Goal: Task Accomplishment & Management: Manage account settings

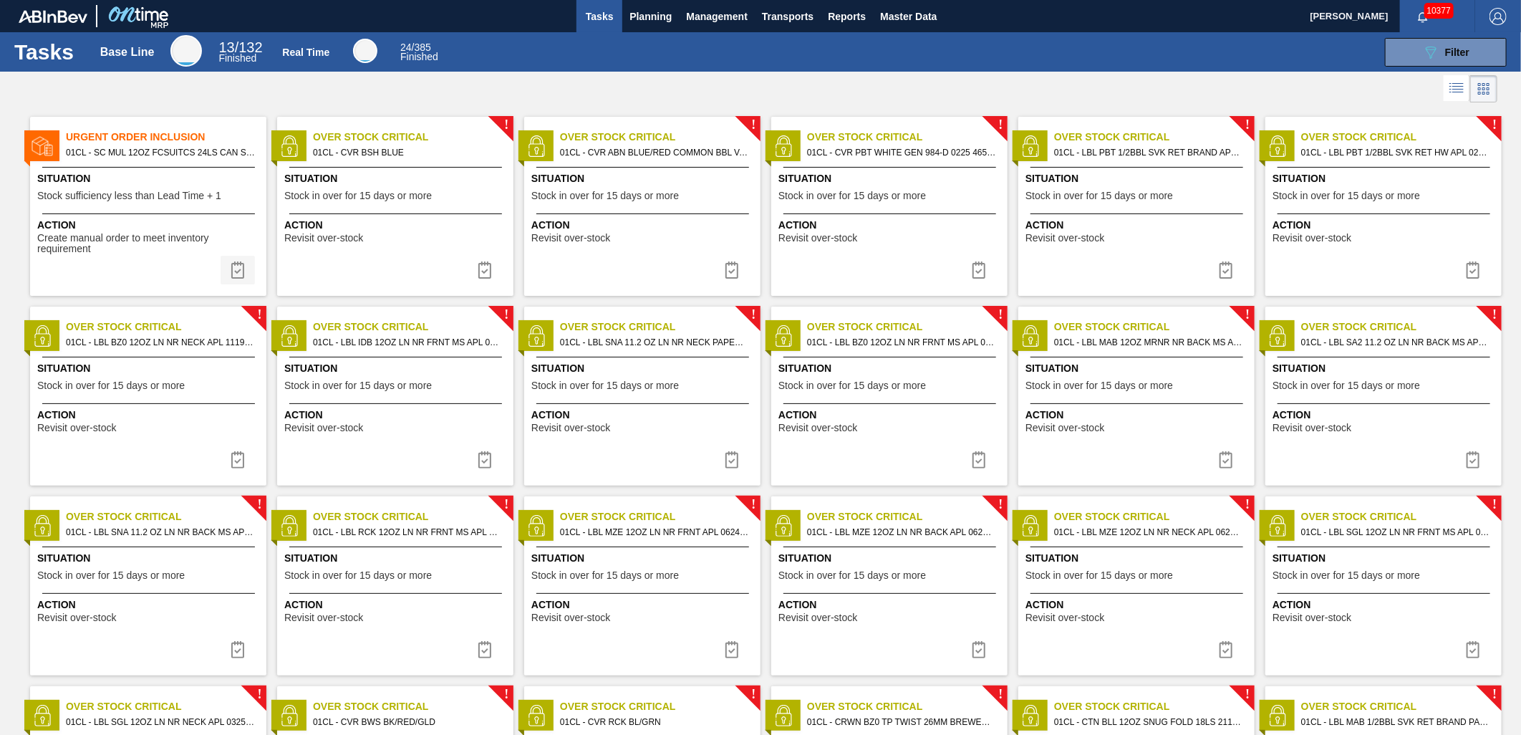
click at [231, 266] on img at bounding box center [237, 269] width 17 height 17
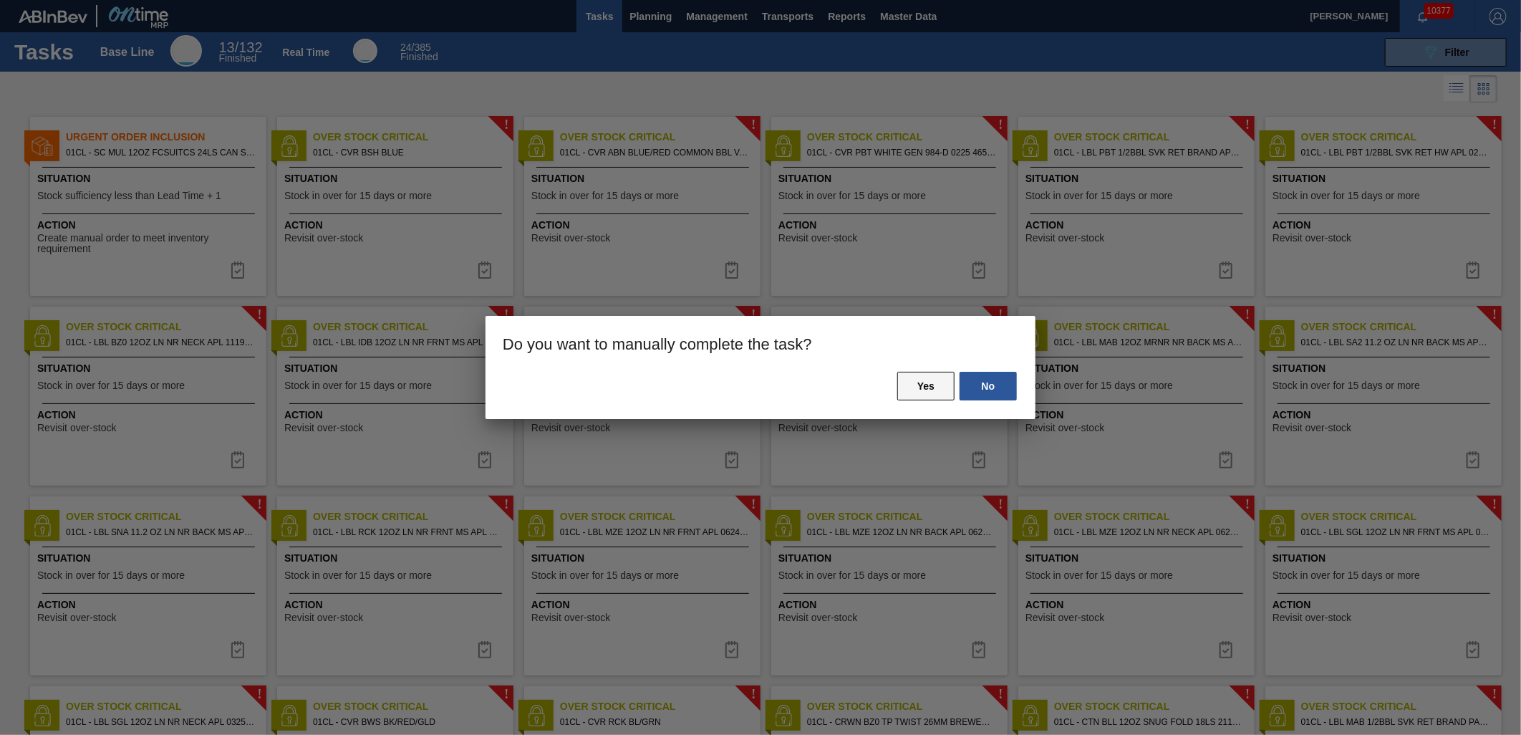
click at [938, 378] on button "Yes" at bounding box center [925, 386] width 57 height 29
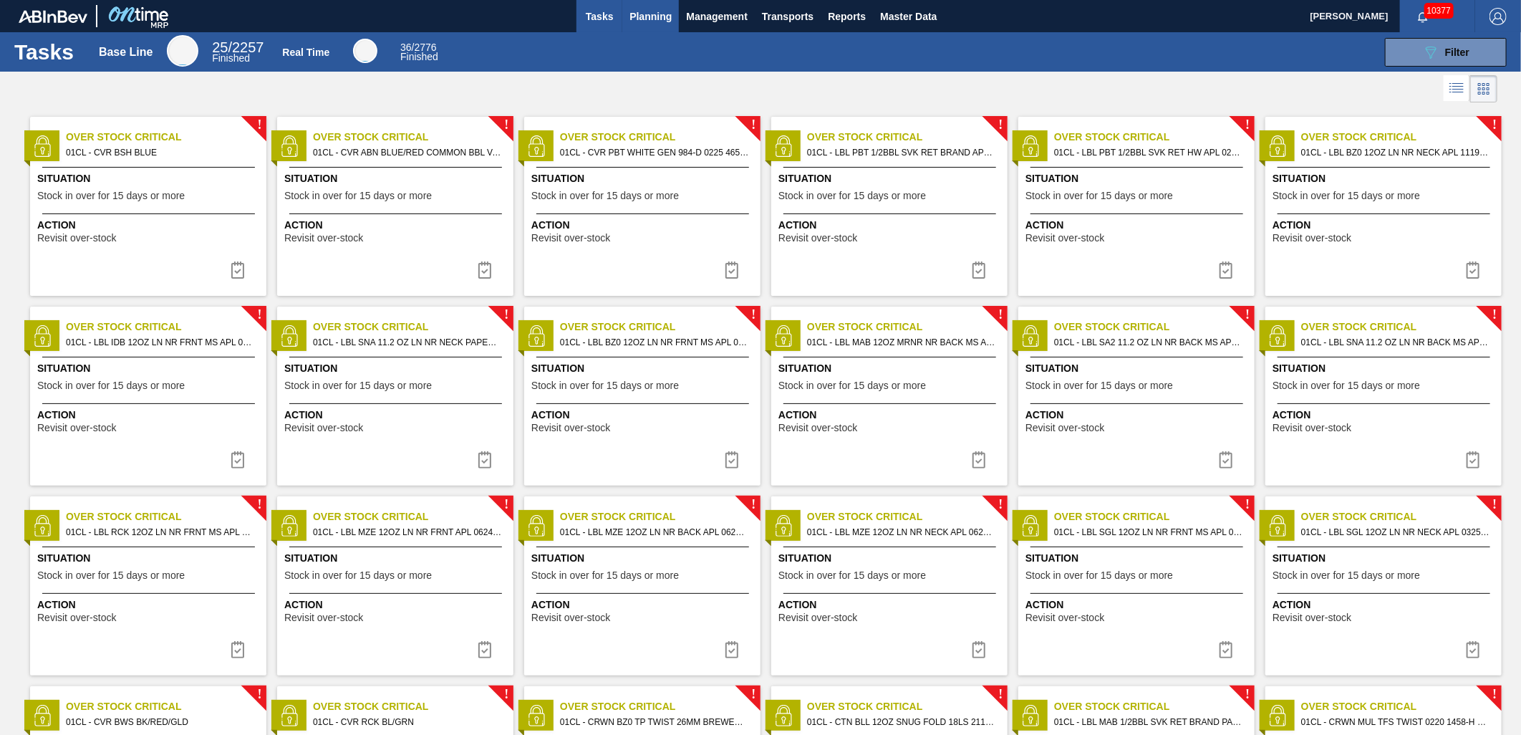
click at [639, 19] on span "Planning" at bounding box center [650, 16] width 42 height 17
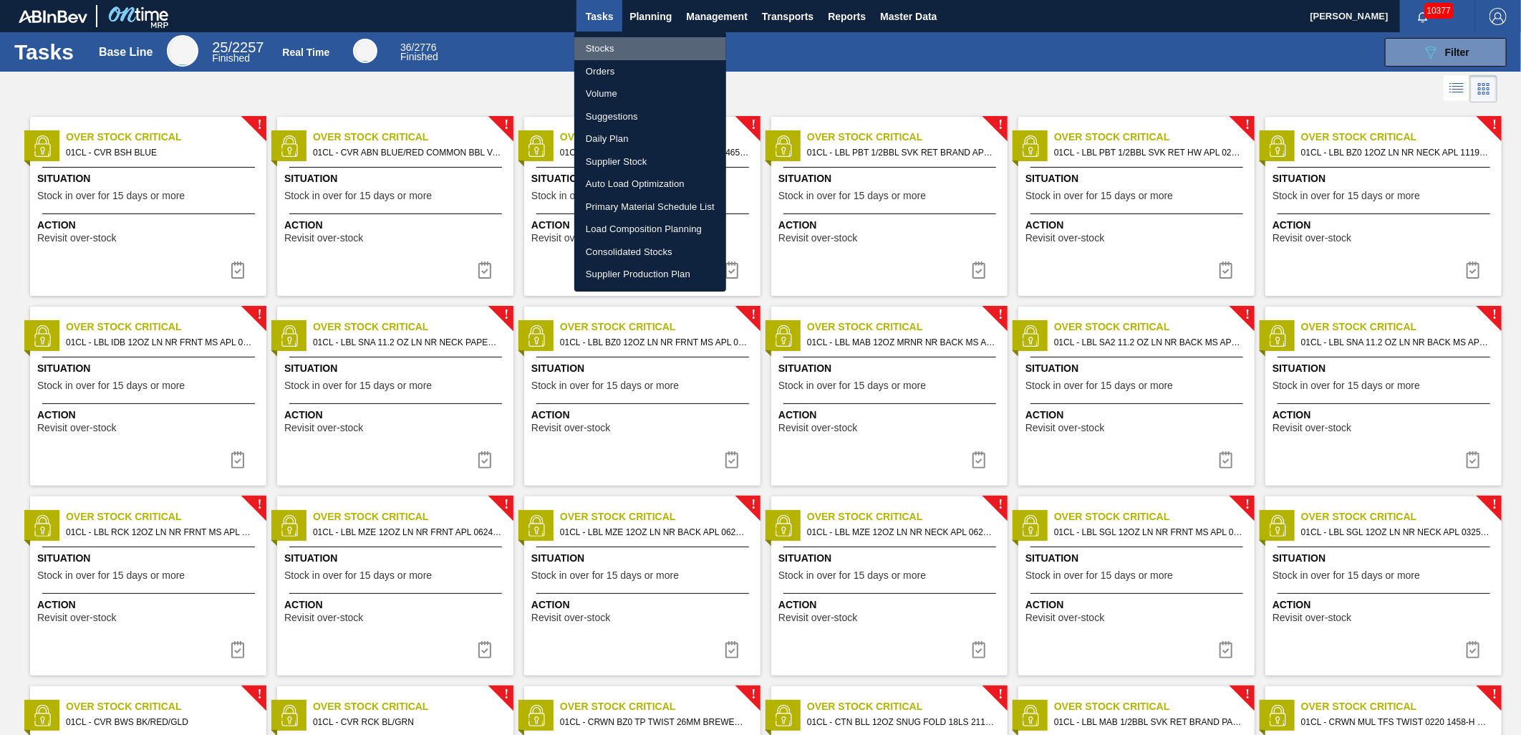
click at [593, 52] on li "Stocks" at bounding box center [650, 48] width 152 height 23
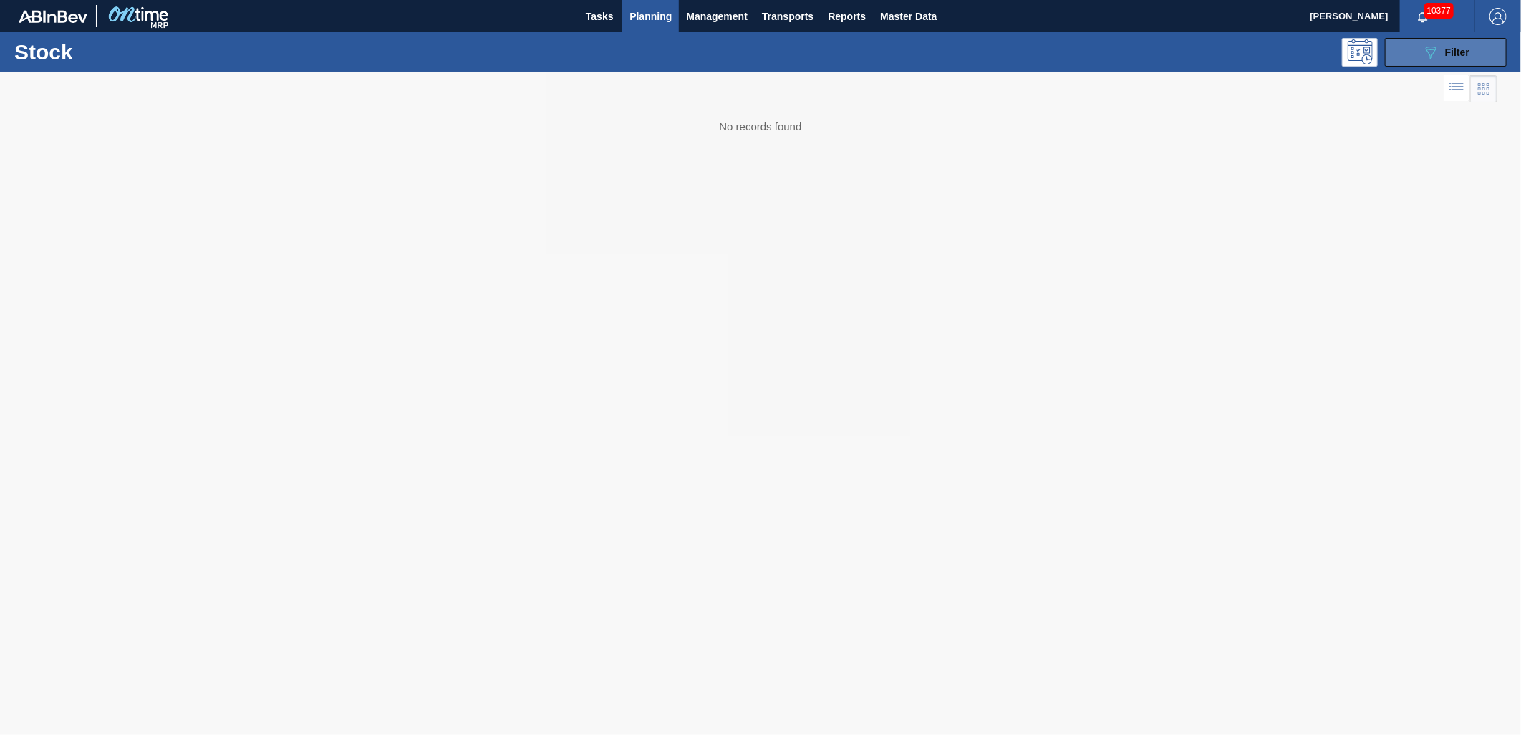
click at [1450, 53] on span "Filter" at bounding box center [1457, 52] width 24 height 11
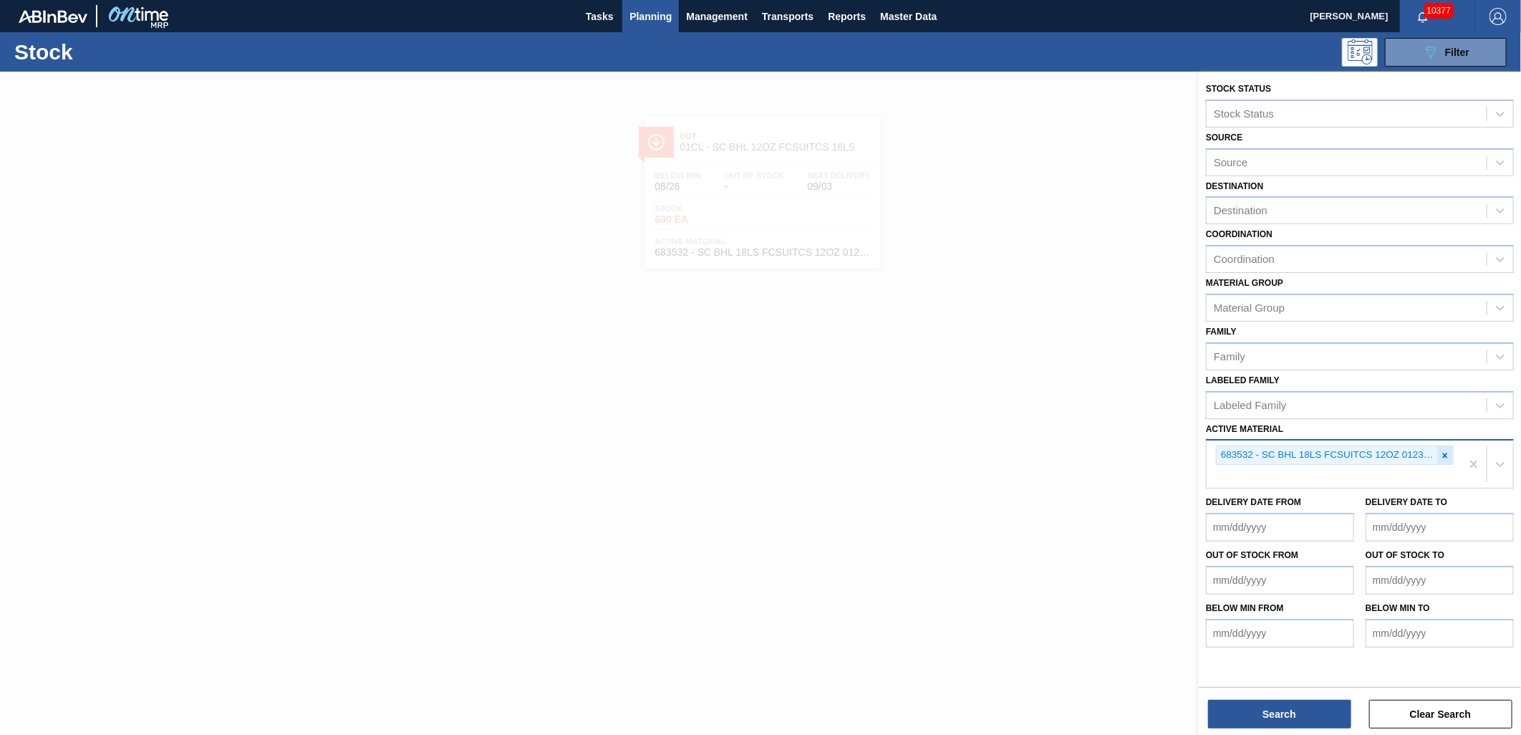
click at [1450, 455] on div at bounding box center [1445, 455] width 16 height 18
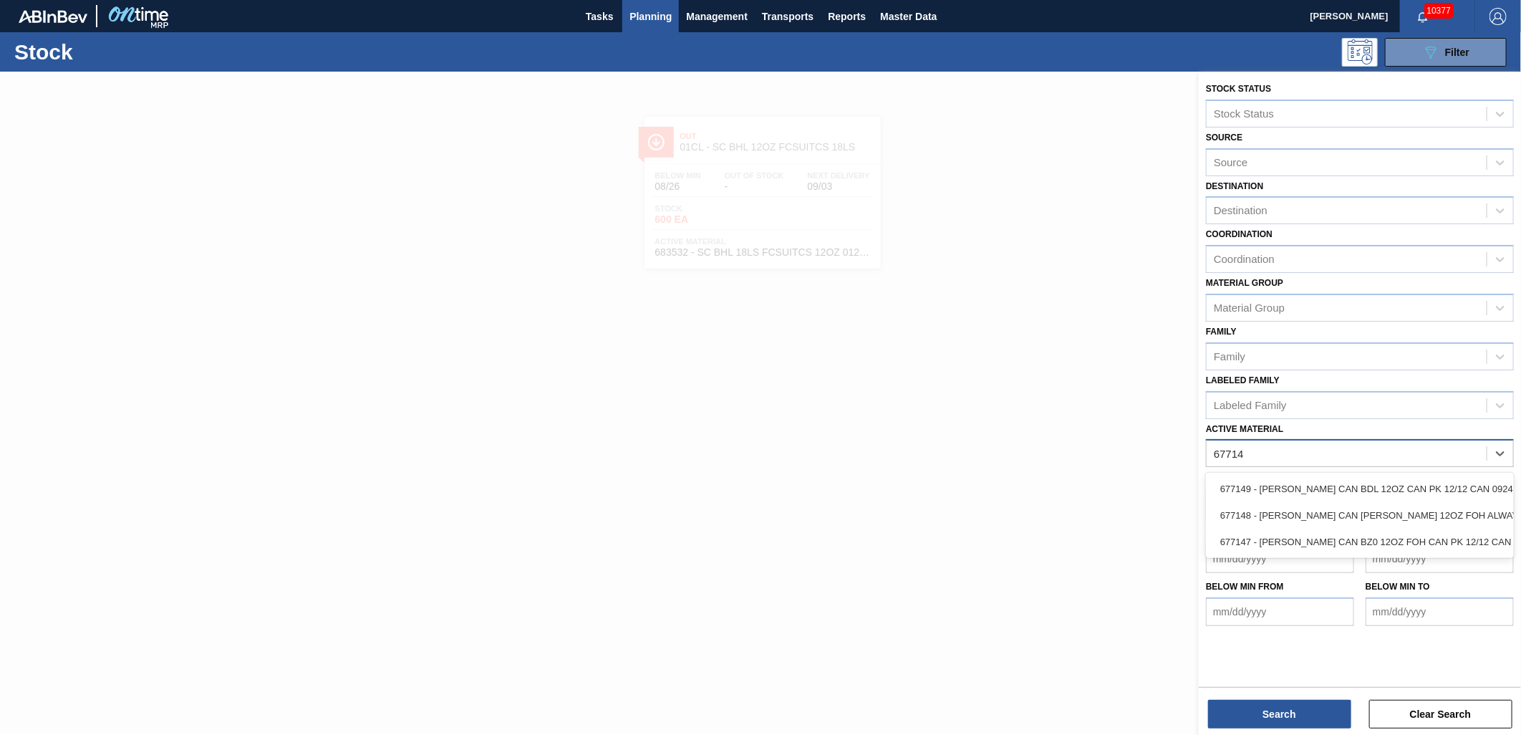
type Material "677147"
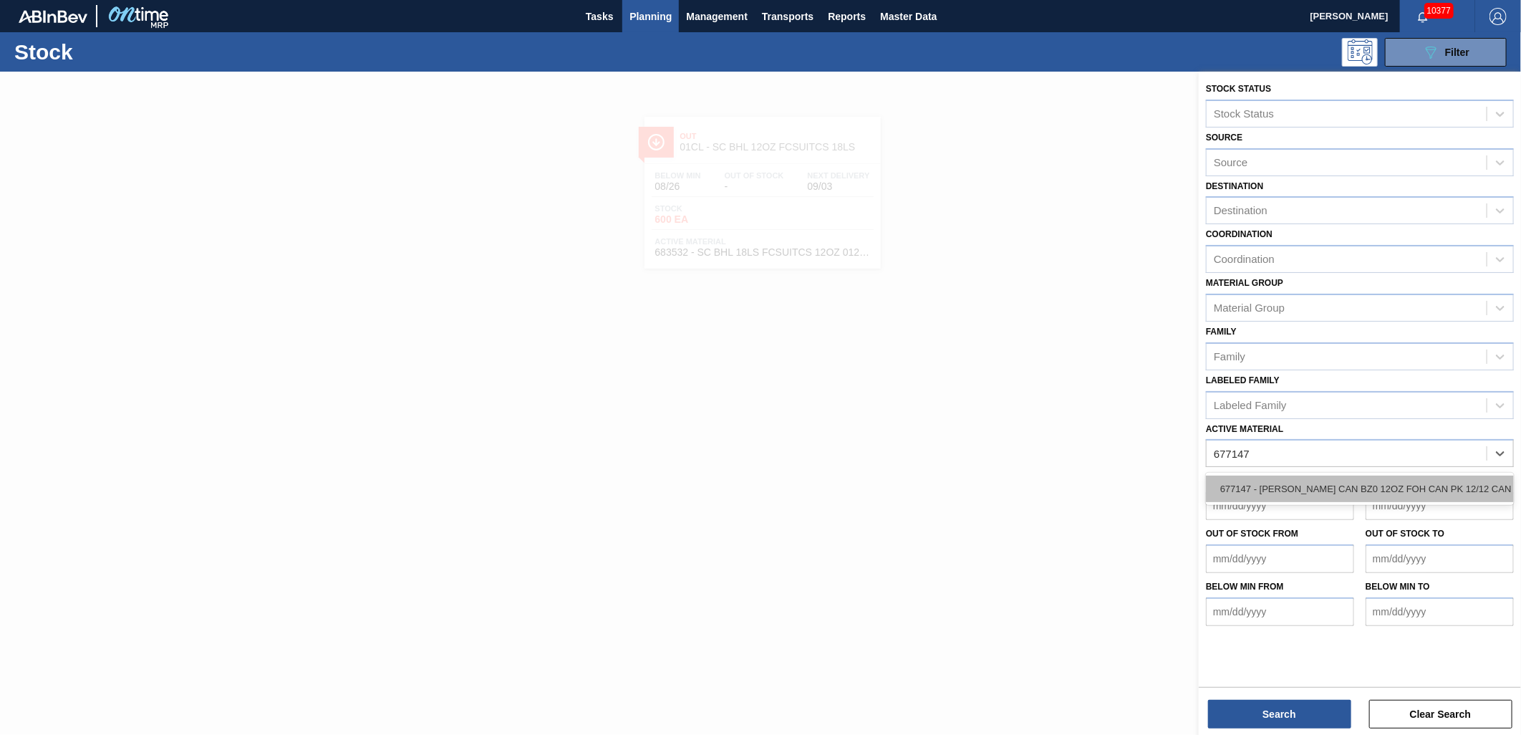
click at [1441, 480] on div "677147 - [PERSON_NAME] CAN BZ0 12OZ FOH CAN PK 12/12 CAN 0" at bounding box center [1360, 488] width 308 height 26
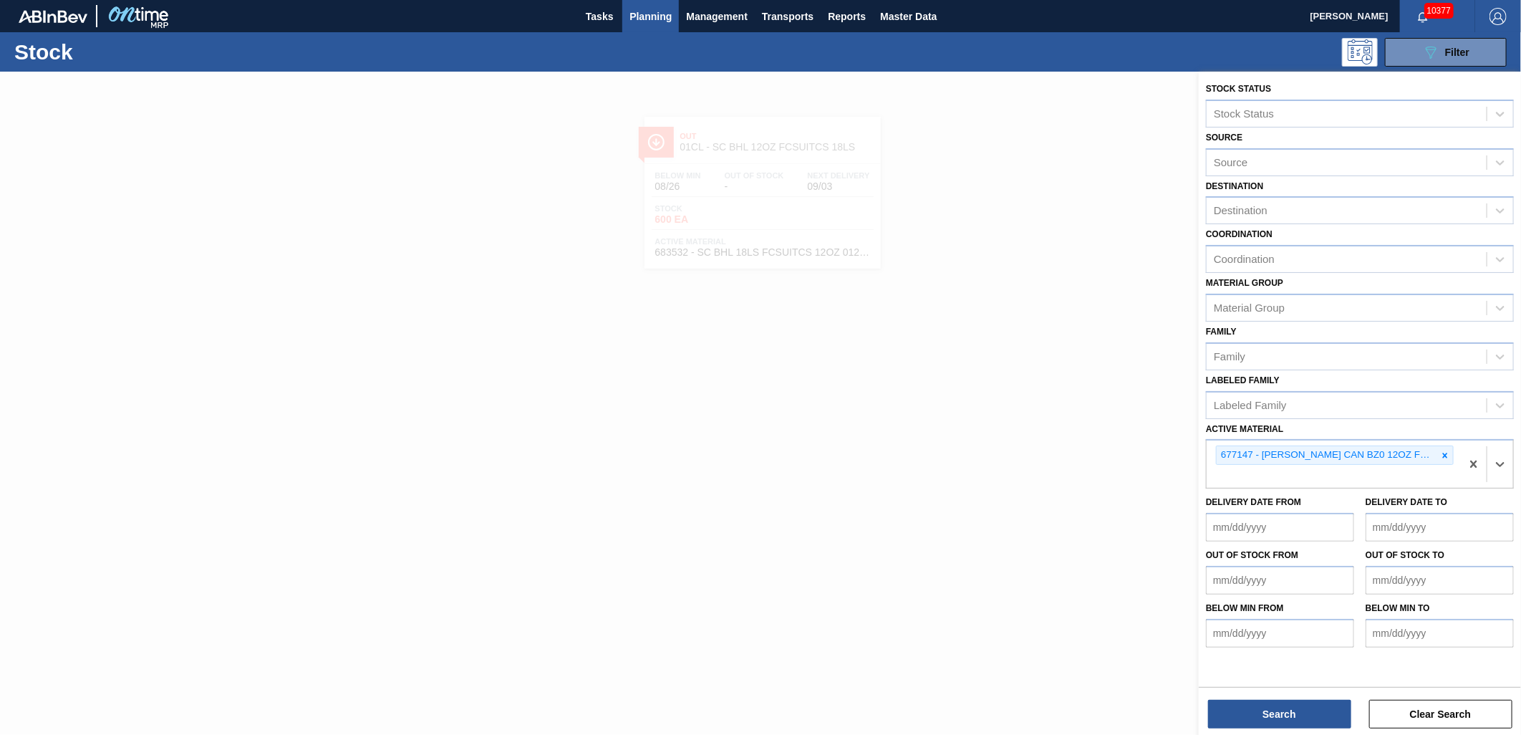
click at [1293, 684] on div "Stock Status Stock Status Source Source Destination Destination Coordination Co…" at bounding box center [1359, 378] width 322 height 612
click at [1293, 712] on button "Search" at bounding box center [1279, 713] width 143 height 29
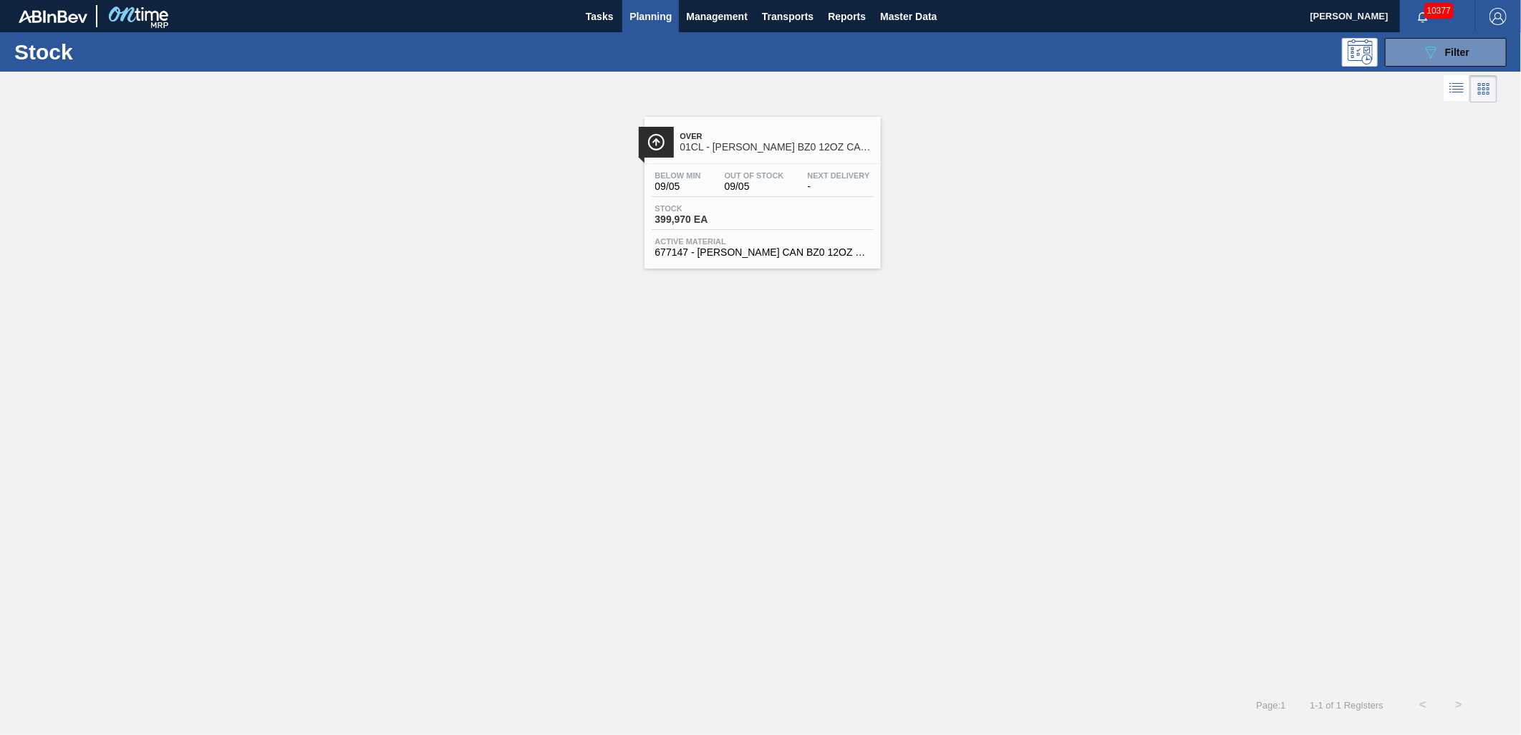
click at [755, 263] on div "Over 01CL - CARR BZ0 12OZ CAN PK 12/12 Below Min 09/05 Out Of Stock 09/05 Next …" at bounding box center [762, 193] width 236 height 152
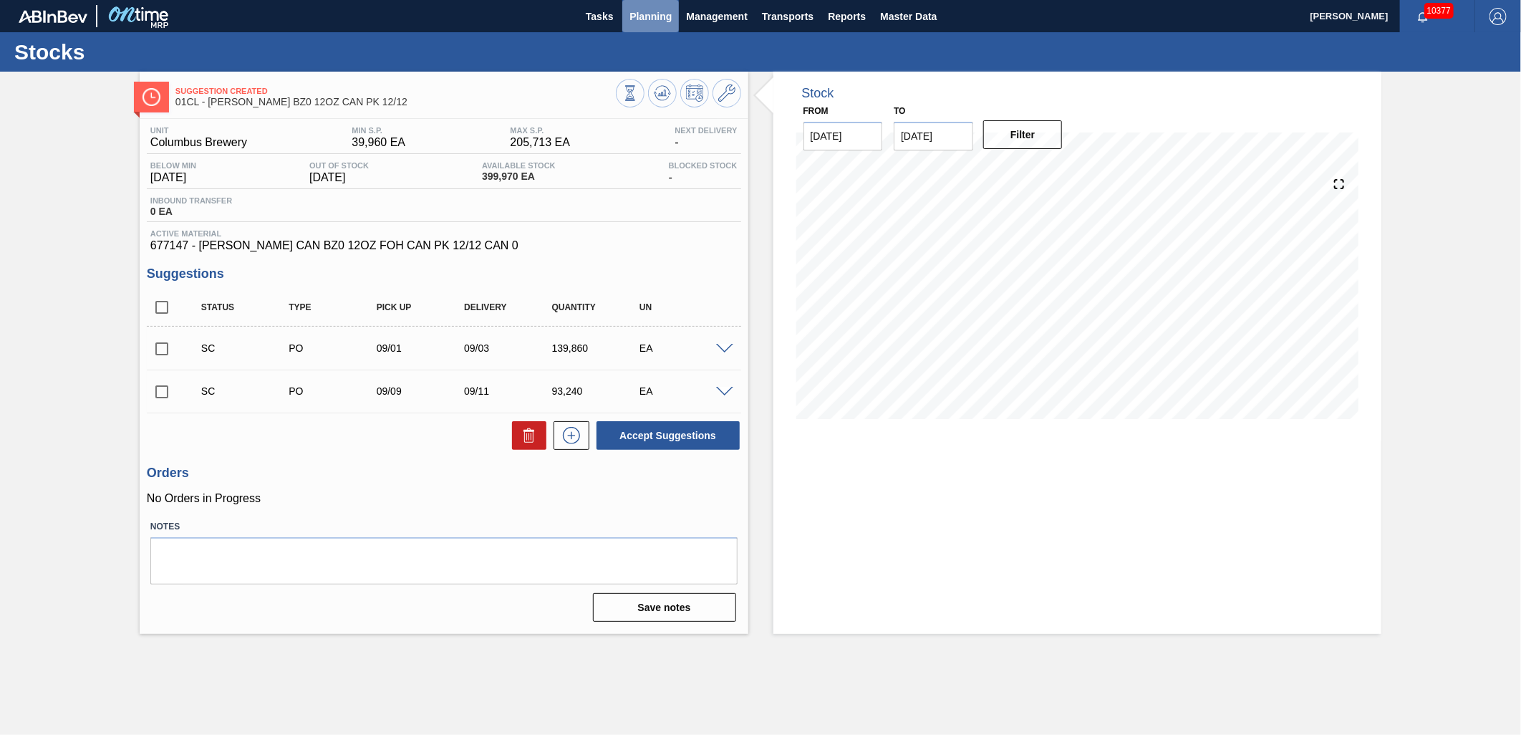
click at [662, 11] on span "Planning" at bounding box center [650, 16] width 42 height 17
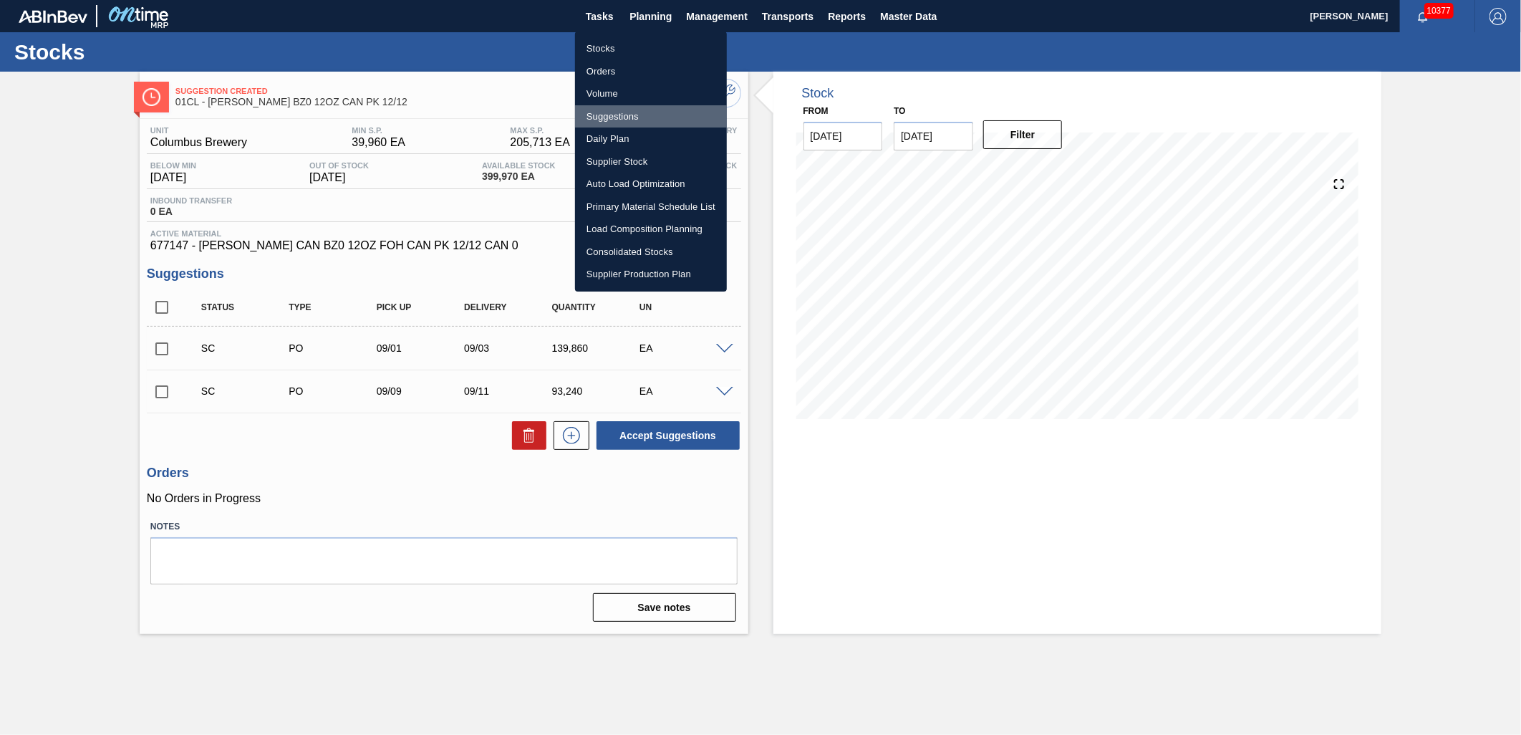
click at [625, 110] on li "Suggestions" at bounding box center [651, 116] width 152 height 23
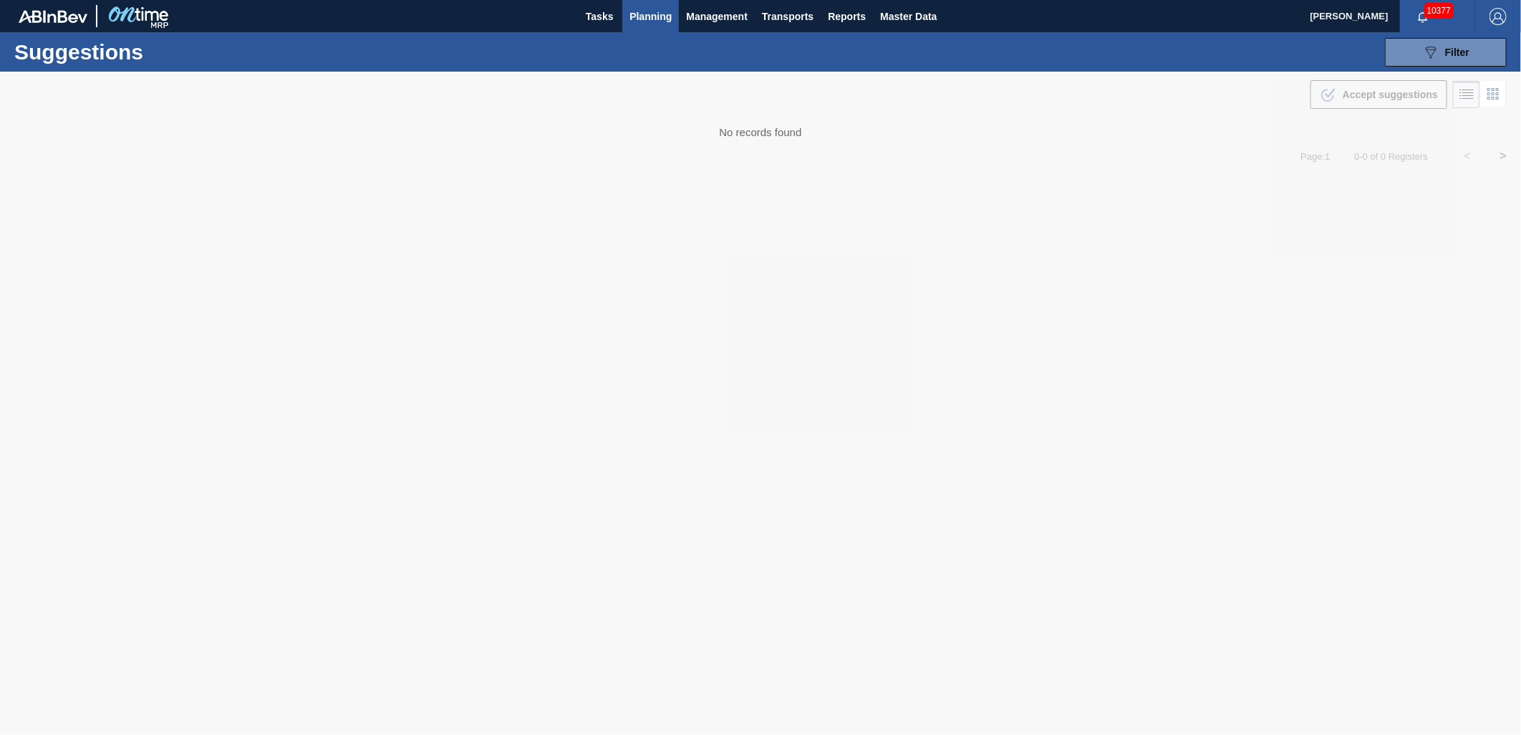
type from "[DATE]"
type to "[DATE]"
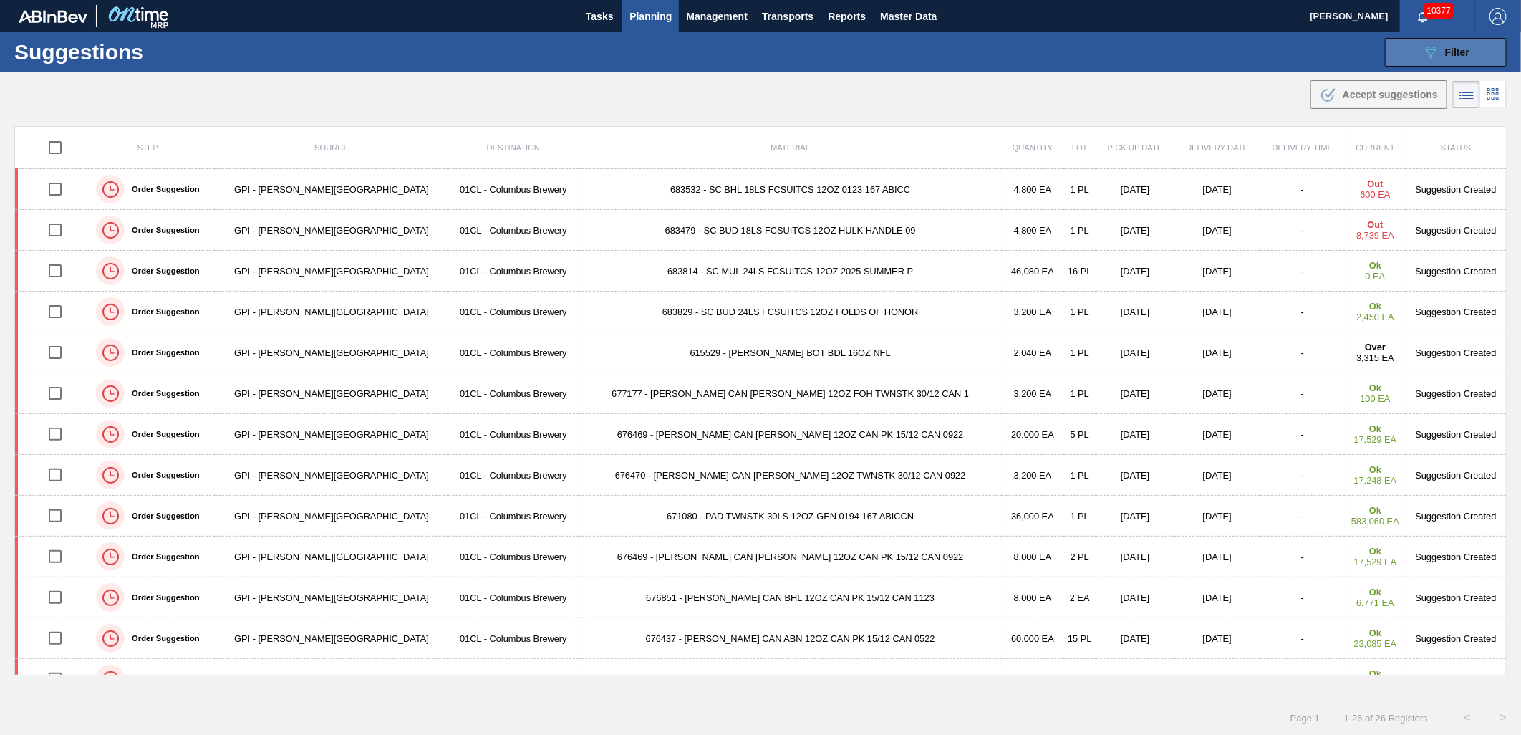
click at [1437, 56] on icon "089F7B8B-B2A5-4AFE-B5C0-19BA573D28AC" at bounding box center [1430, 52] width 17 height 17
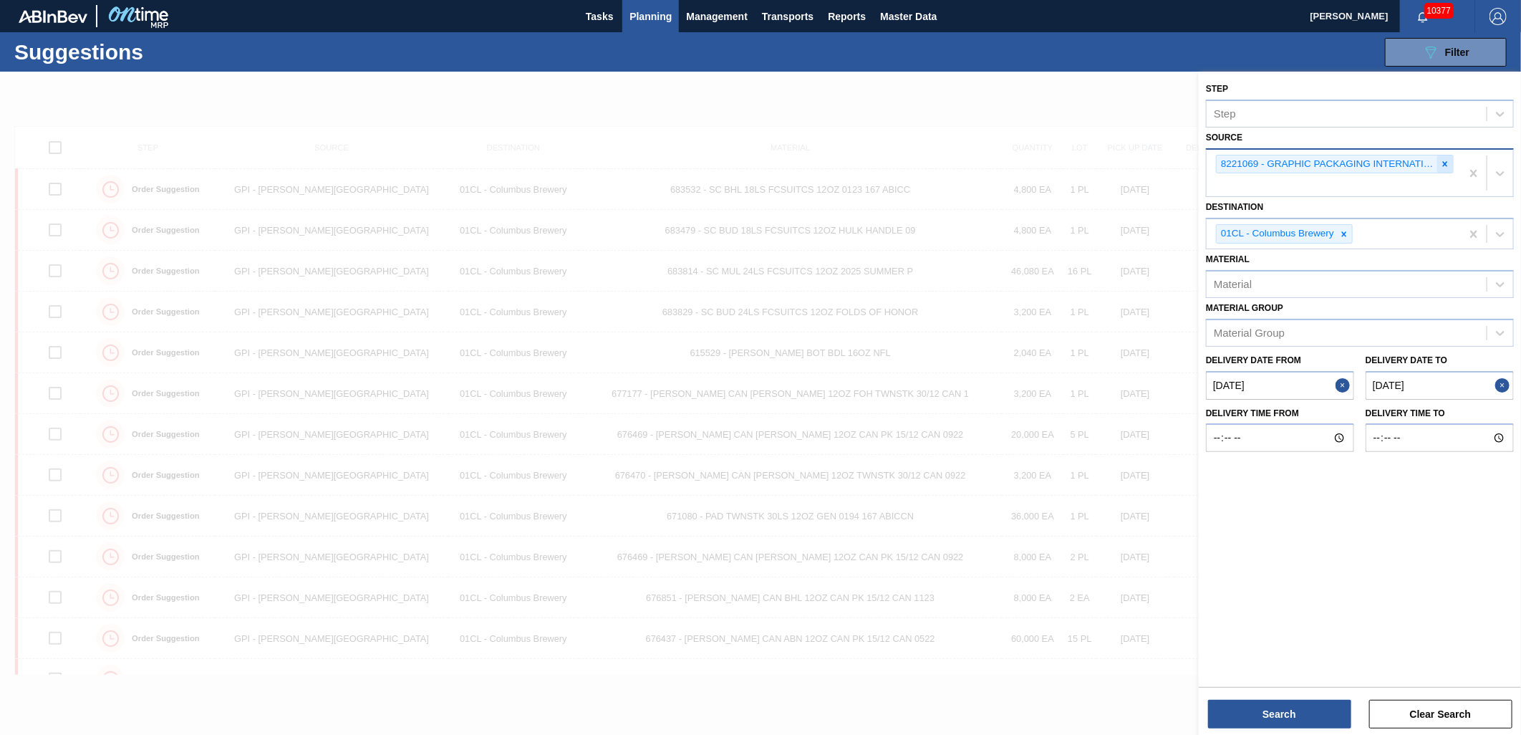
click at [1444, 163] on icon at bounding box center [1445, 163] width 5 height 5
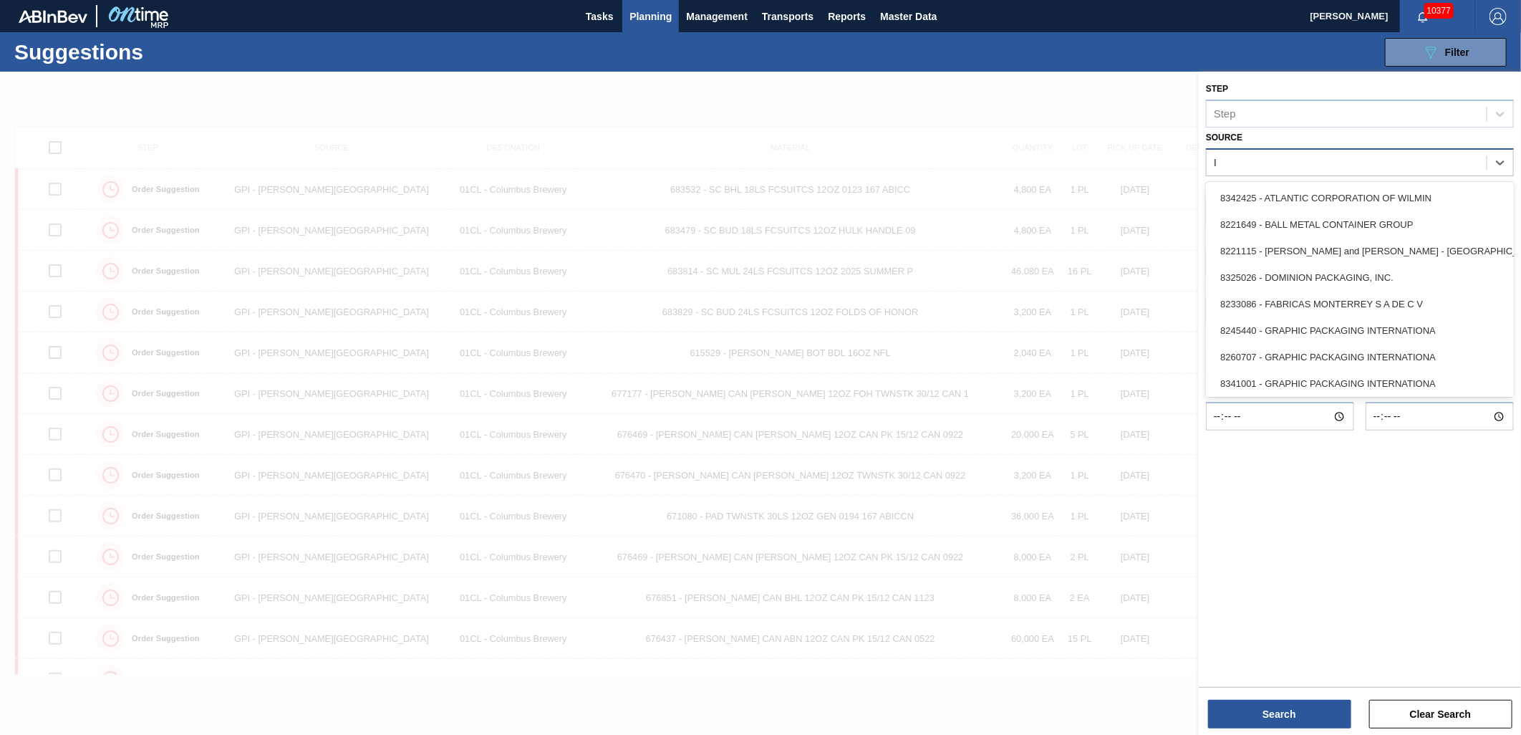
type input "IP"
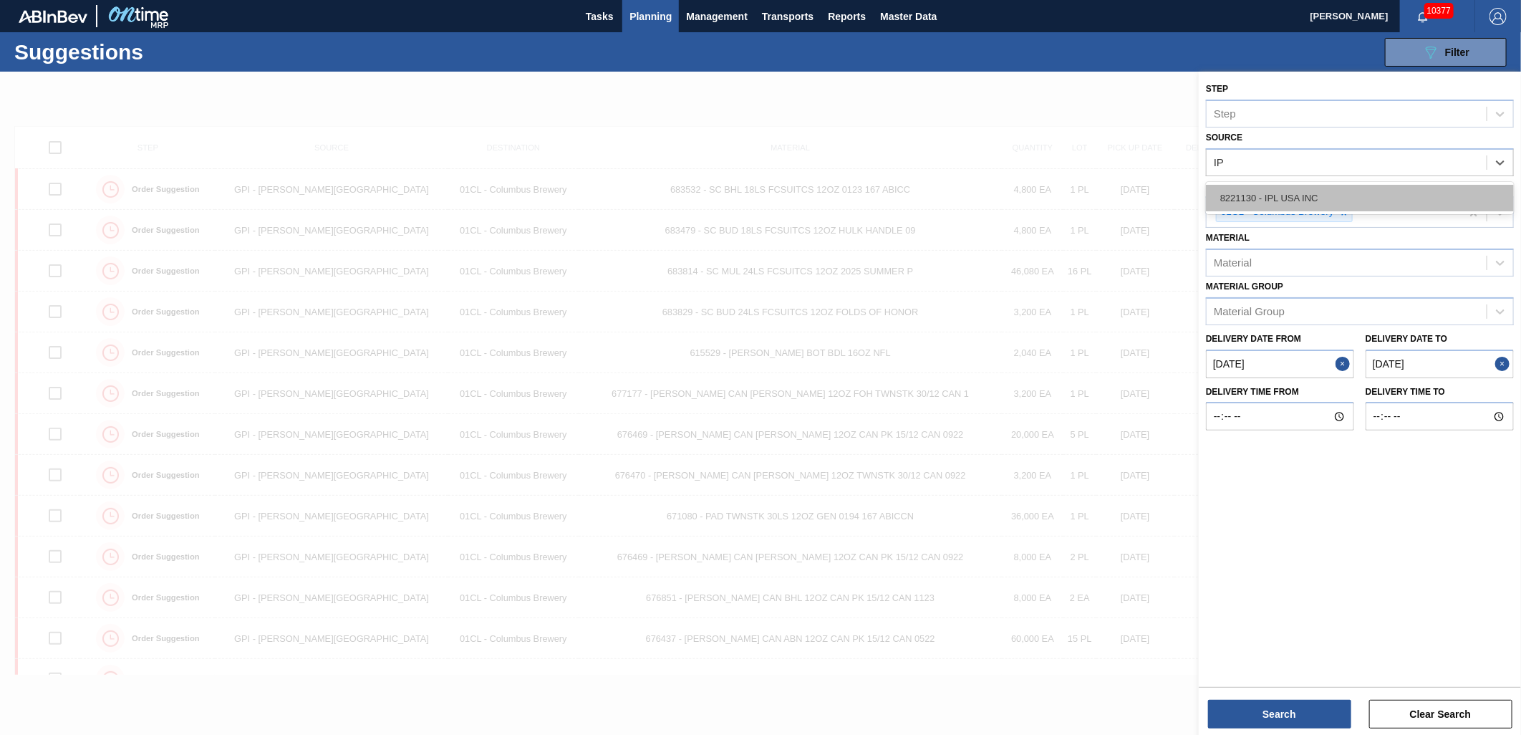
click at [1292, 201] on div "8221130 - IPL USA INC" at bounding box center [1360, 198] width 308 height 26
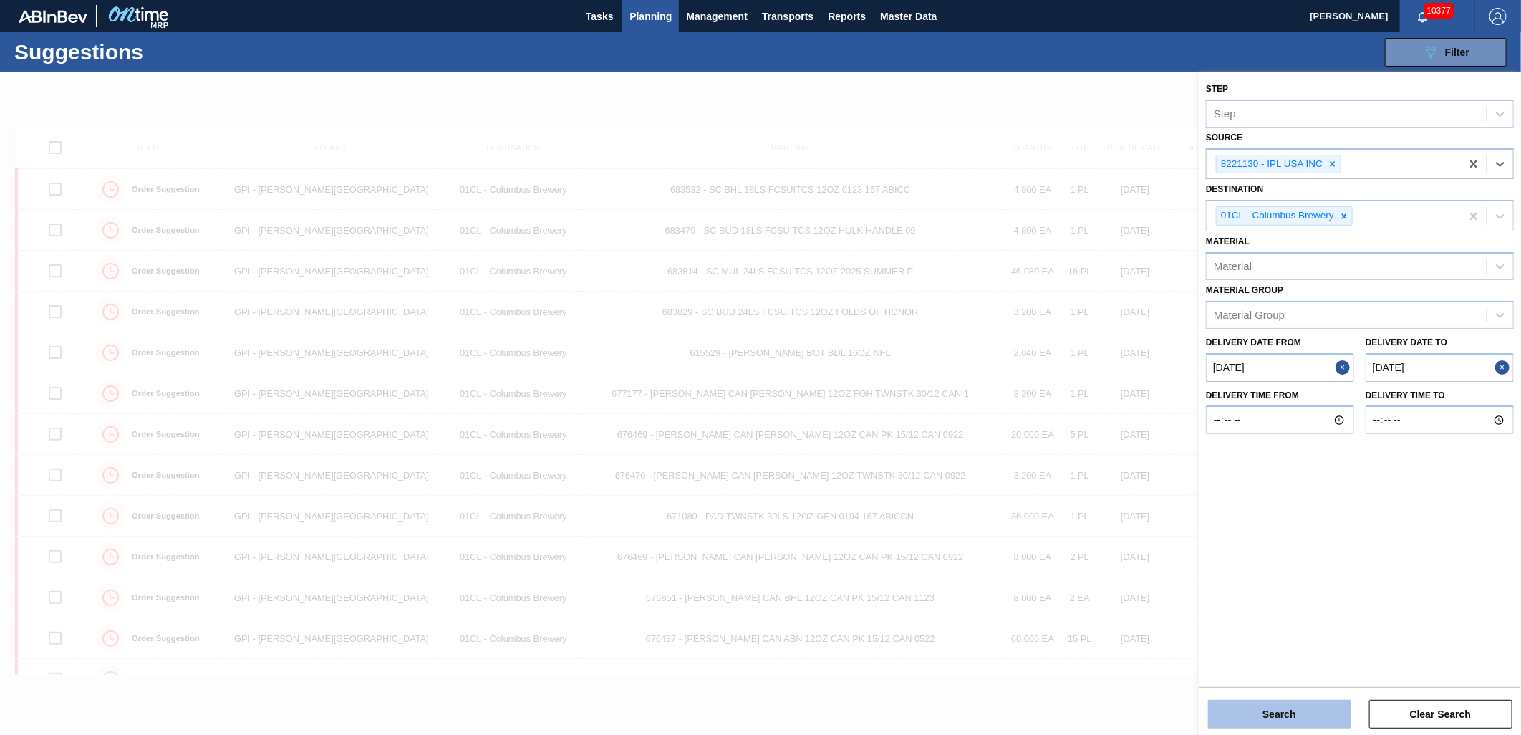
click at [1308, 711] on button "Search" at bounding box center [1279, 713] width 143 height 29
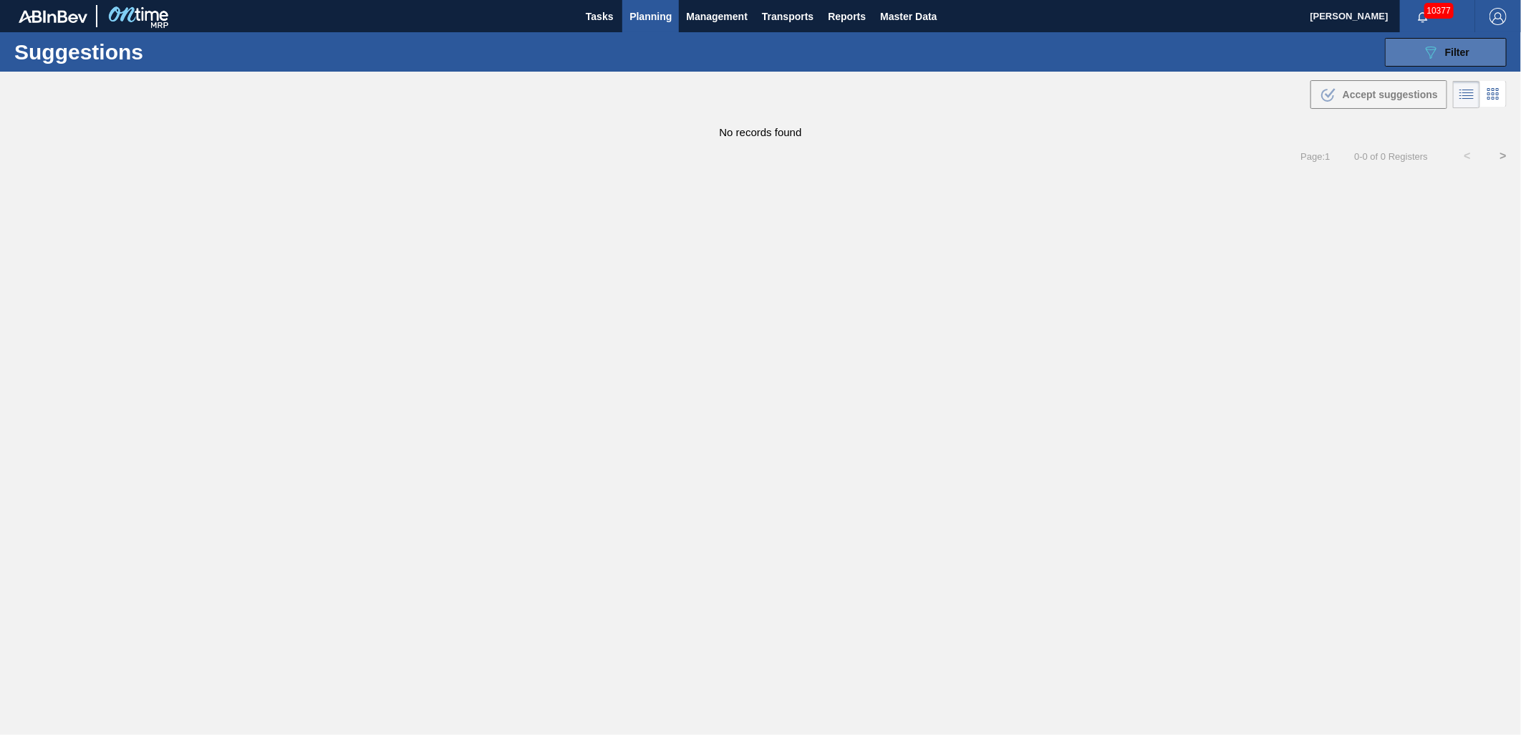
click at [1439, 47] on icon "089F7B8B-B2A5-4AFE-B5C0-19BA573D28AC" at bounding box center [1430, 52] width 17 height 17
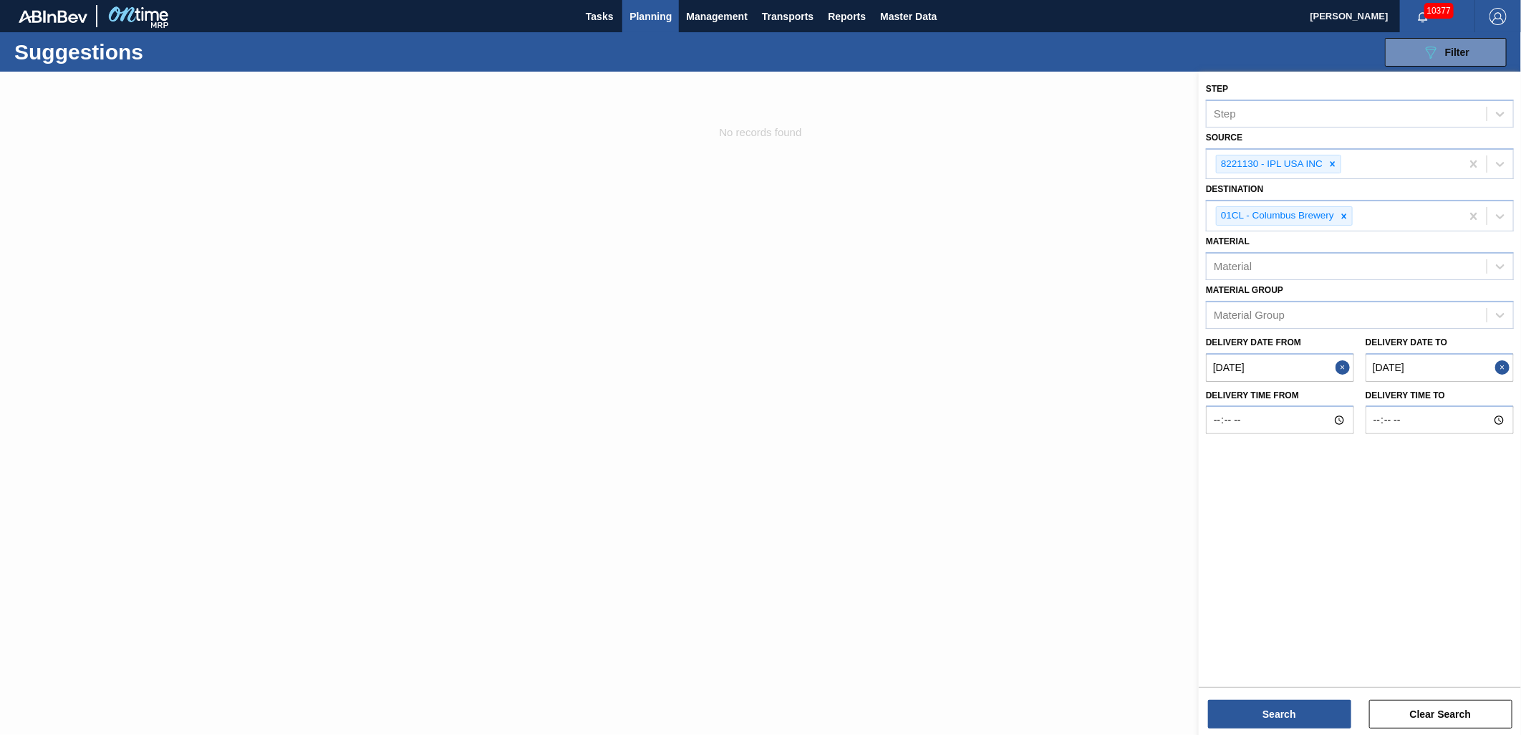
click at [1448, 362] on to "[DATE]" at bounding box center [1439, 367] width 148 height 29
click at [1494, 409] on div "Sa" at bounding box center [1492, 418] width 19 height 19
click at [1496, 399] on button "Next Month" at bounding box center [1497, 402] width 10 height 10
click at [1490, 537] on div "1" at bounding box center [1492, 539] width 19 height 19
type to "11/01/2025"
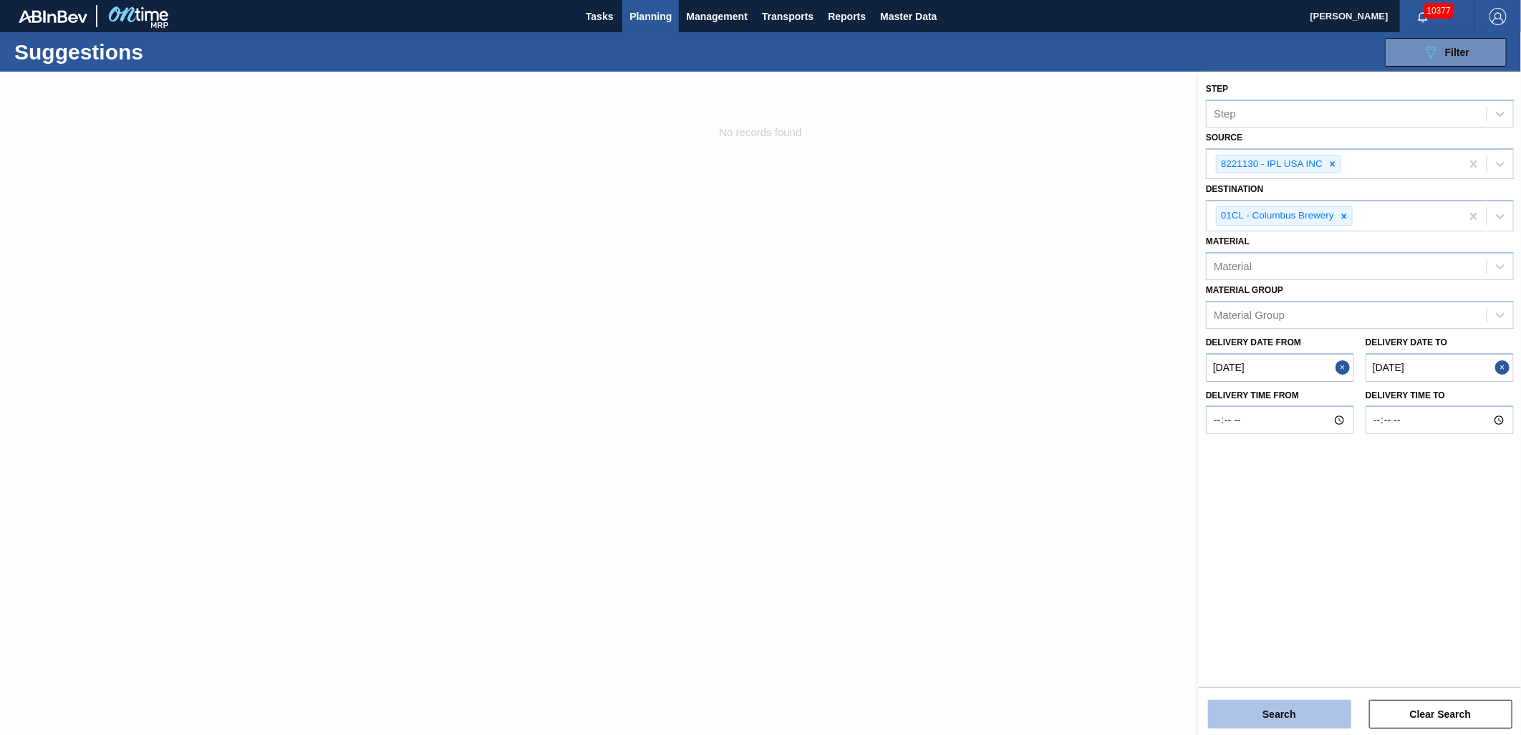
click at [1314, 717] on button "Search" at bounding box center [1279, 713] width 143 height 29
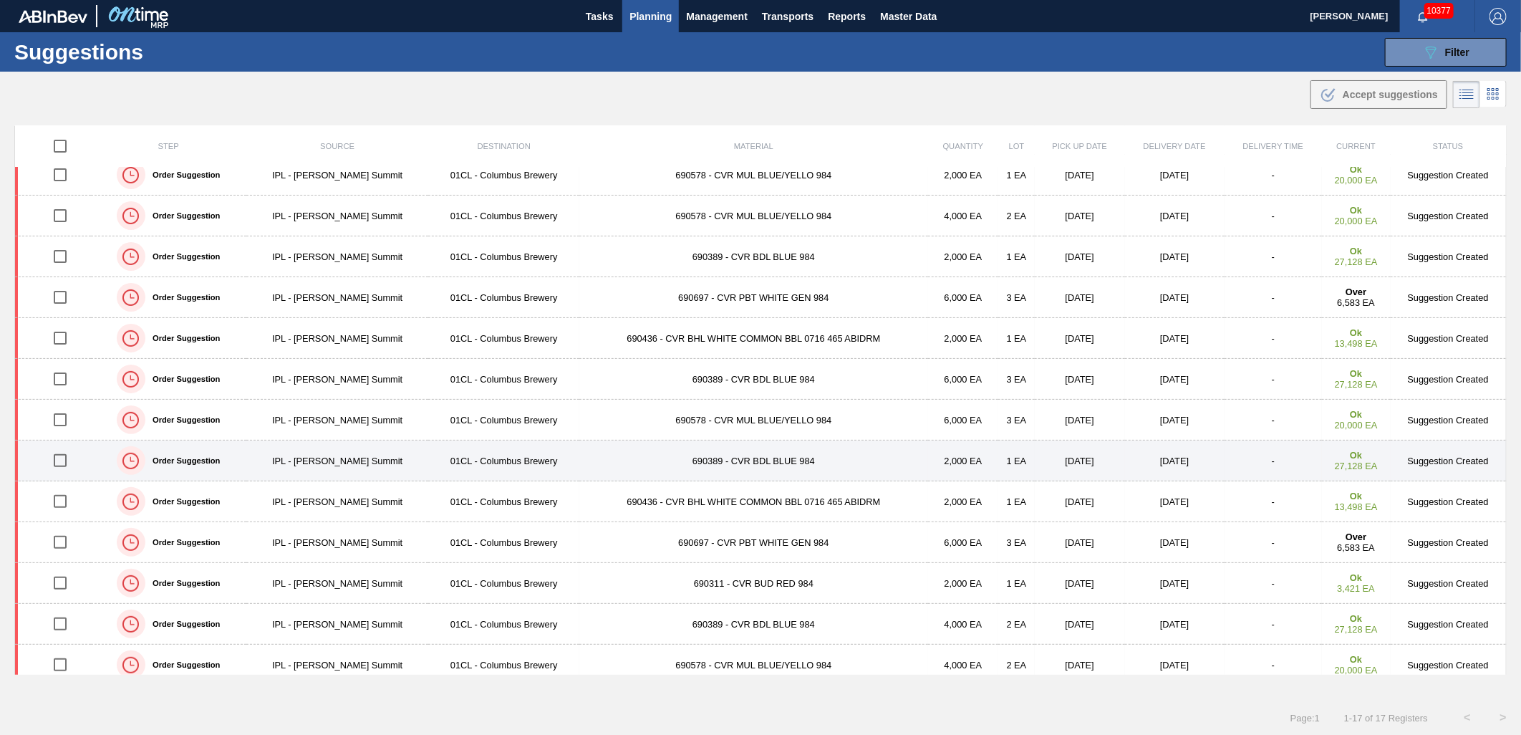
scroll to position [79, 0]
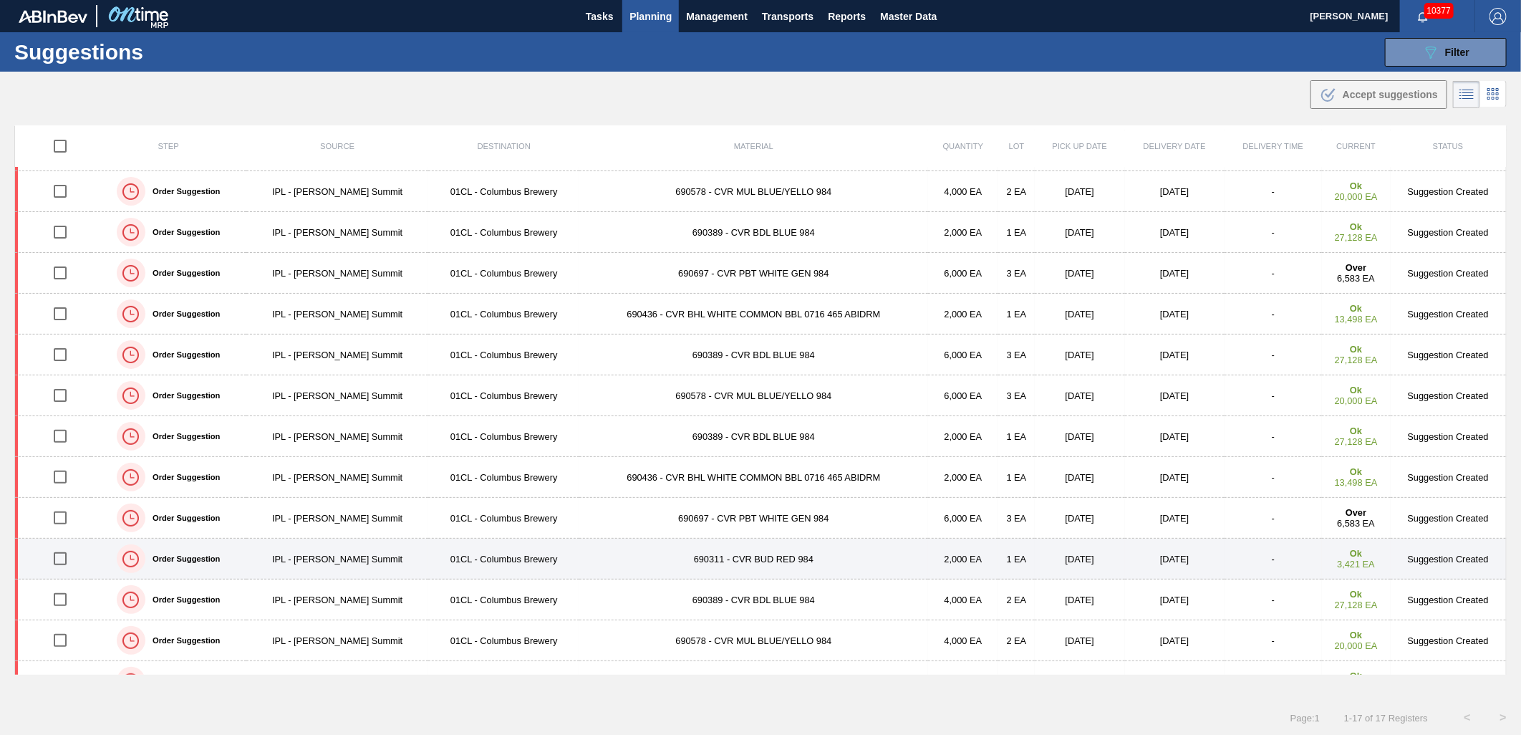
click at [66, 558] on input "checkbox" at bounding box center [60, 558] width 30 height 30
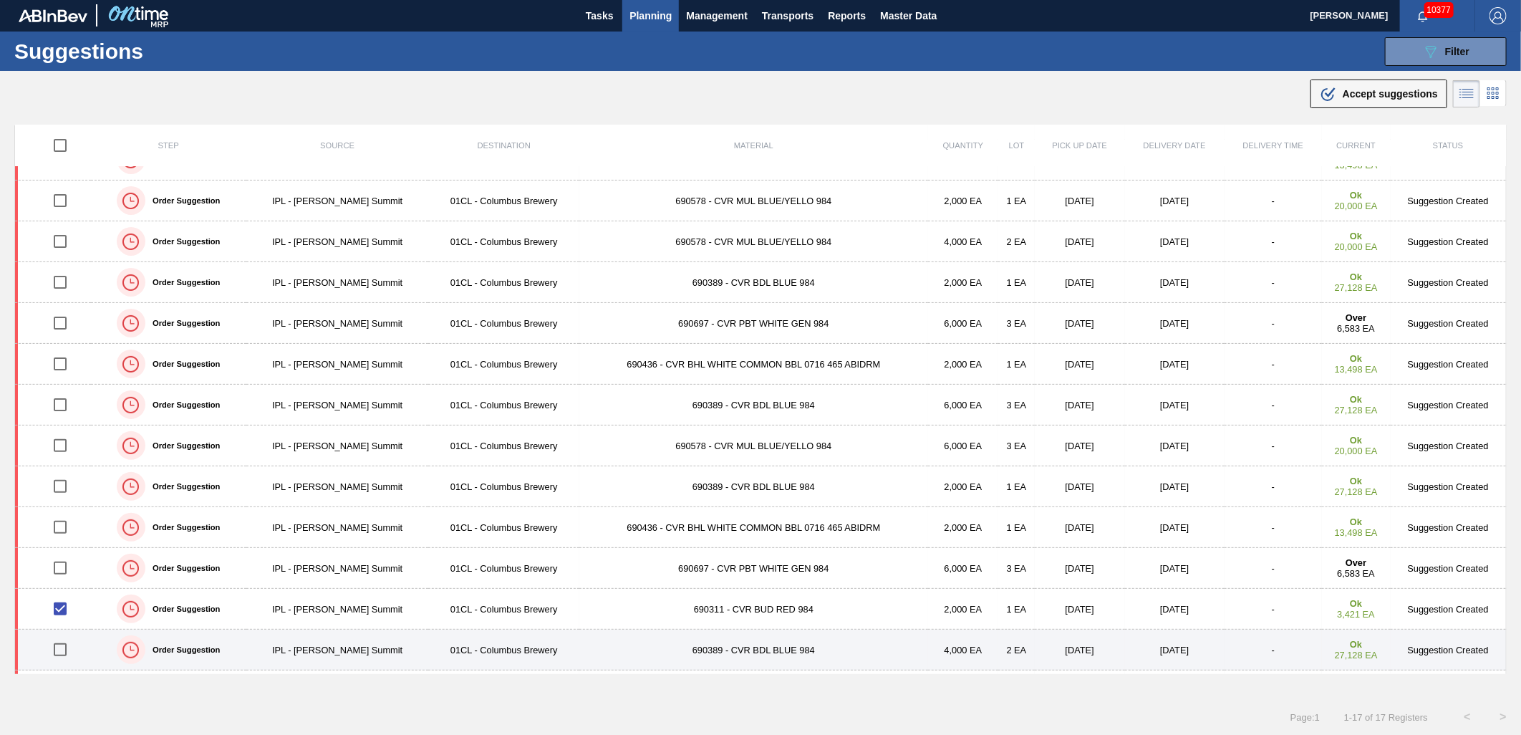
scroll to position [0, 0]
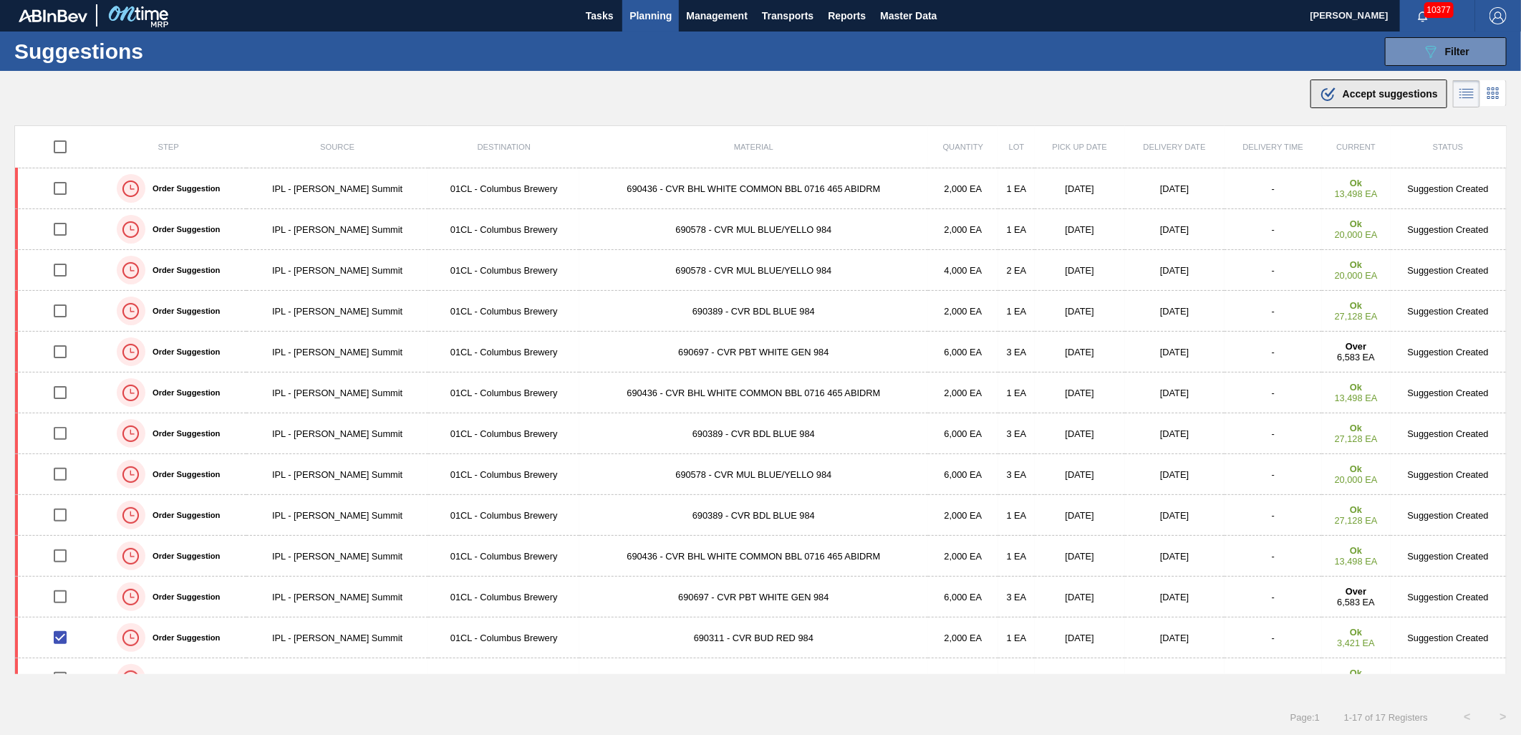
click at [1352, 99] on div ".b{fill:var(--color-action-default)} Accept suggestions" at bounding box center [1378, 93] width 118 height 17
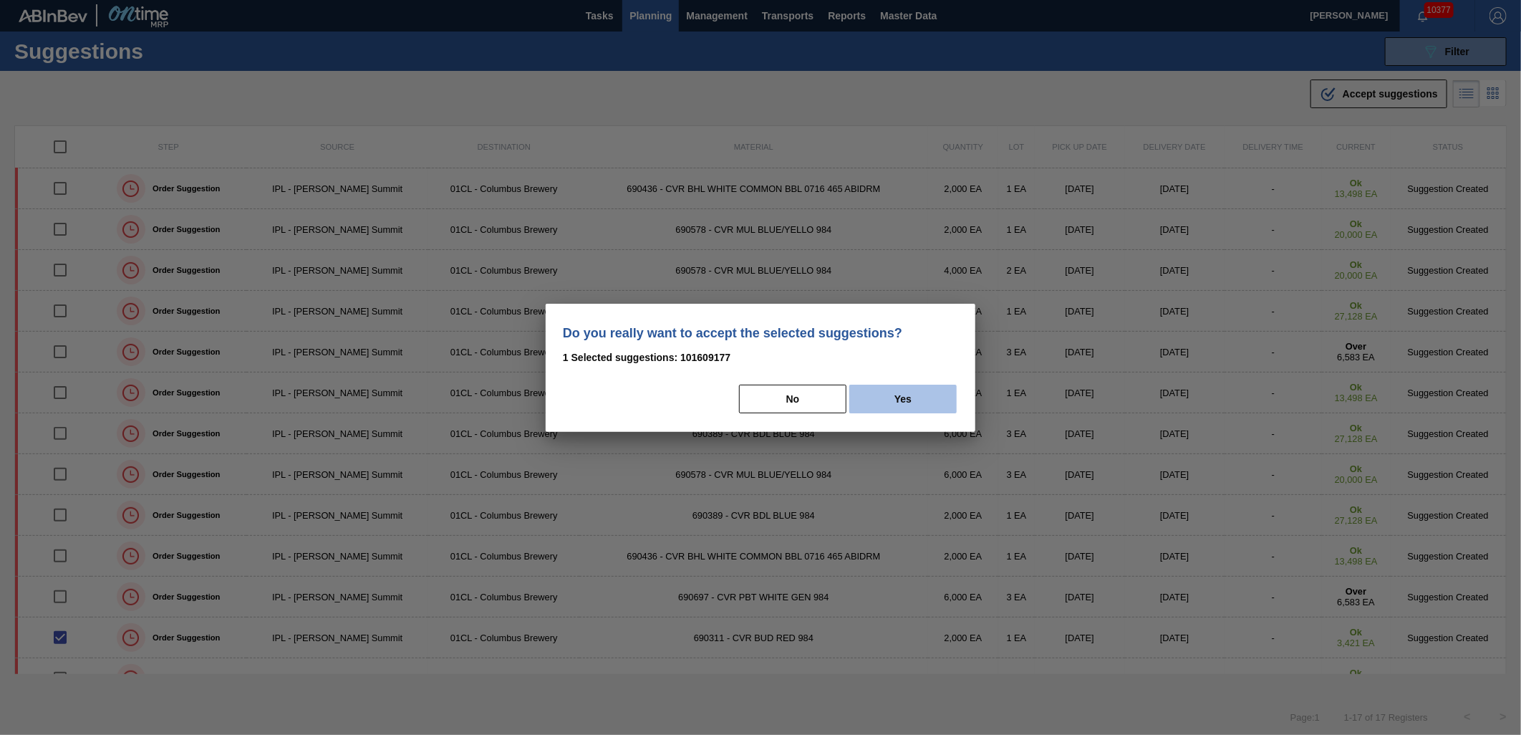
click at [919, 391] on button "Yes" at bounding box center [902, 398] width 107 height 29
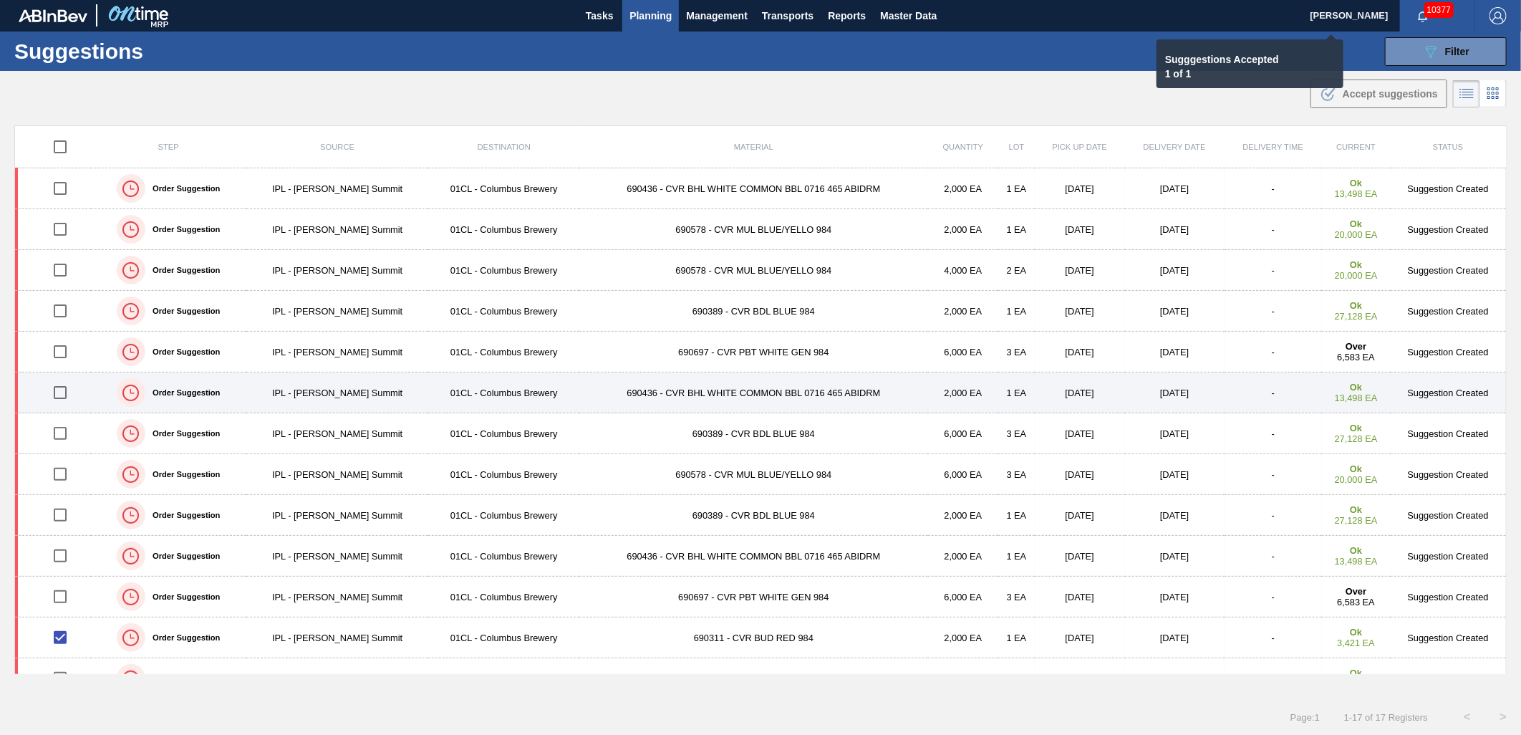
checkbox input "false"
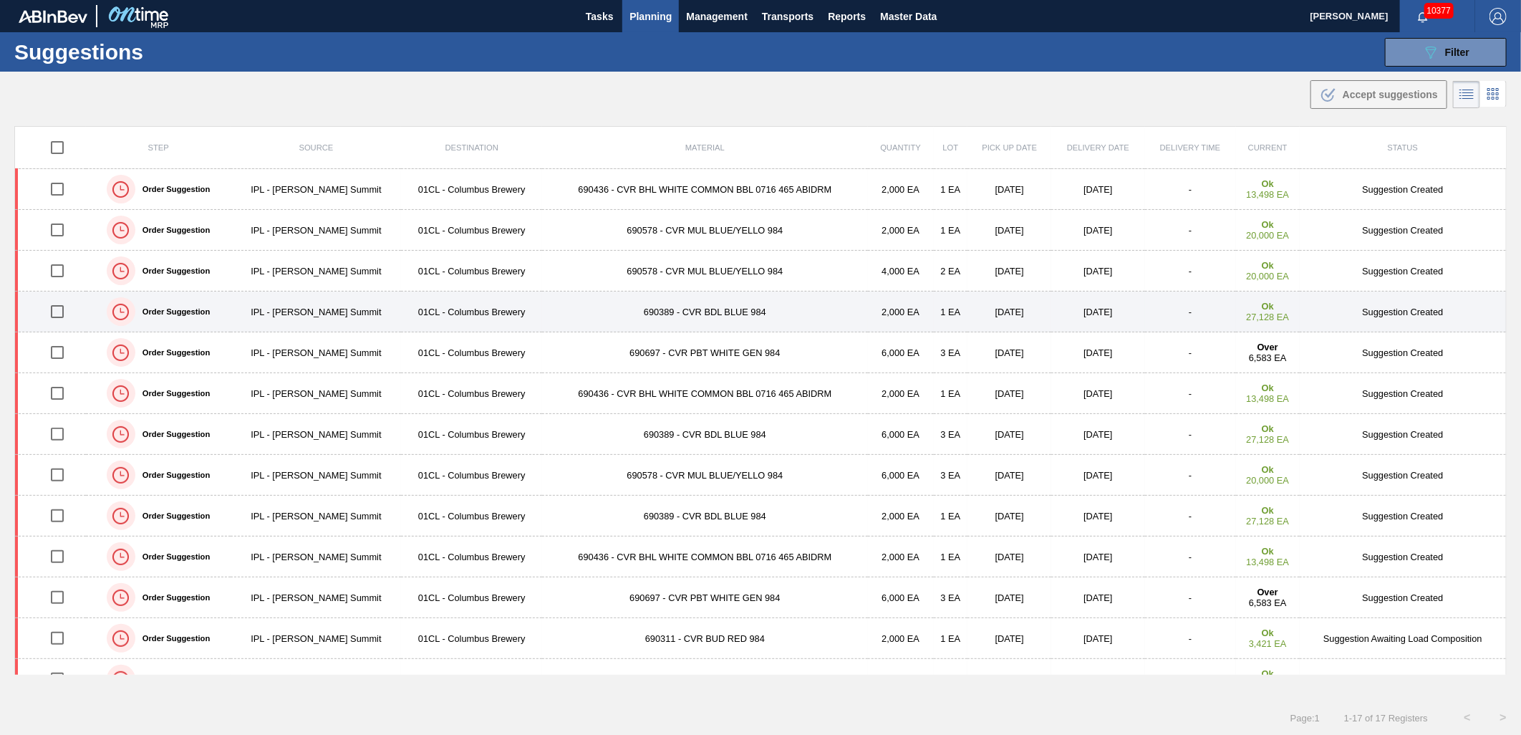
click at [47, 314] on input "checkbox" at bounding box center [57, 311] width 30 height 30
checkbox input "true"
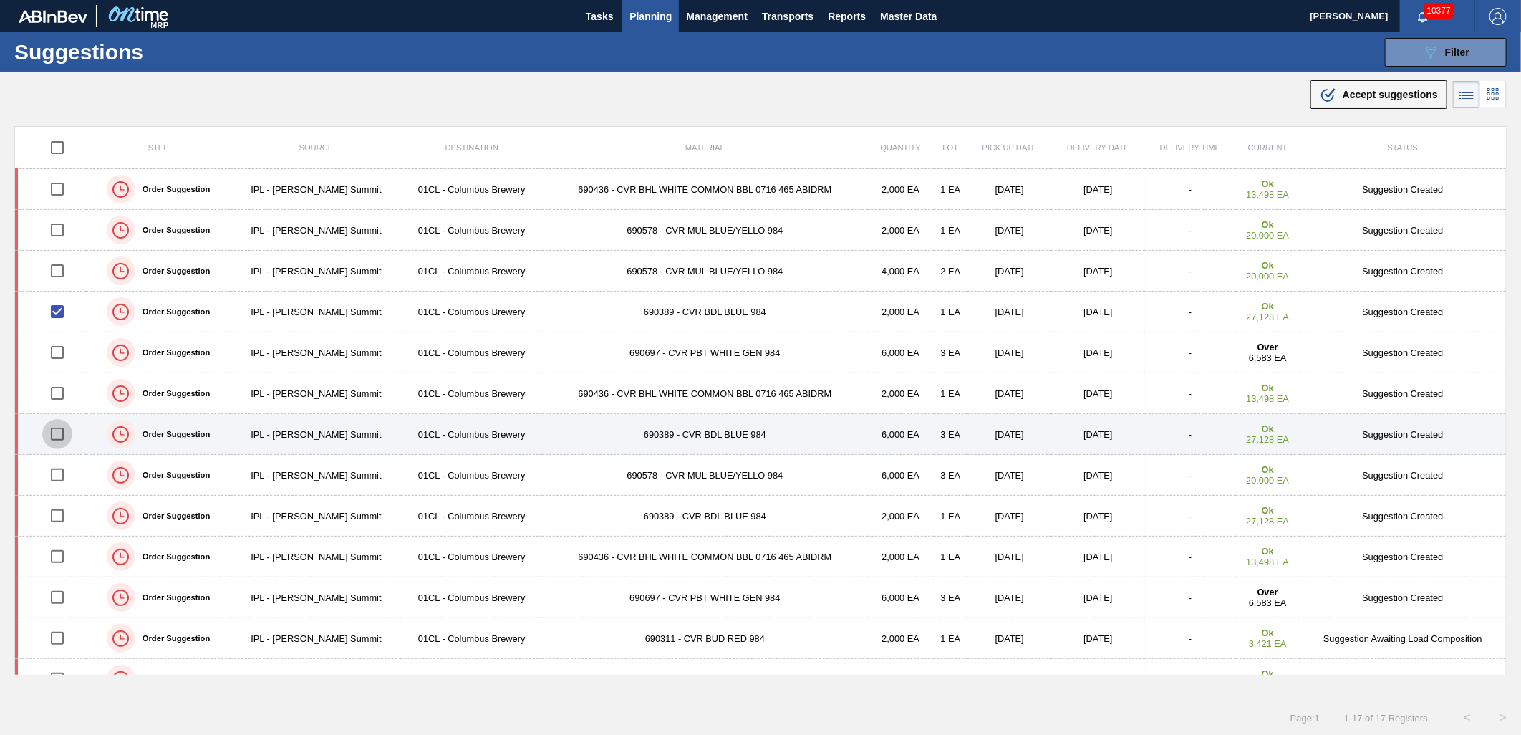
click at [62, 432] on input "checkbox" at bounding box center [57, 434] width 30 height 30
checkbox input "true"
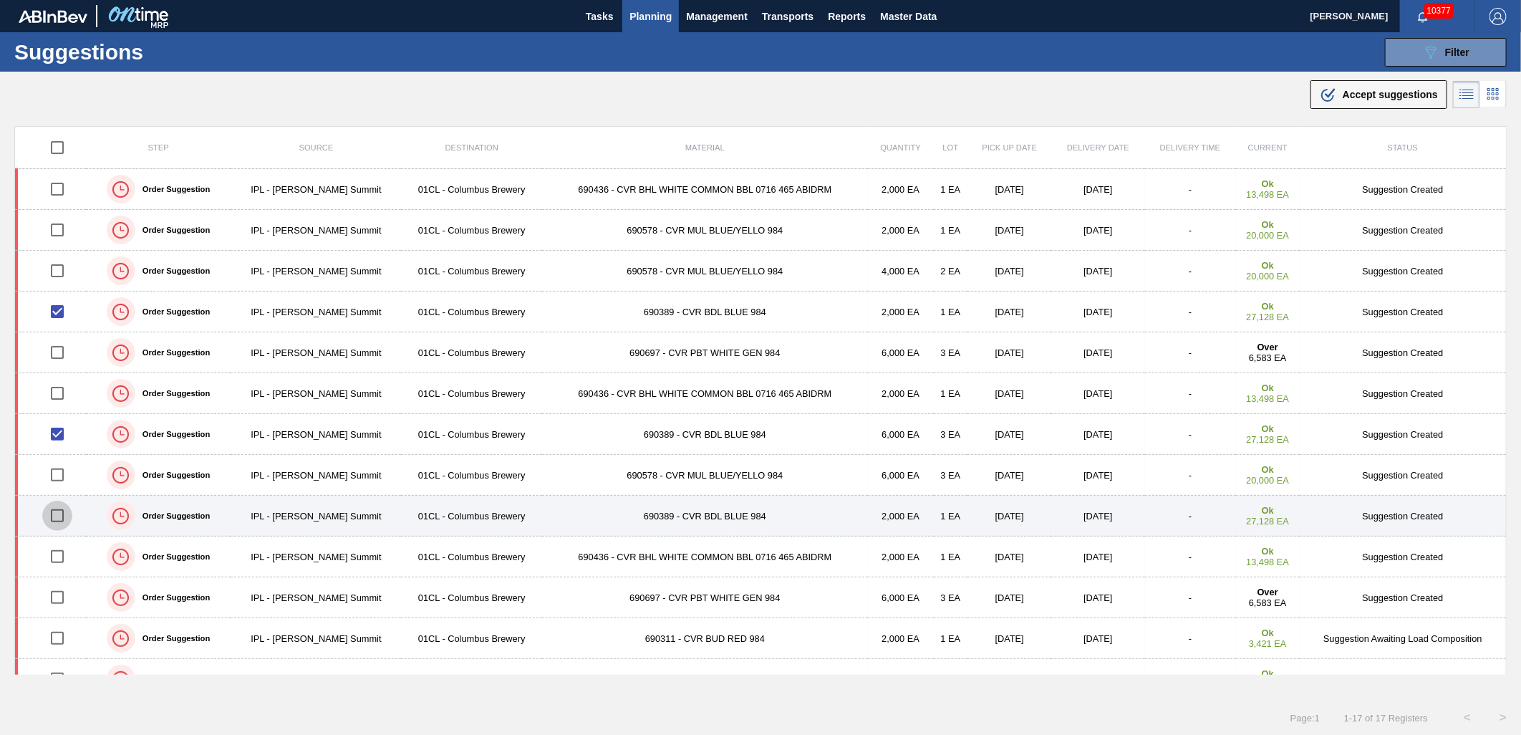
click at [55, 518] on input "checkbox" at bounding box center [57, 515] width 30 height 30
checkbox input "true"
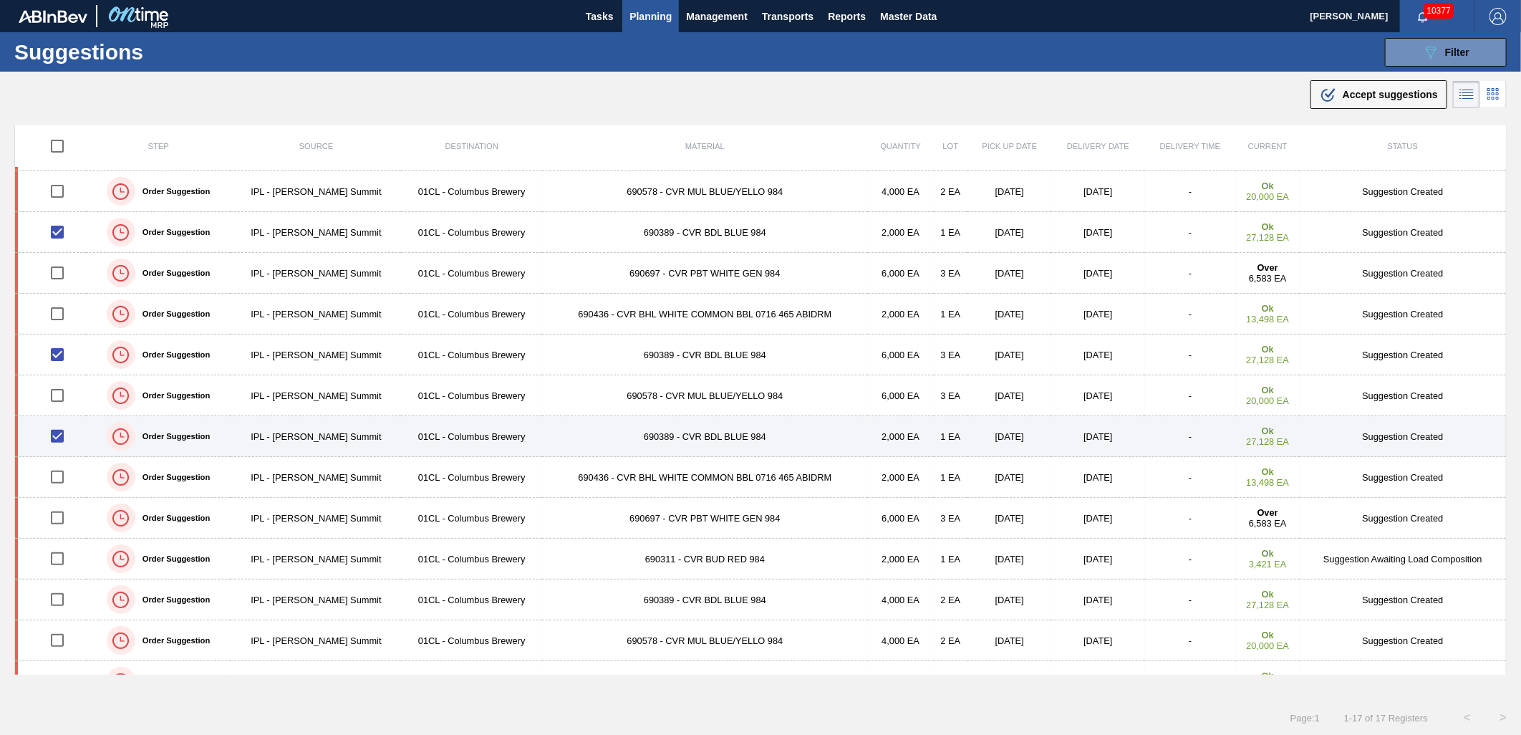
scroll to position [159, 0]
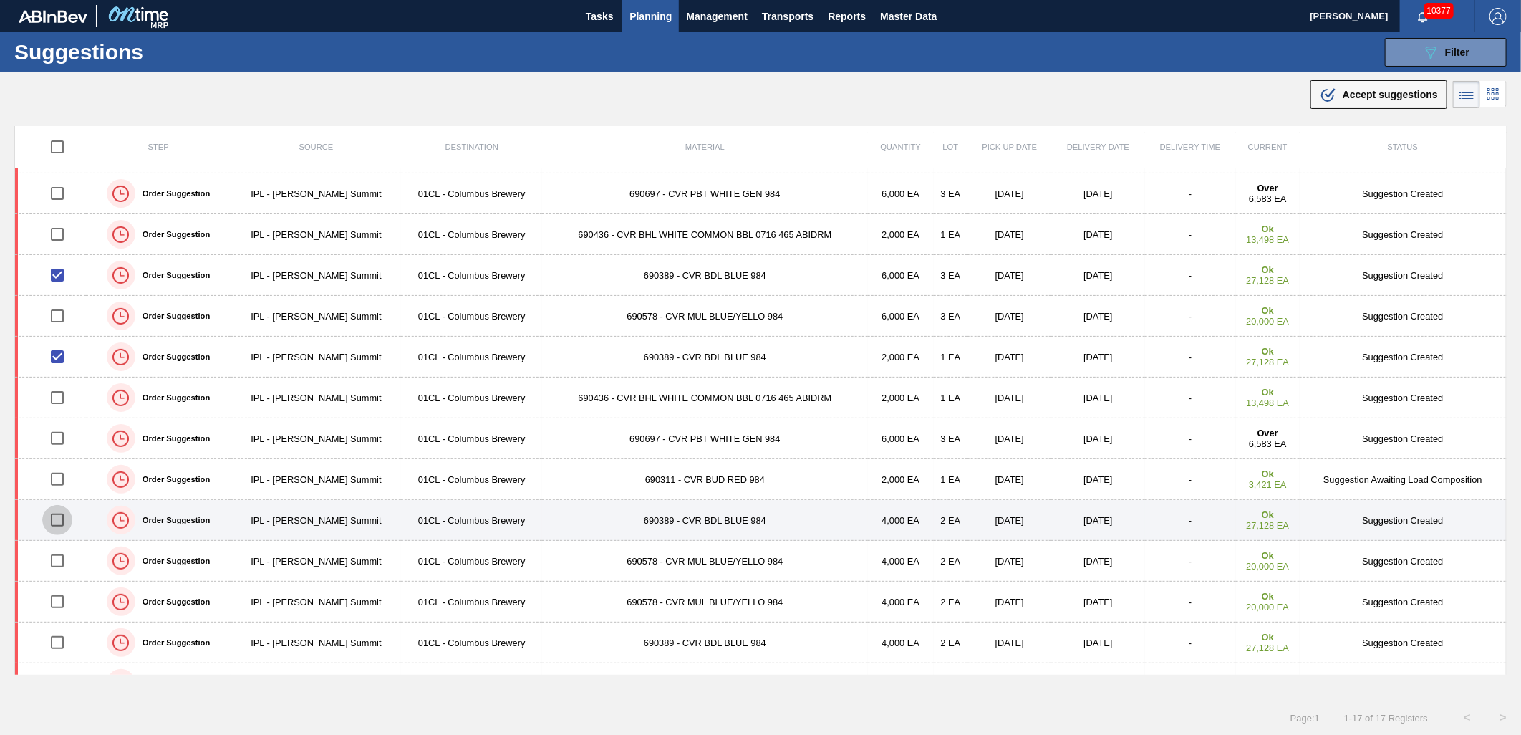
click at [62, 525] on input "checkbox" at bounding box center [57, 520] width 30 height 30
checkbox input "true"
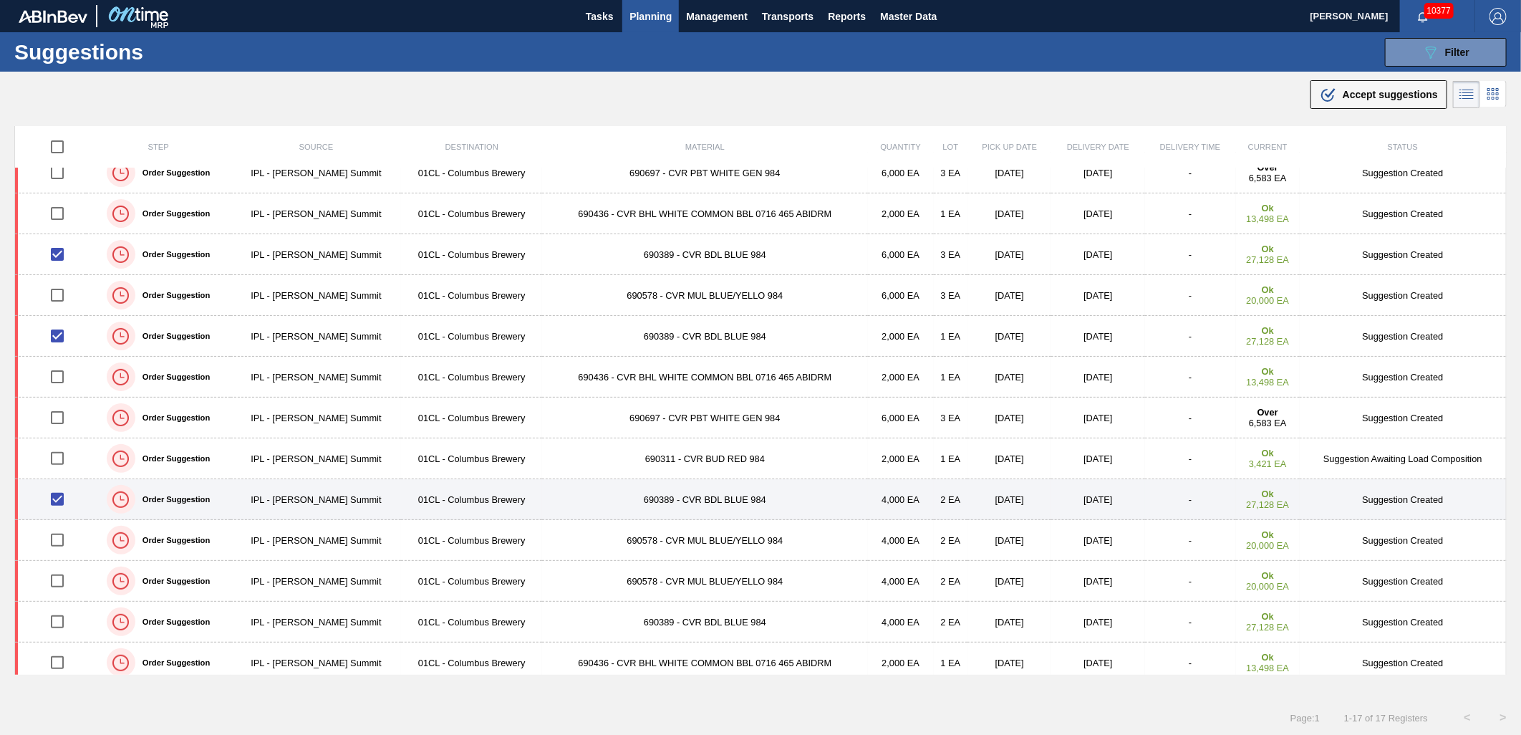
scroll to position [188, 0]
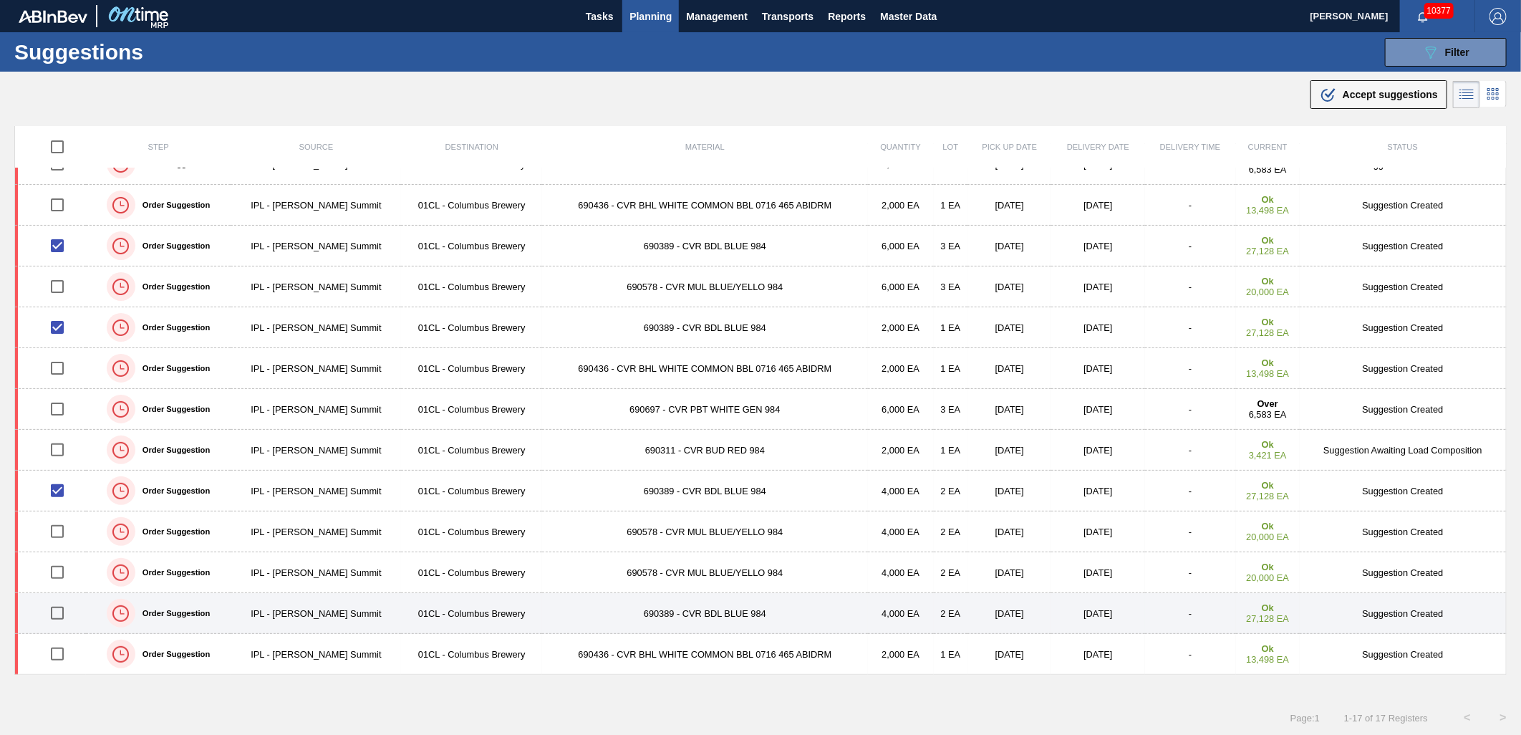
click at [54, 612] on input "checkbox" at bounding box center [57, 613] width 30 height 30
checkbox input "true"
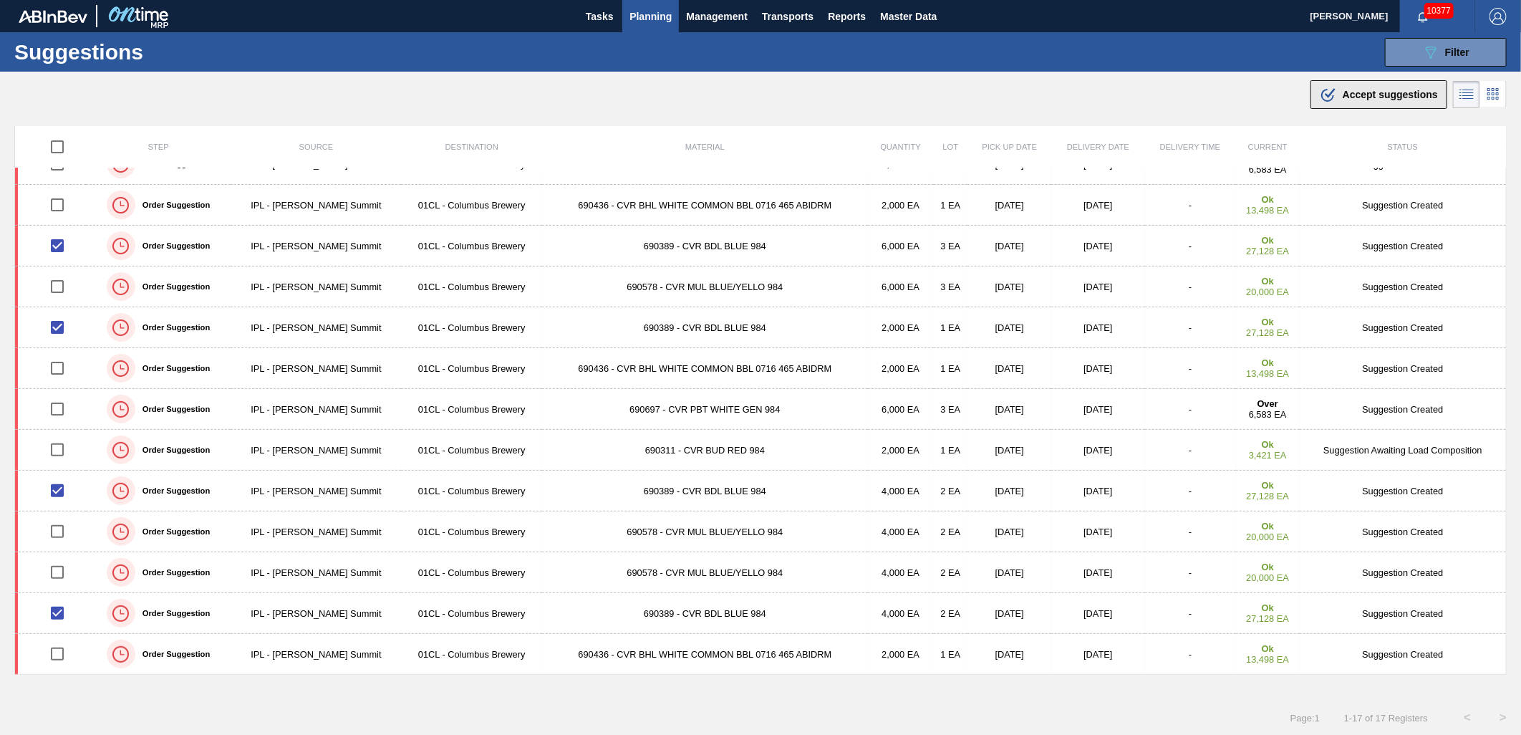
click at [1344, 97] on span "Accept suggestions" at bounding box center [1389, 94] width 95 height 11
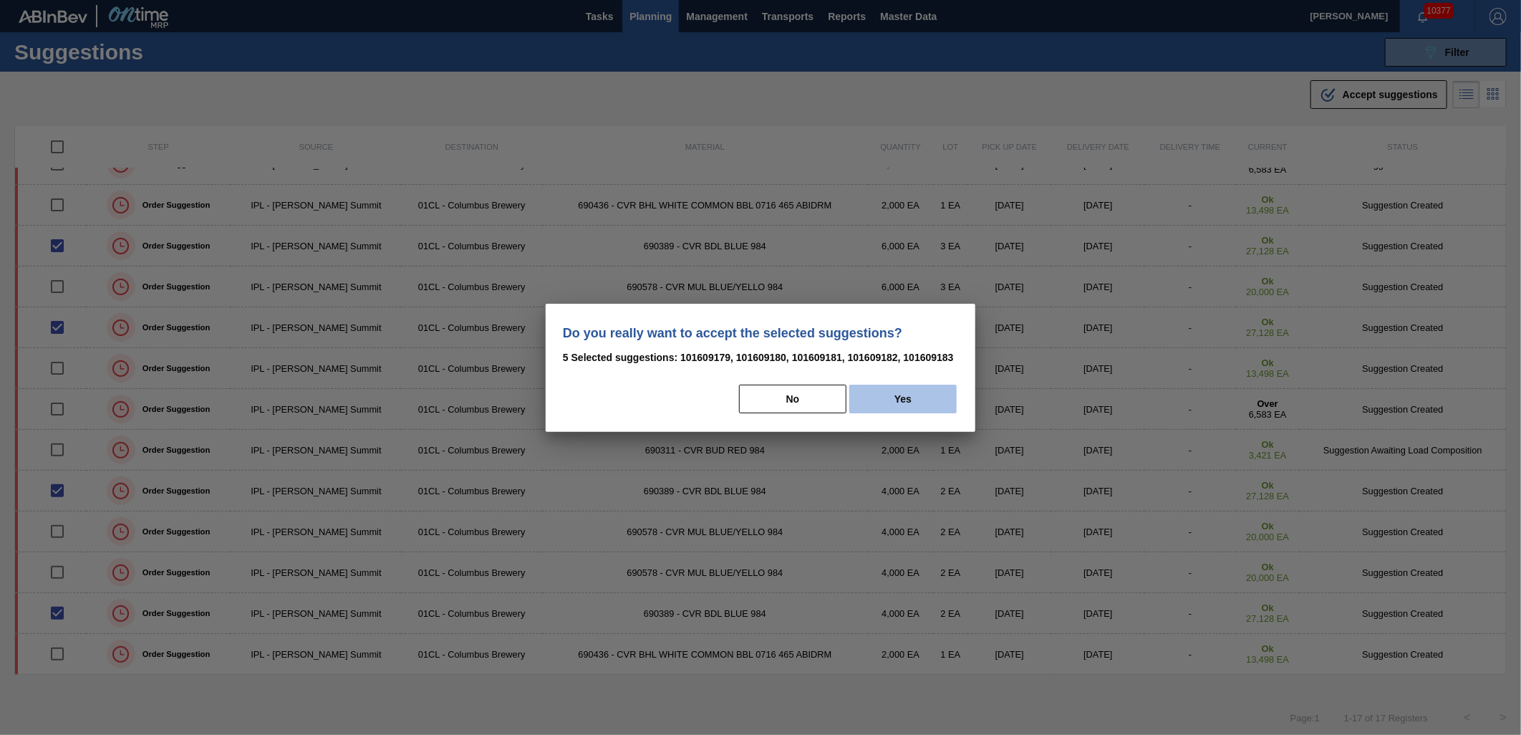
click at [929, 399] on button "Yes" at bounding box center [902, 398] width 107 height 29
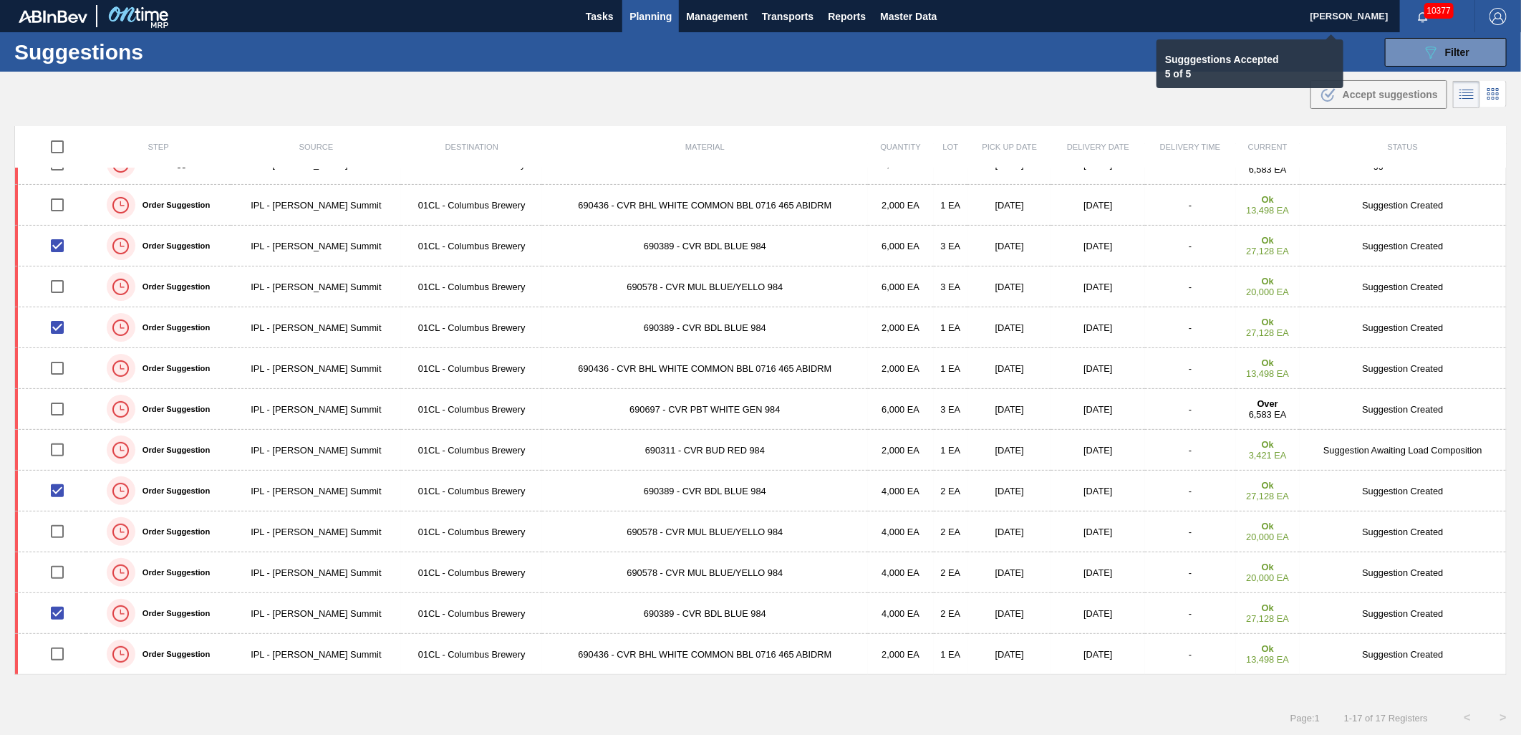
checkbox input "false"
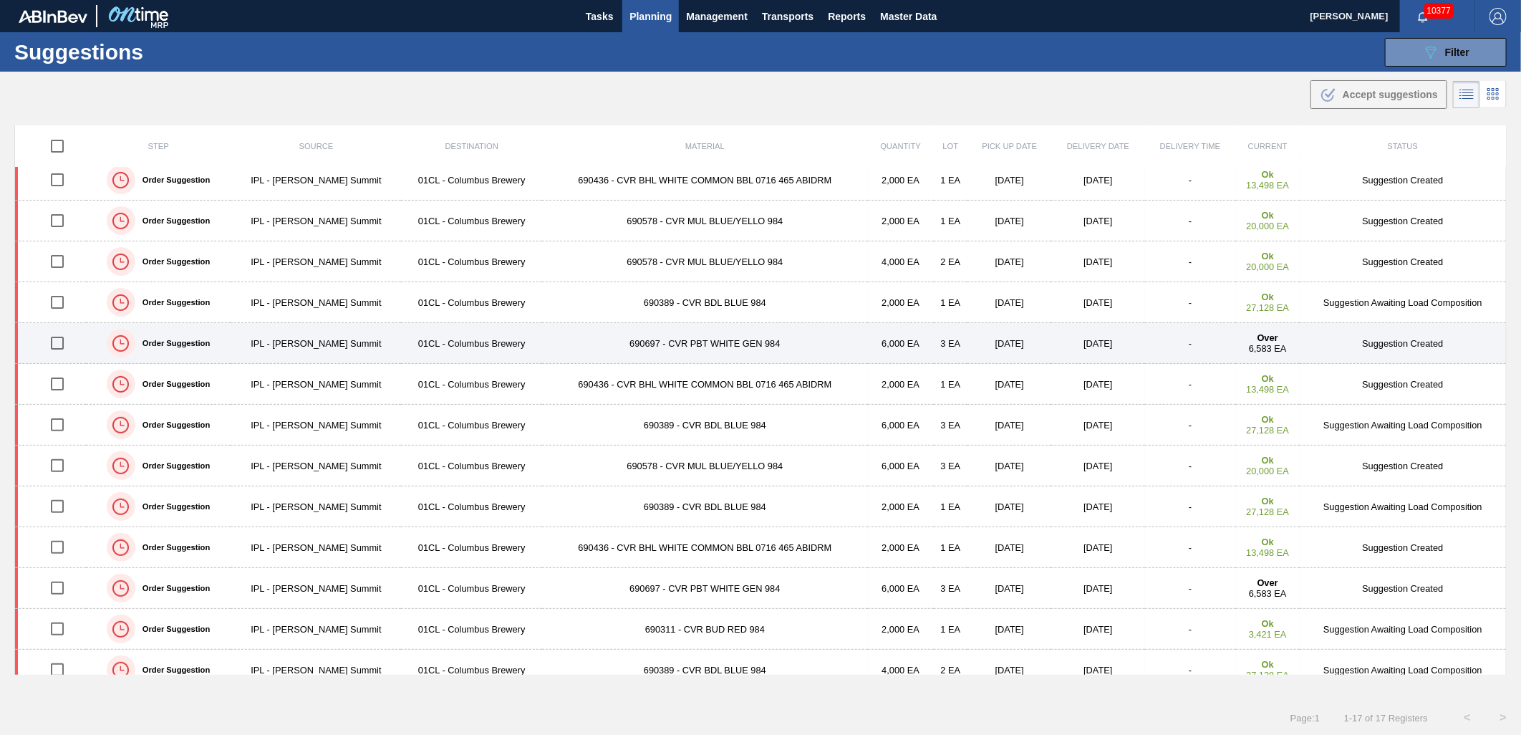
scroll to position [0, 0]
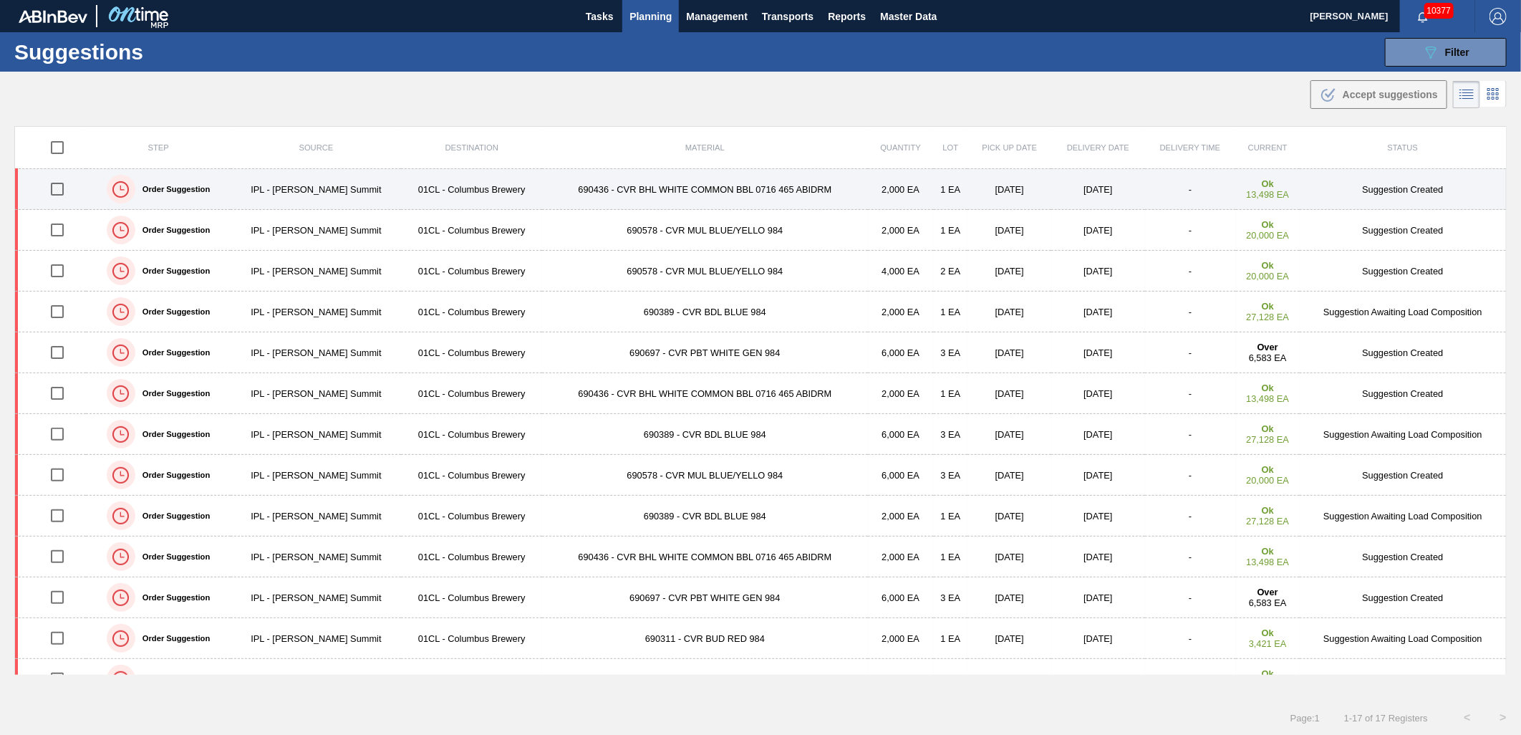
click at [64, 190] on input "checkbox" at bounding box center [57, 189] width 30 height 30
checkbox input "true"
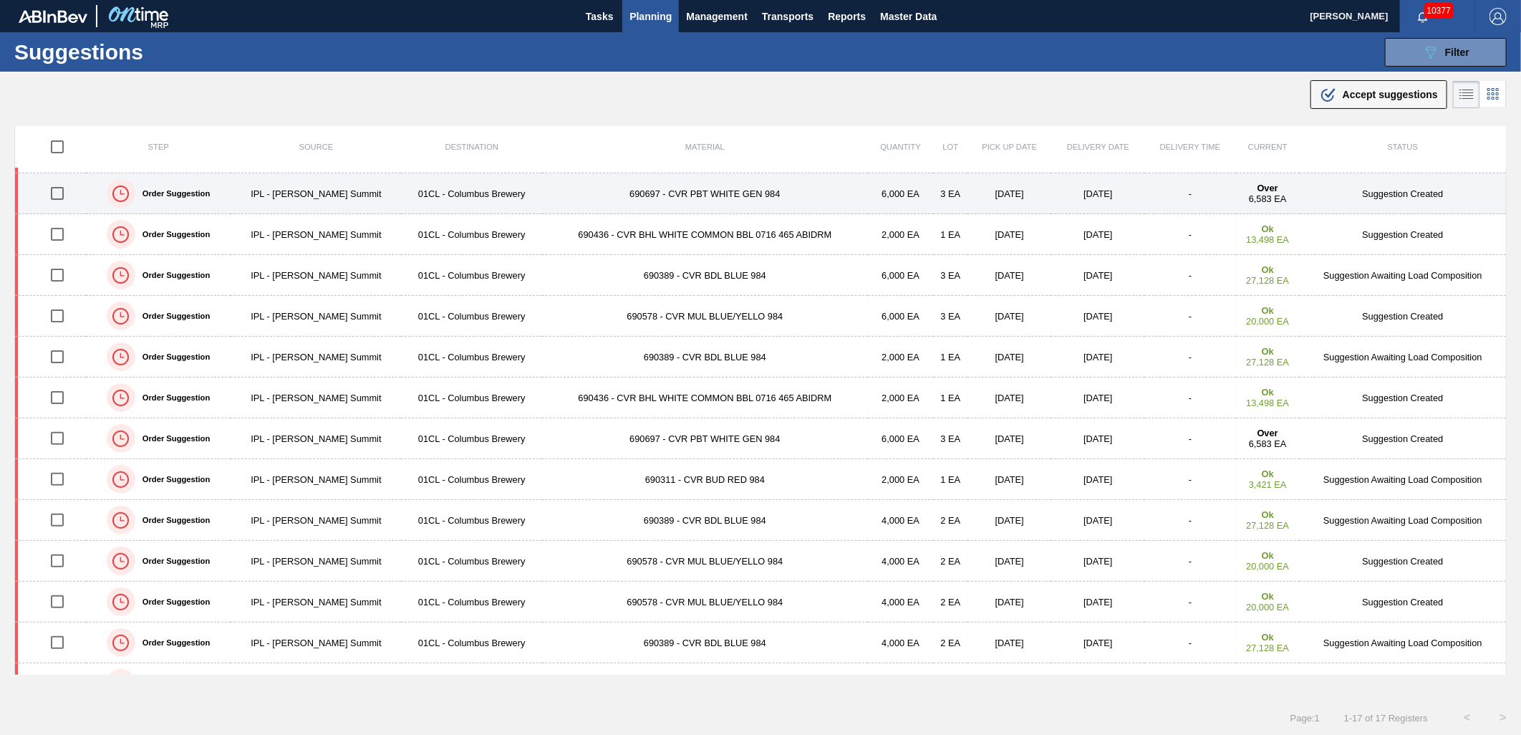
scroll to position [188, 0]
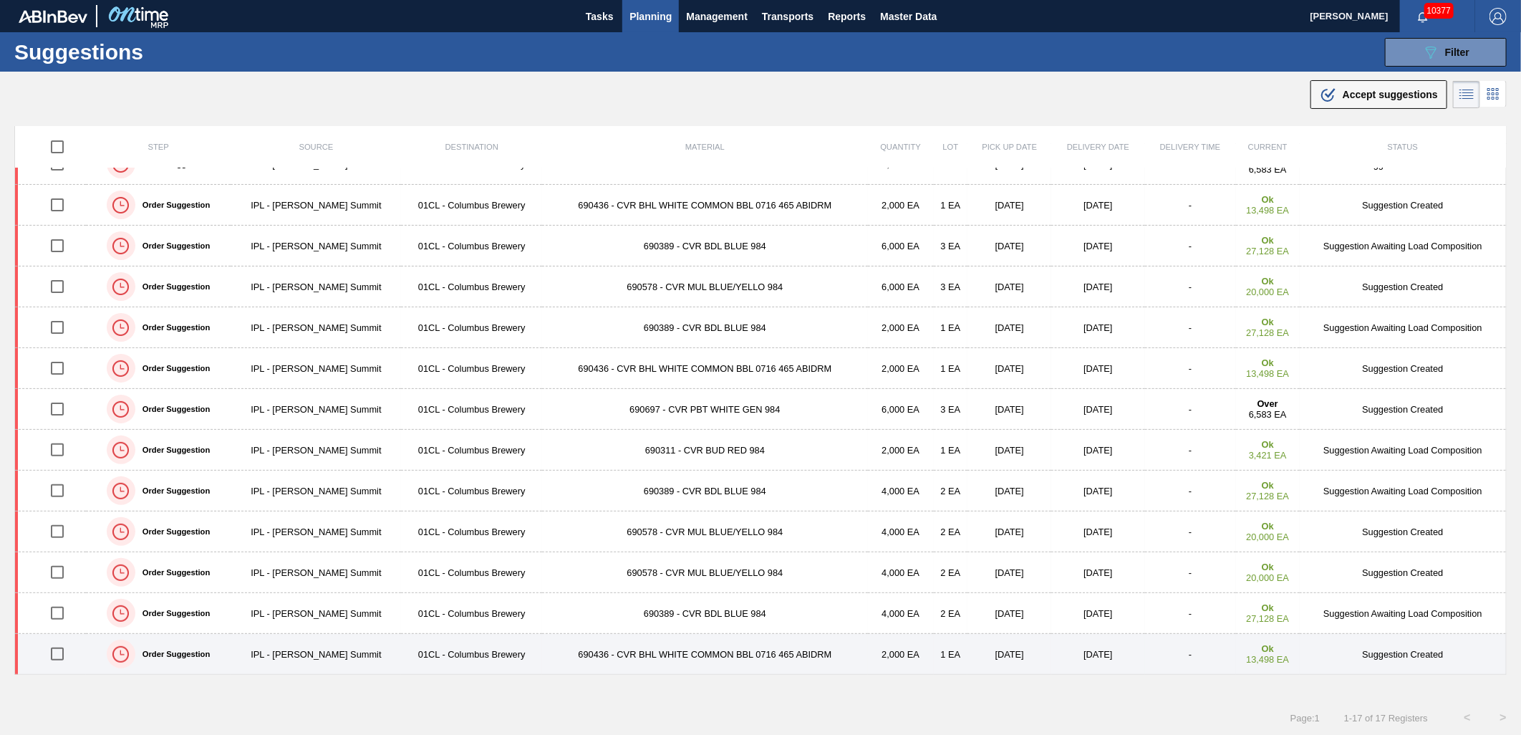
click at [61, 653] on input "checkbox" at bounding box center [57, 654] width 30 height 30
checkbox input "true"
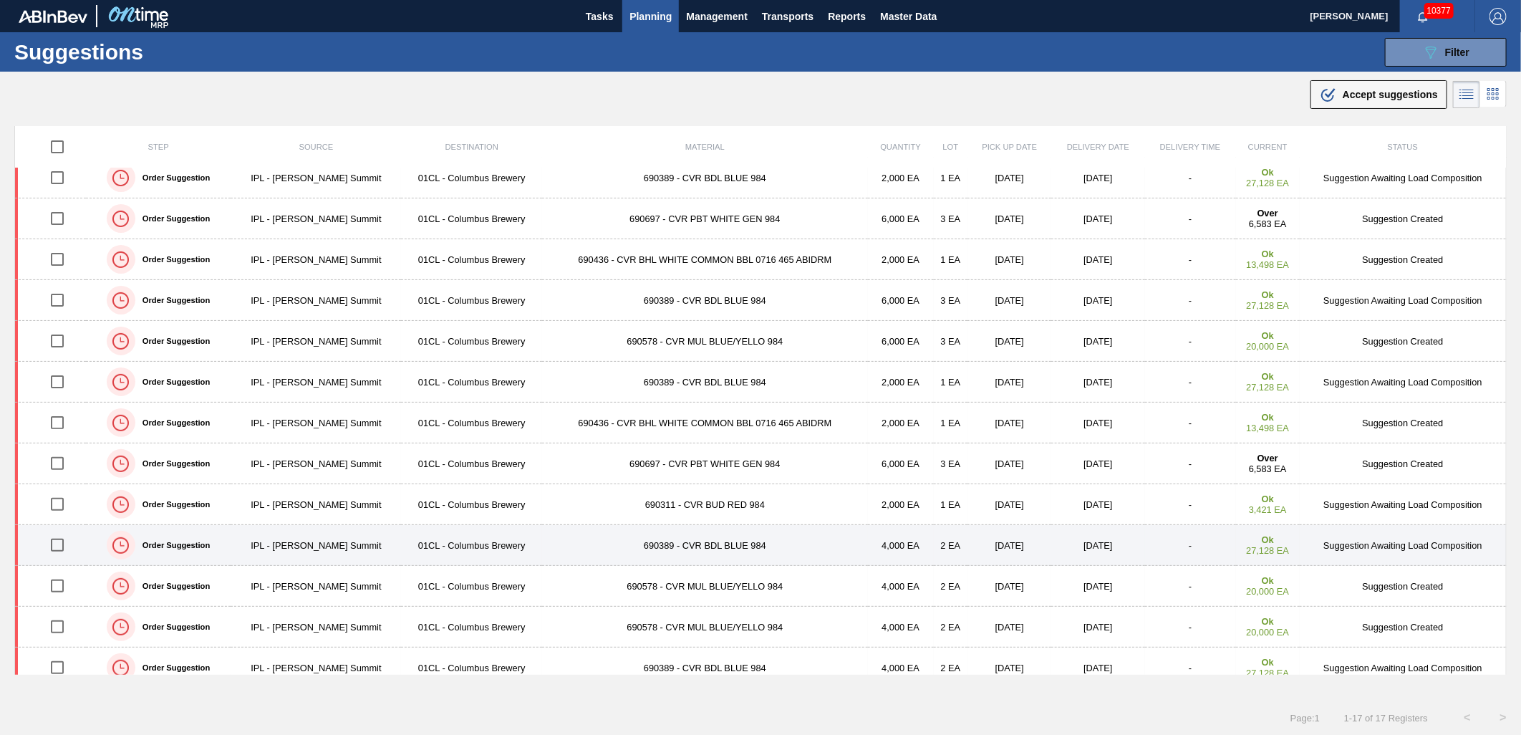
scroll to position [109, 0]
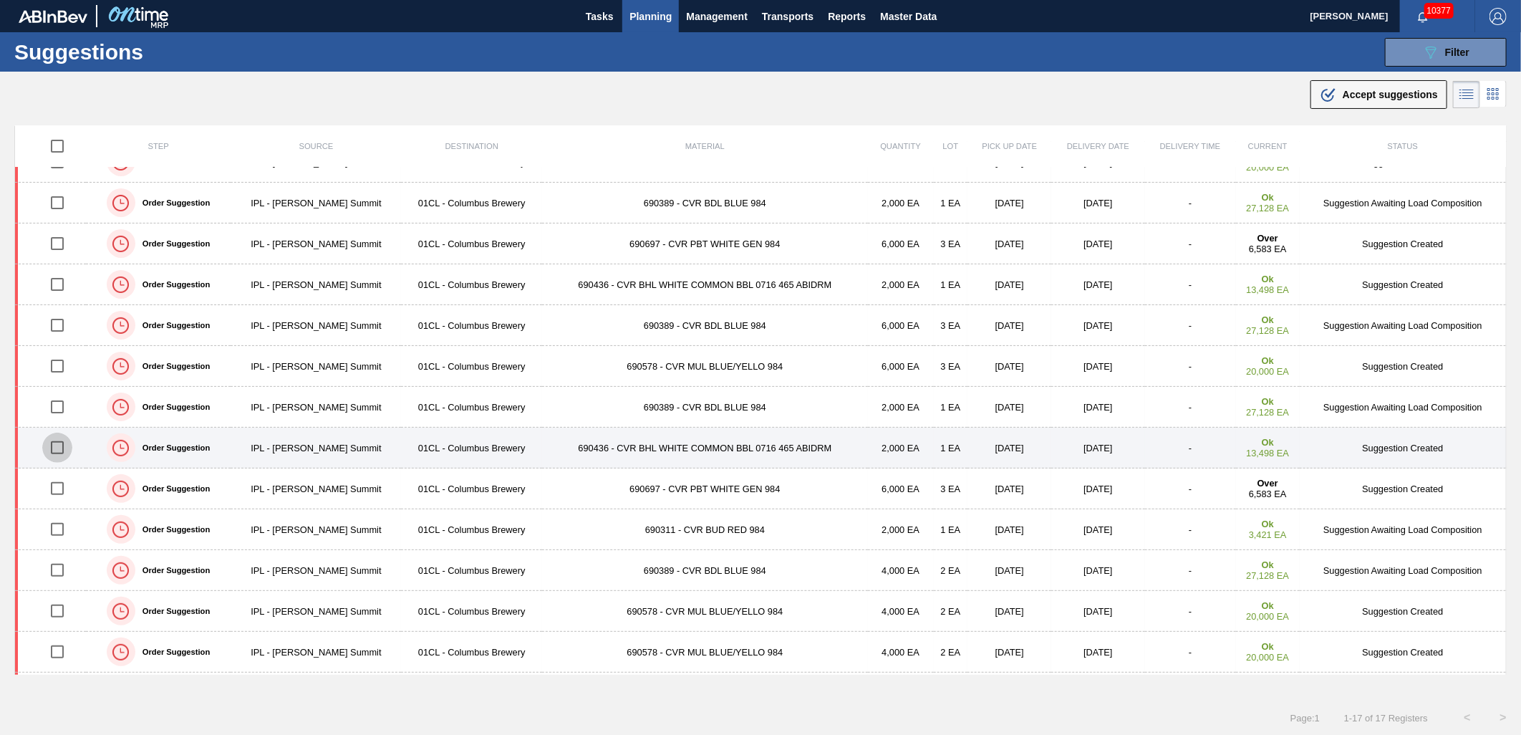
click at [58, 445] on input "checkbox" at bounding box center [57, 447] width 30 height 30
checkbox input "true"
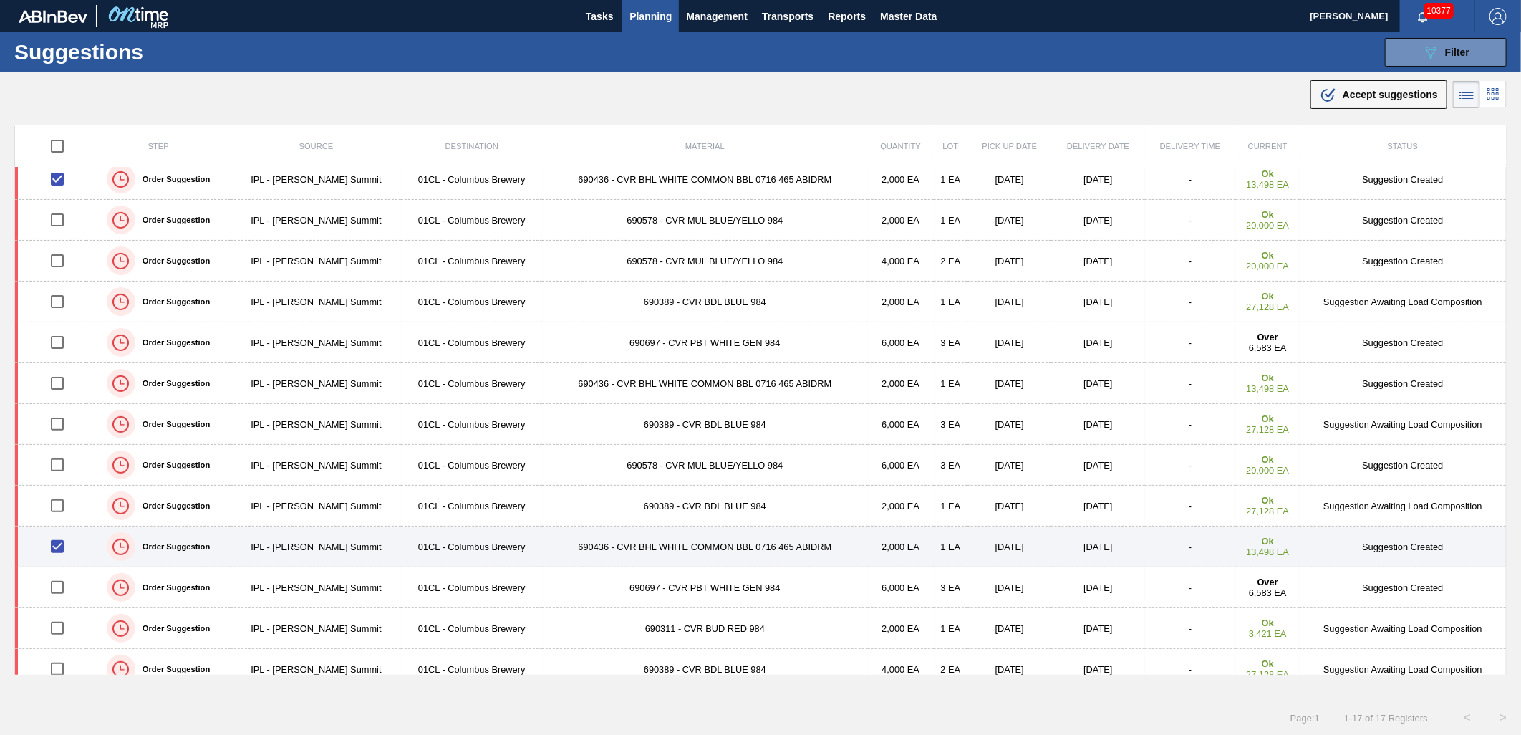
scroll to position [0, 0]
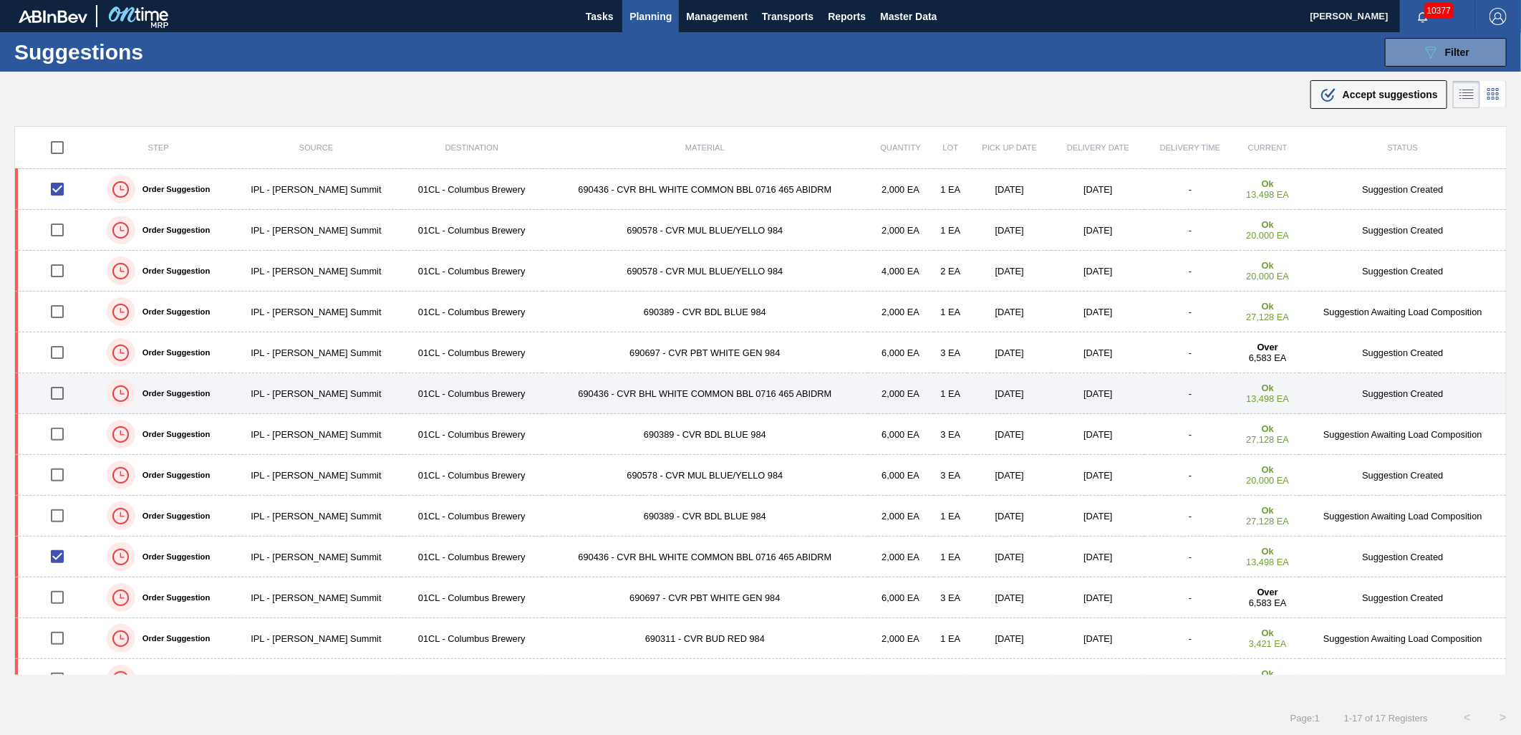
click at [57, 387] on input "checkbox" at bounding box center [57, 393] width 30 height 30
checkbox input "true"
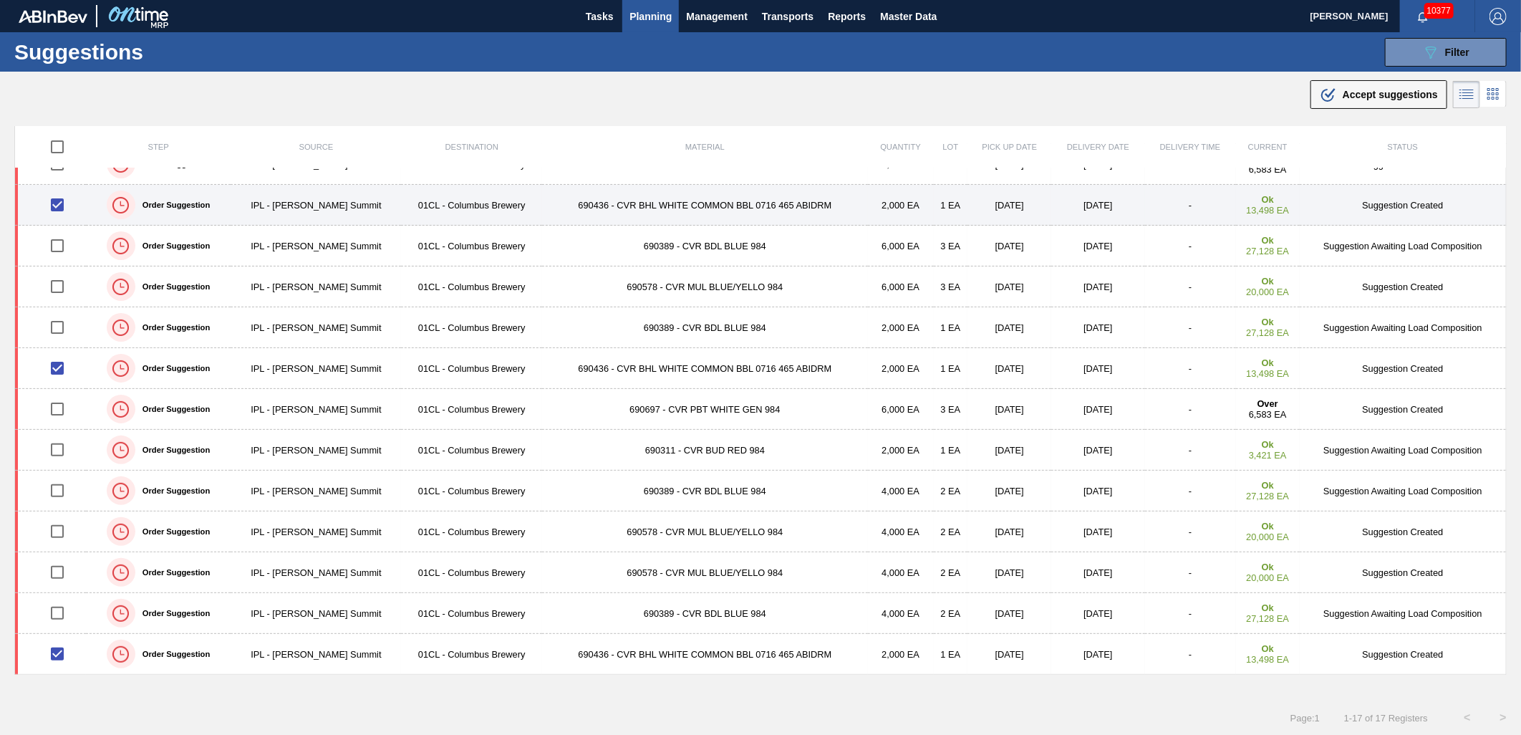
scroll to position [1, 0]
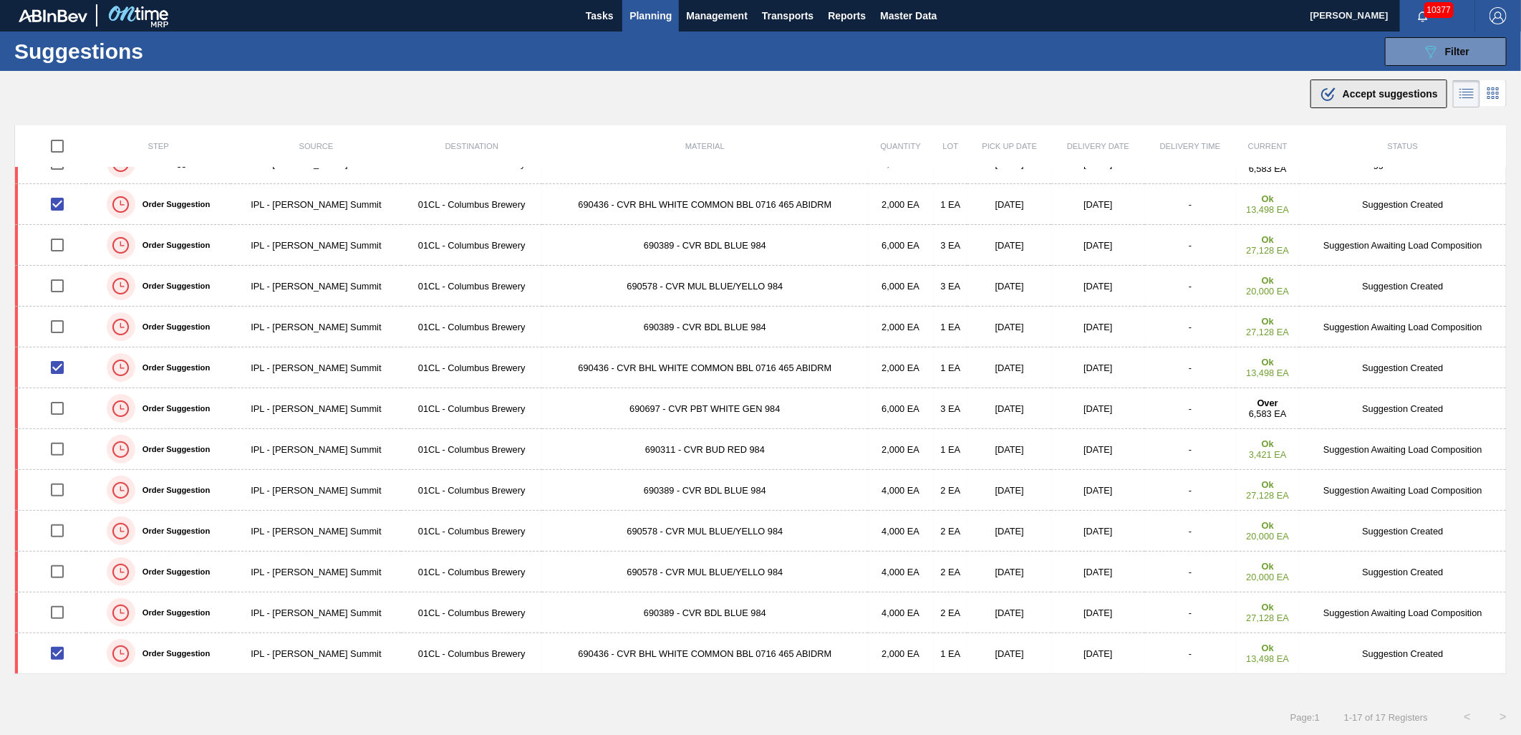
click at [1372, 99] on div ".b{fill:var(--color-action-default)} Accept suggestions" at bounding box center [1378, 93] width 118 height 17
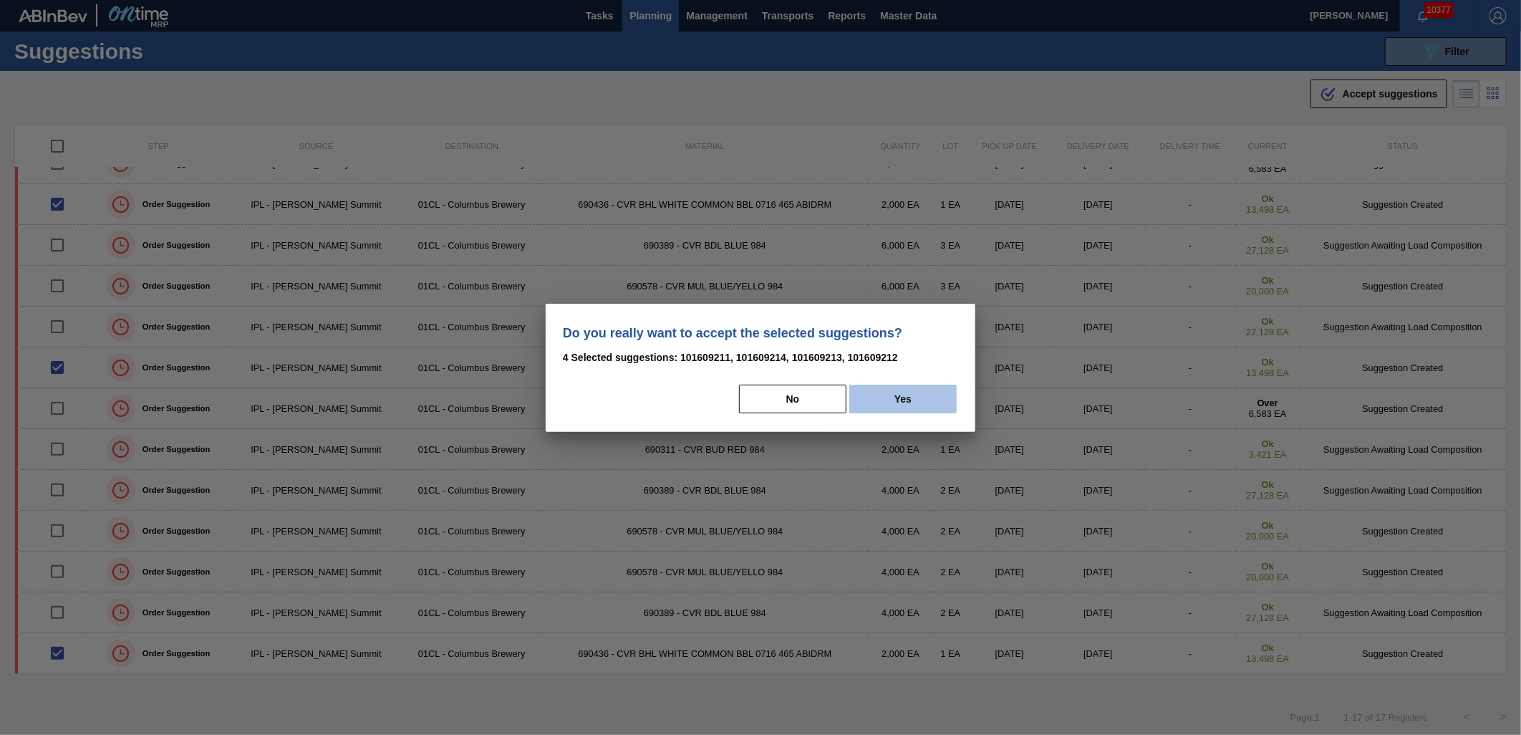
click at [914, 399] on button "Yes" at bounding box center [902, 398] width 107 height 29
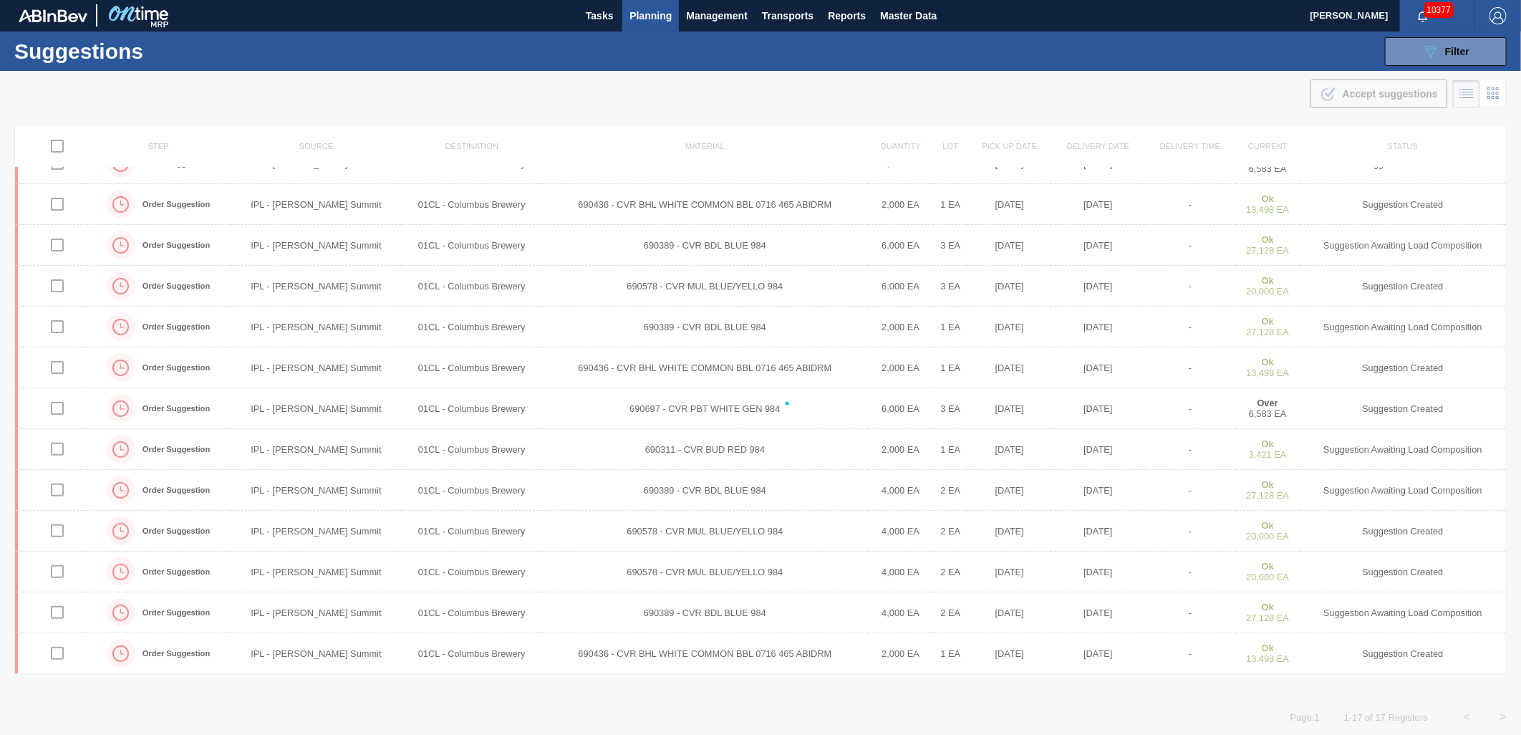
checkbox input "false"
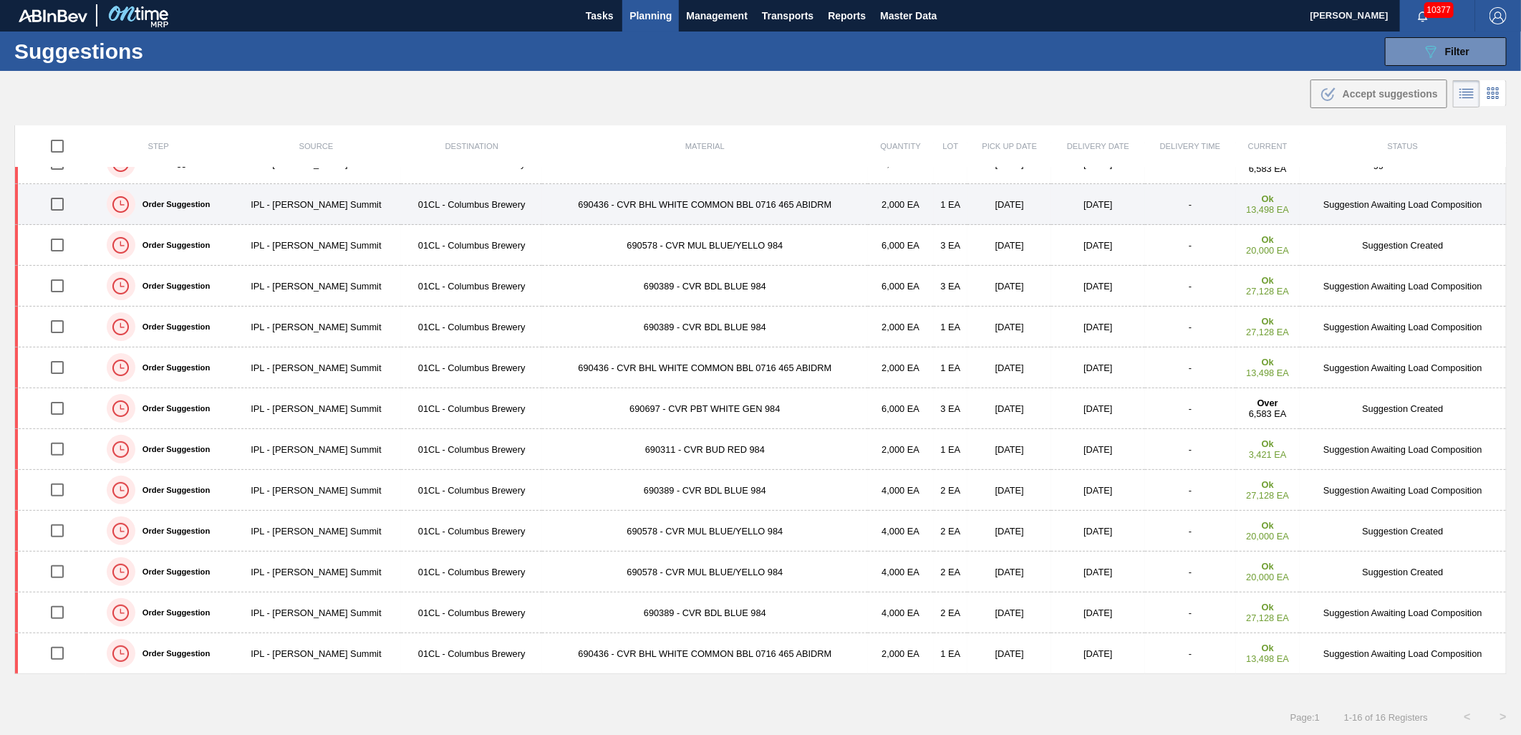
click at [573, 202] on td "690436 - CVR BHL WHITE COMMON BBL 0716 465 ABIDRM" at bounding box center [705, 204] width 326 height 41
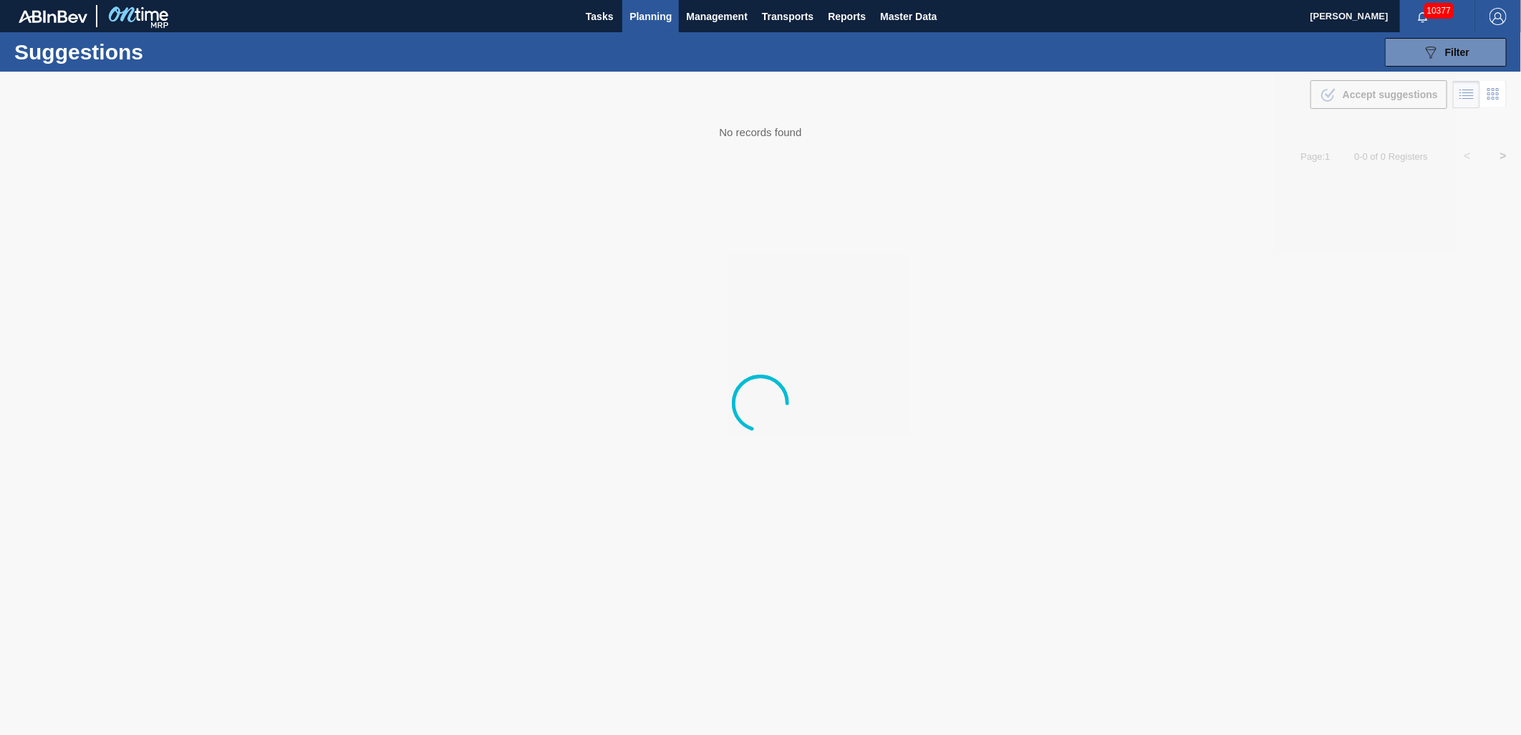
type from "[DATE]"
type to "11/01/2025"
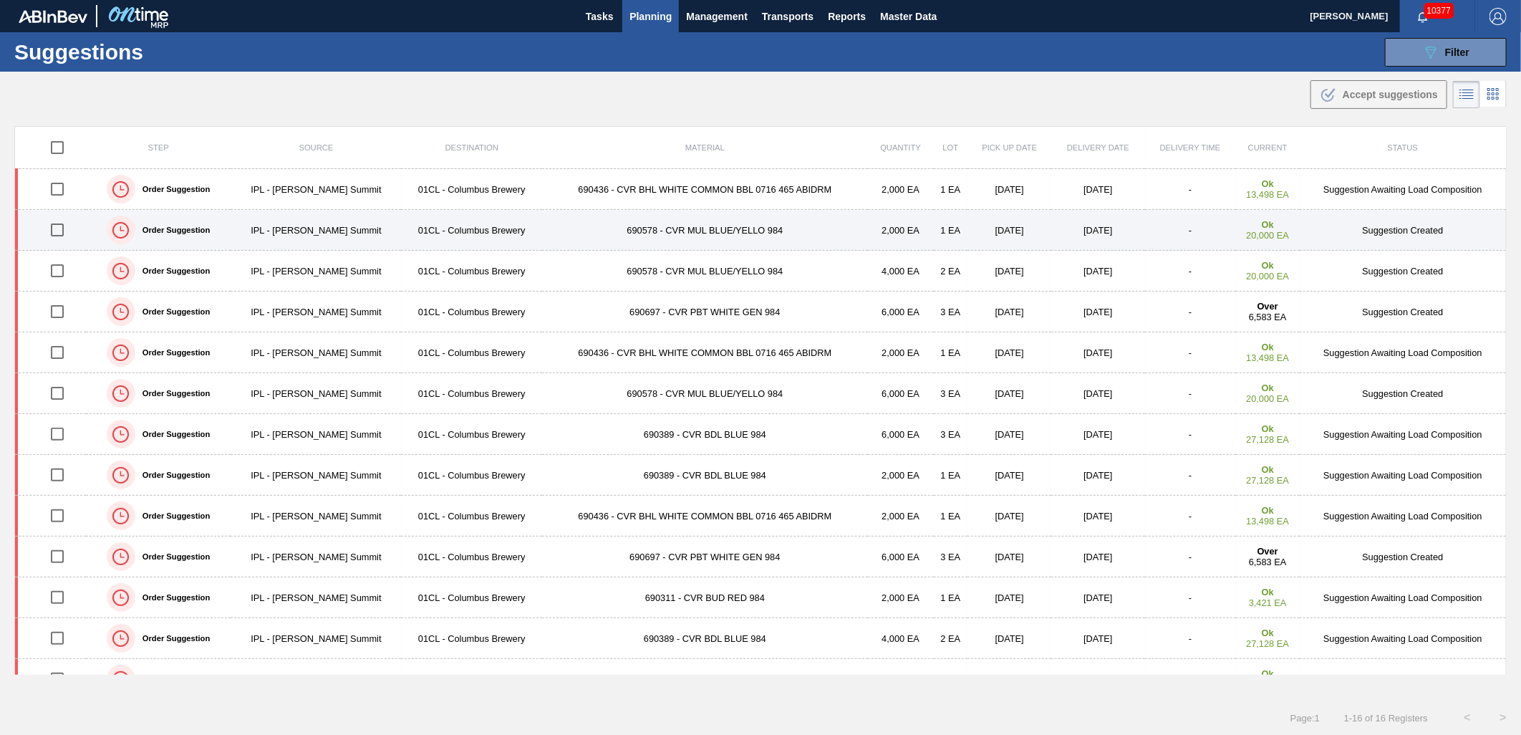
click at [54, 237] on input "checkbox" at bounding box center [57, 230] width 30 height 30
checkbox input "true"
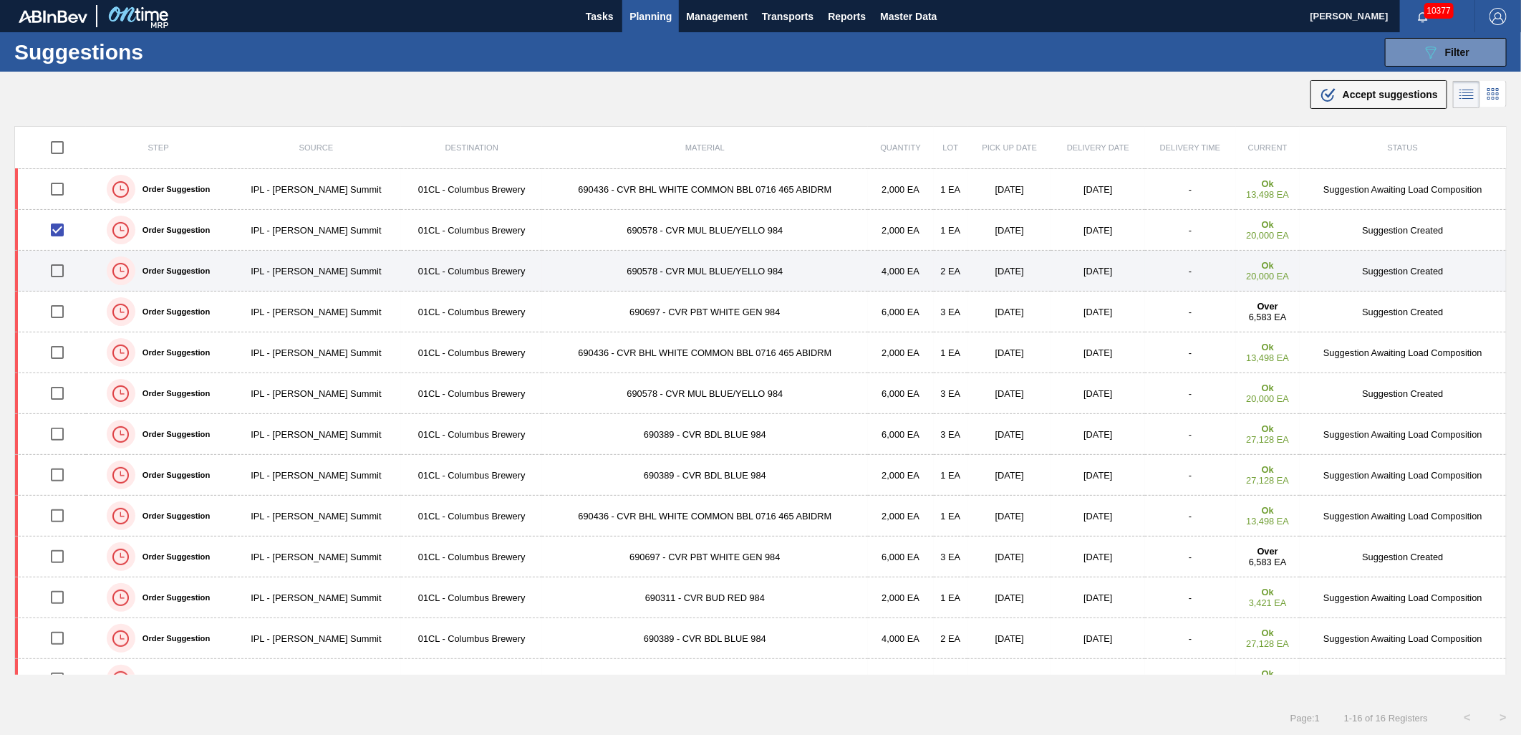
click at [59, 268] on input "checkbox" at bounding box center [57, 271] width 30 height 30
checkbox input "true"
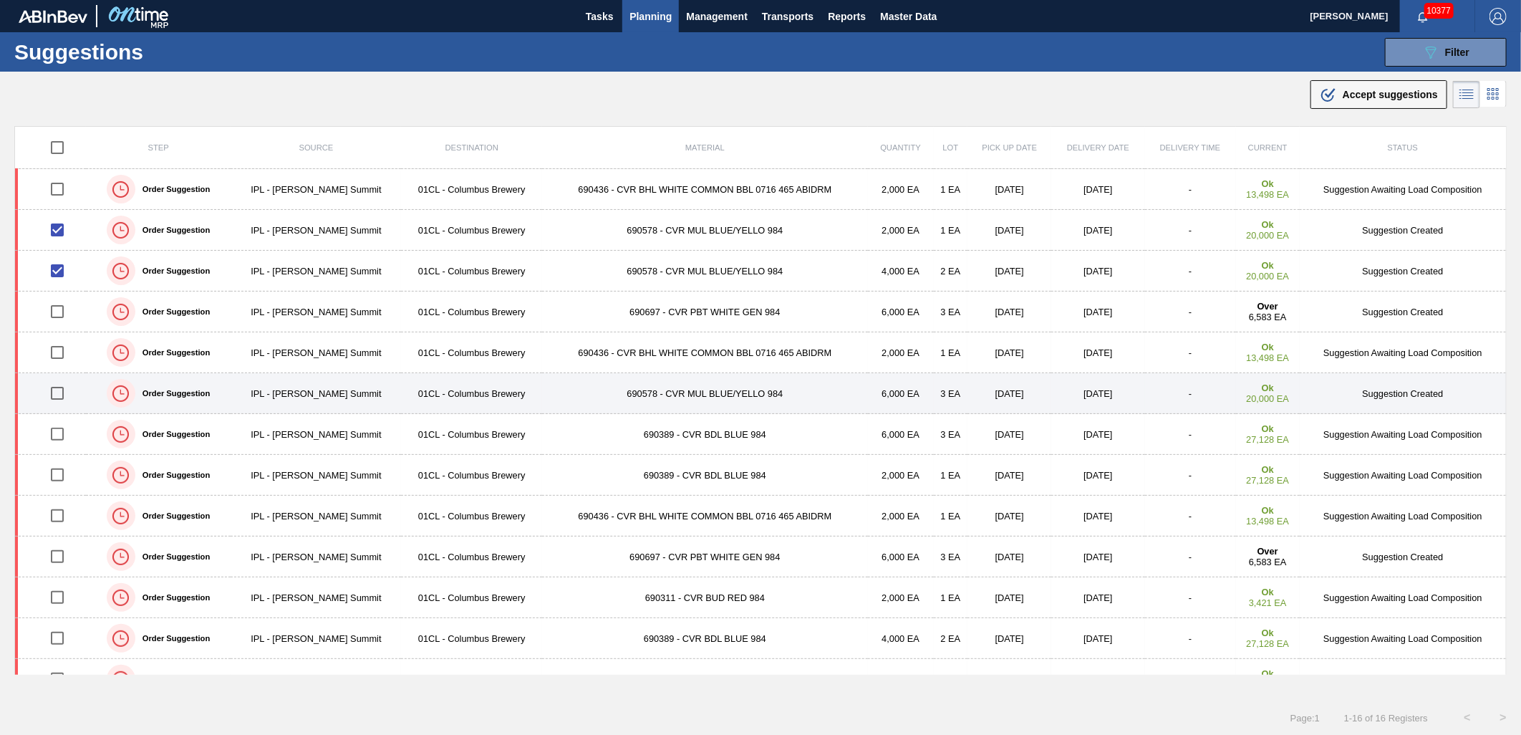
click at [59, 392] on input "checkbox" at bounding box center [57, 393] width 30 height 30
checkbox input "true"
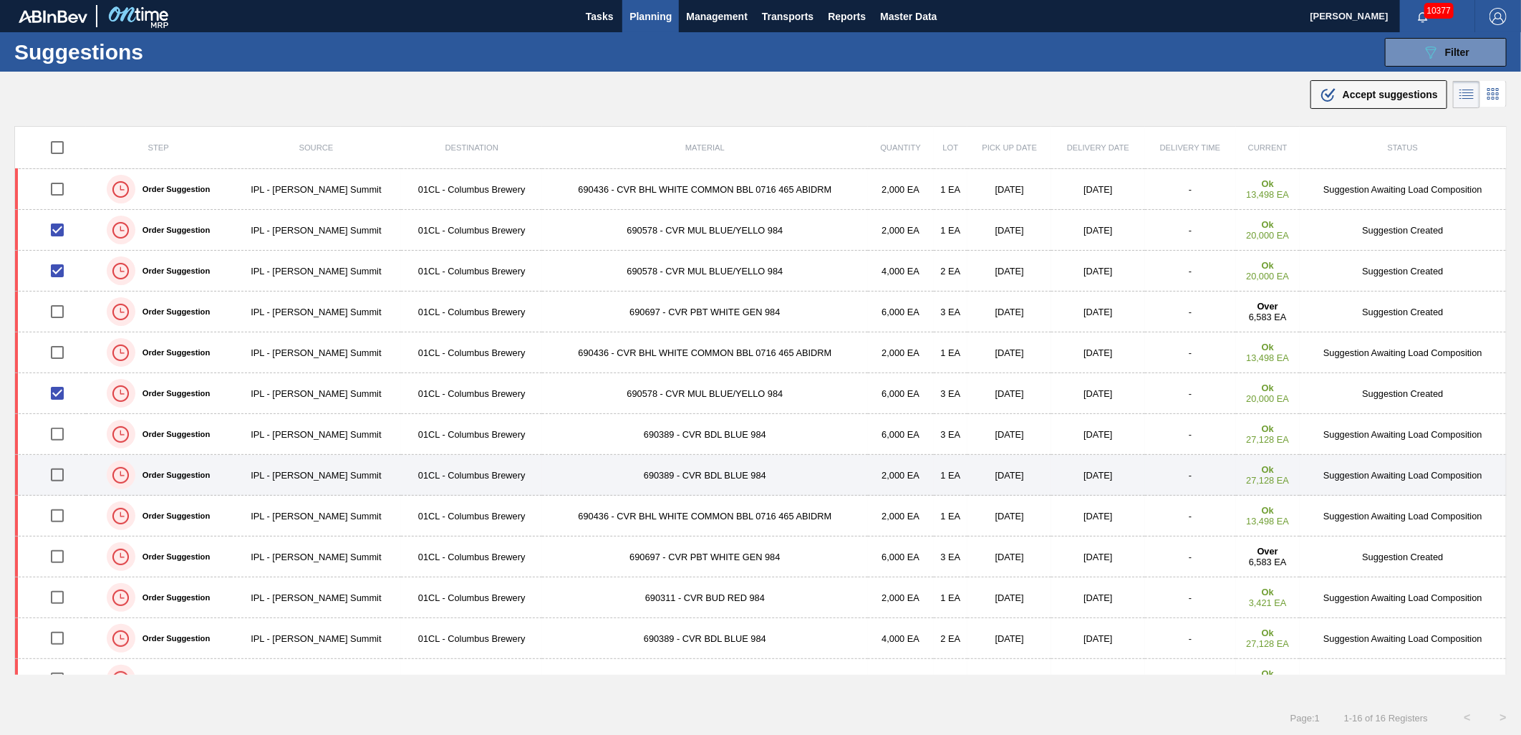
scroll to position [79, 0]
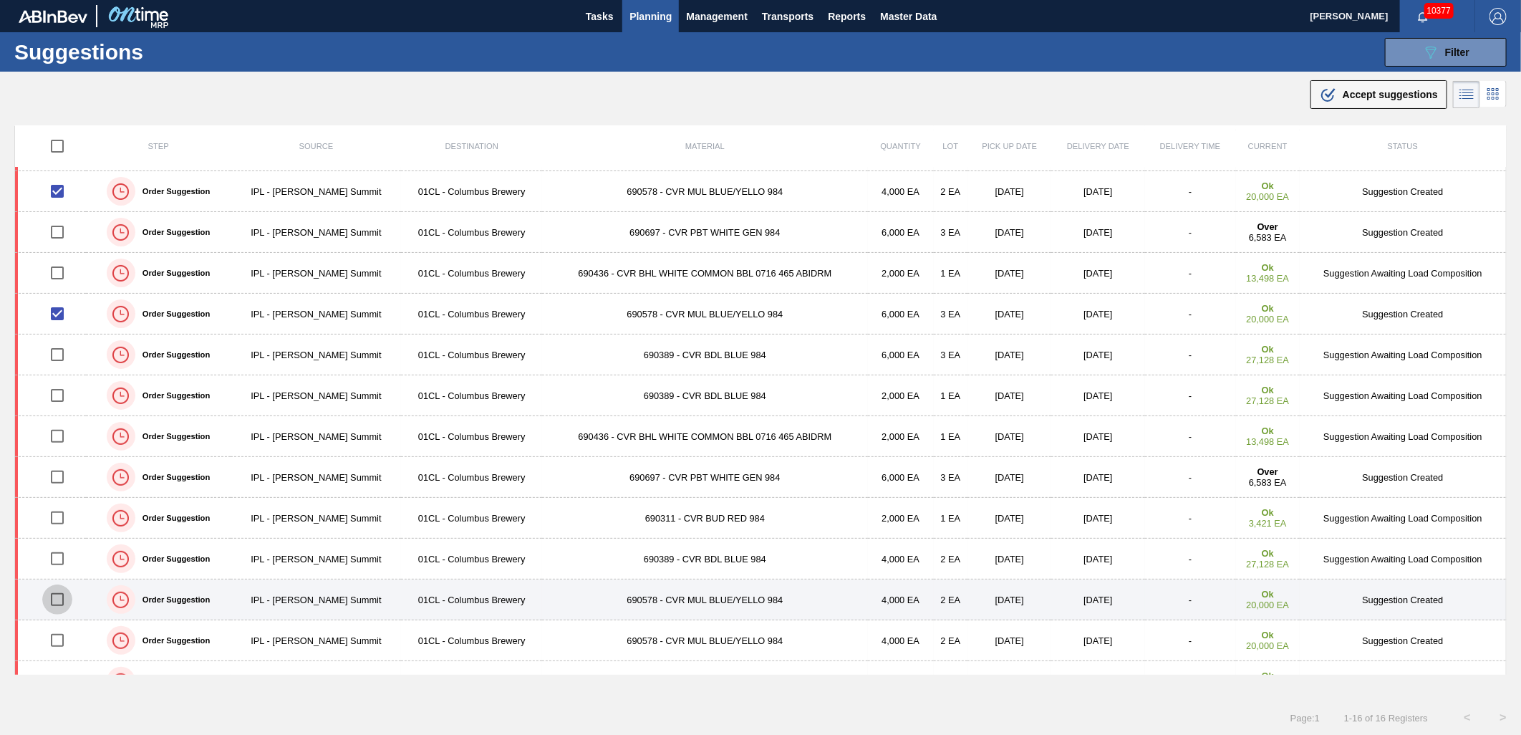
click at [60, 602] on input "checkbox" at bounding box center [57, 599] width 30 height 30
checkbox input "true"
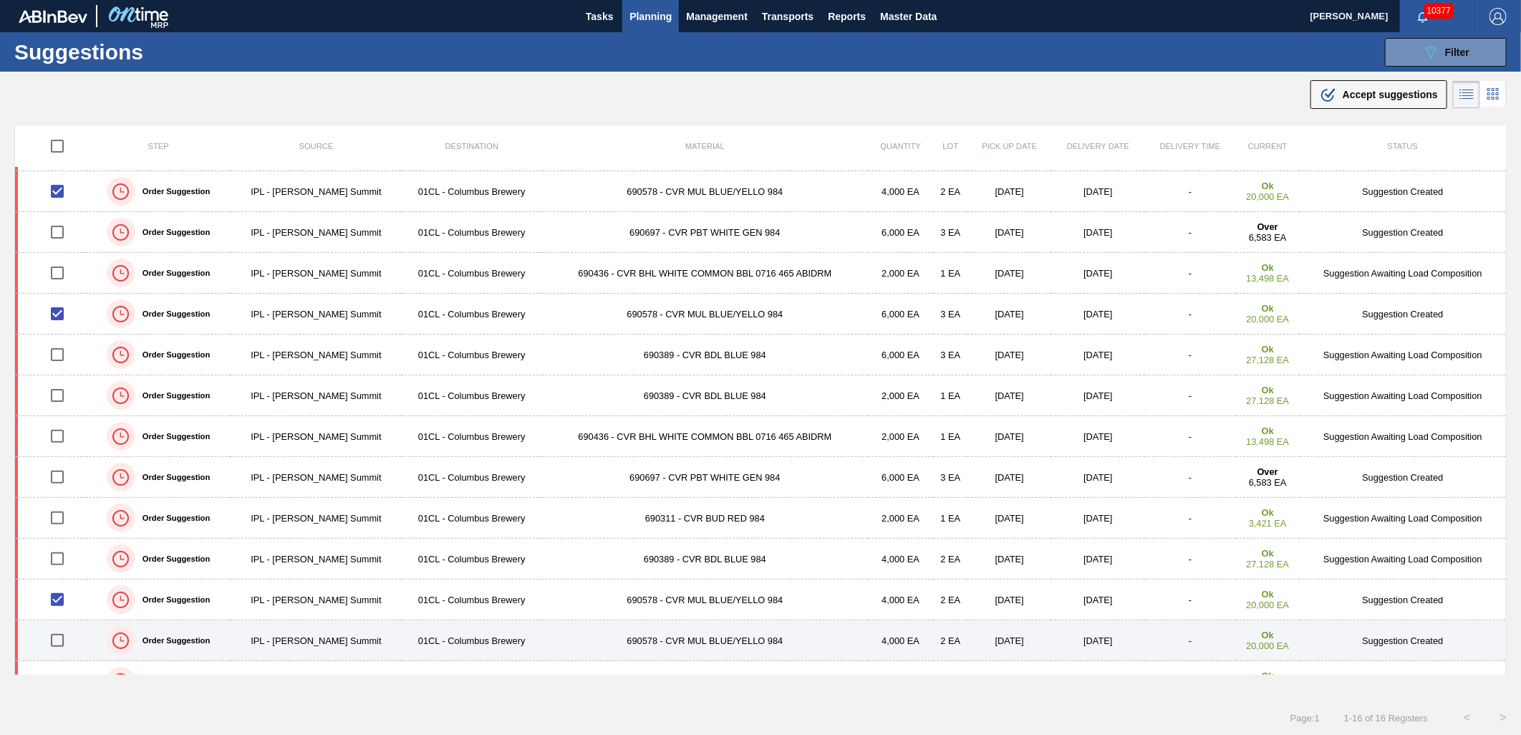
click at [54, 641] on input "checkbox" at bounding box center [57, 640] width 30 height 30
checkbox input "true"
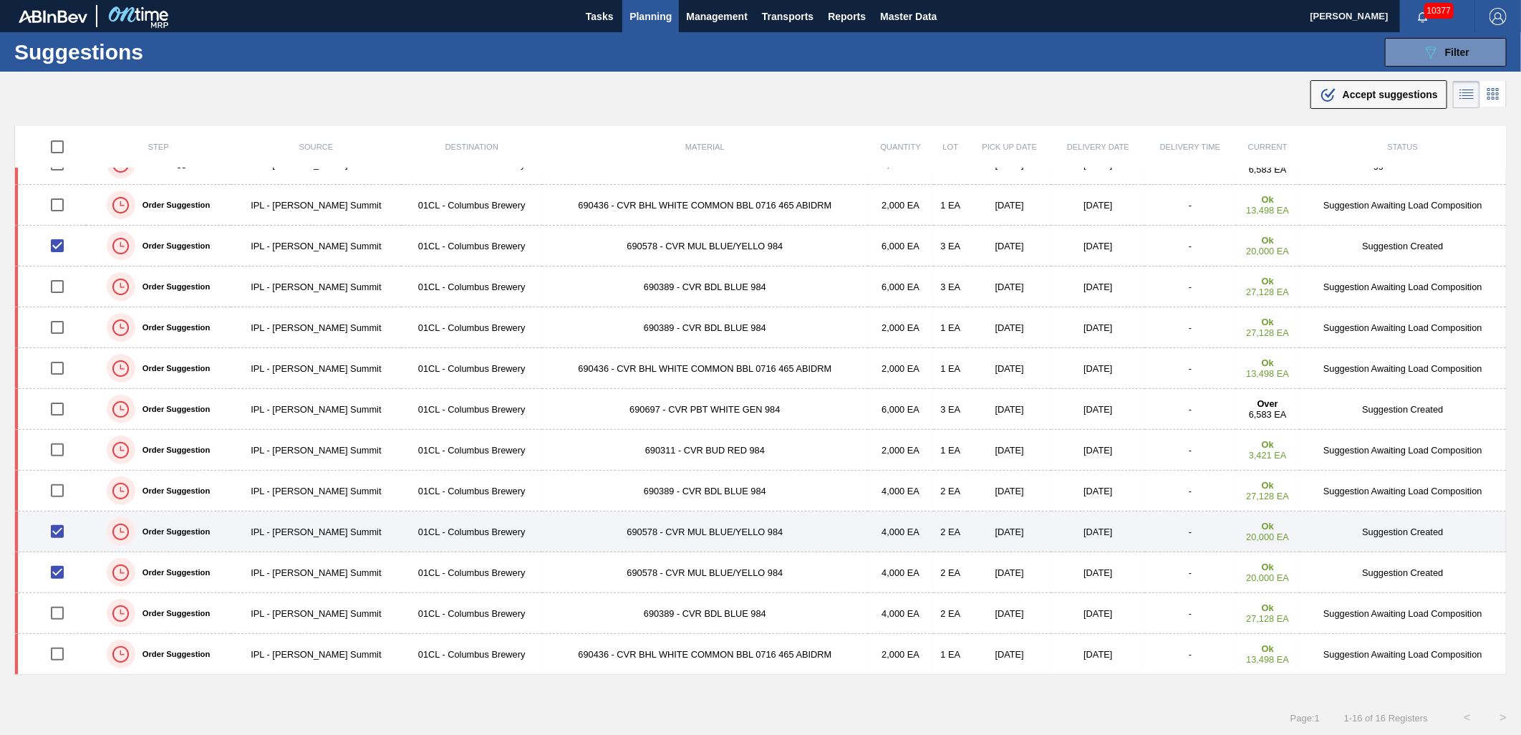
scroll to position [1, 0]
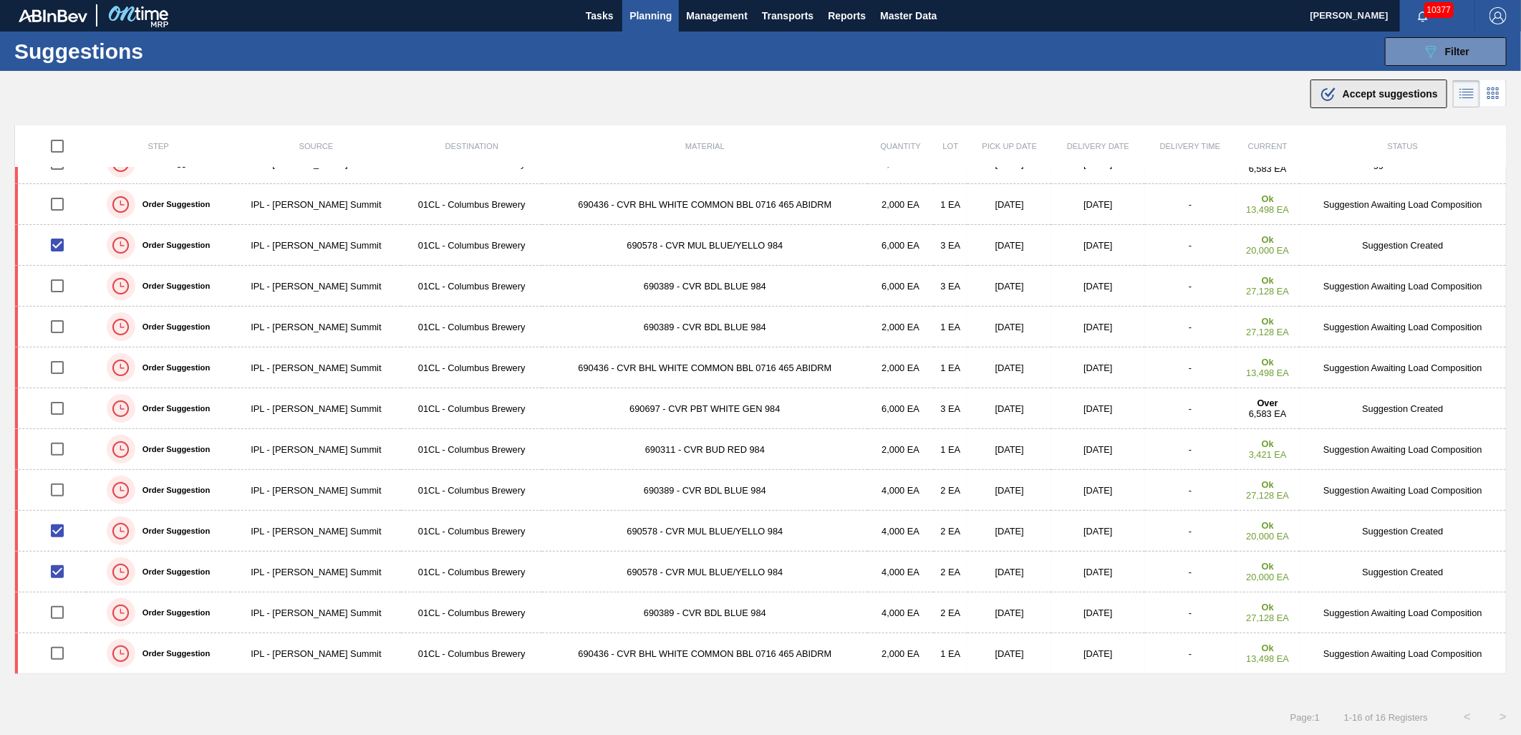
click at [1378, 91] on span "Accept suggestions" at bounding box center [1389, 93] width 95 height 11
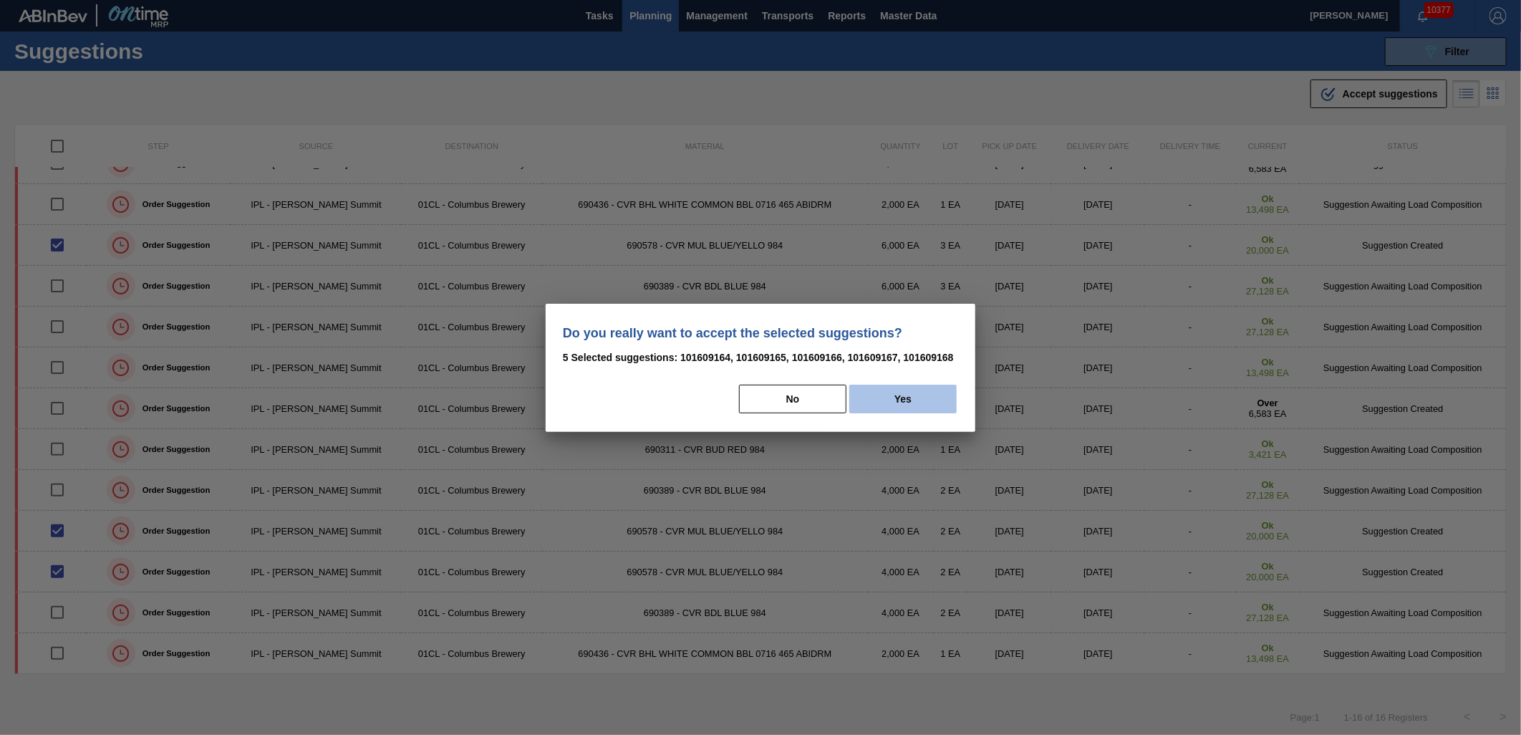
click at [918, 389] on button "Yes" at bounding box center [902, 398] width 107 height 29
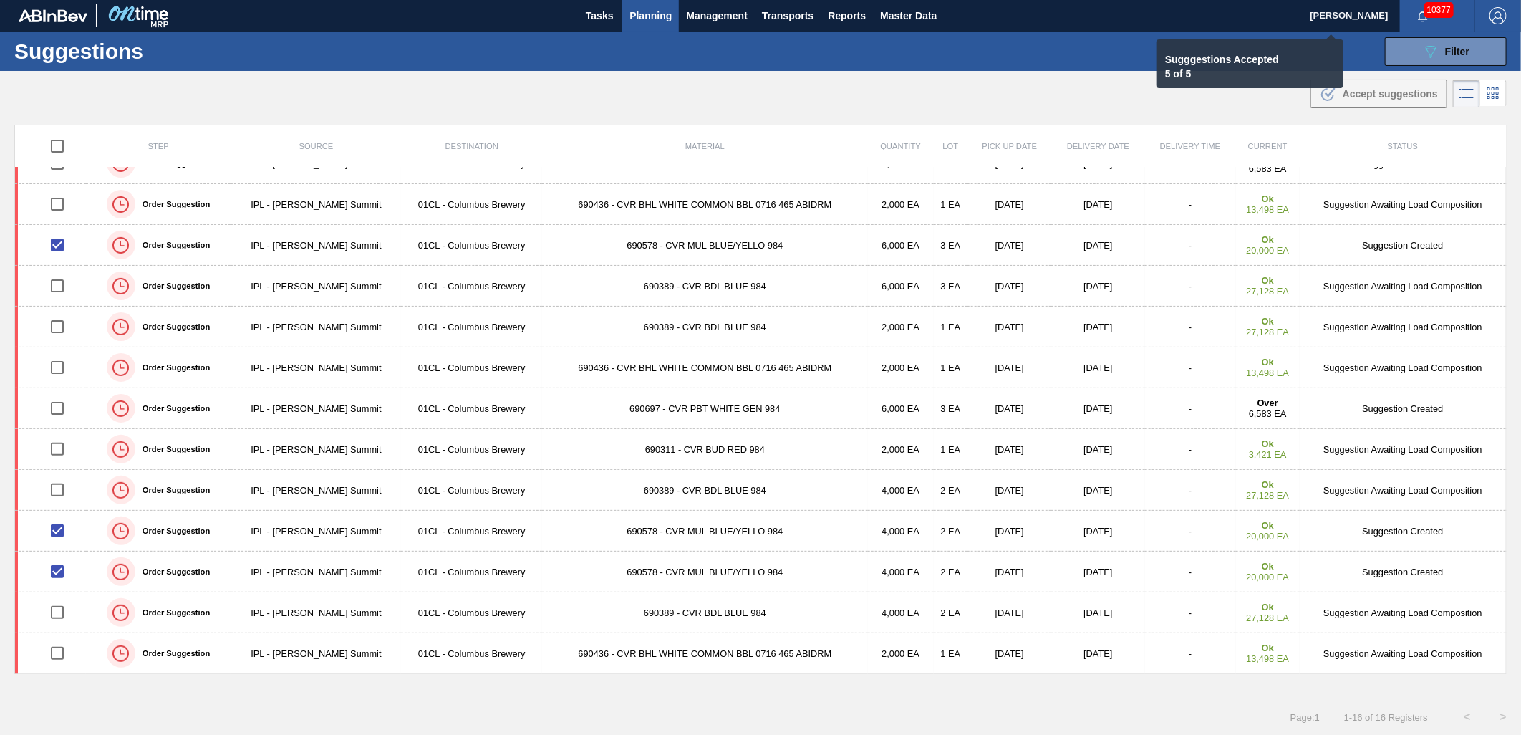
checkbox input "false"
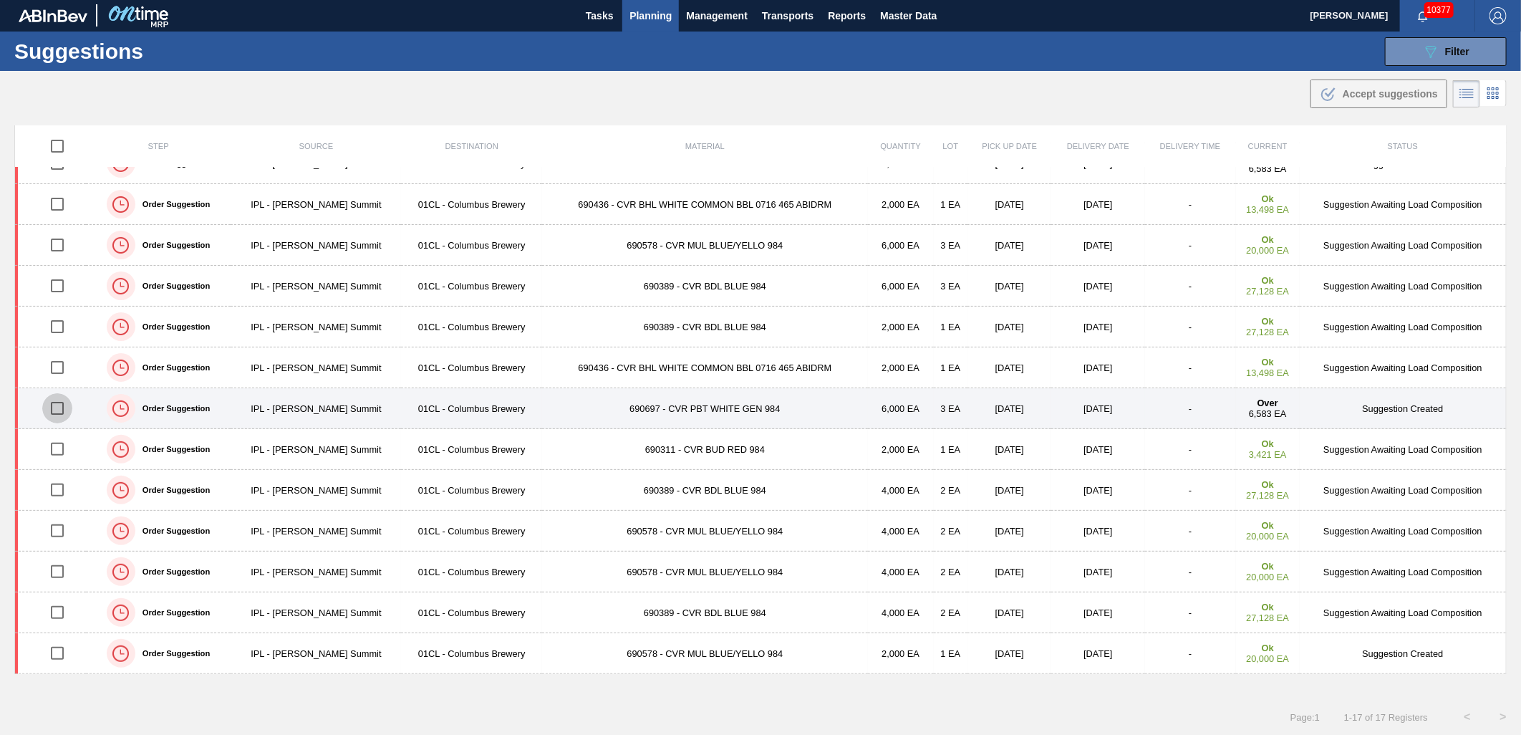
click at [69, 406] on input "checkbox" at bounding box center [57, 408] width 30 height 30
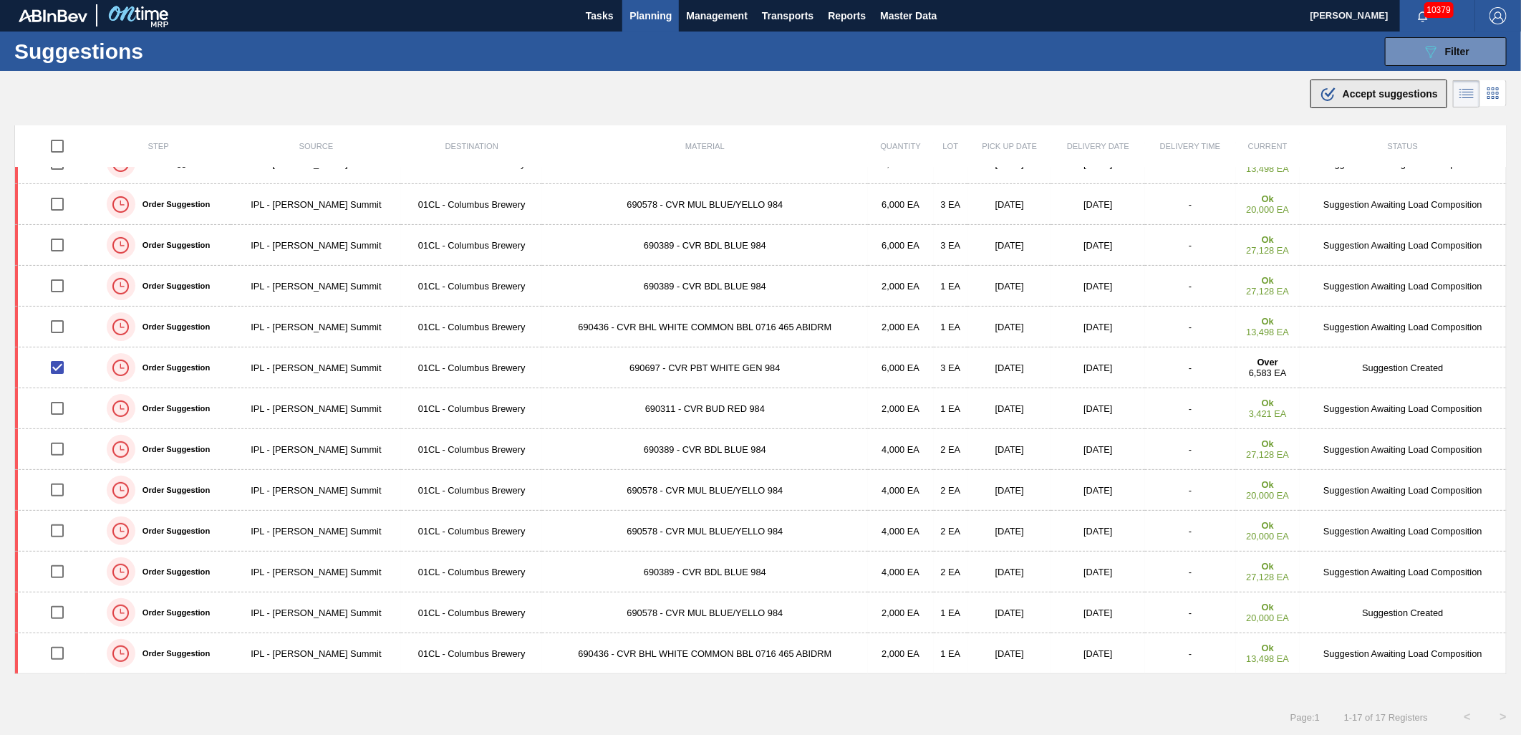
click at [1352, 102] on div ".b{fill:var(--color-action-default)} Accept suggestions" at bounding box center [1378, 93] width 118 height 17
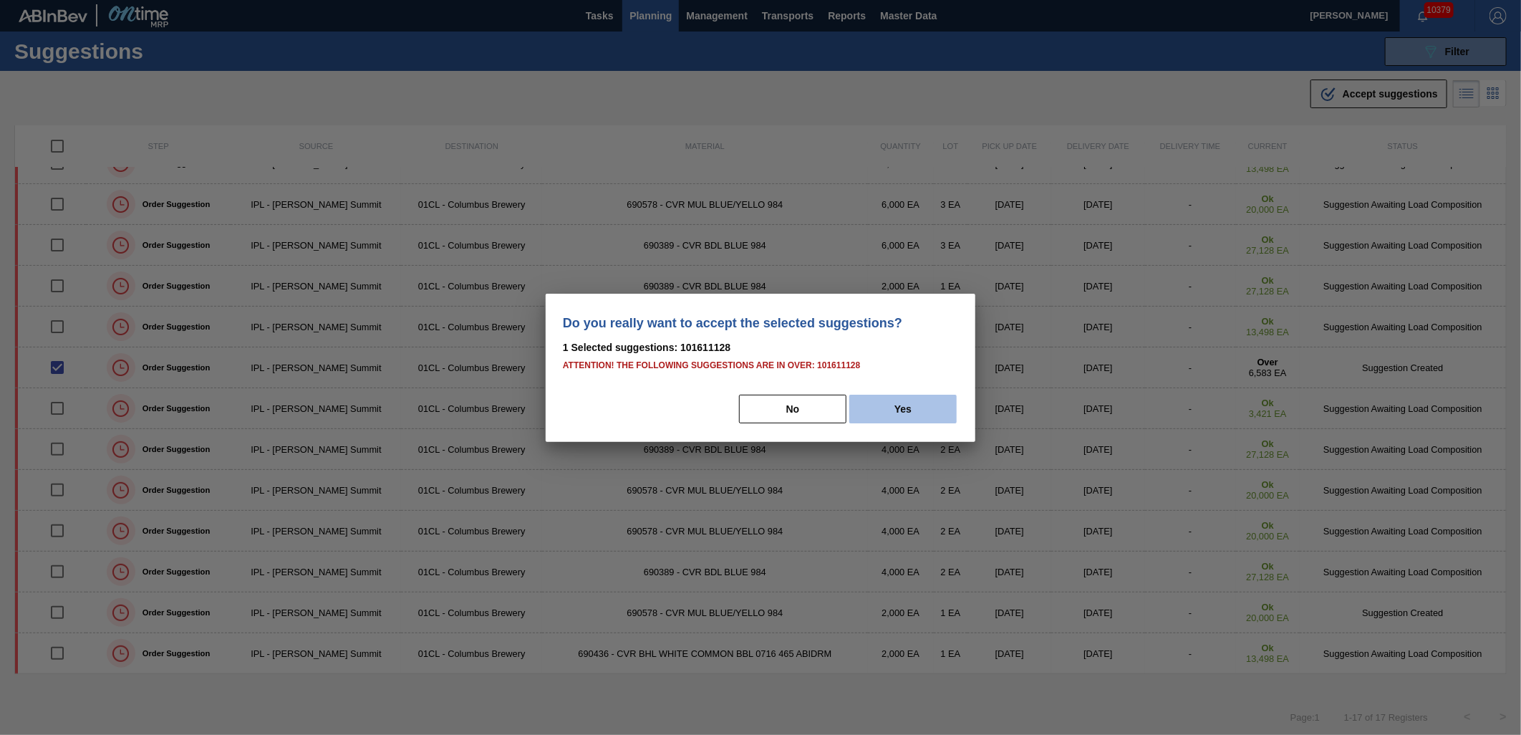
click at [909, 407] on button "Yes" at bounding box center [902, 408] width 107 height 29
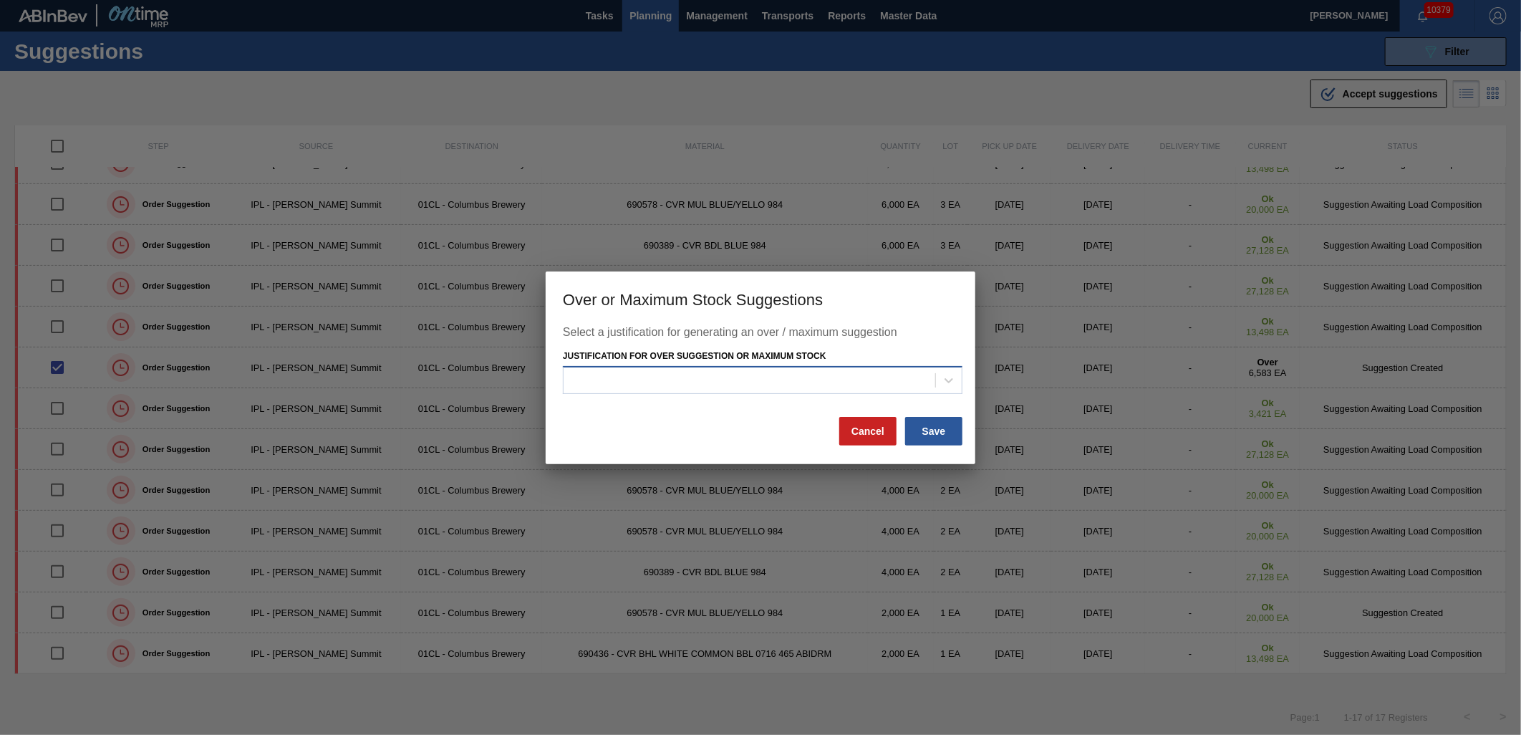
click at [866, 381] on div at bounding box center [749, 380] width 372 height 21
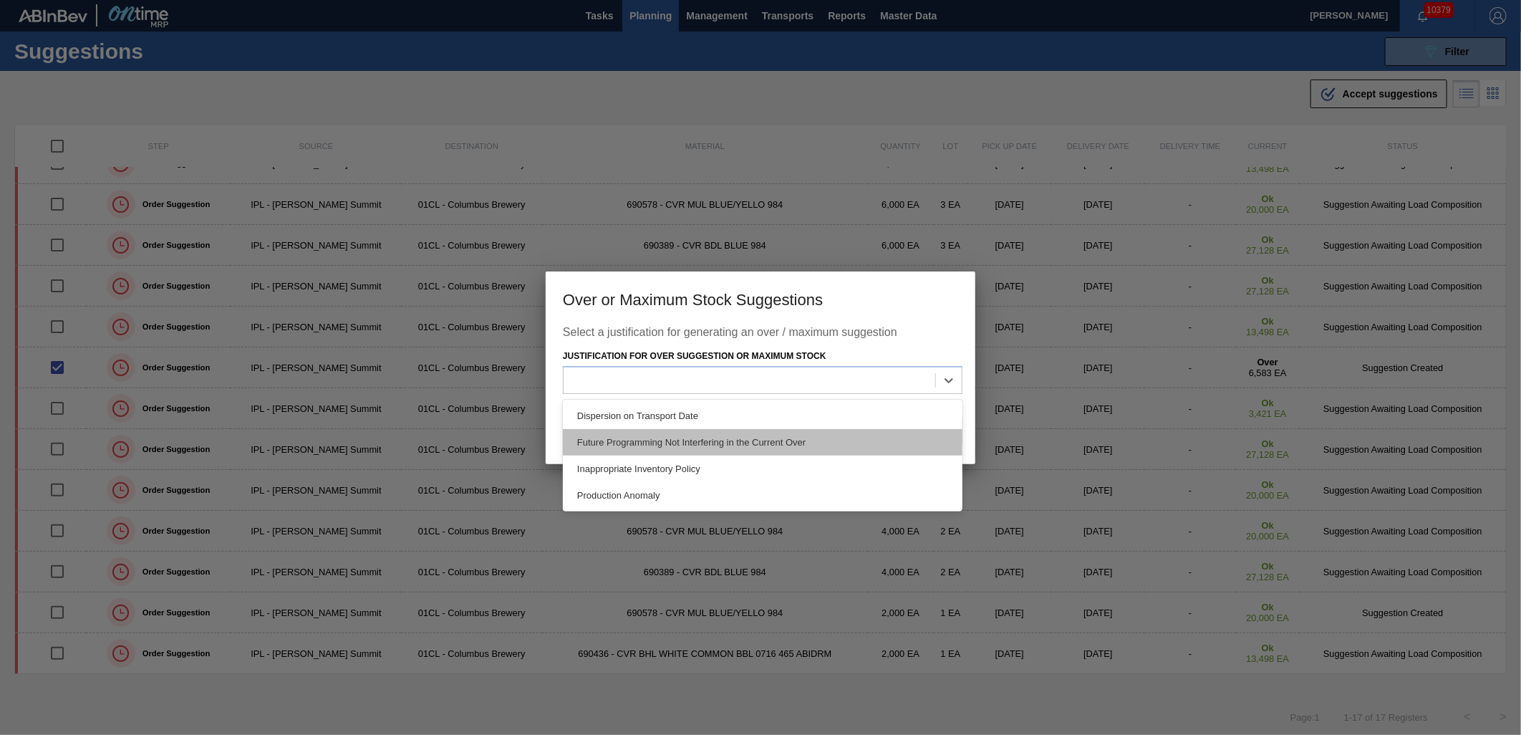
click at [804, 435] on div "Future Programming Not Interfering in the Current Over" at bounding box center [762, 442] width 399 height 26
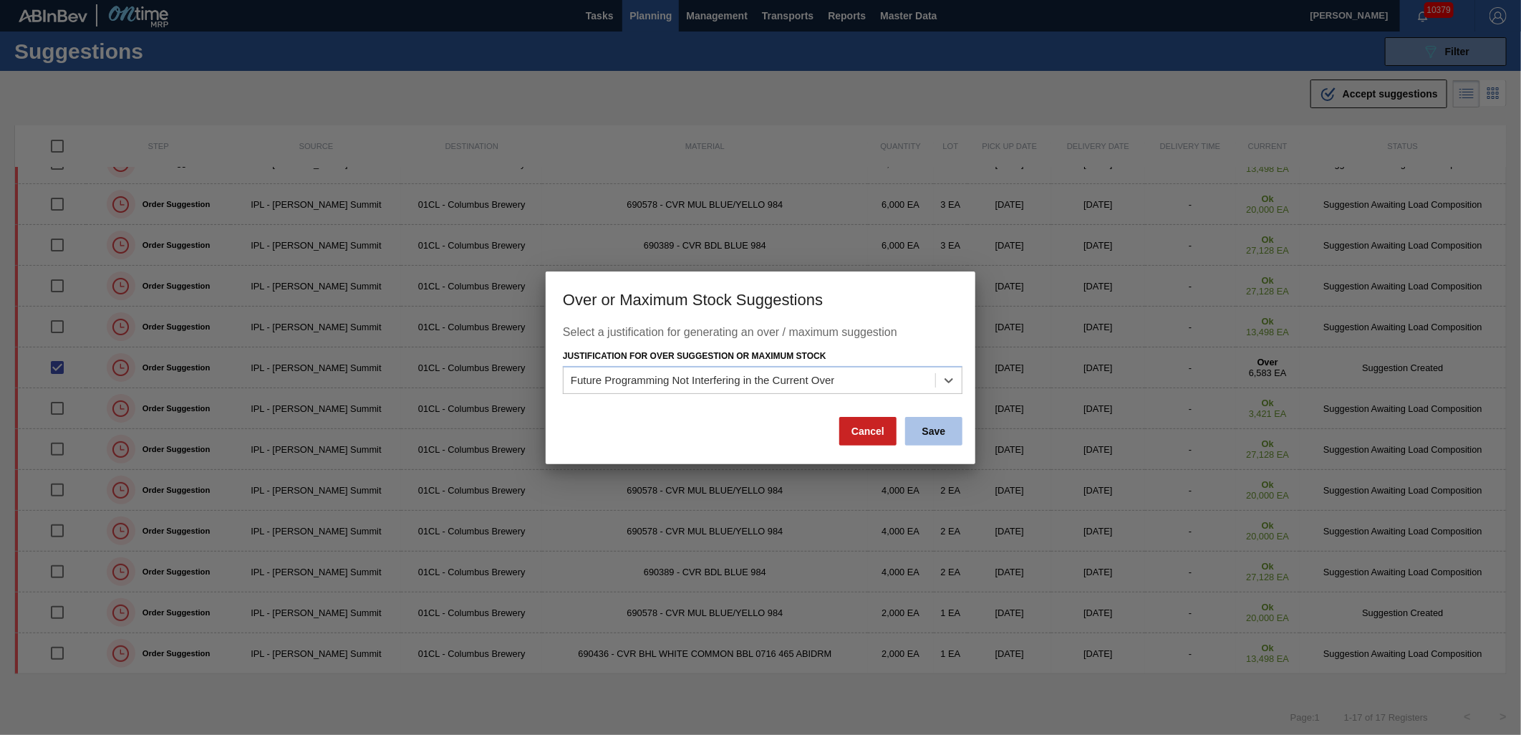
click at [936, 425] on button "Save" at bounding box center [933, 431] width 57 height 29
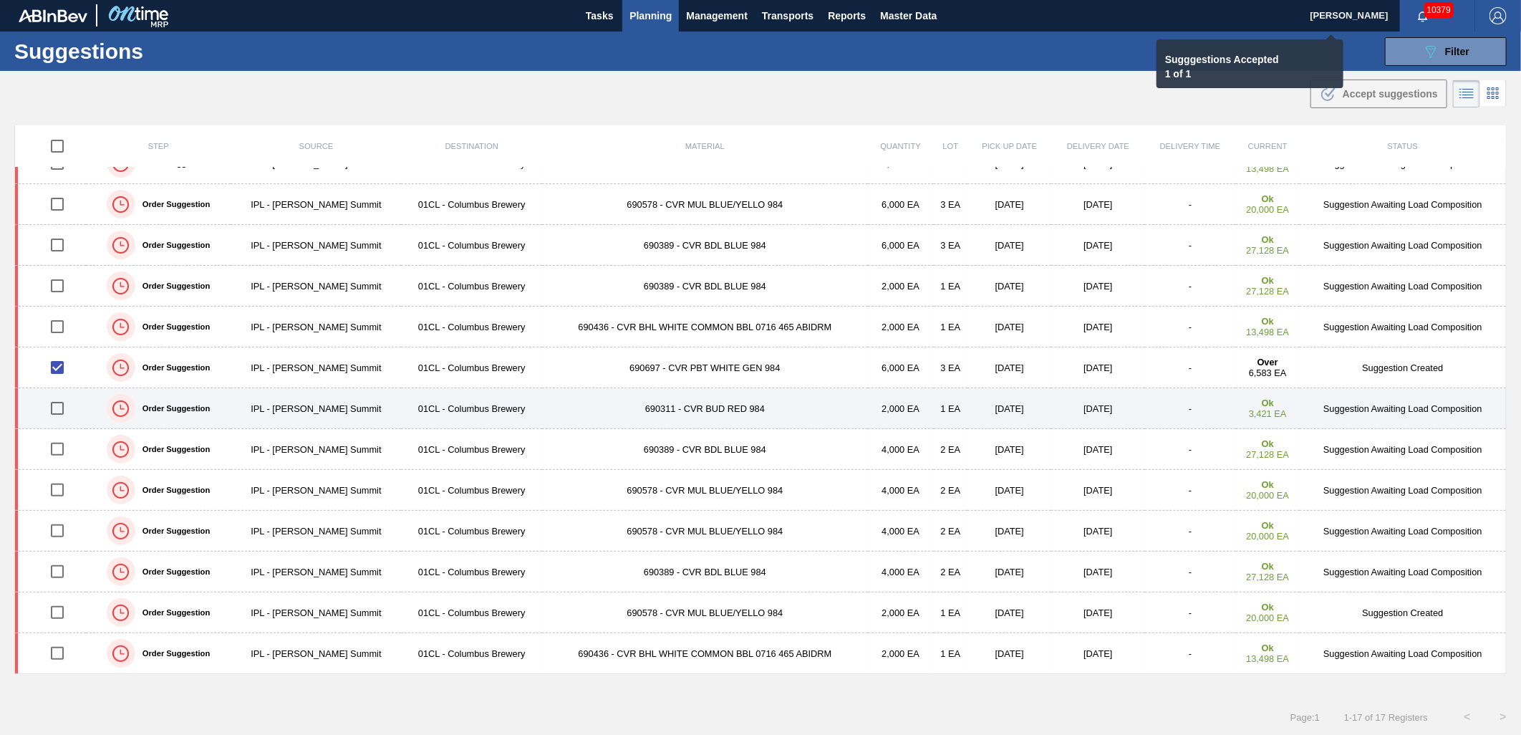
checkbox input "false"
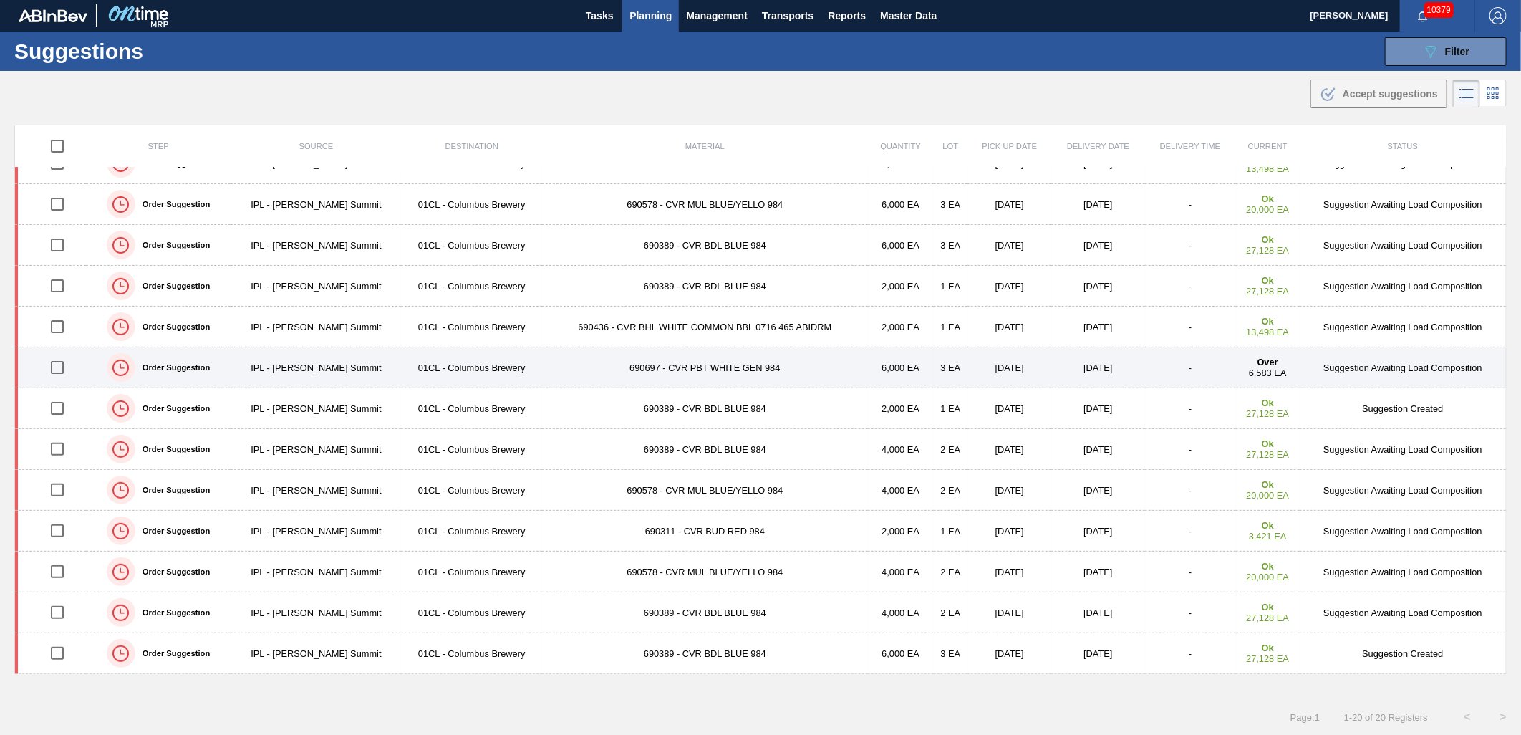
click at [639, 365] on td "690697 - CVR PBT WHITE GEN 984" at bounding box center [705, 367] width 326 height 41
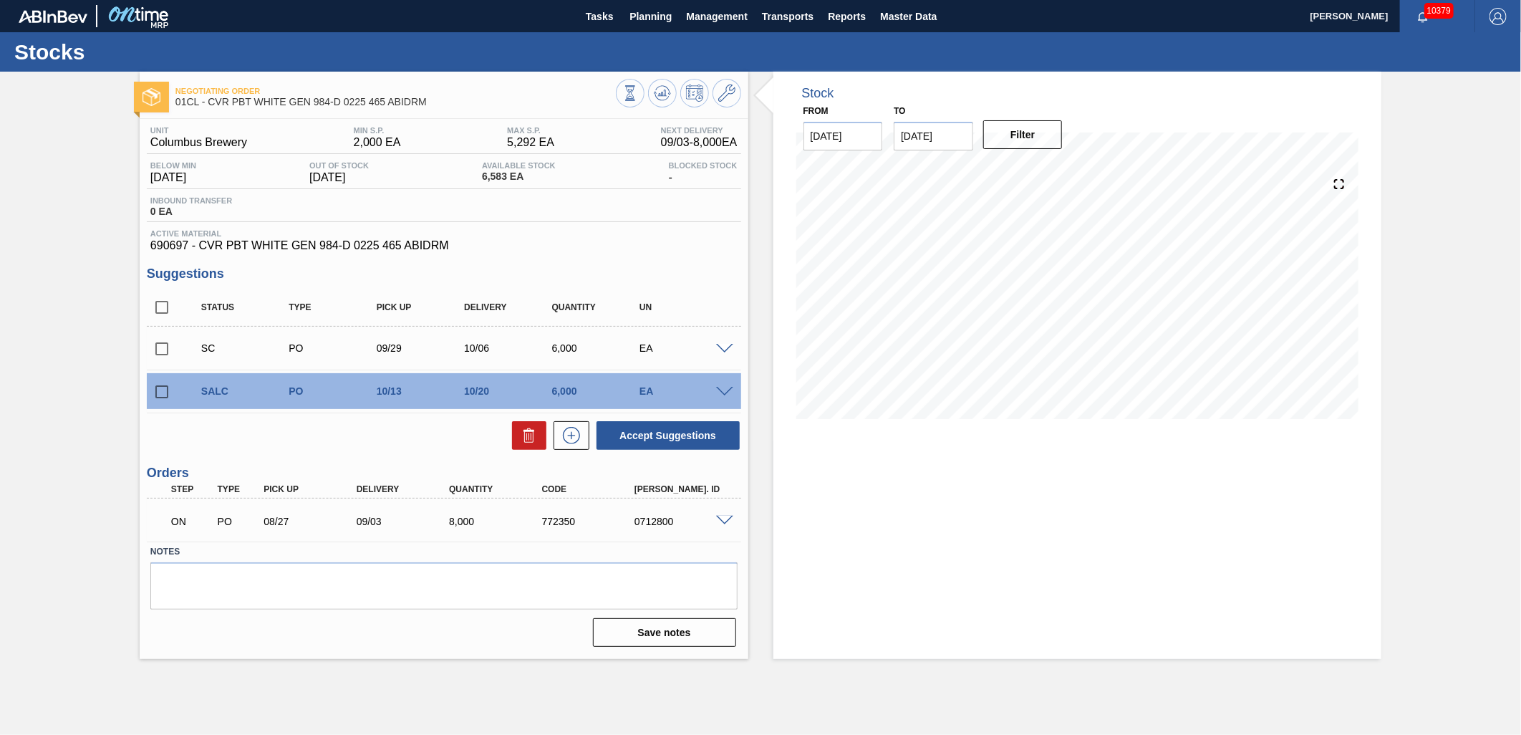
click at [162, 351] on input "checkbox" at bounding box center [162, 349] width 30 height 30
click at [641, 430] on button "Accept Suggestions" at bounding box center [667, 435] width 143 height 29
checkbox input "false"
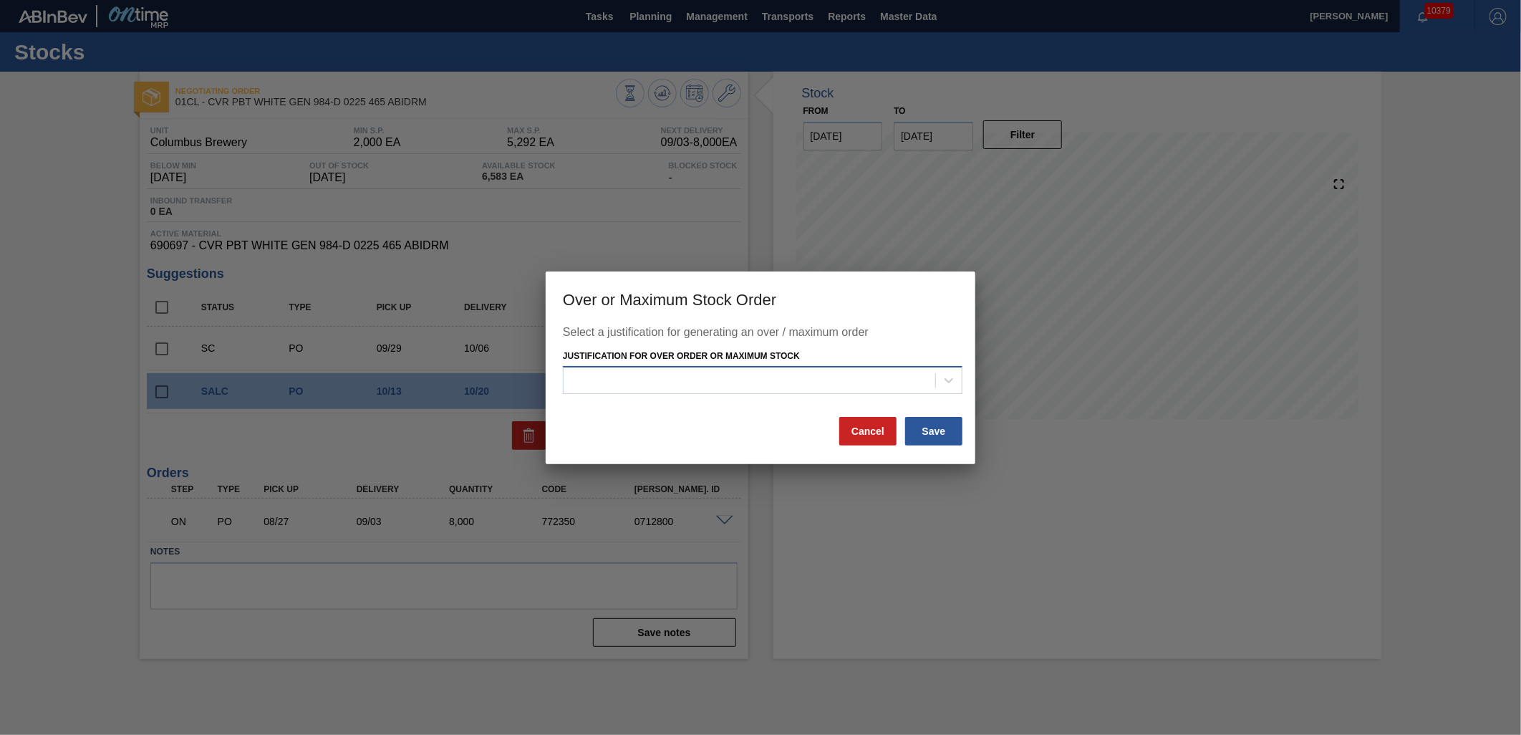
click at [886, 376] on div at bounding box center [749, 380] width 372 height 21
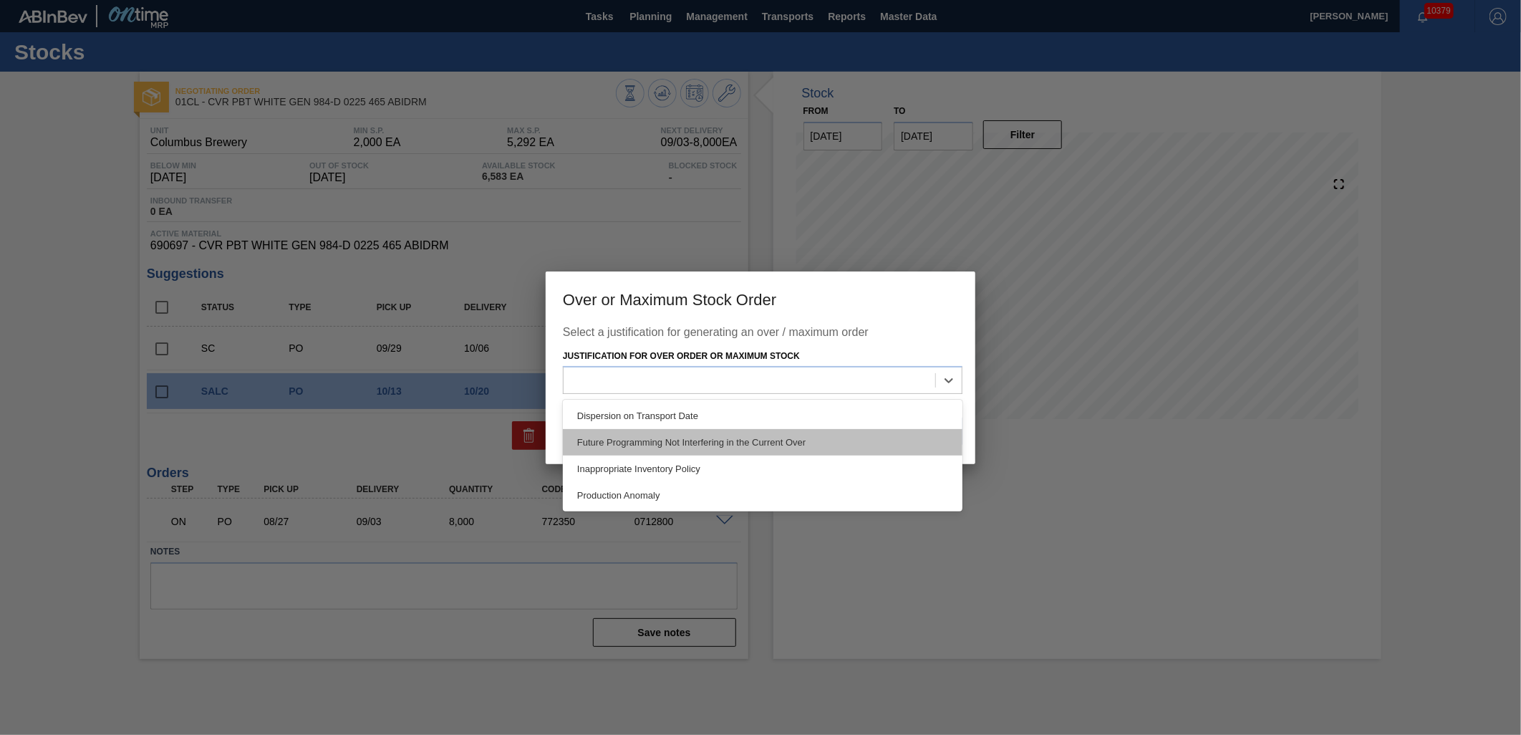
click at [788, 440] on div "Future Programming Not Interfering in the Current Over" at bounding box center [762, 442] width 399 height 26
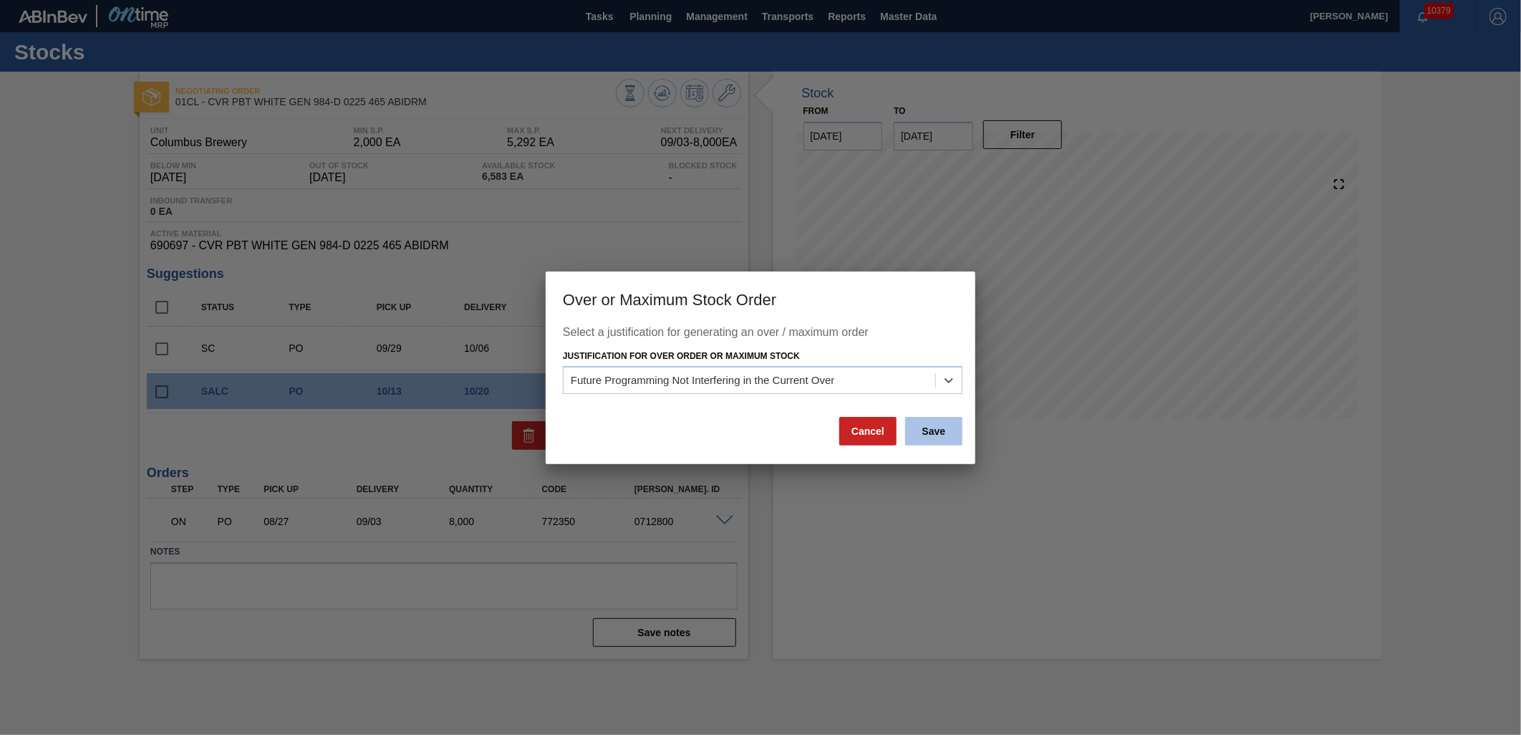
click at [936, 424] on button "Save" at bounding box center [933, 431] width 57 height 29
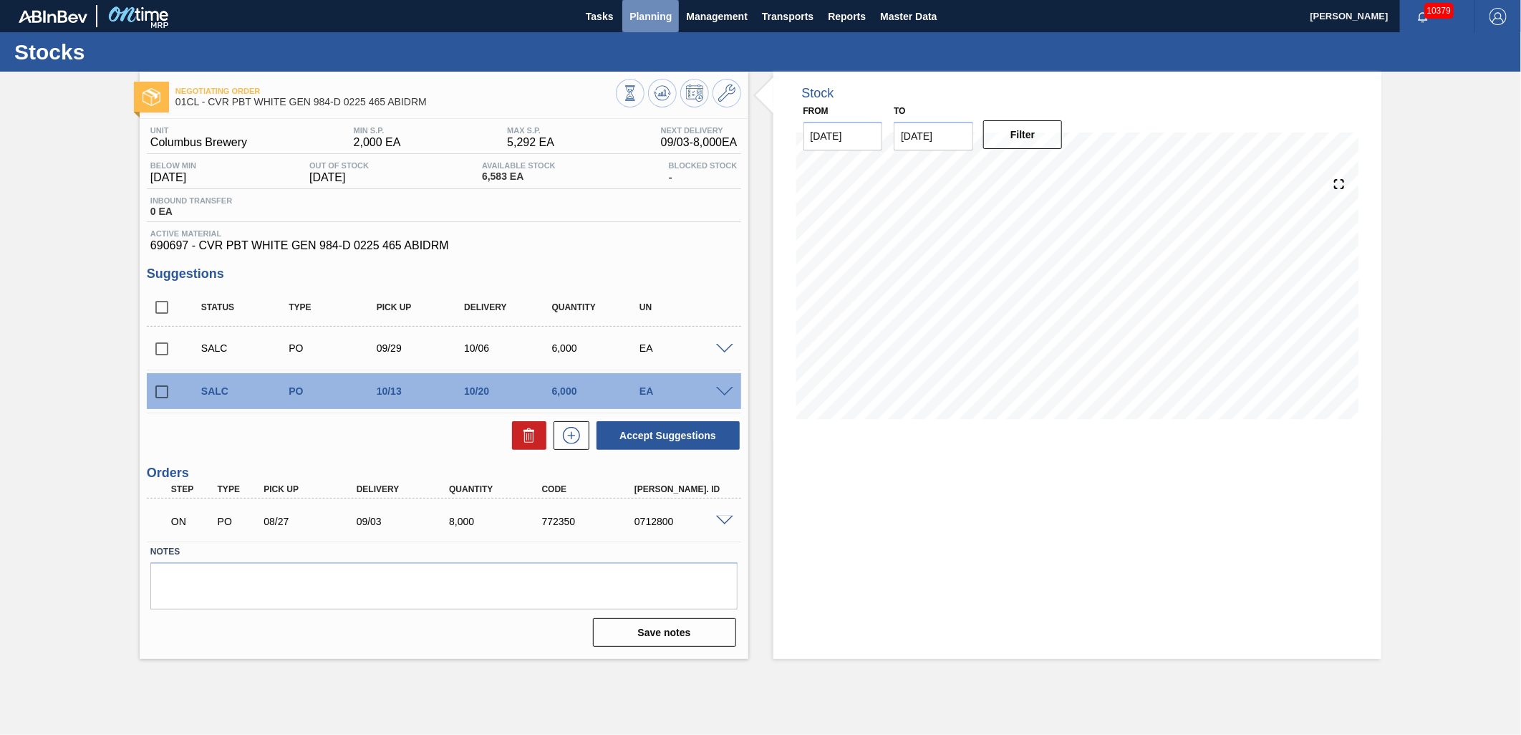
click at [648, 16] on span "Planning" at bounding box center [650, 16] width 42 height 17
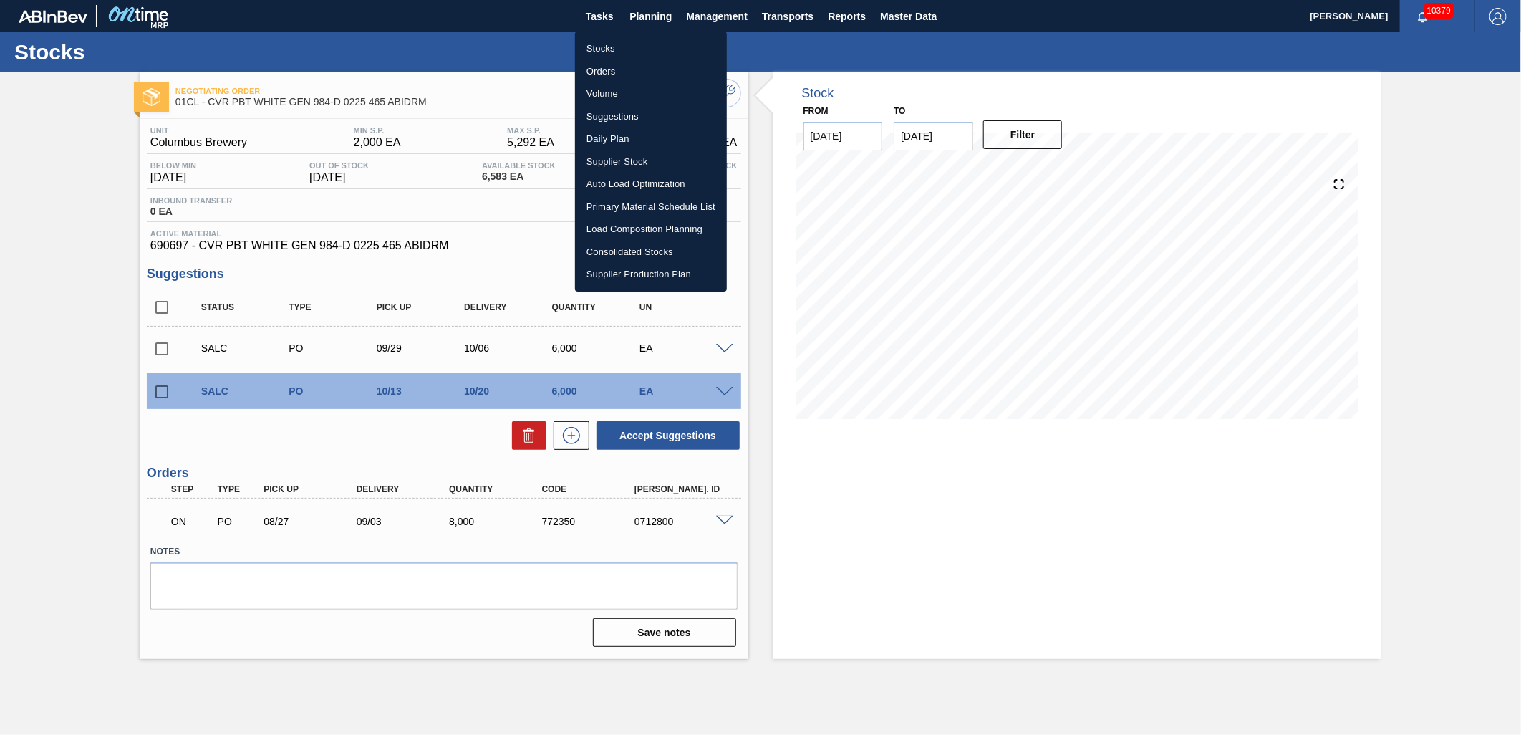
click at [634, 115] on li "Suggestions" at bounding box center [651, 116] width 152 height 23
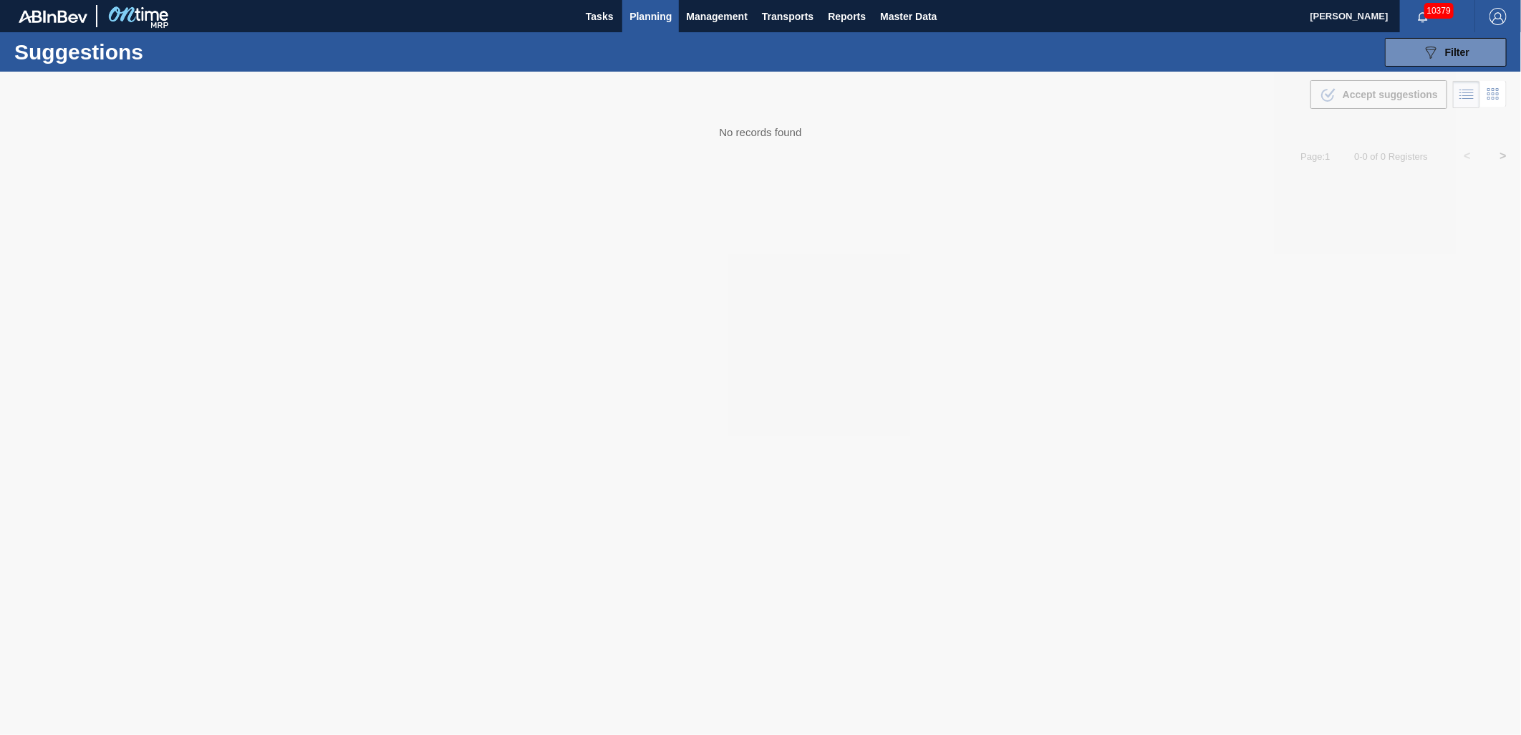
type from "[DATE]"
type to "11/01/2025"
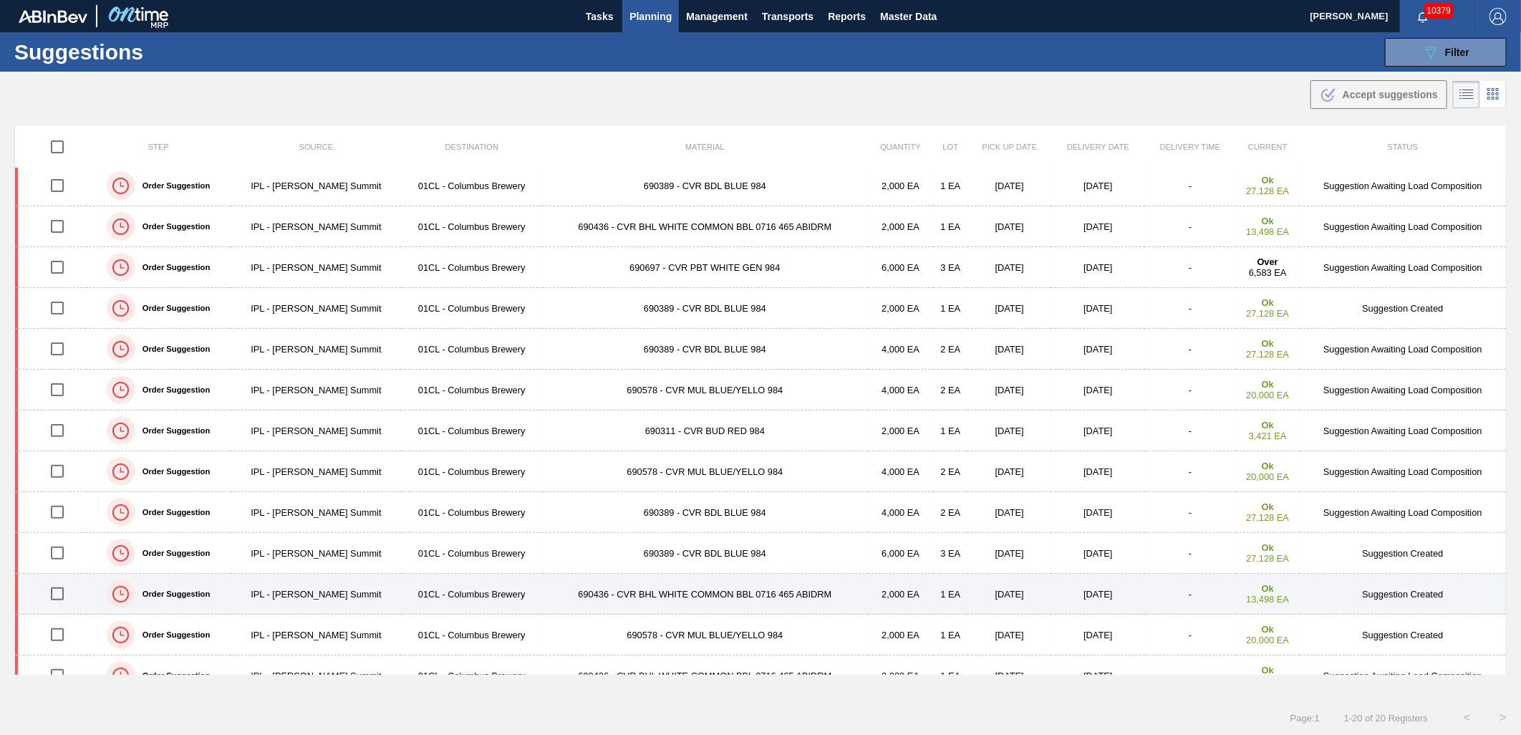
scroll to position [311, 0]
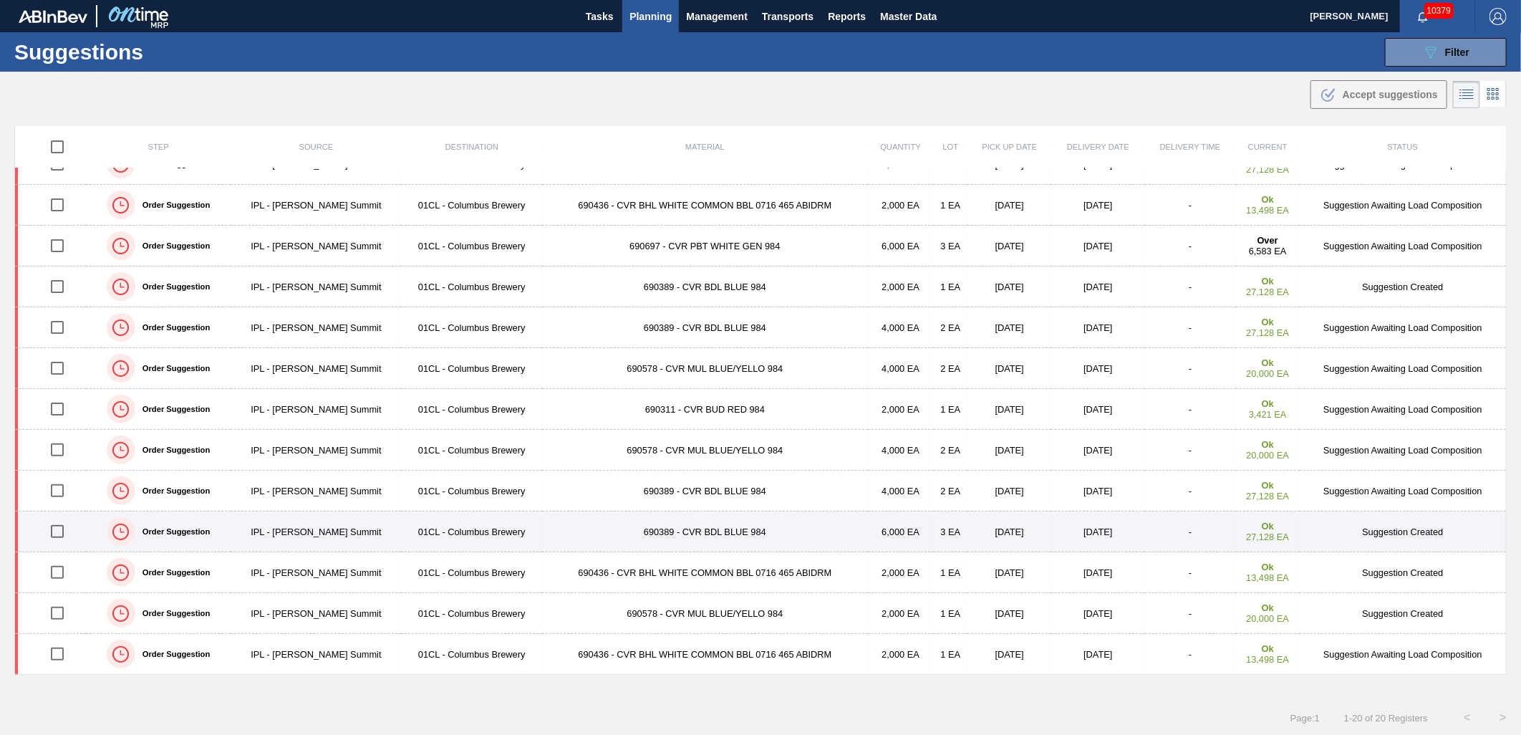
click at [62, 531] on input "checkbox" at bounding box center [57, 531] width 30 height 30
checkbox input "true"
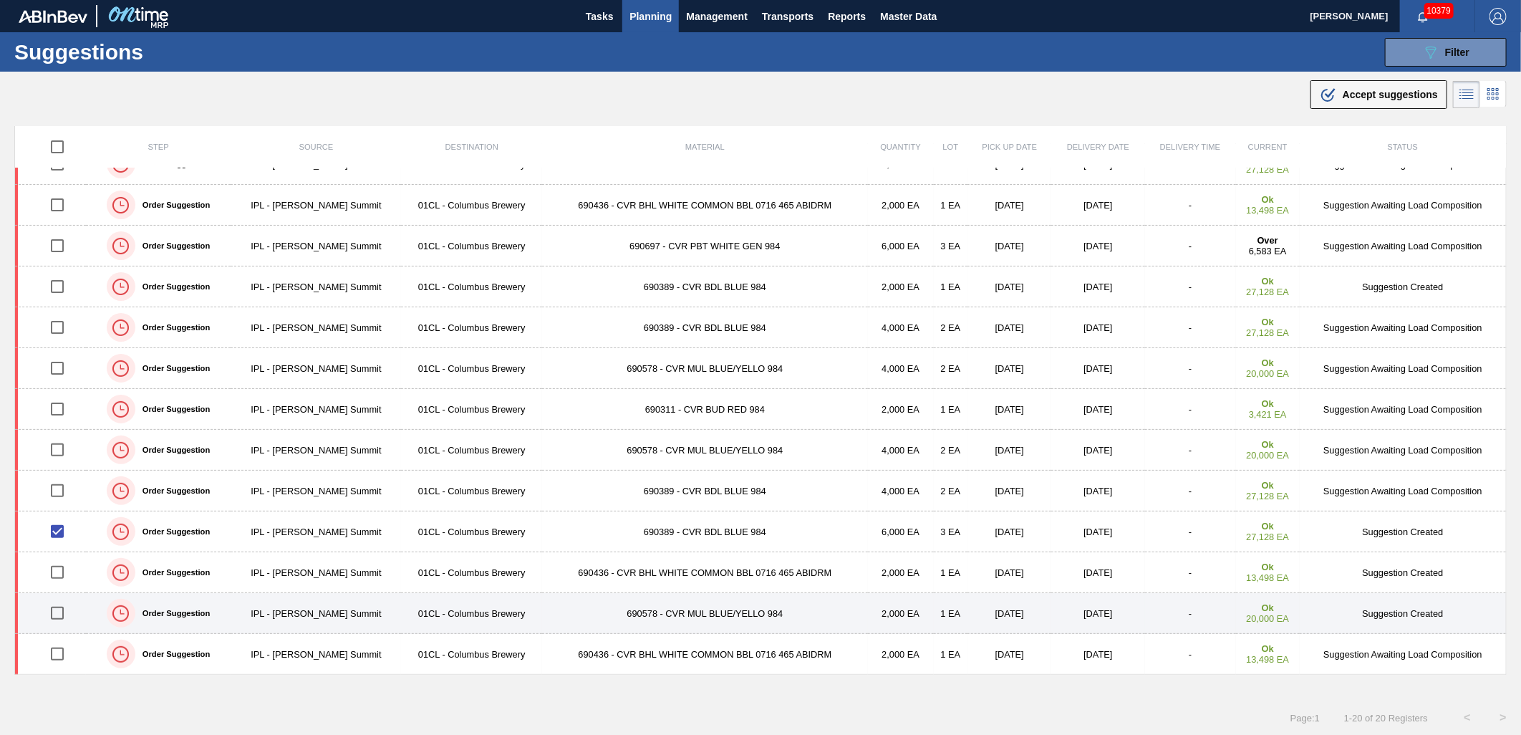
click at [59, 611] on input "checkbox" at bounding box center [57, 613] width 30 height 30
checkbox input "true"
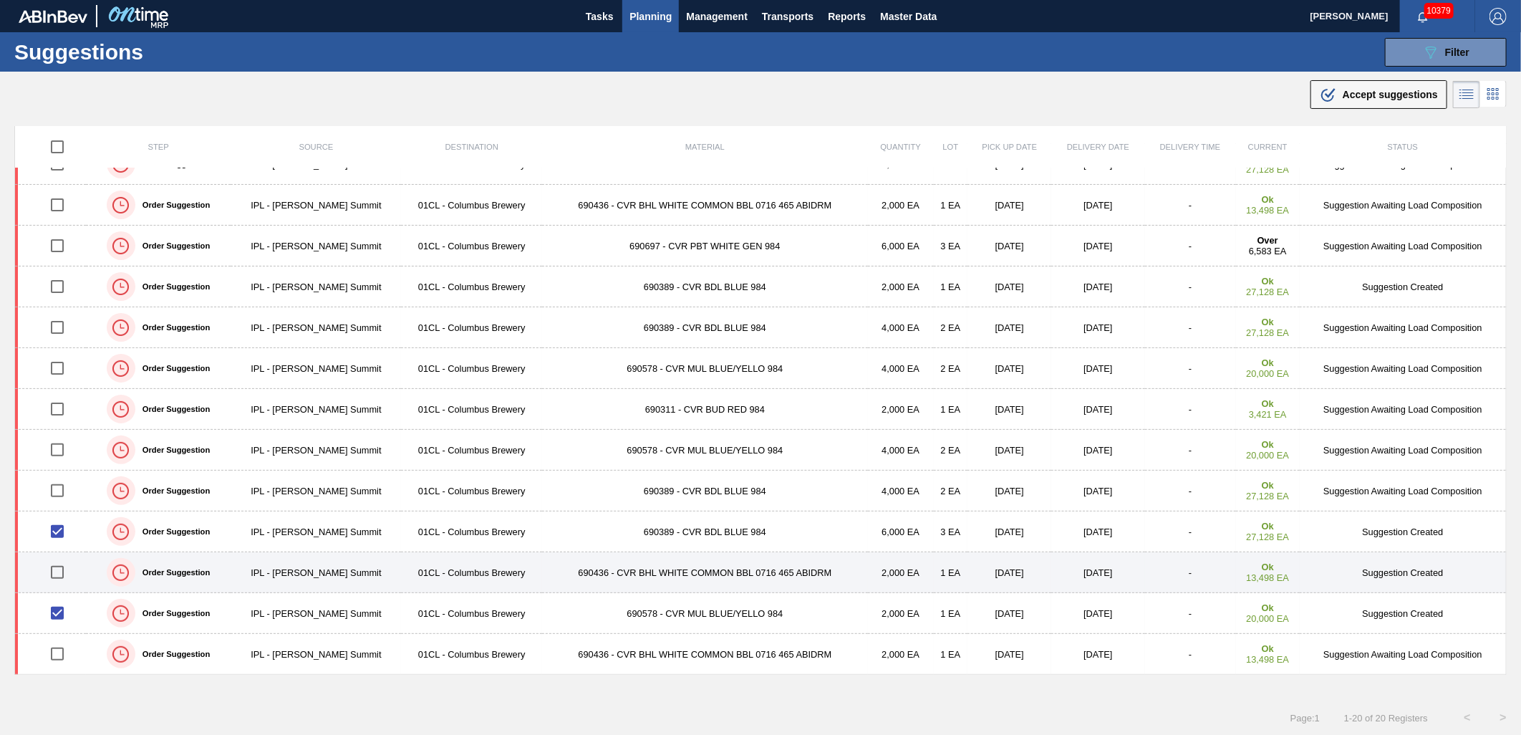
click at [52, 583] on input "checkbox" at bounding box center [57, 572] width 30 height 30
checkbox input "true"
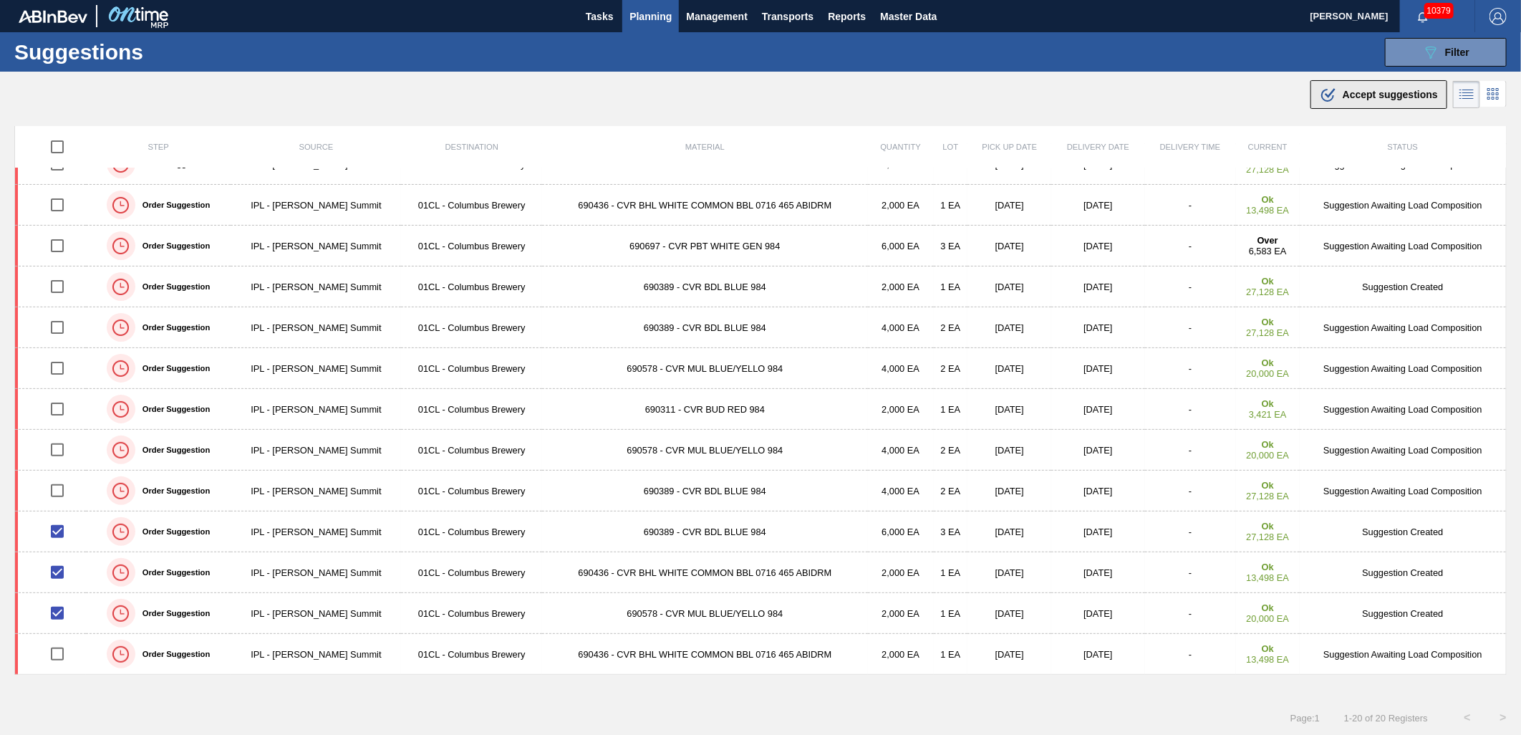
click at [1350, 100] on div ".b{fill:var(--color-action-default)} Accept suggestions" at bounding box center [1378, 94] width 118 height 17
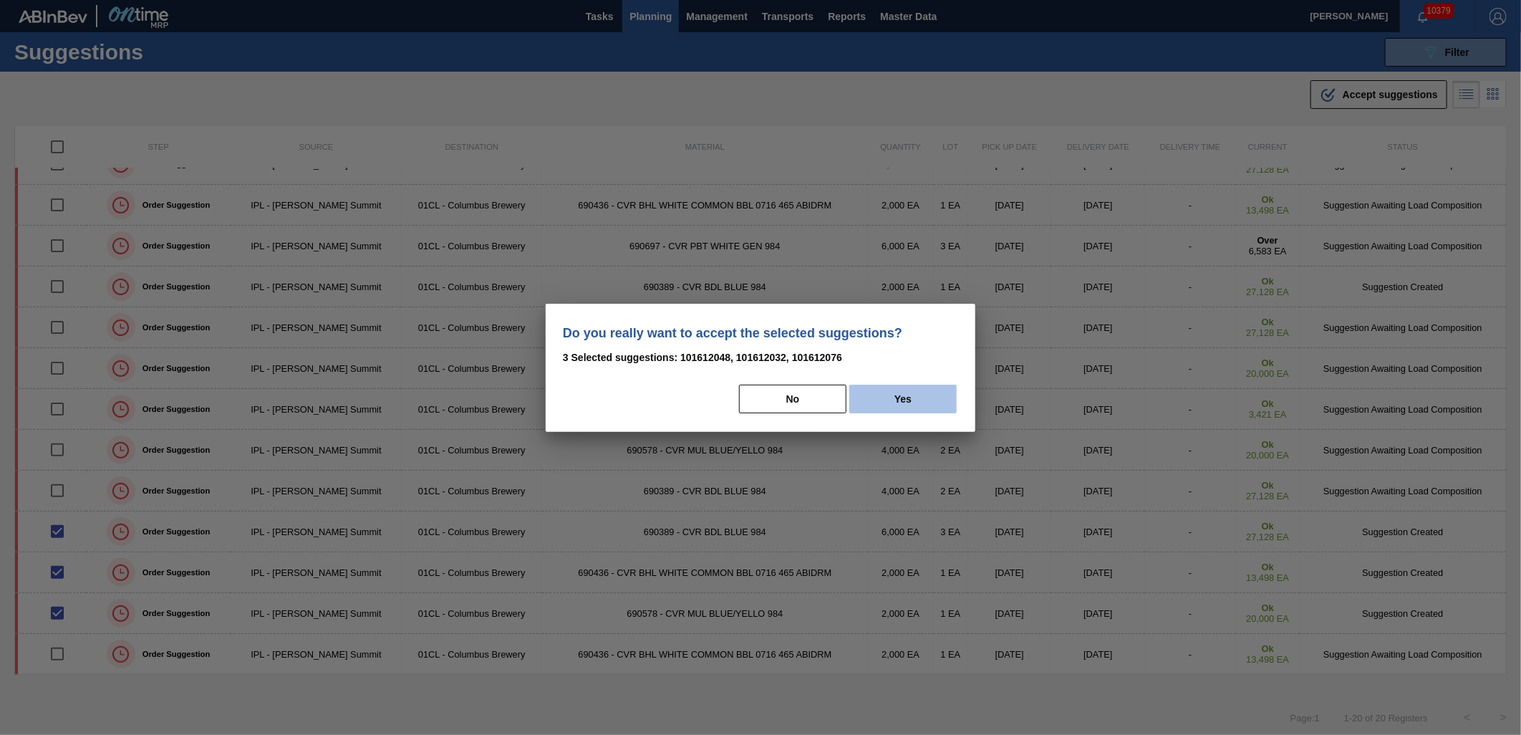
click at [936, 387] on button "Yes" at bounding box center [902, 398] width 107 height 29
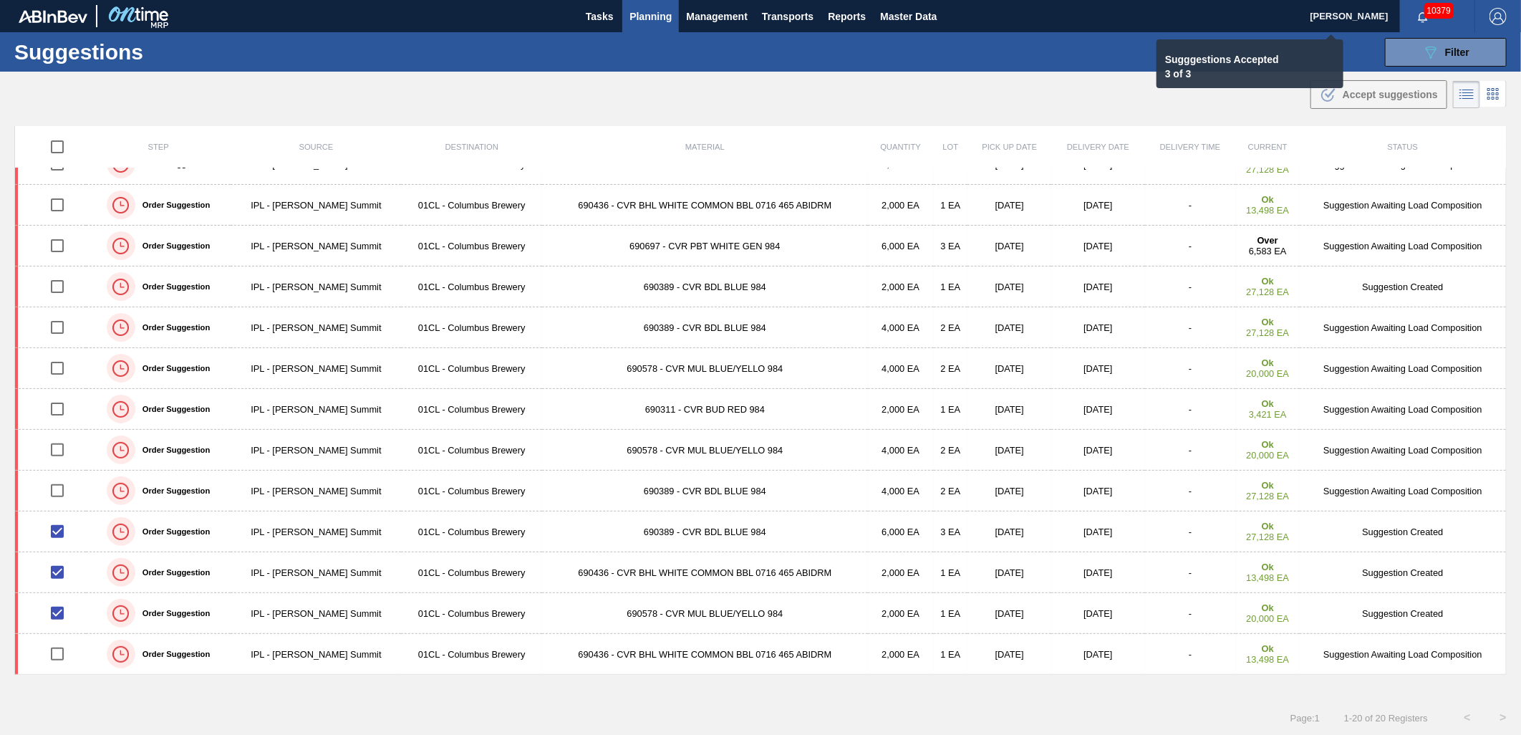
checkbox input "false"
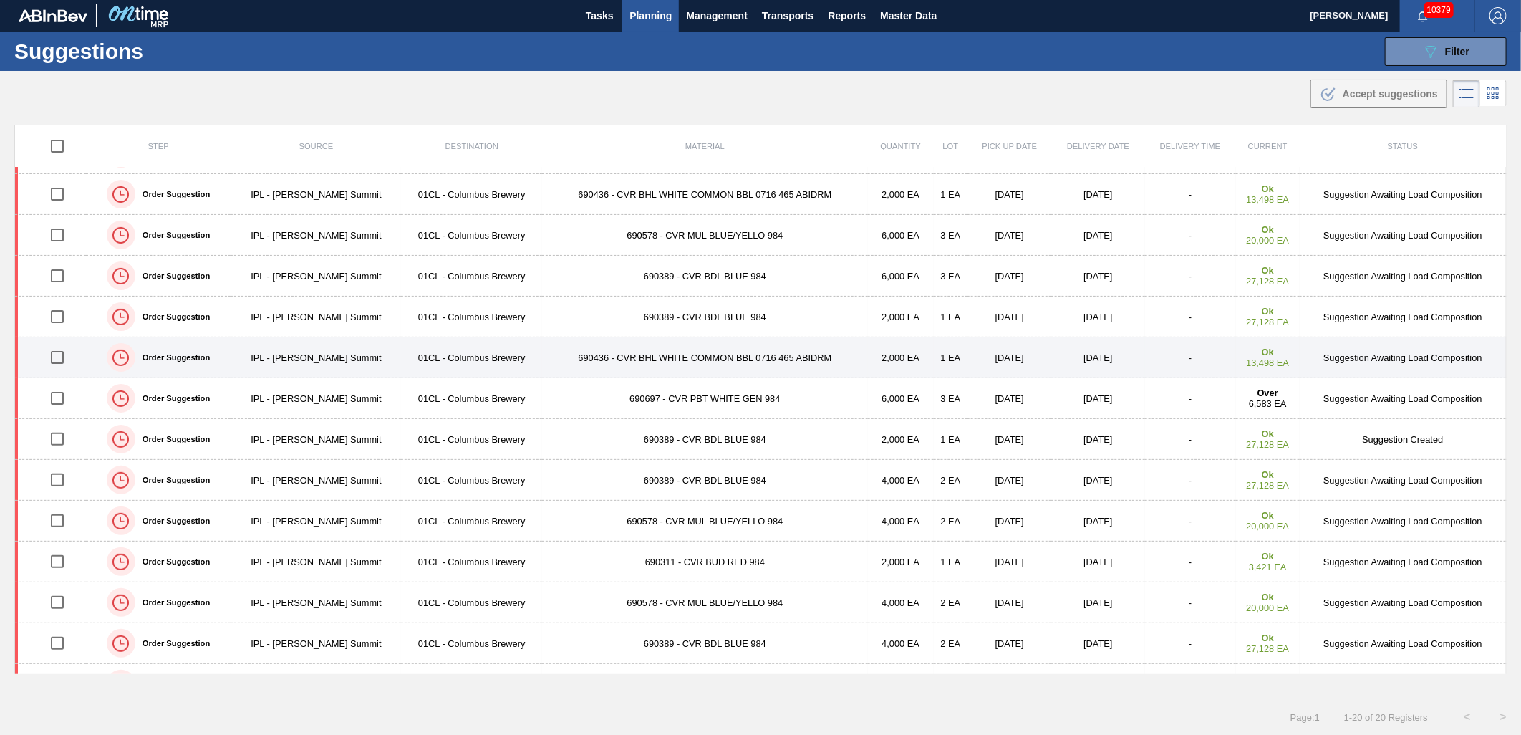
scroll to position [152, 0]
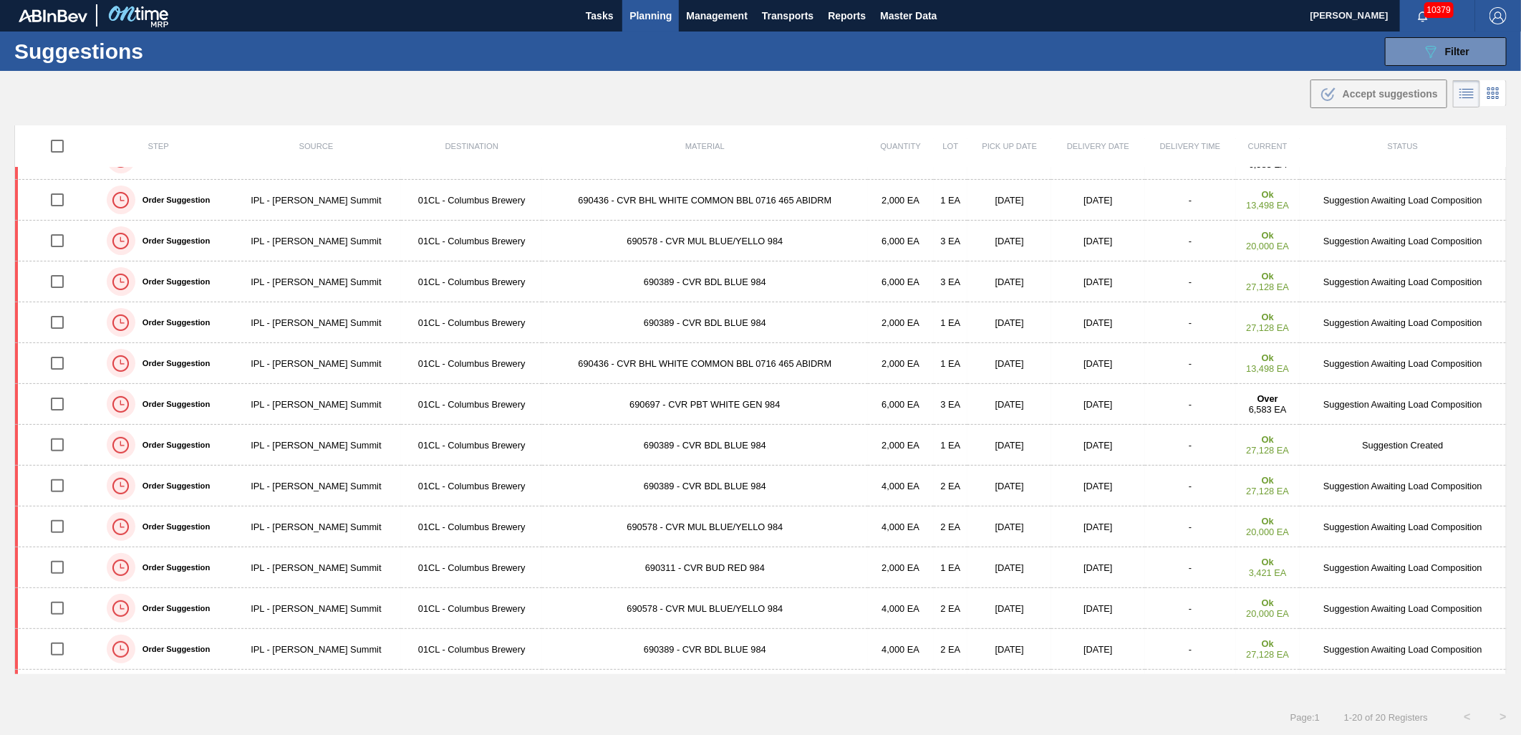
click at [1434, 69] on div "Suggestions 089F7B8B-B2A5-4AFE-B5C0-19BA573D28AC Filter Step Step Source 822113…" at bounding box center [760, 51] width 1521 height 39
click at [1453, 51] on span "Filter" at bounding box center [1457, 51] width 24 height 11
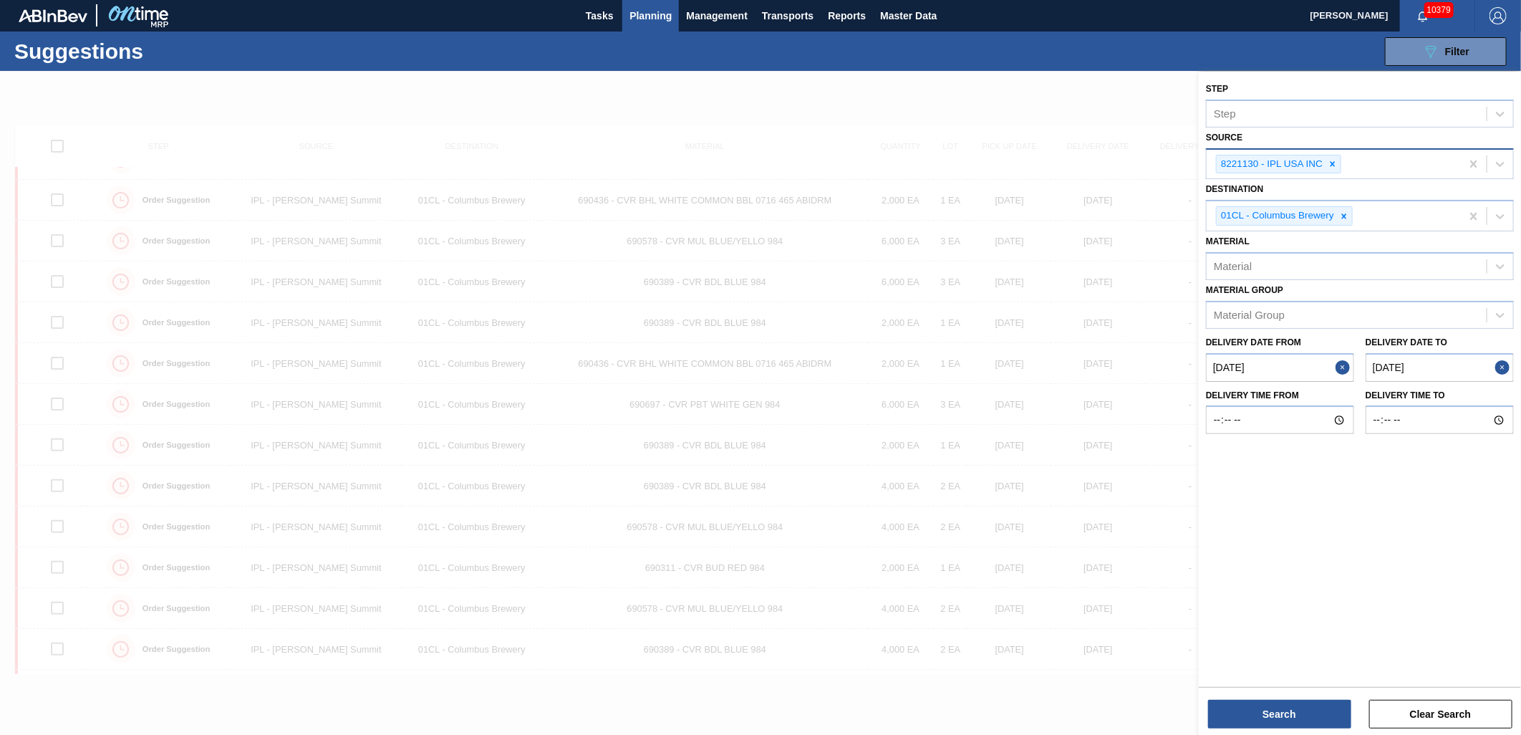
click at [1329, 160] on icon at bounding box center [1332, 164] width 10 height 10
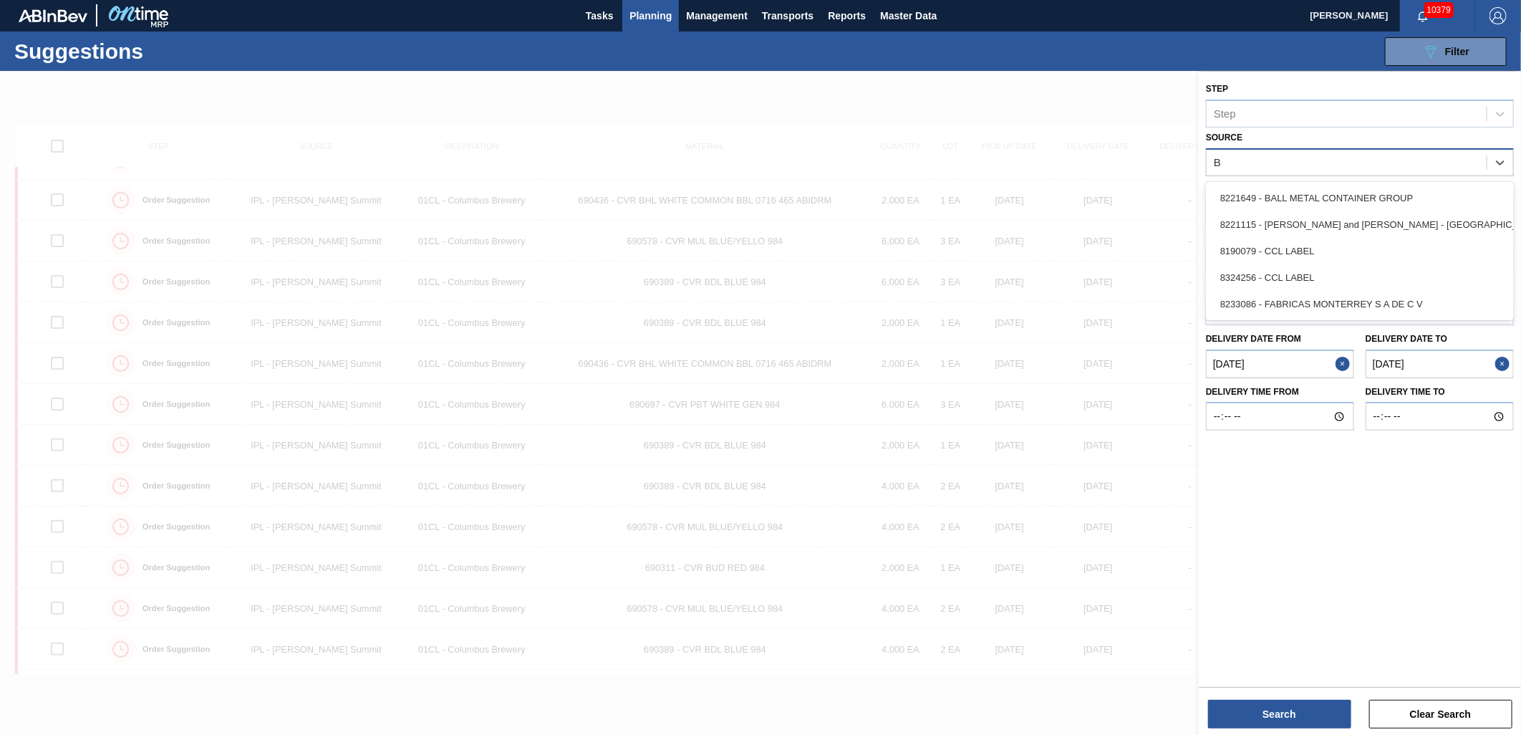
type input "Br"
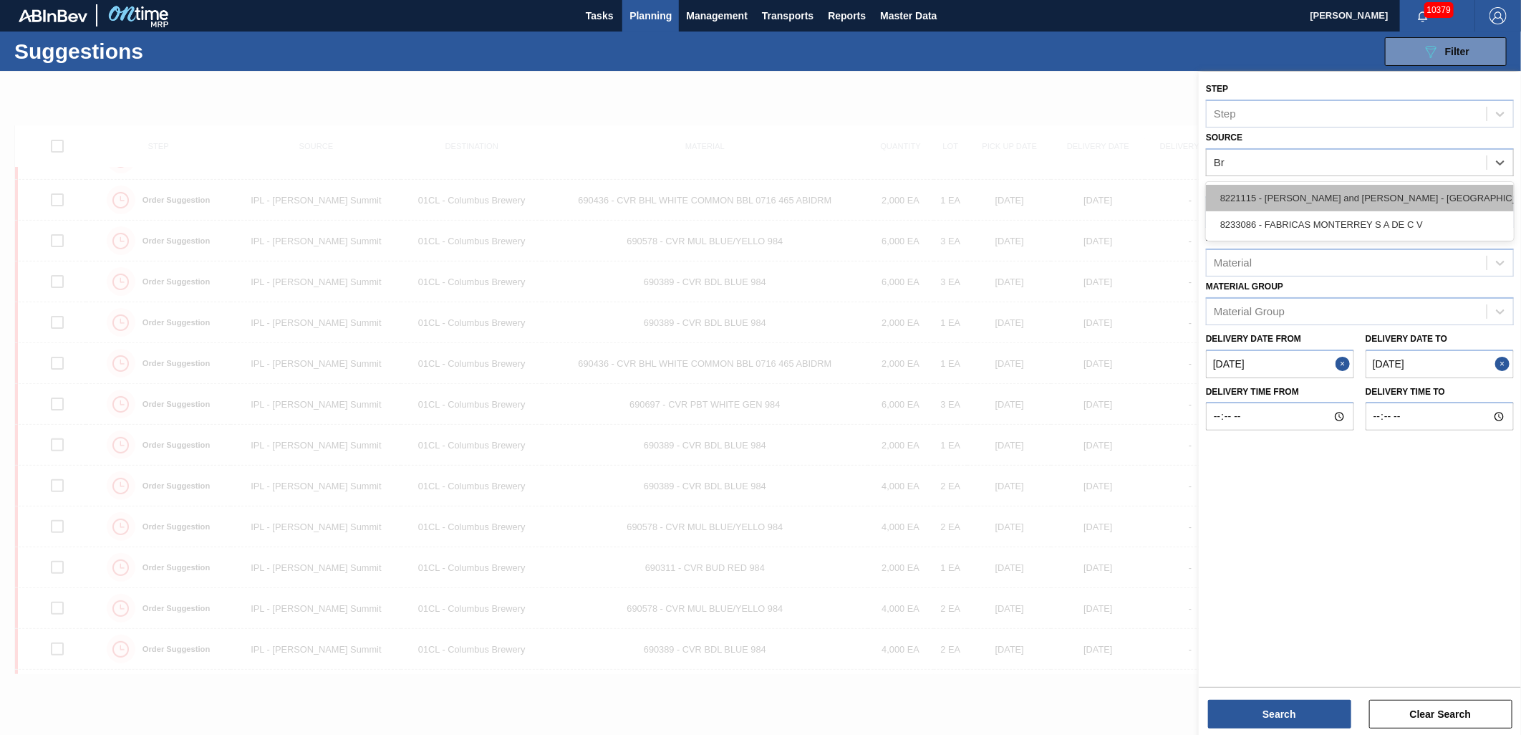
click at [1336, 202] on div "8221115 - [PERSON_NAME] and [PERSON_NAME] - [GEOGRAPHIC_DATA]" at bounding box center [1360, 198] width 308 height 26
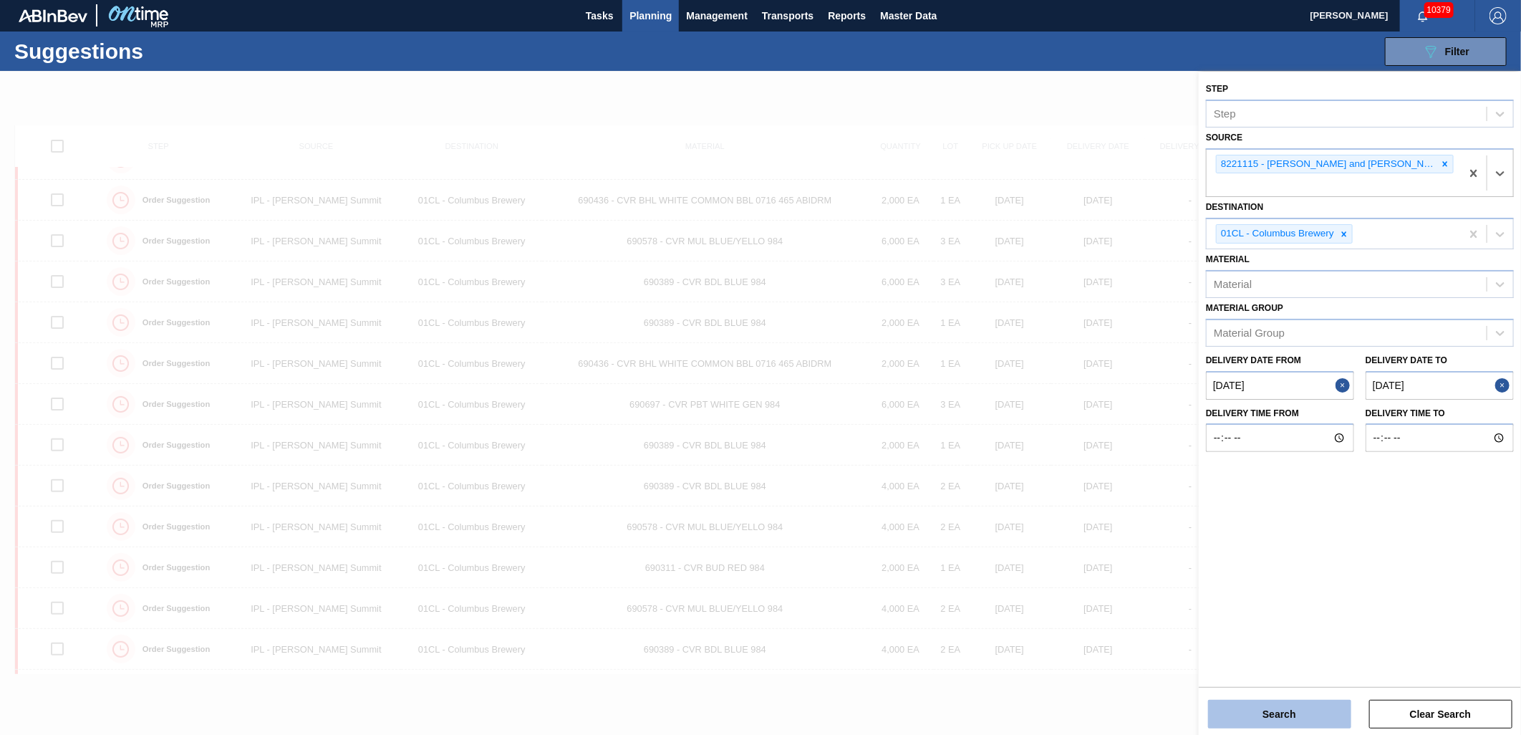
click at [1293, 704] on button "Search" at bounding box center [1279, 713] width 143 height 29
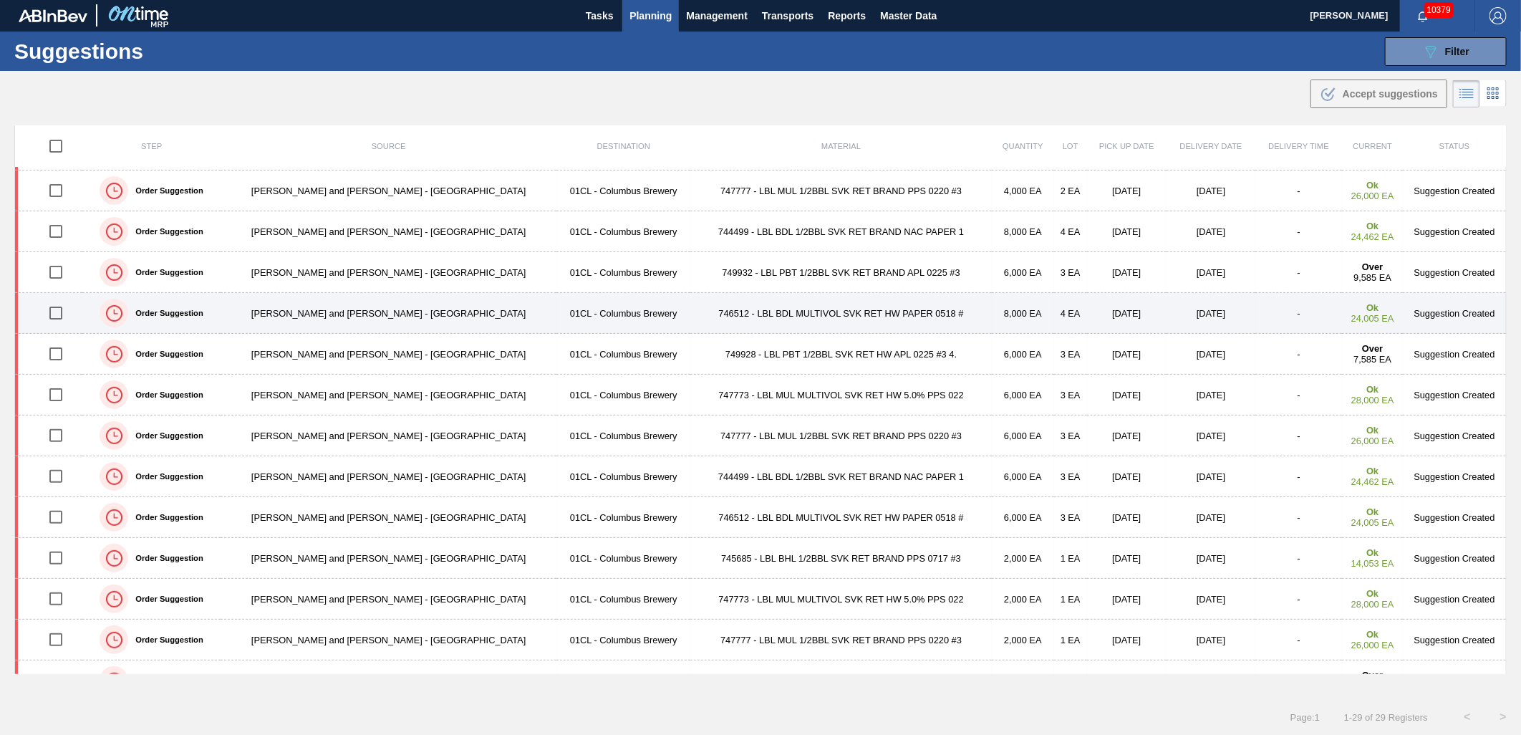
scroll to position [0, 0]
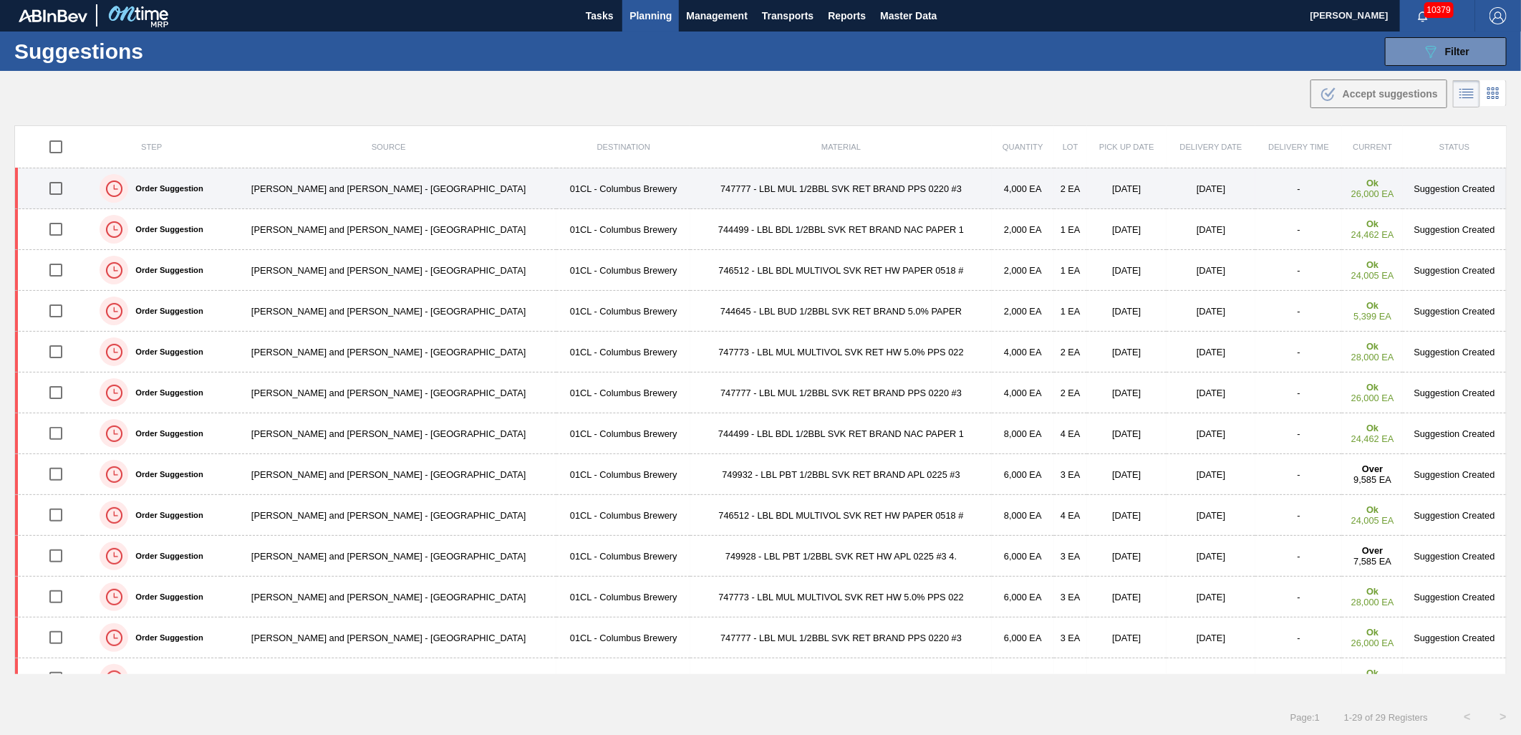
click at [59, 195] on input "checkbox" at bounding box center [56, 188] width 30 height 30
checkbox input "true"
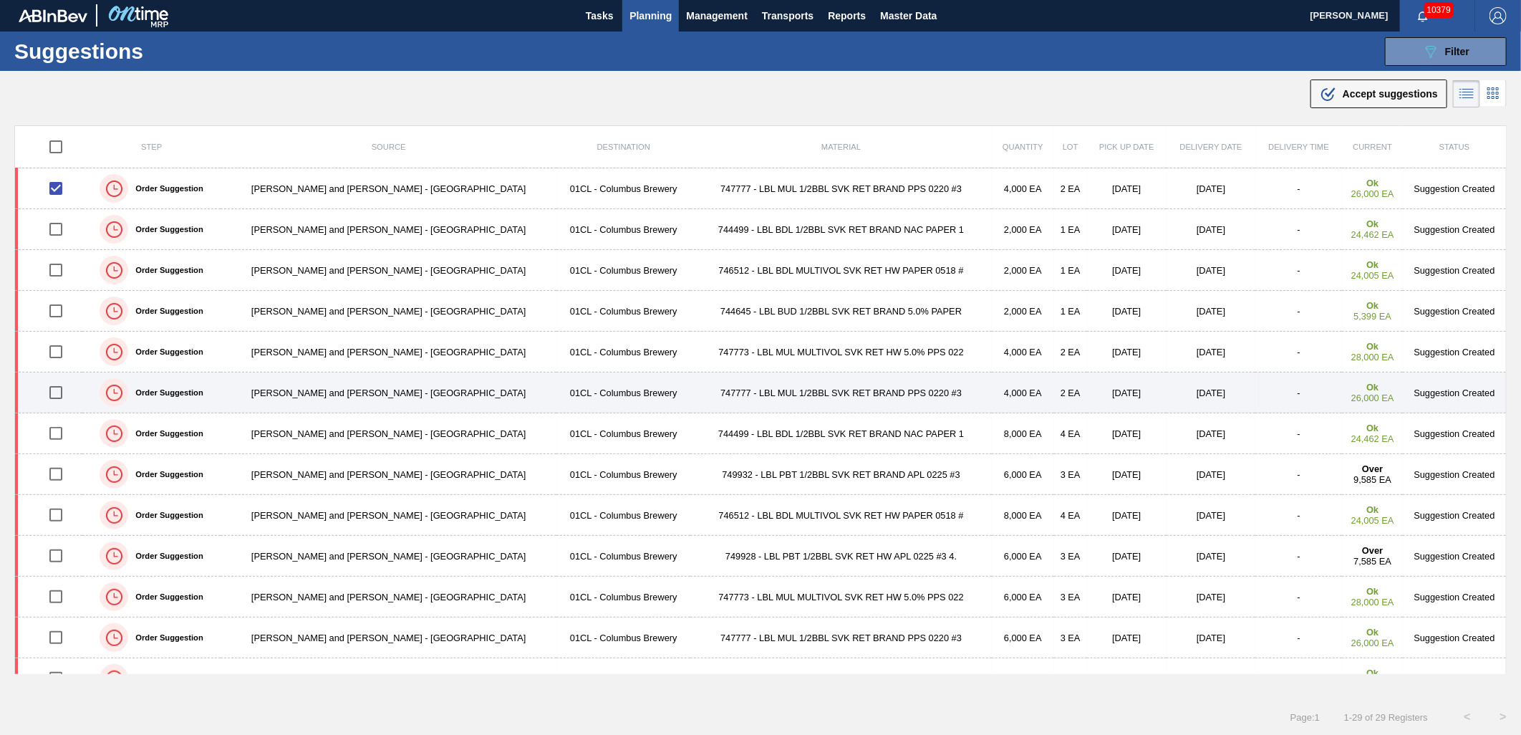
click at [63, 392] on input "checkbox" at bounding box center [56, 392] width 30 height 30
checkbox input "true"
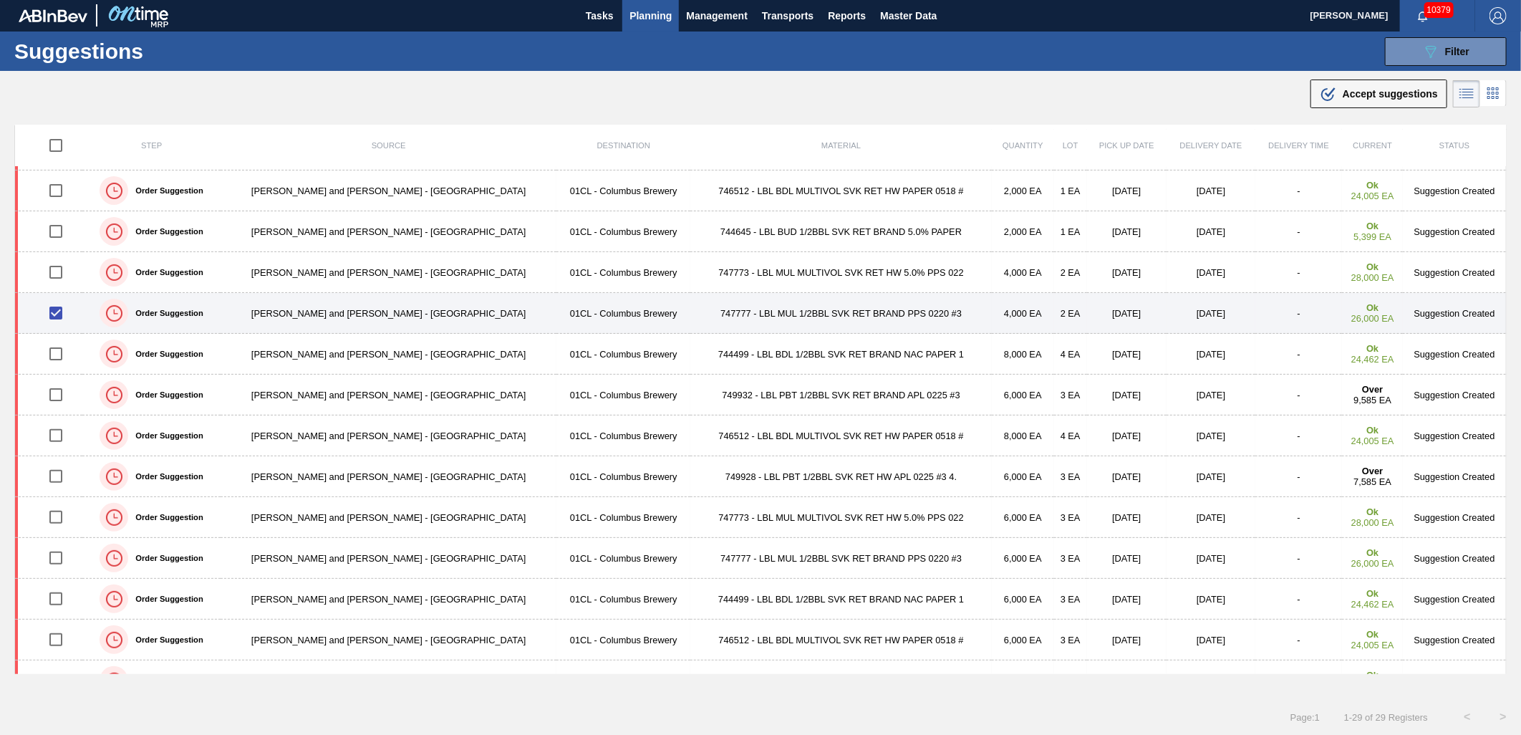
scroll to position [159, 0]
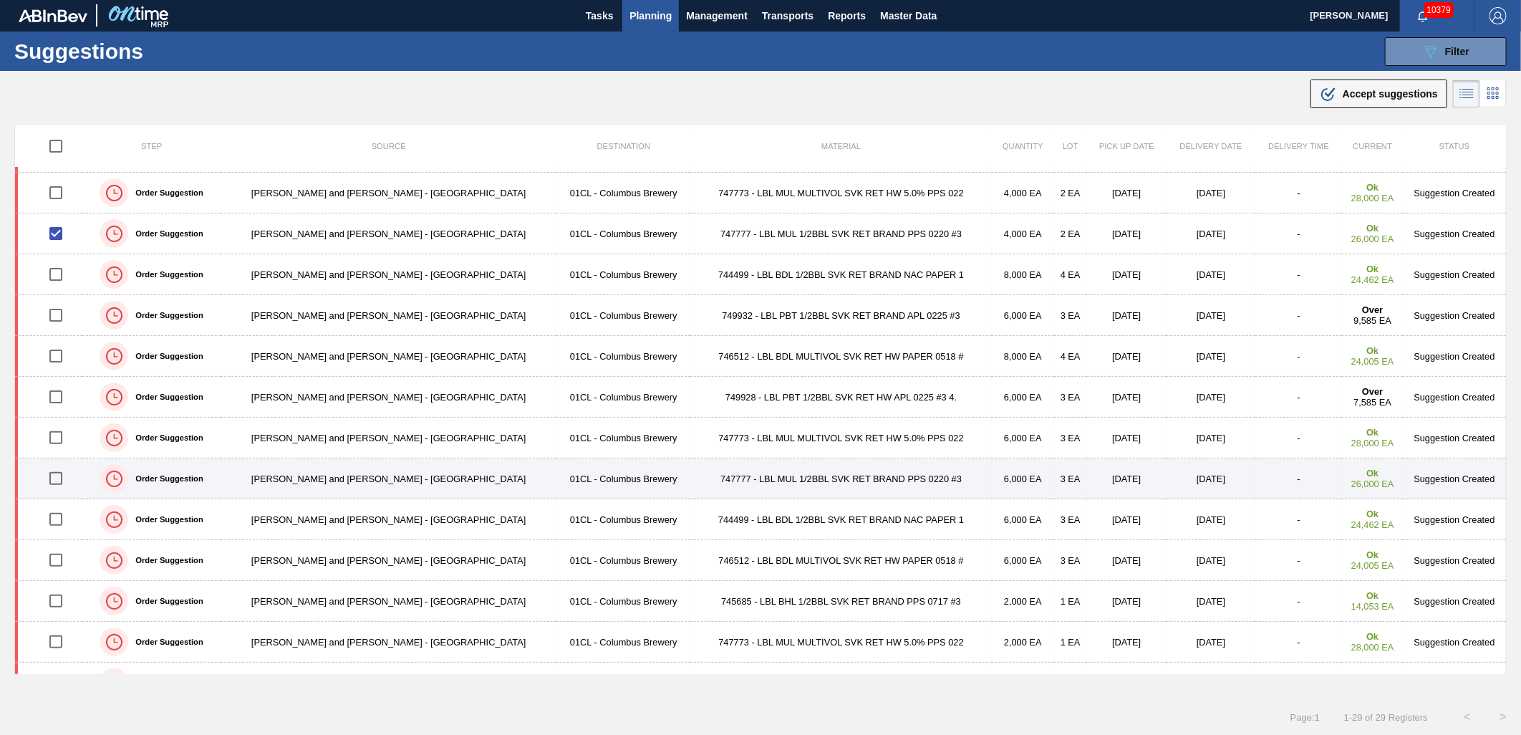
click at [57, 480] on input "checkbox" at bounding box center [56, 478] width 30 height 30
checkbox input "true"
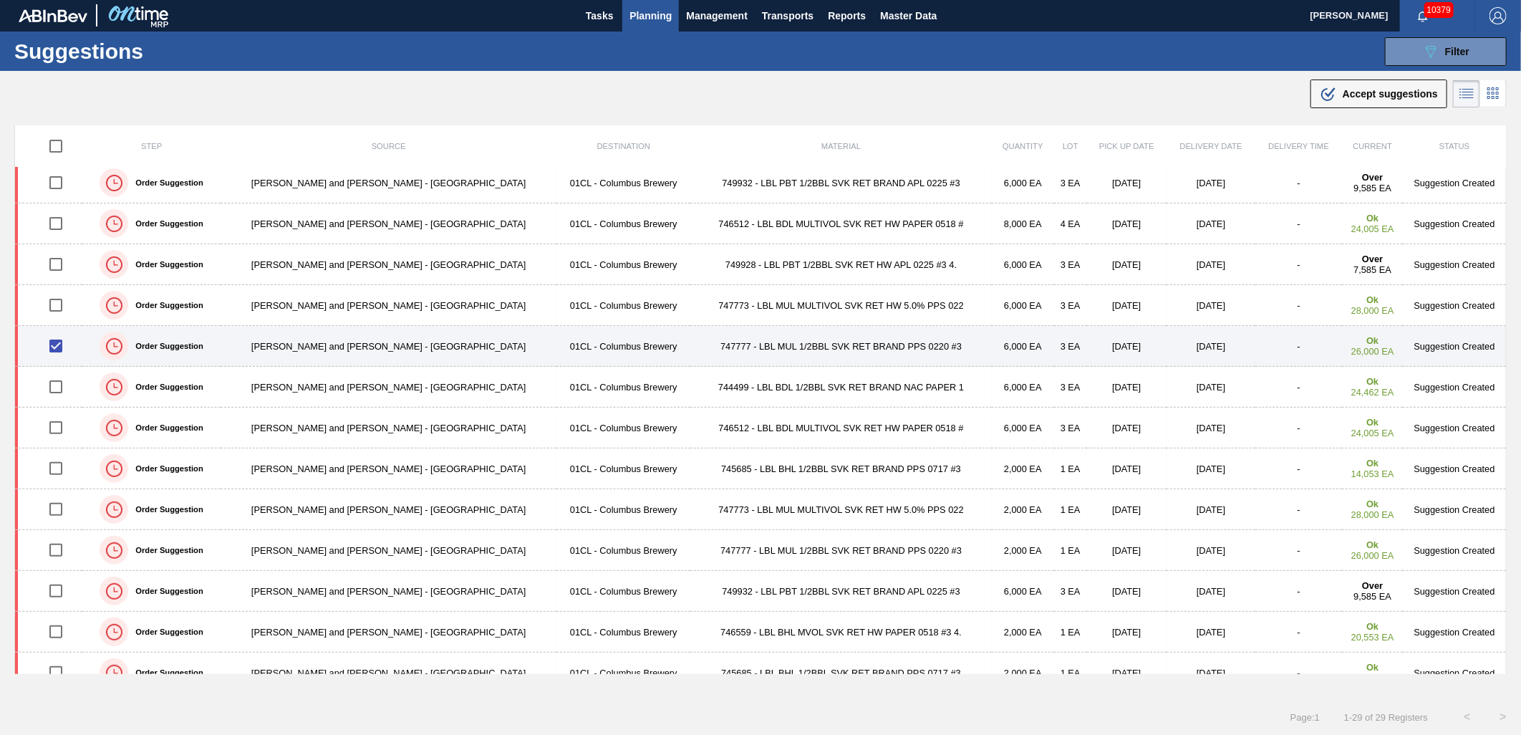
scroll to position [318, 0]
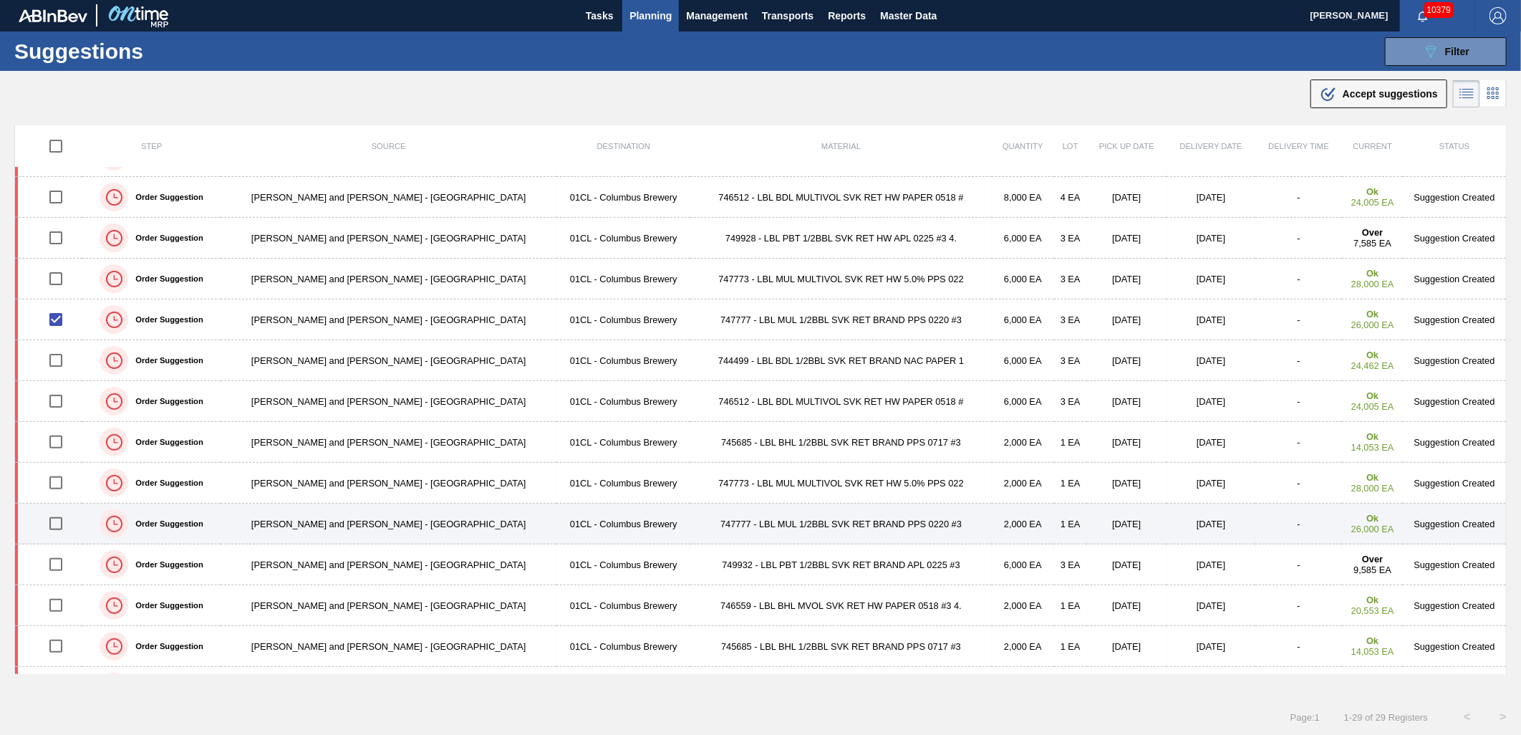
click at [66, 528] on input "checkbox" at bounding box center [56, 523] width 30 height 30
checkbox input "true"
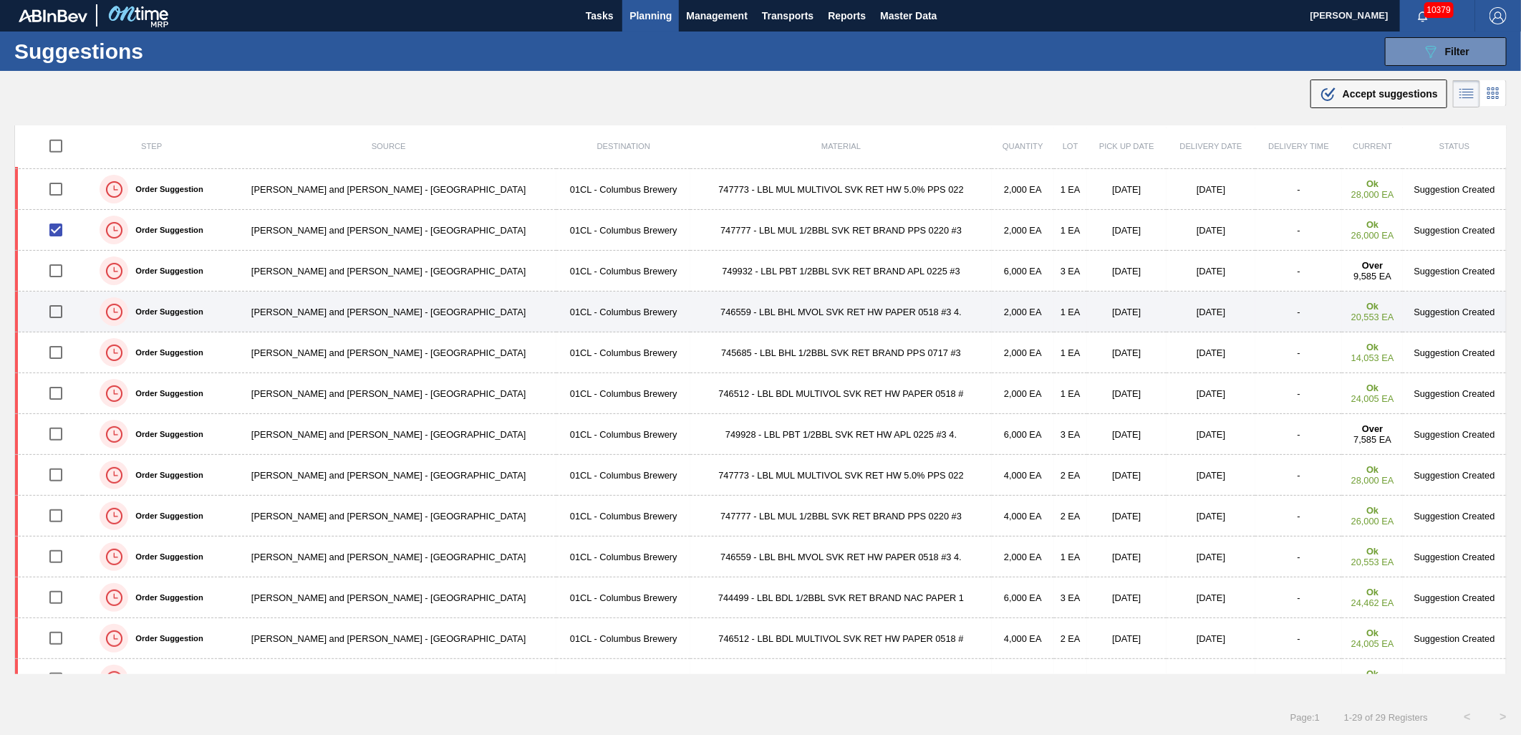
scroll to position [679, 0]
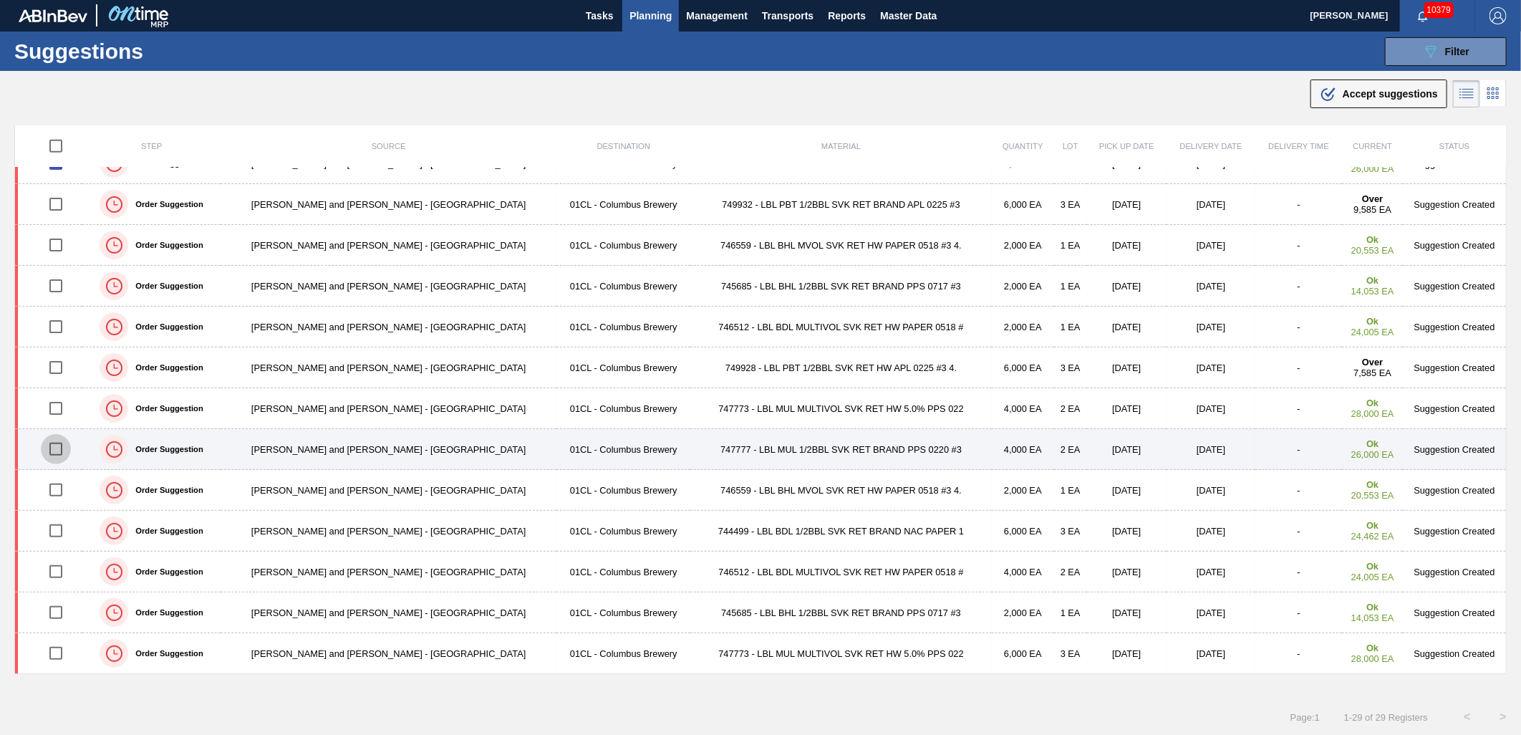
click at [67, 450] on input "checkbox" at bounding box center [56, 449] width 30 height 30
checkbox input "true"
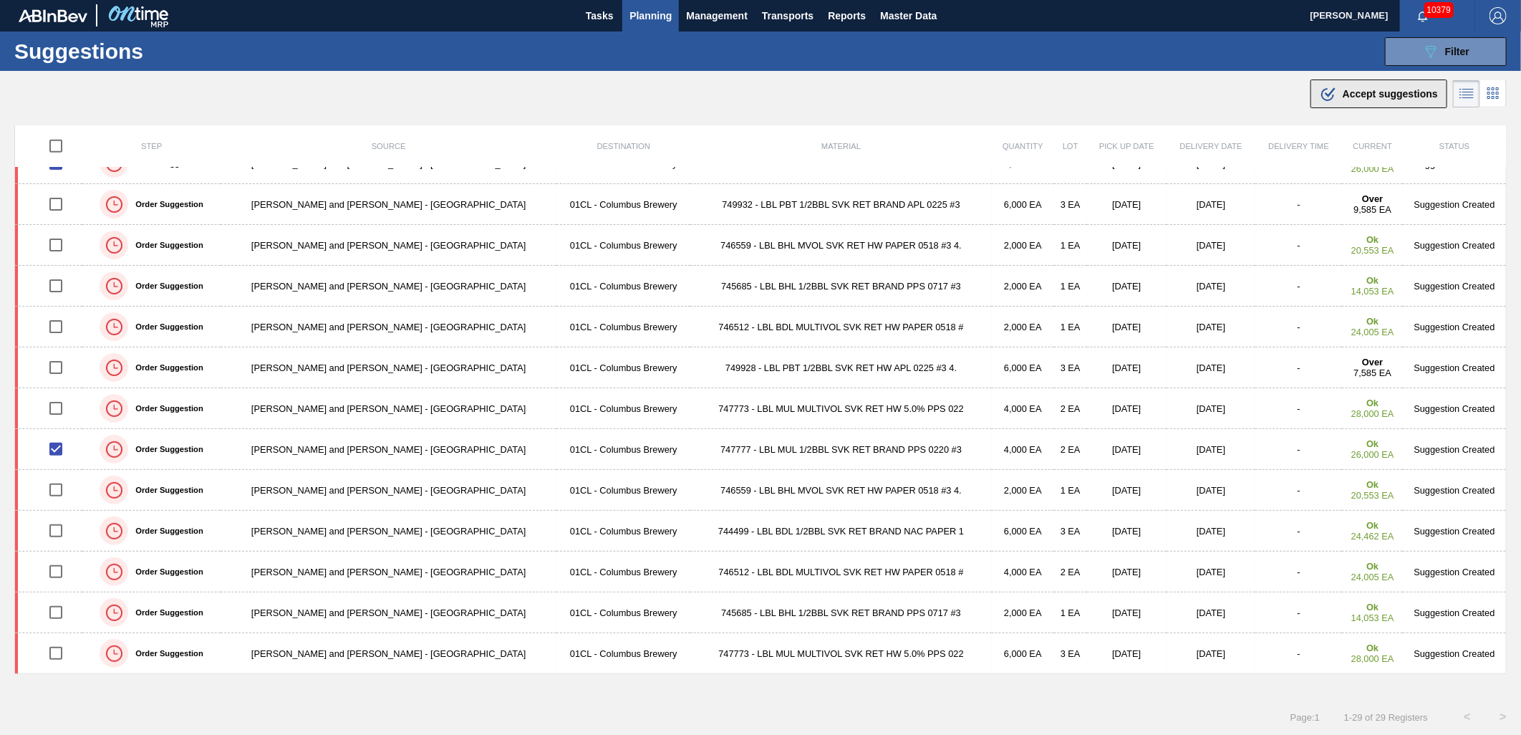
click at [1335, 104] on button ".b{fill:var(--color-action-default)} Accept suggestions" at bounding box center [1378, 93] width 137 height 29
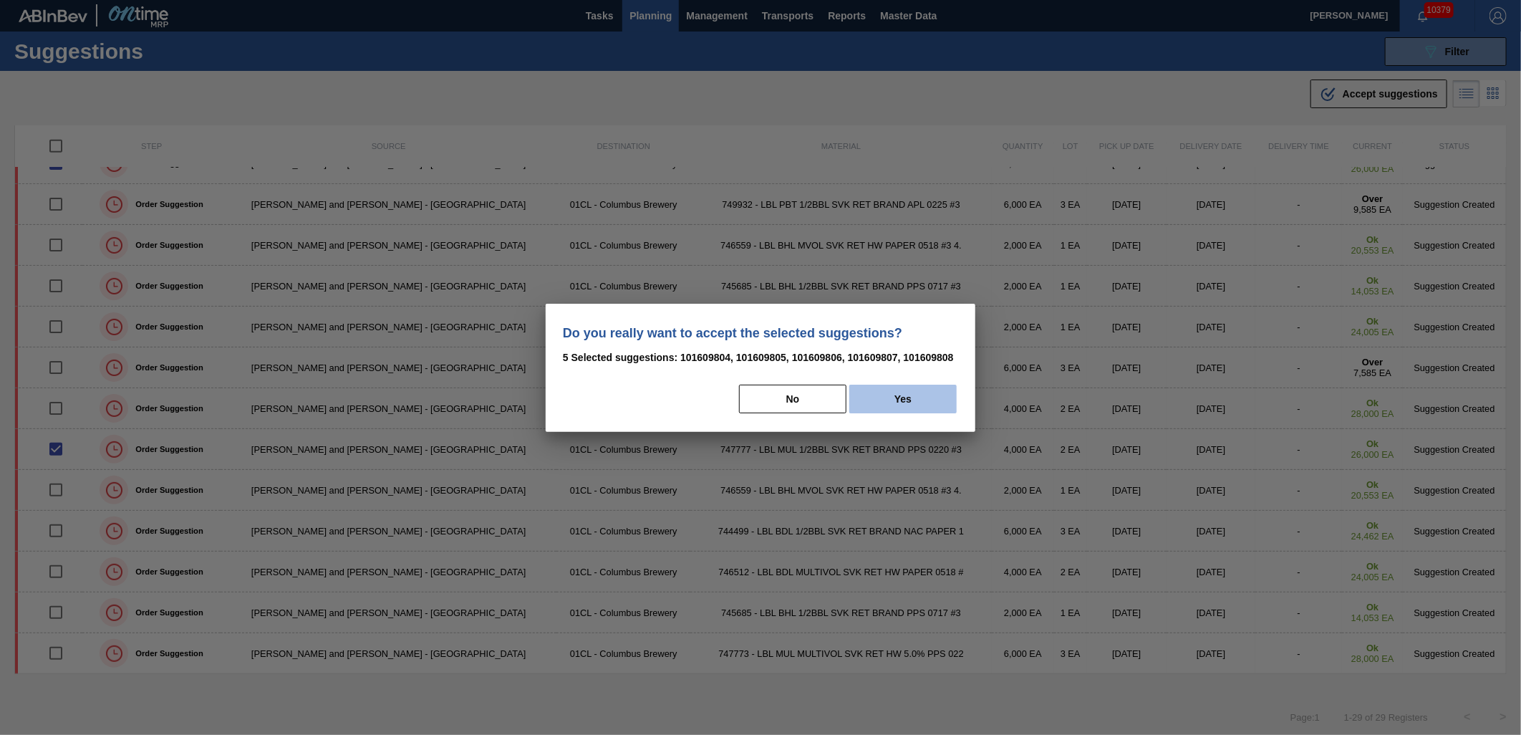
click at [891, 399] on button "Yes" at bounding box center [902, 398] width 107 height 29
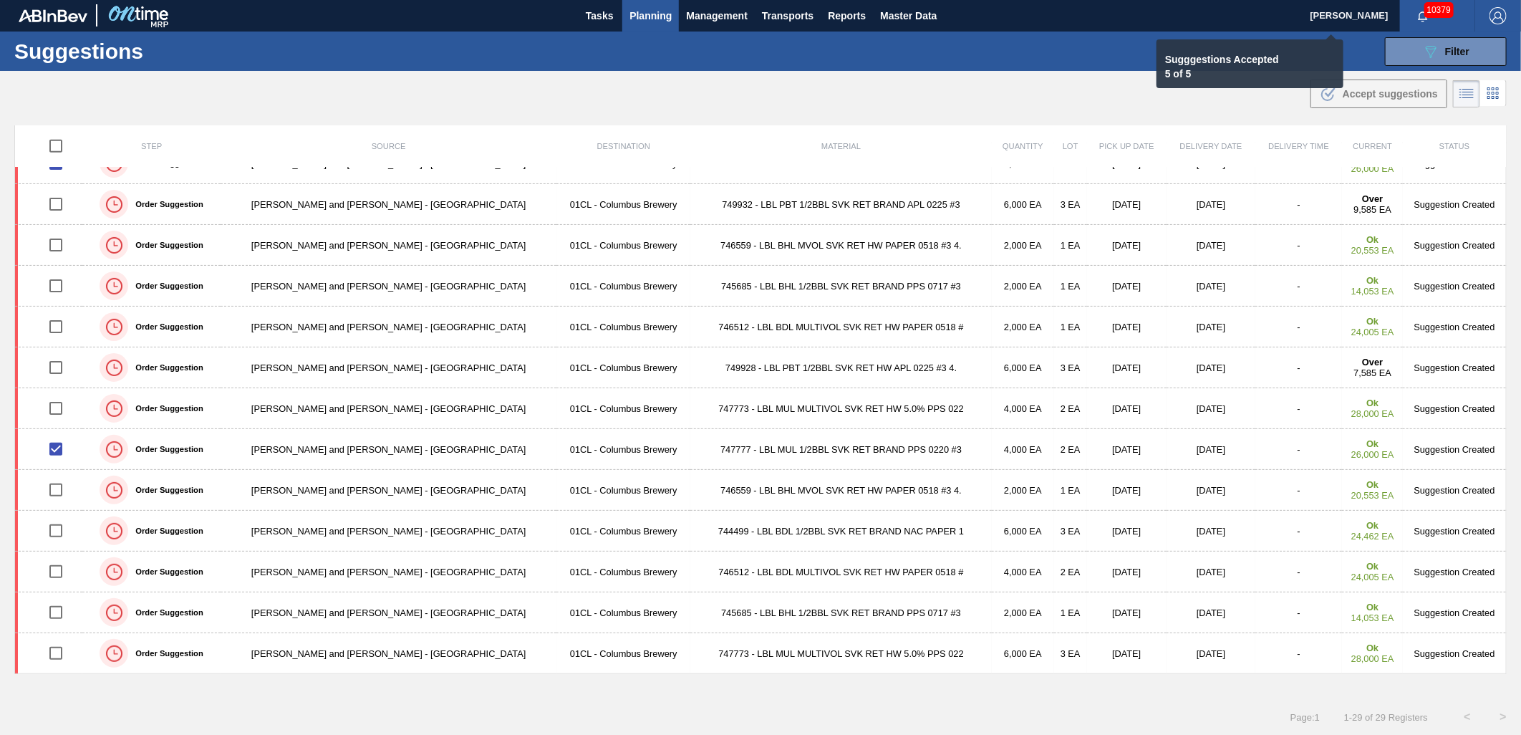
checkbox input "false"
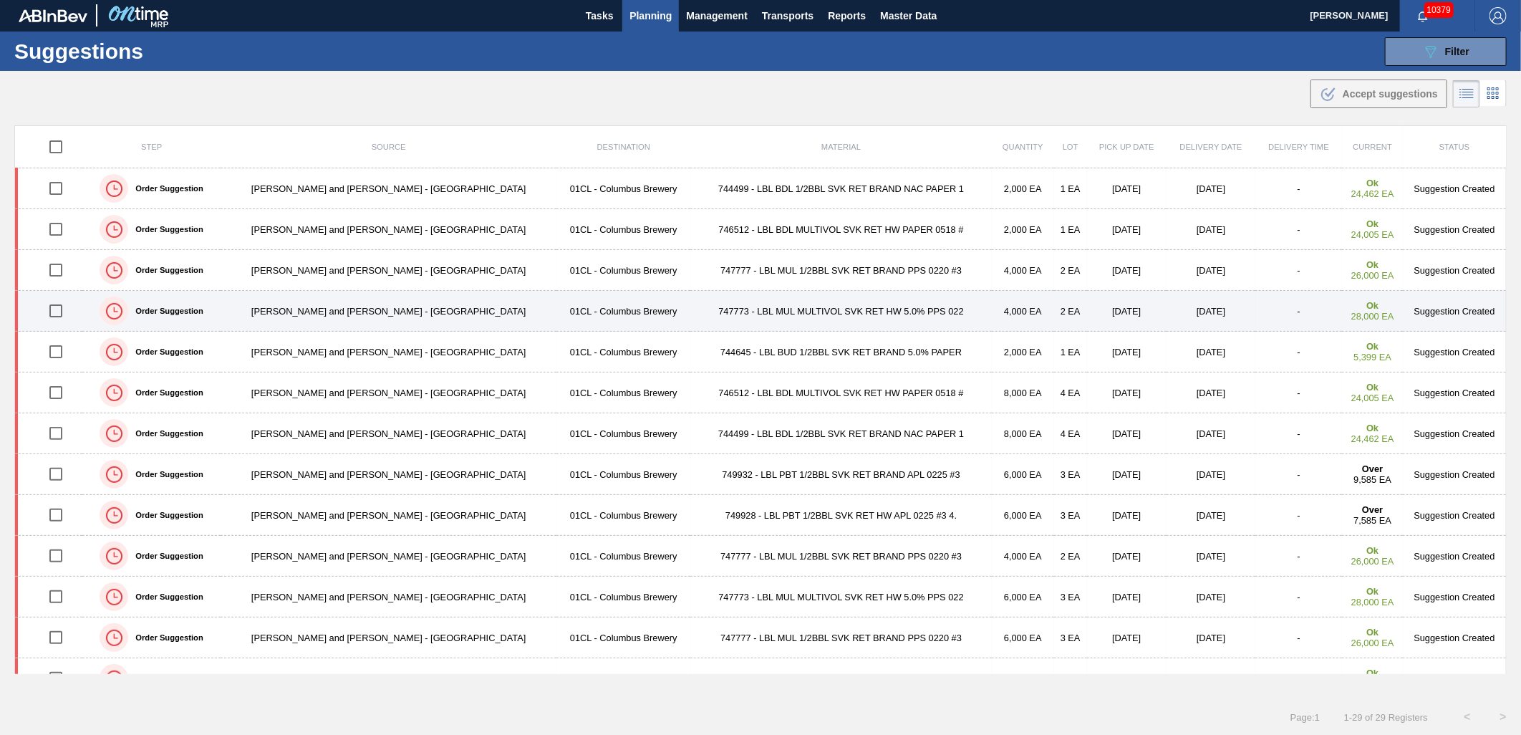
scroll to position [0, 0]
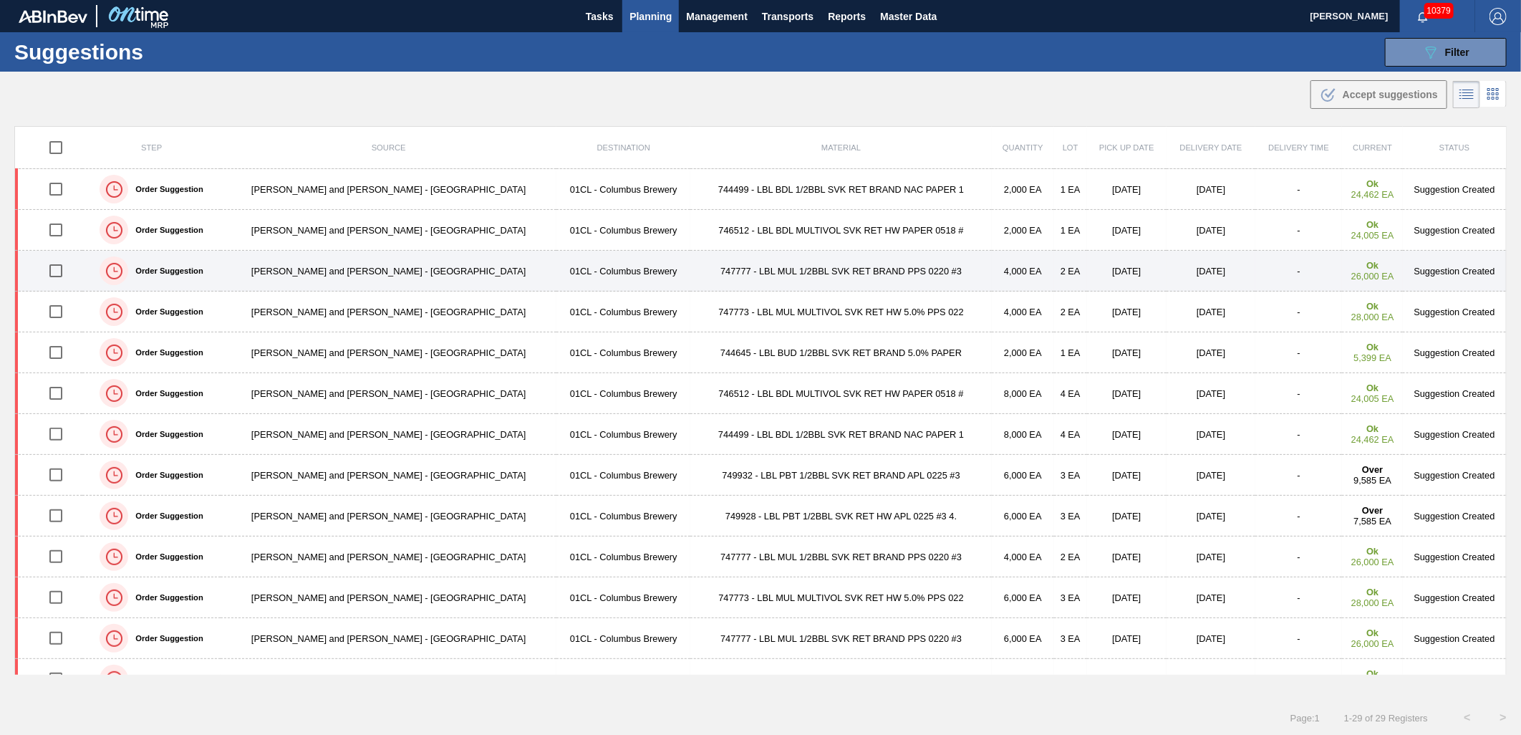
click at [63, 272] on input "checkbox" at bounding box center [56, 271] width 30 height 30
checkbox input "true"
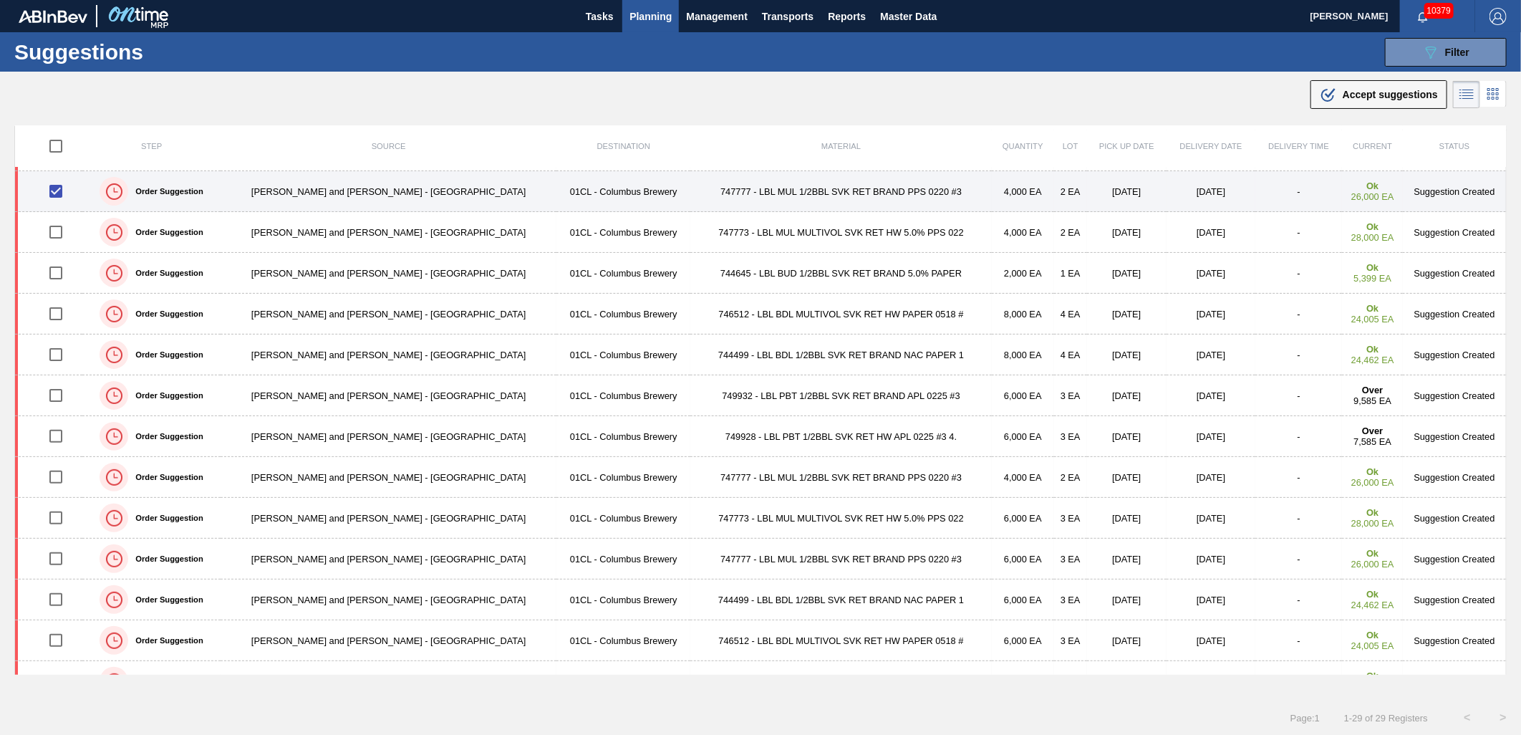
scroll to position [159, 0]
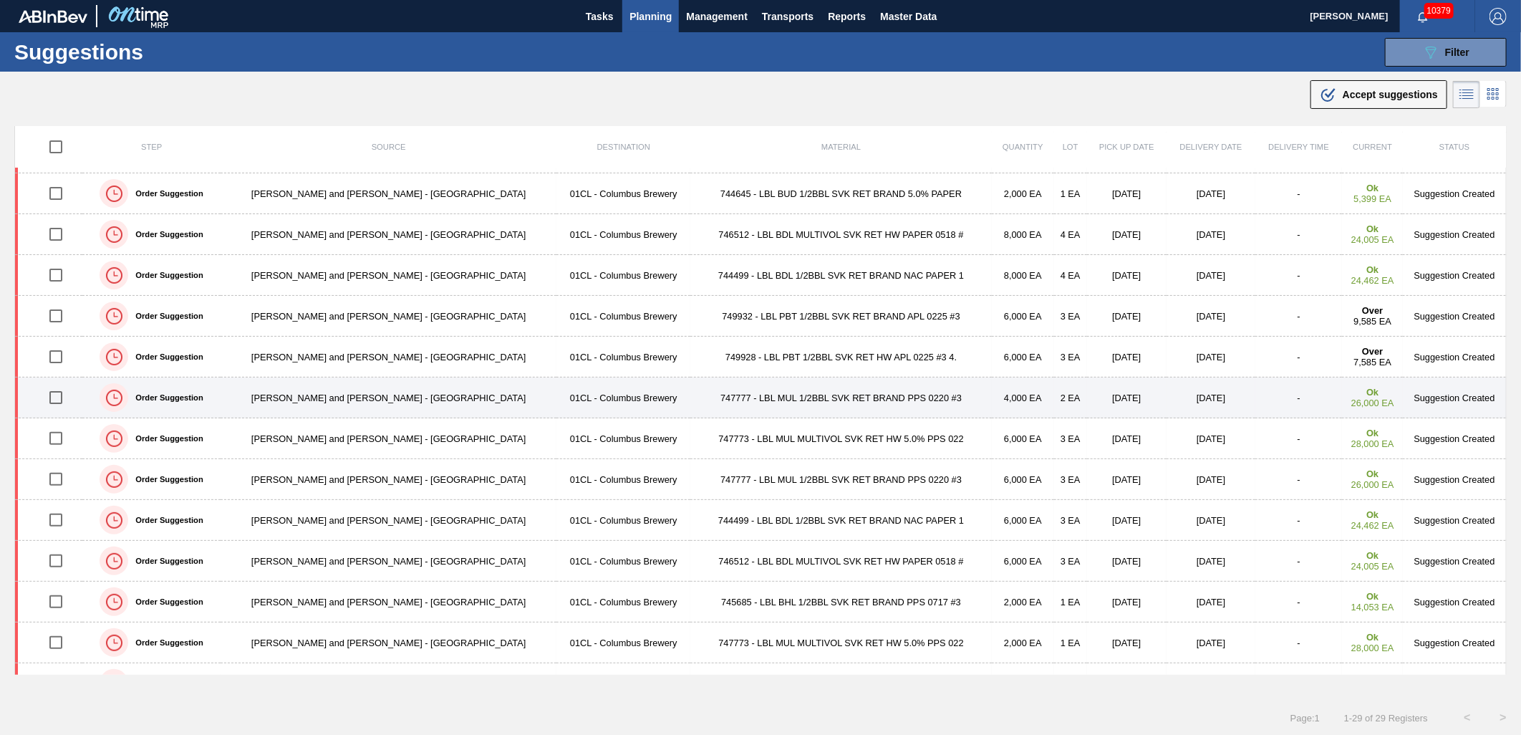
click at [58, 395] on input "checkbox" at bounding box center [56, 397] width 30 height 30
checkbox input "true"
click at [60, 396] on input "checkbox" at bounding box center [56, 399] width 30 height 30
checkbox input "true"
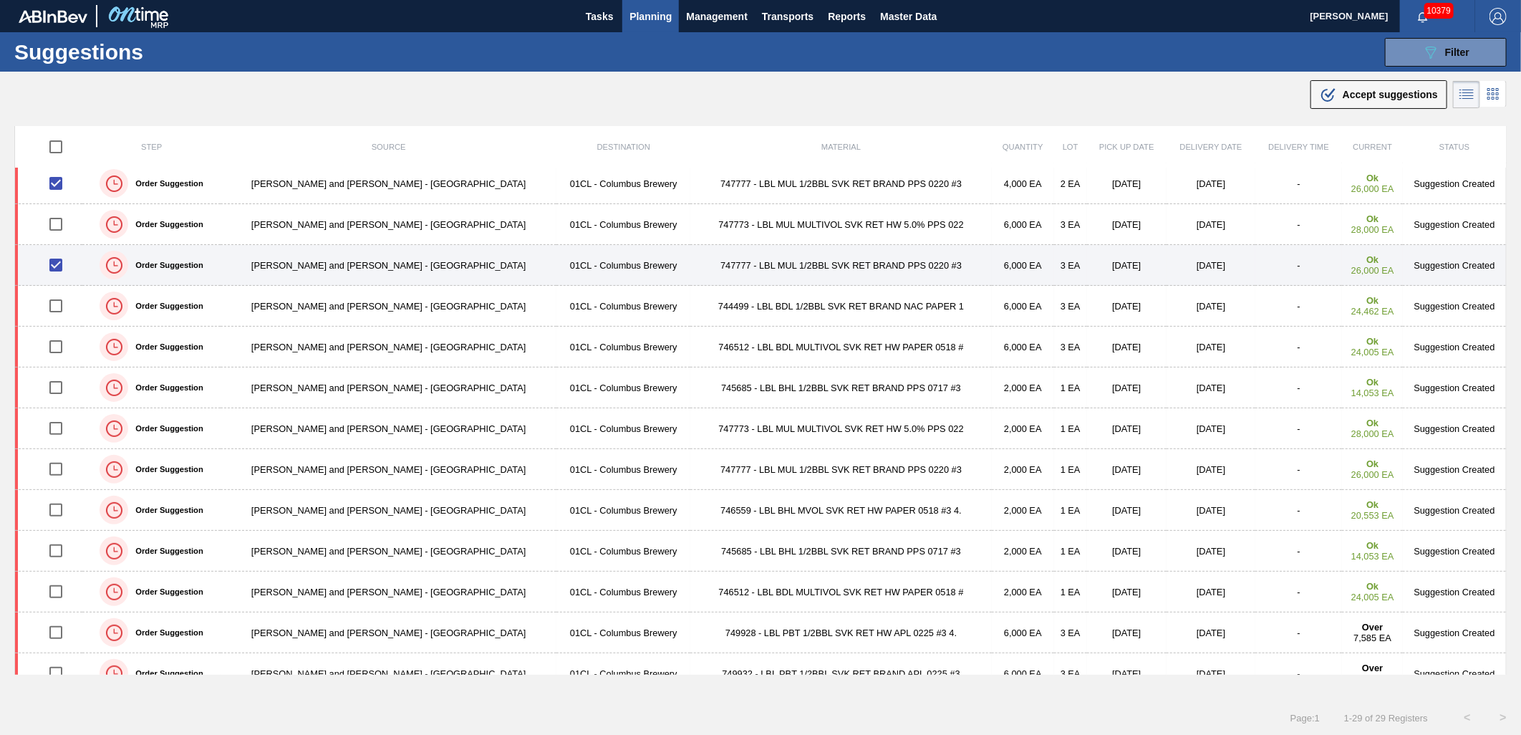
scroll to position [397, 0]
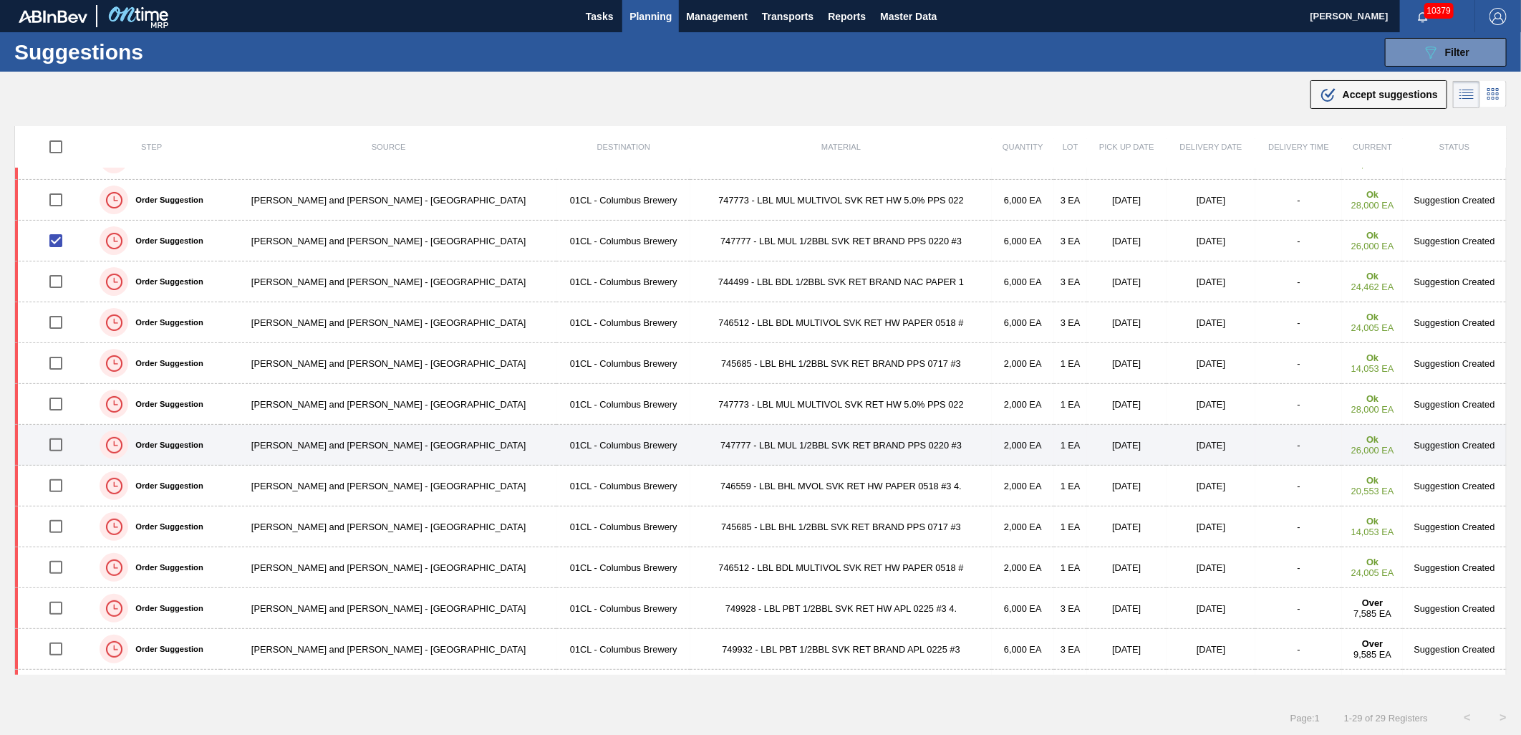
click at [57, 447] on input "checkbox" at bounding box center [56, 445] width 30 height 30
checkbox input "true"
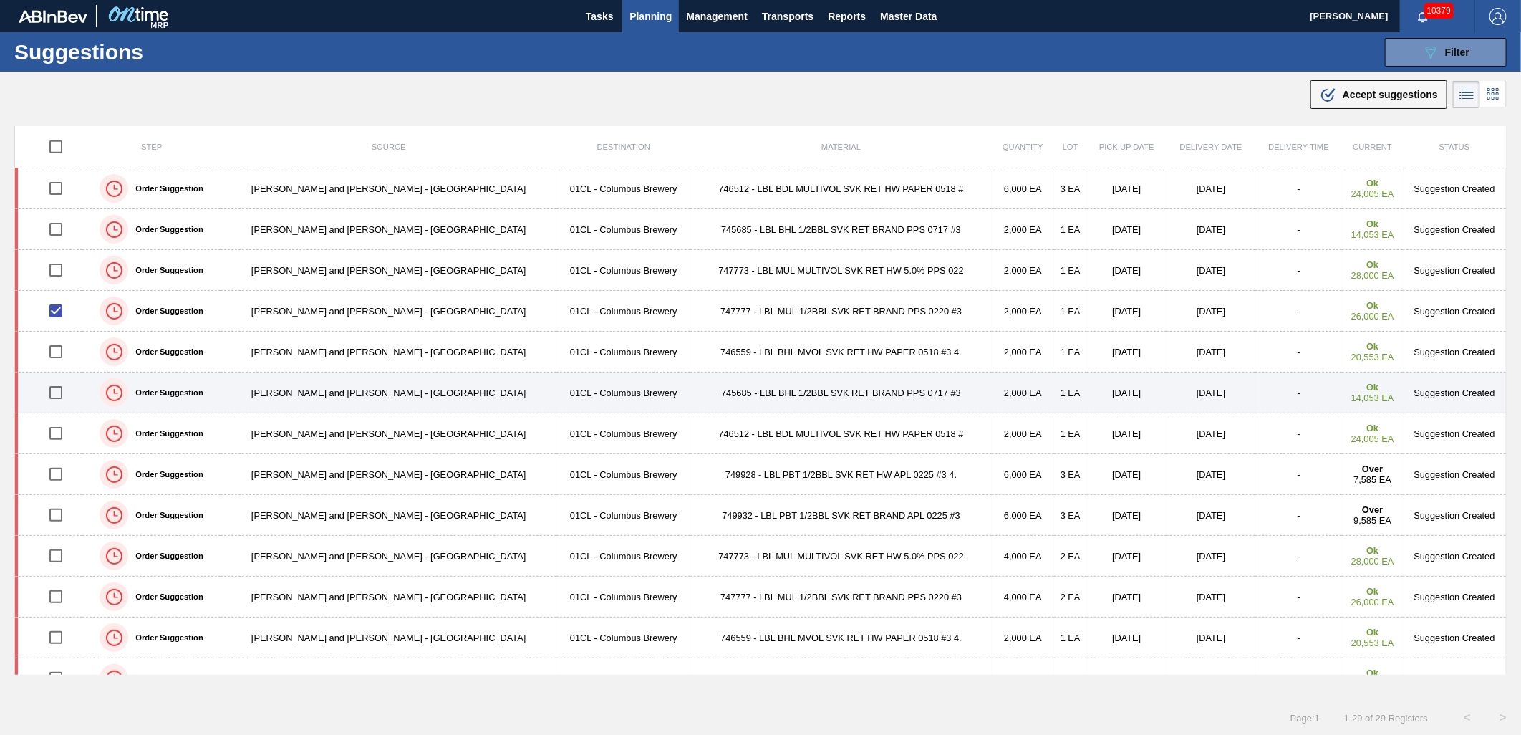
scroll to position [556, 0]
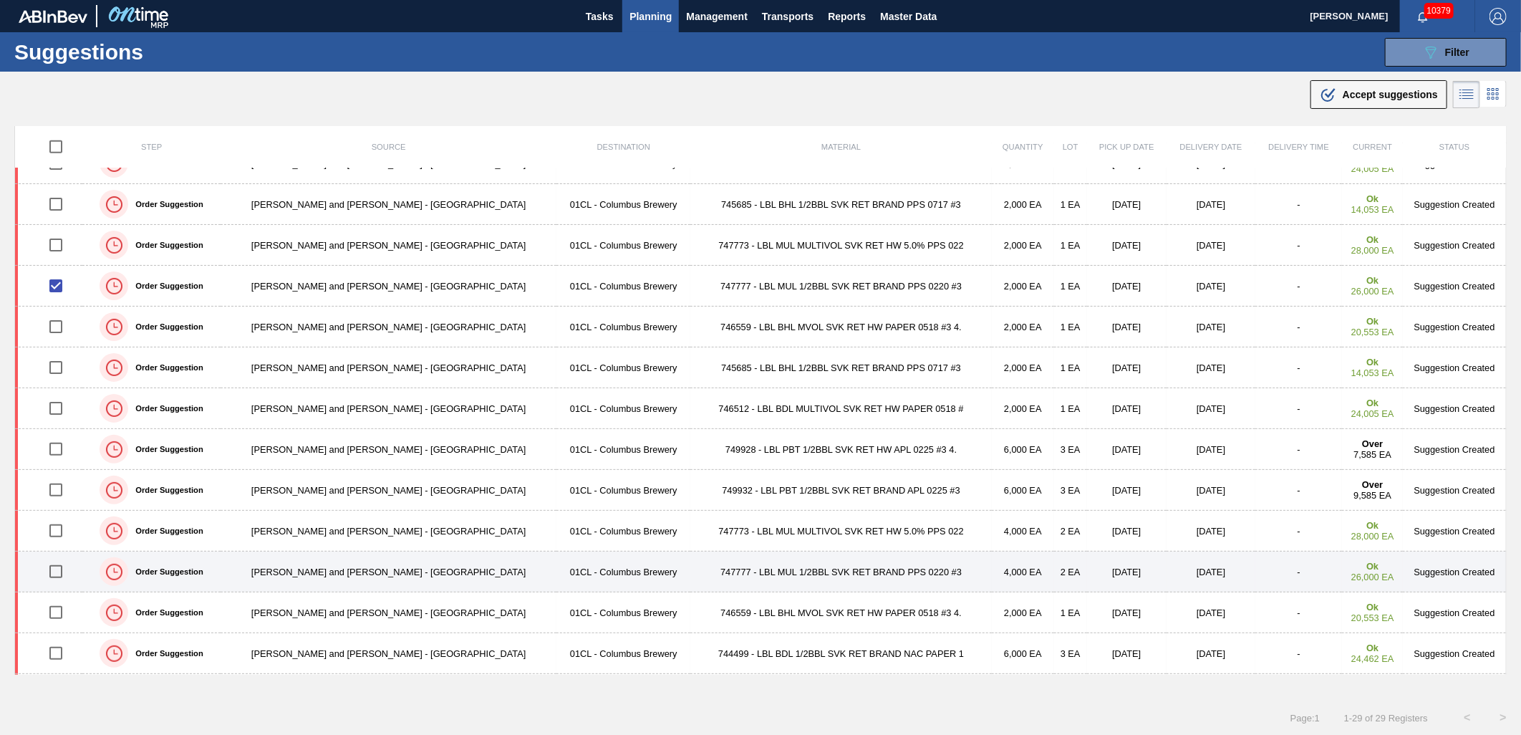
click at [59, 573] on input "checkbox" at bounding box center [56, 571] width 30 height 30
checkbox input "true"
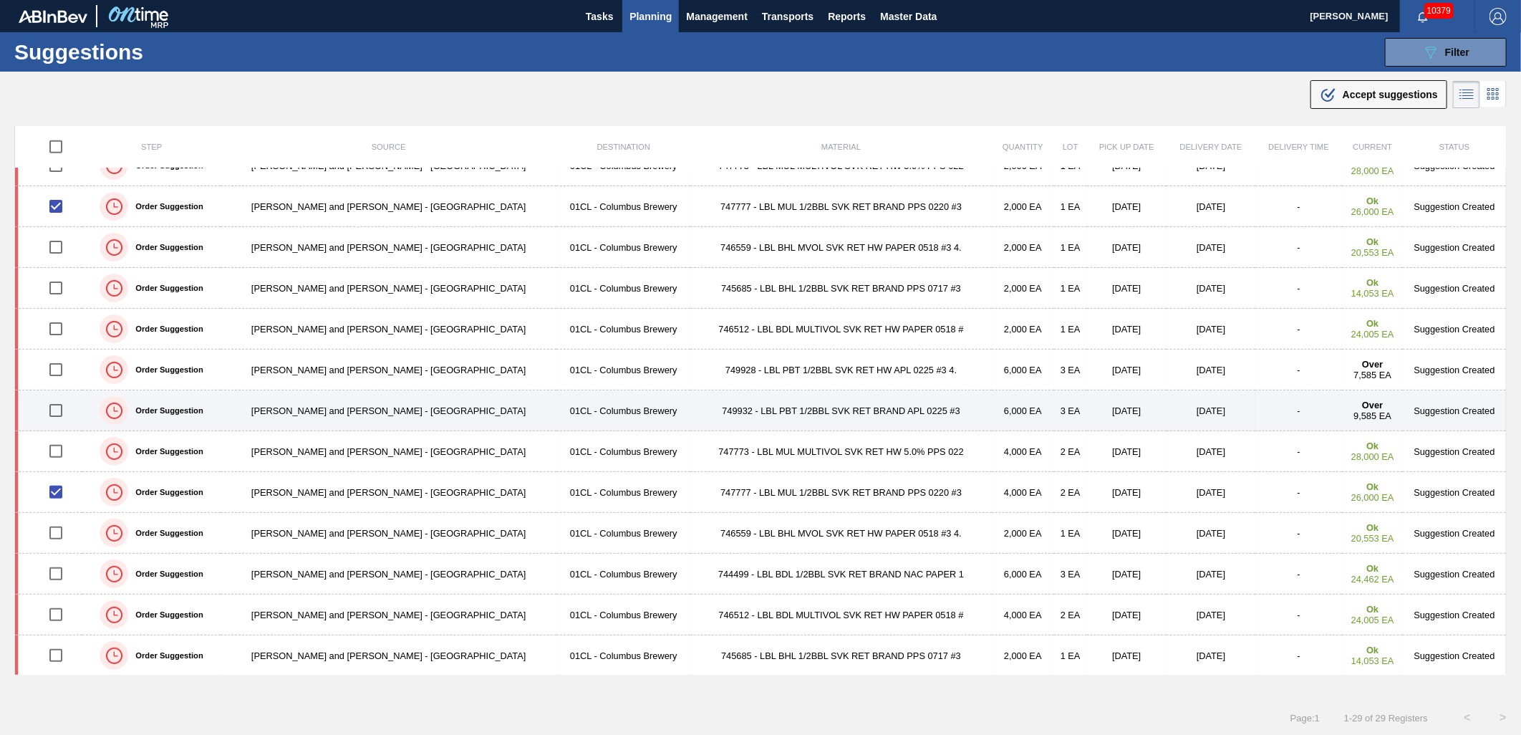
scroll to position [679, 0]
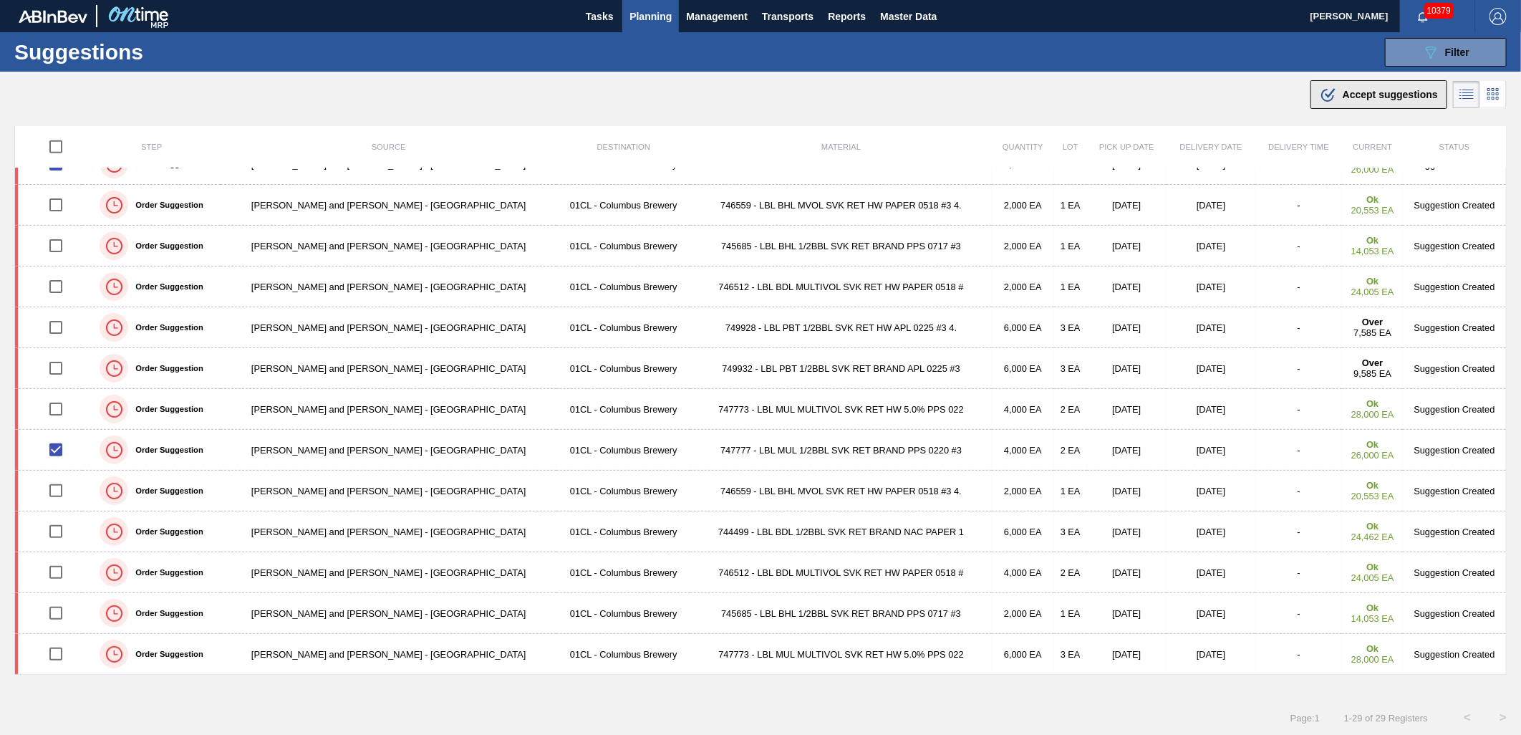
click at [1321, 95] on icon ".b{fill:var(--color-action-default)}" at bounding box center [1327, 94] width 17 height 17
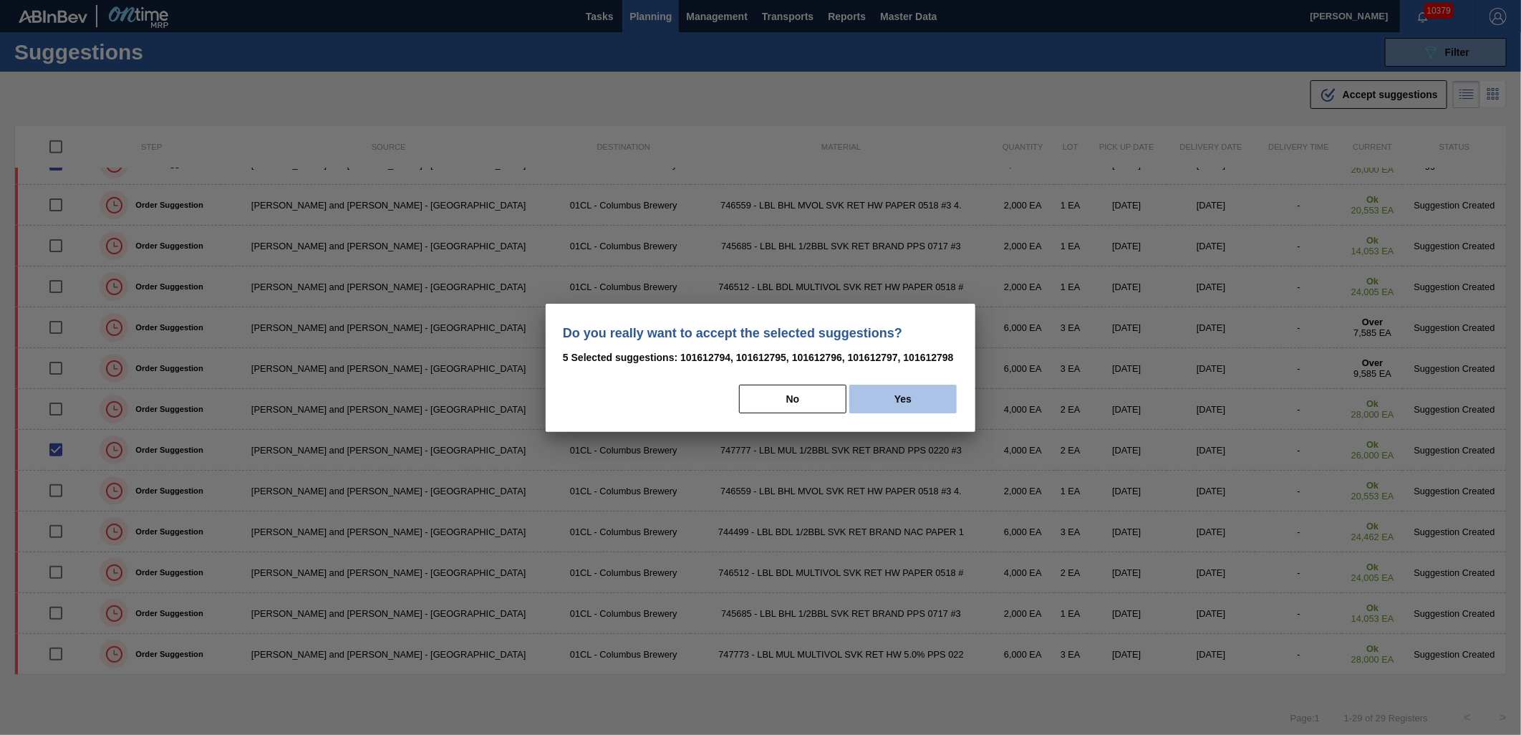
click at [926, 395] on button "Yes" at bounding box center [902, 398] width 107 height 29
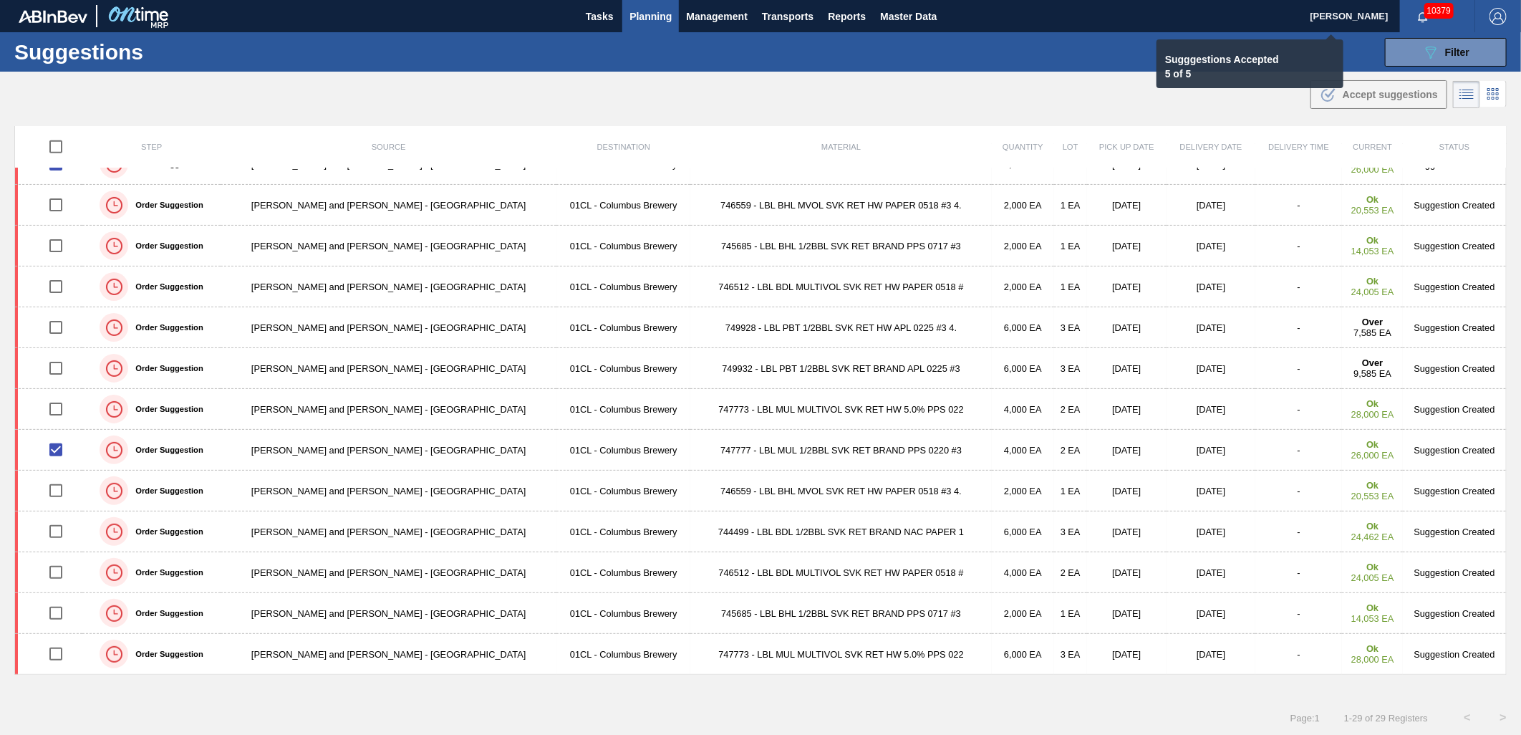
checkbox input "false"
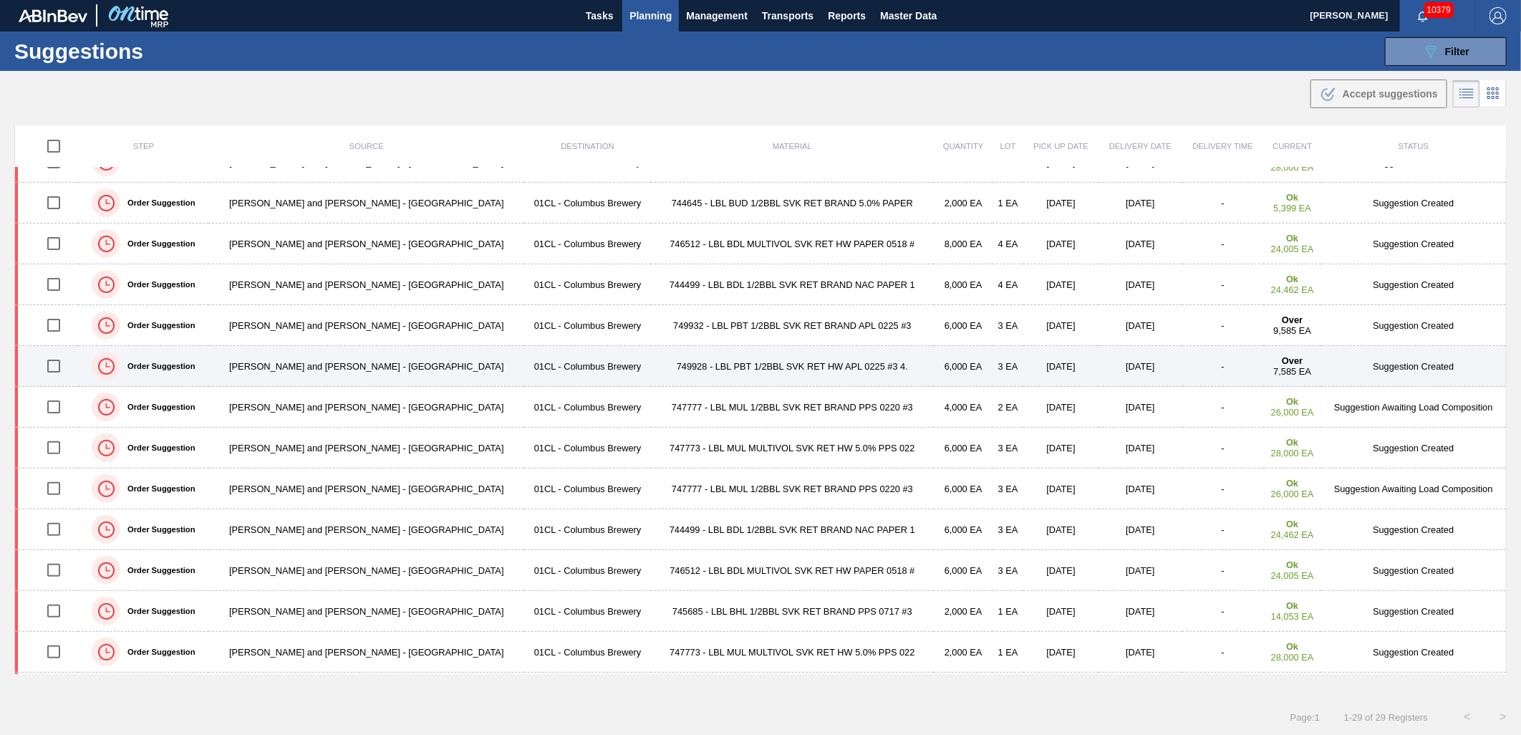
scroll to position [0, 0]
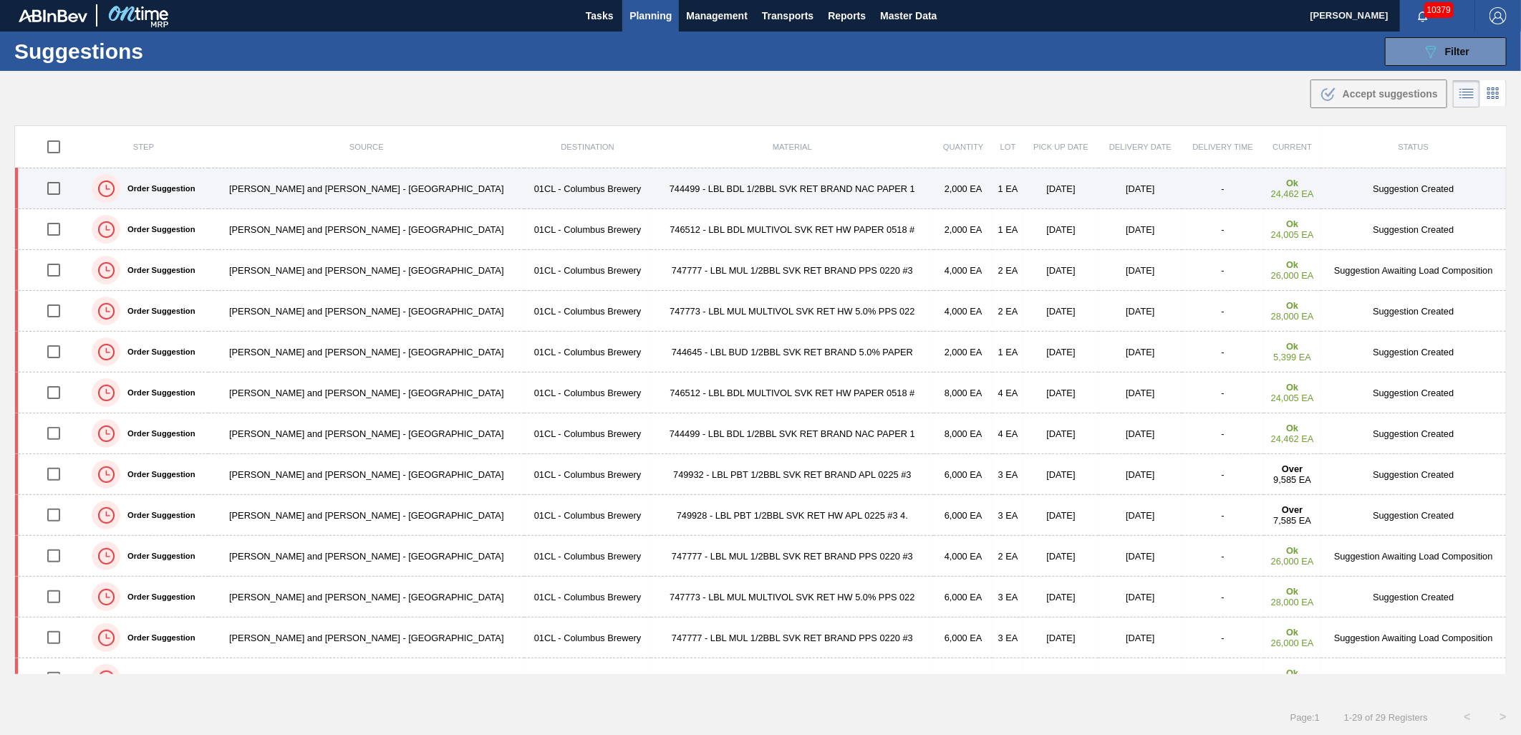
drag, startPoint x: 66, startPoint y: 187, endPoint x: 60, endPoint y: 181, distance: 8.1
click at [66, 187] on input "checkbox" at bounding box center [54, 188] width 30 height 30
checkbox input "true"
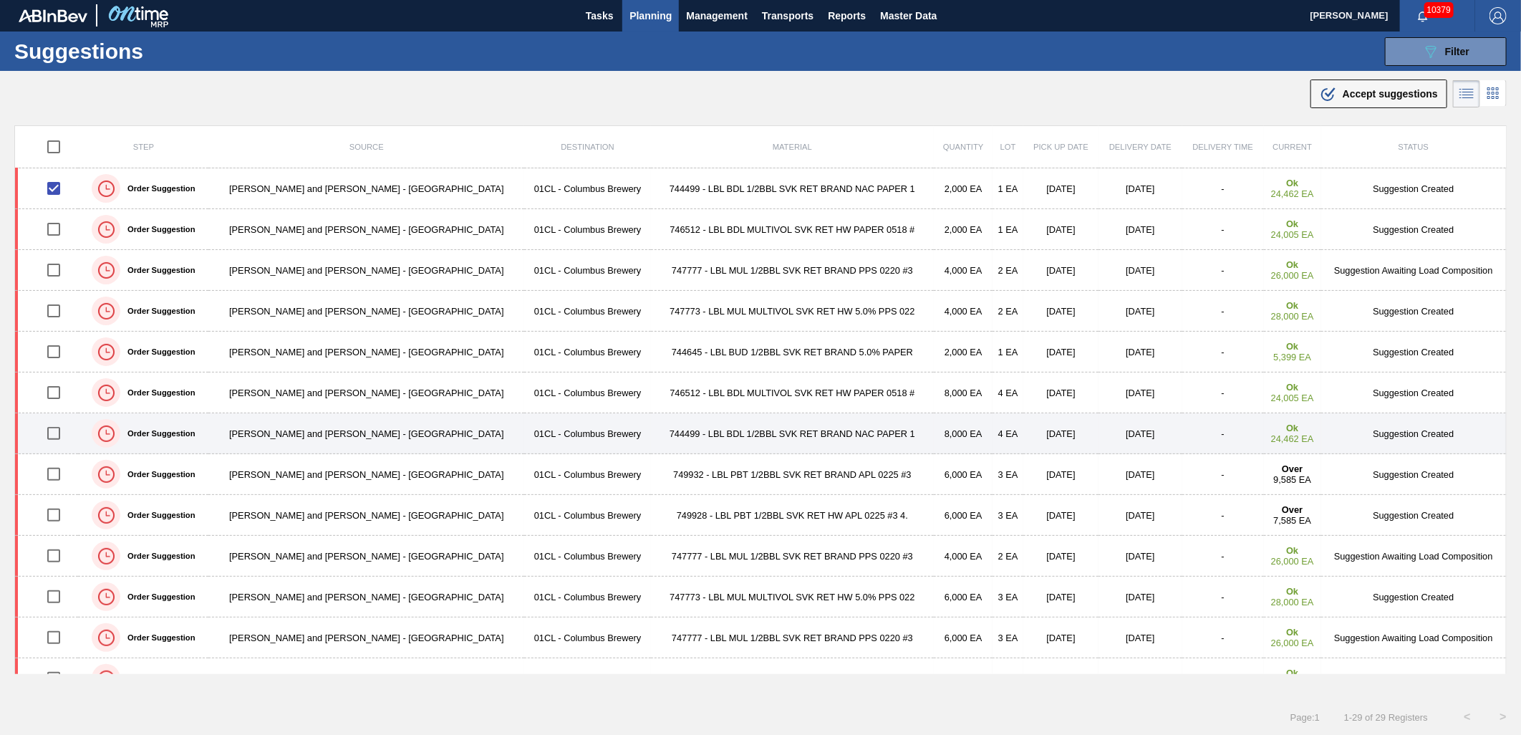
click at [61, 435] on input "checkbox" at bounding box center [54, 433] width 30 height 30
checkbox input "true"
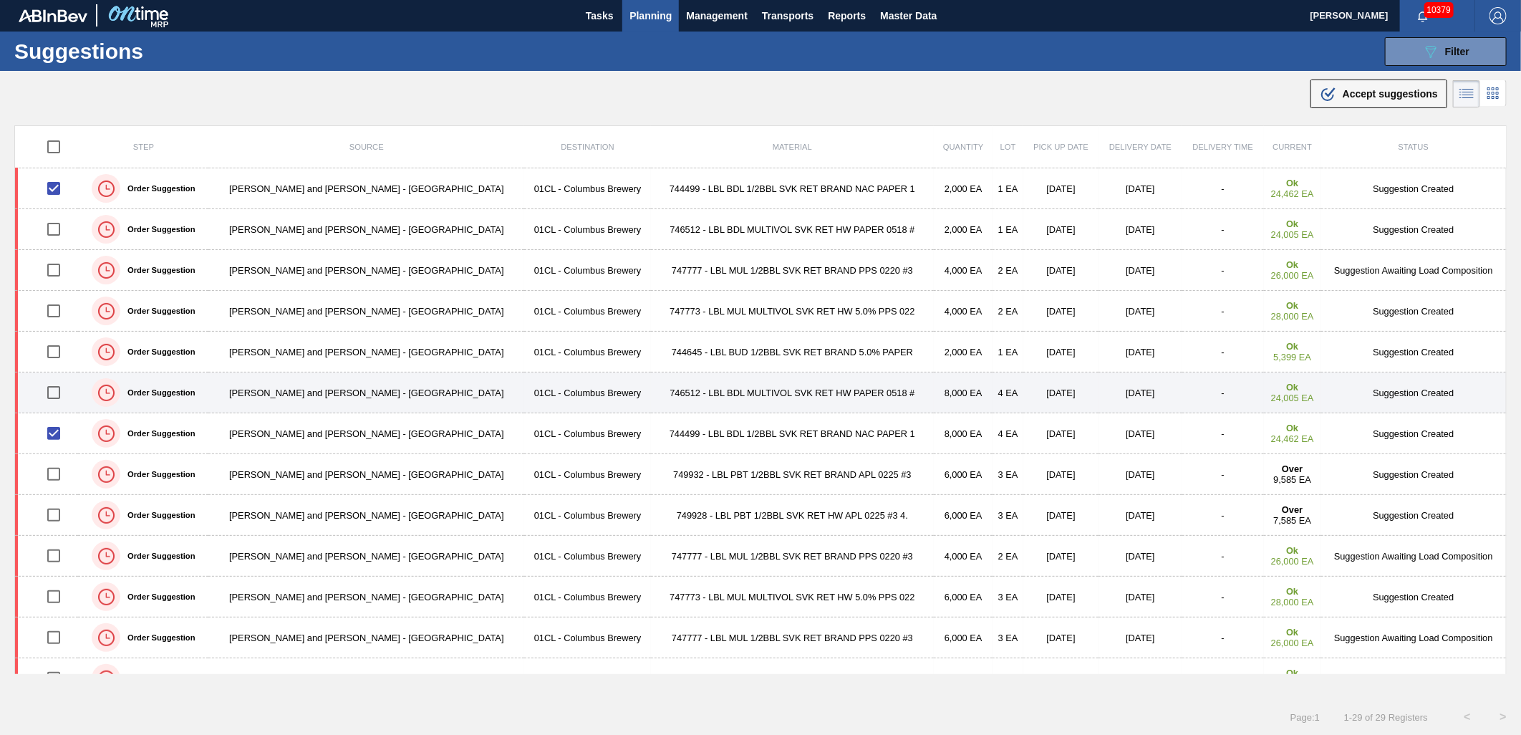
scroll to position [79, 0]
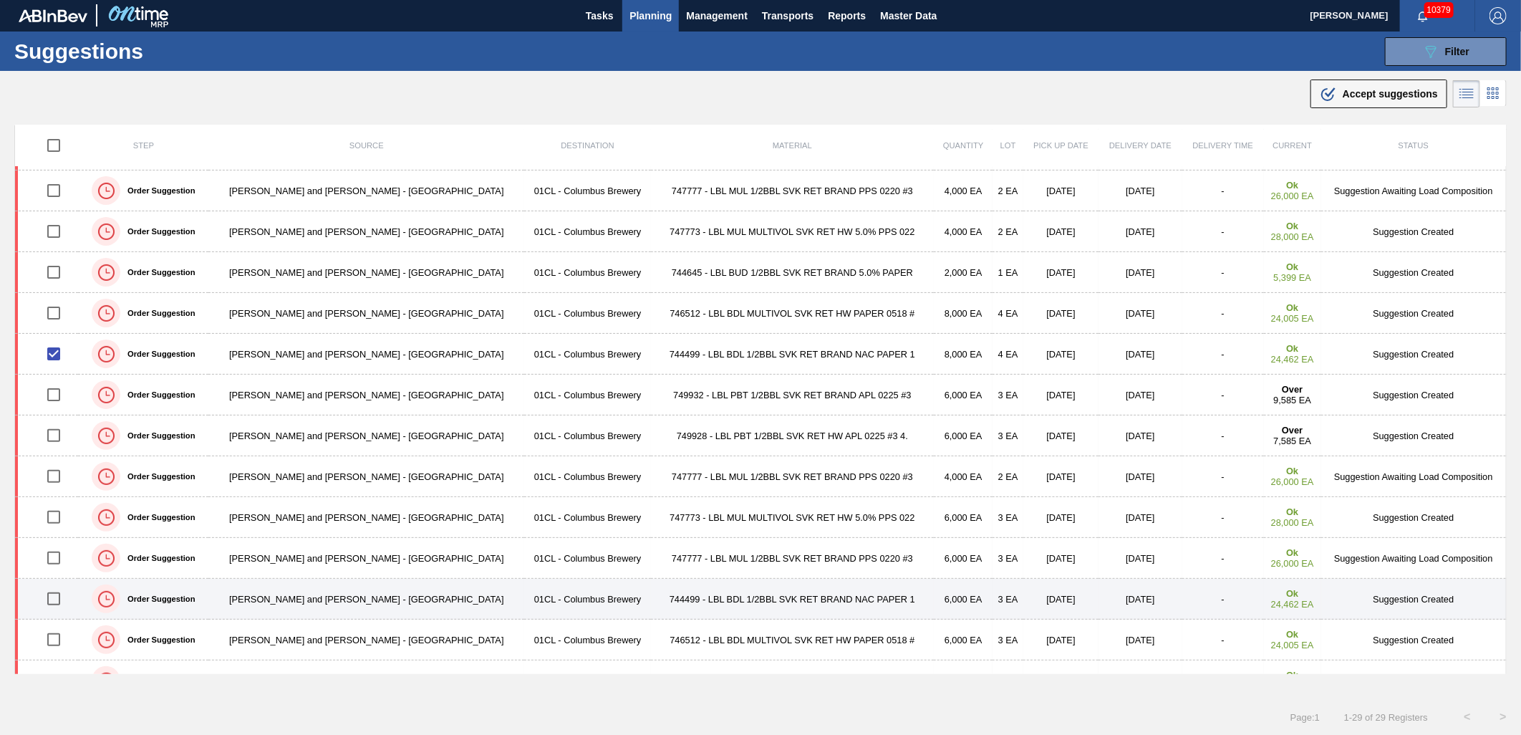
click at [69, 599] on input "checkbox" at bounding box center [54, 598] width 30 height 30
checkbox input "true"
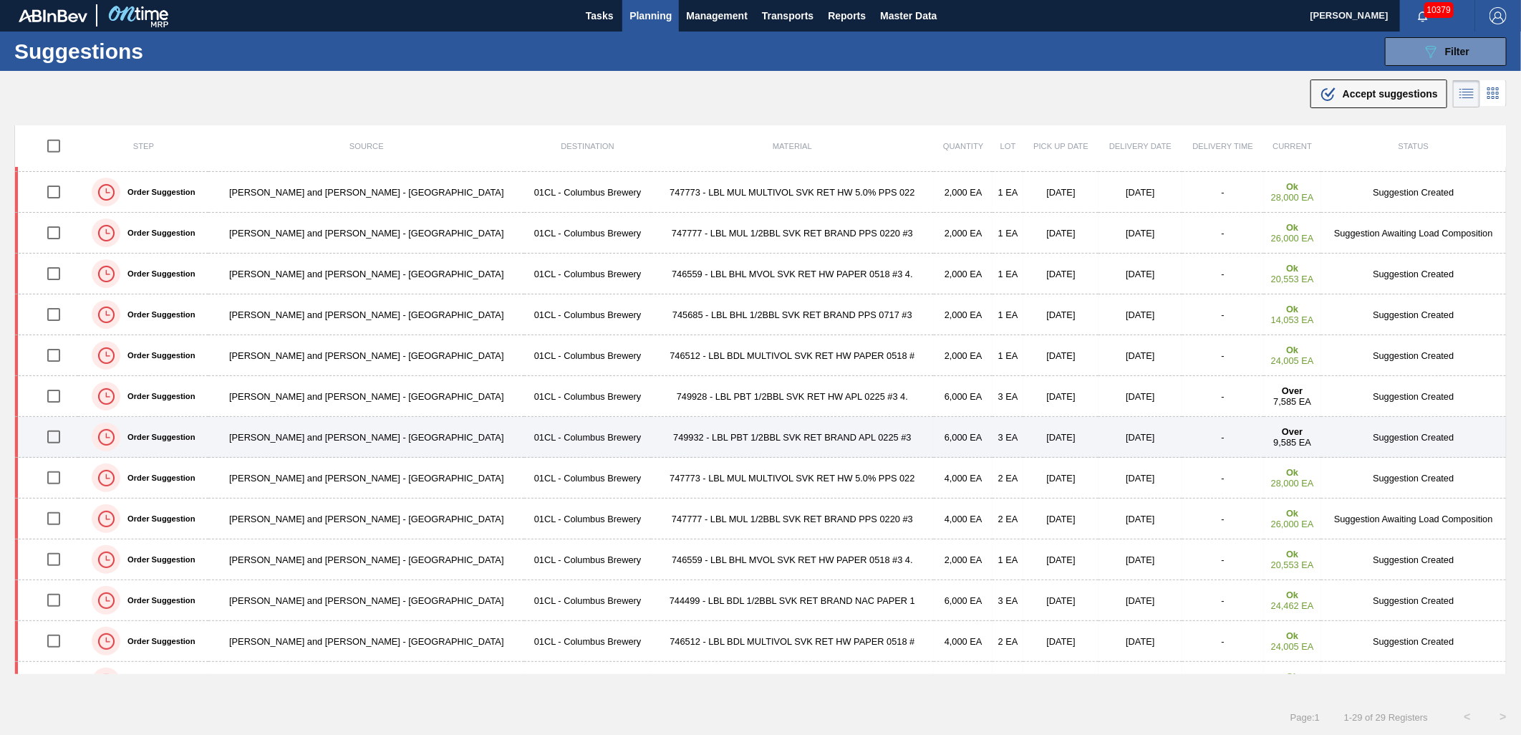
scroll to position [636, 0]
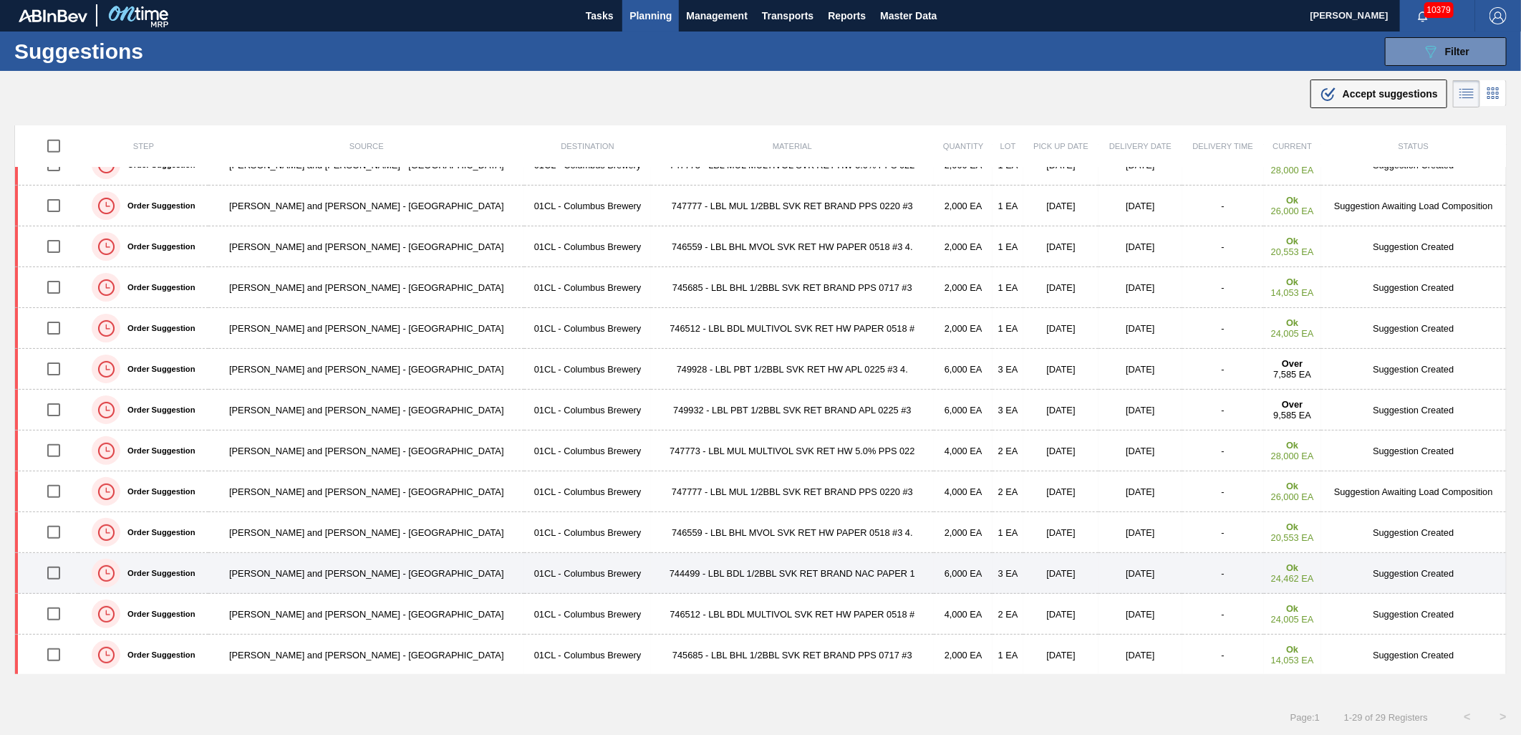
click at [62, 573] on input "checkbox" at bounding box center [54, 573] width 30 height 30
checkbox input "true"
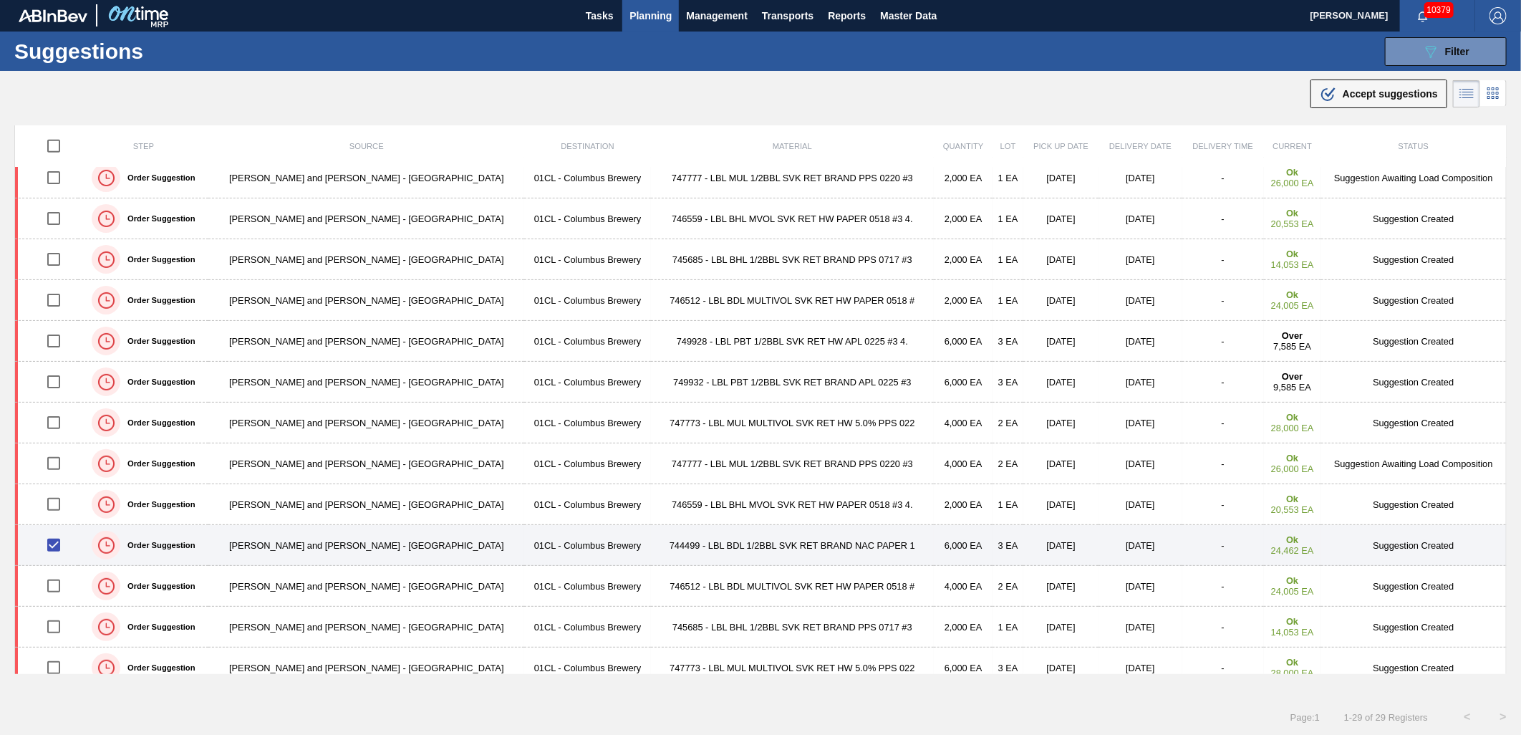
scroll to position [679, 0]
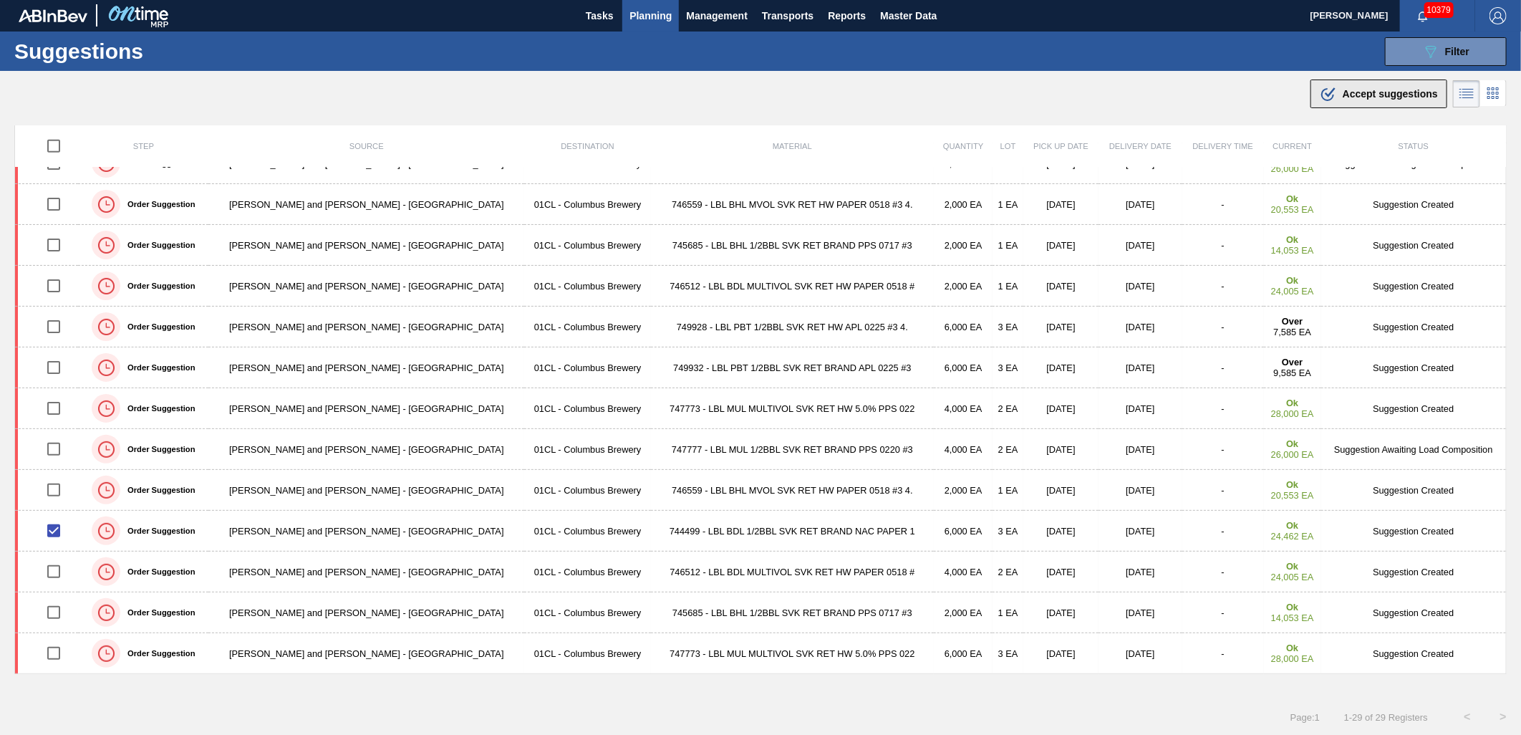
click at [1371, 89] on span "Accept suggestions" at bounding box center [1389, 93] width 95 height 11
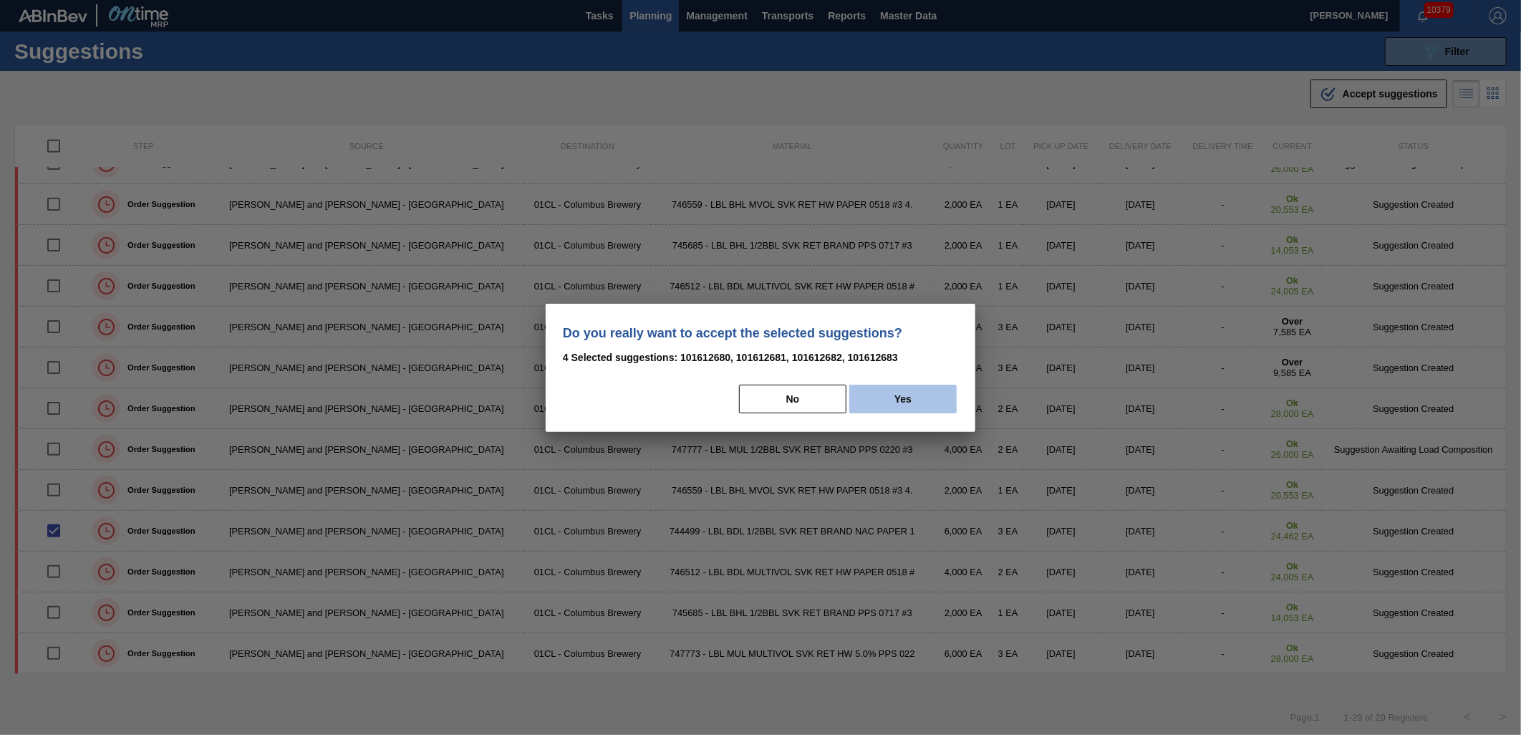
click at [899, 405] on button "Yes" at bounding box center [902, 398] width 107 height 29
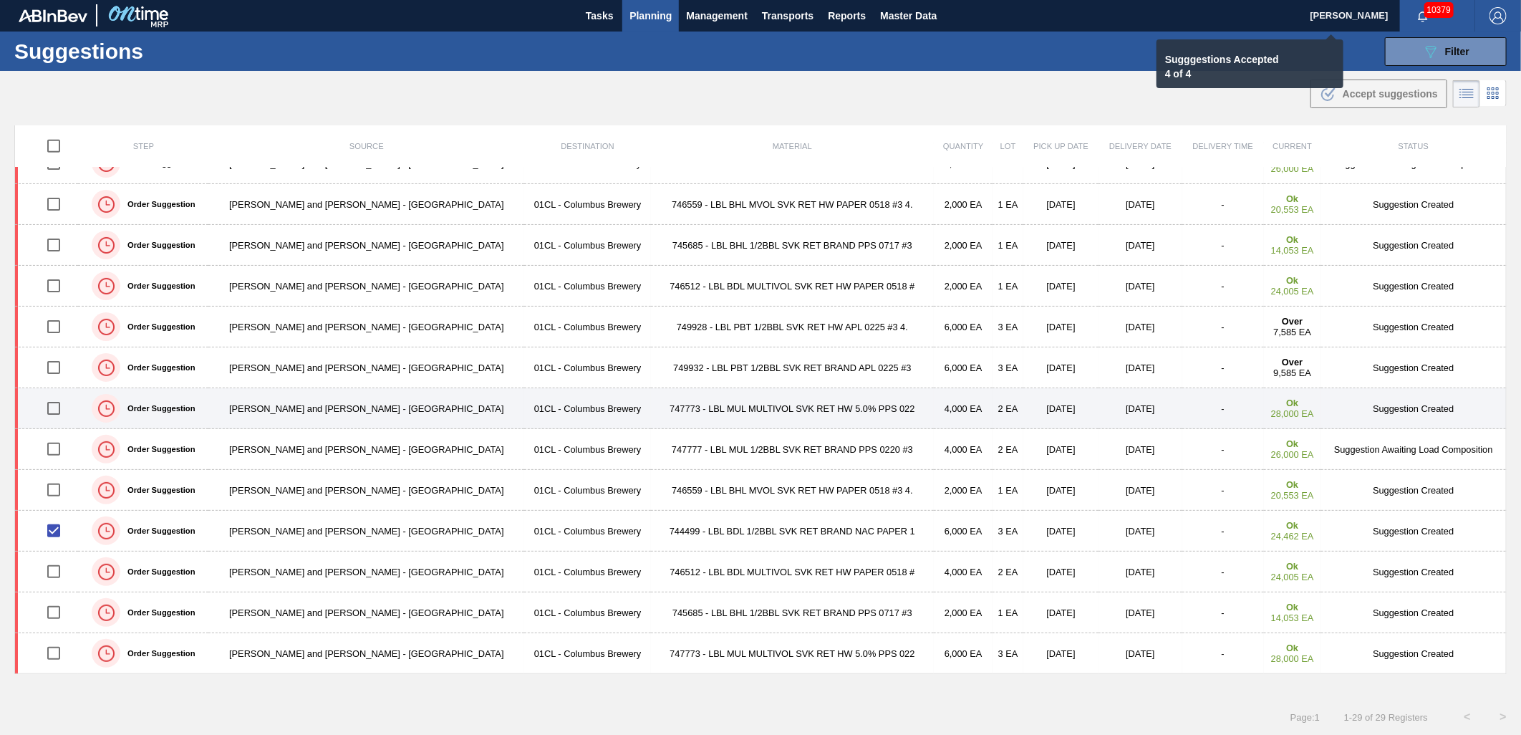
checkbox input "false"
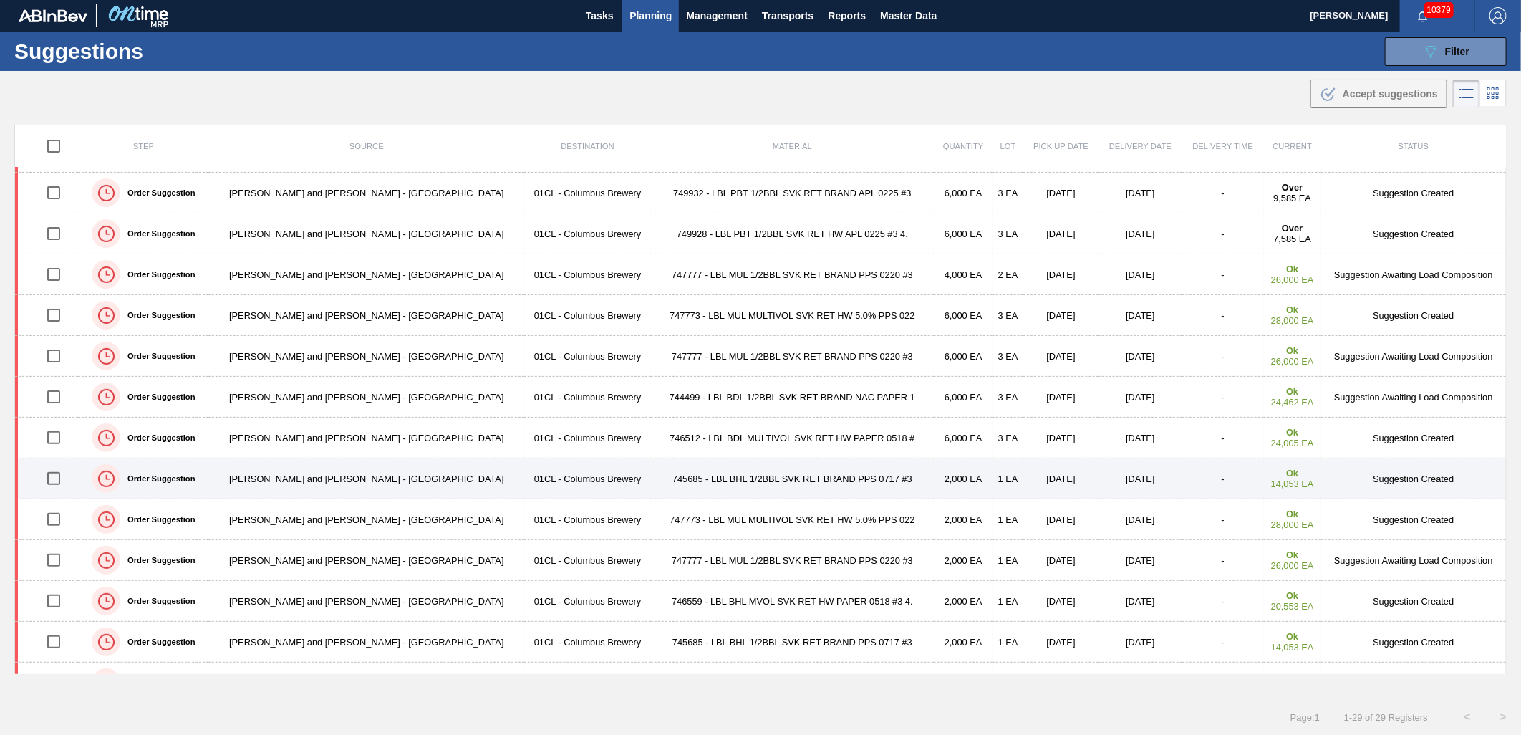
scroll to position [0, 0]
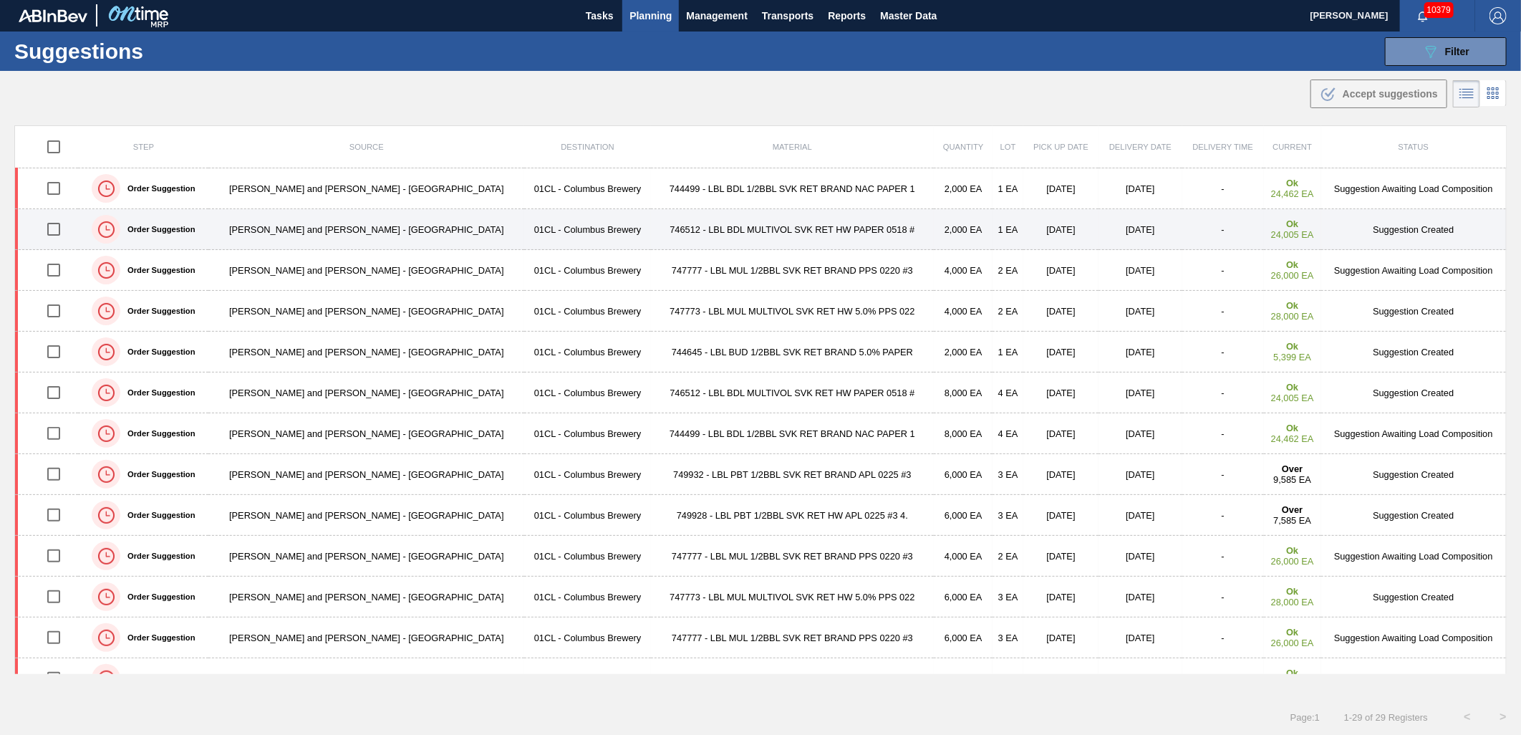
click at [55, 230] on input "checkbox" at bounding box center [54, 229] width 30 height 30
checkbox input "true"
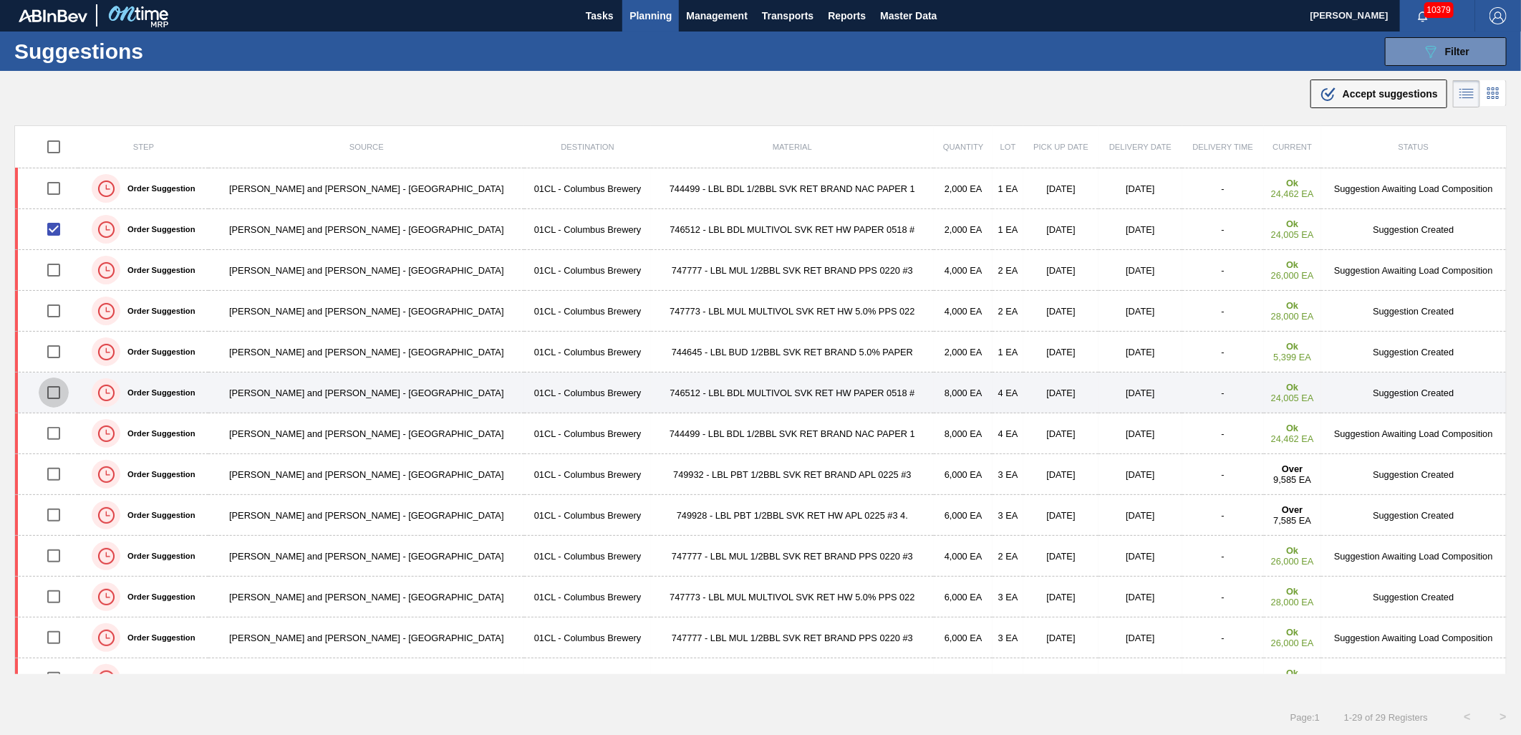
drag, startPoint x: 53, startPoint y: 392, endPoint x: 62, endPoint y: 375, distance: 19.2
click at [53, 392] on input "checkbox" at bounding box center [54, 392] width 30 height 30
checkbox input "true"
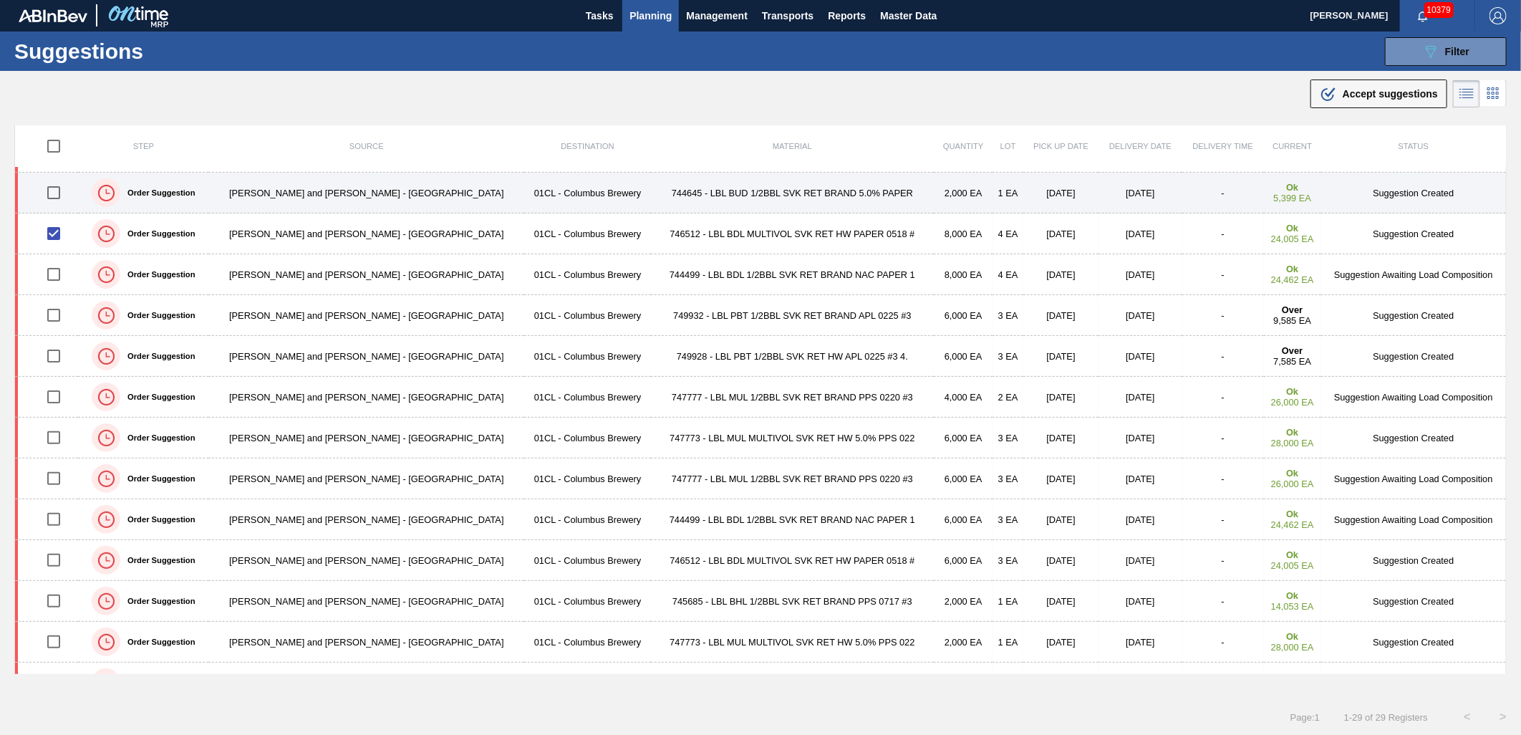
scroll to position [238, 0]
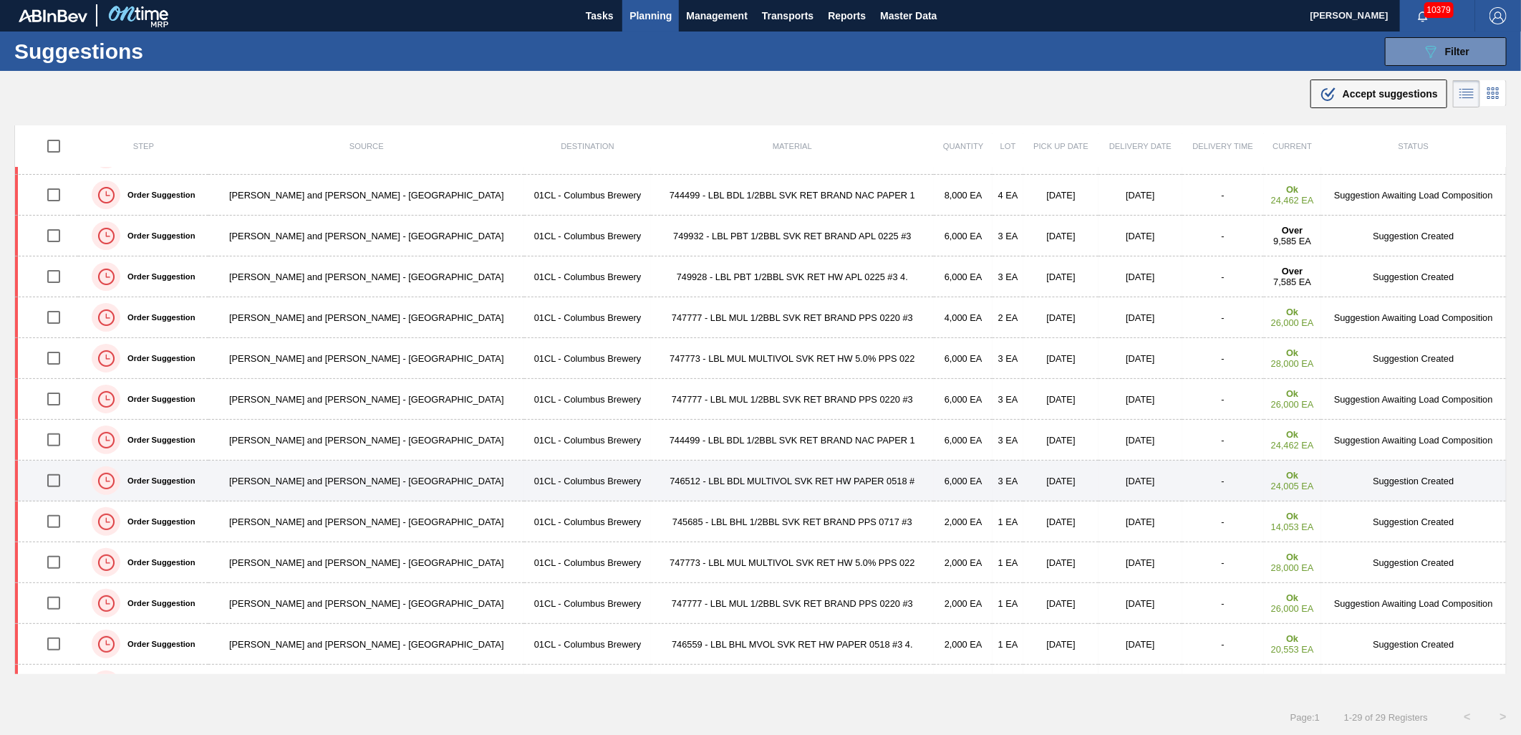
click at [62, 483] on input "checkbox" at bounding box center [54, 480] width 30 height 30
checkbox input "true"
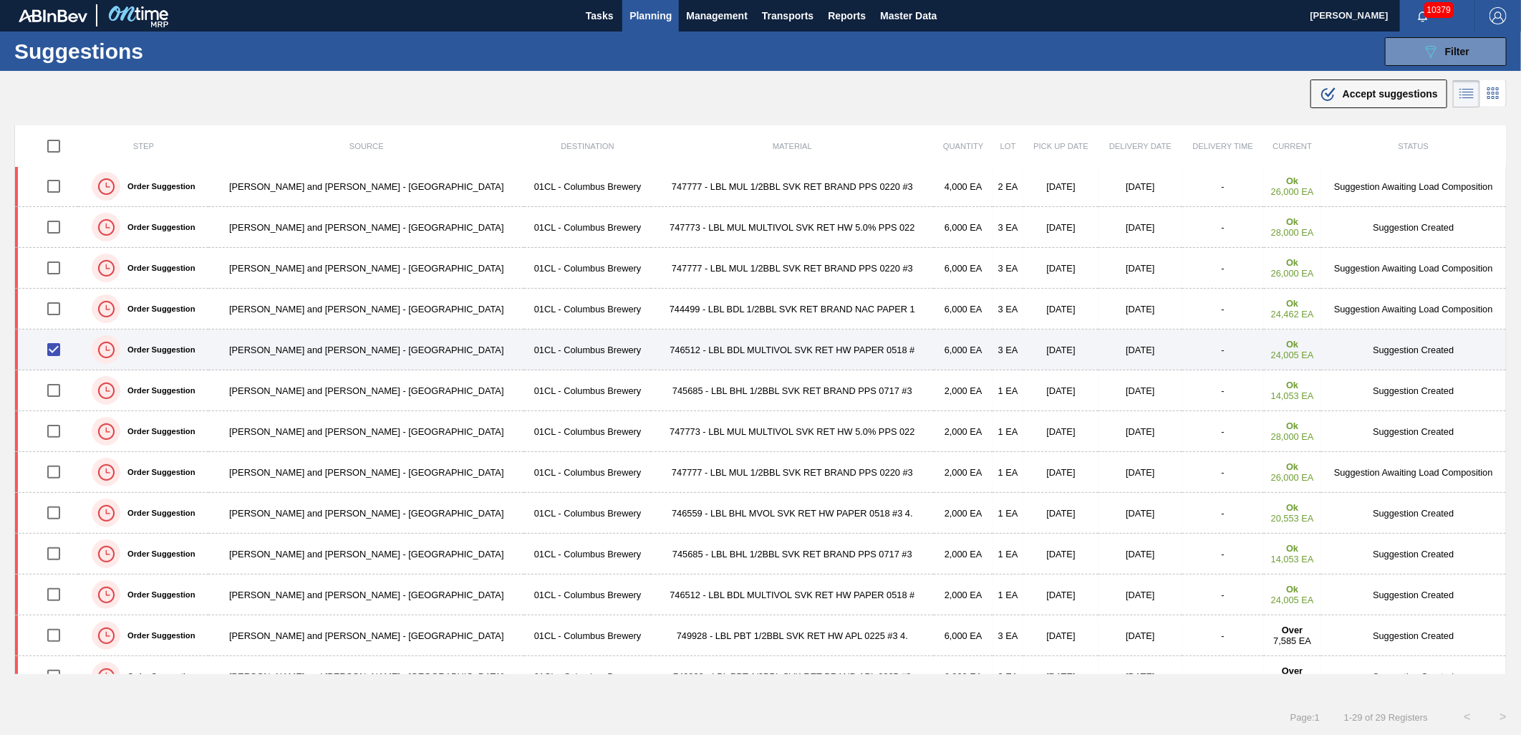
scroll to position [397, 0]
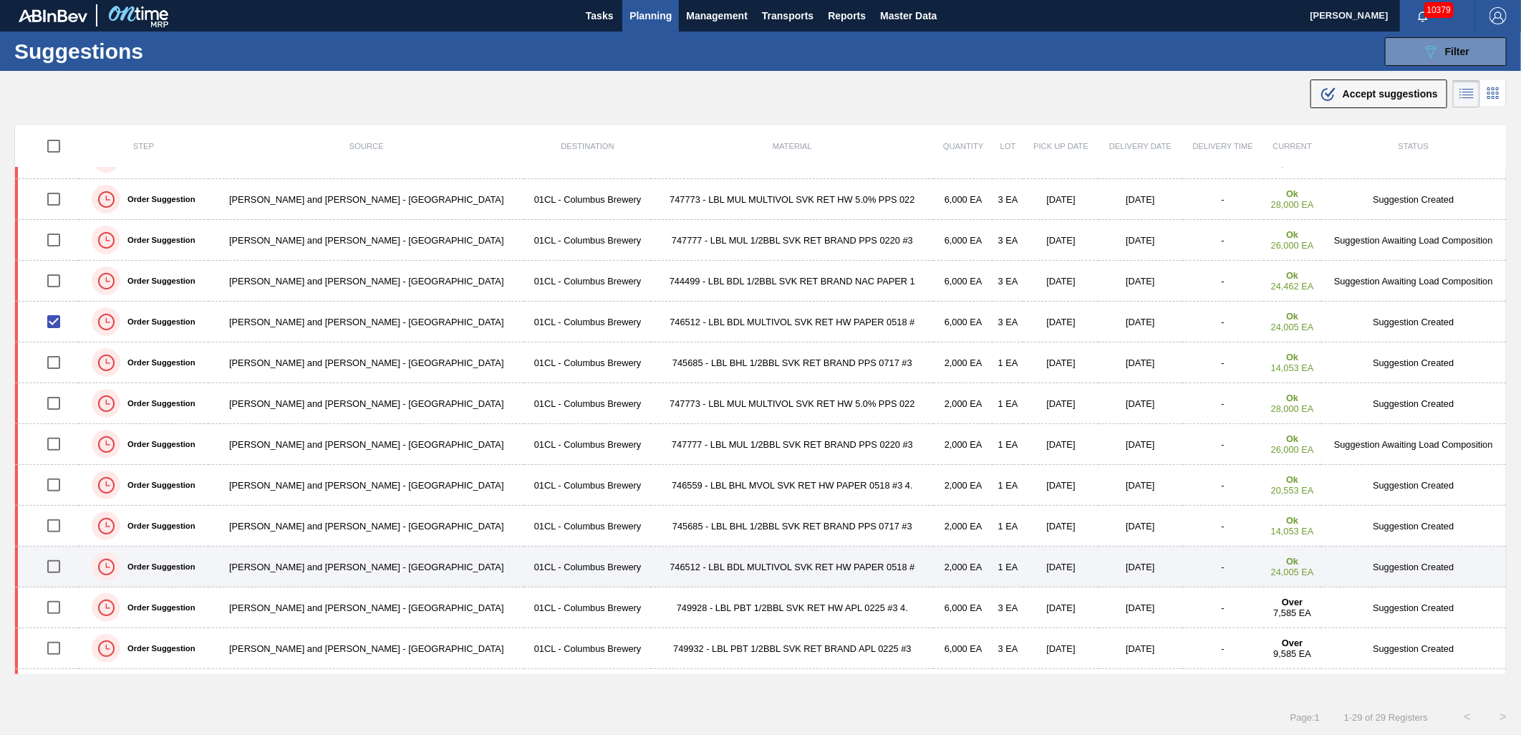
click at [55, 564] on input "checkbox" at bounding box center [54, 566] width 30 height 30
checkbox input "true"
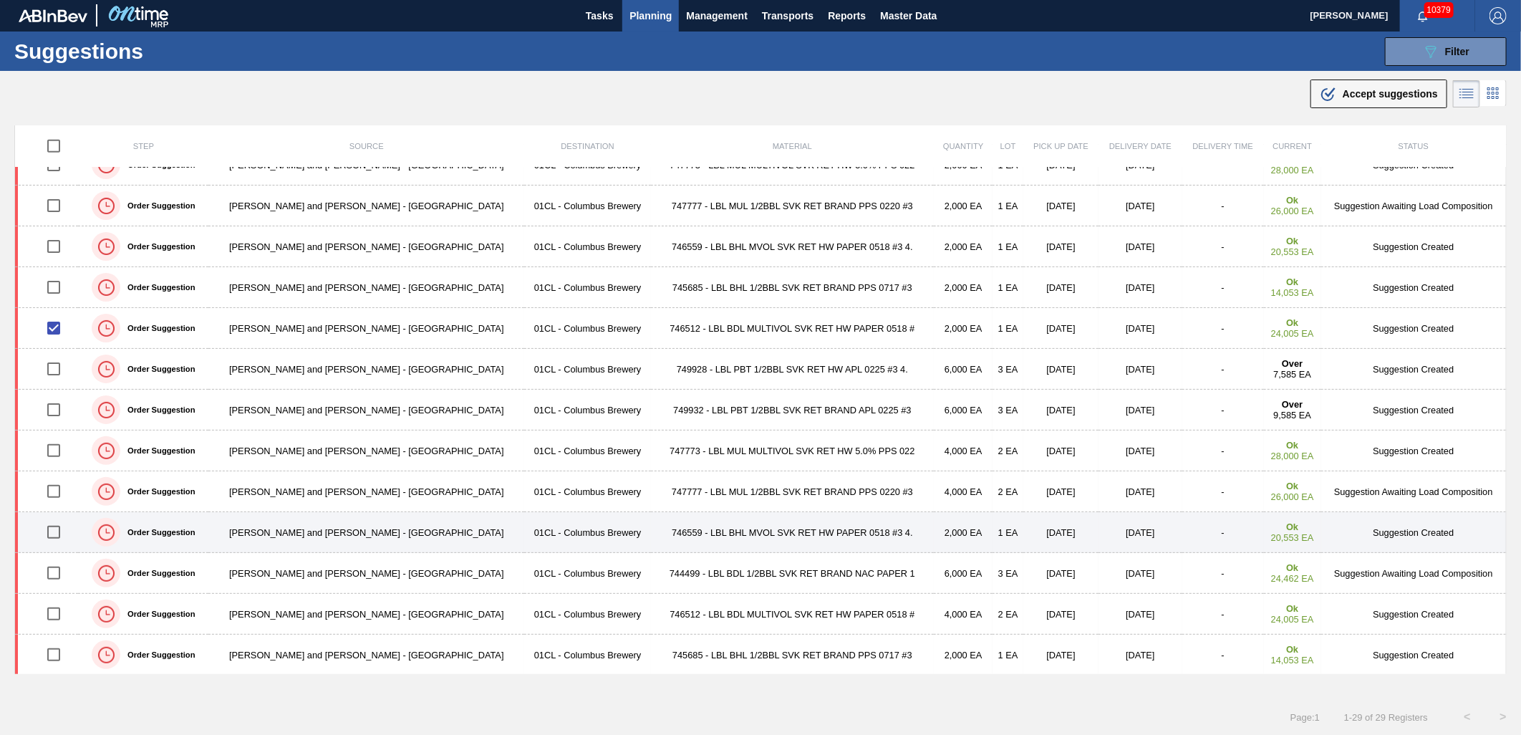
scroll to position [679, 0]
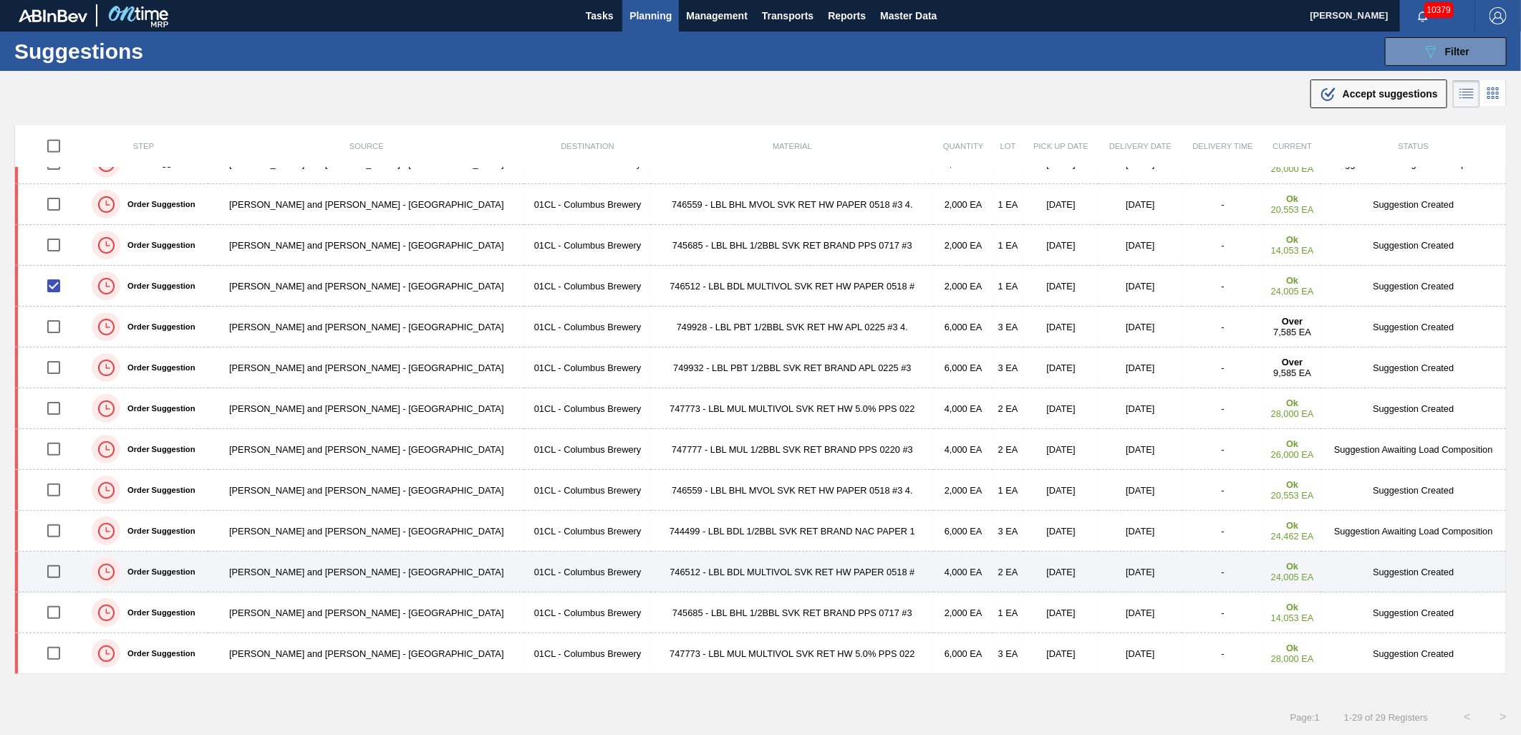
click at [53, 570] on input "checkbox" at bounding box center [54, 571] width 30 height 30
checkbox input "true"
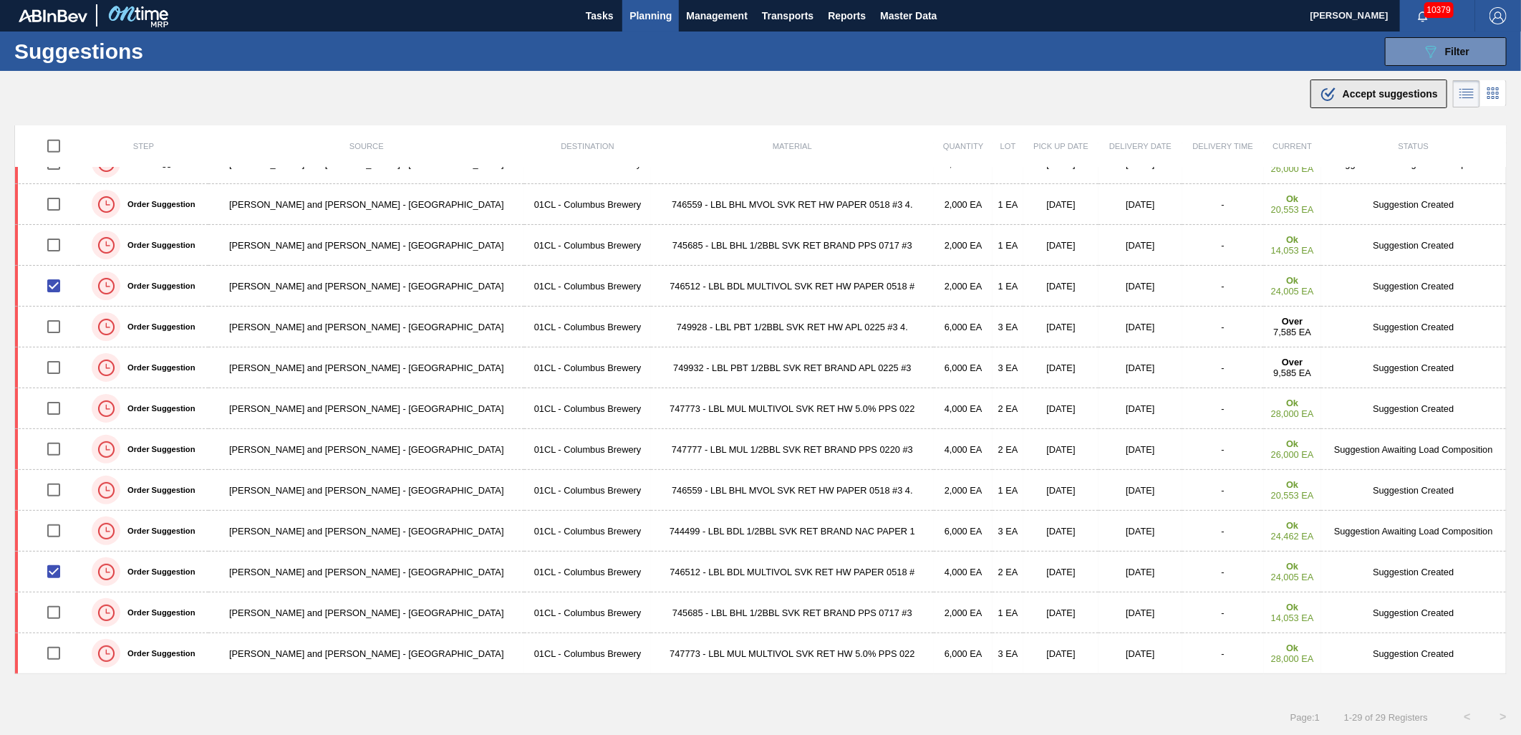
click at [1364, 98] on span "Accept suggestions" at bounding box center [1389, 93] width 95 height 11
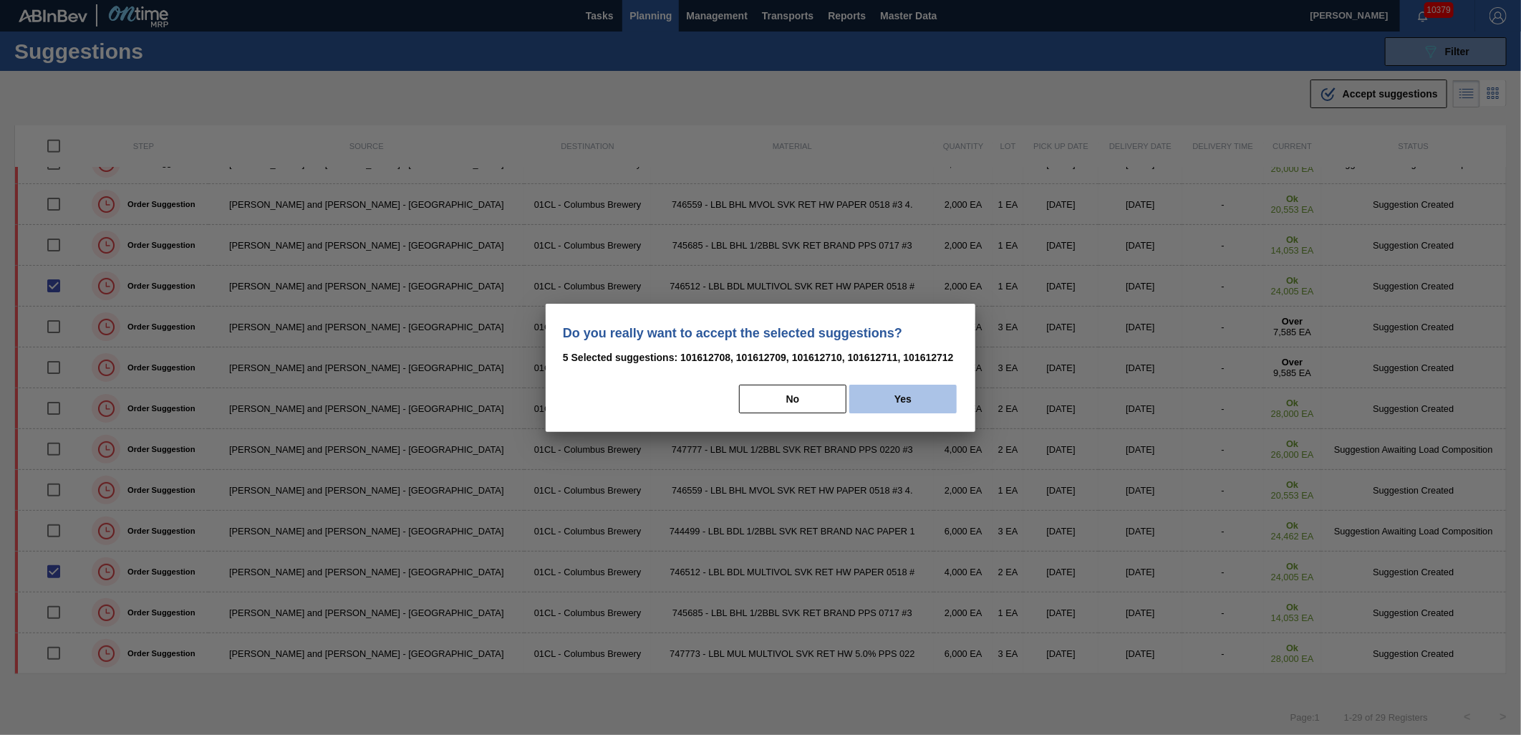
click at [916, 390] on button "Yes" at bounding box center [902, 398] width 107 height 29
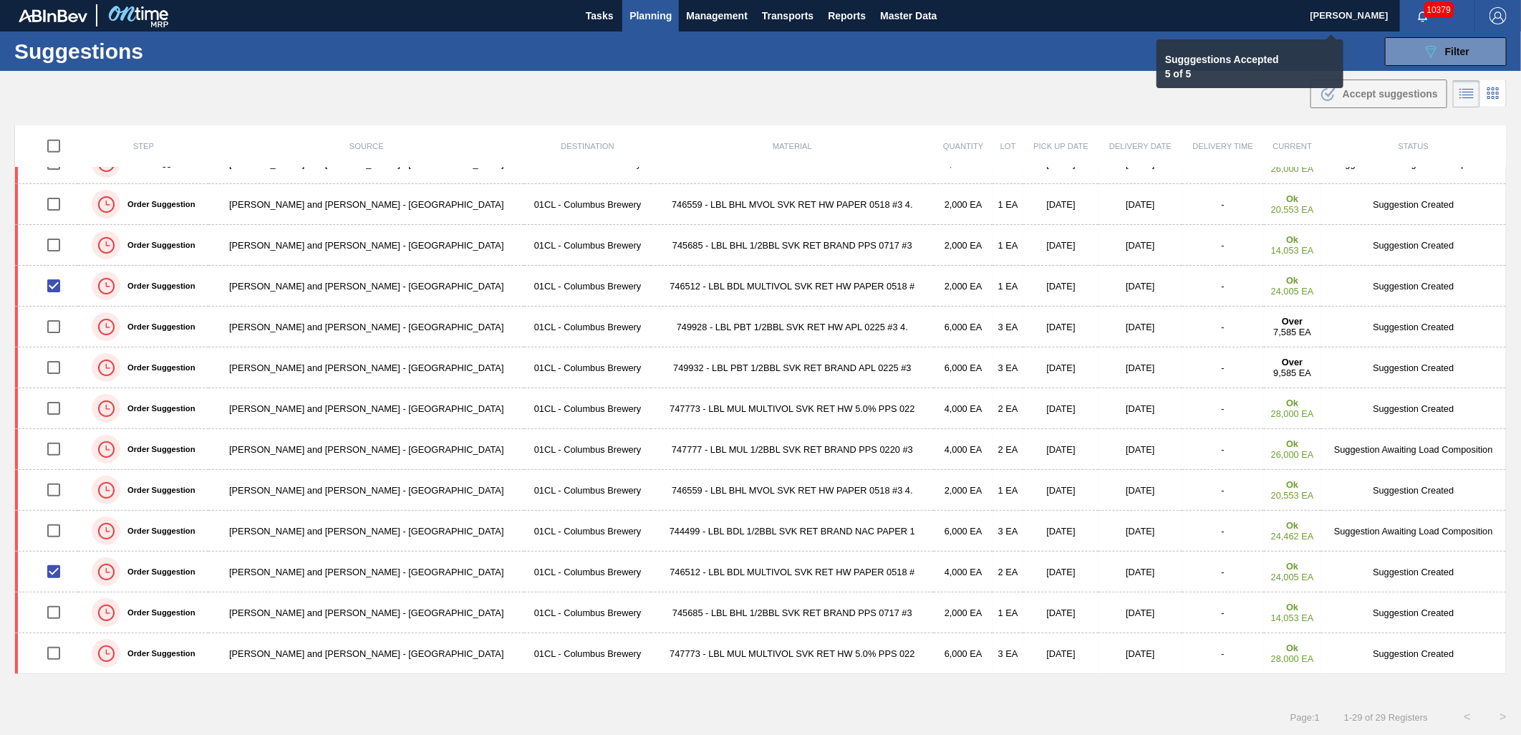
checkbox input "false"
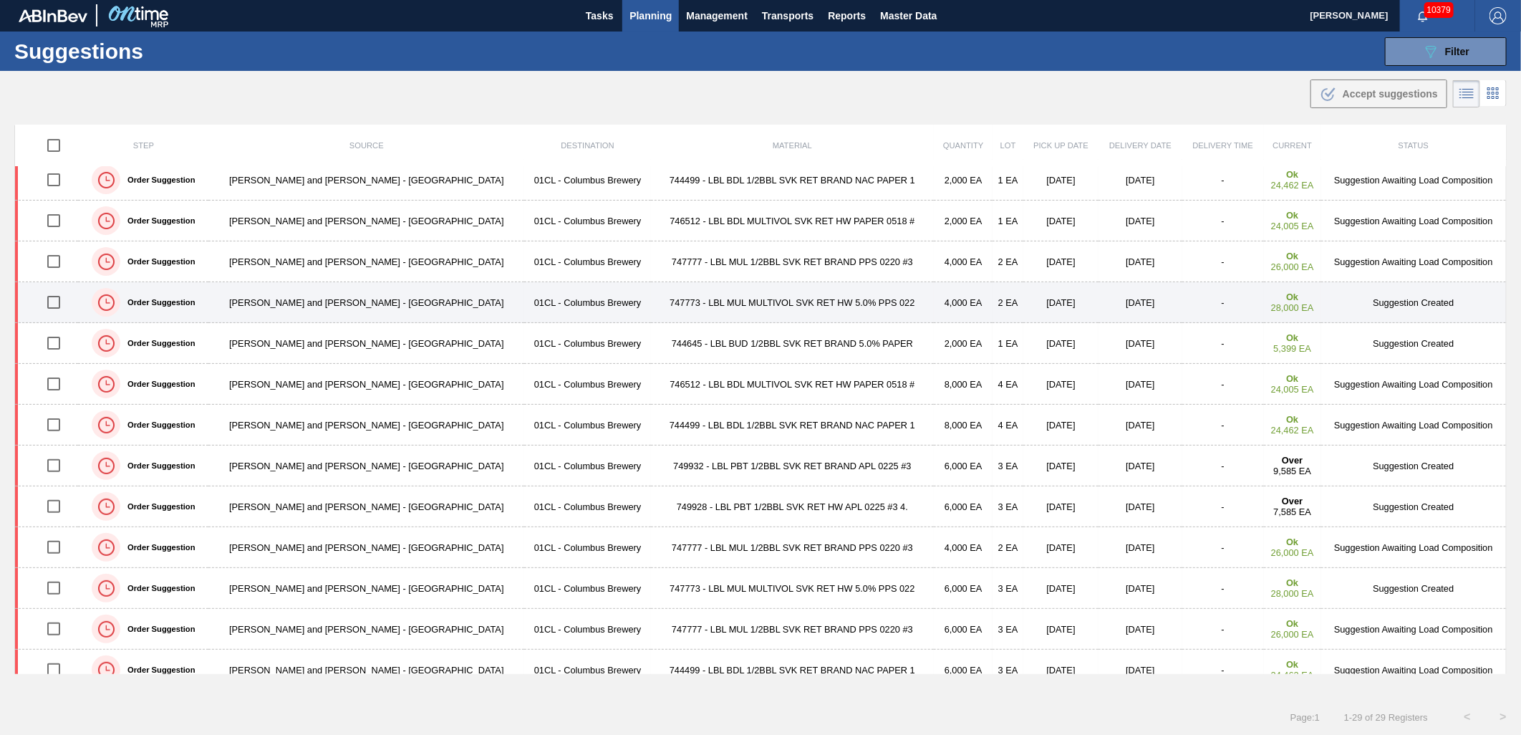
scroll to position [0, 0]
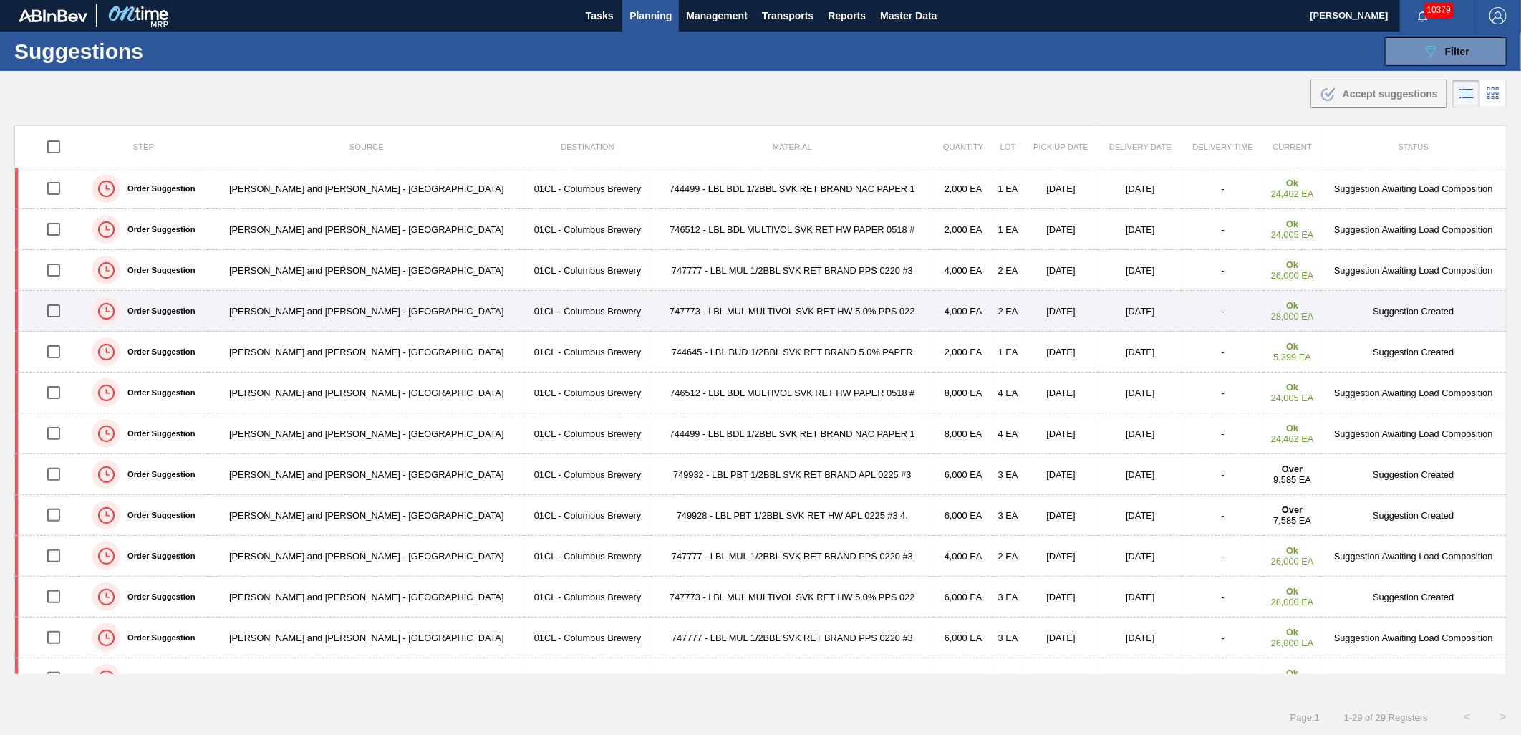
click at [51, 311] on input "checkbox" at bounding box center [54, 311] width 30 height 30
click at [54, 312] on input "checkbox" at bounding box center [54, 311] width 30 height 30
checkbox input "false"
click at [651, 311] on td "747773 - LBL MUL MULTIVOL SVK RET HW 5.0% PPS 022" at bounding box center [792, 311] width 283 height 41
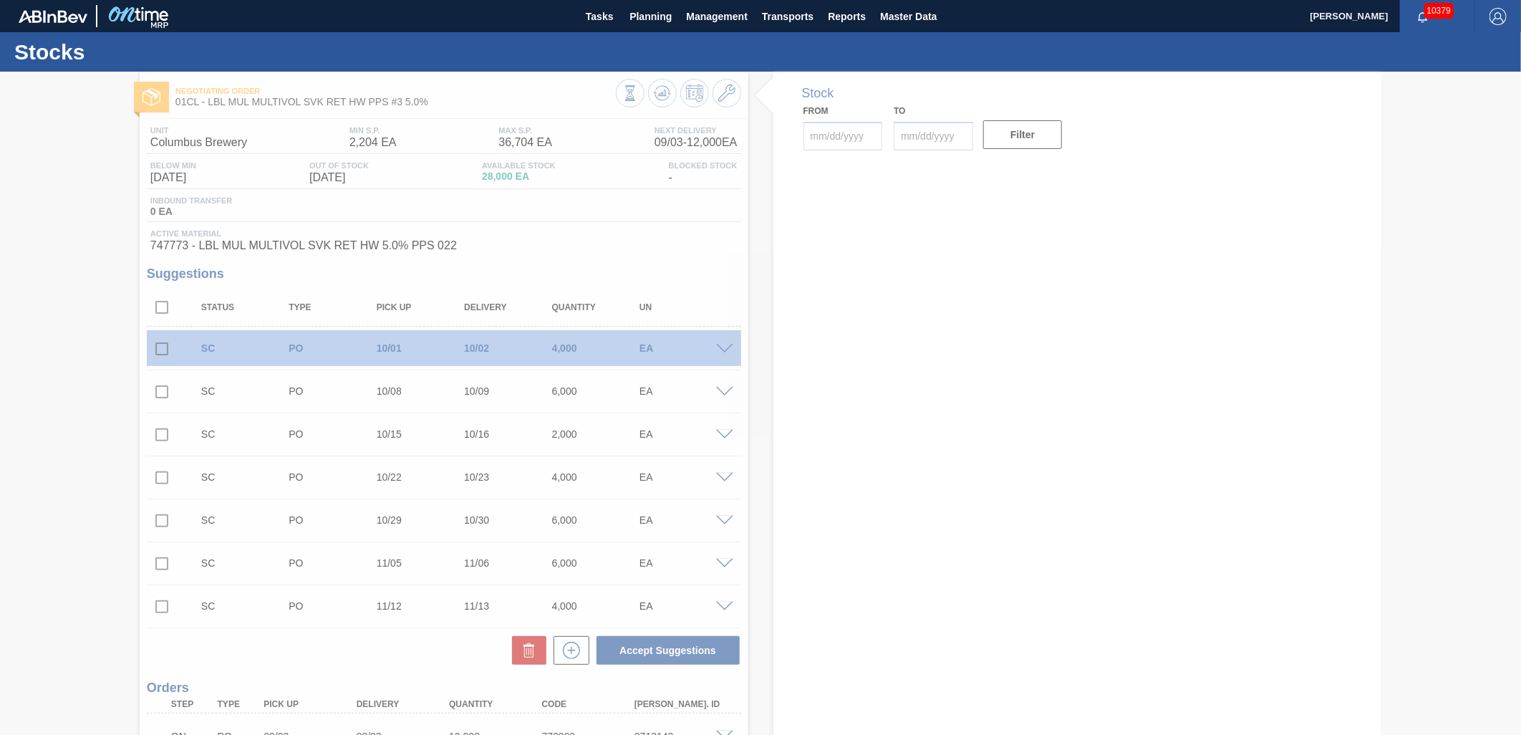
type input "[DATE]"
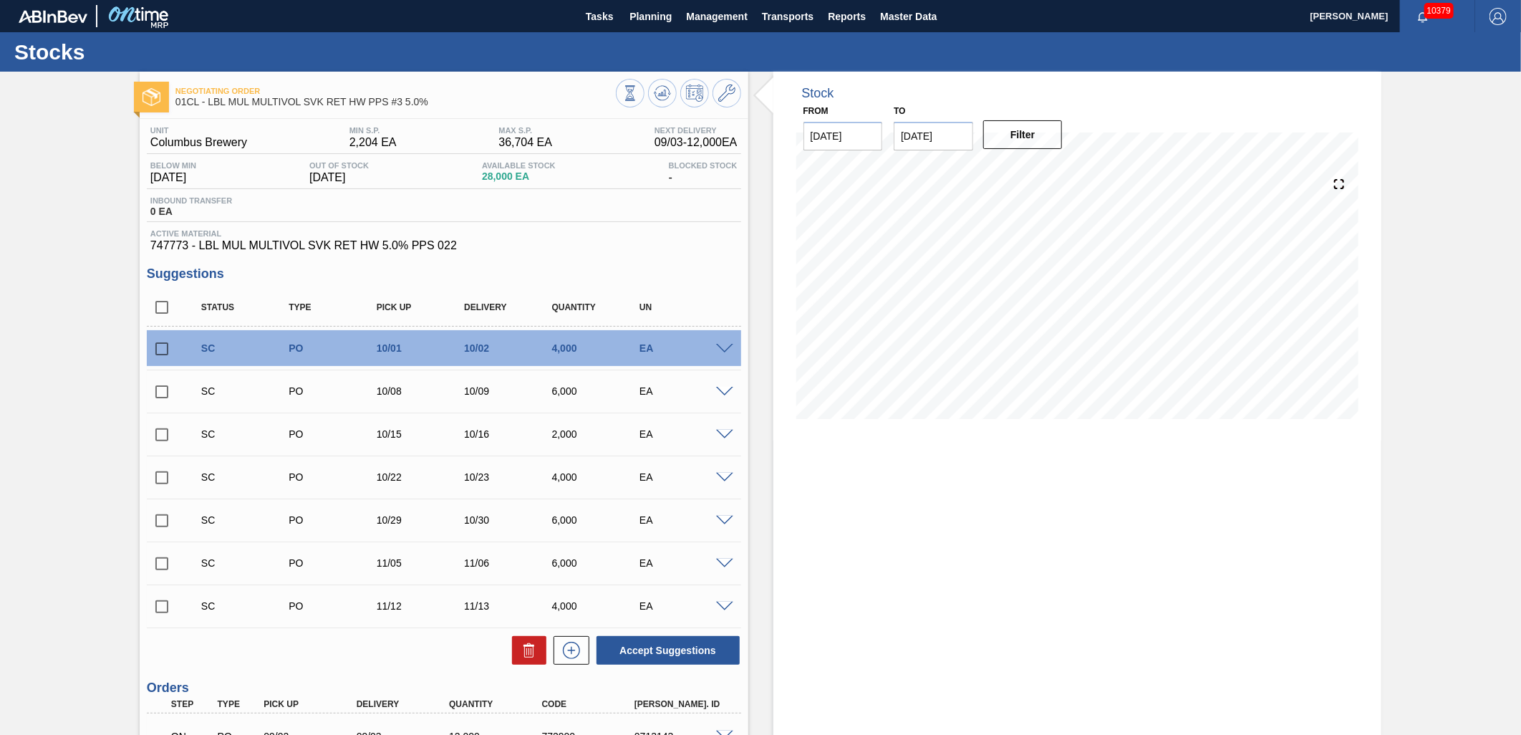
click at [162, 351] on input "checkbox" at bounding box center [162, 349] width 30 height 30
checkbox input "true"
click at [169, 392] on input "checkbox" at bounding box center [162, 392] width 30 height 30
checkbox input "true"
click at [159, 442] on input "checkbox" at bounding box center [162, 435] width 30 height 30
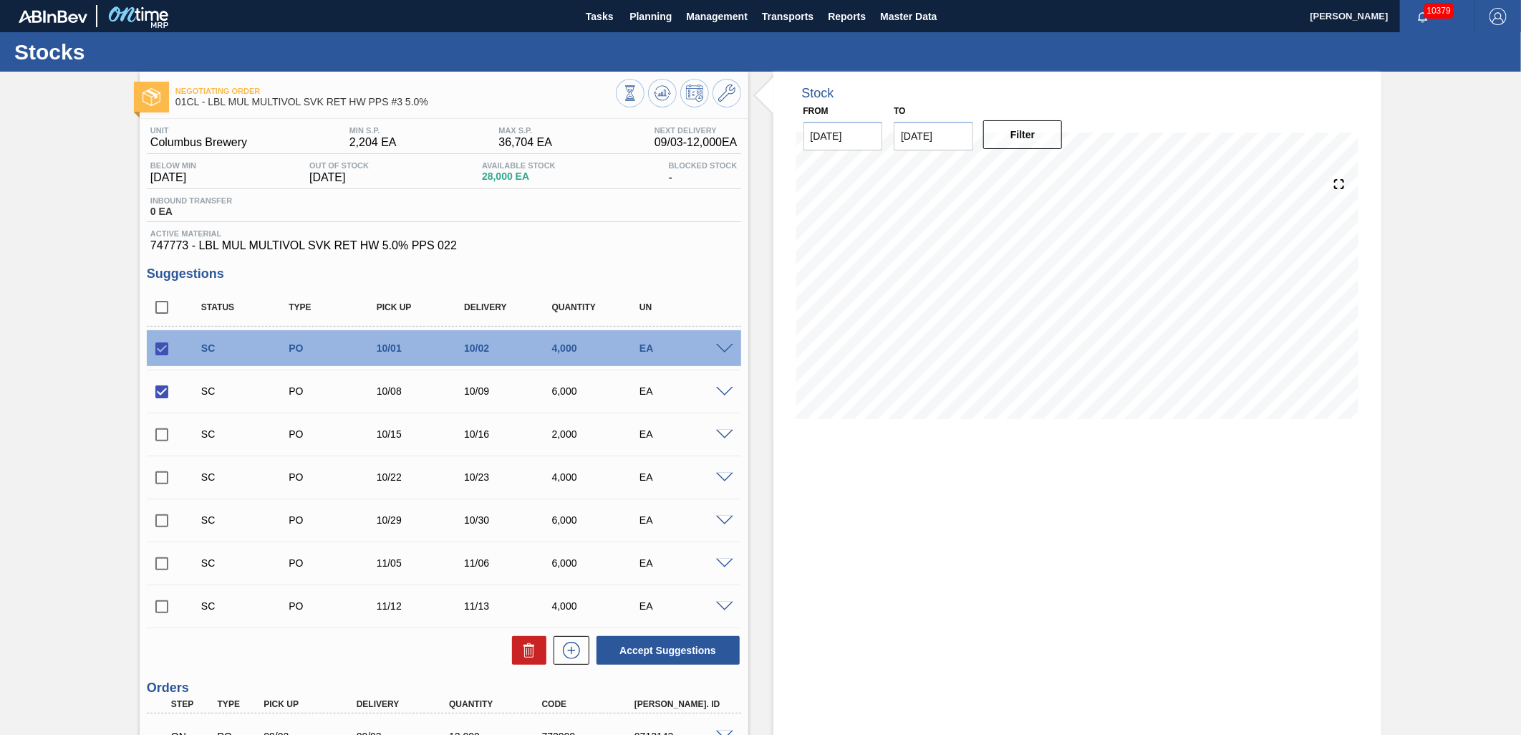
checkbox input "true"
click at [160, 476] on input "checkbox" at bounding box center [162, 477] width 30 height 30
checkbox input "true"
click at [162, 519] on input "checkbox" at bounding box center [162, 520] width 30 height 30
checkbox input "true"
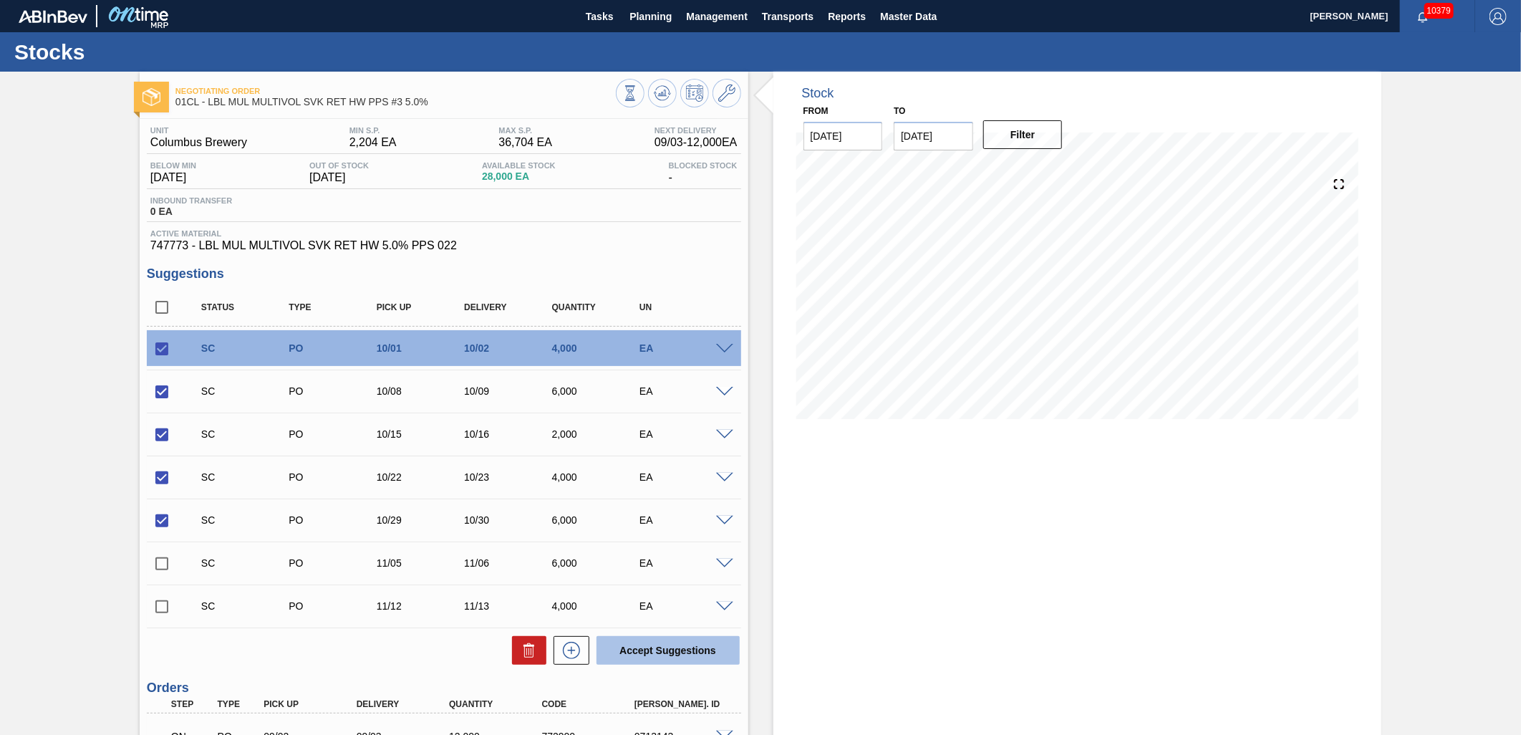
click at [641, 659] on button "Accept Suggestions" at bounding box center [667, 650] width 143 height 29
checkbox input "false"
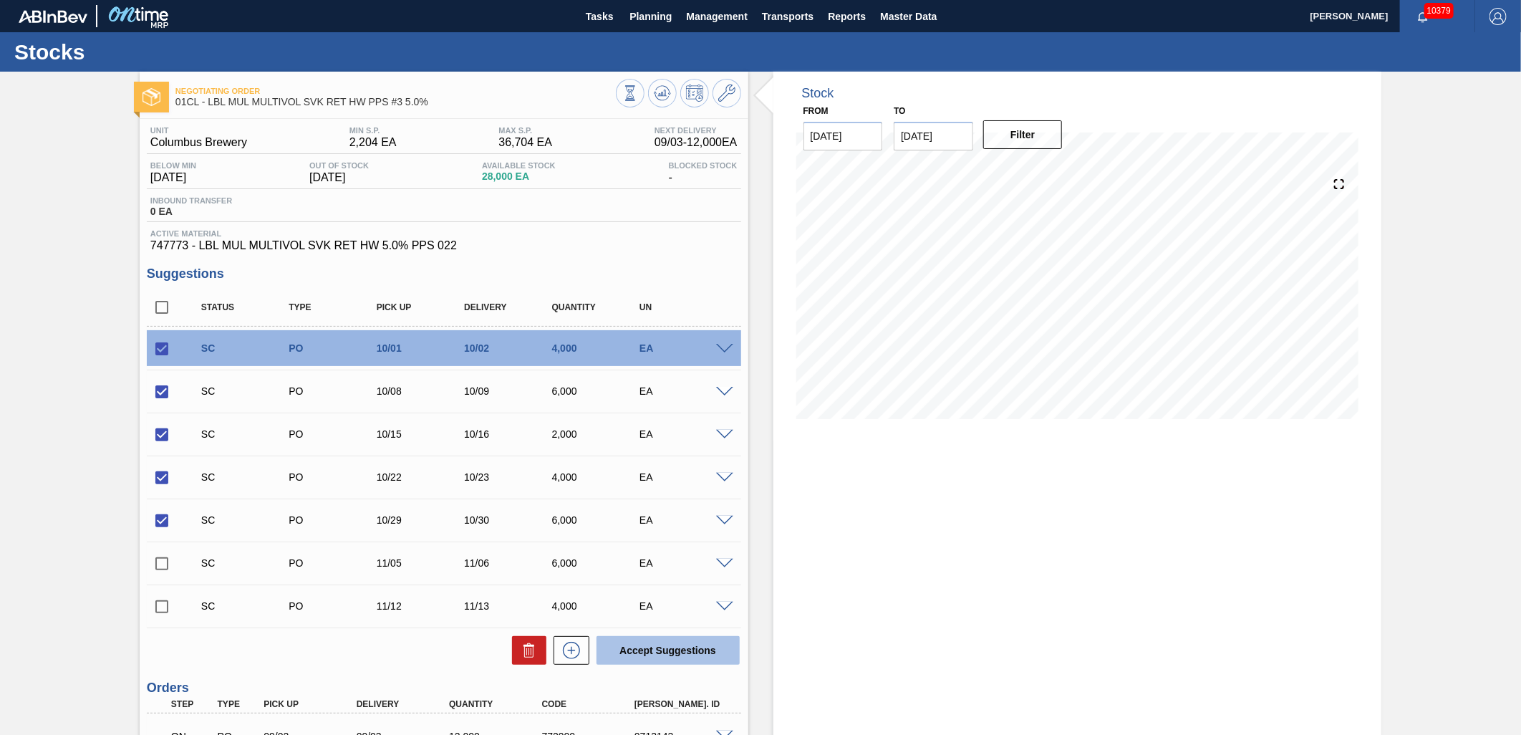
checkbox input "false"
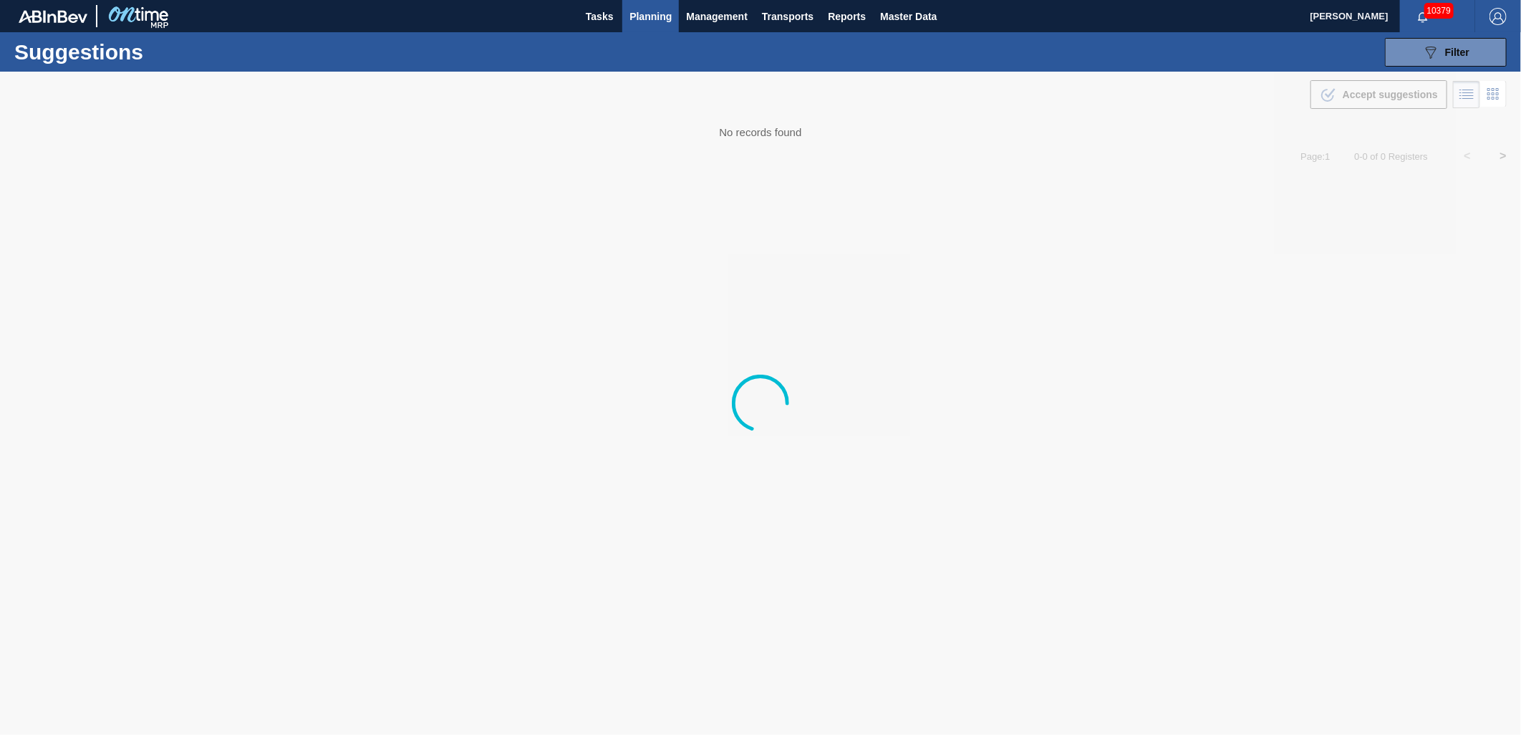
type from "[DATE]"
type to "11/01/2025"
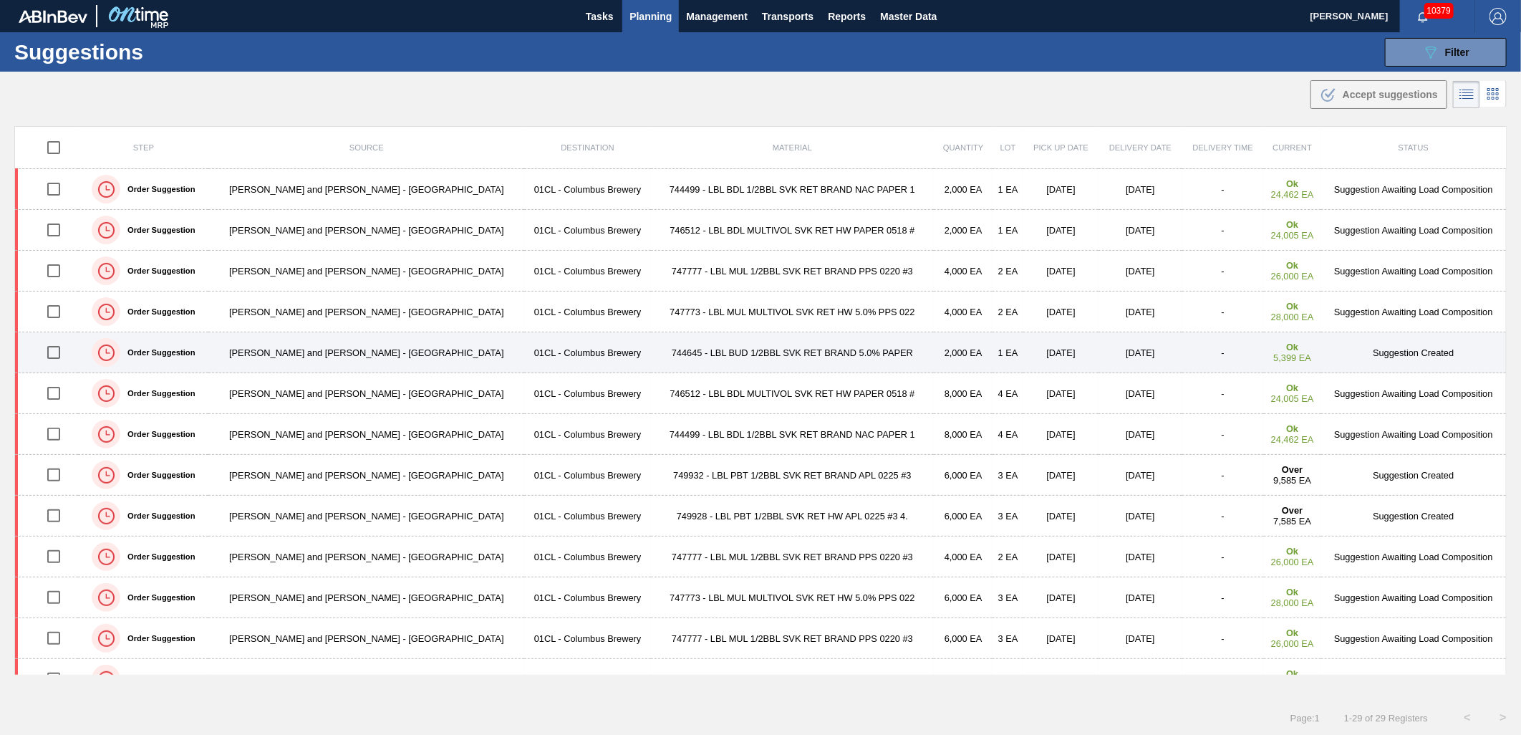
click at [387, 349] on td "[PERSON_NAME] and [PERSON_NAME] - [GEOGRAPHIC_DATA]" at bounding box center [366, 352] width 316 height 41
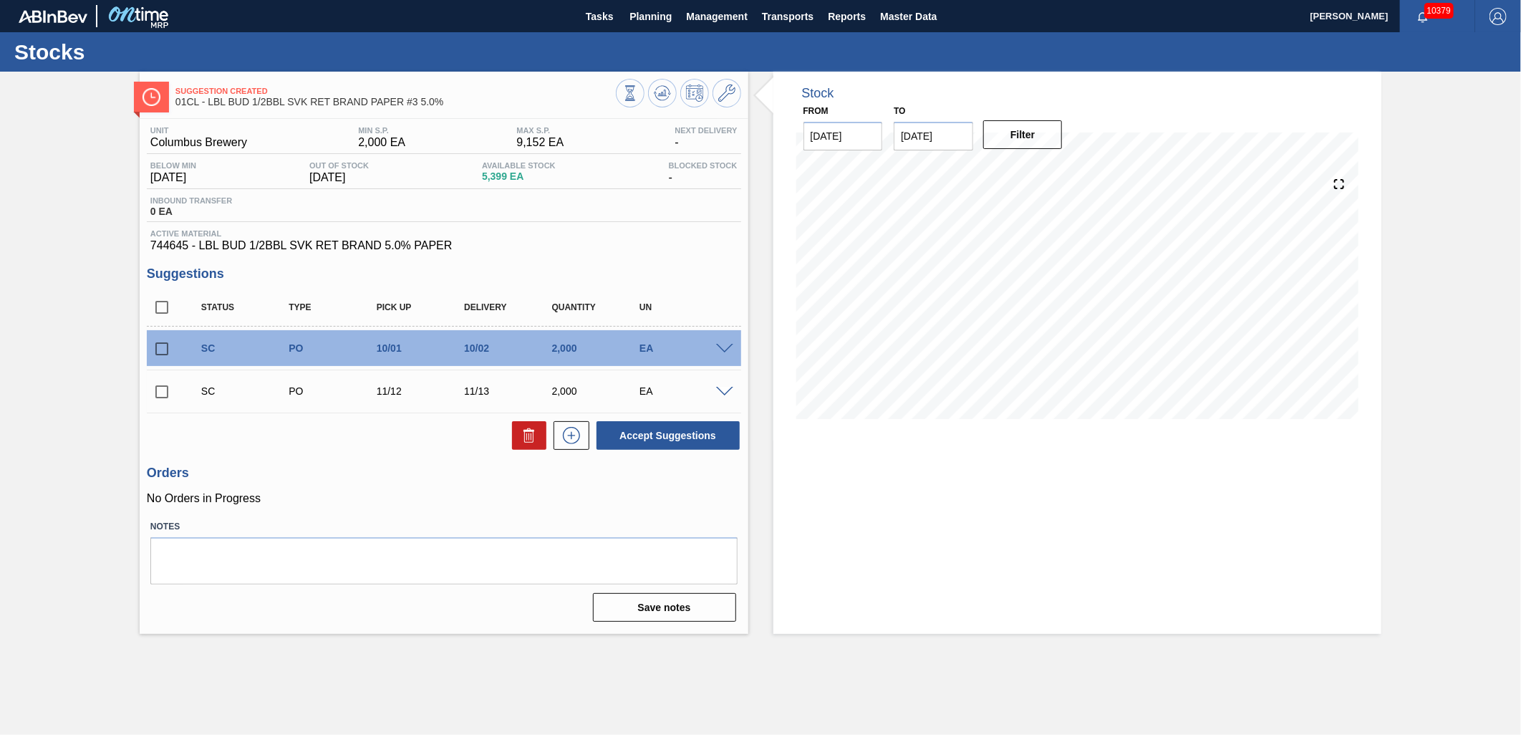
click at [162, 349] on input "checkbox" at bounding box center [162, 349] width 30 height 30
click at [706, 433] on button "Accept Suggestions" at bounding box center [667, 435] width 143 height 29
checkbox input "false"
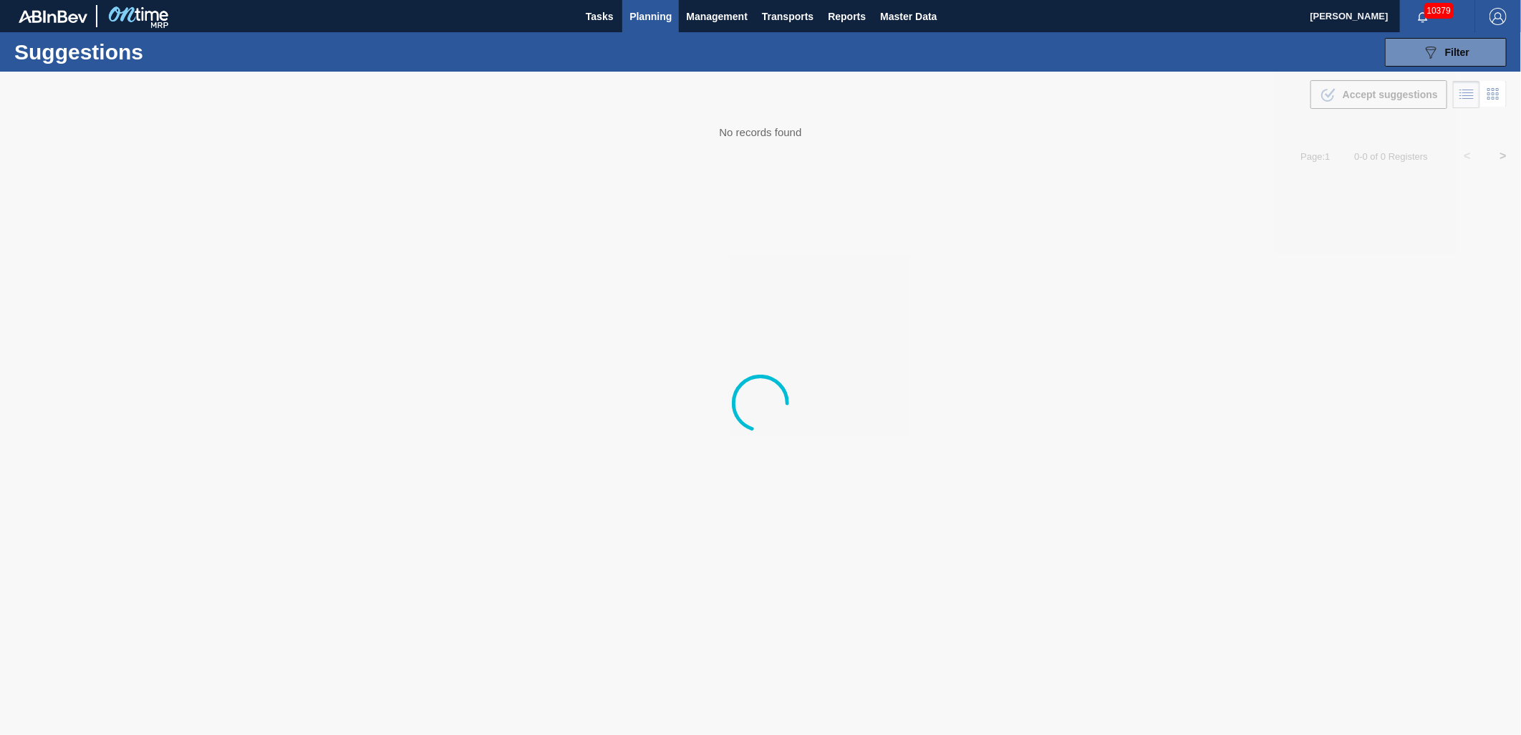
type from "[DATE]"
type to "11/01/2025"
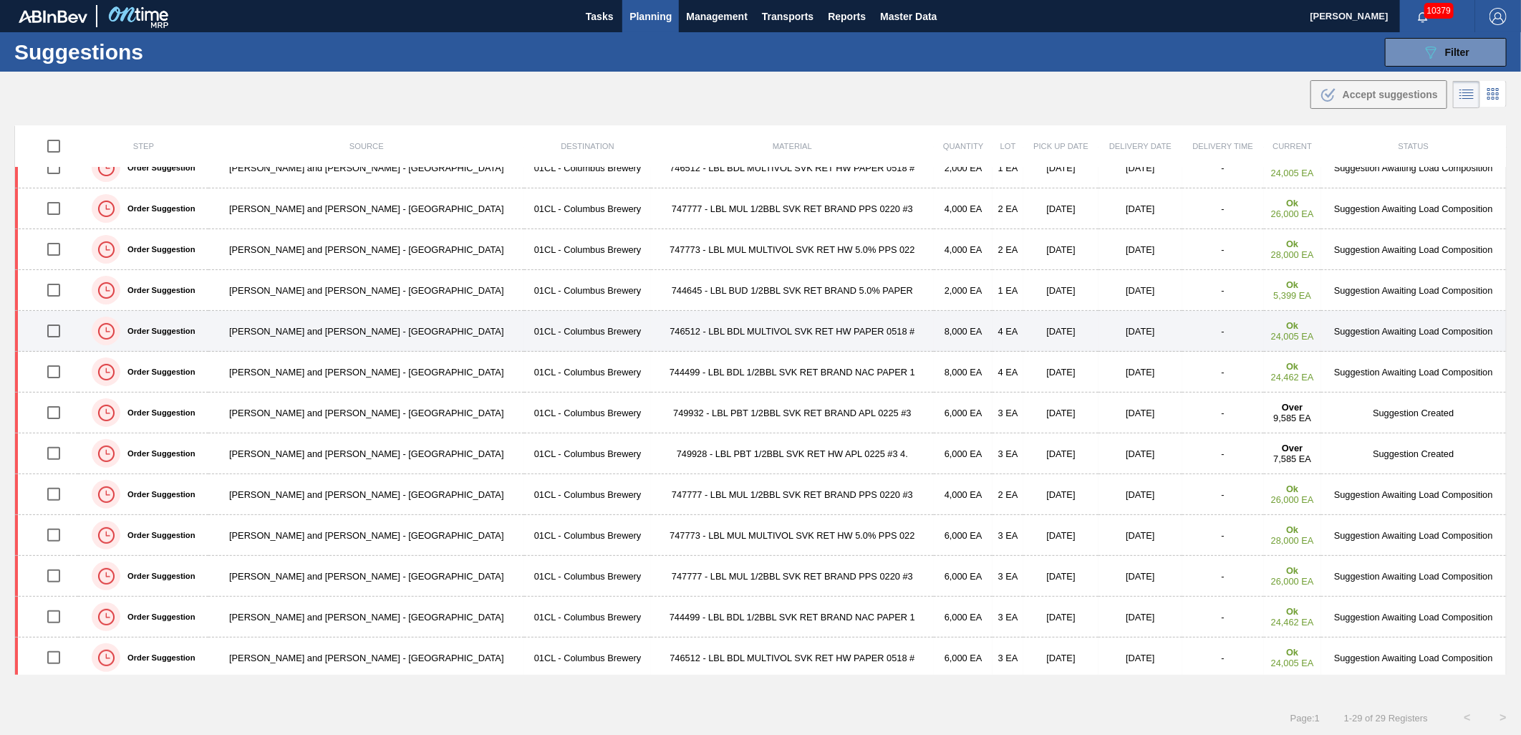
scroll to position [79, 0]
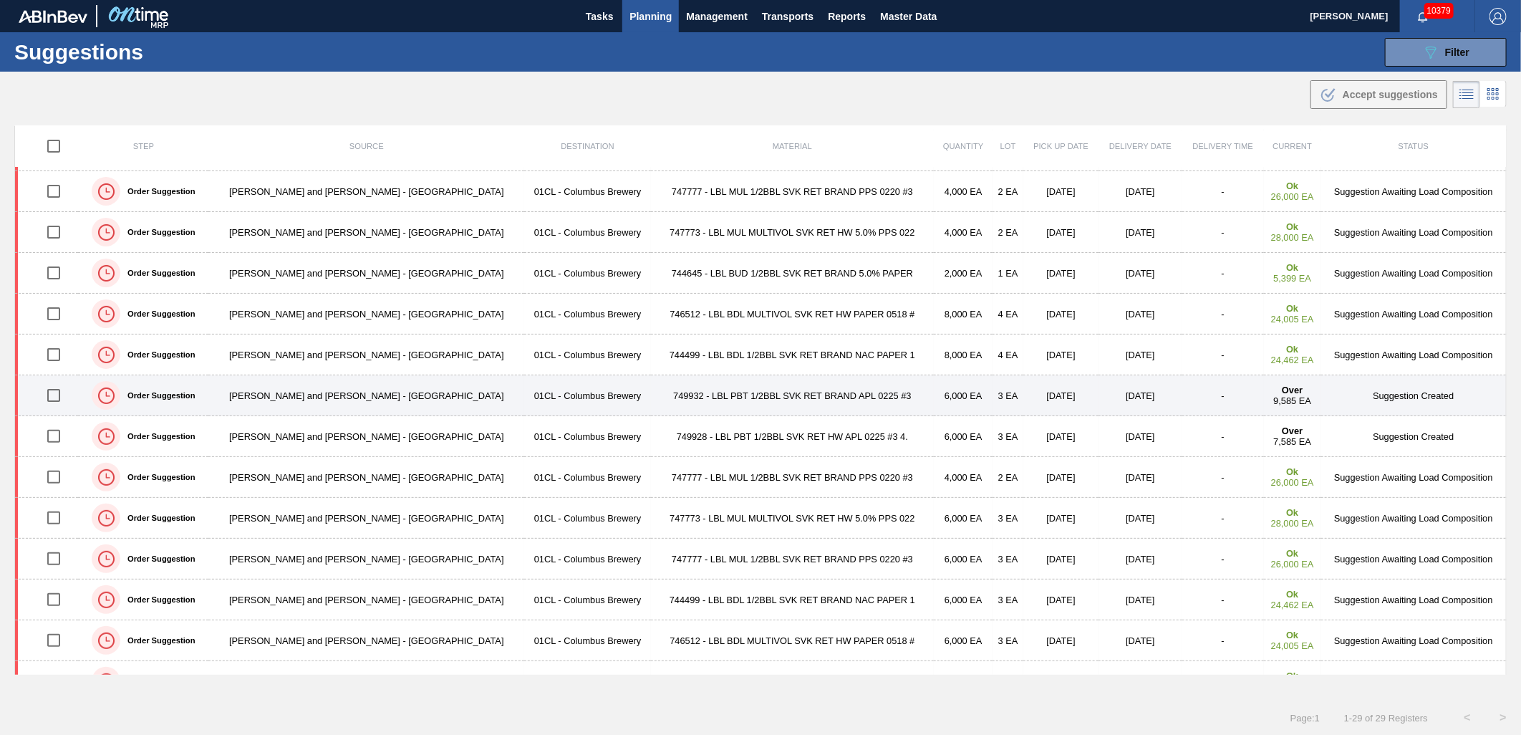
click at [651, 394] on td "749932 - LBL PBT 1/2BBL SVK RET BRAND APL 0225 #3" at bounding box center [792, 395] width 283 height 41
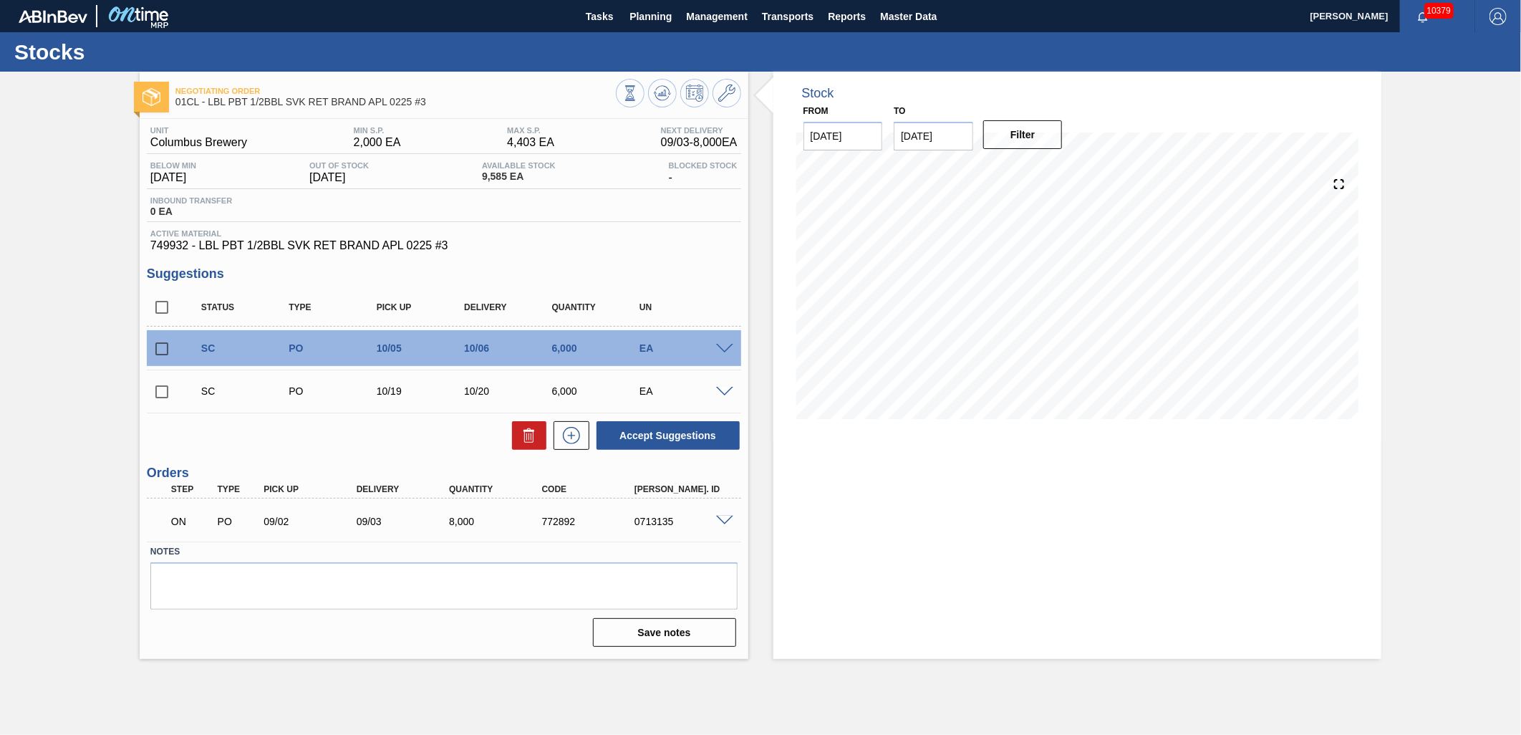
drag, startPoint x: 156, startPoint y: 351, endPoint x: 158, endPoint y: 380, distance: 29.4
click at [156, 351] on input "checkbox" at bounding box center [162, 349] width 30 height 30
checkbox input "true"
click at [155, 389] on input "checkbox" at bounding box center [162, 392] width 30 height 30
checkbox input "true"
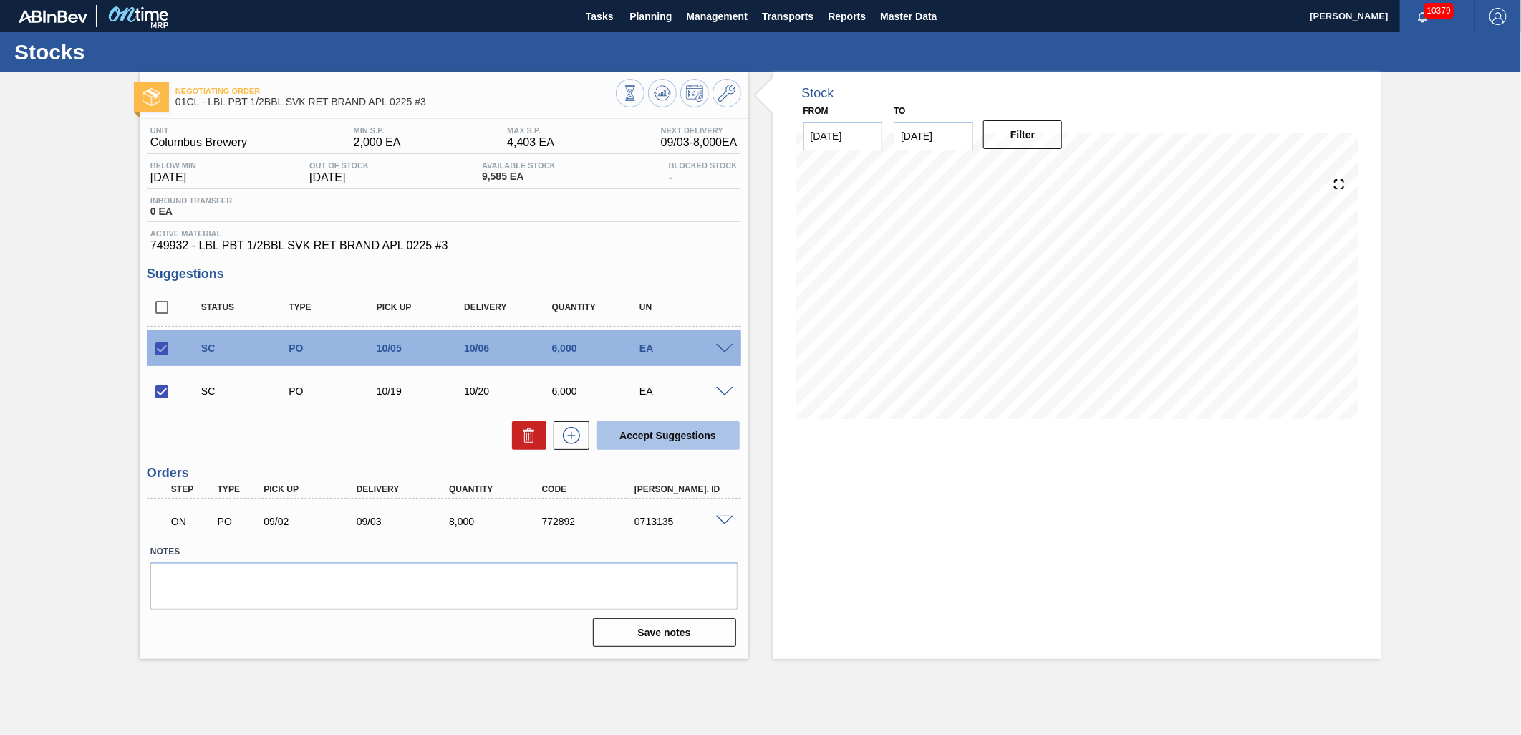
click at [627, 439] on button "Accept Suggestions" at bounding box center [667, 435] width 143 height 29
checkbox input "false"
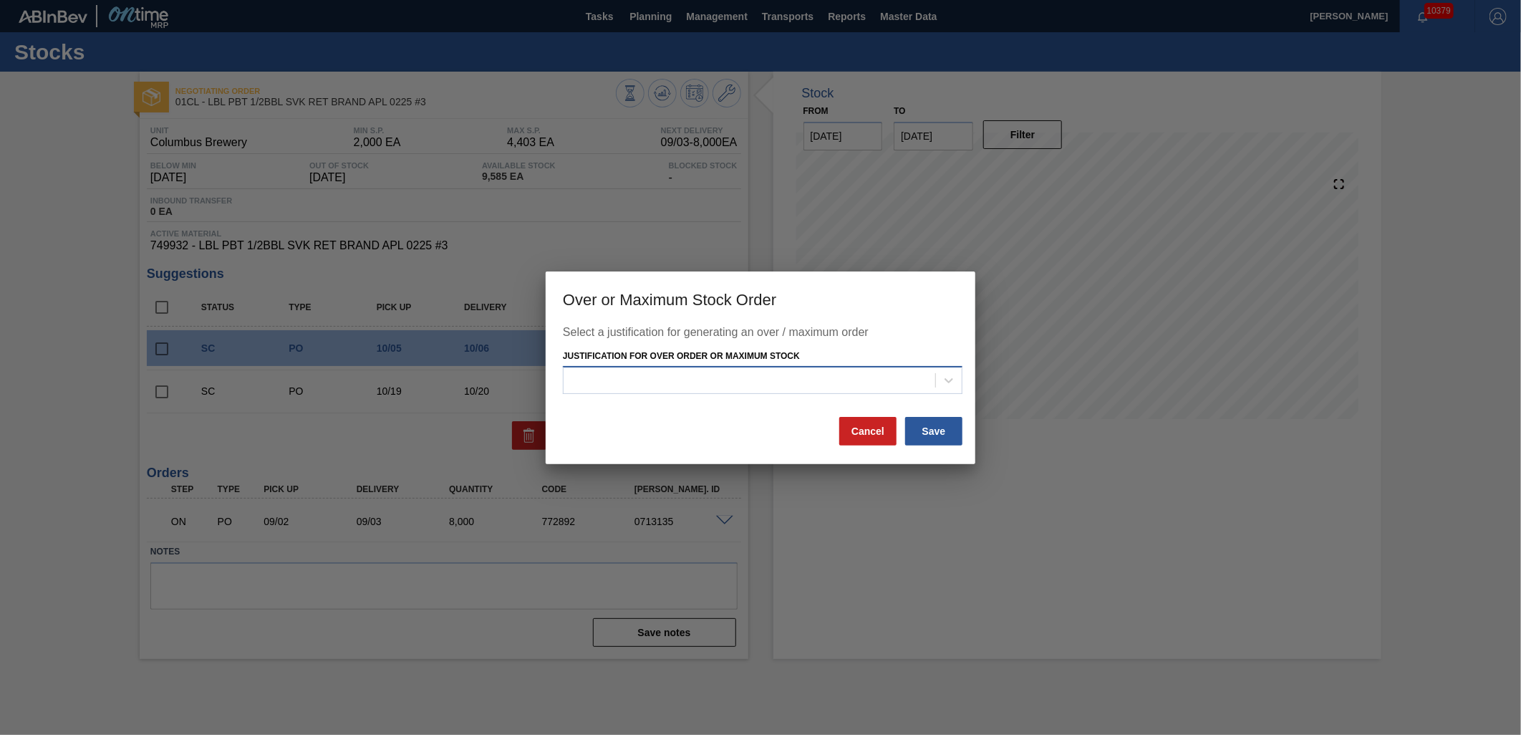
click at [915, 383] on div at bounding box center [749, 380] width 372 height 21
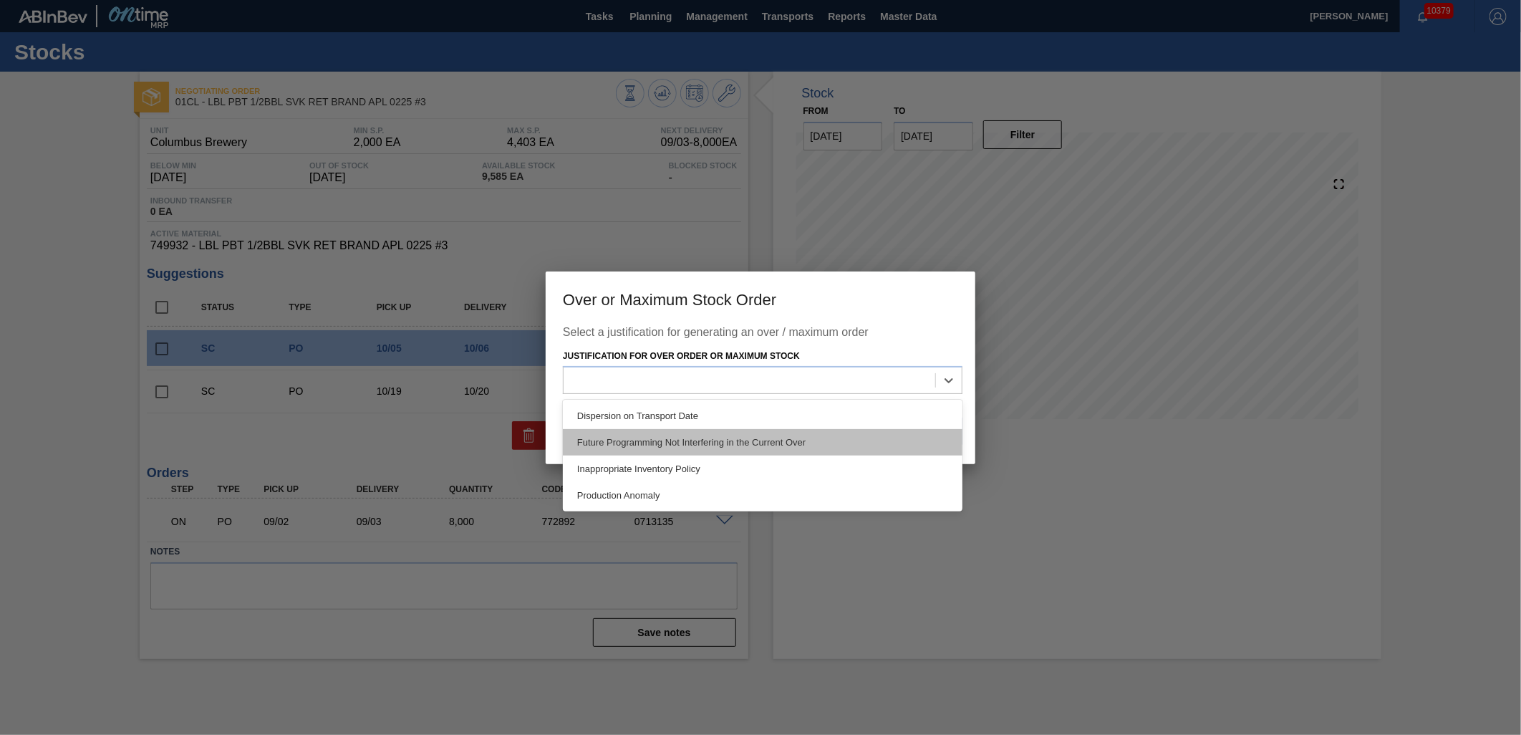
click at [853, 437] on div "Future Programming Not Interfering in the Current Over" at bounding box center [762, 442] width 399 height 26
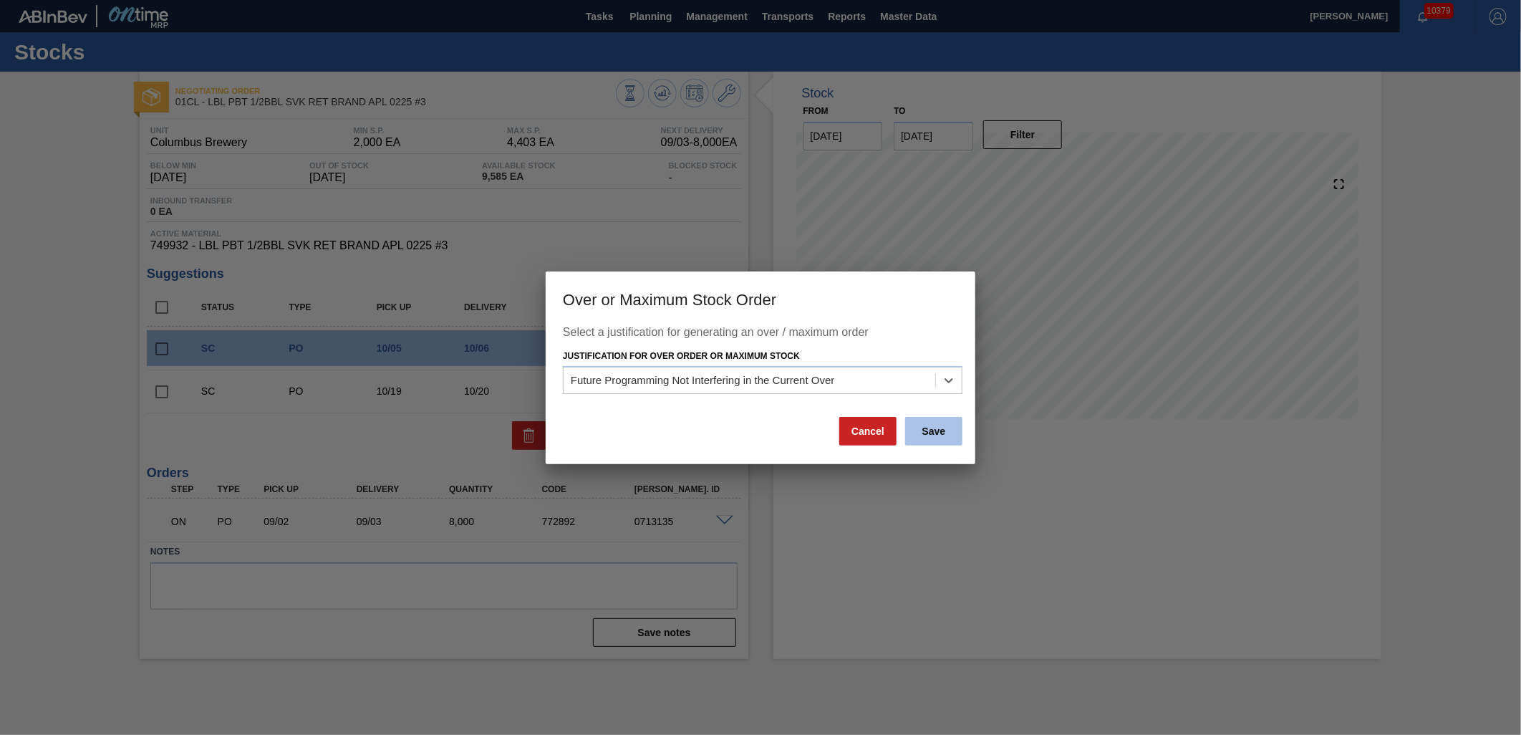
click at [947, 434] on button "Save" at bounding box center [933, 431] width 57 height 29
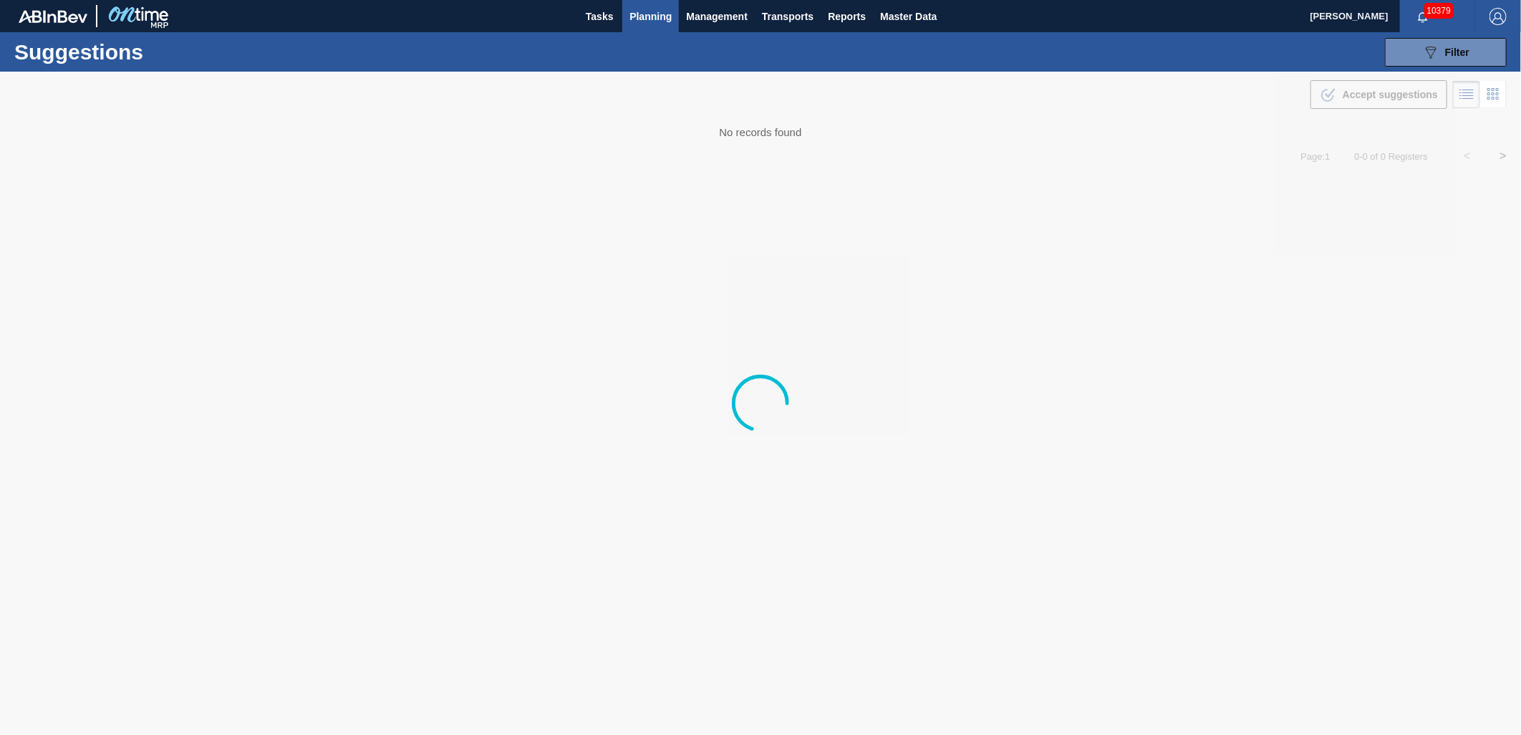
type from "[DATE]"
type to "11/01/2025"
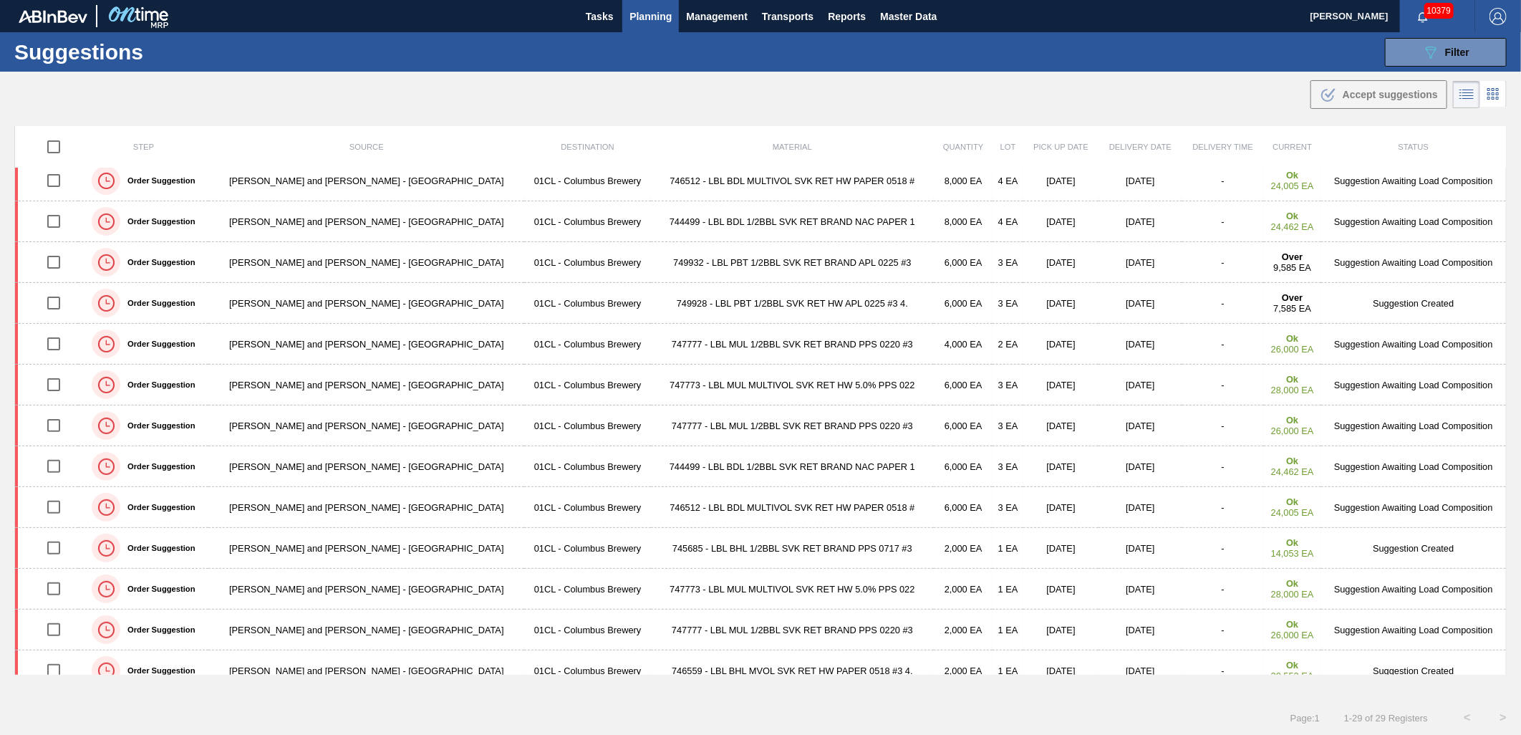
scroll to position [238, 0]
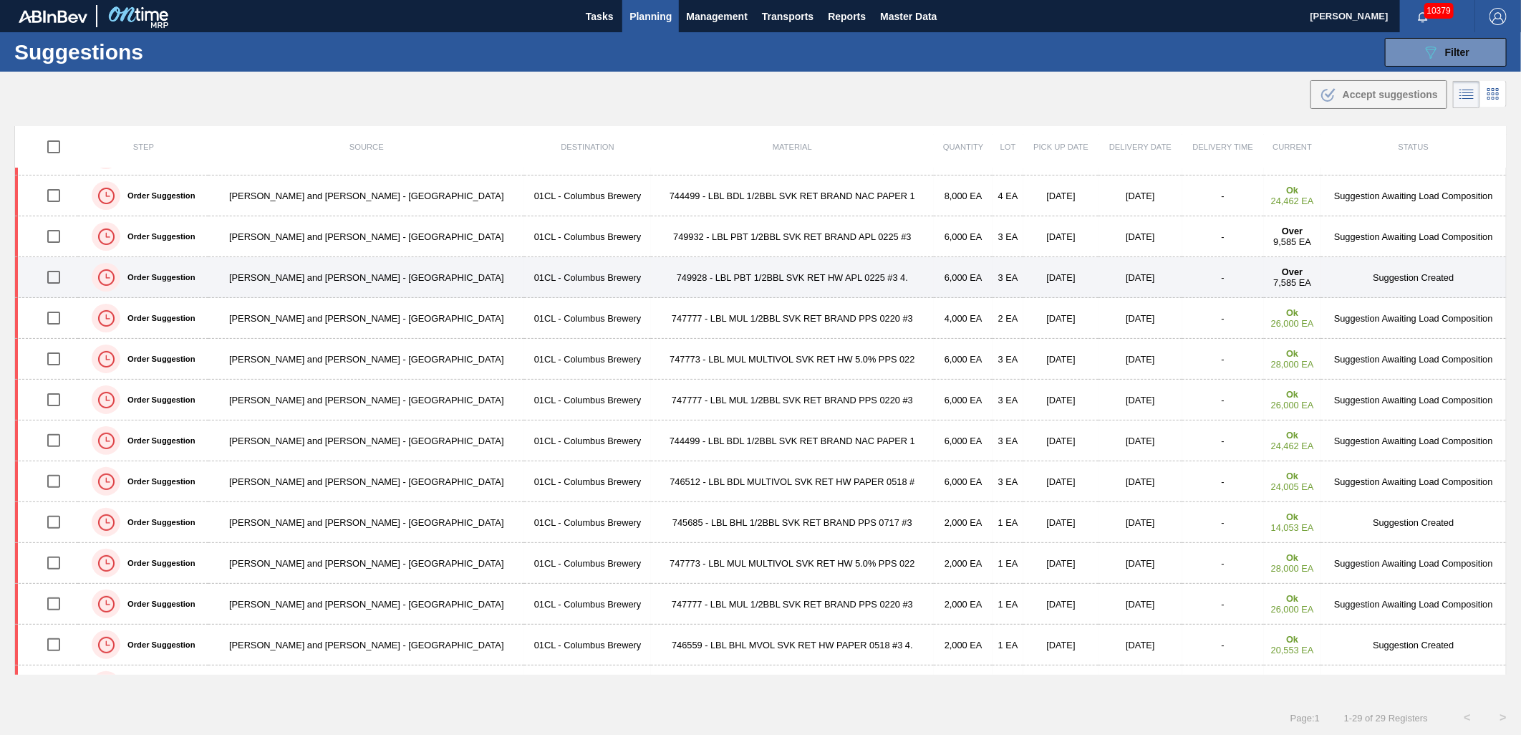
click at [651, 288] on td "749928 - LBL PBT 1/2BBL SVK RET HW APL 0225 #3 4." at bounding box center [792, 277] width 283 height 41
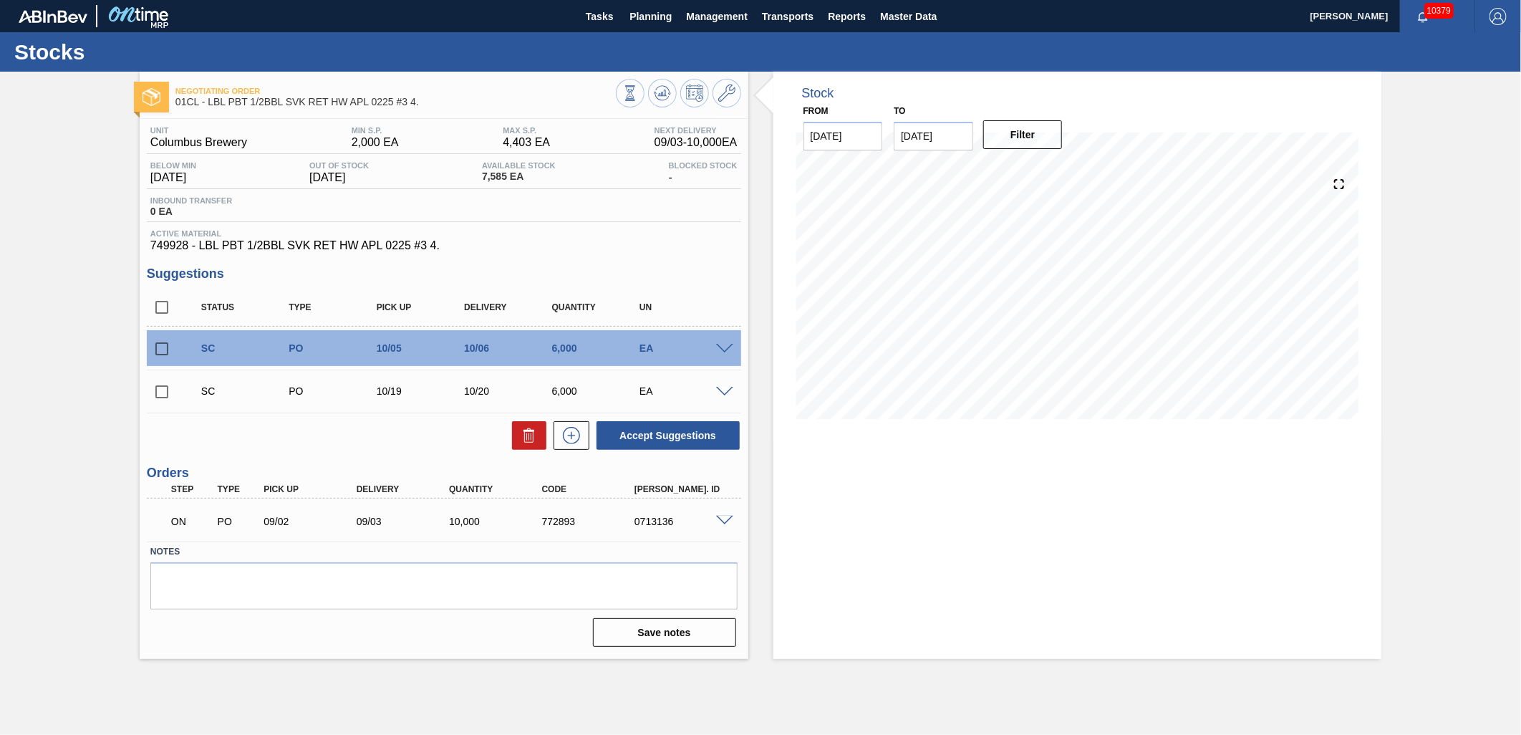
drag, startPoint x: 160, startPoint y: 347, endPoint x: 163, endPoint y: 368, distance: 21.6
click at [160, 347] on input "checkbox" at bounding box center [162, 349] width 30 height 30
checkbox input "true"
click at [163, 389] on input "checkbox" at bounding box center [162, 392] width 30 height 30
checkbox input "true"
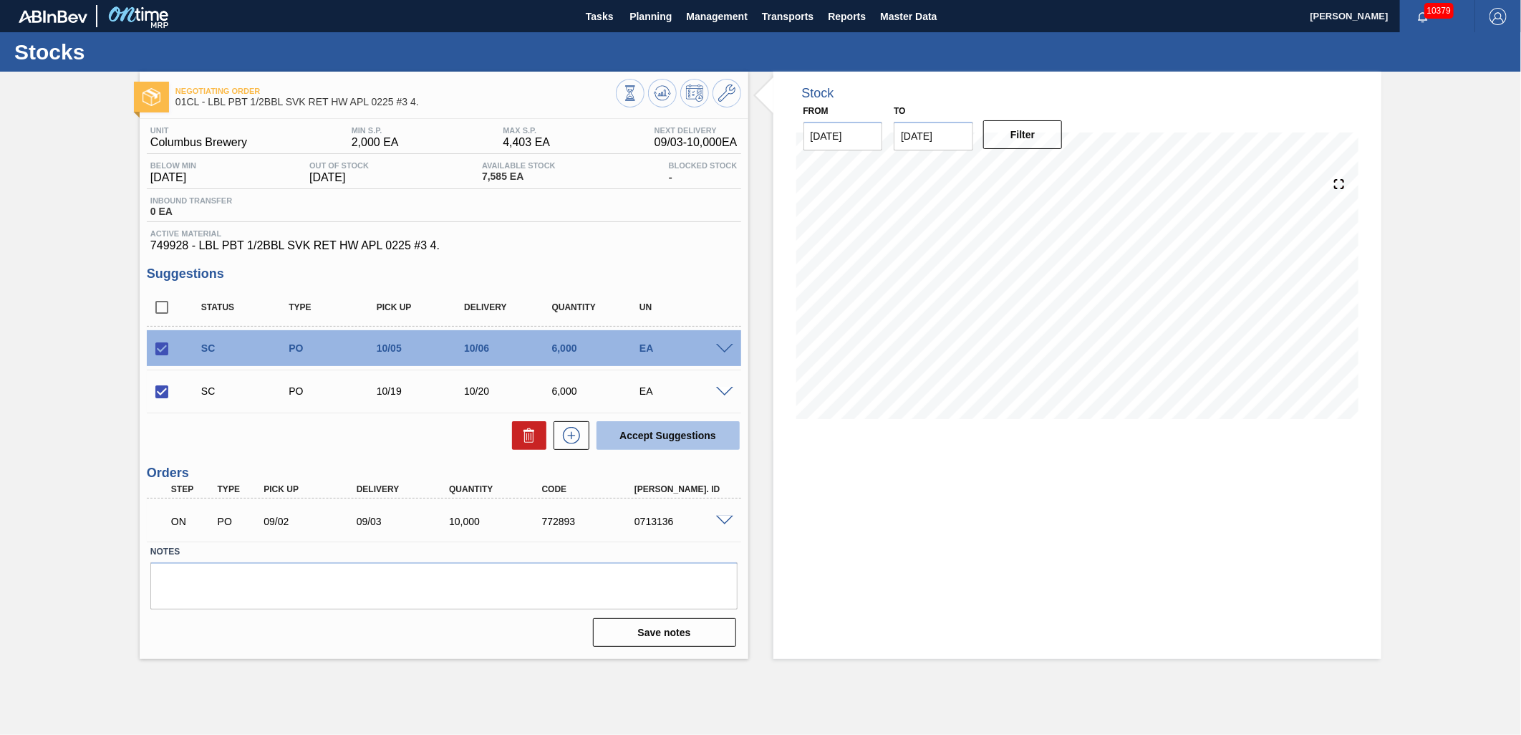
click at [636, 439] on button "Accept Suggestions" at bounding box center [667, 435] width 143 height 29
checkbox input "false"
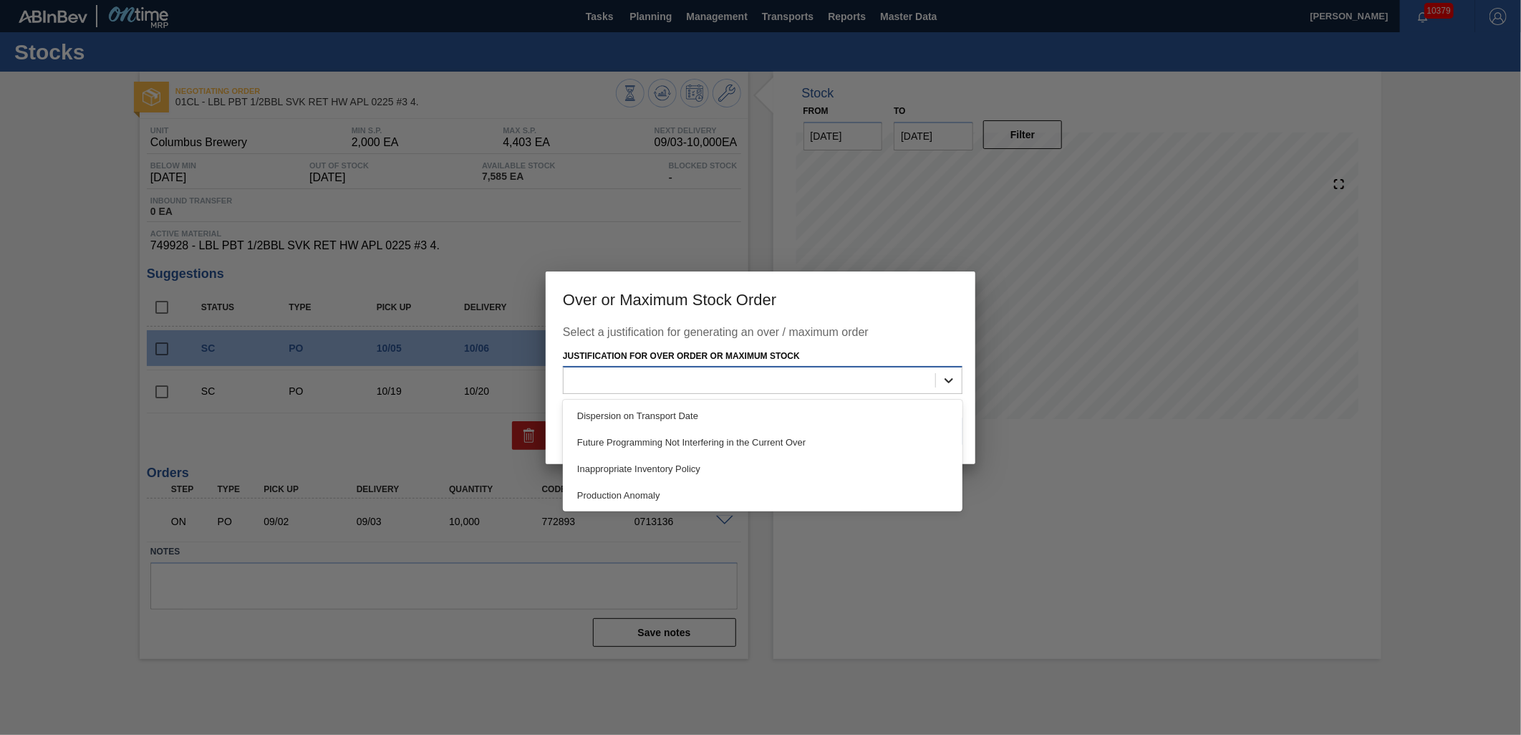
click at [946, 377] on icon at bounding box center [948, 380] width 14 height 14
drag, startPoint x: 855, startPoint y: 459, endPoint x: 921, endPoint y: 440, distance: 69.3
click at [855, 460] on div "Inappropriate Inventory Policy" at bounding box center [762, 468] width 399 height 26
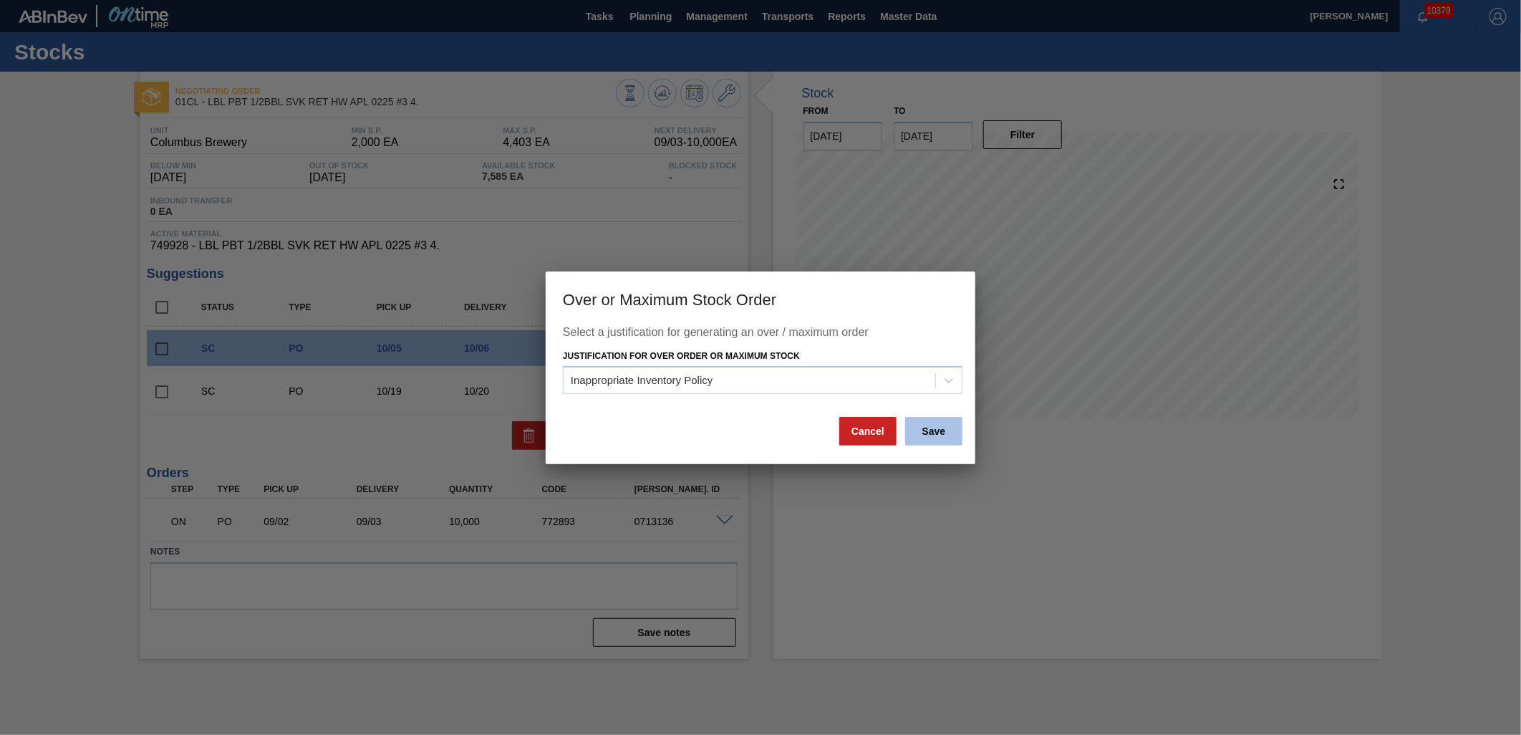
click at [938, 430] on button "Save" at bounding box center [933, 431] width 57 height 29
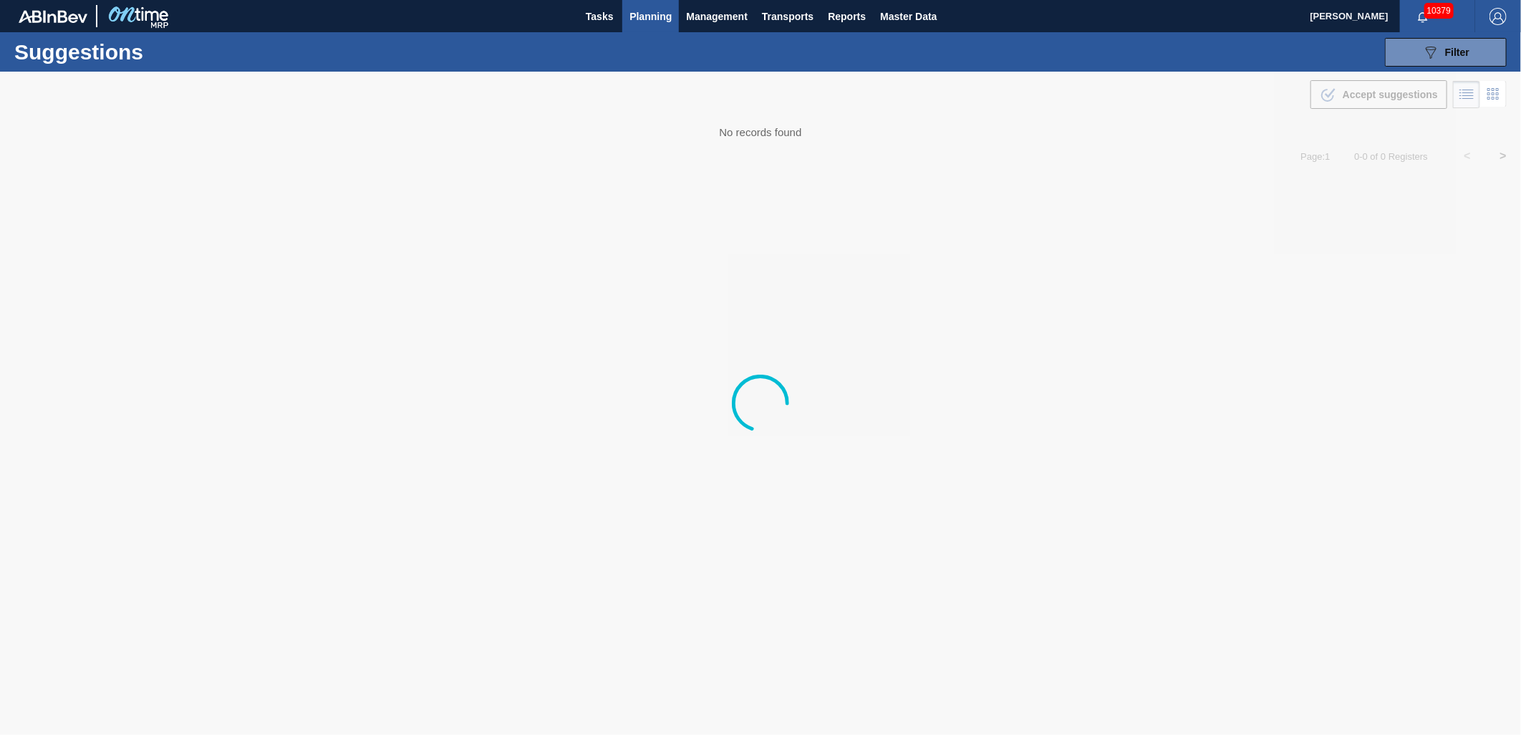
type from "[DATE]"
type to "11/01/2025"
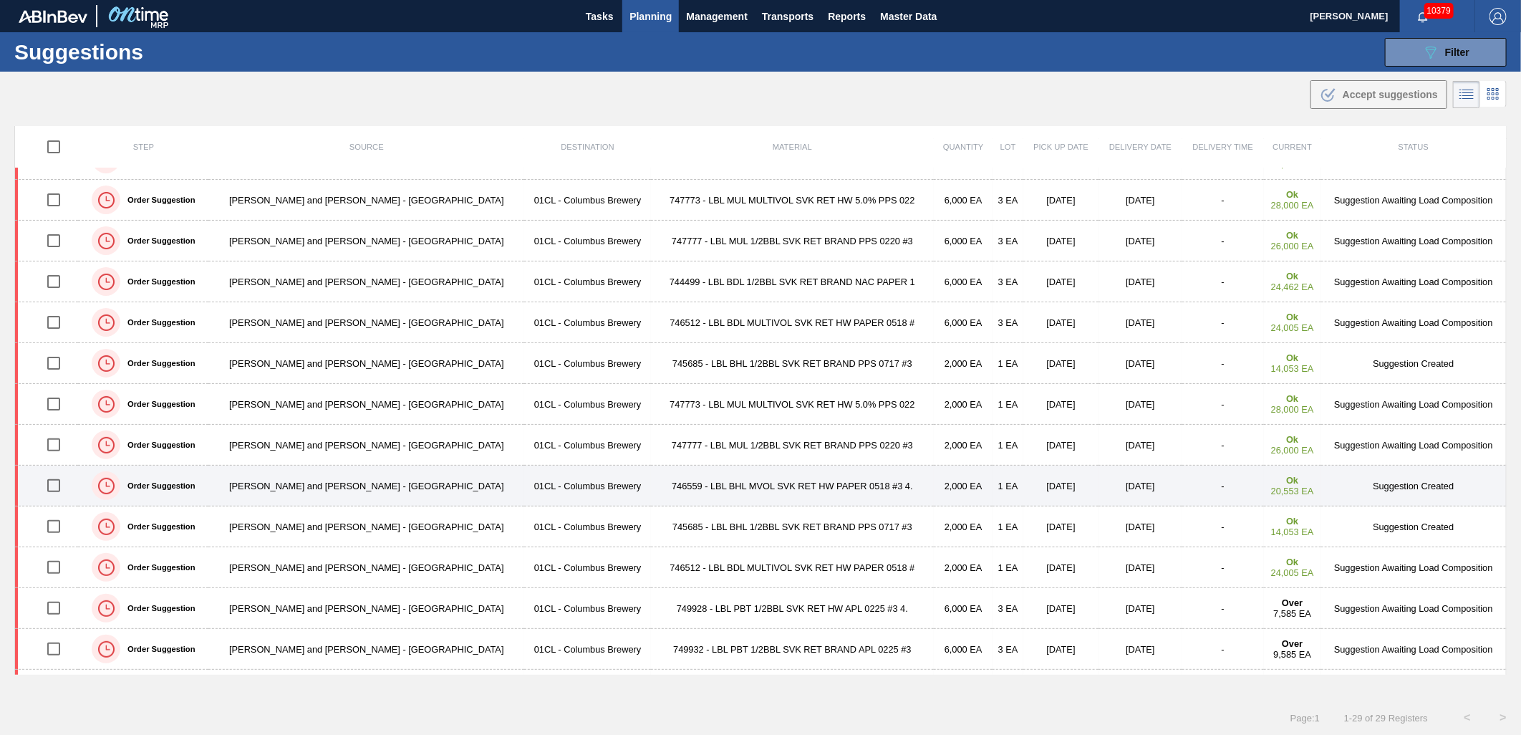
scroll to position [477, 0]
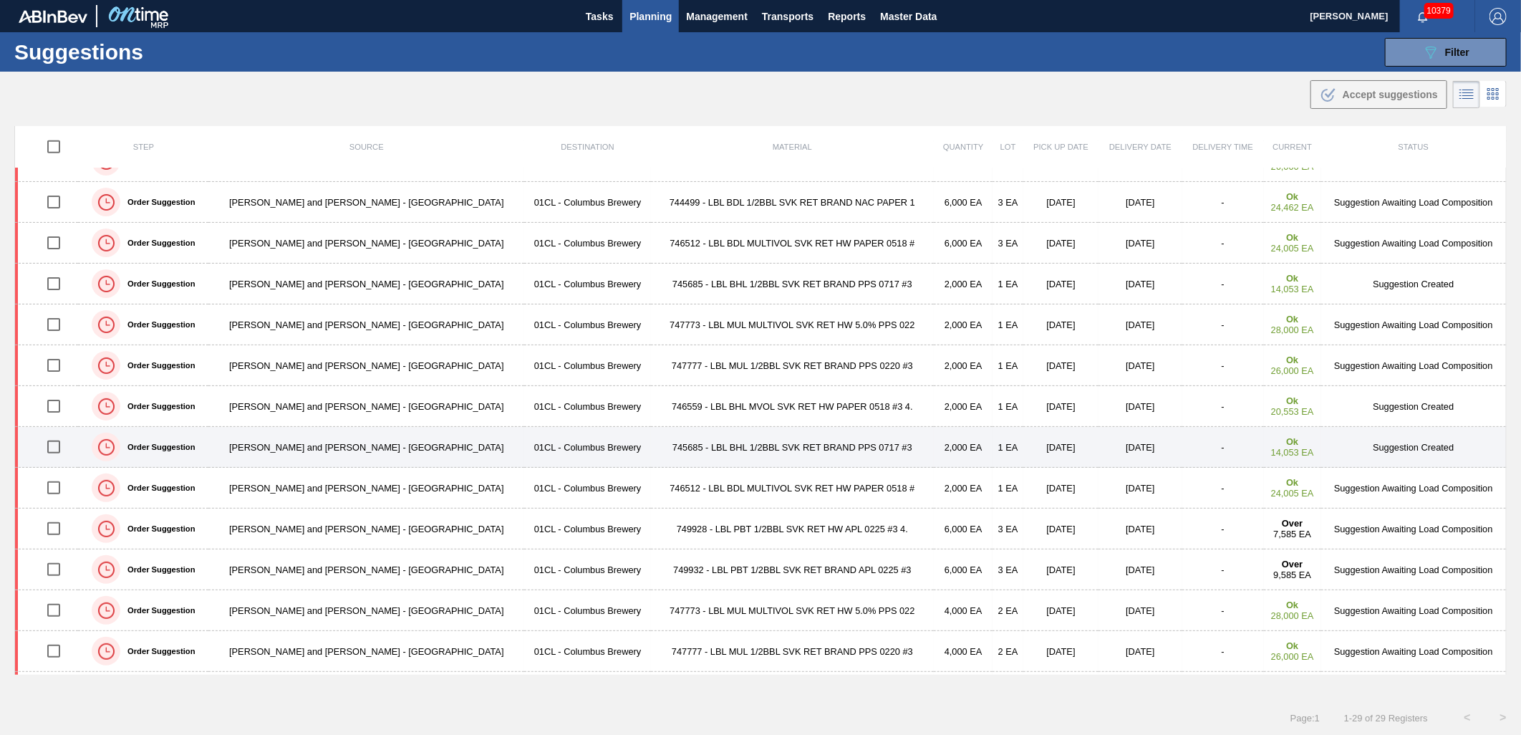
click at [651, 452] on td "745685 - LBL BHL 1/2BBL SVK RET BRAND PPS 0717 #3" at bounding box center [792, 447] width 283 height 41
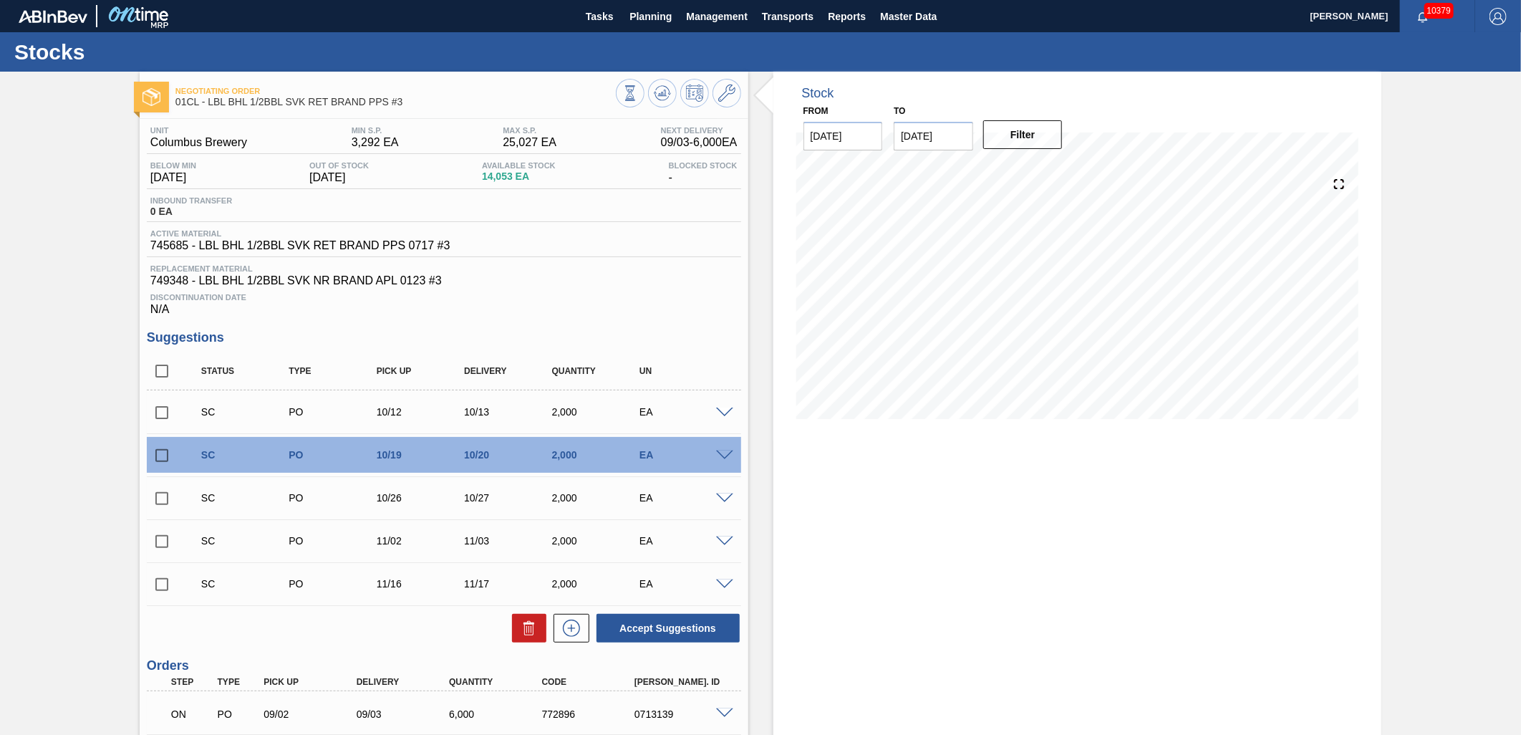
click at [159, 413] on input "checkbox" at bounding box center [162, 412] width 30 height 30
checkbox input "true"
click at [153, 452] on input "checkbox" at bounding box center [162, 455] width 30 height 30
checkbox input "true"
drag, startPoint x: 162, startPoint y: 496, endPoint x: 202, endPoint y: 505, distance: 41.2
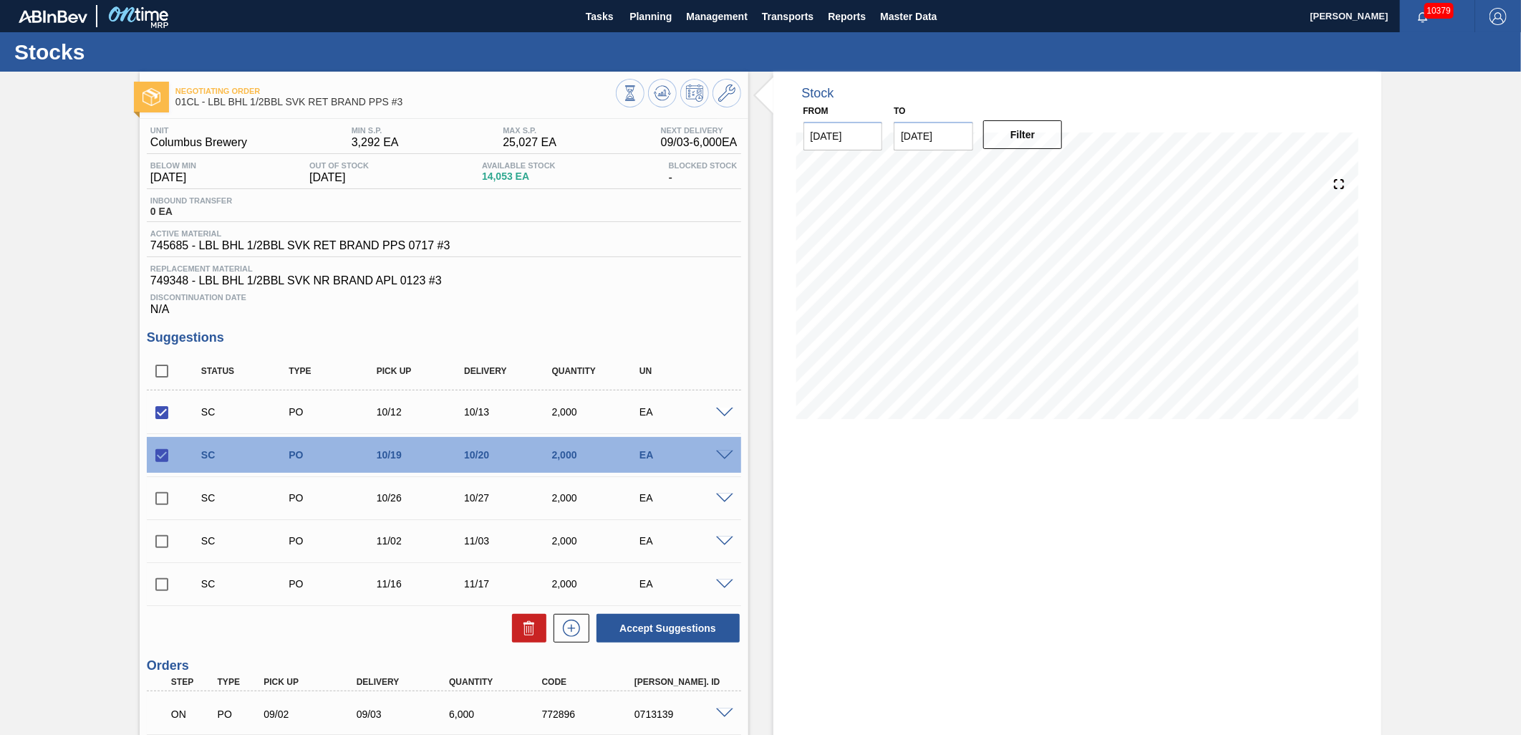
click at [163, 496] on input "checkbox" at bounding box center [162, 498] width 30 height 30
checkbox input "true"
click at [626, 628] on button "Accept Suggestions" at bounding box center [667, 628] width 143 height 29
checkbox input "false"
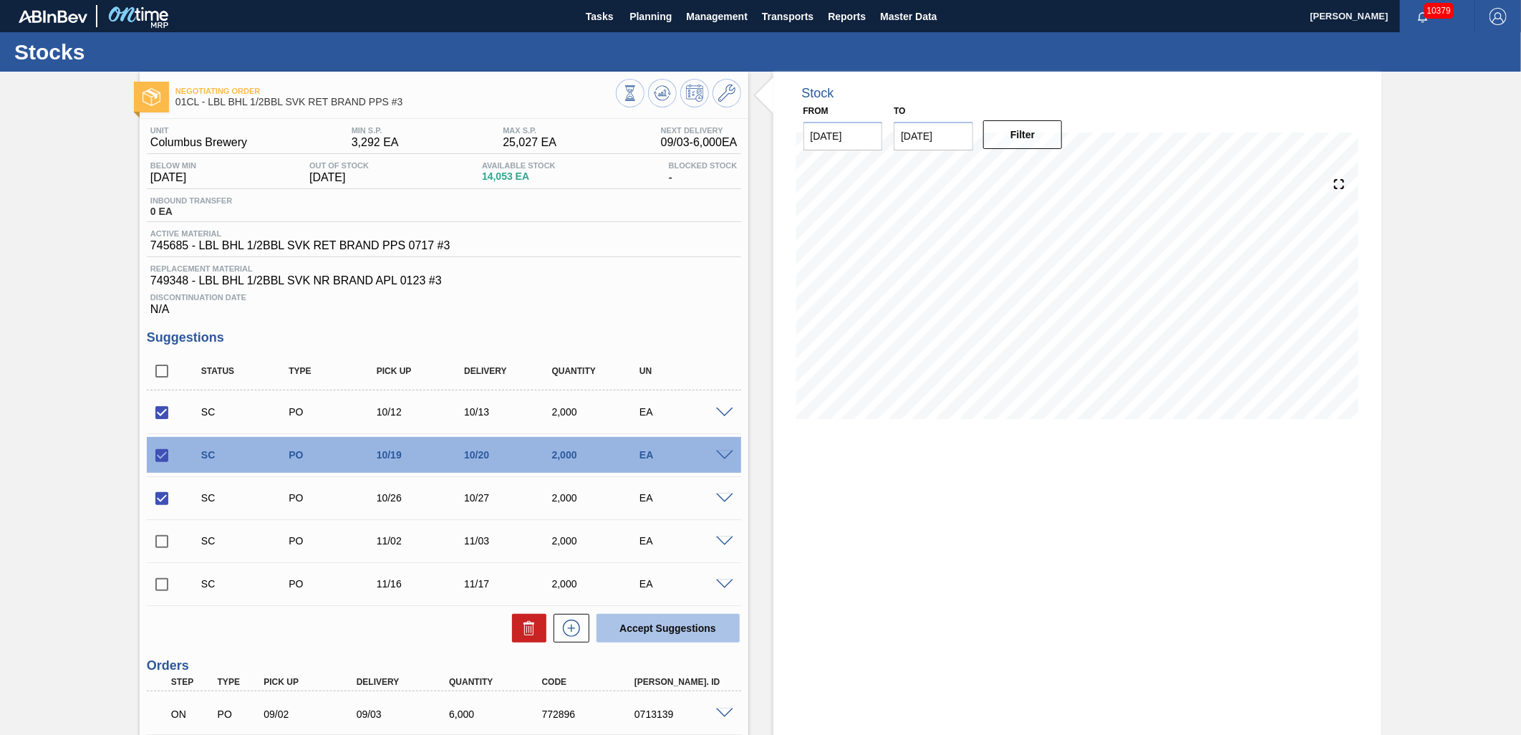
checkbox input "false"
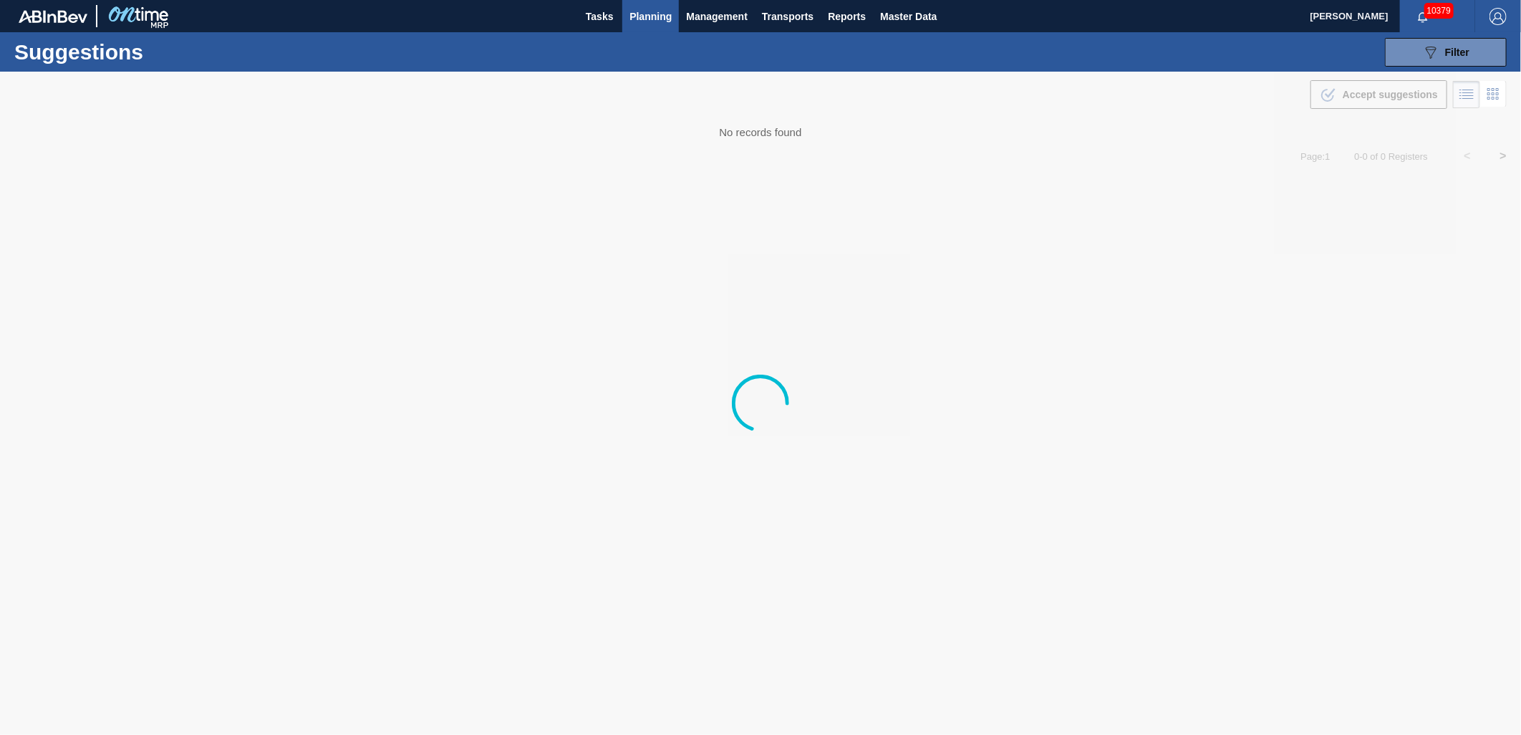
type from "[DATE]"
type to "11/01/2025"
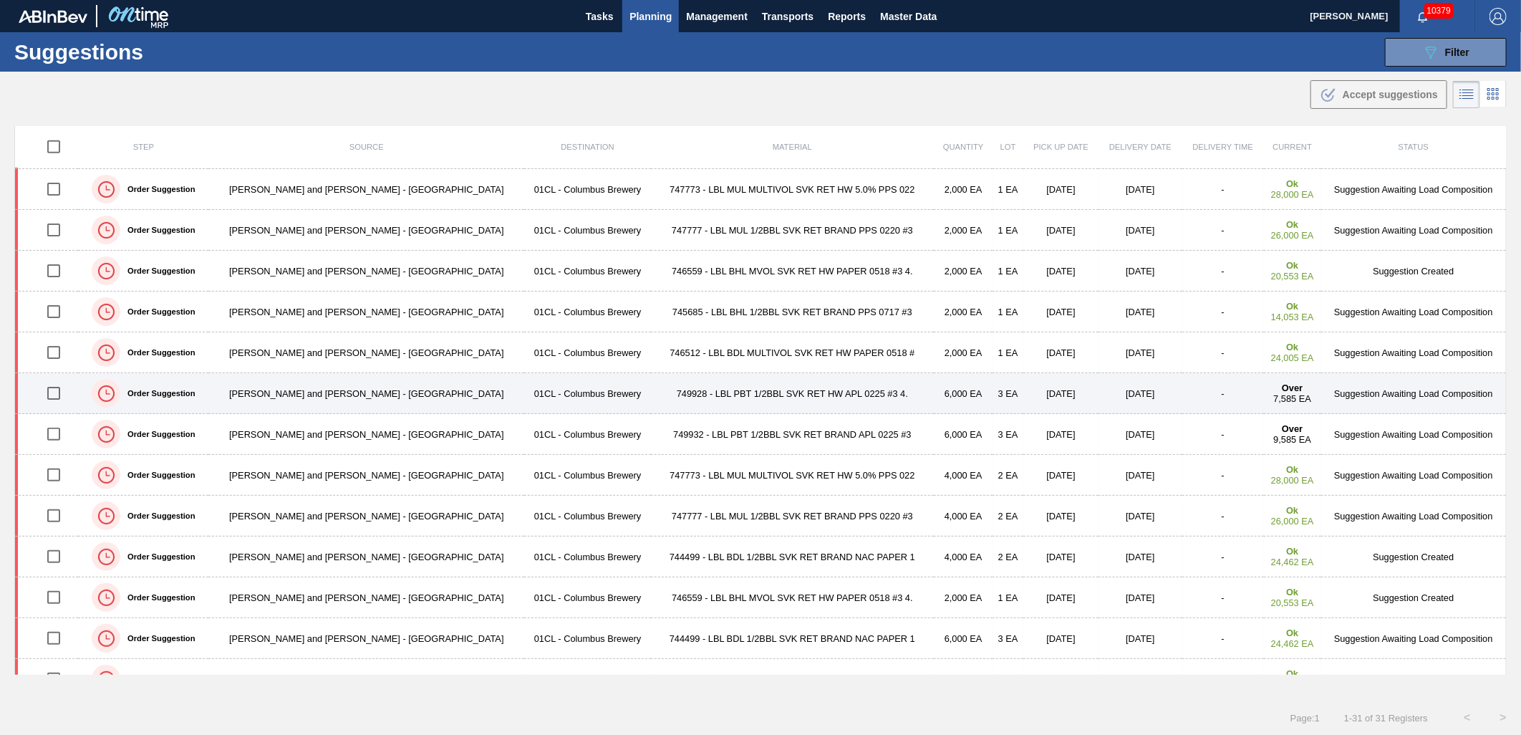
scroll to position [636, 0]
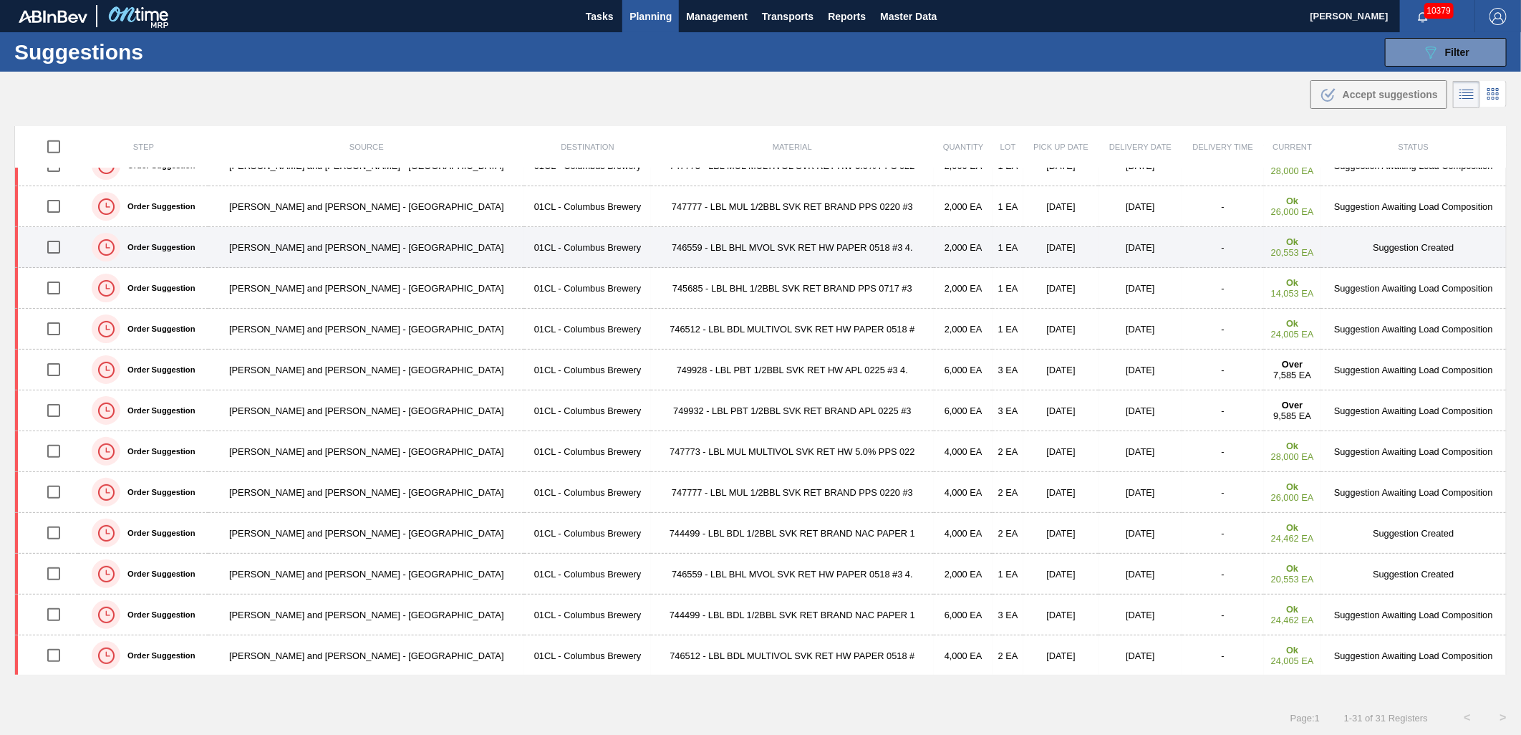
click at [651, 253] on td "746559 - LBL BHL MVOL SVK RET HW PAPER 0518 #3 4." at bounding box center [792, 247] width 283 height 41
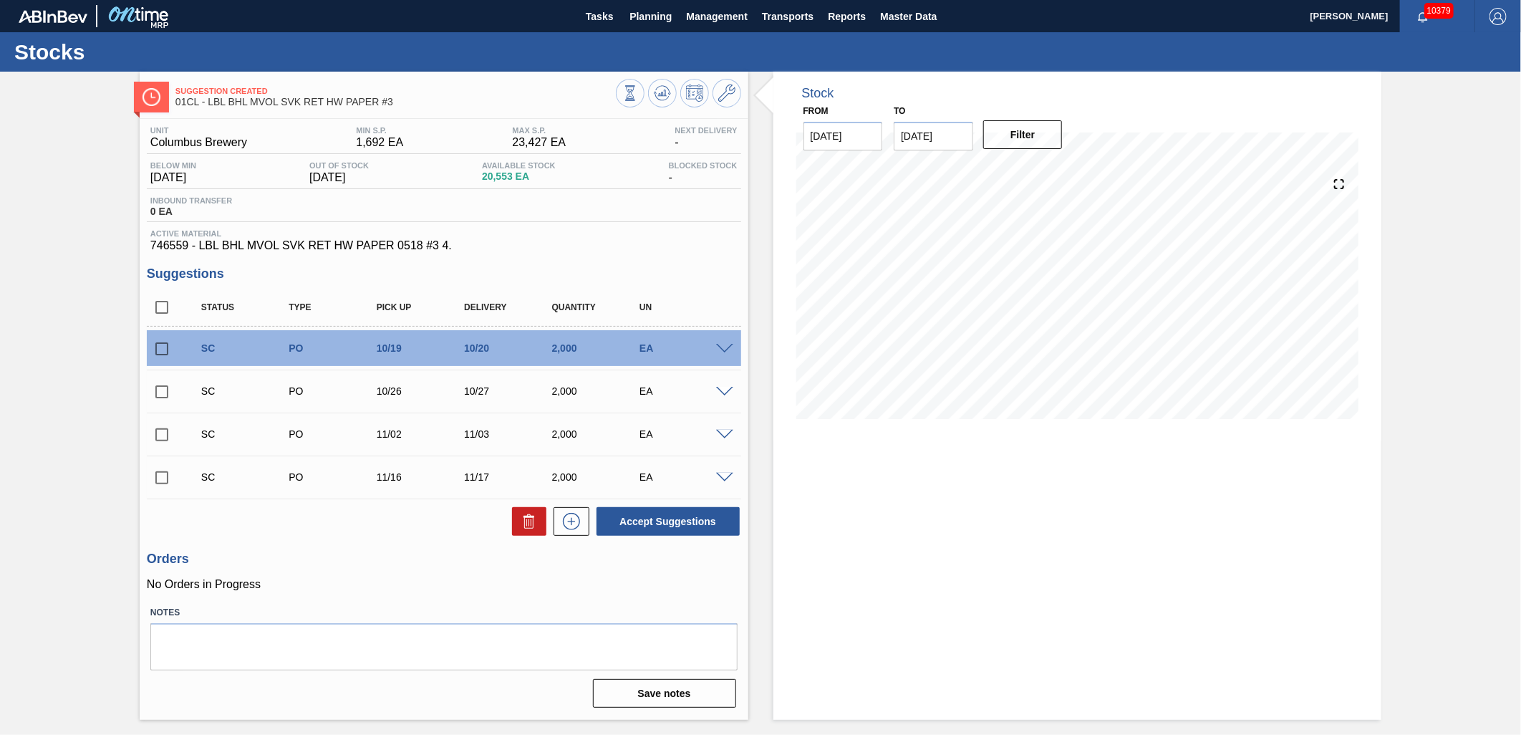
drag, startPoint x: 162, startPoint y: 352, endPoint x: 170, endPoint y: 382, distance: 30.4
click at [162, 352] on input "checkbox" at bounding box center [162, 349] width 30 height 30
checkbox input "true"
drag, startPoint x: 167, startPoint y: 390, endPoint x: 213, endPoint y: 421, distance: 55.8
click at [166, 391] on input "checkbox" at bounding box center [162, 392] width 30 height 30
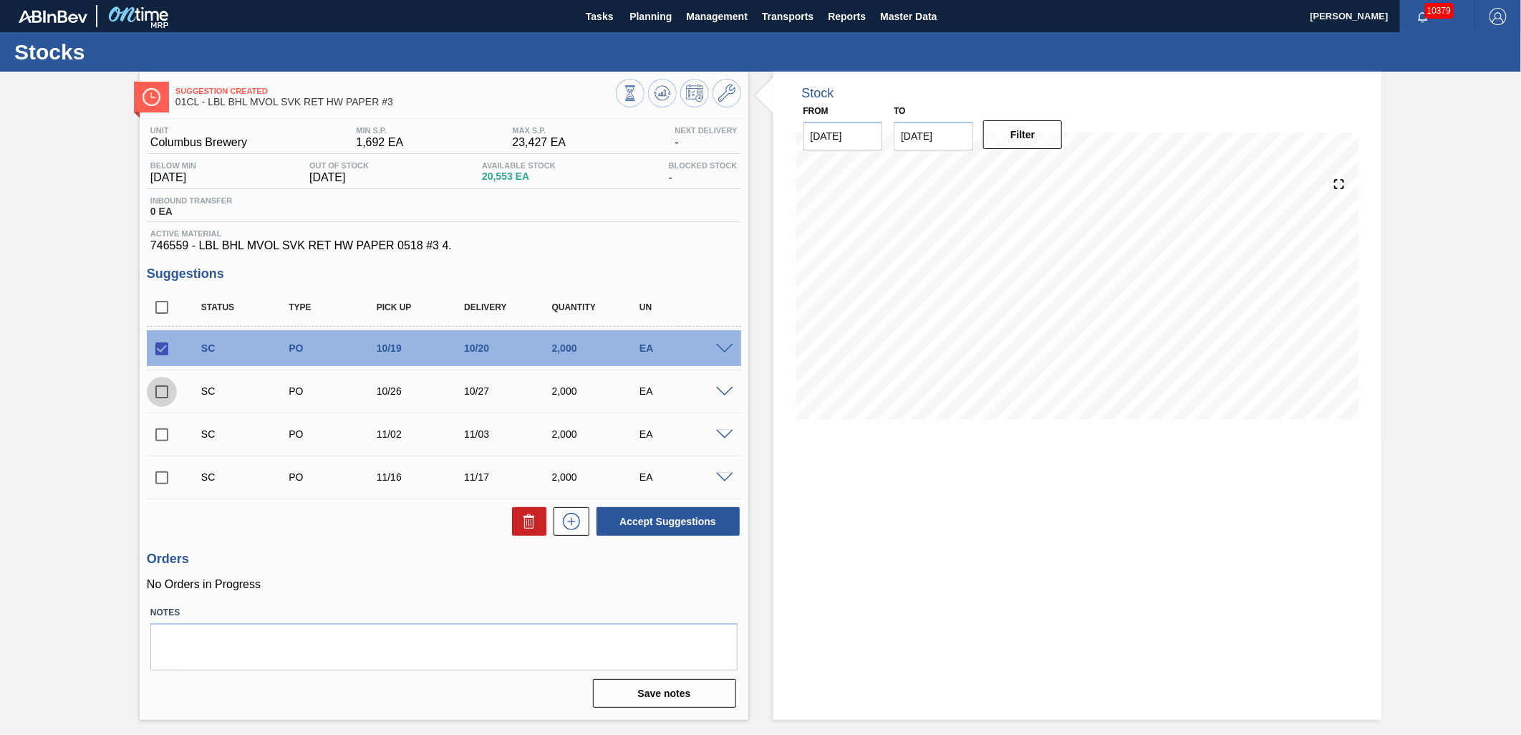
checkbox input "true"
click at [659, 525] on button "Accept Suggestions" at bounding box center [667, 521] width 143 height 29
checkbox input "false"
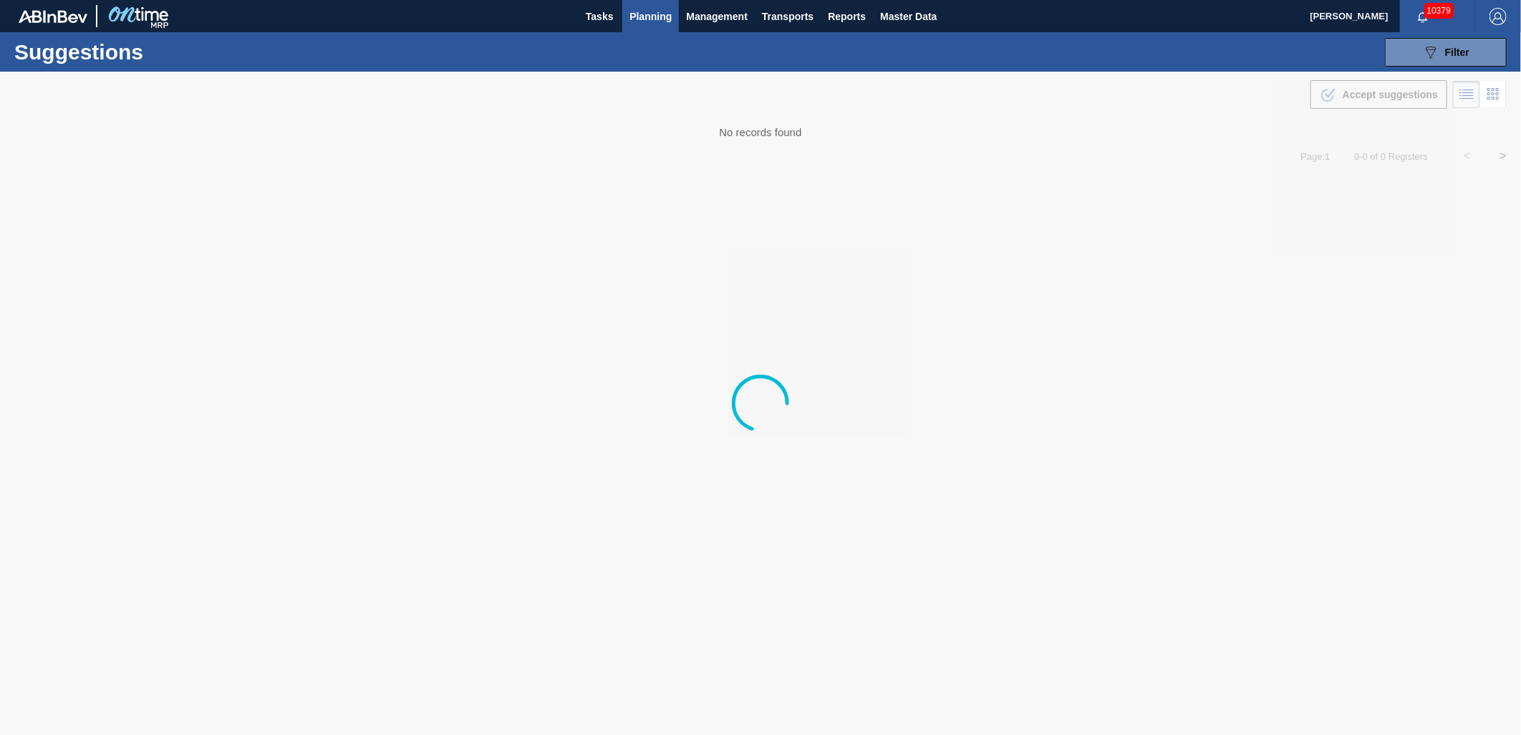
type from "[DATE]"
type to "11/01/2025"
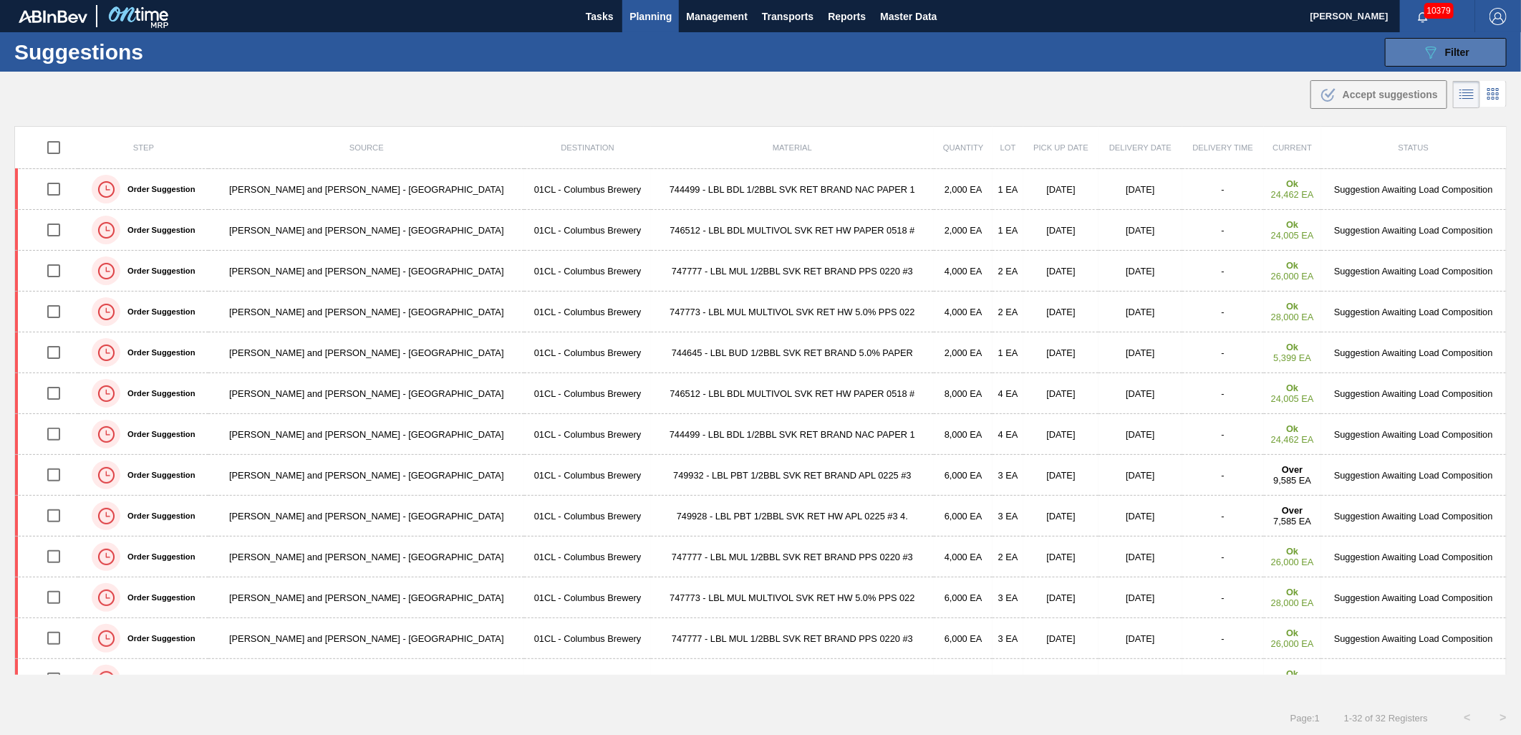
click at [1411, 62] on button "089F7B8B-B2A5-4AFE-B5C0-19BA573D28AC Filter" at bounding box center [1446, 52] width 122 height 29
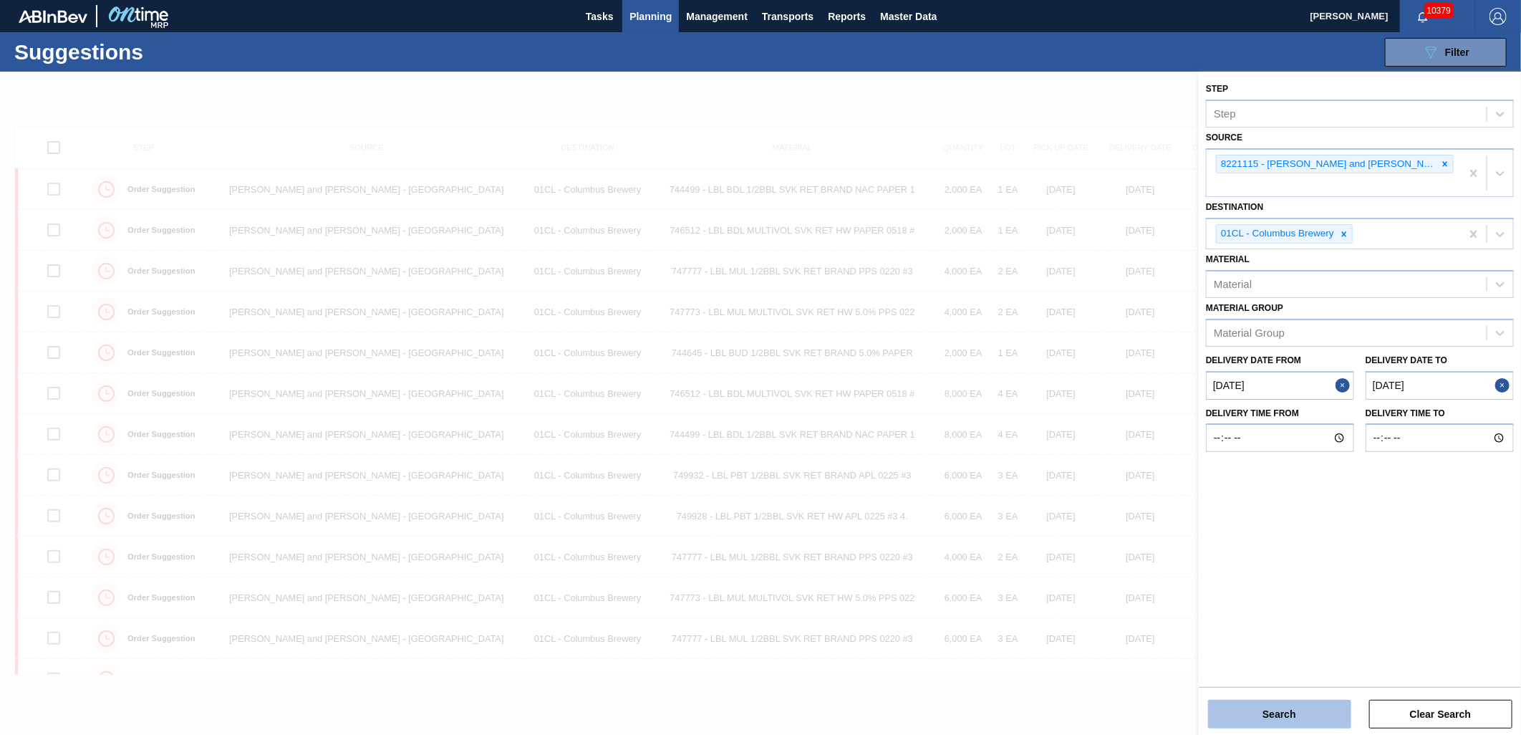
click at [1305, 712] on button "Search" at bounding box center [1279, 713] width 143 height 29
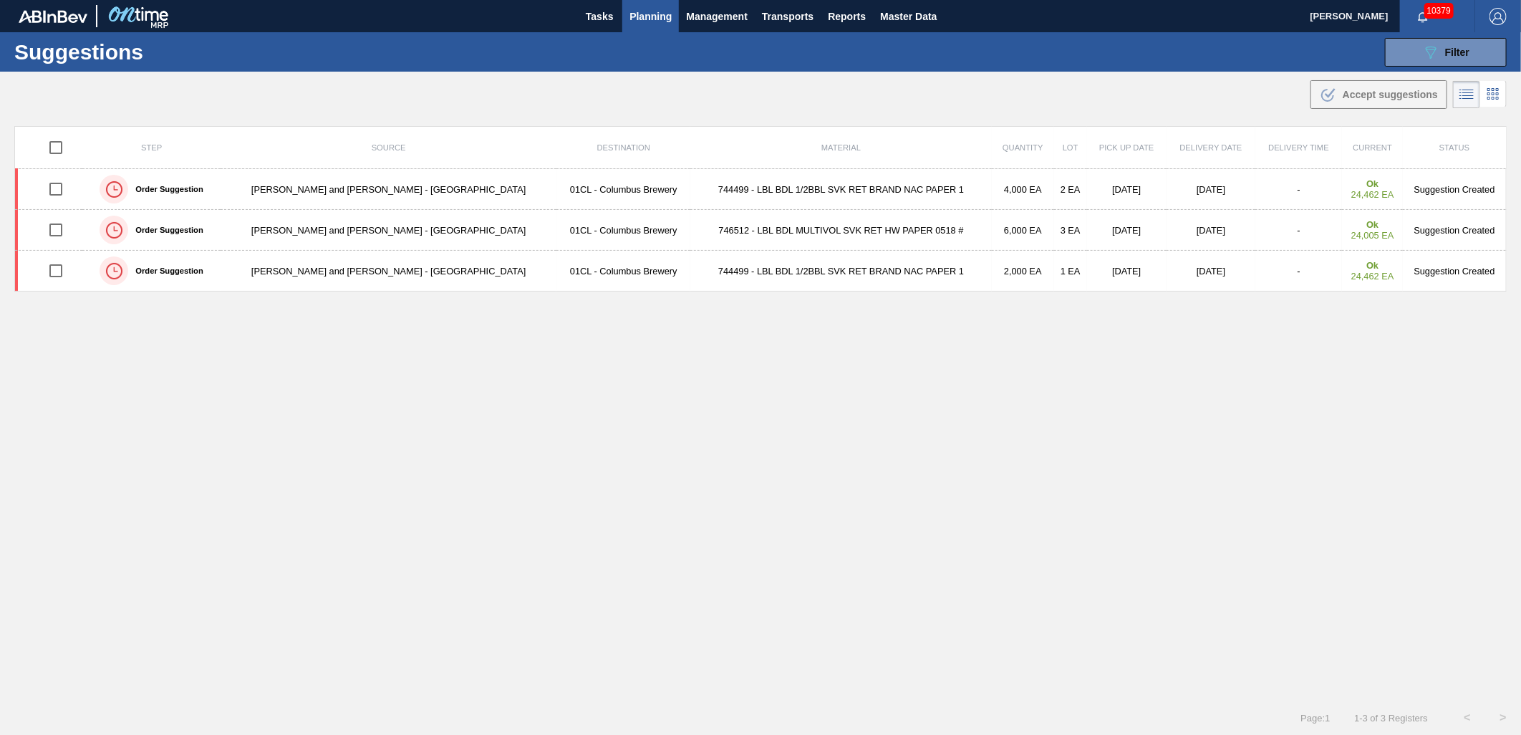
click at [1026, 462] on div "Step Source Destination Material Quantity Lot Pick up Date Delivery Date Delive…" at bounding box center [760, 400] width 1492 height 548
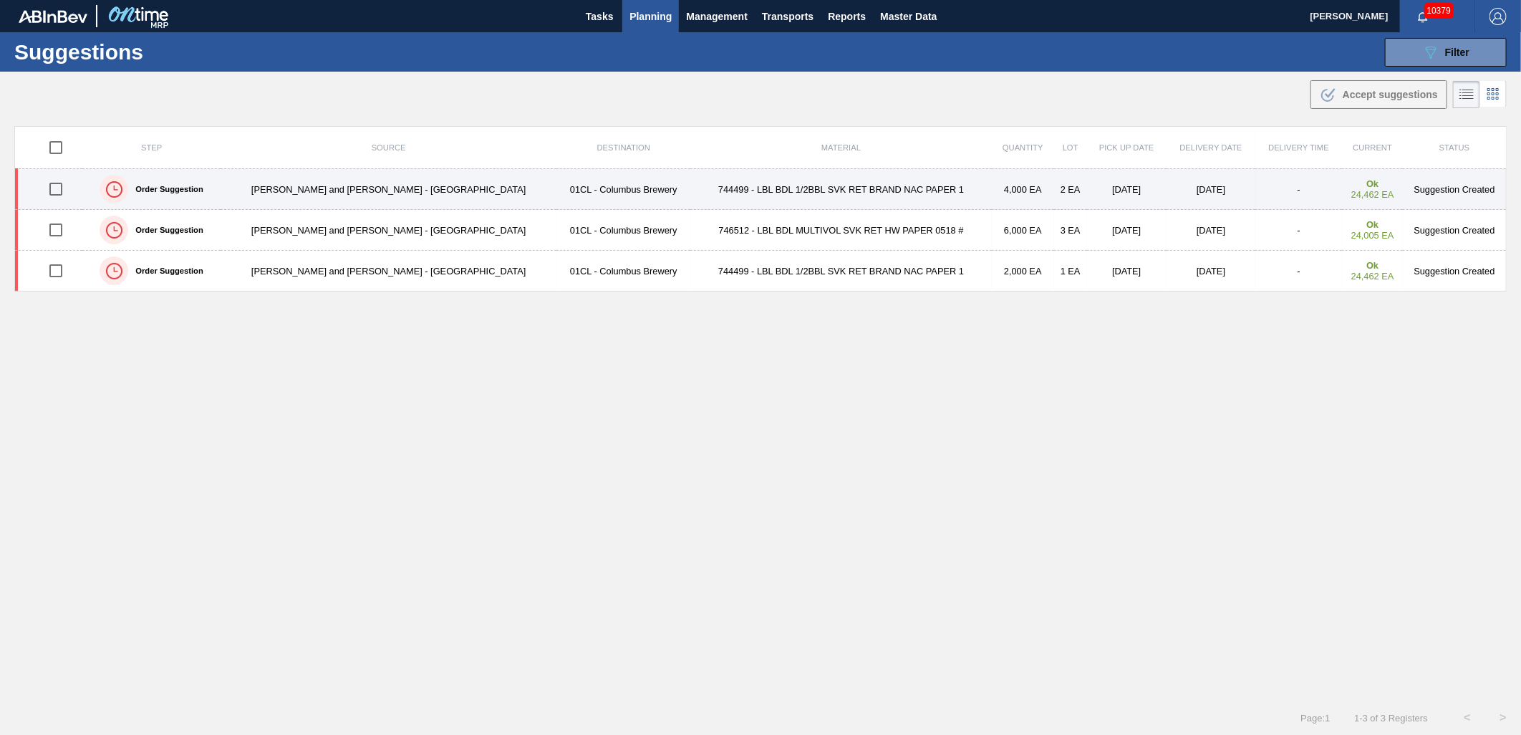
click at [52, 187] on input "checkbox" at bounding box center [56, 189] width 30 height 30
checkbox input "true"
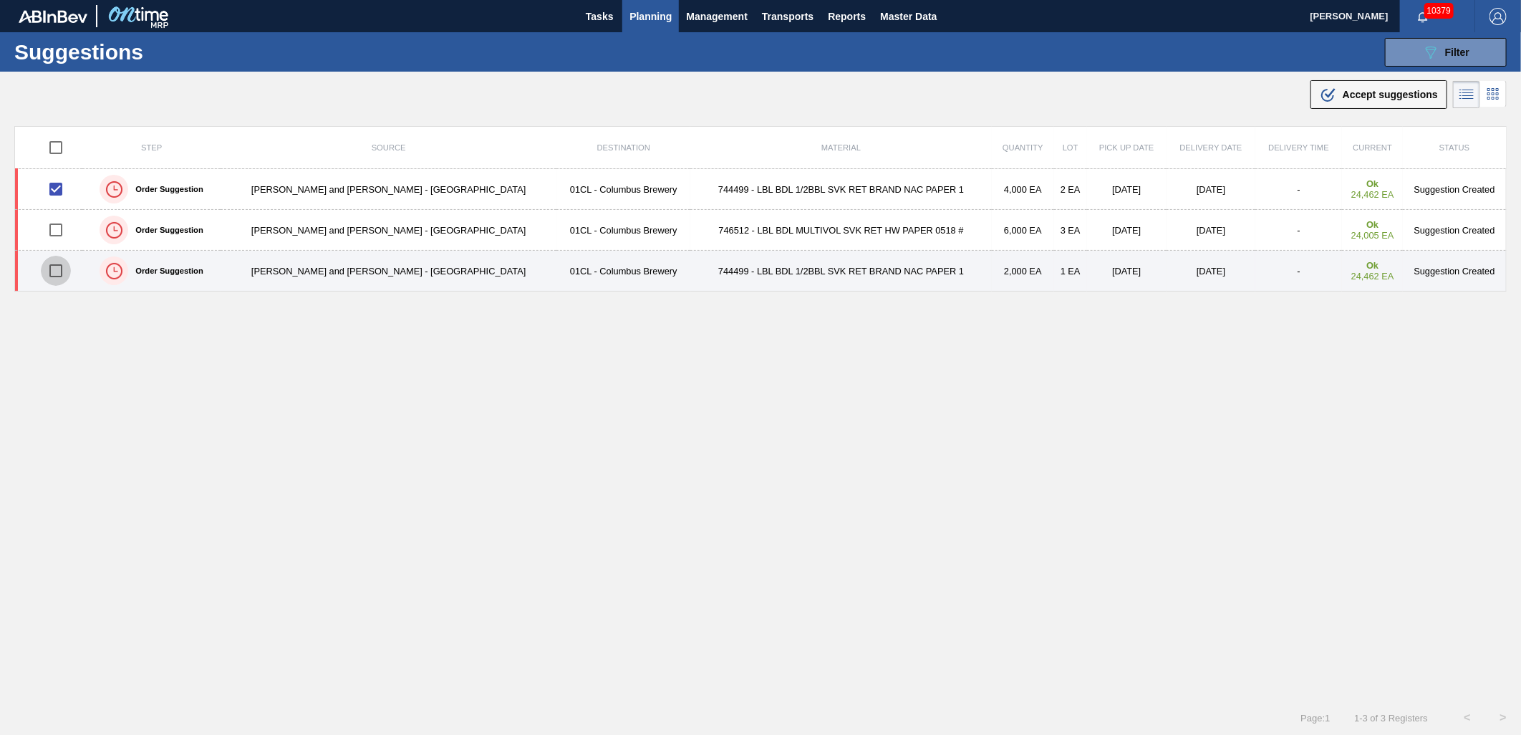
click at [60, 279] on input "checkbox" at bounding box center [56, 271] width 30 height 30
checkbox input "true"
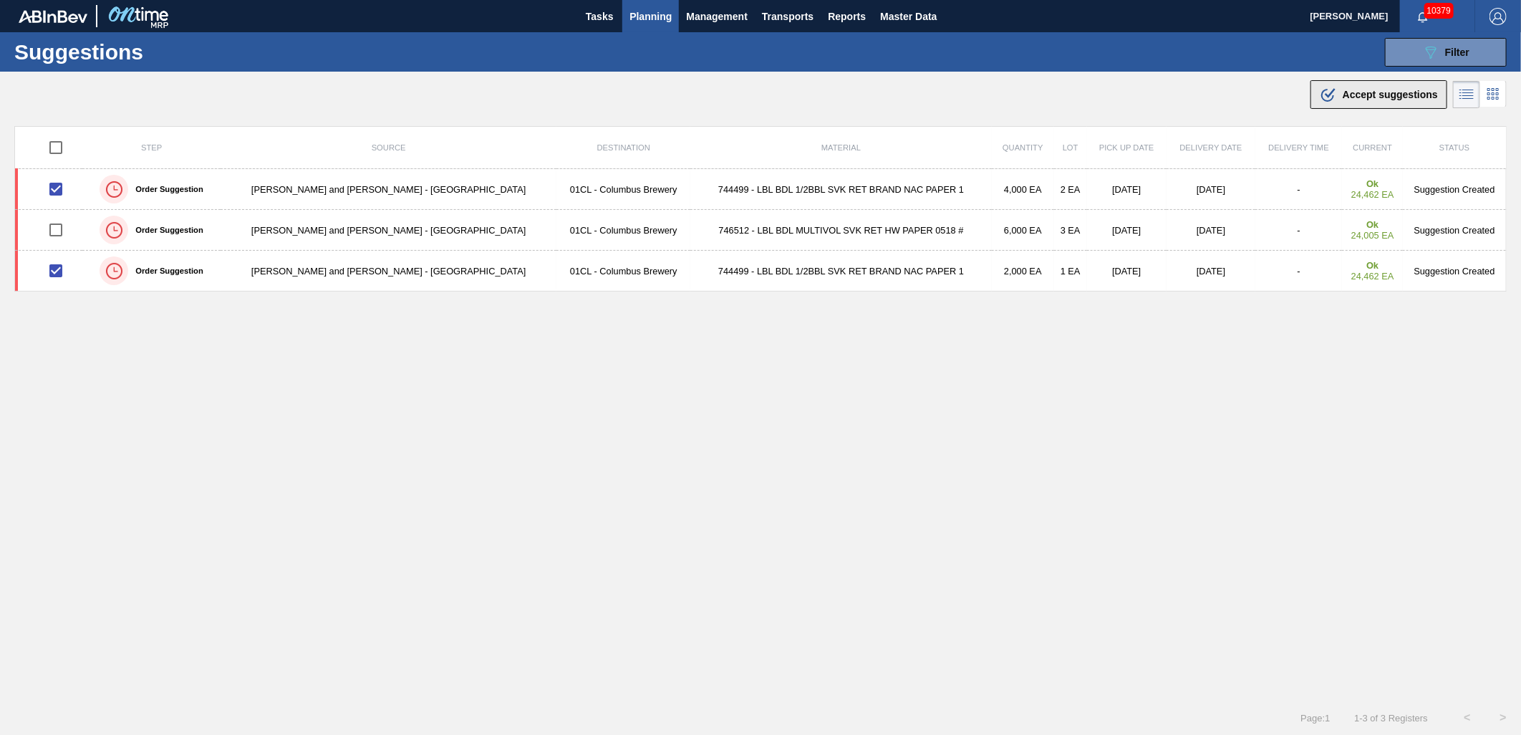
click at [1346, 91] on span "Accept suggestions" at bounding box center [1389, 94] width 95 height 11
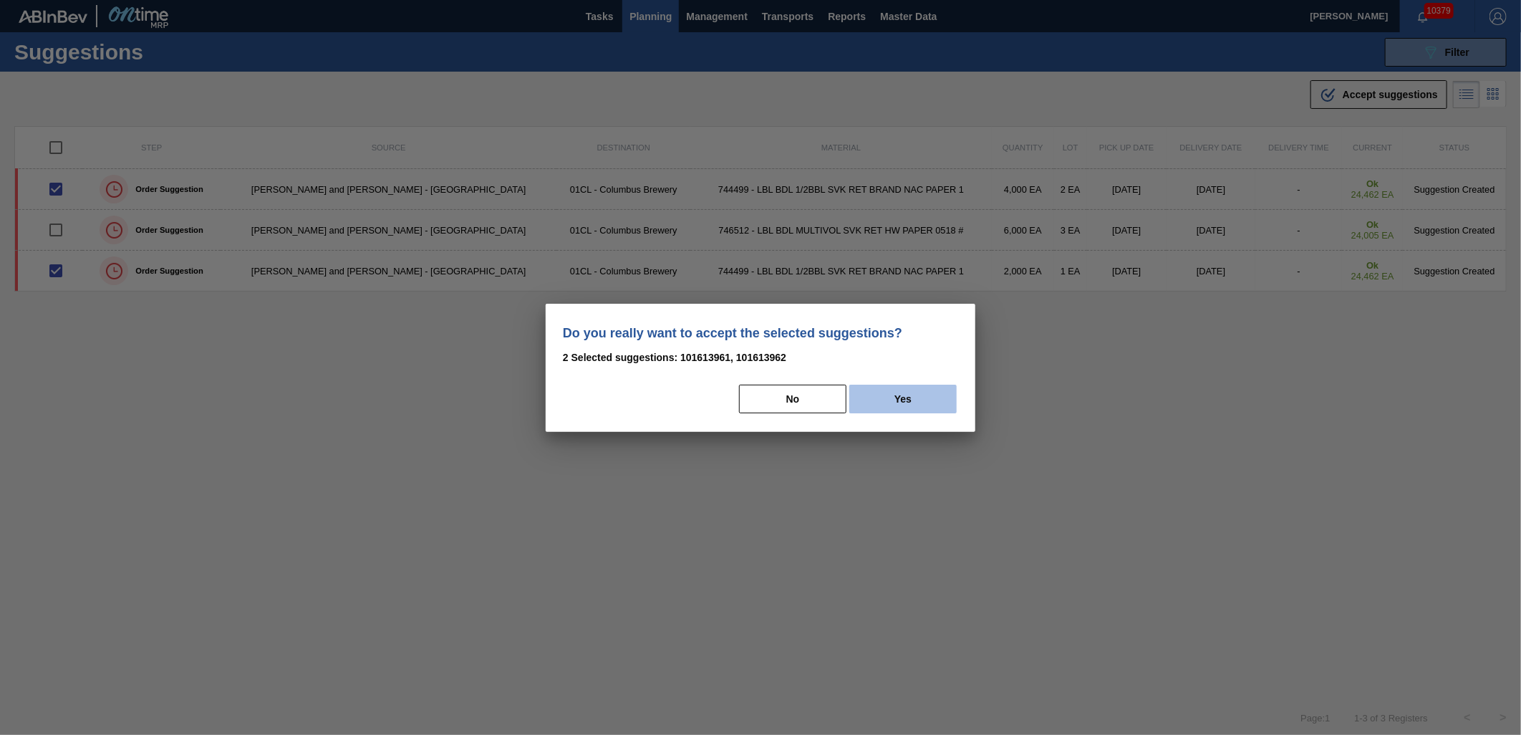
click at [914, 398] on button "Yes" at bounding box center [902, 398] width 107 height 29
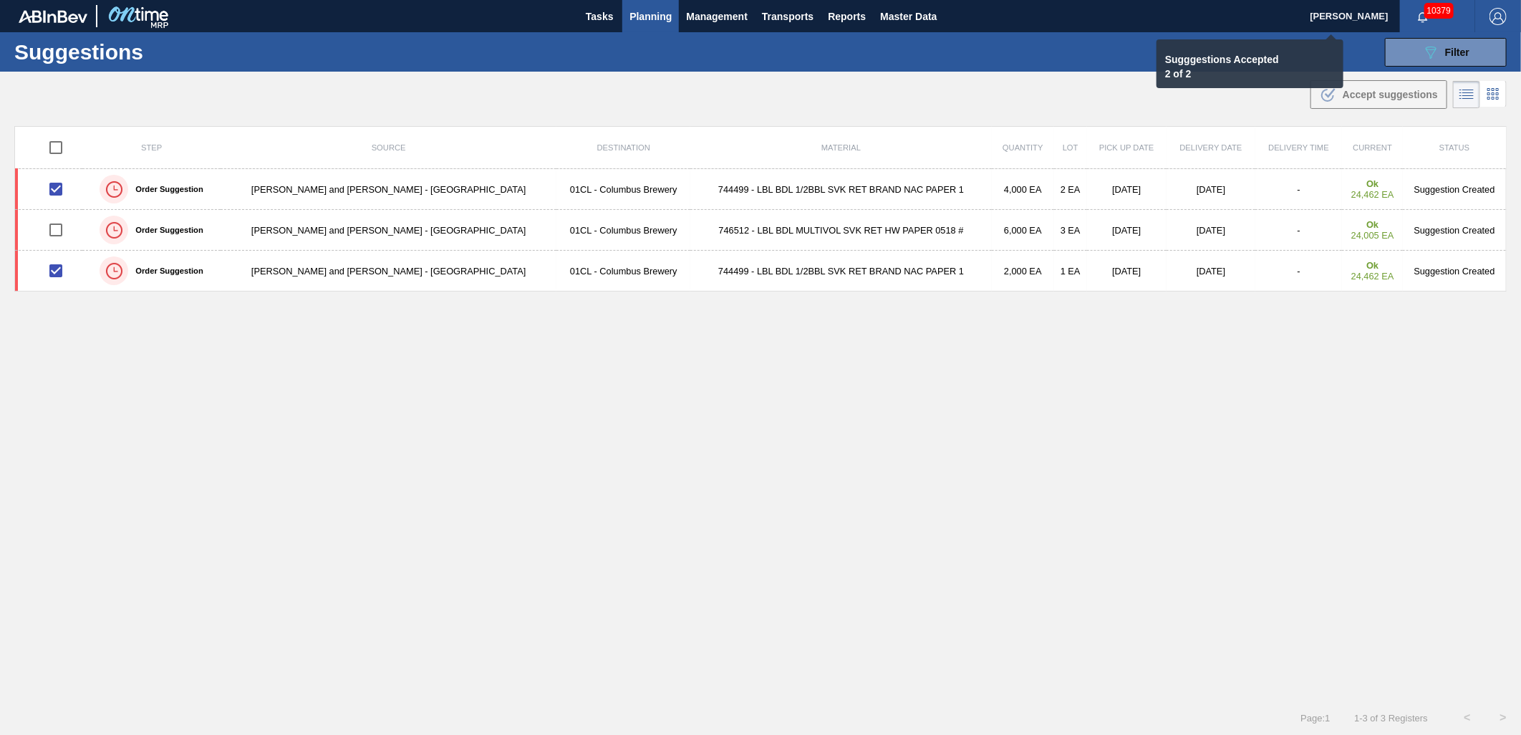
checkbox input "false"
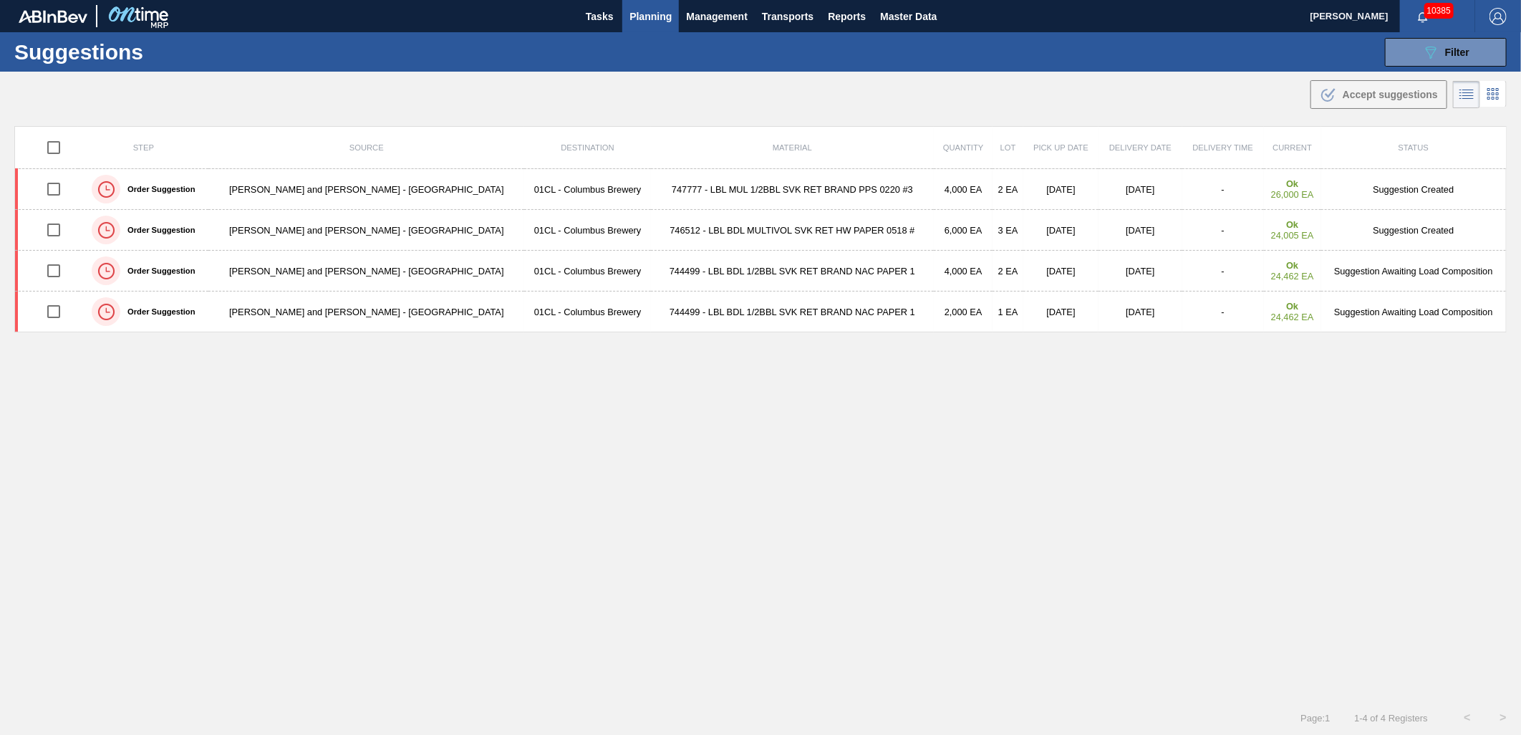
click at [631, 17] on span "Planning" at bounding box center [650, 16] width 42 height 17
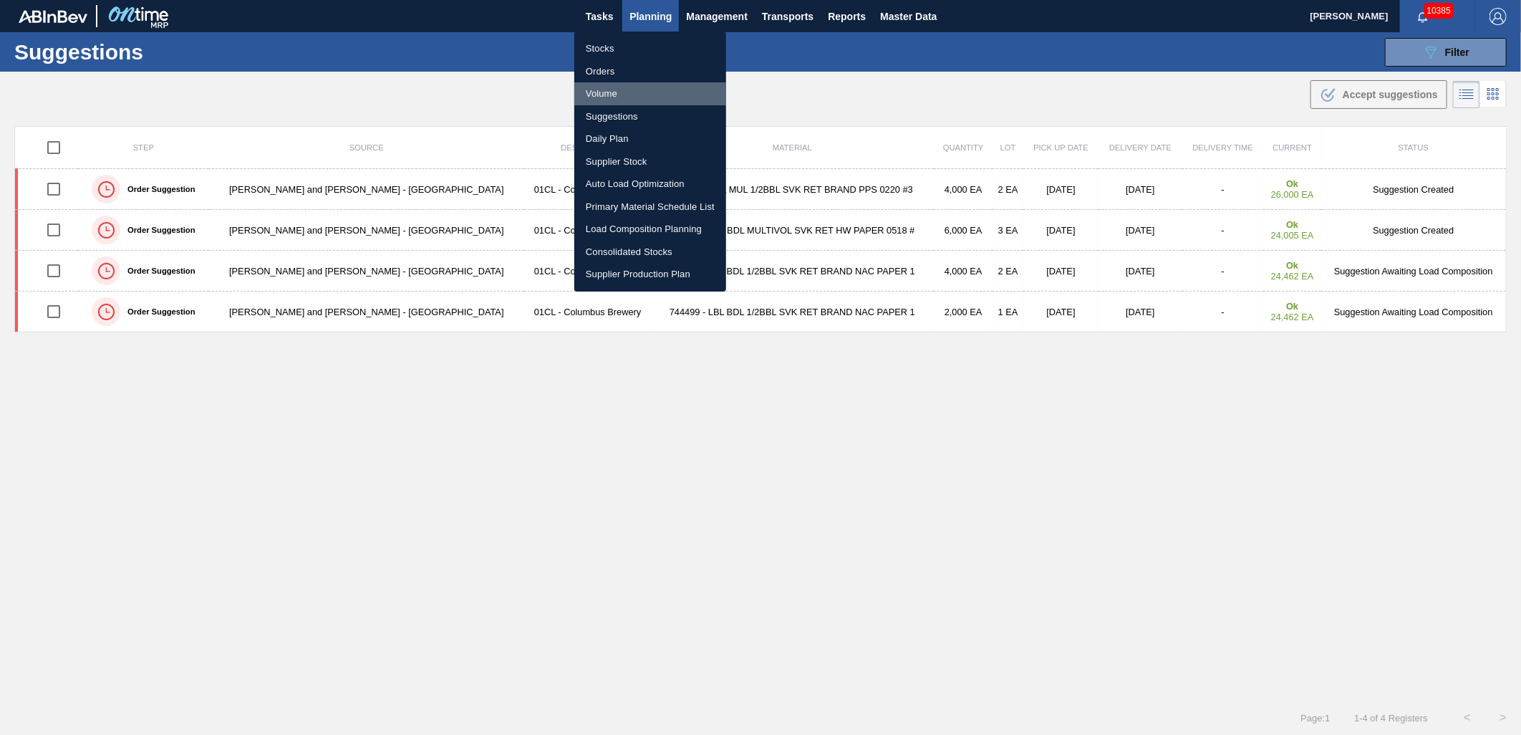
click at [627, 102] on li "Volume" at bounding box center [650, 93] width 152 height 23
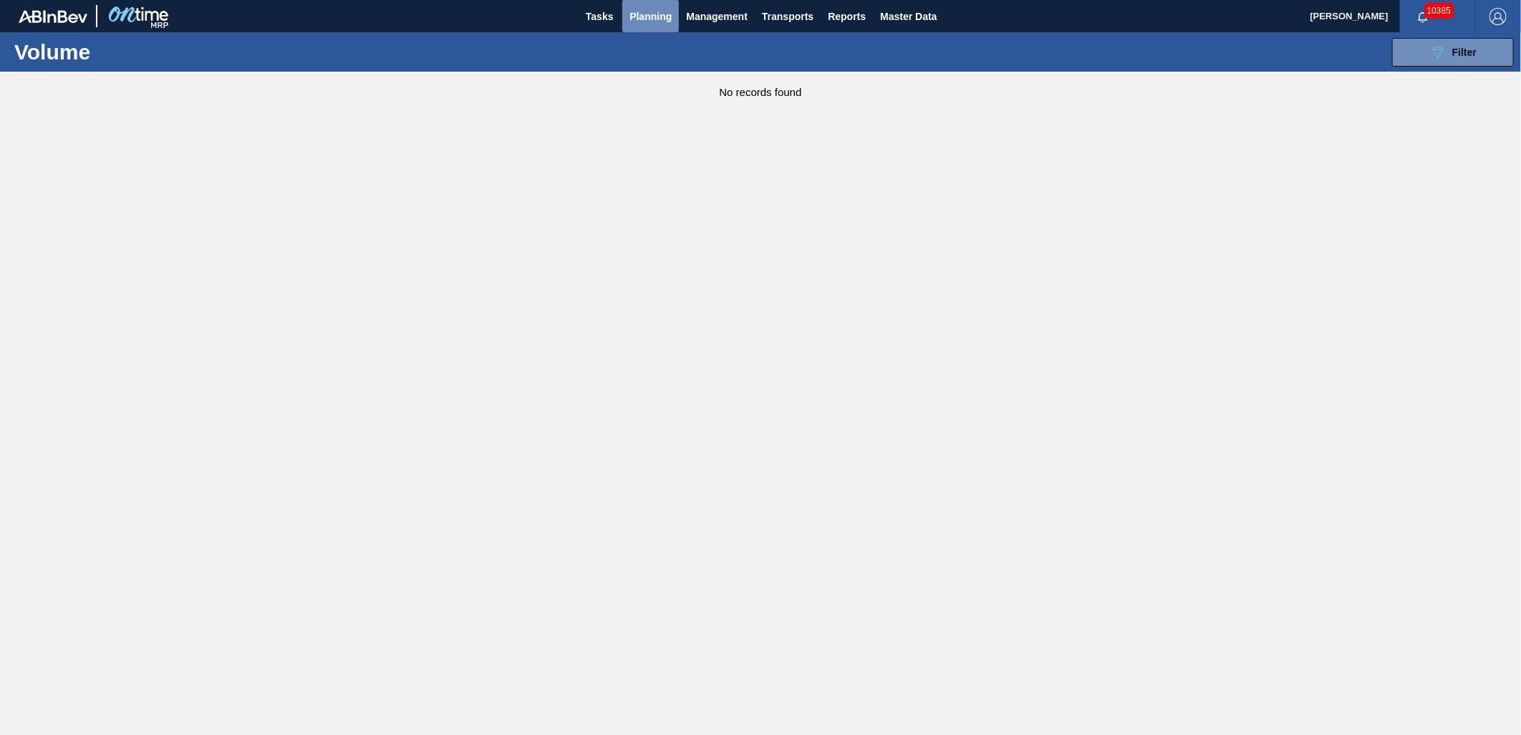
click at [651, 14] on span "Planning" at bounding box center [650, 16] width 42 height 17
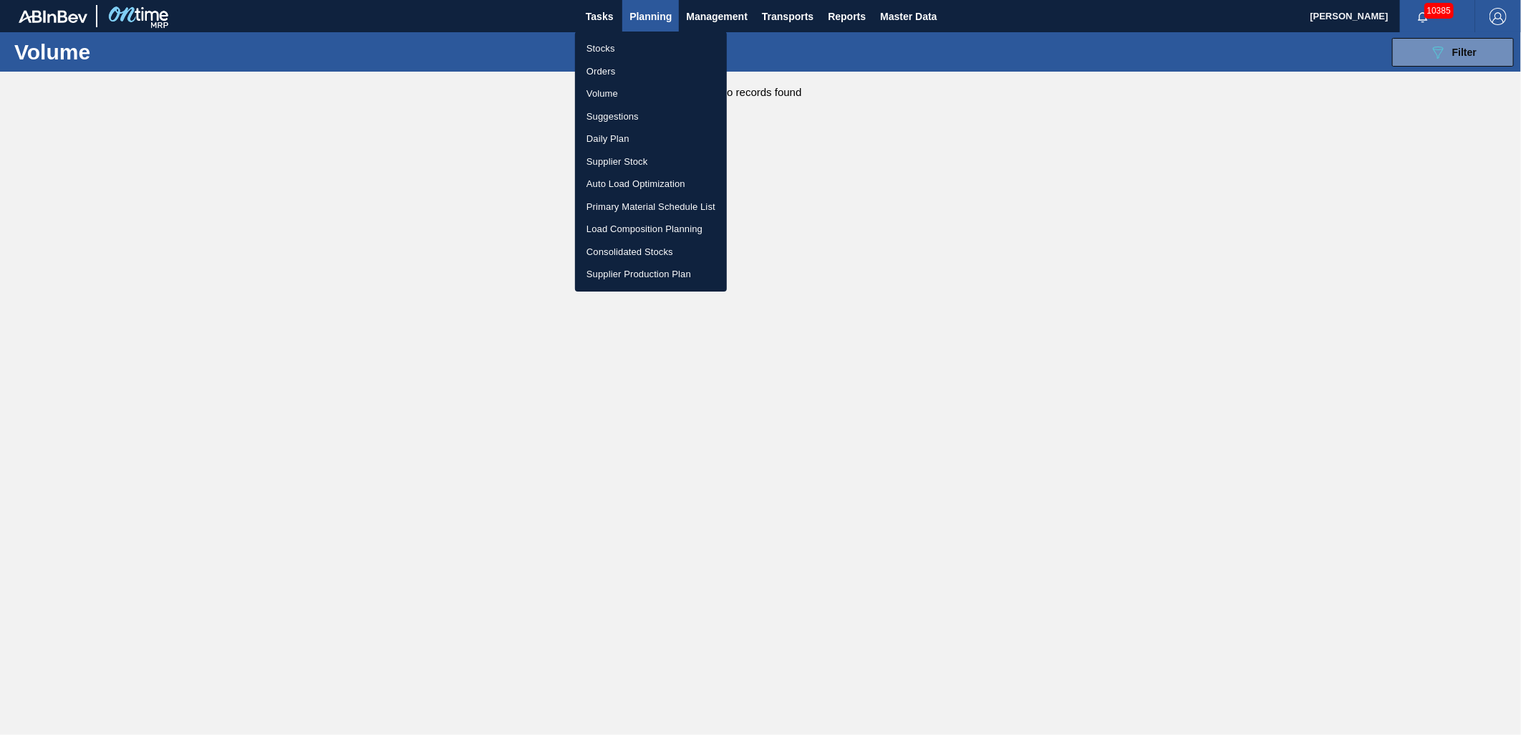
click at [629, 110] on li "Suggestions" at bounding box center [651, 116] width 152 height 23
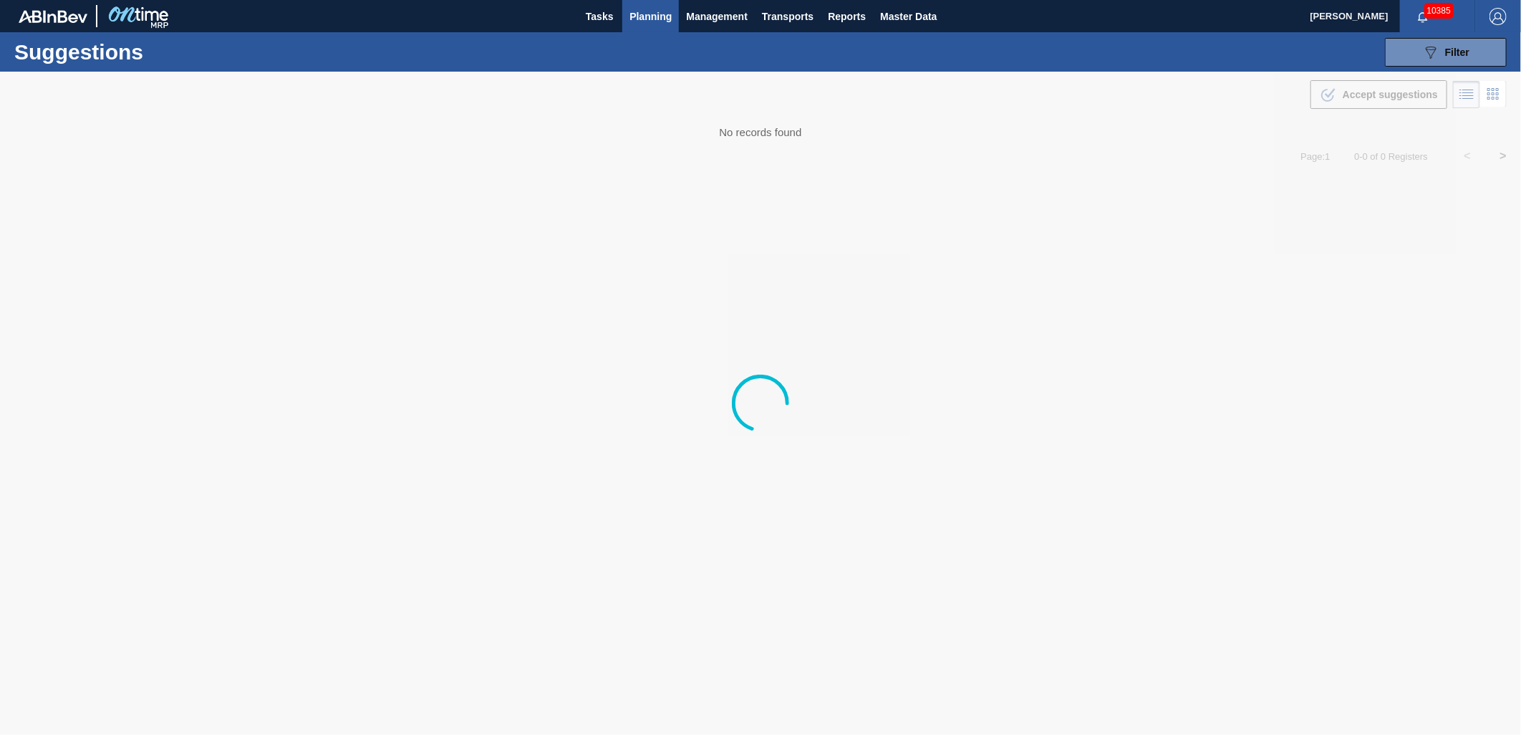
type from "[DATE]"
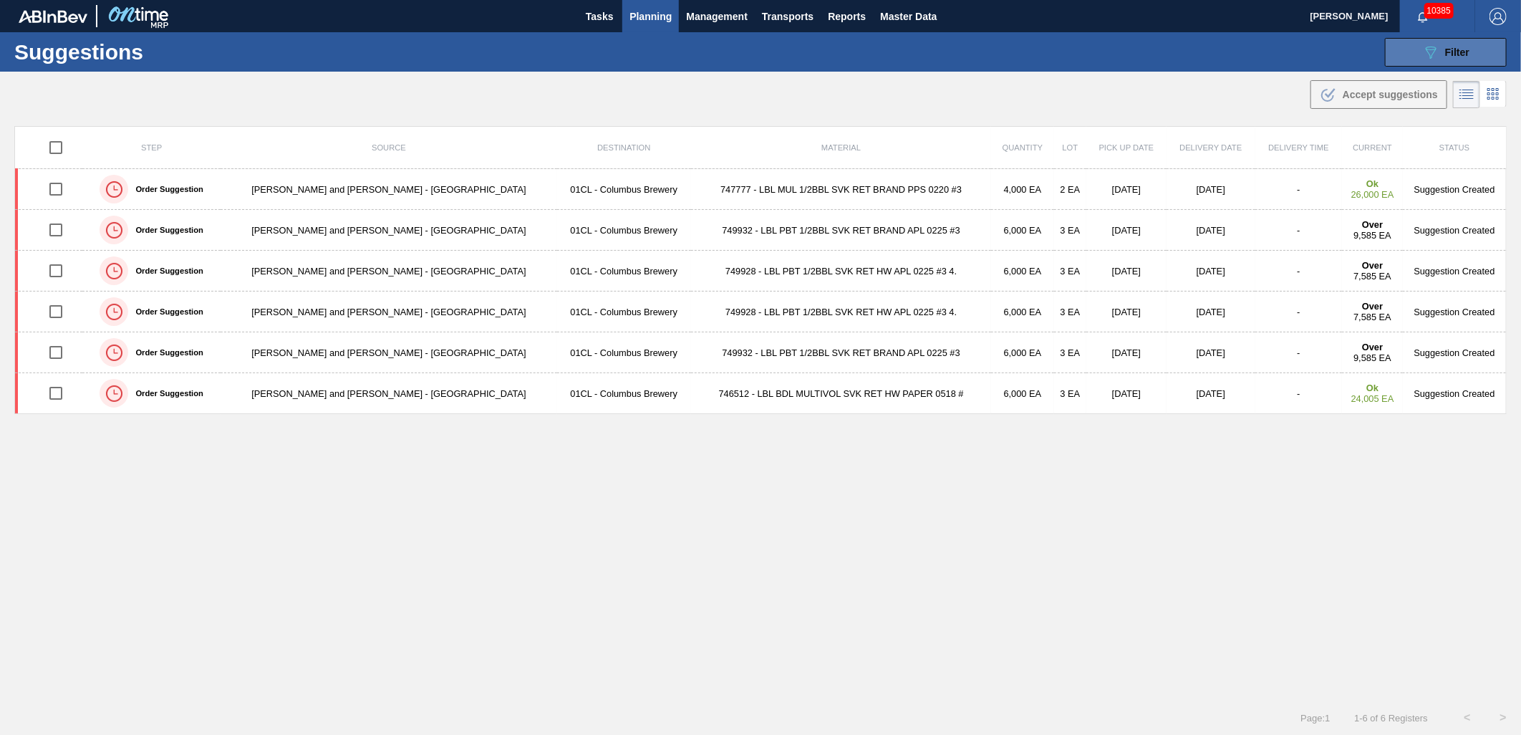
click at [1418, 57] on button "089F7B8B-B2A5-4AFE-B5C0-19BA573D28AC Filter" at bounding box center [1446, 52] width 122 height 29
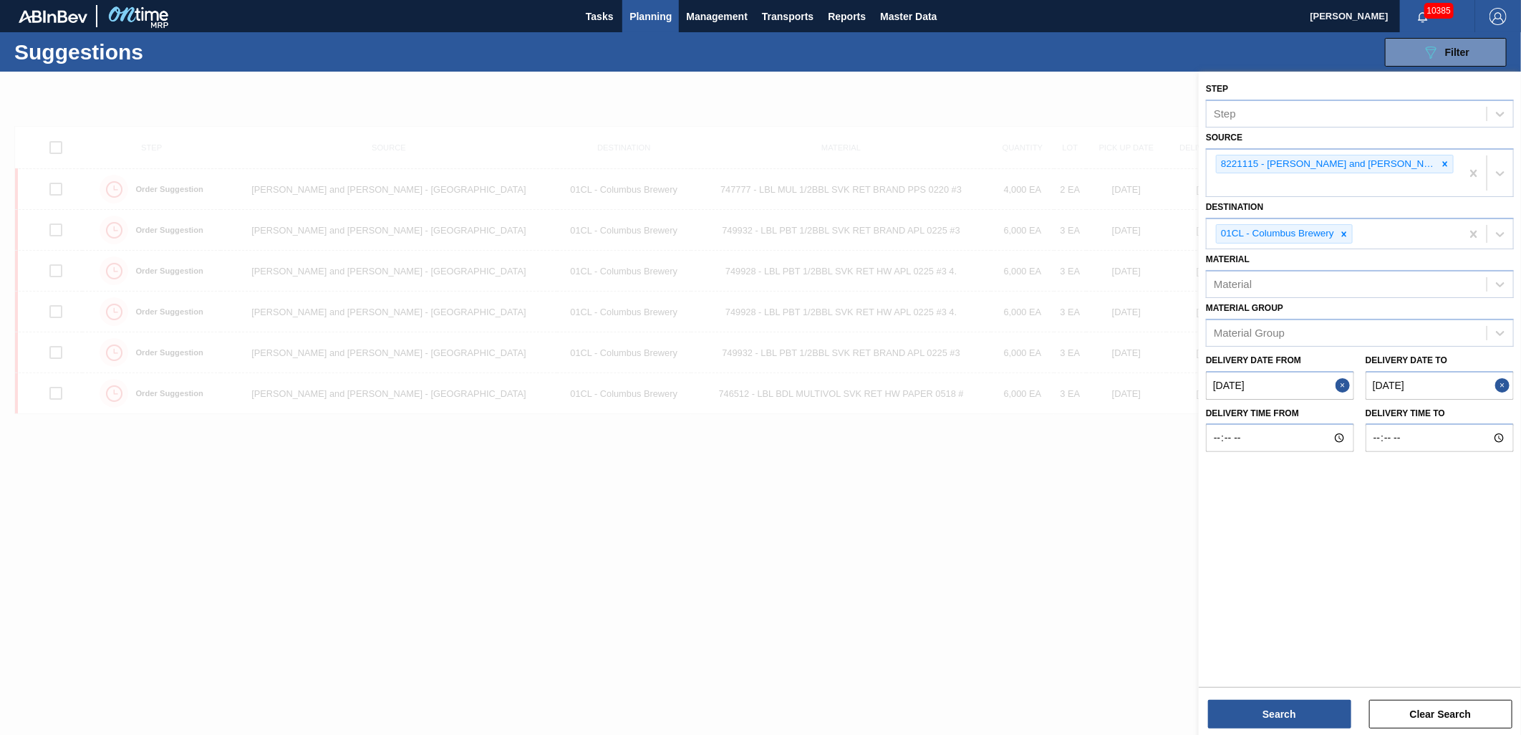
click at [1448, 371] on to "11/01/2025" at bounding box center [1439, 385] width 148 height 29
click at [1353, 415] on button "Previous Month" at bounding box center [1349, 420] width 10 height 10
click at [1354, 415] on button "Previous Month" at bounding box center [1349, 420] width 10 height 10
click at [1402, 479] on div "9" at bounding box center [1399, 488] width 19 height 19
type to "[DATE]"
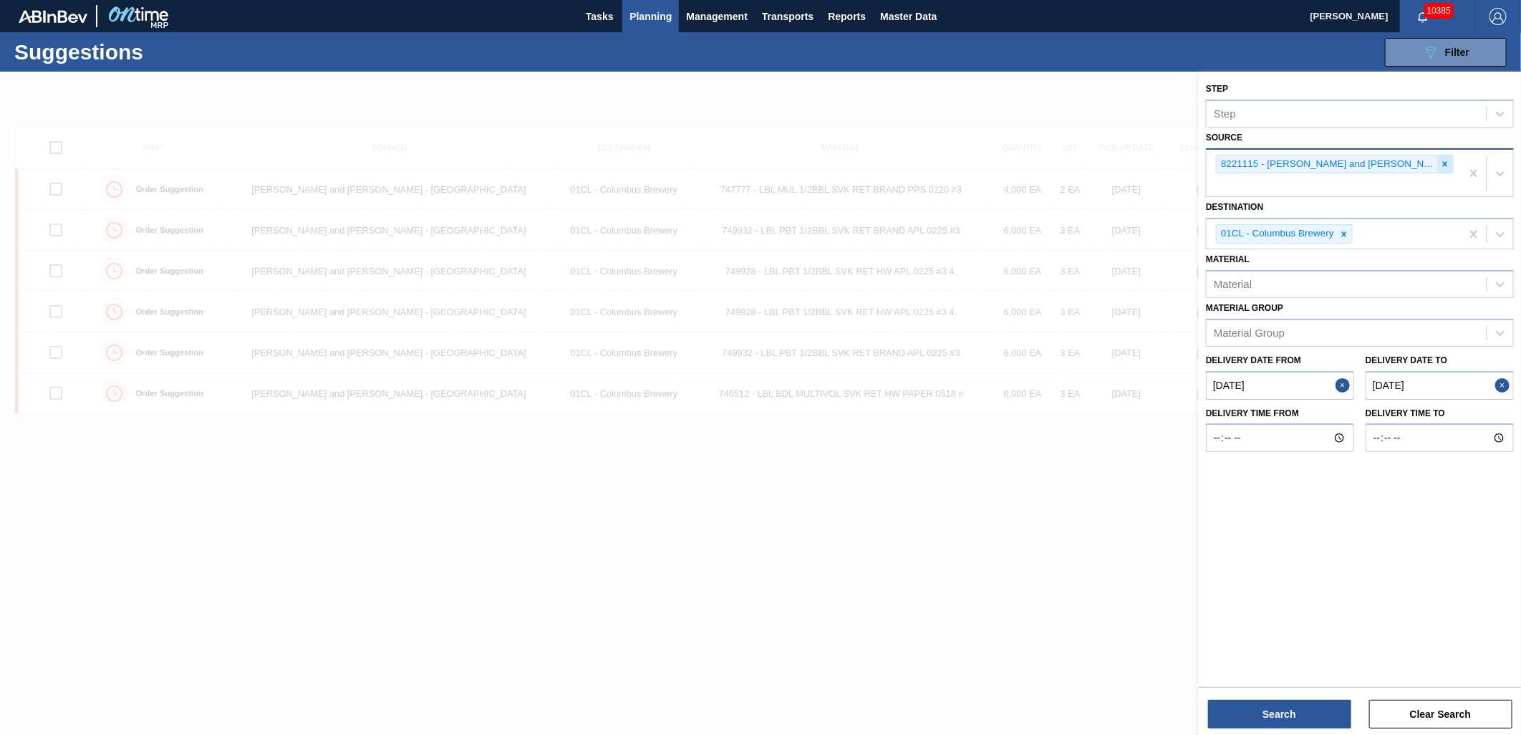
click at [1437, 162] on div at bounding box center [1445, 164] width 16 height 18
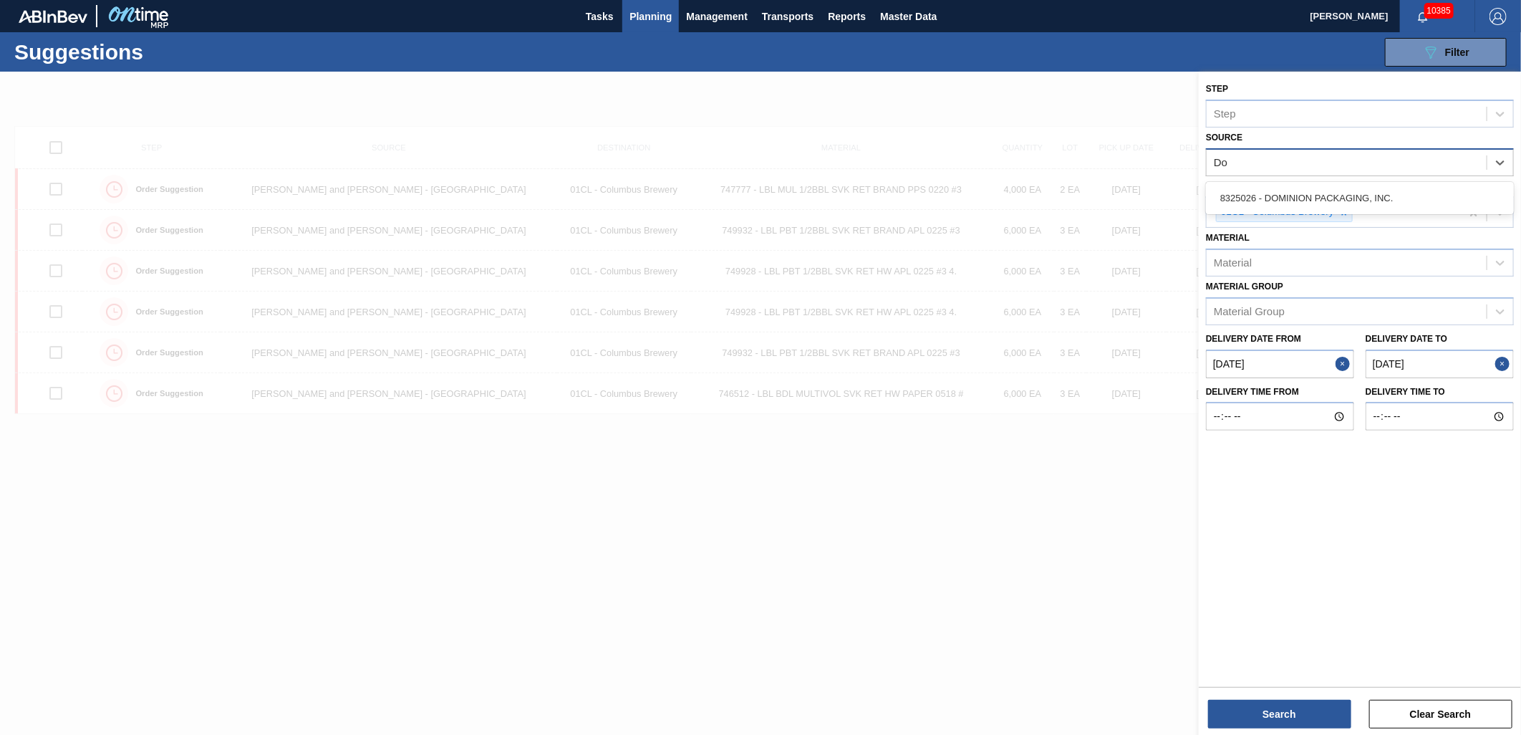
type input "Dom"
click at [1409, 191] on div "8325026 - DOMINION PACKAGING, INC." at bounding box center [1360, 198] width 308 height 26
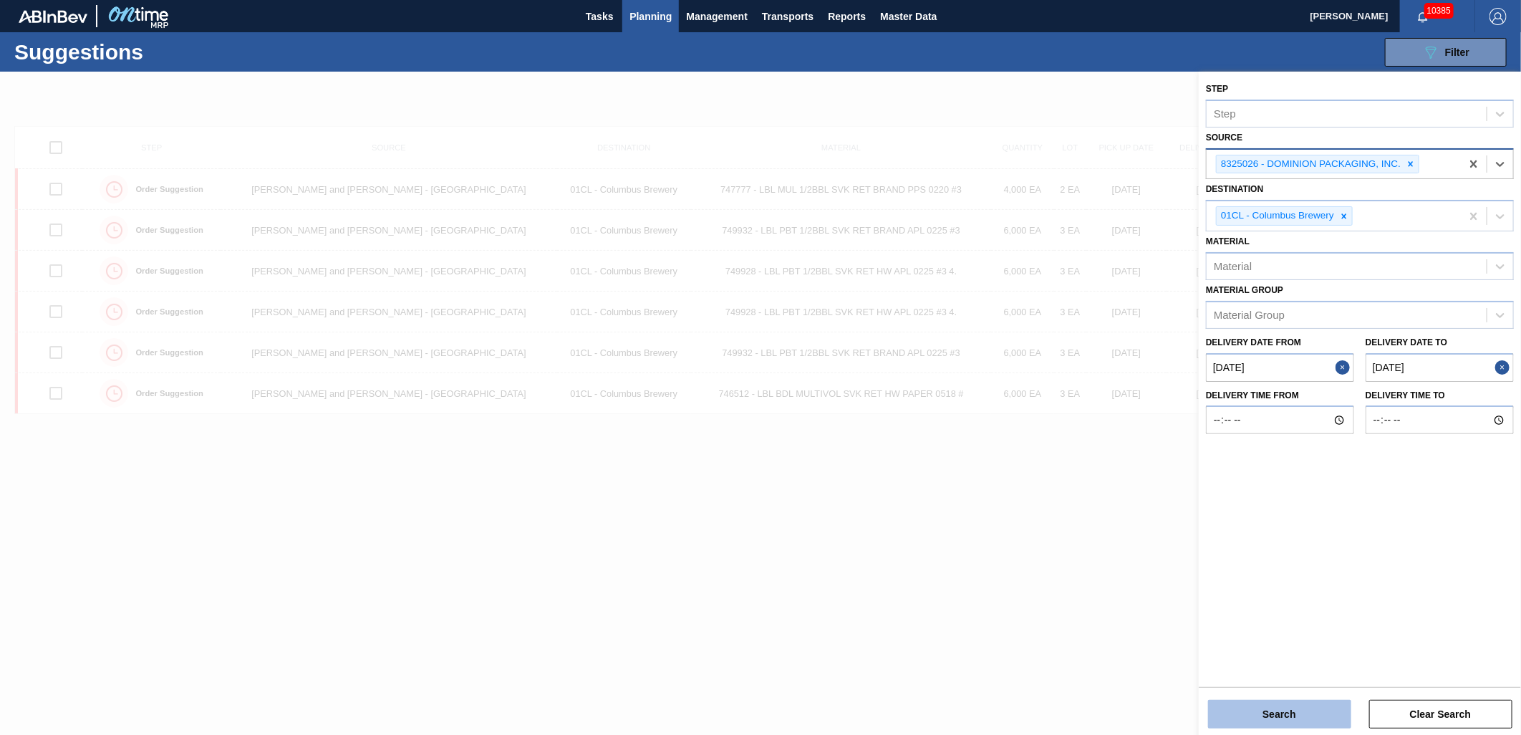
click at [1279, 707] on button "Search" at bounding box center [1279, 713] width 143 height 29
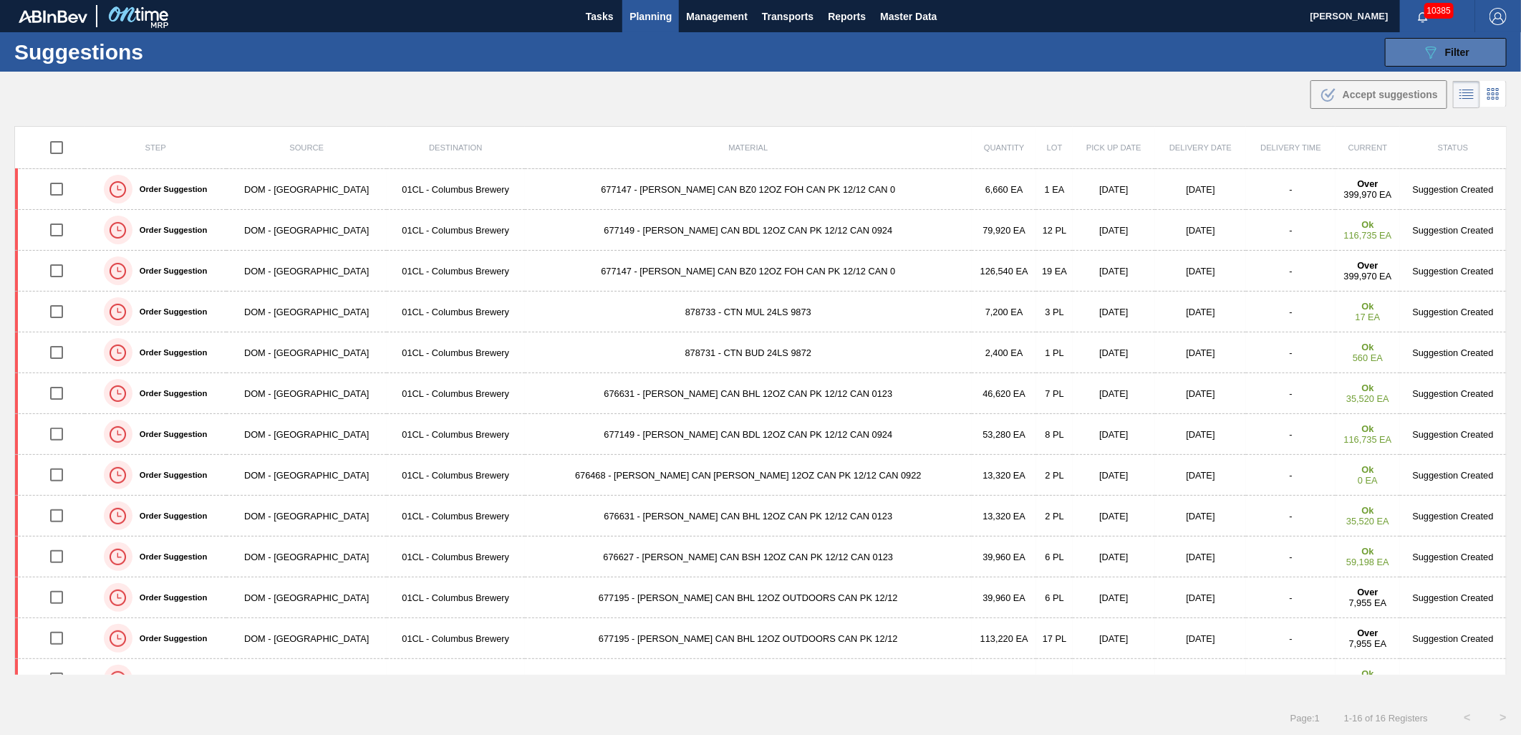
click at [1436, 50] on icon "089F7B8B-B2A5-4AFE-B5C0-19BA573D28AC" at bounding box center [1430, 52] width 17 height 17
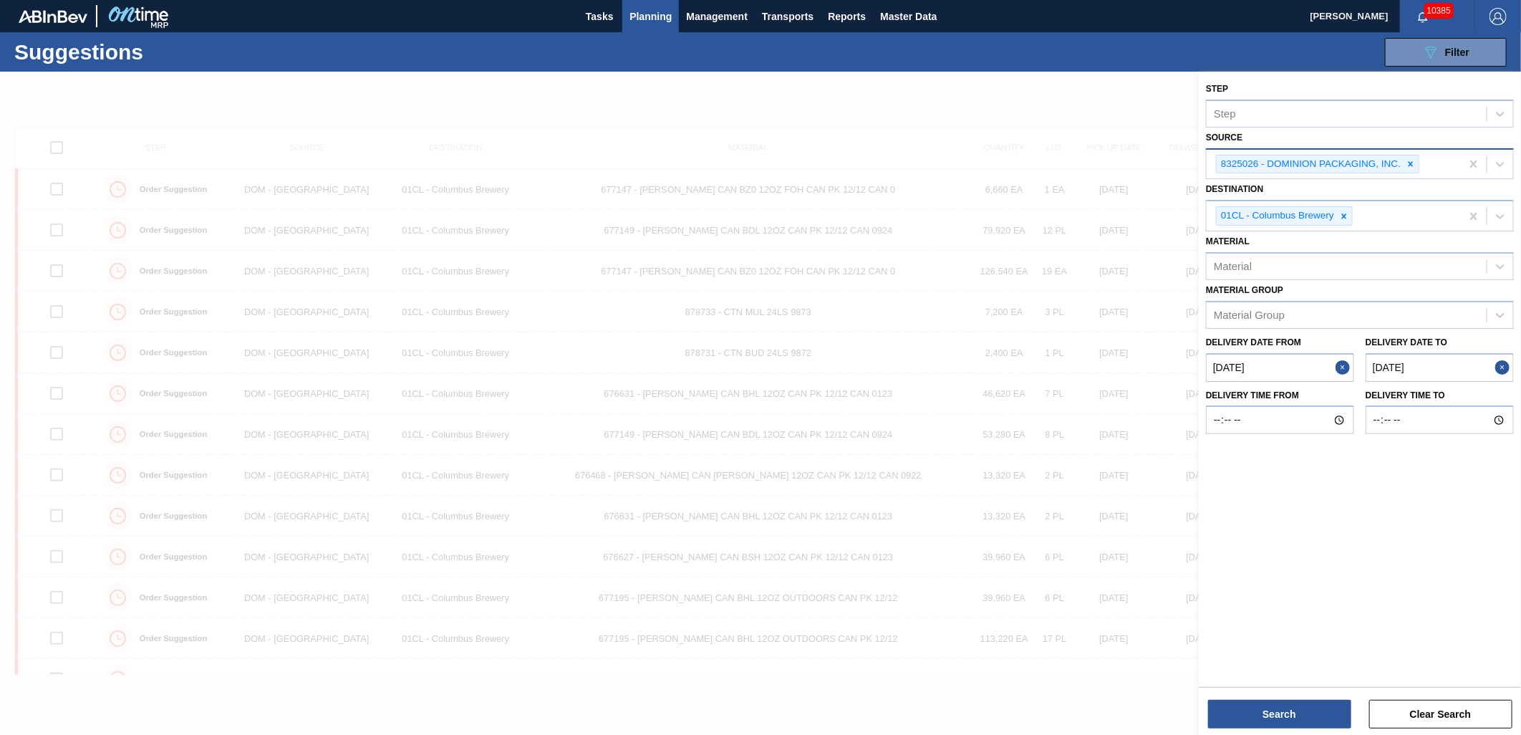
click at [1274, 362] on from "[DATE]" at bounding box center [1280, 367] width 148 height 29
click at [1222, 399] on button "Previous Month" at bounding box center [1218, 402] width 10 height 10
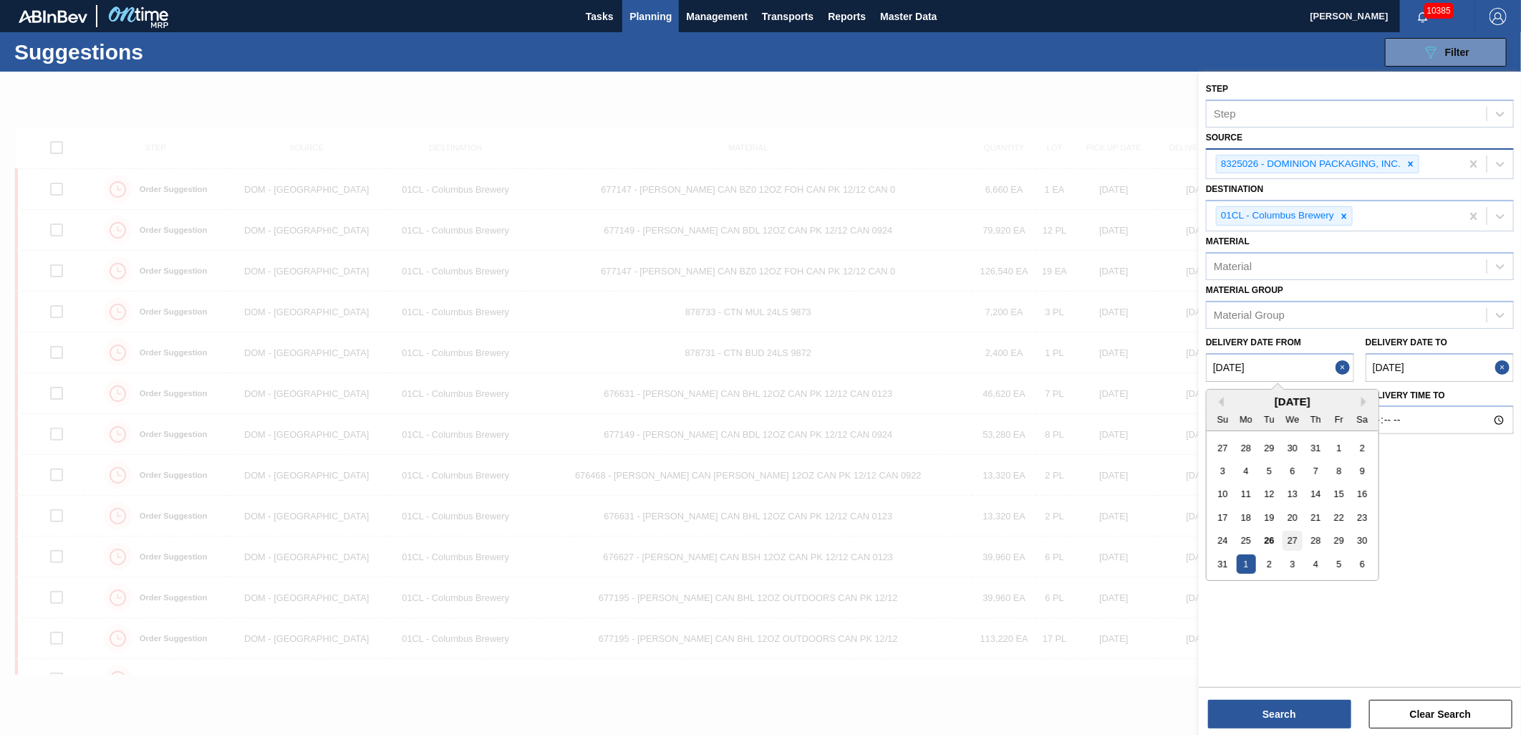
click at [1285, 539] on div "27" at bounding box center [1291, 539] width 19 height 19
type from "[DATE]"
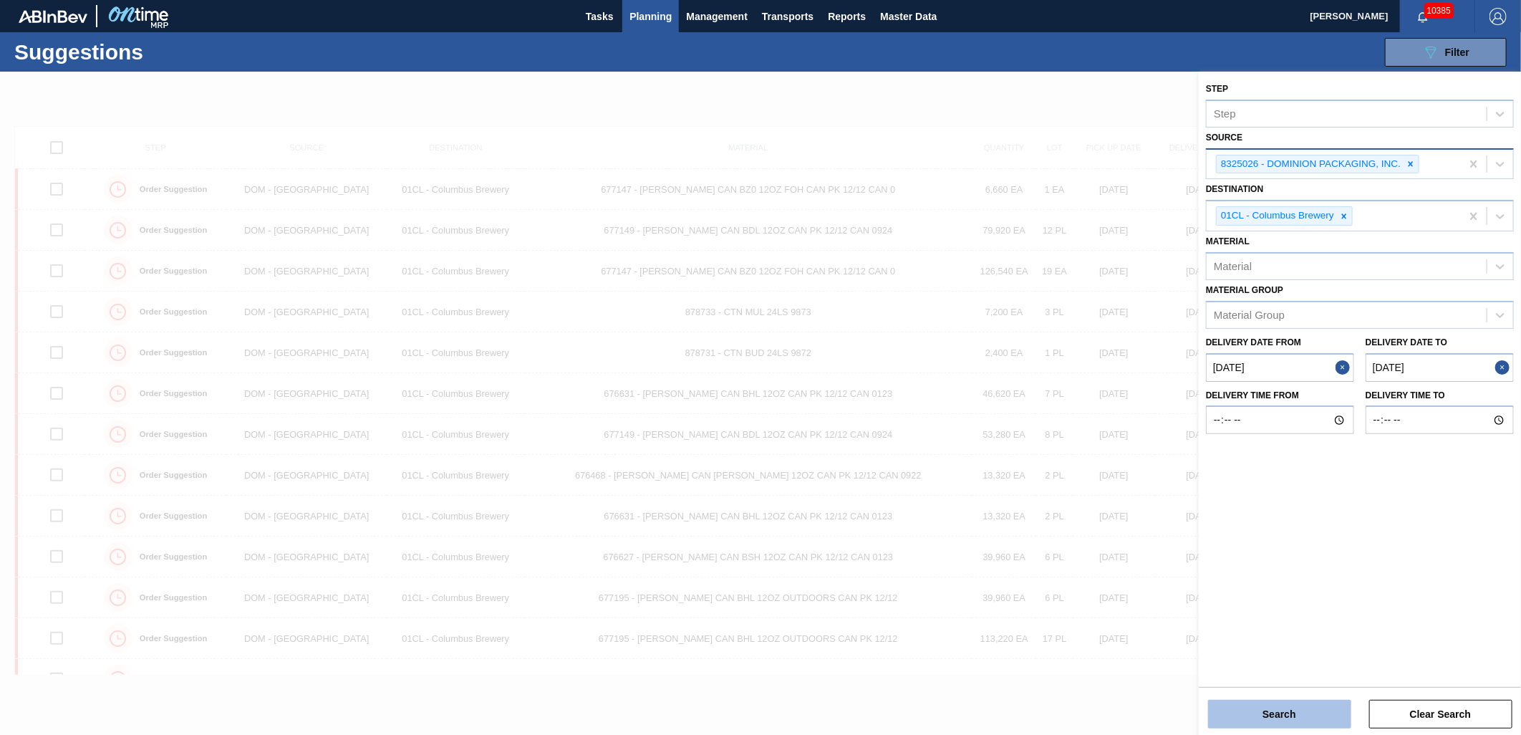
click at [1269, 699] on div "Search Clear Search" at bounding box center [1359, 707] width 322 height 40
click at [1268, 705] on button "Search" at bounding box center [1279, 713] width 143 height 29
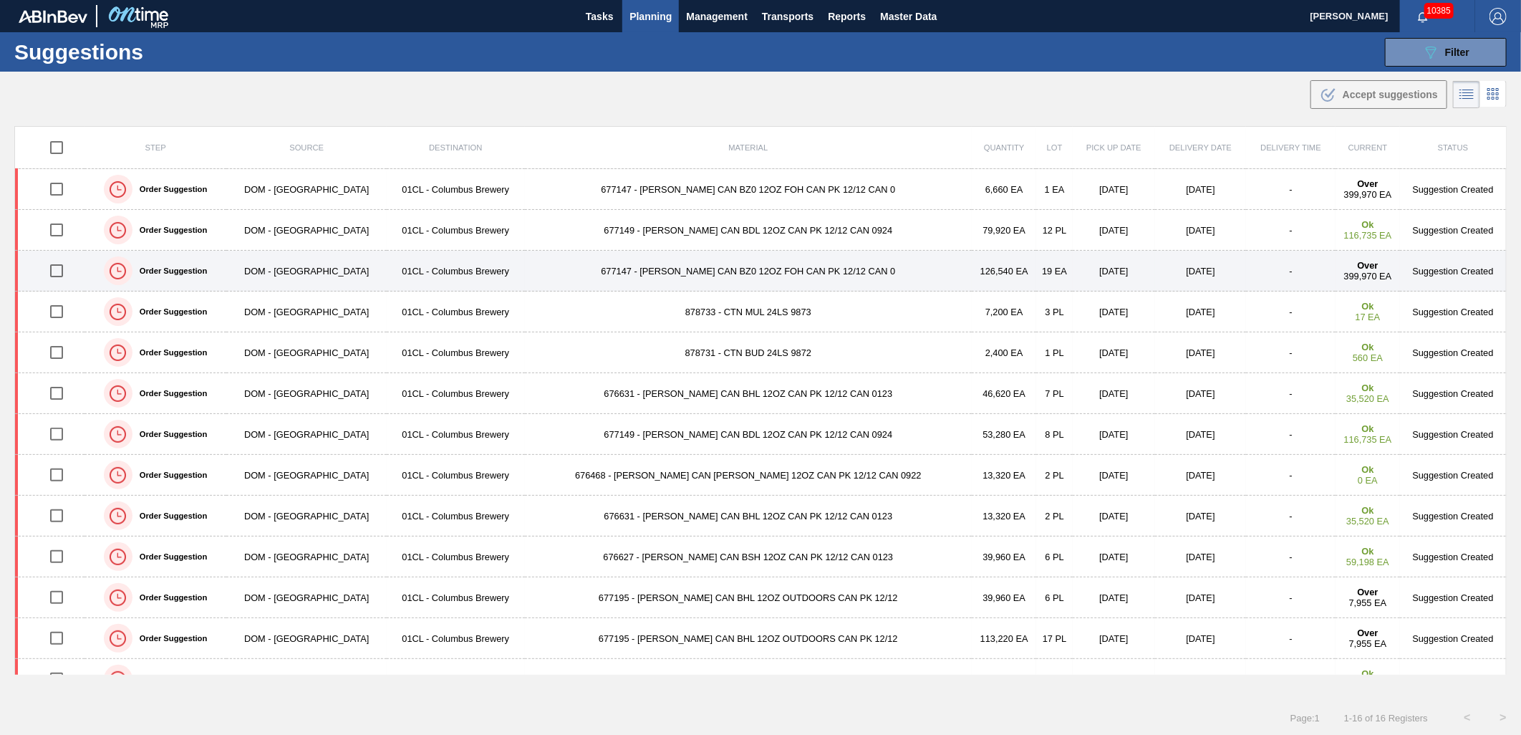
click at [62, 273] on input "checkbox" at bounding box center [57, 271] width 30 height 30
checkbox input "true"
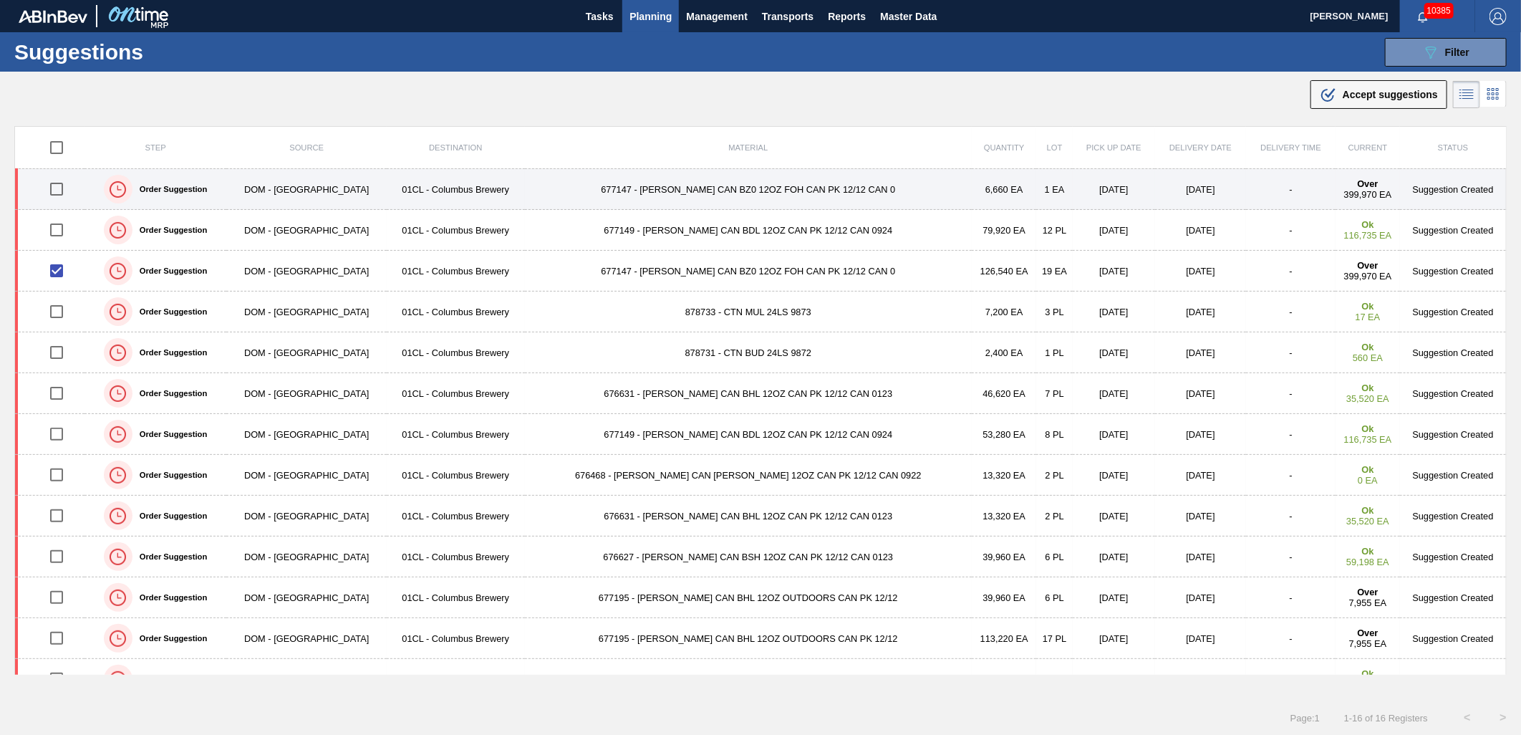
click at [58, 190] on input "checkbox" at bounding box center [57, 189] width 30 height 30
checkbox input "true"
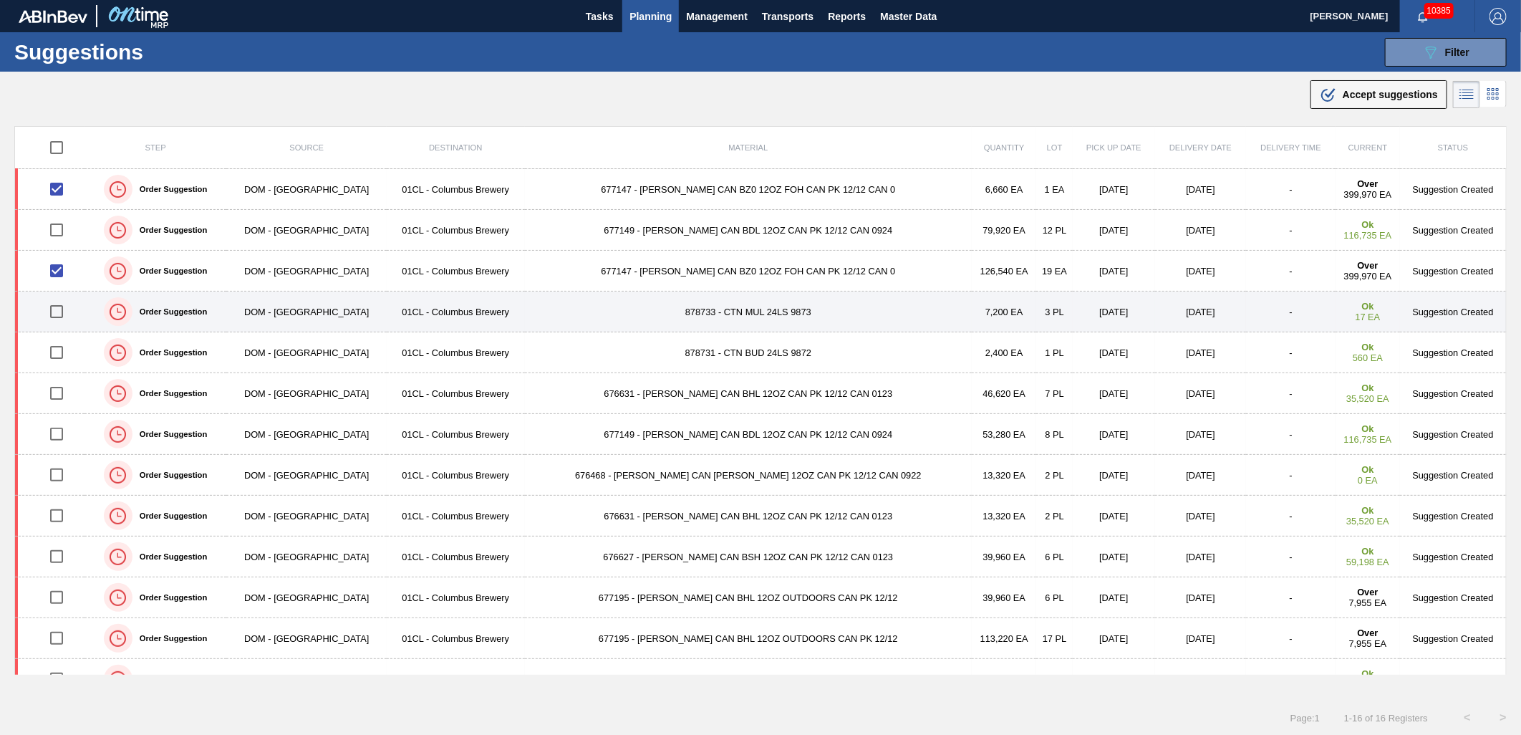
click at [58, 311] on input "checkbox" at bounding box center [57, 311] width 30 height 30
checkbox input "true"
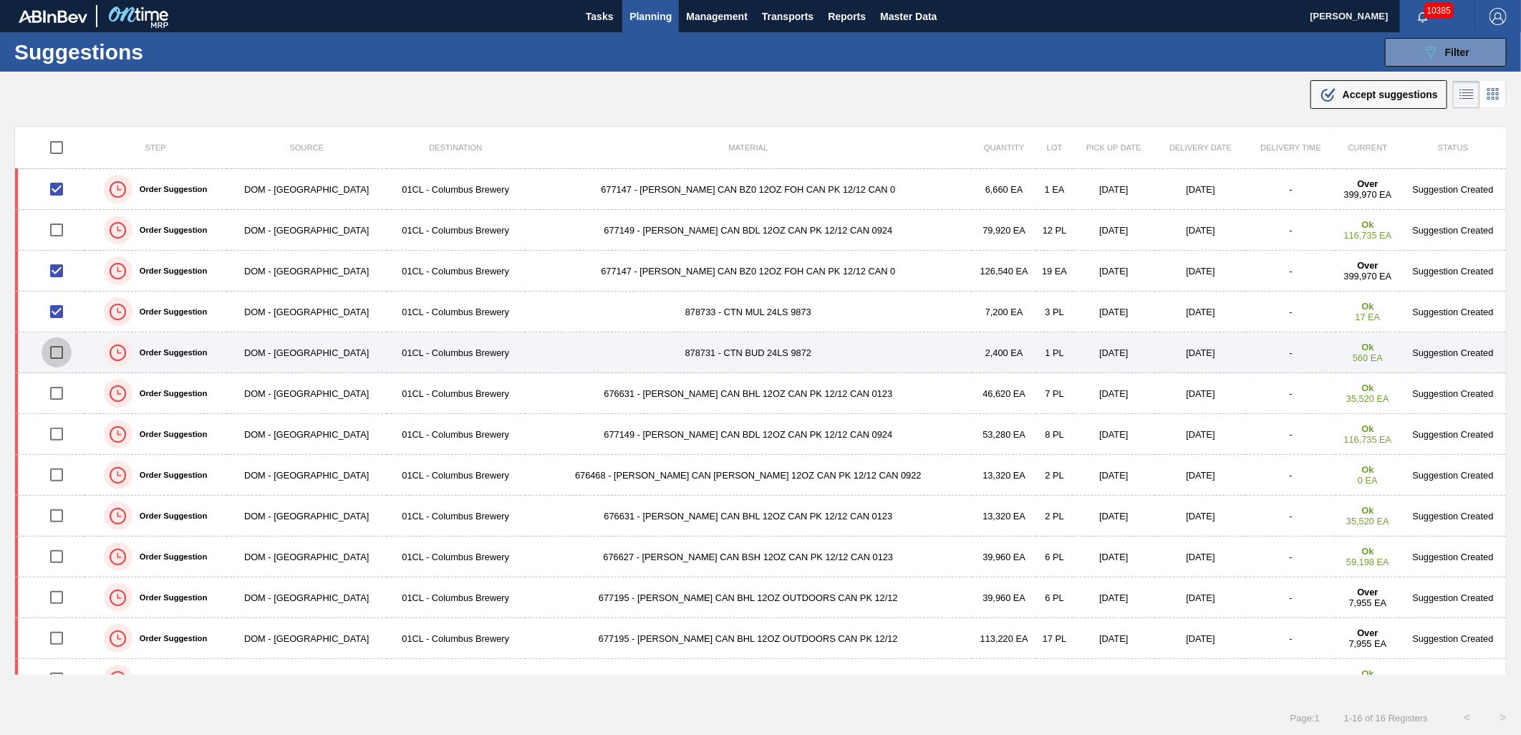
click at [58, 351] on input "checkbox" at bounding box center [57, 352] width 30 height 30
checkbox input "true"
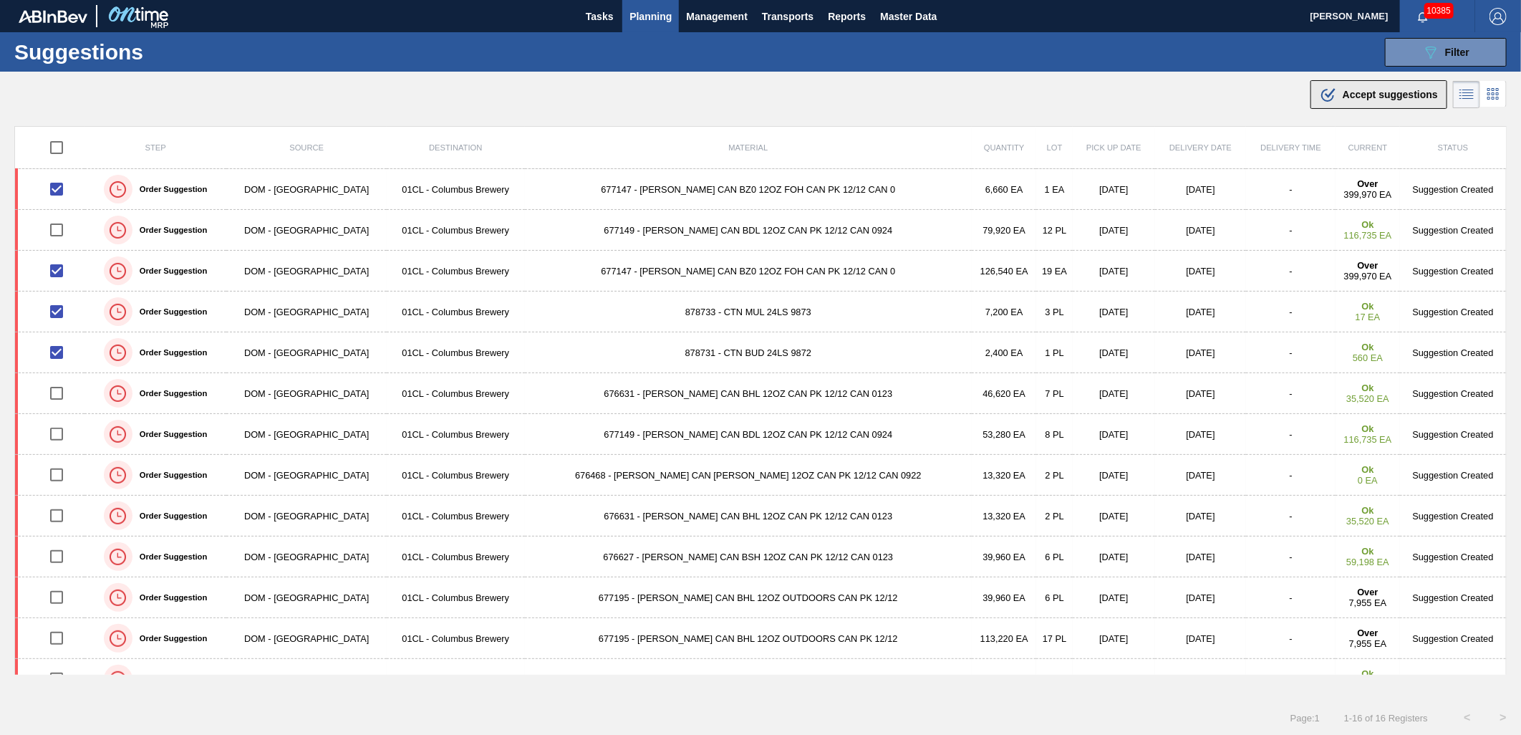
click at [1342, 93] on span "Accept suggestions" at bounding box center [1389, 94] width 95 height 11
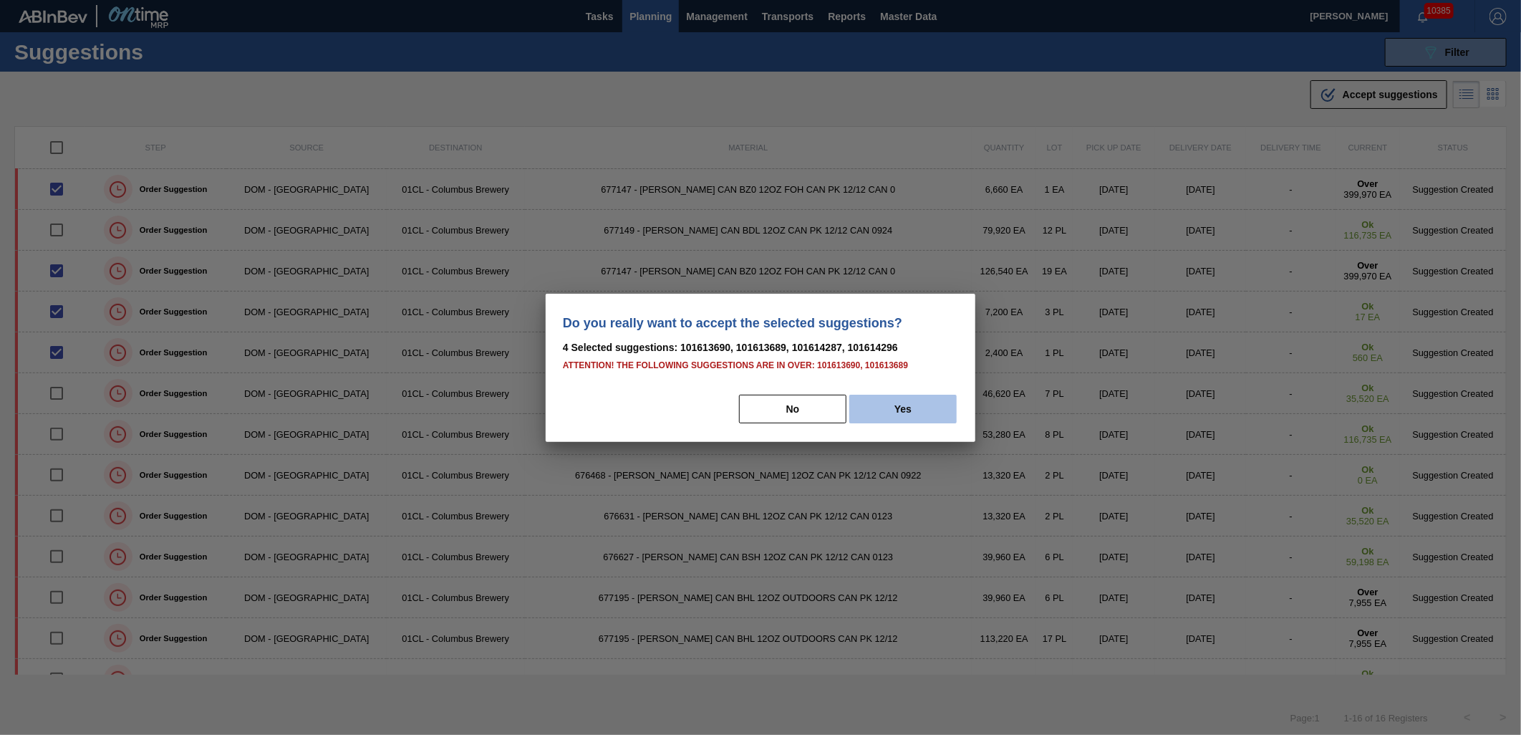
click at [922, 402] on button "Yes" at bounding box center [902, 408] width 107 height 29
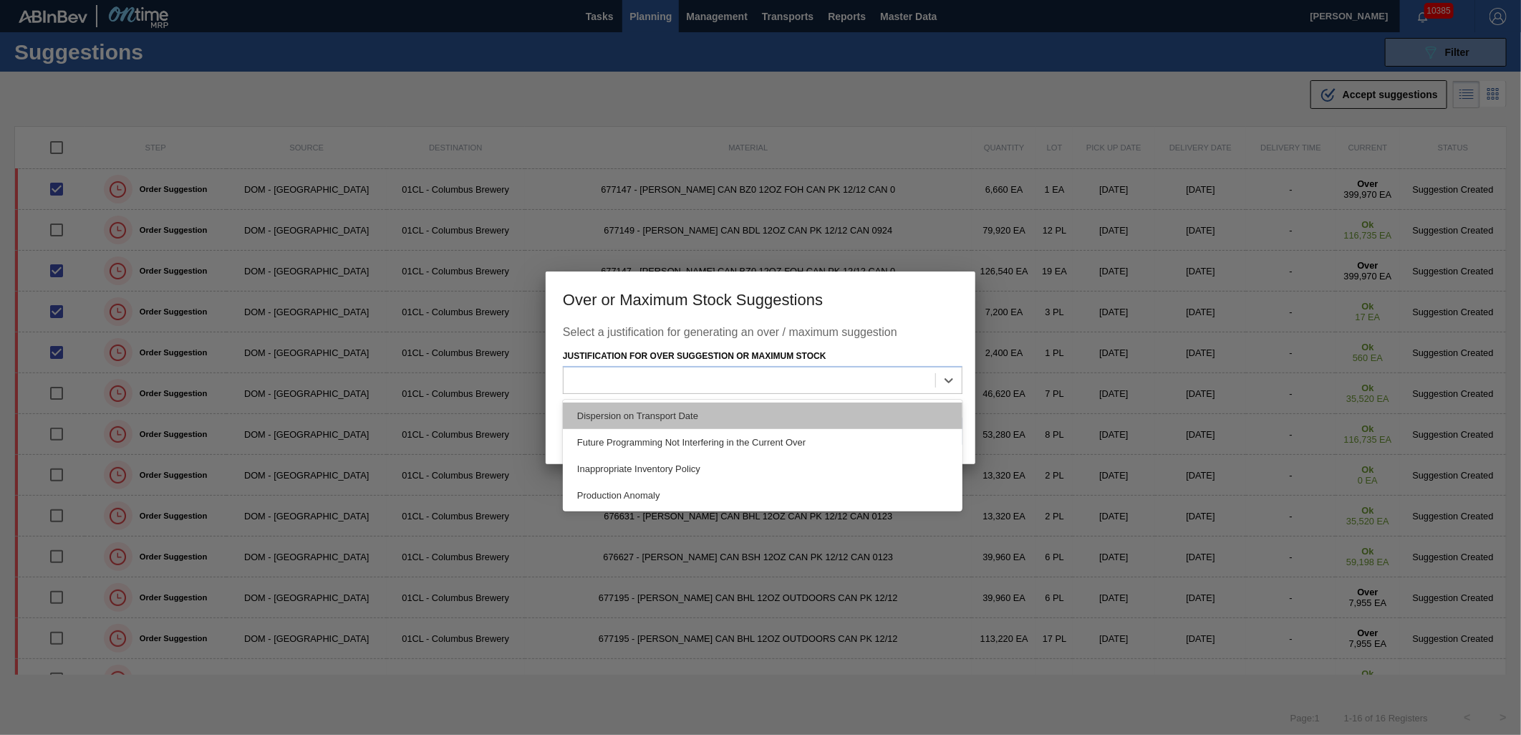
drag, startPoint x: 841, startPoint y: 384, endPoint x: 796, endPoint y: 419, distance: 57.1
click at [840, 383] on div at bounding box center [749, 380] width 372 height 21
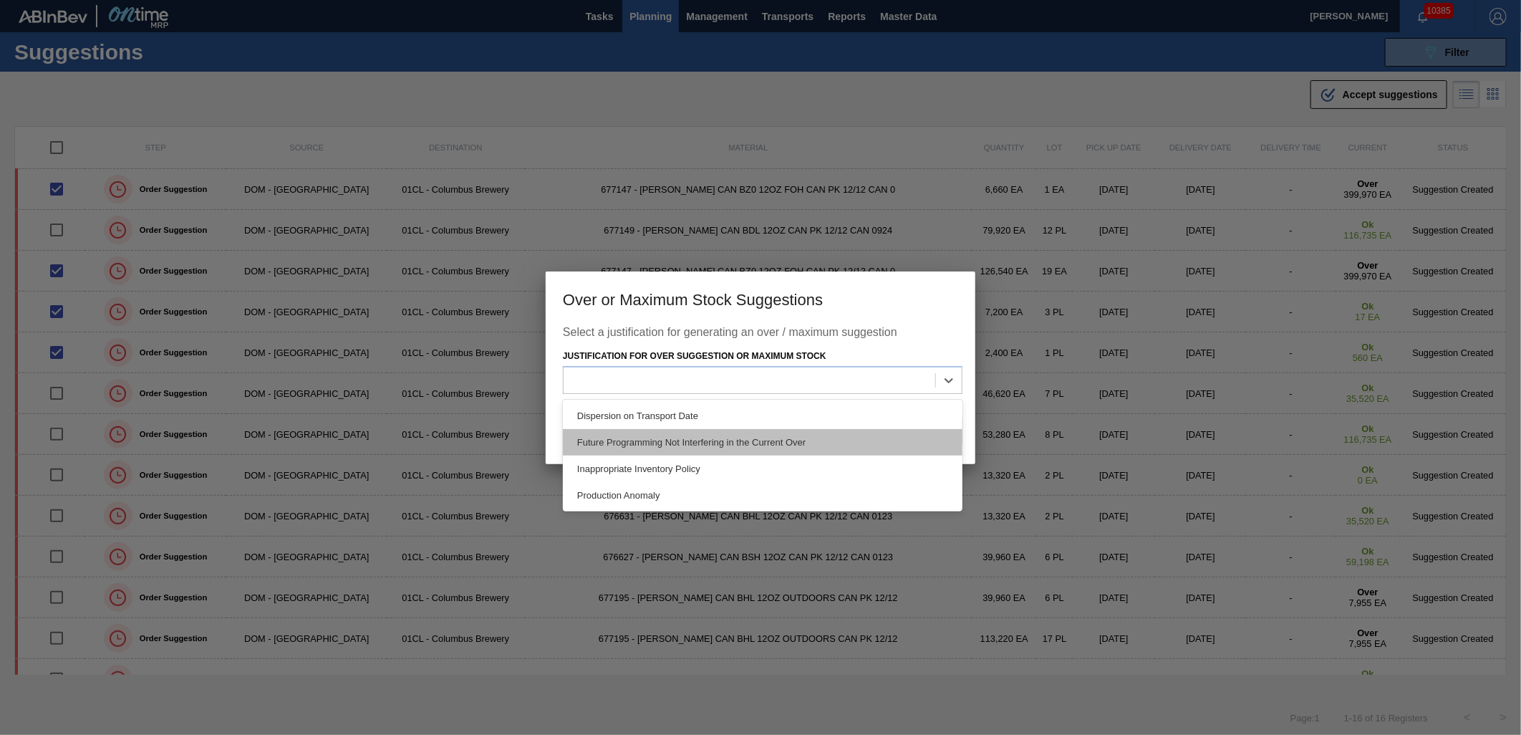
click at [773, 445] on div "Future Programming Not Interfering in the Current Over" at bounding box center [762, 442] width 399 height 26
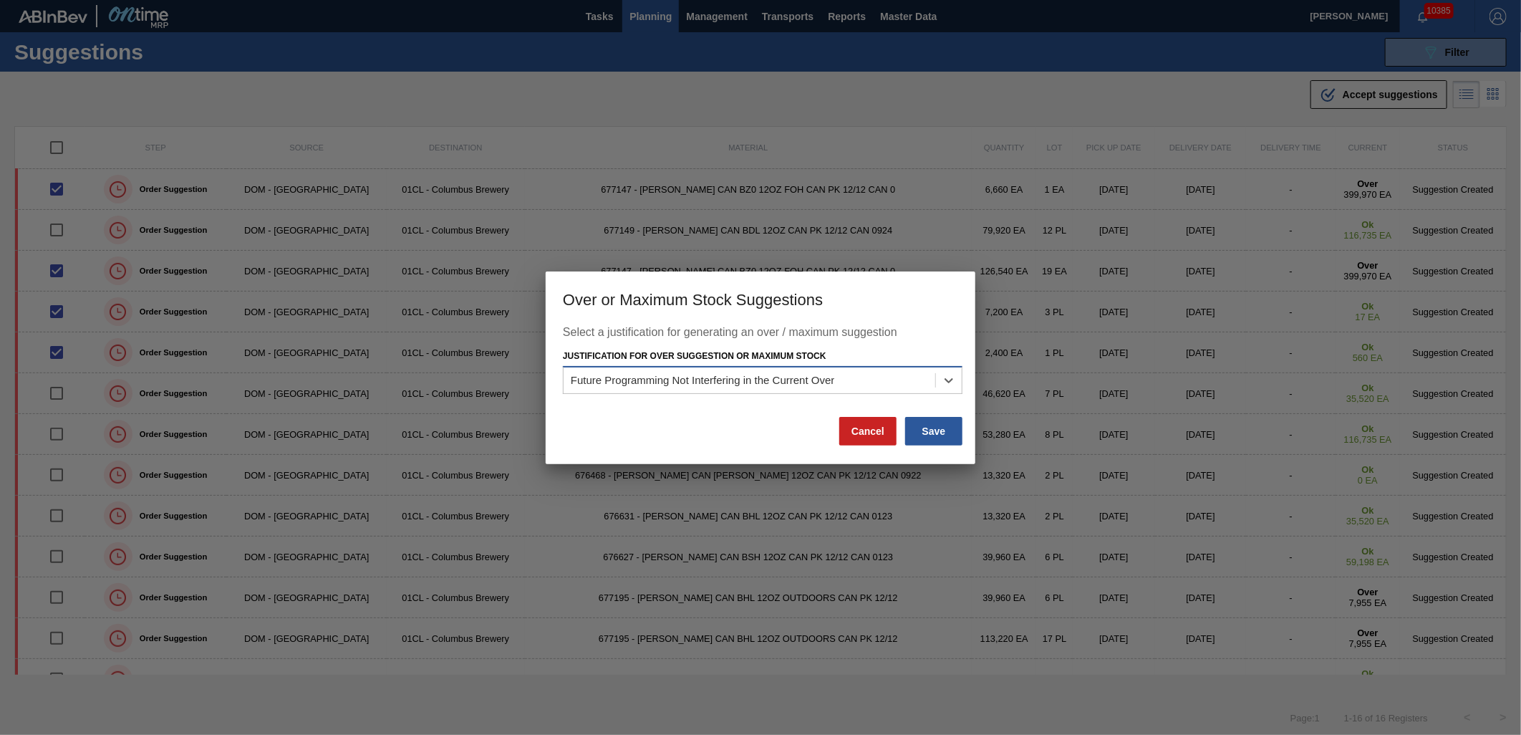
click at [864, 384] on div "Future Programming Not Interfering in the Current Over" at bounding box center [749, 380] width 372 height 21
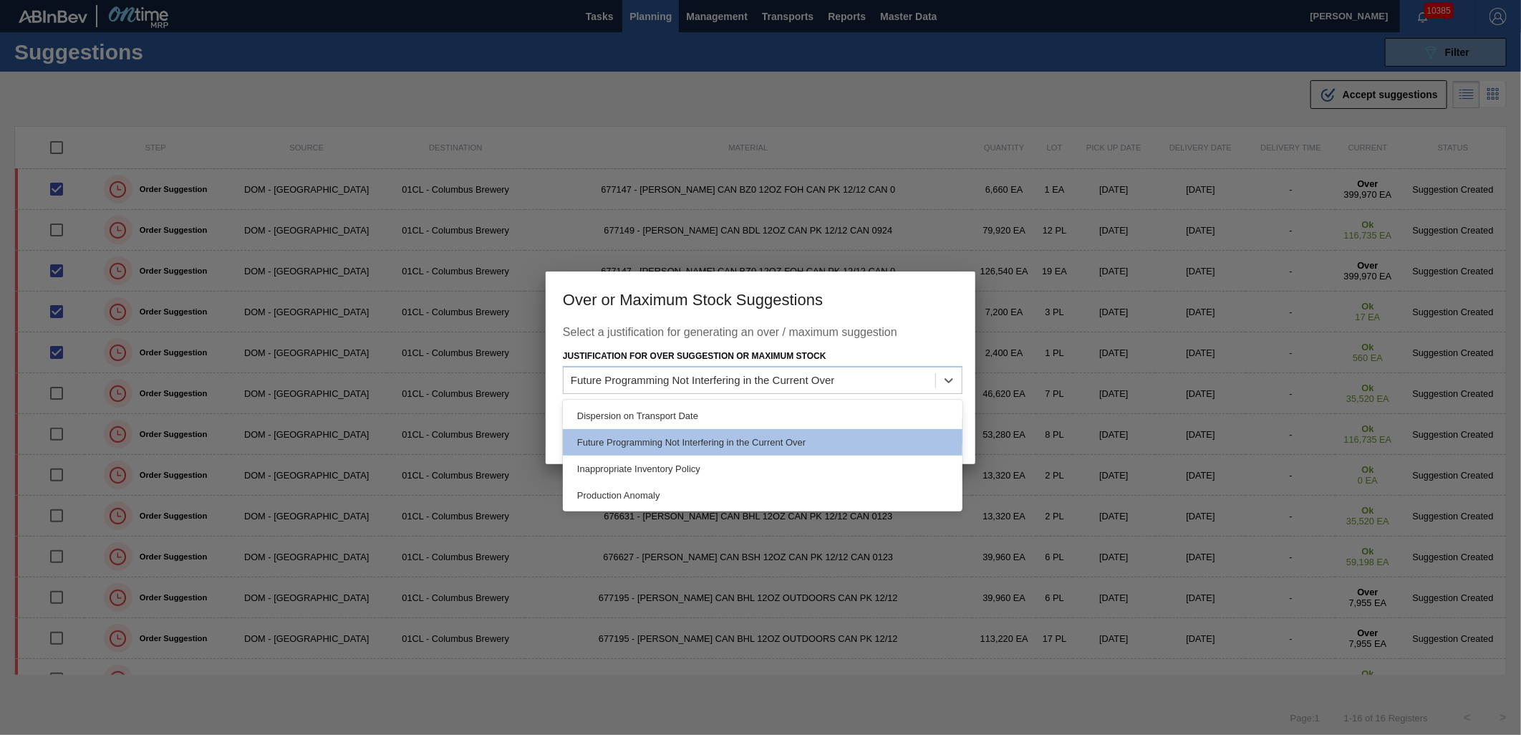
drag, startPoint x: 755, startPoint y: 466, endPoint x: 790, endPoint y: 466, distance: 35.1
click at [757, 466] on div "Inappropriate Inventory Policy" at bounding box center [762, 468] width 399 height 26
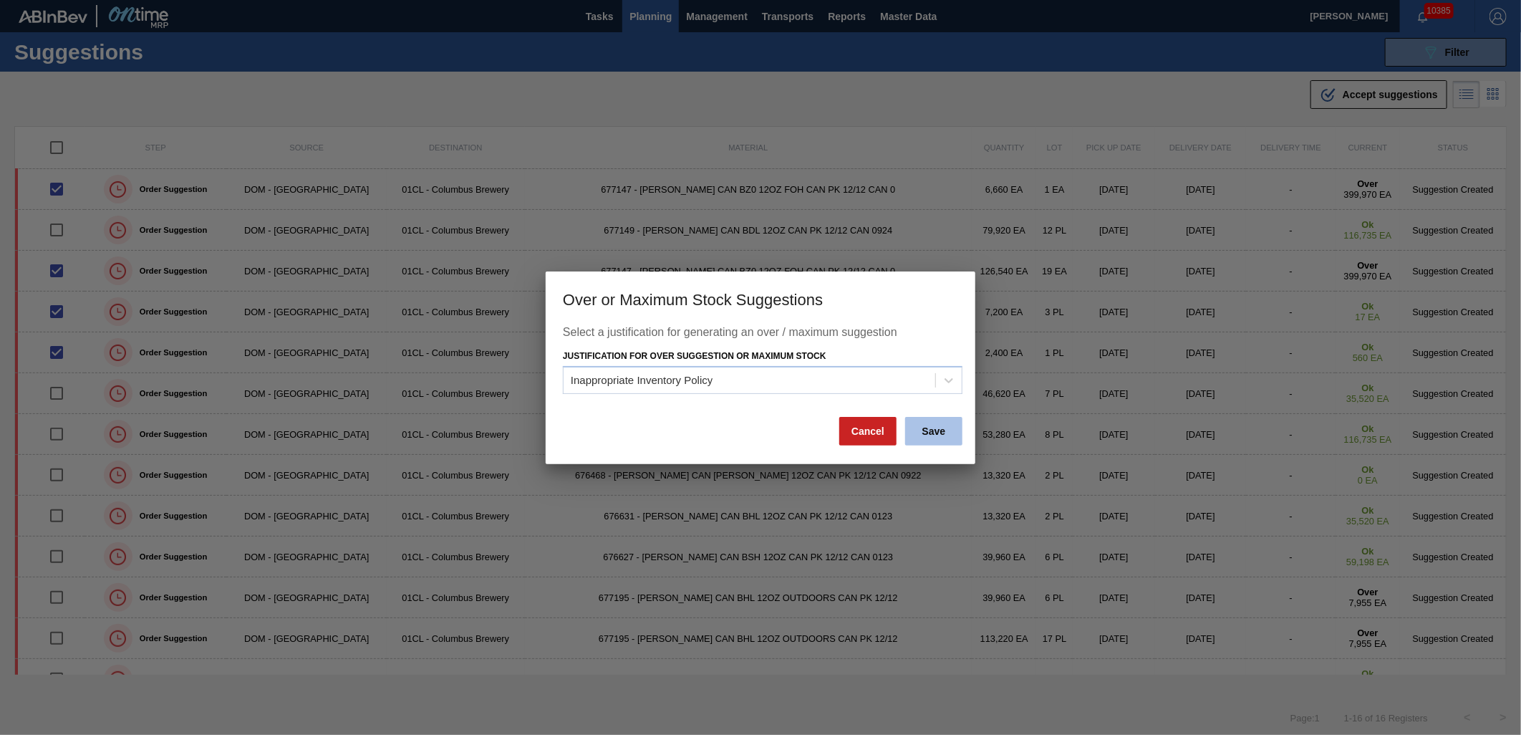
click at [947, 435] on button "Save" at bounding box center [933, 431] width 57 height 29
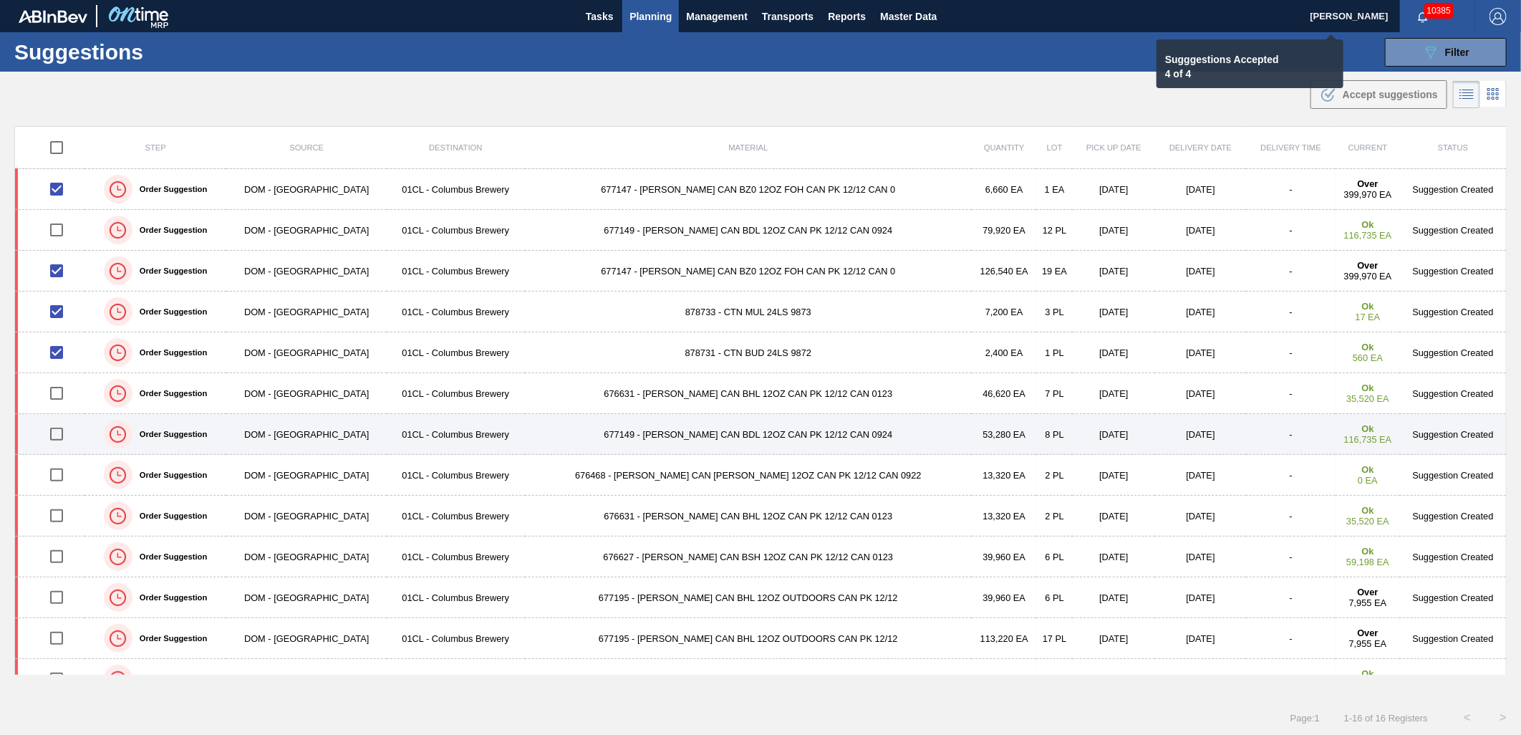
checkbox input "false"
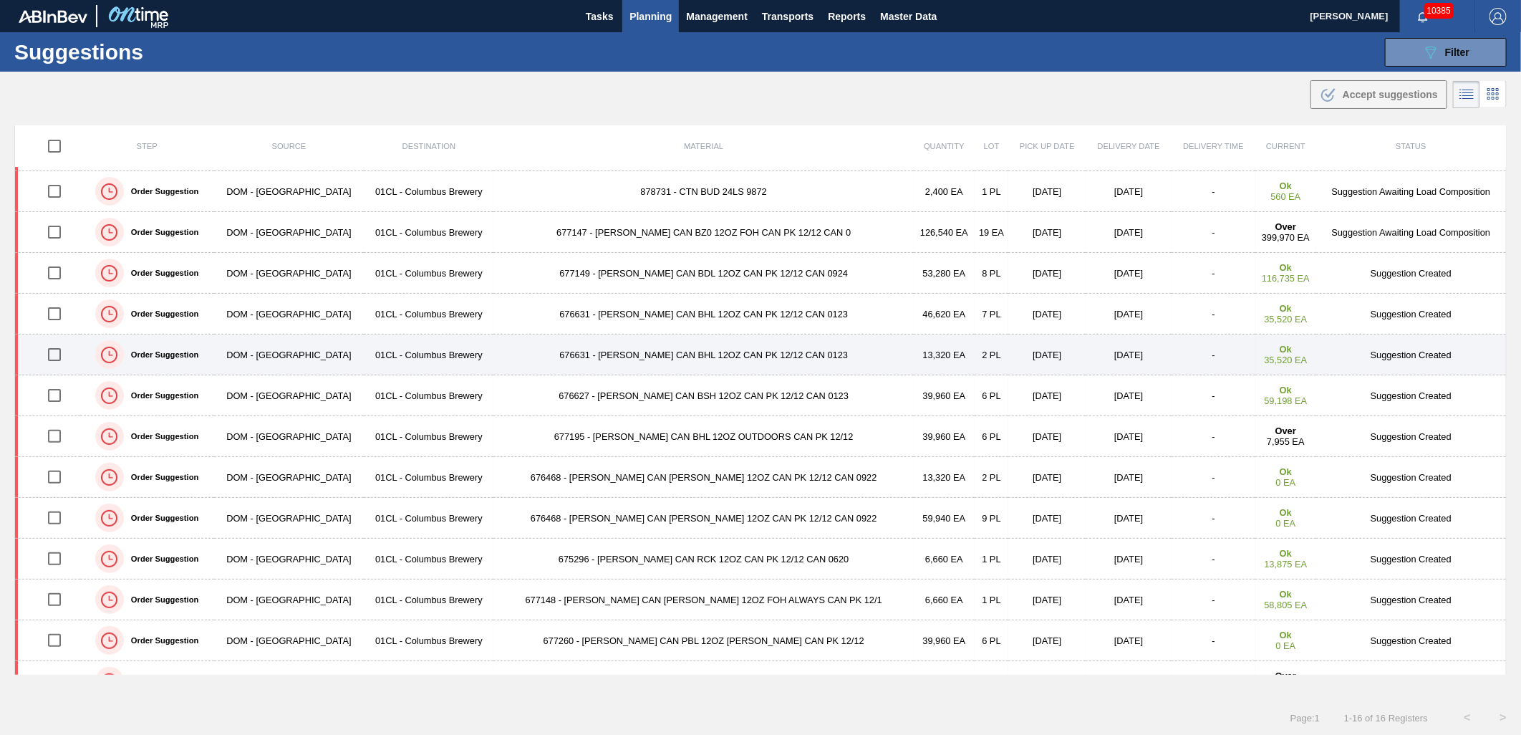
scroll to position [147, 0]
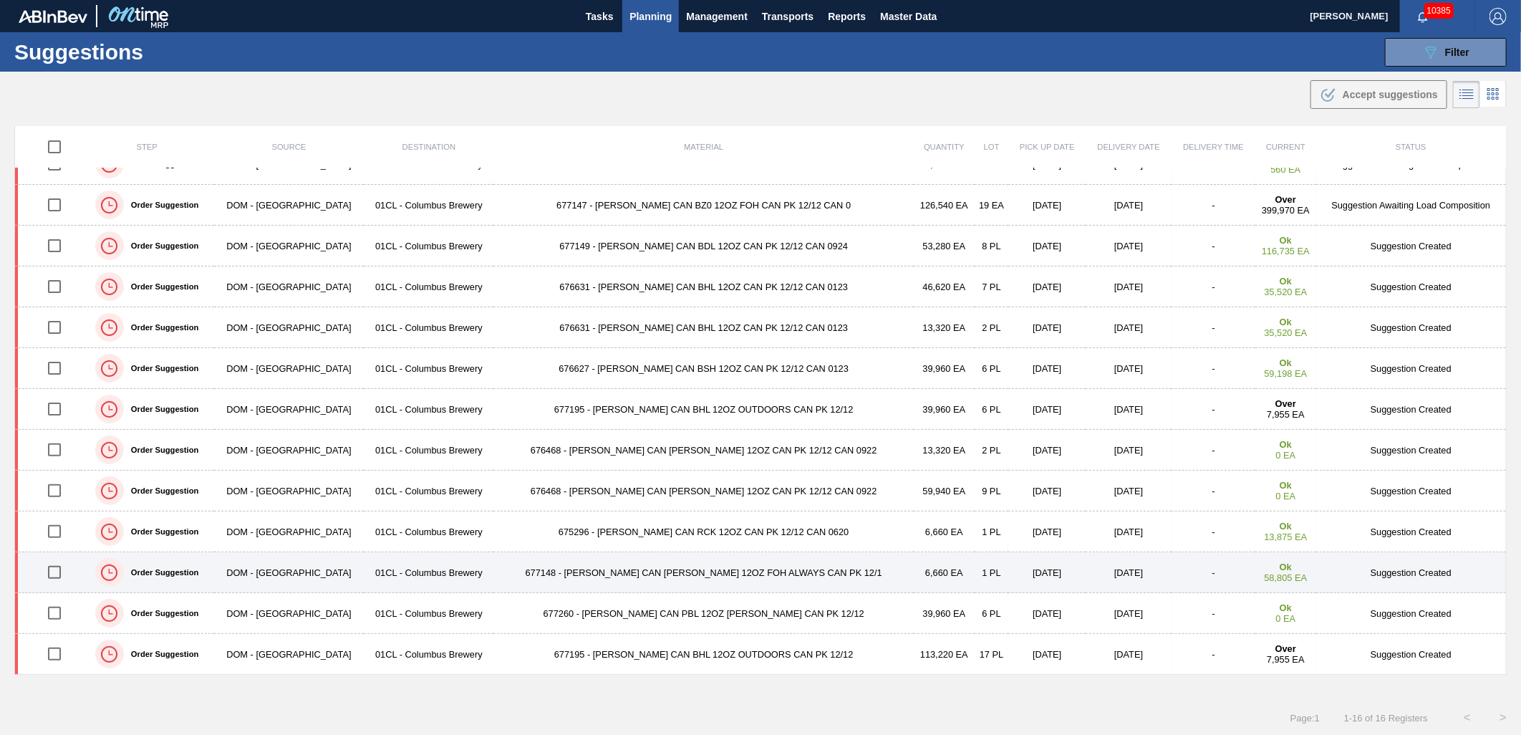
click at [641, 571] on td "677148 - CARR CAN BUD 12OZ FOH ALWAYS CAN PK 12/1" at bounding box center [703, 572] width 420 height 41
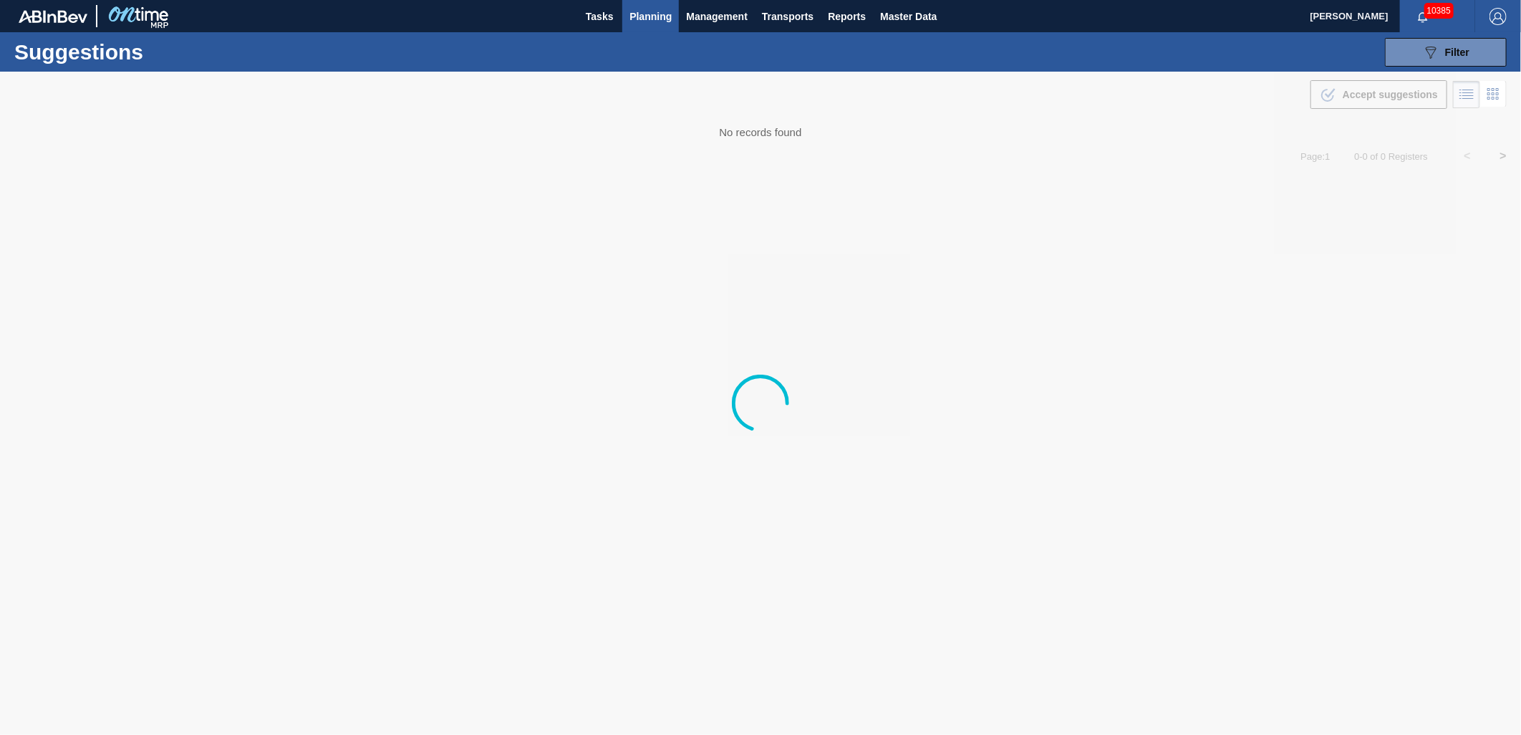
type from "[DATE]"
type to "[DATE]"
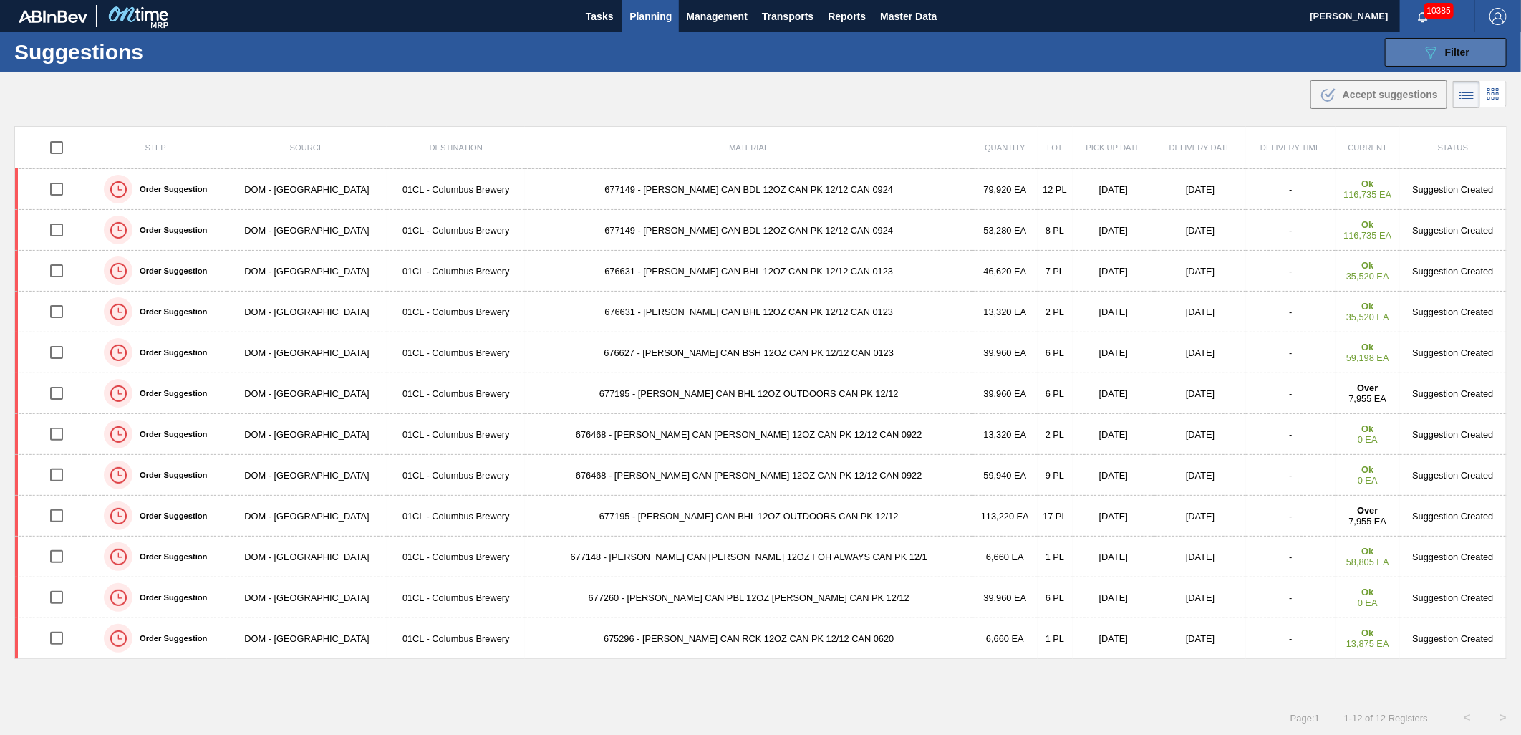
click at [1455, 44] on div "089F7B8B-B2A5-4AFE-B5C0-19BA573D28AC Filter" at bounding box center [1445, 52] width 47 height 17
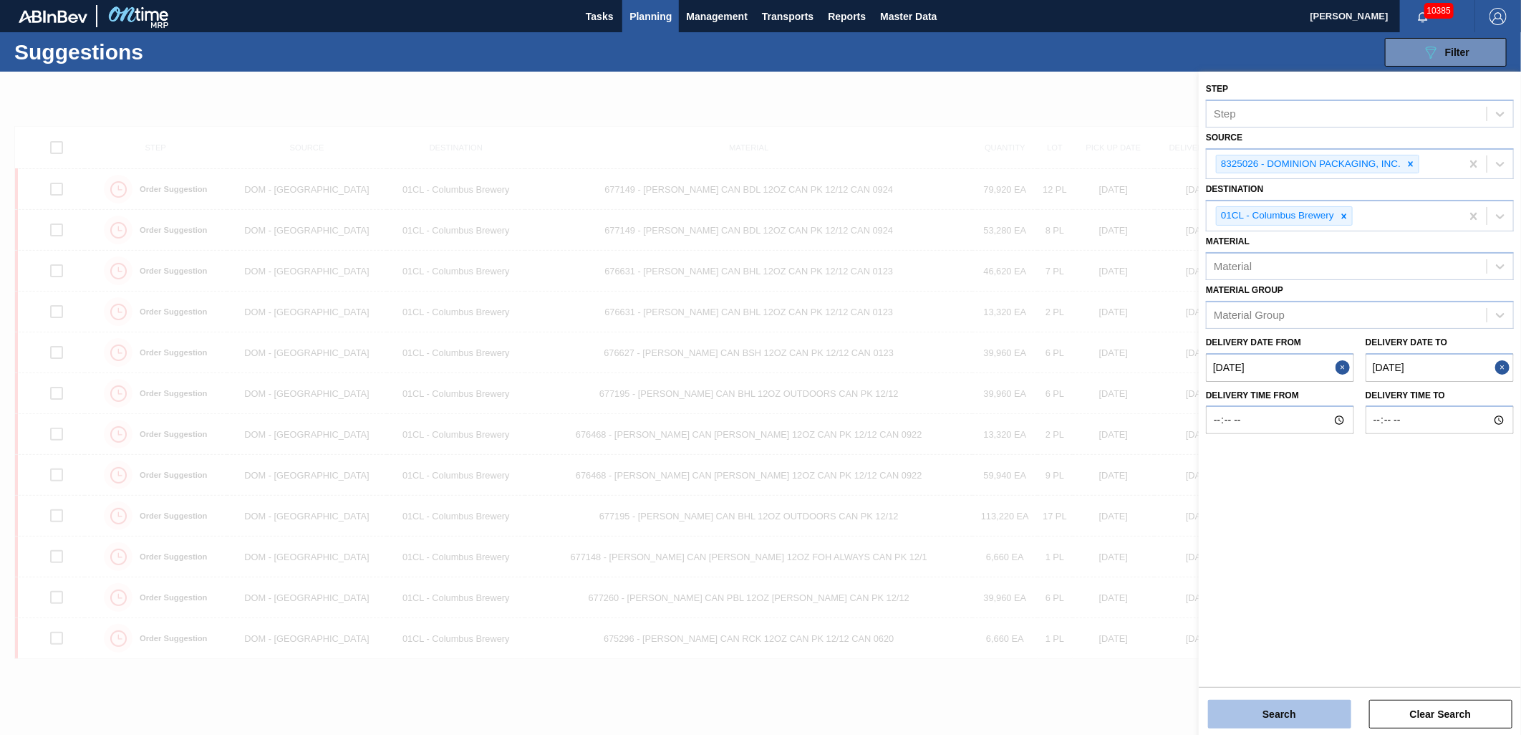
click at [1299, 719] on button "Search" at bounding box center [1279, 713] width 143 height 29
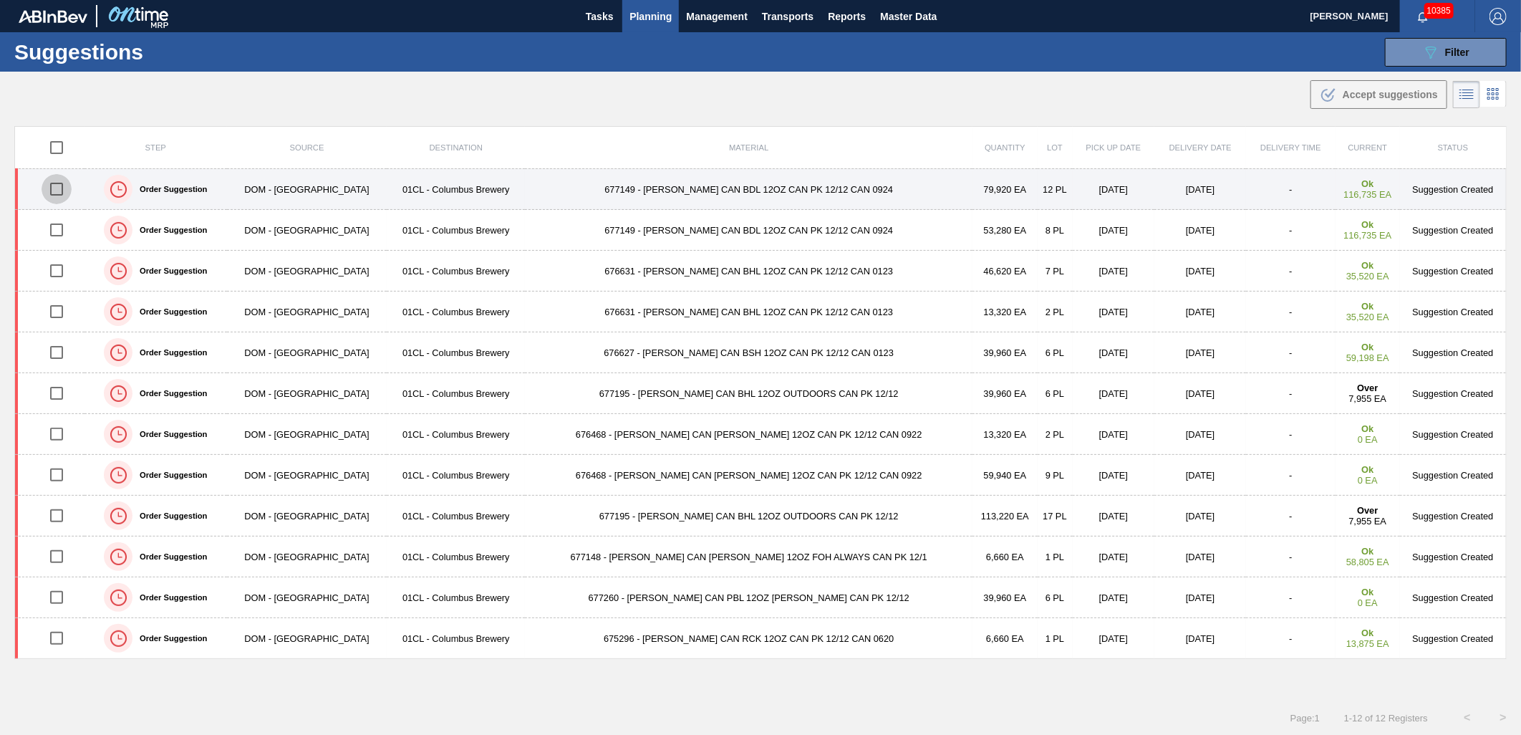
click at [59, 186] on input "checkbox" at bounding box center [57, 189] width 30 height 30
click at [55, 189] on input "checkbox" at bounding box center [57, 189] width 30 height 30
checkbox input "false"
click at [670, 197] on td "677149 - CARR CAN BDL 12OZ CAN PK 12/12 CAN 0924" at bounding box center [748, 189] width 447 height 41
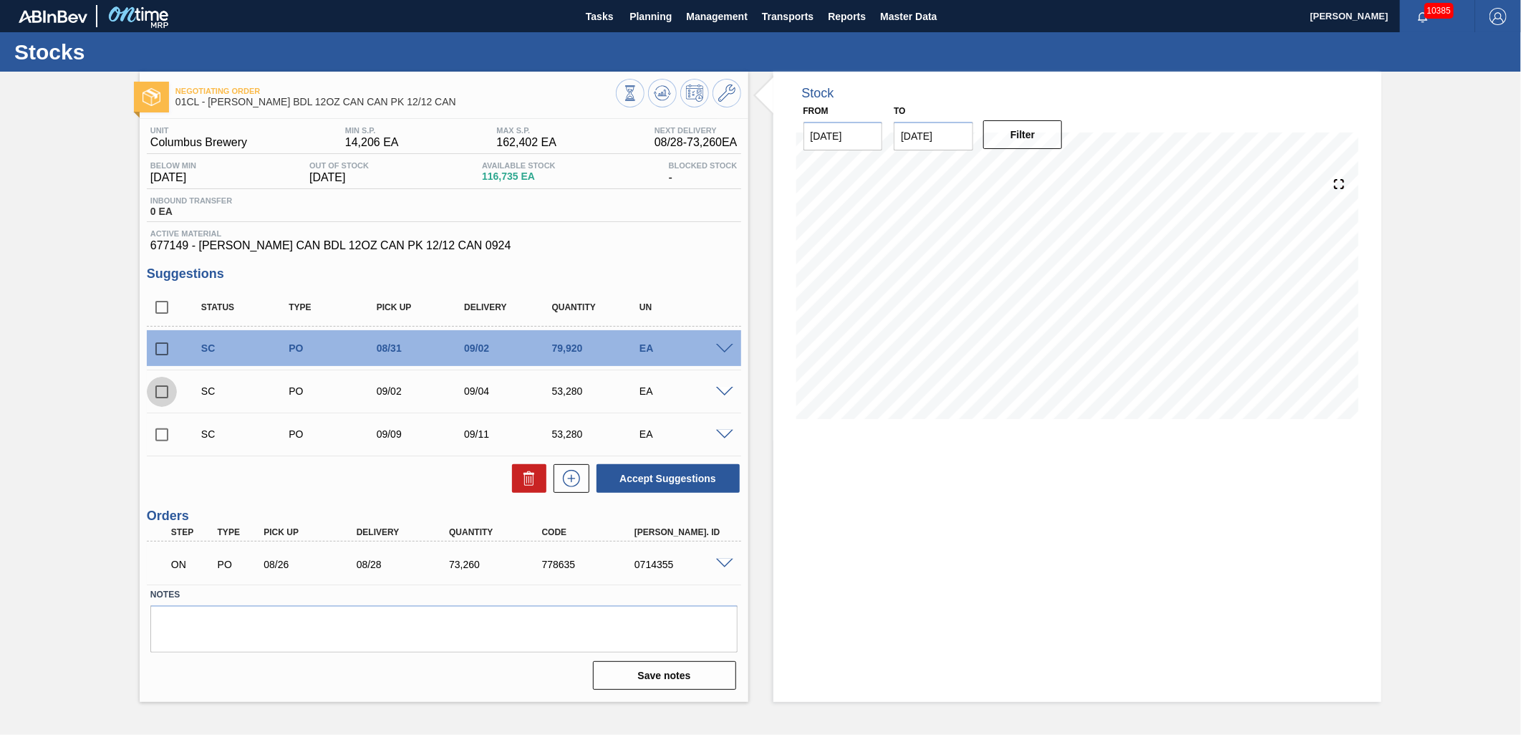
click at [165, 396] on input "checkbox" at bounding box center [162, 392] width 30 height 30
click at [663, 480] on button "Accept Suggestions" at bounding box center [667, 478] width 143 height 29
checkbox input "false"
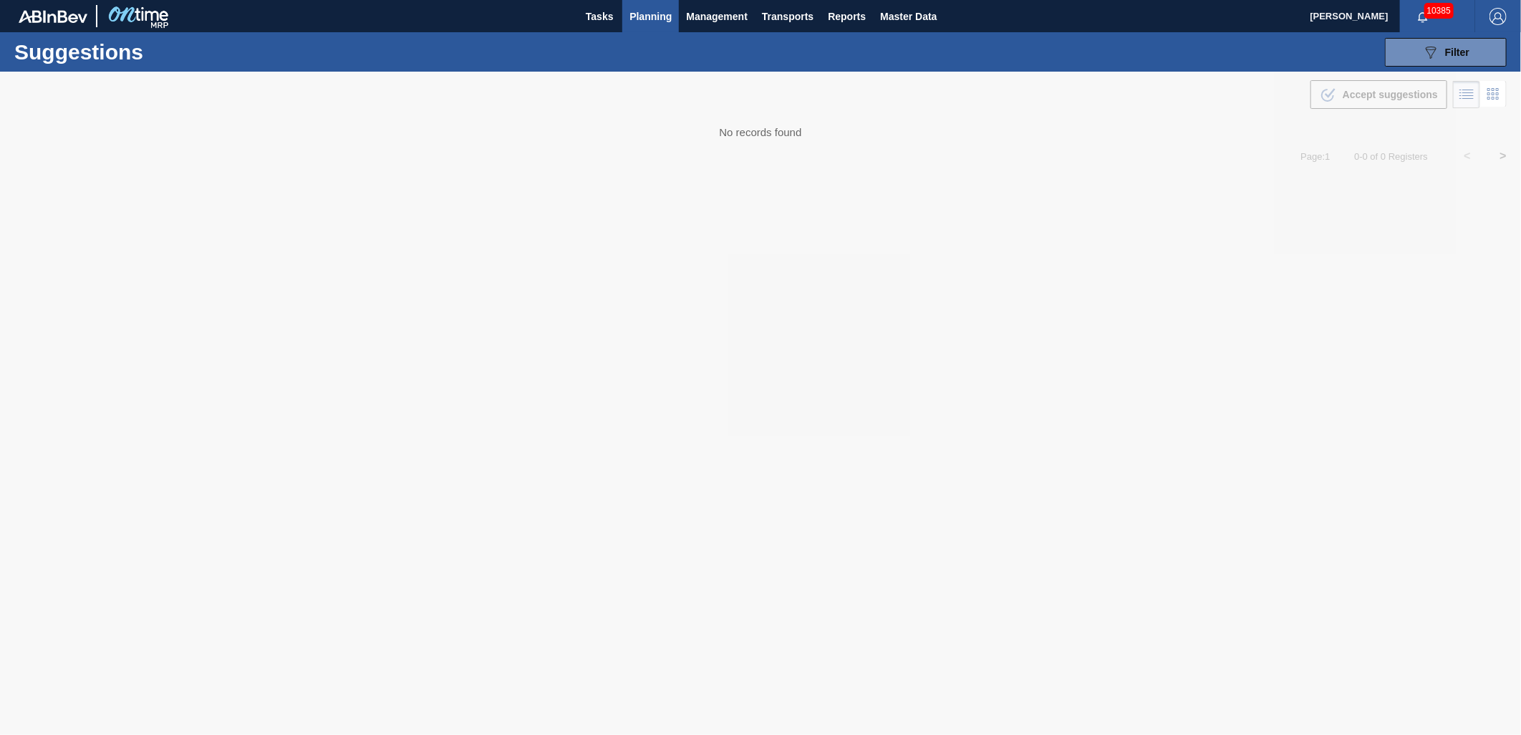
type from "[DATE]"
type to "[DATE]"
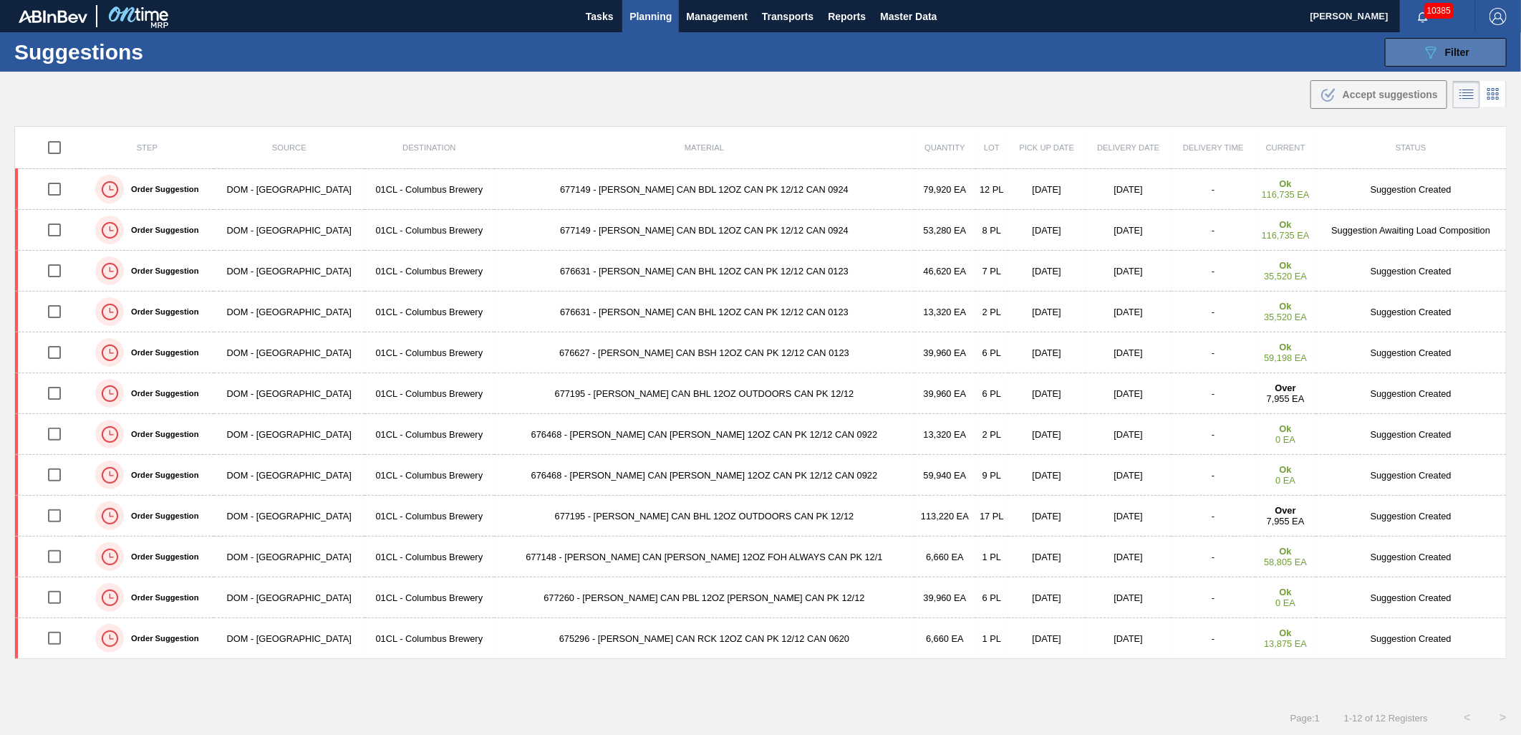
click at [1428, 65] on button "089F7B8B-B2A5-4AFE-B5C0-19BA573D28AC Filter" at bounding box center [1446, 52] width 122 height 29
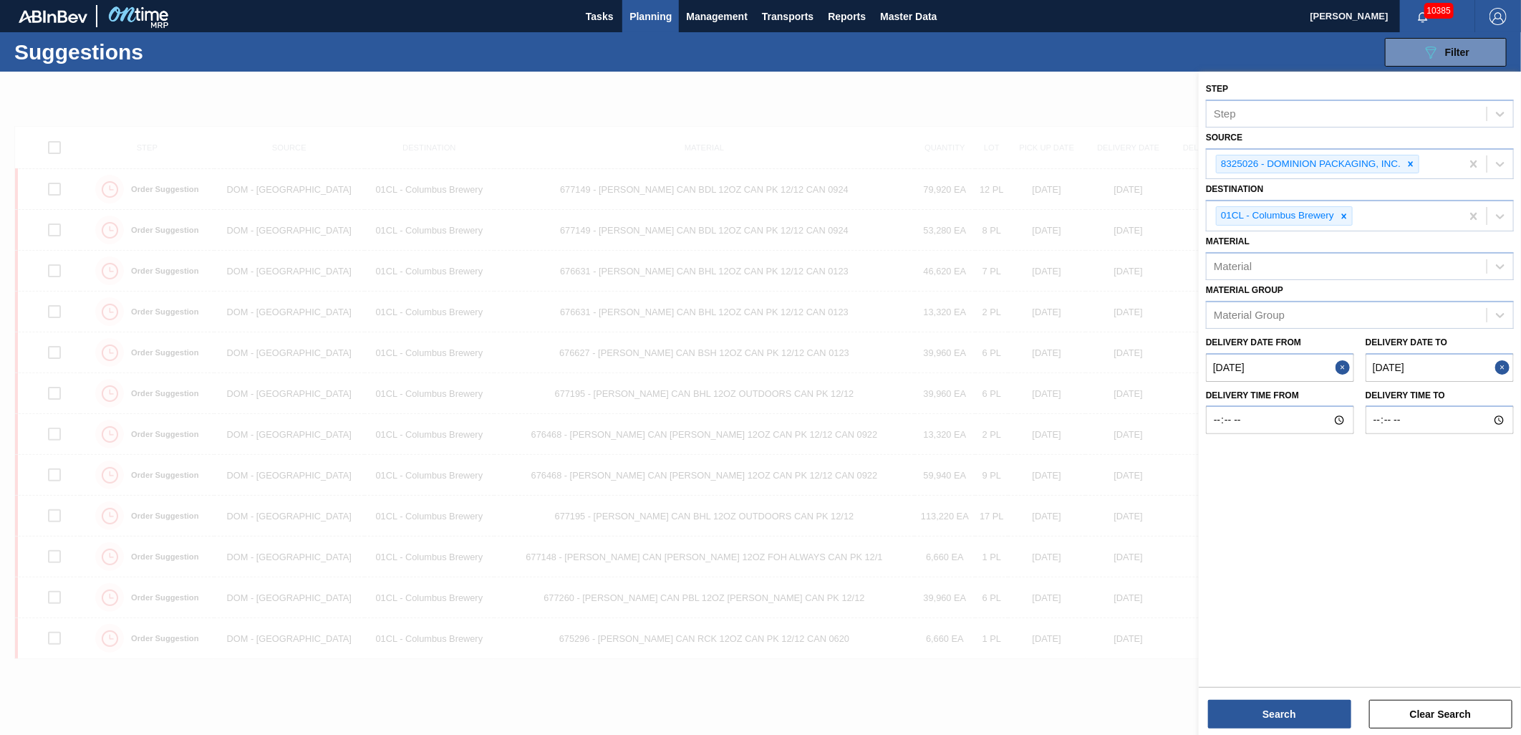
click at [1048, 546] on div at bounding box center [760, 439] width 1521 height 735
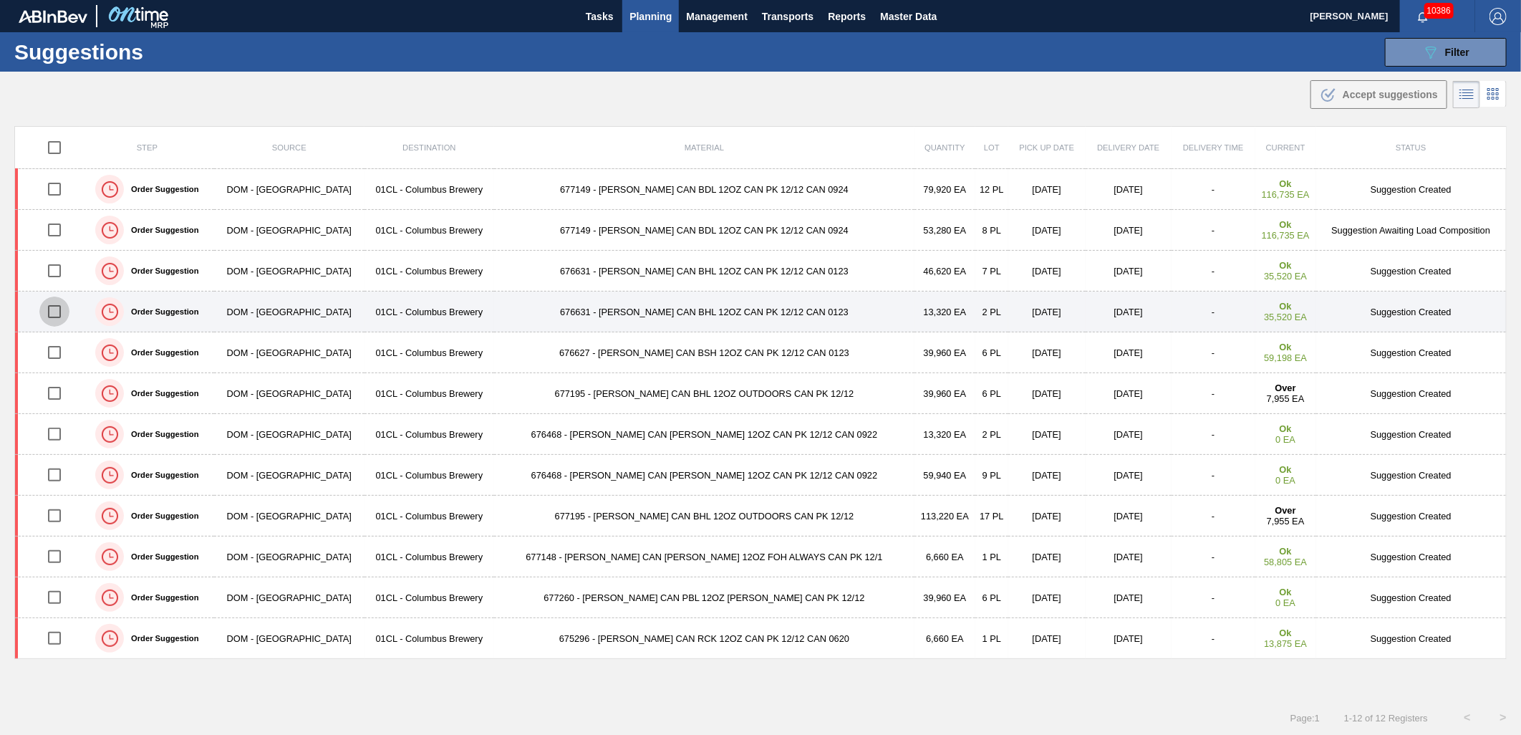
drag, startPoint x: 59, startPoint y: 306, endPoint x: 44, endPoint y: 304, distance: 15.2
click at [59, 306] on input "checkbox" at bounding box center [54, 311] width 30 height 30
click at [59, 312] on input "checkbox" at bounding box center [54, 311] width 30 height 30
checkbox input "false"
click at [599, 329] on td "676631 - CARR CAN BHL 12OZ CAN PK 12/12 CAN 0123" at bounding box center [704, 311] width 420 height 41
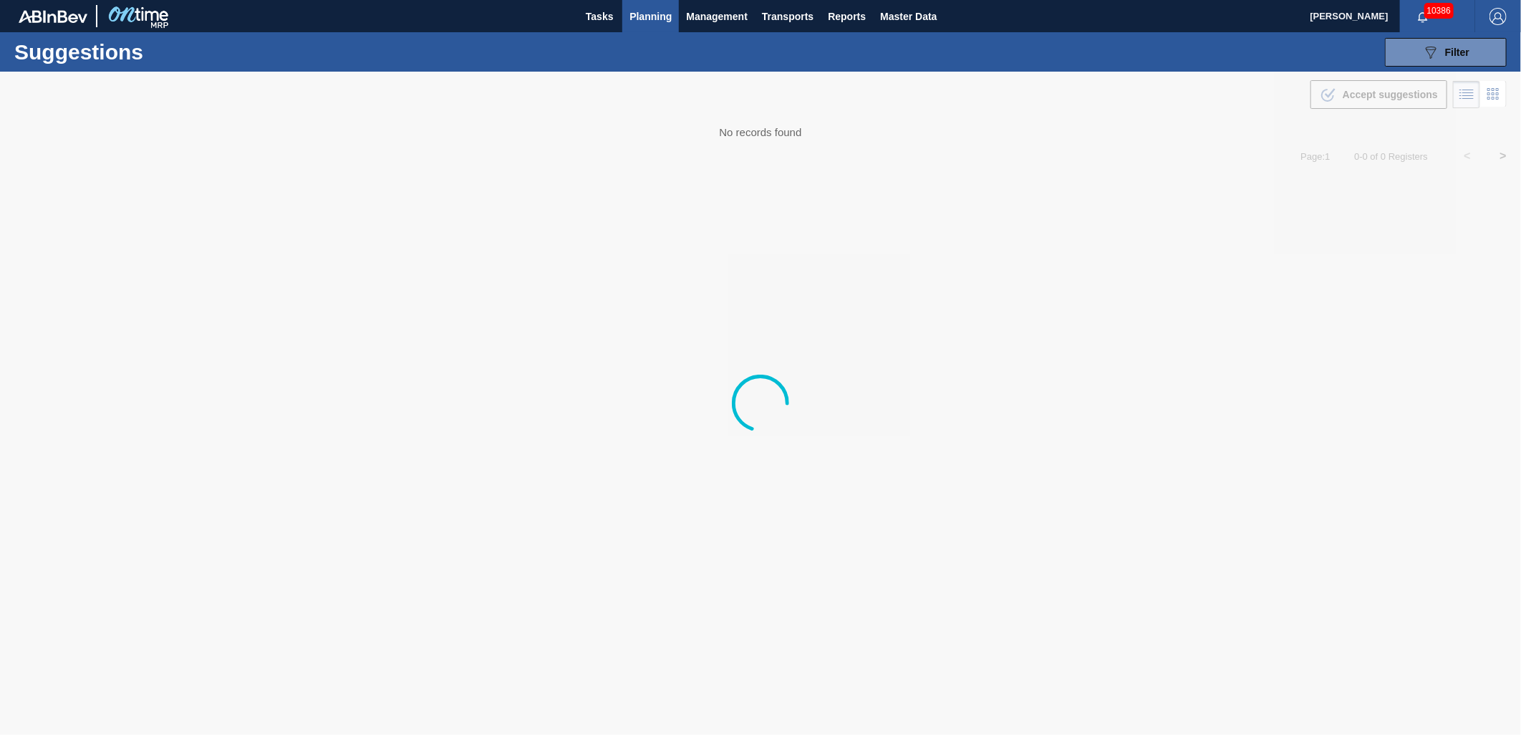
type from "[DATE]"
type to "[DATE]"
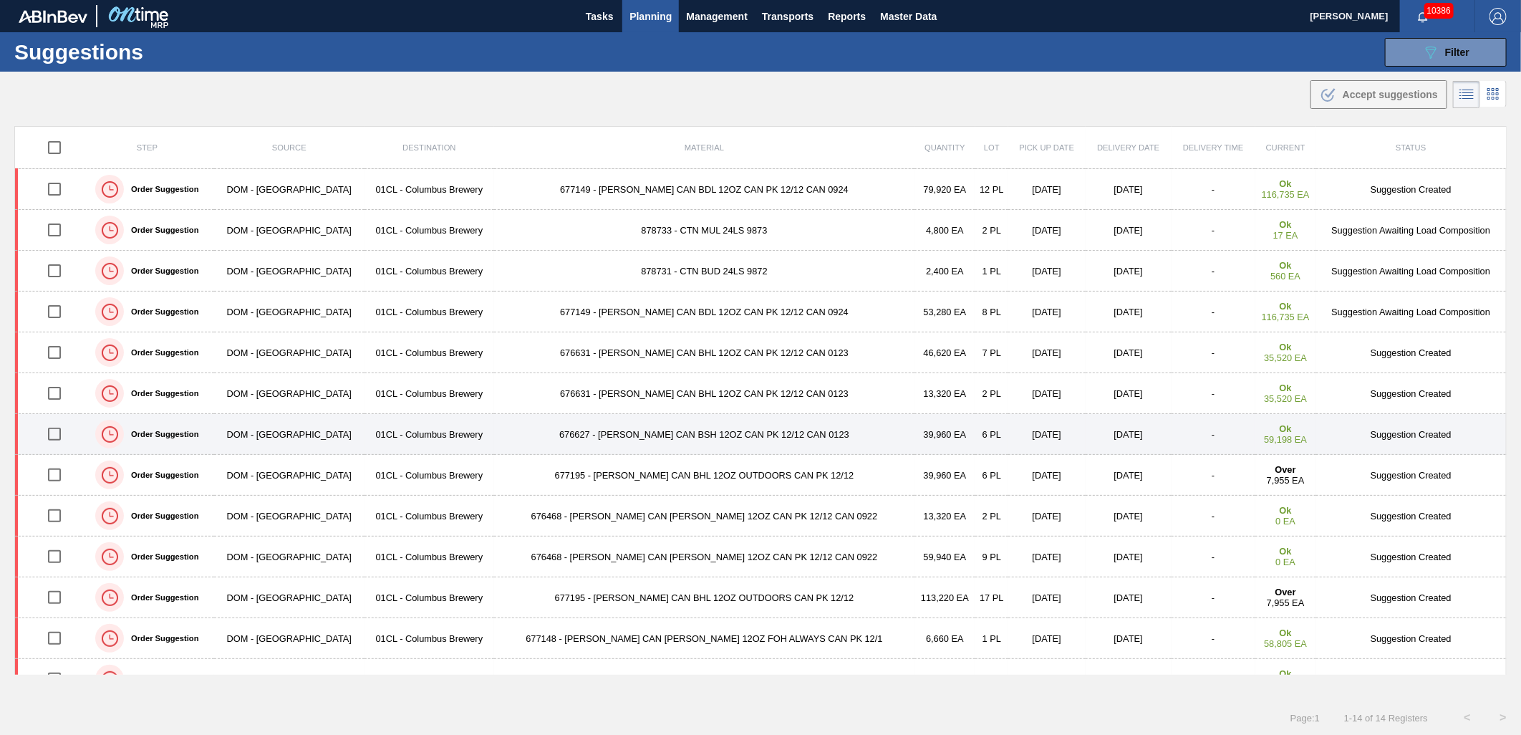
click at [66, 437] on input "checkbox" at bounding box center [54, 434] width 30 height 30
checkbox input "true"
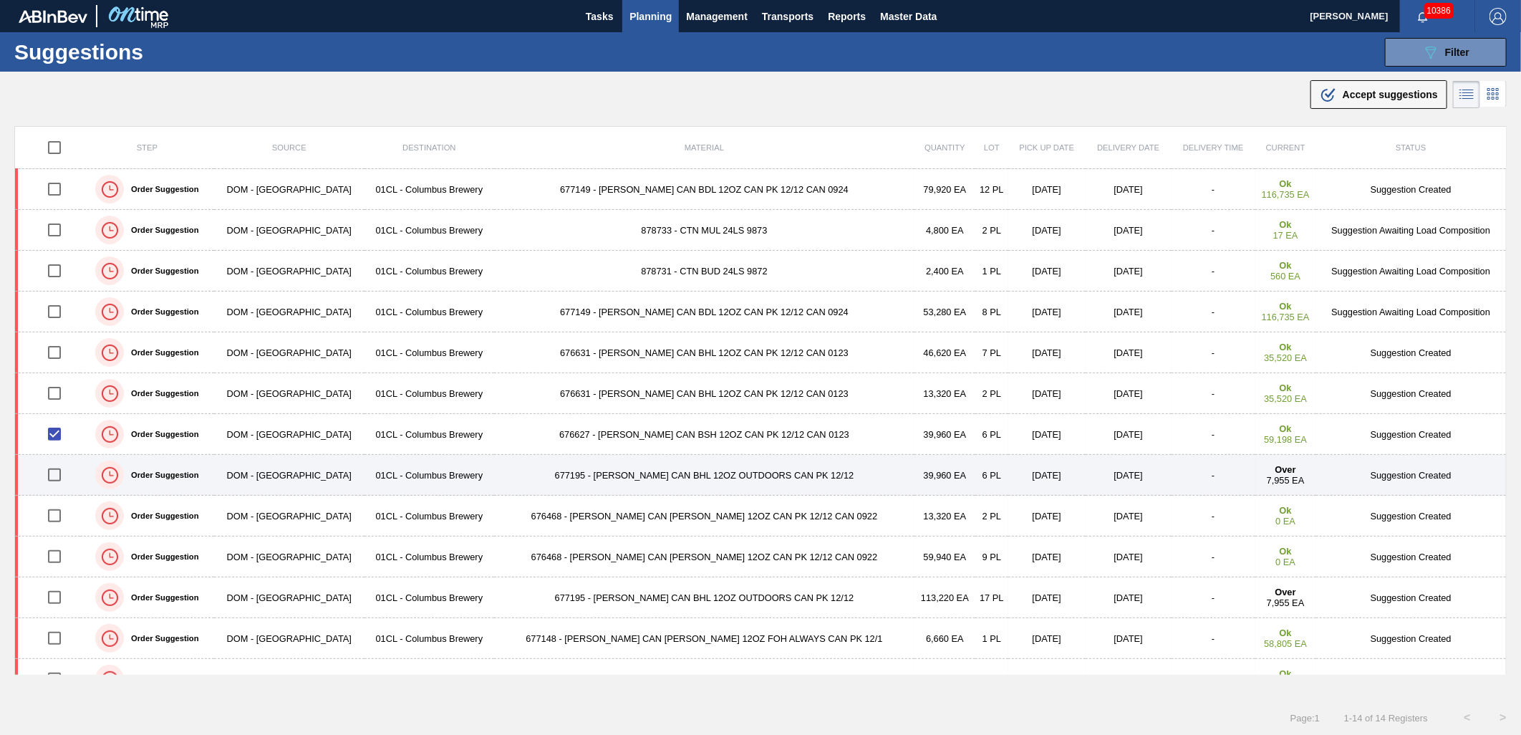
click at [59, 475] on input "checkbox" at bounding box center [54, 475] width 30 height 30
checkbox input "true"
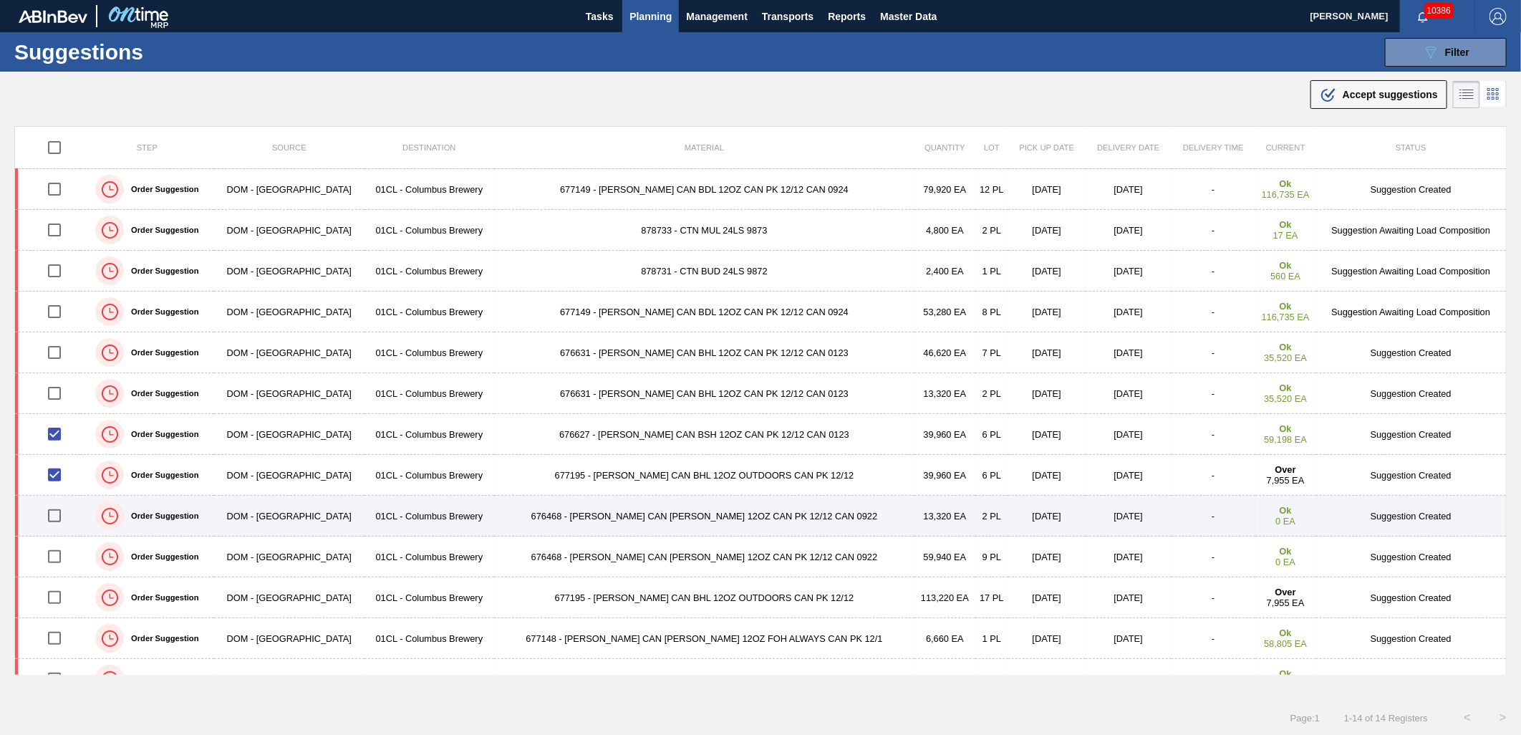
click at [67, 500] on td at bounding box center [47, 515] width 65 height 41
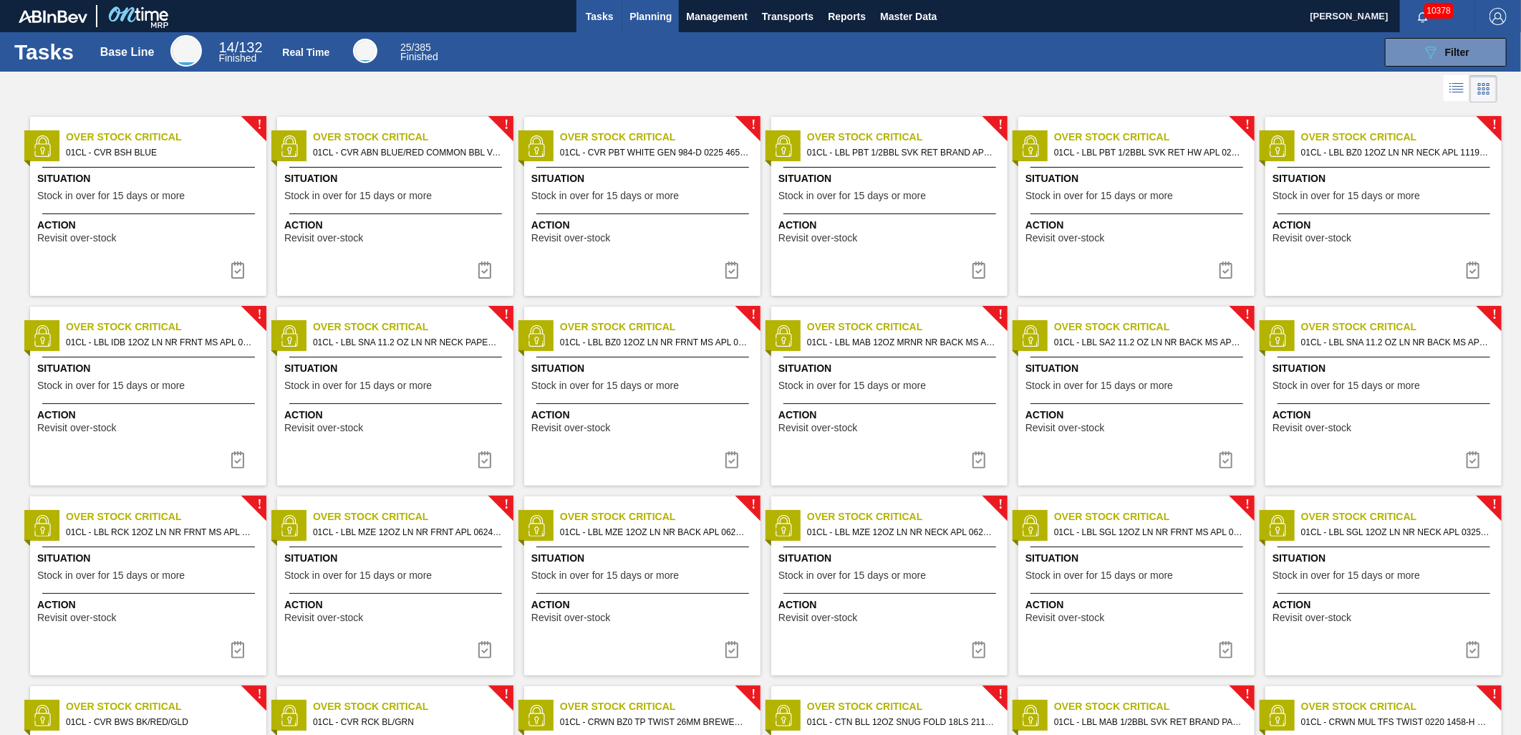
click at [639, 20] on span "Planning" at bounding box center [650, 16] width 42 height 17
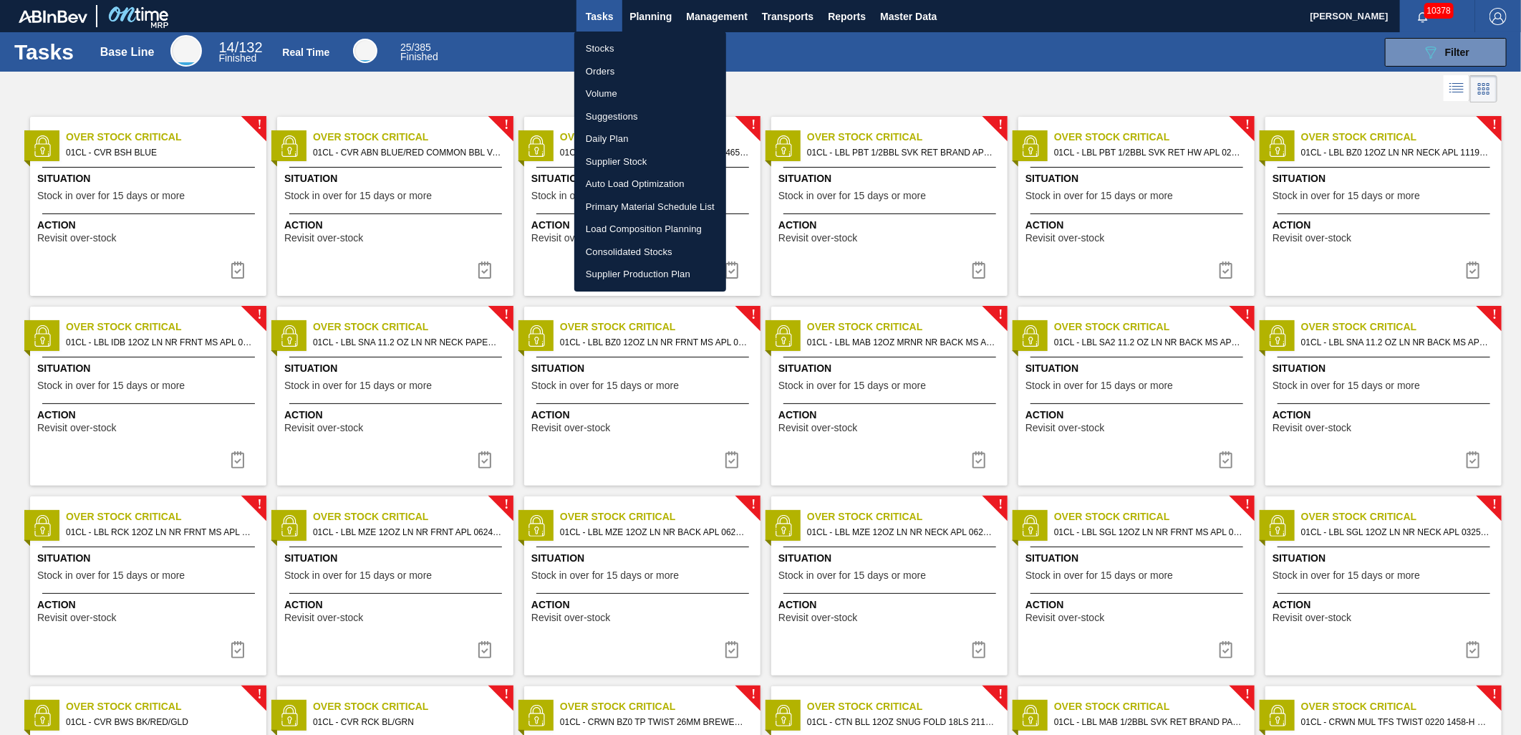
click at [641, 232] on li "Load Composition Planning" at bounding box center [650, 229] width 152 height 23
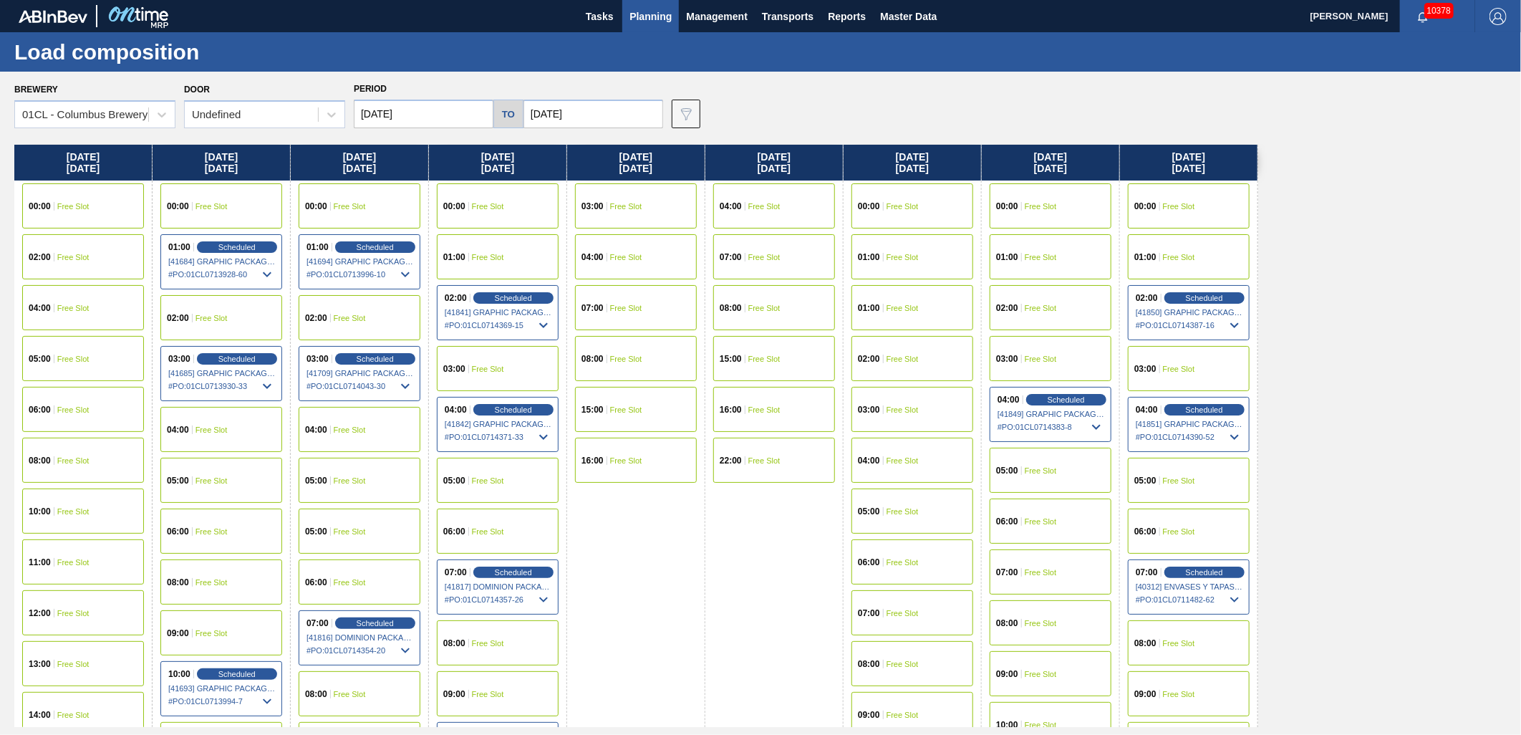
click at [611, 117] on input "[DATE]" at bounding box center [593, 114] width 140 height 29
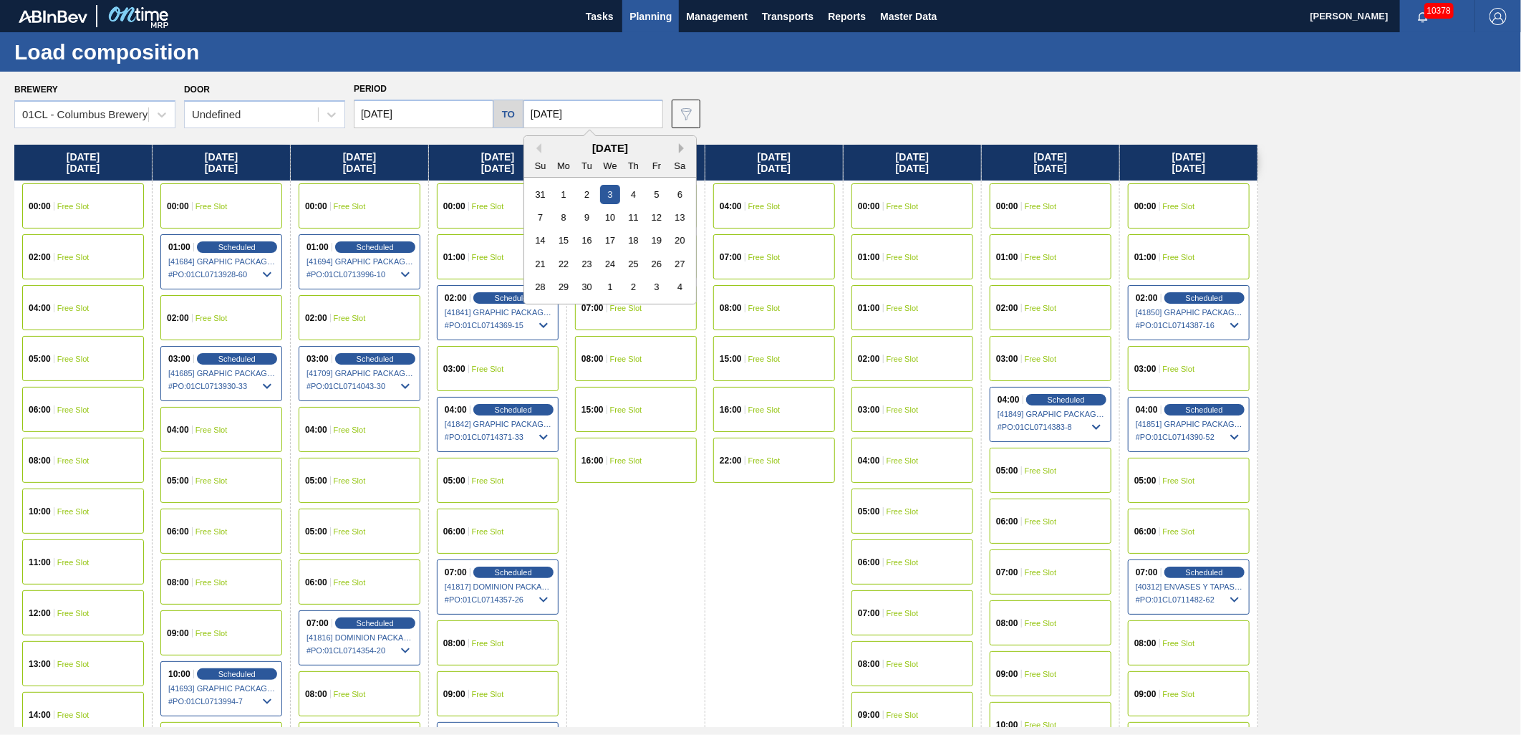
click at [679, 152] on button "Next Month" at bounding box center [684, 148] width 10 height 10
click at [611, 198] on div "1" at bounding box center [609, 194] width 19 height 19
type input "[DATE]"
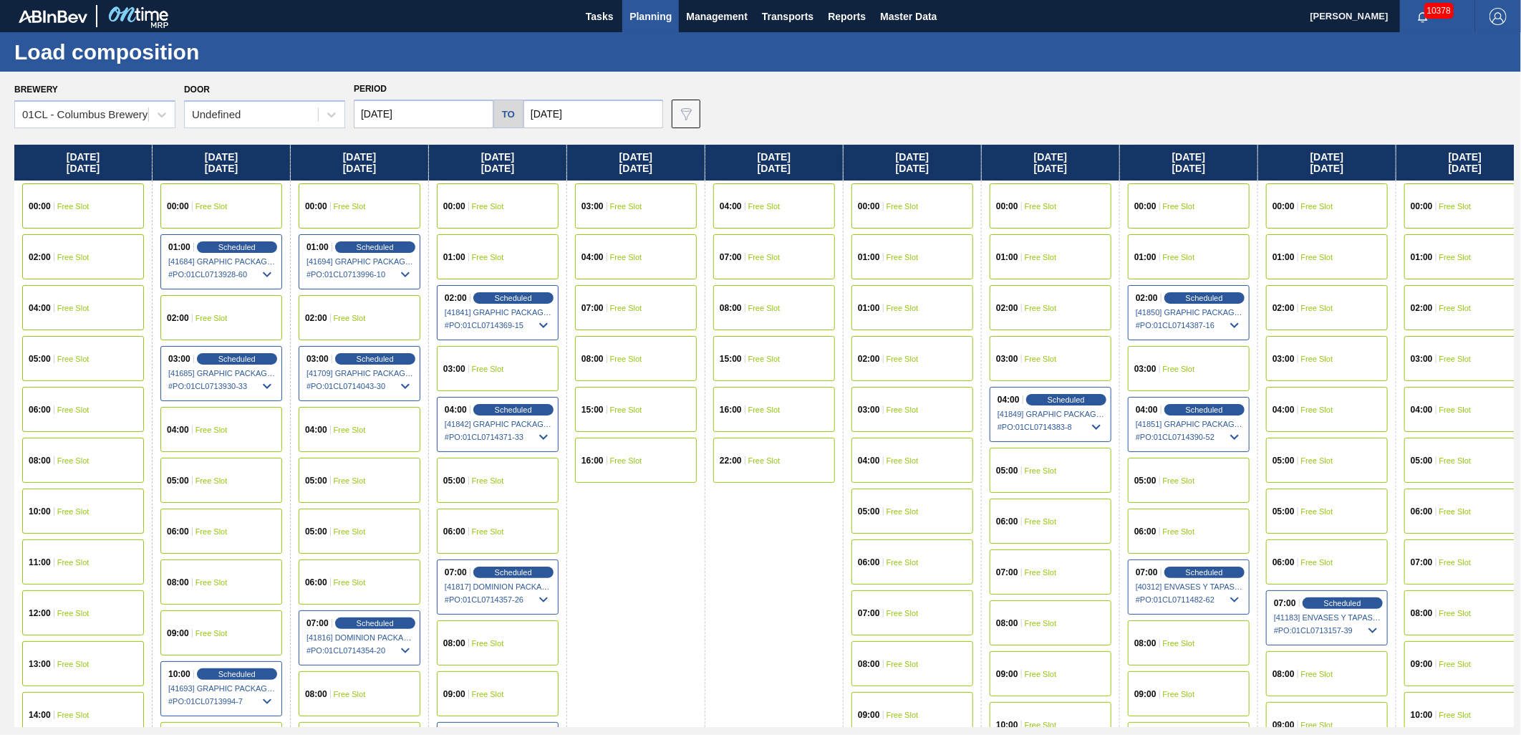
click at [459, 105] on input "[DATE]" at bounding box center [424, 114] width 140 height 29
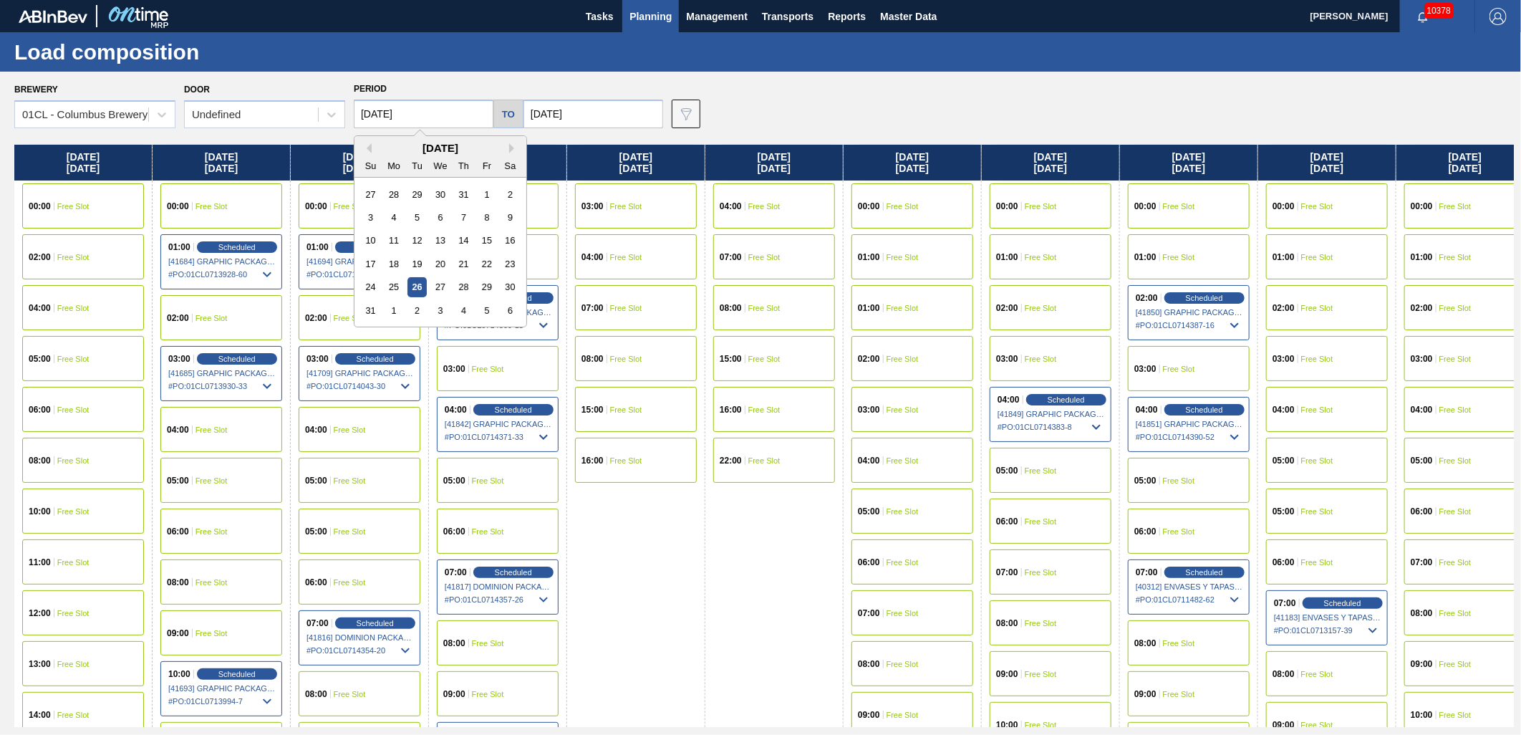
click at [512, 154] on div "Su Mo Tu We Th Fr Sa" at bounding box center [440, 165] width 172 height 23
click at [512, 151] on button "Next Month" at bounding box center [514, 148] width 10 height 10
click at [402, 284] on div "29" at bounding box center [393, 286] width 19 height 19
type input "[DATE]"
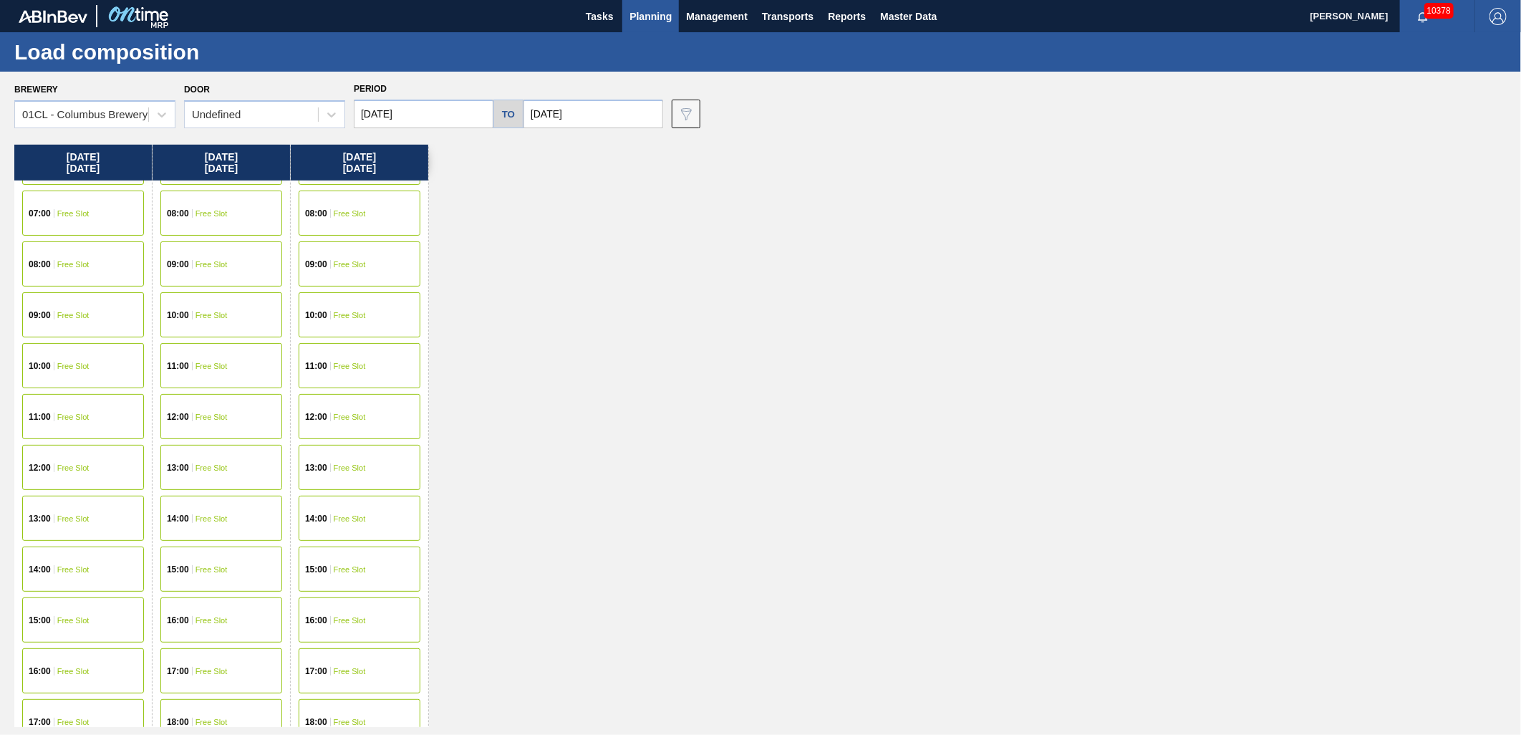
scroll to position [477, 0]
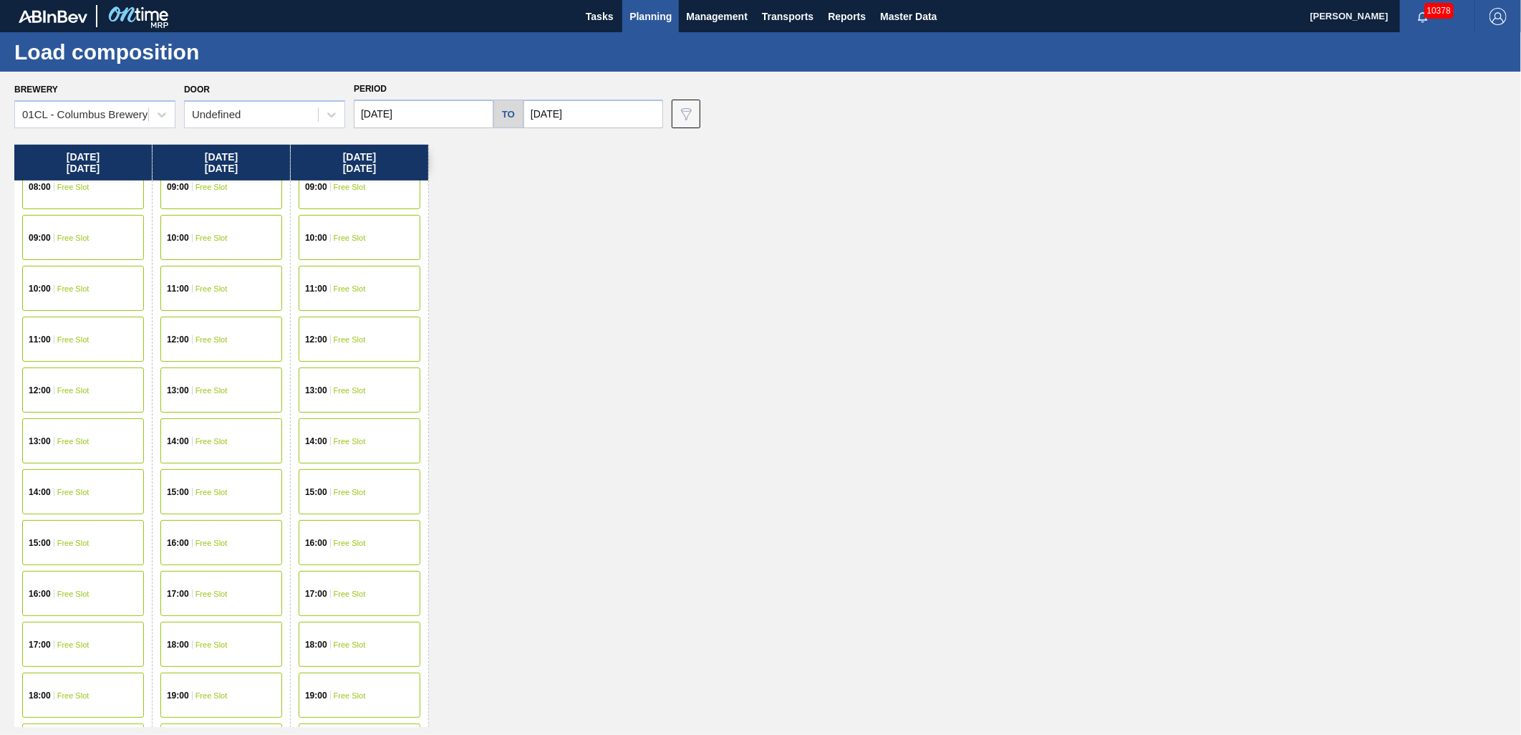
click at [353, 342] on div "12:00 Free Slot" at bounding box center [360, 338] width 122 height 45
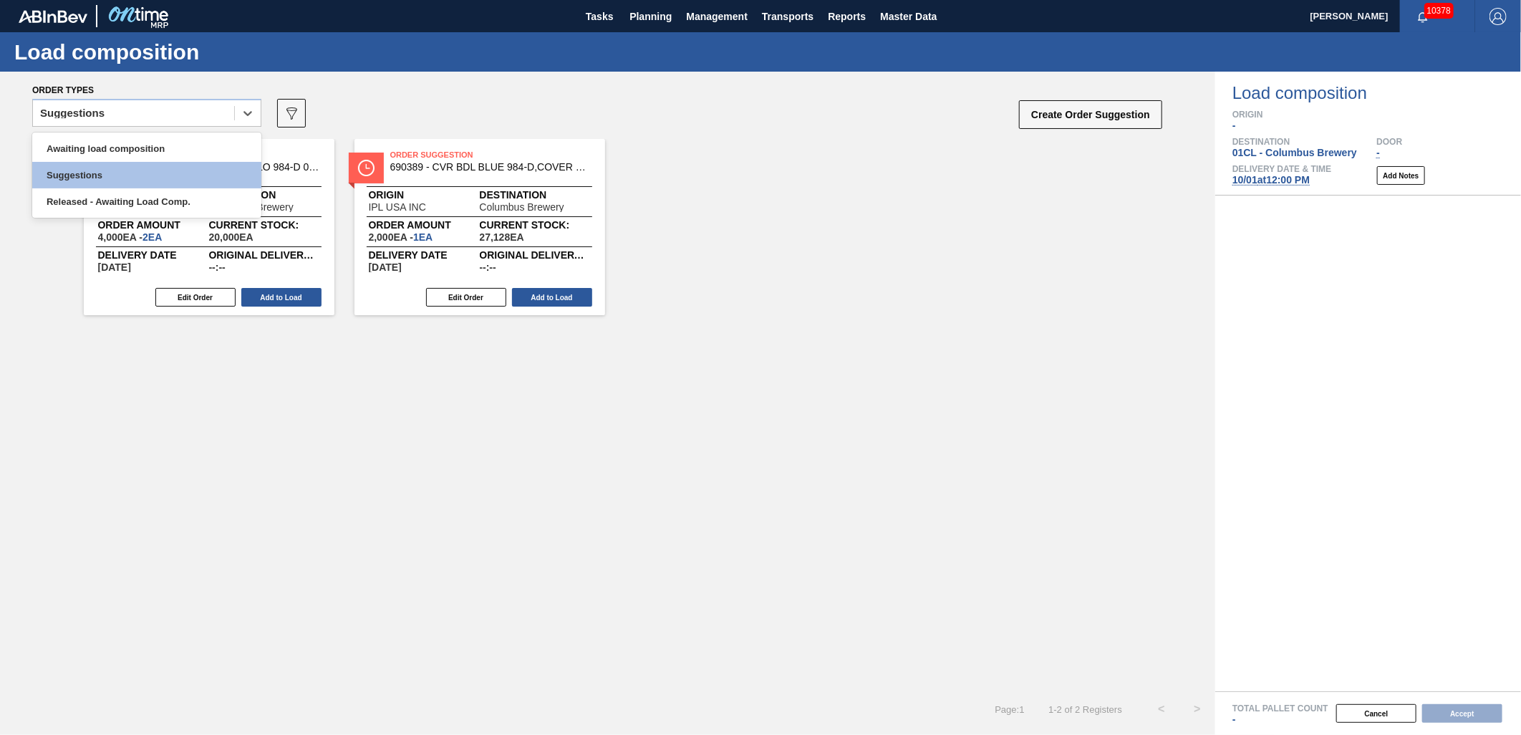
click at [188, 112] on div "Suggestions" at bounding box center [133, 113] width 201 height 21
click at [132, 151] on div "Awaiting load composition" at bounding box center [146, 148] width 229 height 26
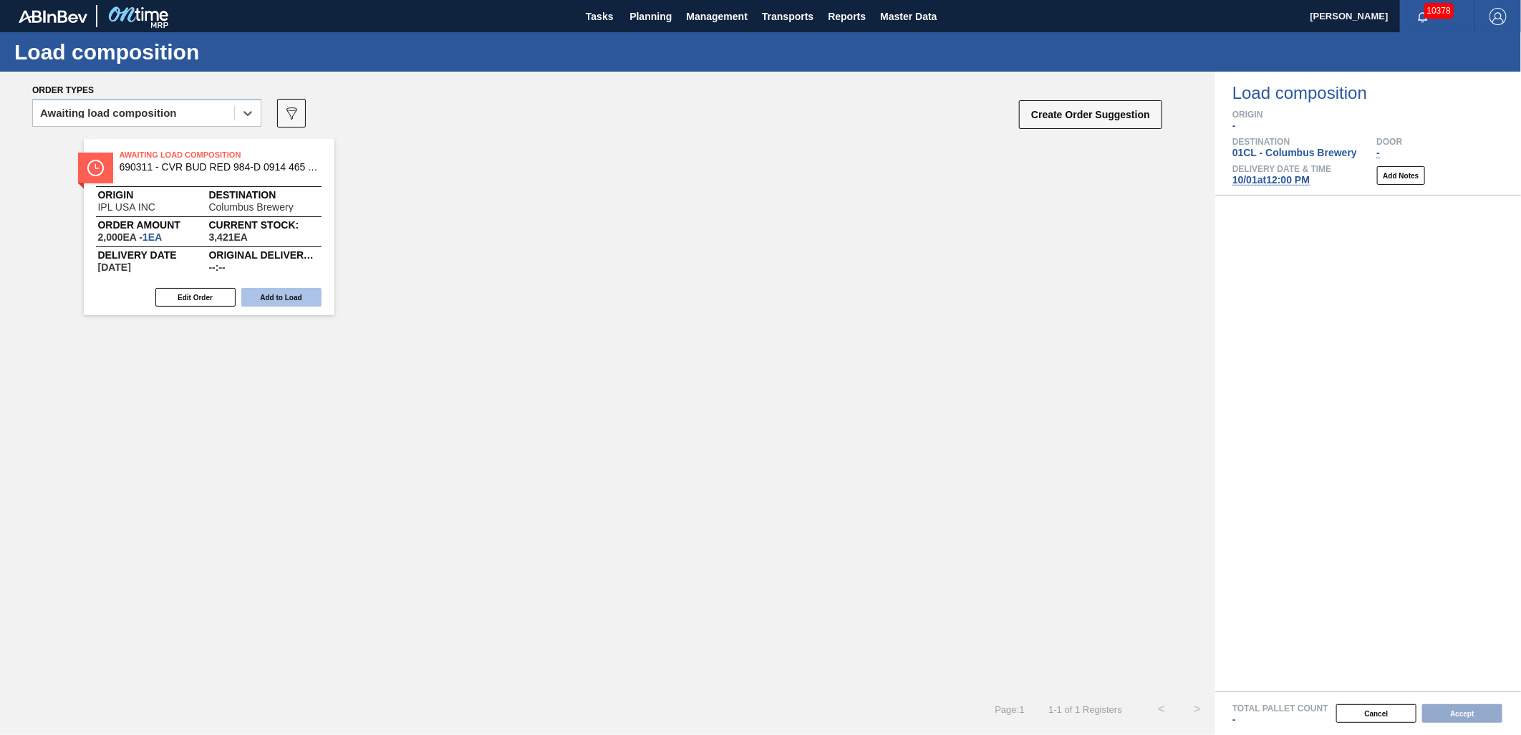
click at [275, 304] on button "Add to Load" at bounding box center [281, 297] width 80 height 19
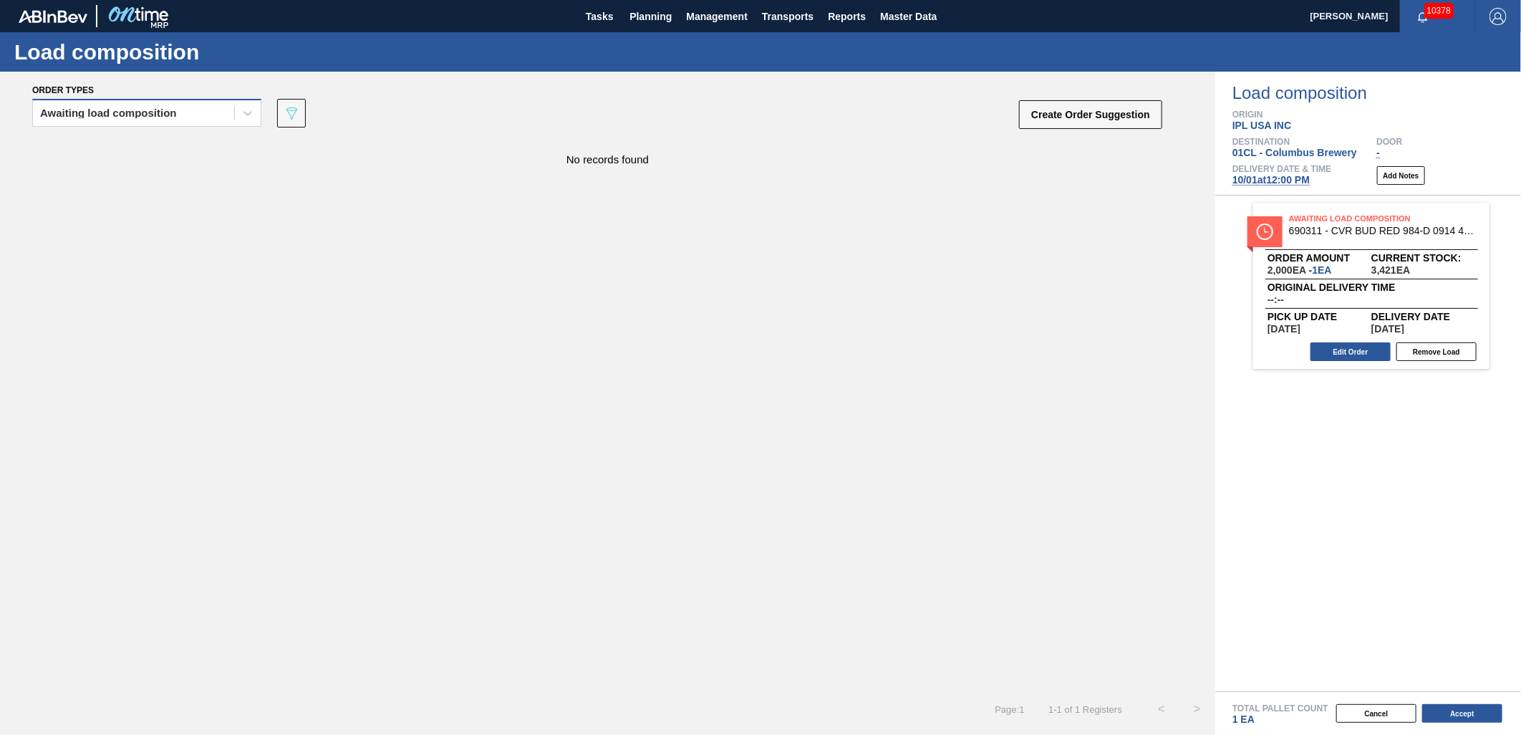
drag, startPoint x: 222, startPoint y: 115, endPoint x: 195, endPoint y: 130, distance: 30.7
click at [220, 115] on div "Awaiting load composition" at bounding box center [133, 113] width 201 height 21
click at [175, 143] on div "Awaiting load composition" at bounding box center [146, 148] width 229 height 26
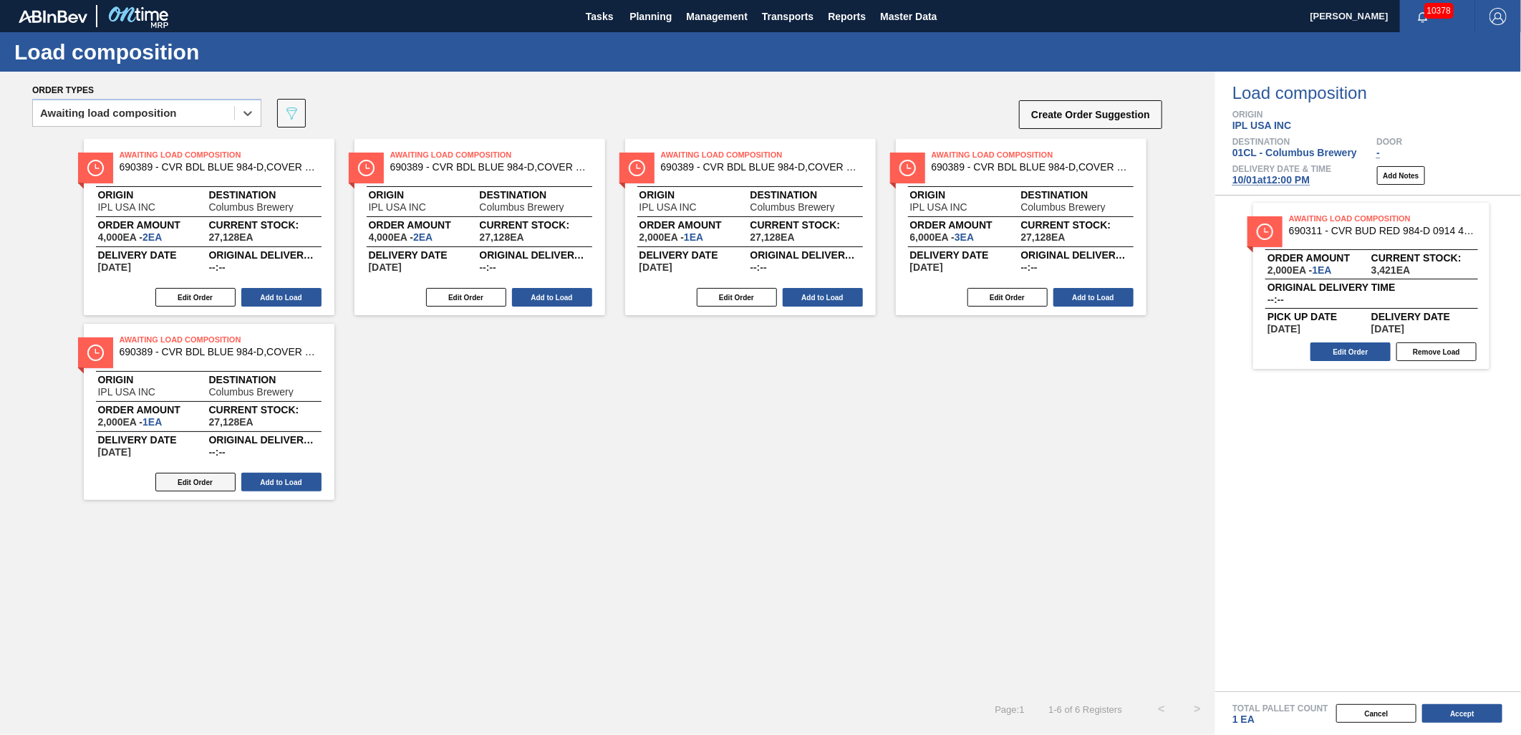
click at [177, 478] on button "Edit Order" at bounding box center [195, 482] width 80 height 19
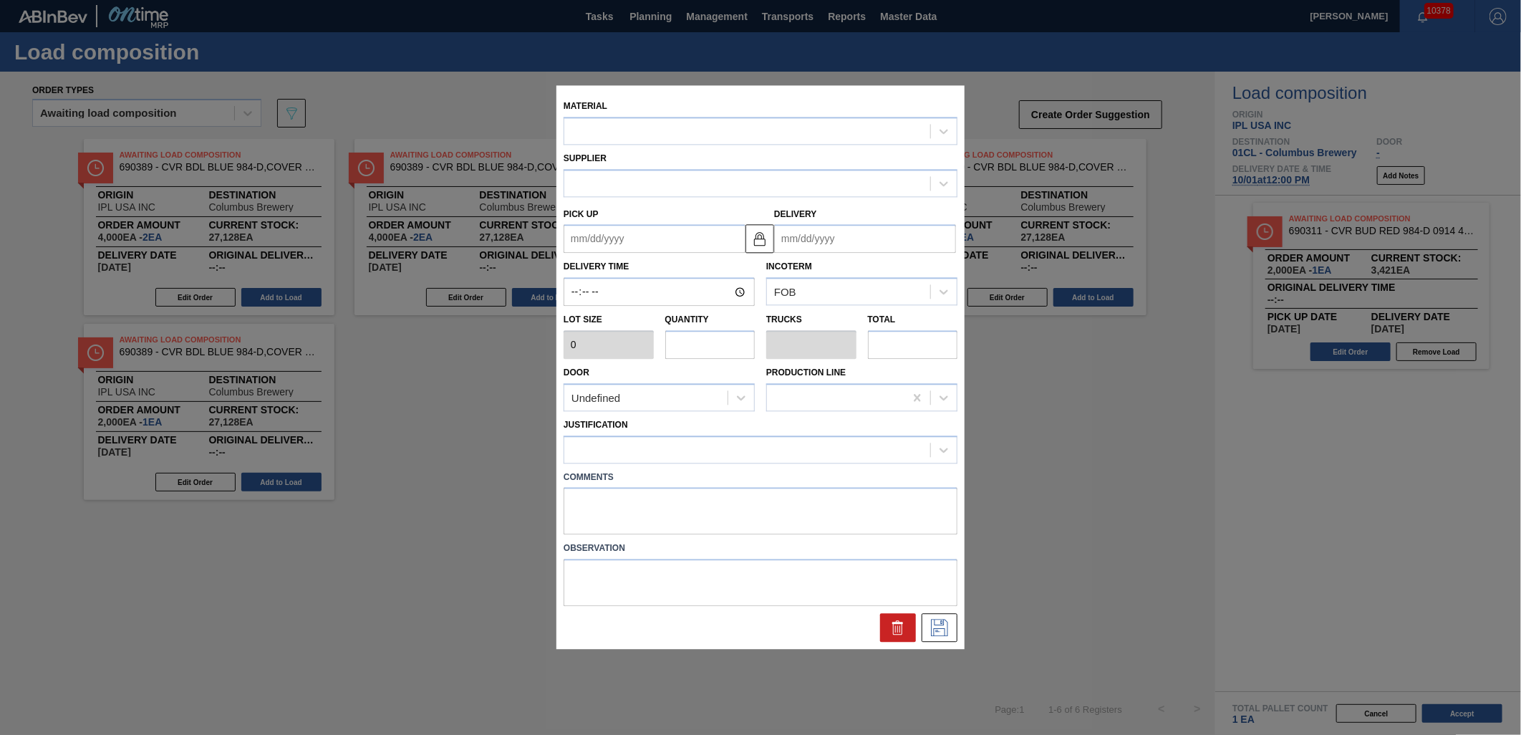
type input "2,000"
type input "1"
type input "0.001"
type input "2,000"
type up "[DATE]"
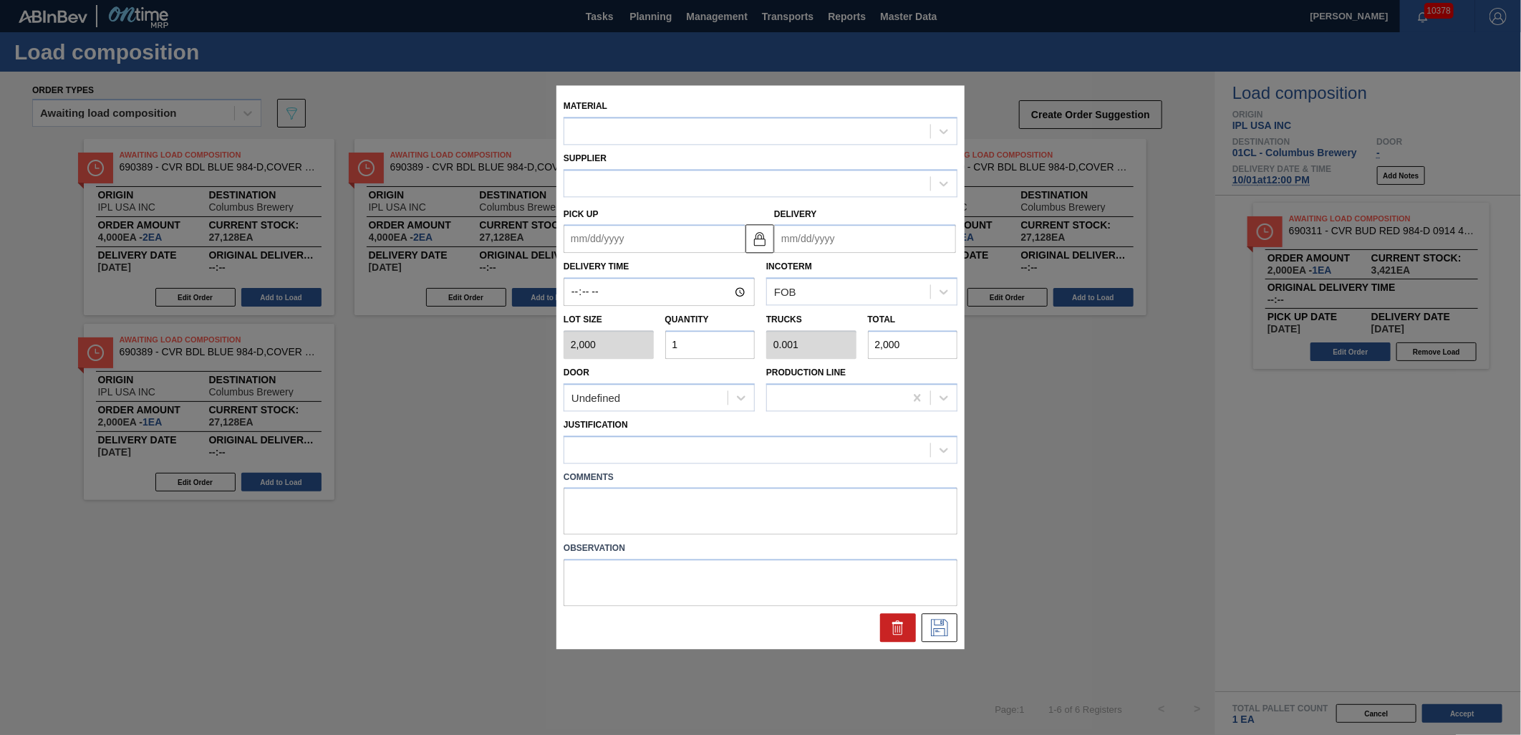
type input "[DATE]"
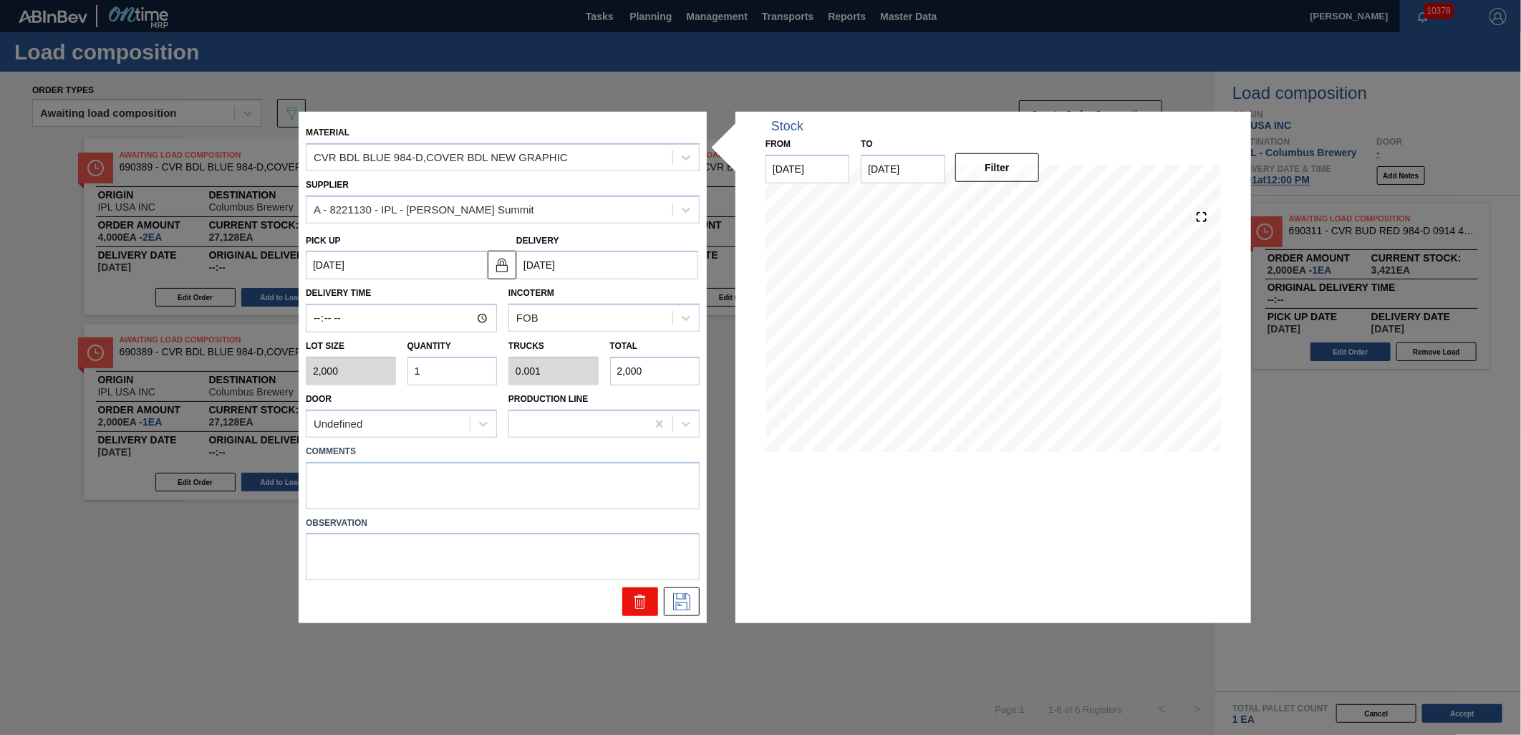
click at [634, 604] on icon at bounding box center [639, 601] width 17 height 17
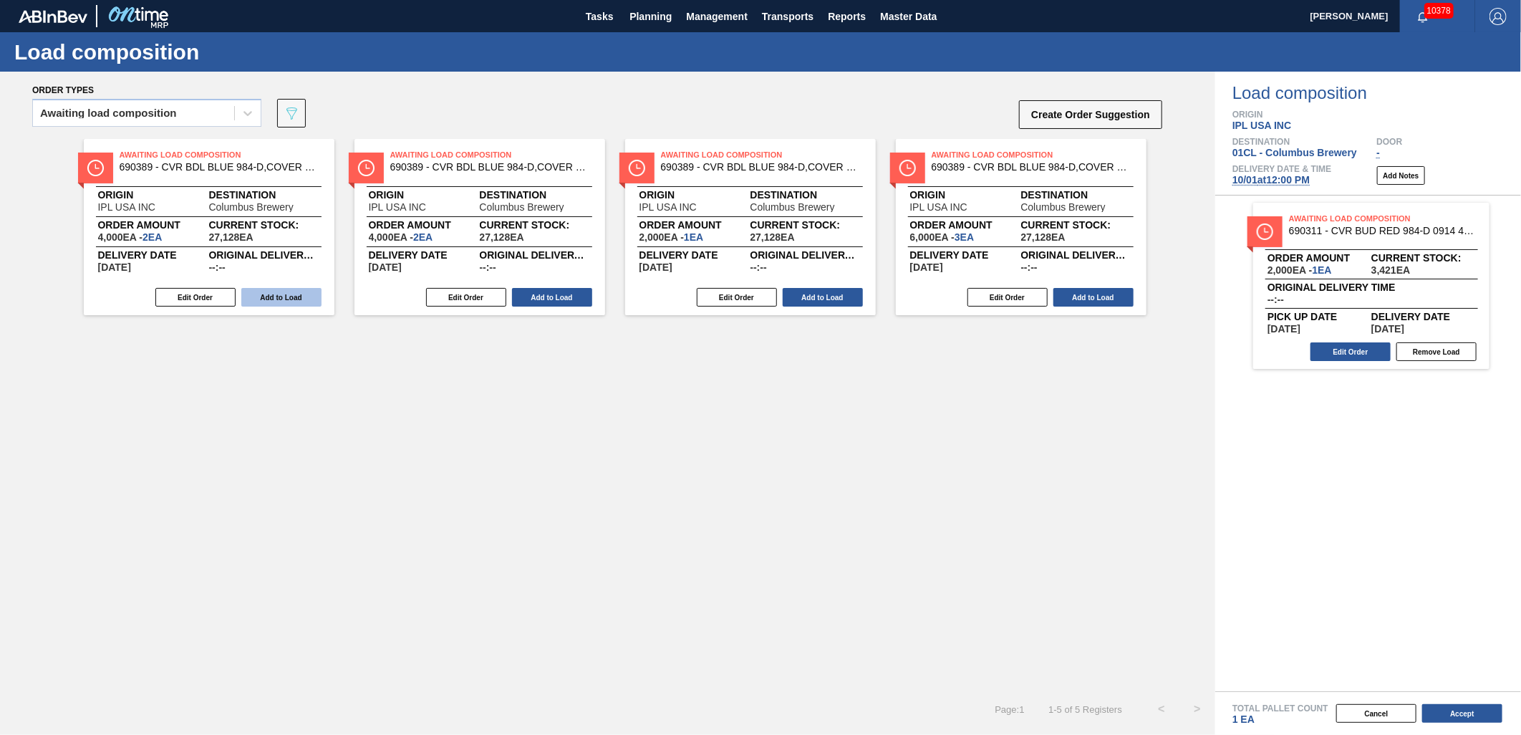
click at [289, 296] on button "Add to Load" at bounding box center [281, 297] width 80 height 19
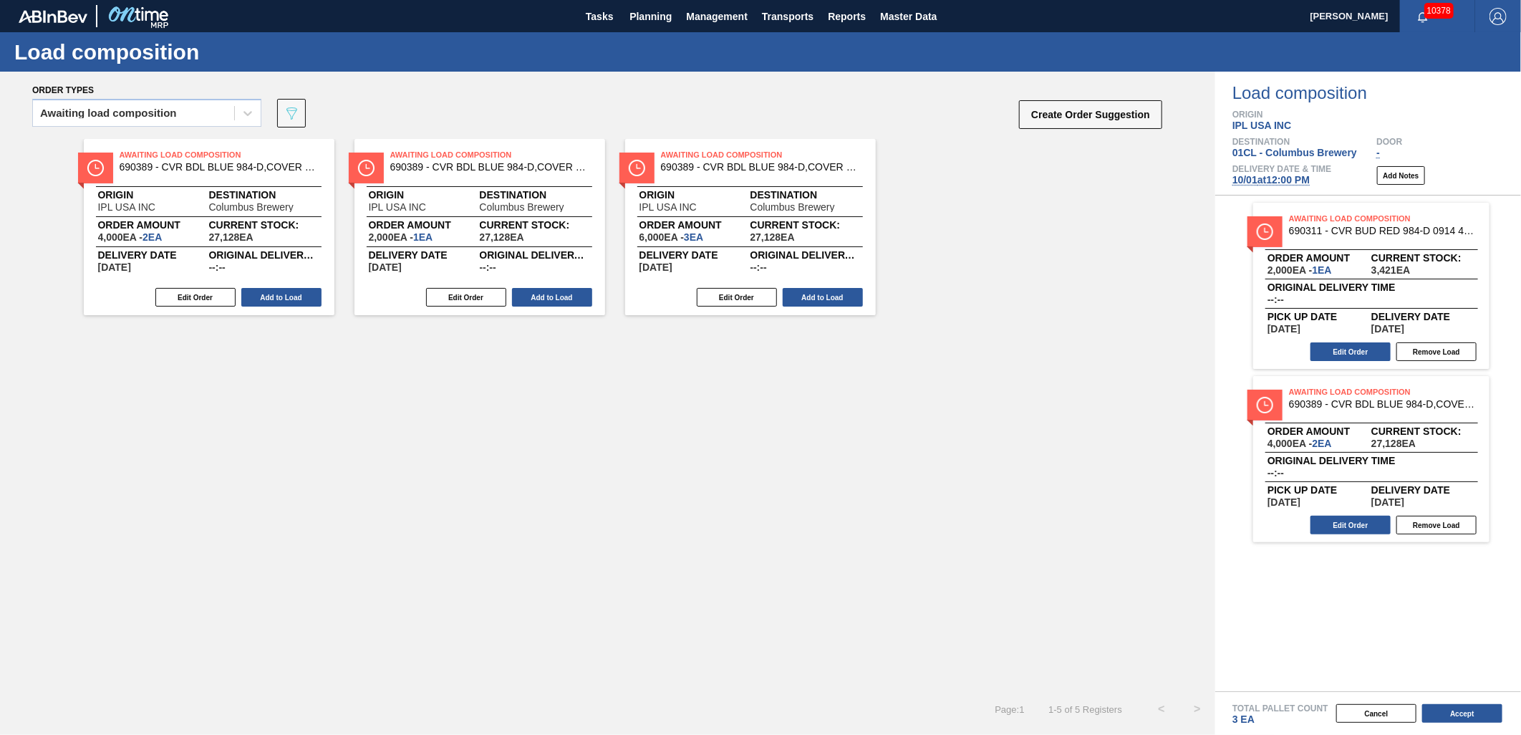
click at [289, 296] on button "Add to Load" at bounding box center [281, 297] width 80 height 19
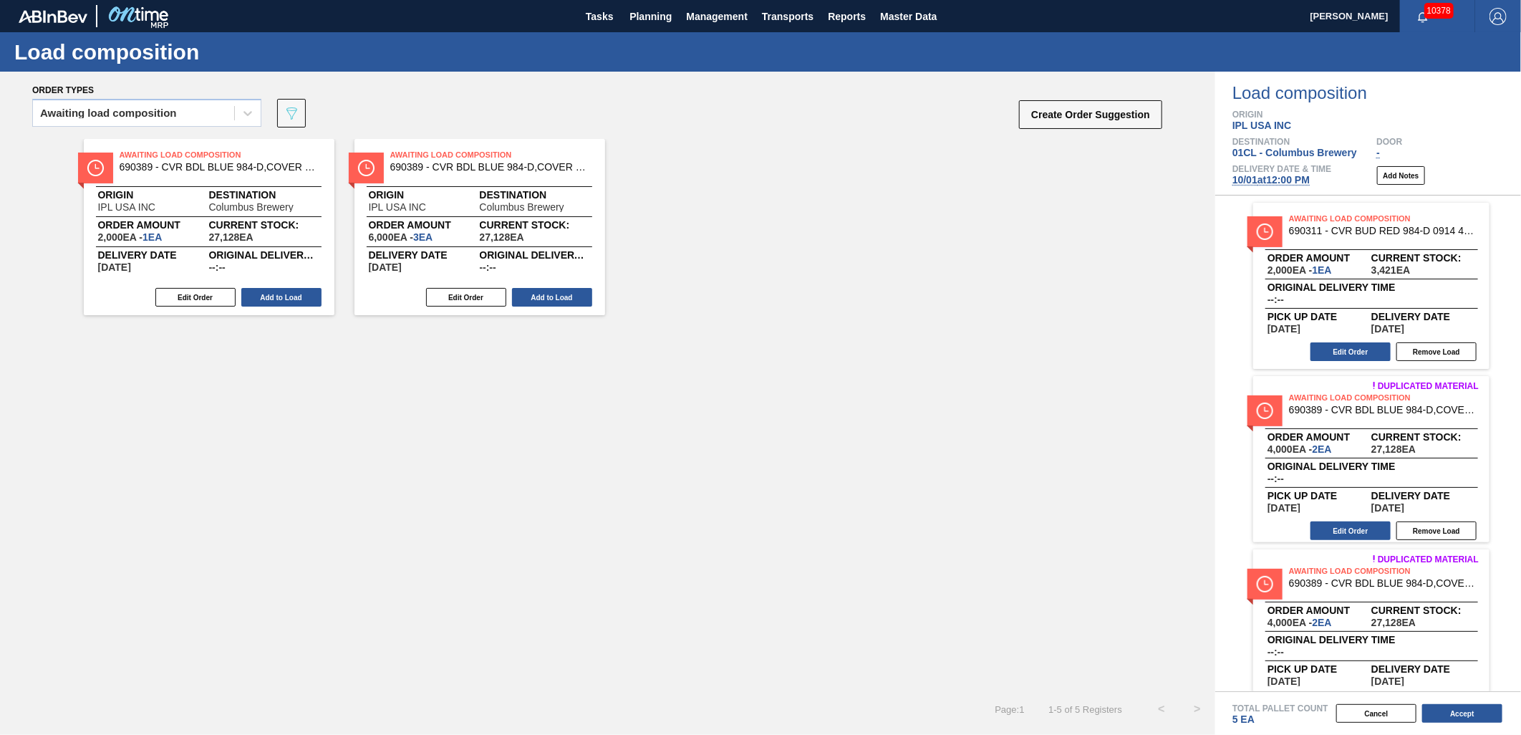
click at [289, 296] on button "Add to Load" at bounding box center [281, 297] width 80 height 19
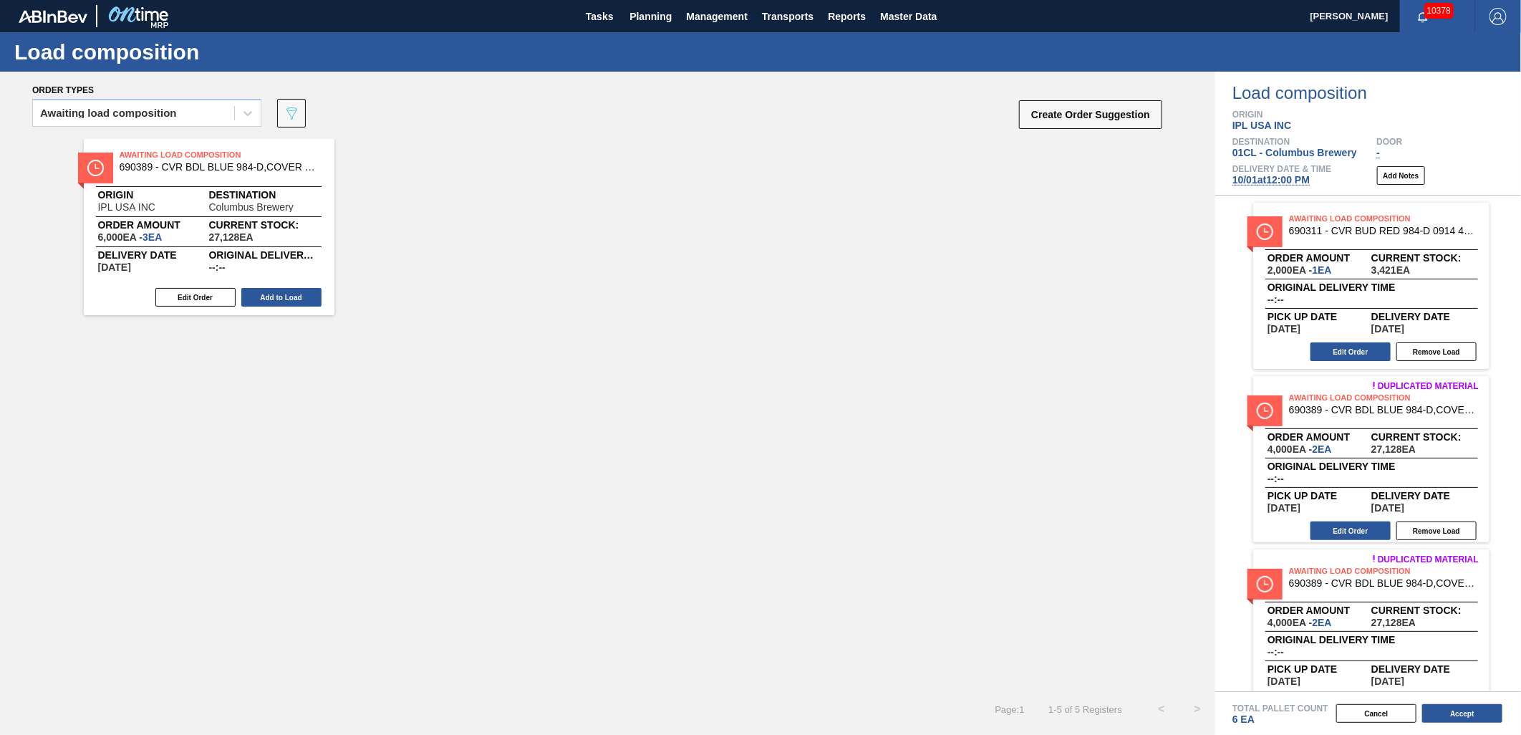
click at [289, 296] on button "Add to Load" at bounding box center [281, 297] width 80 height 19
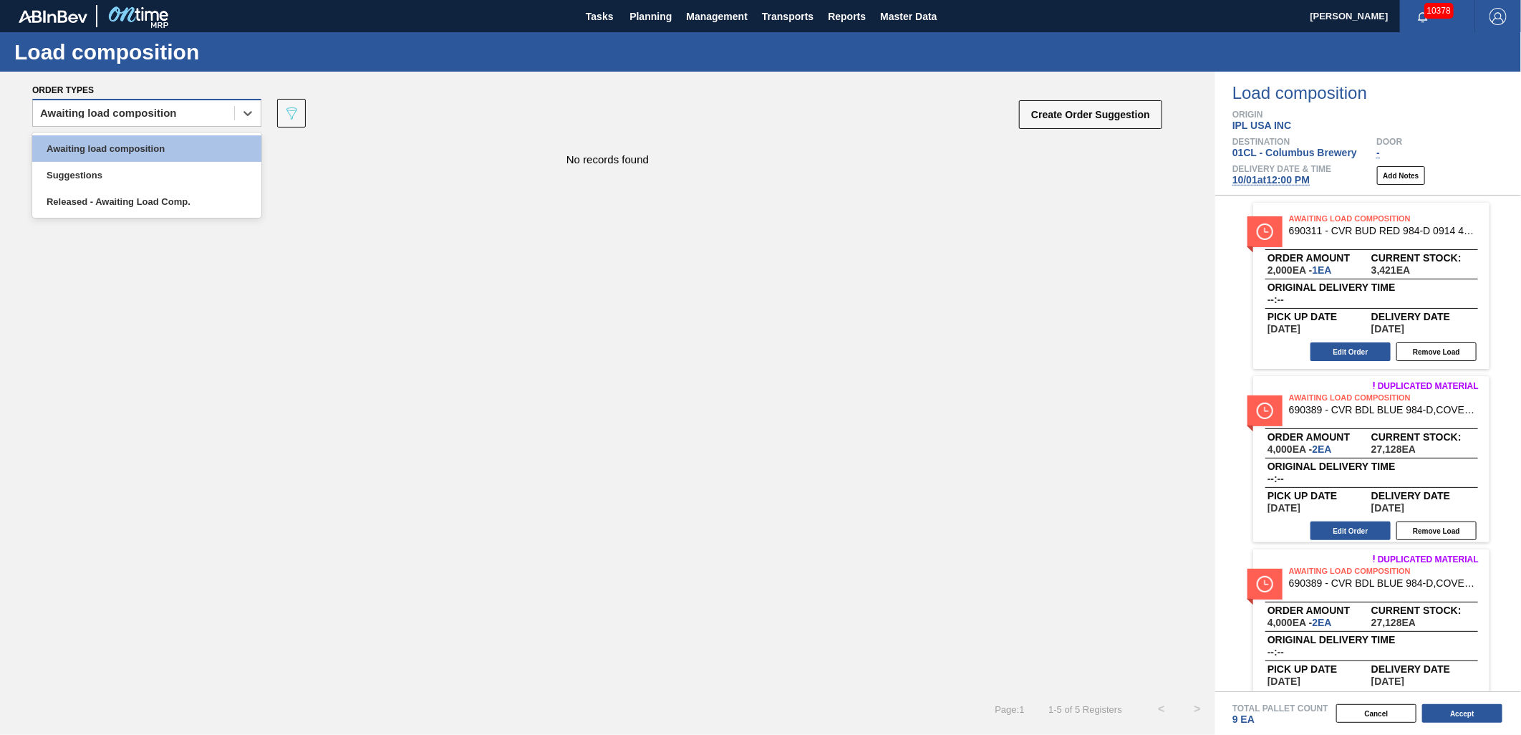
click at [177, 108] on div "Awaiting load composition" at bounding box center [133, 113] width 201 height 21
click at [160, 150] on div "Awaiting load composition" at bounding box center [146, 148] width 229 height 26
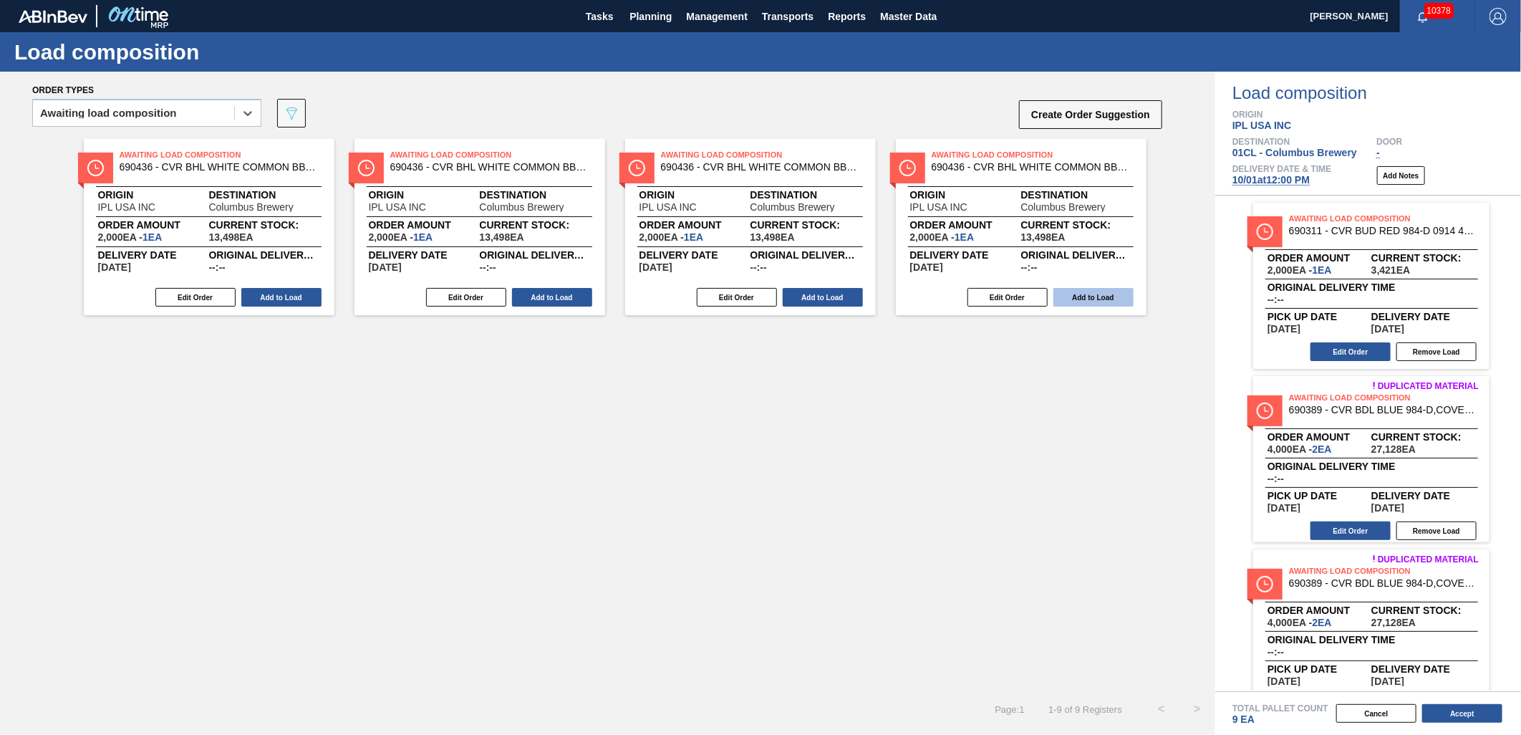
click at [1110, 294] on button "Add to Load" at bounding box center [1093, 297] width 80 height 19
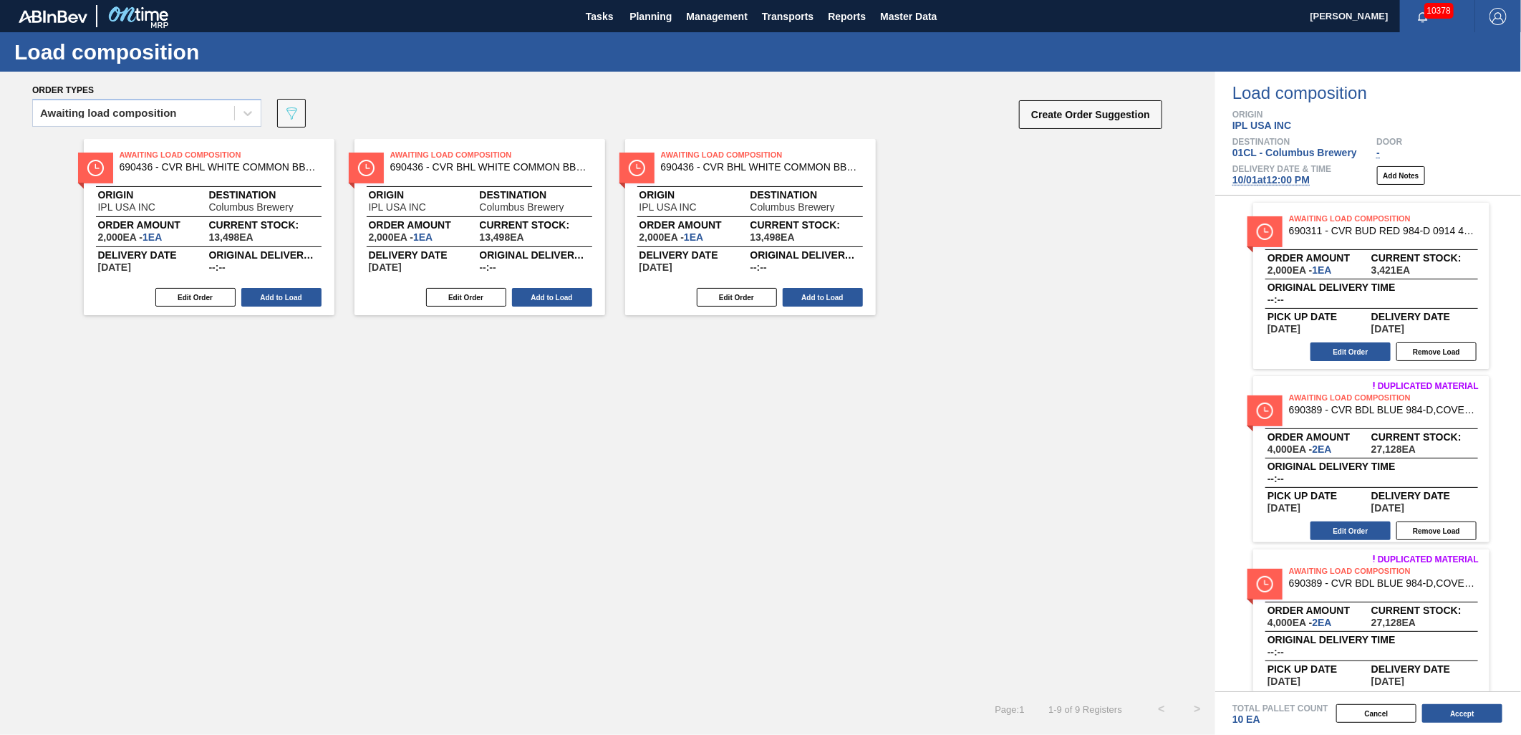
click at [846, 297] on button "Add to Load" at bounding box center [822, 297] width 80 height 19
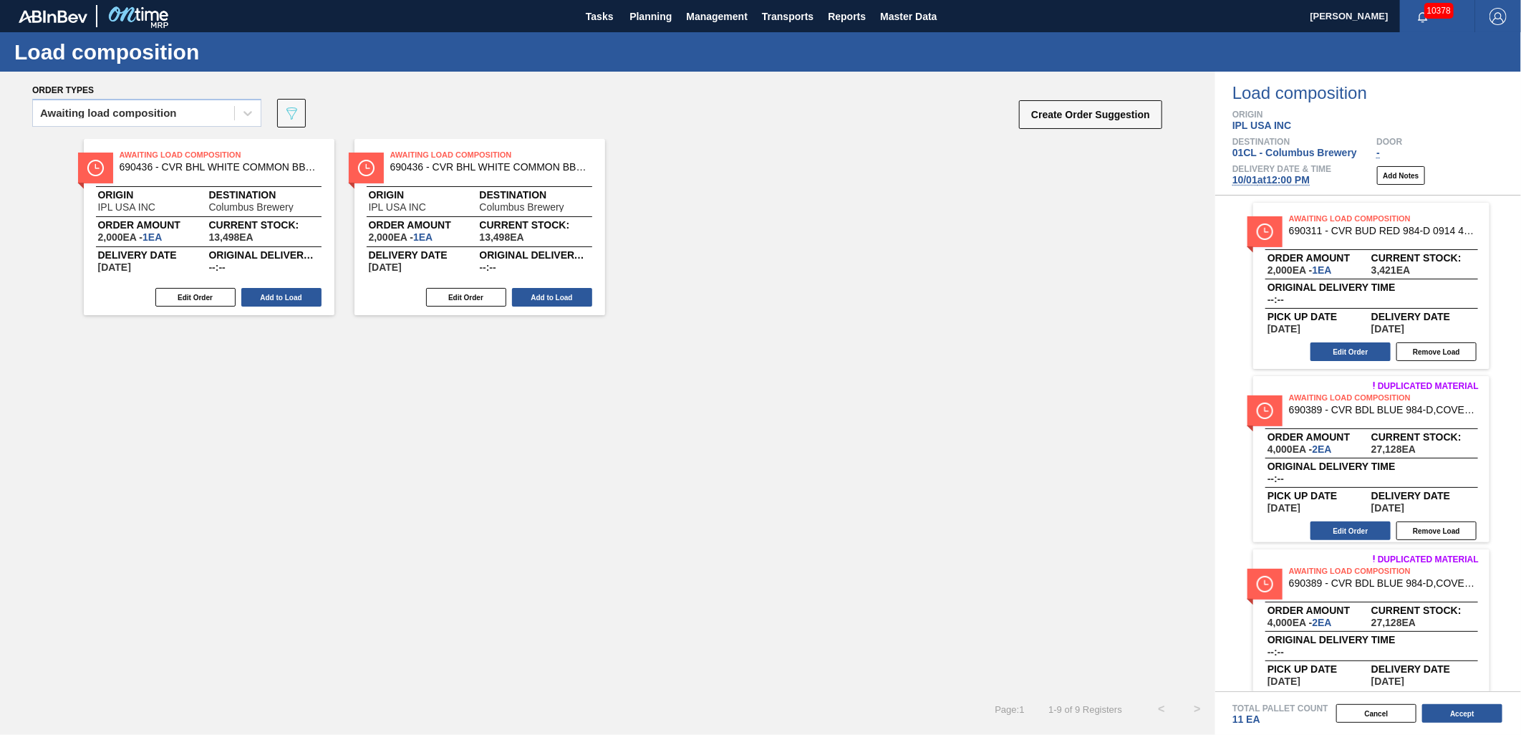
drag, startPoint x: 566, startPoint y: 294, endPoint x: 435, endPoint y: 310, distance: 132.0
click at [561, 294] on button "Add to Load" at bounding box center [552, 297] width 80 height 19
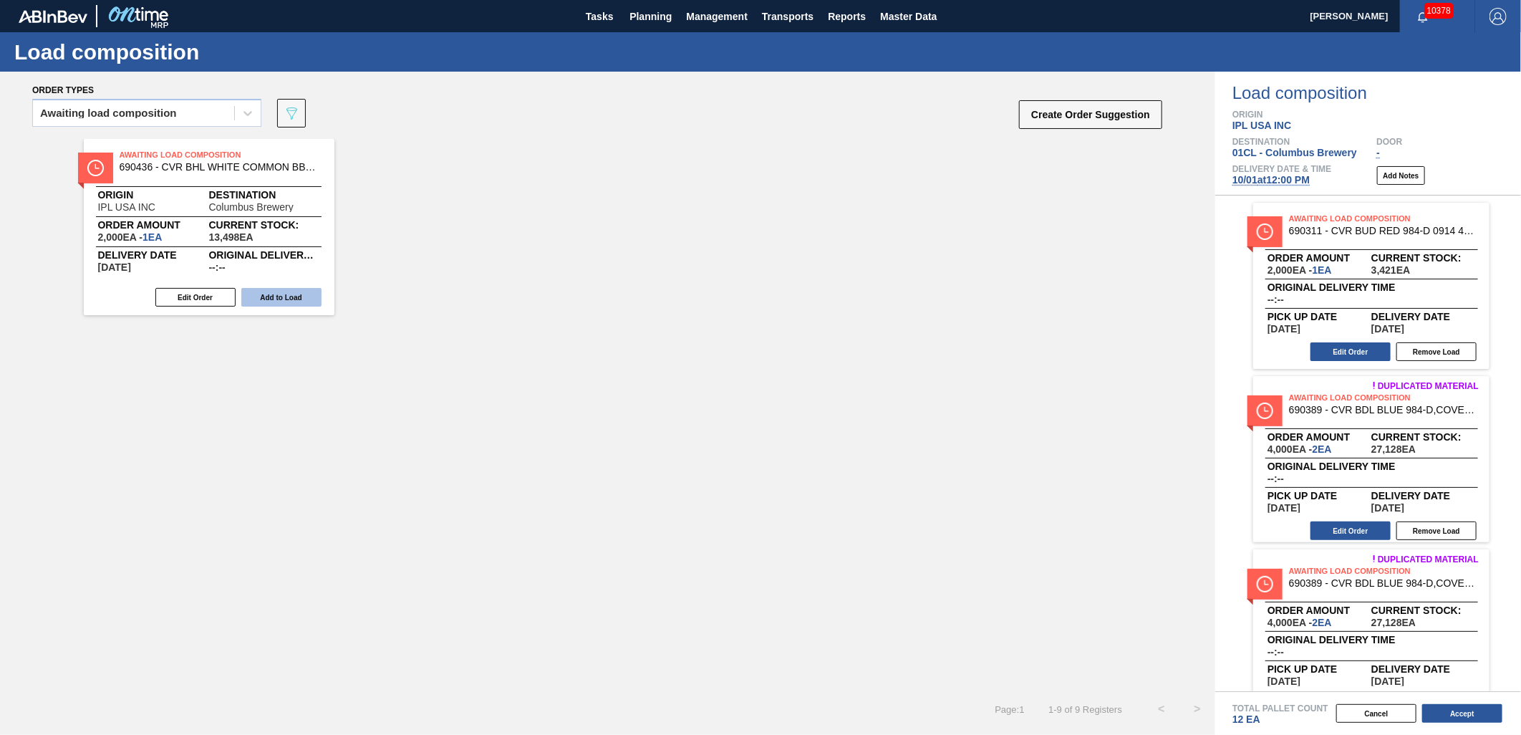
click at [299, 304] on button "Add to Load" at bounding box center [281, 297] width 80 height 19
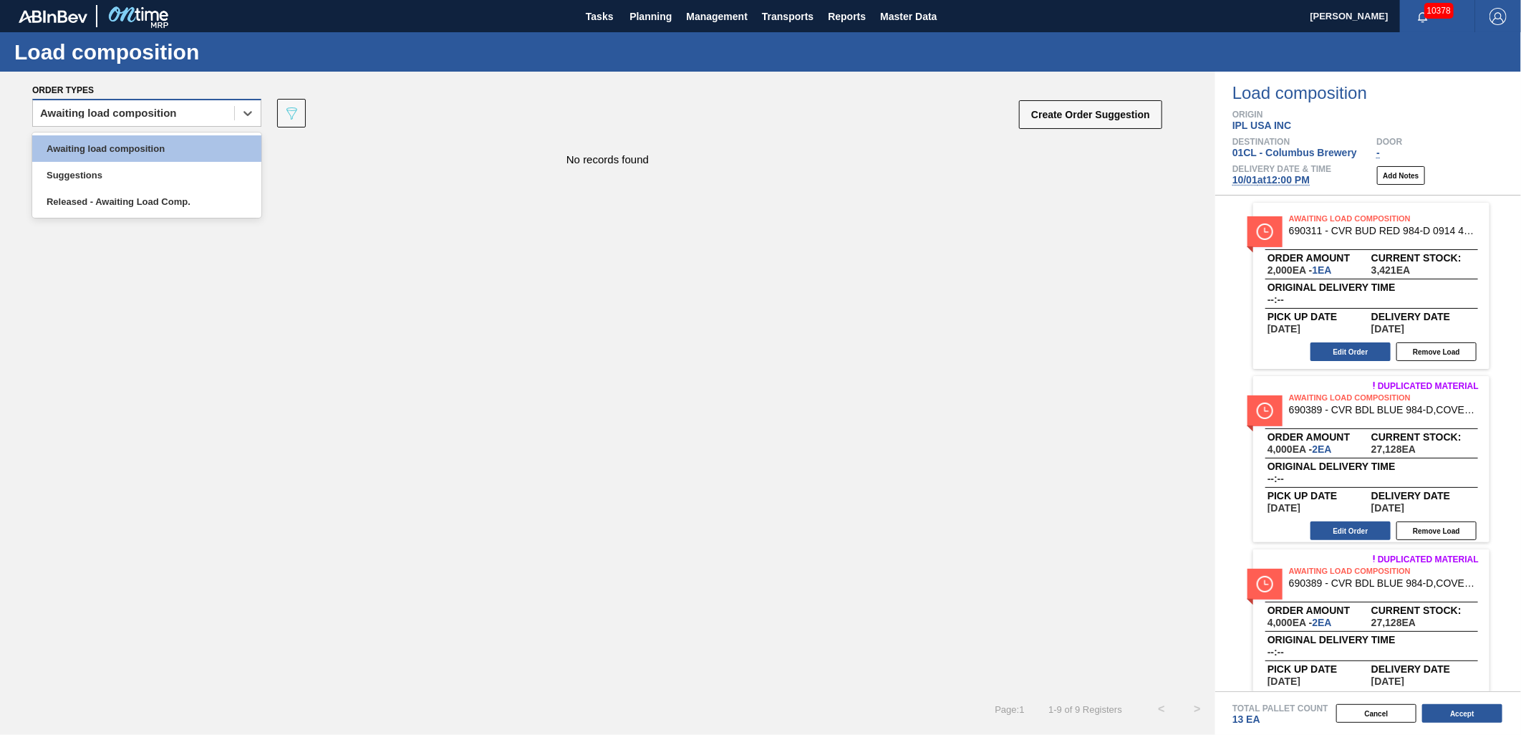
click at [134, 115] on div "Awaiting load composition" at bounding box center [108, 113] width 137 height 10
click at [142, 147] on div "Awaiting load composition" at bounding box center [146, 148] width 229 height 26
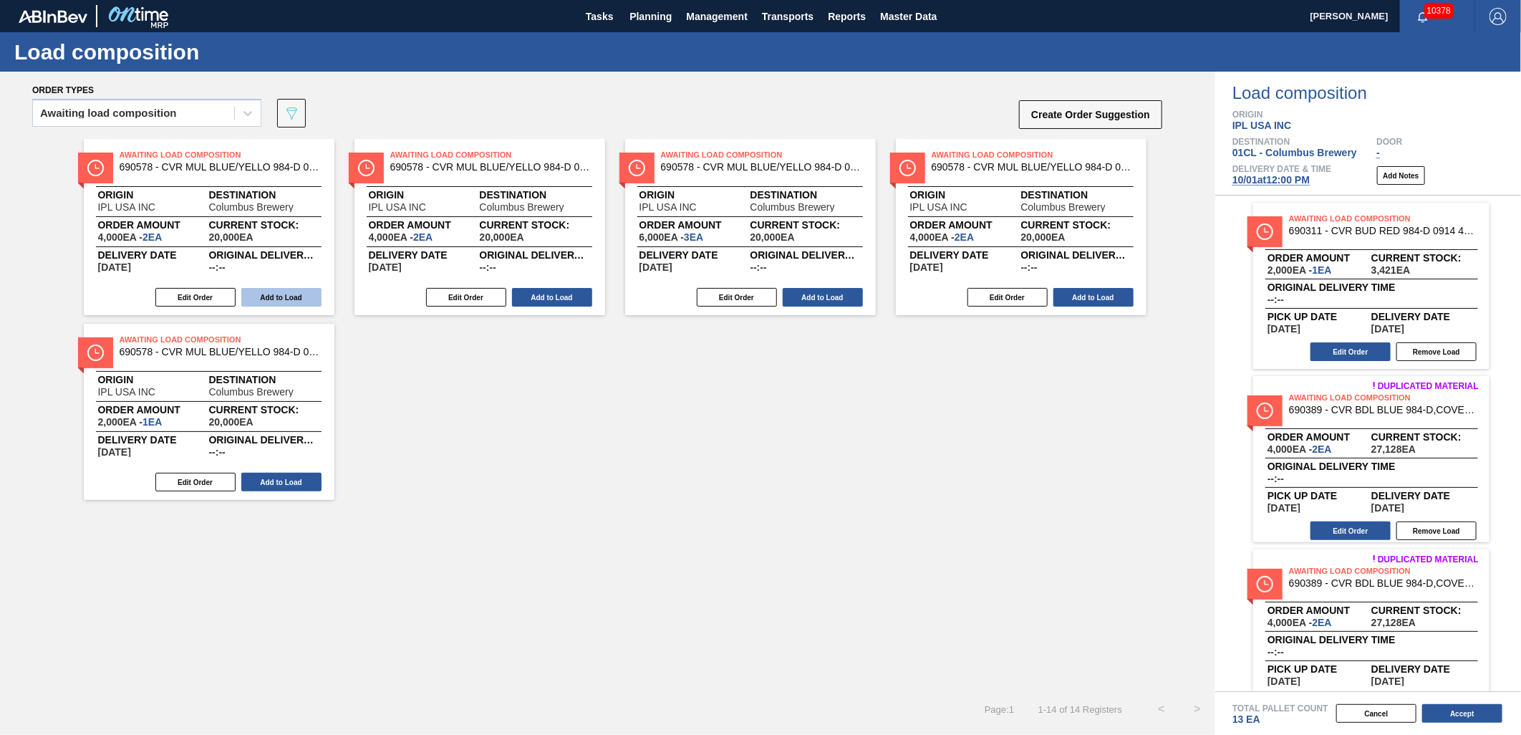
click at [268, 299] on button "Add to Load" at bounding box center [281, 297] width 80 height 19
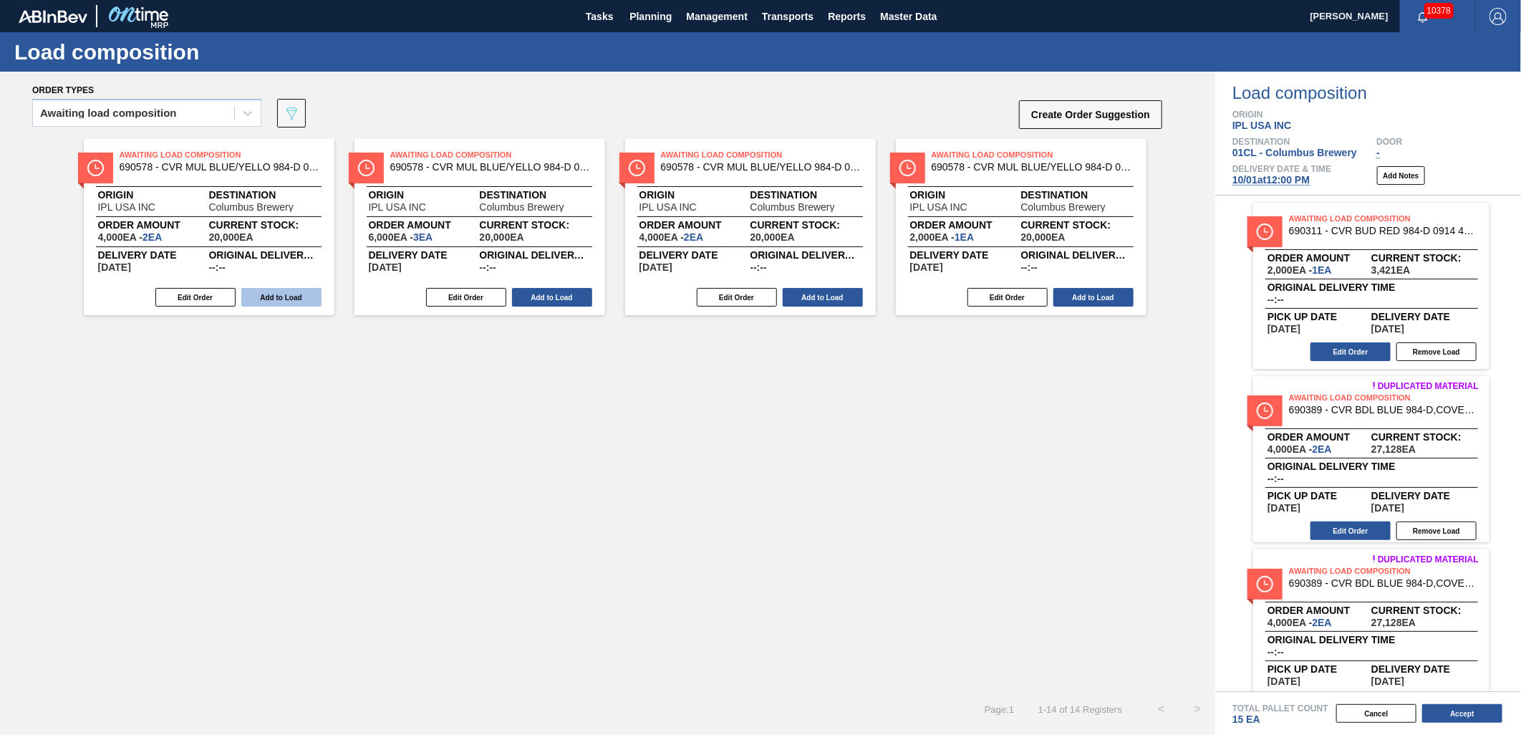
click at [270, 298] on button "Add to Load" at bounding box center [281, 297] width 80 height 19
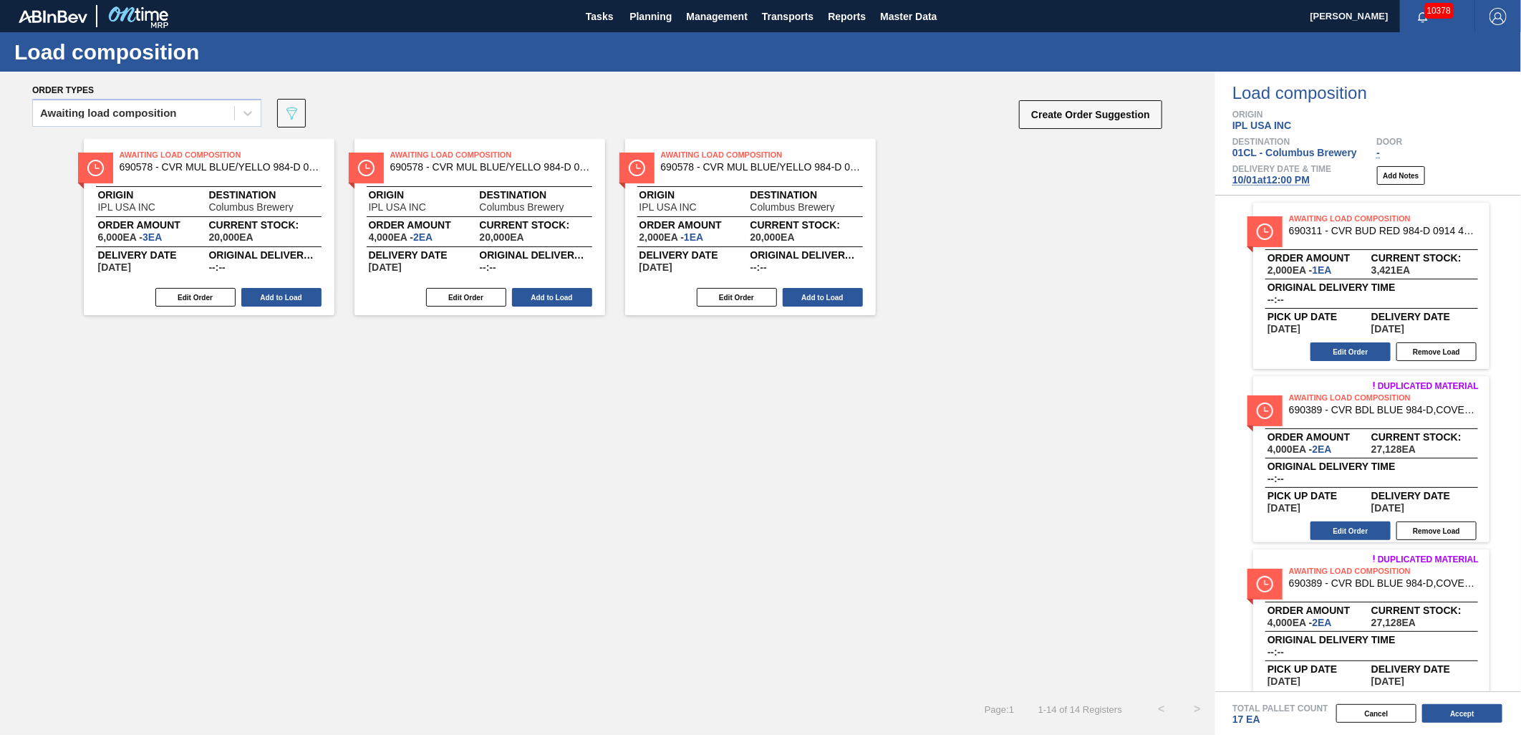
click at [270, 298] on button "Add to Load" at bounding box center [281, 297] width 80 height 19
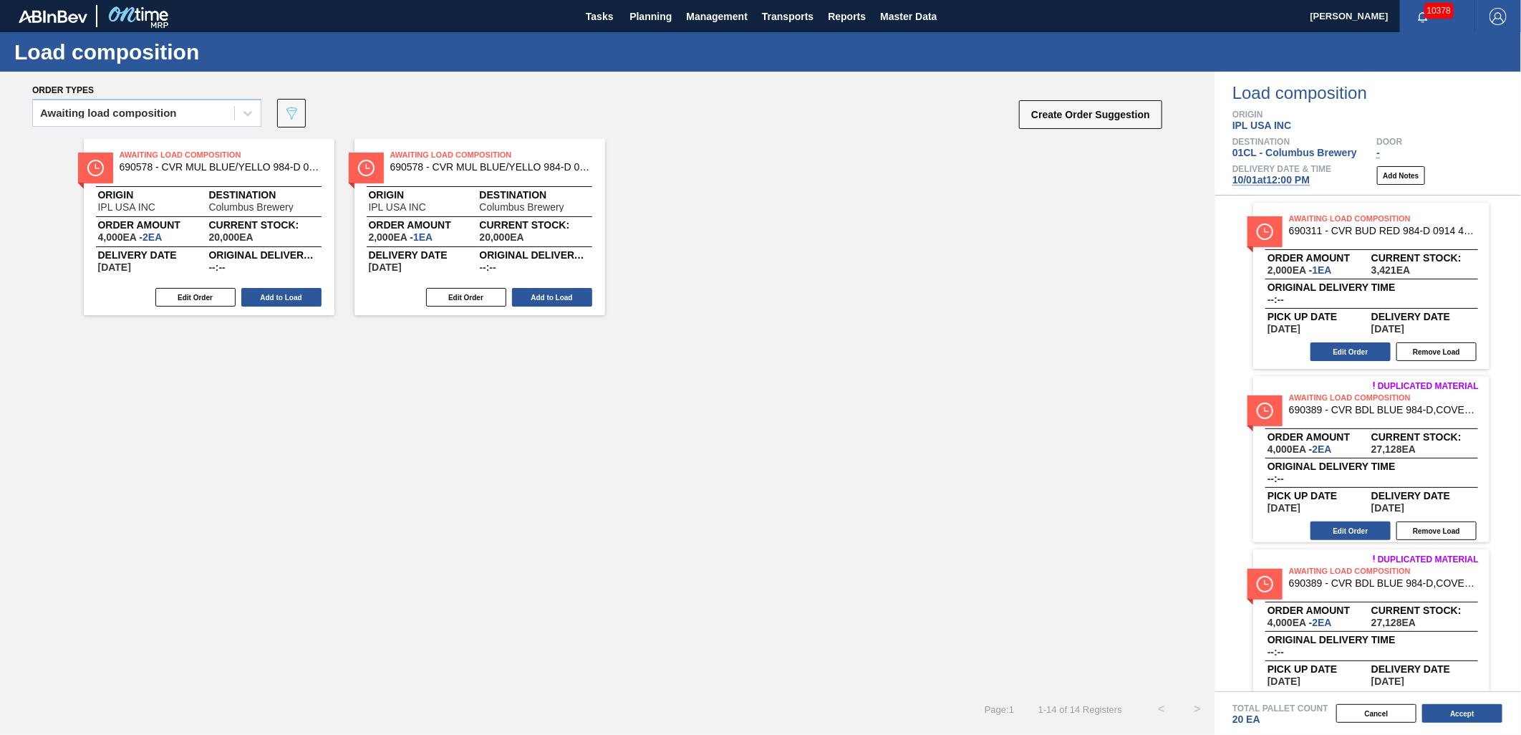
click at [270, 298] on button "Add to Load" at bounding box center [281, 297] width 80 height 19
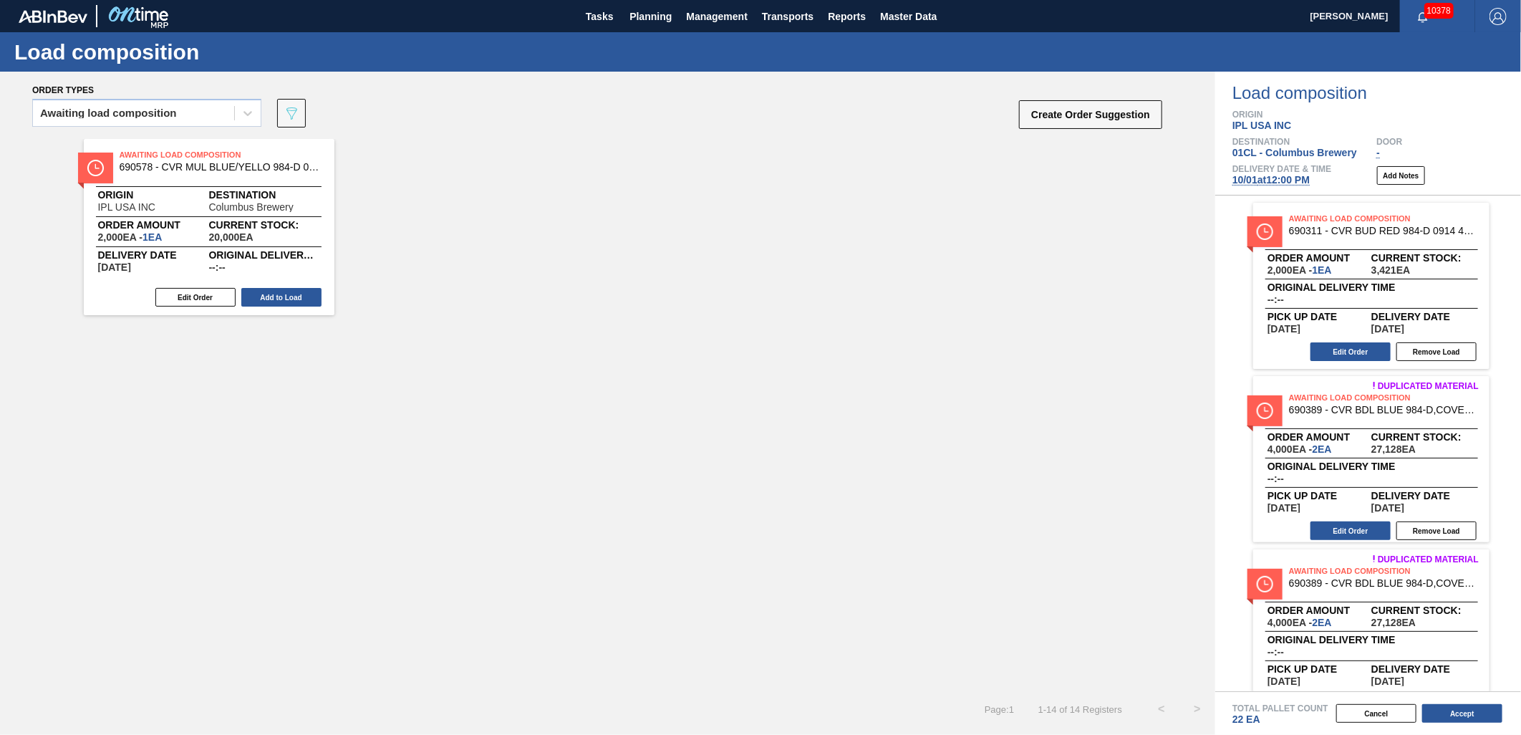
click at [270, 298] on button "Add to Load" at bounding box center [281, 297] width 80 height 19
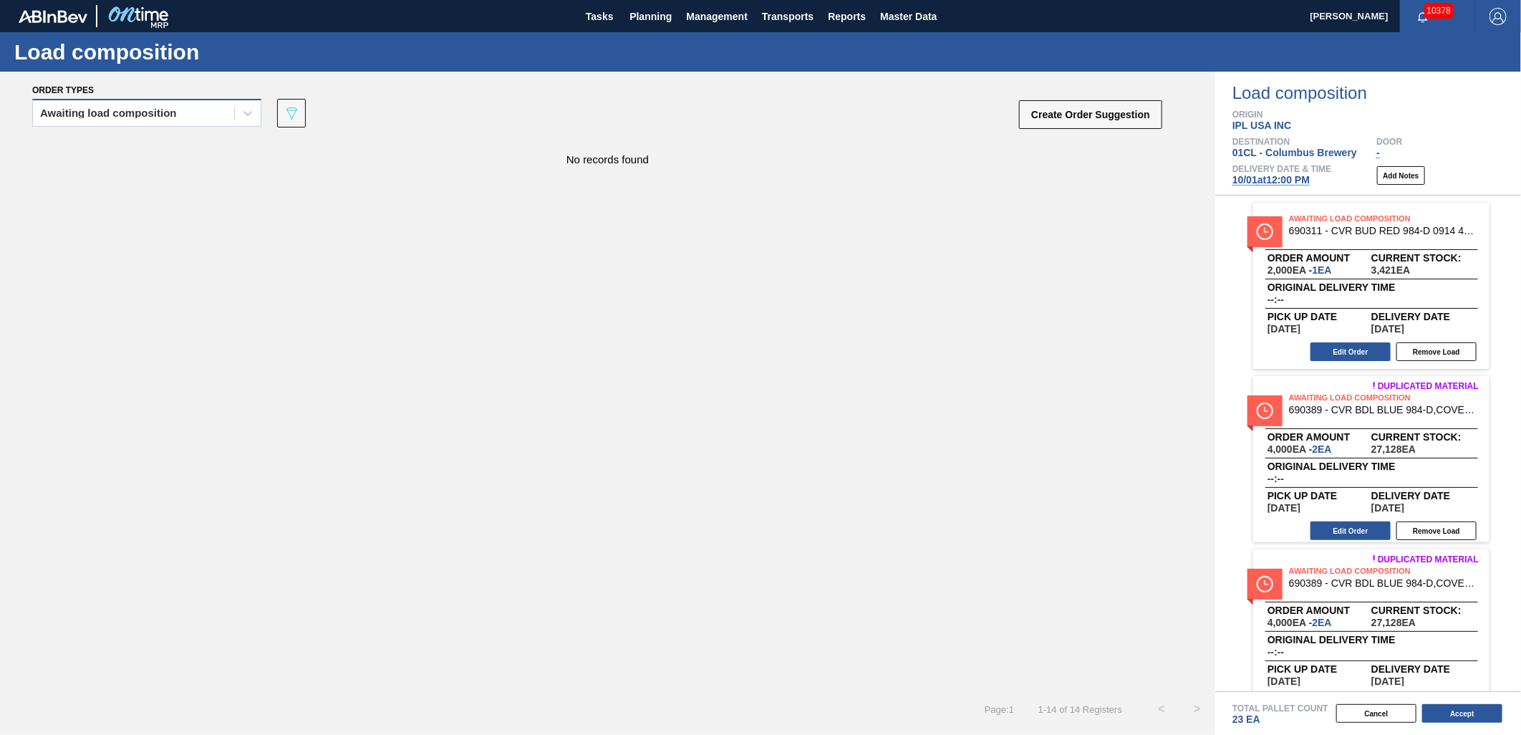
click at [150, 123] on div "Awaiting load composition" at bounding box center [146, 113] width 229 height 28
click at [118, 150] on div "Awaiting load composition" at bounding box center [146, 148] width 229 height 26
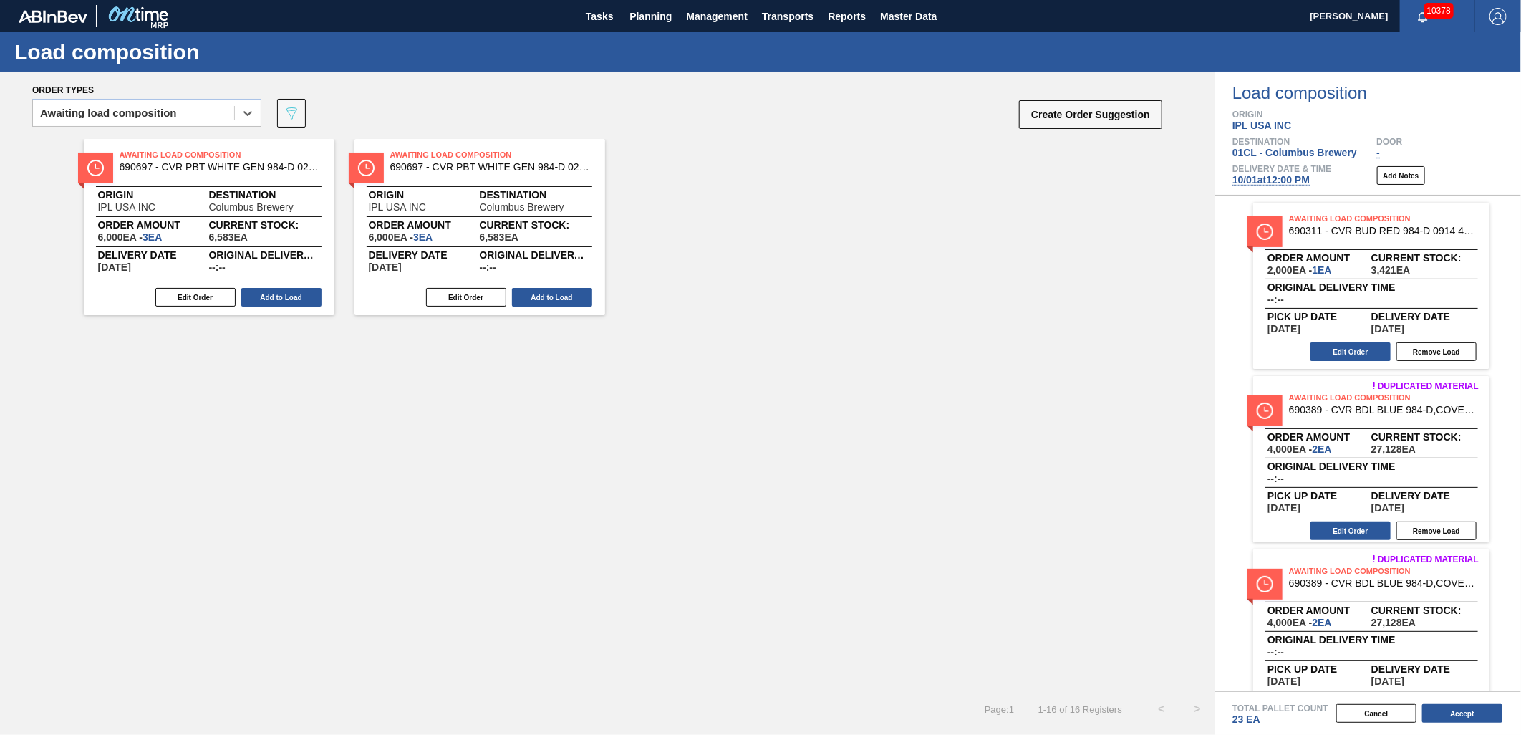
drag, startPoint x: 552, startPoint y: 287, endPoint x: 460, endPoint y: 298, distance: 93.0
click at [553, 288] on button "Add to Load" at bounding box center [552, 297] width 80 height 19
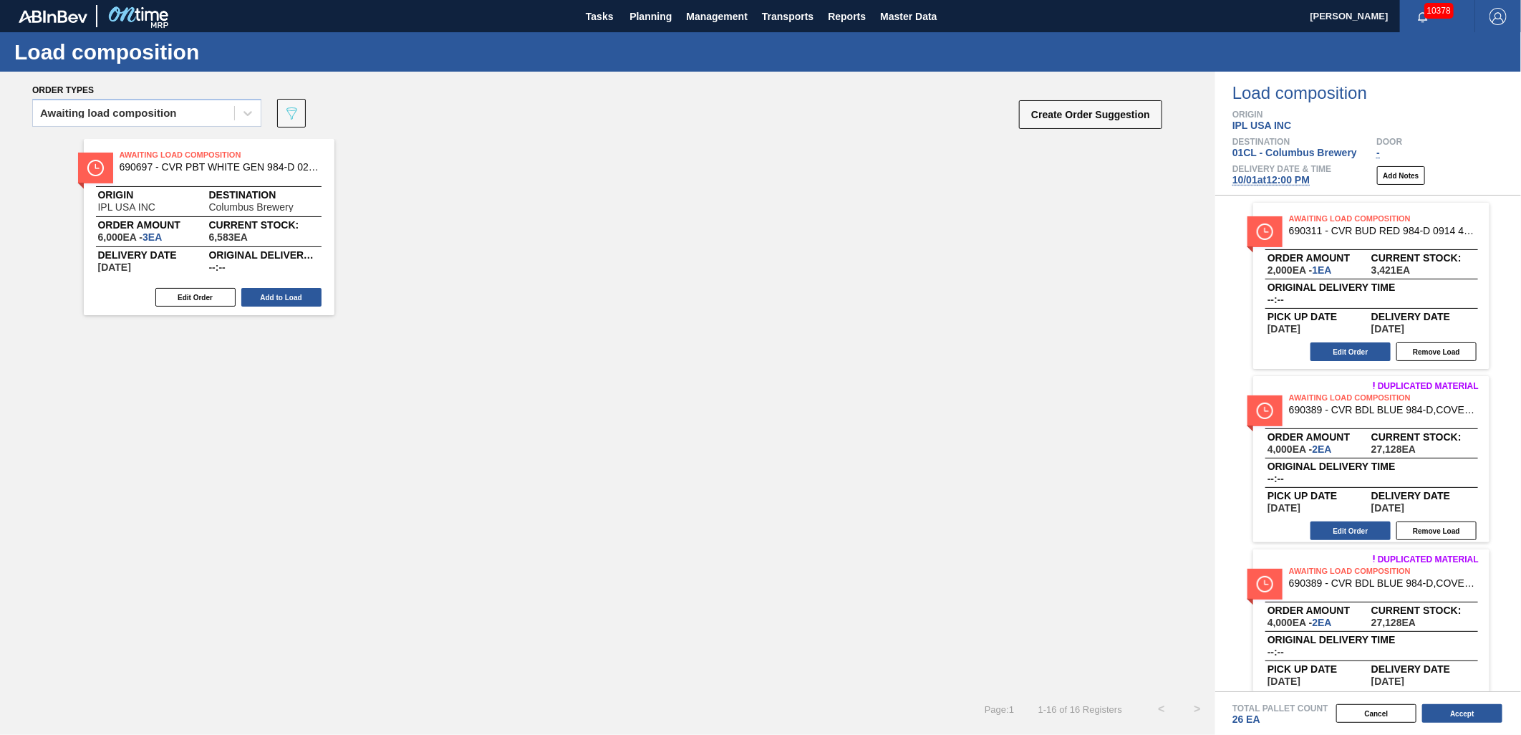
drag, startPoint x: 246, startPoint y: 292, endPoint x: 255, endPoint y: 291, distance: 9.4
click at [246, 291] on button "Add to Load" at bounding box center [281, 297] width 80 height 19
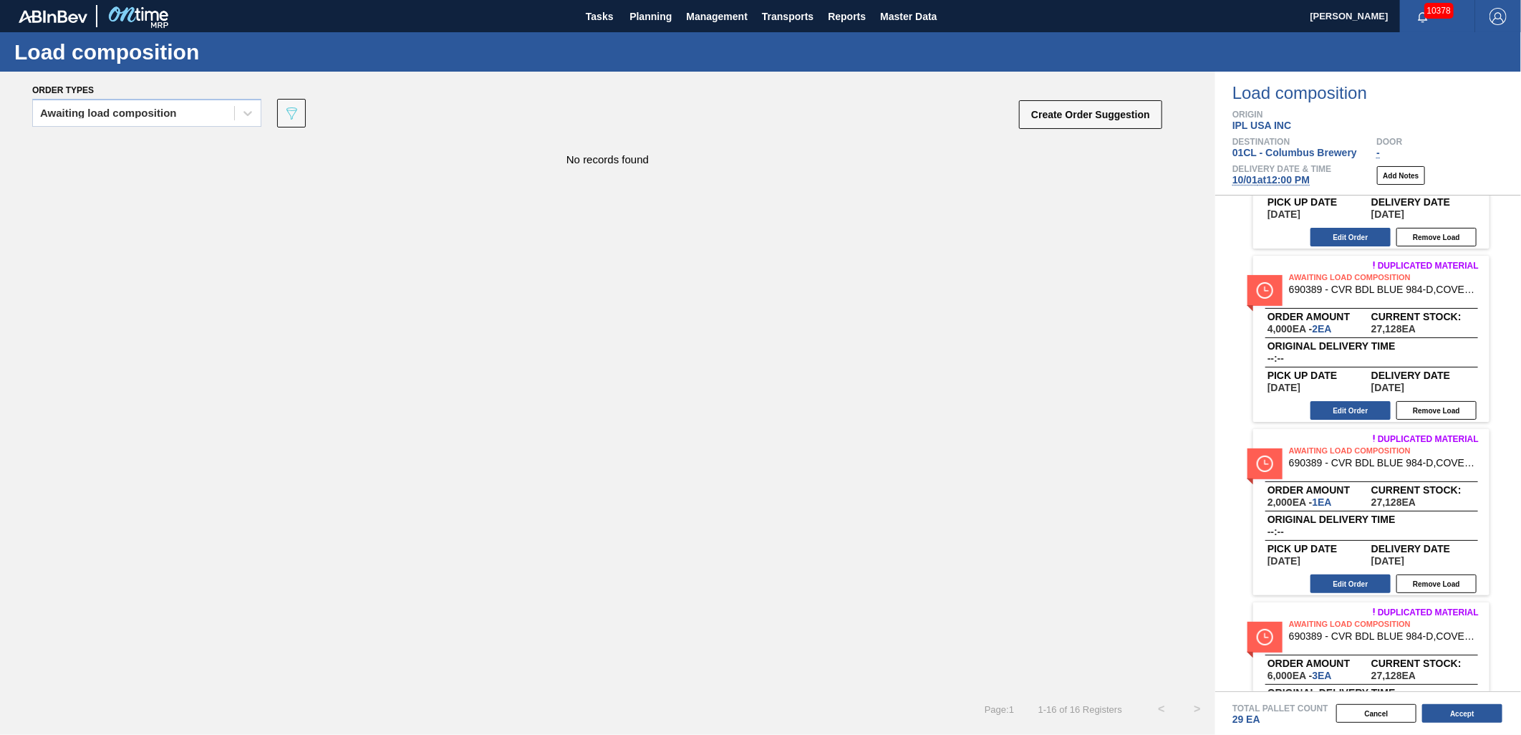
scroll to position [397, 0]
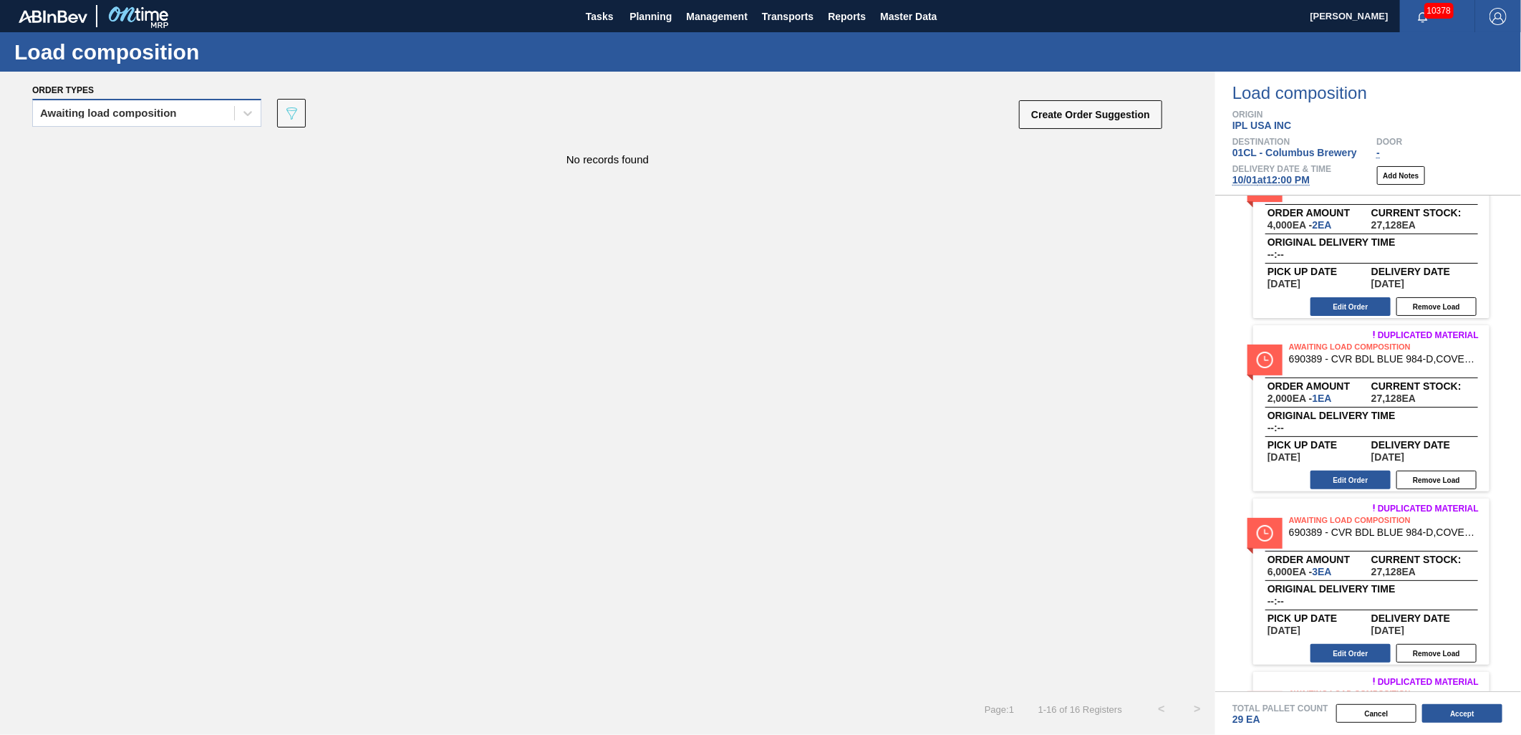
click at [194, 106] on div "Awaiting load composition" at bounding box center [133, 113] width 201 height 21
click at [168, 155] on div "Awaiting load composition" at bounding box center [146, 148] width 229 height 26
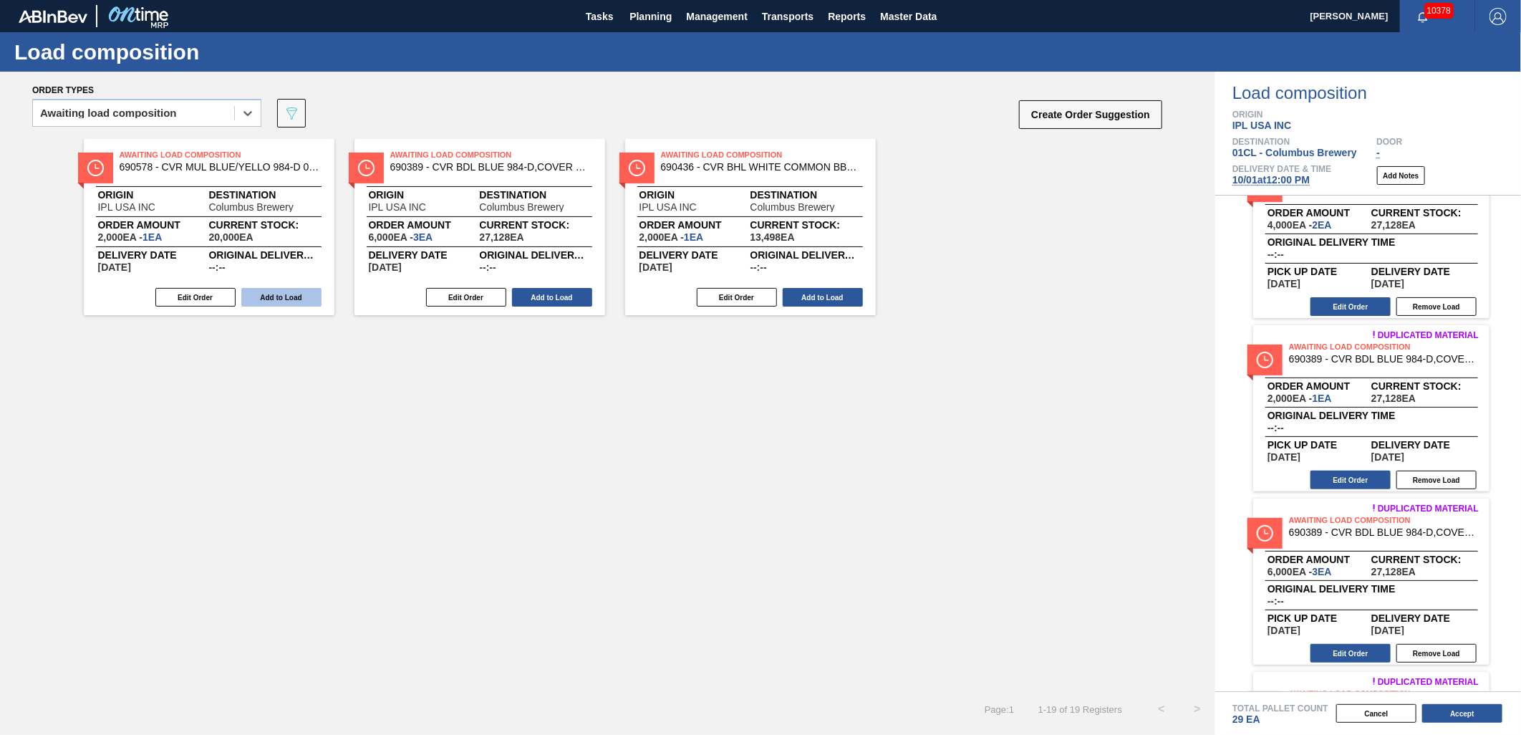
click at [254, 291] on button "Add to Load" at bounding box center [281, 297] width 80 height 19
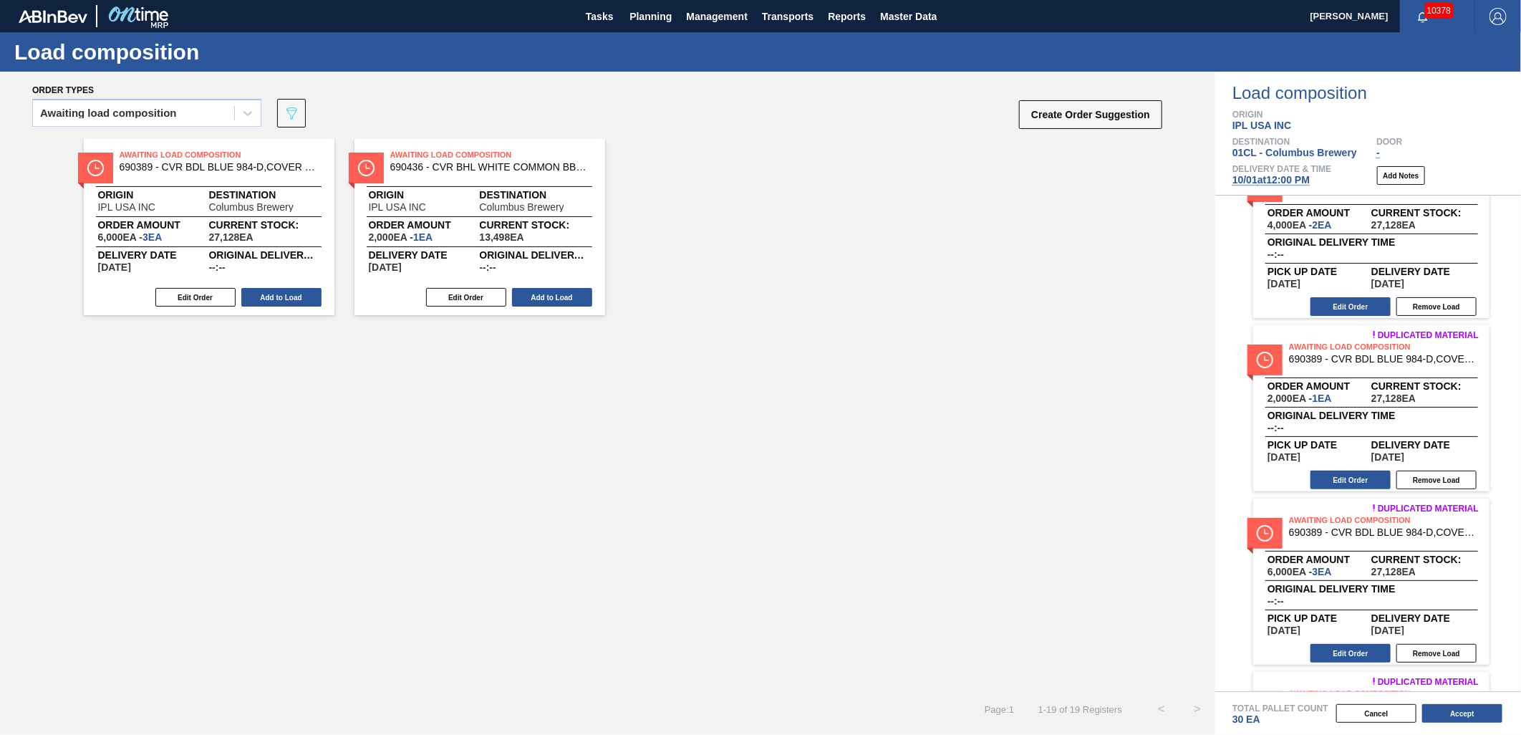
click at [254, 291] on button "Add to Load" at bounding box center [281, 297] width 80 height 19
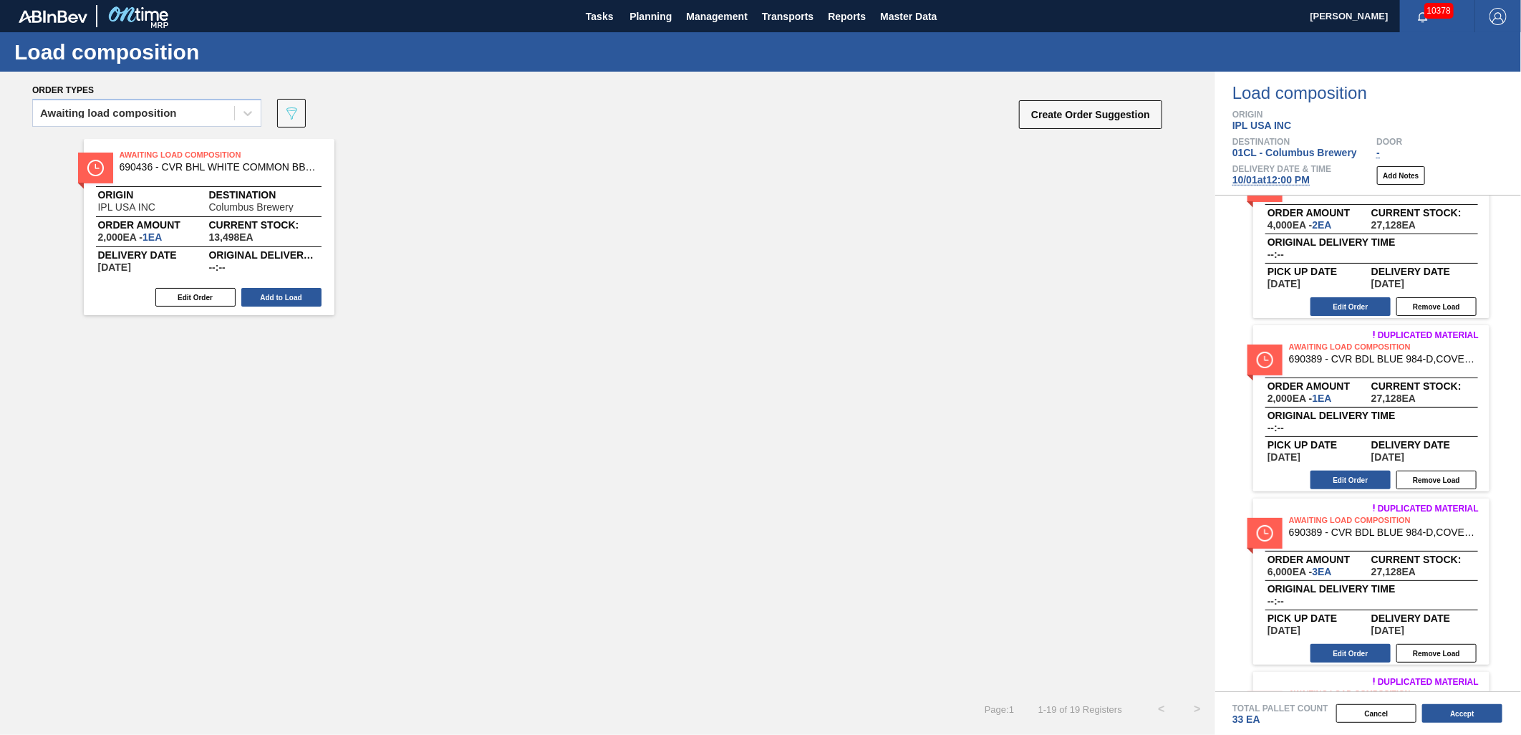
click at [254, 291] on button "Add to Load" at bounding box center [281, 297] width 80 height 19
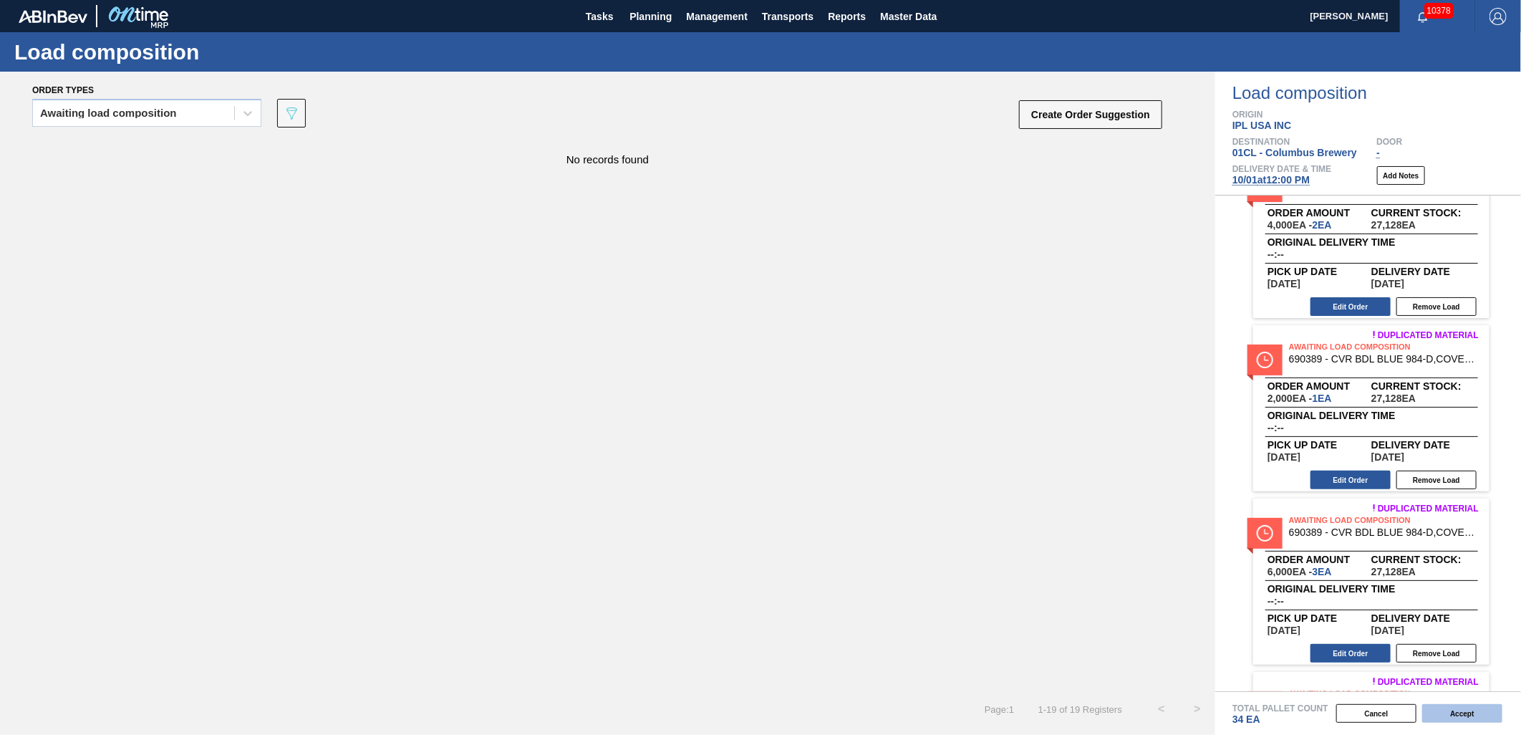
click at [1476, 718] on button "Accept" at bounding box center [1462, 713] width 80 height 19
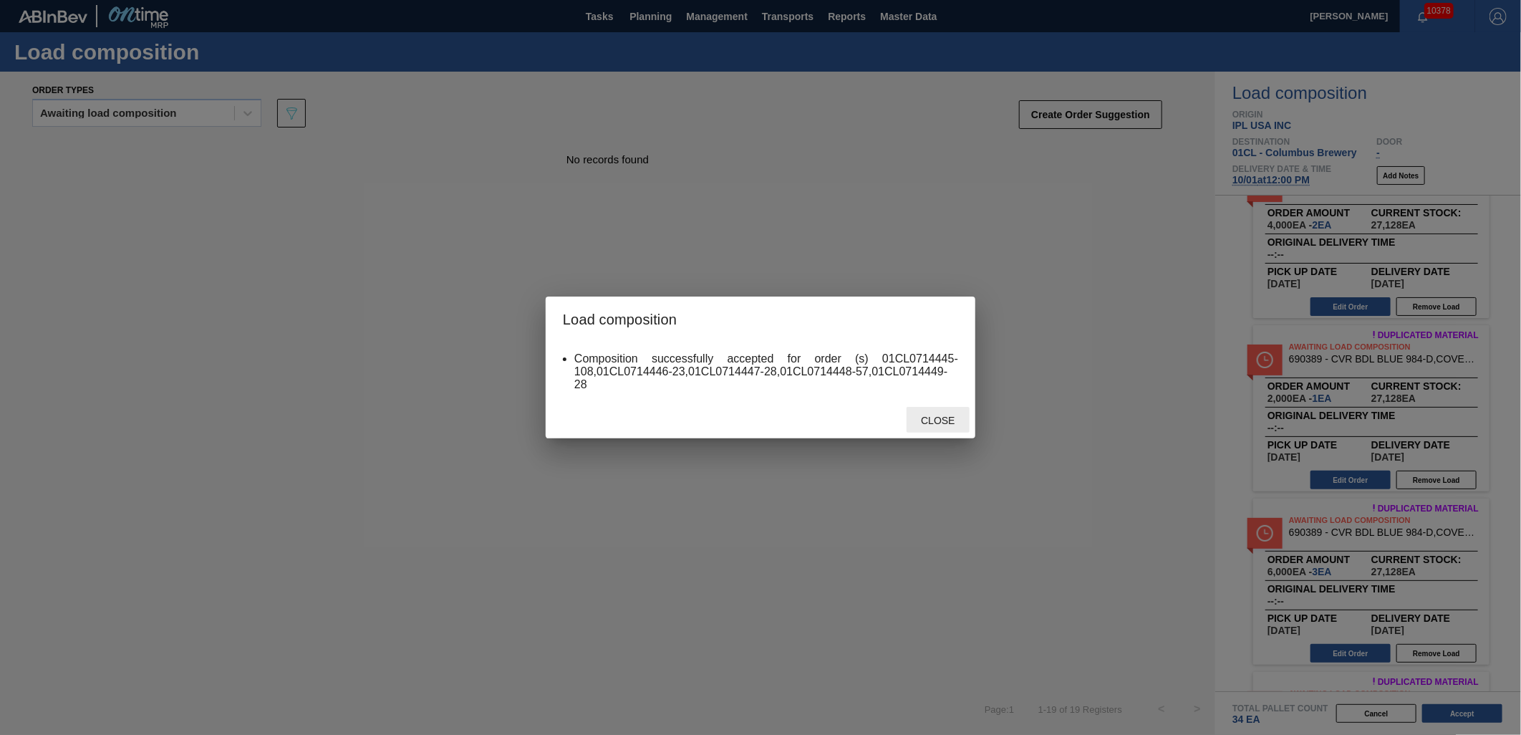
click at [919, 416] on span "Close" at bounding box center [937, 420] width 57 height 11
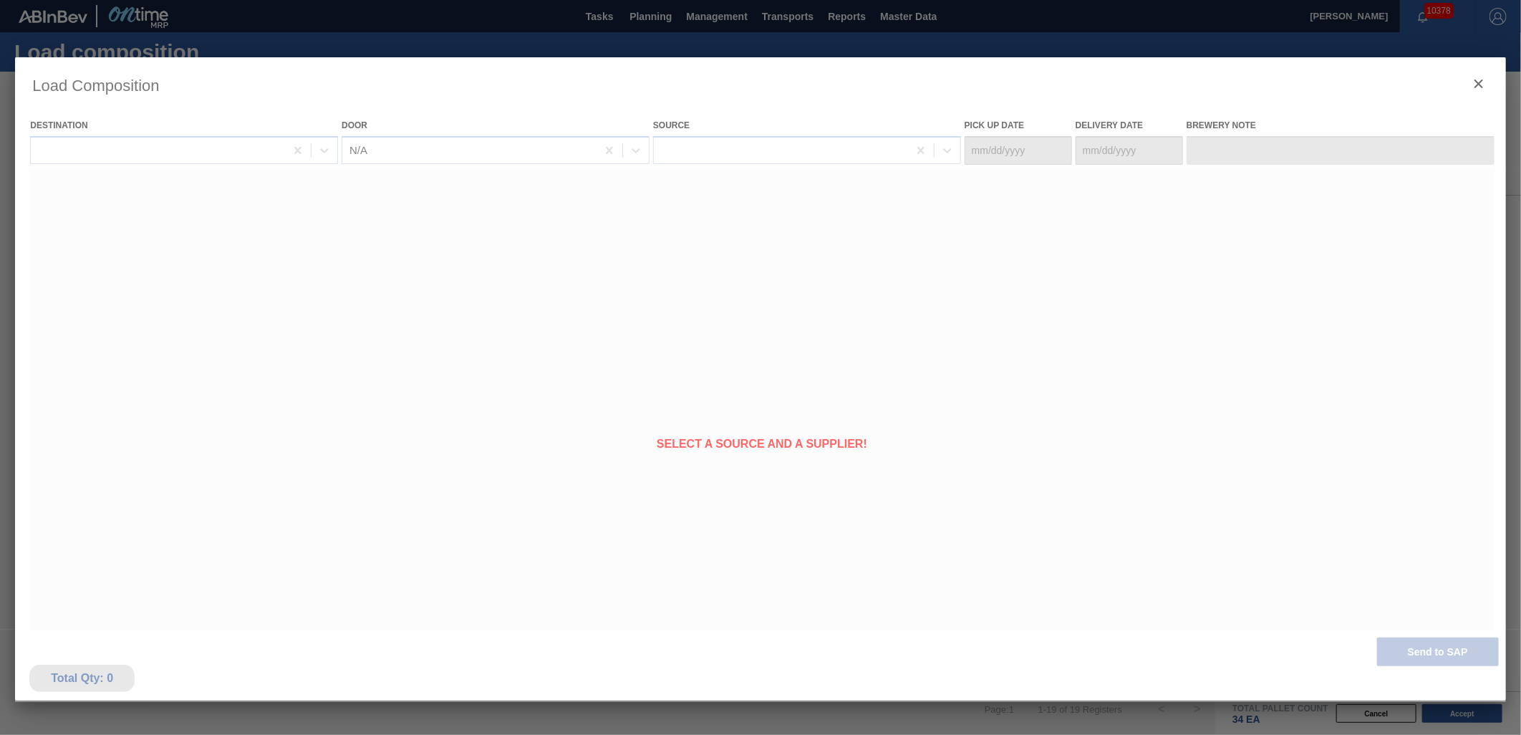
type Date "[DATE]"
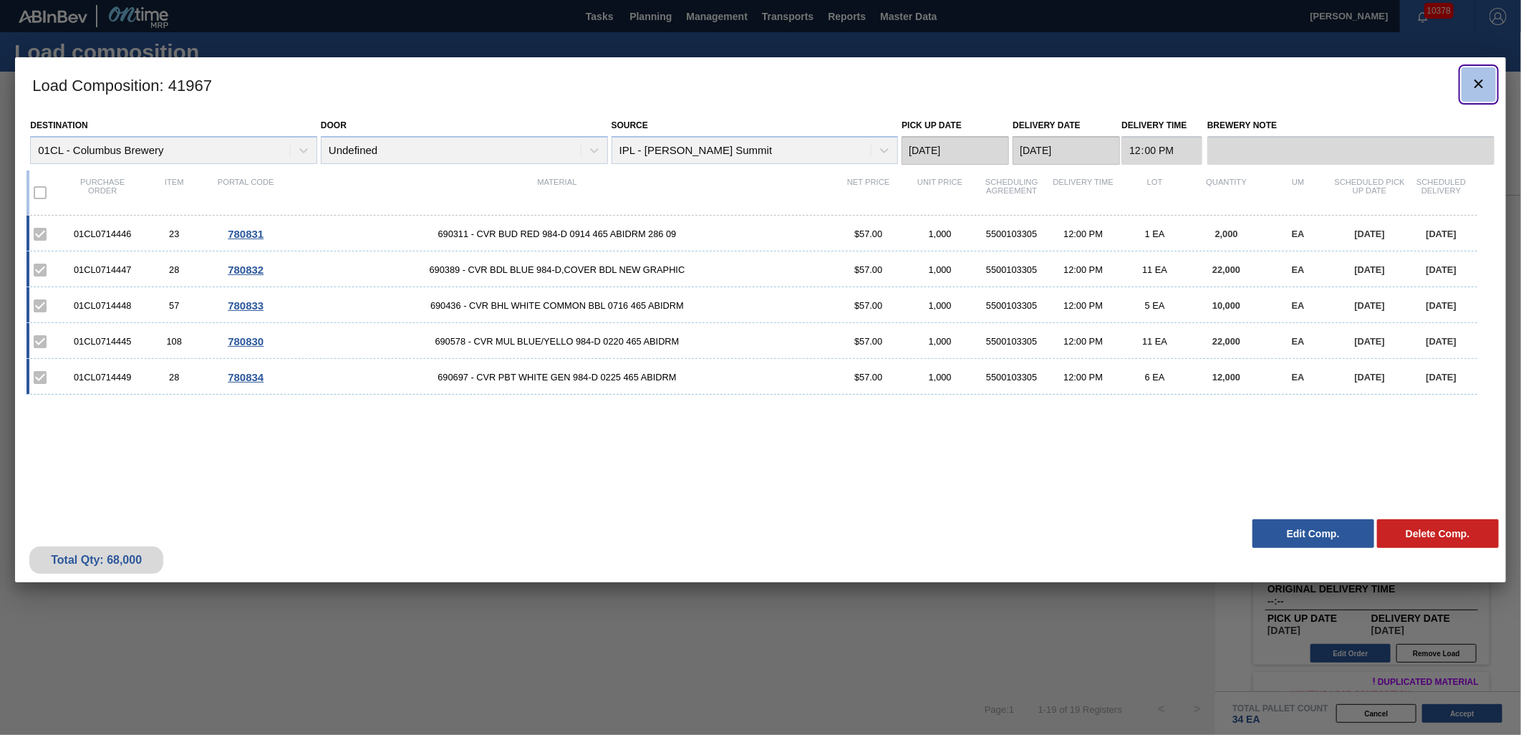
click at [1486, 79] on icon "botão de ícone" at bounding box center [1478, 83] width 17 height 17
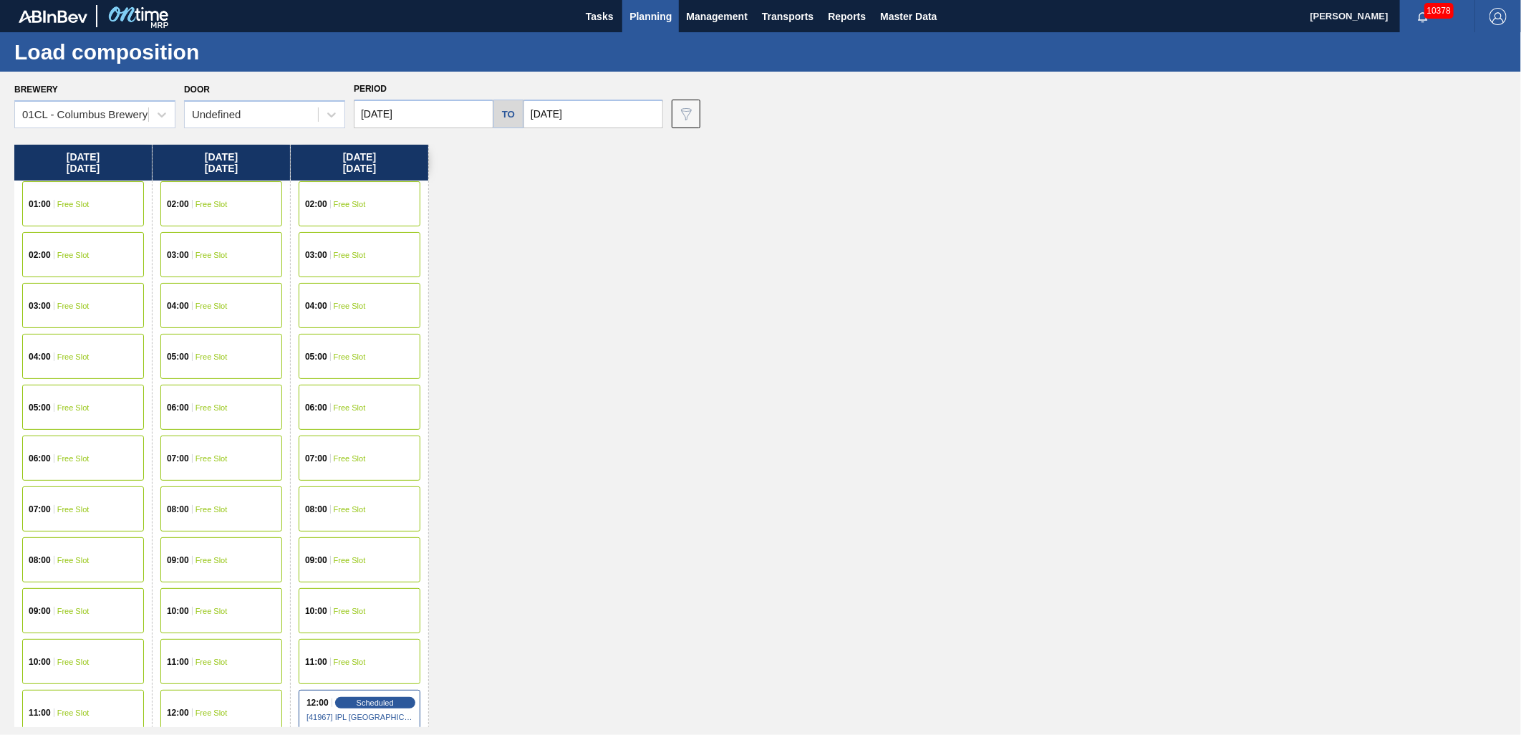
scroll to position [318, 0]
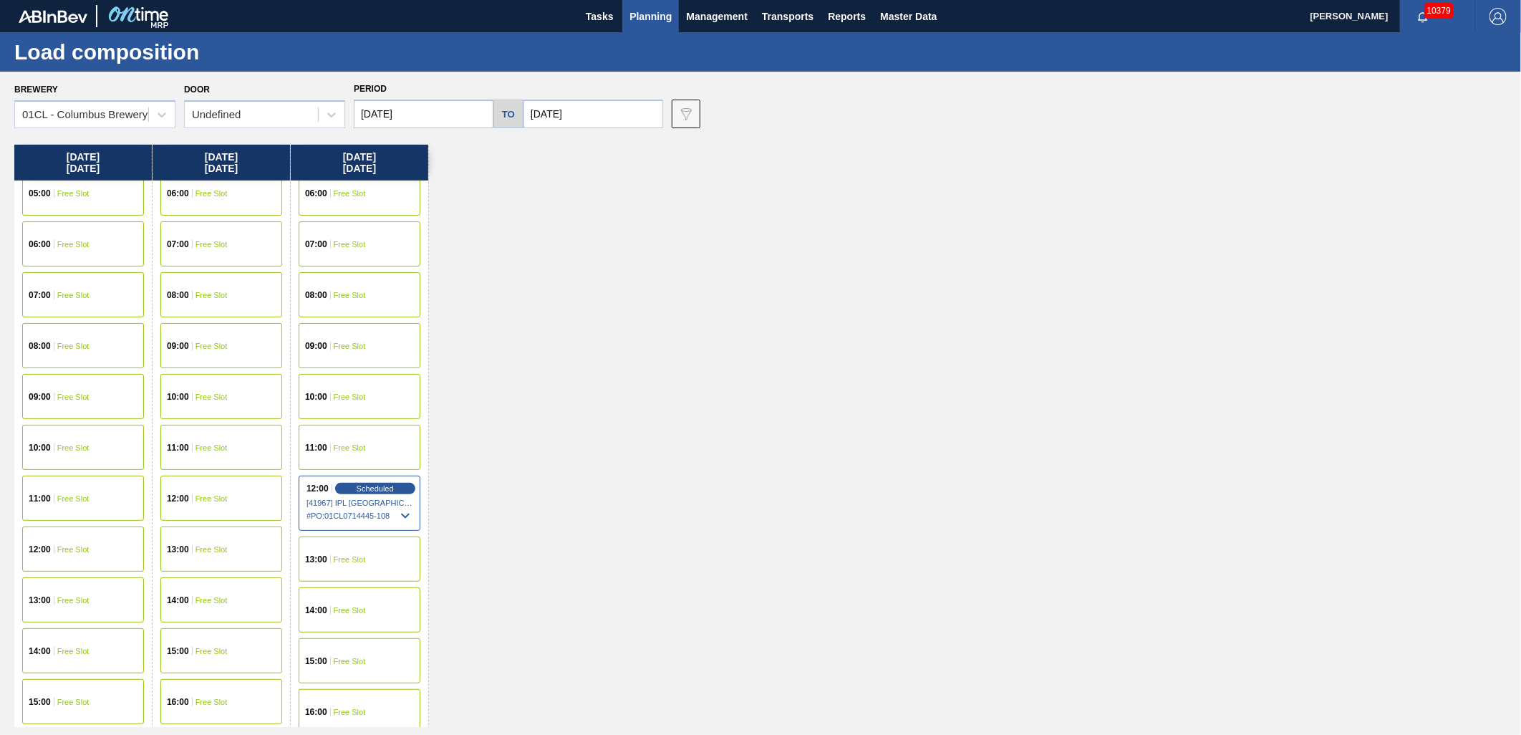
click at [362, 560] on span "Free Slot" at bounding box center [350, 559] width 32 height 9
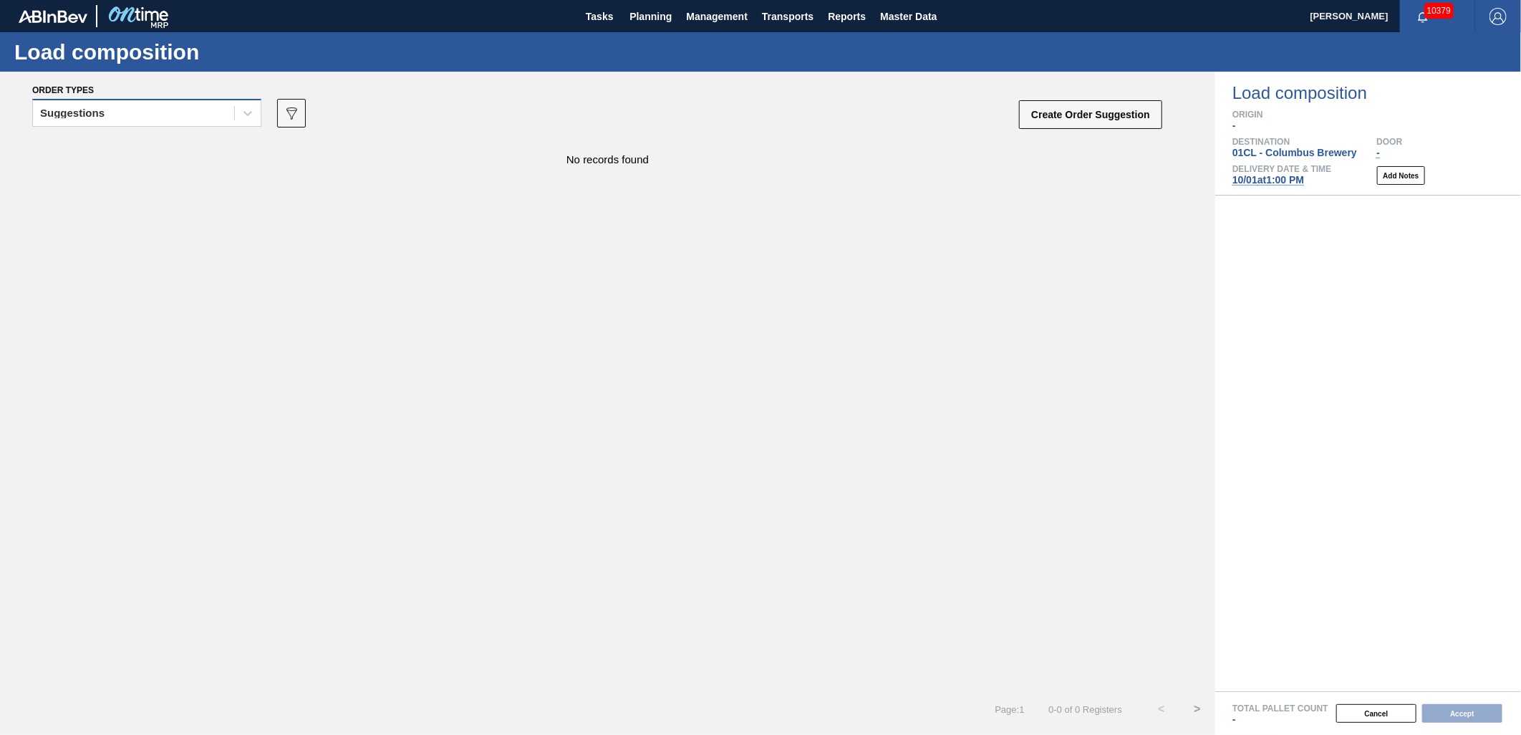
click at [161, 117] on div "Suggestions" at bounding box center [133, 113] width 201 height 21
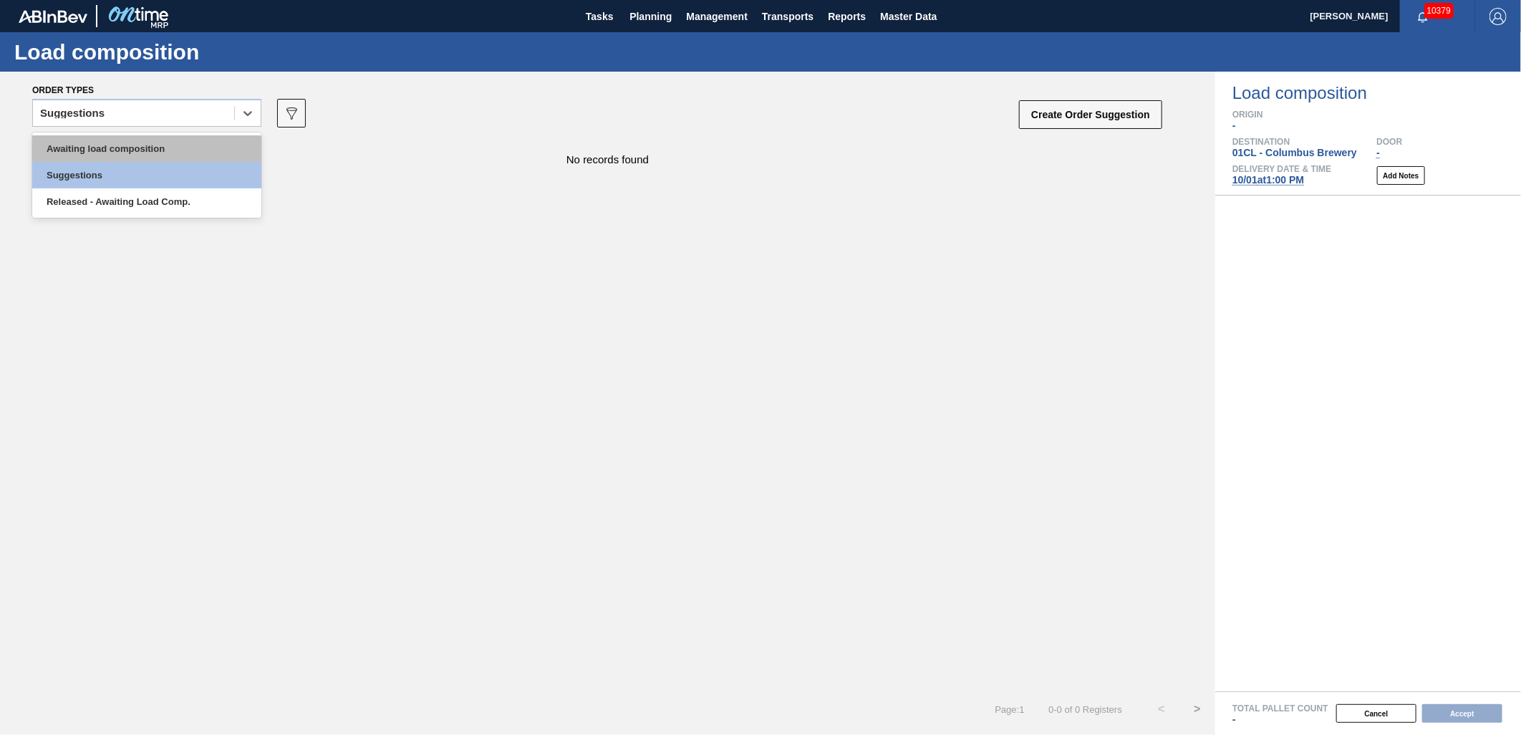
click at [154, 143] on div "Awaiting load composition" at bounding box center [146, 148] width 229 height 26
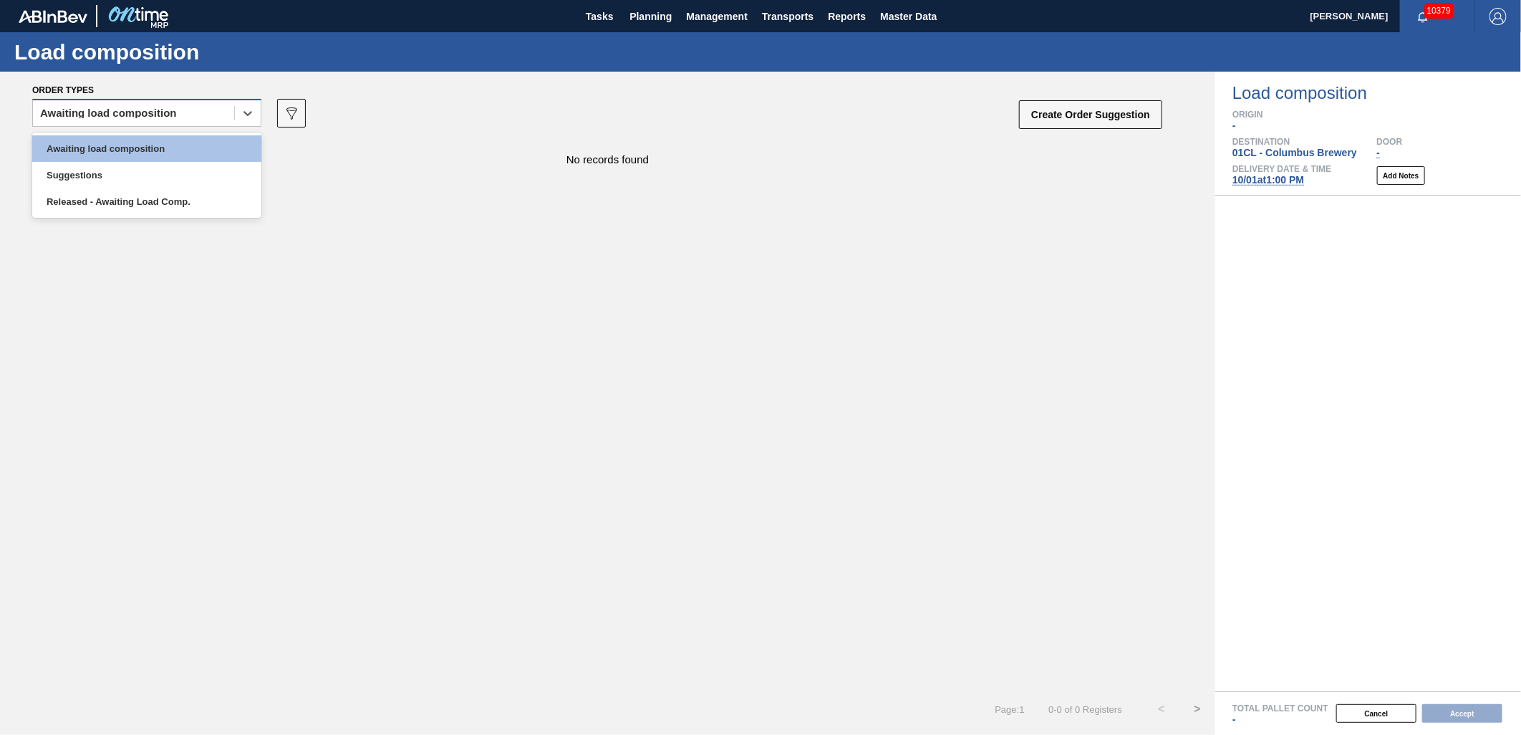
click at [159, 117] on div "Awaiting load composition" at bounding box center [133, 113] width 201 height 21
click at [154, 147] on div "Awaiting load composition" at bounding box center [146, 148] width 229 height 26
click at [200, 115] on div "Awaiting load composition" at bounding box center [133, 113] width 201 height 21
click at [179, 145] on div "Awaiting load composition" at bounding box center [146, 148] width 229 height 26
click at [216, 109] on div "Awaiting load composition" at bounding box center [133, 113] width 201 height 21
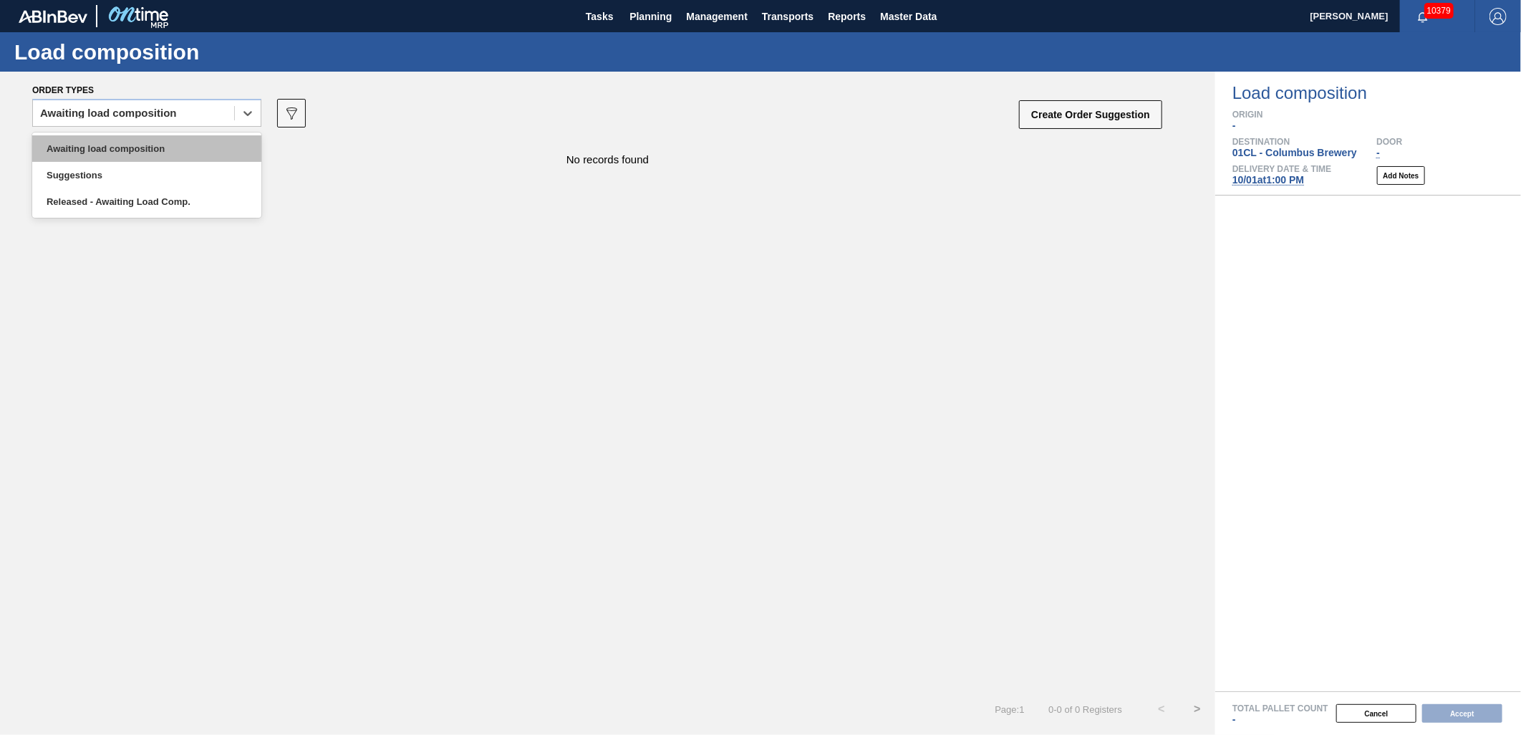
click at [189, 148] on div "Awaiting load composition" at bounding box center [146, 148] width 229 height 26
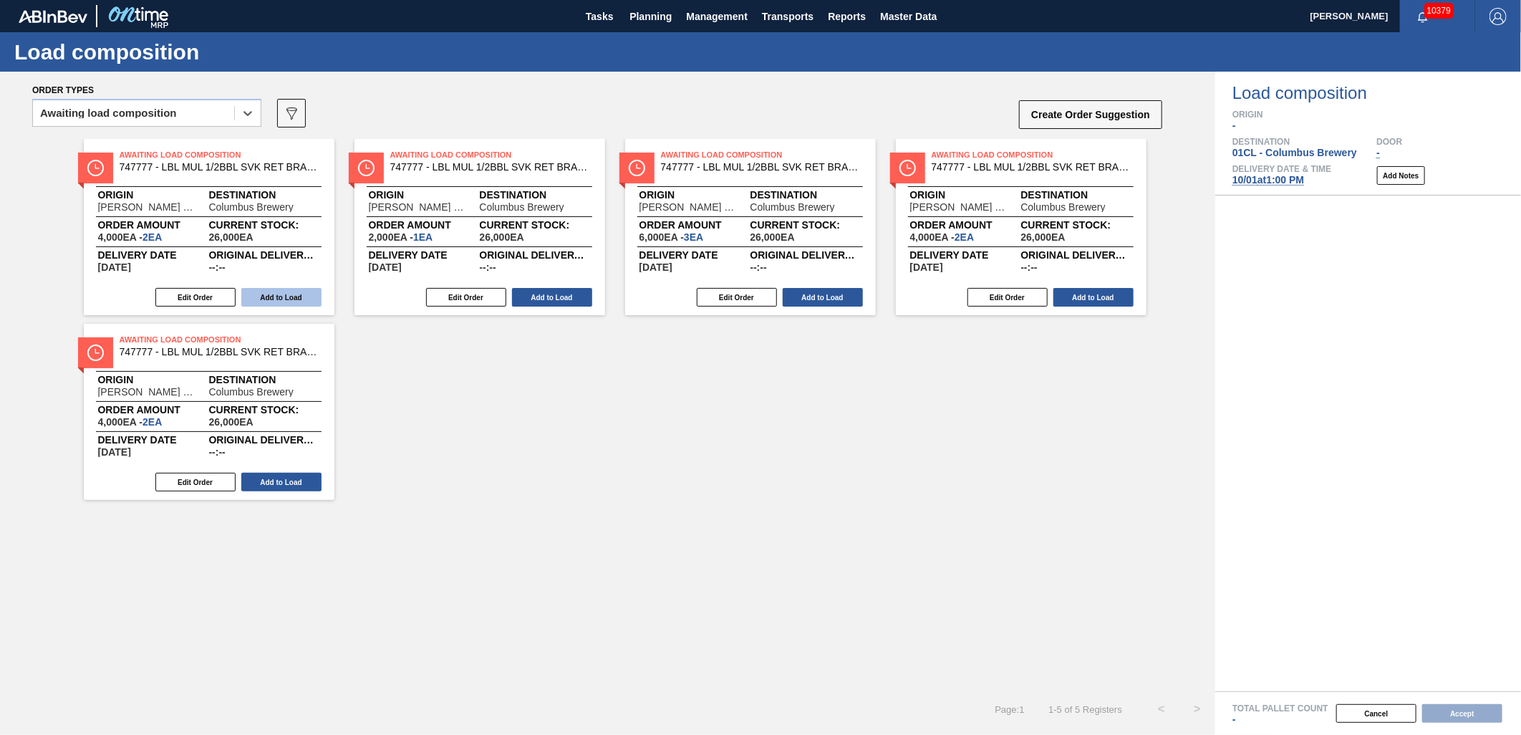
click at [281, 304] on button "Add to Load" at bounding box center [281, 297] width 80 height 19
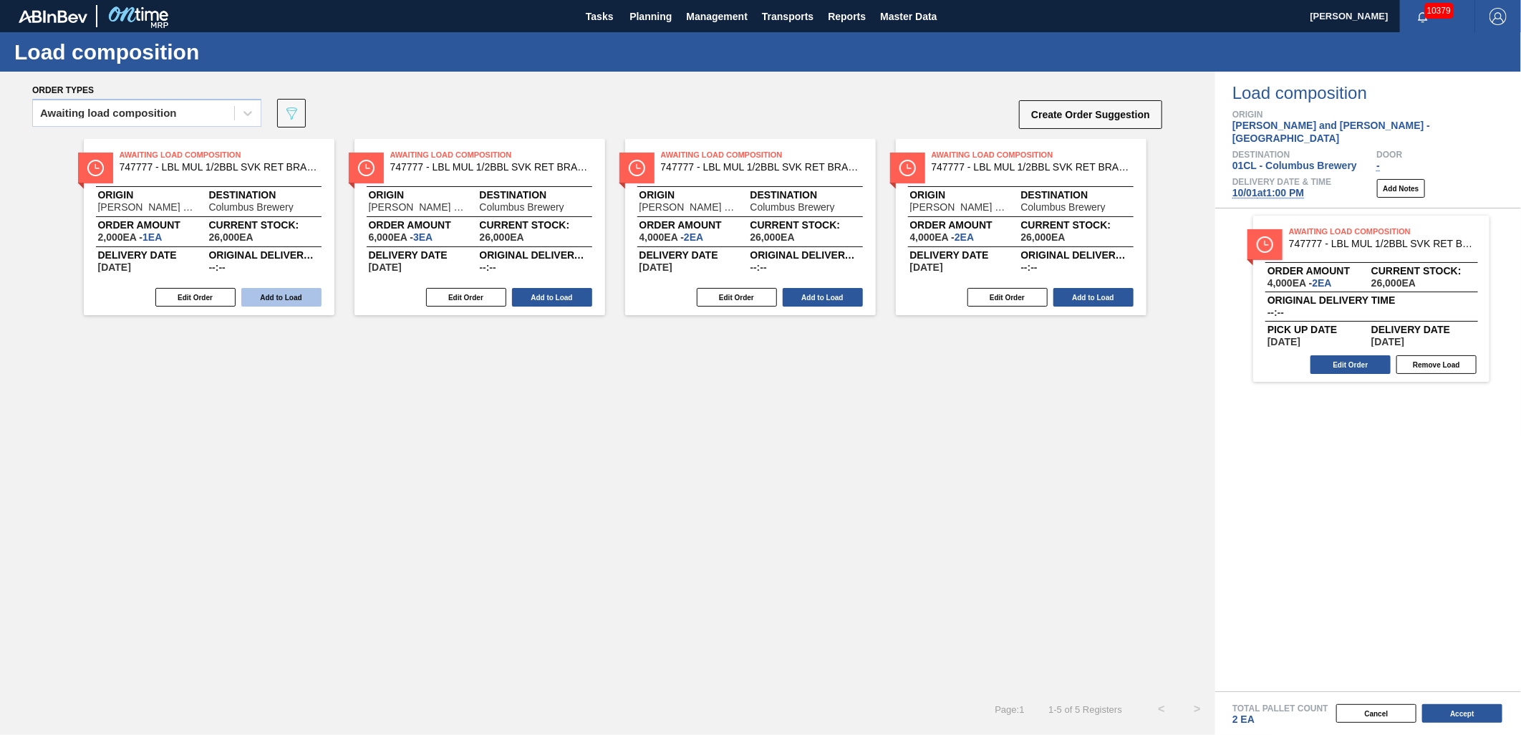
click at [281, 304] on button "Add to Load" at bounding box center [281, 297] width 80 height 19
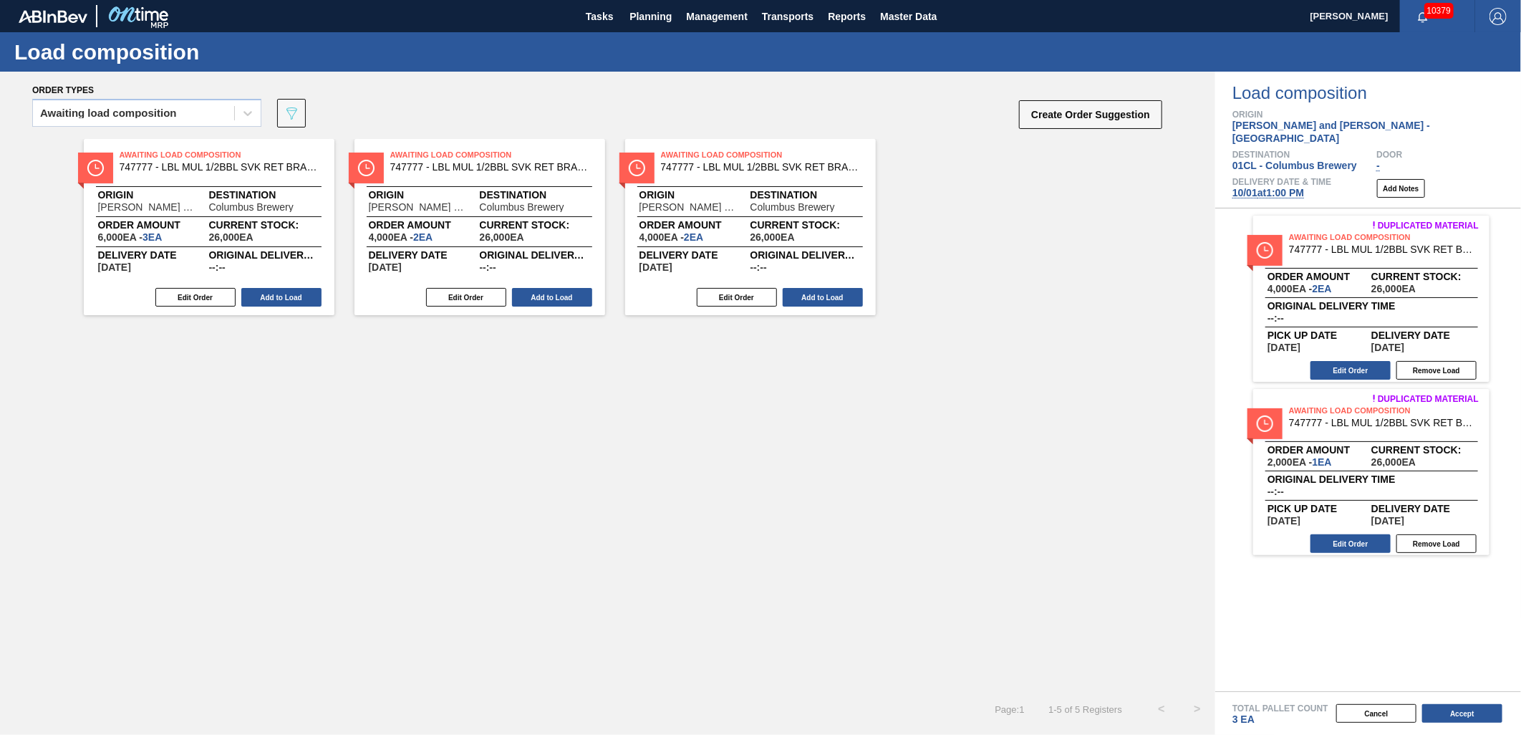
click at [281, 304] on button "Add to Load" at bounding box center [281, 297] width 80 height 19
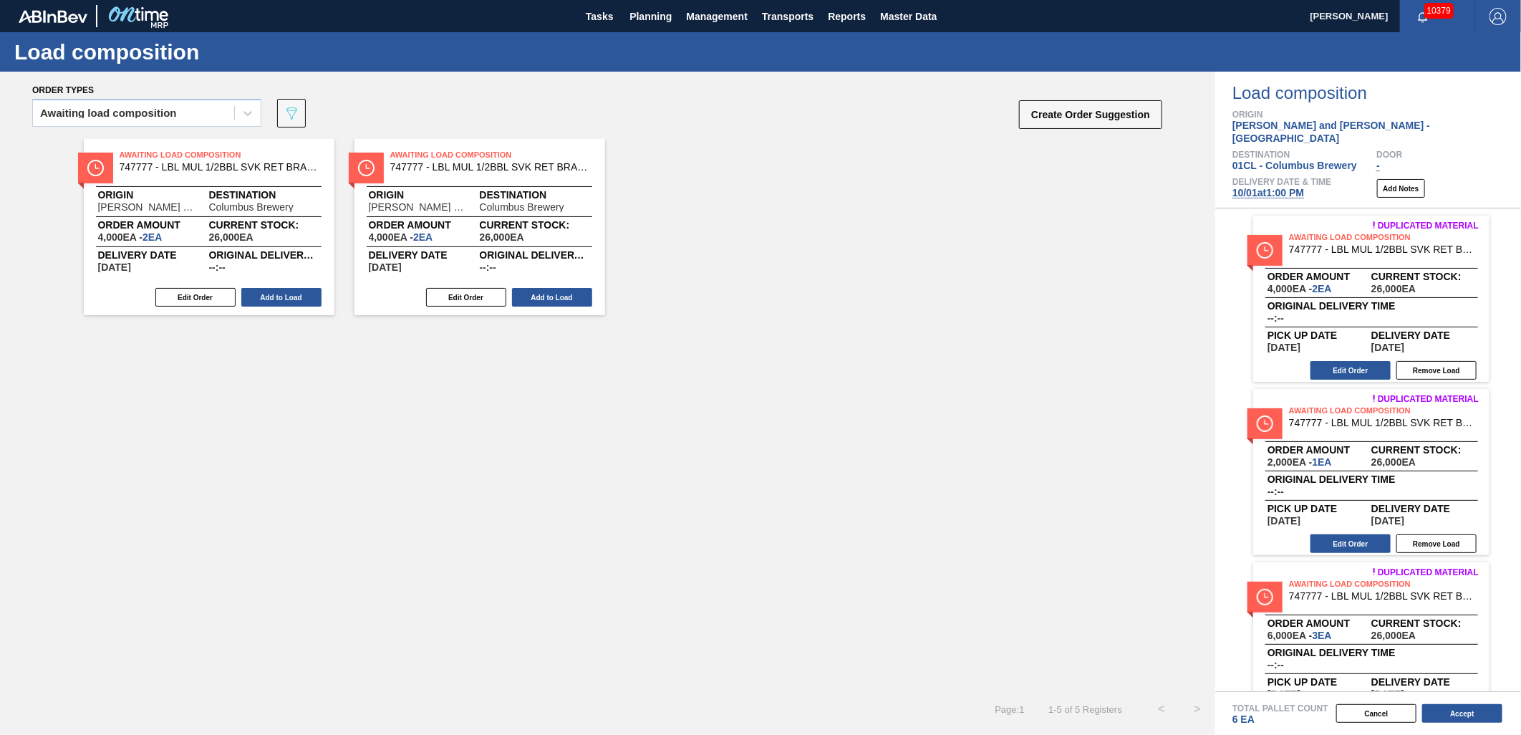
click at [281, 304] on button "Add to Load" at bounding box center [281, 297] width 80 height 19
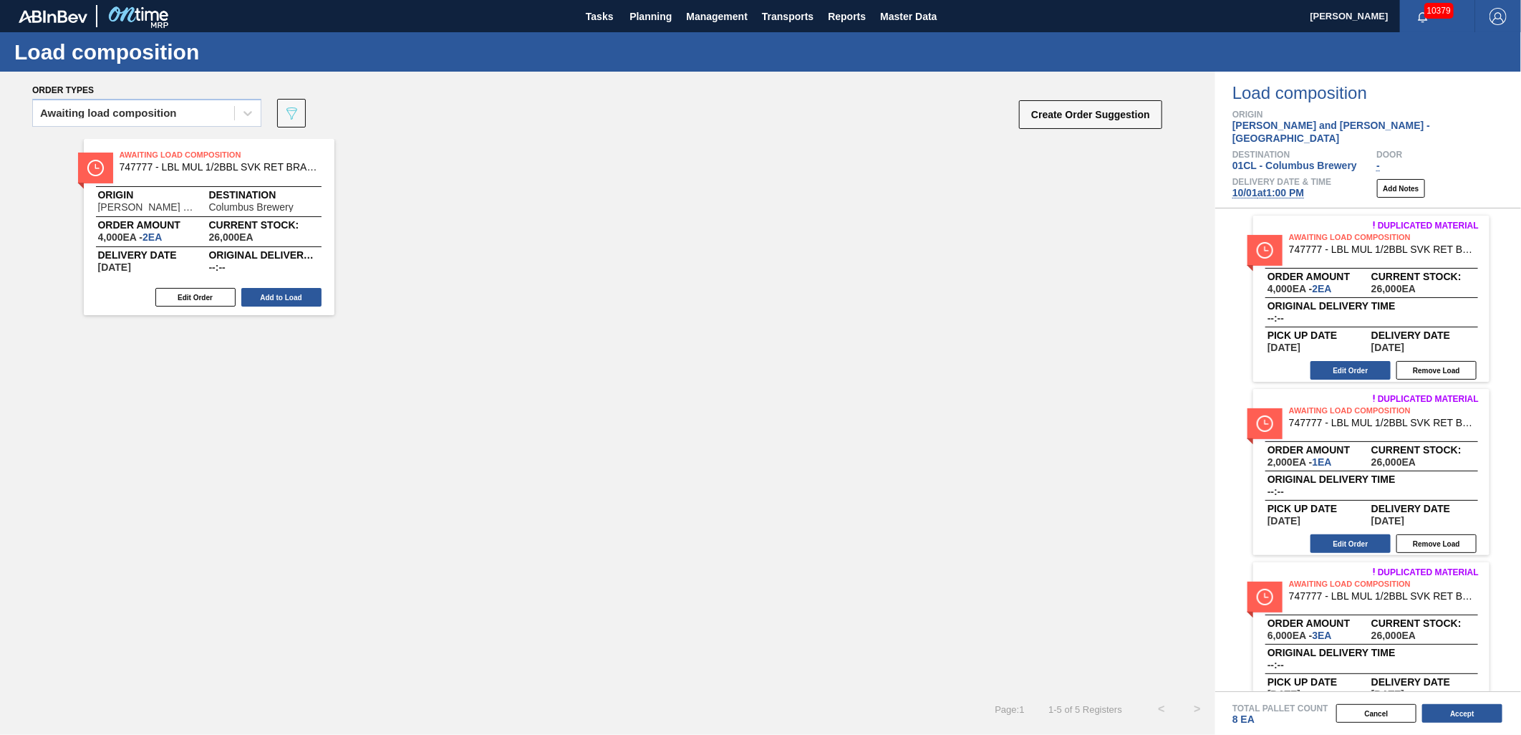
click at [281, 304] on button "Add to Load" at bounding box center [281, 297] width 80 height 19
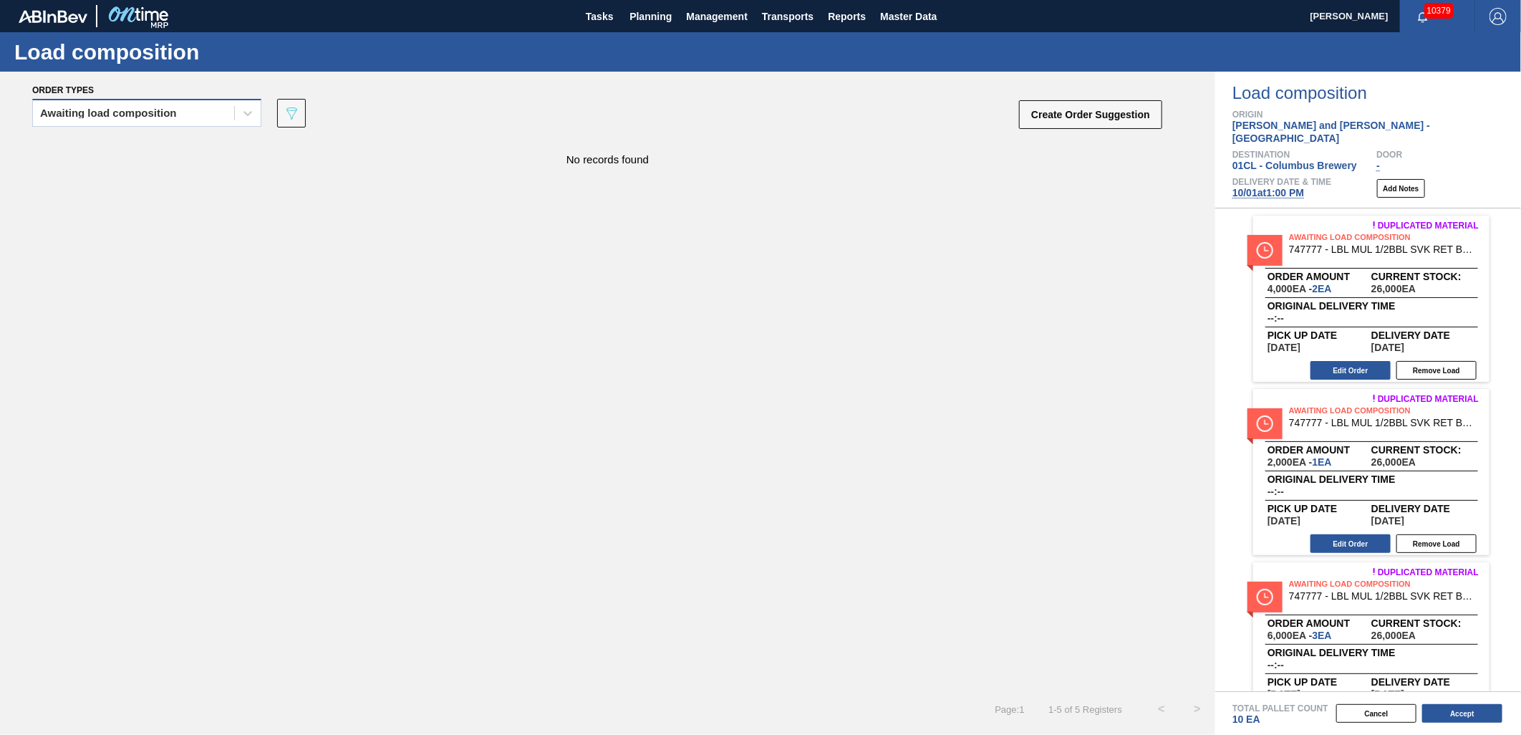
click at [203, 110] on div "Awaiting load composition" at bounding box center [133, 113] width 201 height 21
click at [198, 145] on div "Awaiting load composition" at bounding box center [146, 148] width 229 height 26
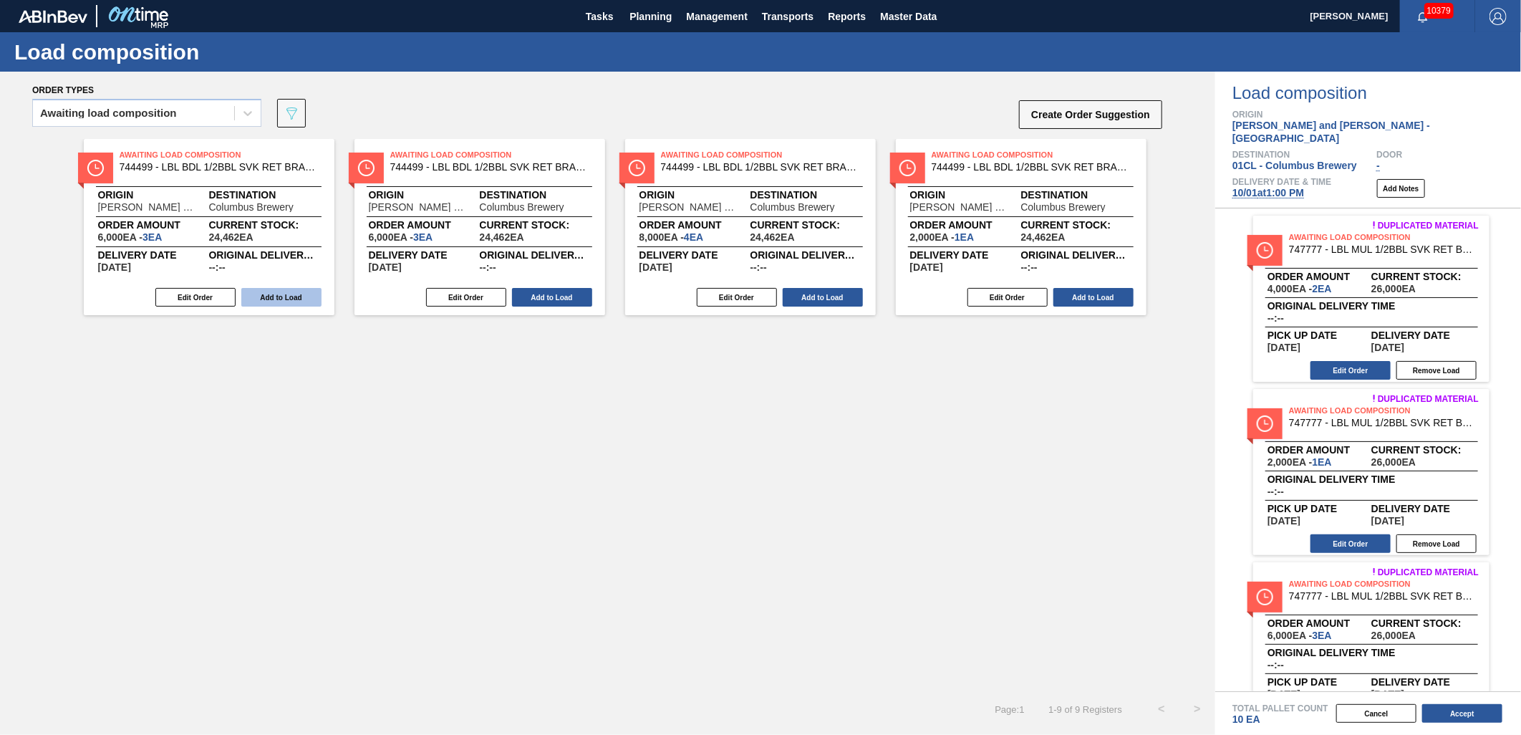
click at [273, 296] on button "Add to Load" at bounding box center [281, 297] width 80 height 19
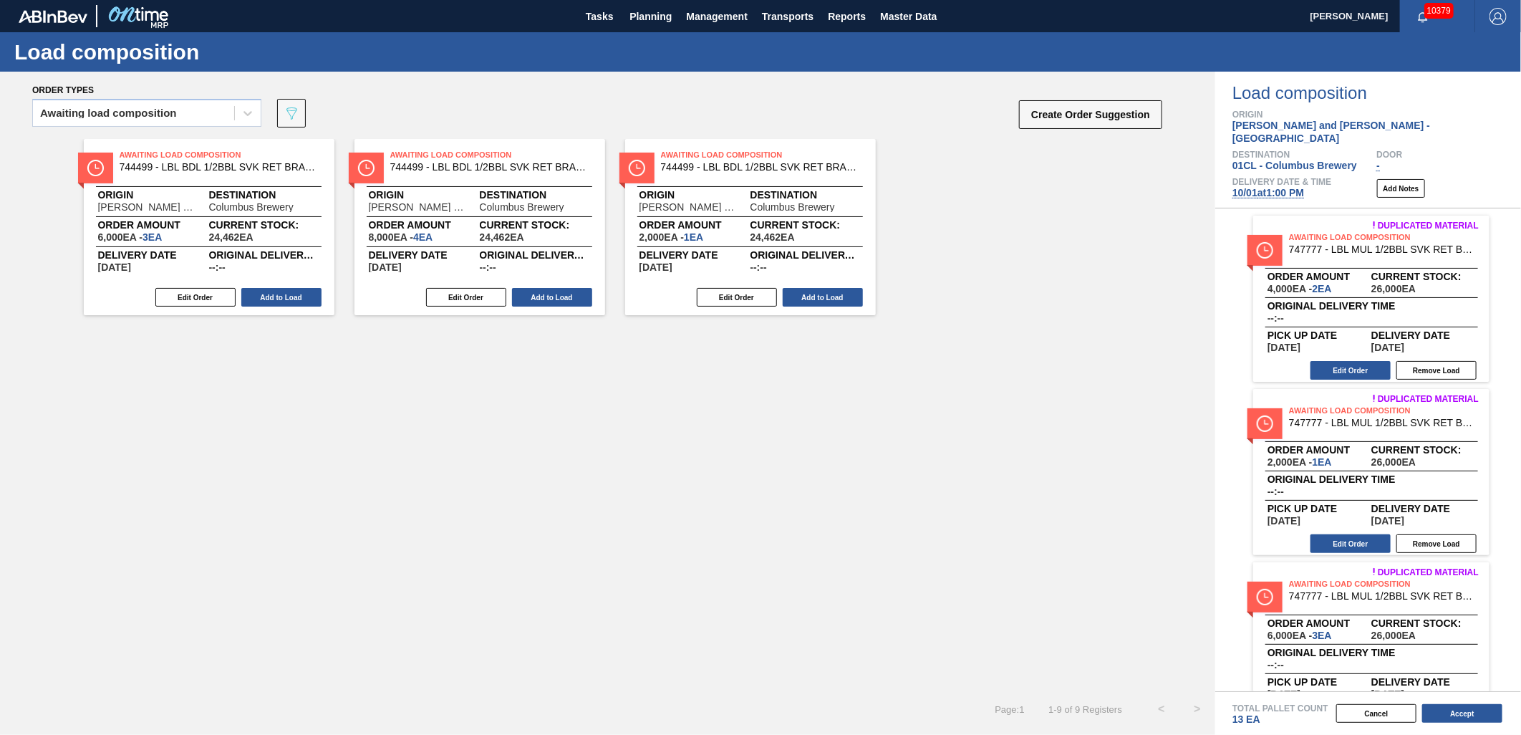
click at [273, 296] on button "Add to Load" at bounding box center [281, 297] width 80 height 19
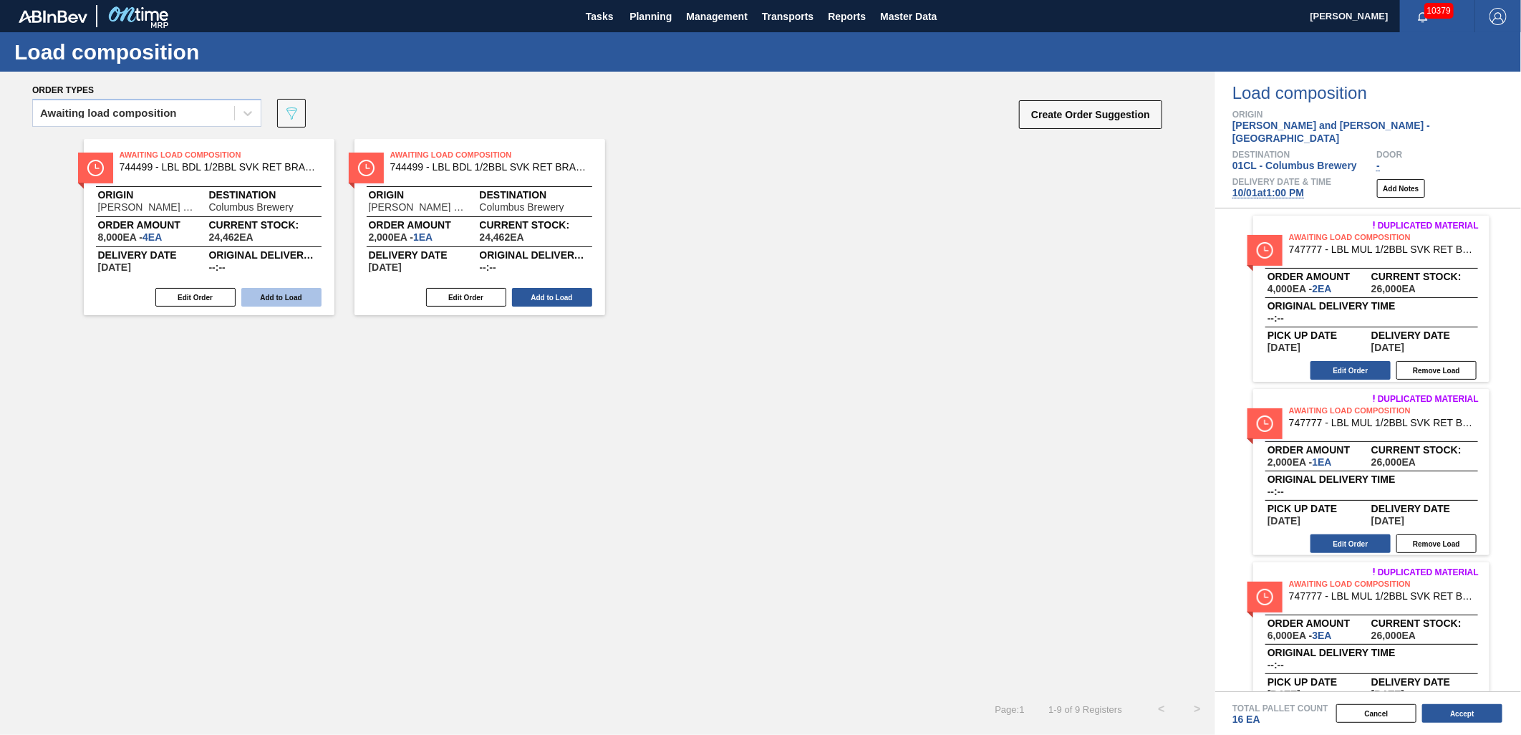
click at [273, 296] on button "Add to Load" at bounding box center [281, 297] width 80 height 19
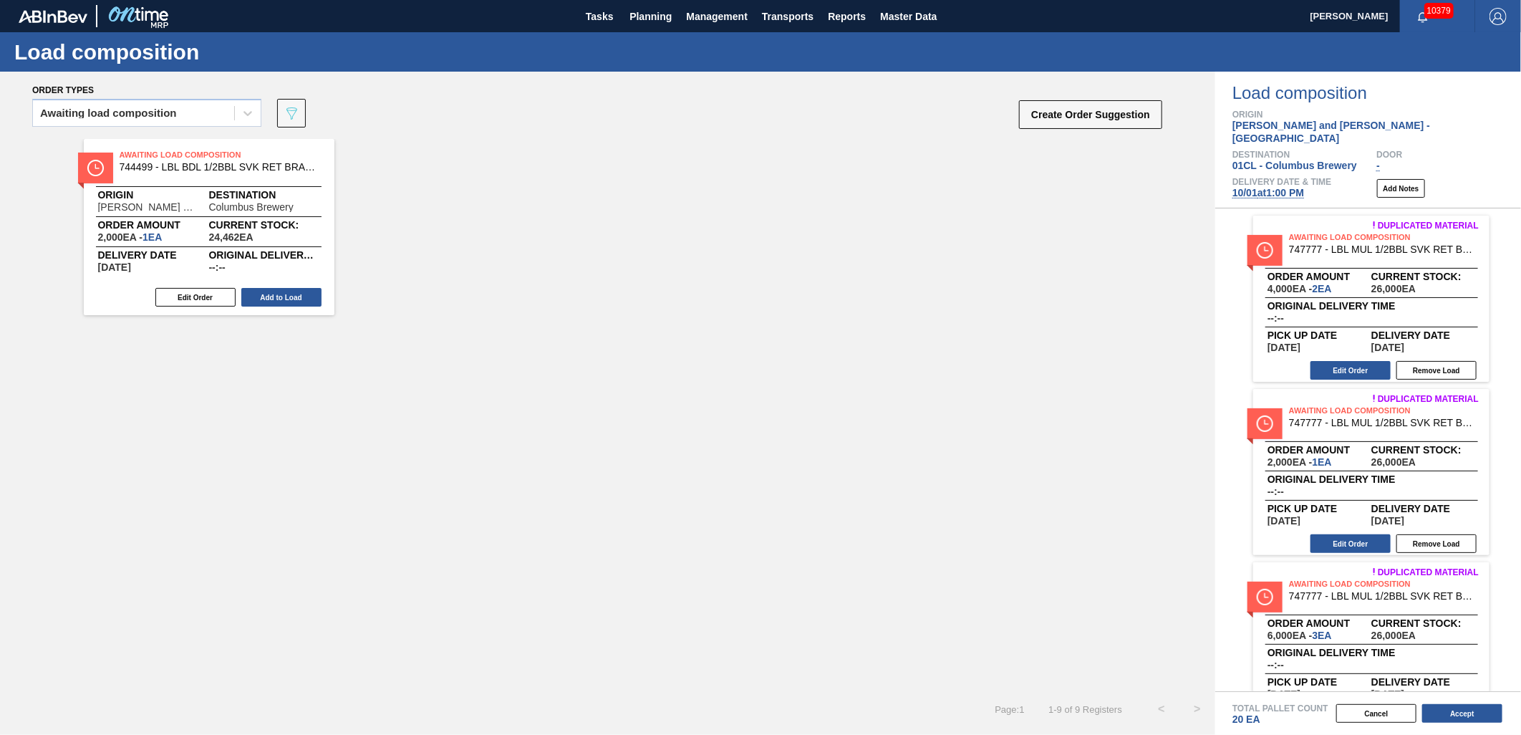
click at [273, 296] on button "Add to Load" at bounding box center [281, 297] width 80 height 19
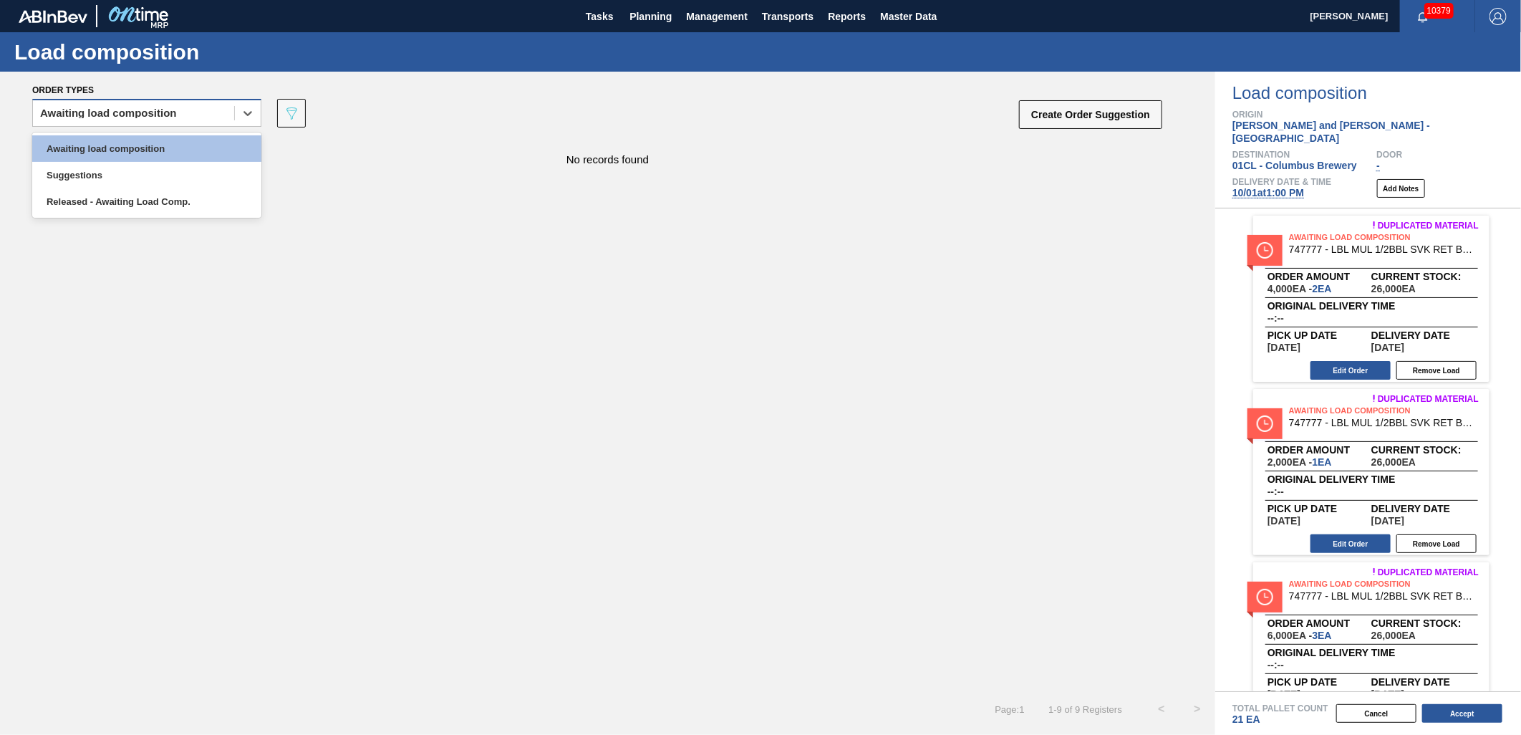
click at [208, 122] on div "Awaiting load composition" at bounding box center [133, 113] width 201 height 21
click at [182, 144] on div "Awaiting load composition" at bounding box center [146, 148] width 229 height 26
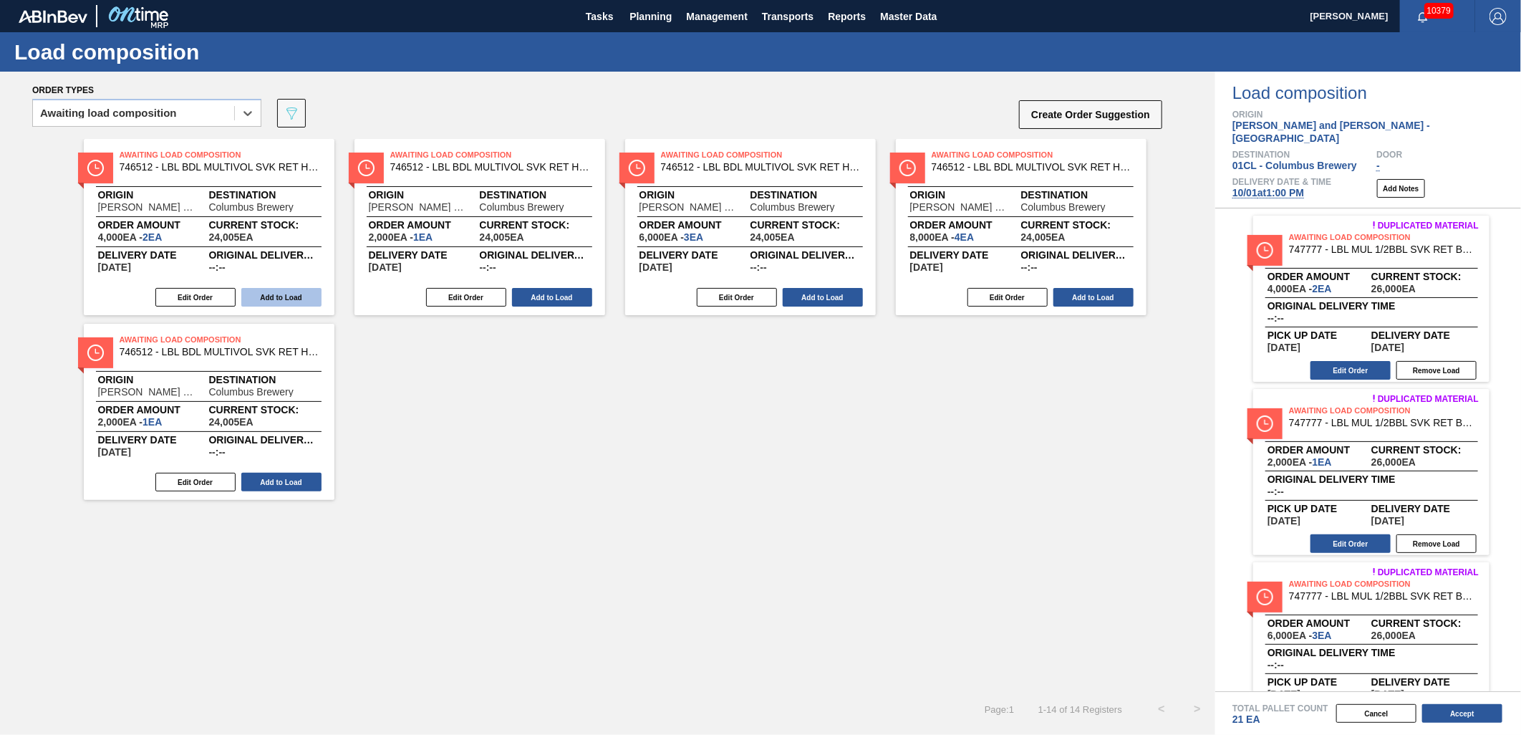
click at [263, 299] on button "Add to Load" at bounding box center [281, 297] width 80 height 19
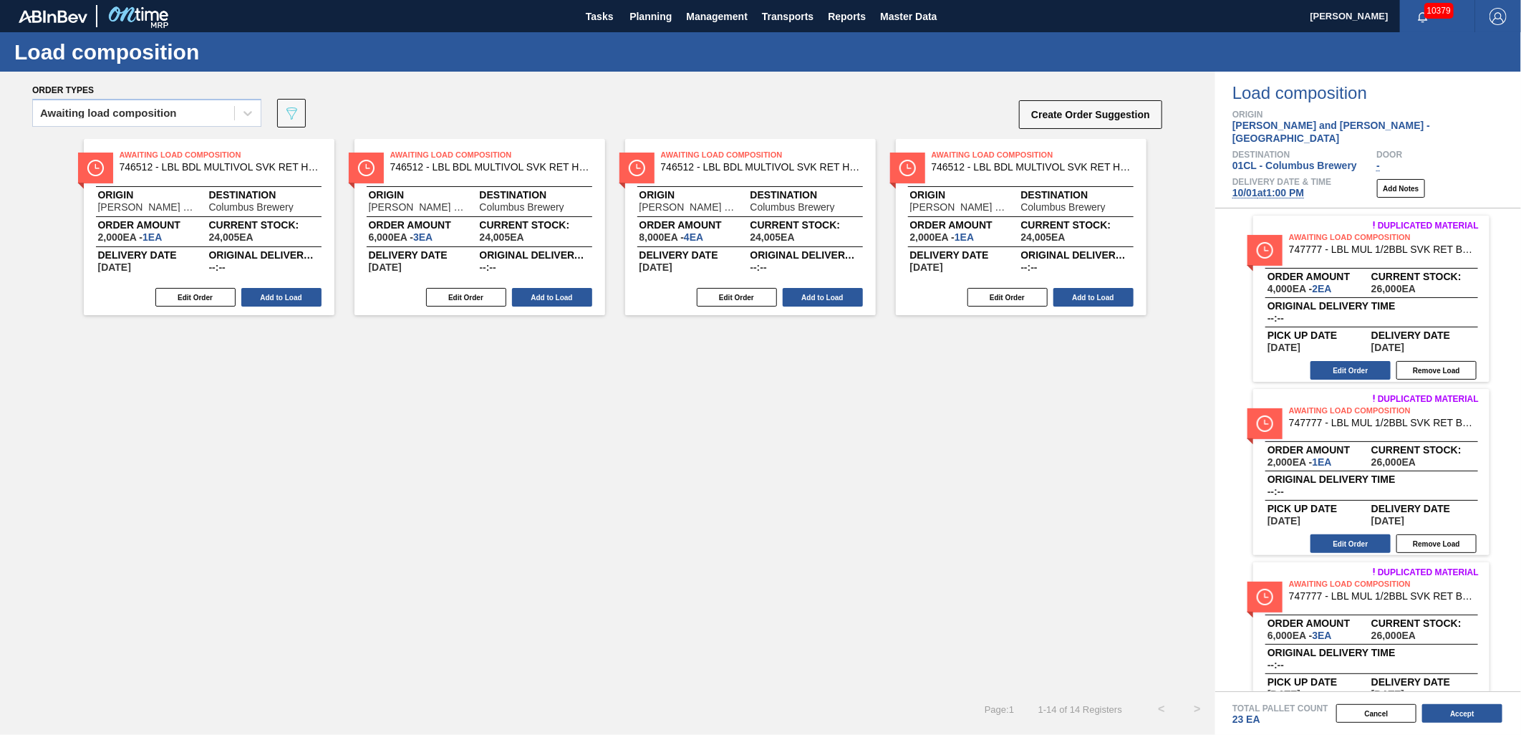
click at [263, 299] on button "Add to Load" at bounding box center [281, 297] width 80 height 19
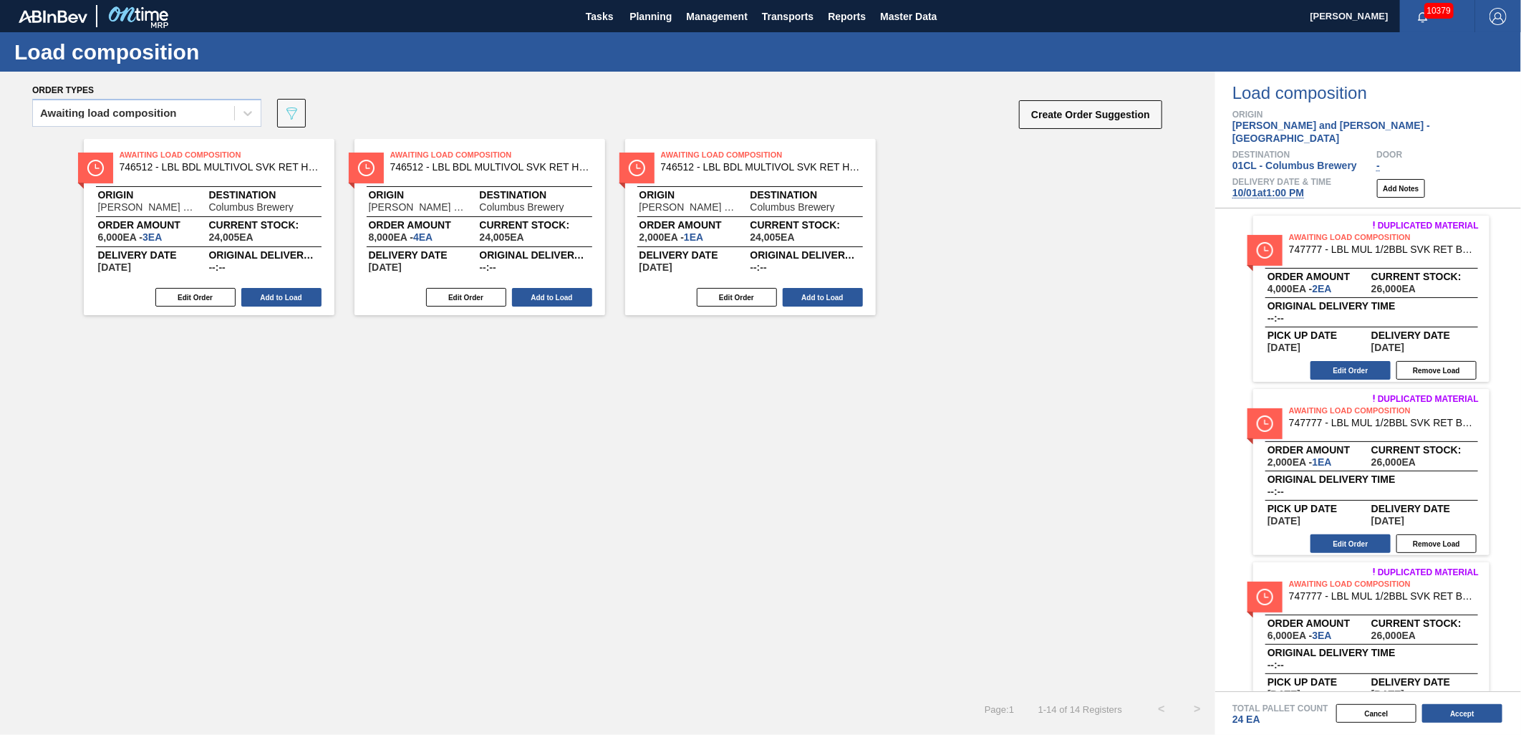
click at [263, 299] on button "Add to Load" at bounding box center [281, 297] width 80 height 19
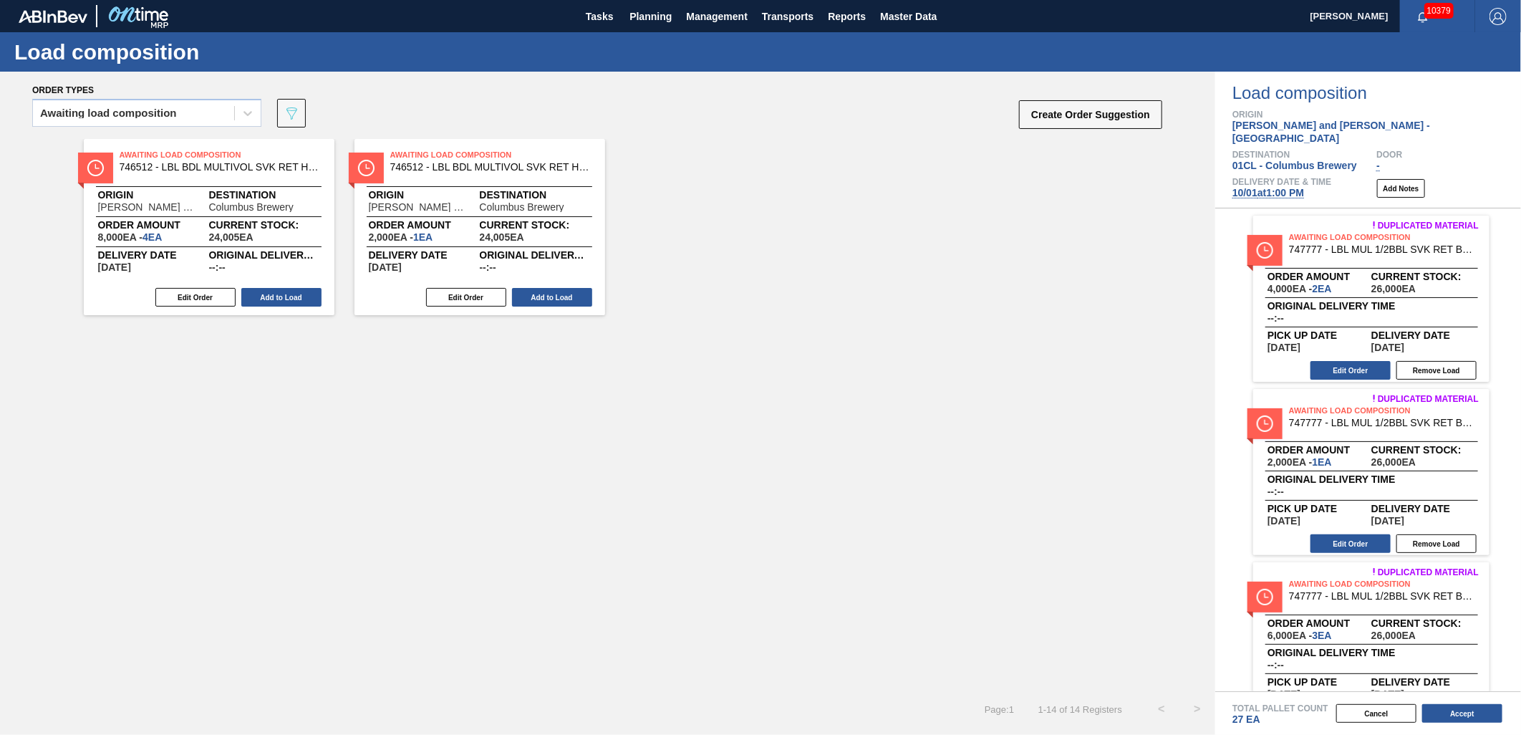
click at [263, 299] on button "Add to Load" at bounding box center [281, 297] width 80 height 19
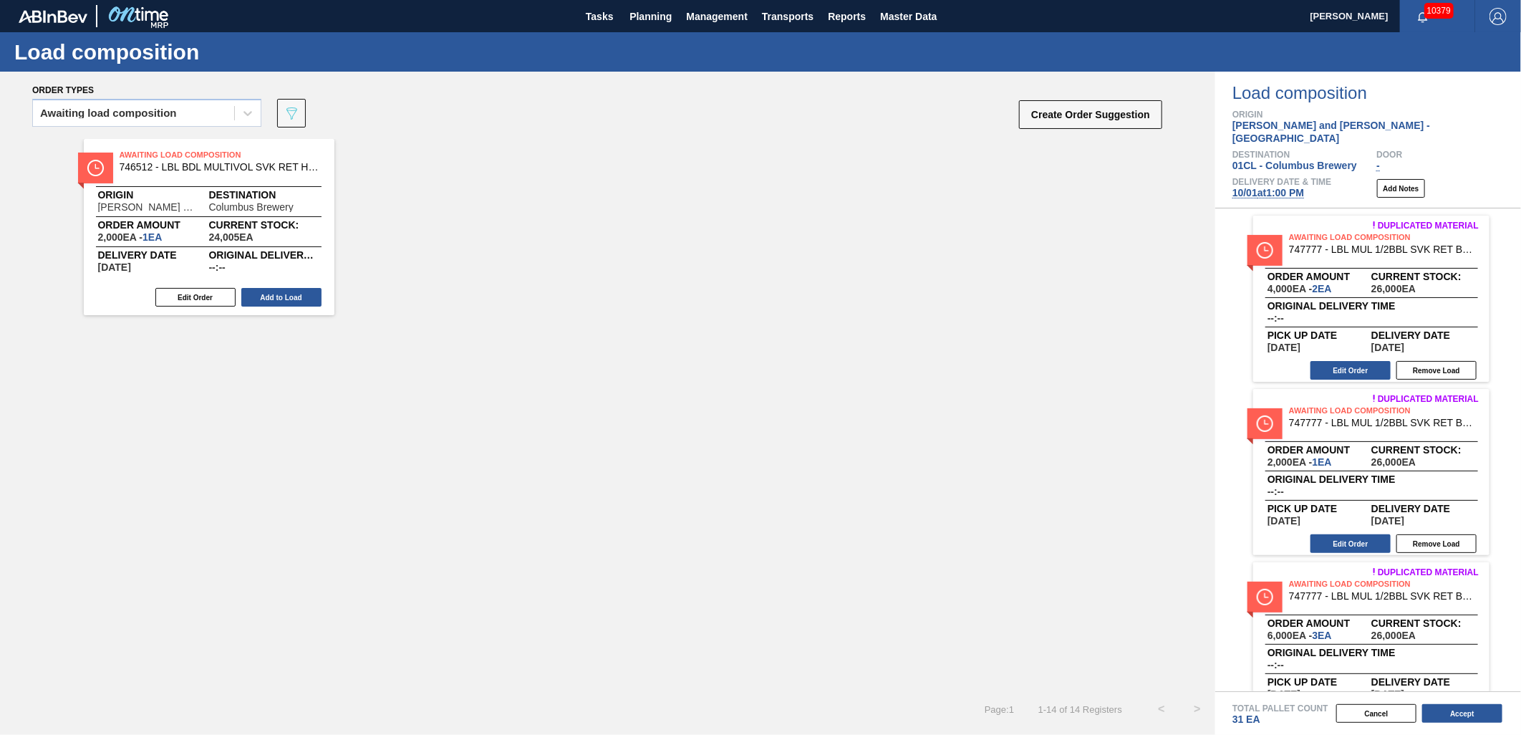
click at [263, 299] on button "Add to Load" at bounding box center [281, 297] width 80 height 19
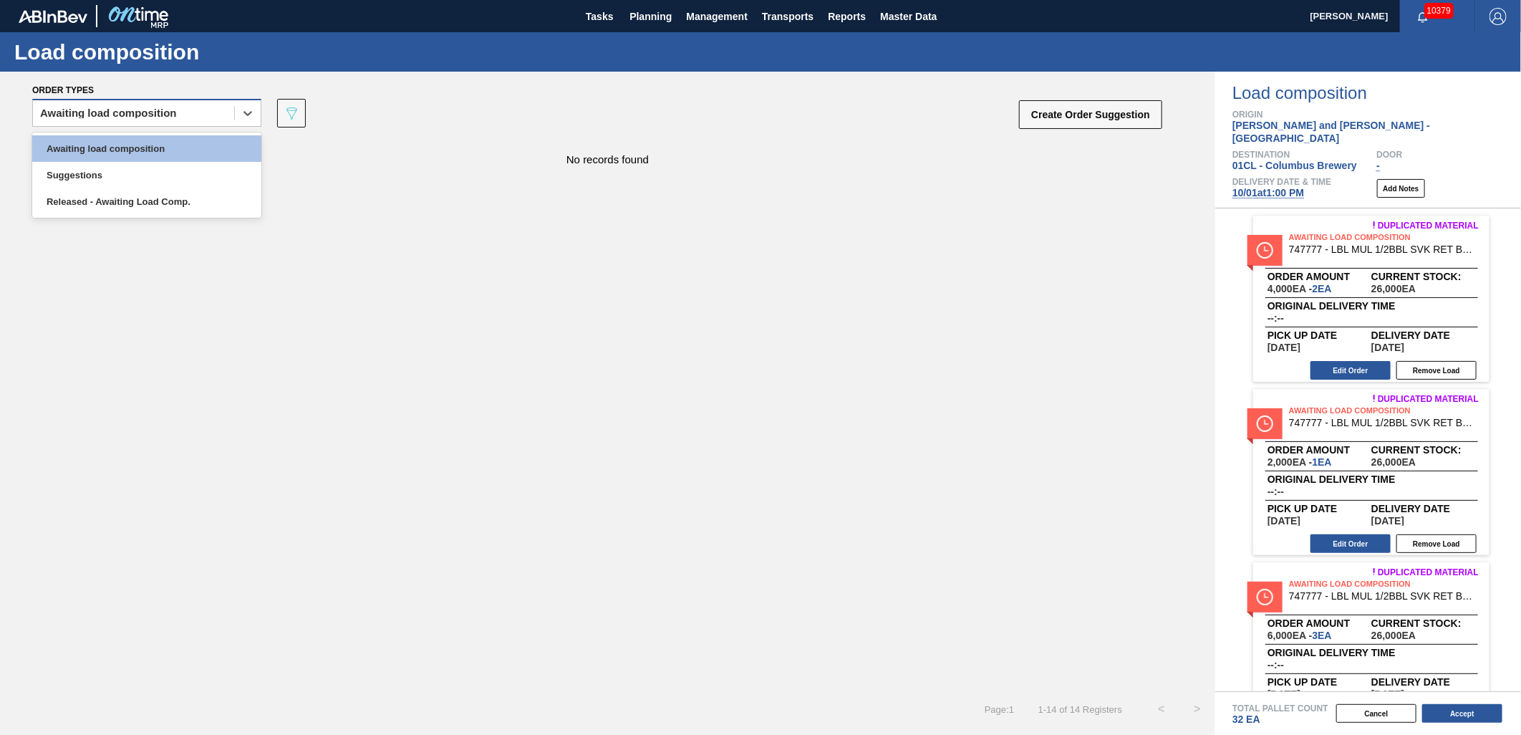
click at [175, 105] on div "Awaiting load composition" at bounding box center [133, 113] width 201 height 21
click at [169, 144] on div "Awaiting load composition" at bounding box center [146, 148] width 229 height 26
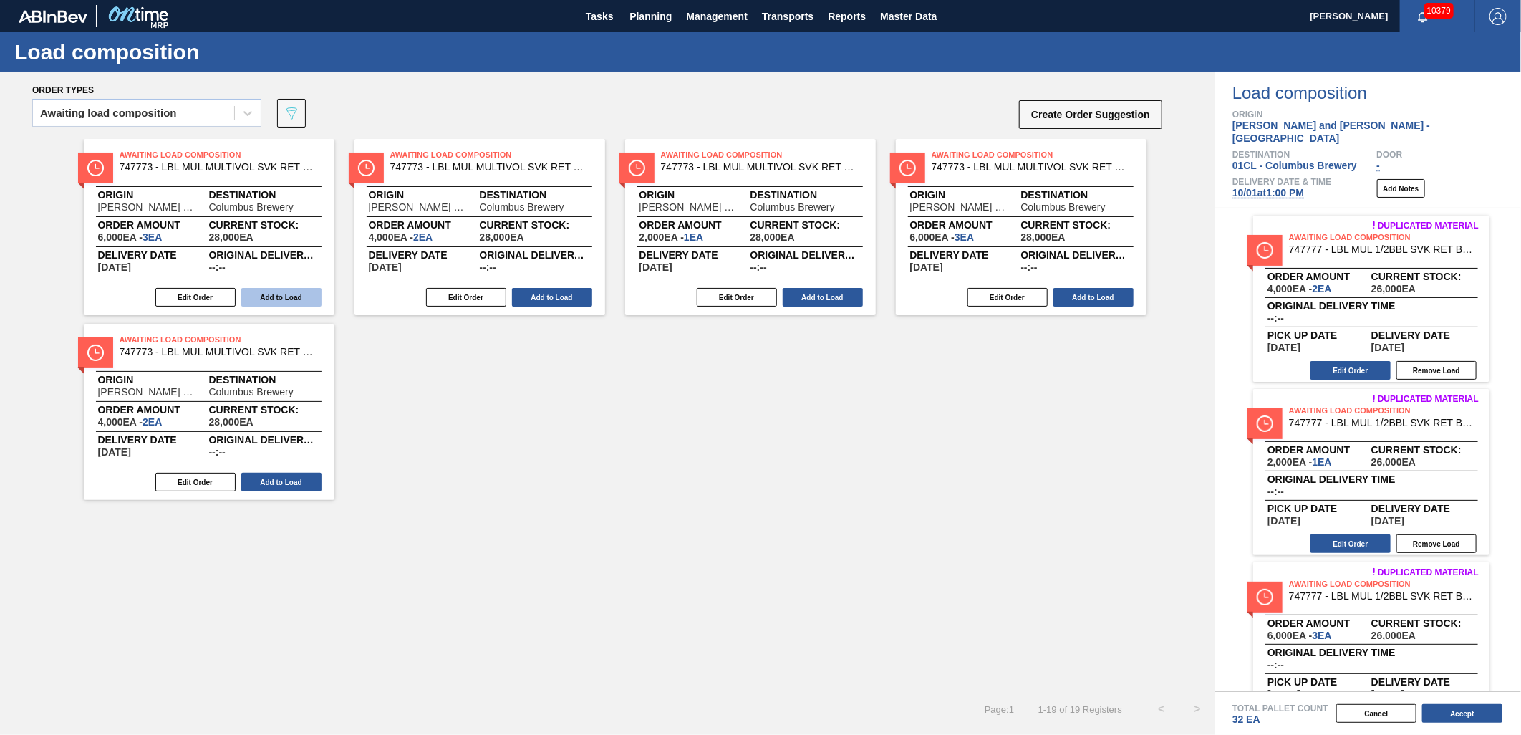
click at [283, 295] on button "Add to Load" at bounding box center [281, 297] width 80 height 19
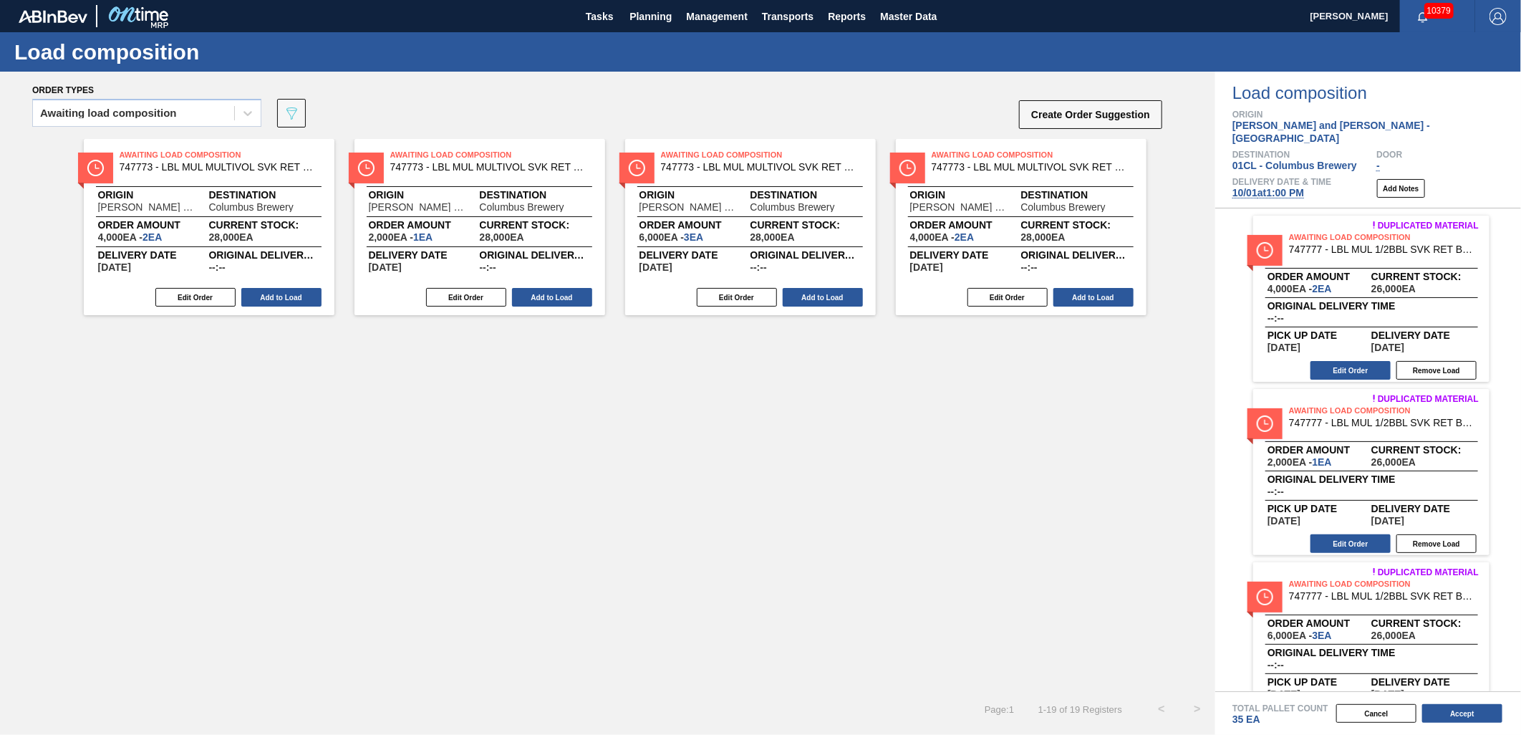
click at [283, 295] on button "Add to Load" at bounding box center [281, 297] width 80 height 19
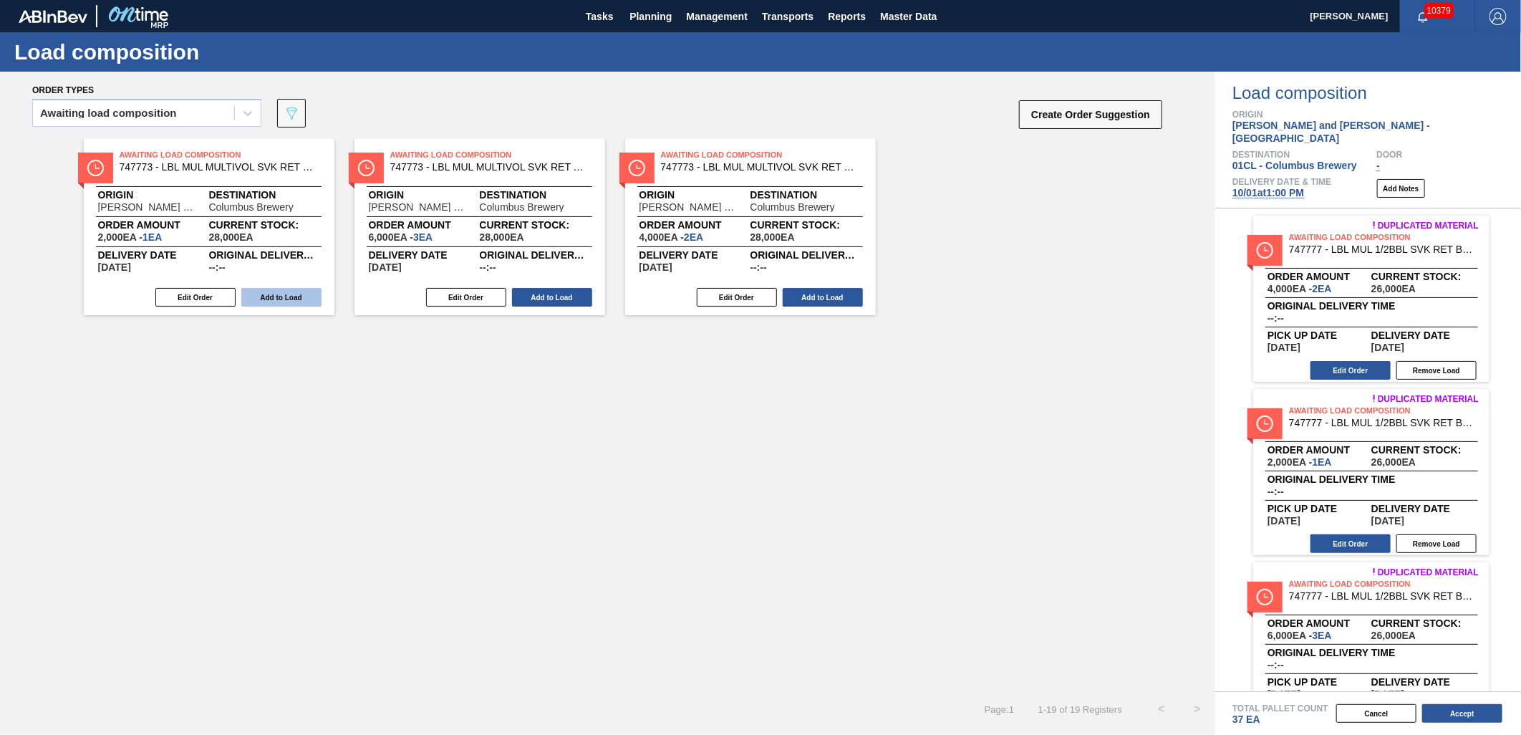
click at [282, 296] on button "Add to Load" at bounding box center [281, 297] width 80 height 19
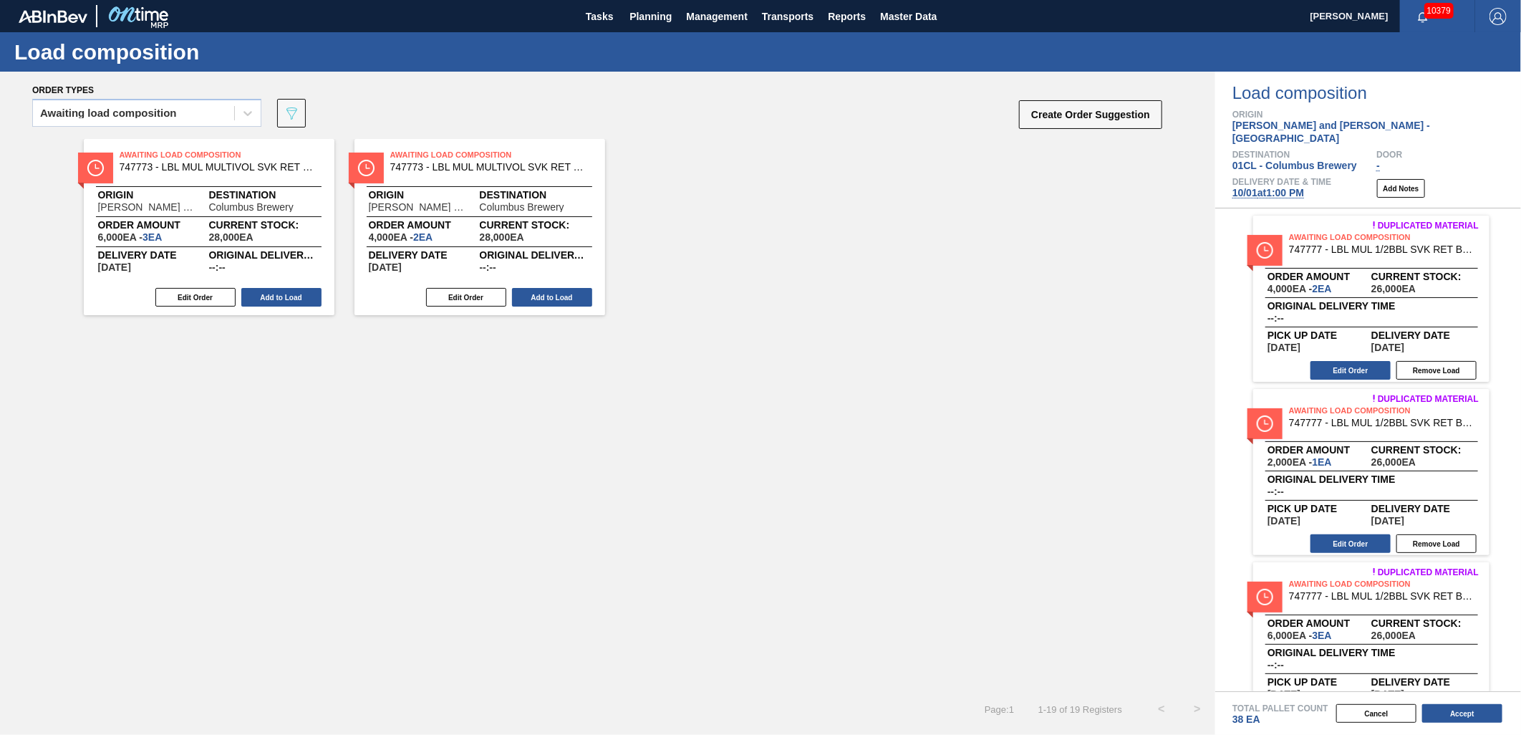
click at [282, 296] on button "Add to Load" at bounding box center [281, 297] width 80 height 19
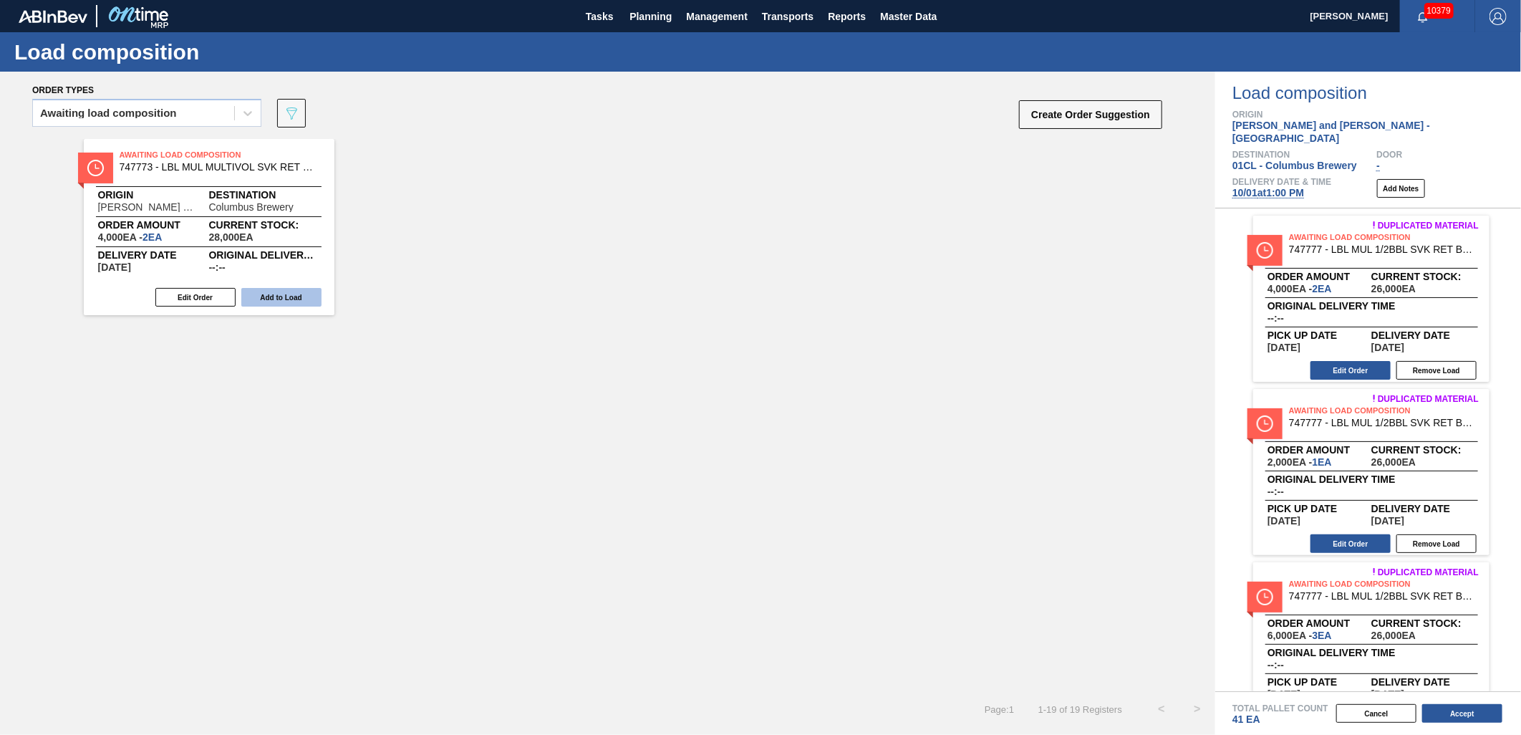
click at [282, 296] on button "Add to Load" at bounding box center [281, 297] width 80 height 19
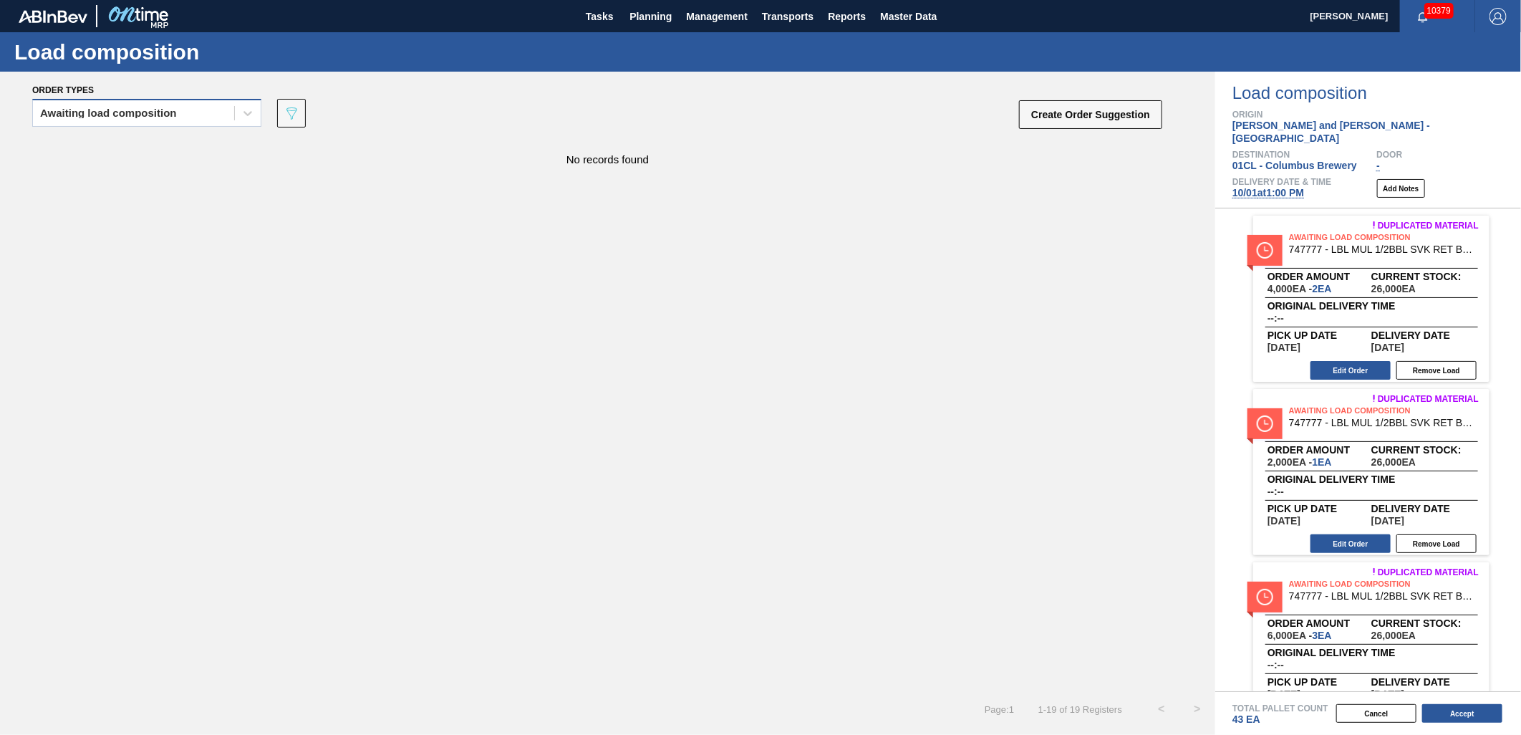
click at [176, 118] on div "Awaiting load composition" at bounding box center [133, 113] width 201 height 21
click at [191, 152] on div "Awaiting load composition" at bounding box center [146, 148] width 229 height 26
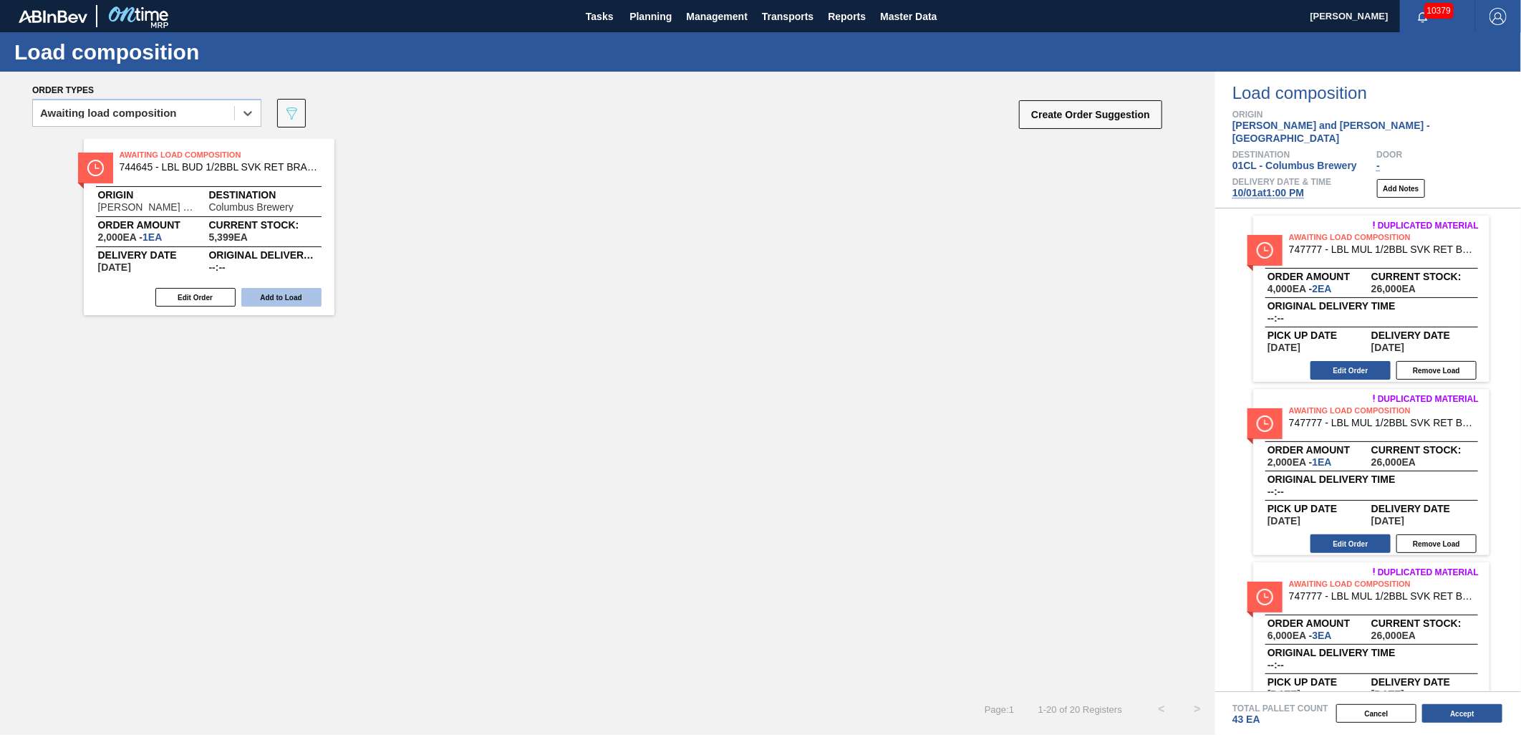
click at [286, 301] on button "Add to Load" at bounding box center [281, 297] width 80 height 19
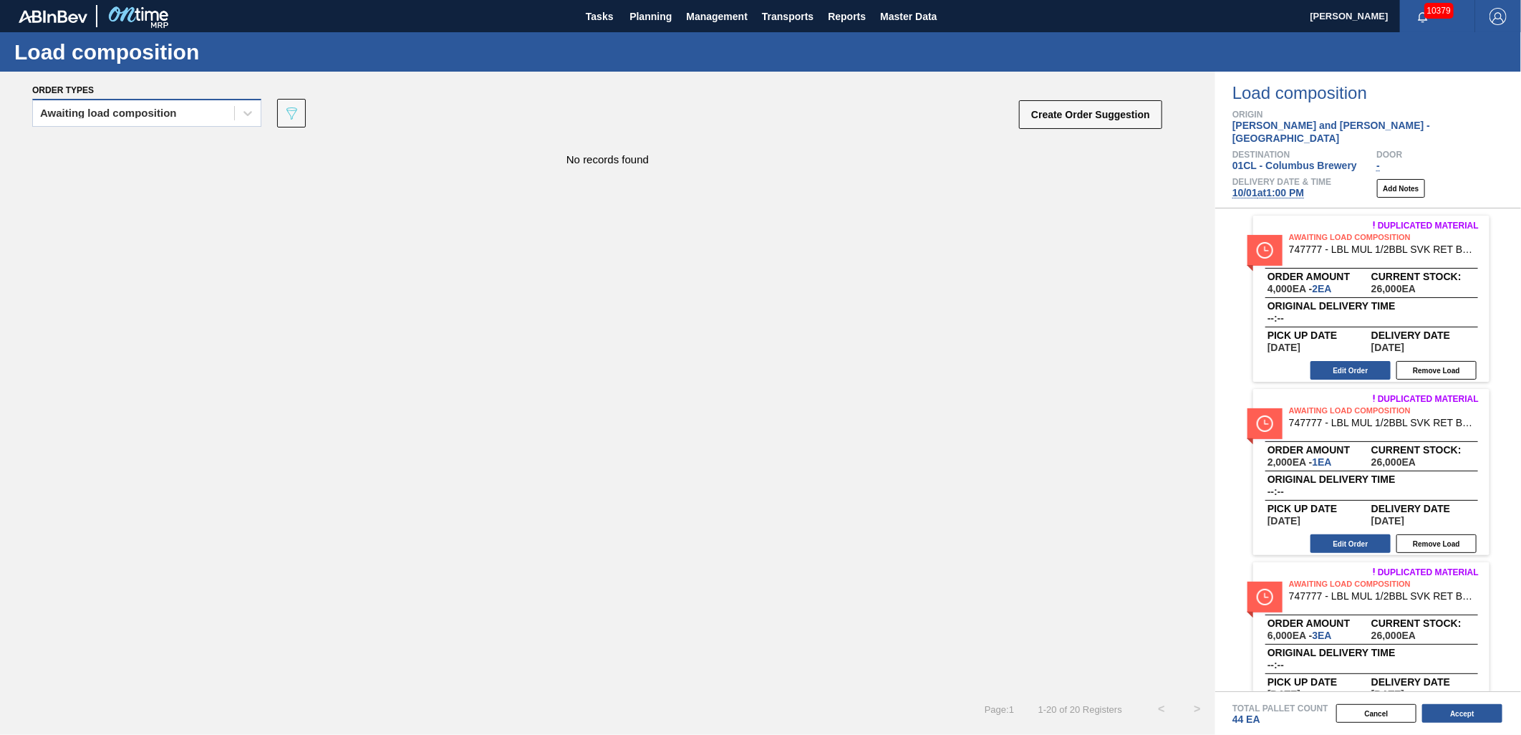
click at [210, 112] on div "Awaiting load composition" at bounding box center [133, 113] width 201 height 21
click at [210, 138] on div "Awaiting load composition" at bounding box center [146, 148] width 229 height 26
drag, startPoint x: 187, startPoint y: 115, endPoint x: 184, endPoint y: 145, distance: 30.9
click at [186, 115] on div "Awaiting load composition" at bounding box center [133, 113] width 201 height 21
click at [189, 150] on div "Awaiting load composition" at bounding box center [146, 148] width 229 height 26
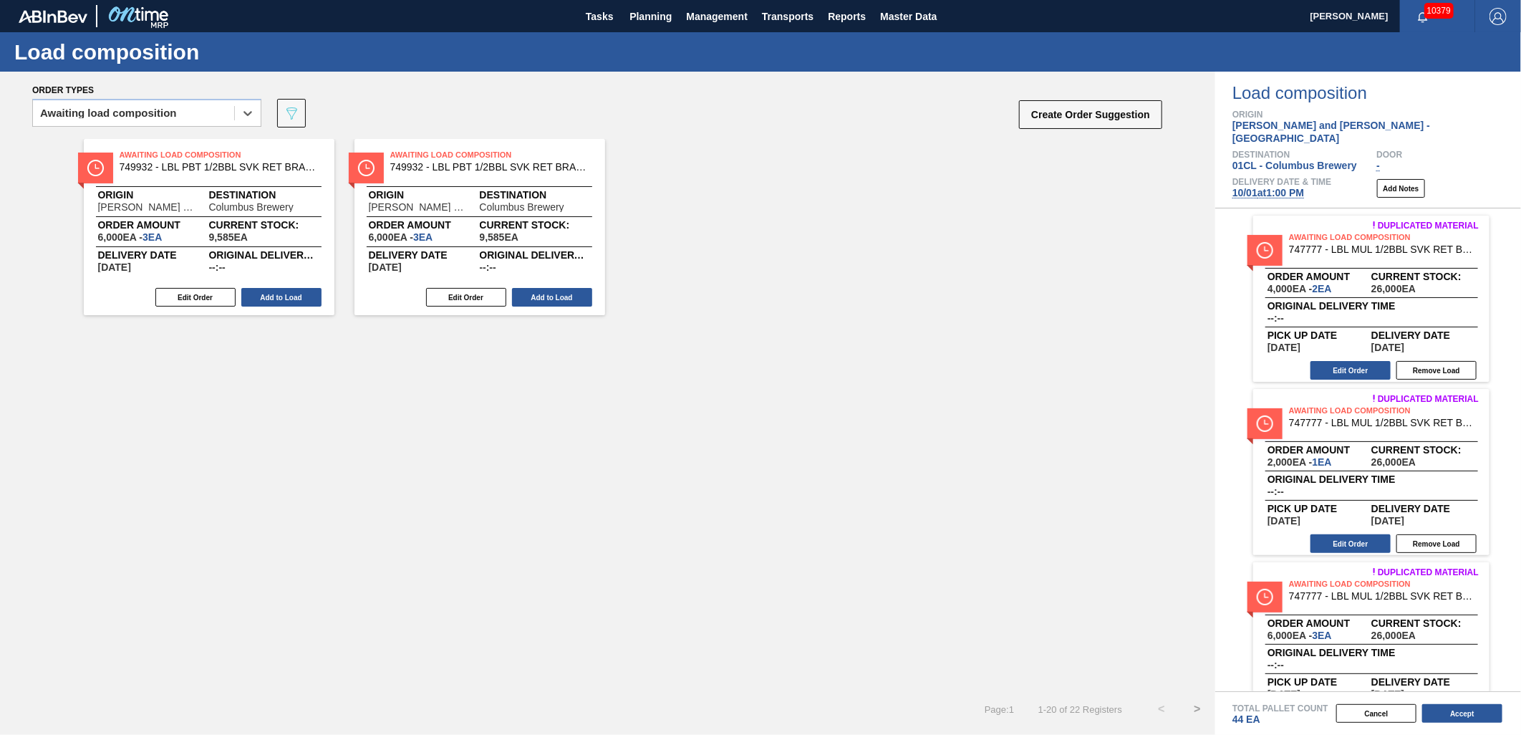
drag, startPoint x: 540, startPoint y: 295, endPoint x: 512, endPoint y: 295, distance: 27.9
click at [540, 295] on button "Add to Load" at bounding box center [552, 297] width 80 height 19
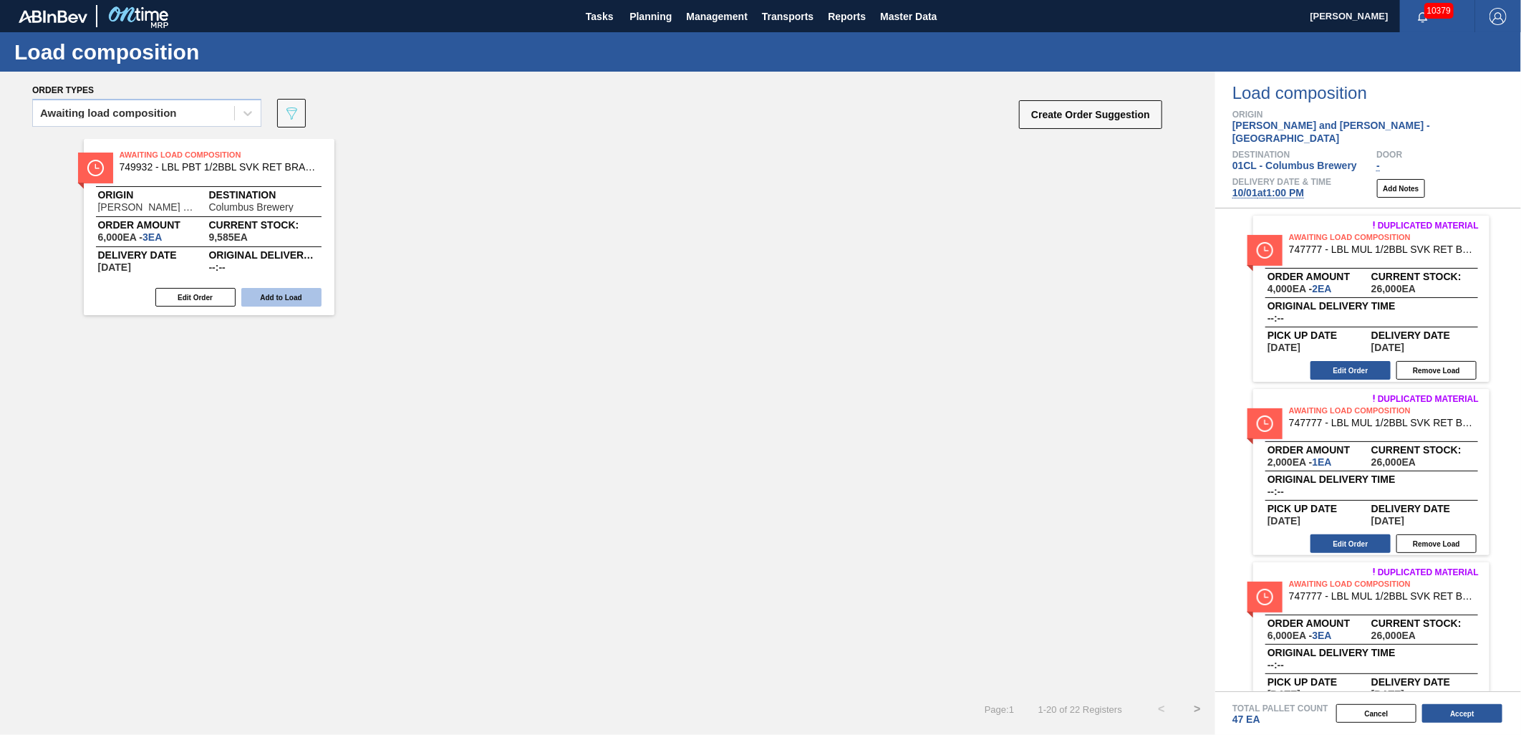
click at [313, 294] on button "Add to Load" at bounding box center [281, 297] width 80 height 19
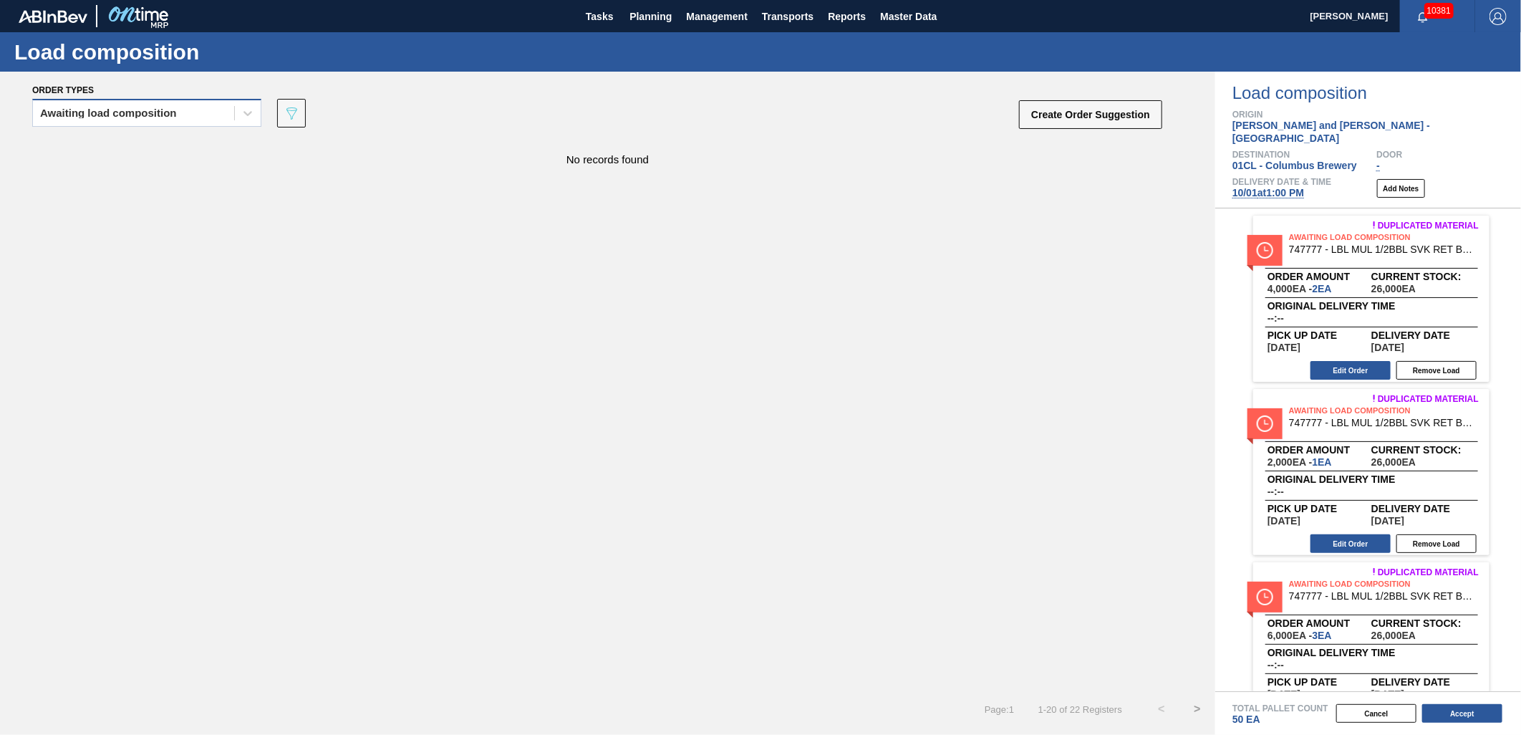
click at [217, 113] on div "Awaiting load composition" at bounding box center [133, 113] width 201 height 21
click at [179, 142] on div "Awaiting load composition" at bounding box center [146, 148] width 229 height 26
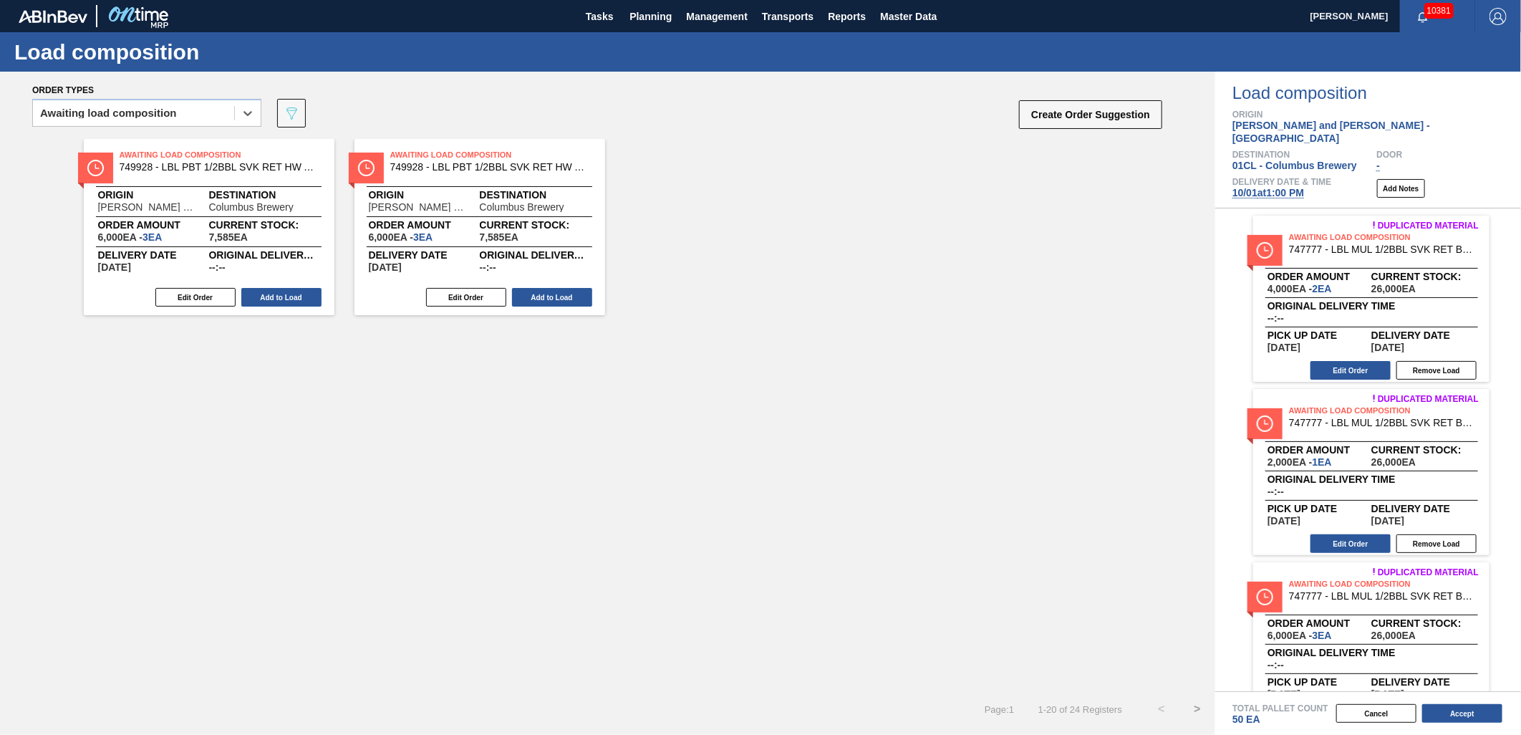
click at [541, 286] on div "Edit Order Add to Load" at bounding box center [473, 296] width 239 height 21
drag, startPoint x: 534, startPoint y: 296, endPoint x: 376, endPoint y: 297, distance: 158.2
click at [530, 296] on button "Add to Load" at bounding box center [552, 297] width 80 height 19
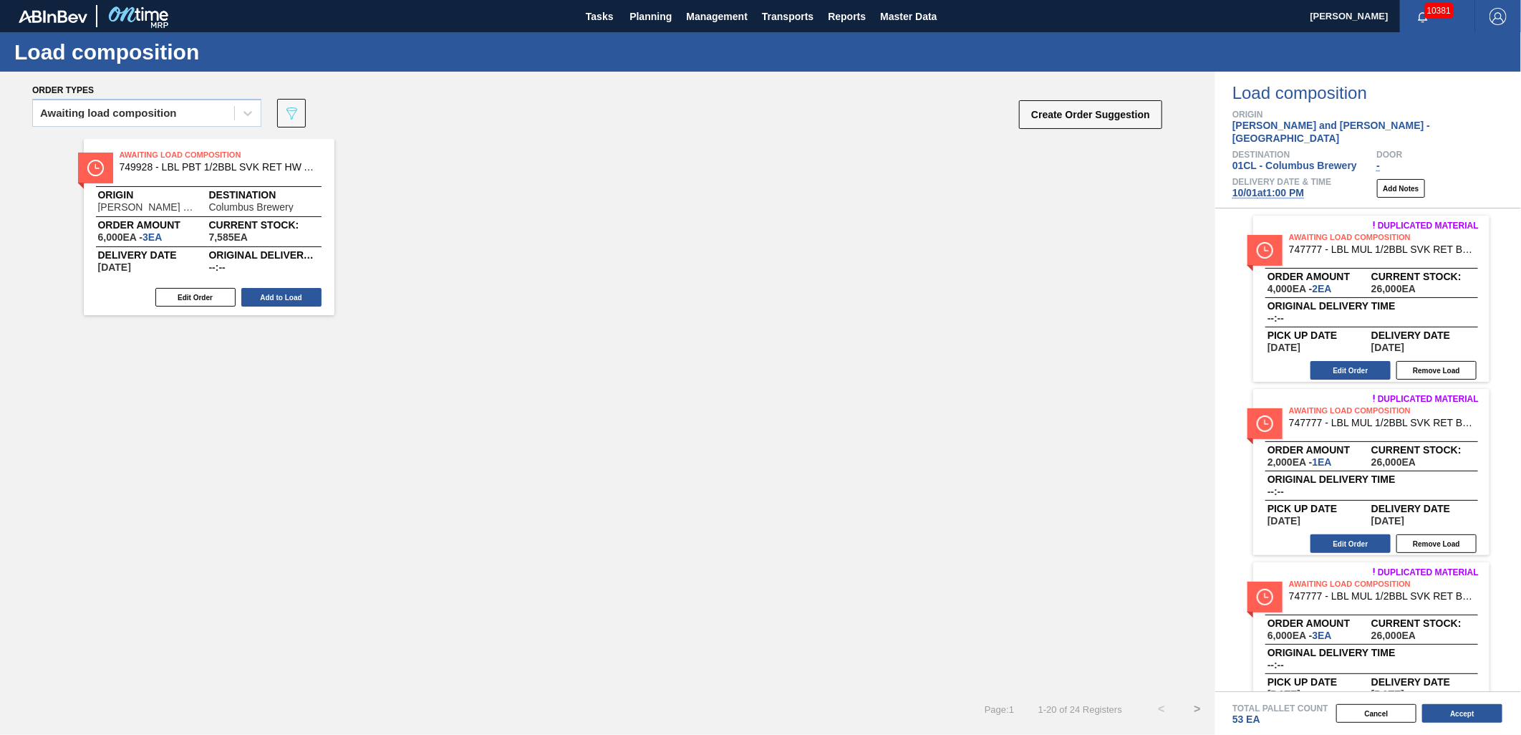
click at [268, 302] on button "Add to Load" at bounding box center [281, 297] width 80 height 19
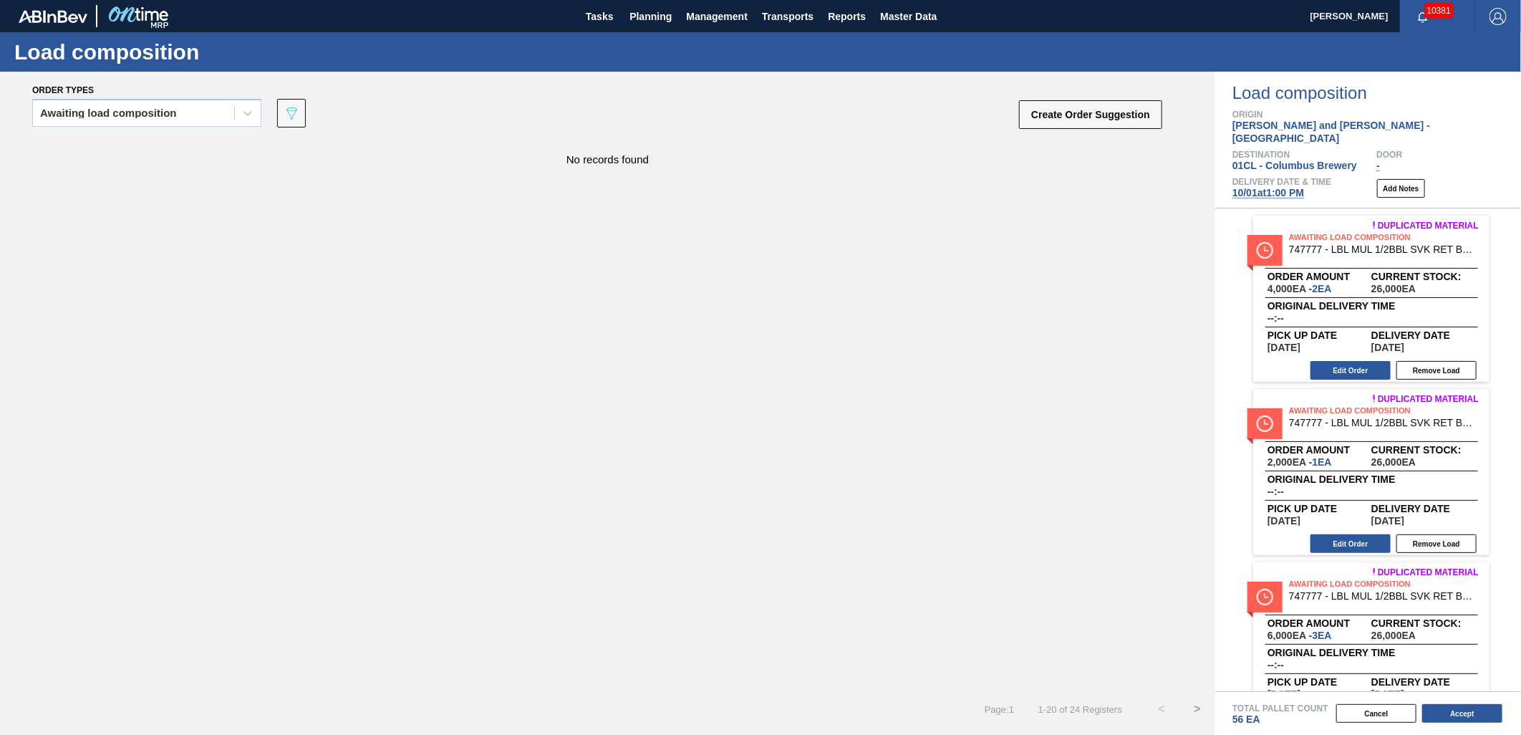
drag, startPoint x: 210, startPoint y: 105, endPoint x: 195, endPoint y: 130, distance: 28.6
click at [208, 108] on div "Awaiting load composition" at bounding box center [133, 113] width 201 height 21
click at [187, 154] on div "Awaiting load composition" at bounding box center [146, 148] width 229 height 26
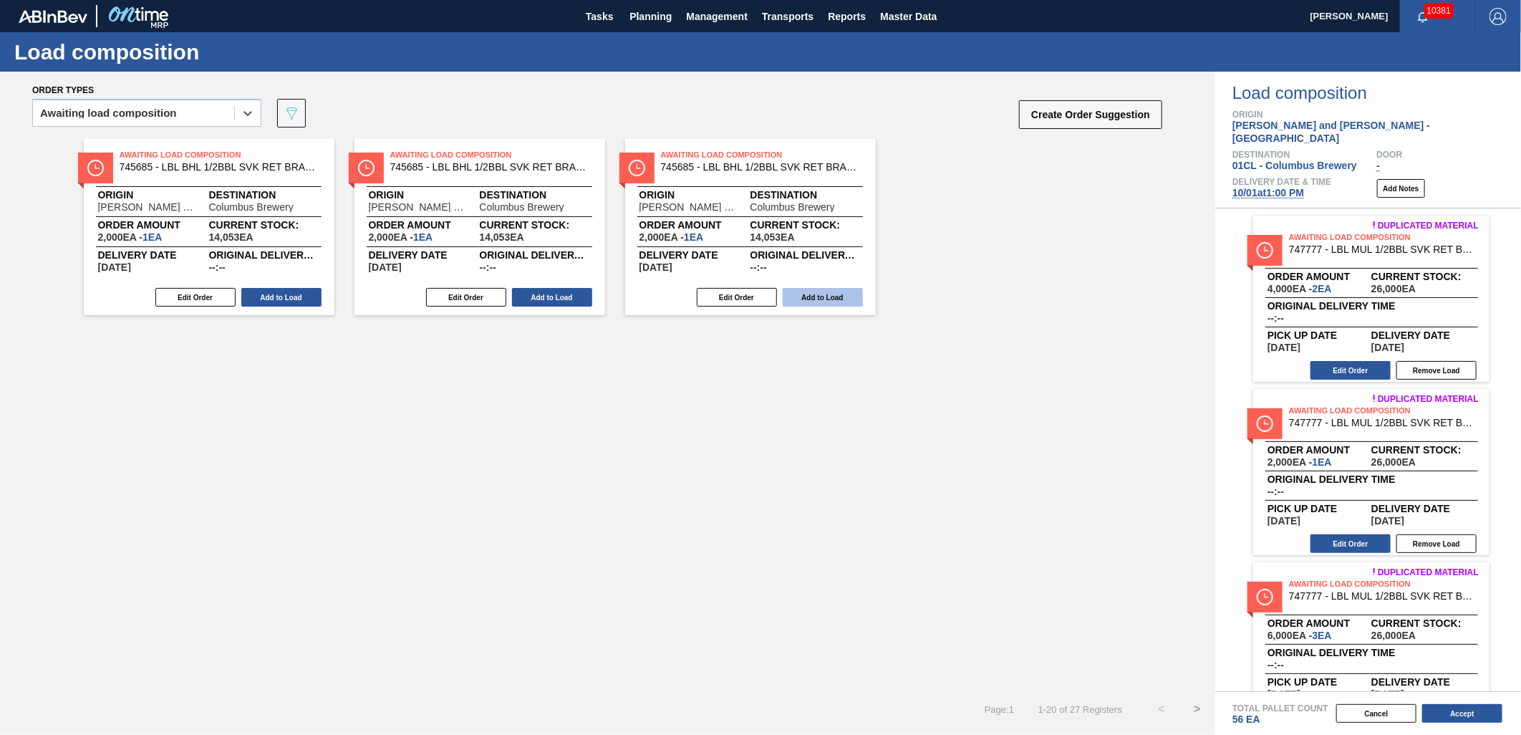
click at [816, 292] on button "Add to Load" at bounding box center [822, 297] width 80 height 19
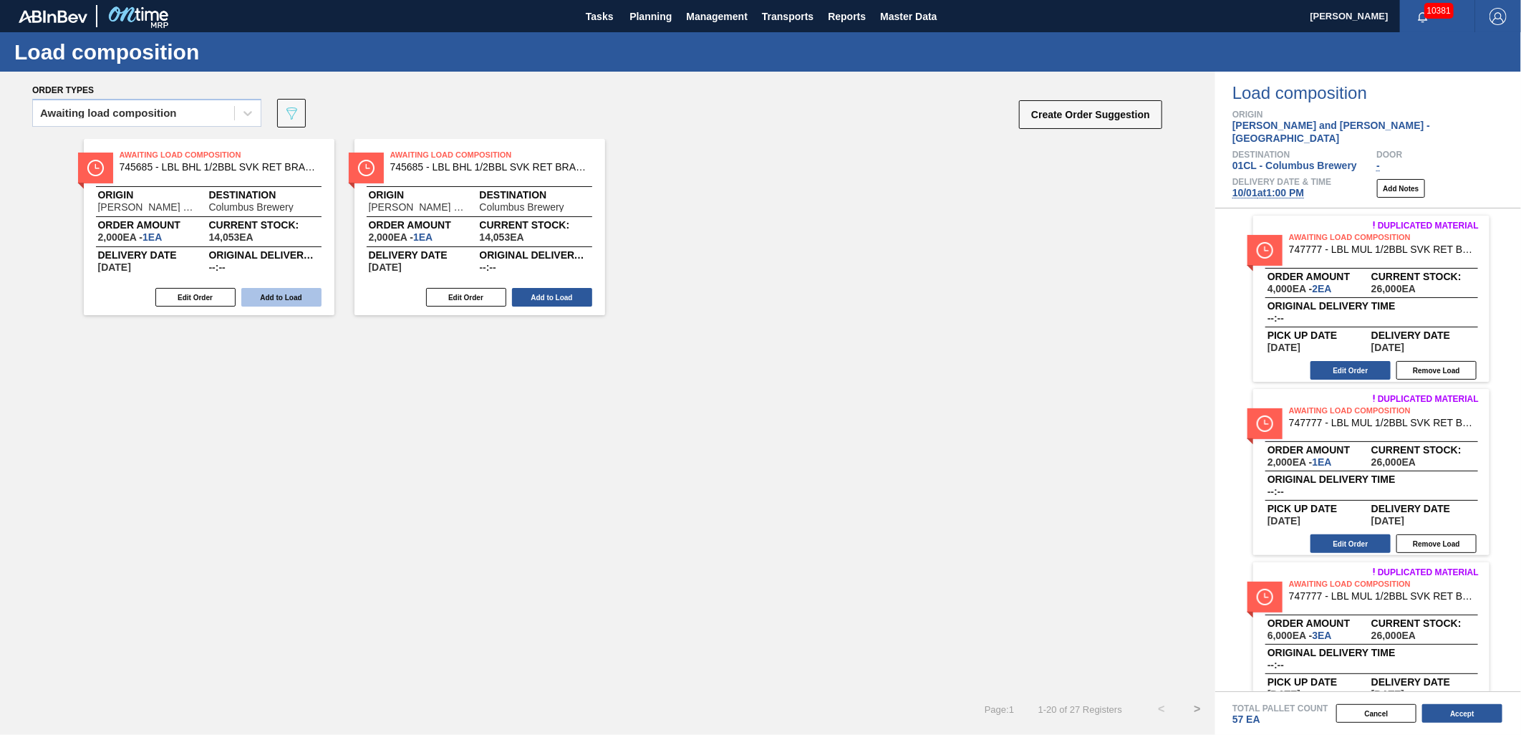
drag, startPoint x: 545, startPoint y: 297, endPoint x: 258, endPoint y: 302, distance: 286.4
click at [535, 297] on button "Add to Load" at bounding box center [552, 297] width 80 height 19
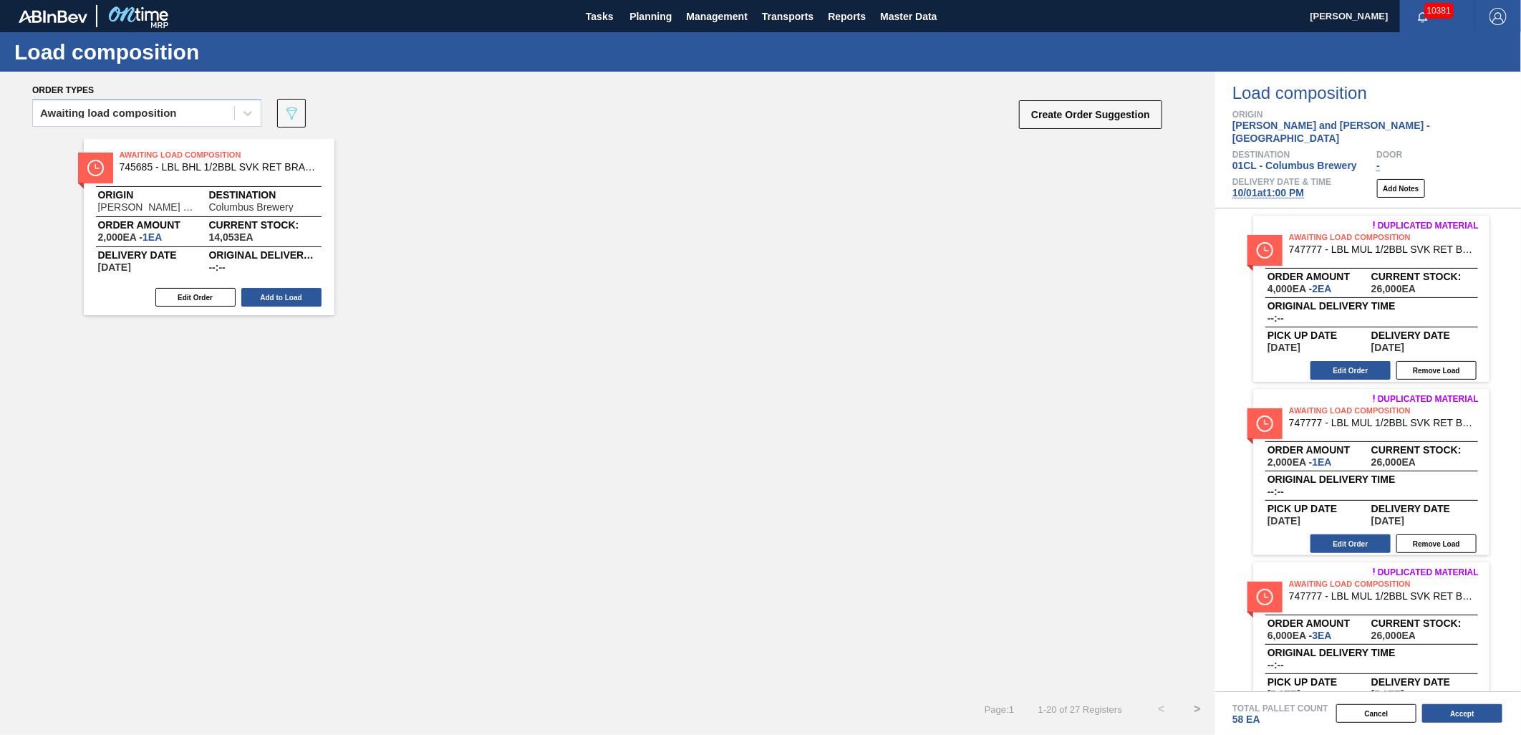
click at [253, 301] on button "Add to Load" at bounding box center [281, 297] width 80 height 19
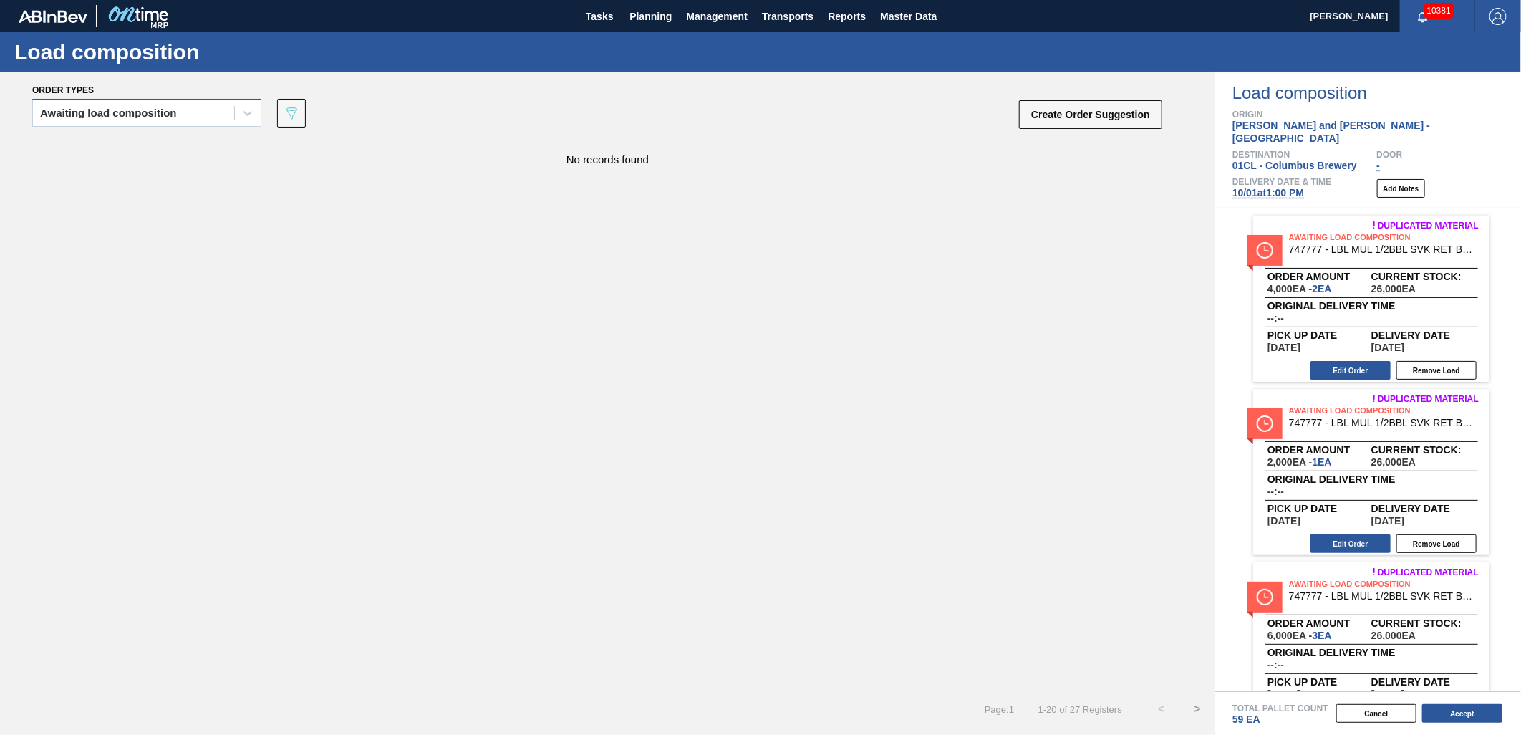
click at [212, 113] on div "Awaiting load composition" at bounding box center [133, 113] width 201 height 21
click at [173, 150] on div "Awaiting load composition" at bounding box center [146, 148] width 229 height 26
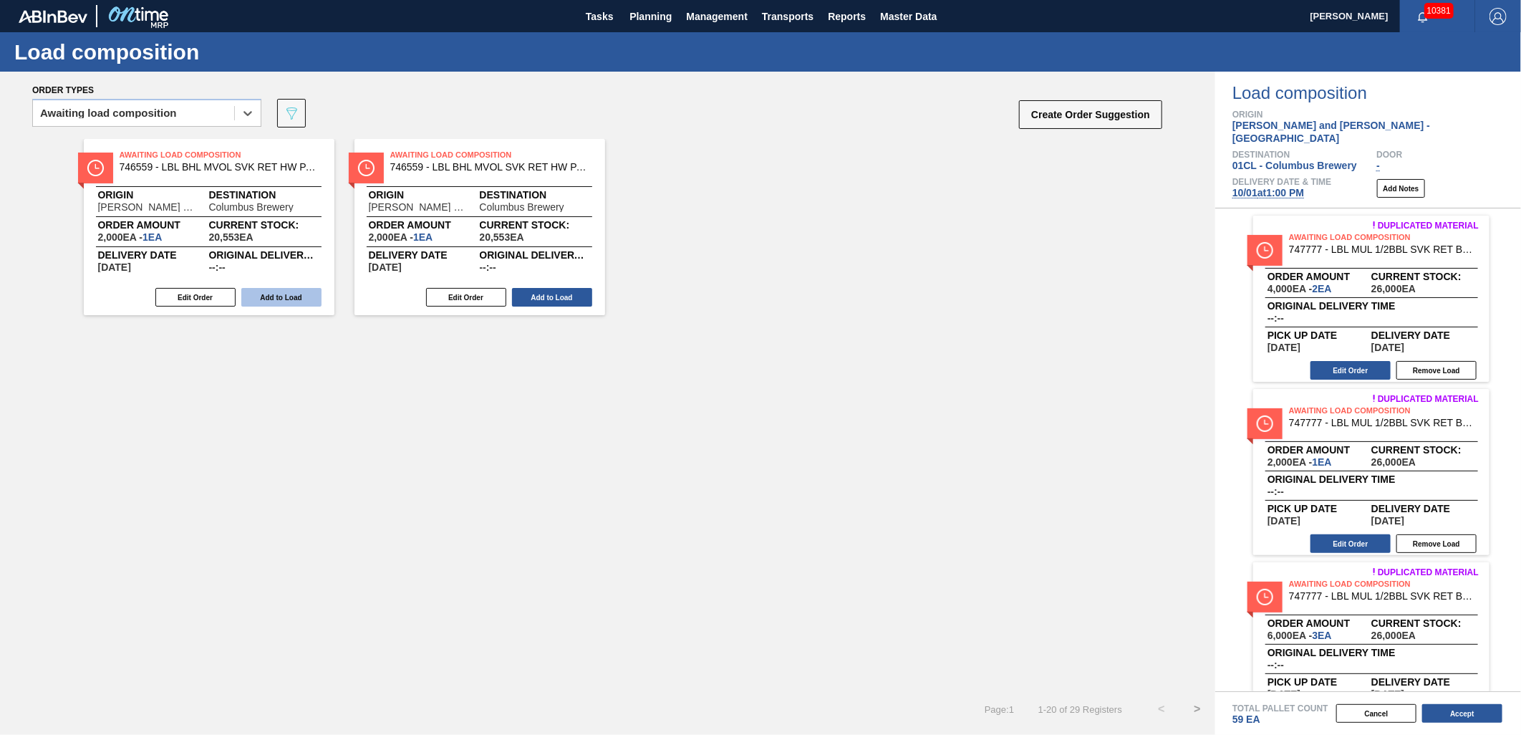
click at [256, 291] on button "Add to Load" at bounding box center [281, 297] width 80 height 19
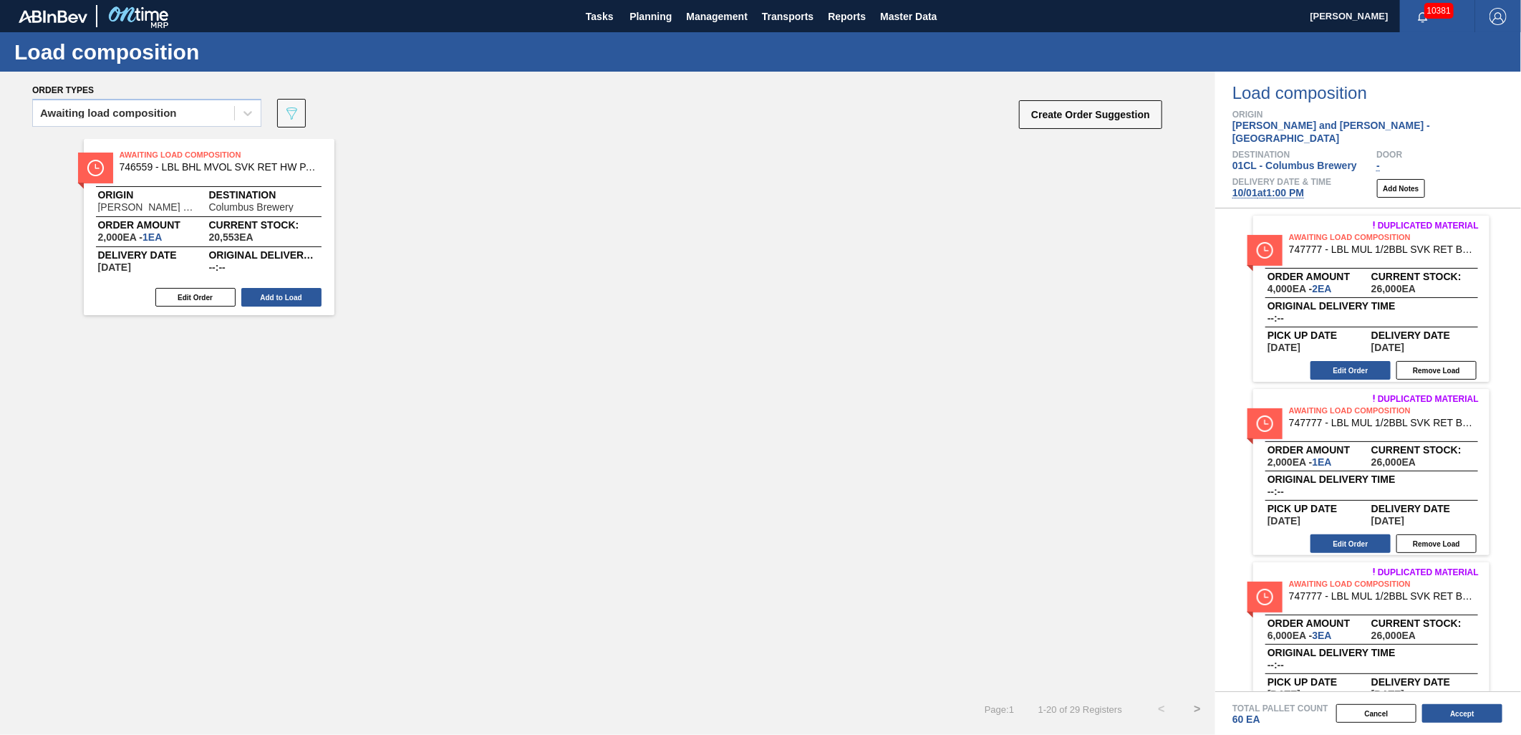
click at [258, 291] on button "Add to Load" at bounding box center [281, 297] width 80 height 19
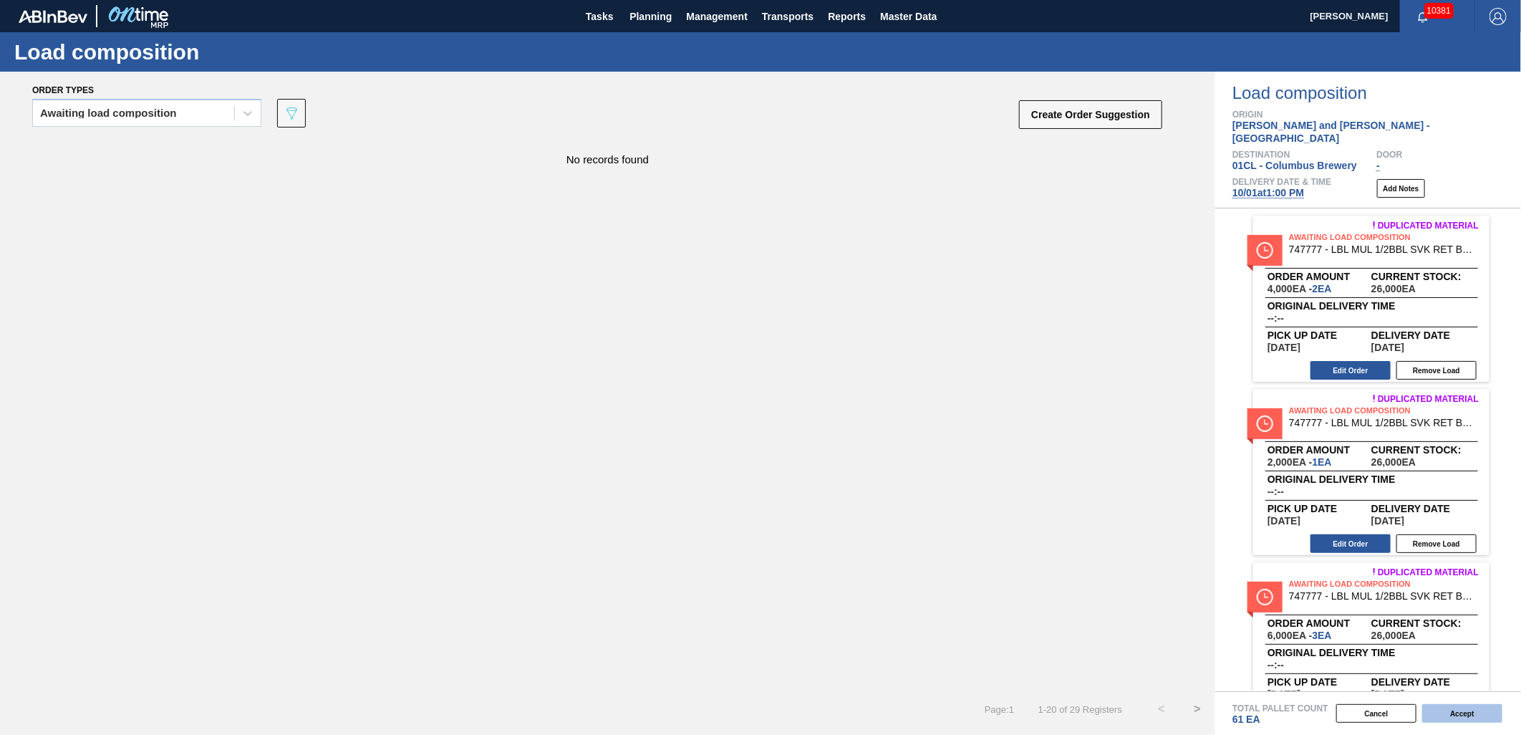
click at [1477, 711] on button "Accept" at bounding box center [1462, 713] width 80 height 19
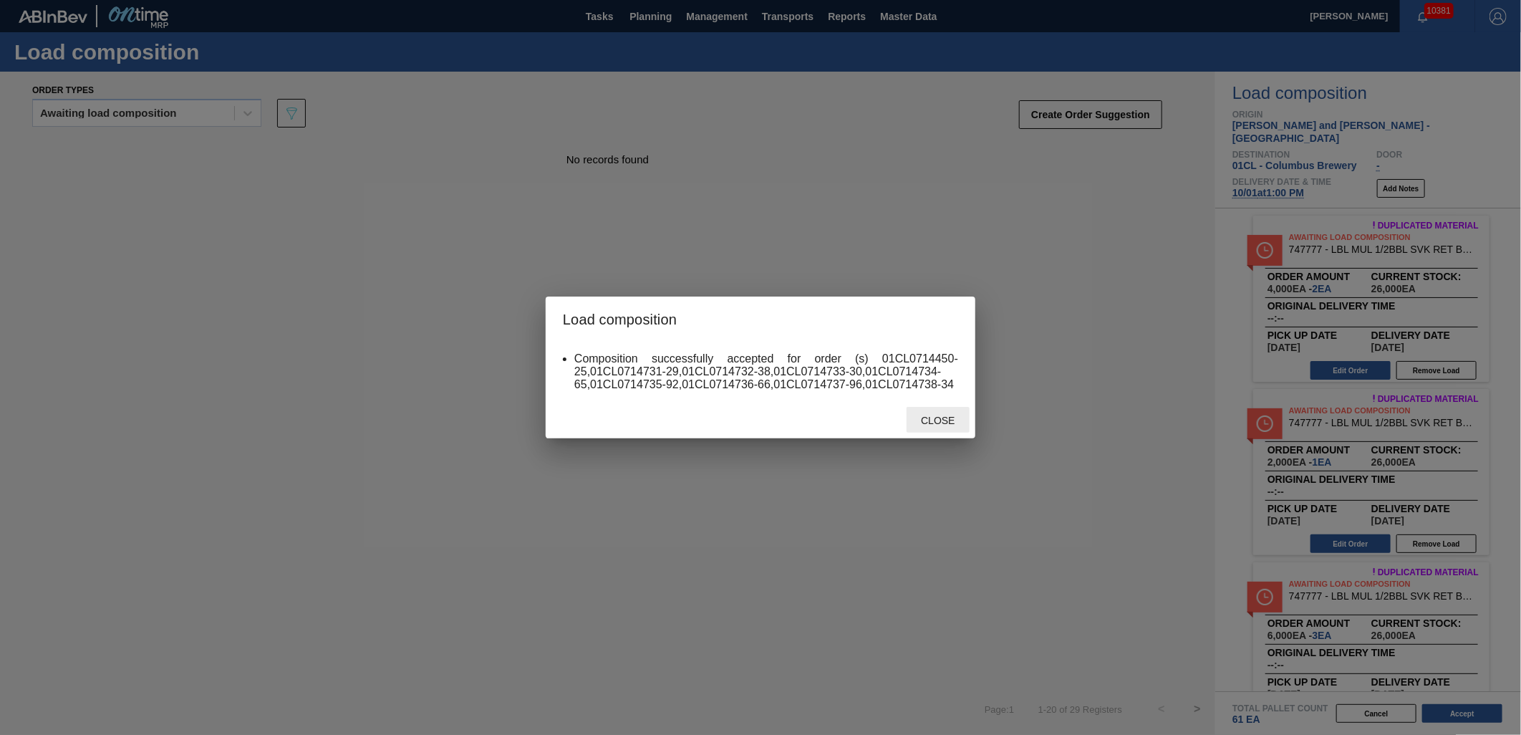
click at [926, 418] on span "Close" at bounding box center [937, 420] width 57 height 11
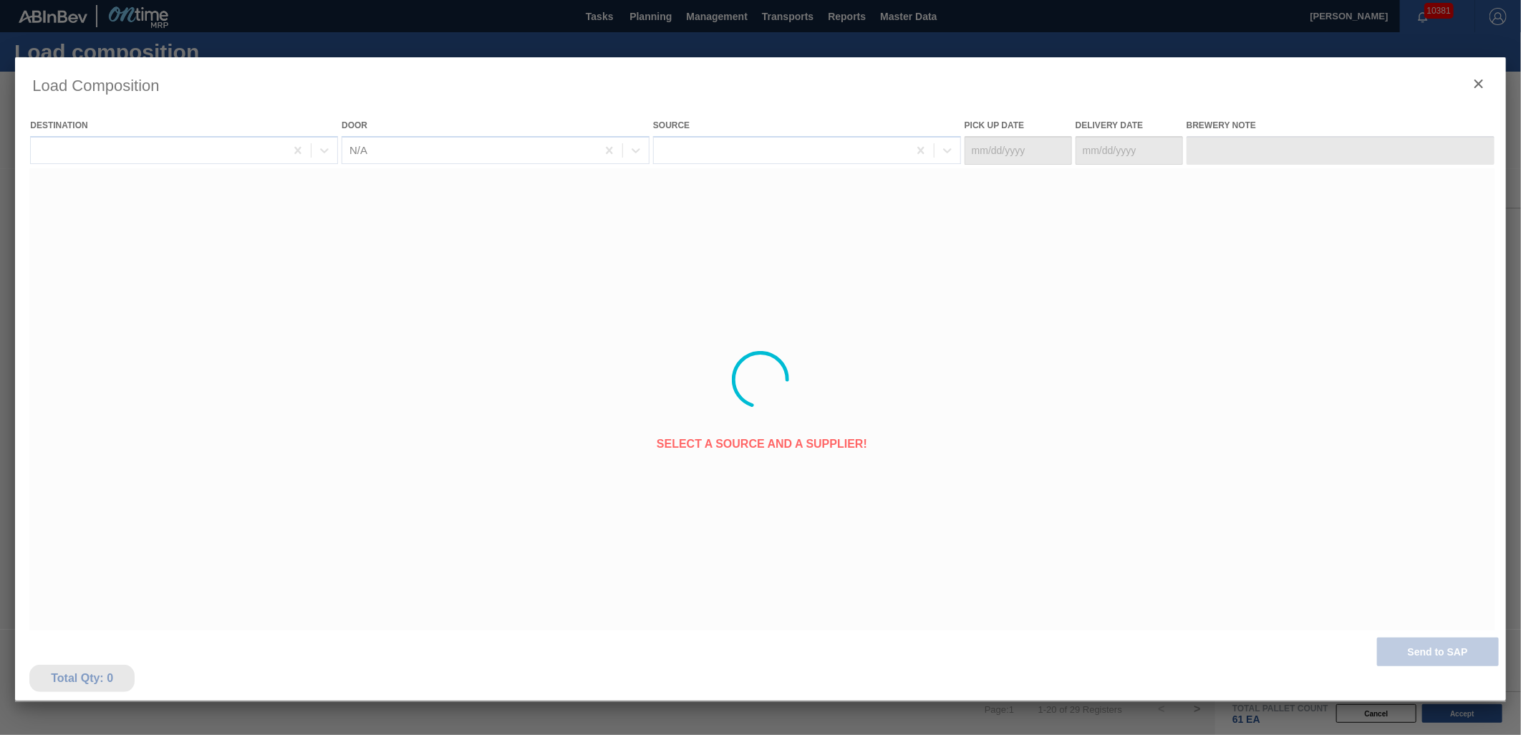
type Date "[DATE]"
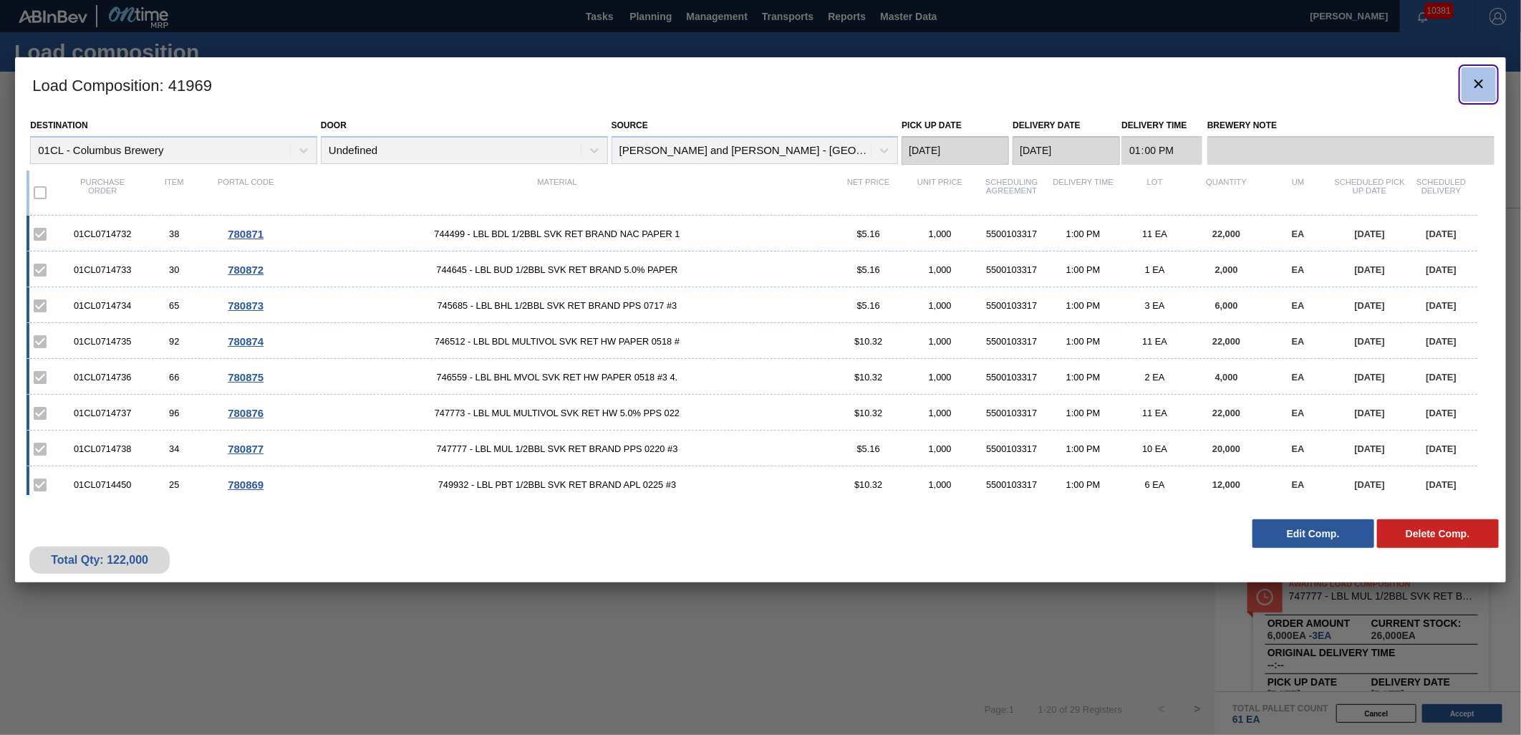
click at [1483, 83] on icon "botão de ícone" at bounding box center [1478, 83] width 17 height 17
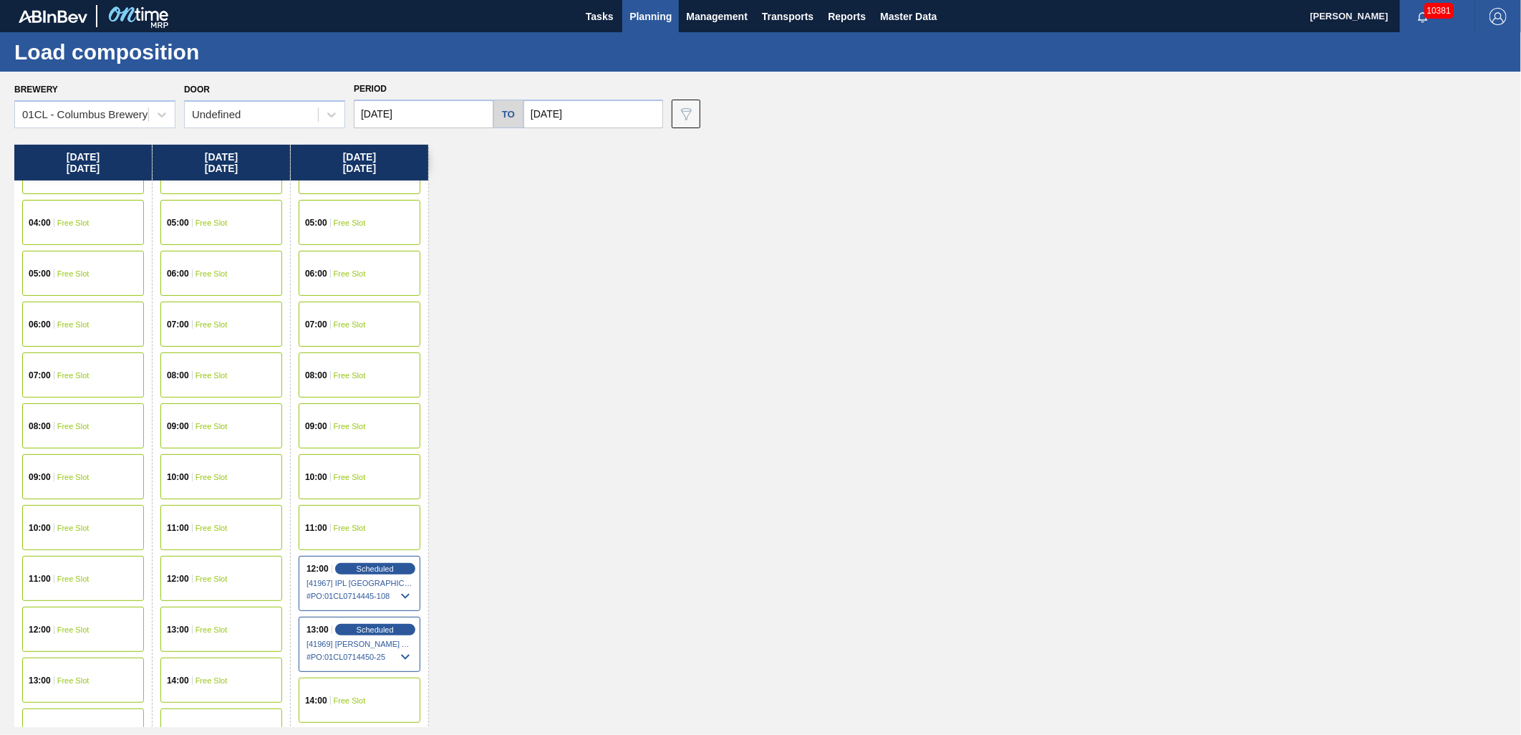
scroll to position [238, 0]
click at [374, 630] on span "Scheduled" at bounding box center [374, 628] width 41 height 9
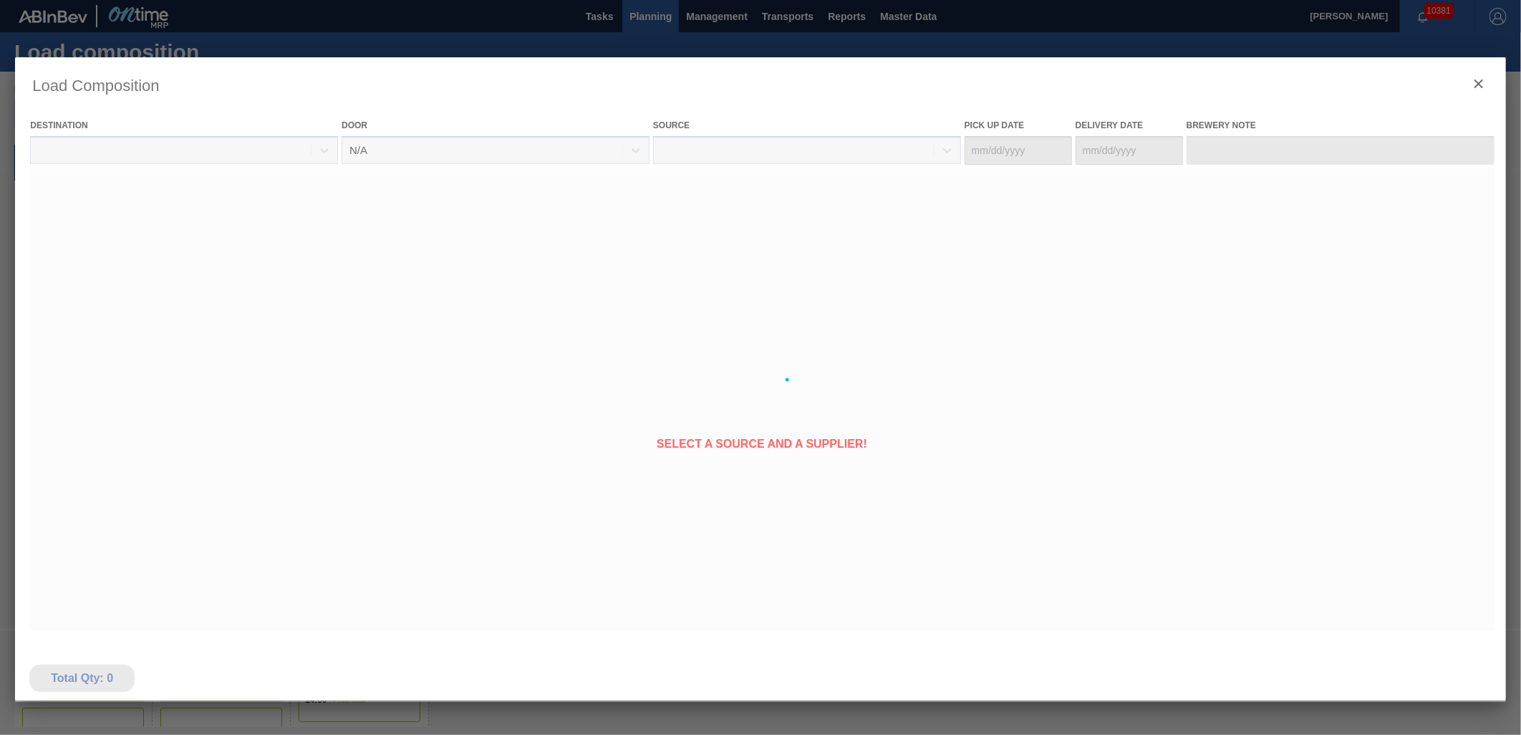
type Date "[DATE]"
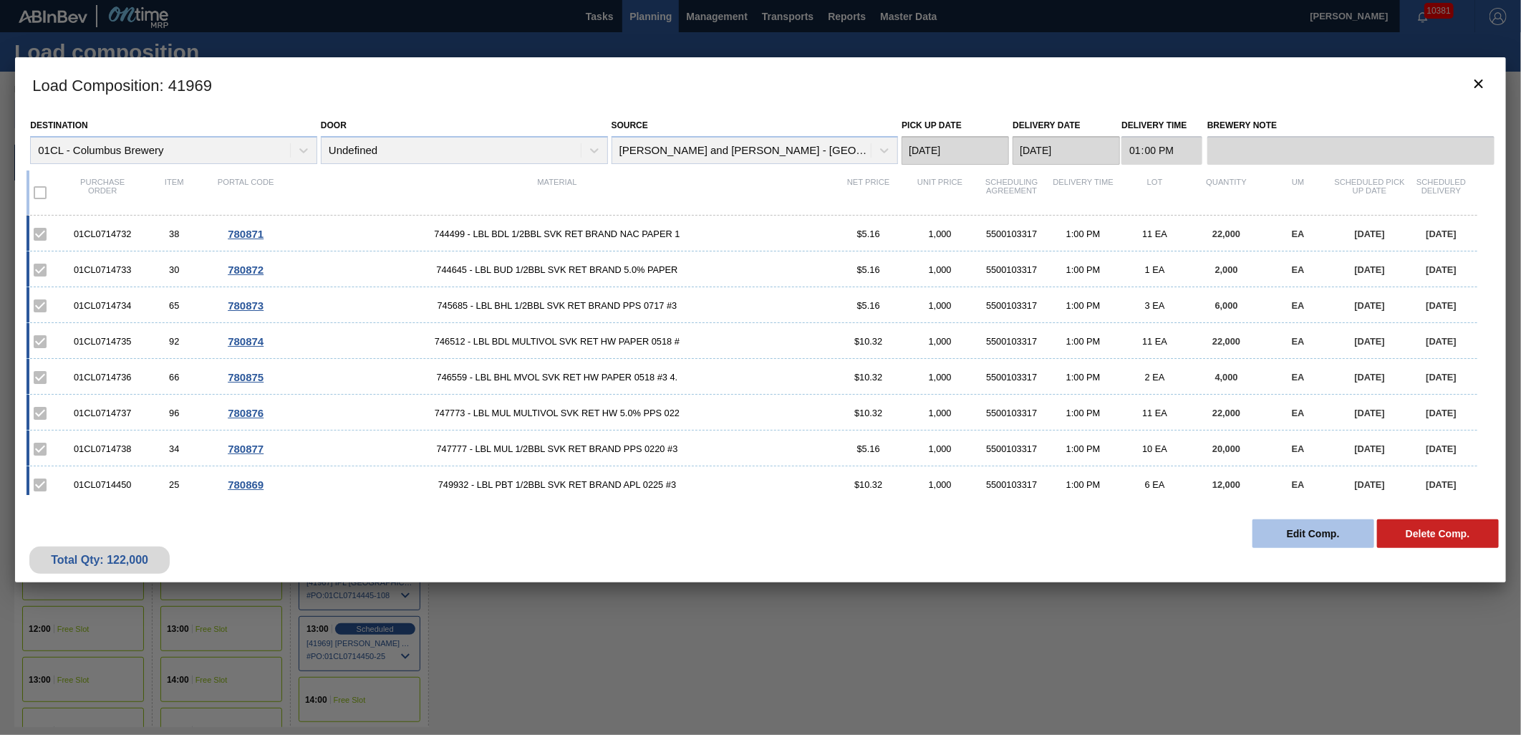
click at [1292, 537] on button "Edit Comp." at bounding box center [1313, 533] width 122 height 29
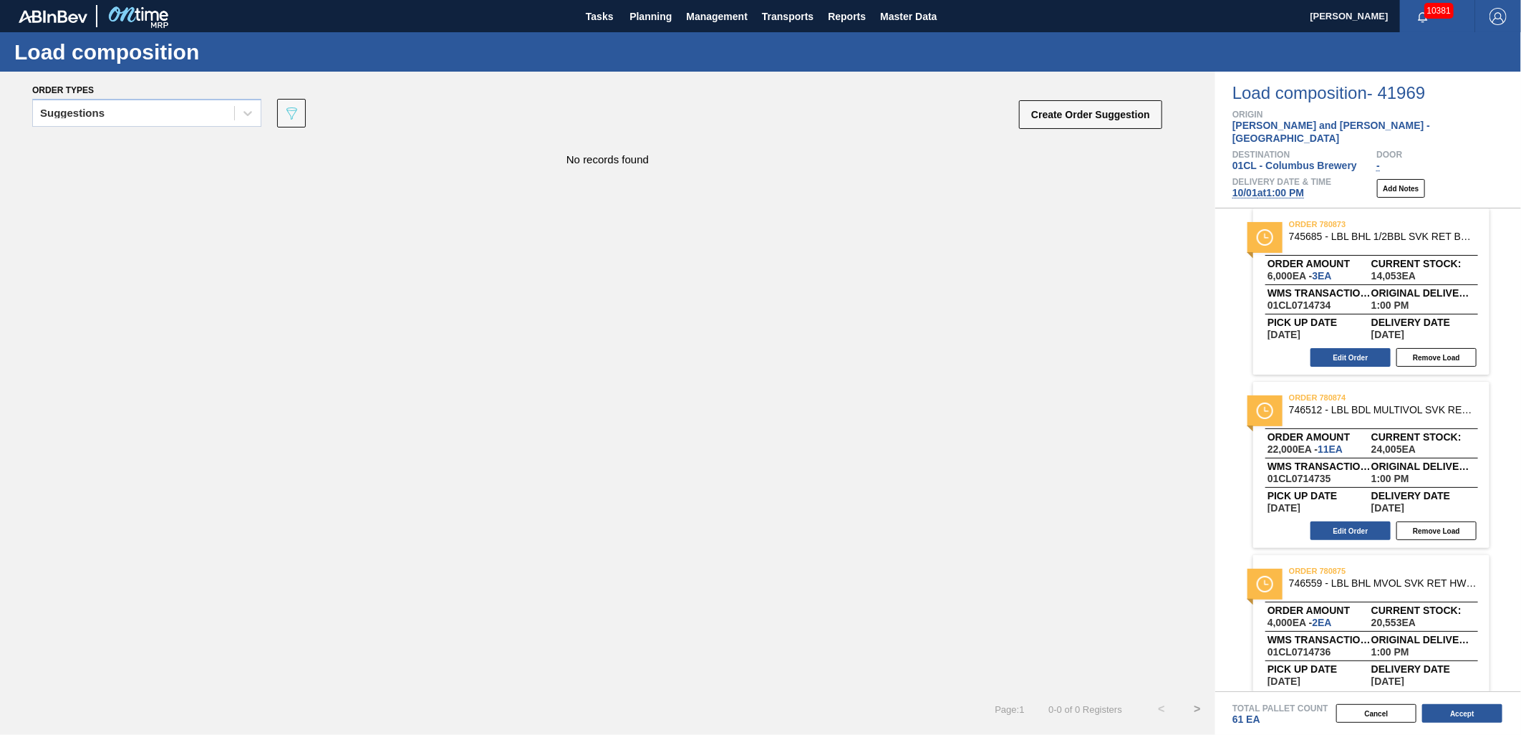
scroll to position [716, 0]
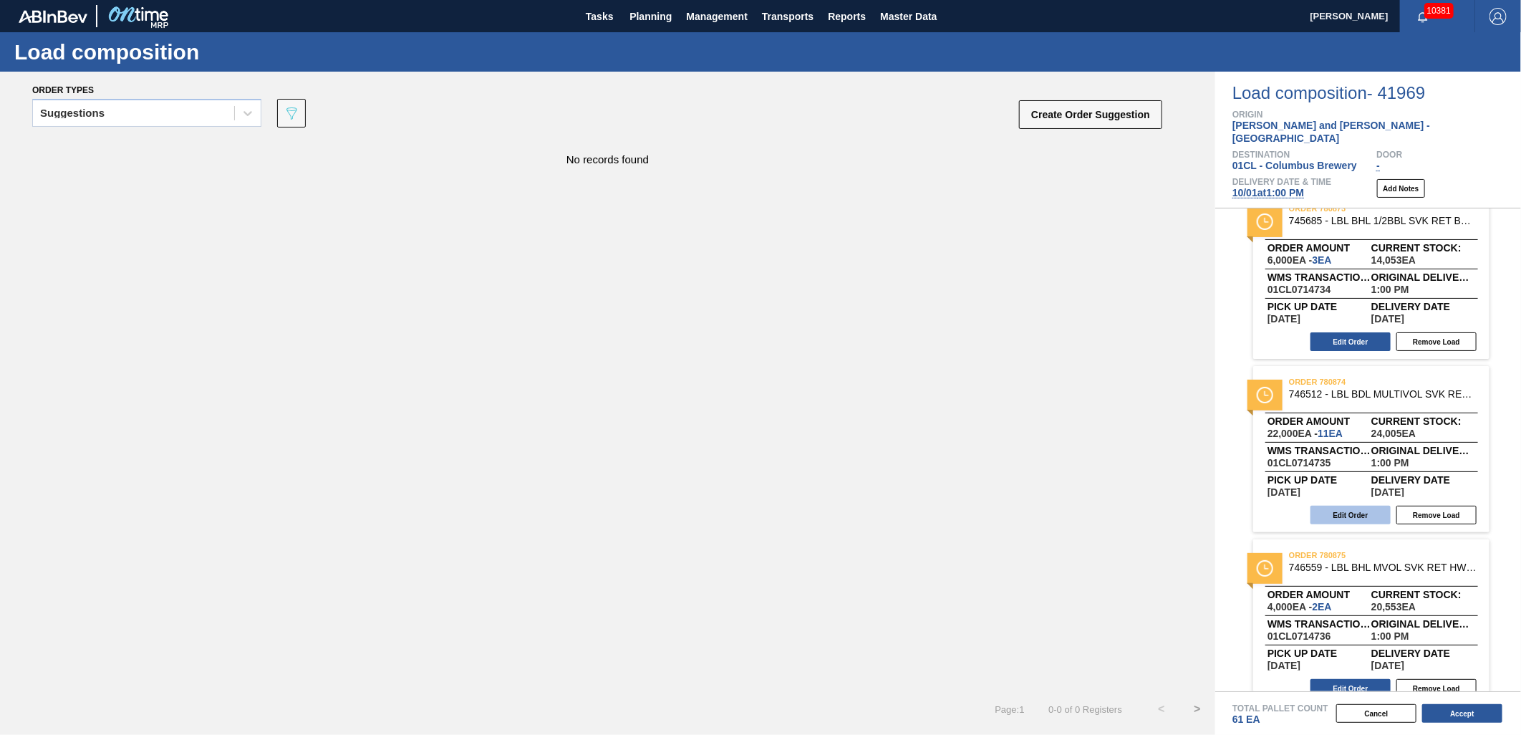
click at [1348, 505] on button "Edit Order" at bounding box center [1350, 514] width 80 height 19
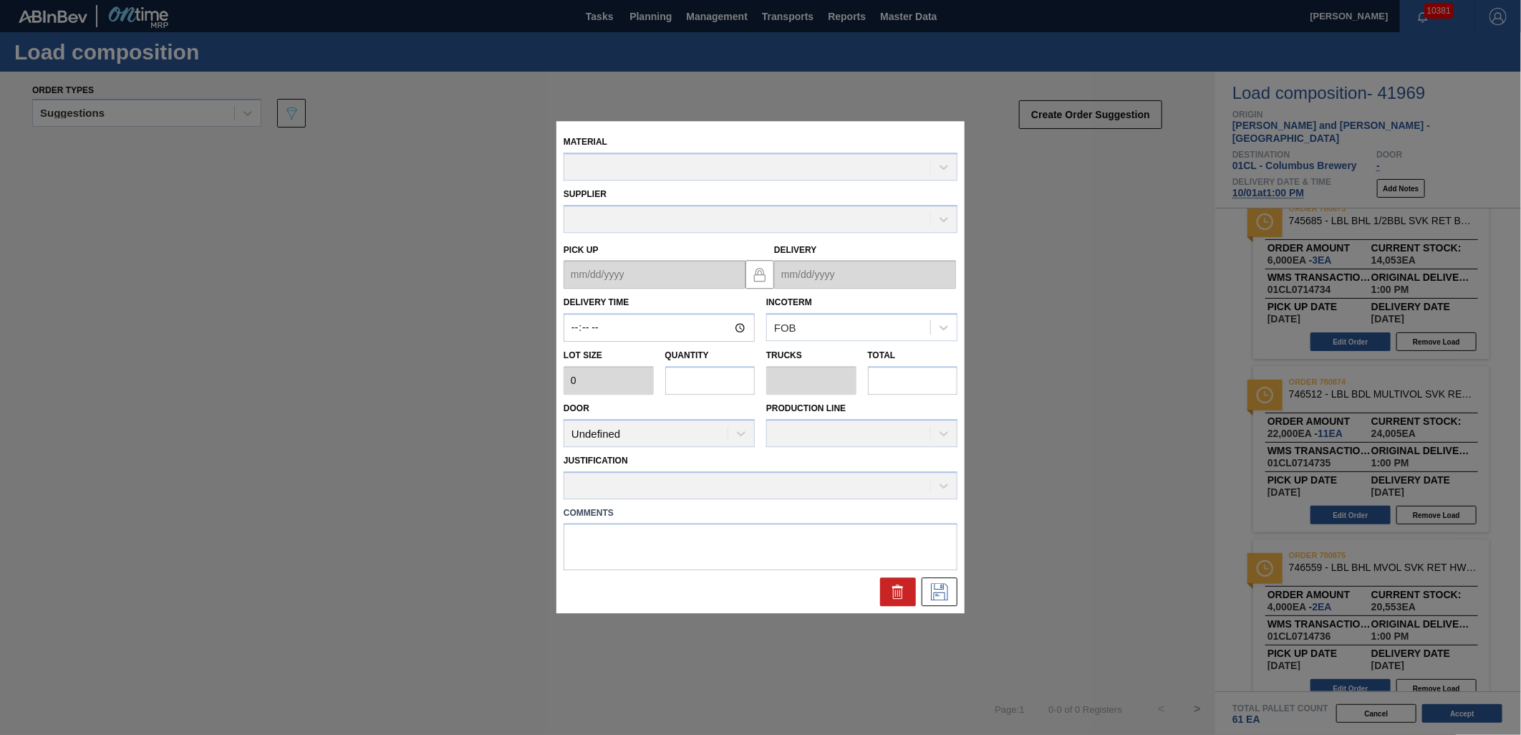
type input "13:00:00"
type input "2,000"
type input "11"
type input "0.022"
type input "22,000"
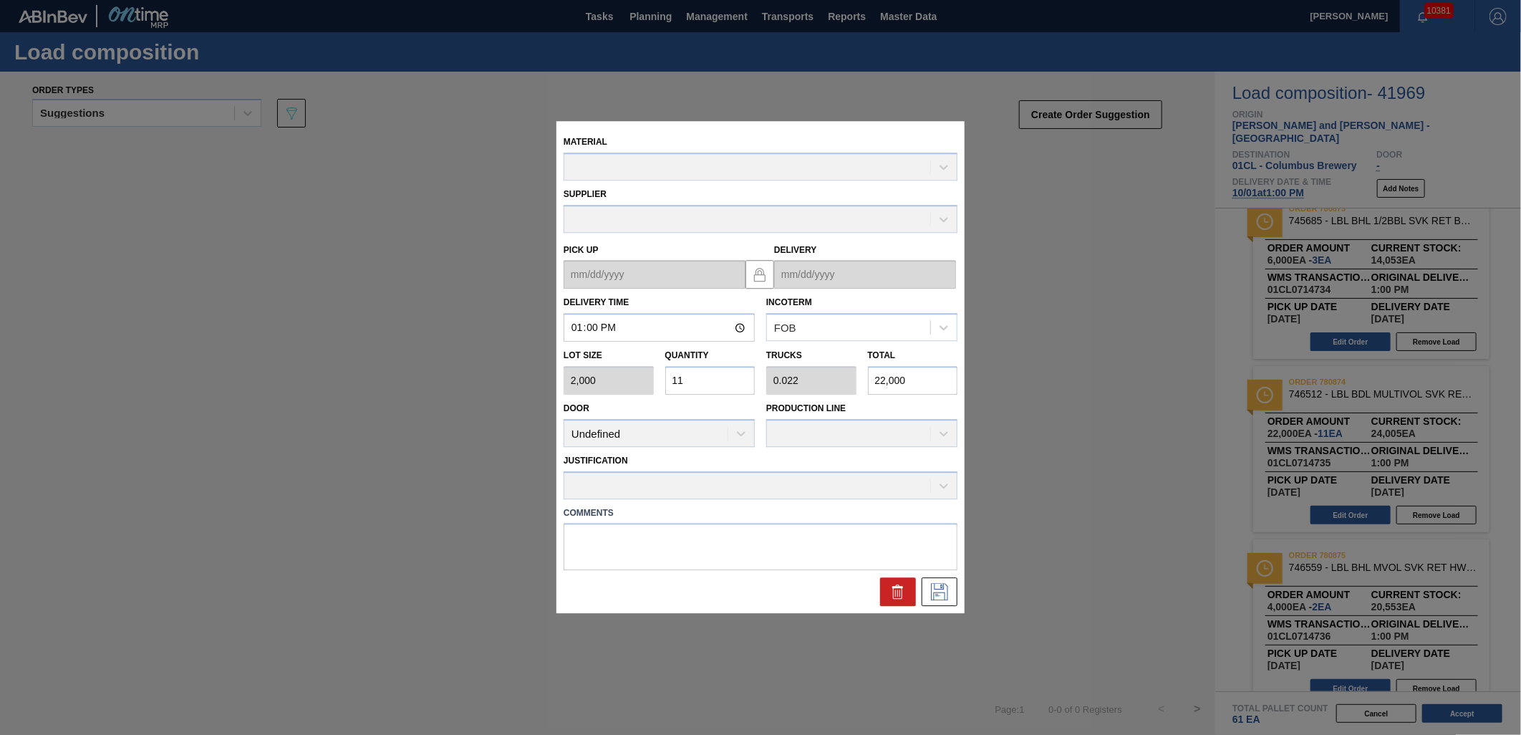
type up "[DATE]"
type input "[DATE]"
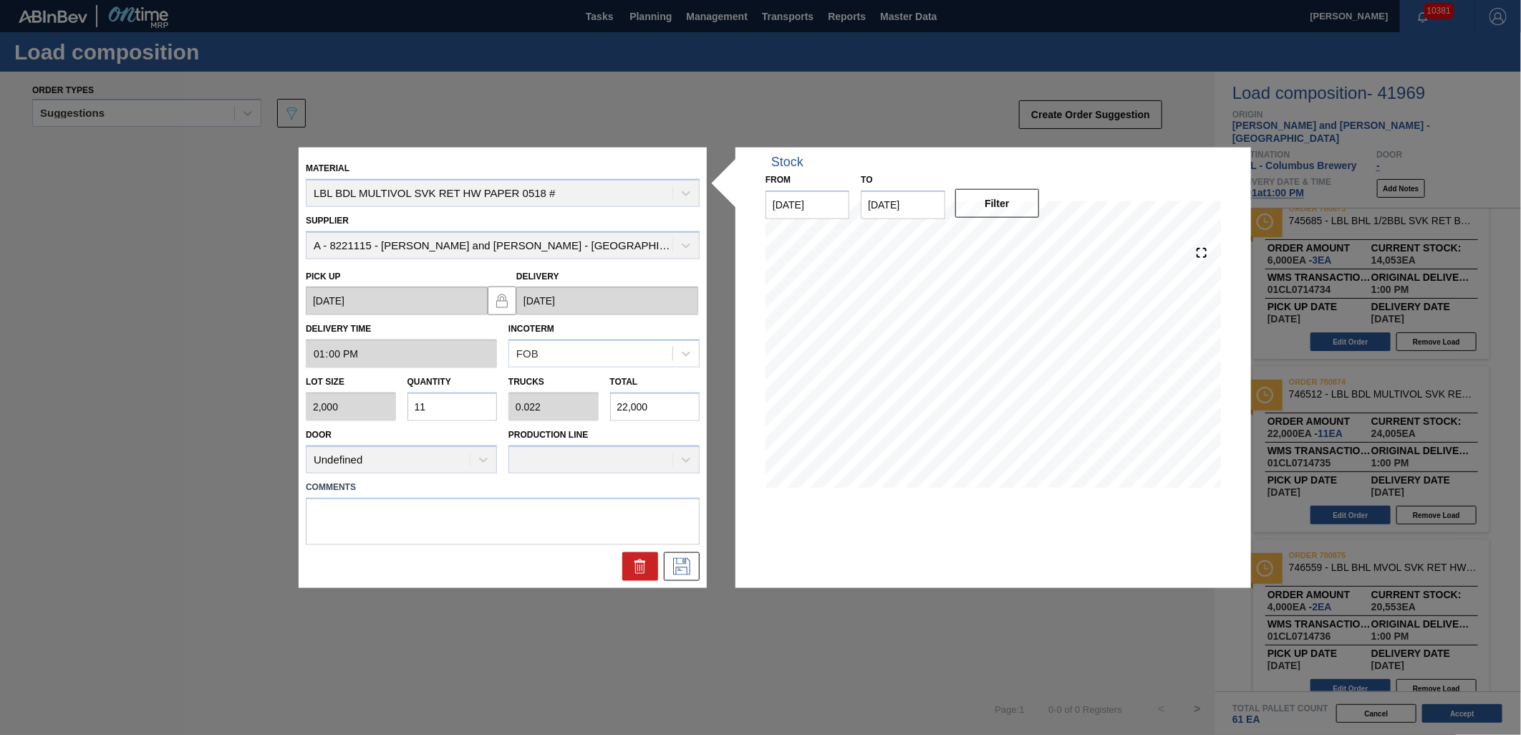
click at [473, 407] on input "11" at bounding box center [452, 406] width 90 height 29
type input "1"
type input "0.002"
type input "2,000"
type input "13"
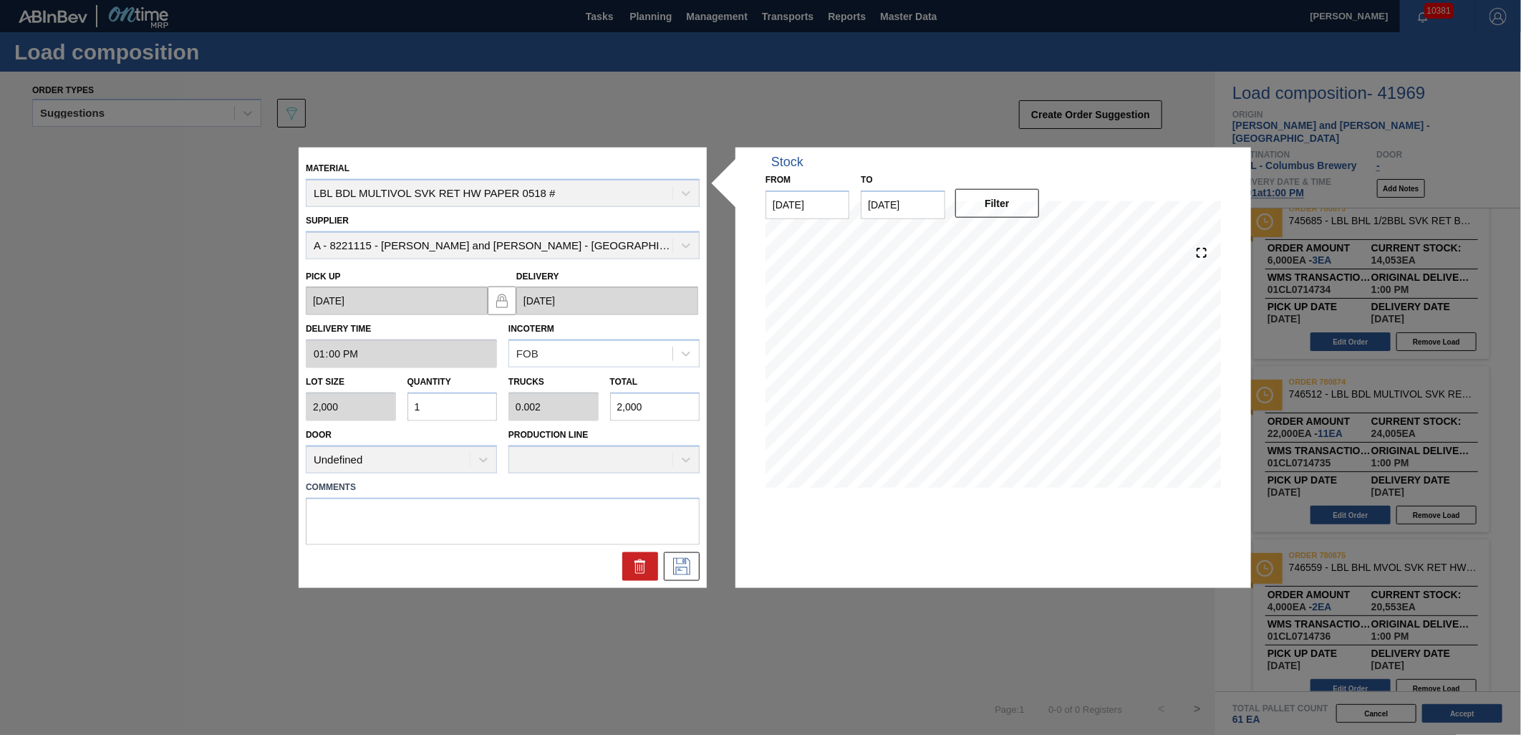
type input "0.026"
type input "26,000"
type input "13"
click at [683, 562] on icon at bounding box center [681, 565] width 17 height 17
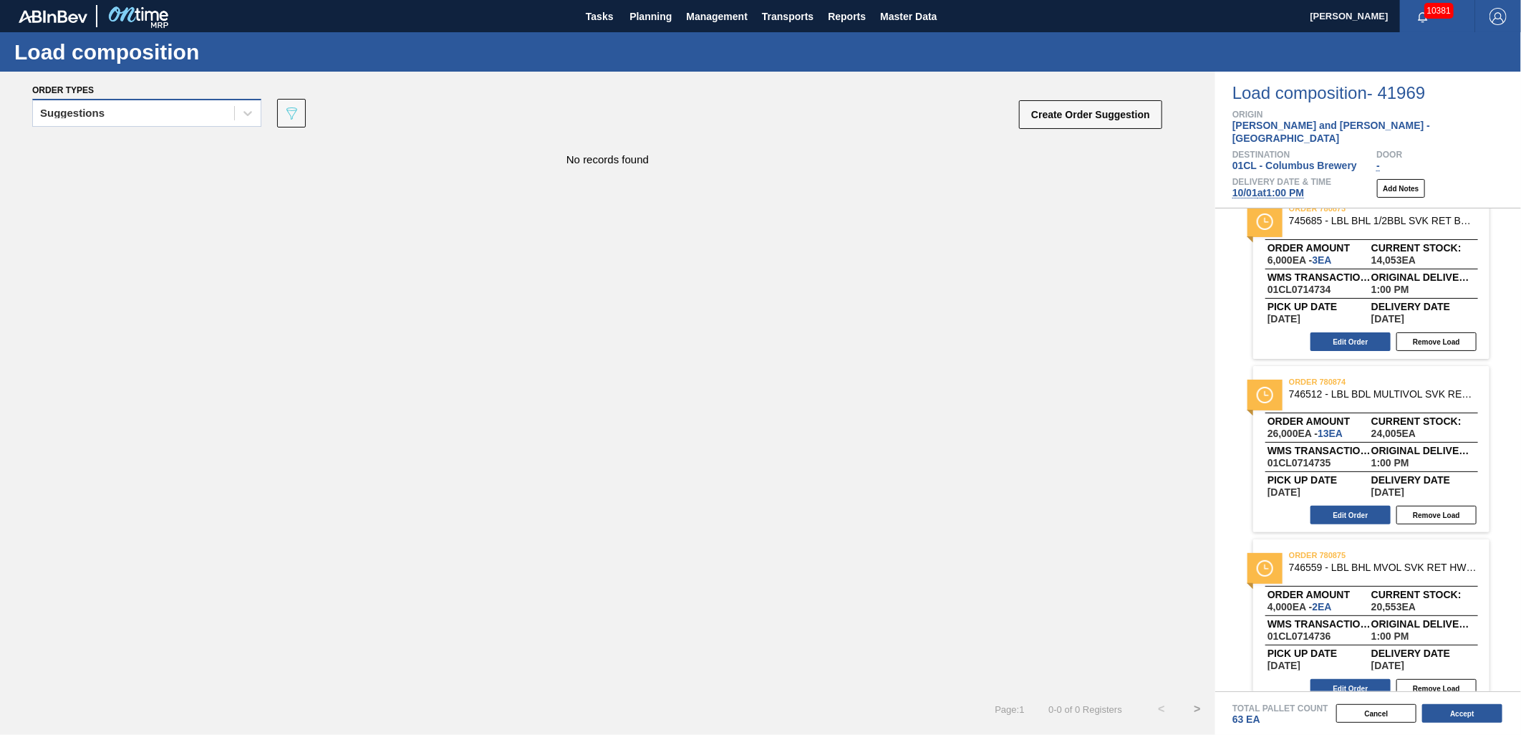
click at [134, 118] on div "Suggestions" at bounding box center [133, 113] width 201 height 21
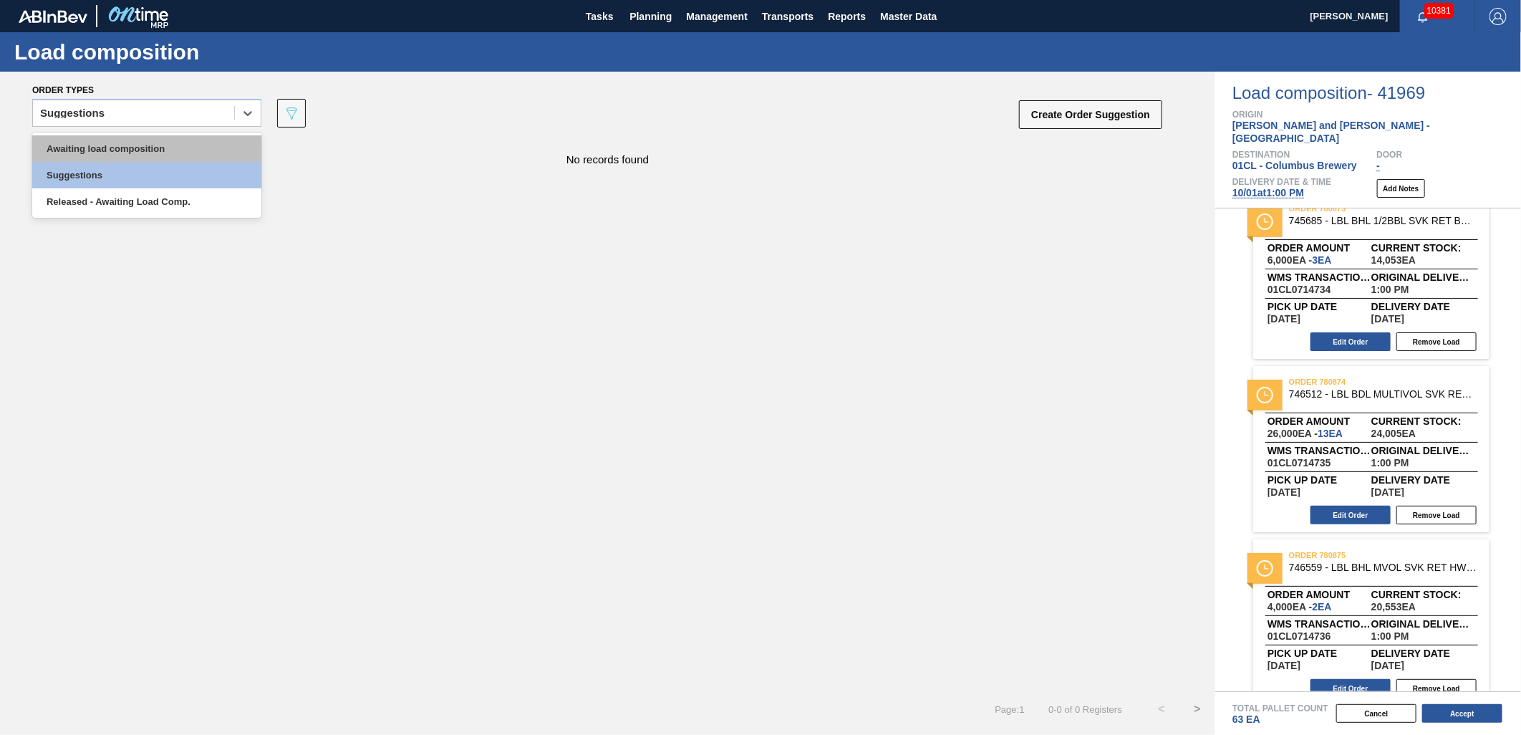
click at [116, 143] on div "Awaiting load composition" at bounding box center [146, 148] width 229 height 26
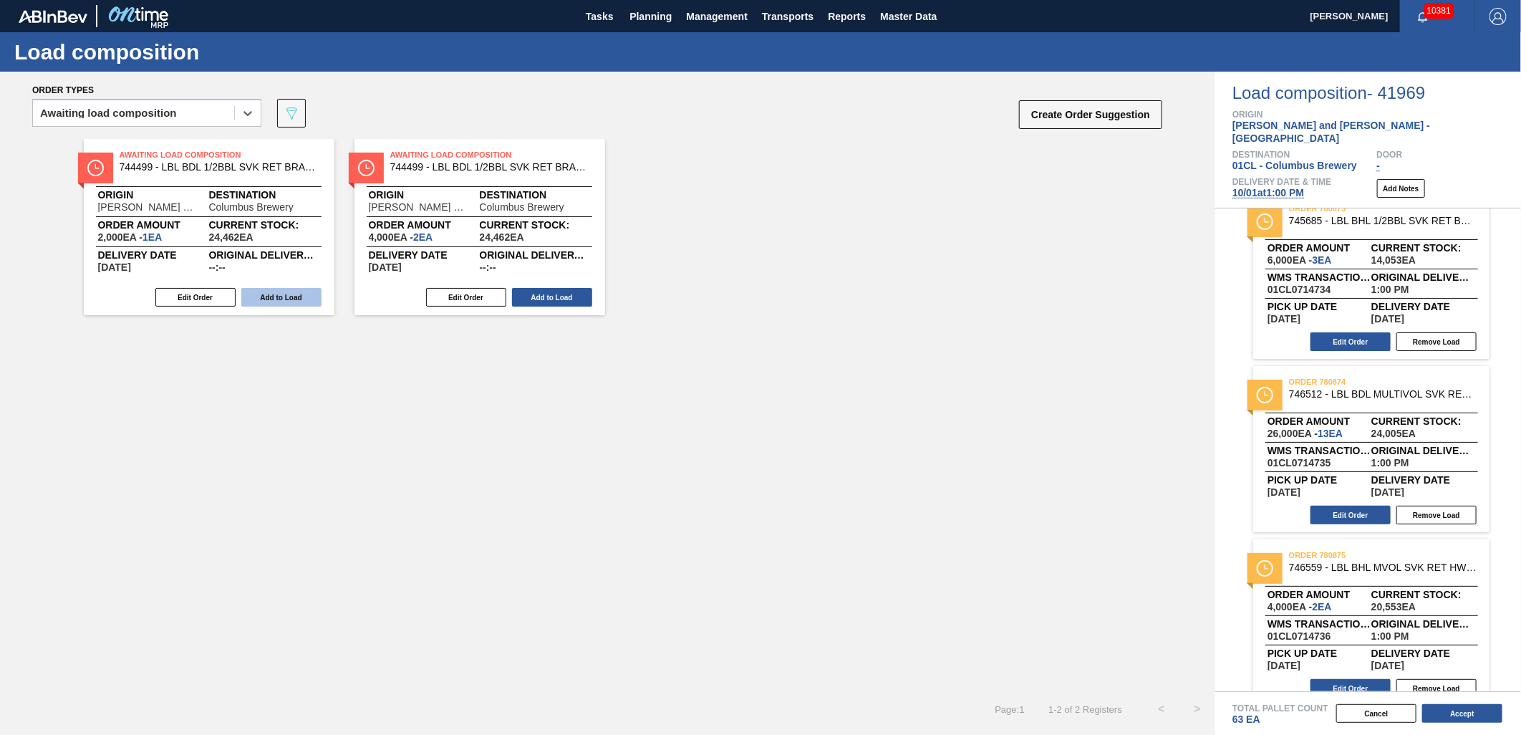
click at [276, 289] on button "Add to Load" at bounding box center [281, 297] width 80 height 19
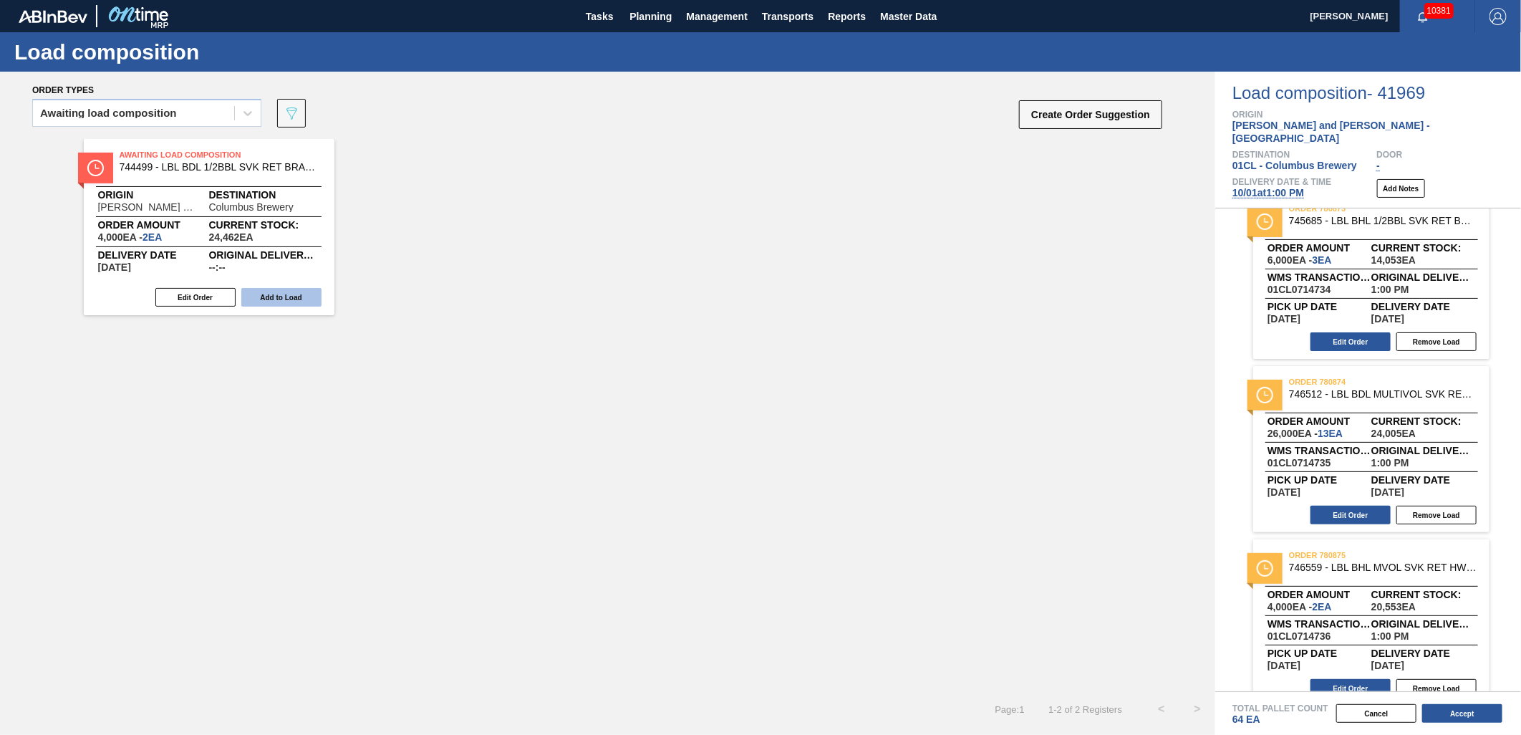
click at [276, 291] on button "Add to Load" at bounding box center [281, 297] width 80 height 19
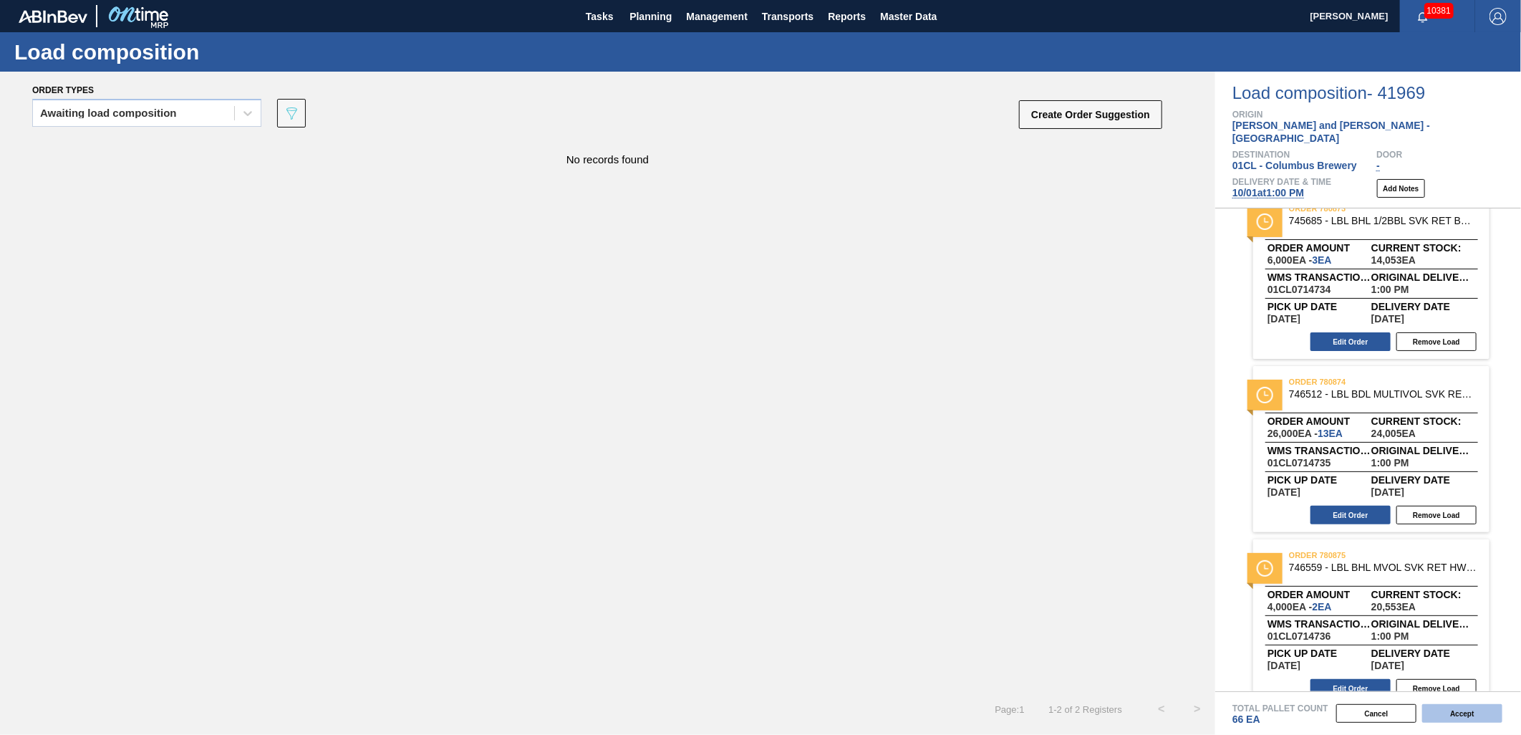
click at [1466, 716] on button "Accept" at bounding box center [1462, 713] width 80 height 19
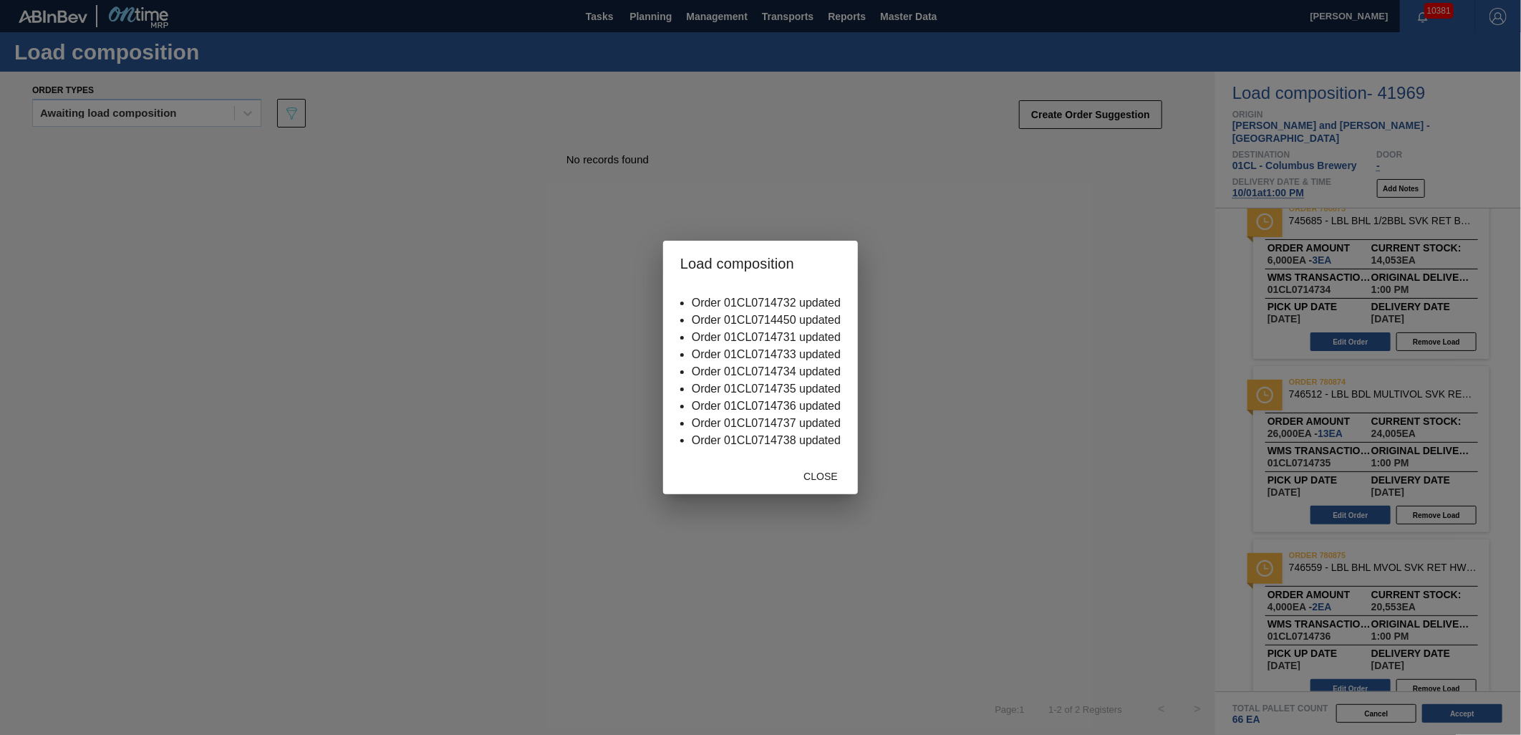
click at [818, 480] on span "Close" at bounding box center [820, 475] width 57 height 11
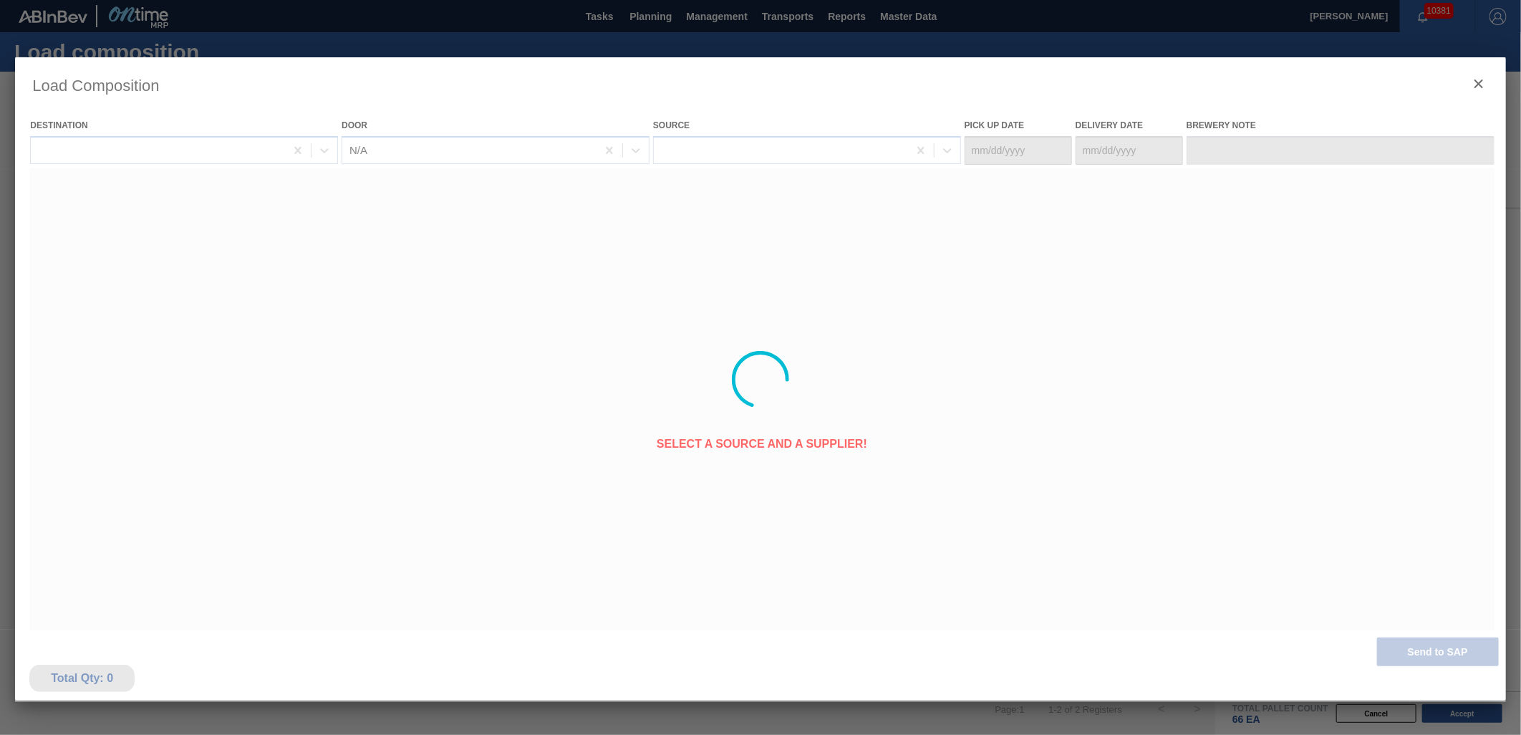
type Date "[DATE]"
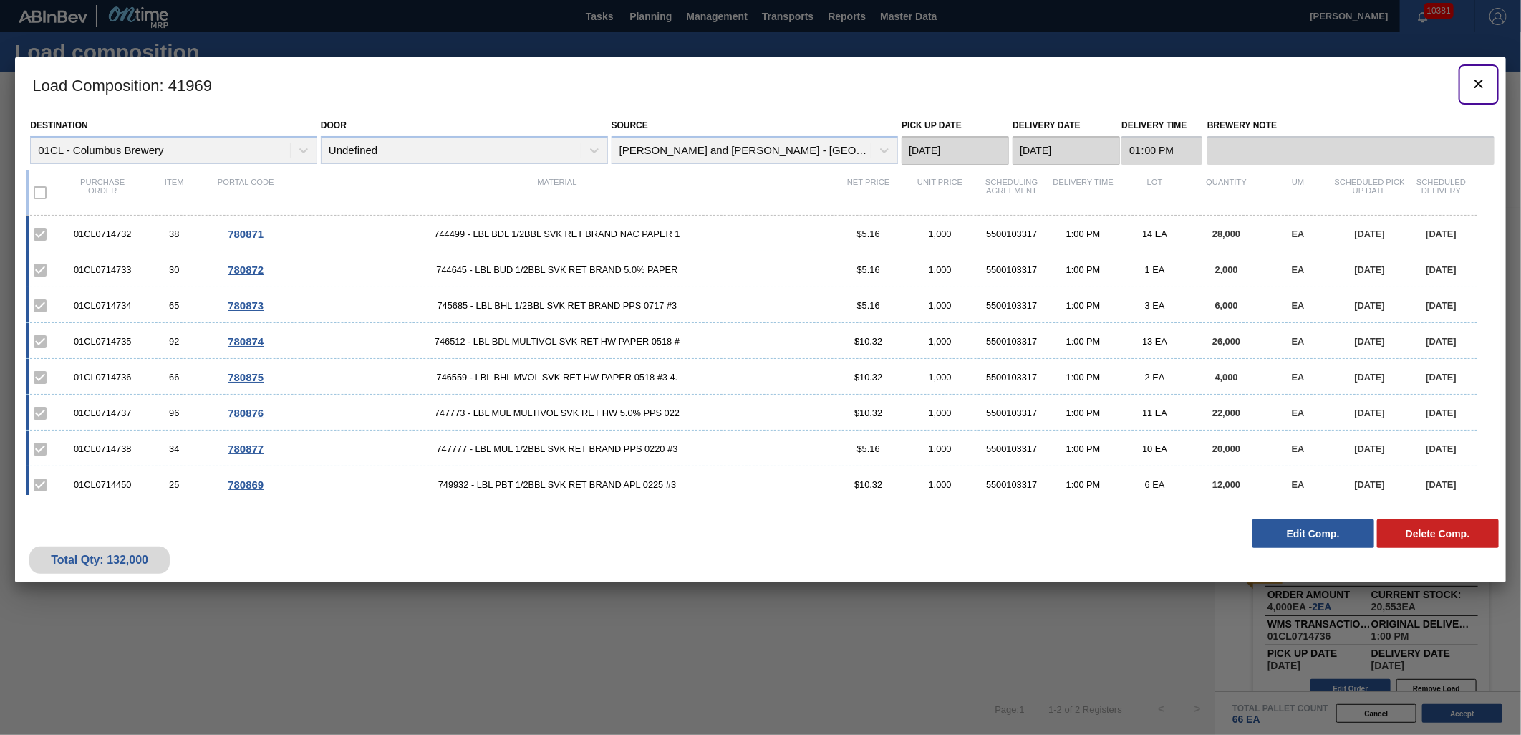
click at [1476, 86] on icon "botão de ícone" at bounding box center [1478, 83] width 9 height 9
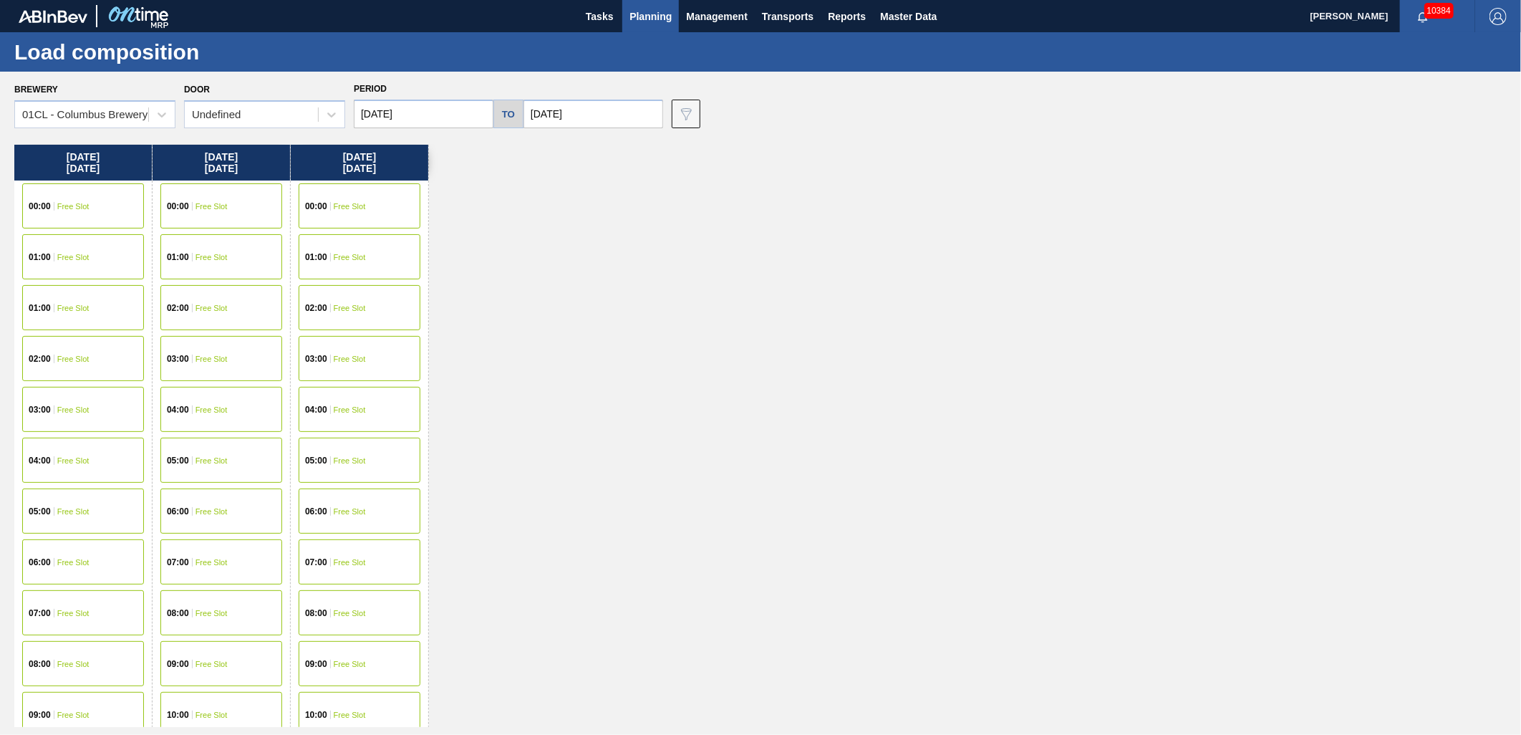
click at [441, 117] on input "[DATE]" at bounding box center [424, 114] width 140 height 29
click at [369, 148] on button "Previous Month" at bounding box center [367, 148] width 10 height 10
click at [435, 306] on div "3" at bounding box center [439, 310] width 19 height 19
type input "[DATE]"
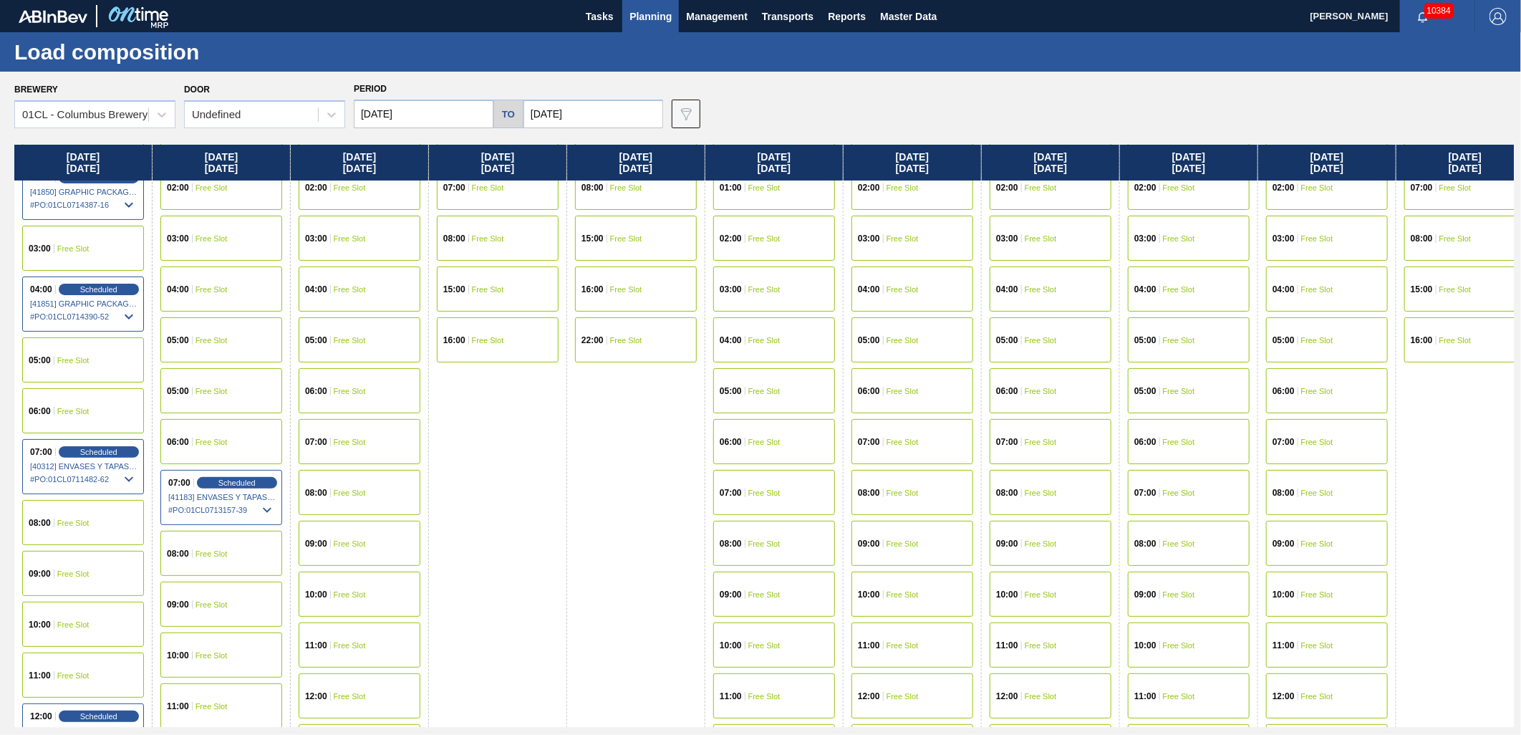
scroll to position [159, 0]
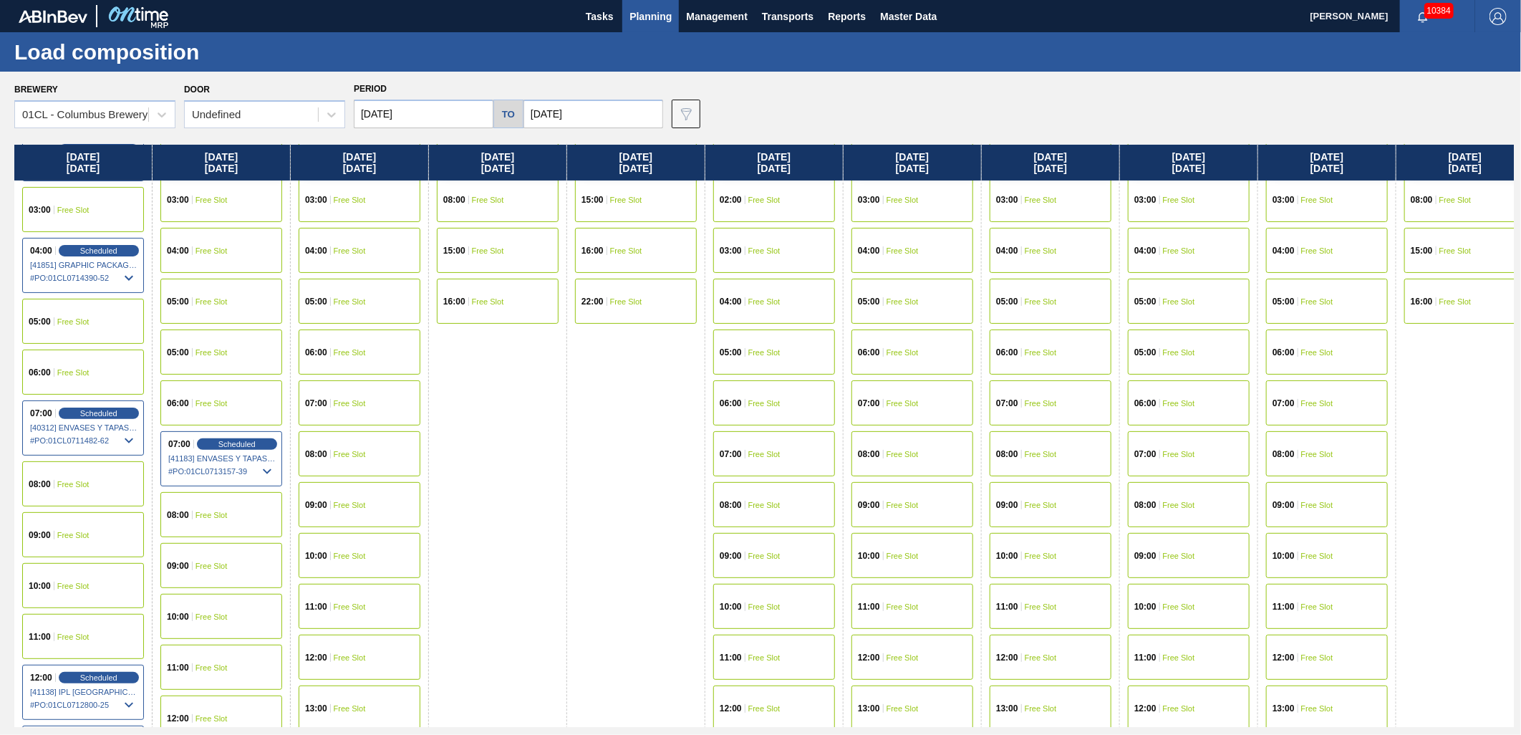
click at [60, 481] on span "Free Slot" at bounding box center [73, 484] width 32 height 9
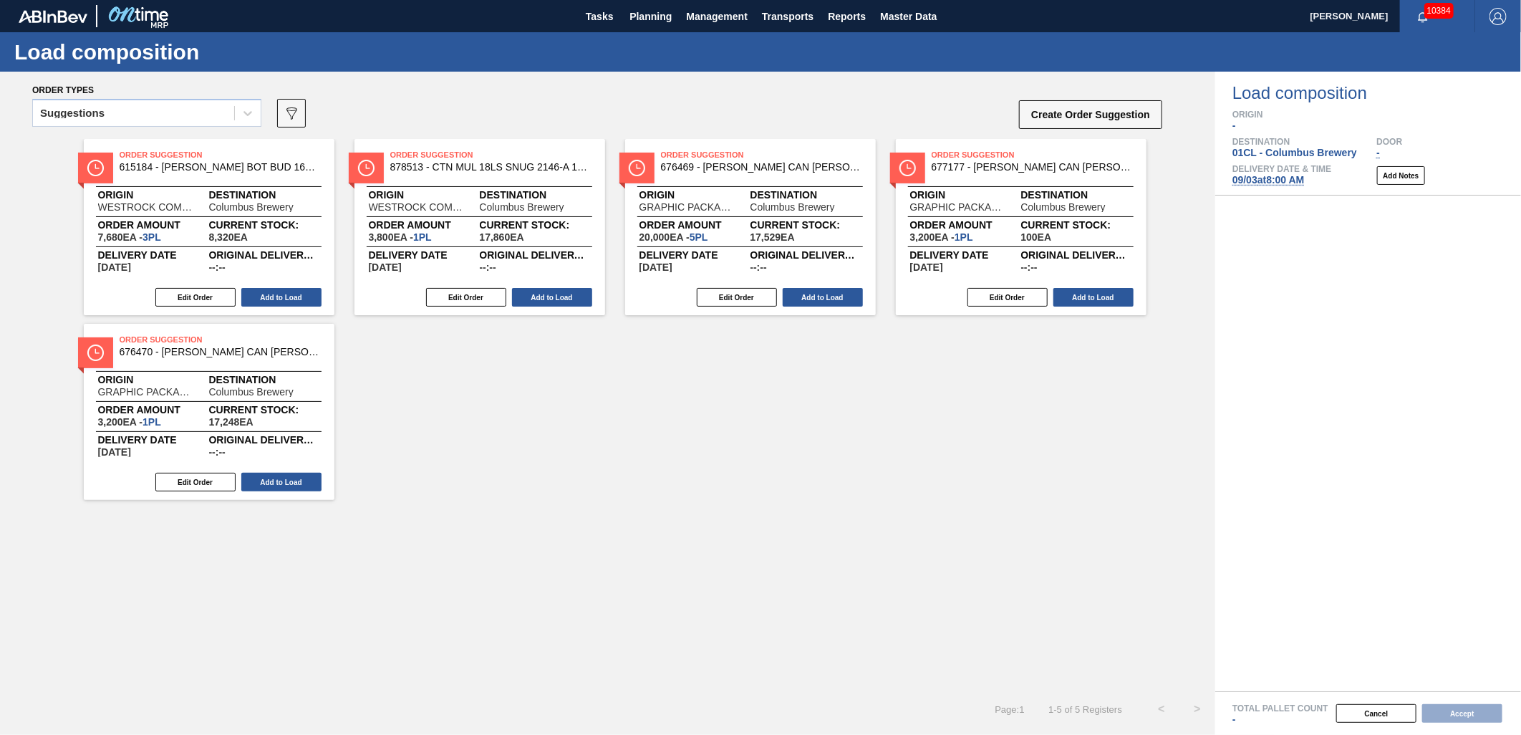
drag, startPoint x: 204, startPoint y: 120, endPoint x: 189, endPoint y: 129, distance: 17.3
click at [204, 120] on div "Suggestions" at bounding box center [133, 113] width 201 height 21
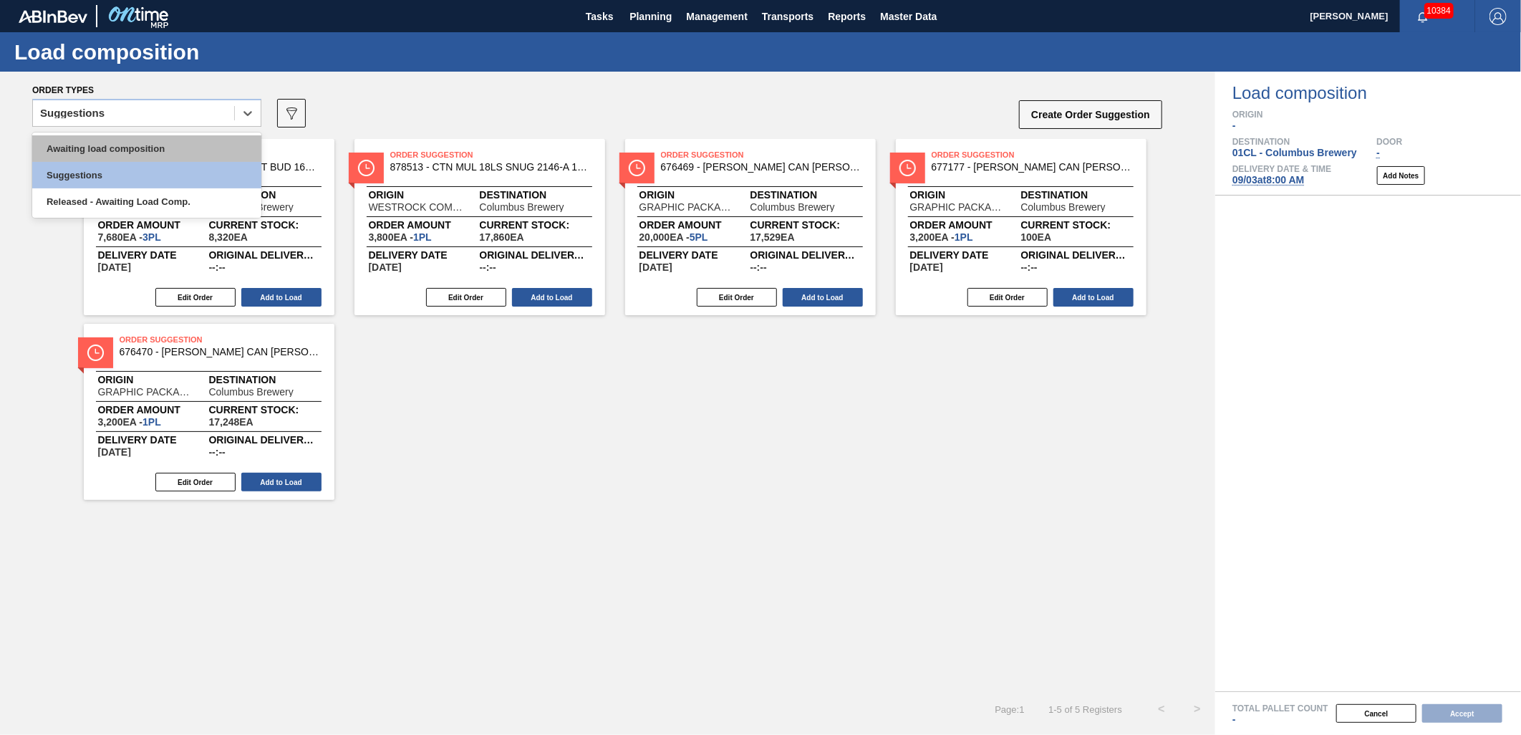
click at [162, 145] on div "Awaiting load composition" at bounding box center [146, 148] width 229 height 26
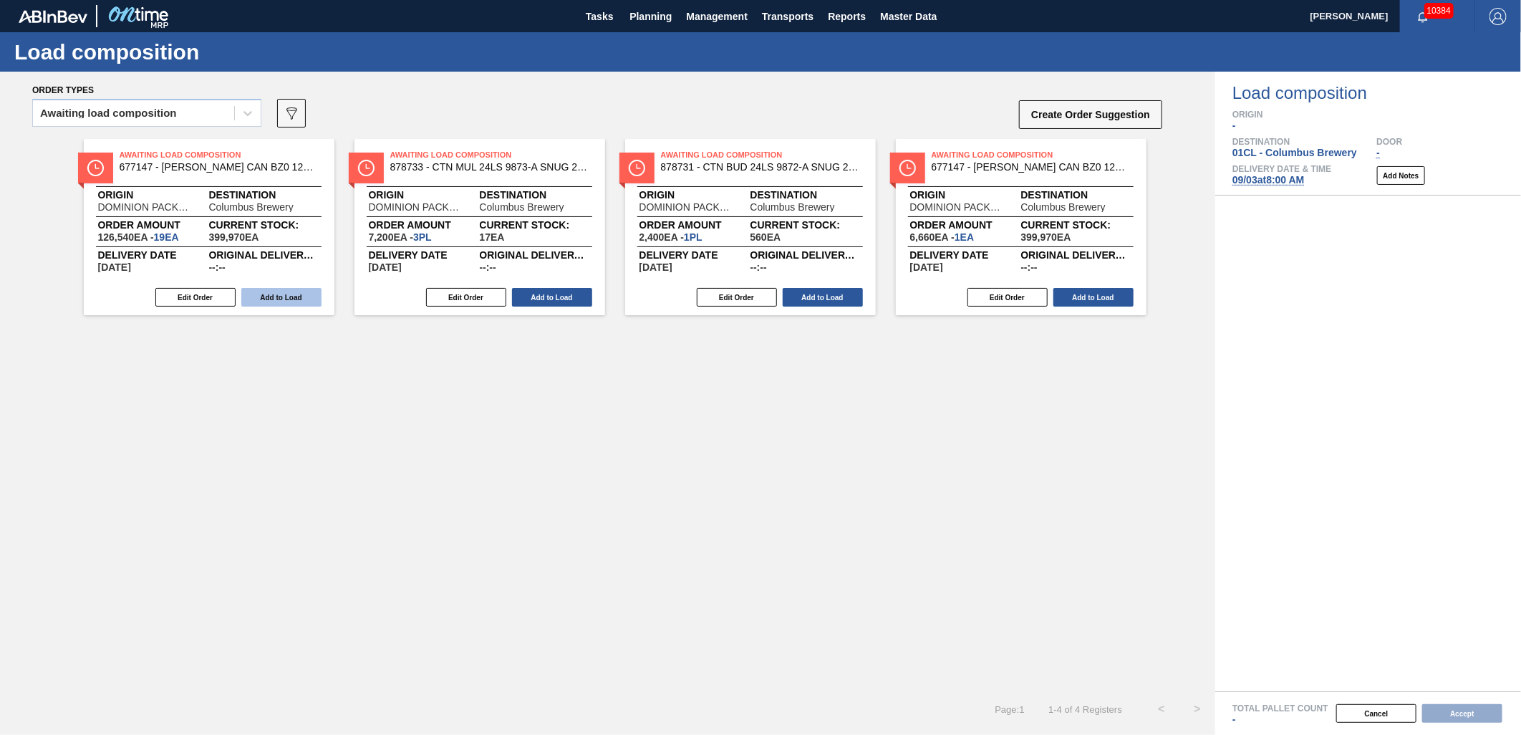
click at [254, 294] on button "Add to Load" at bounding box center [281, 297] width 80 height 19
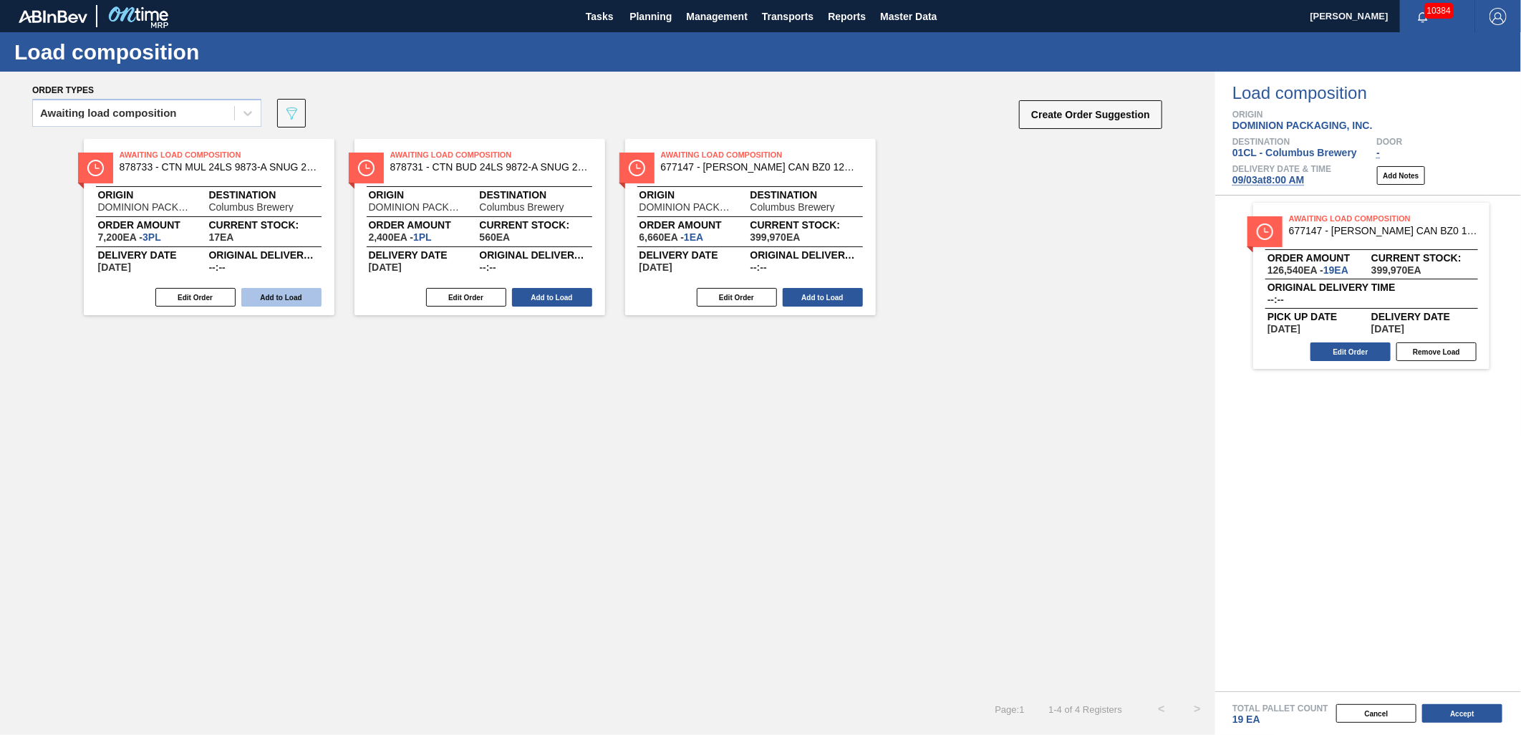
click at [254, 294] on button "Add to Load" at bounding box center [281, 297] width 80 height 19
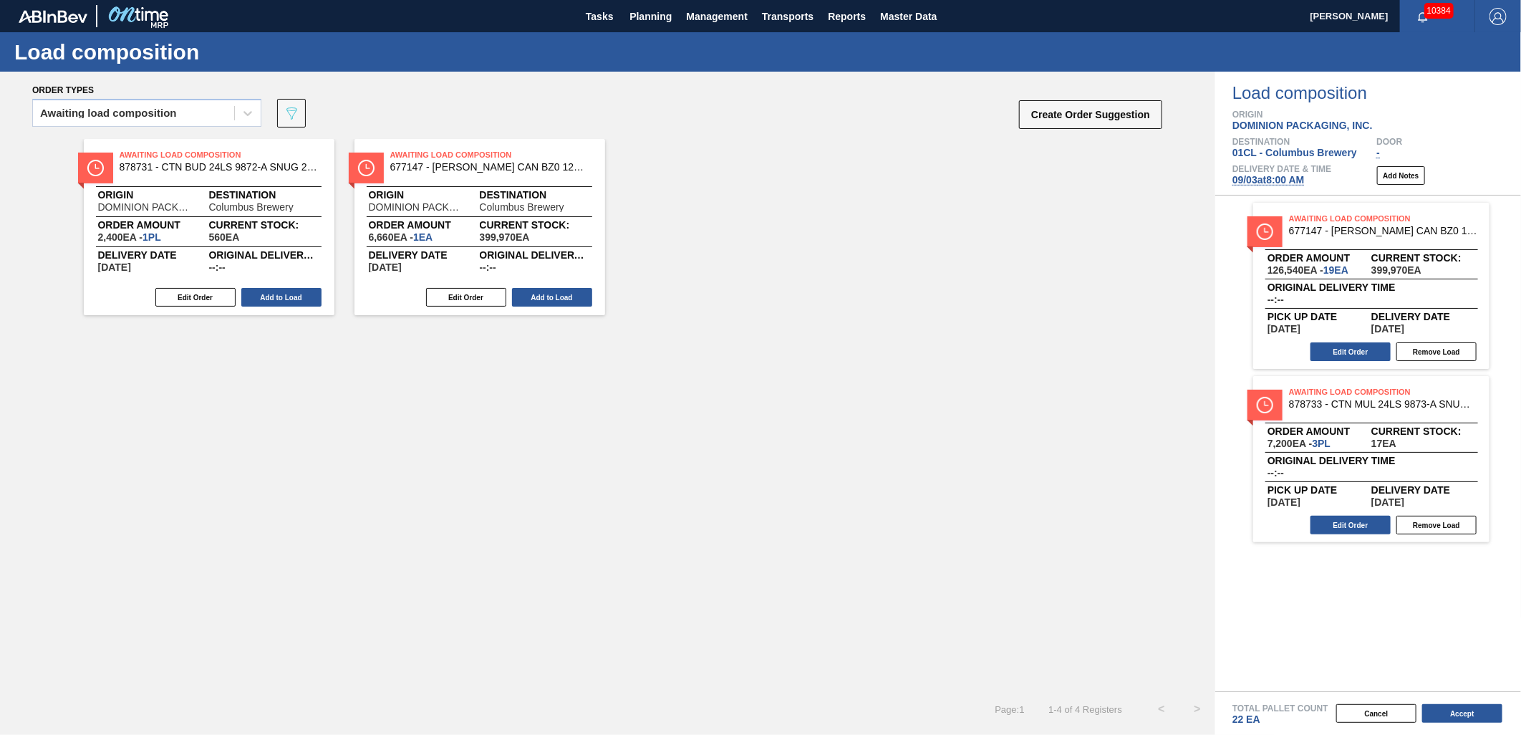
click at [254, 294] on button "Add to Load" at bounding box center [281, 297] width 80 height 19
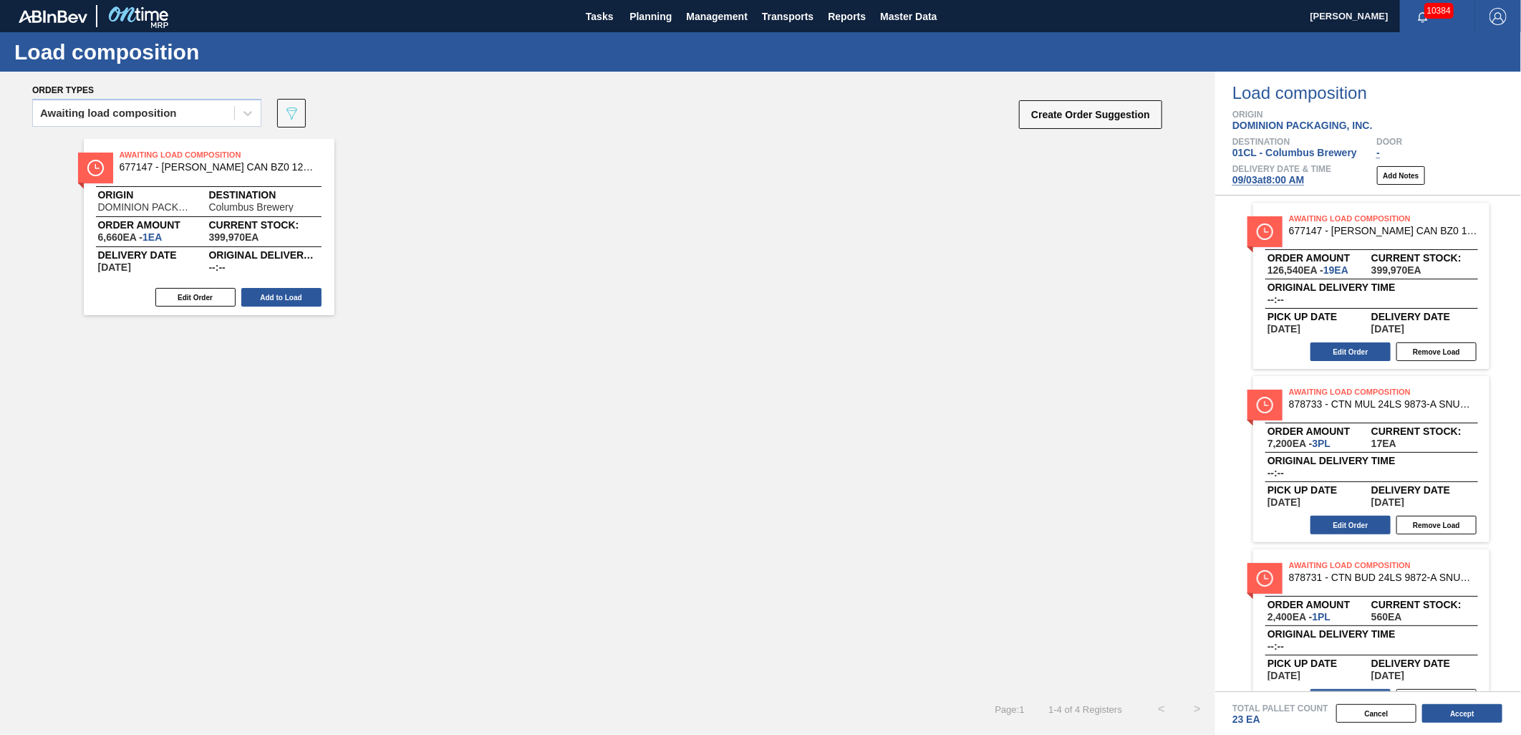
click at [254, 294] on button "Add to Load" at bounding box center [281, 297] width 80 height 19
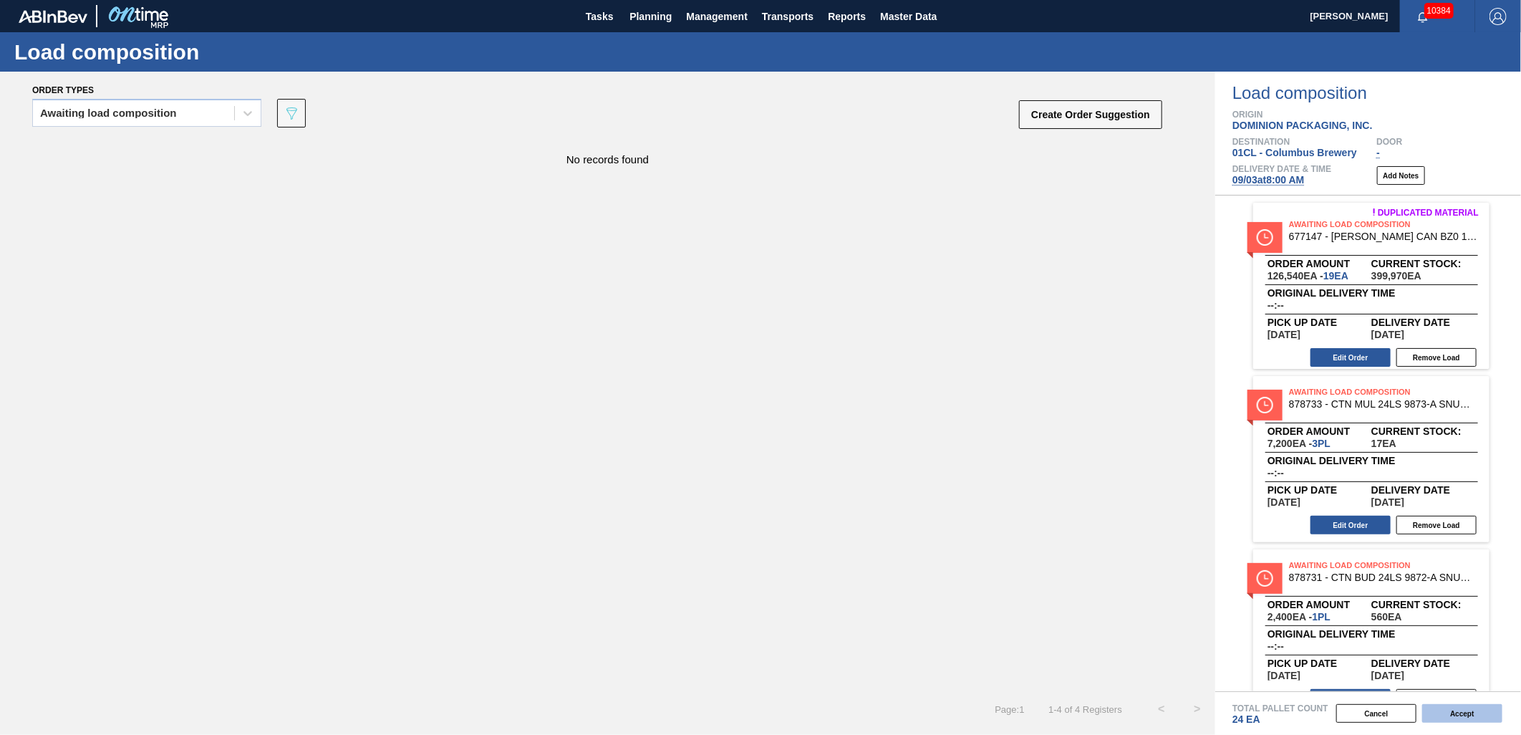
click at [1447, 712] on button "Accept" at bounding box center [1462, 713] width 80 height 19
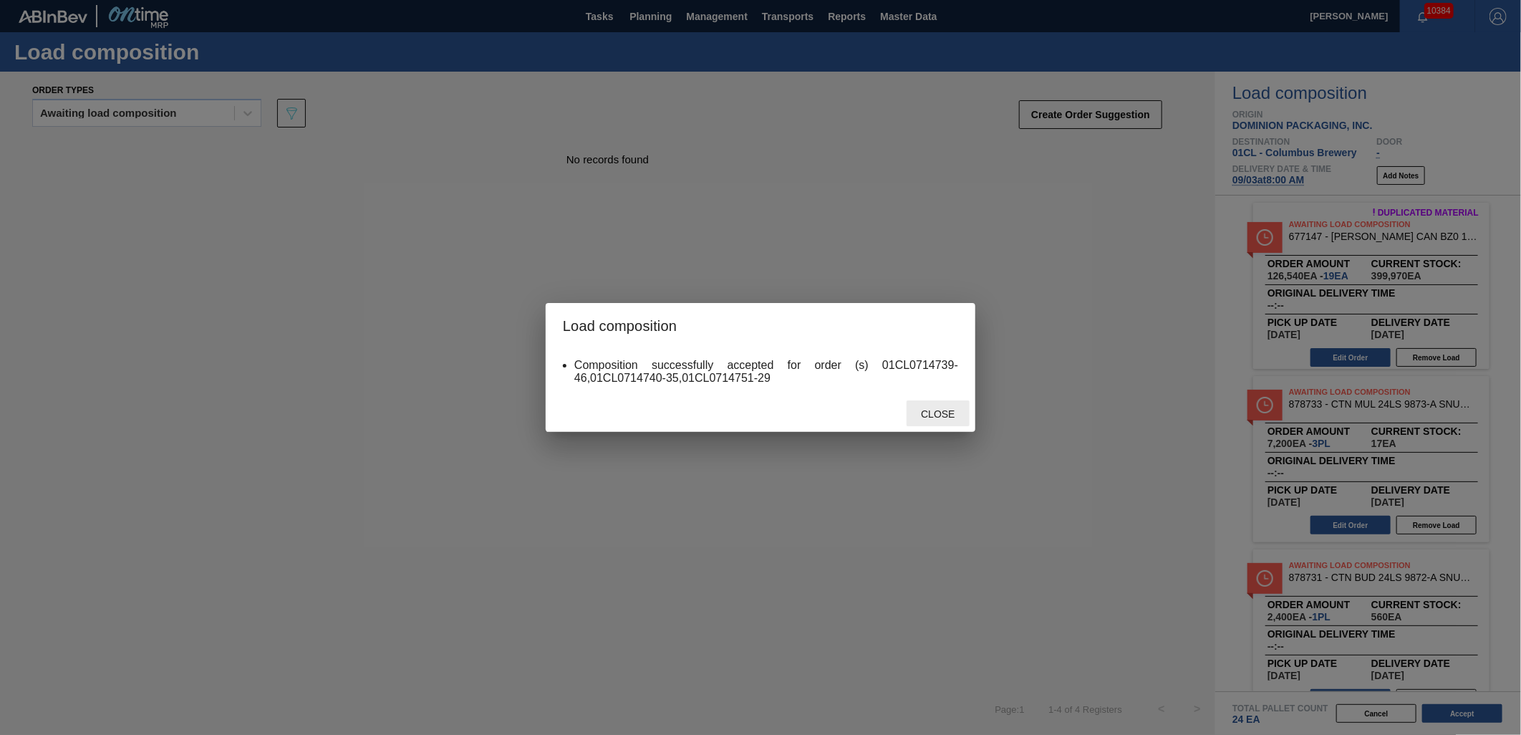
click at [931, 409] on span "Close" at bounding box center [937, 413] width 57 height 11
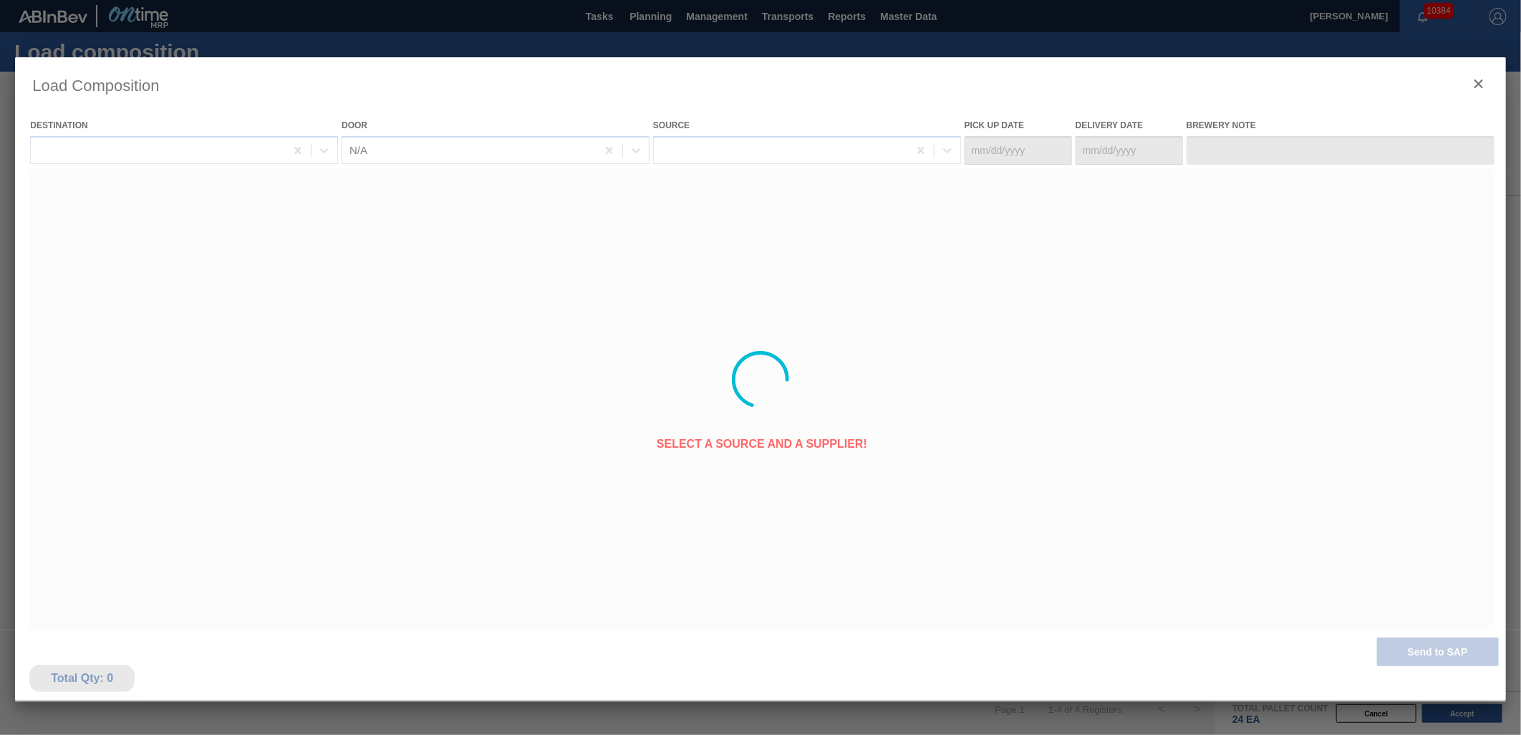
type Date "[DATE]"
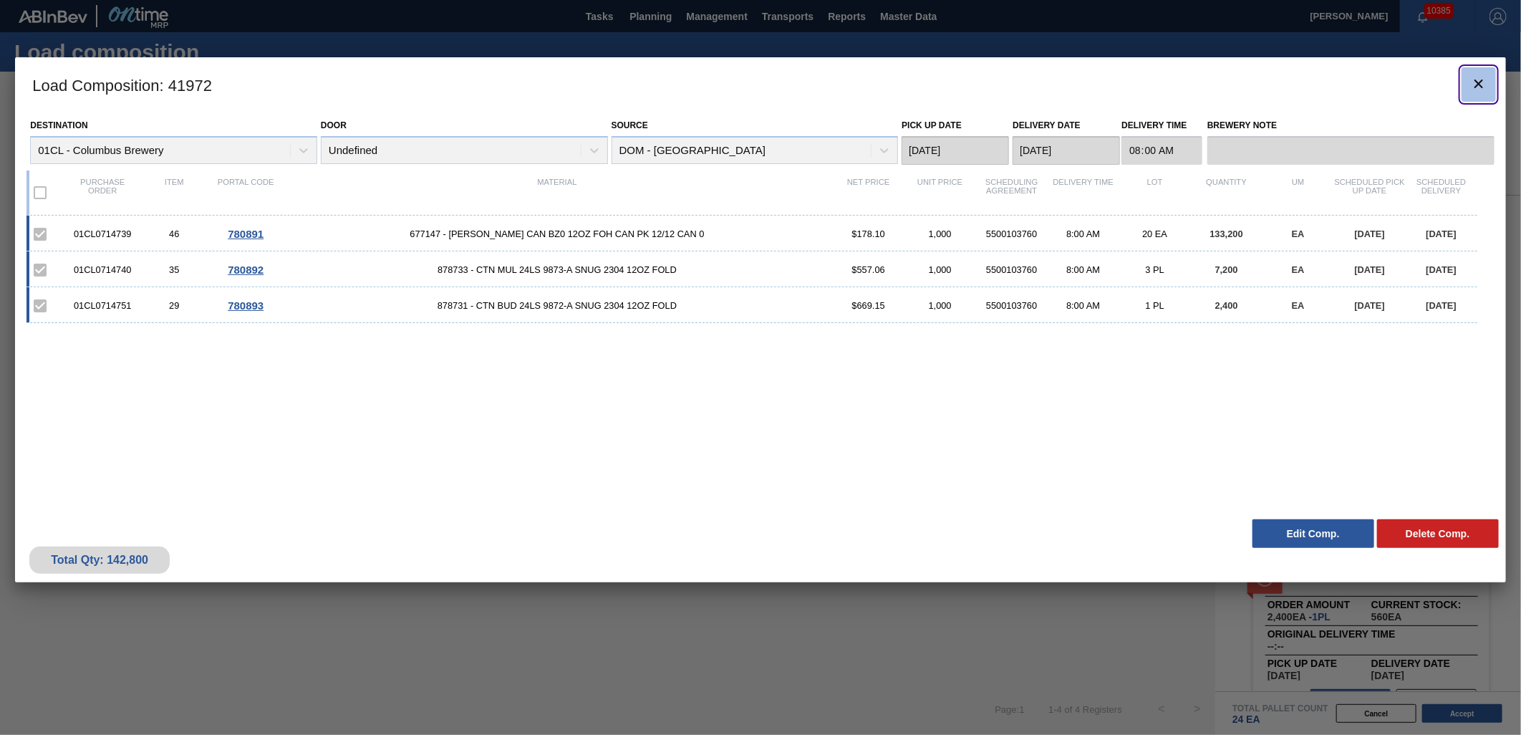
click at [1481, 79] on icon "botão de ícone" at bounding box center [1478, 83] width 17 height 17
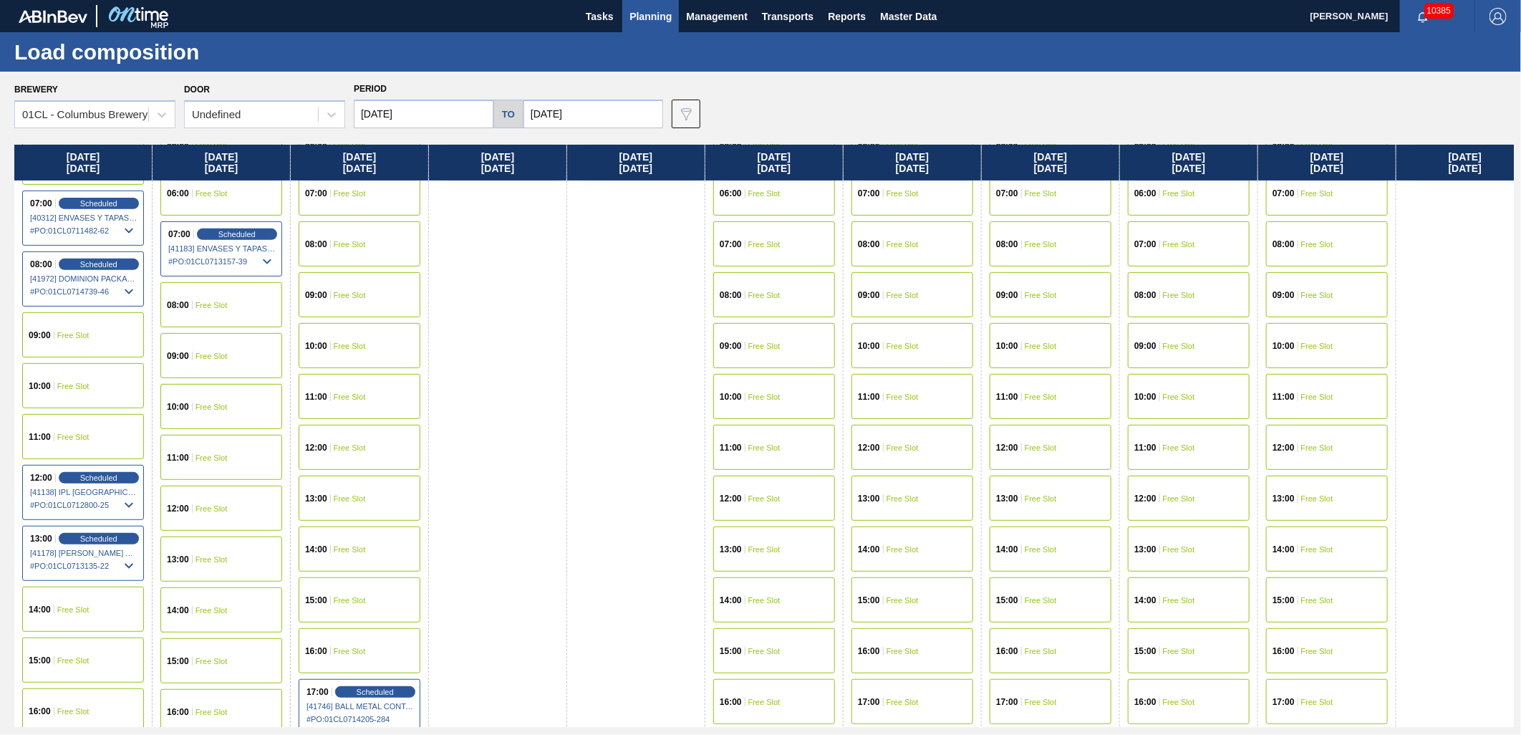
scroll to position [397, 0]
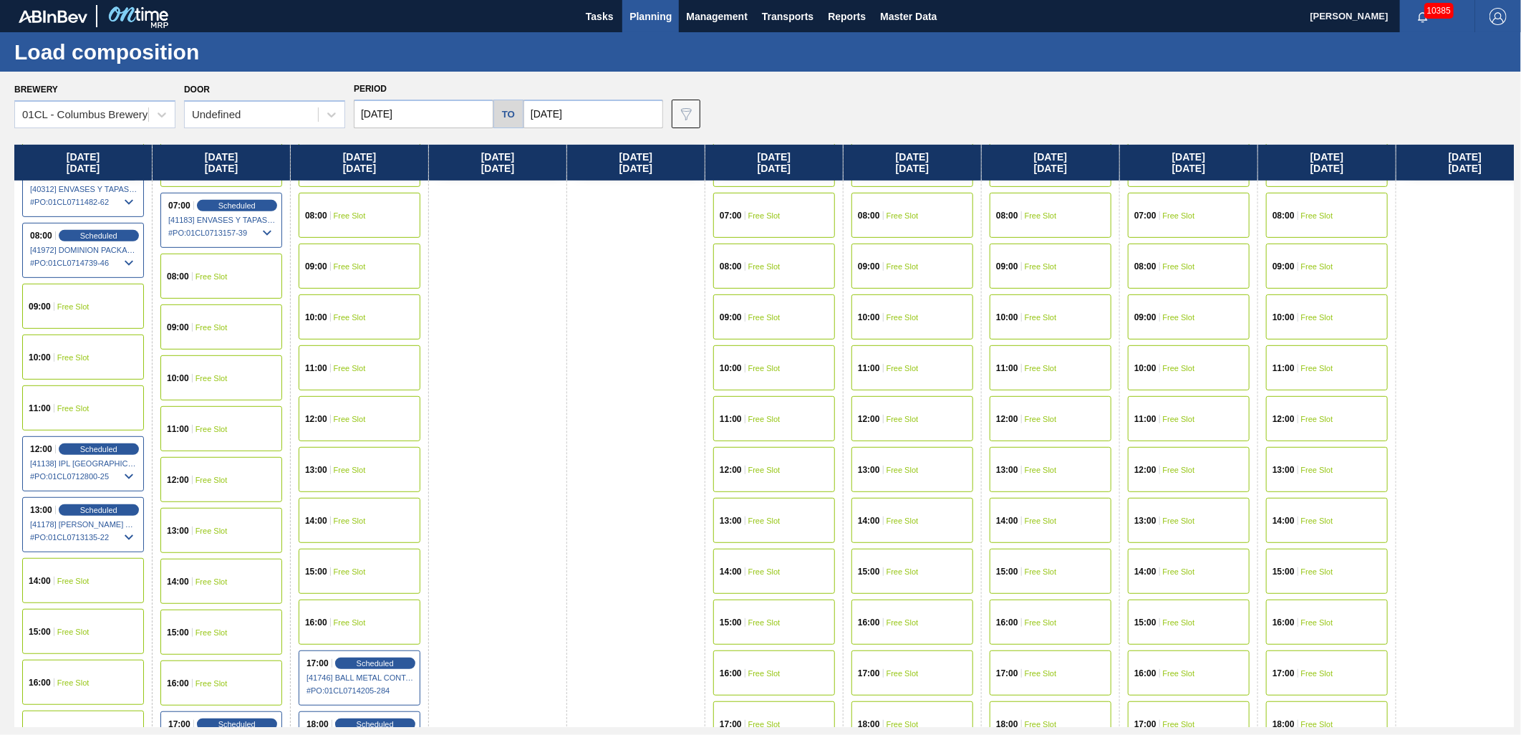
click at [66, 581] on span "Free Slot" at bounding box center [73, 580] width 32 height 9
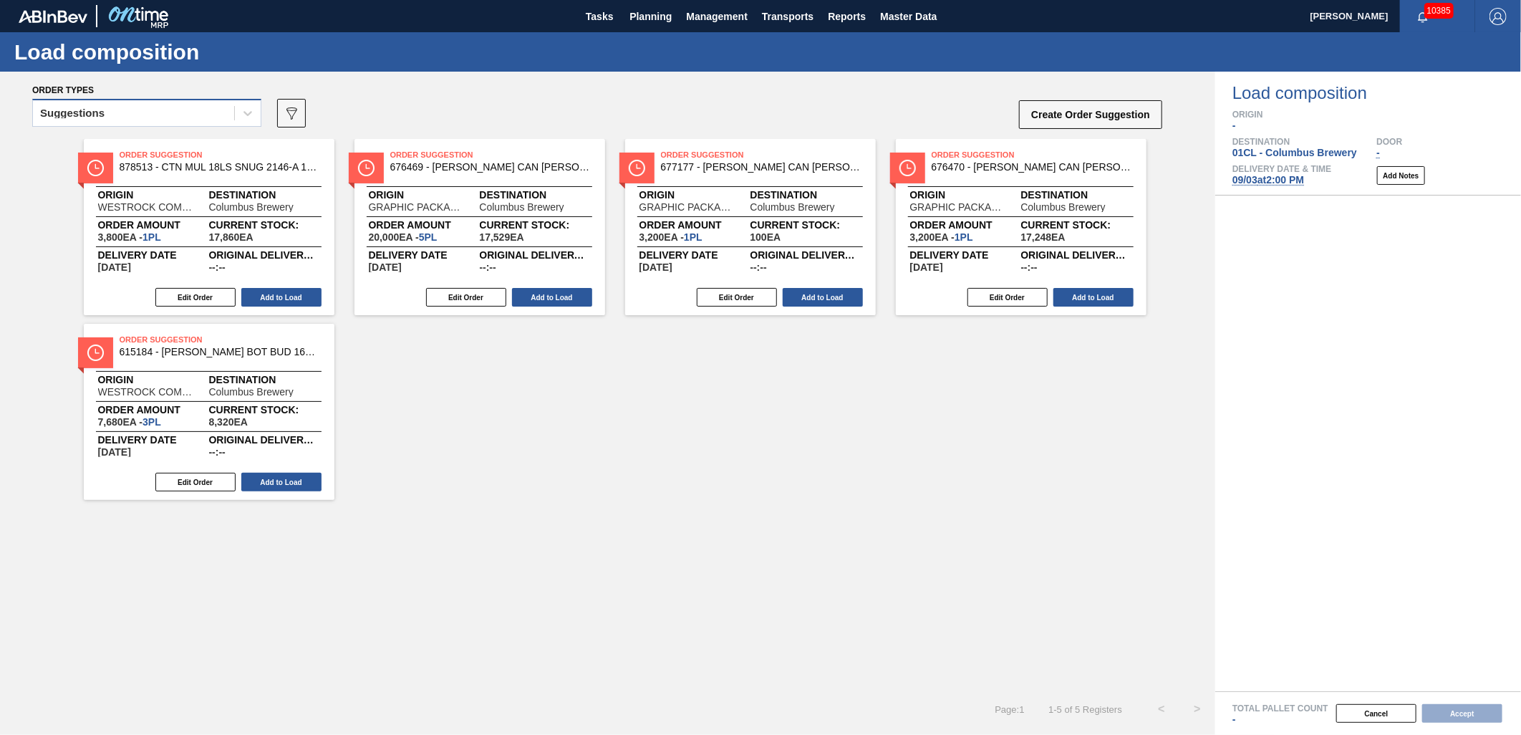
click at [151, 117] on div "Suggestions" at bounding box center [133, 113] width 201 height 21
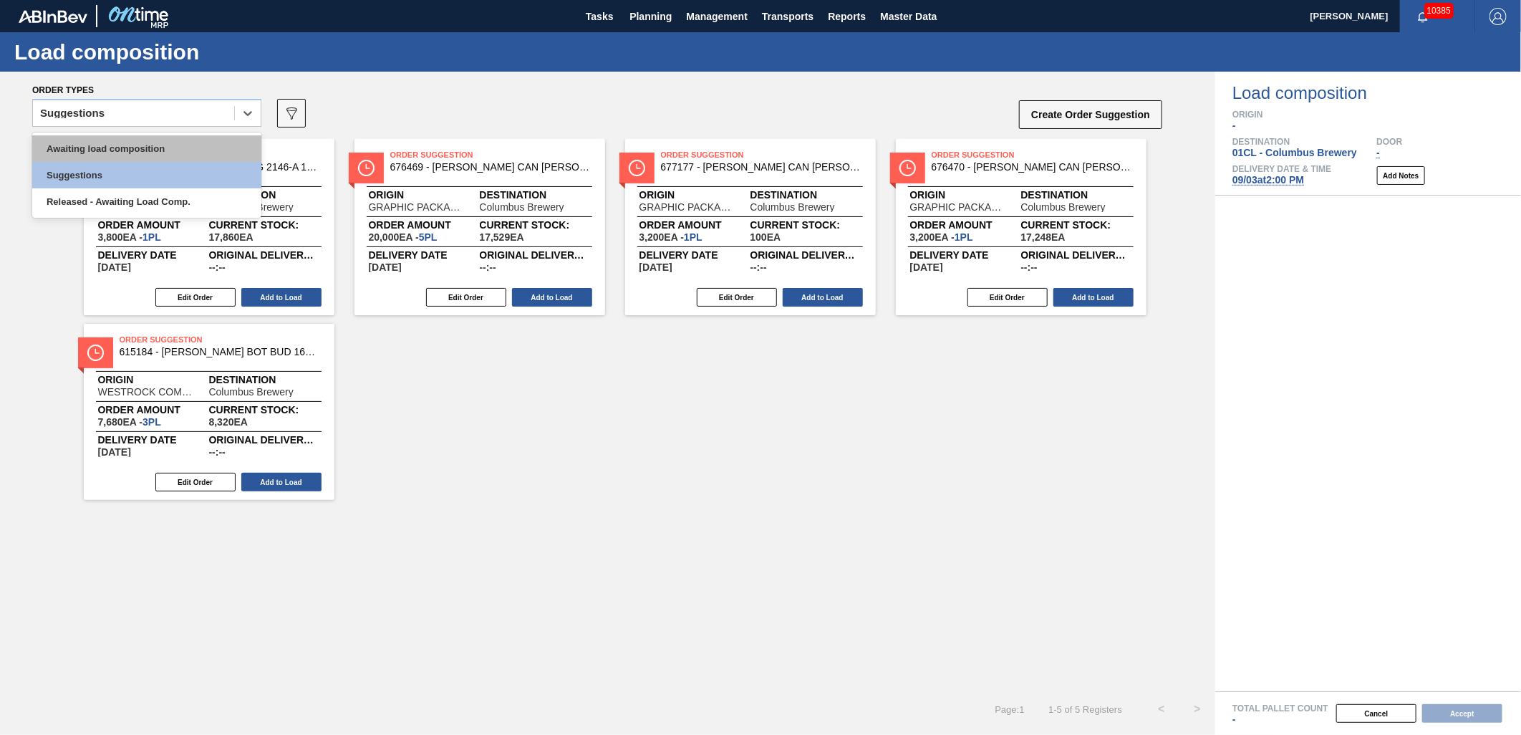
click at [134, 138] on div "Awaiting load composition" at bounding box center [146, 148] width 229 height 26
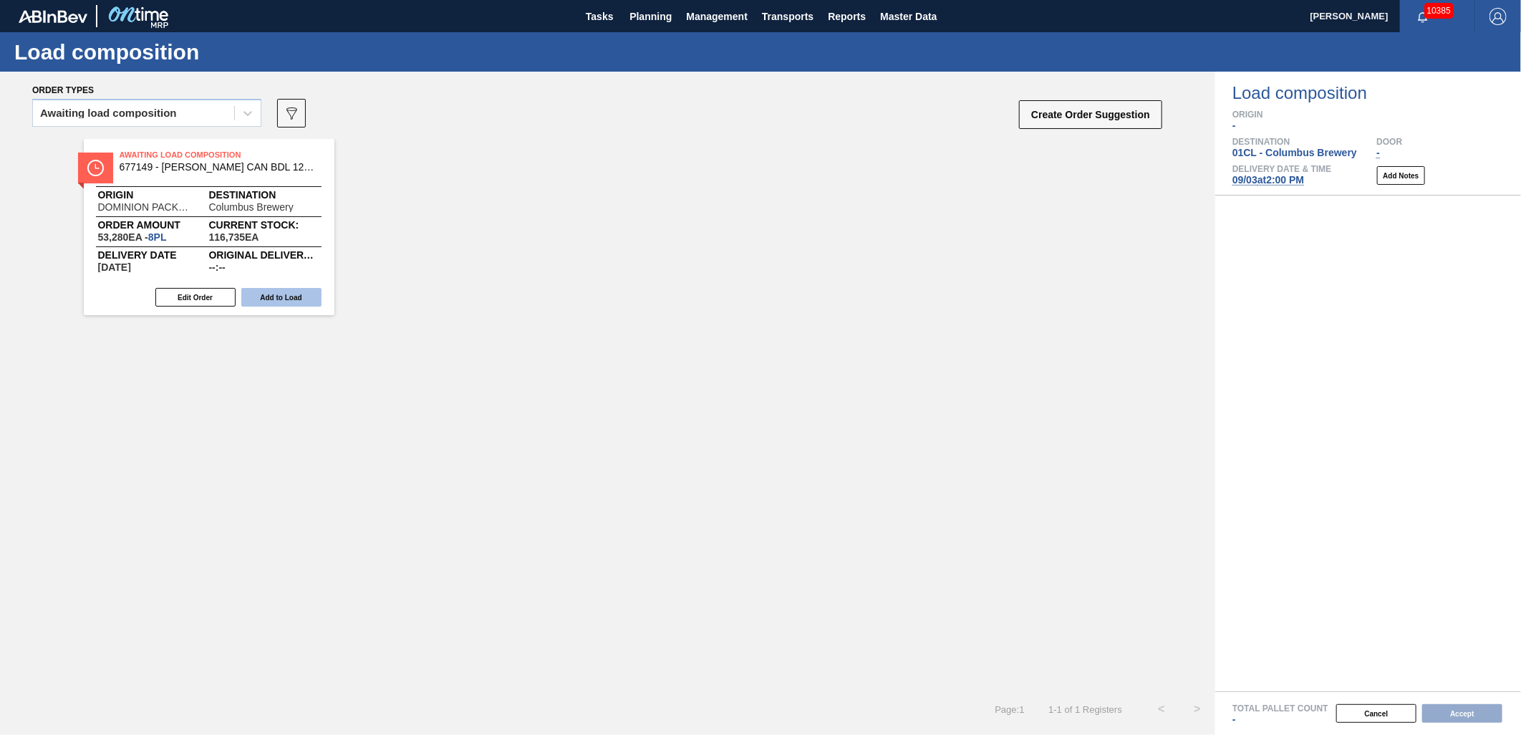
click at [278, 305] on button "Add to Load" at bounding box center [281, 297] width 80 height 19
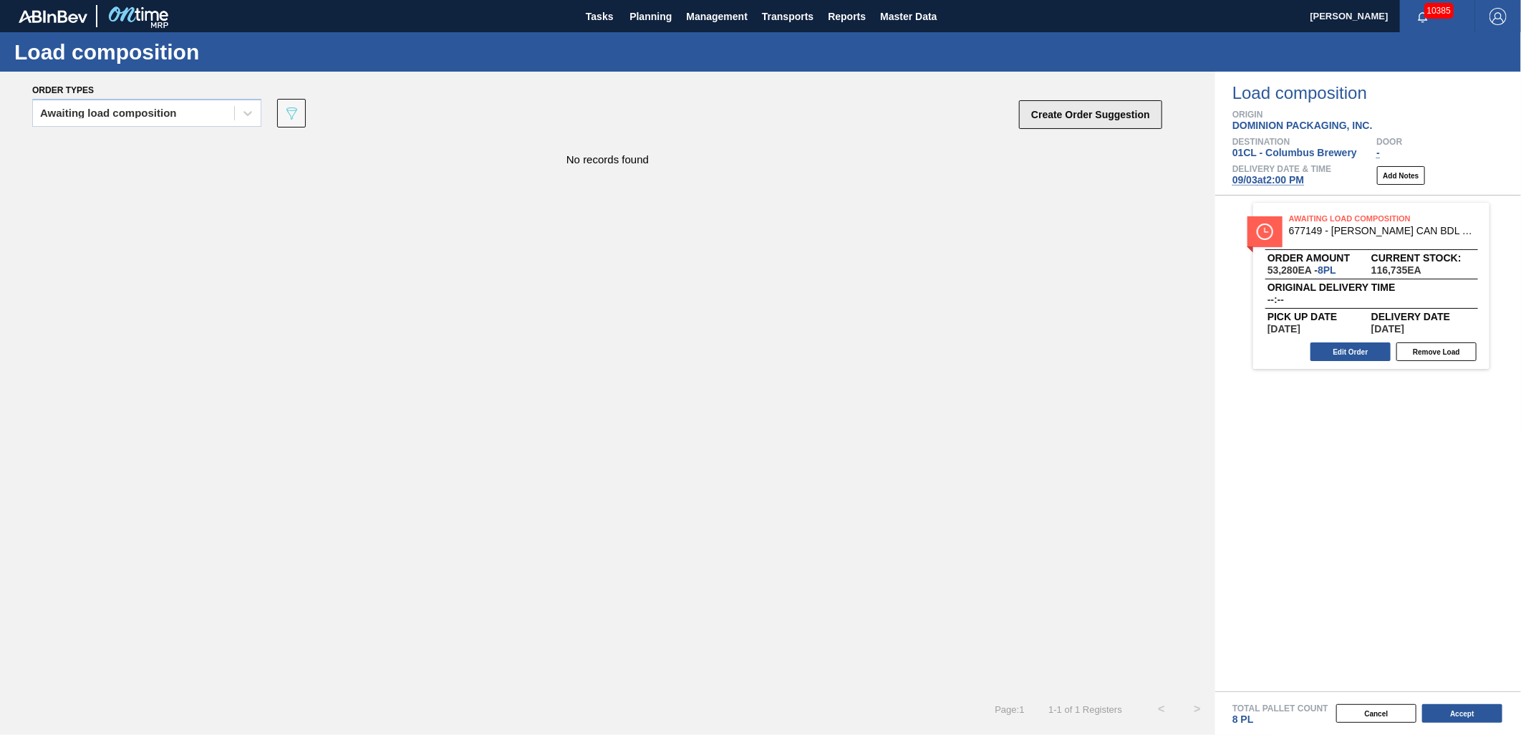
click at [1008, 117] on div "Awaiting load composition 089F7B8B-B2A5-4AFE-B5C0-19BA573D28AC Create Order Sug…" at bounding box center [597, 117] width 1131 height 43
click at [1041, 118] on button "Create Order Suggestion" at bounding box center [1090, 114] width 143 height 29
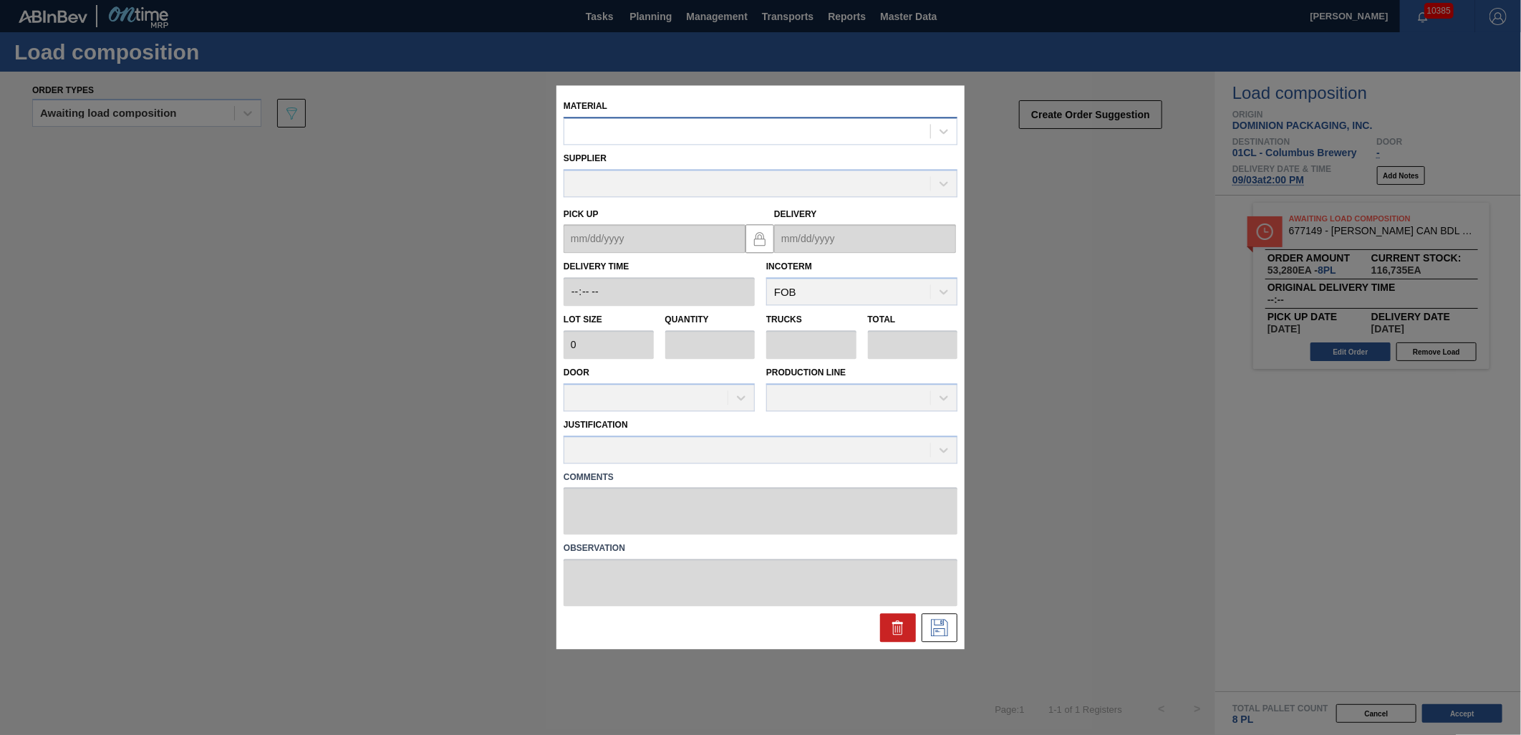
click at [693, 137] on div at bounding box center [747, 131] width 366 height 21
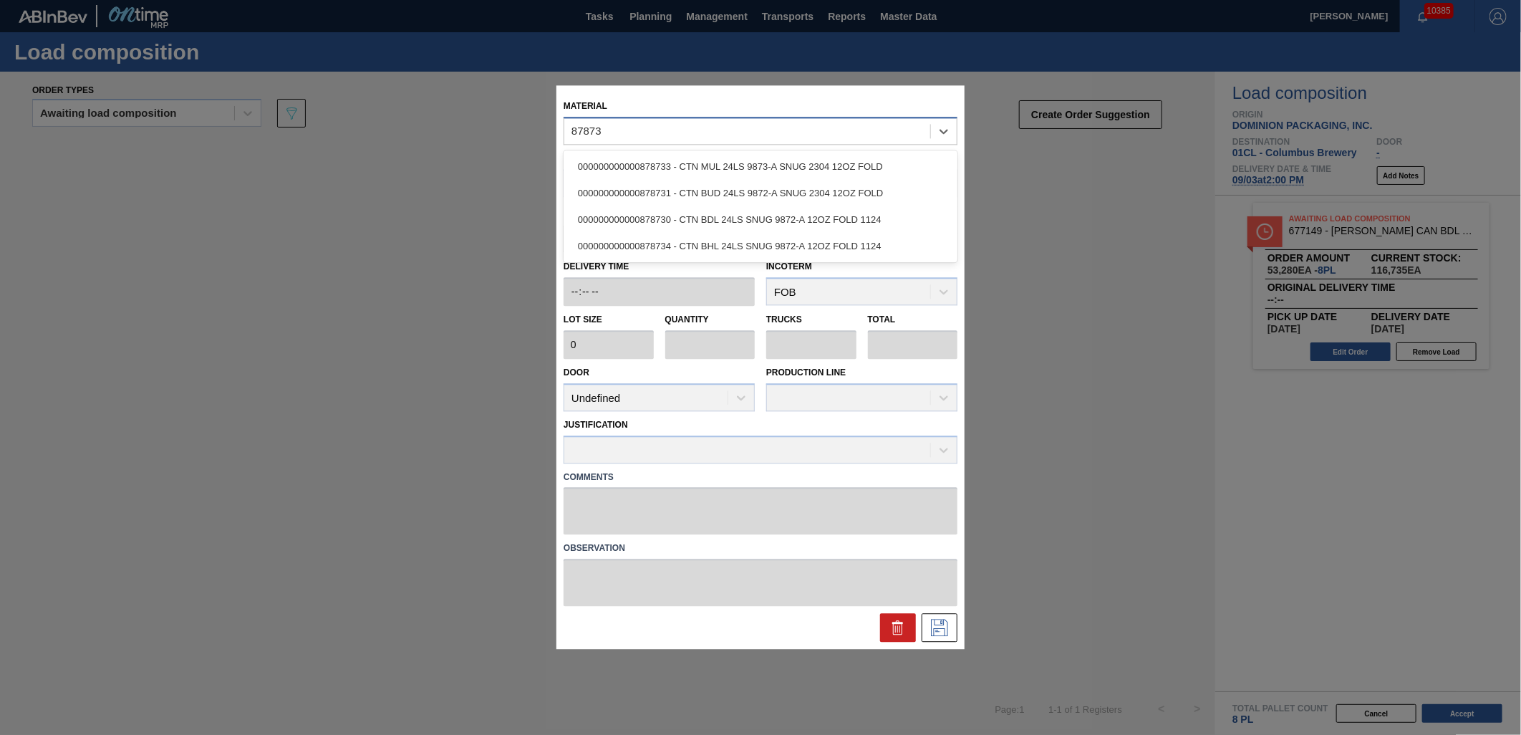
type input "878733"
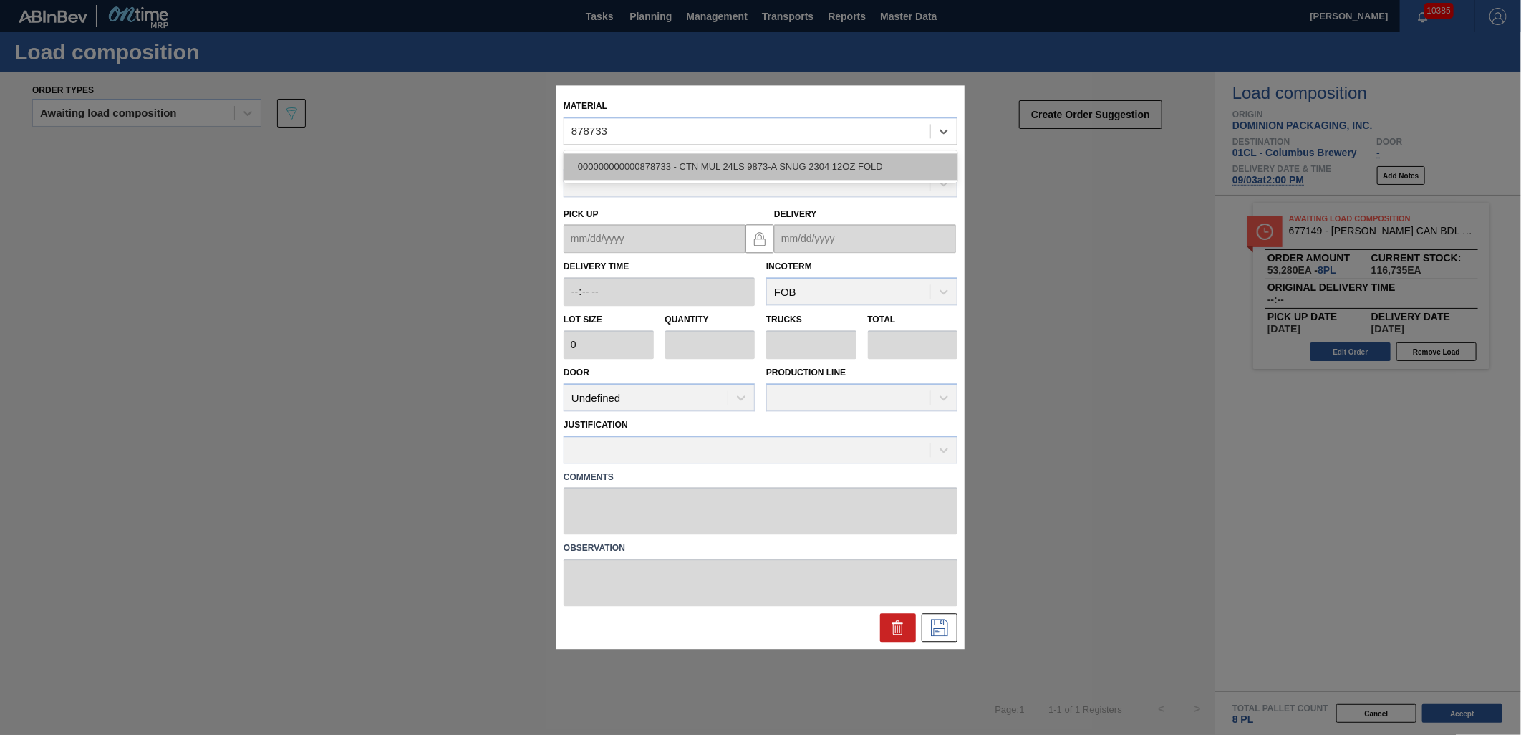
click at [719, 179] on div "000000000000878733 - CTN MUL 24LS 9873-A SNUG 2304 12OZ FOLD" at bounding box center [760, 166] width 394 height 26
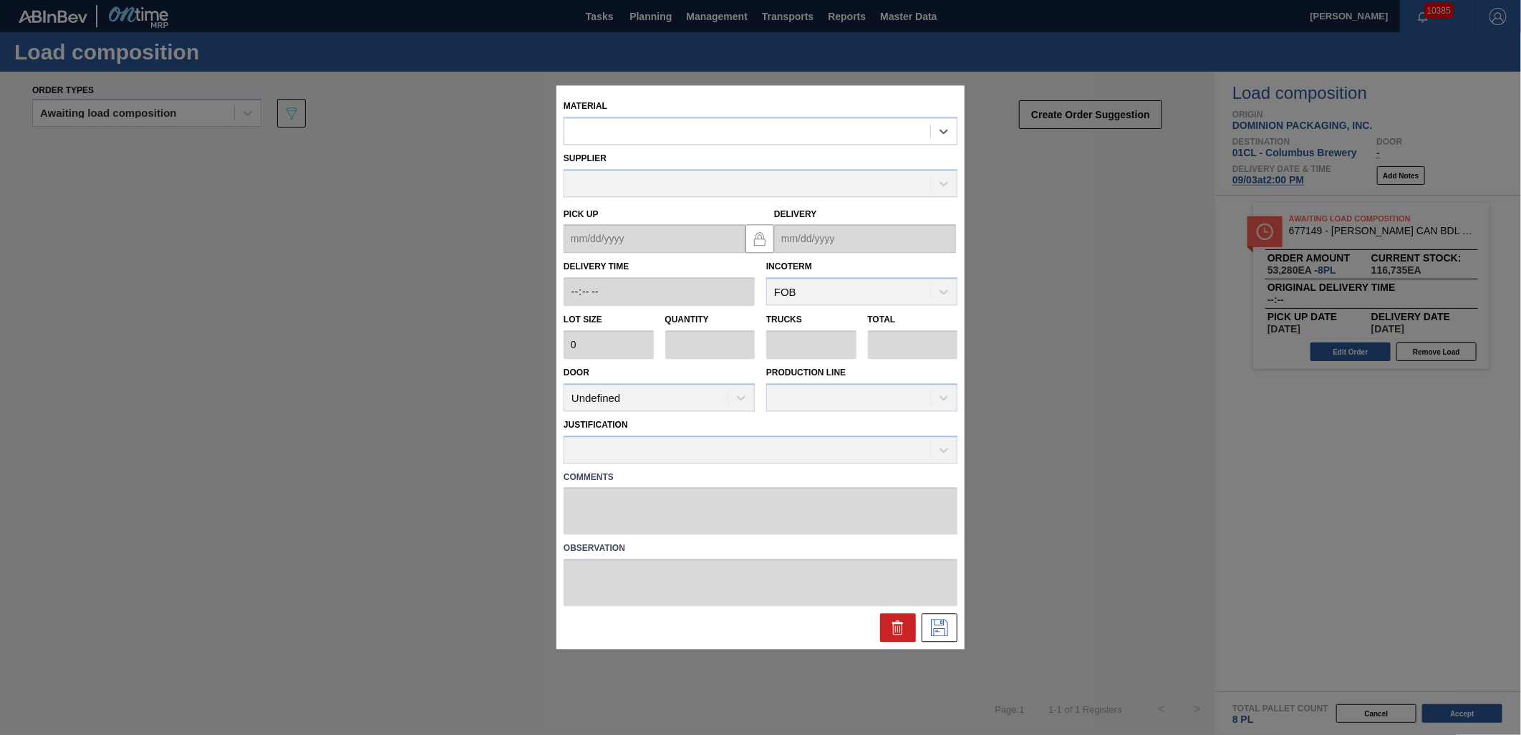
type input "2,400"
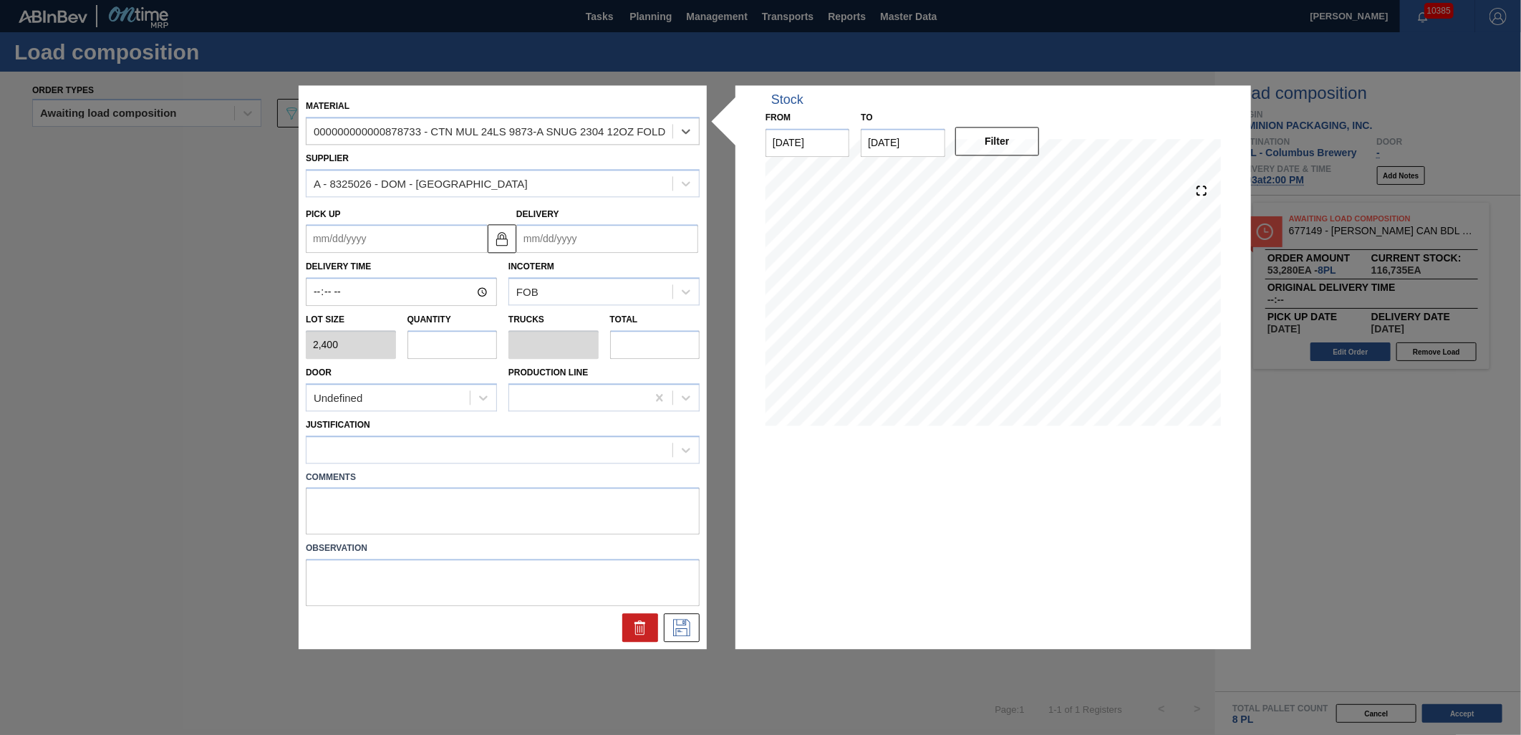
click at [603, 244] on input "Delivery" at bounding box center [607, 239] width 182 height 29
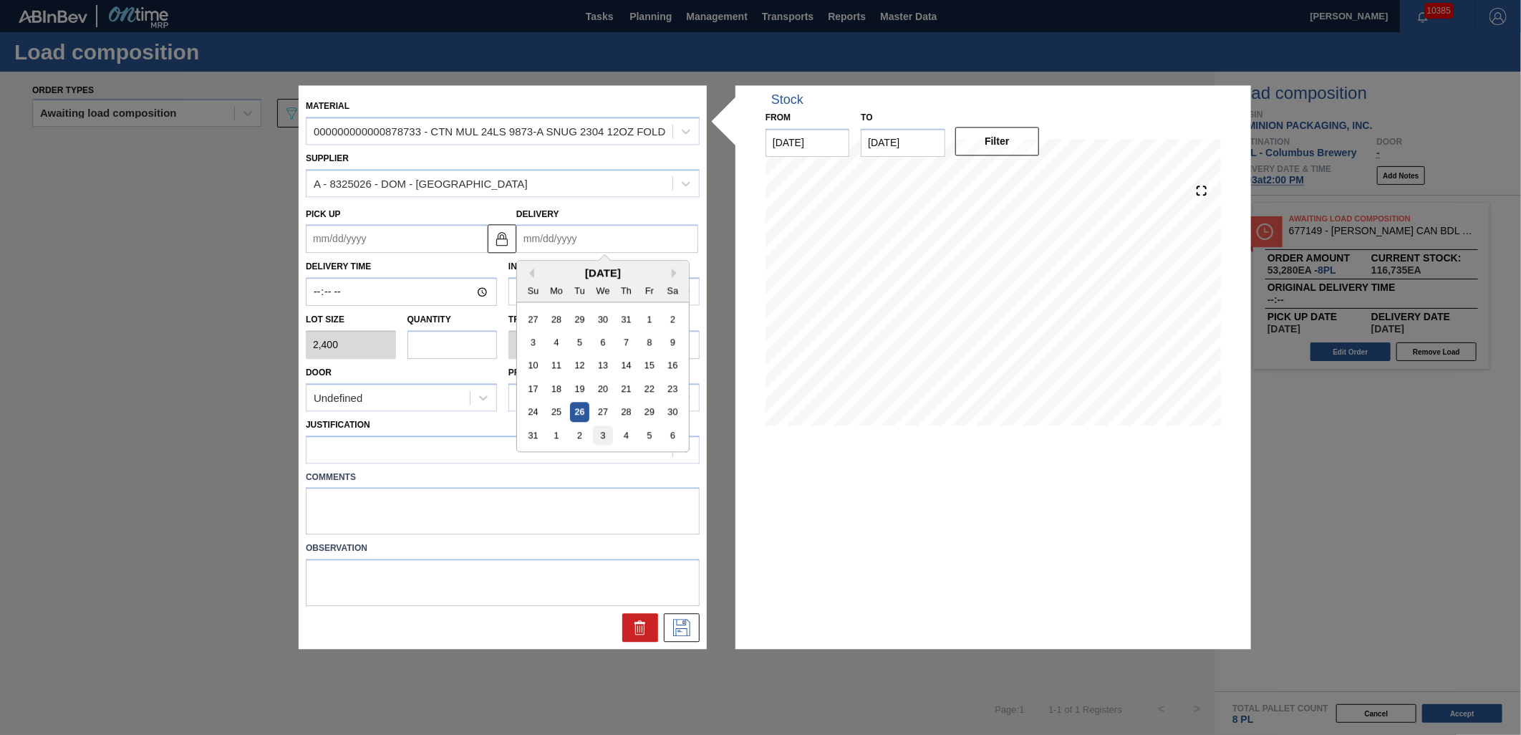
click at [603, 432] on div "3" at bounding box center [602, 435] width 19 height 19
type up "[DATE]"
type input "[DATE]"
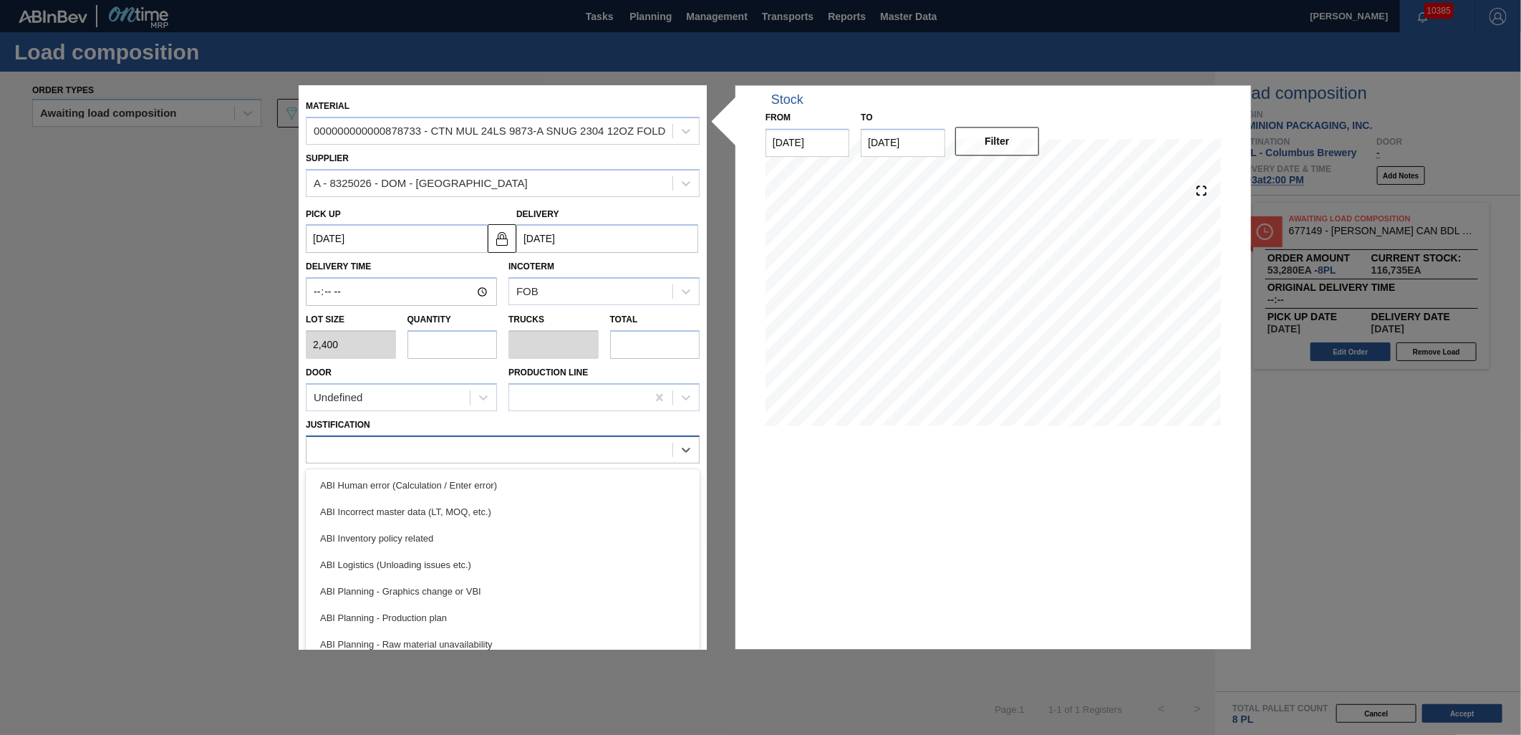
click at [489, 452] on div at bounding box center [489, 449] width 366 height 21
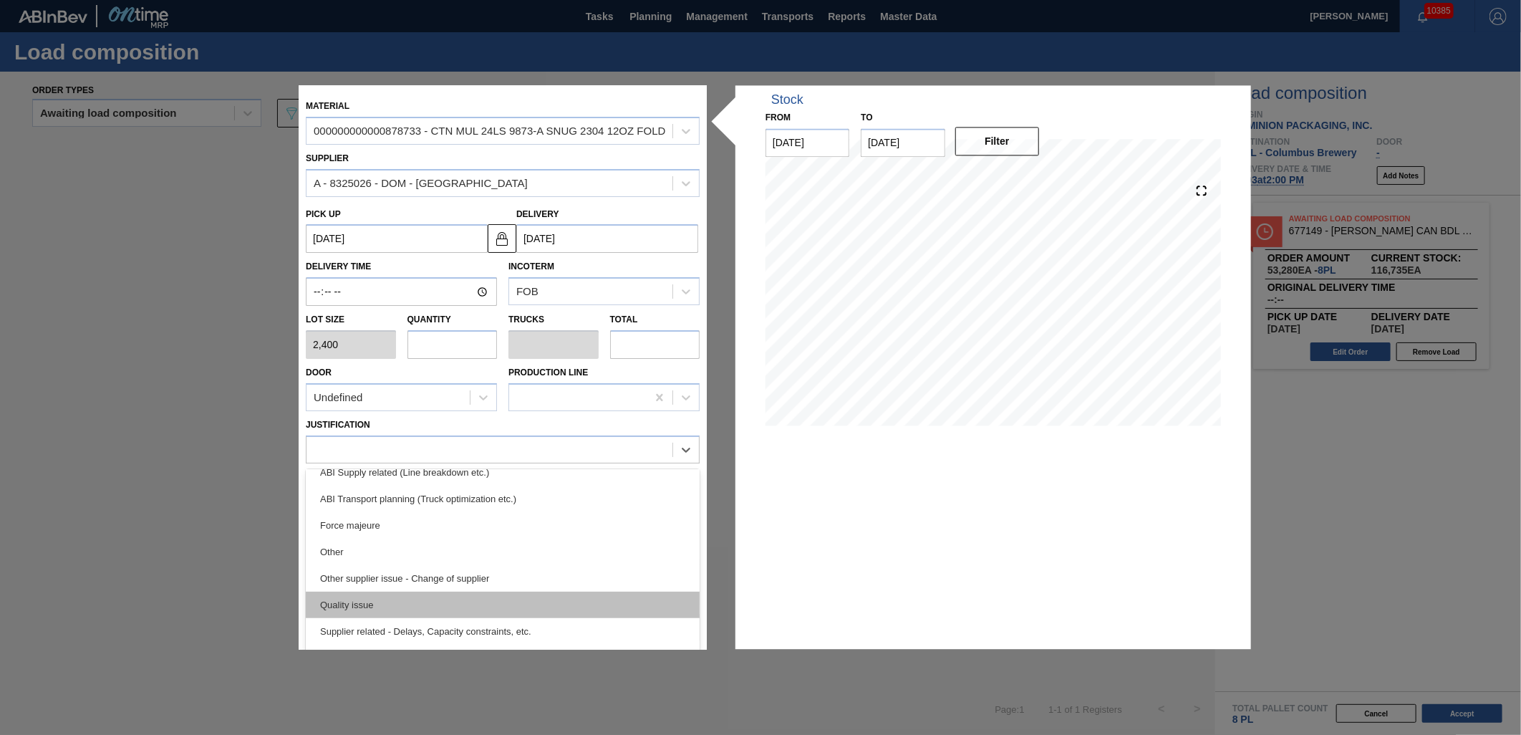
scroll to position [238, 0]
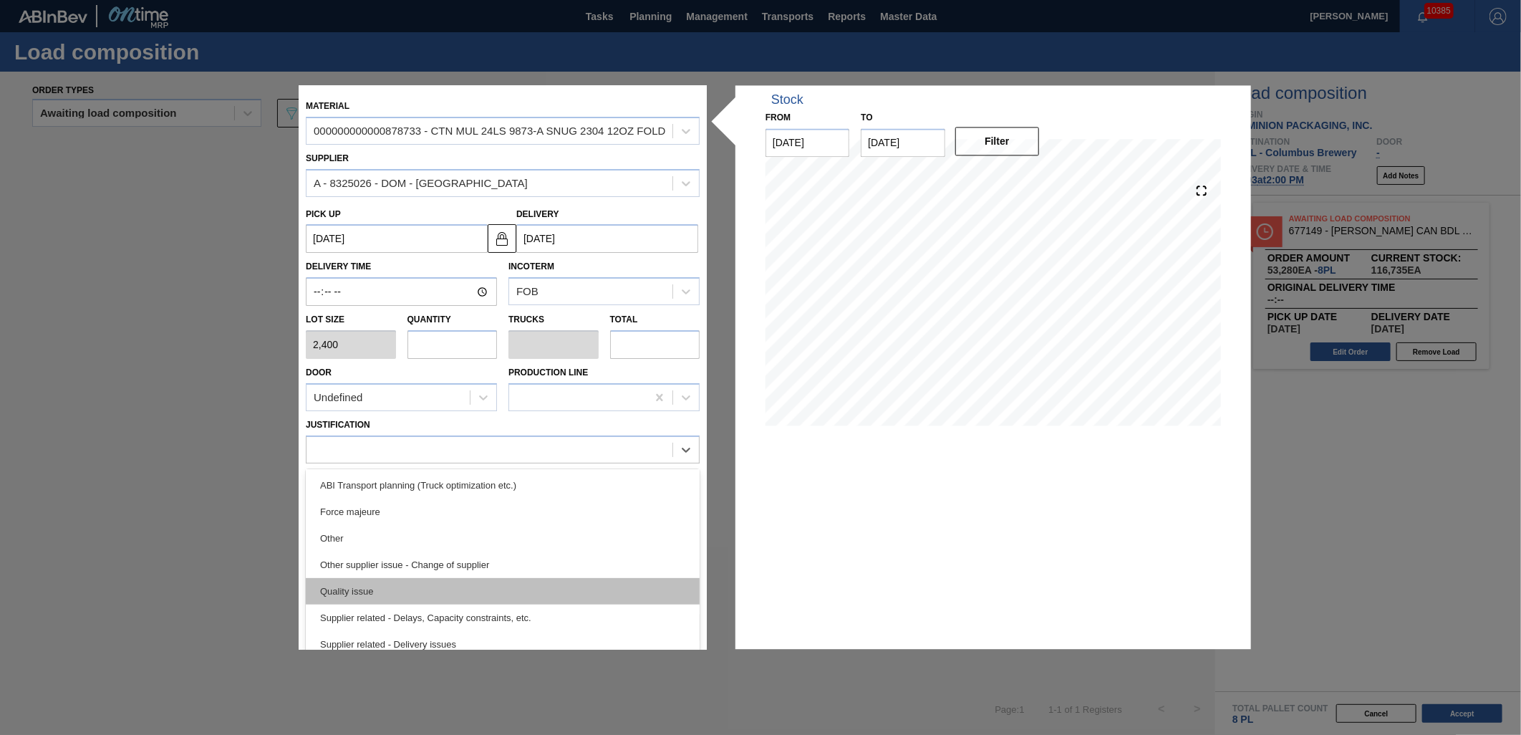
click at [483, 588] on div "Quality issue" at bounding box center [503, 591] width 394 height 26
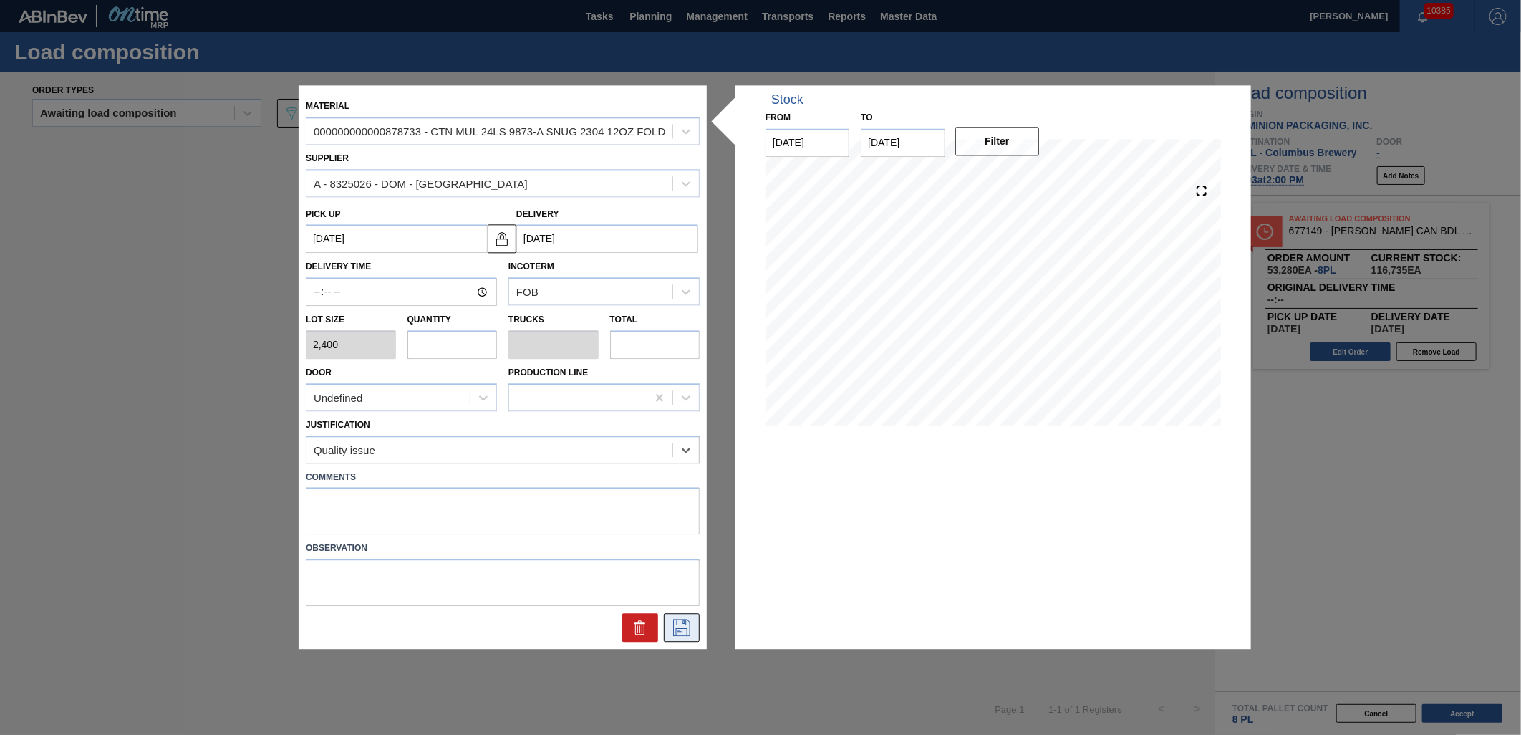
click at [679, 624] on icon at bounding box center [681, 627] width 23 height 17
click at [474, 344] on input "text" at bounding box center [452, 344] width 90 height 29
type input "2"
type input "0.077"
type input "4,800"
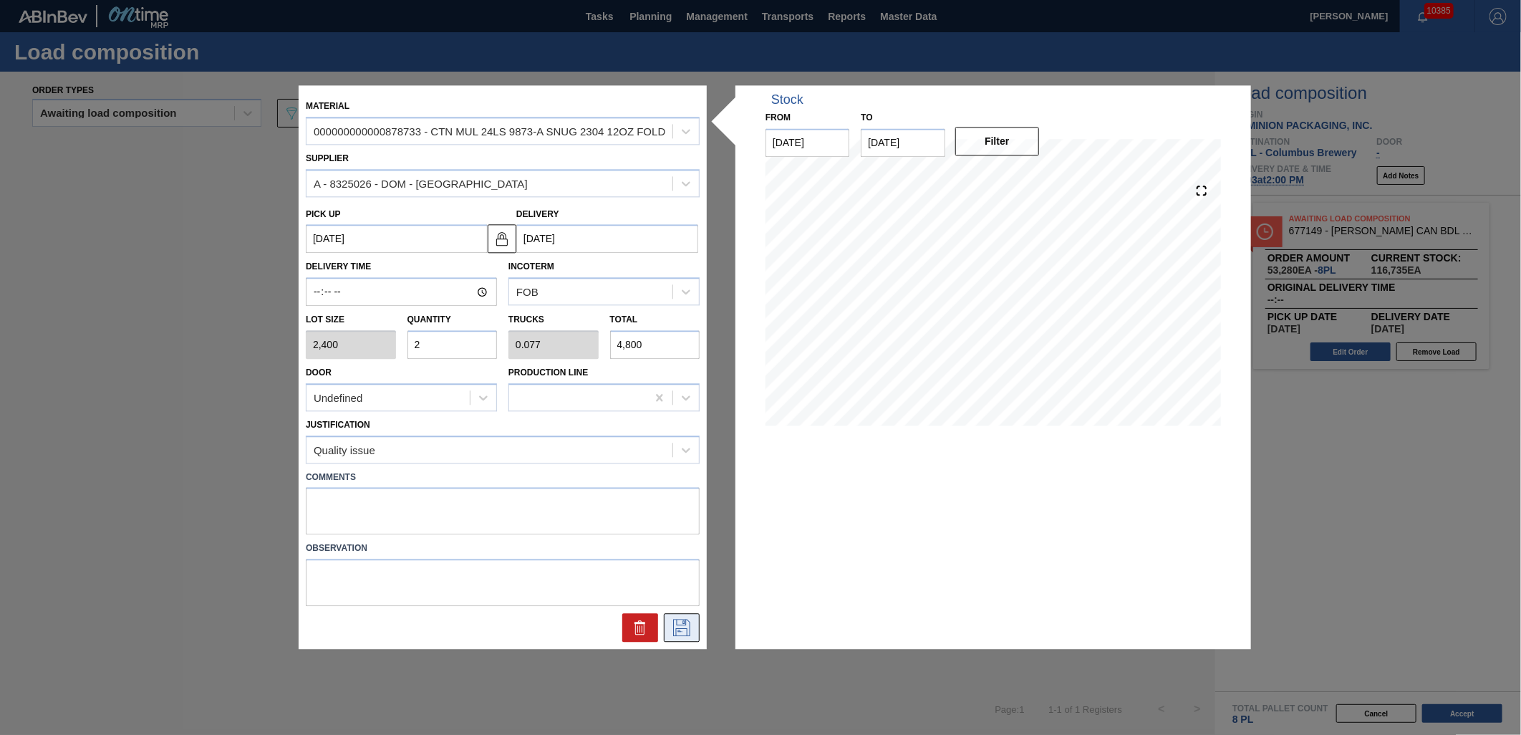
type input "2"
click at [697, 639] on button at bounding box center [682, 628] width 36 height 29
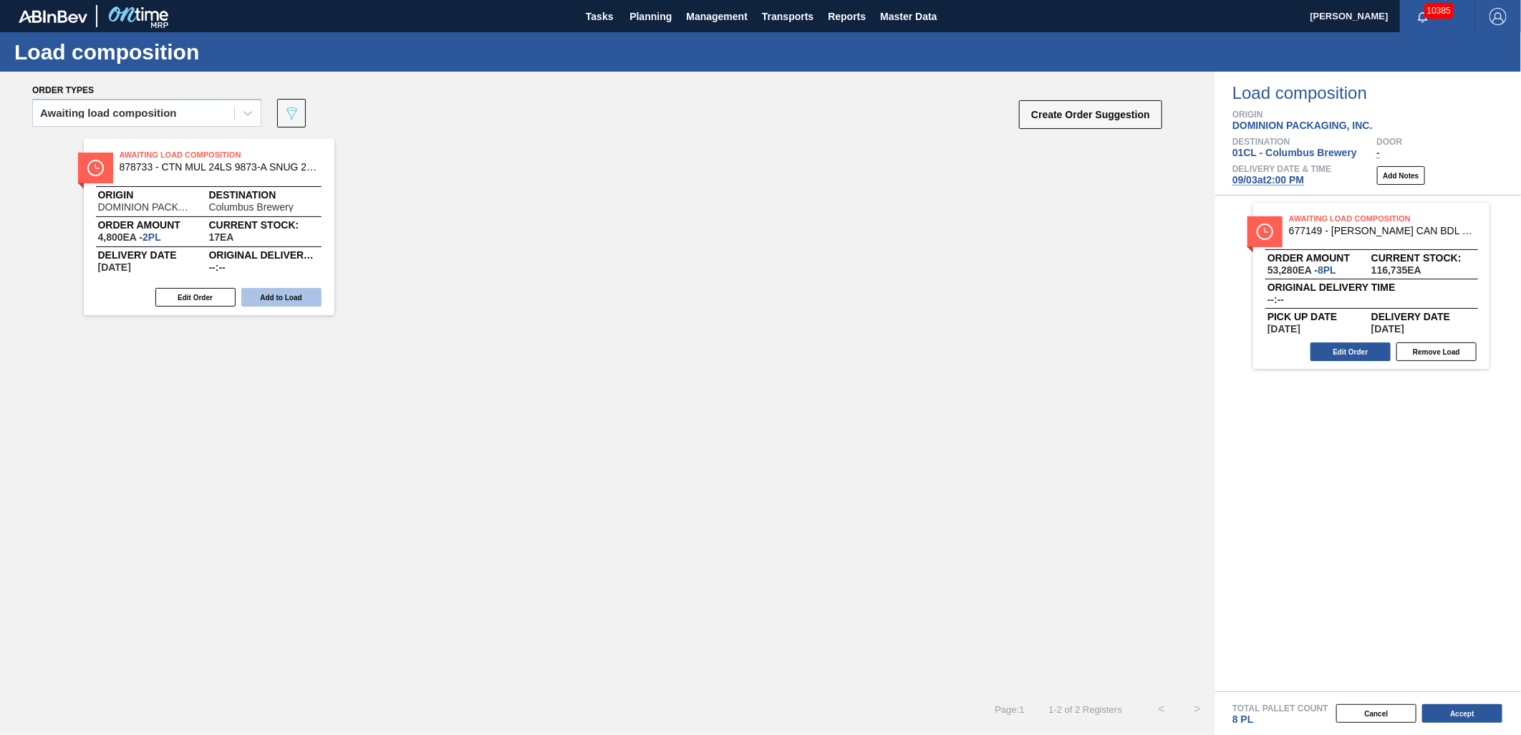
click at [289, 296] on button "Add to Load" at bounding box center [281, 297] width 80 height 19
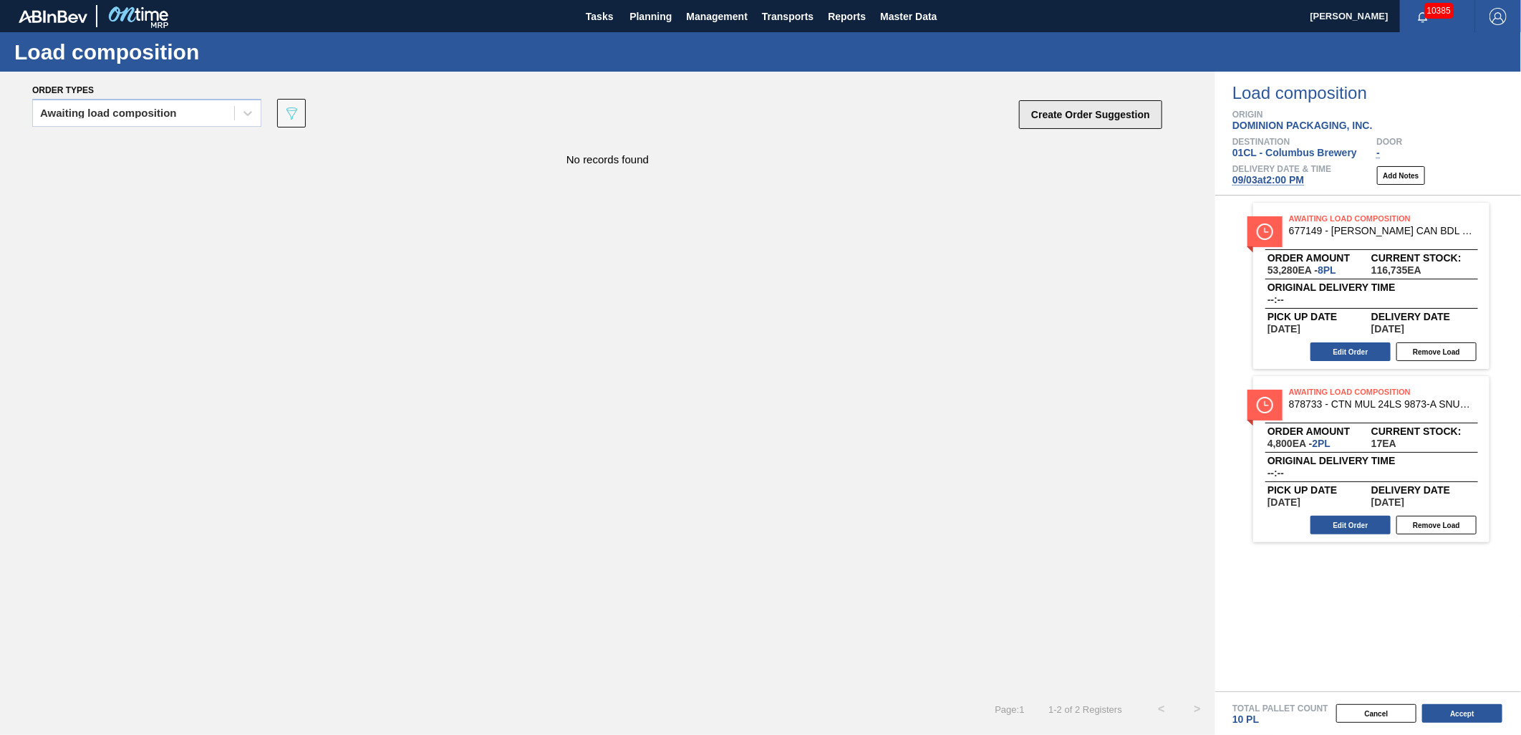
click at [1053, 118] on button "Create Order Suggestion" at bounding box center [1090, 114] width 143 height 29
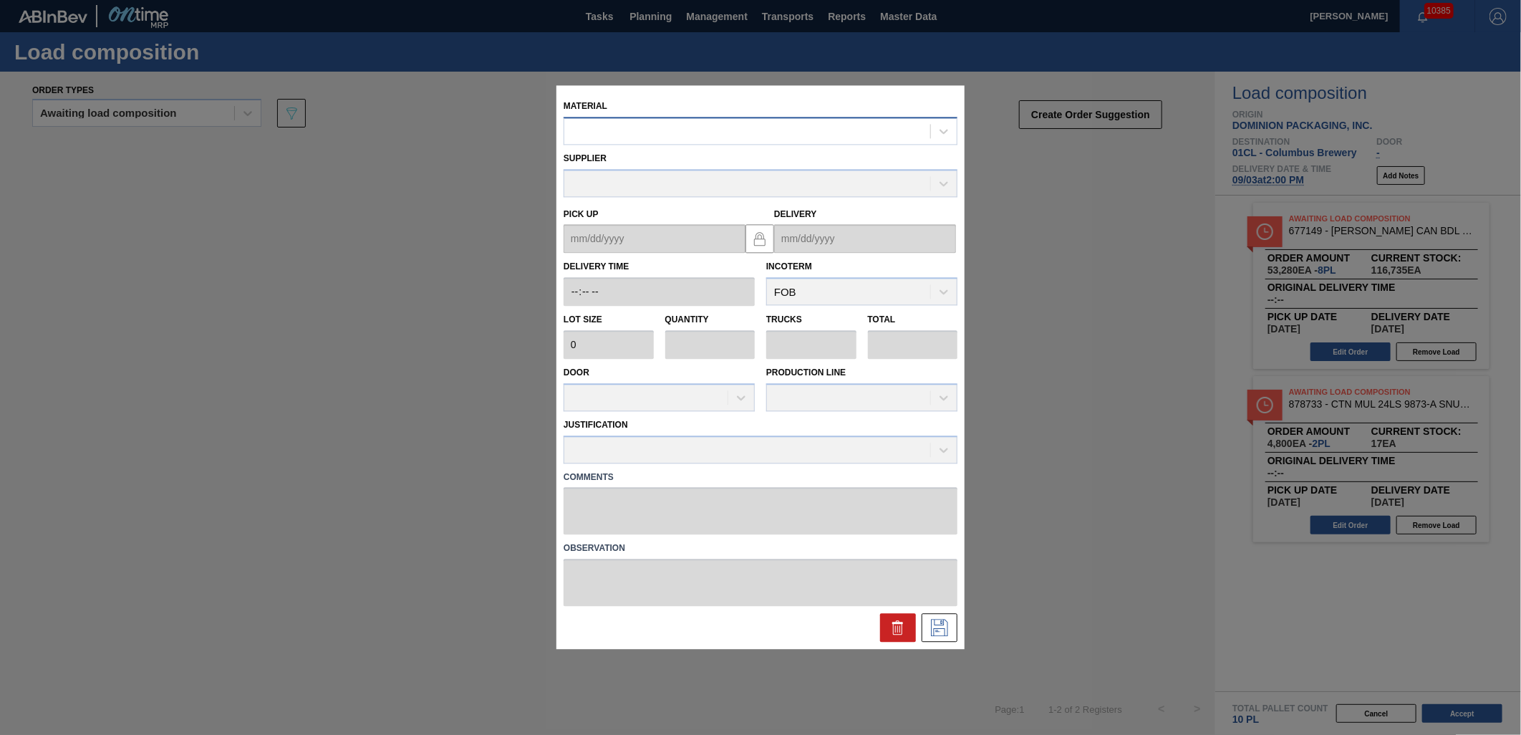
click at [732, 131] on div at bounding box center [747, 131] width 366 height 21
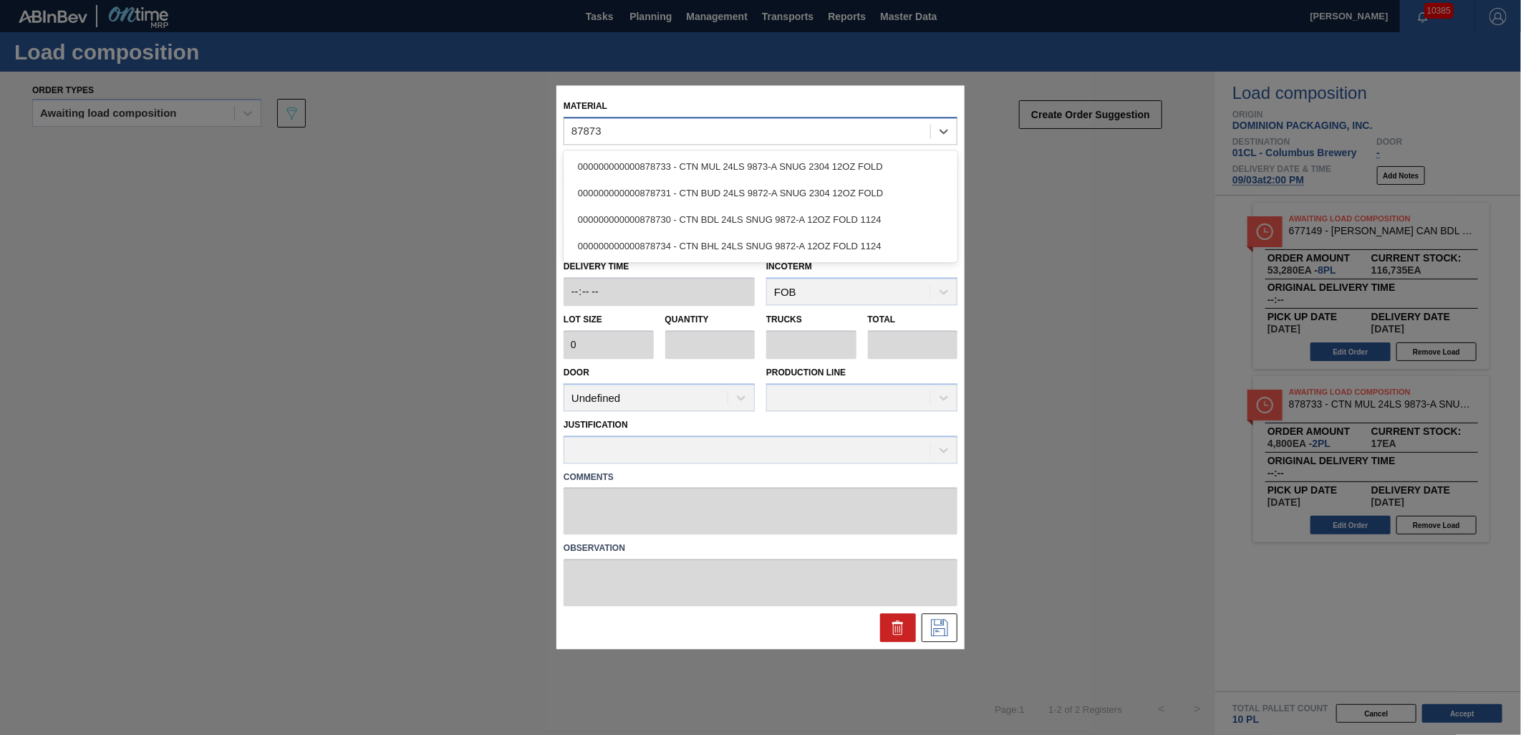
type input "878731"
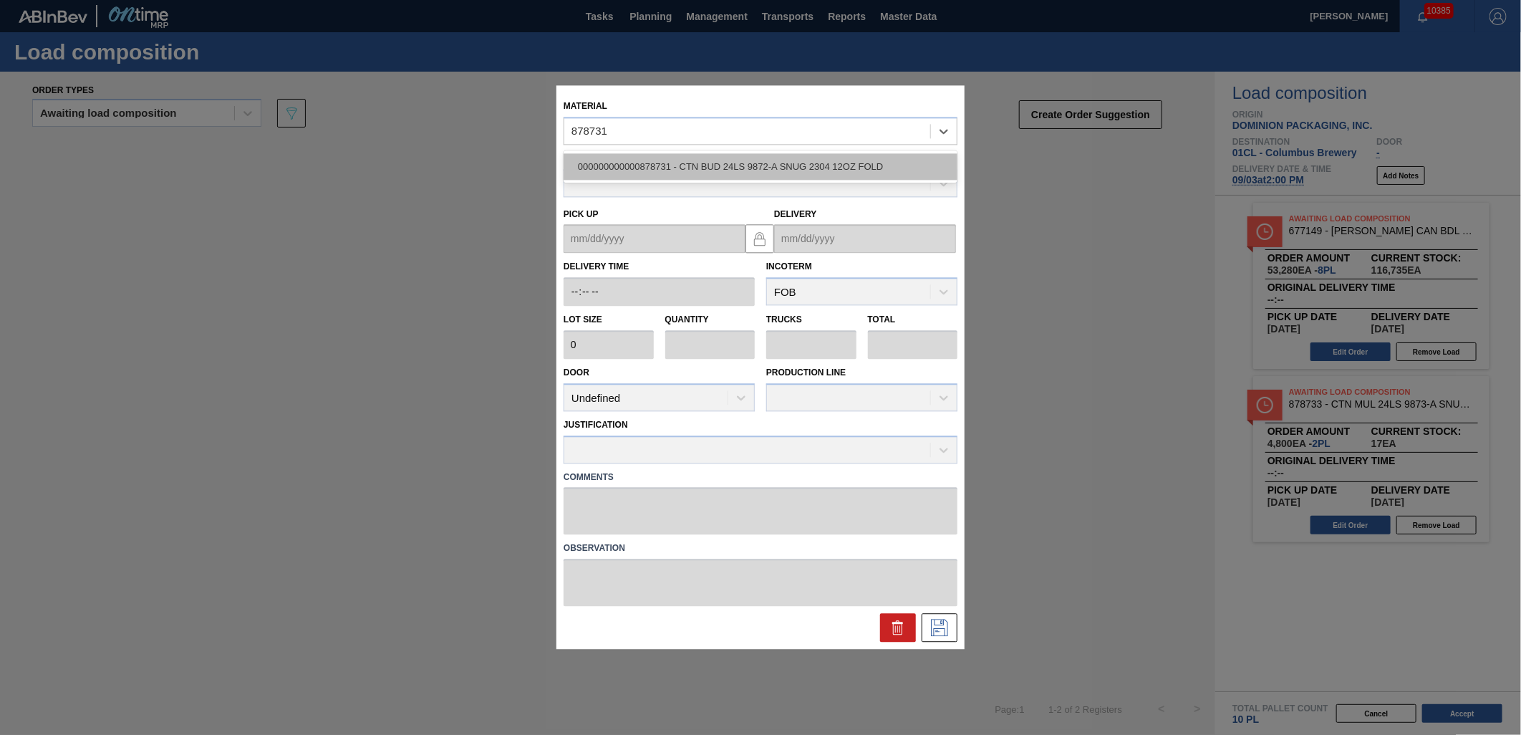
click at [892, 167] on div "000000000000878731 - CTN BUD 24LS 9872-A SNUG 2304 12OZ FOLD" at bounding box center [760, 166] width 394 height 26
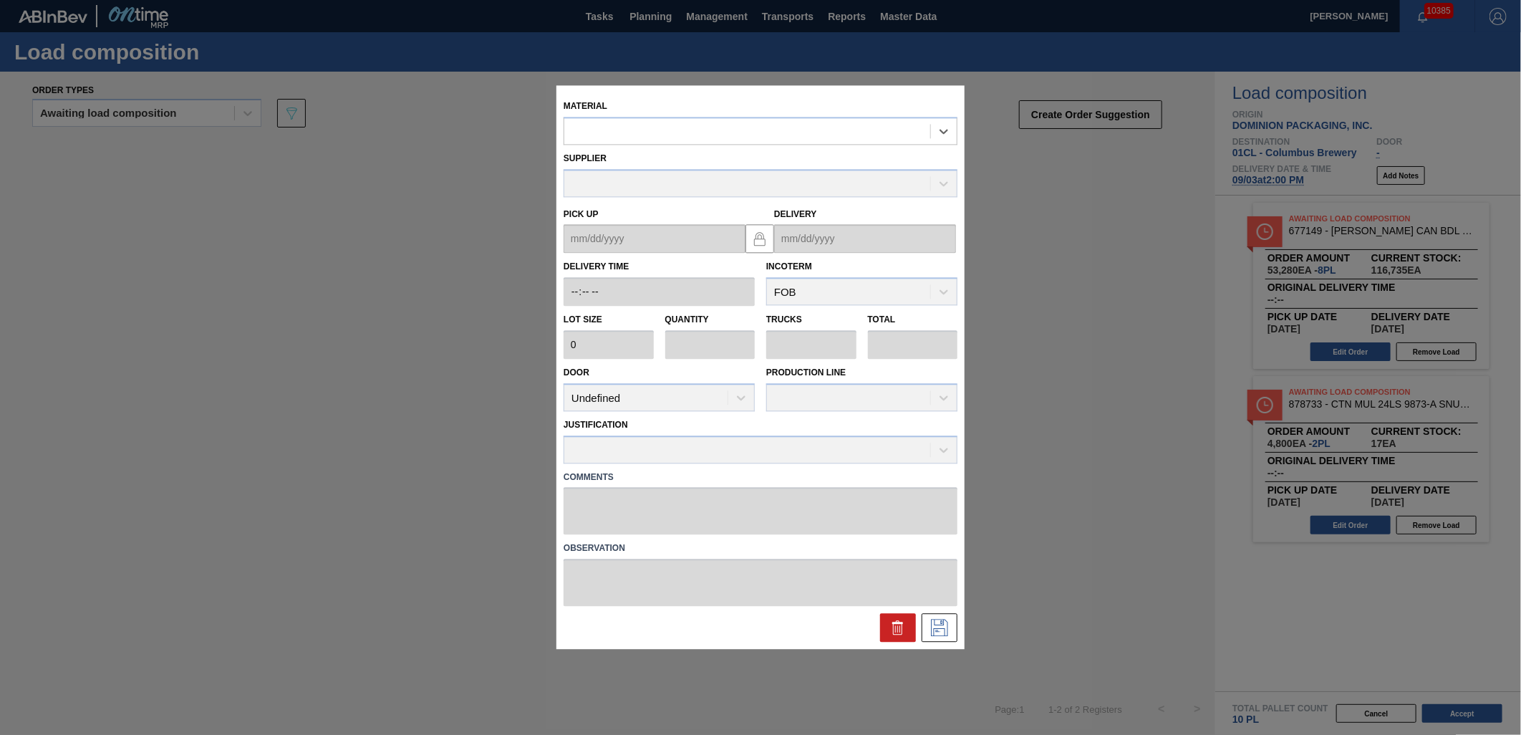
type input "2,400"
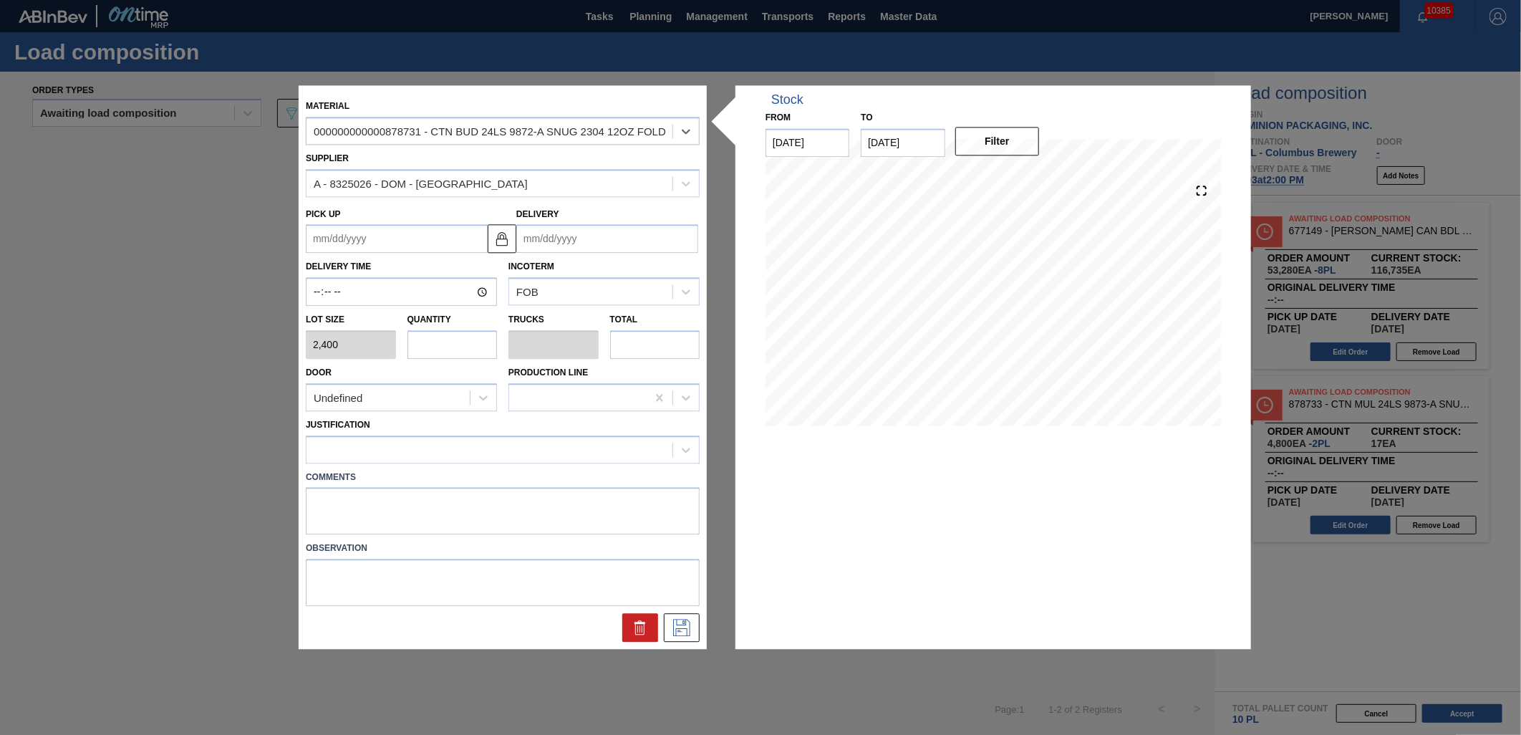
click at [614, 234] on input "Delivery" at bounding box center [607, 239] width 182 height 29
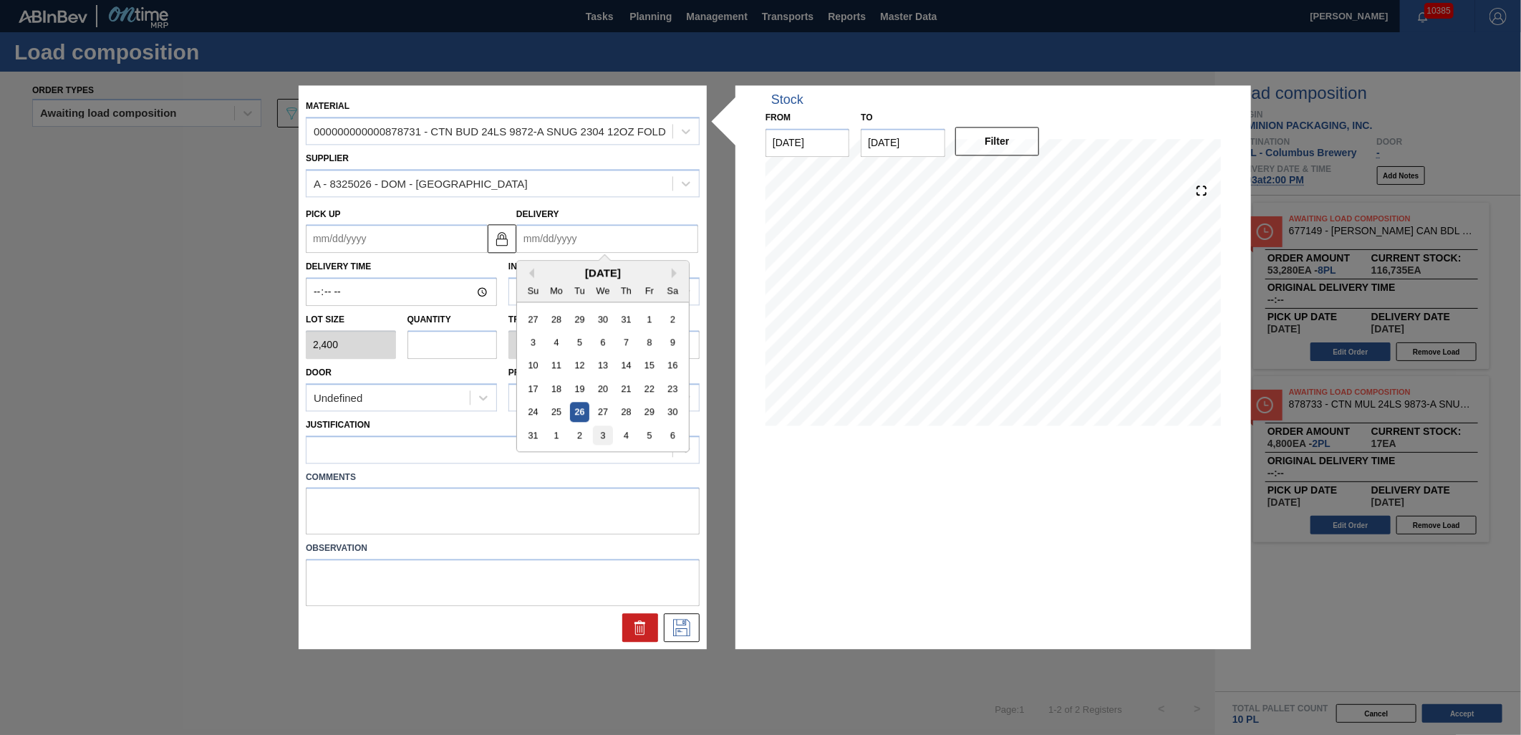
click at [603, 432] on div "3" at bounding box center [602, 435] width 19 height 19
type up "[DATE]"
type input "[DATE]"
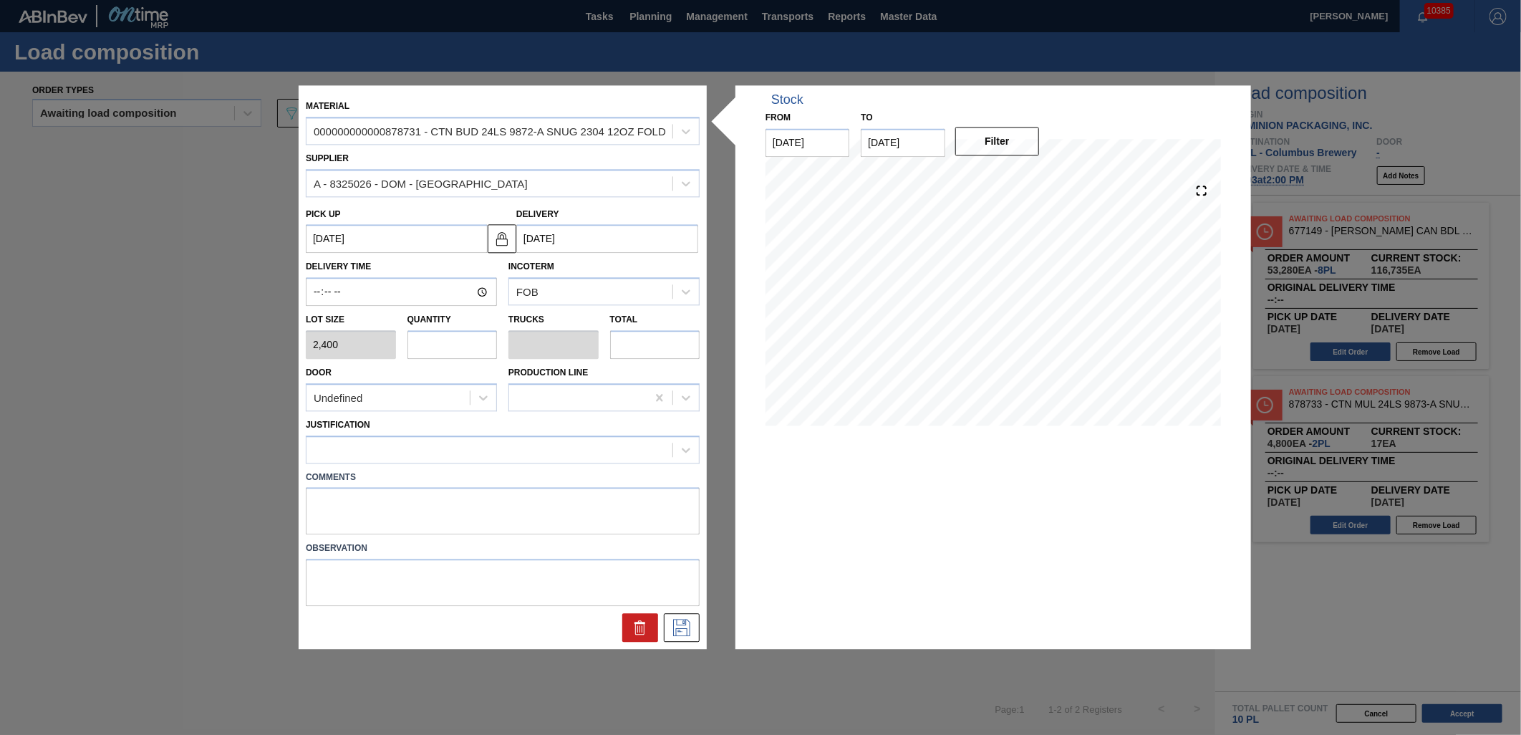
click at [470, 347] on input "text" at bounding box center [452, 344] width 90 height 29
type input "1"
type input "0.042"
type input "2,400"
type input "1"
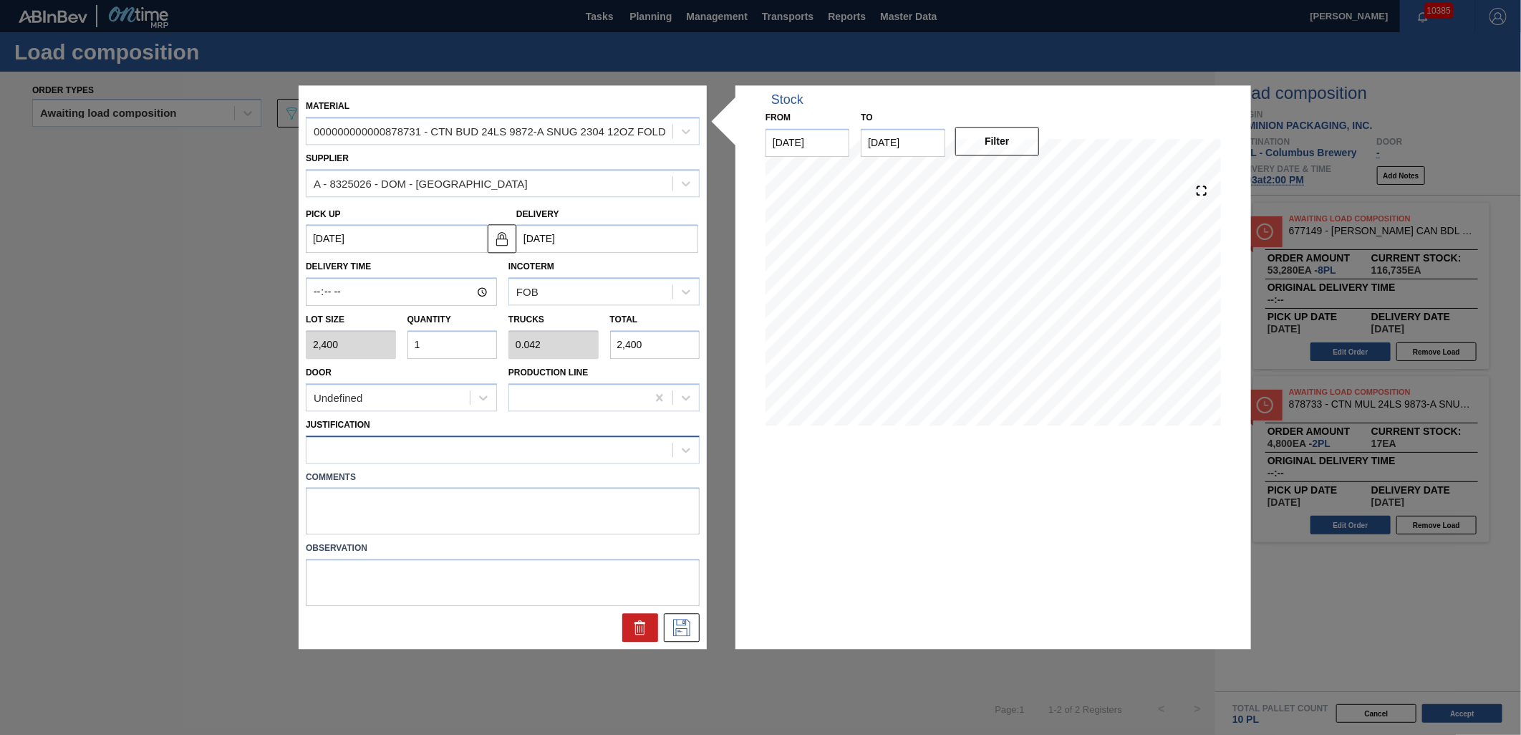
click at [483, 452] on div at bounding box center [489, 449] width 366 height 21
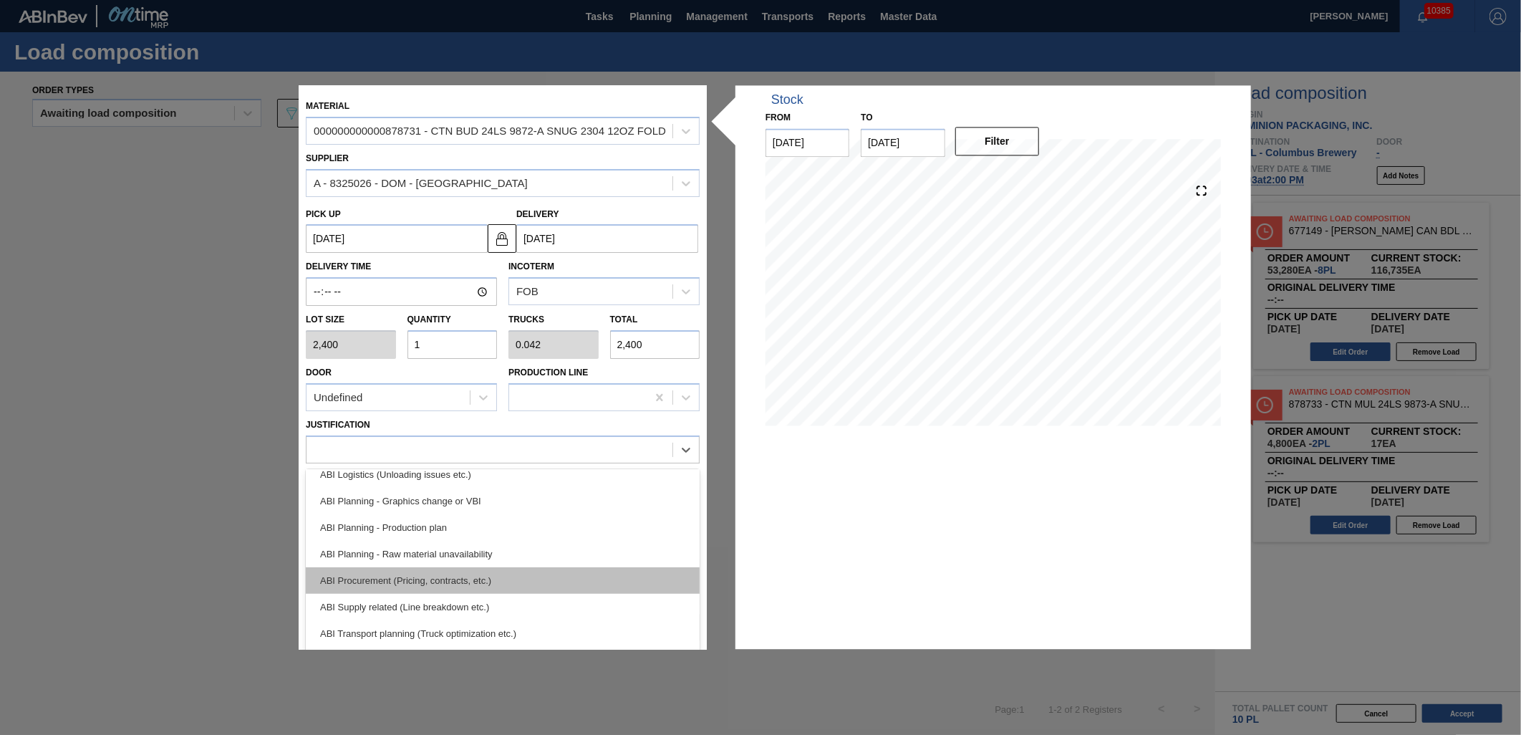
scroll to position [268, 0]
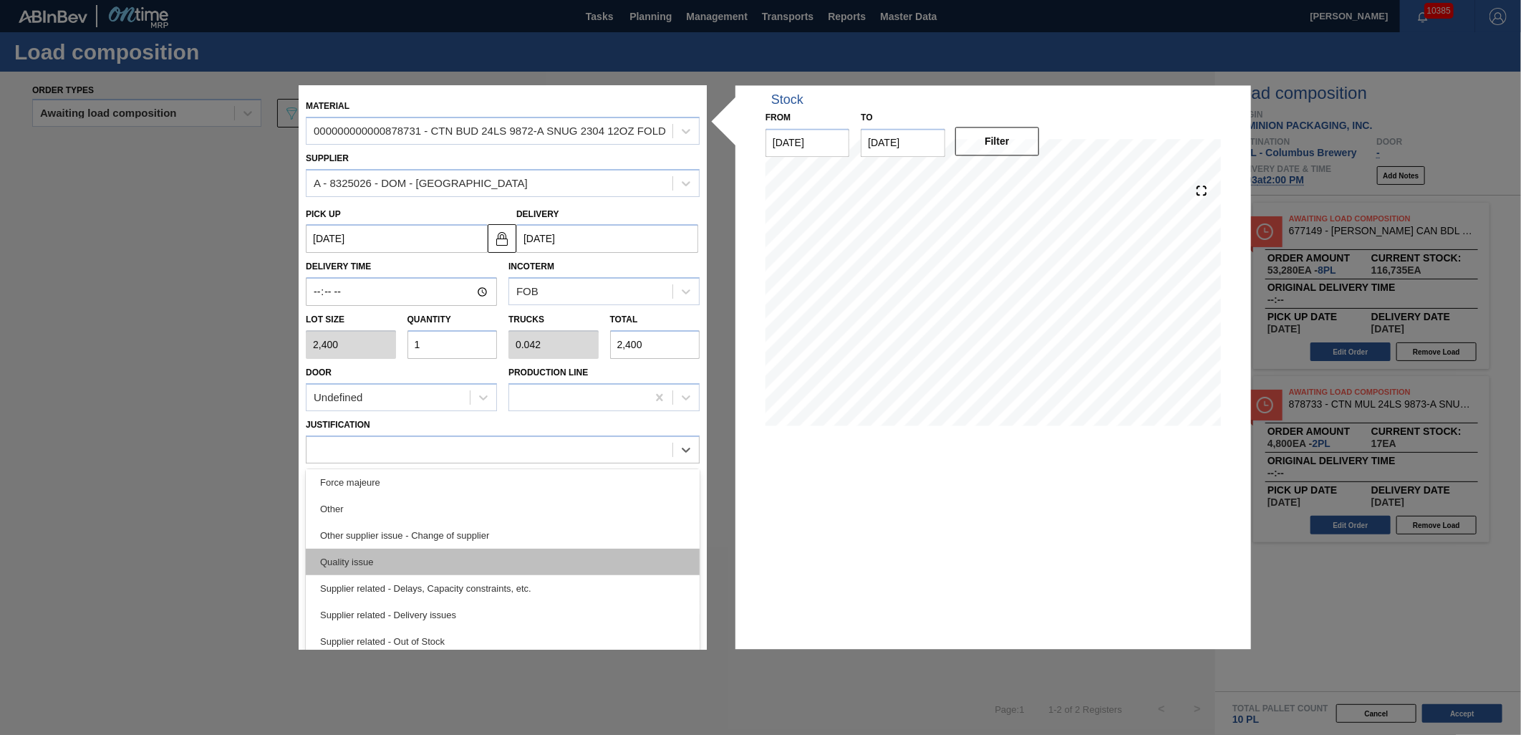
click at [465, 560] on div "Quality issue" at bounding box center [503, 561] width 394 height 26
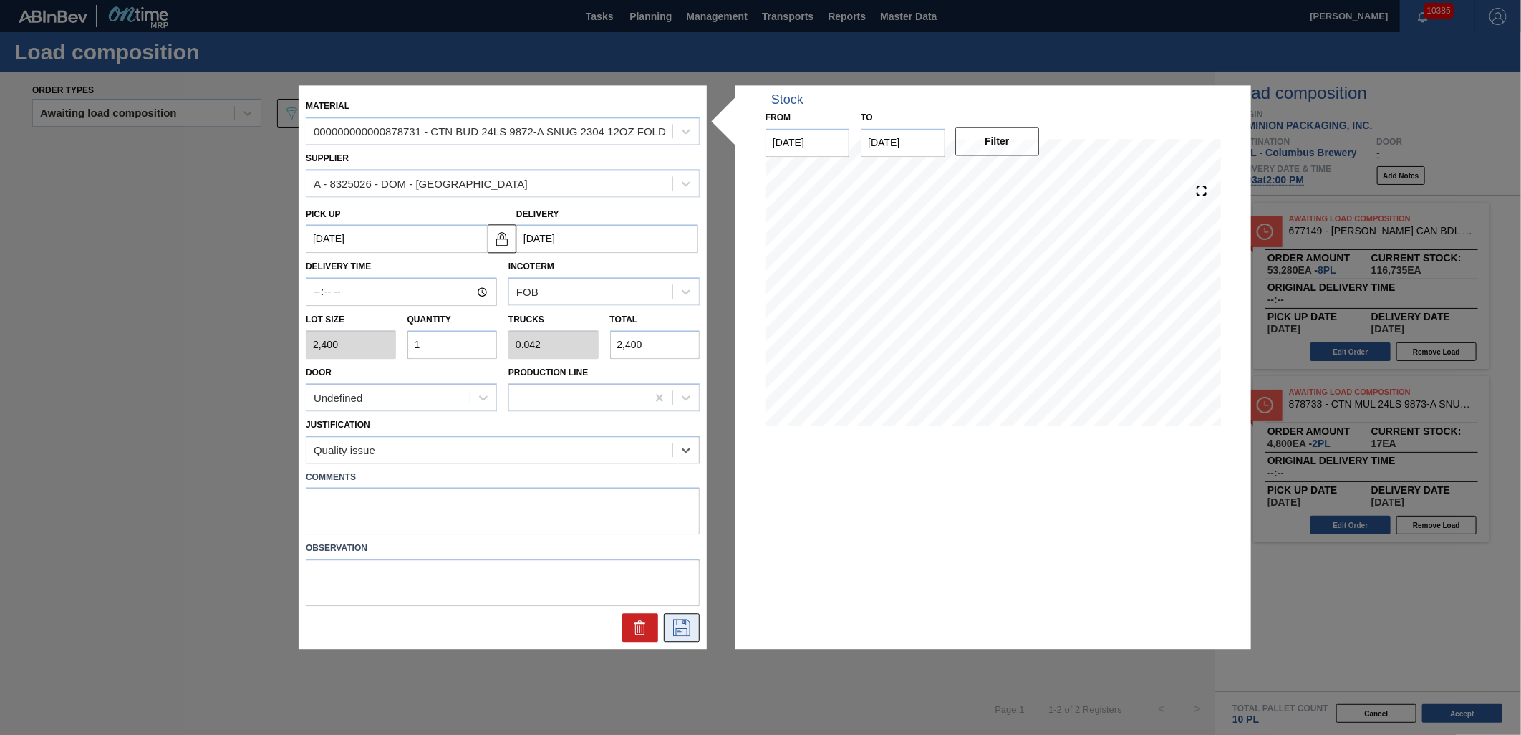
click at [689, 632] on icon at bounding box center [681, 627] width 17 height 17
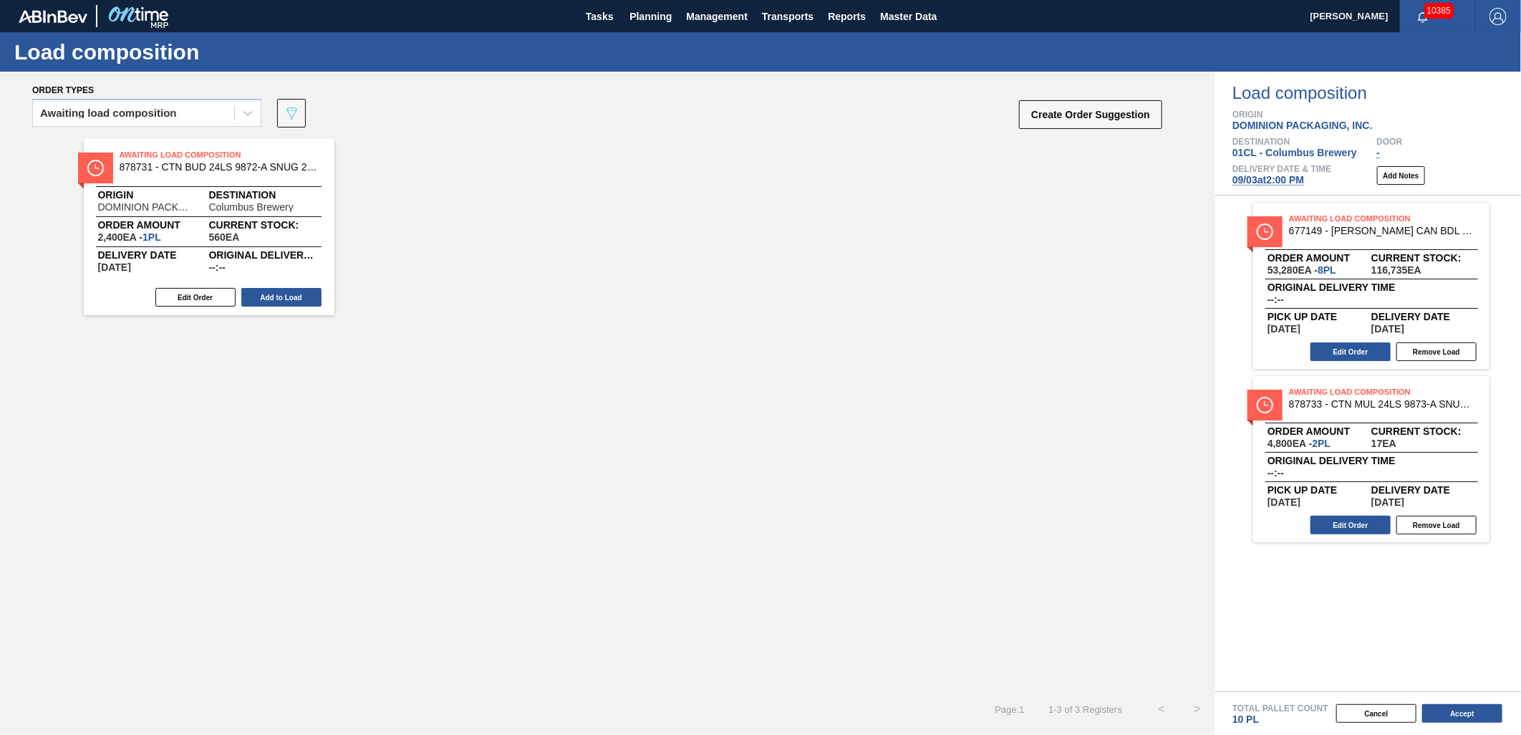
click at [218, 120] on div "Awaiting load composition" at bounding box center [133, 113] width 201 height 21
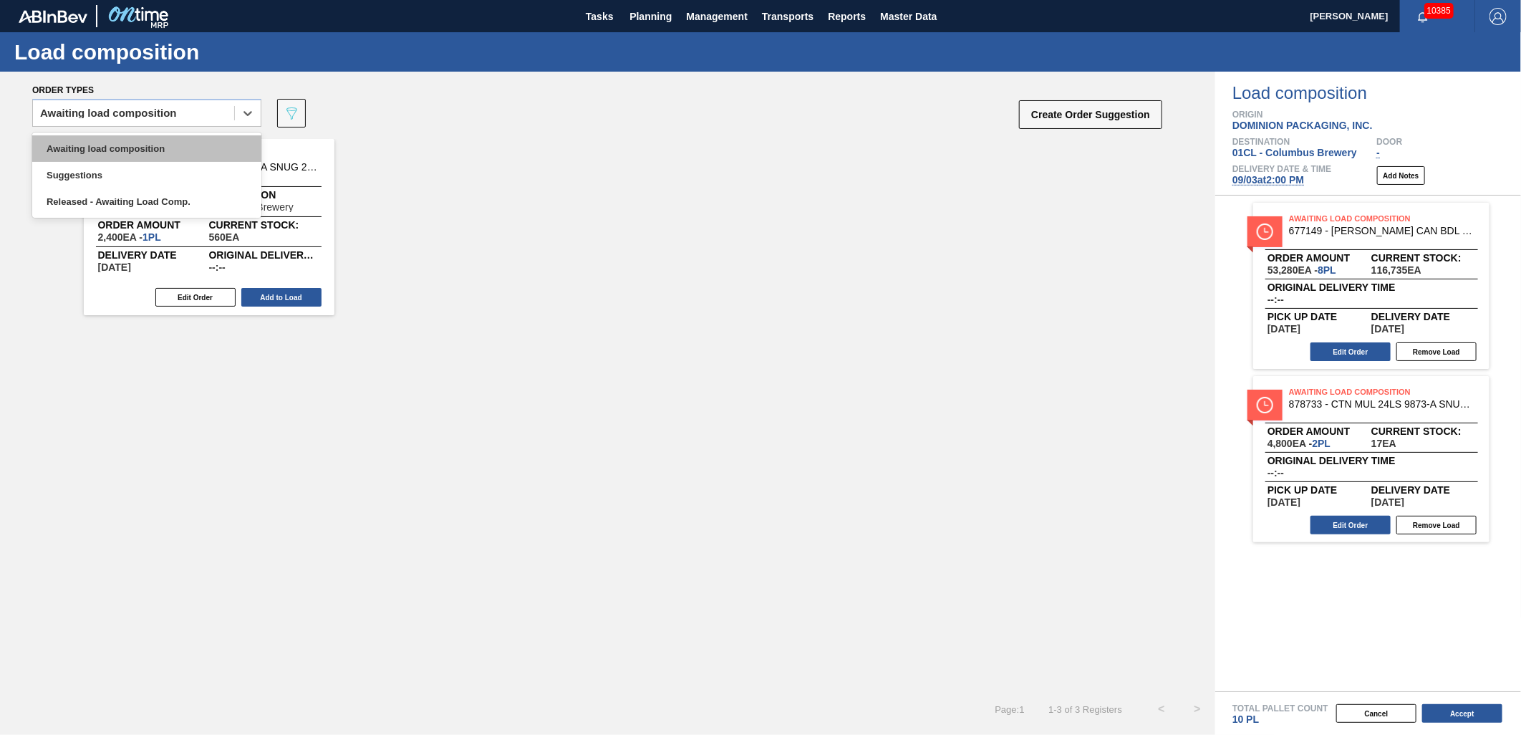
click at [187, 145] on div "Awaiting load composition" at bounding box center [146, 148] width 229 height 26
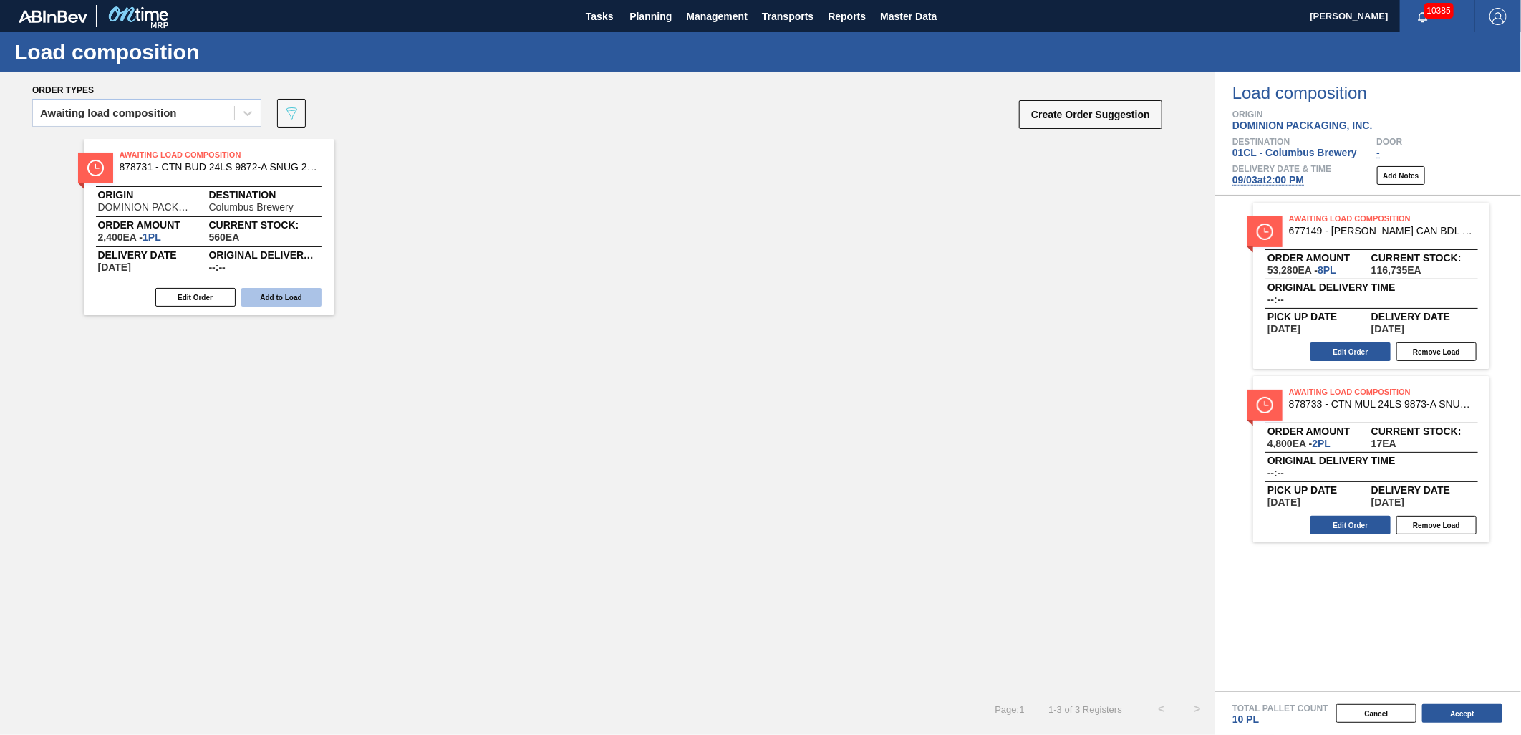
click at [256, 292] on button "Add to Load" at bounding box center [281, 297] width 80 height 19
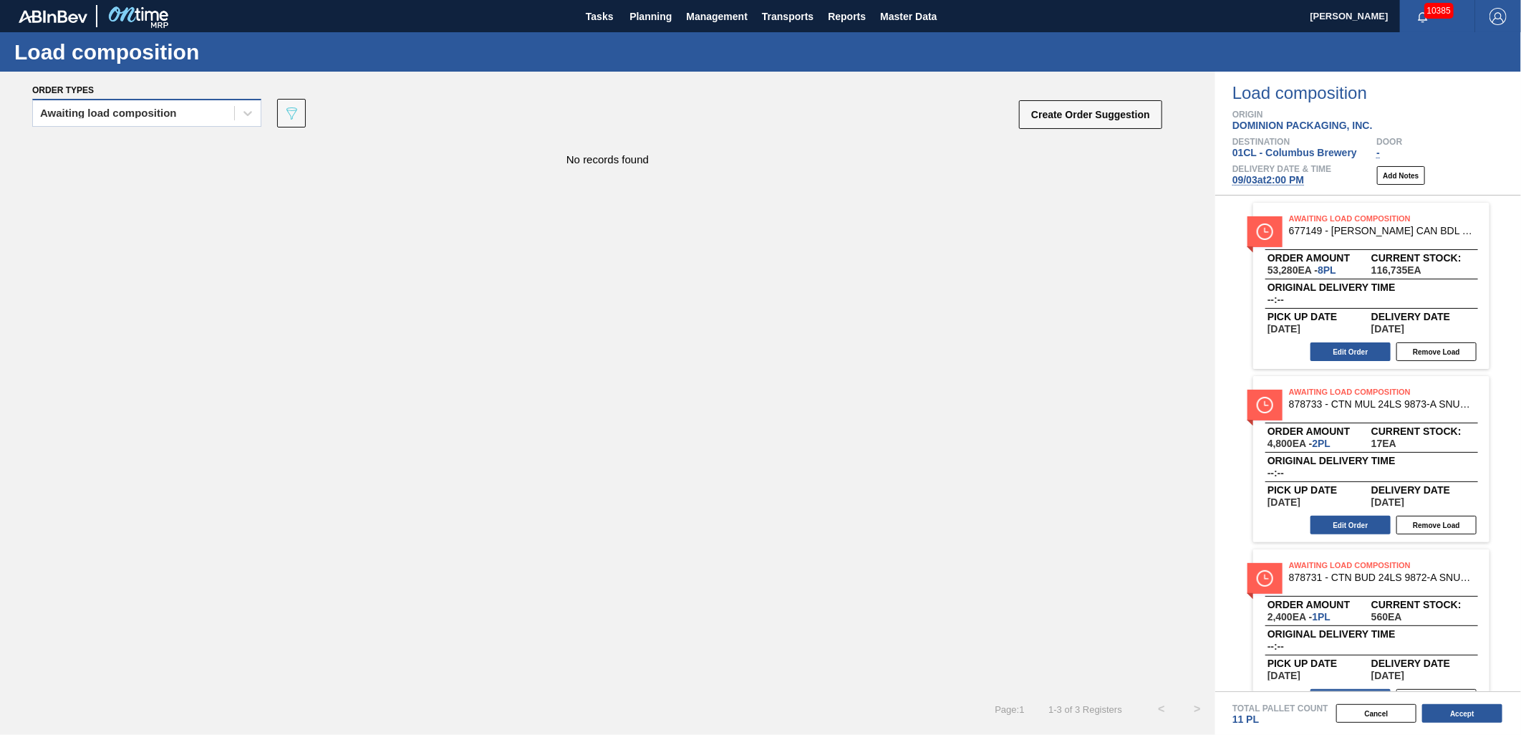
click at [213, 108] on div "Awaiting load composition" at bounding box center [133, 113] width 201 height 21
click at [180, 145] on div "Awaiting load composition" at bounding box center [146, 148] width 229 height 26
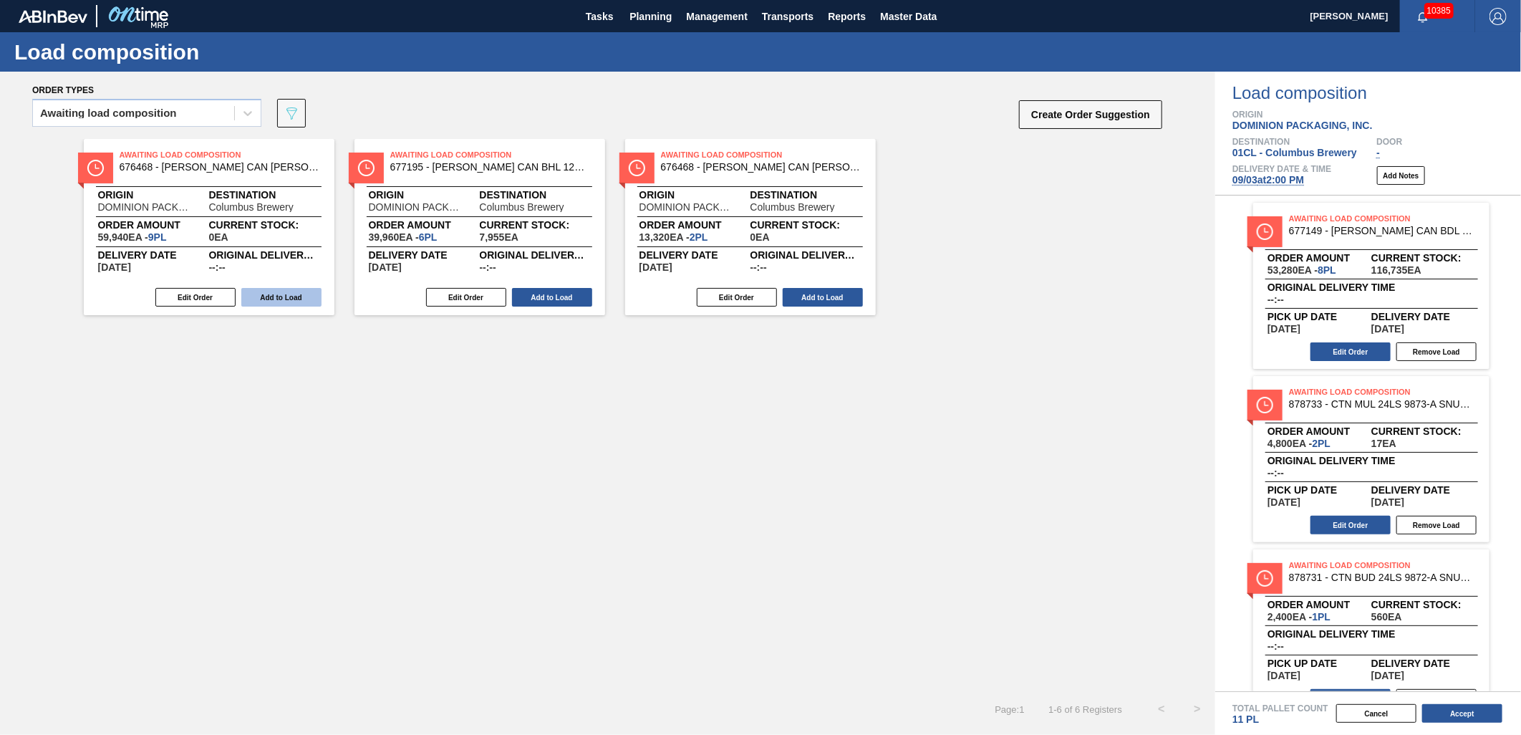
click at [280, 298] on button "Add to Load" at bounding box center [281, 297] width 80 height 19
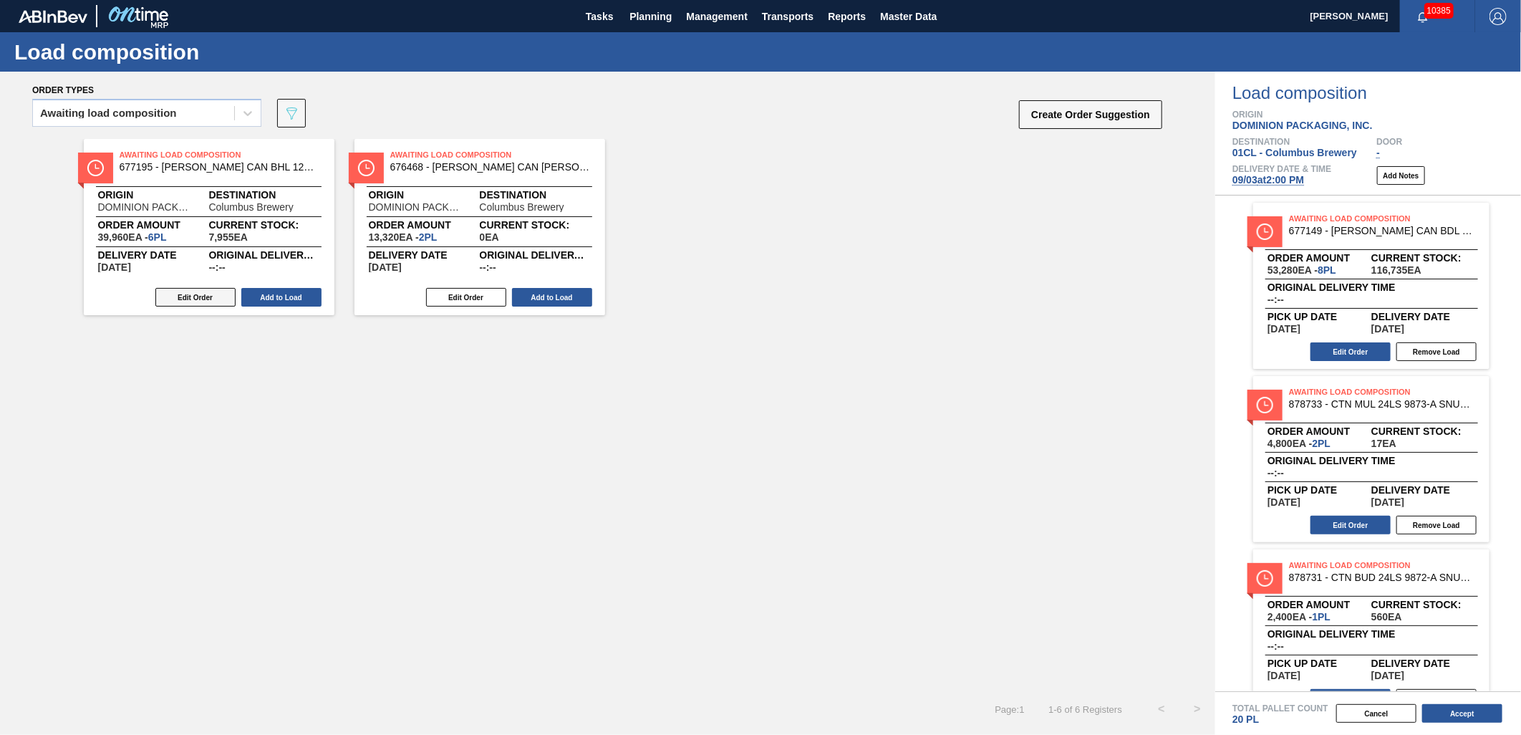
click at [184, 296] on button "Edit Order" at bounding box center [195, 297] width 80 height 19
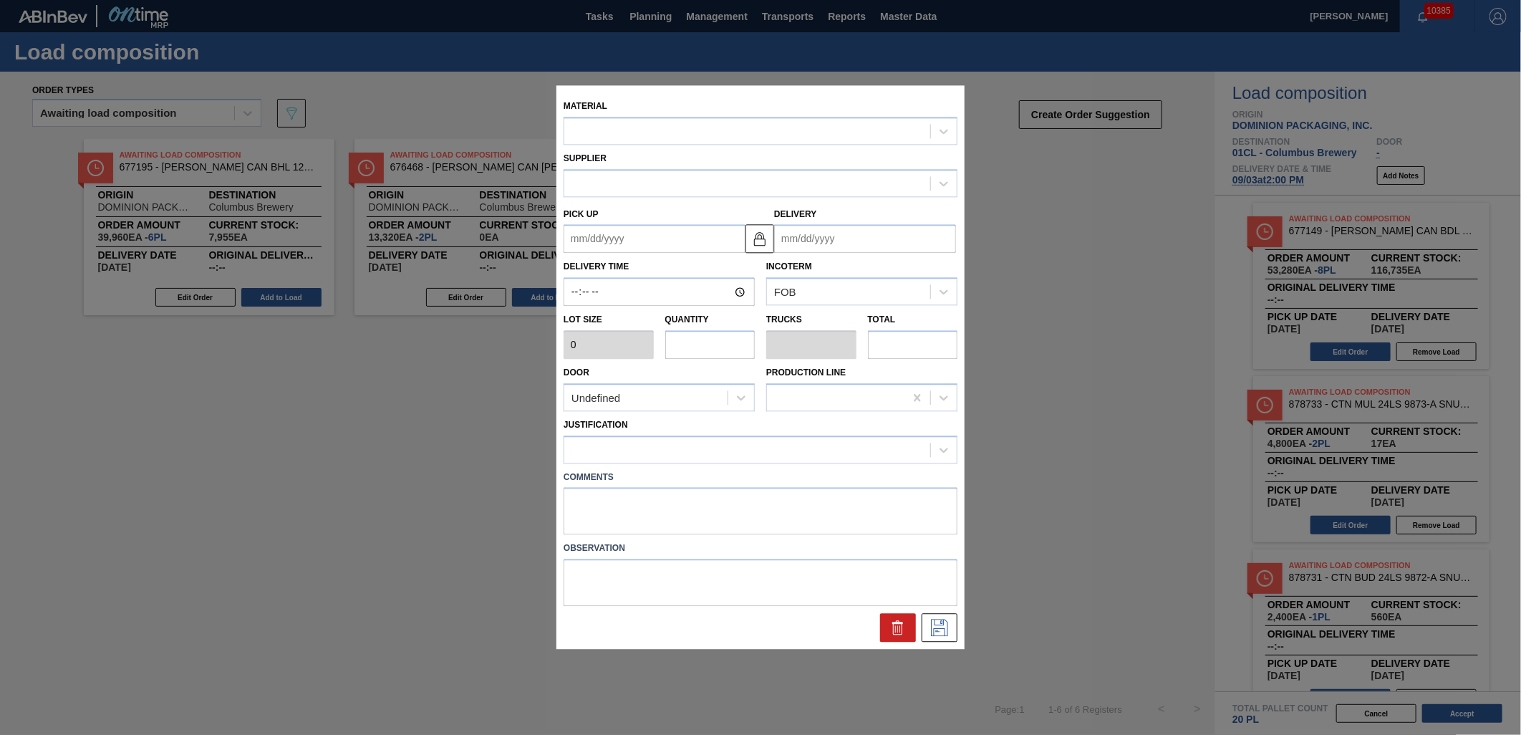
type input "6,660"
type input "6"
type input "0.231"
type input "39,960"
type up "[DATE]"
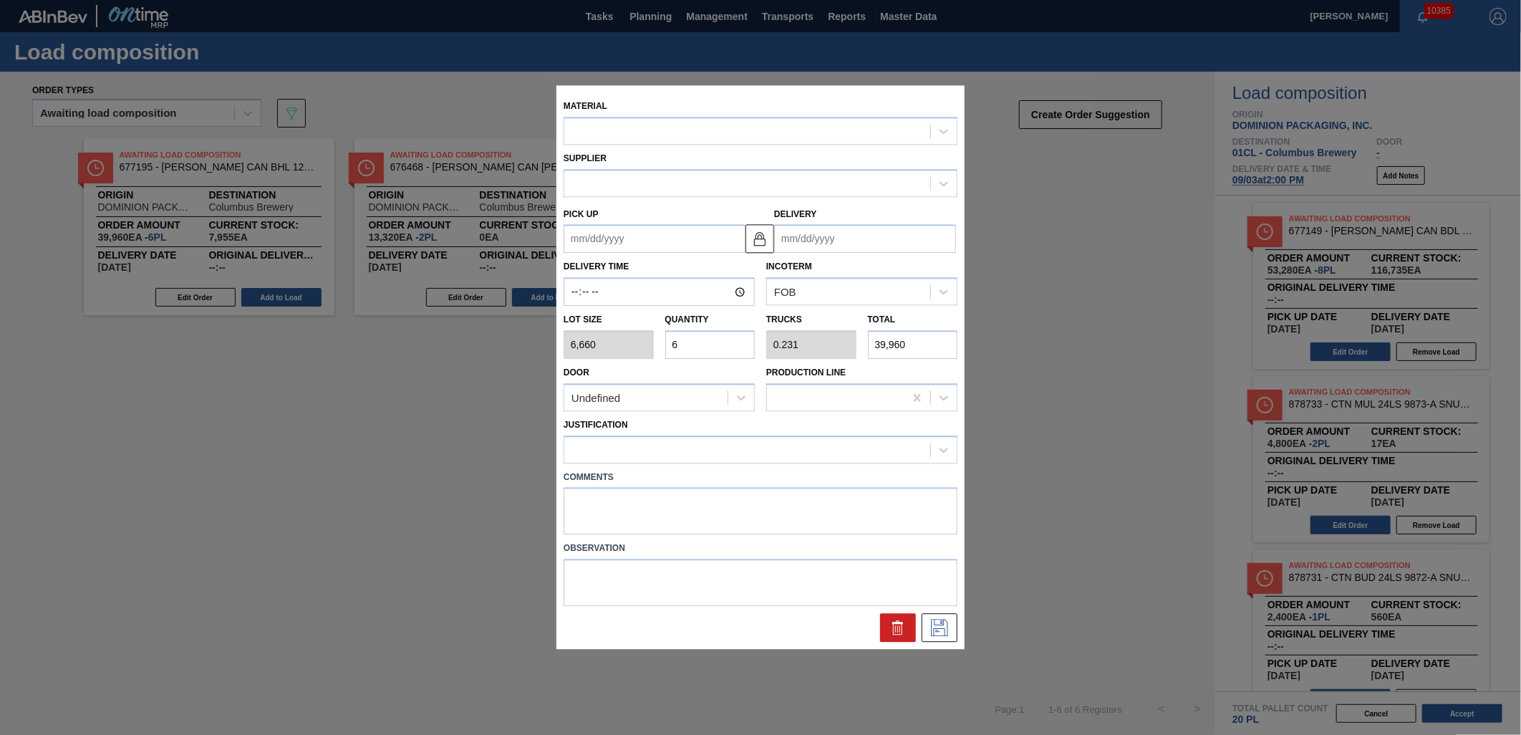
type input "[DATE]"
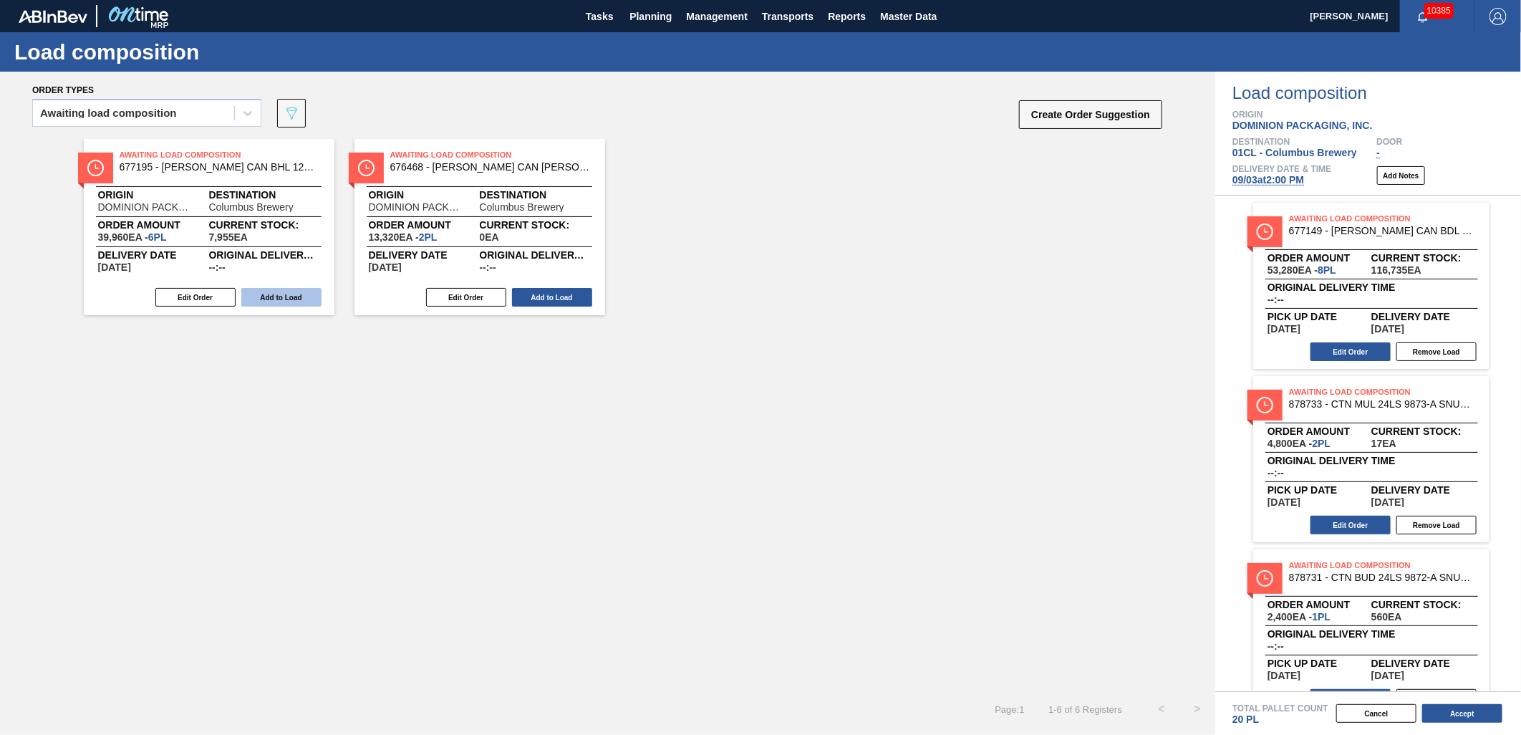
click at [294, 290] on button "Add to Load" at bounding box center [281, 297] width 80 height 19
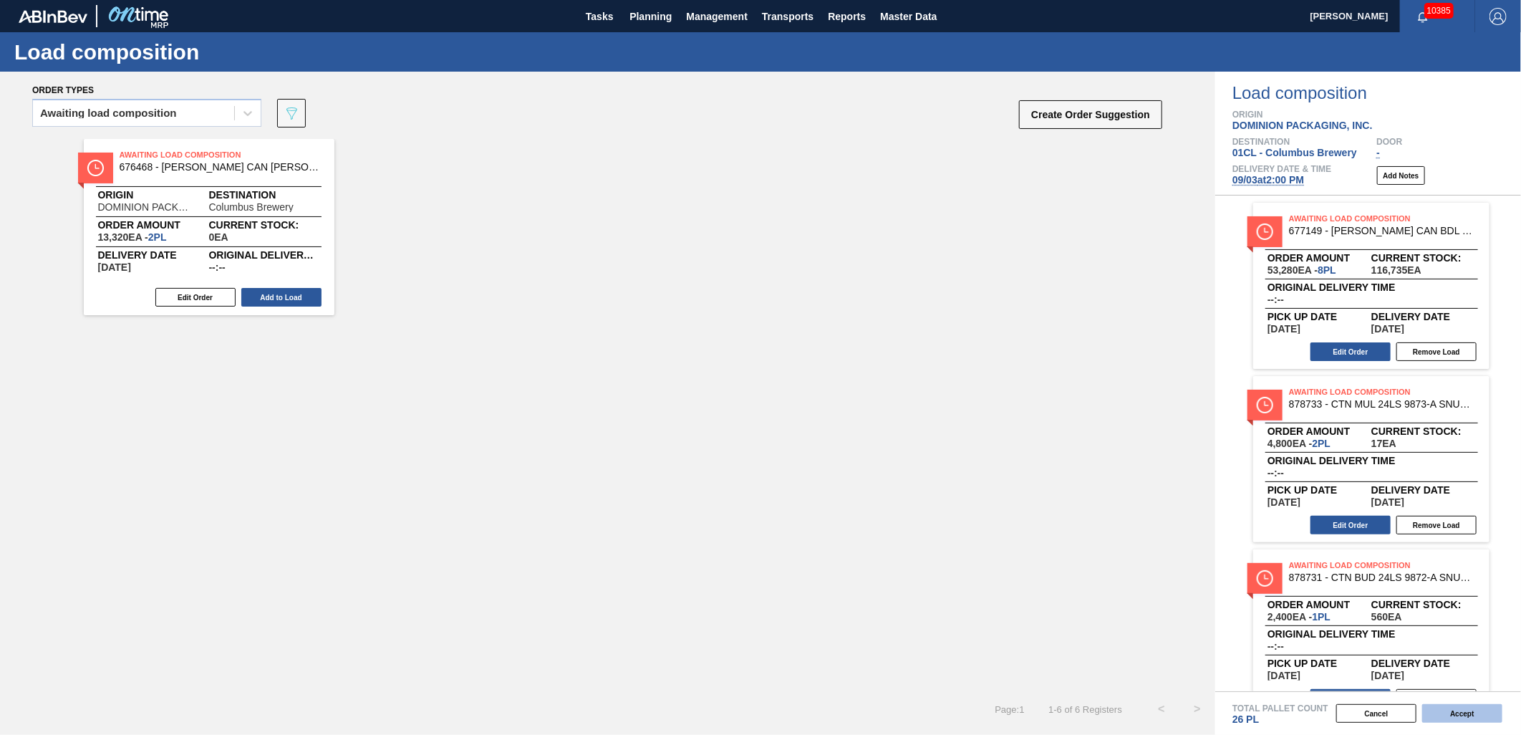
click at [1463, 709] on button "Accept" at bounding box center [1462, 713] width 80 height 19
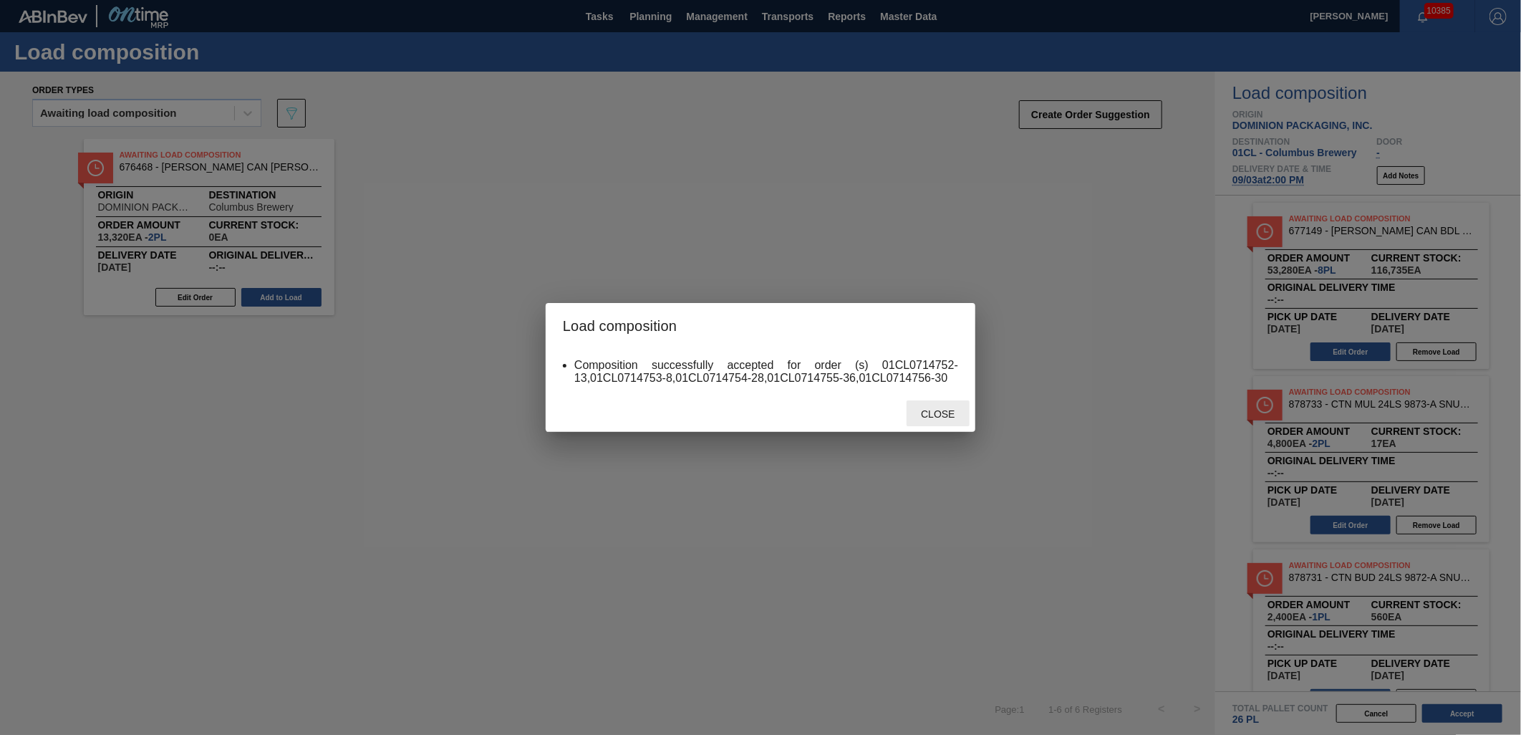
click at [924, 418] on span "Close" at bounding box center [937, 413] width 57 height 11
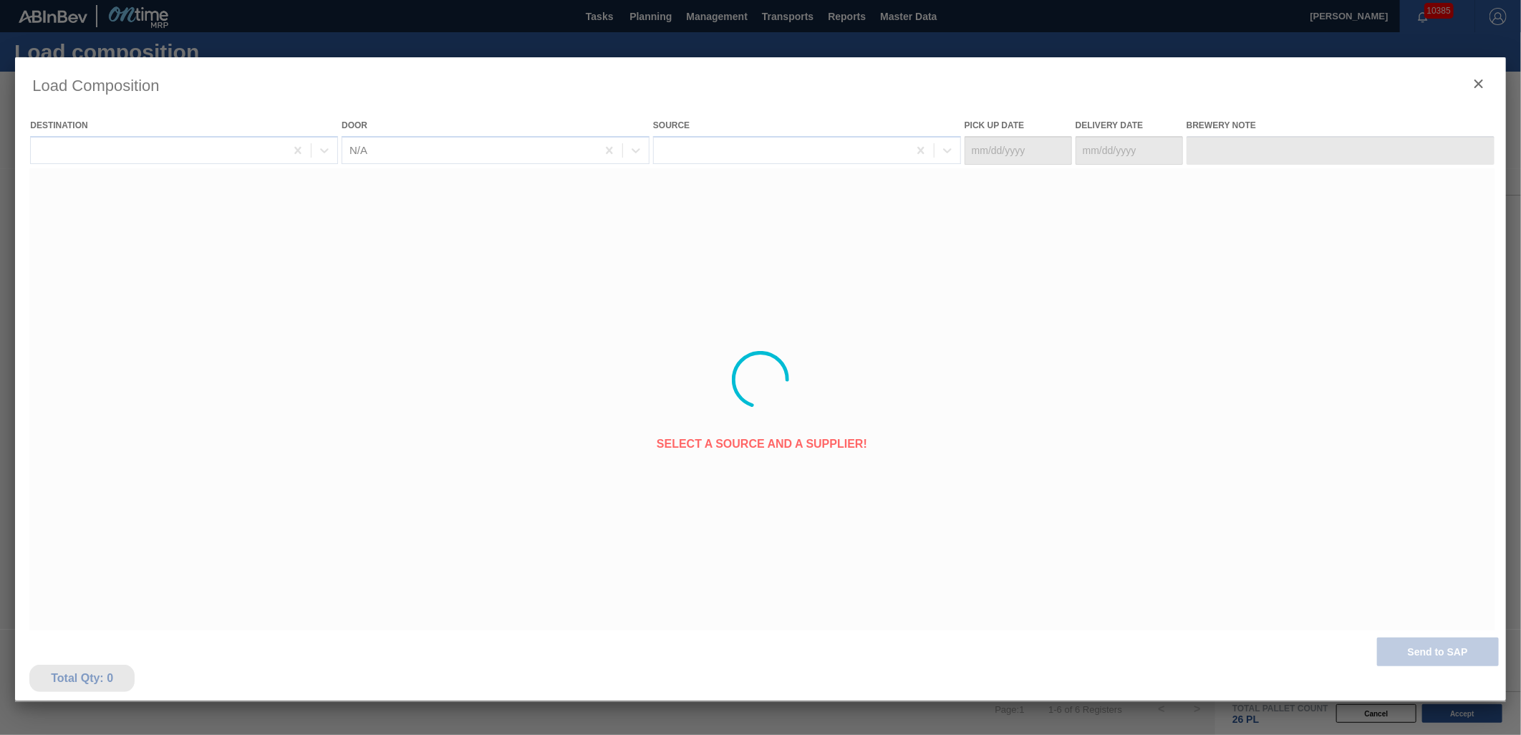
type Date "[DATE]"
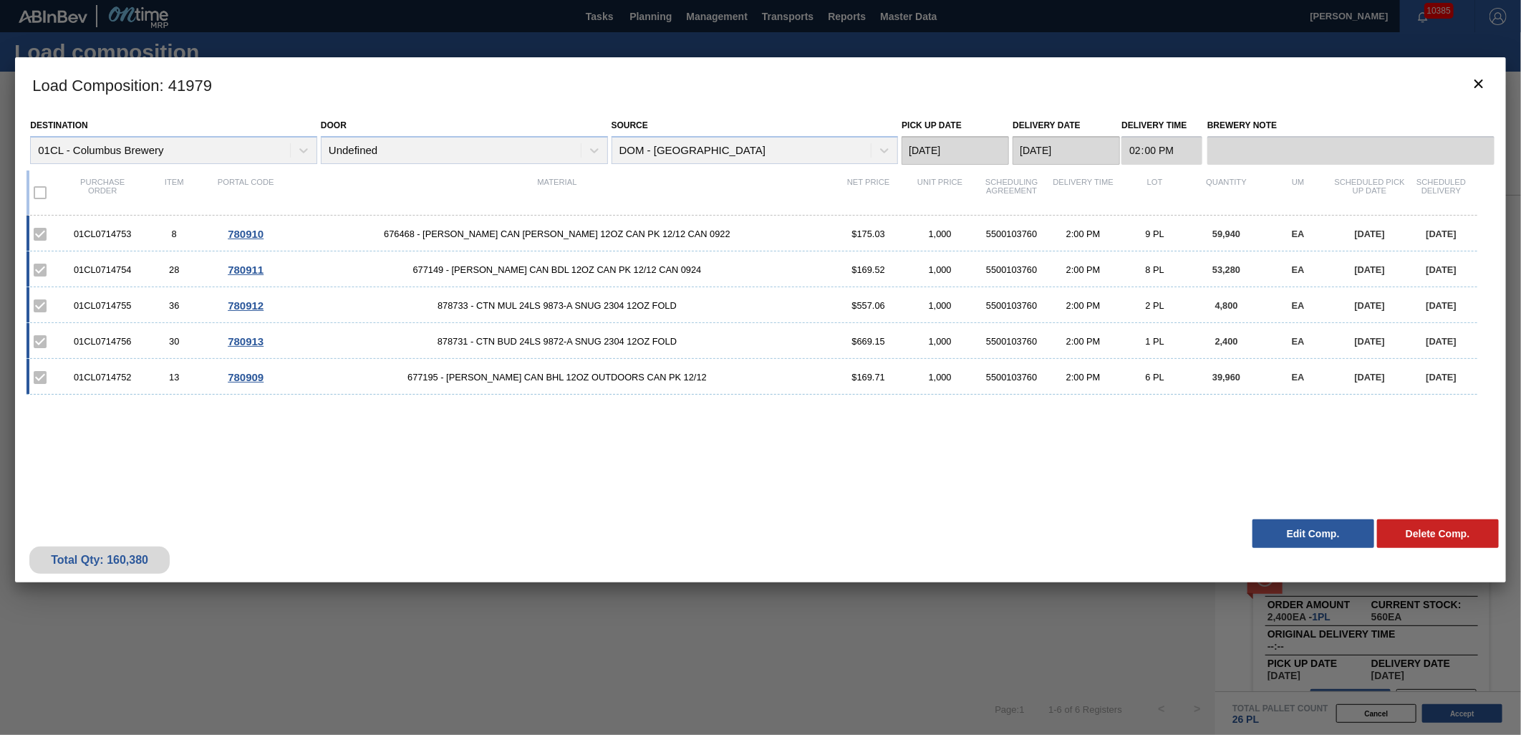
click at [1297, 525] on button "Edit Comp." at bounding box center [1313, 533] width 122 height 29
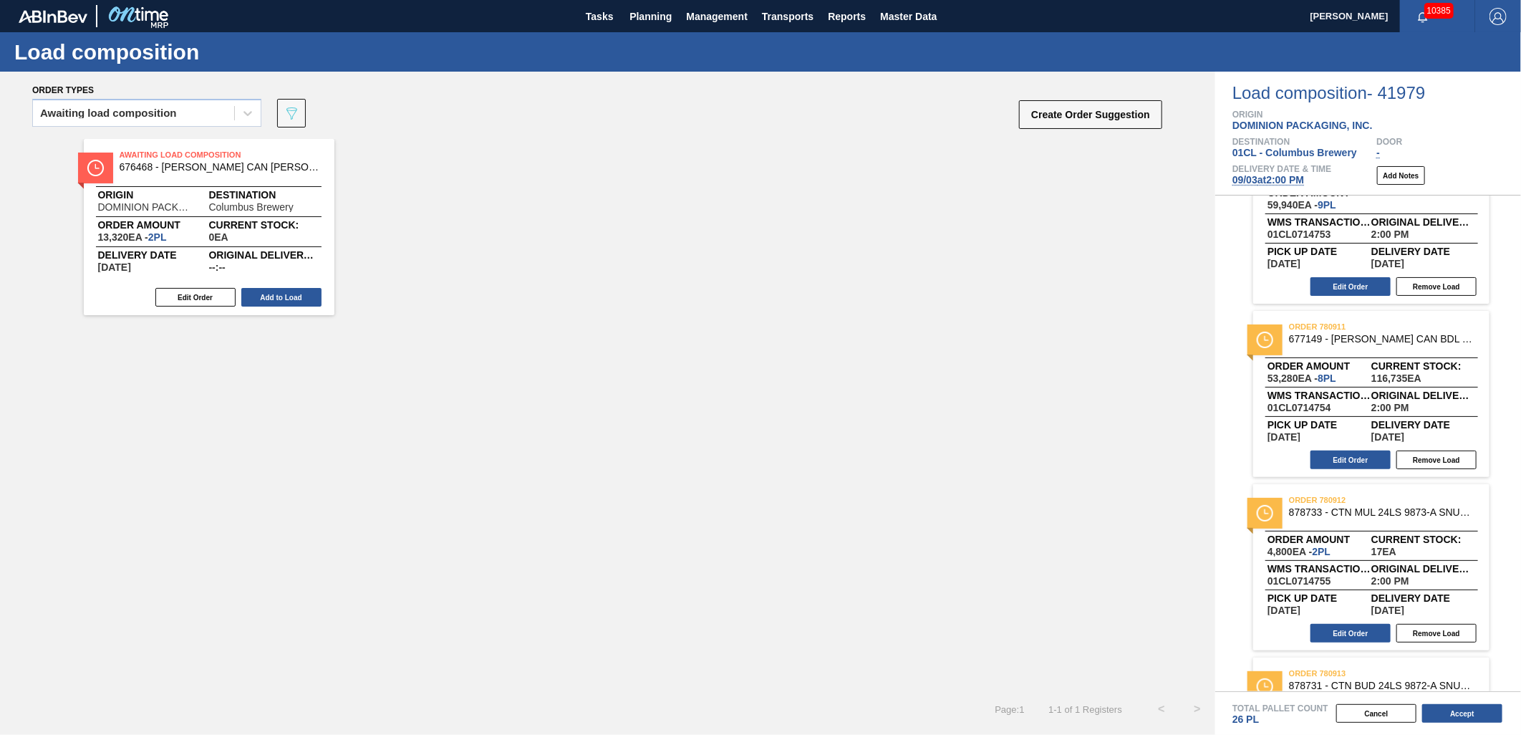
scroll to position [159, 0]
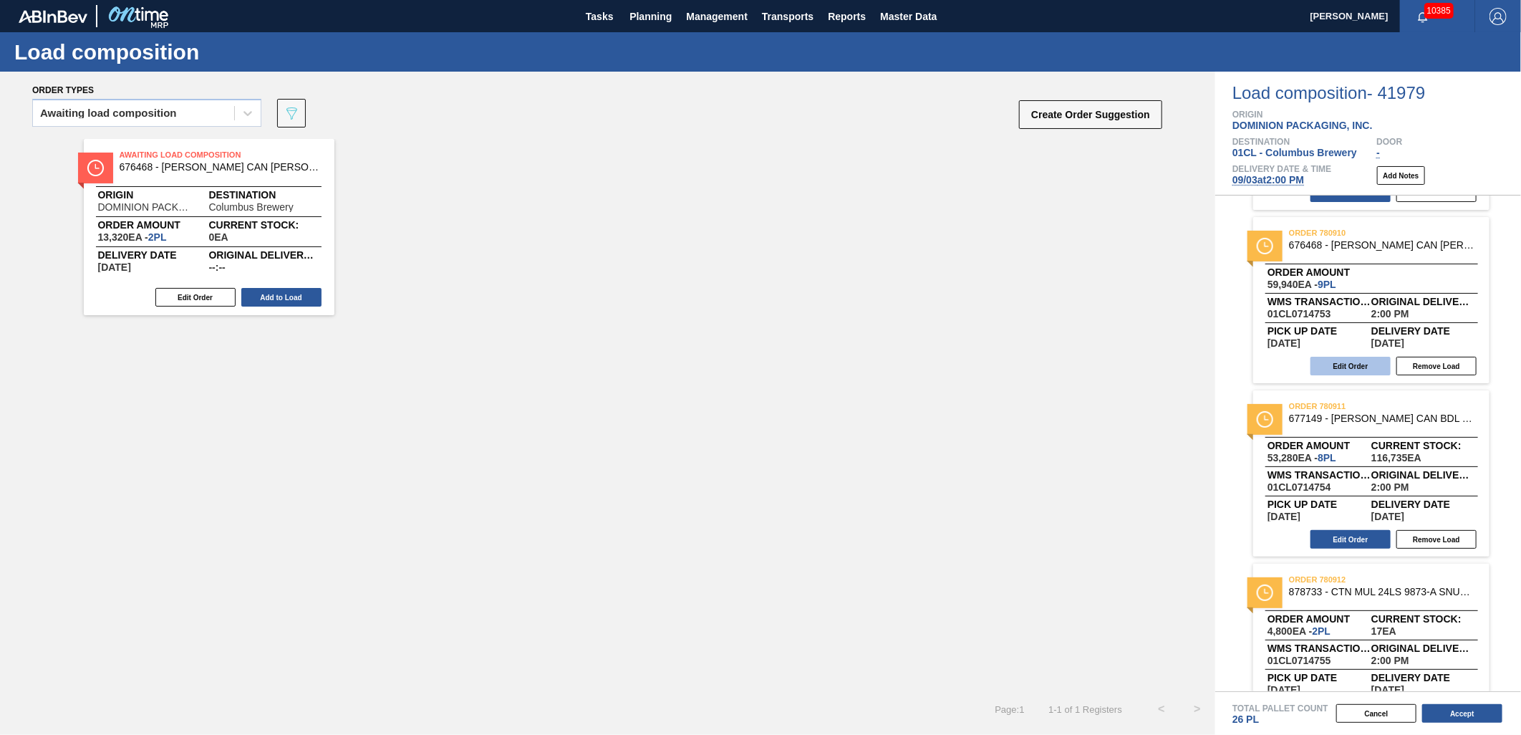
click at [1353, 362] on button "Edit Order" at bounding box center [1350, 366] width 80 height 19
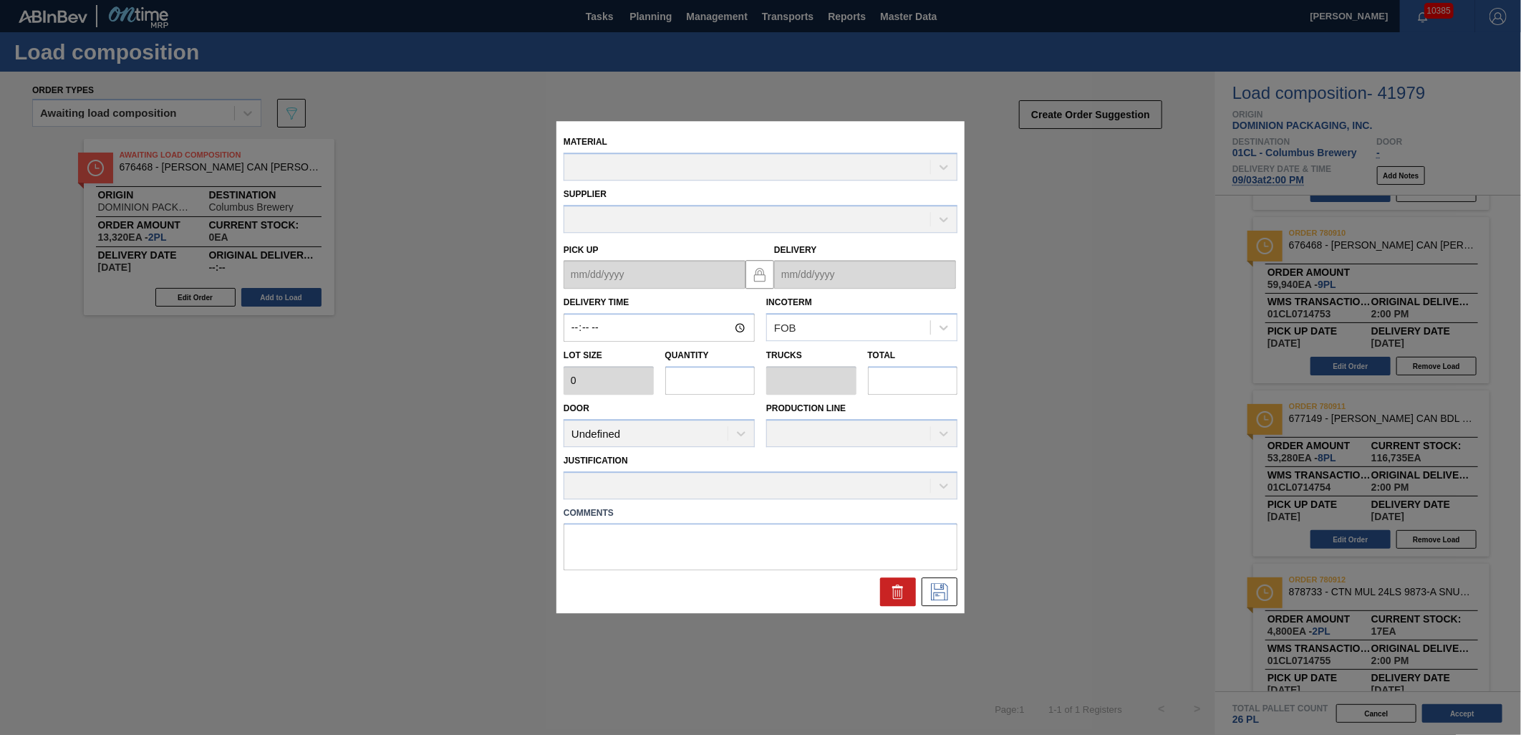
type input "14:00:00"
type input "6,660"
type input "9"
type input "0.346"
type input "59,940"
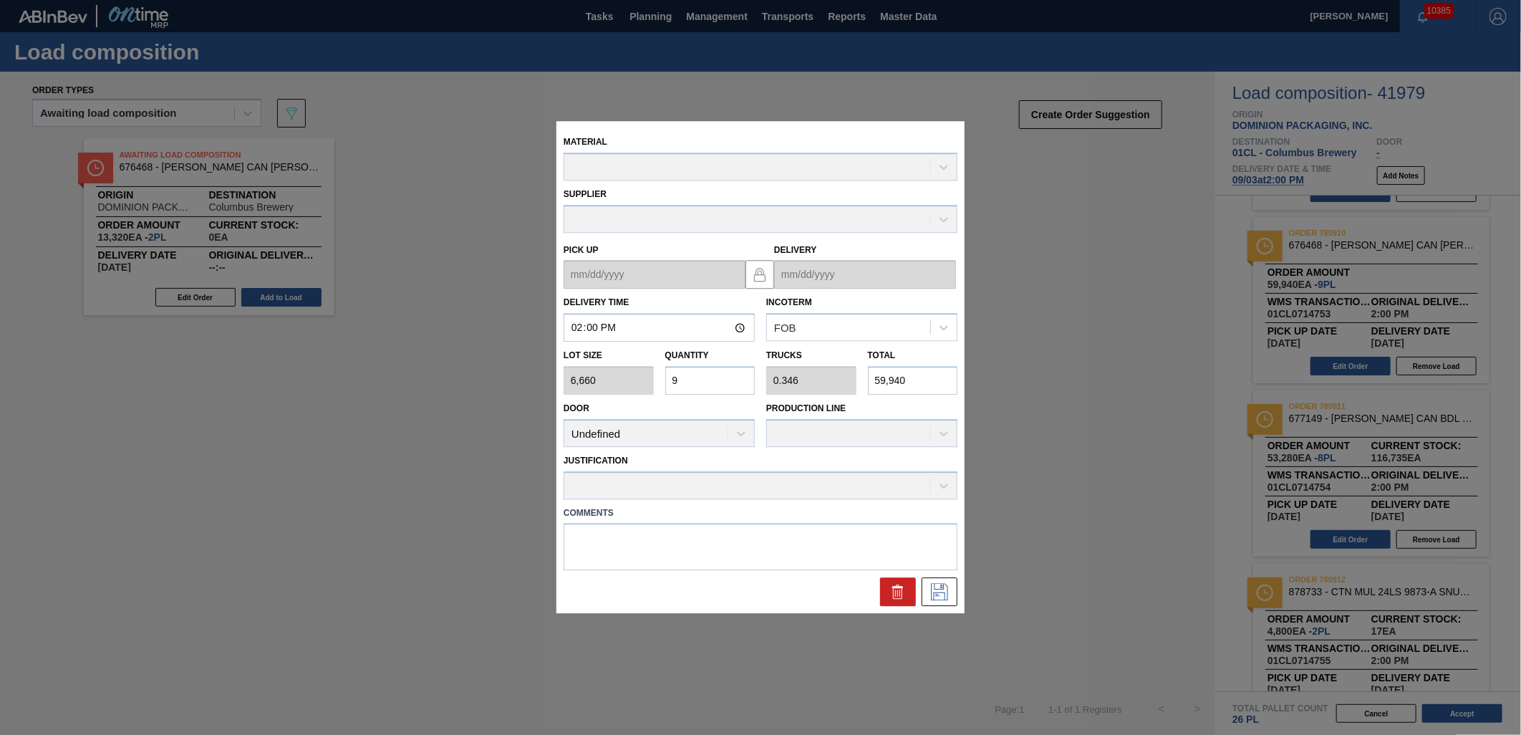
type up "[DATE]"
type input "[DATE]"
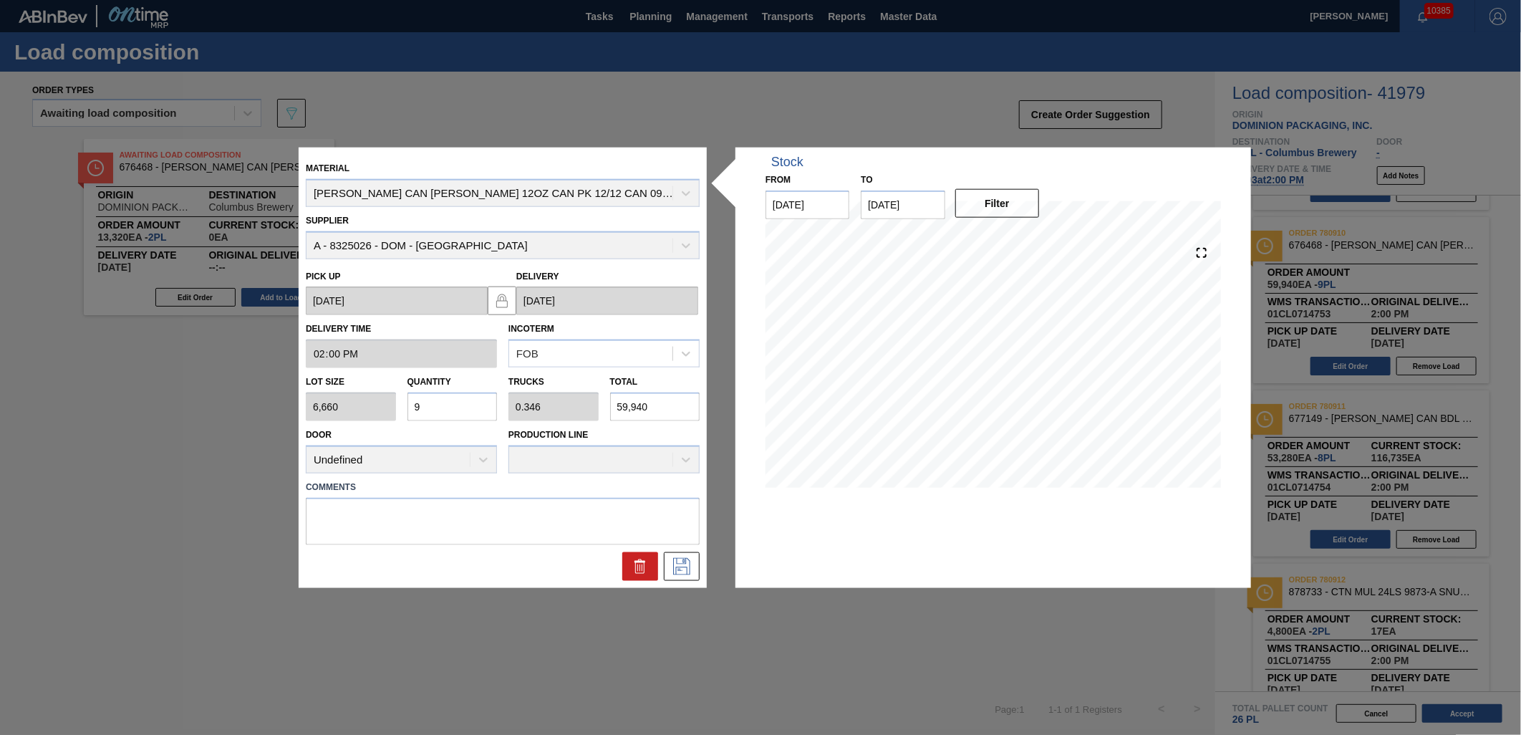
click at [453, 410] on input "9" at bounding box center [452, 406] width 90 height 29
type input "0"
type input "7"
type input "0.269"
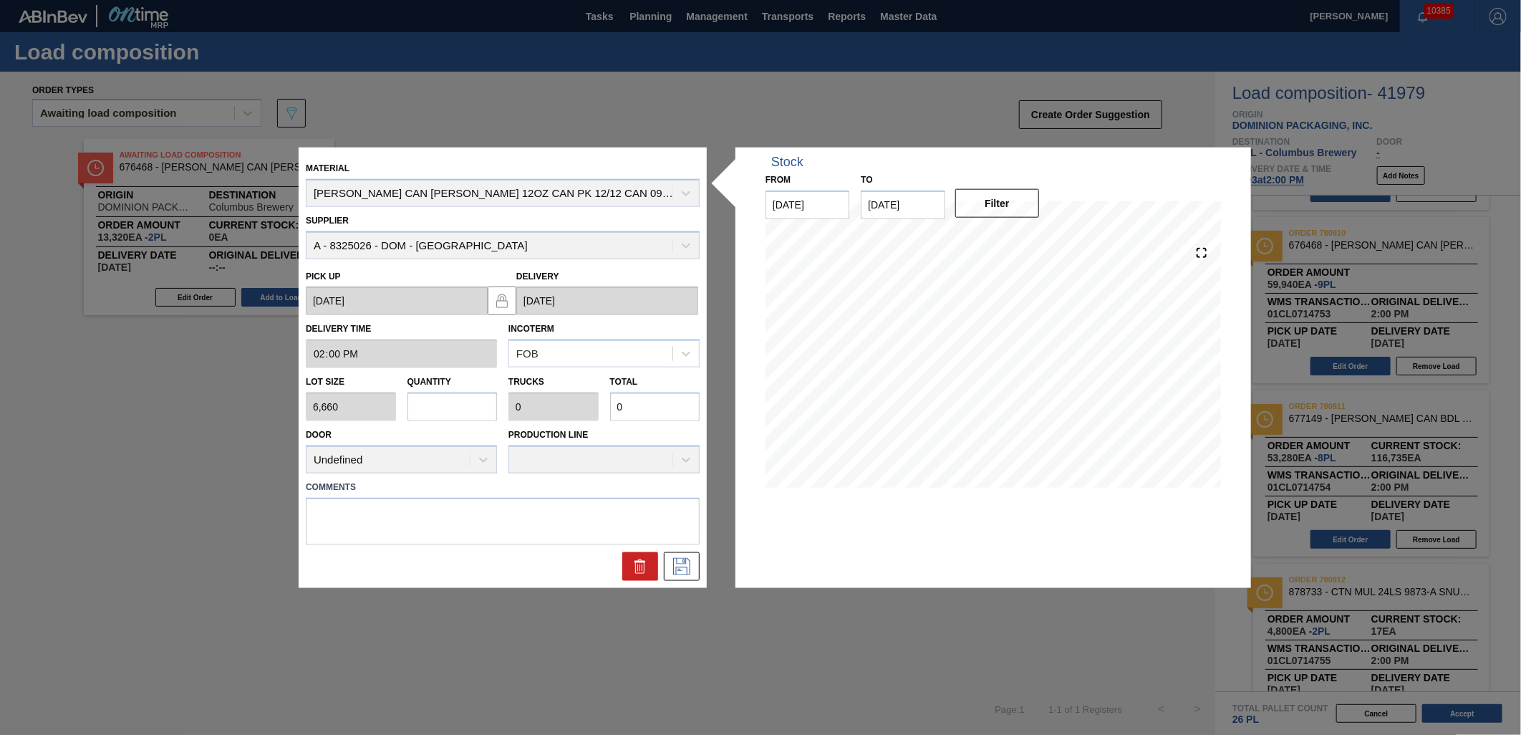
type input "46,620"
type input "7"
click at [676, 566] on icon at bounding box center [681, 565] width 17 height 17
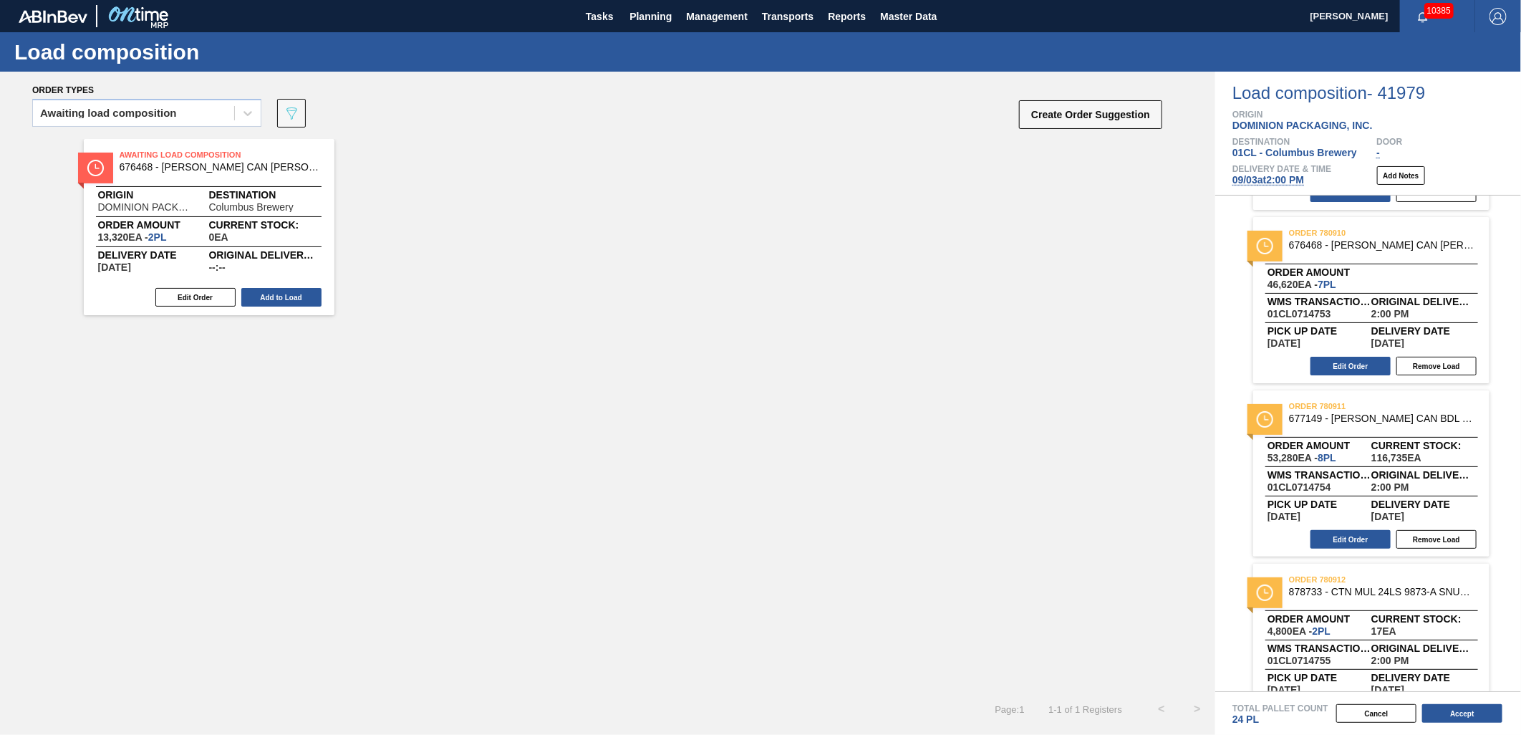
click at [1271, 183] on span "09/03 at 2:00 PM" at bounding box center [1268, 179] width 72 height 11
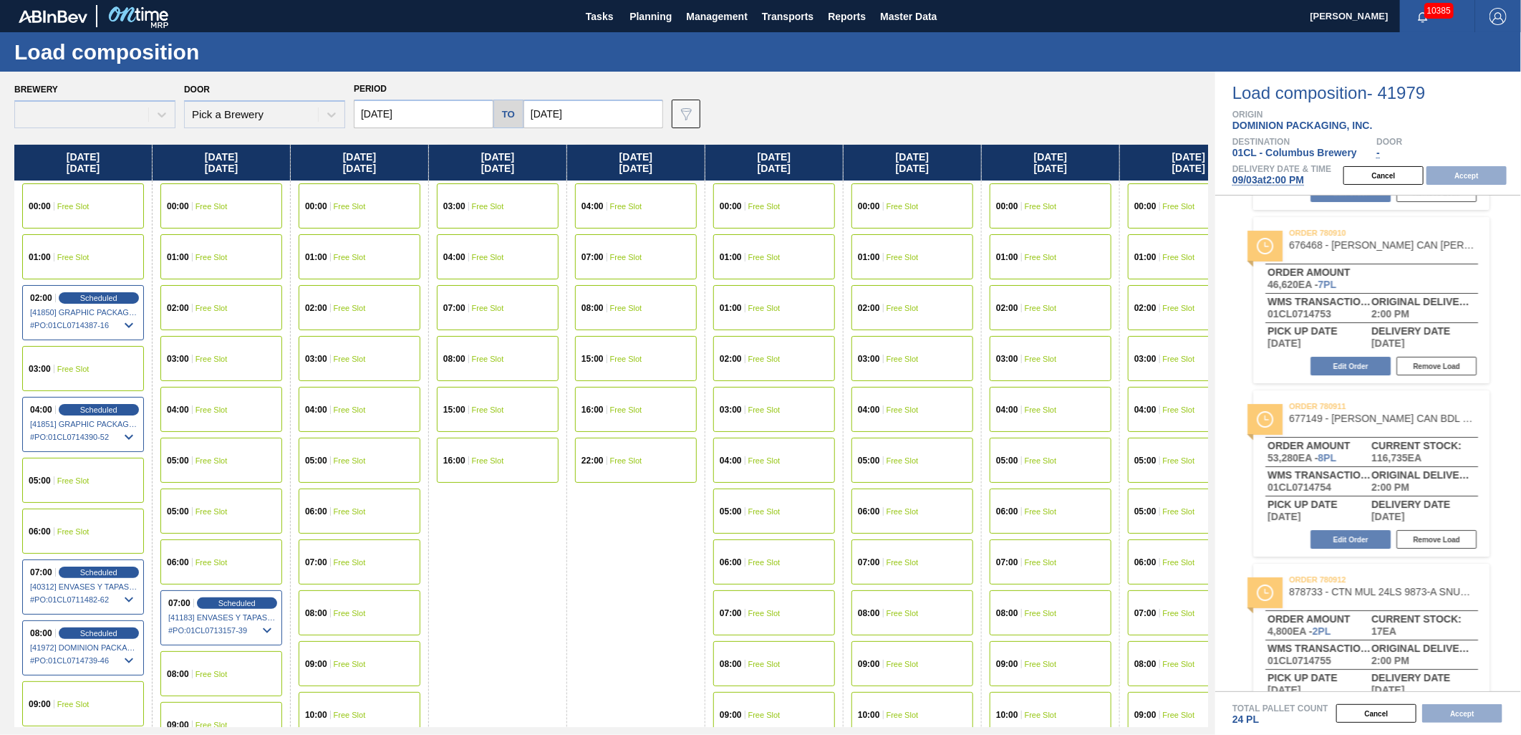
type input "[DATE]"
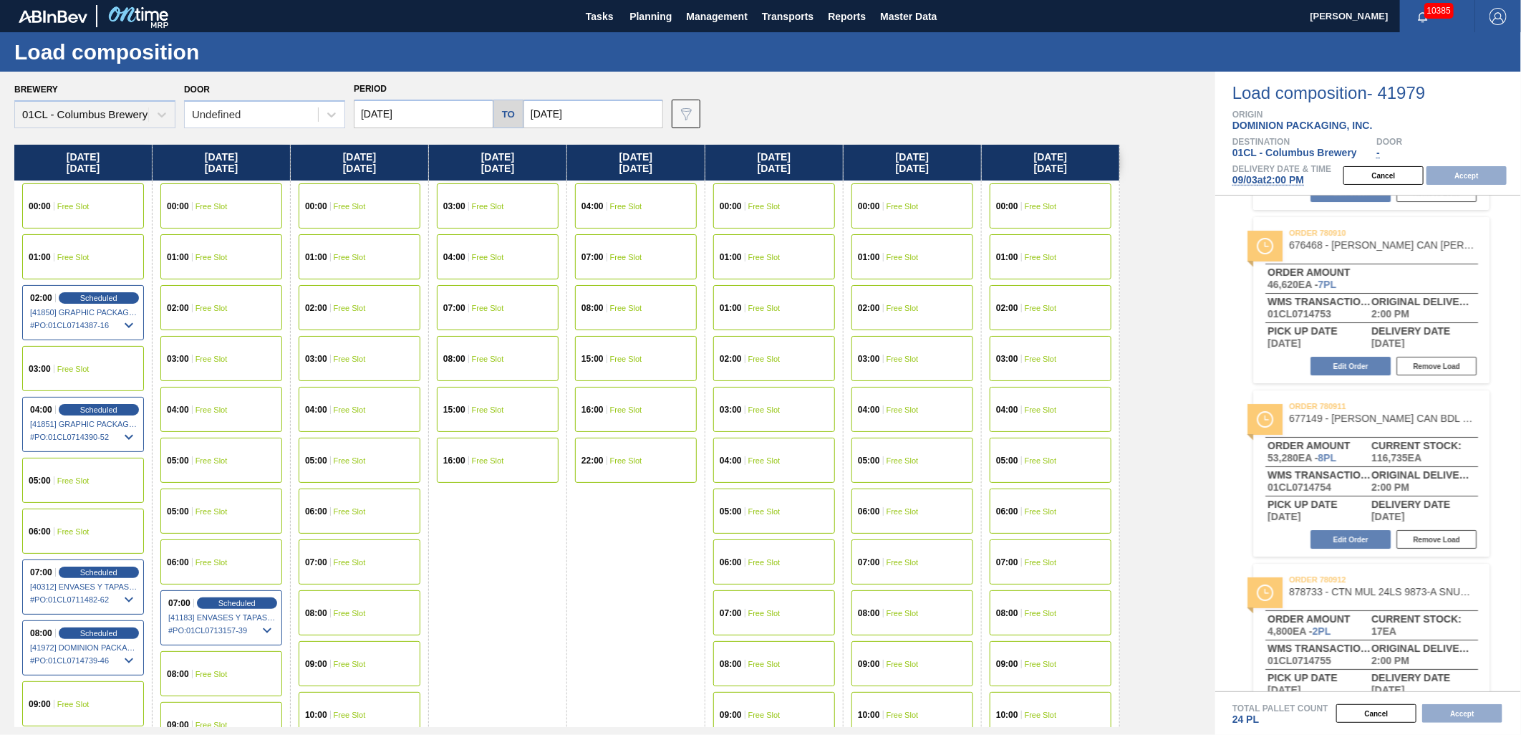
scroll to position [79, 0]
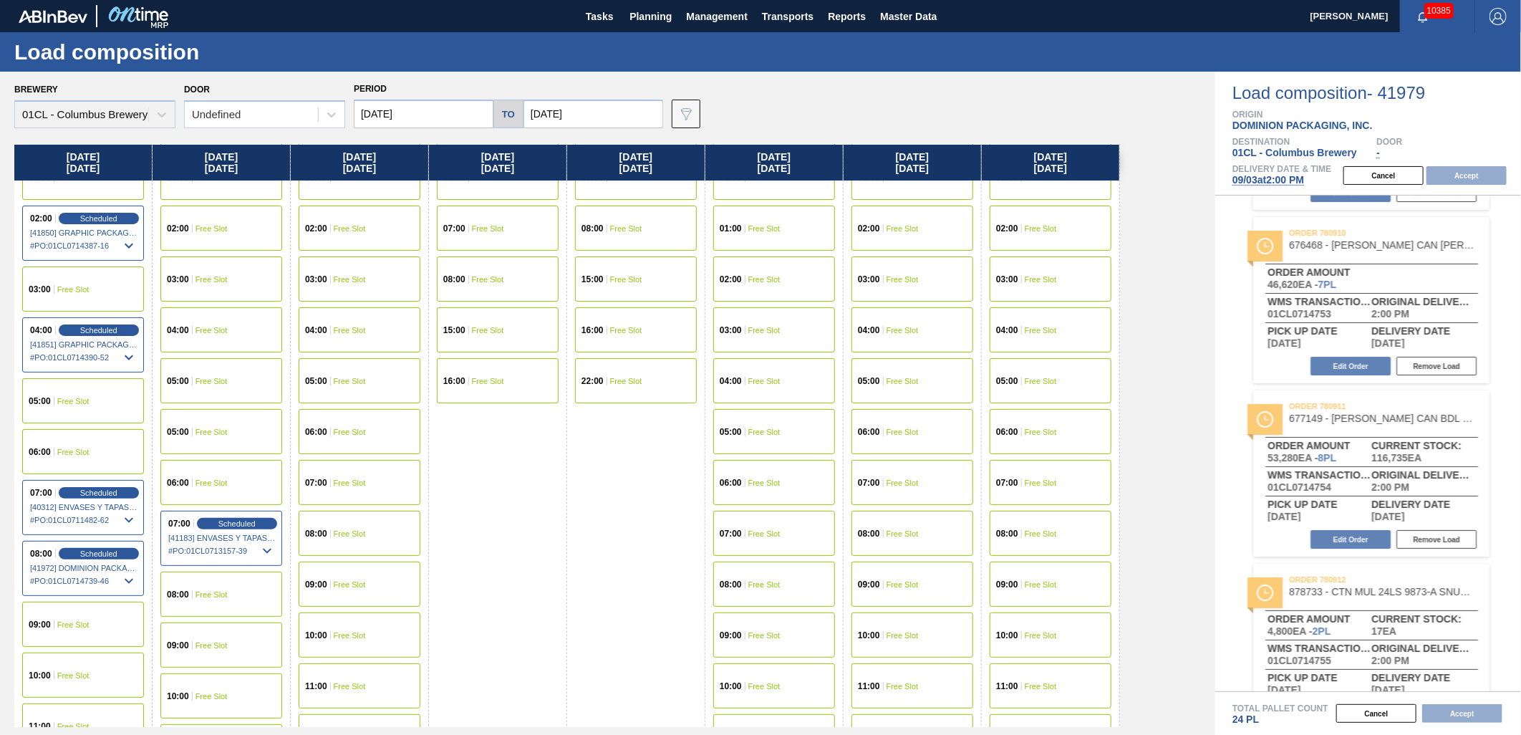
click at [218, 590] on span "Free Slot" at bounding box center [211, 594] width 32 height 9
click at [1476, 172] on button "Accept" at bounding box center [1466, 175] width 80 height 19
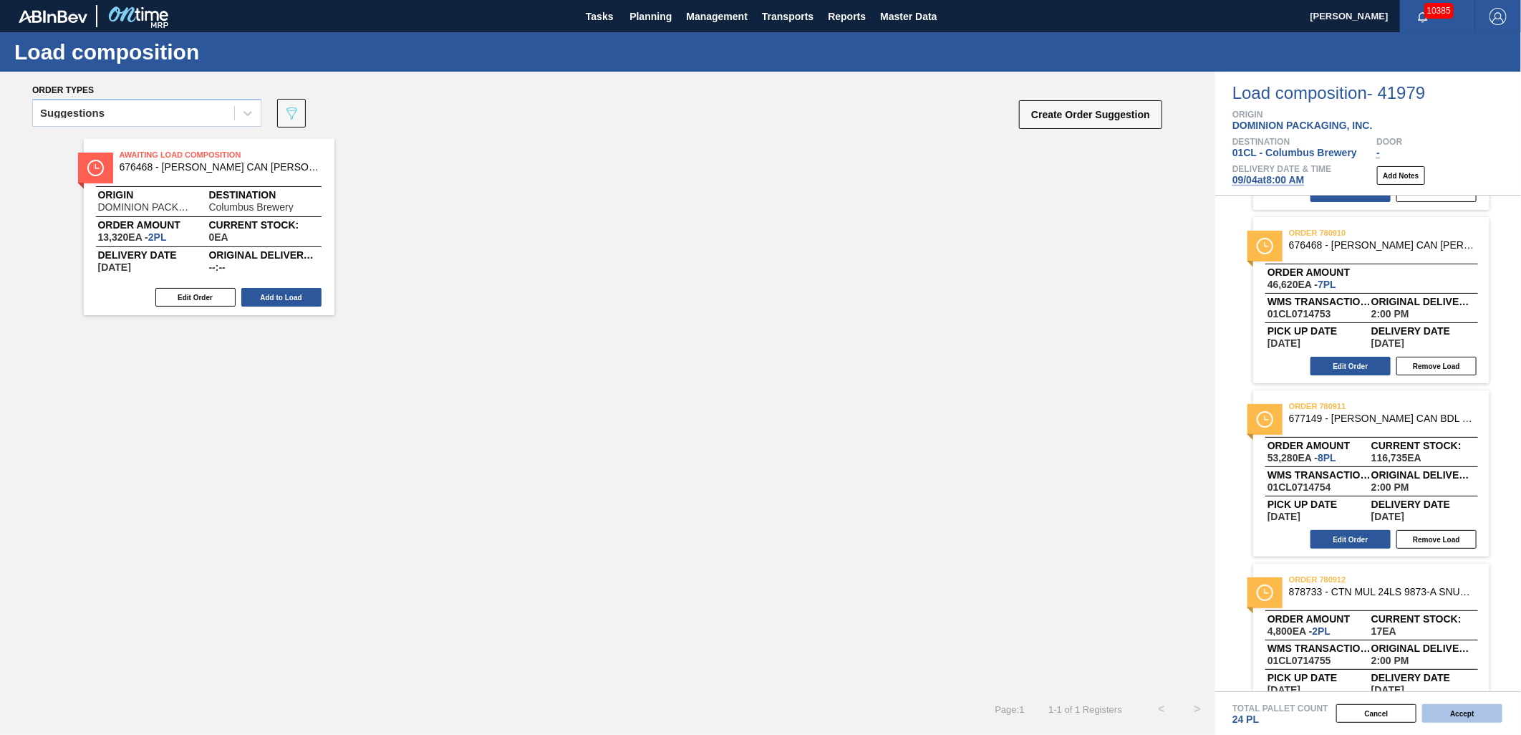
click at [1462, 716] on button "Accept" at bounding box center [1462, 713] width 80 height 19
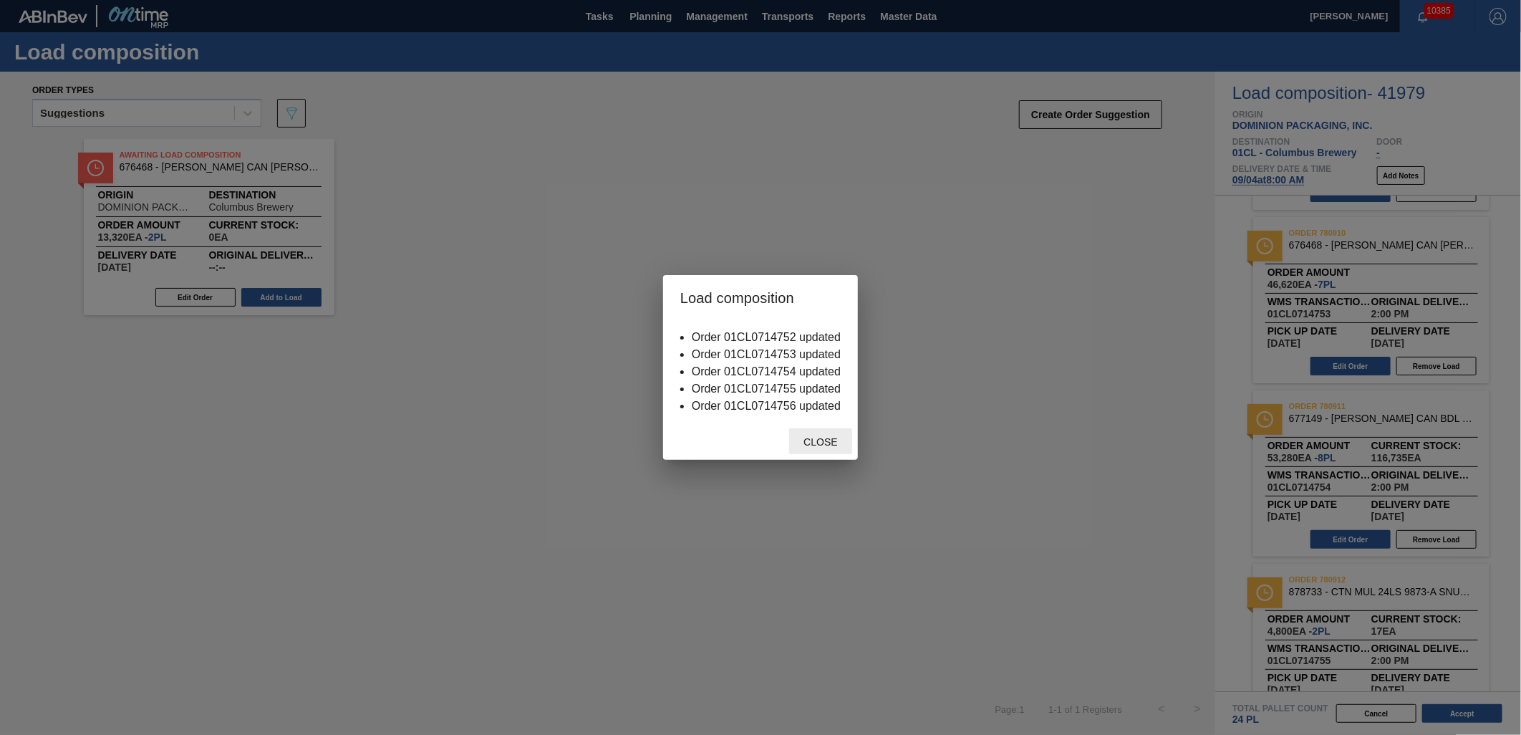
click at [805, 426] on div "Close" at bounding box center [760, 440] width 195 height 37
click at [820, 440] on span "Close" at bounding box center [820, 441] width 57 height 11
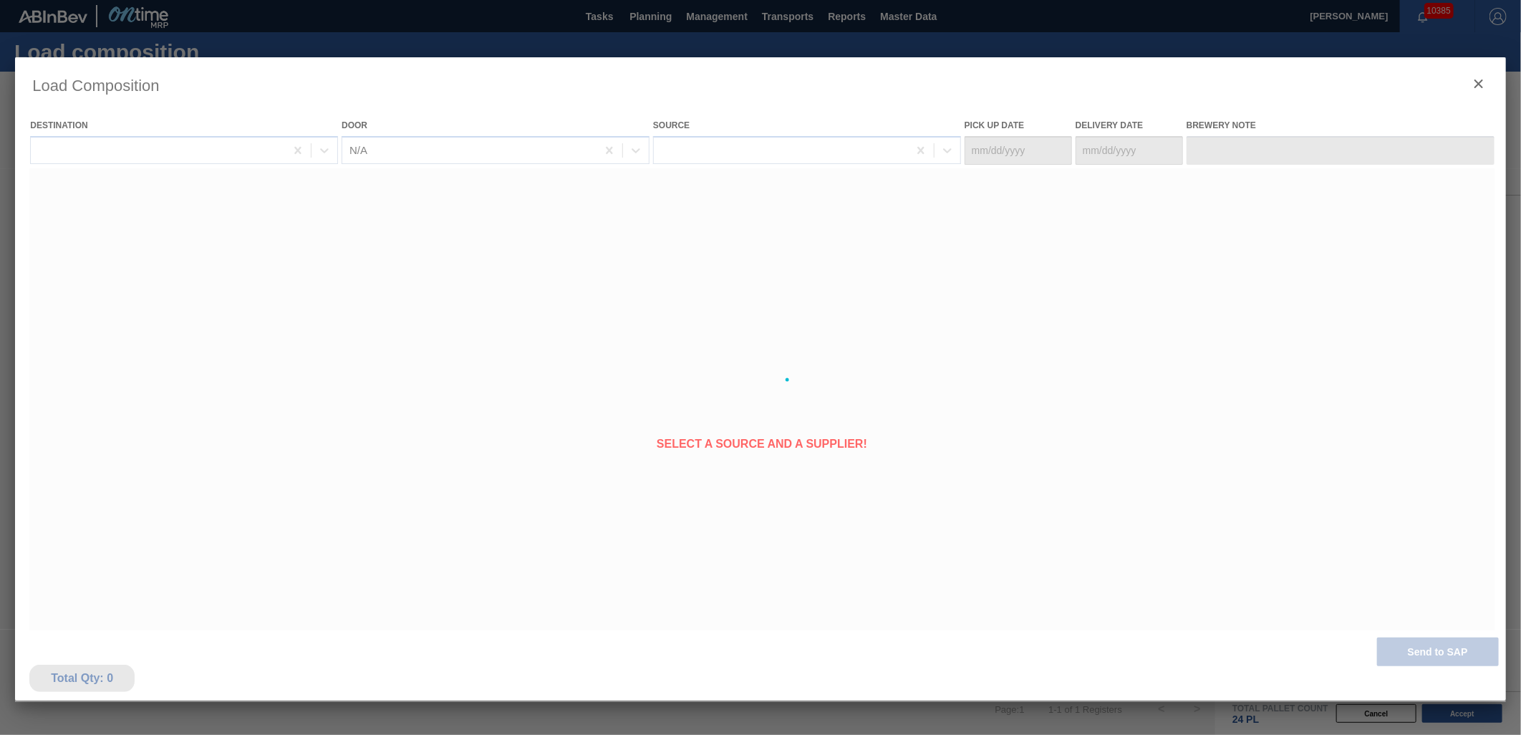
type Date "[DATE]"
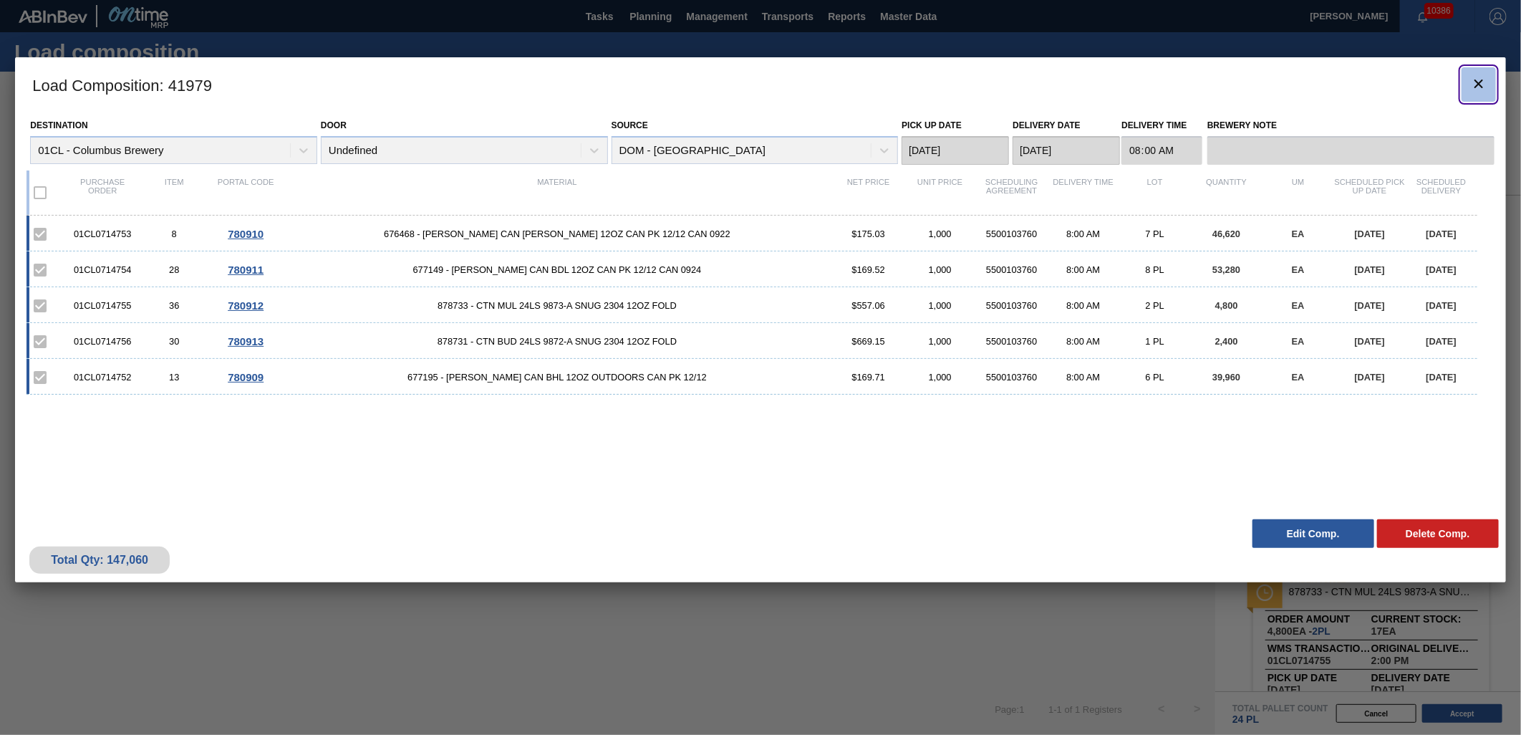
click at [1470, 87] on icon "botão de ícone" at bounding box center [1478, 83] width 17 height 17
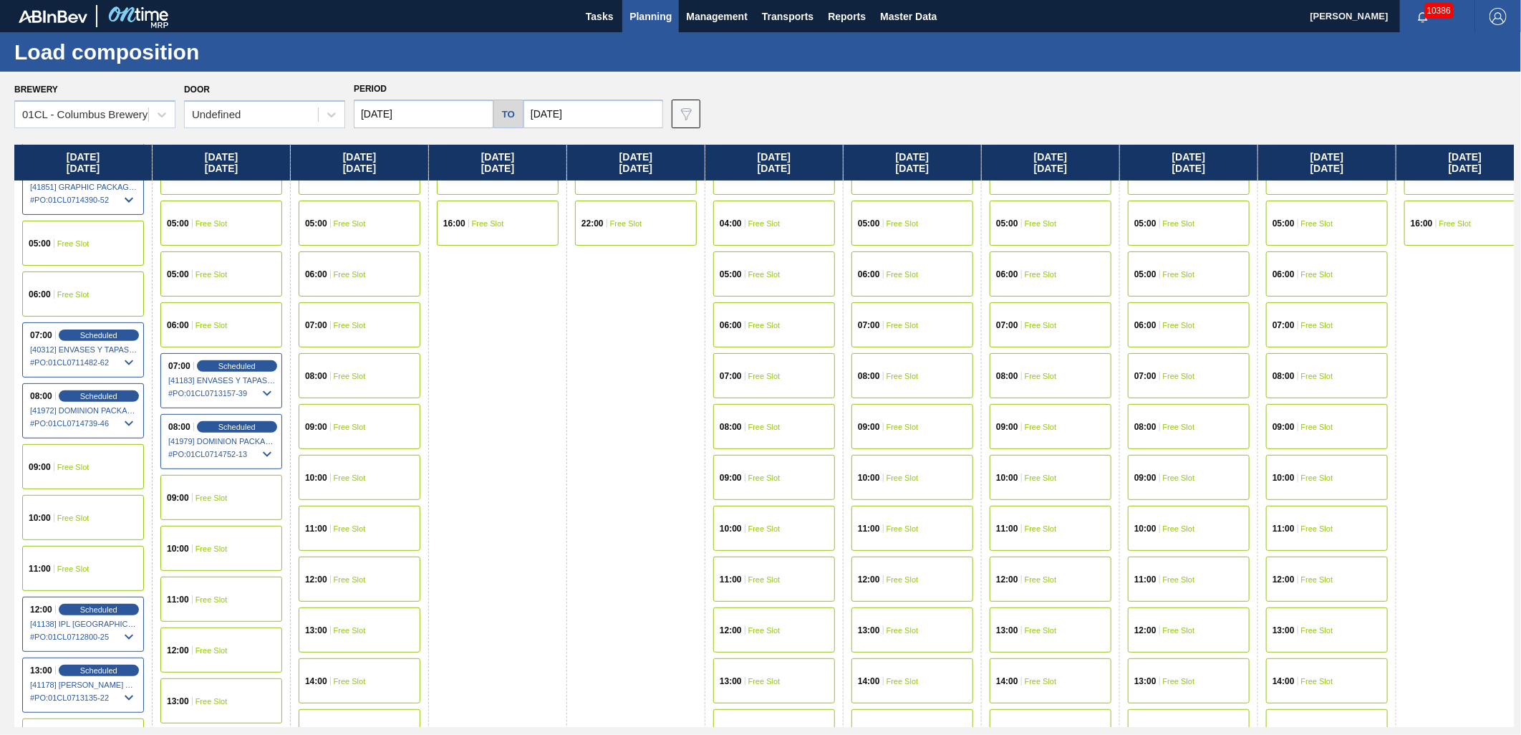
scroll to position [238, 0]
click at [233, 427] on span "Scheduled" at bounding box center [236, 424] width 41 height 9
click at [215, 420] on div "Scheduled" at bounding box center [237, 425] width 88 height 13
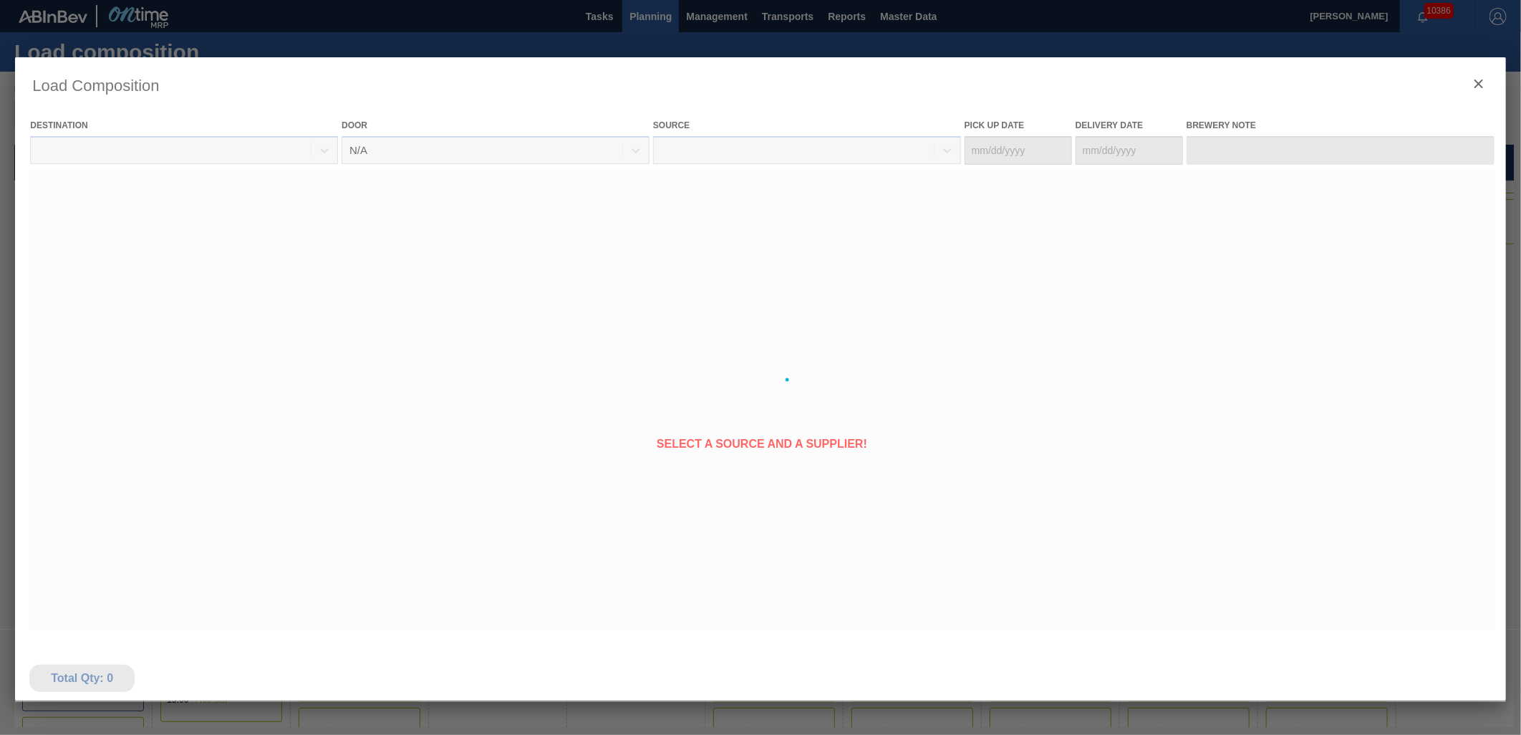
type Date "[DATE]"
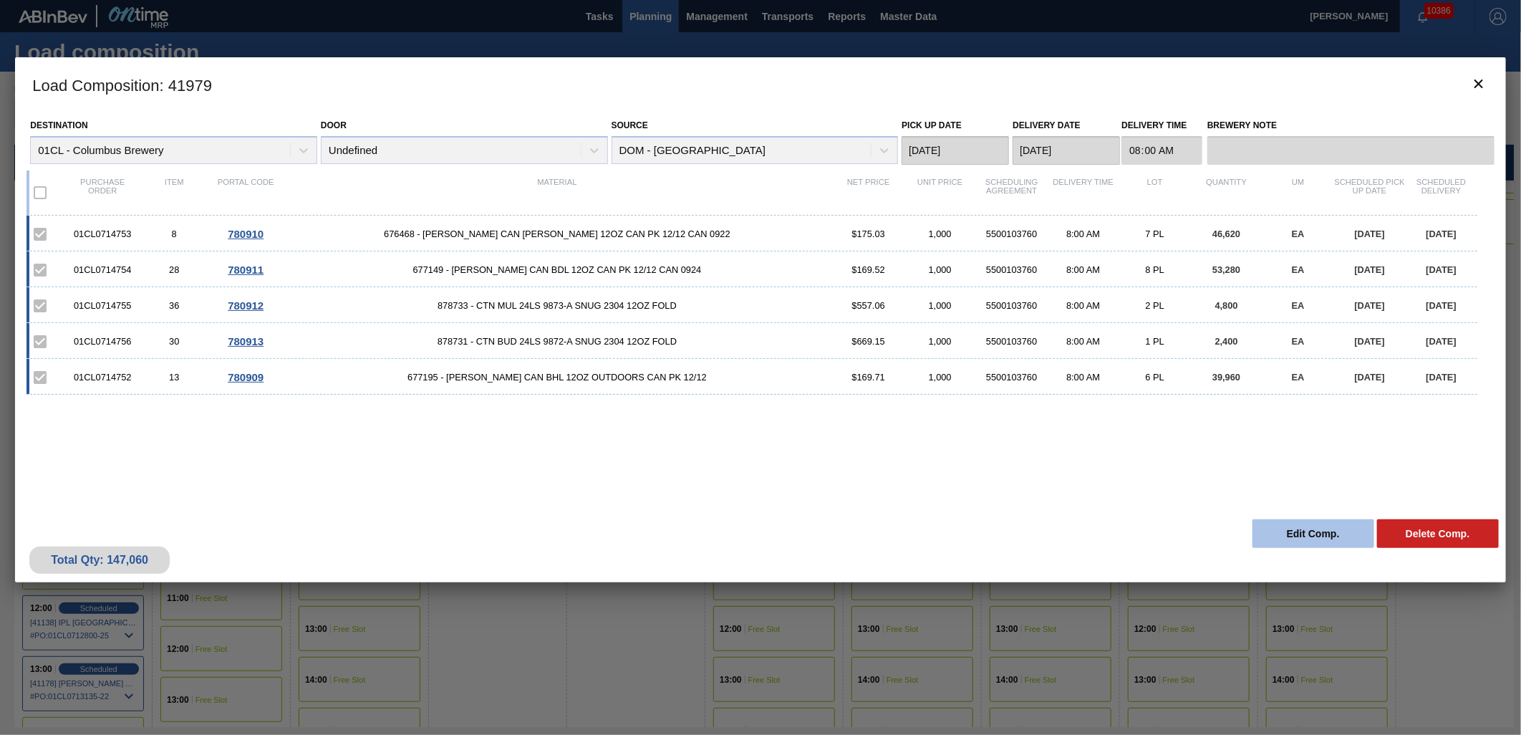
click at [1283, 534] on button "Edit Comp." at bounding box center [1313, 533] width 122 height 29
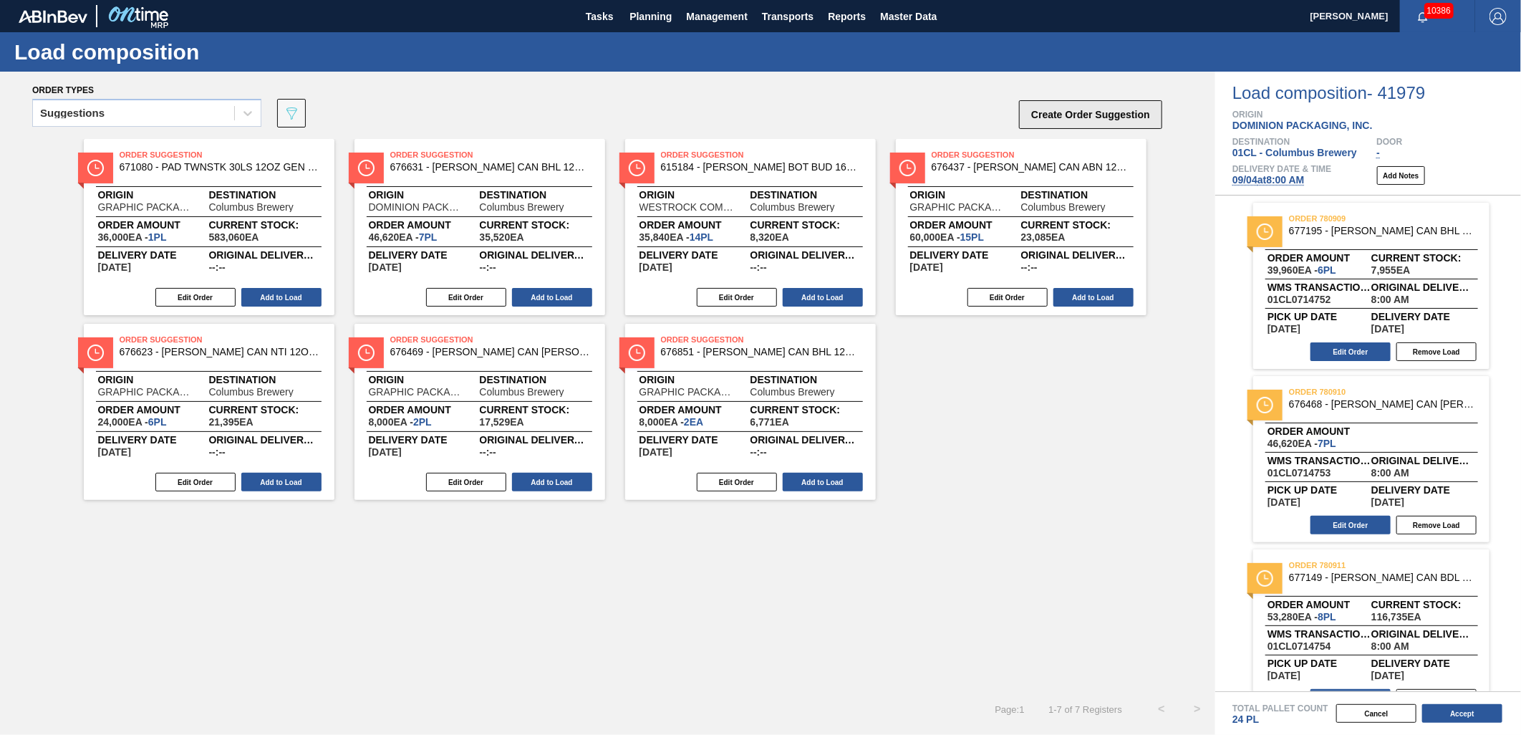
click at [1079, 112] on button "Create Order Suggestion" at bounding box center [1090, 114] width 143 height 29
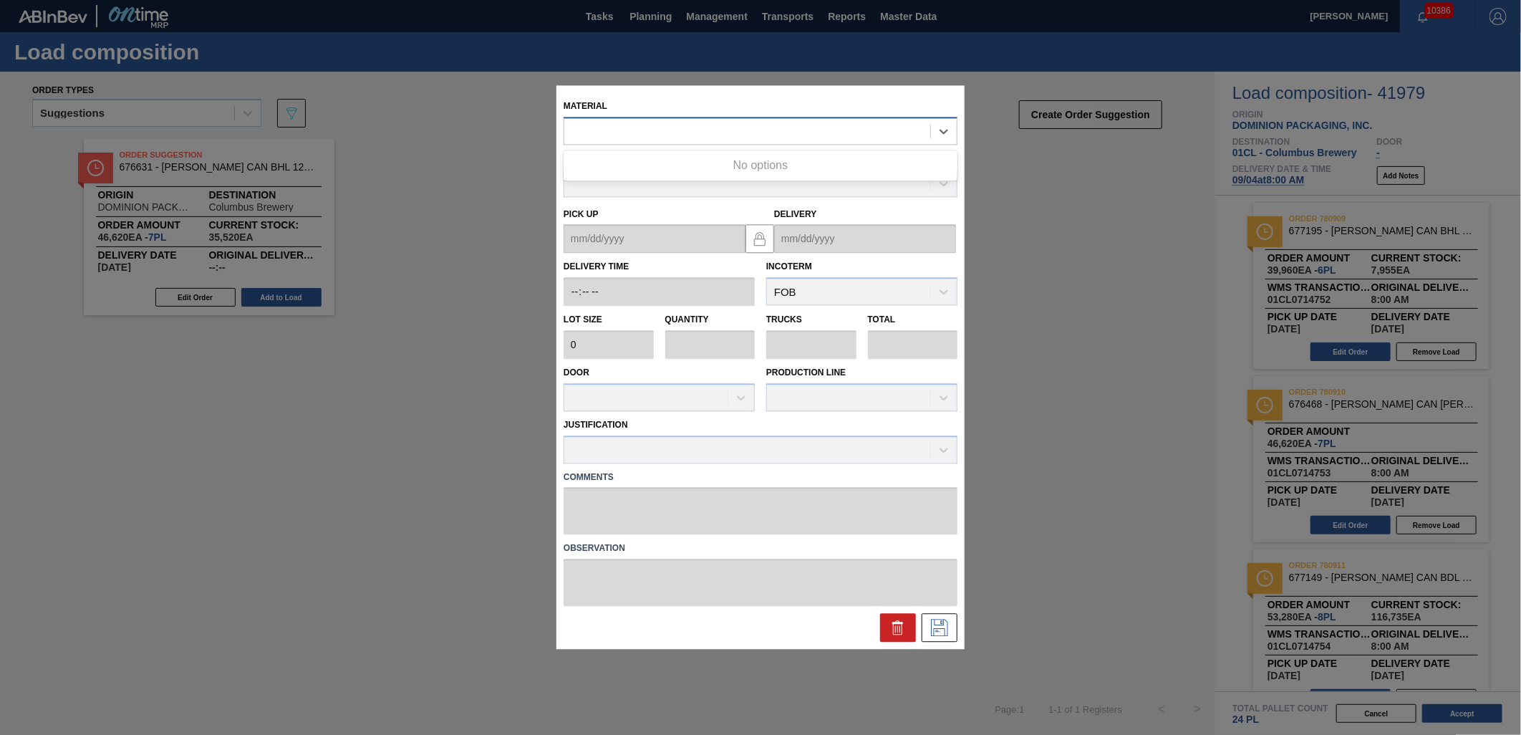
click at [675, 132] on div at bounding box center [747, 131] width 366 height 21
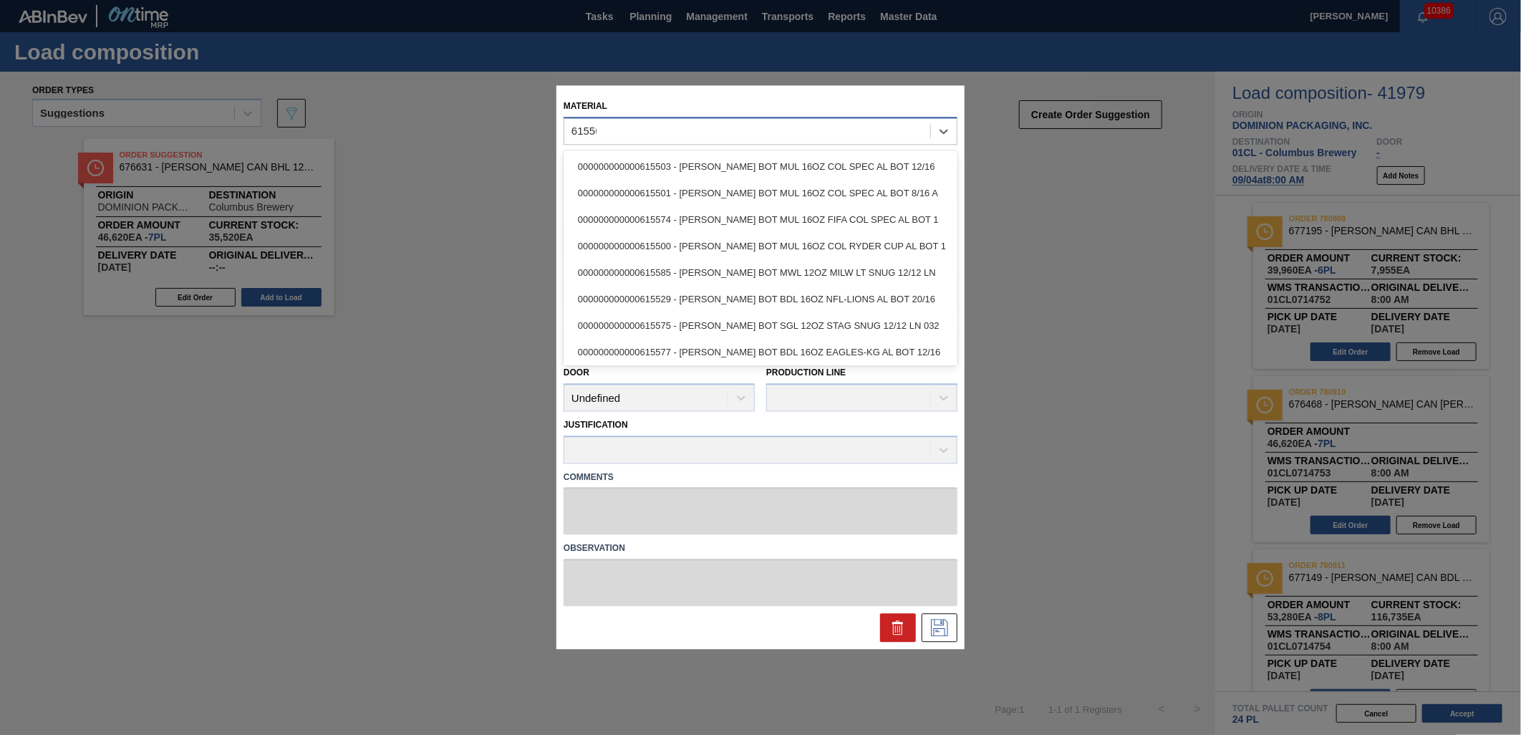
type input "615503"
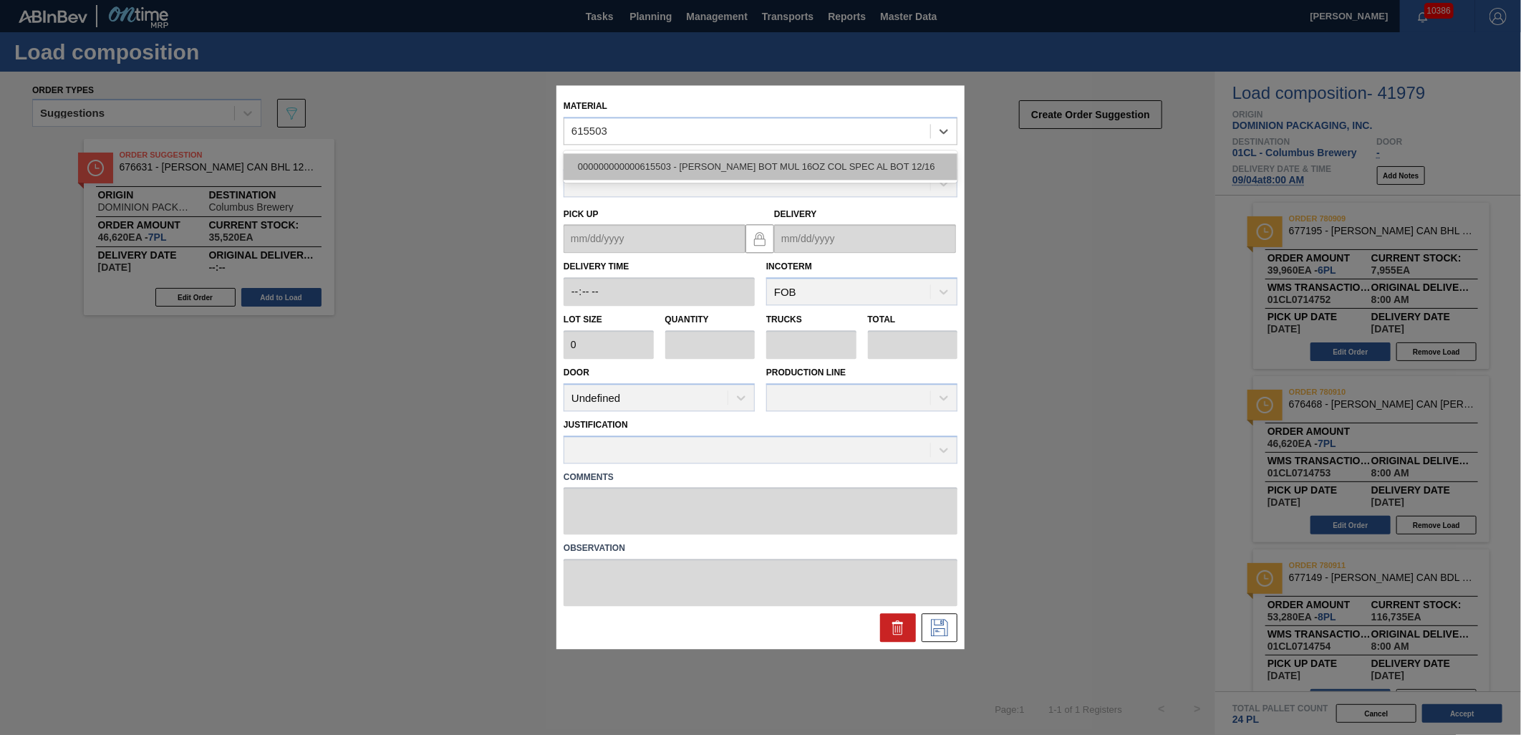
click at [856, 161] on div "000000000000615503 - CARR BOT MUL 16OZ COL SPEC AL BOT 12/16" at bounding box center [760, 166] width 394 height 26
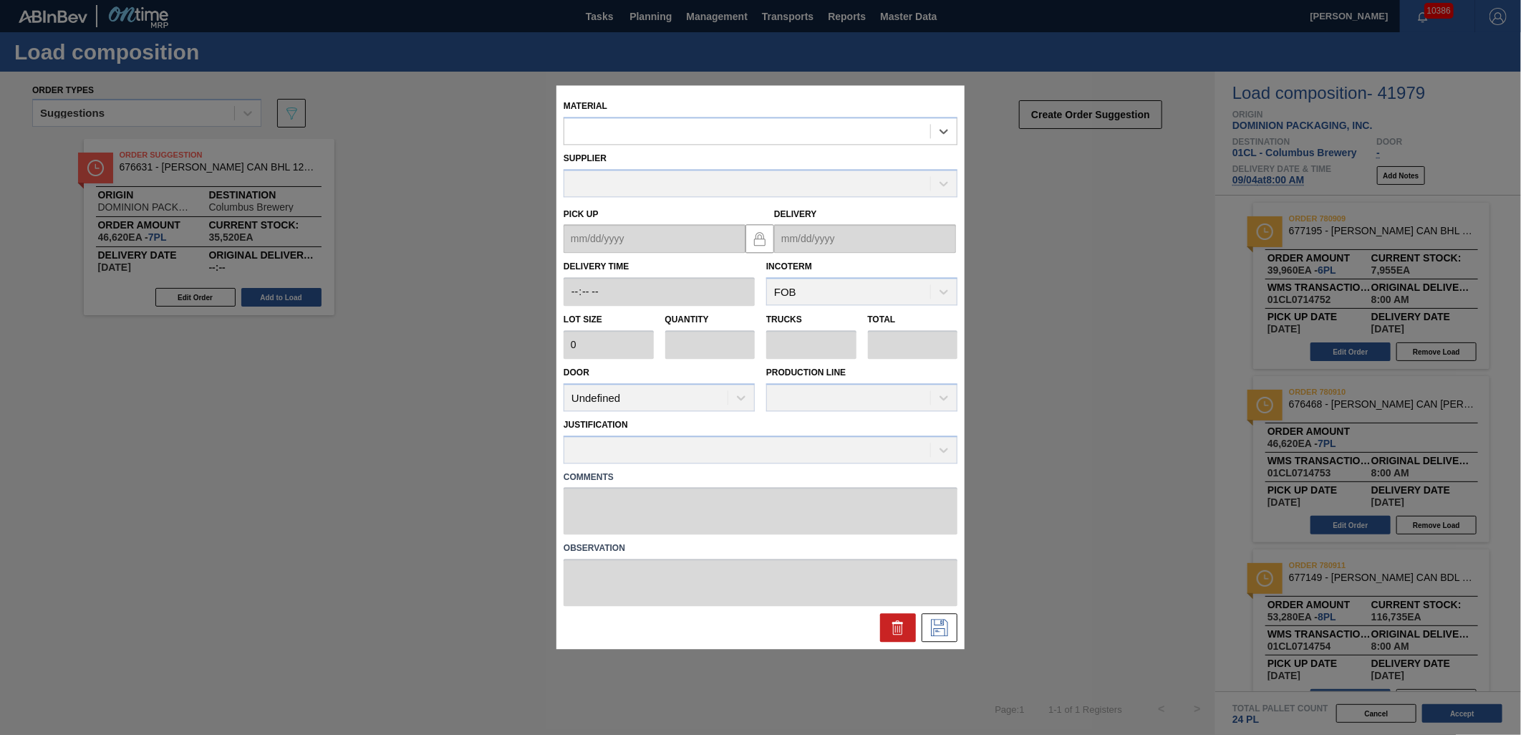
type input "5,000"
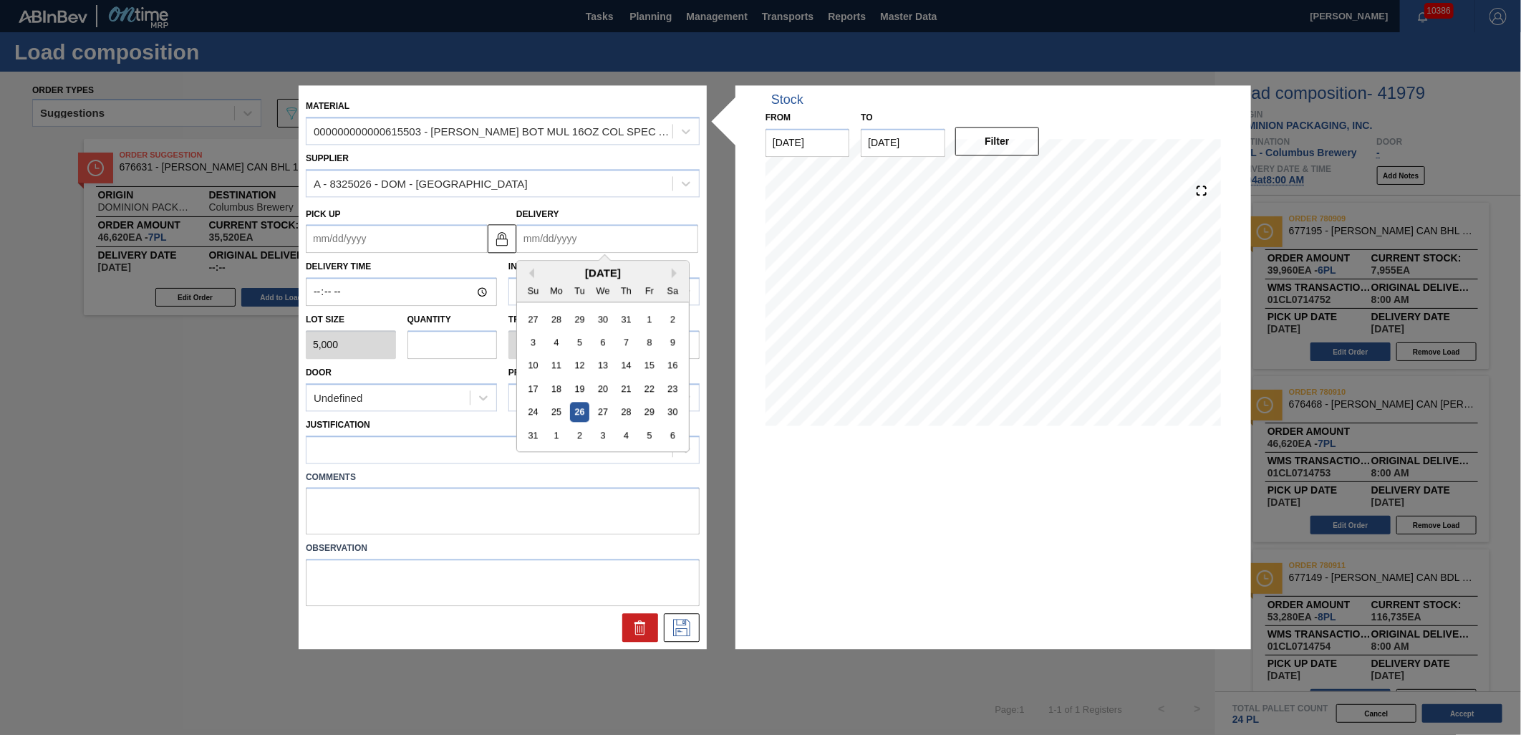
click at [616, 236] on input "Delivery" at bounding box center [607, 239] width 182 height 29
drag, startPoint x: 603, startPoint y: 432, endPoint x: 488, endPoint y: 402, distance: 118.9
click at [604, 432] on div "3" at bounding box center [602, 435] width 19 height 19
type up "[DATE]"
type input "[DATE]"
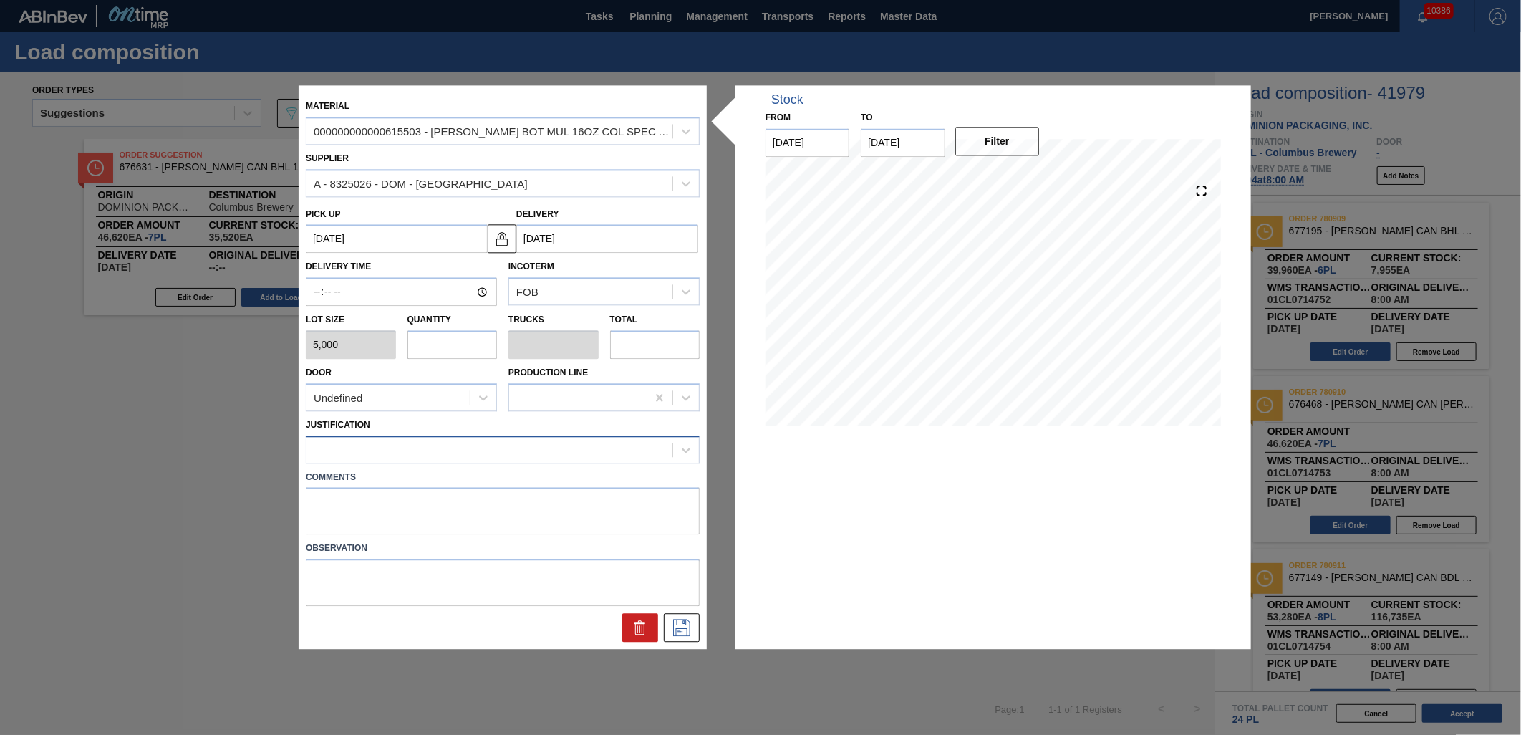
click at [593, 445] on div at bounding box center [489, 449] width 366 height 21
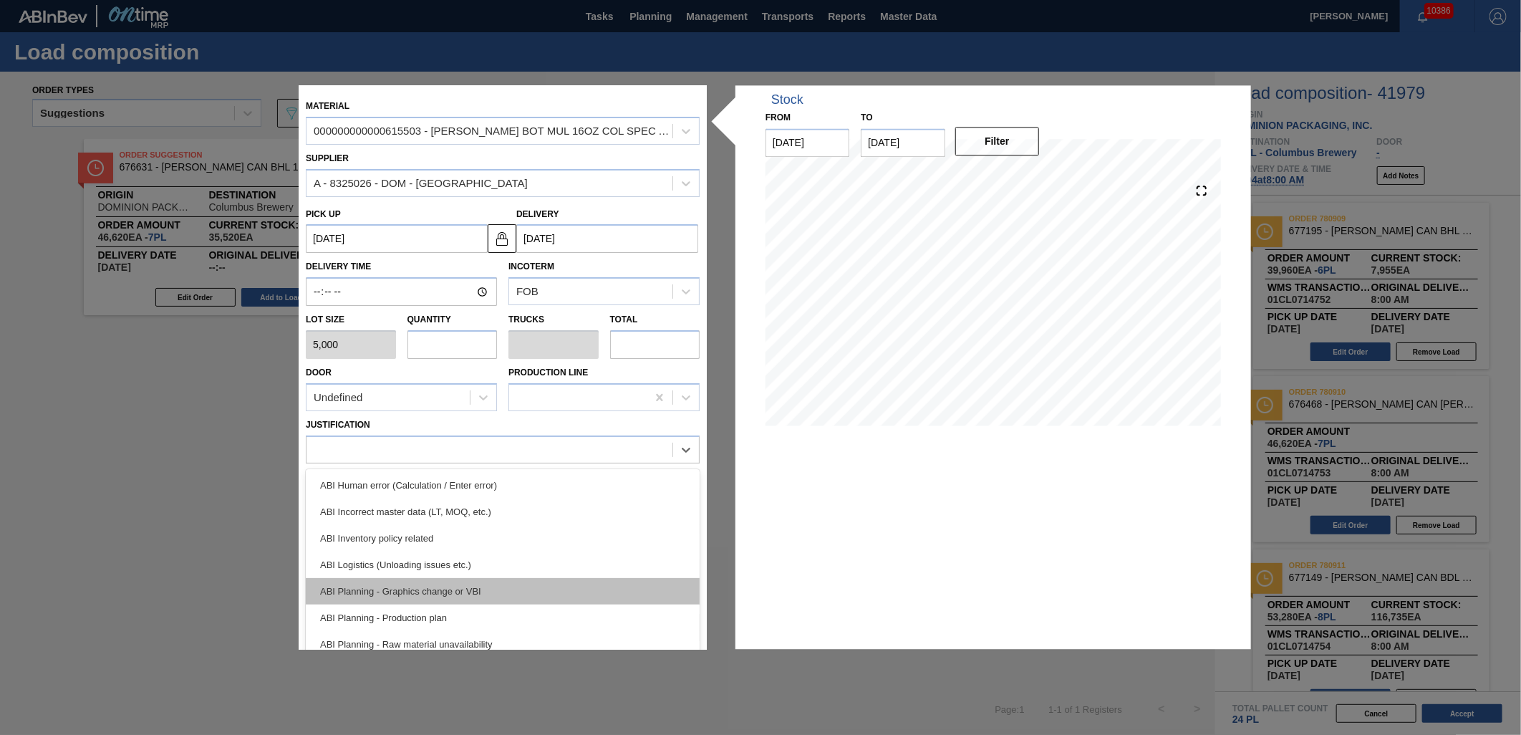
click at [546, 595] on div "ABI Planning - Graphics change or VBI" at bounding box center [503, 591] width 394 height 26
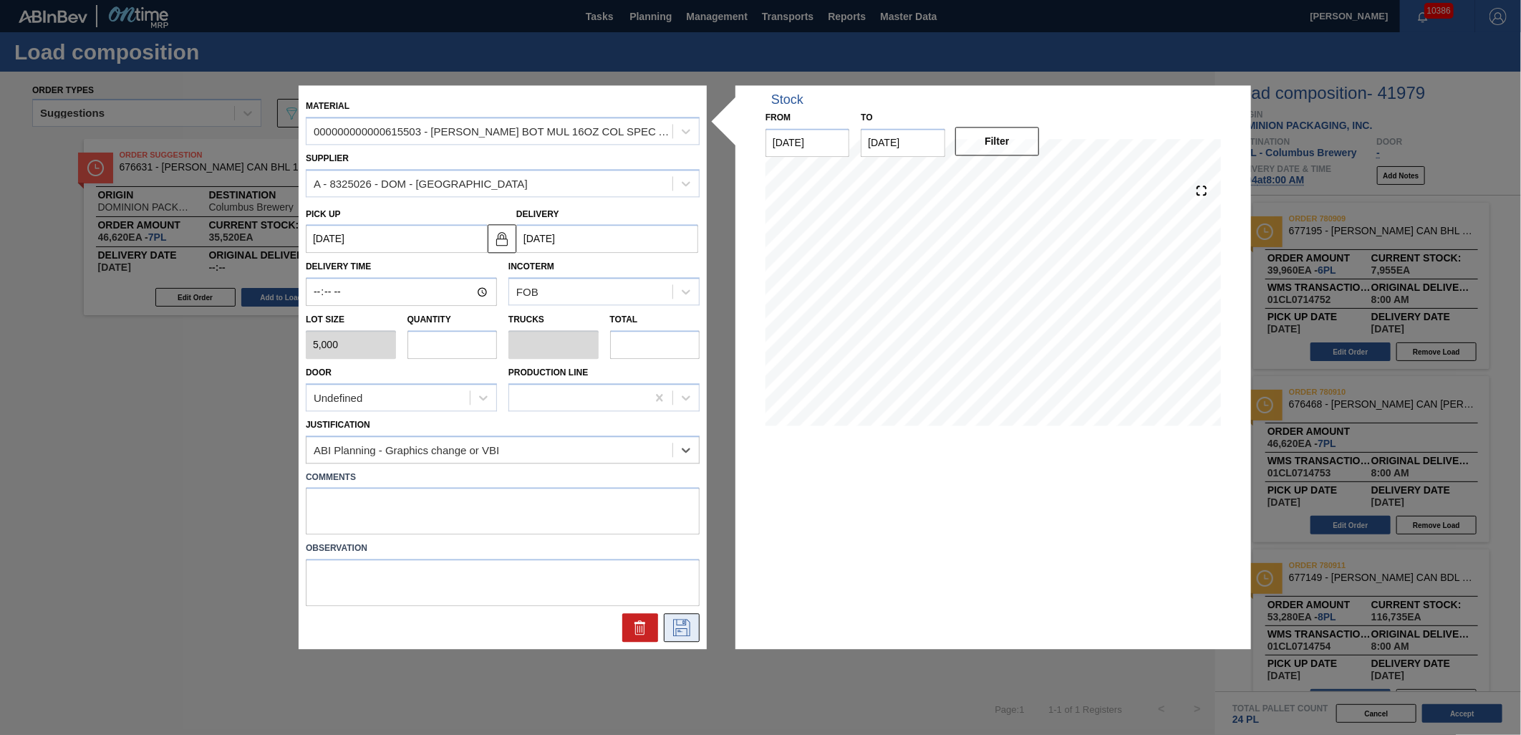
click at [676, 621] on icon at bounding box center [681, 627] width 23 height 17
drag, startPoint x: 477, startPoint y: 330, endPoint x: 478, endPoint y: 337, distance: 7.3
click at [477, 333] on input "text" at bounding box center [452, 344] width 90 height 29
type input "1"
type input "0.038"
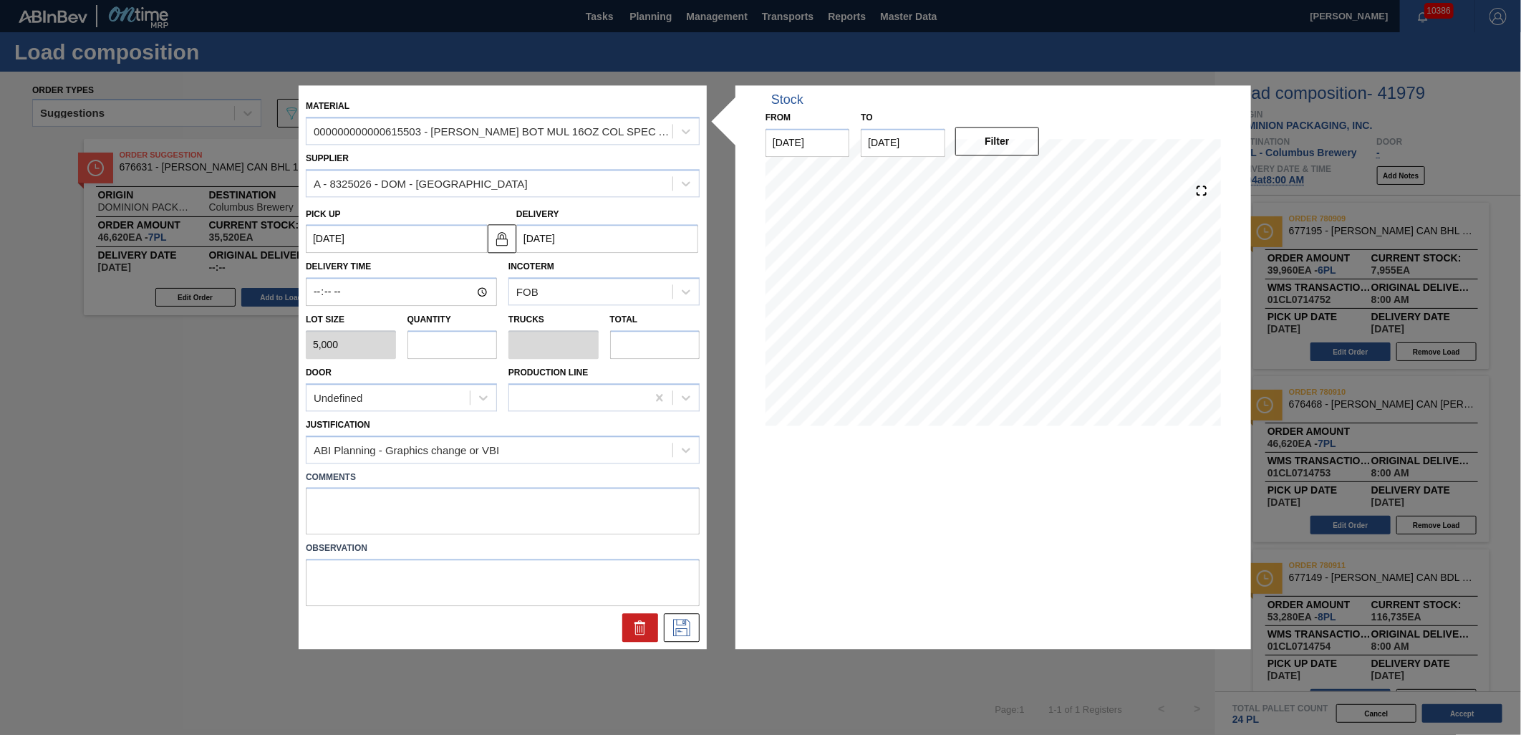
type input "5,000"
type input "1"
click at [684, 624] on icon at bounding box center [681, 627] width 23 height 17
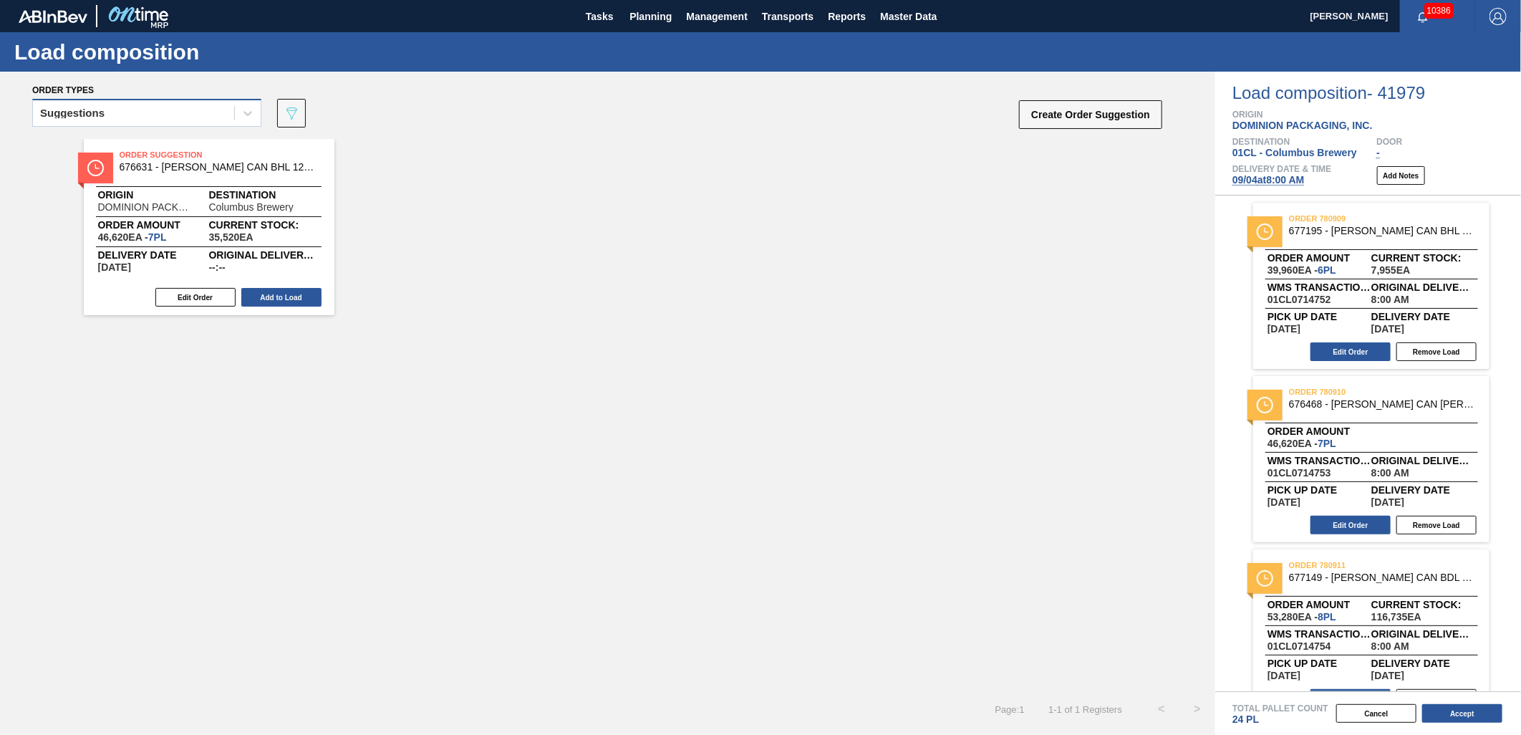
click at [179, 110] on div "Suggestions" at bounding box center [133, 113] width 201 height 21
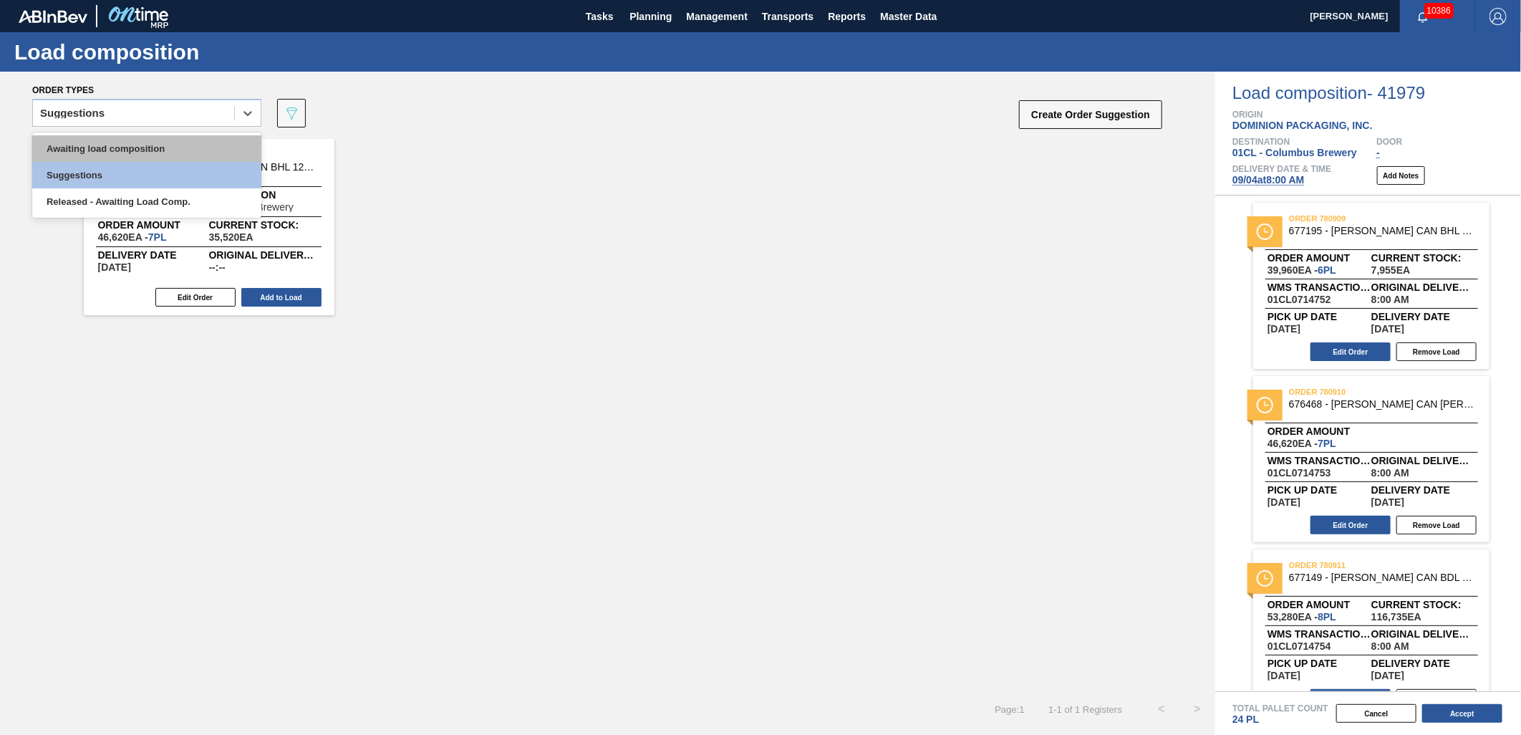
click at [150, 148] on div "Awaiting load composition" at bounding box center [146, 148] width 229 height 26
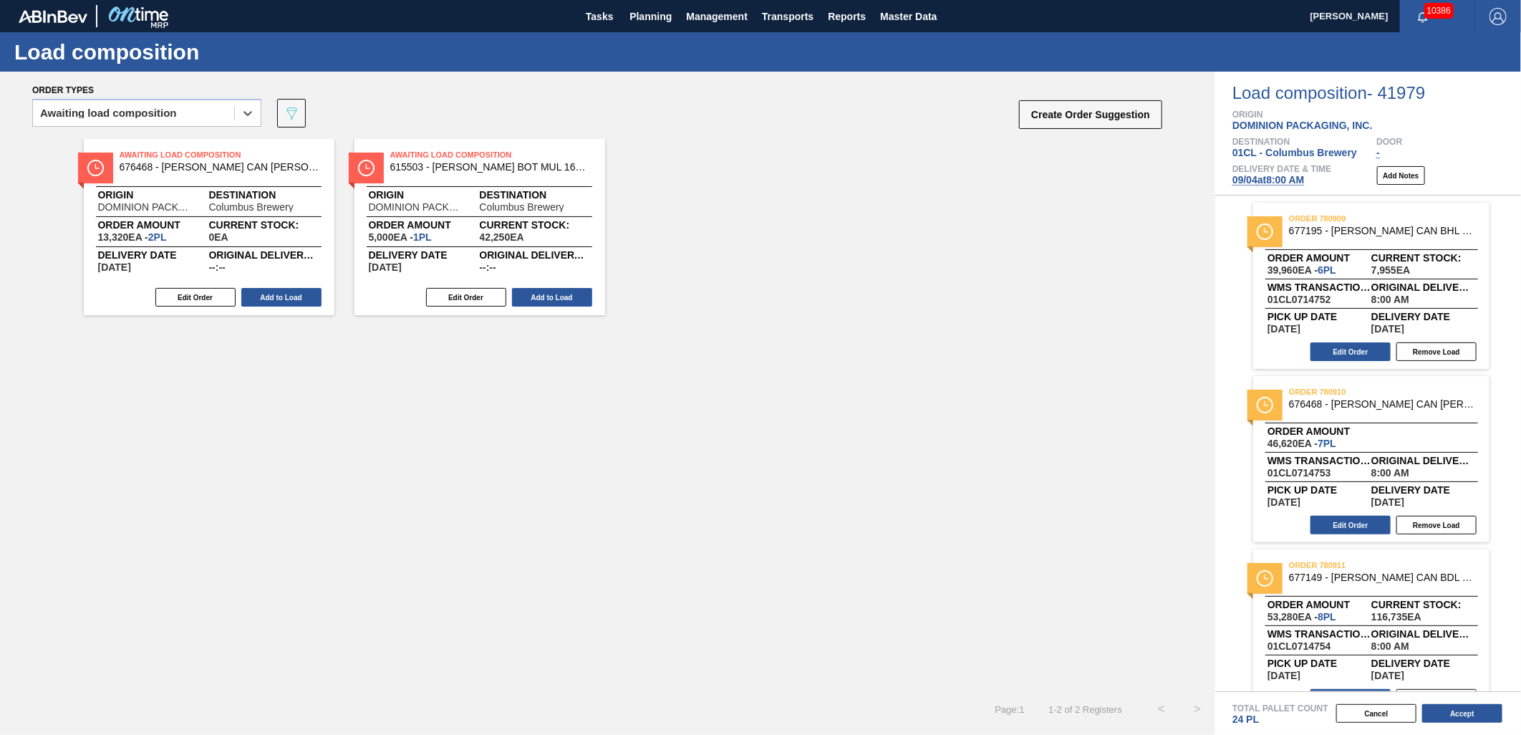
click at [544, 299] on button "Add to Load" at bounding box center [552, 297] width 80 height 19
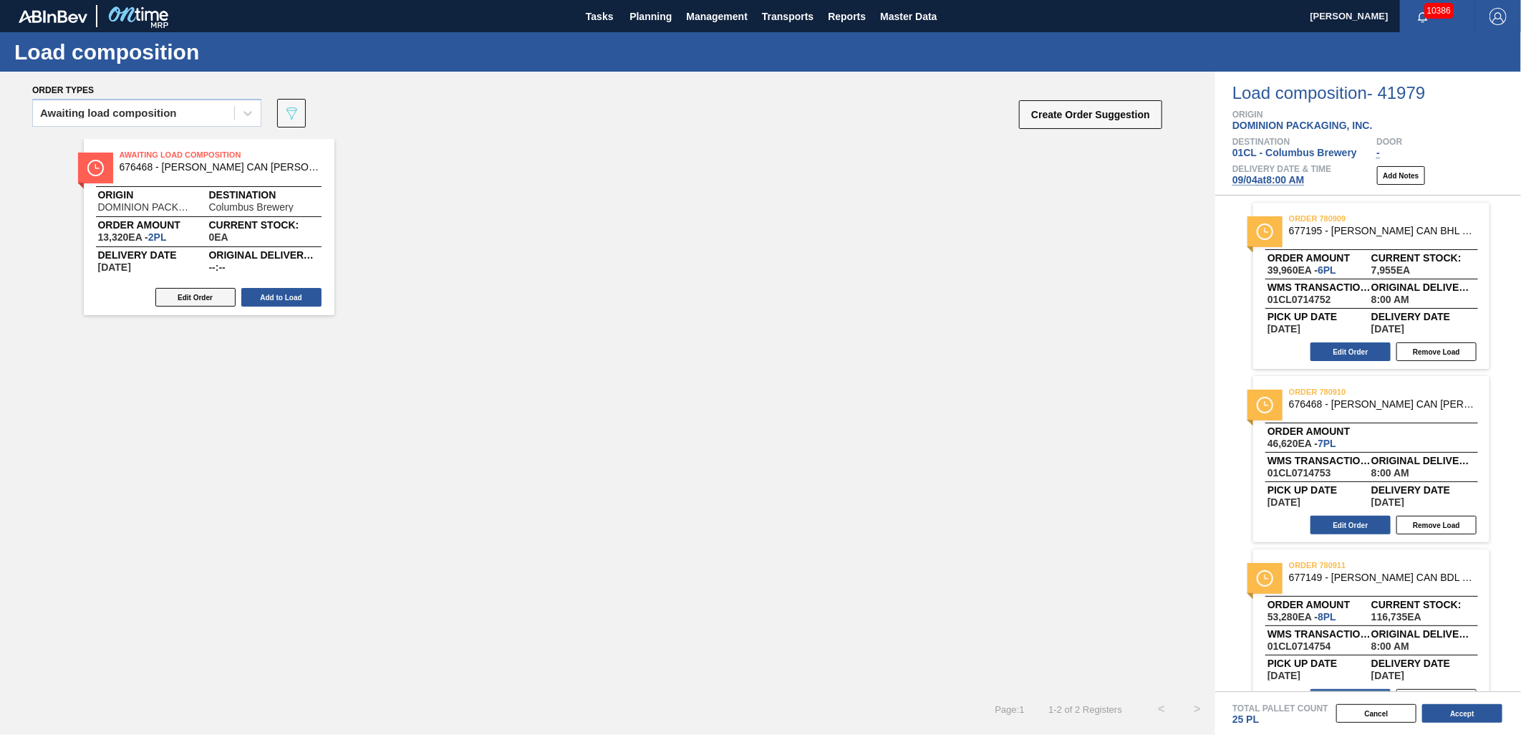
click at [211, 298] on button "Edit Order" at bounding box center [195, 297] width 80 height 19
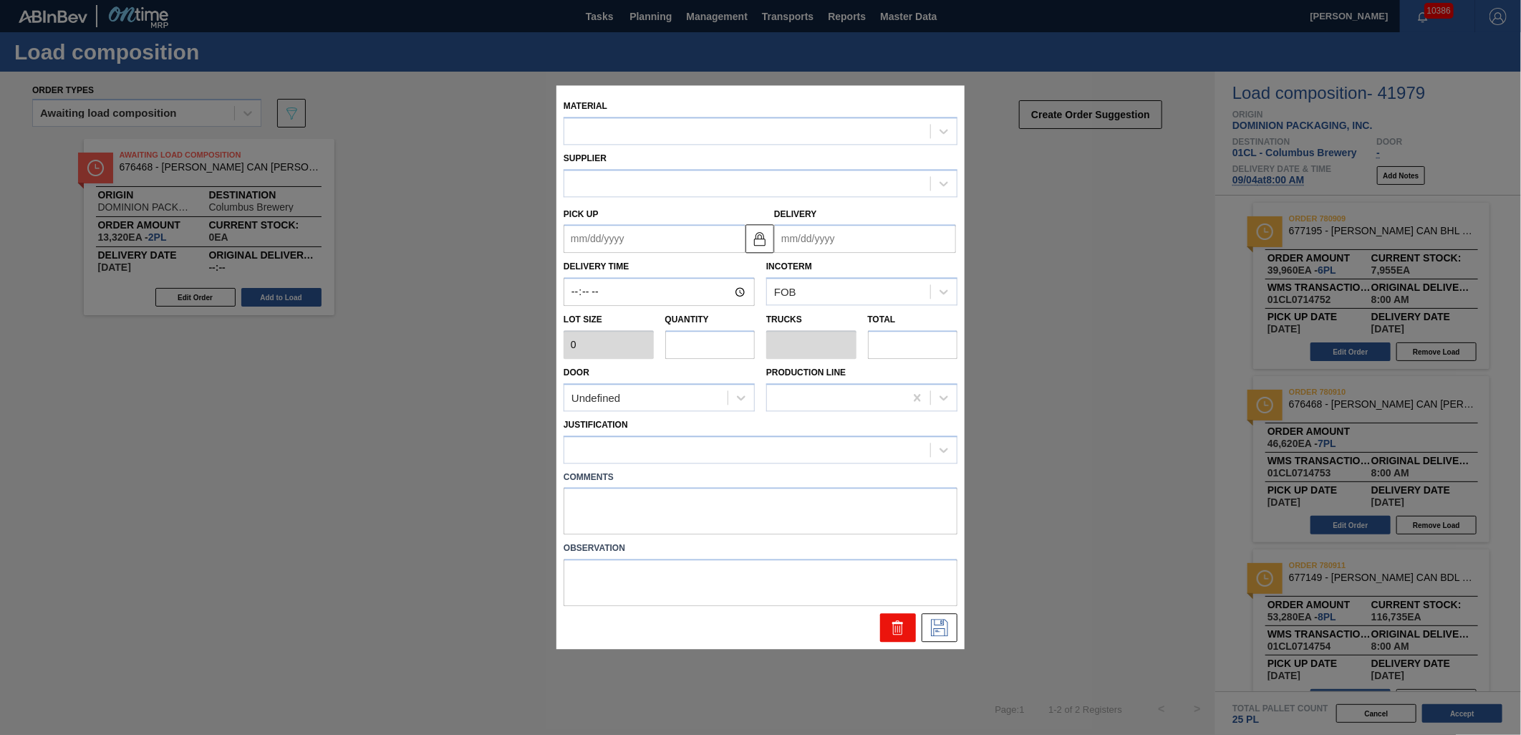
type input "6,660"
type input "2"
type input "0.077"
type input "13,320"
type up "[DATE]"
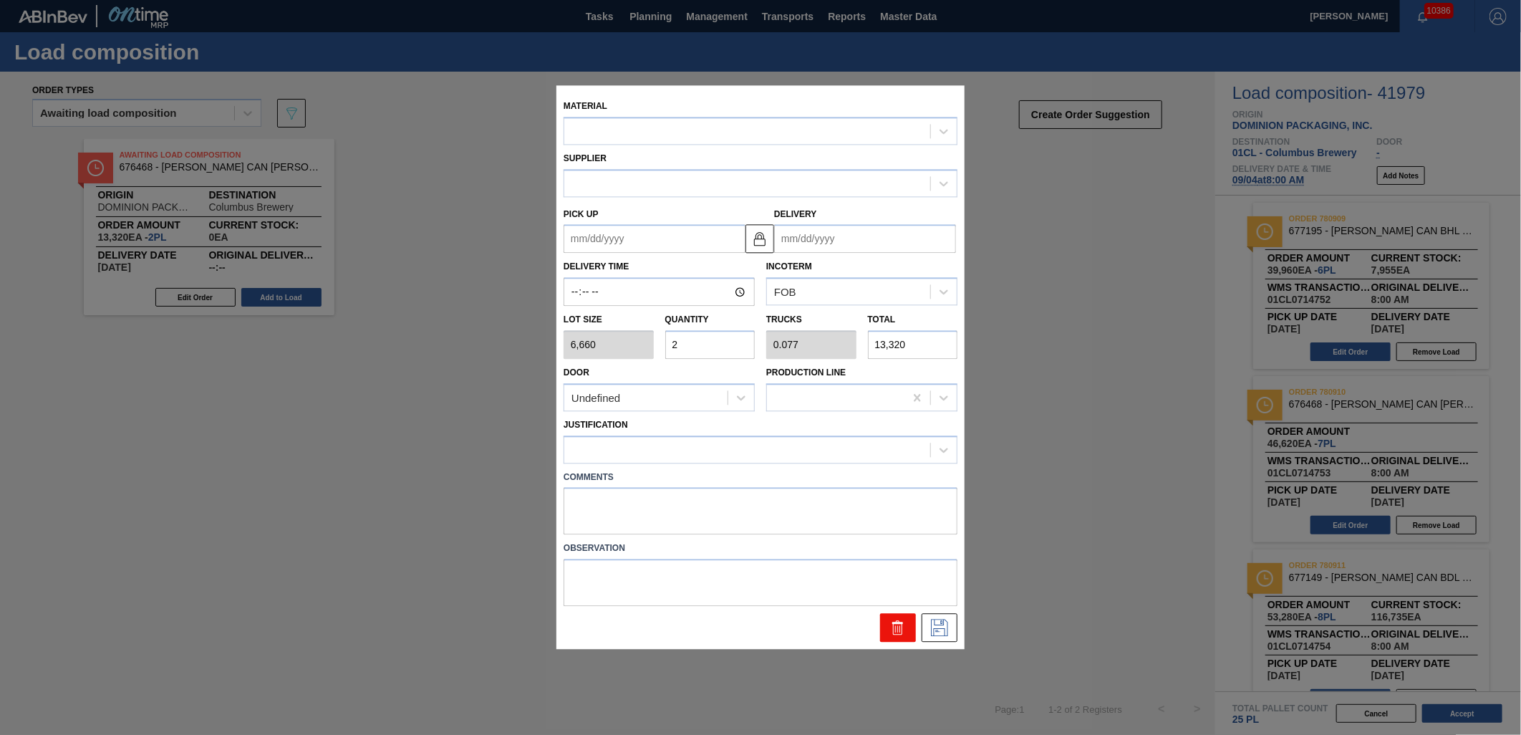
type input "[DATE]"
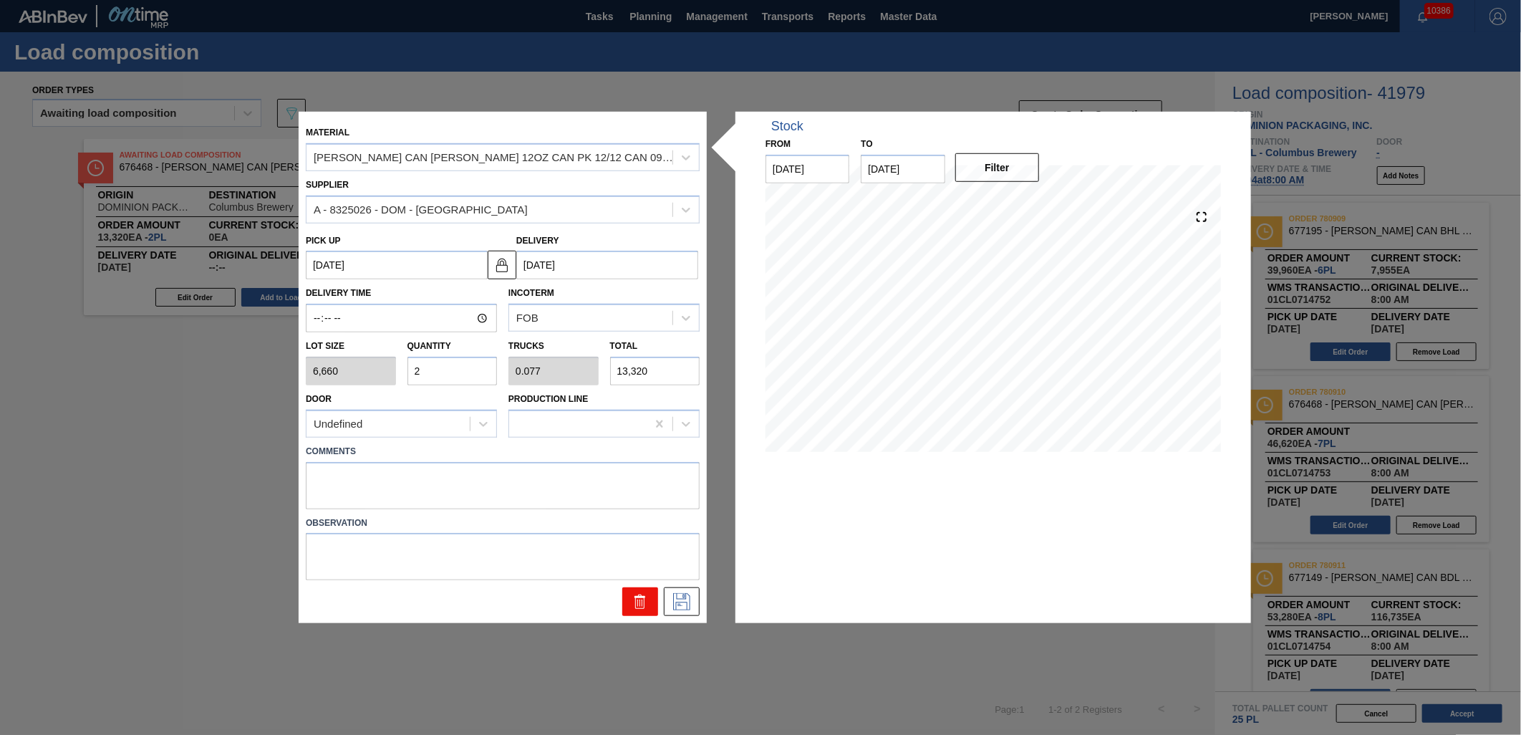
click at [641, 600] on icon at bounding box center [639, 601] width 17 height 17
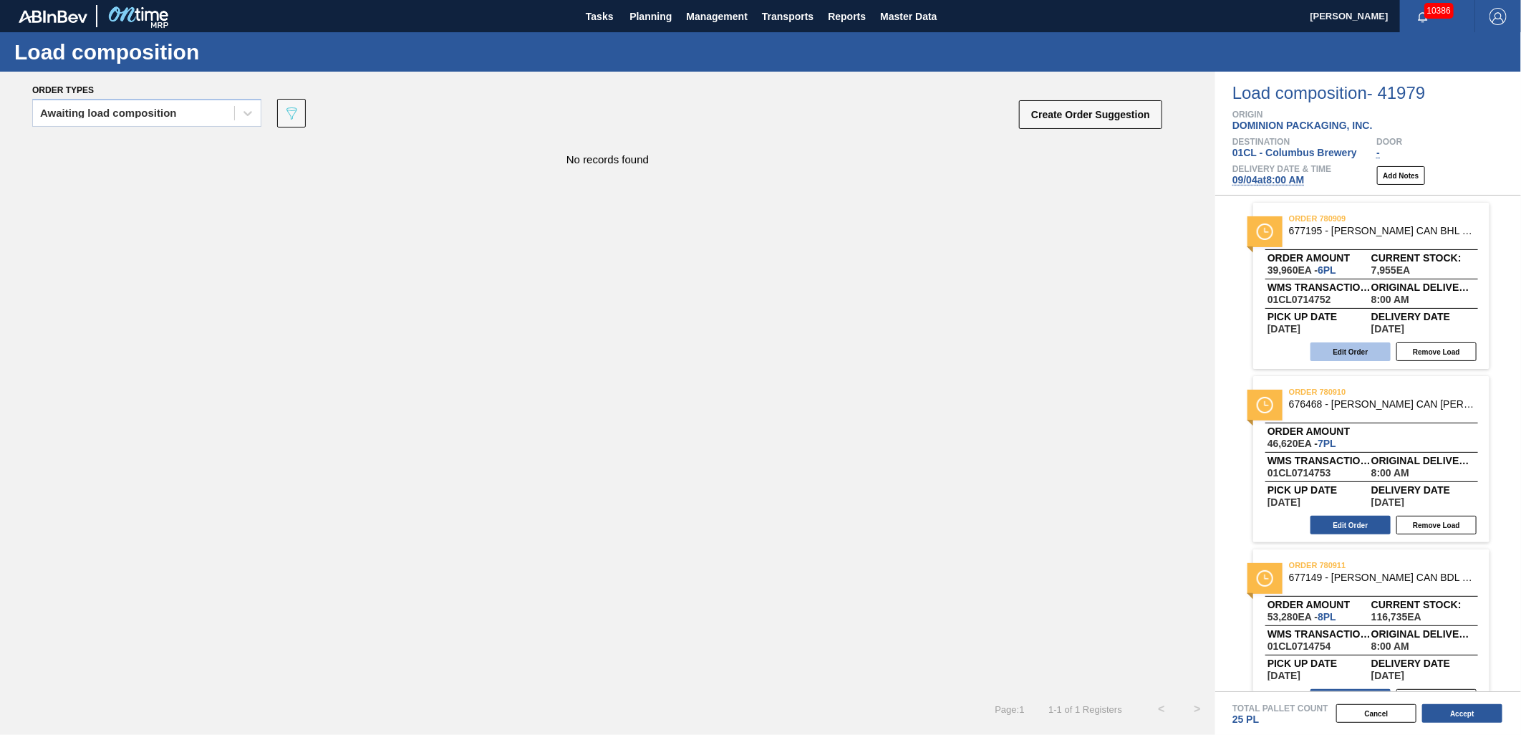
click at [1344, 342] on button "Edit Order" at bounding box center [1350, 351] width 80 height 19
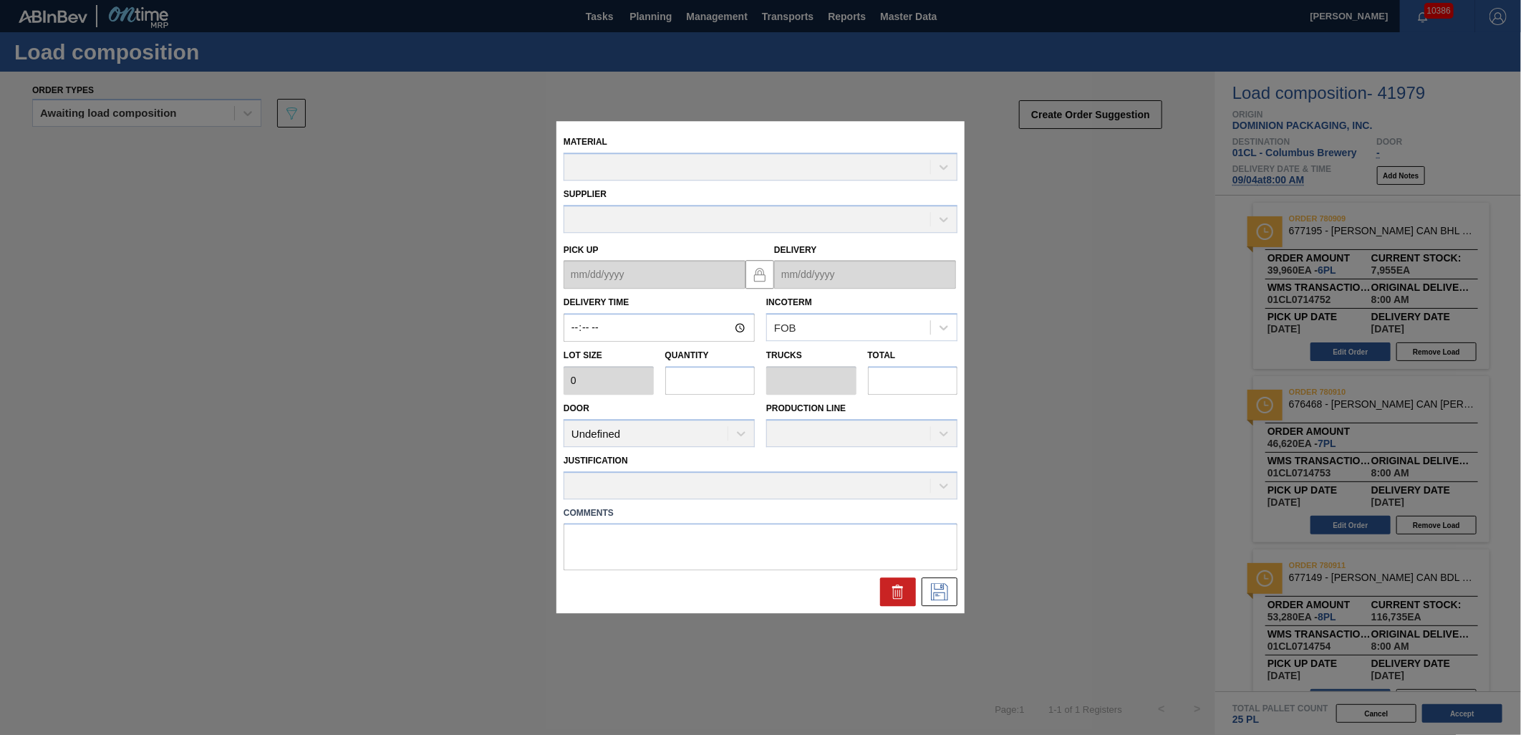
type input "08:00:00"
type input "6,660"
type input "6"
type input "0.231"
type input "39,960"
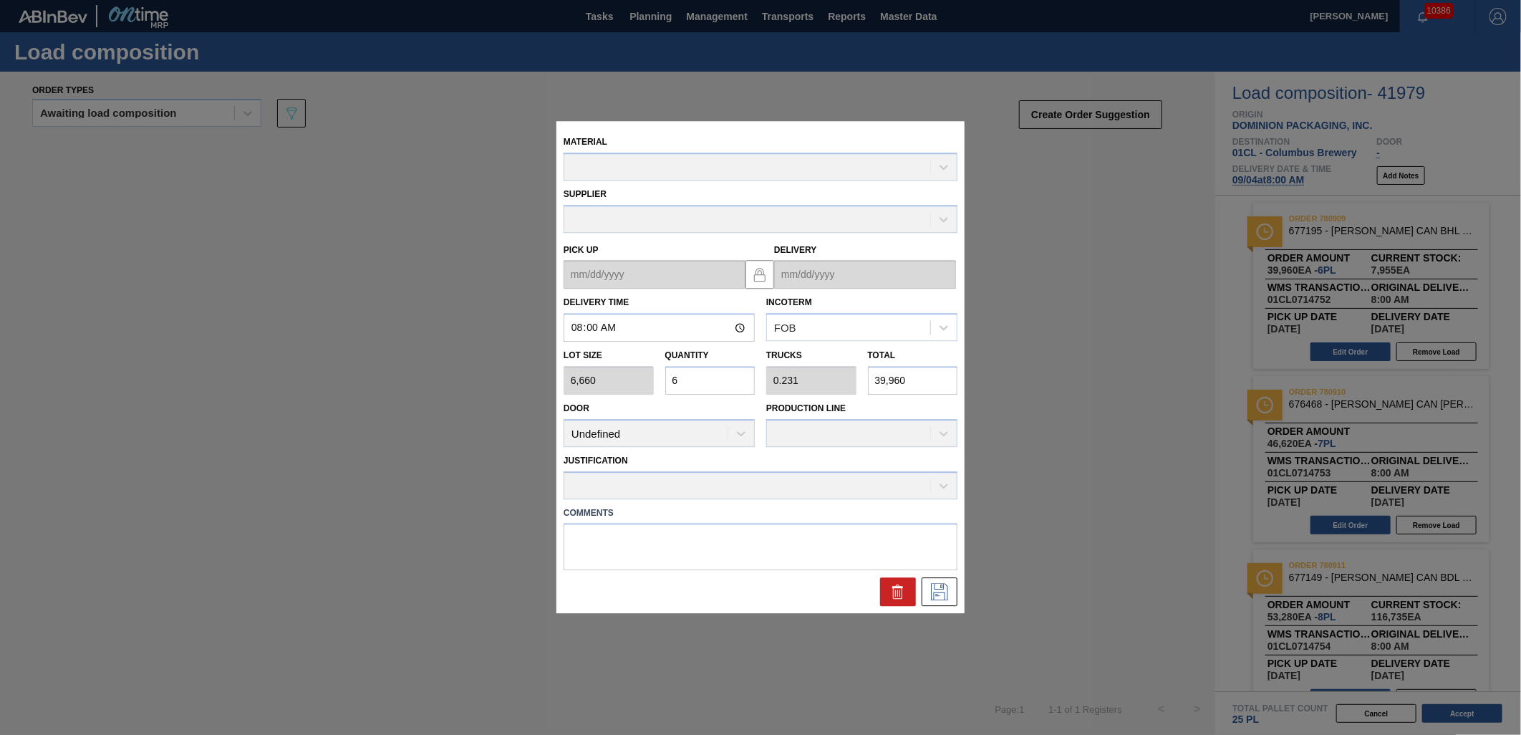
type up "[DATE]"
type input "[DATE]"
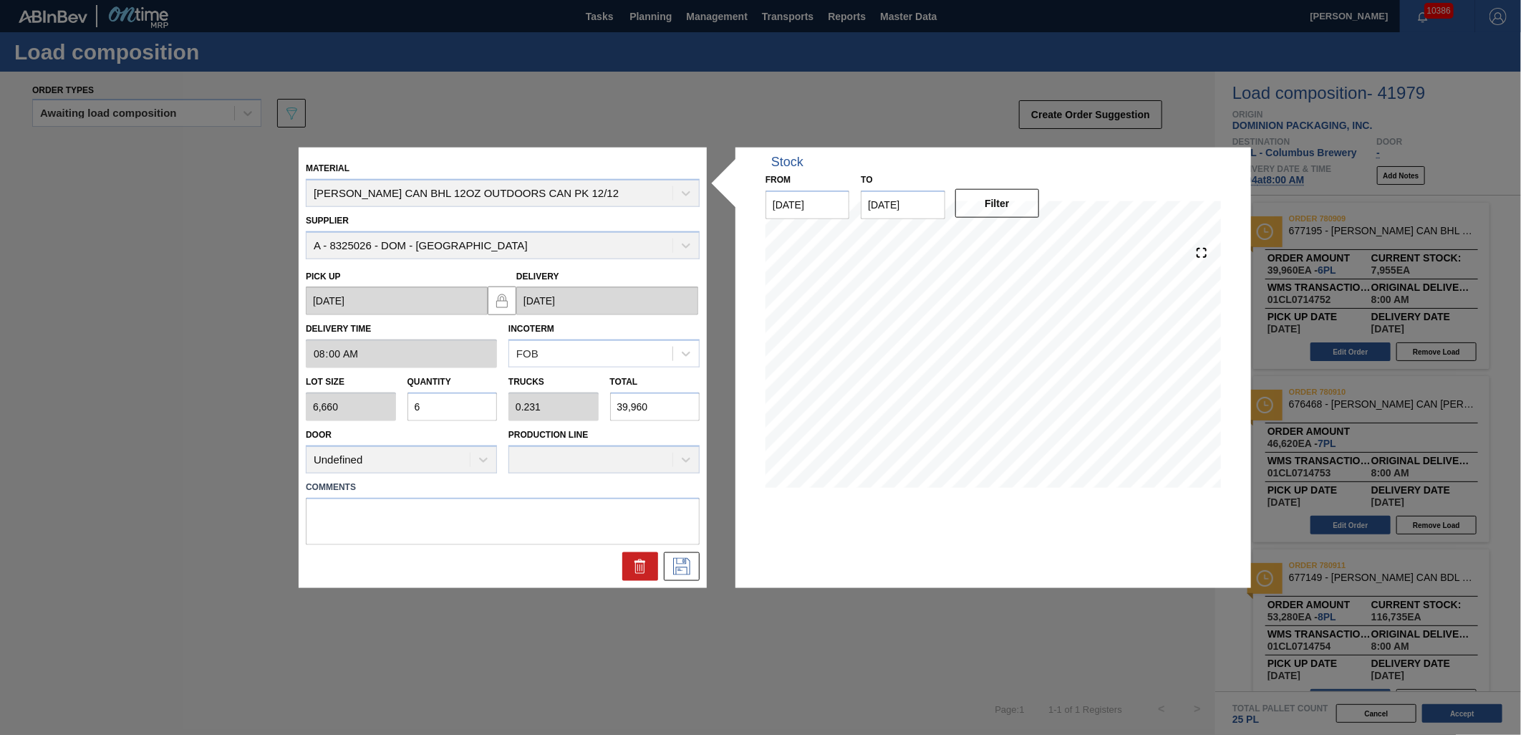
click at [470, 406] on input "6" at bounding box center [452, 406] width 90 height 29
type input "0"
type input "5"
type input "0.192"
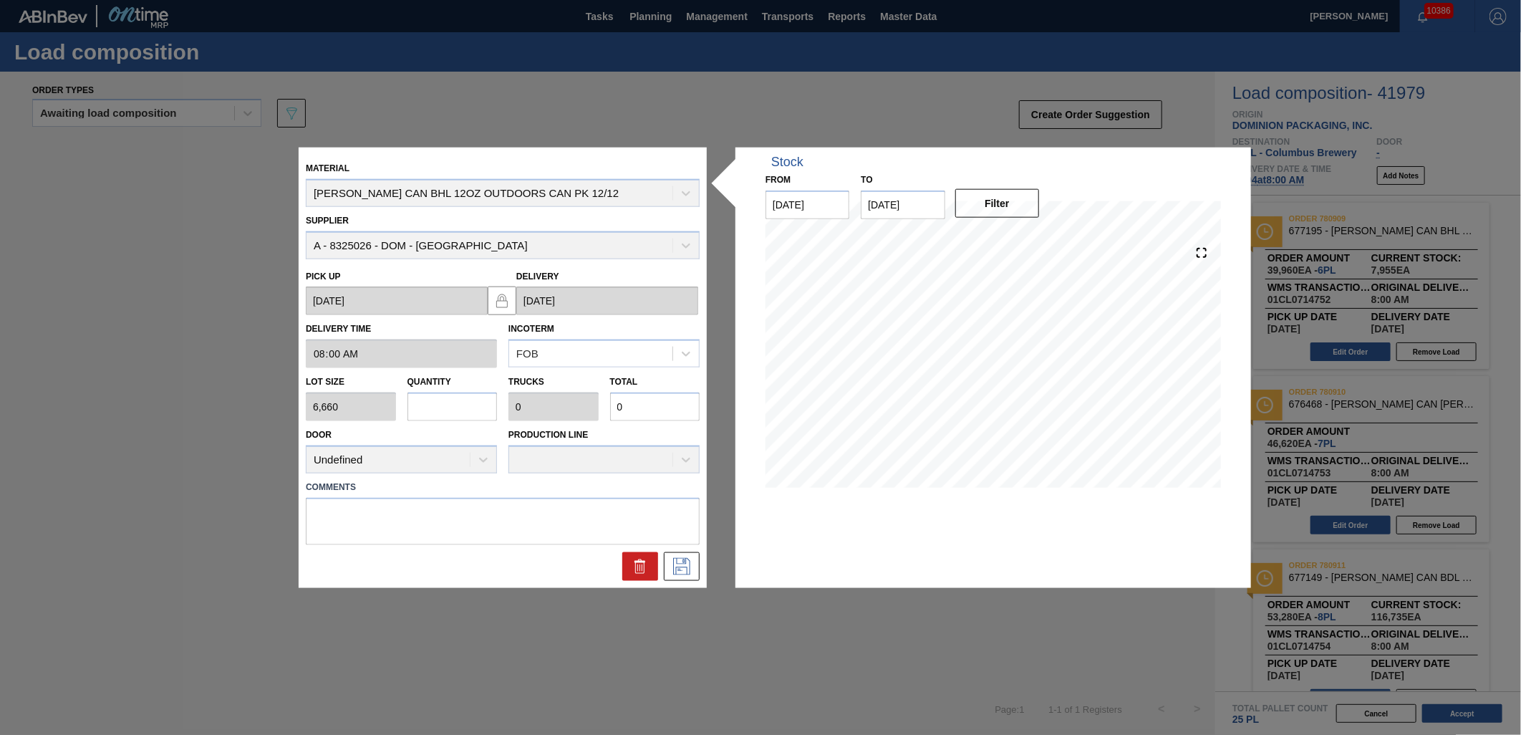
type input "33,300"
type input "5"
click at [688, 566] on icon at bounding box center [681, 565] width 23 height 17
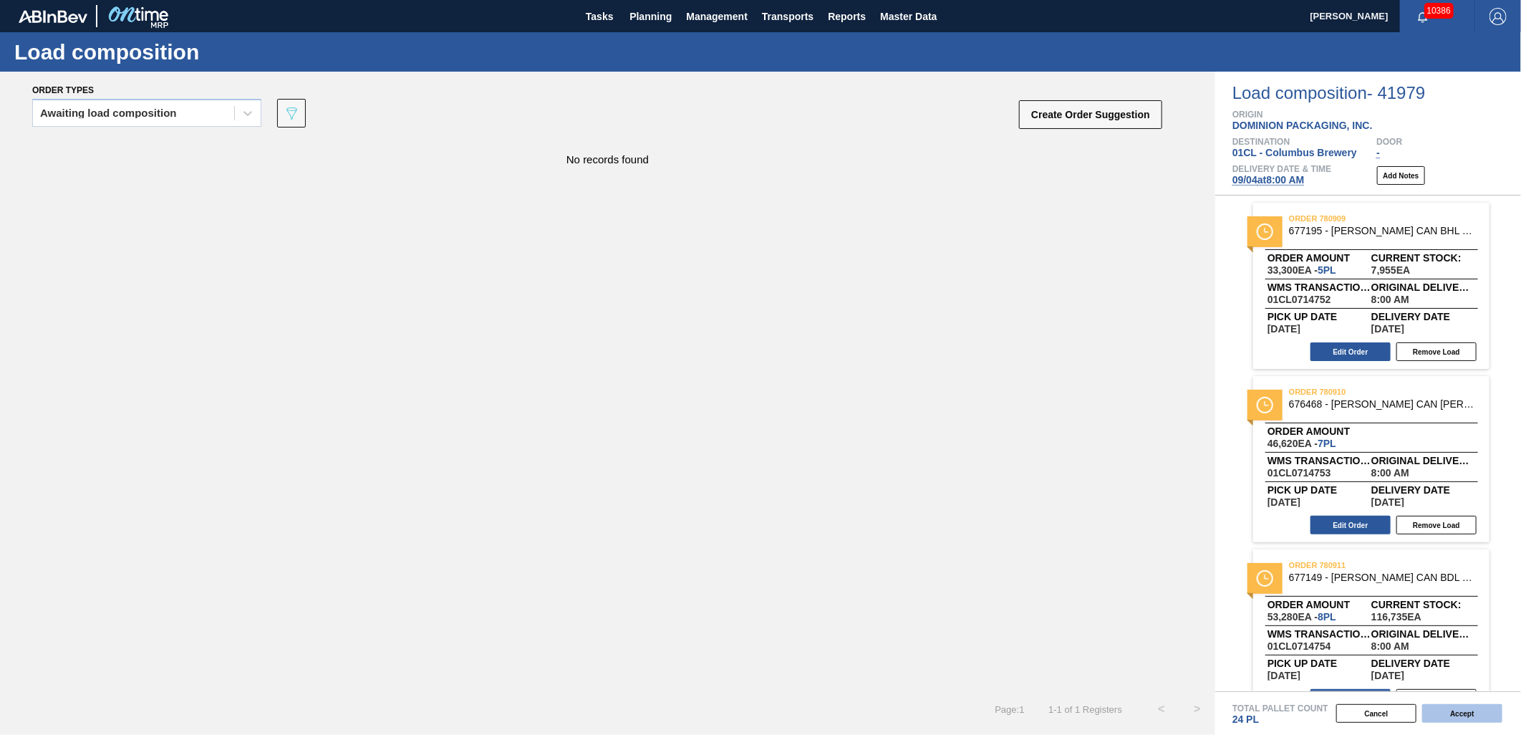
click at [1436, 716] on button "Accept" at bounding box center [1462, 713] width 80 height 19
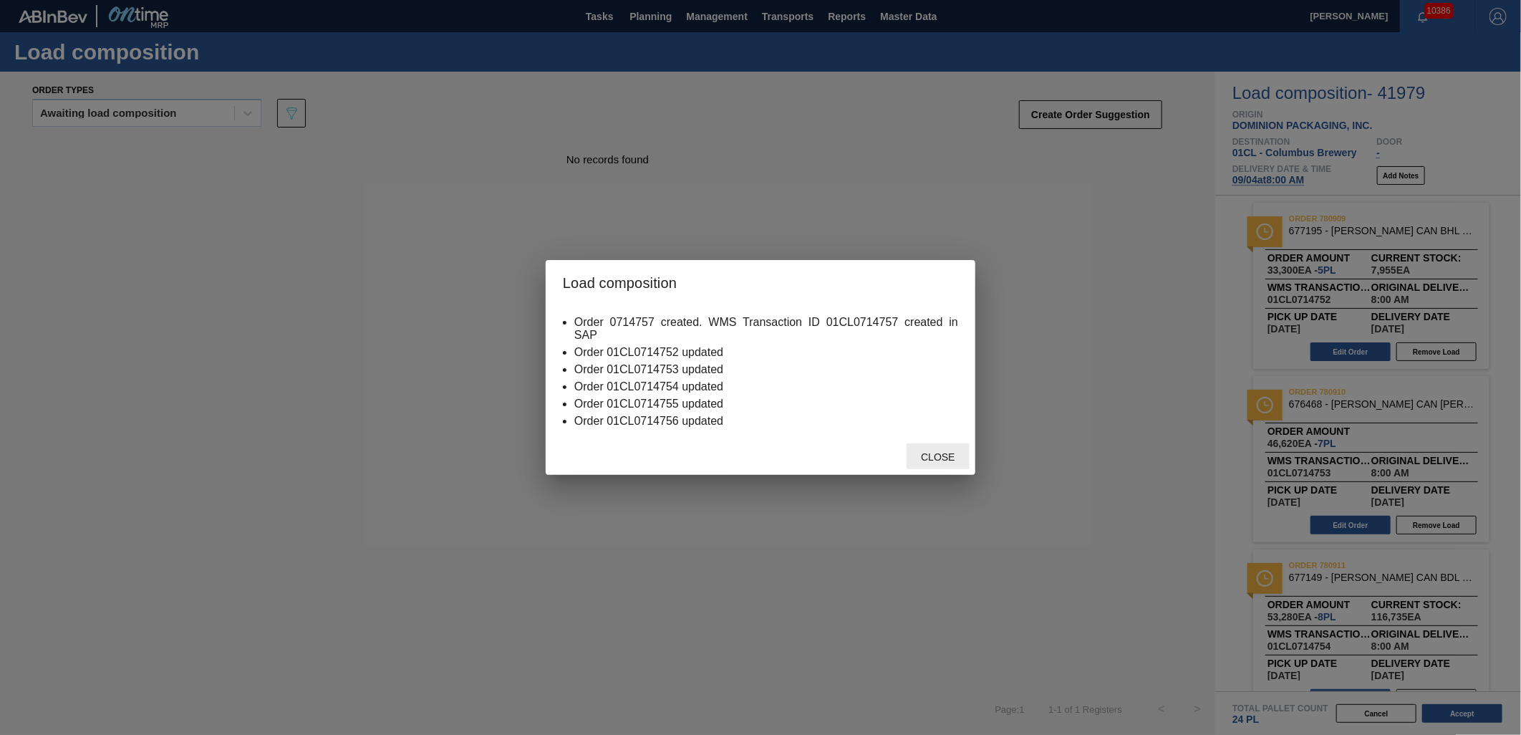
click at [926, 452] on span "Close" at bounding box center [937, 456] width 57 height 11
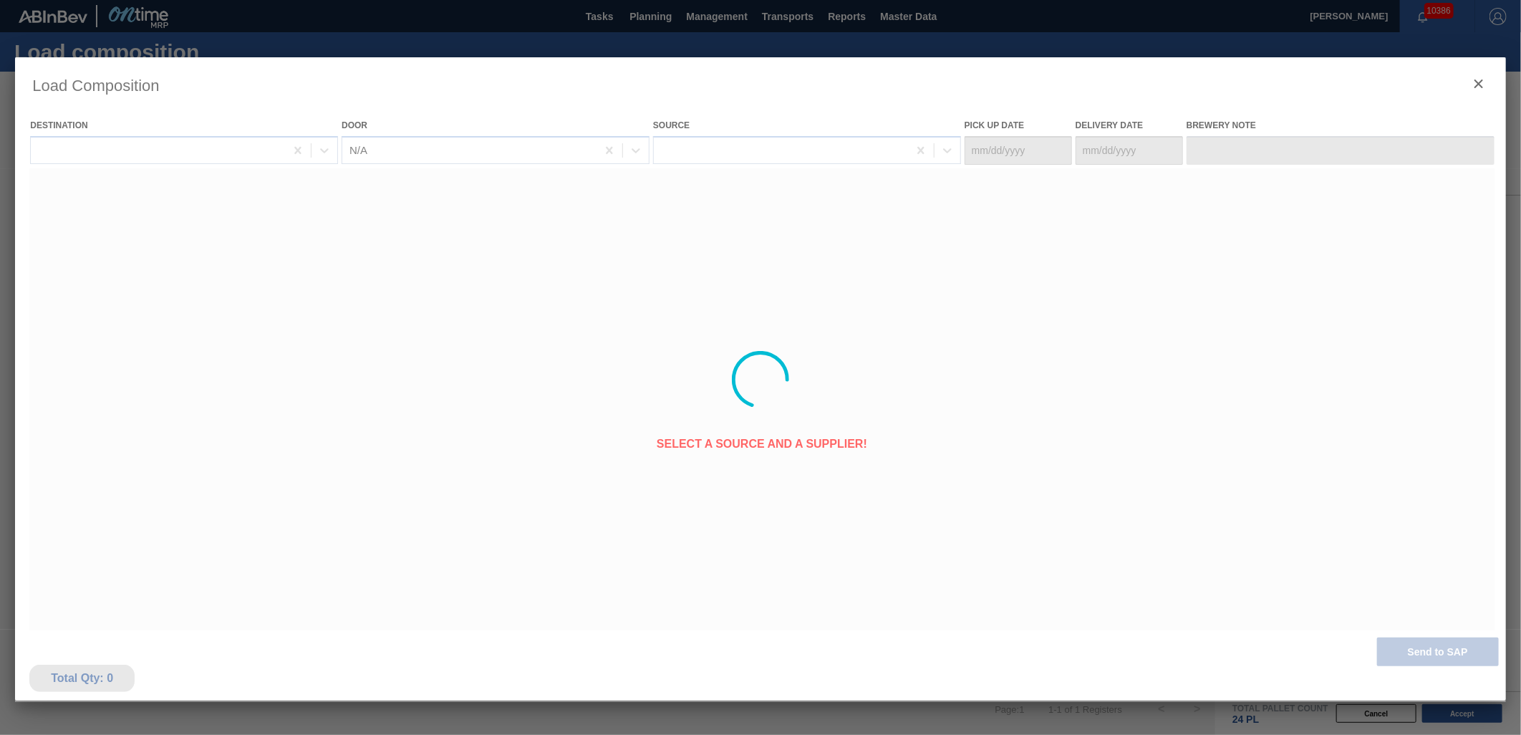
type Date "[DATE]"
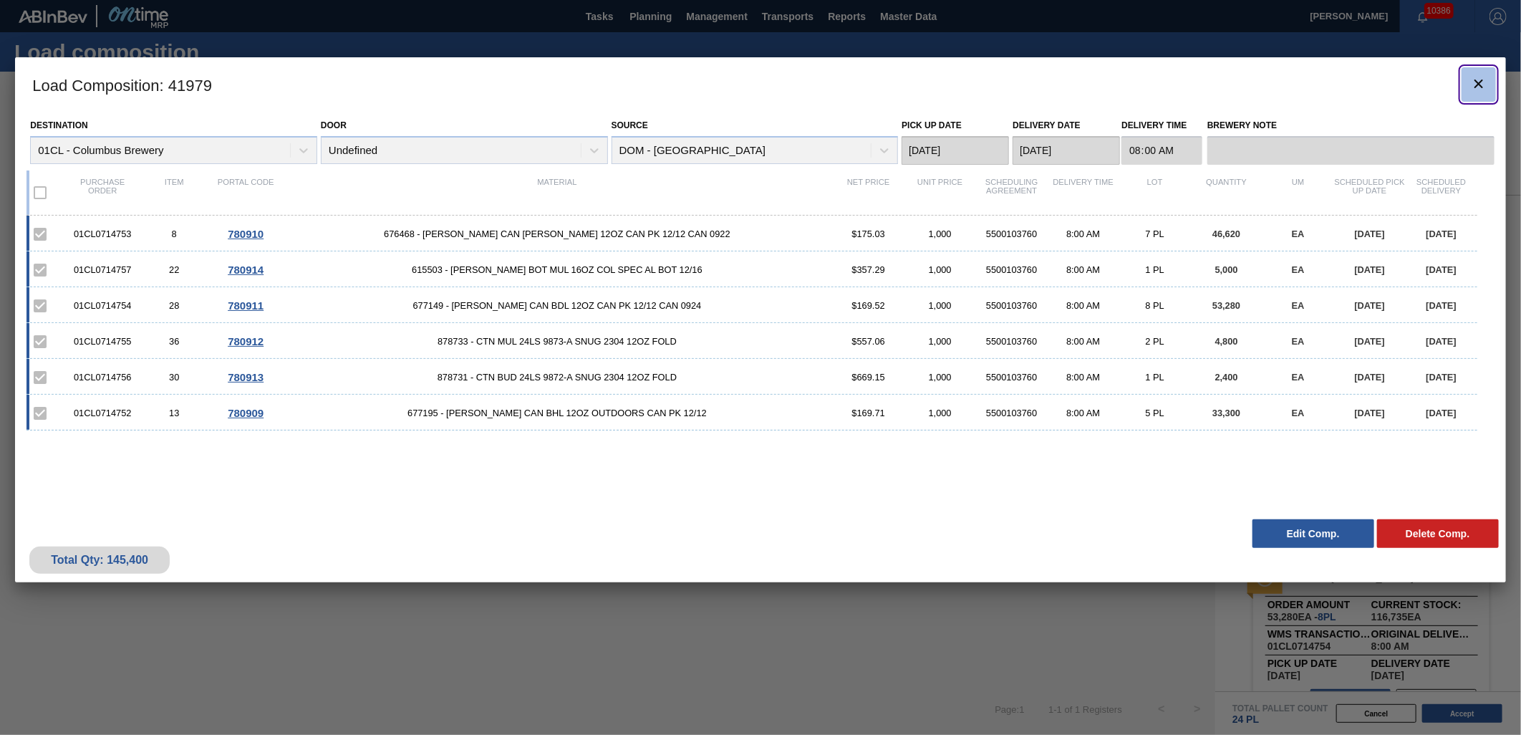
click at [1479, 84] on icon "botão de ícone" at bounding box center [1478, 83] width 9 height 9
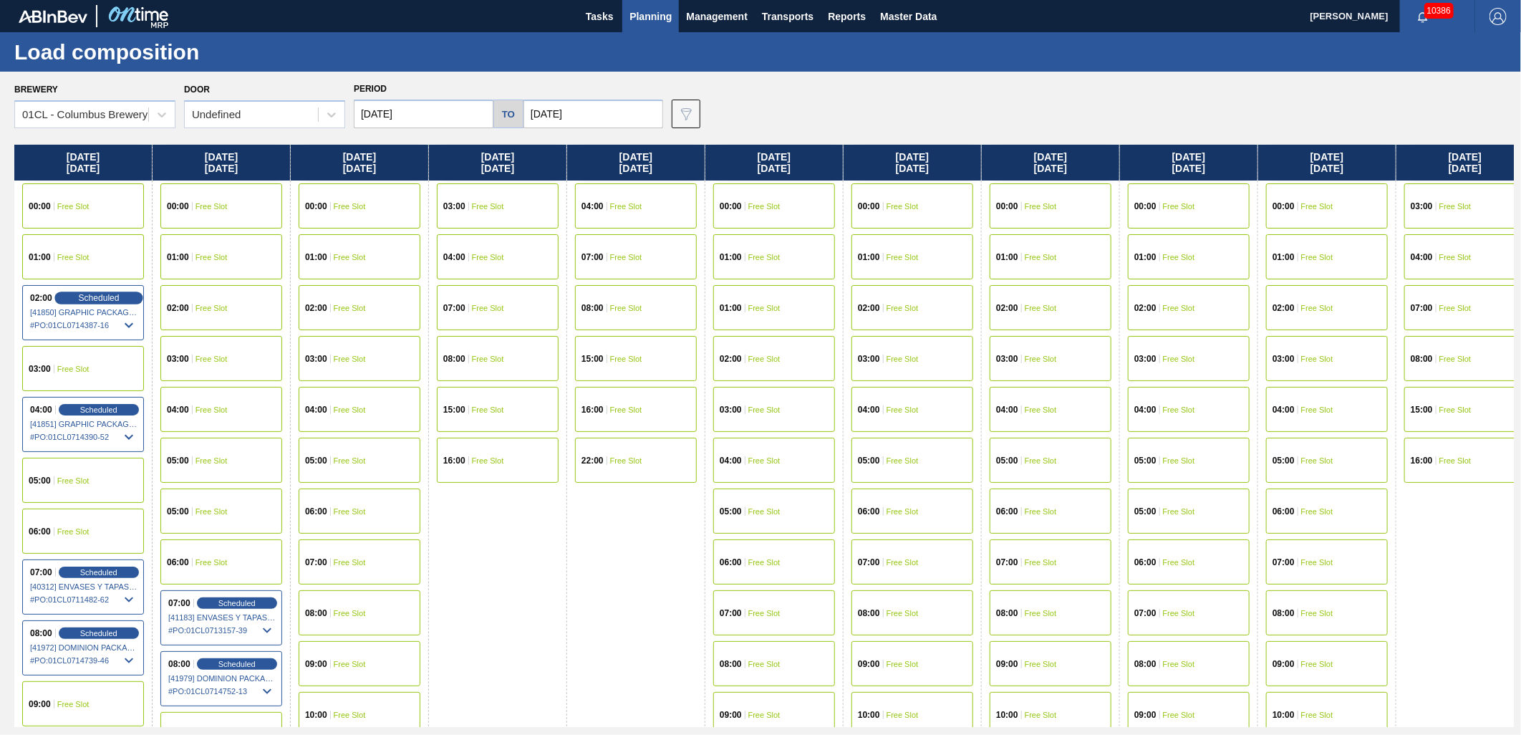
click at [88, 297] on span "Scheduled" at bounding box center [98, 297] width 41 height 9
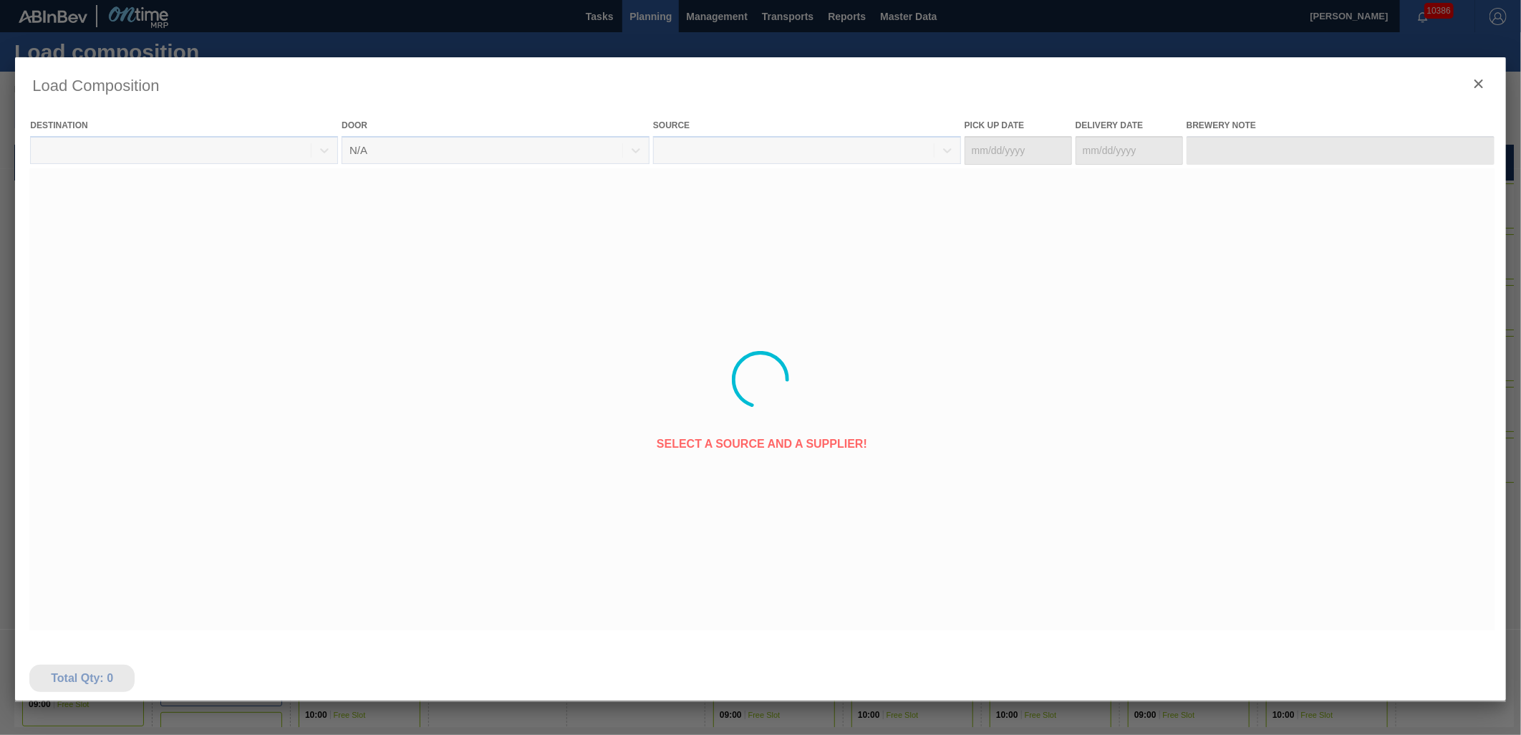
type Date "[DATE]"
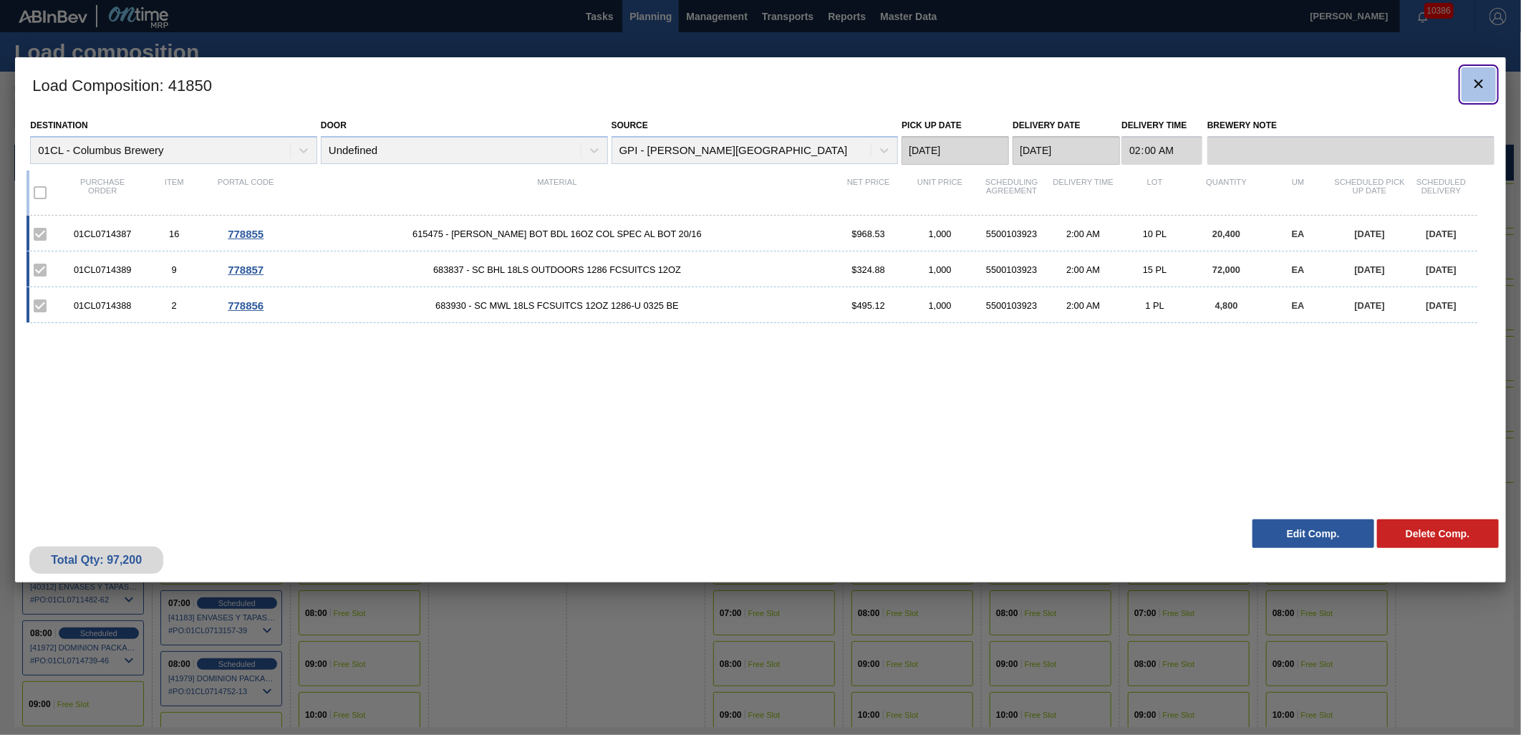
click at [1479, 82] on icon "botão de ícone" at bounding box center [1478, 83] width 9 height 9
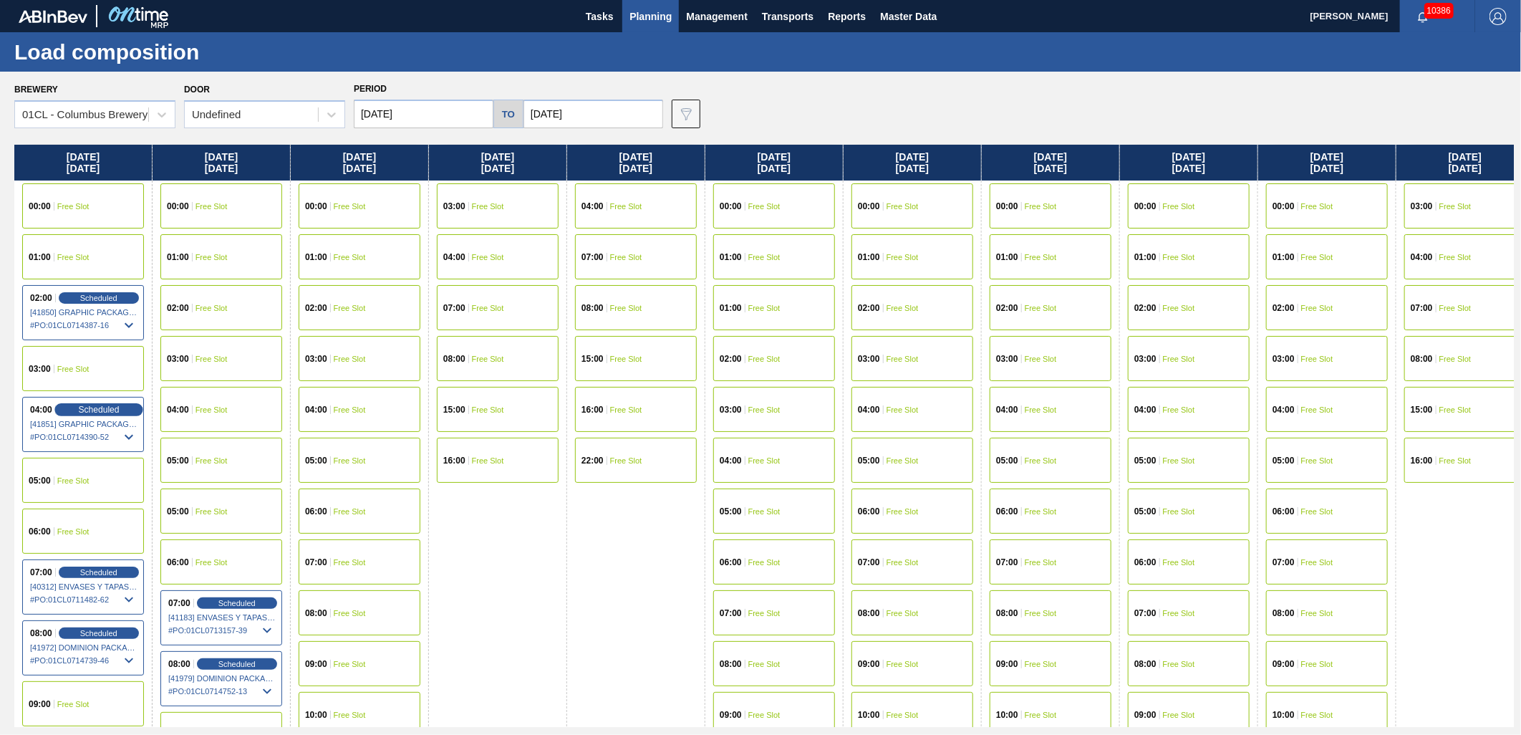
click at [70, 407] on div "Scheduled" at bounding box center [98, 409] width 88 height 13
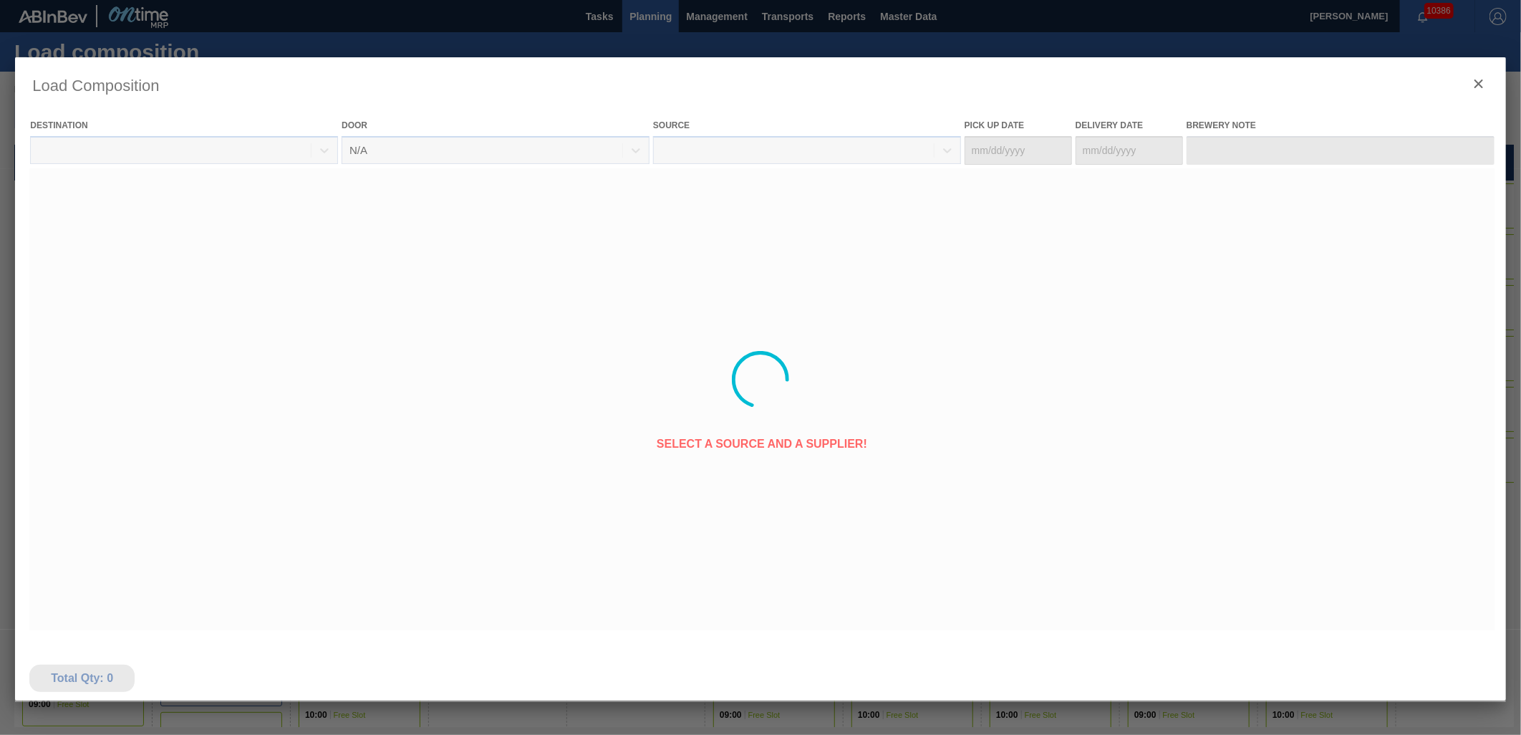
type Date "[DATE]"
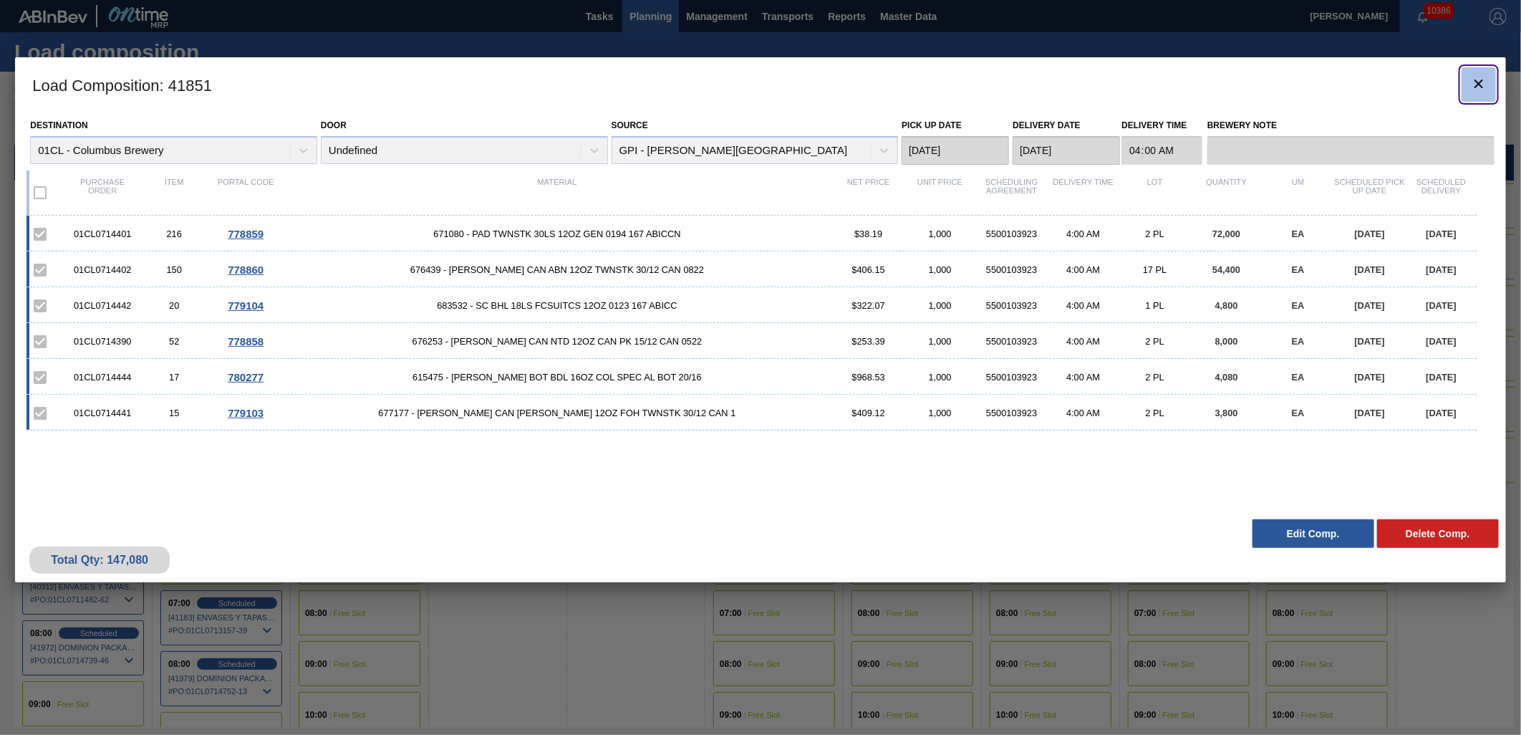
click at [1484, 89] on icon "botão de ícone" at bounding box center [1478, 83] width 17 height 17
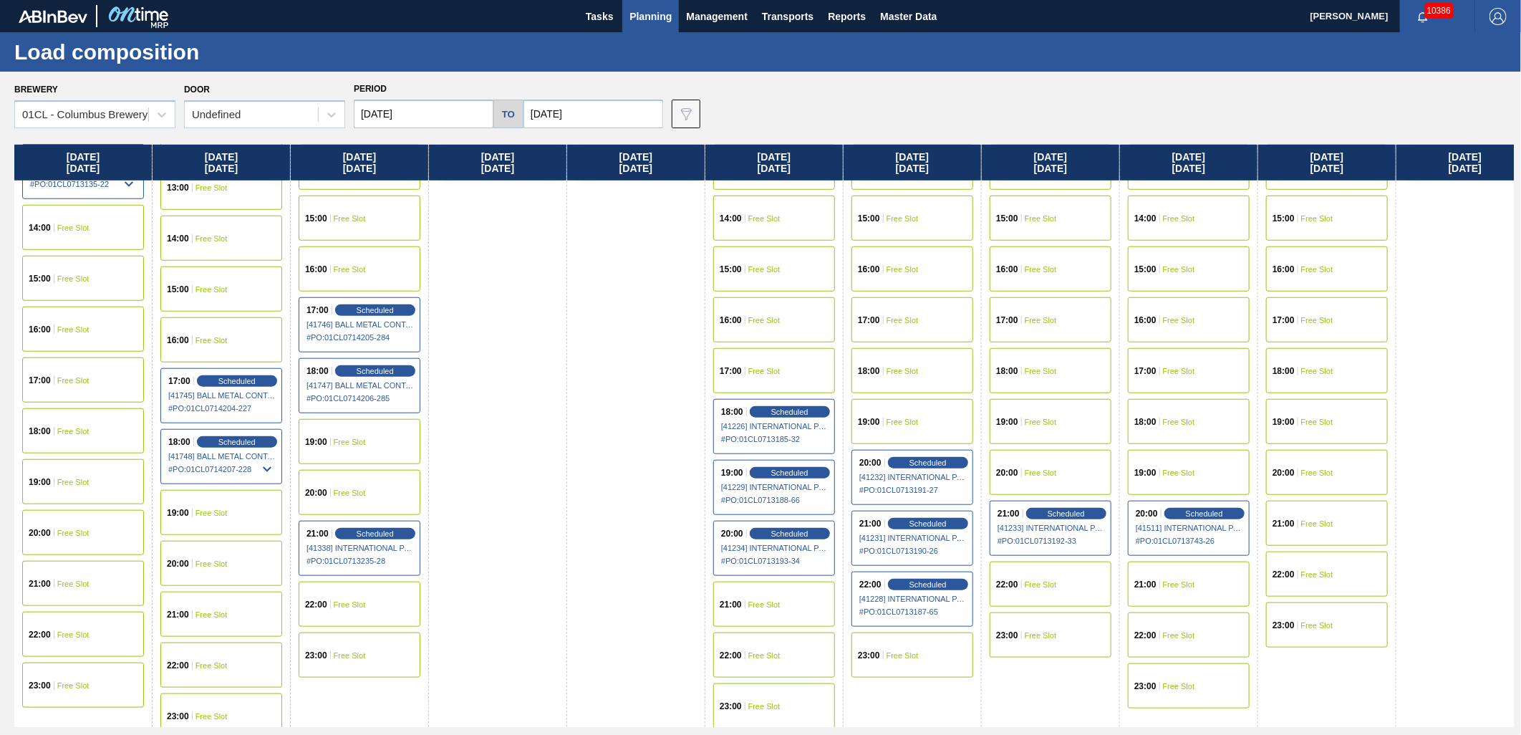
scroll to position [763, 0]
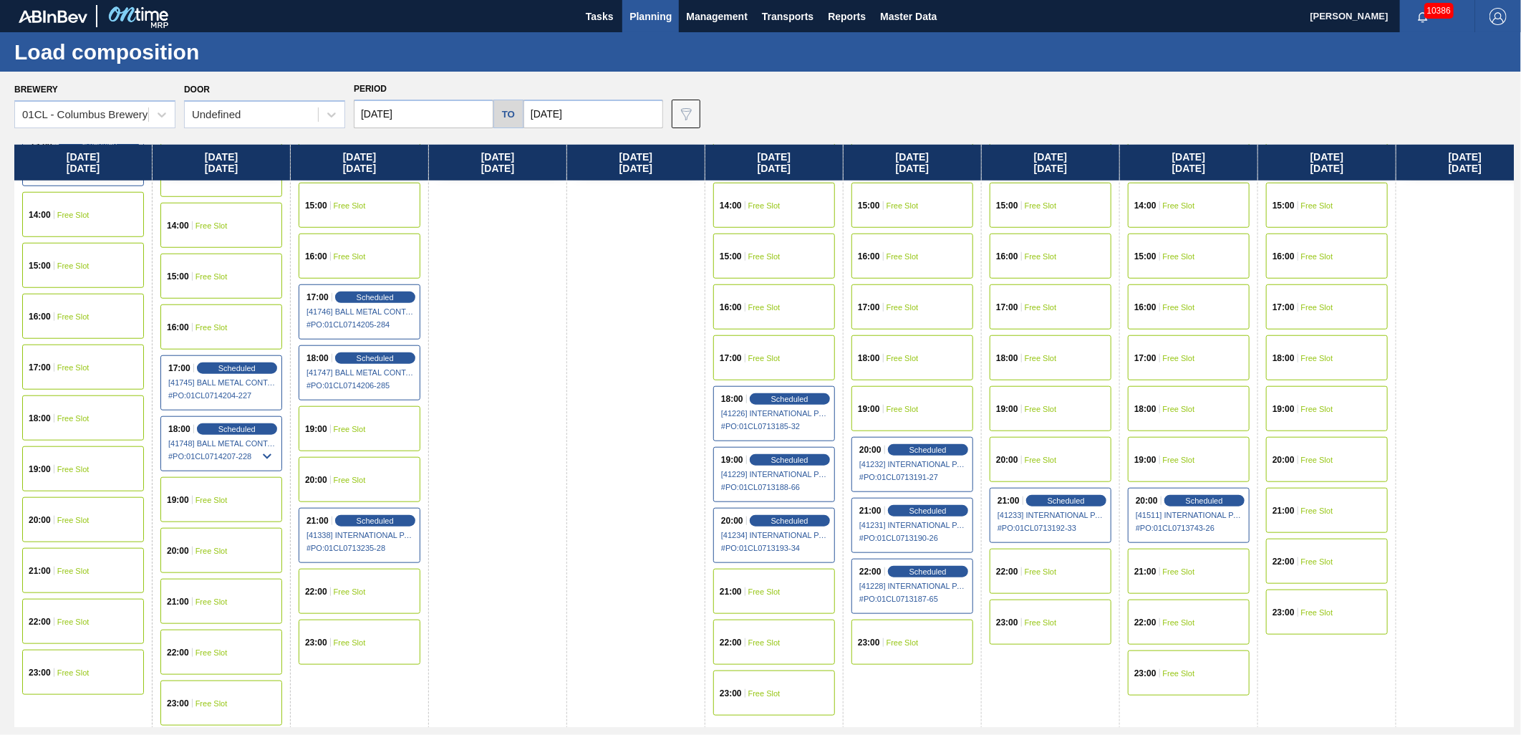
drag, startPoint x: 452, startPoint y: 95, endPoint x: 447, endPoint y: 105, distance: 11.5
click at [452, 95] on div "Period 09/03/2025 to 10/01/2025" at bounding box center [508, 103] width 309 height 49
click at [445, 113] on input "[DATE]" at bounding box center [424, 114] width 140 height 29
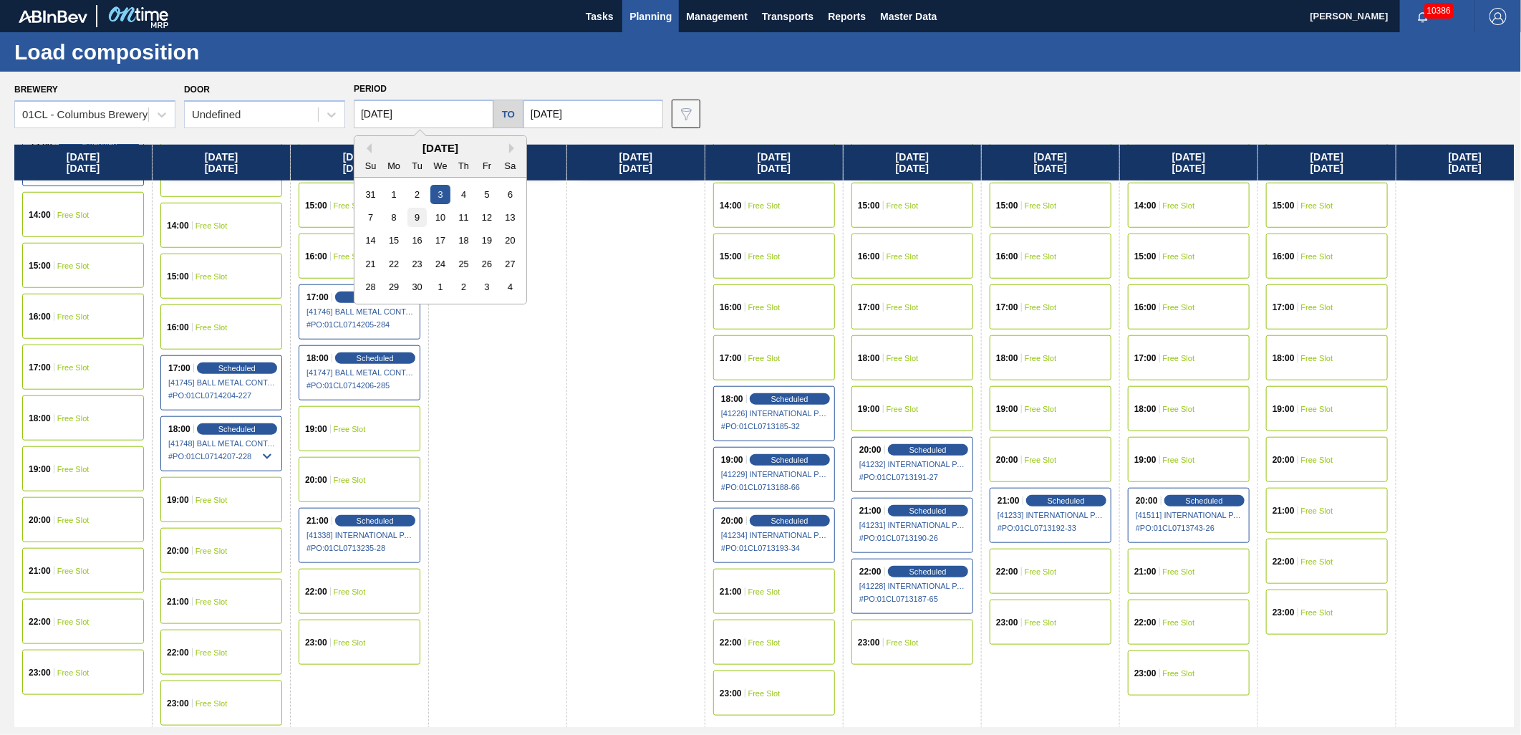
click at [414, 208] on div "9" at bounding box center [416, 217] width 19 height 19
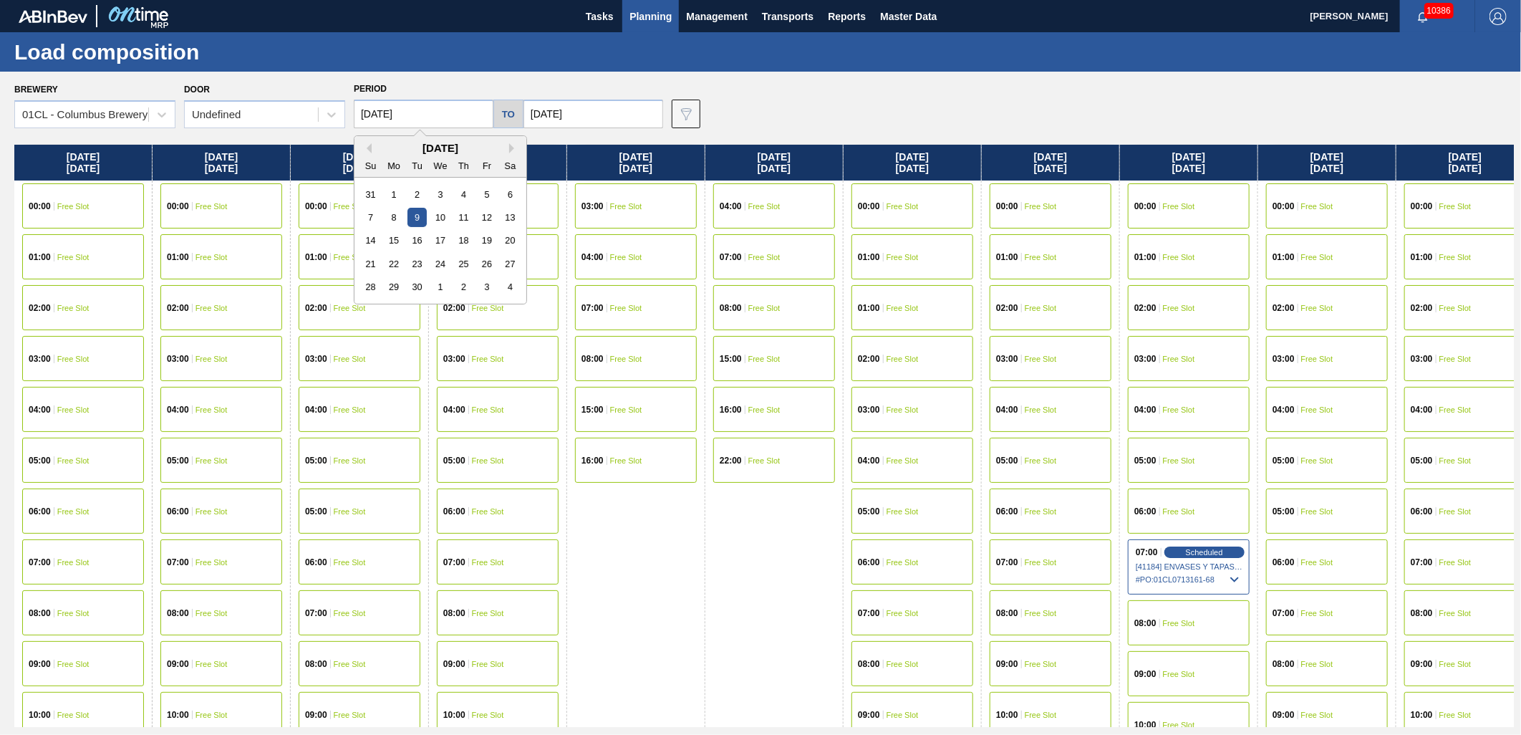
click at [442, 109] on input "[DATE]" at bounding box center [424, 114] width 140 height 29
click at [422, 197] on div "2" at bounding box center [416, 194] width 19 height 19
type input "[DATE]"
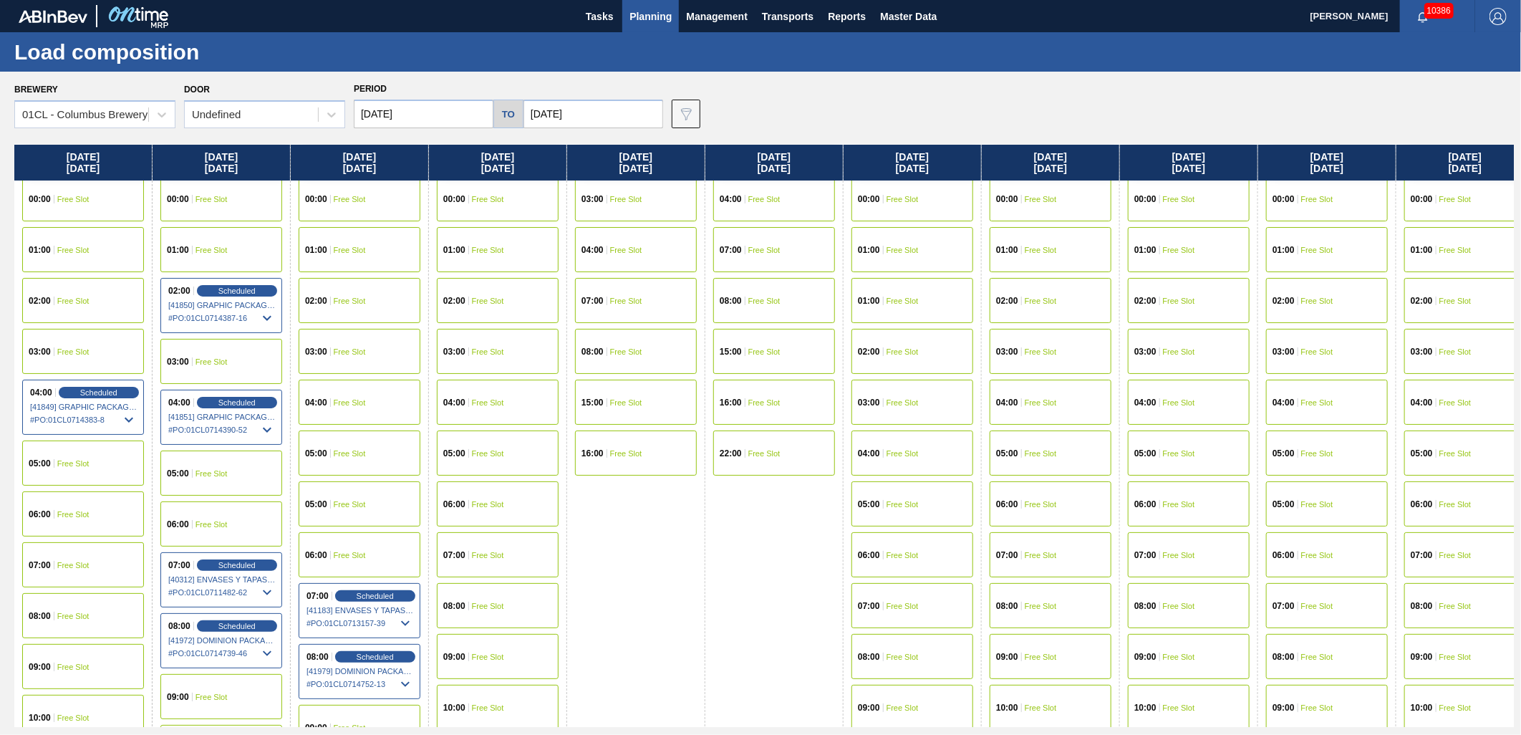
scroll to position [0, 0]
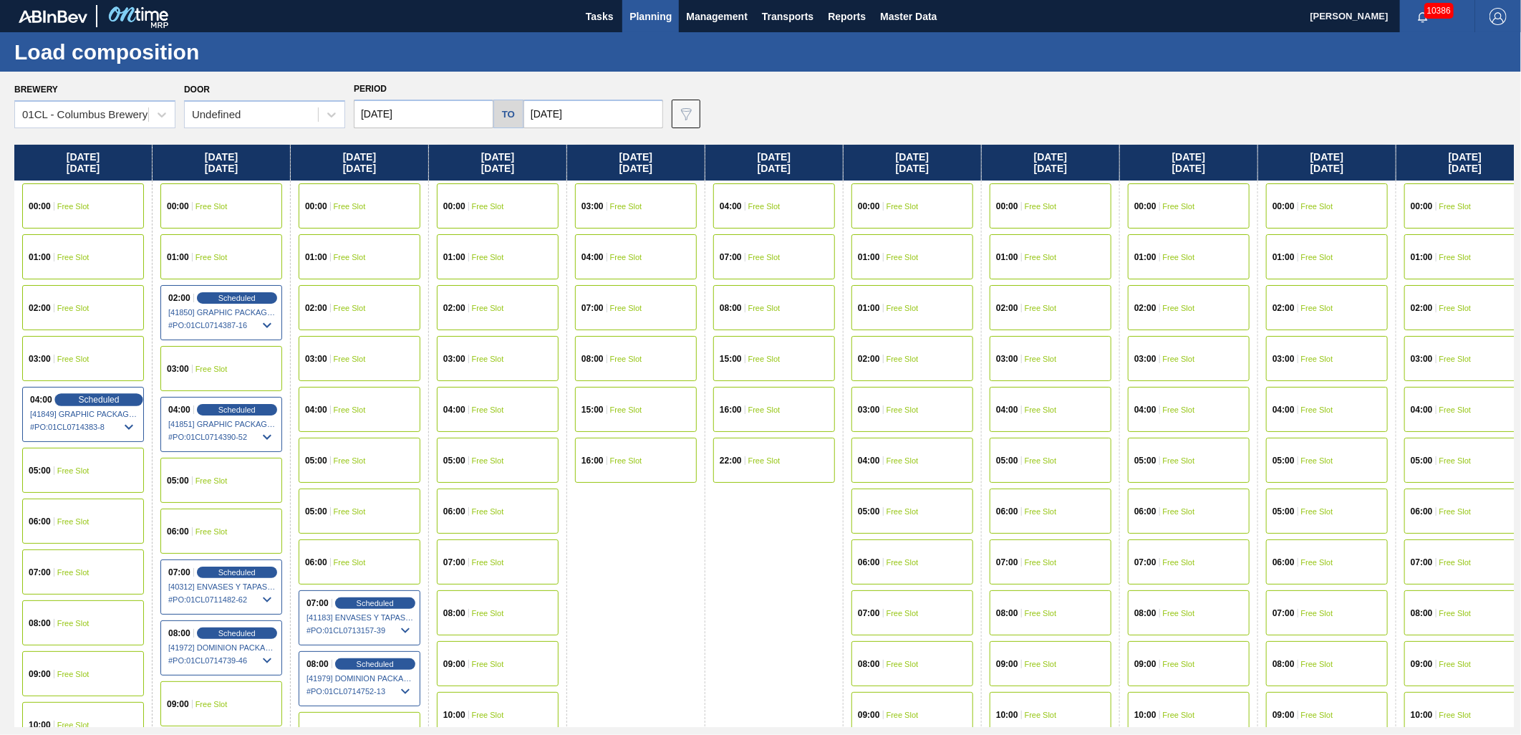
click at [90, 401] on span "Scheduled" at bounding box center [98, 398] width 41 height 9
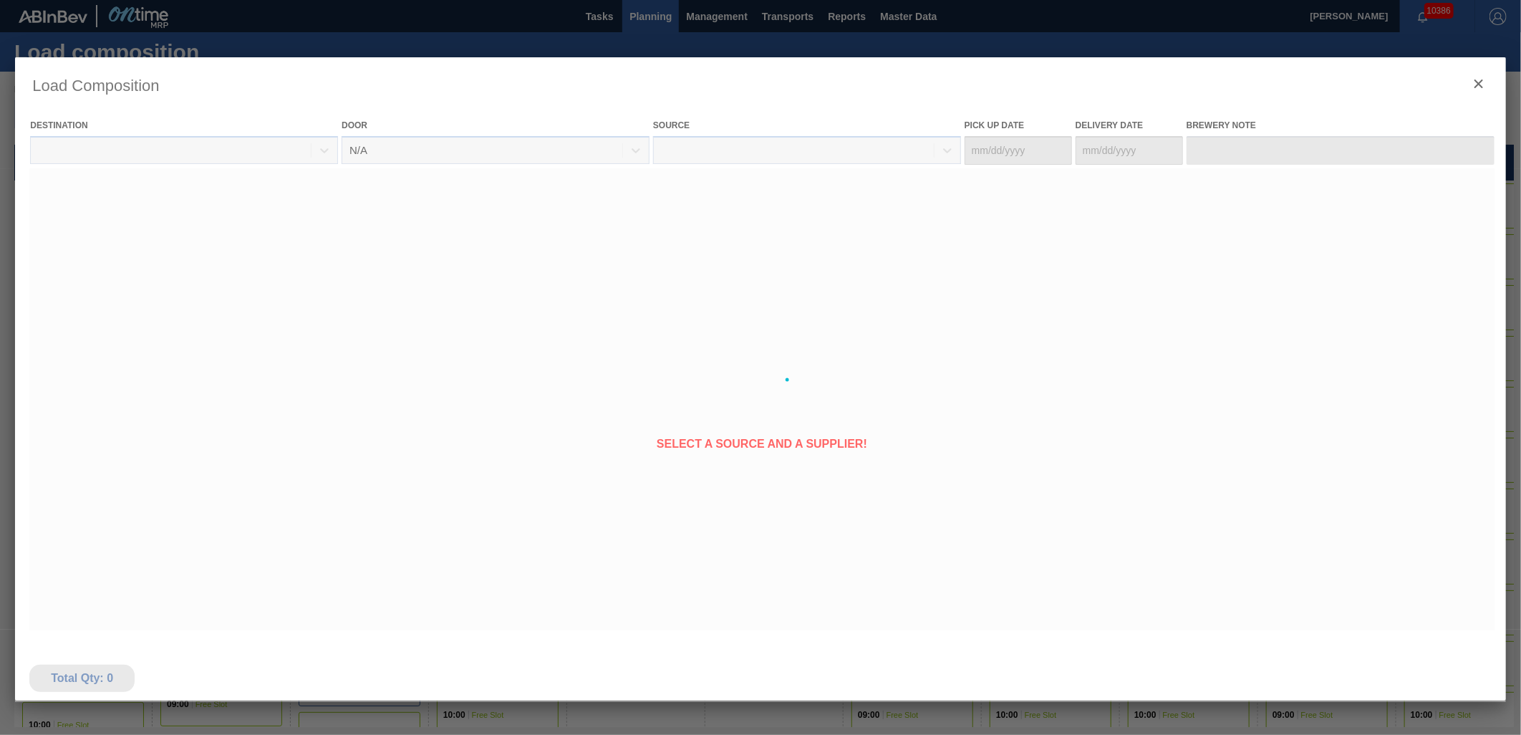
type Date "[DATE]"
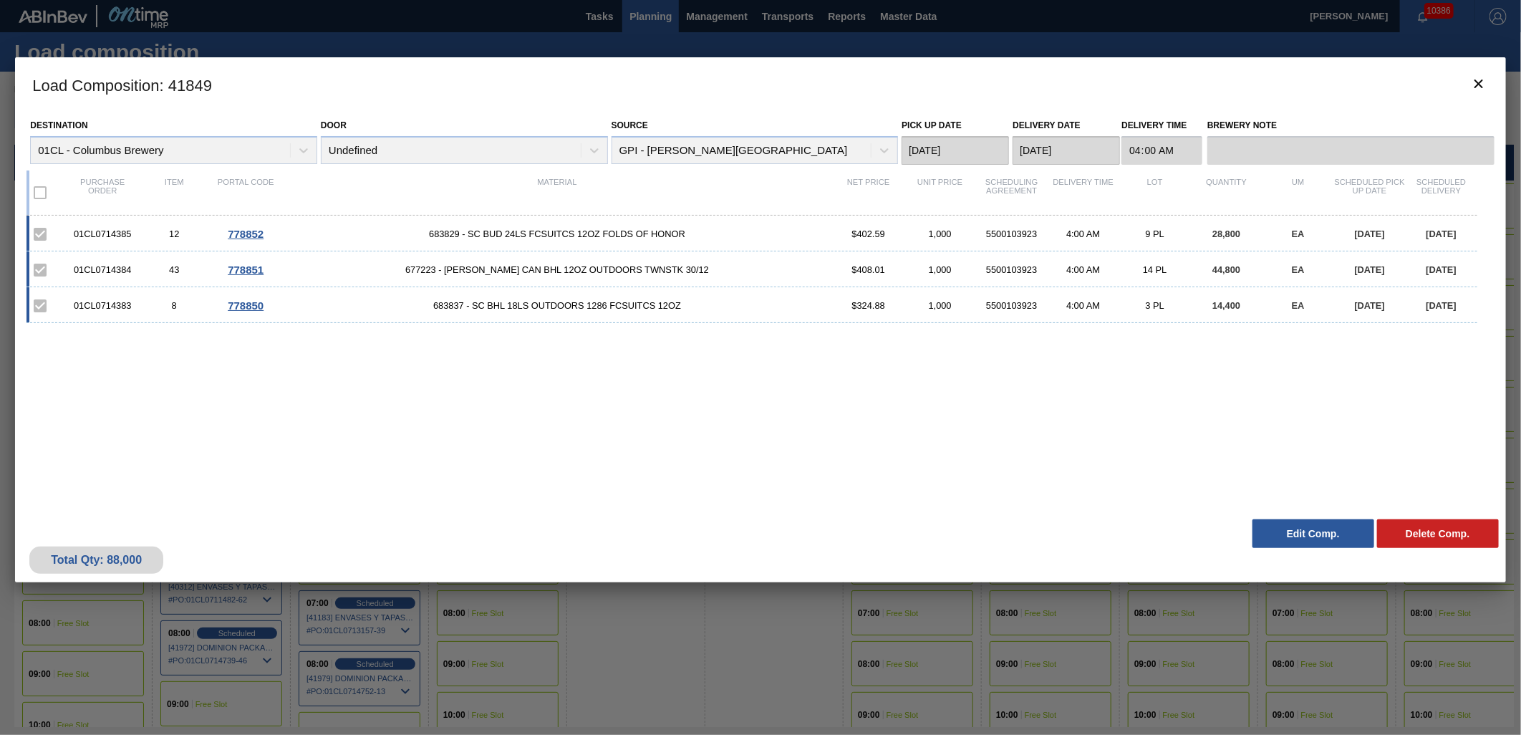
click at [1299, 531] on button "Edit Comp." at bounding box center [1313, 533] width 122 height 29
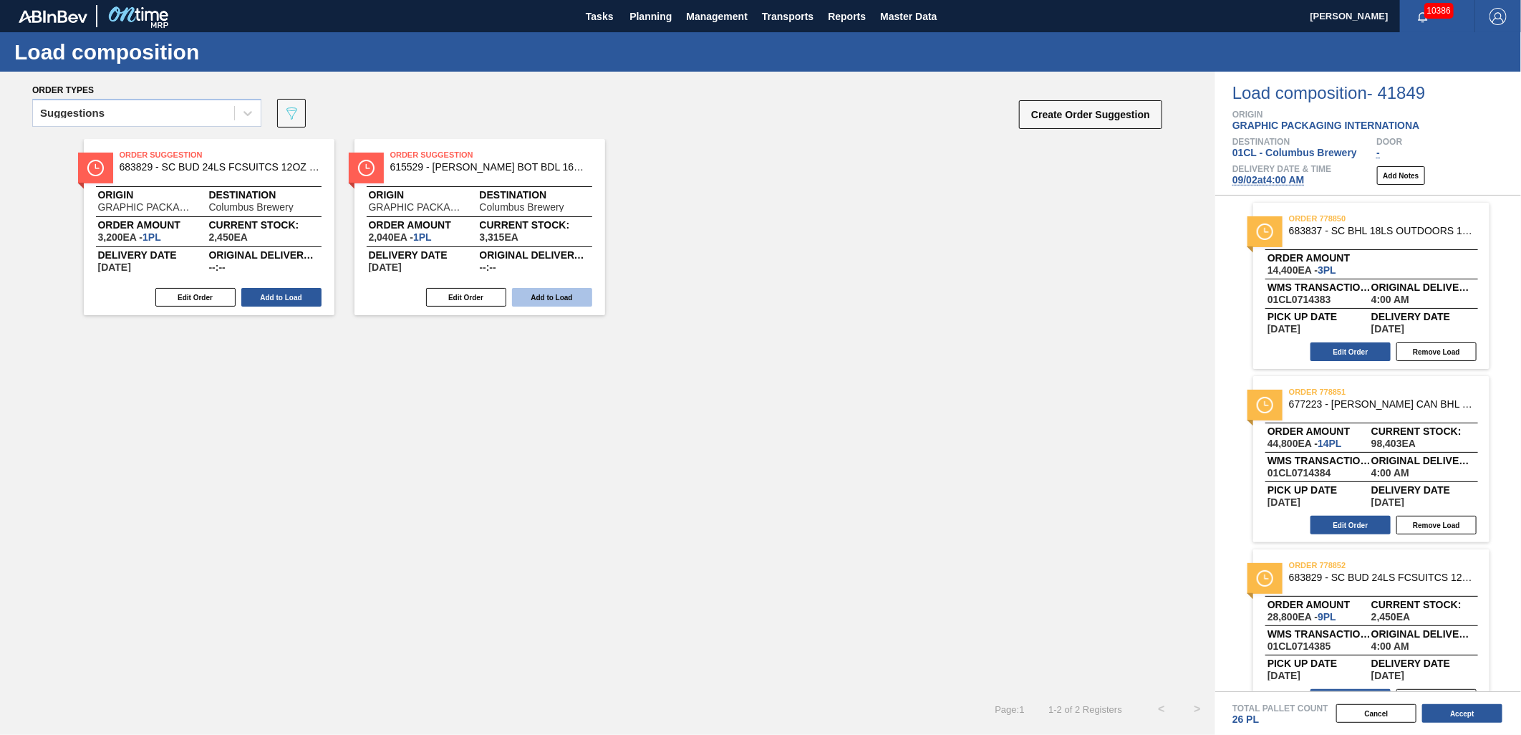
click at [538, 296] on button "Add to Load" at bounding box center [552, 297] width 80 height 19
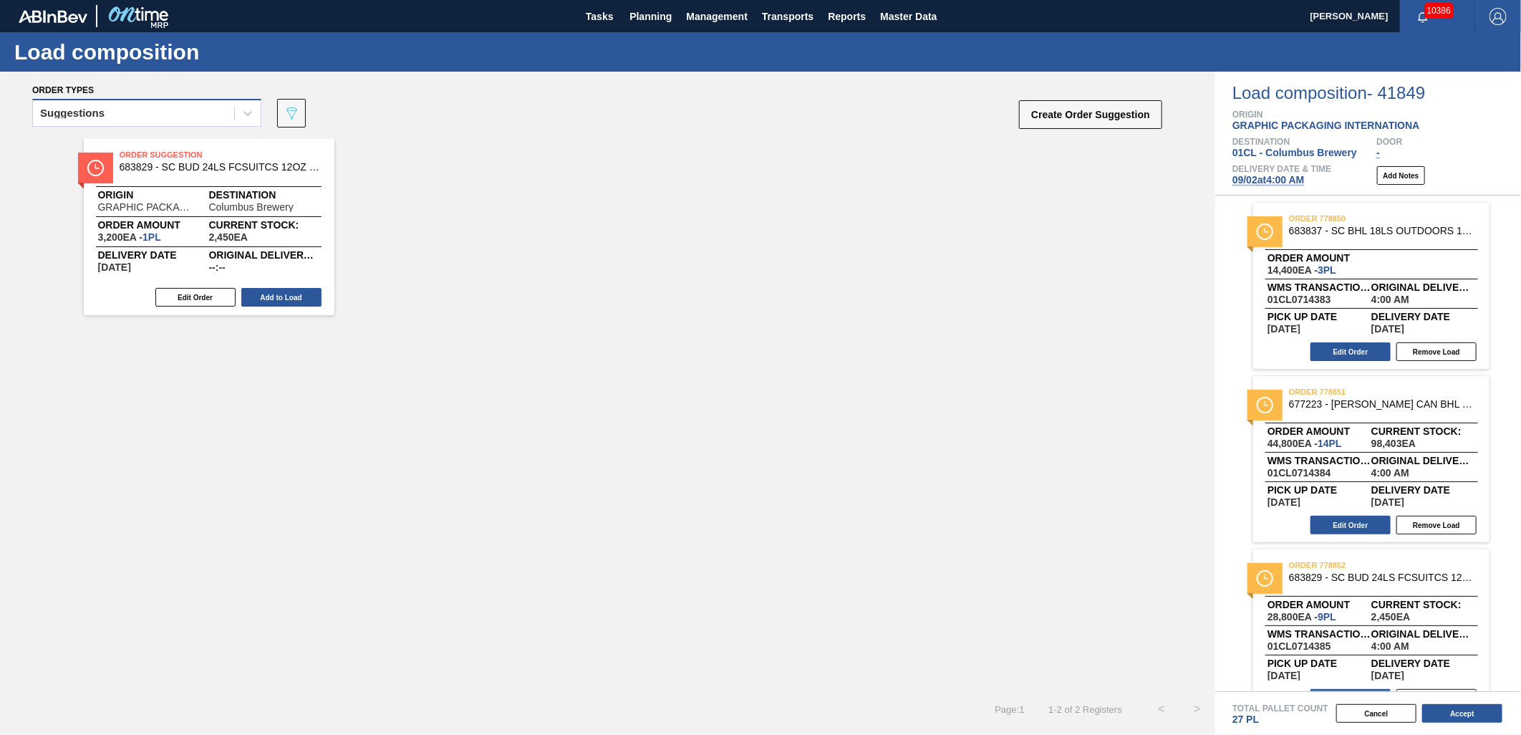
click at [174, 115] on div "Suggestions" at bounding box center [133, 113] width 201 height 21
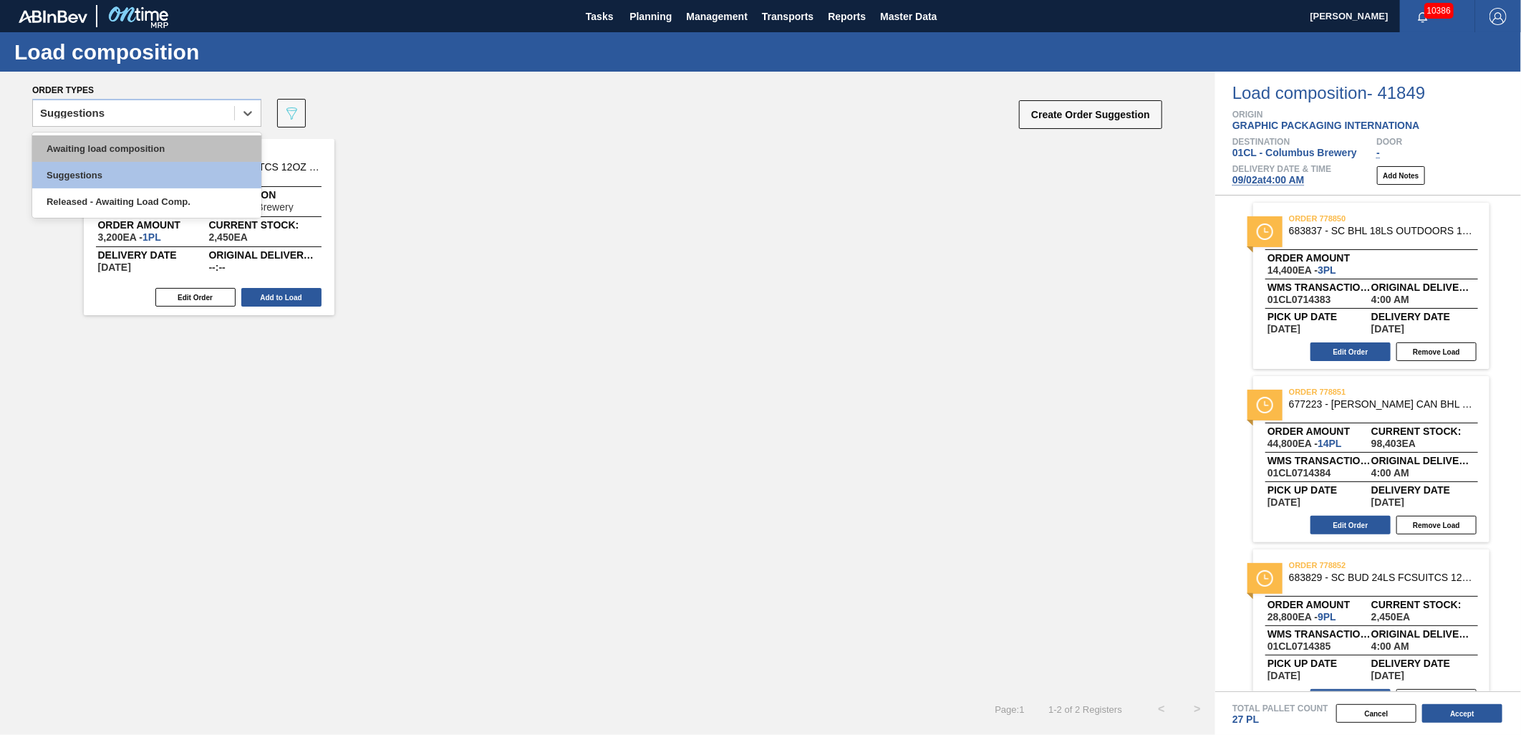
click at [138, 141] on div "Awaiting load composition" at bounding box center [146, 148] width 229 height 26
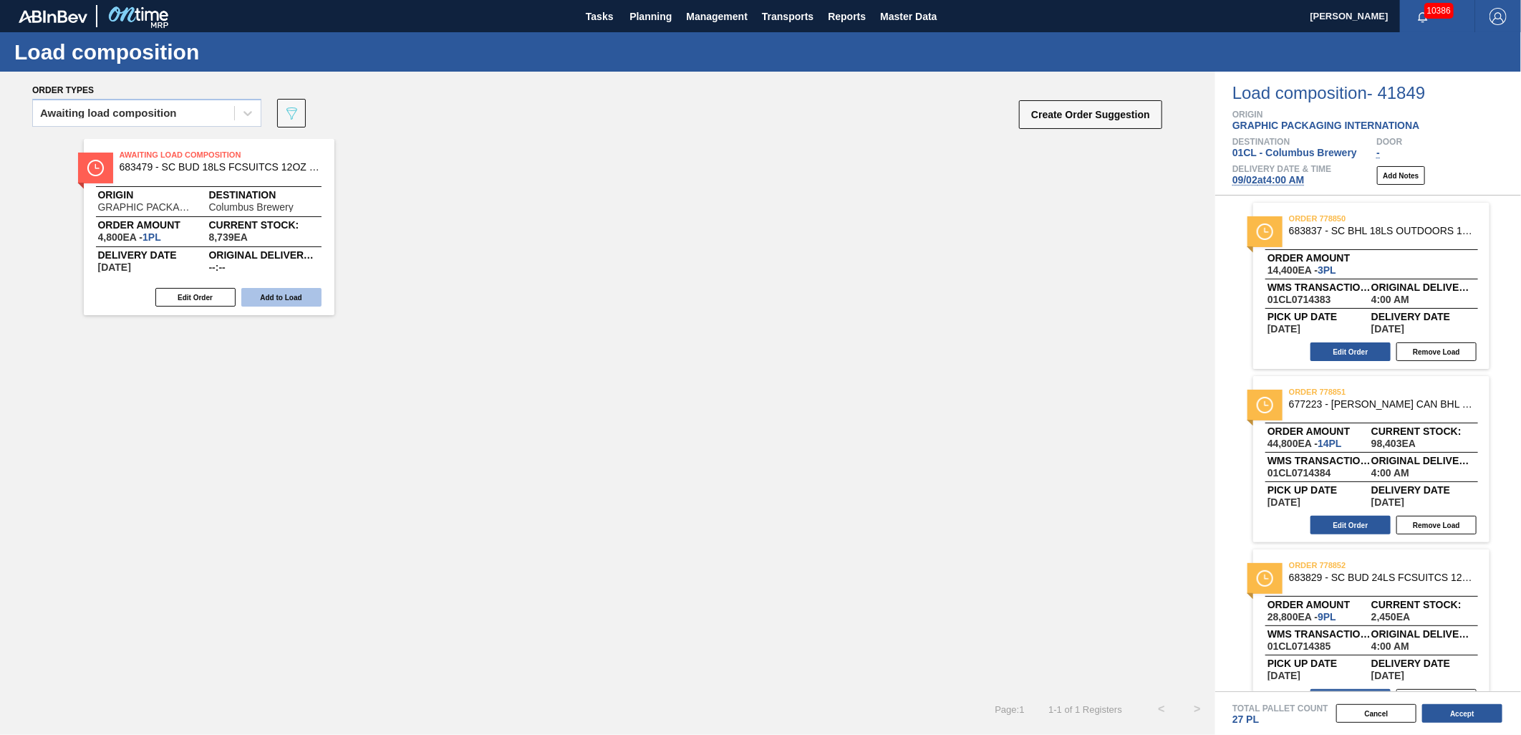
click at [255, 295] on button "Add to Load" at bounding box center [281, 297] width 80 height 19
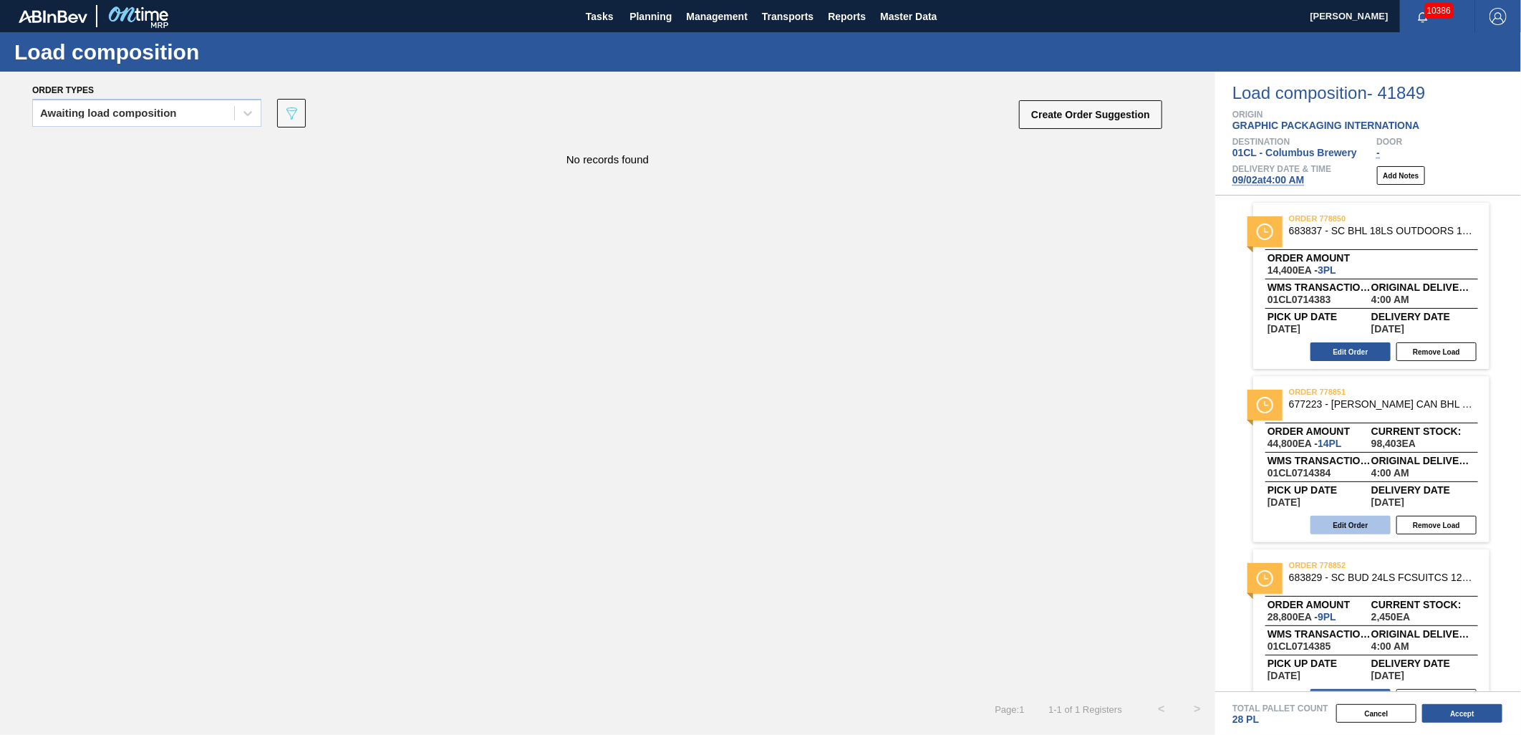
click at [1340, 519] on button "Edit Order" at bounding box center [1350, 524] width 80 height 19
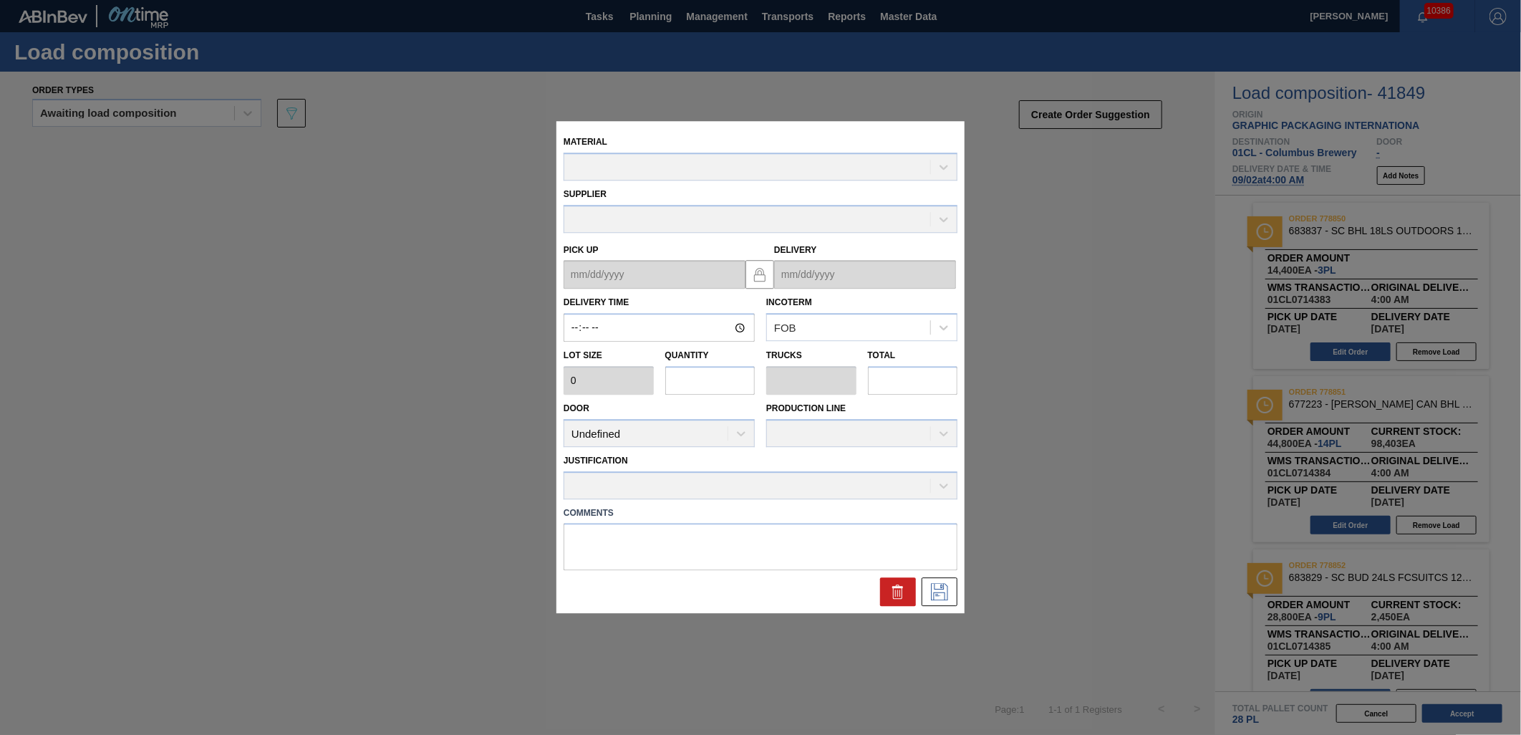
type input "04:00:00"
type input "3,200"
type input "14"
type input "0.538"
type input "44,800"
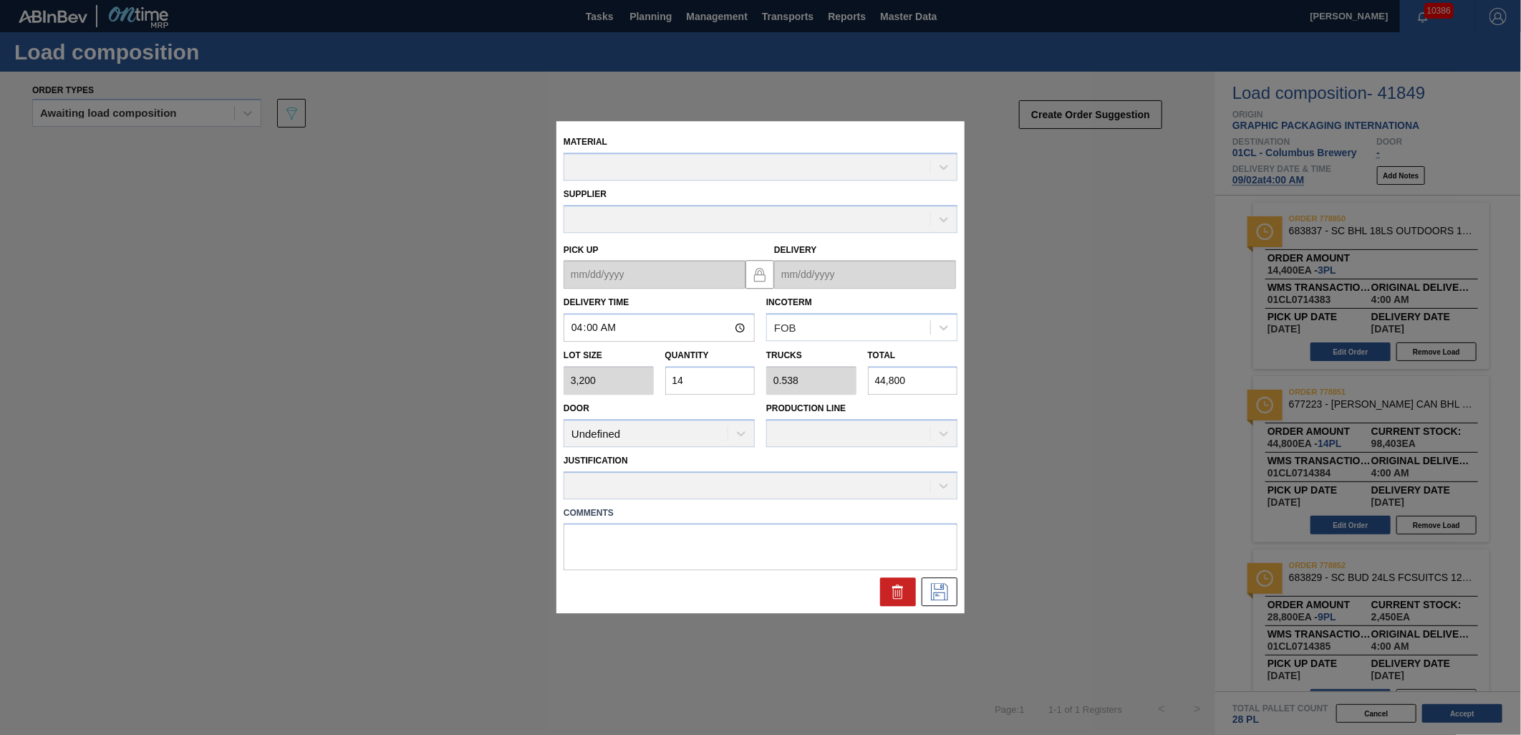
type up "[DATE]"
type input "[DATE]"
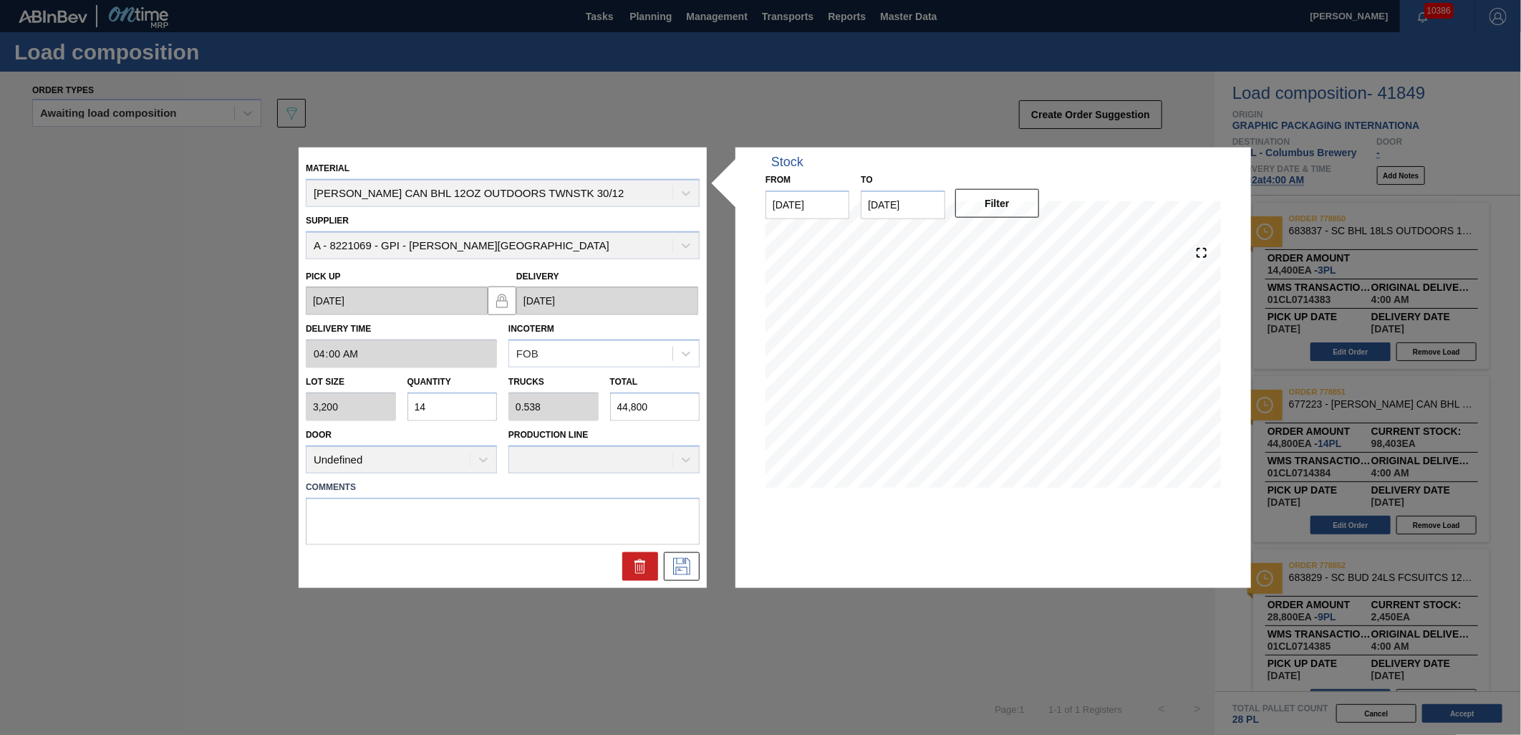
click at [455, 401] on input "14" at bounding box center [452, 406] width 90 height 29
type input "1"
type input "0.038"
type input "3,200"
type input "12"
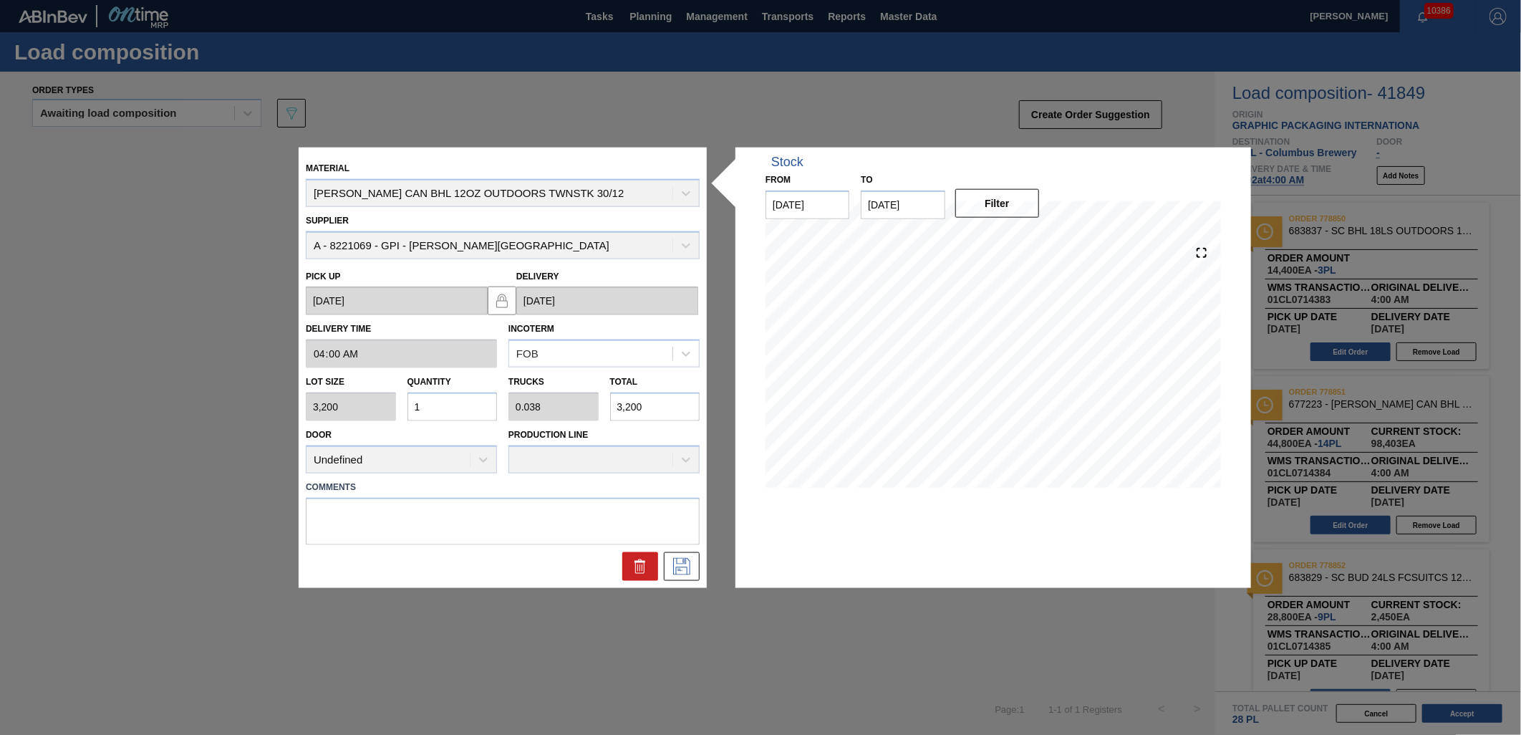
type input "0.462"
type input "38,400"
type input "12"
click at [678, 564] on icon at bounding box center [681, 565] width 23 height 17
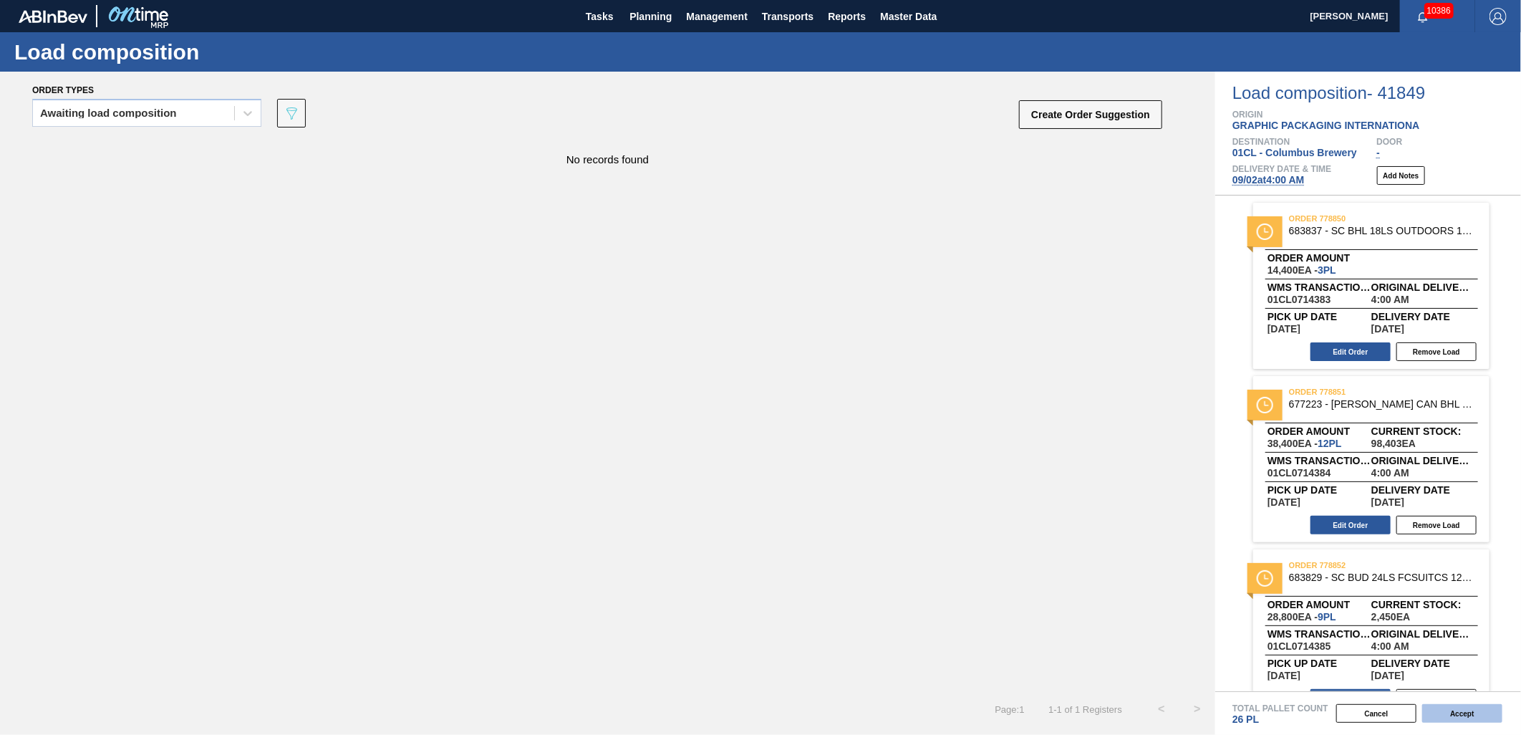
click at [1453, 719] on button "Accept" at bounding box center [1462, 713] width 80 height 19
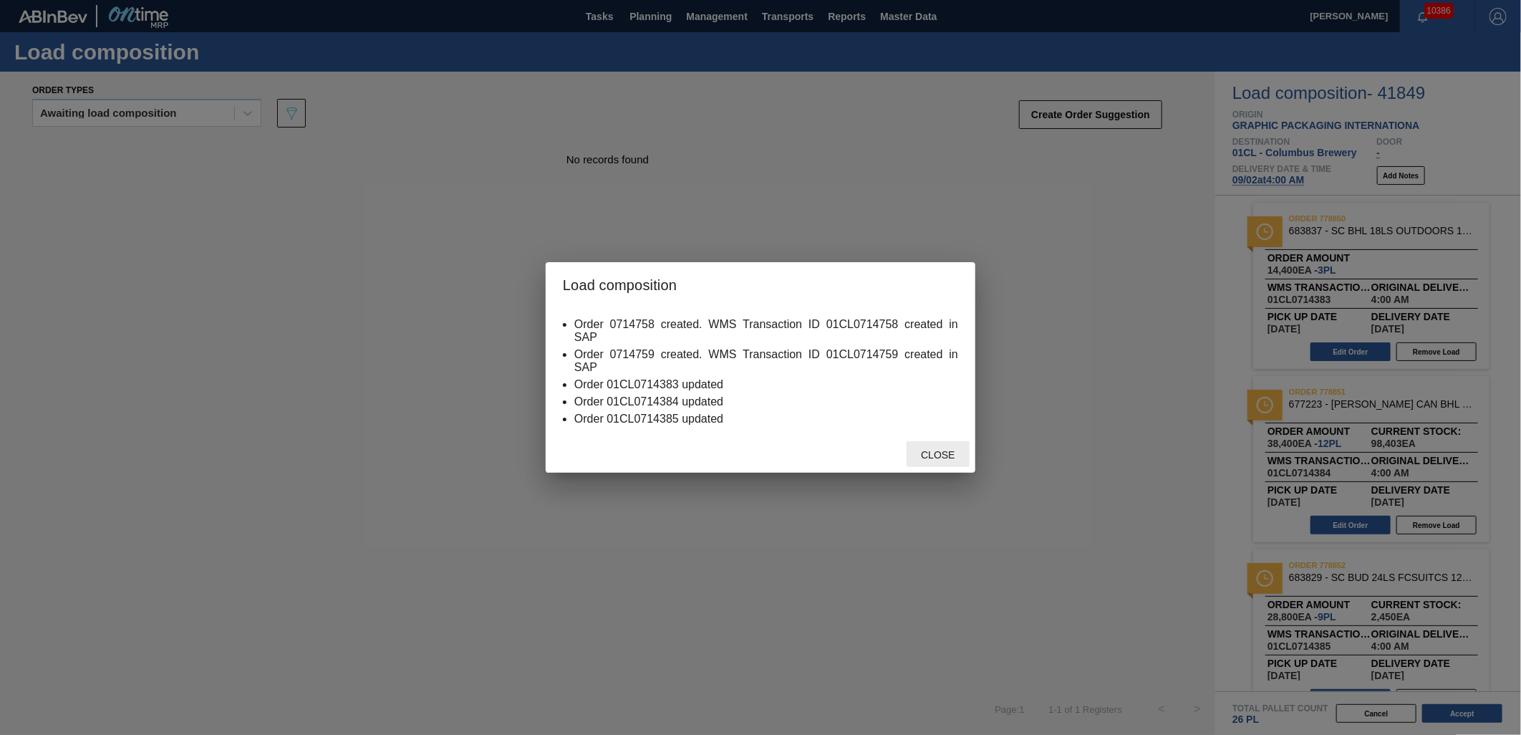
click at [939, 455] on span "Close" at bounding box center [937, 454] width 57 height 11
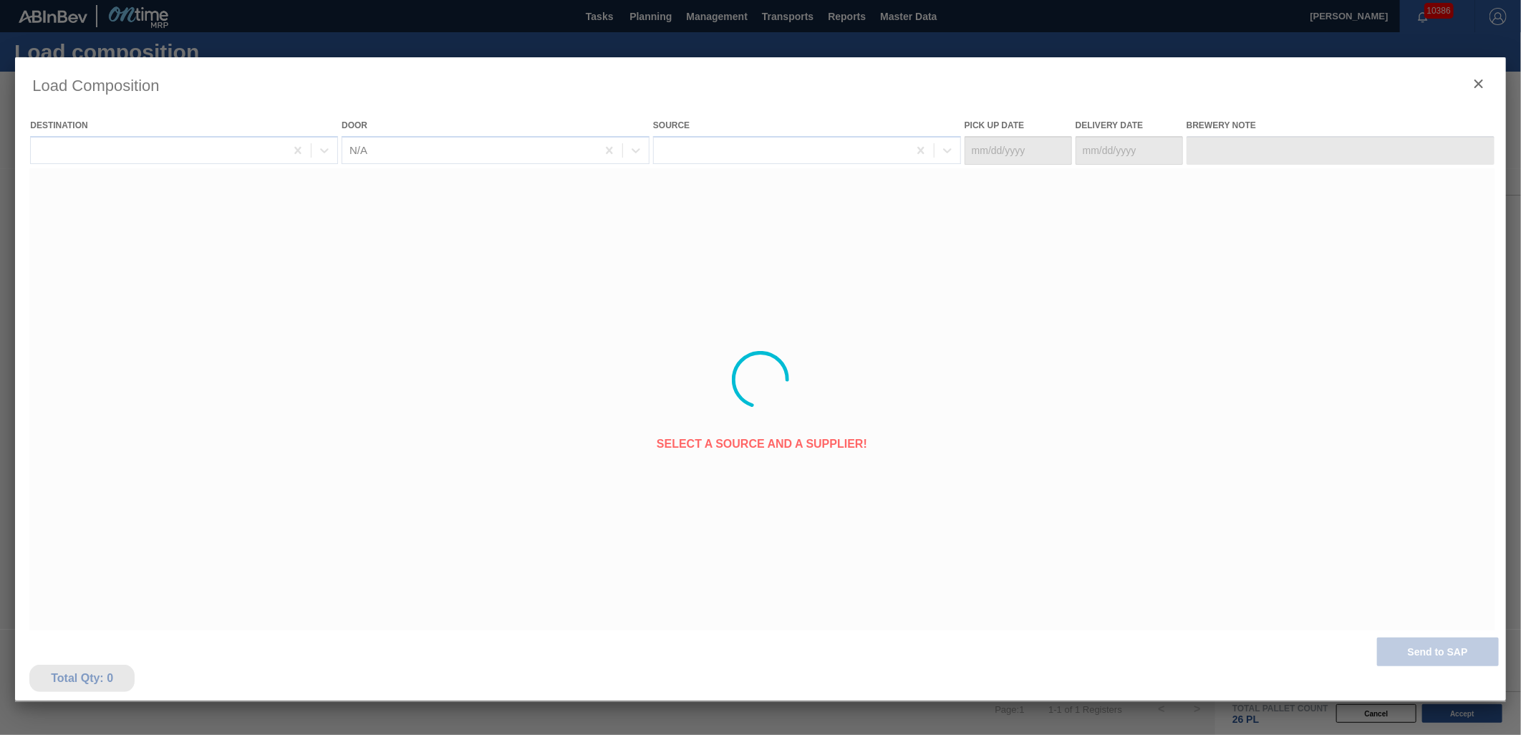
type Date "[DATE]"
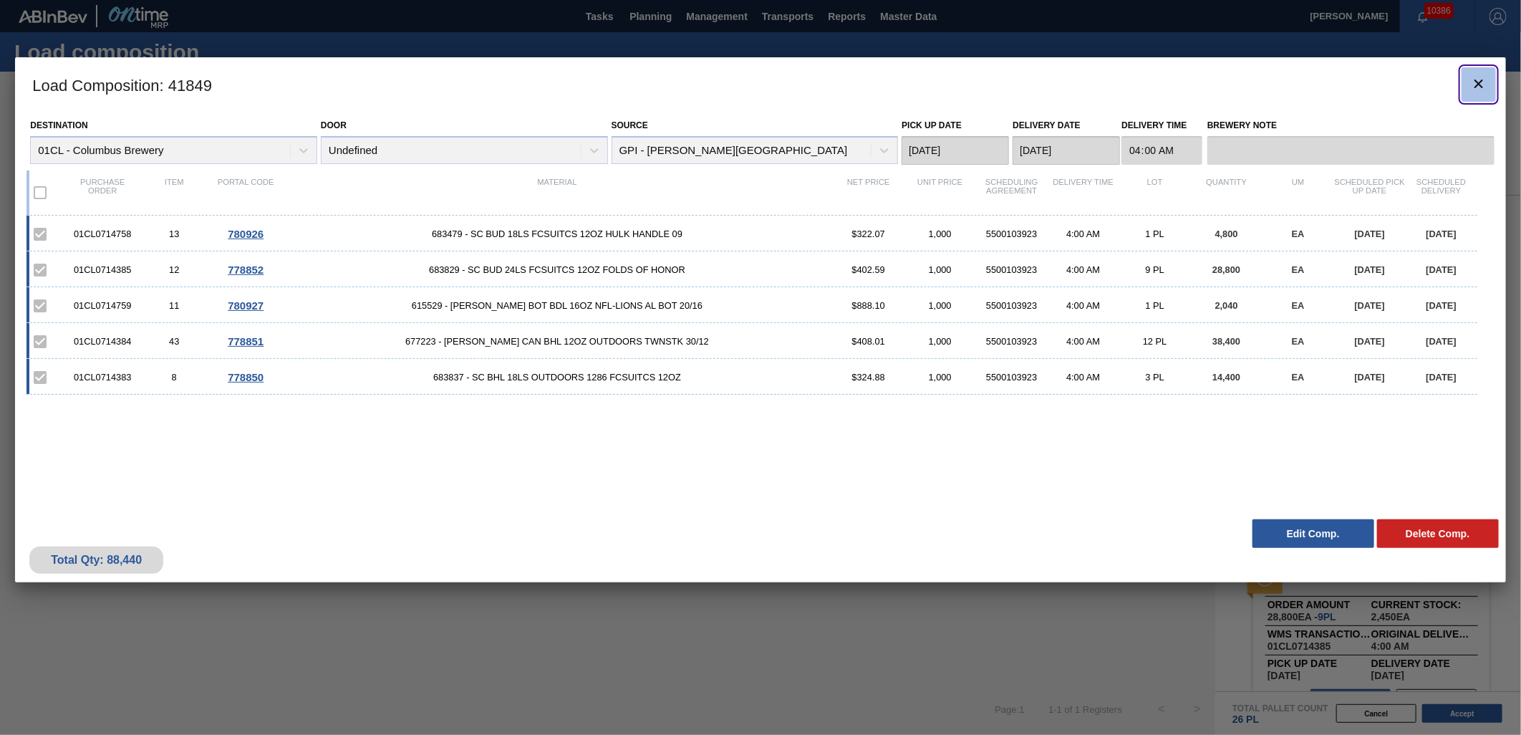
click at [1475, 84] on icon "botão de ícone" at bounding box center [1478, 83] width 17 height 17
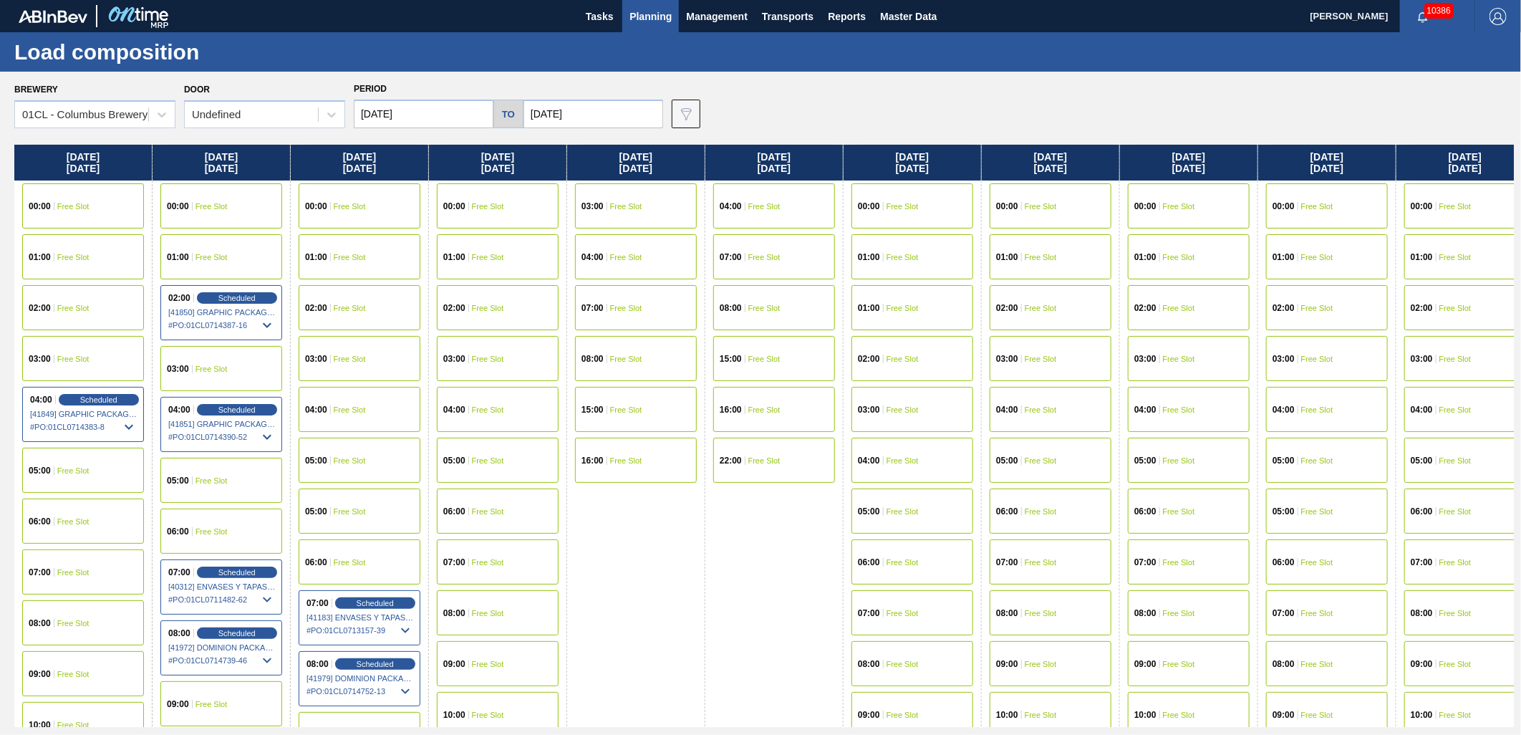
click at [394, 317] on div "02:00 Free Slot" at bounding box center [360, 307] width 122 height 45
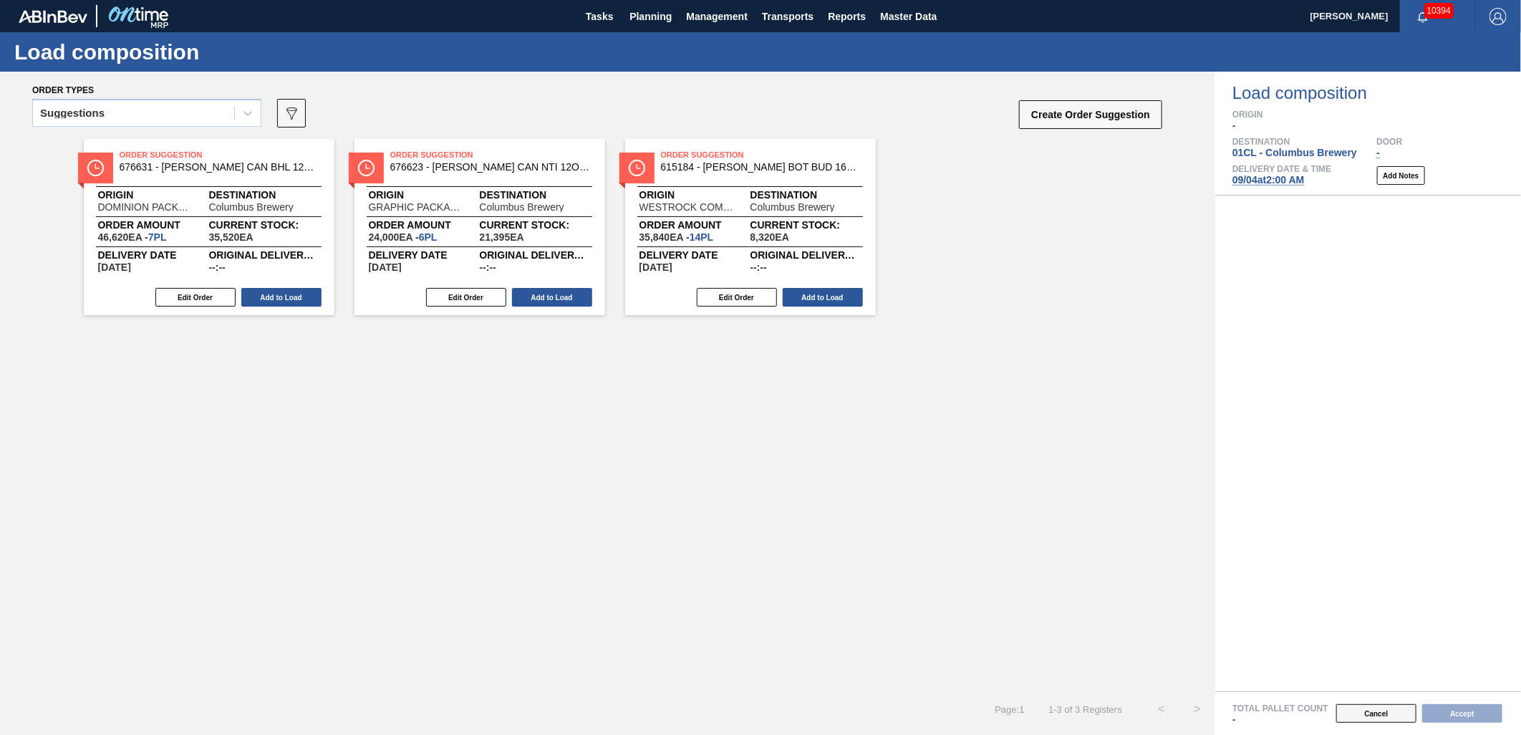
click at [1378, 717] on button "Cancel" at bounding box center [1376, 713] width 80 height 19
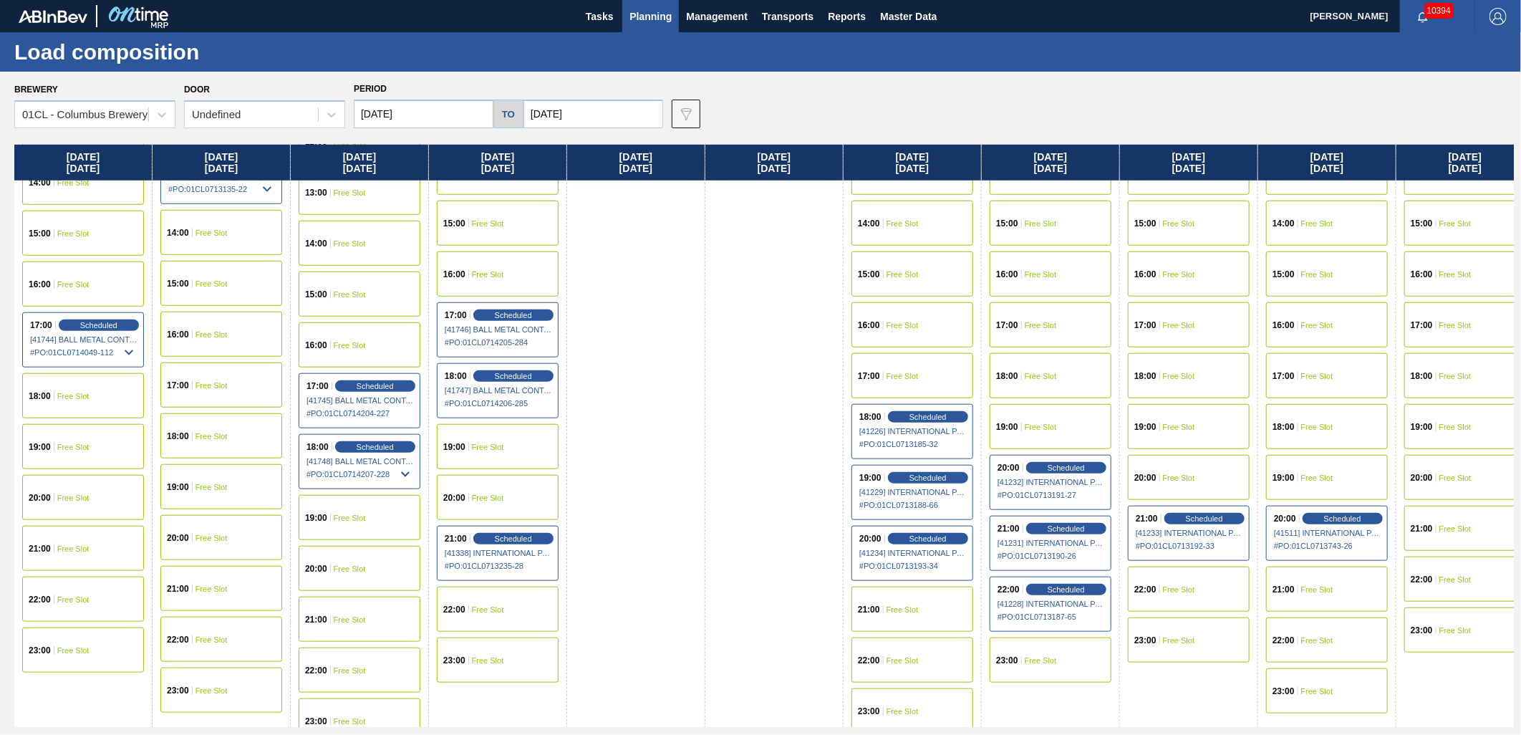
scroll to position [763, 0]
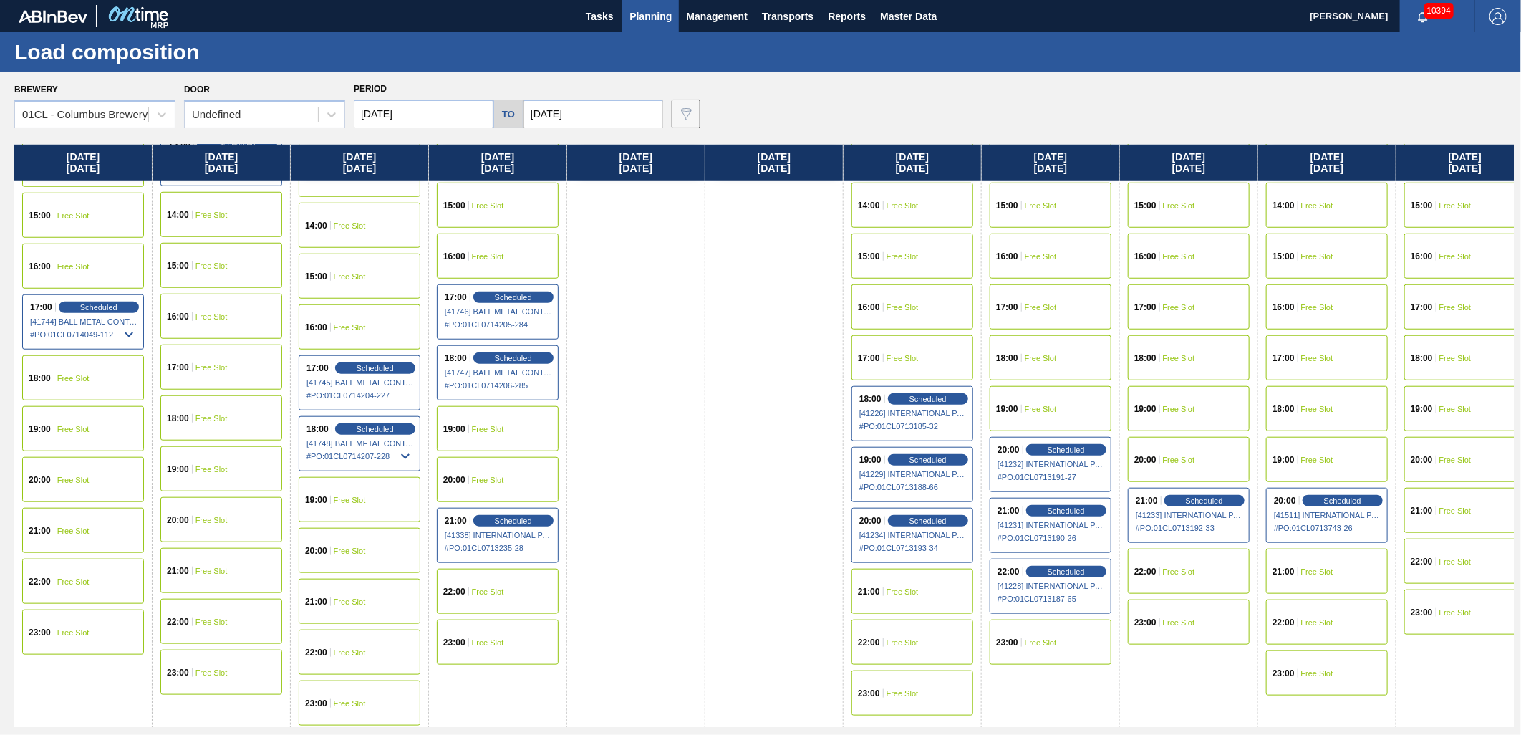
click at [233, 417] on div "18:00 Free Slot" at bounding box center [221, 417] width 122 height 45
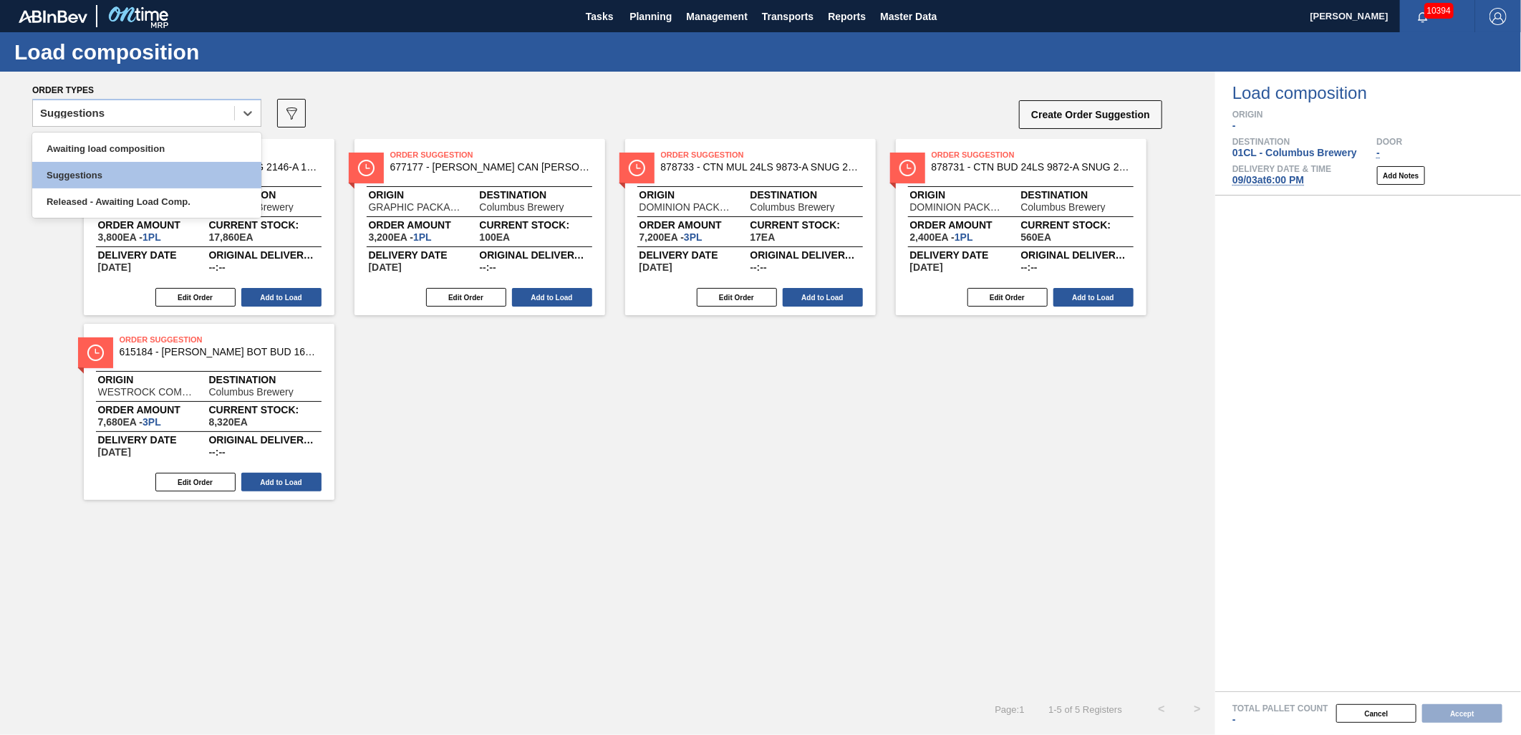
click at [203, 113] on div "Suggestions" at bounding box center [133, 113] width 201 height 21
click at [173, 149] on div "Awaiting load composition" at bounding box center [146, 148] width 229 height 26
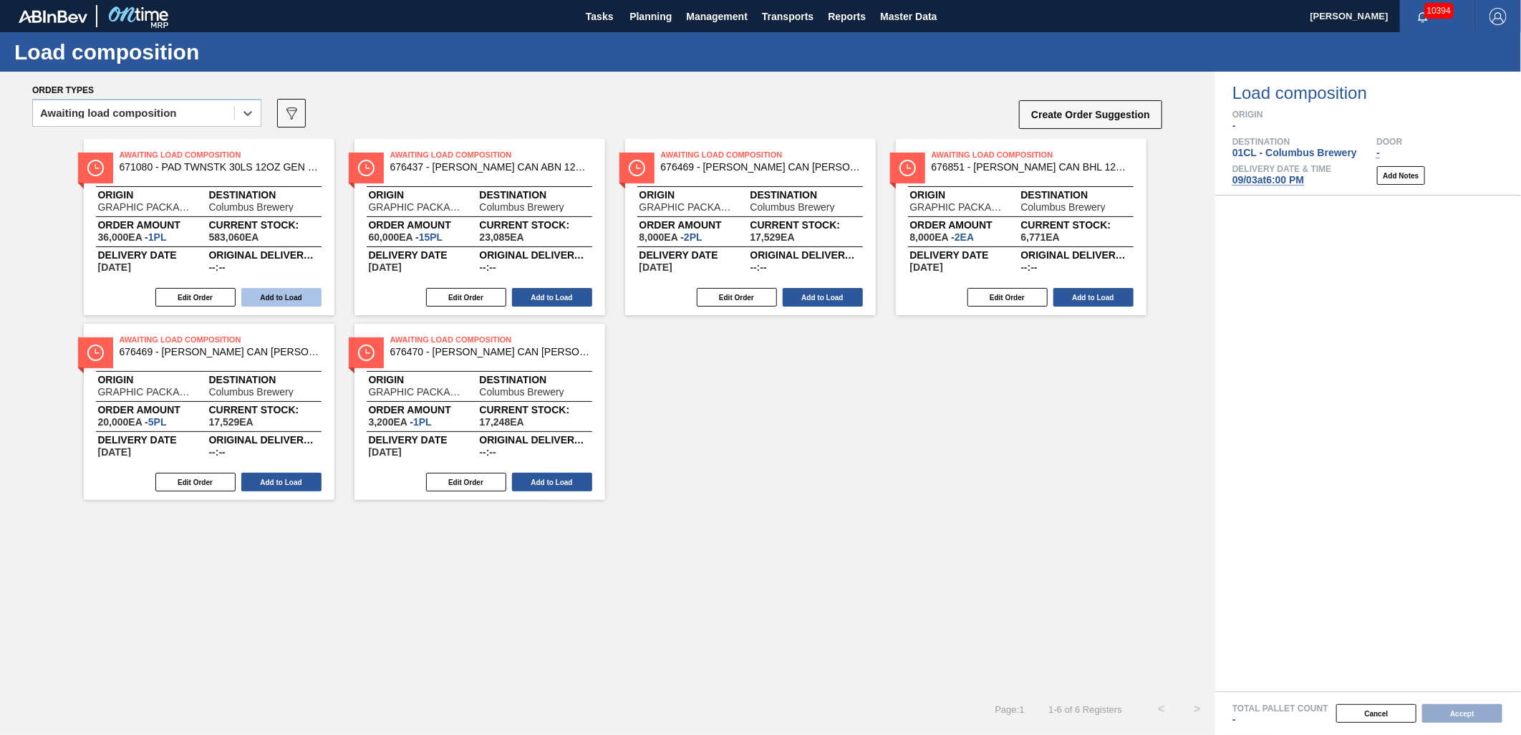
click at [256, 289] on button "Add to Load" at bounding box center [281, 297] width 80 height 19
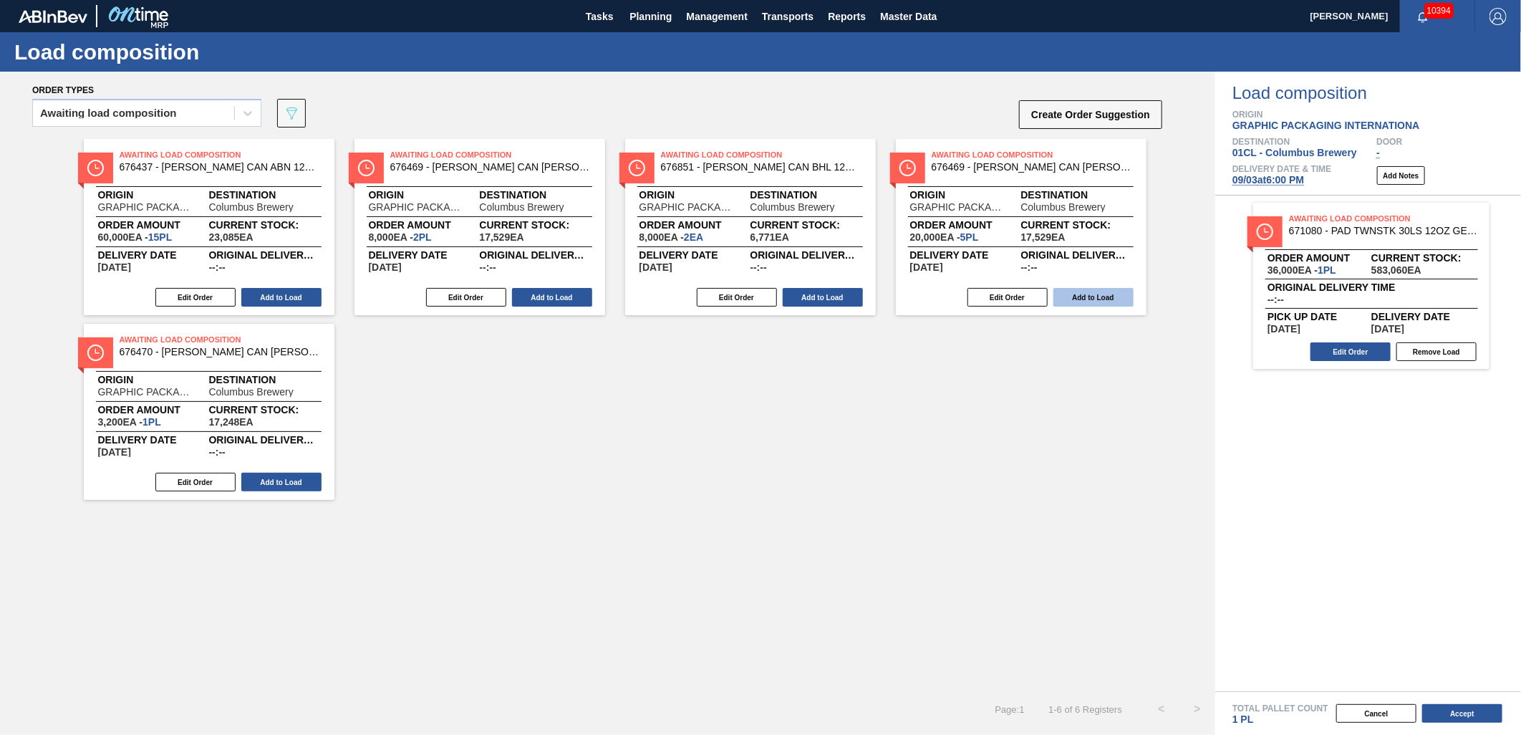
click at [1074, 296] on button "Add to Load" at bounding box center [1093, 297] width 80 height 19
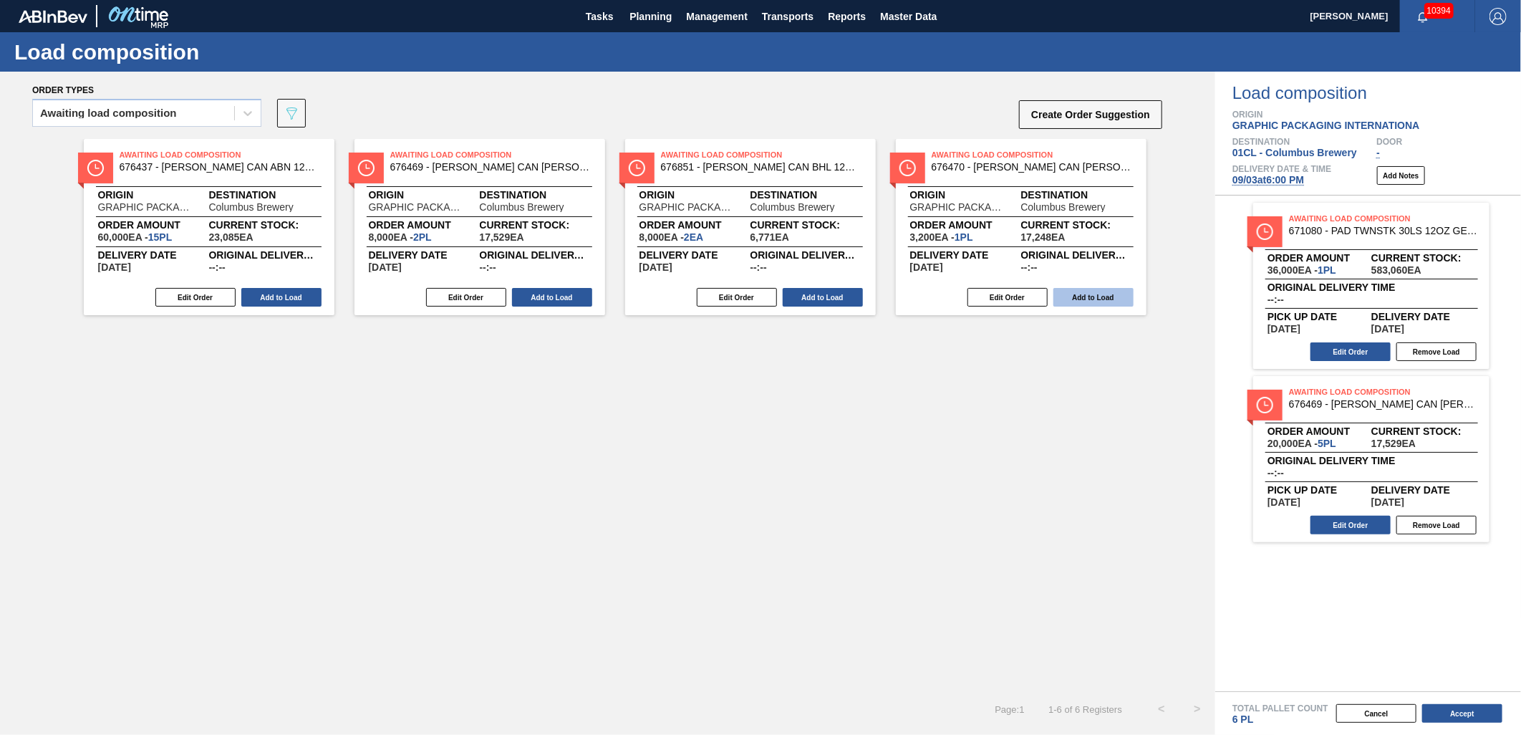
click at [1067, 290] on button "Add to Load" at bounding box center [1093, 297] width 80 height 19
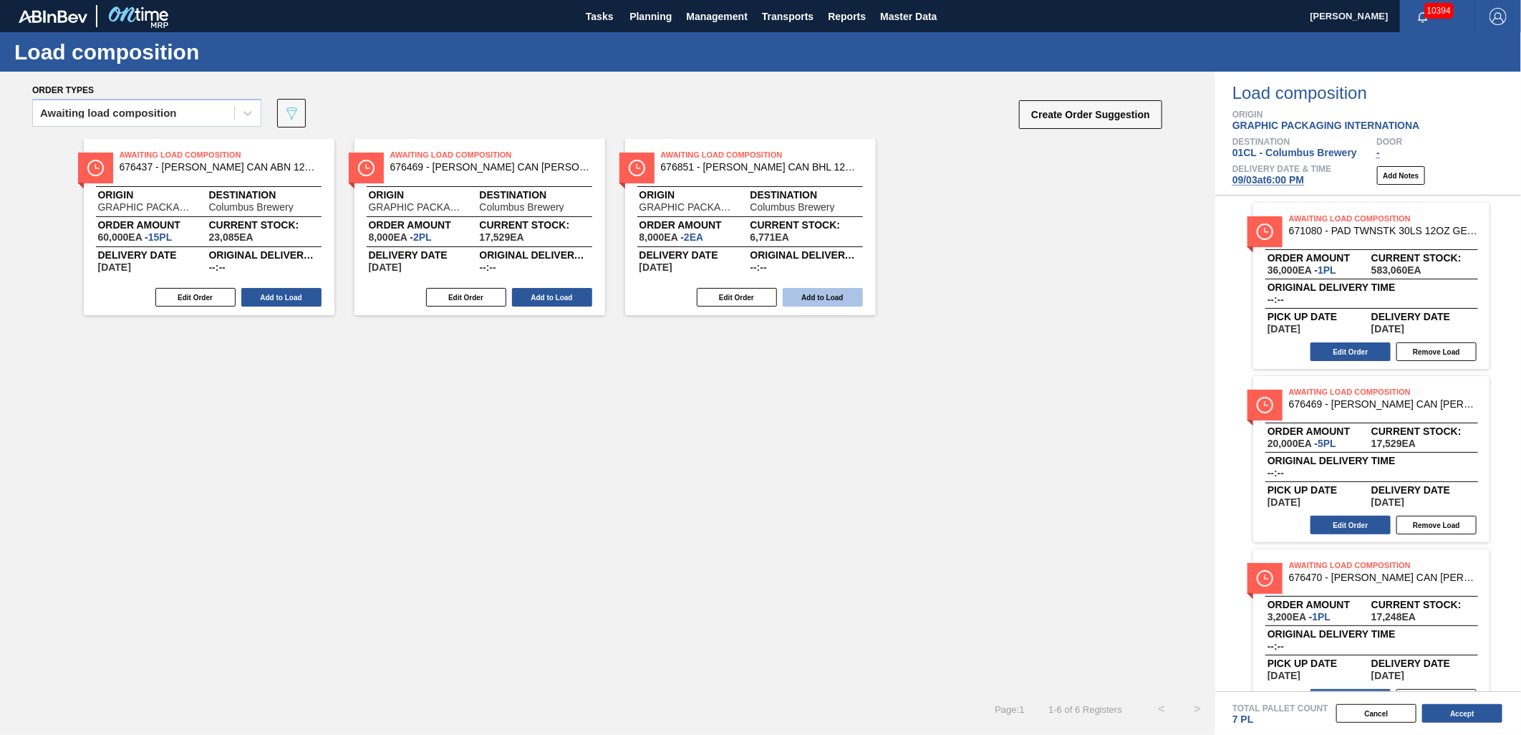
click at [802, 294] on button "Add to Load" at bounding box center [822, 297] width 80 height 19
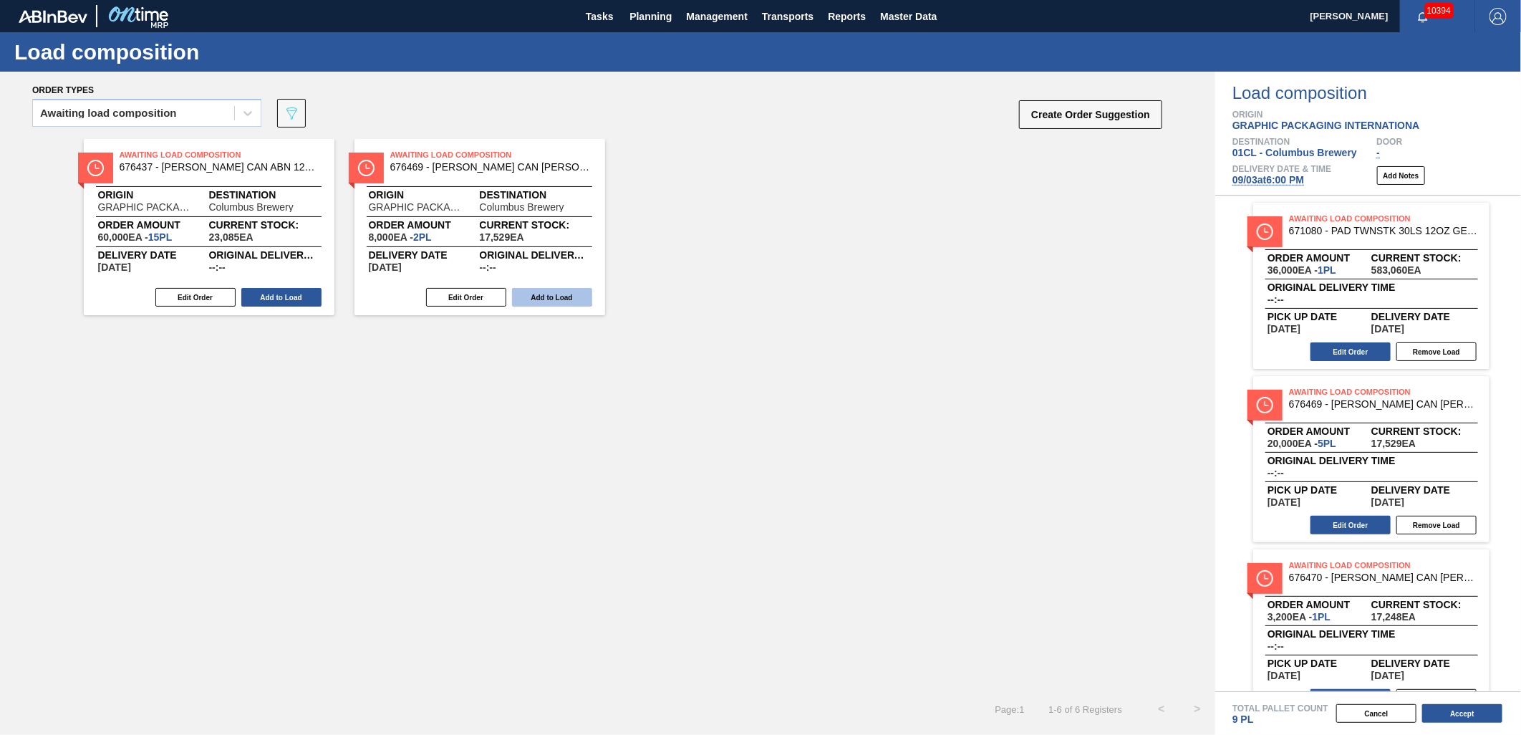
click at [547, 303] on button "Add to Load" at bounding box center [552, 297] width 80 height 19
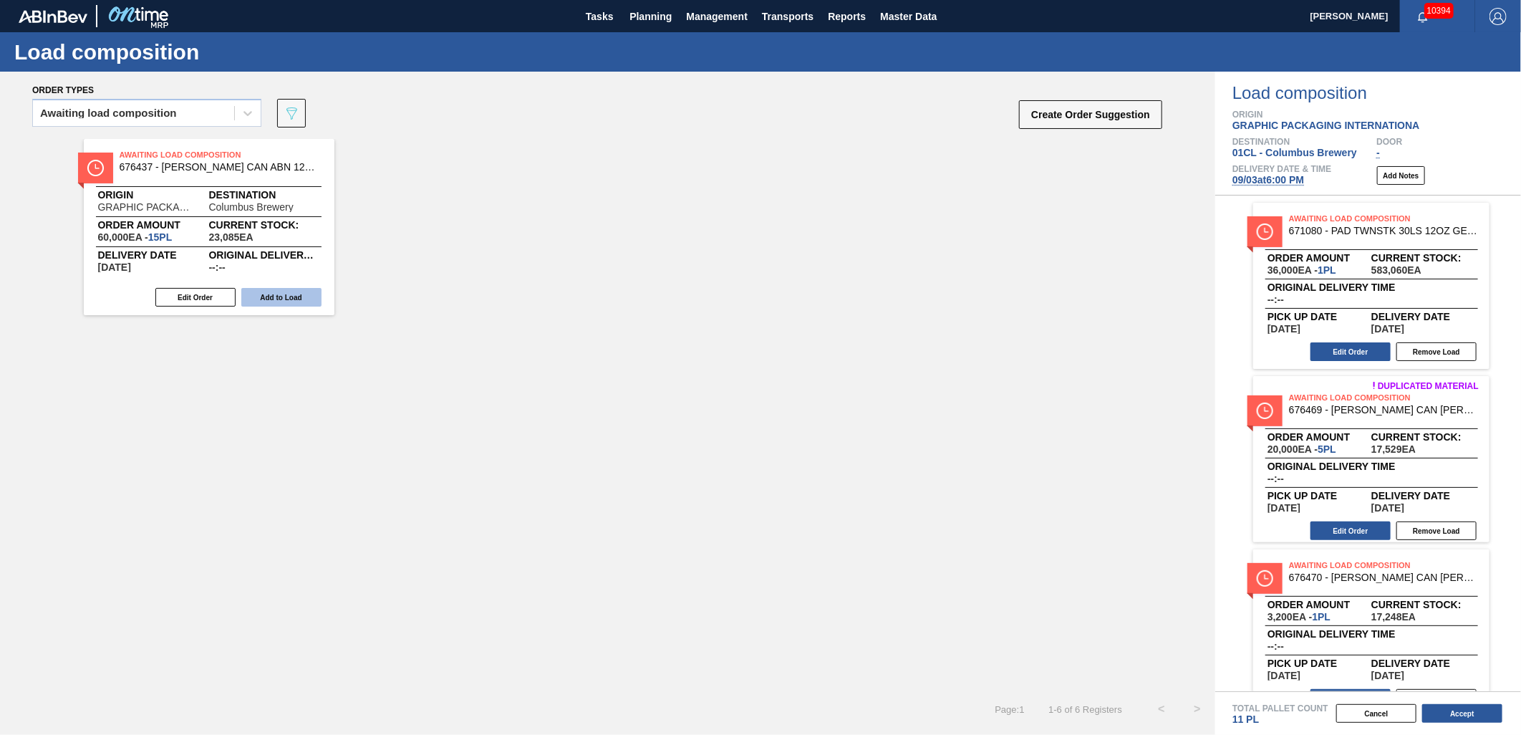
click at [299, 297] on button "Add to Load" at bounding box center [281, 297] width 80 height 19
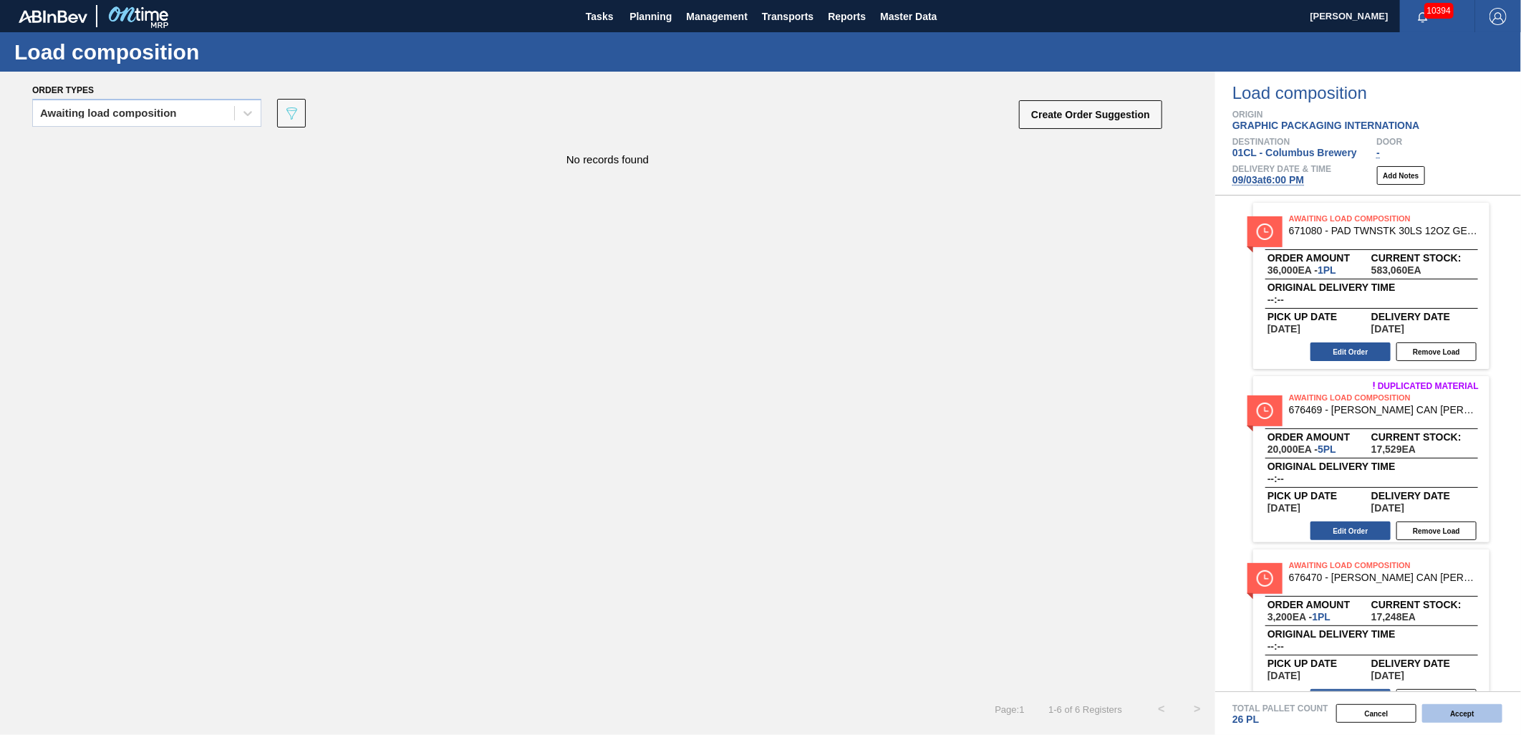
click at [1457, 709] on button "Accept" at bounding box center [1462, 713] width 80 height 19
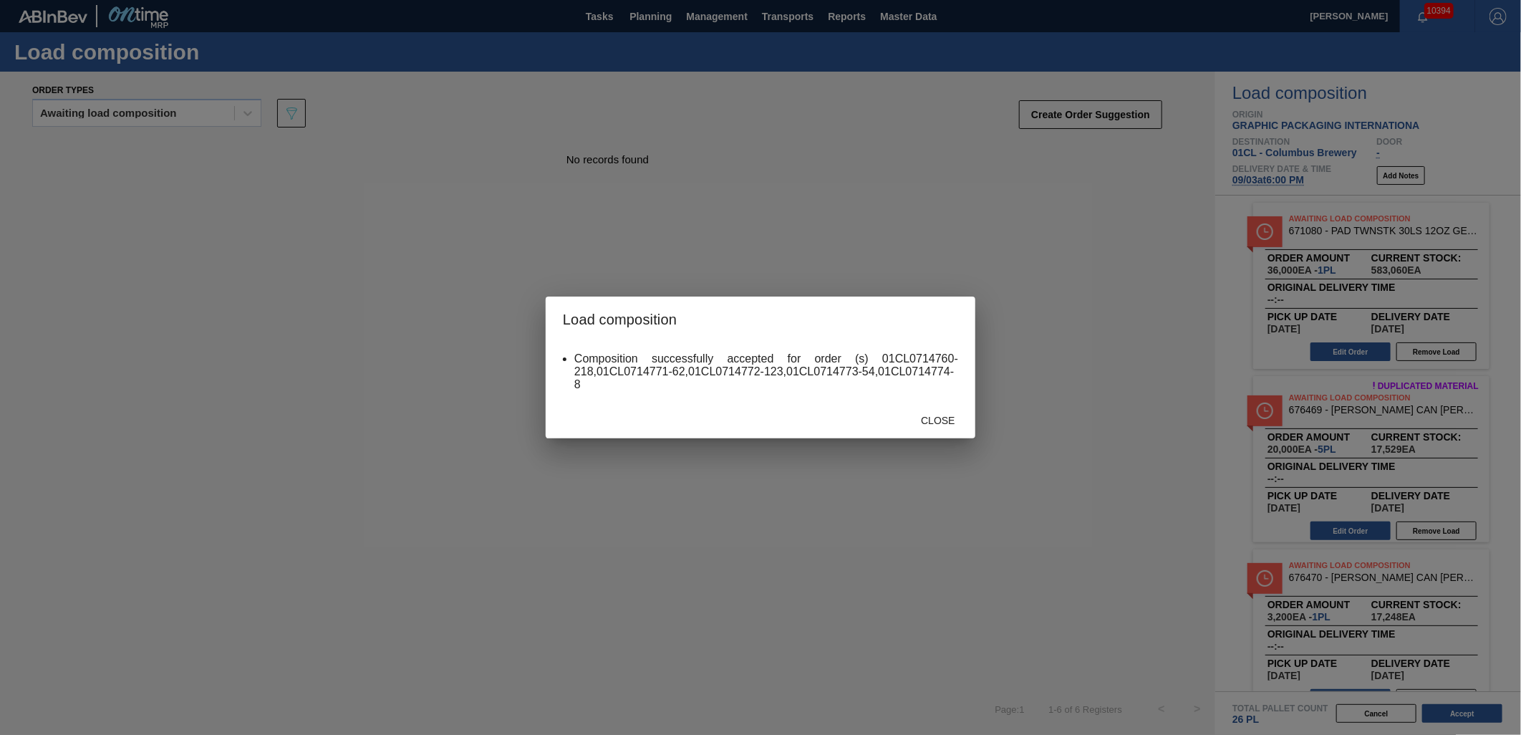
click at [938, 405] on div "Close" at bounding box center [761, 419] width 430 height 37
click at [936, 411] on div "Close" at bounding box center [937, 420] width 63 height 26
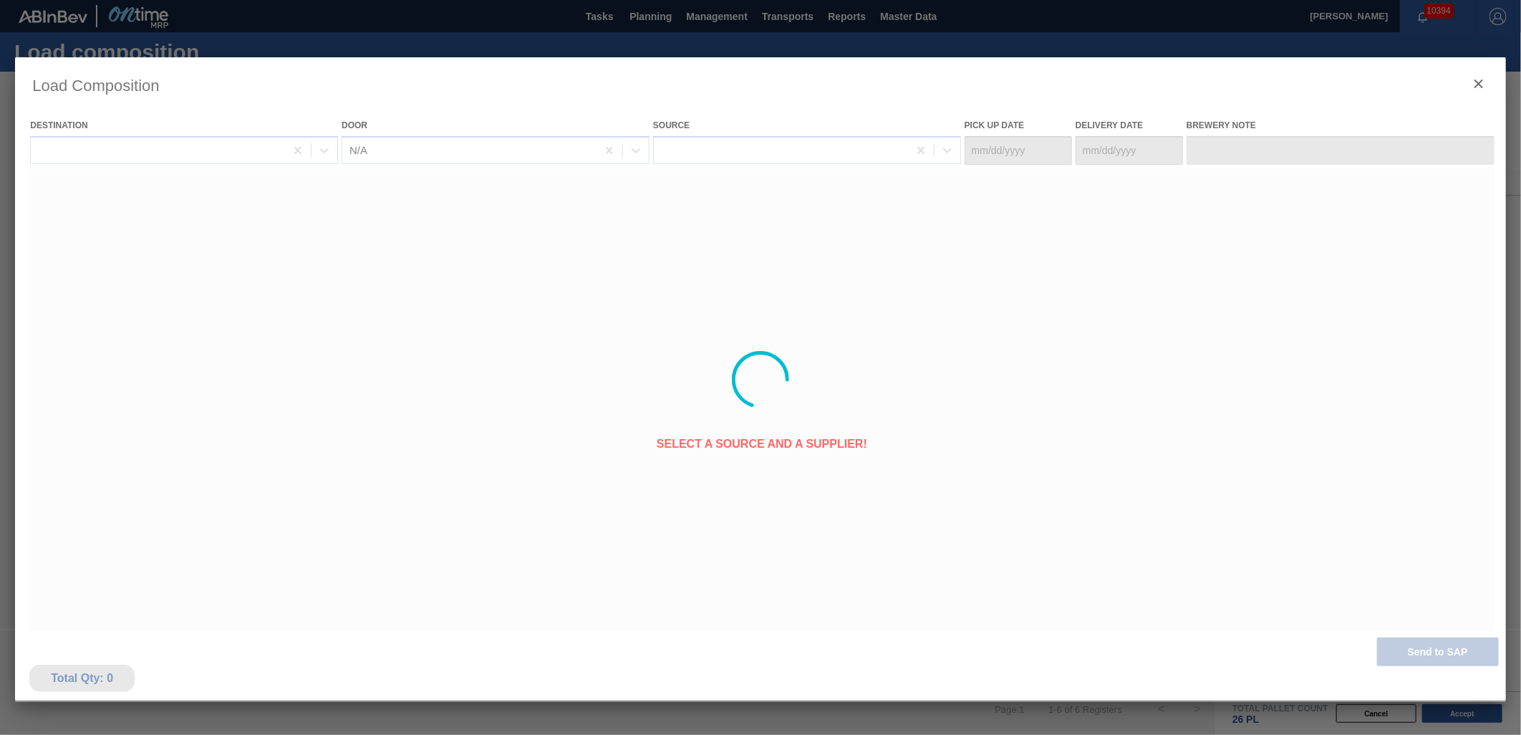
type Date "[DATE]"
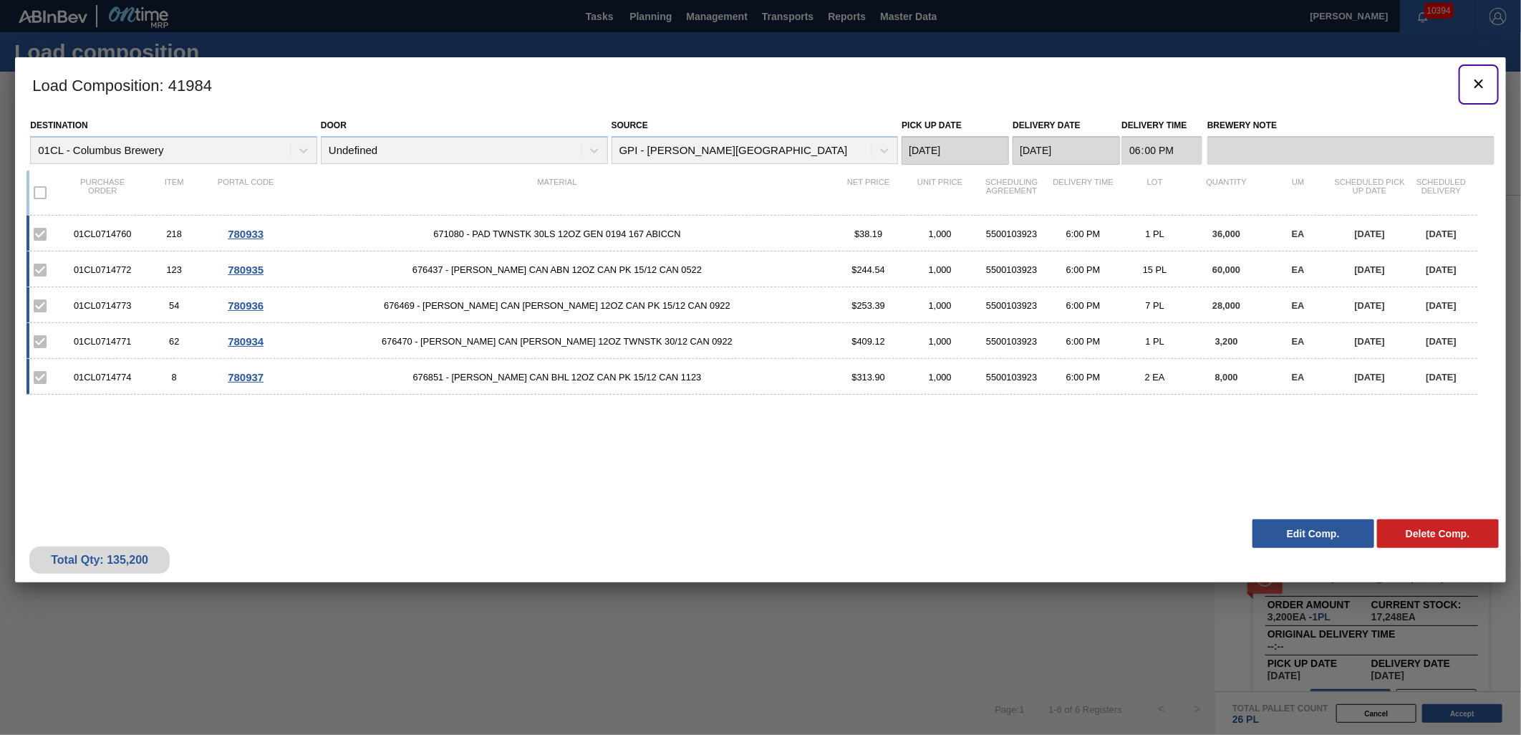
click at [1473, 84] on icon "botão de ícone" at bounding box center [1478, 83] width 17 height 17
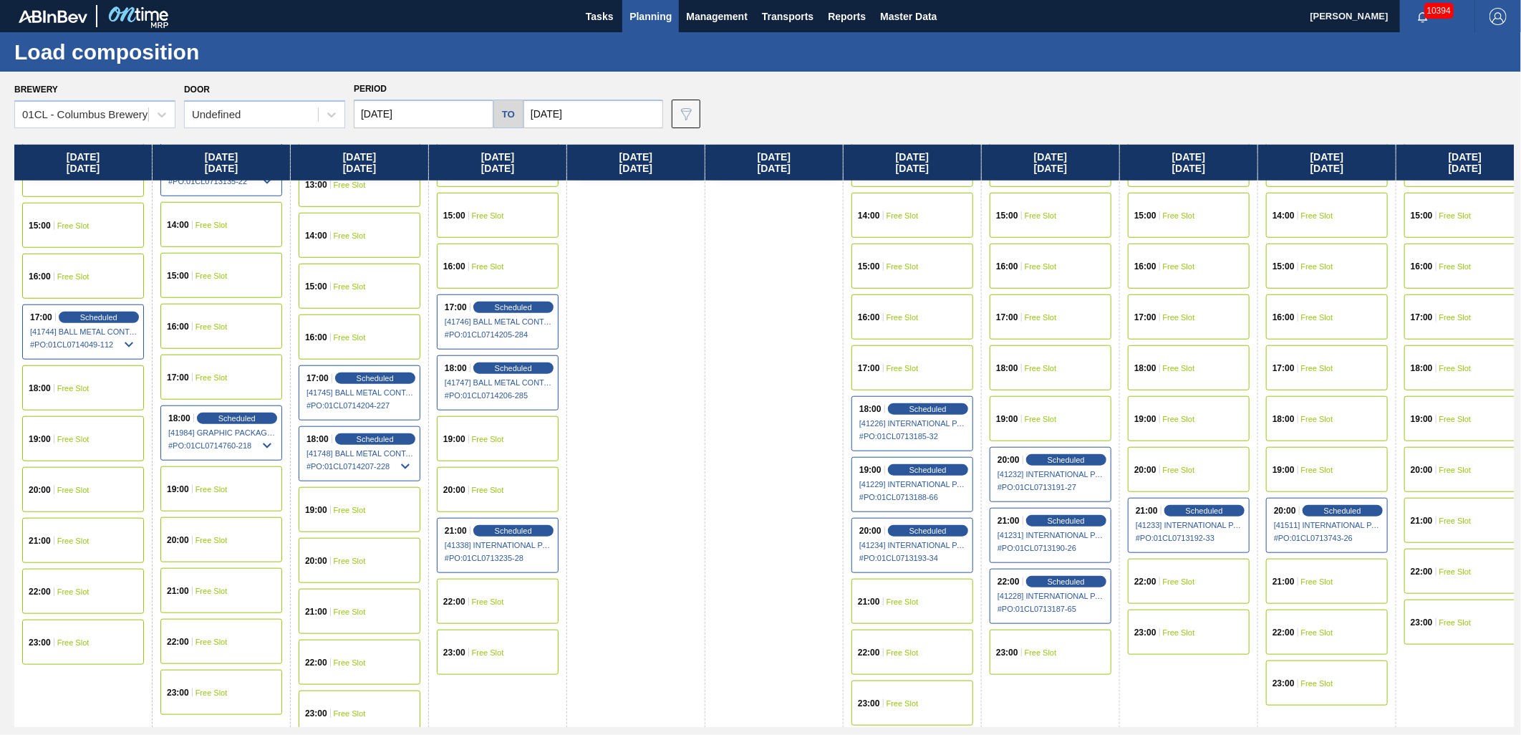
scroll to position [763, 0]
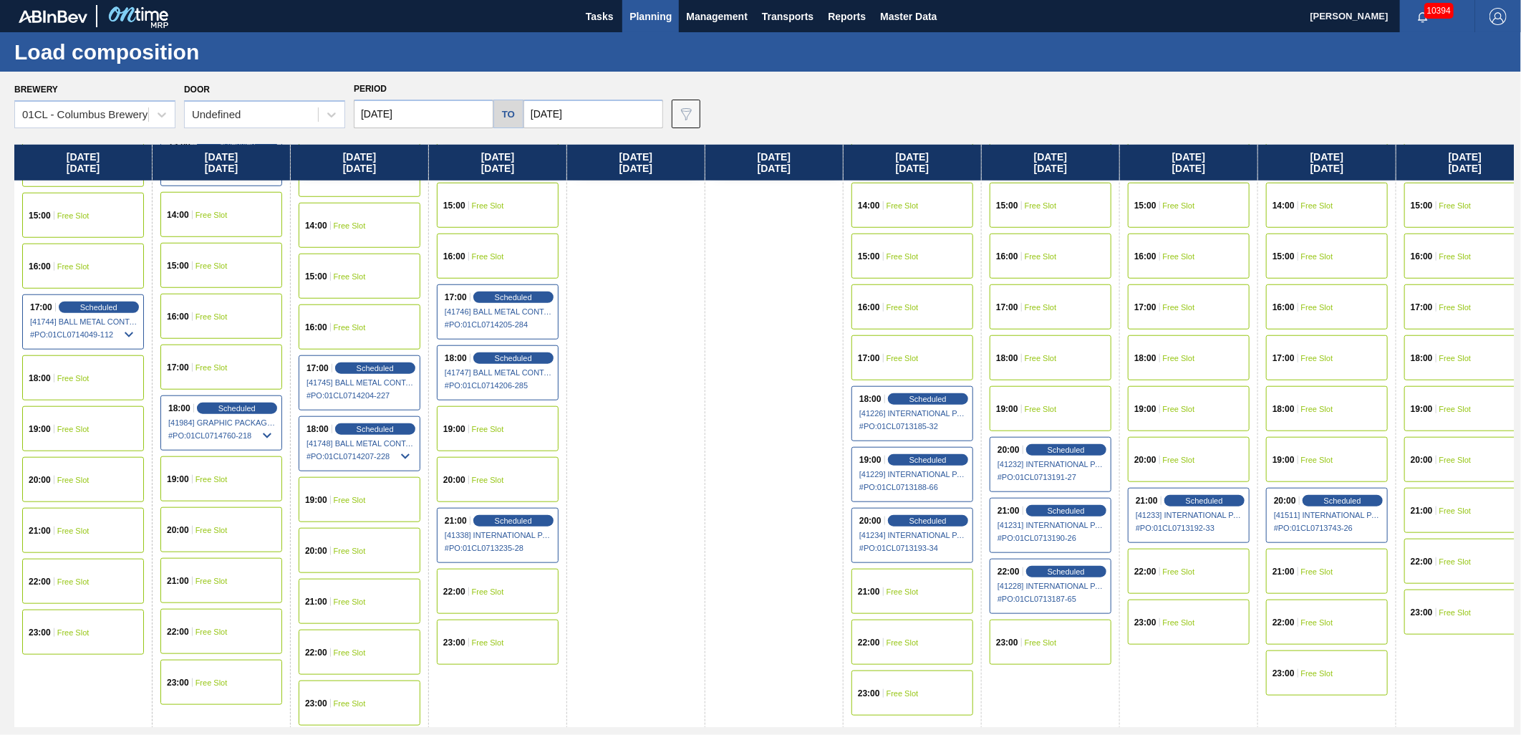
click at [224, 525] on span "Free Slot" at bounding box center [211, 529] width 32 height 9
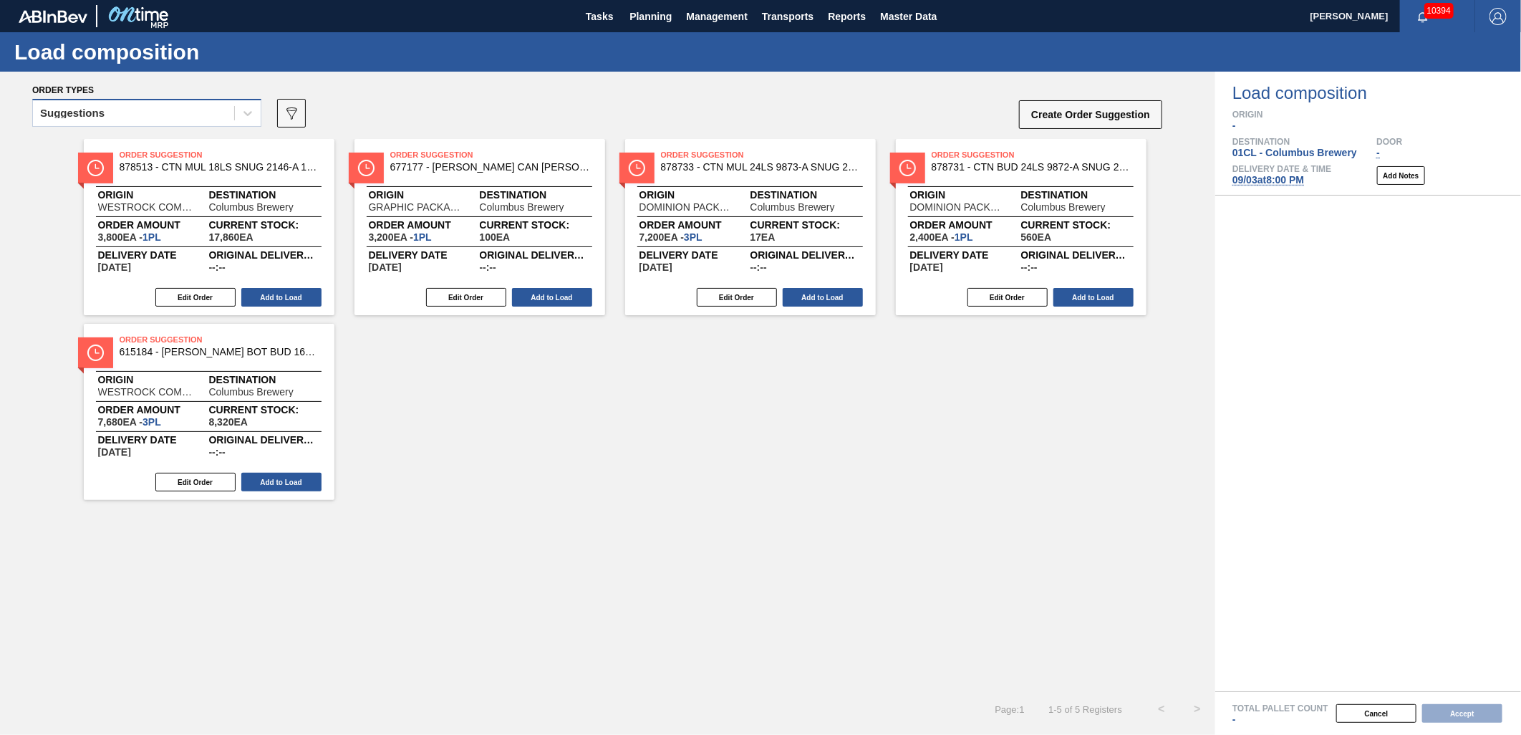
click at [160, 113] on div "Suggestions" at bounding box center [133, 113] width 201 height 21
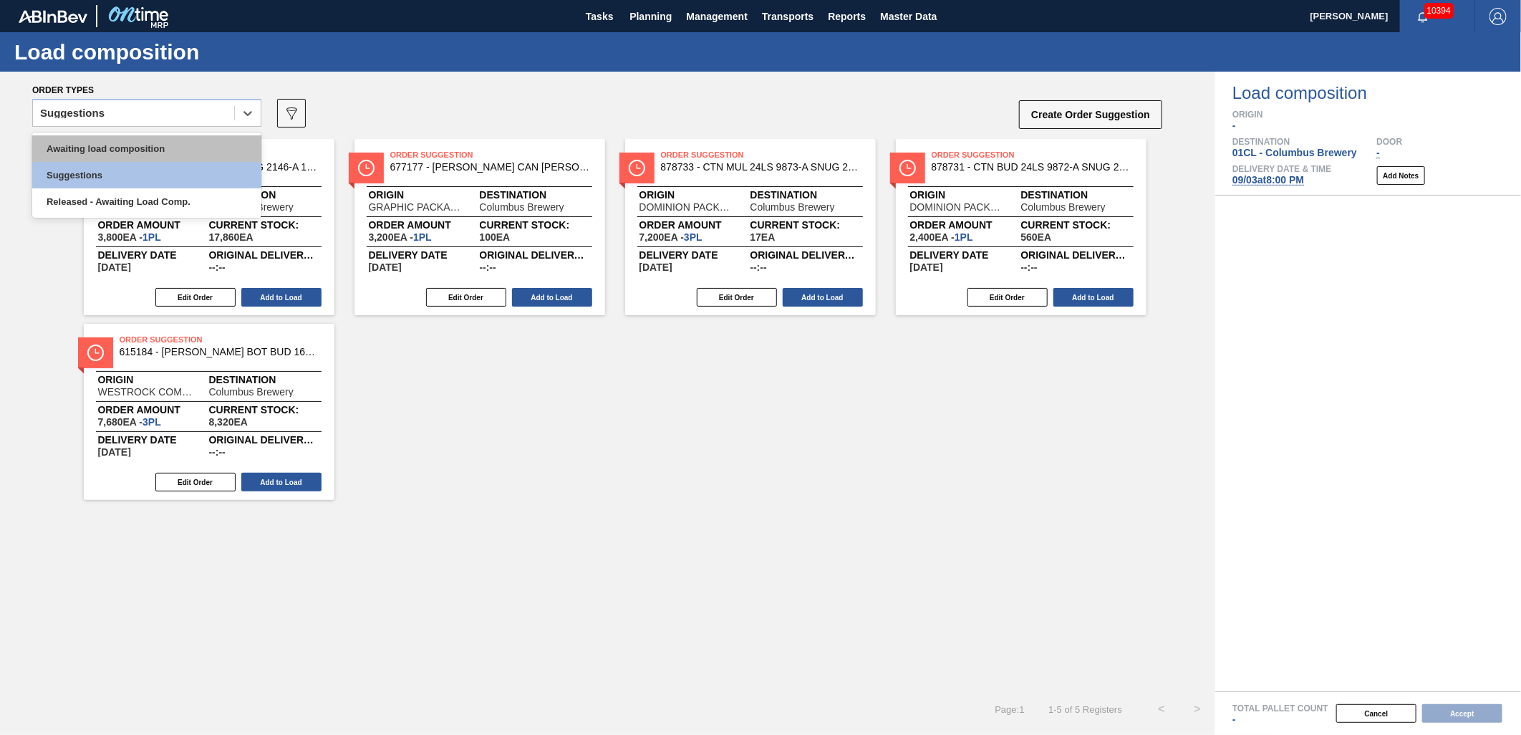
click at [130, 135] on div "Awaiting load composition" at bounding box center [146, 148] width 229 height 26
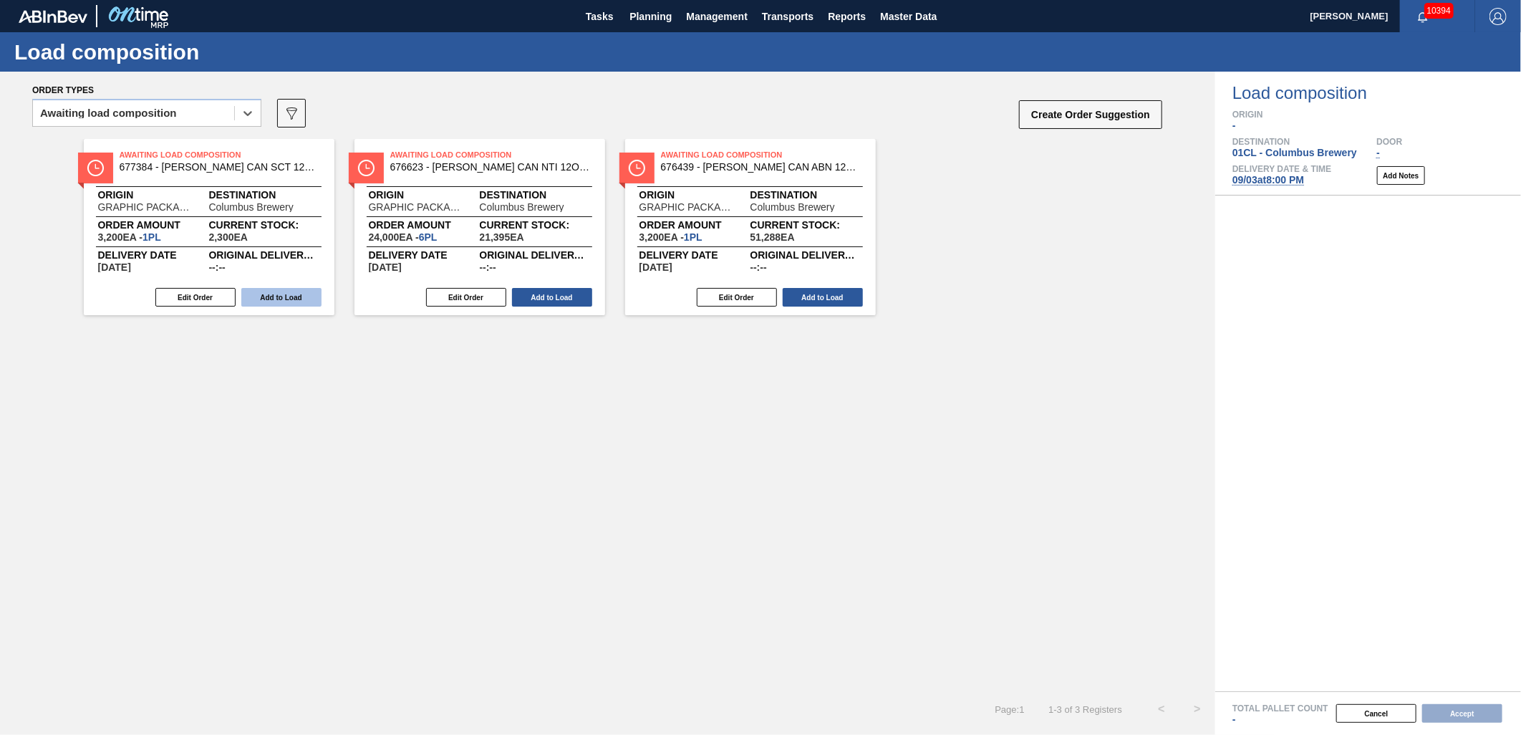
click at [272, 302] on button "Add to Load" at bounding box center [281, 297] width 80 height 19
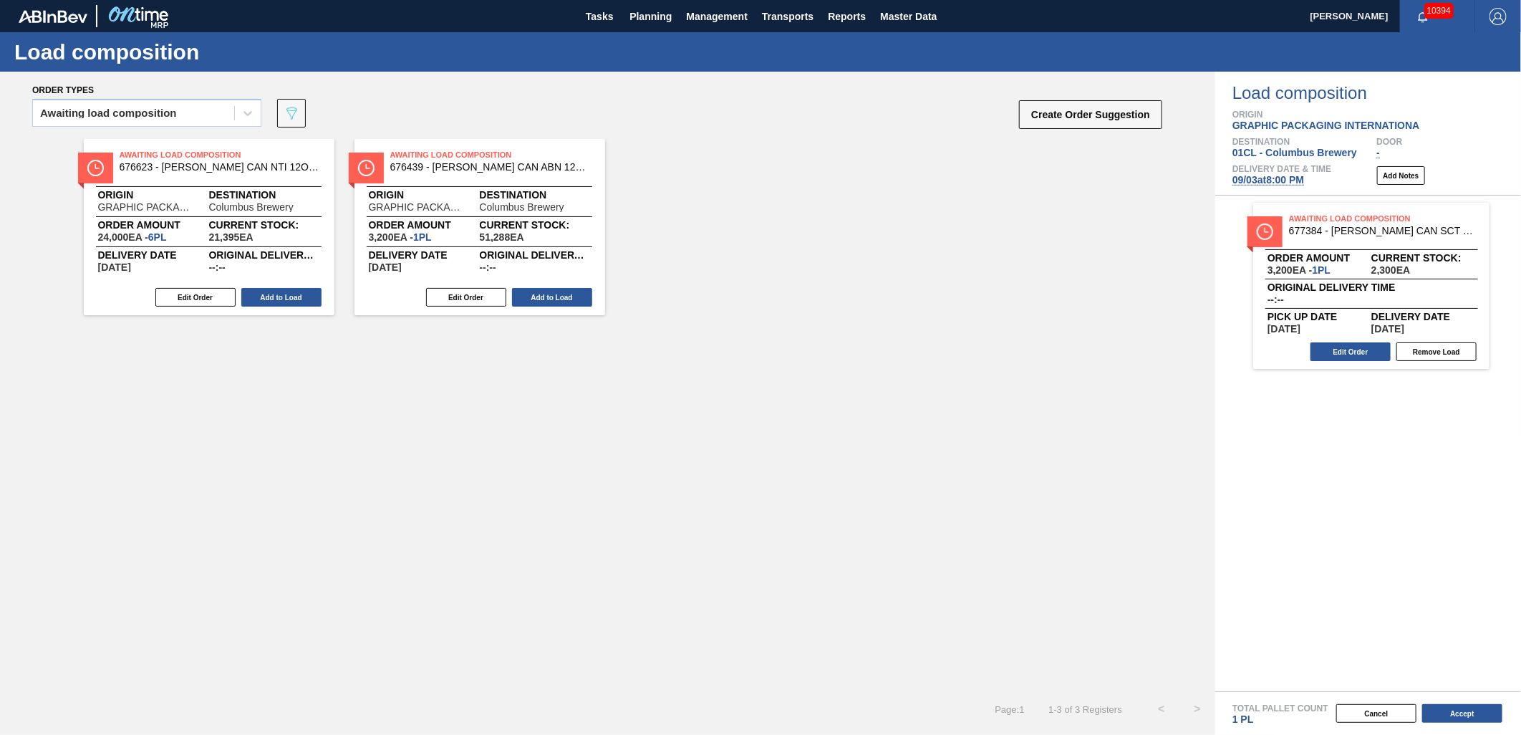
click at [272, 302] on button "Add to Load" at bounding box center [281, 297] width 80 height 19
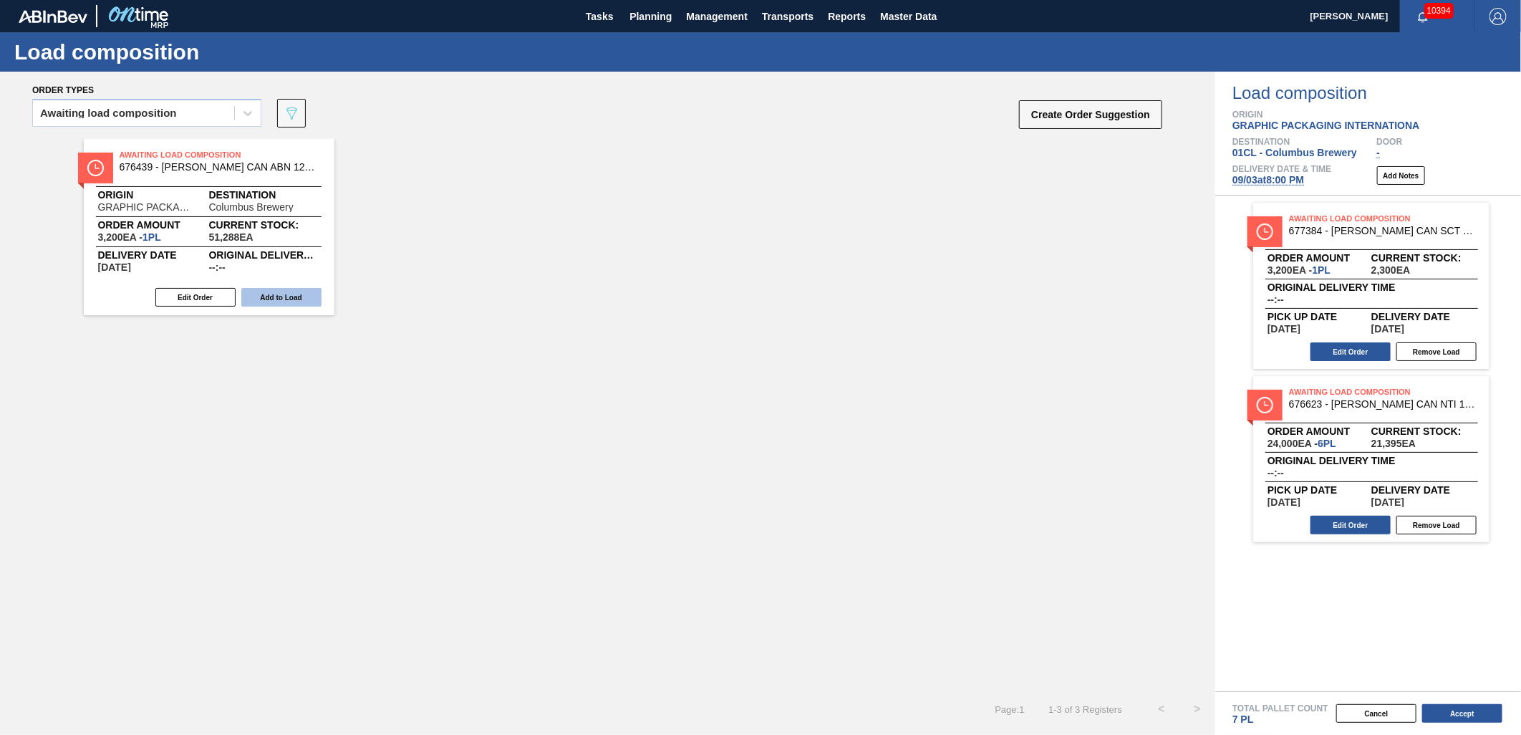
click at [272, 302] on button "Add to Load" at bounding box center [281, 297] width 80 height 19
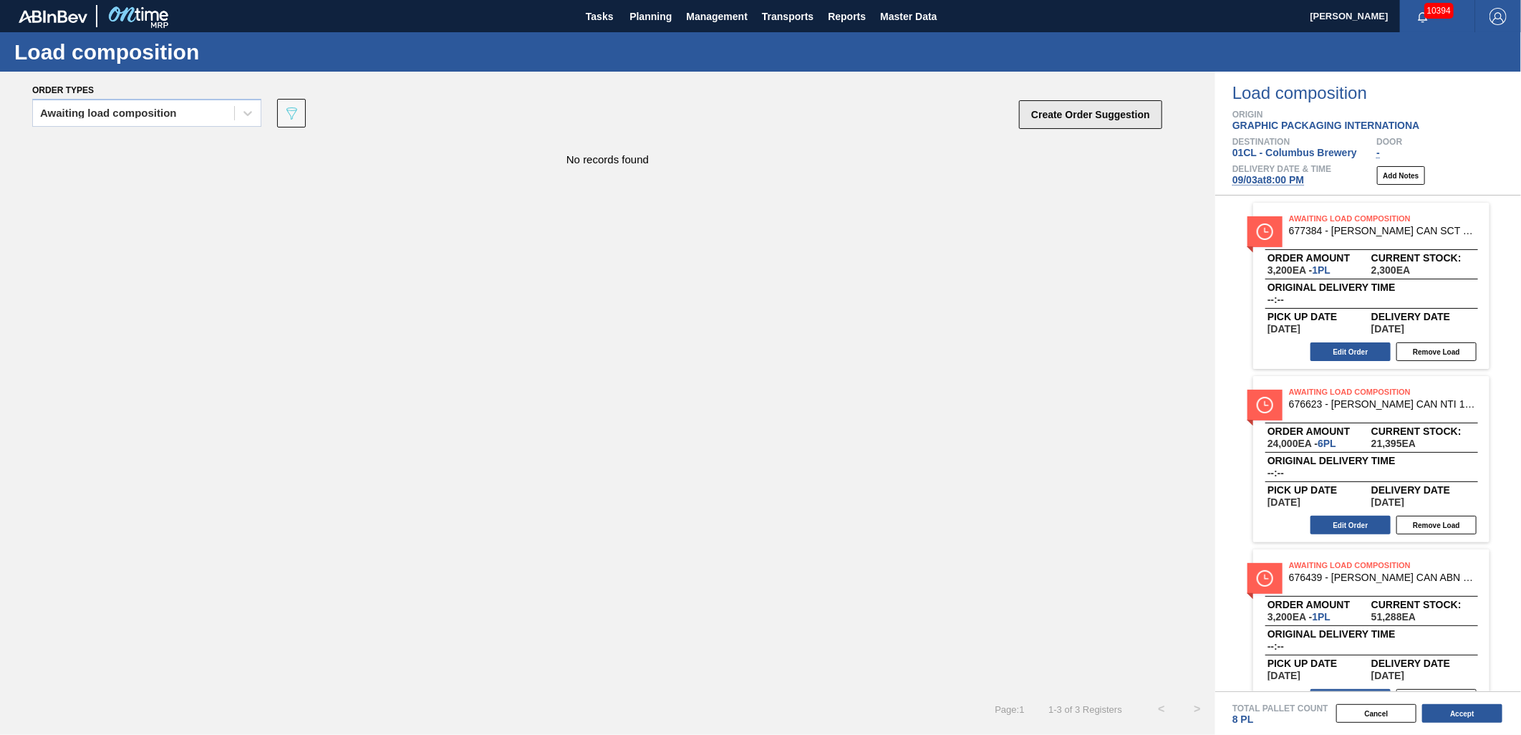
click at [1099, 122] on button "Create Order Suggestion" at bounding box center [1090, 114] width 143 height 29
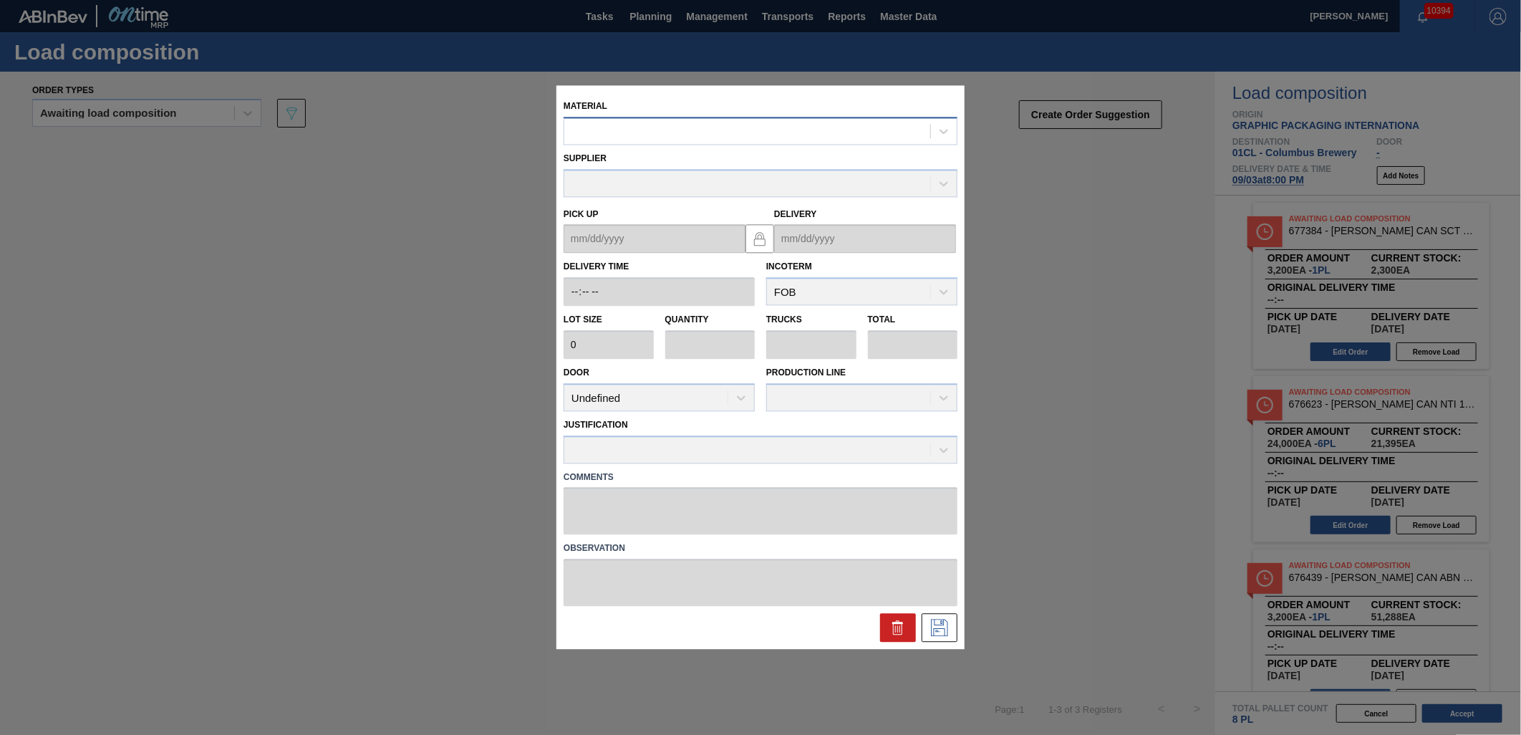
click at [642, 135] on div at bounding box center [747, 131] width 366 height 21
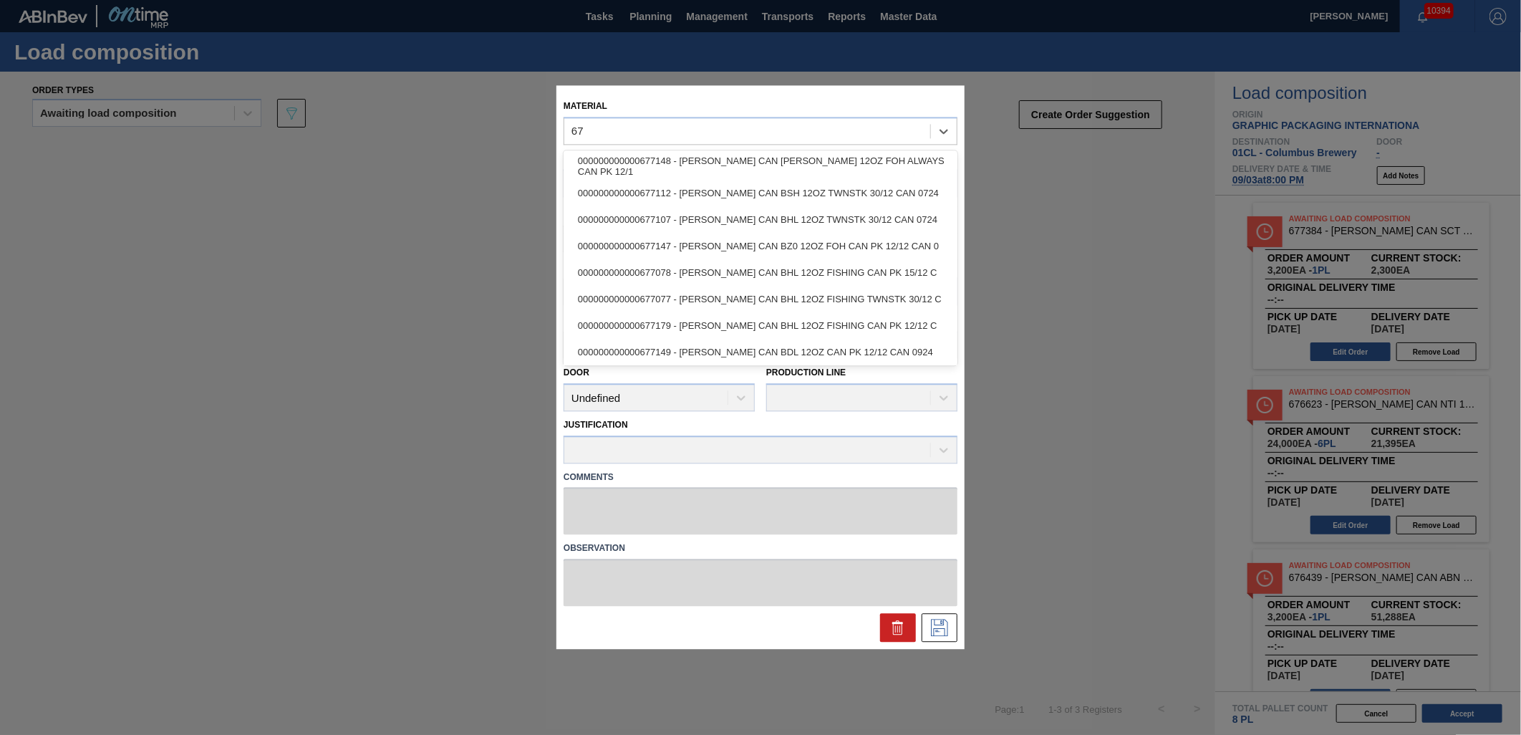
type input "6"
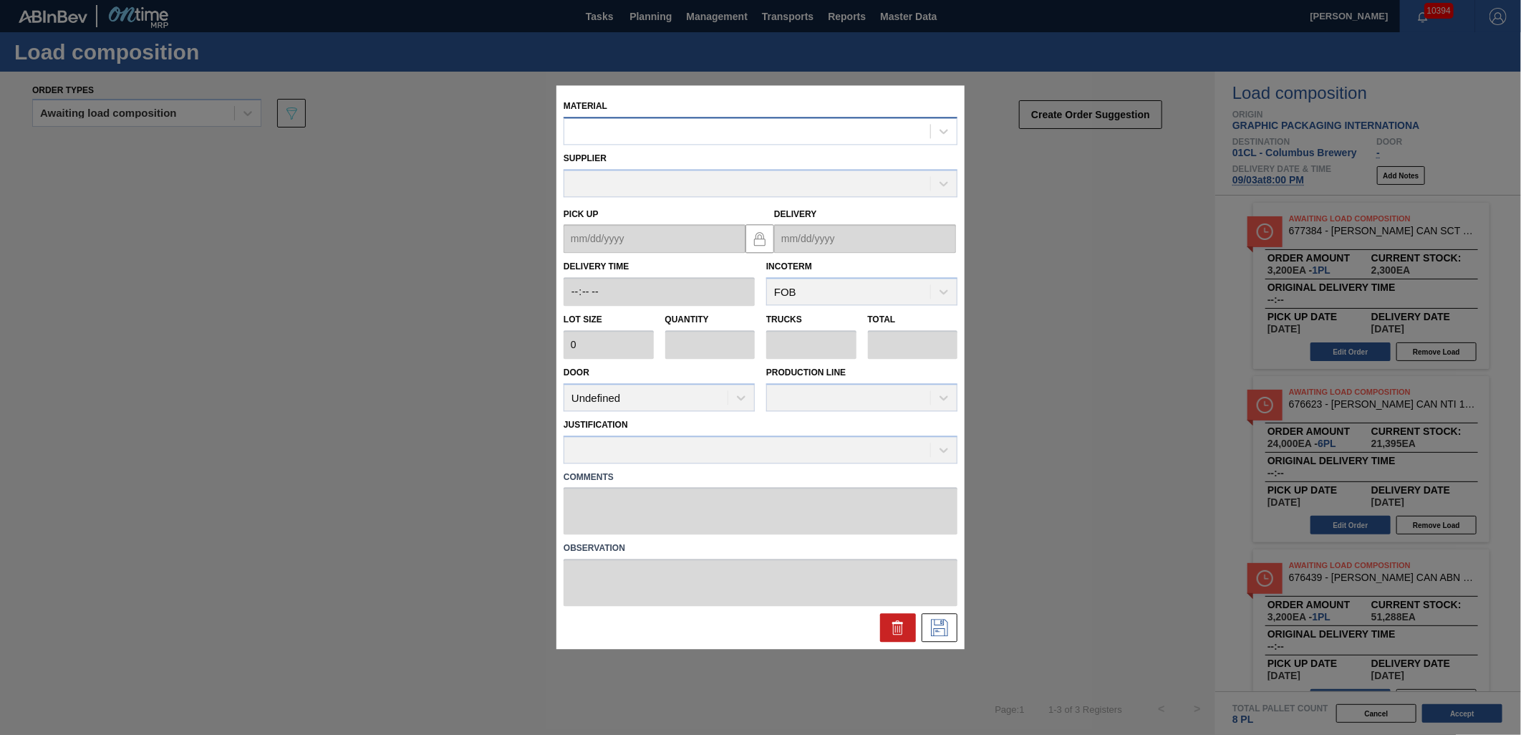
click at [725, 120] on div "Material" at bounding box center [760, 120] width 394 height 49
drag, startPoint x: 725, startPoint y: 120, endPoint x: 702, endPoint y: 127, distance: 23.3
click at [702, 127] on div at bounding box center [747, 131] width 366 height 21
type input "677436"
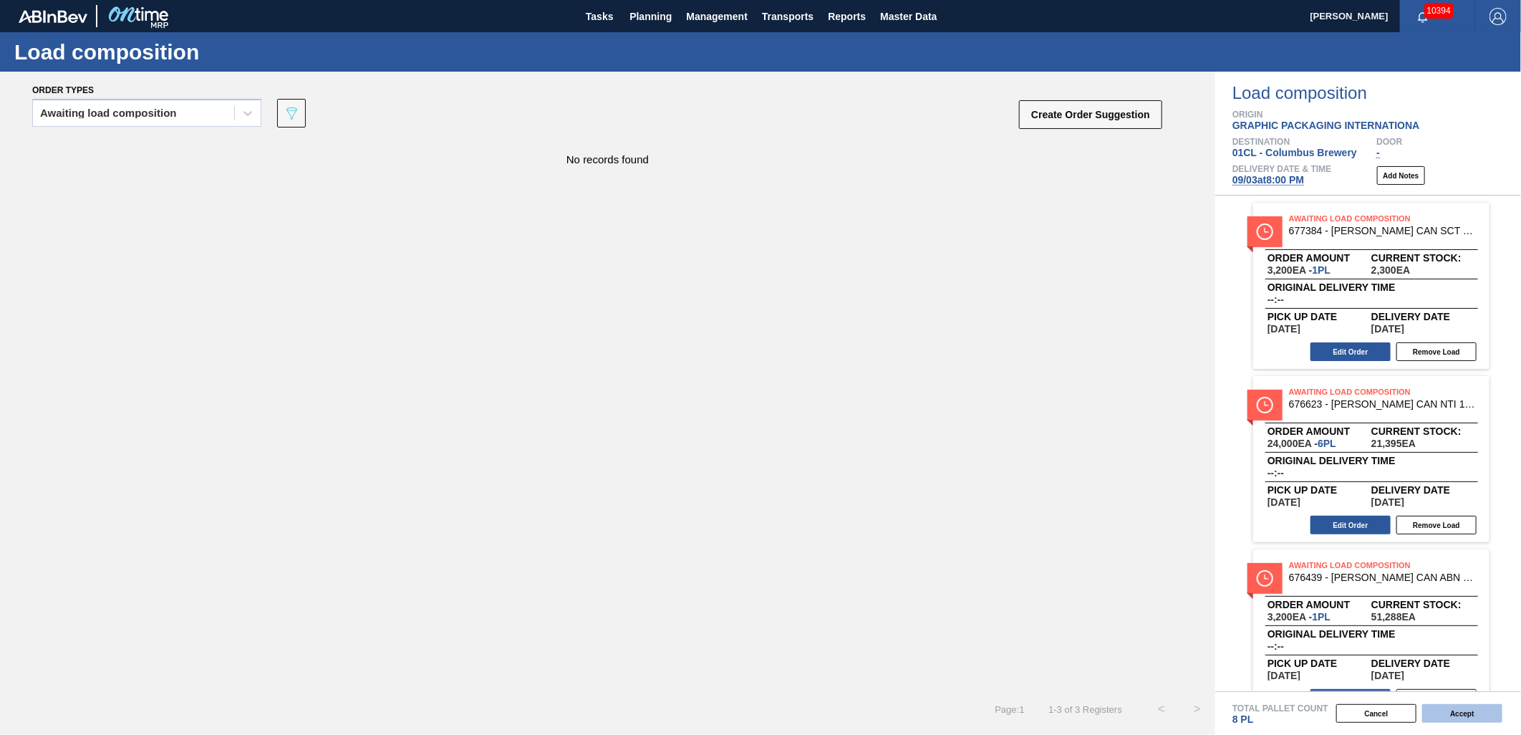
click at [1470, 712] on button "Accept" at bounding box center [1462, 713] width 80 height 19
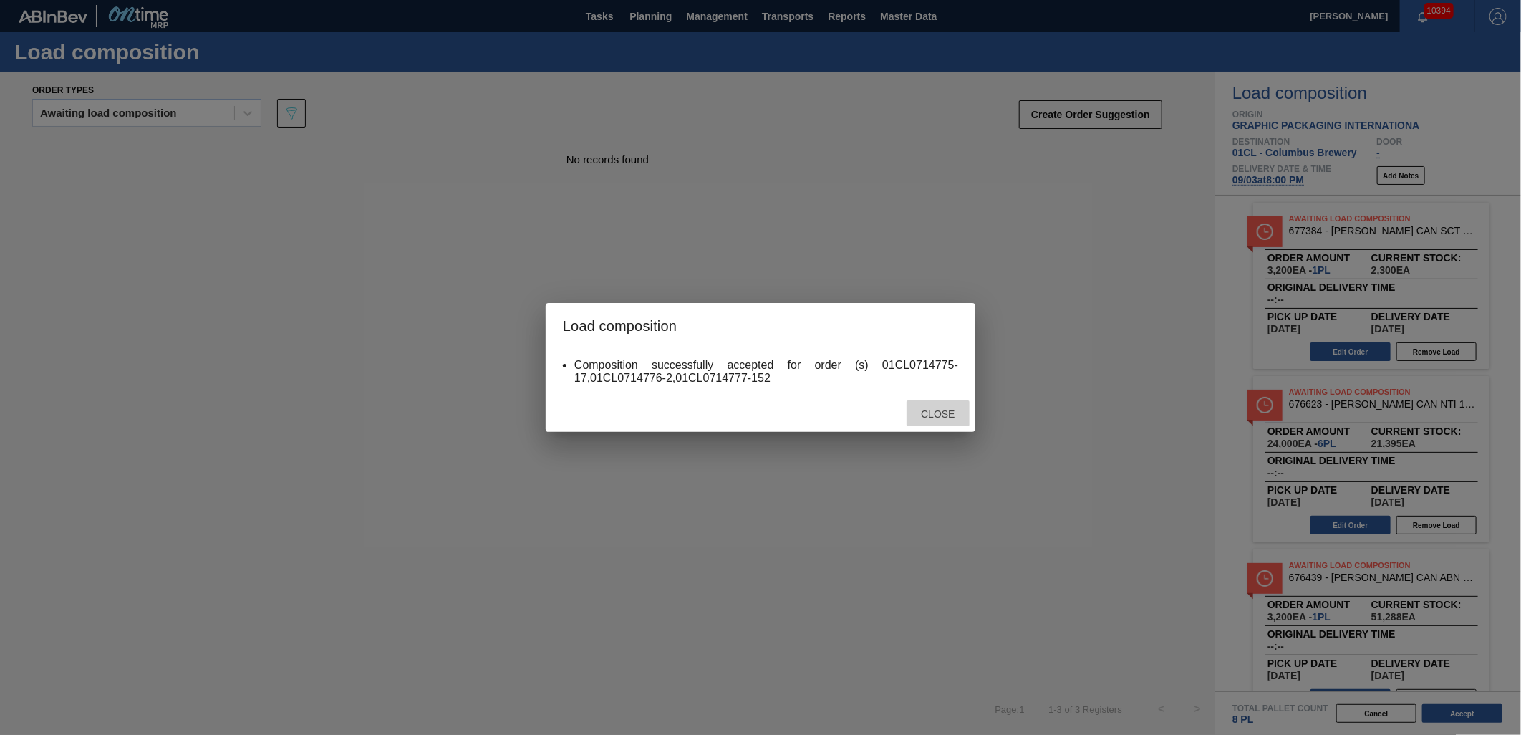
click at [946, 417] on span "Close" at bounding box center [937, 413] width 57 height 11
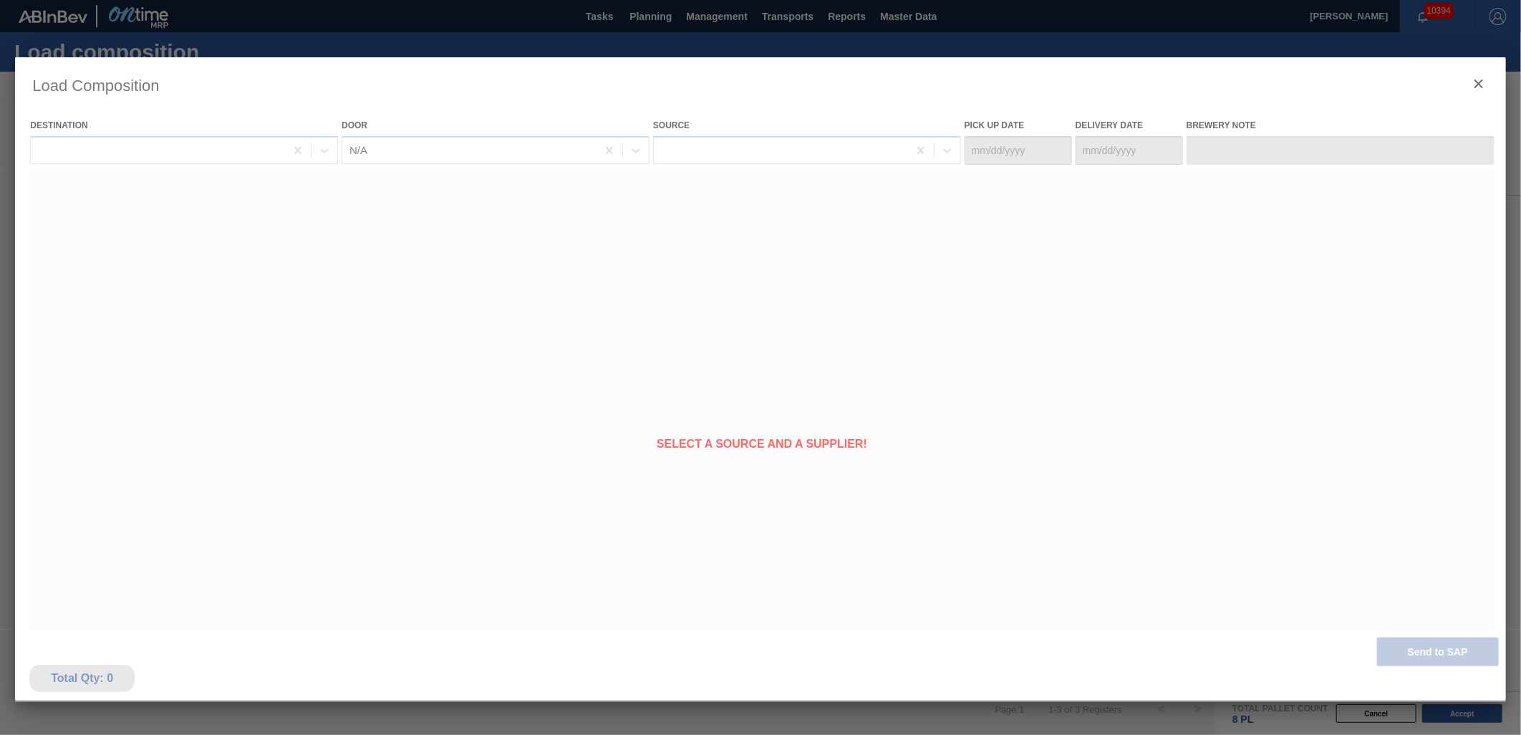
type Date "[DATE]"
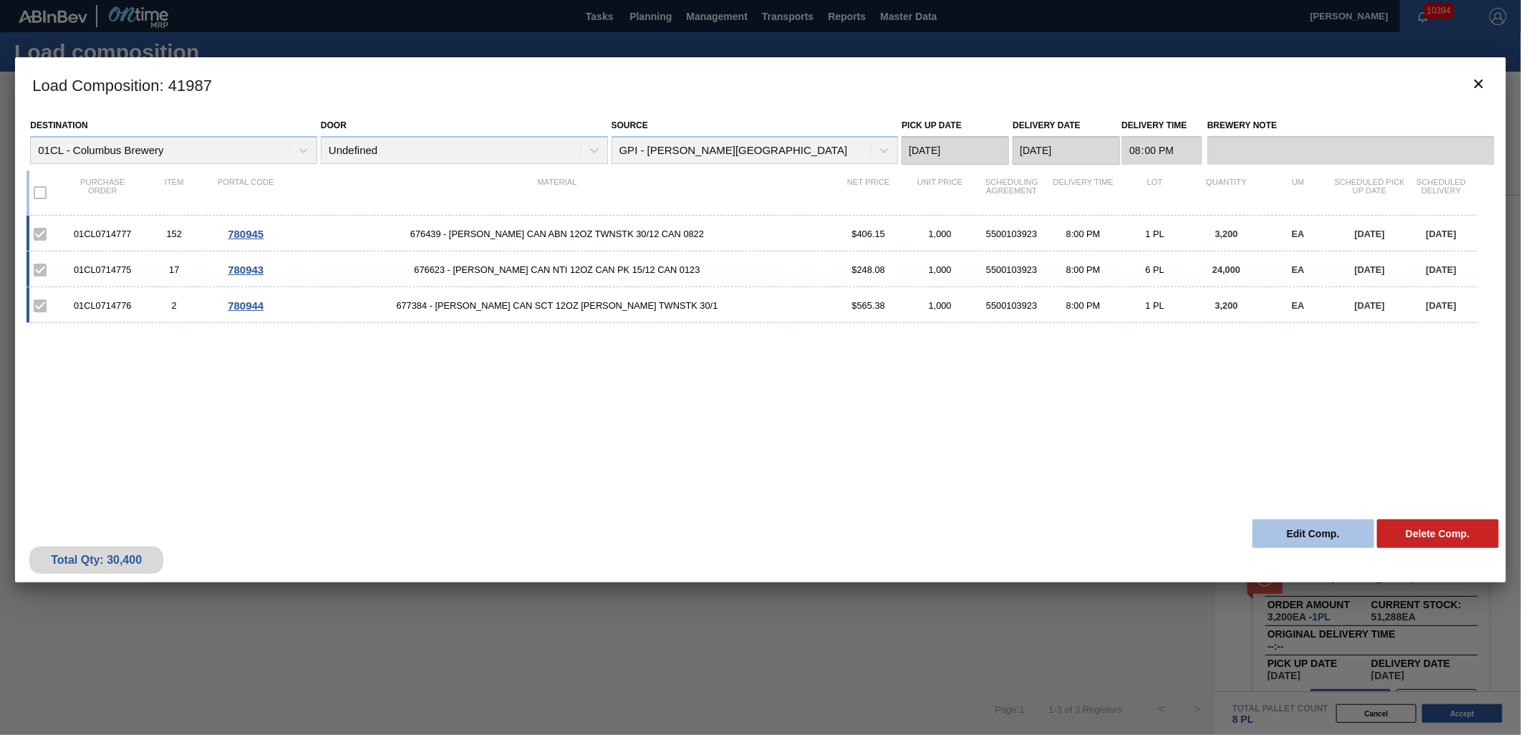
click at [1309, 536] on button "Edit Comp." at bounding box center [1313, 533] width 122 height 29
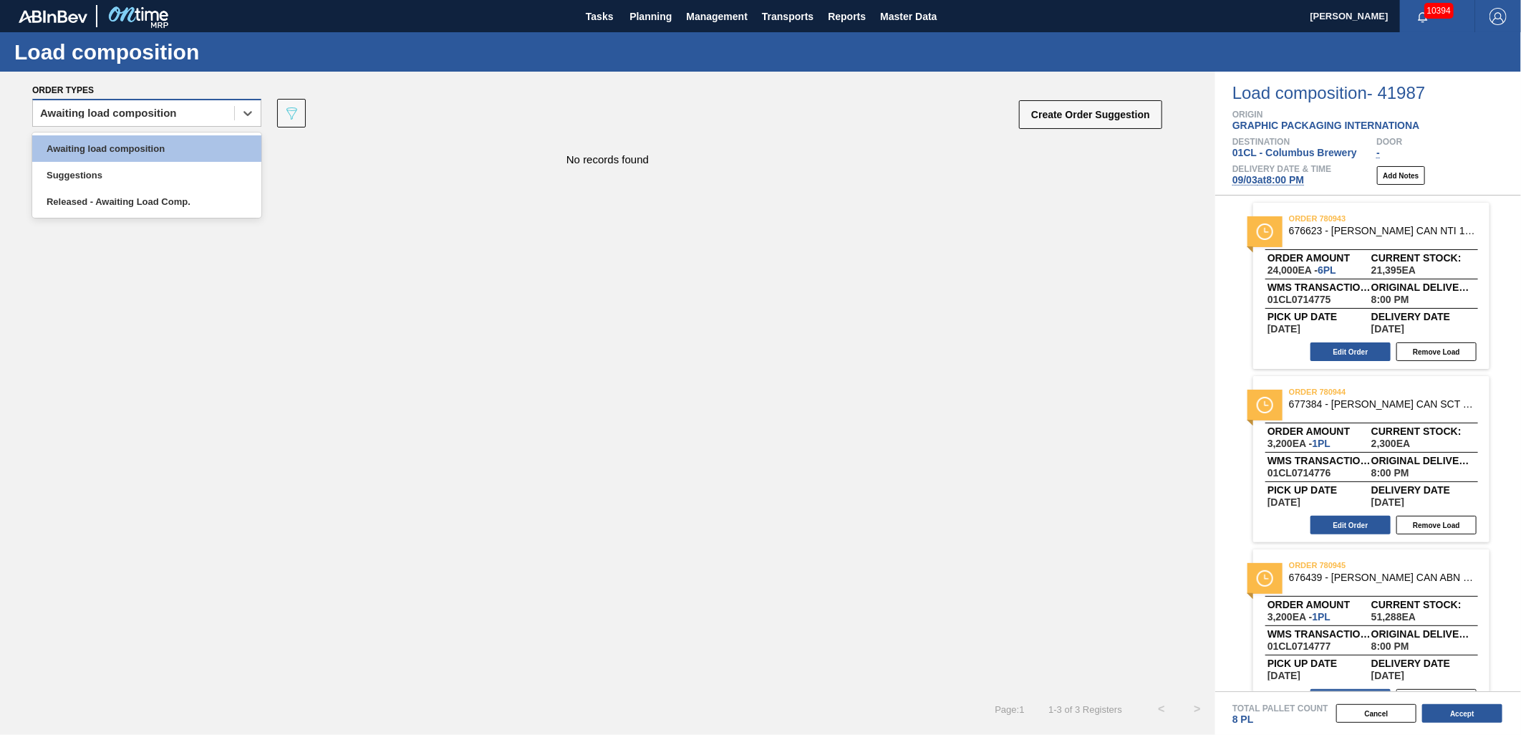
drag, startPoint x: 115, startPoint y: 108, endPoint x: 117, endPoint y: 115, distance: 7.5
click at [117, 109] on div "Awaiting load composition" at bounding box center [108, 113] width 137 height 10
click at [116, 148] on div "Awaiting load composition" at bounding box center [146, 148] width 229 height 26
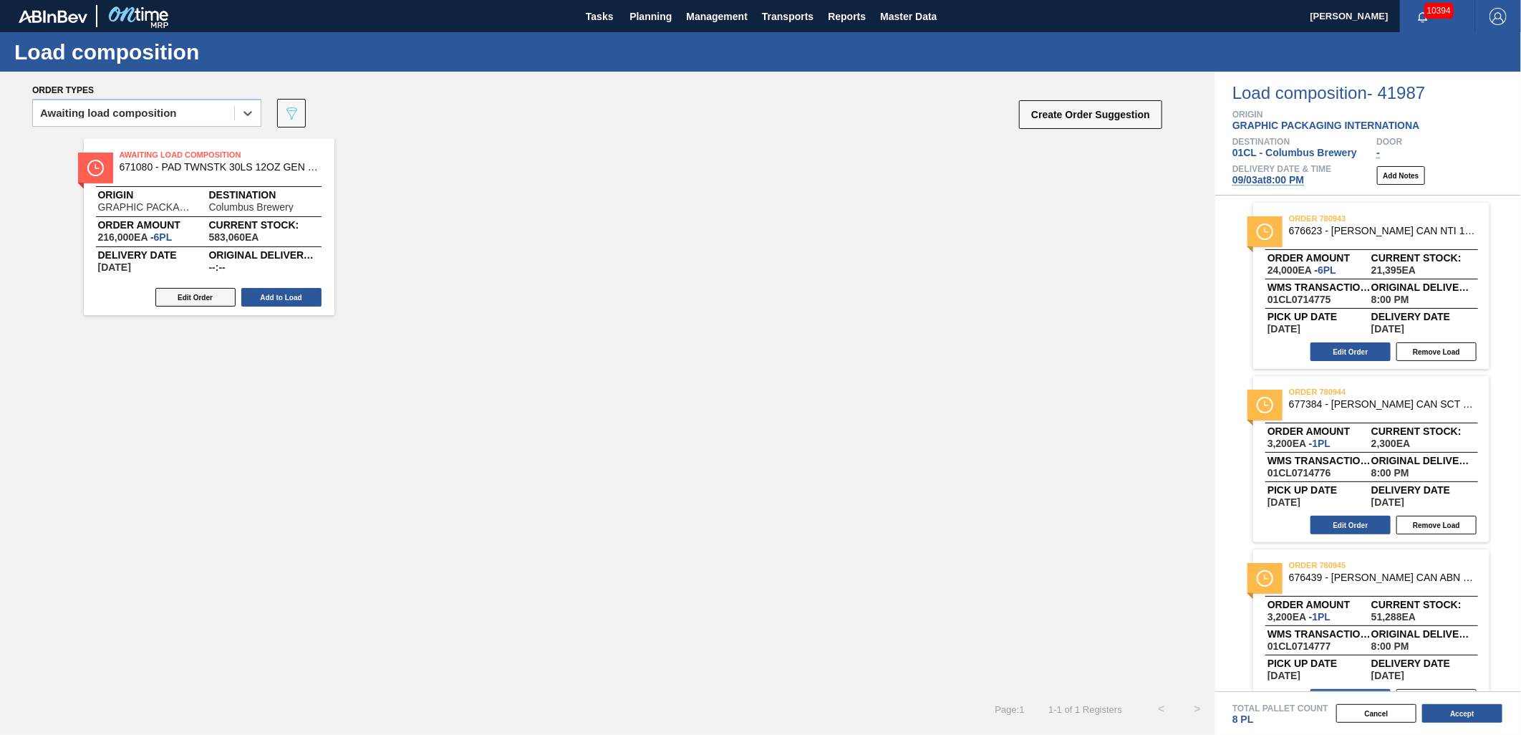
click at [202, 298] on button "Edit Order" at bounding box center [195, 297] width 80 height 19
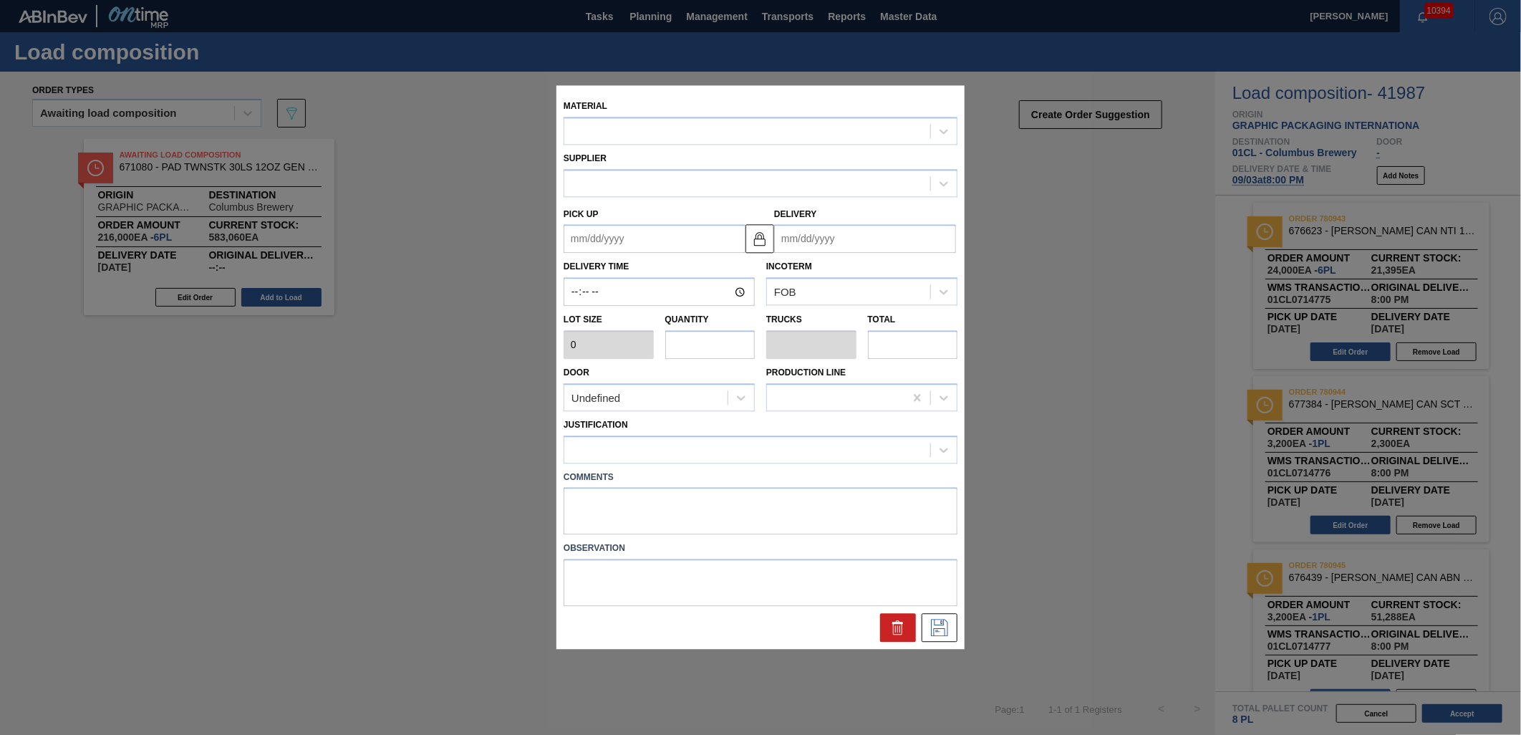
type input "36,000"
type input "6"
type input "0.3"
type input "216,000"
type up "[DATE]"
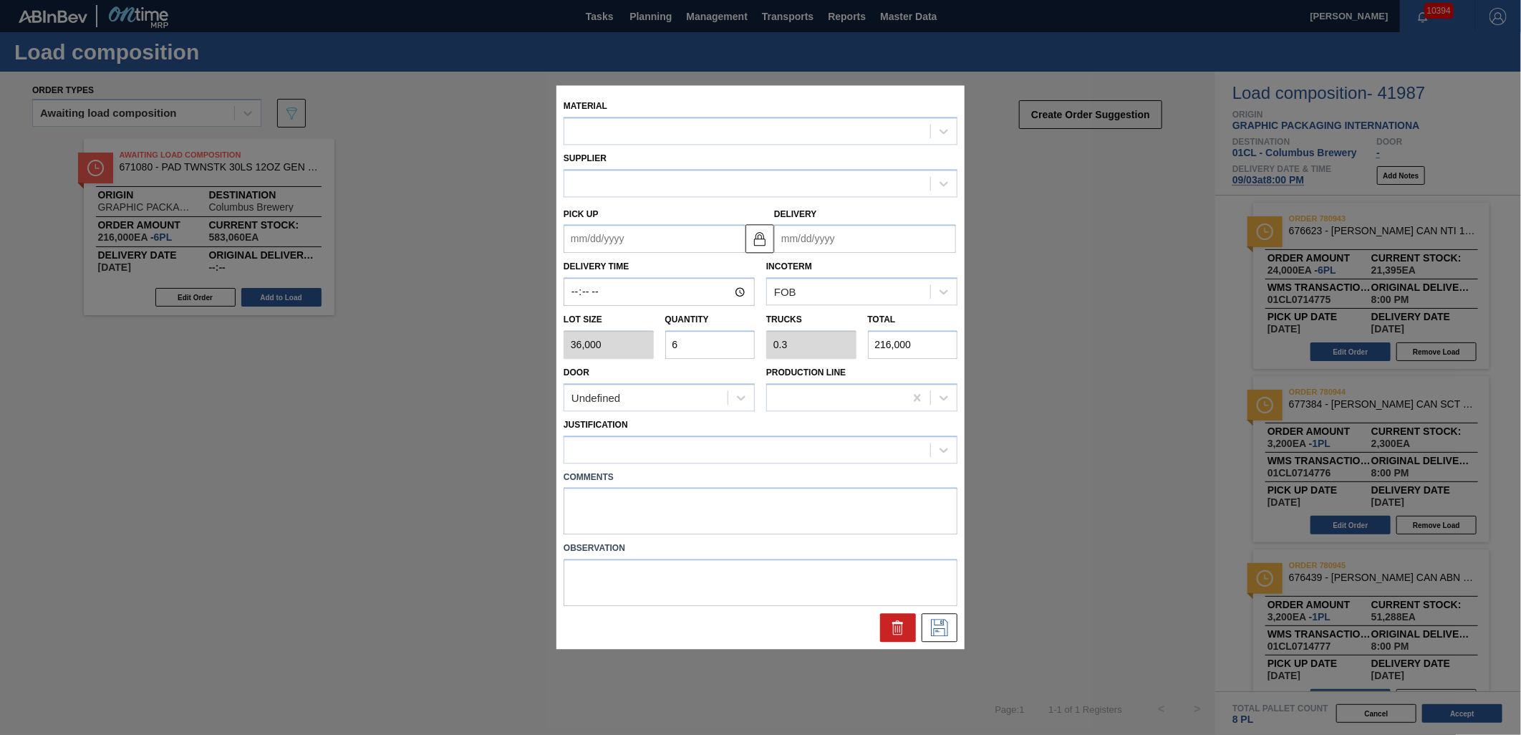
type input "[DATE]"
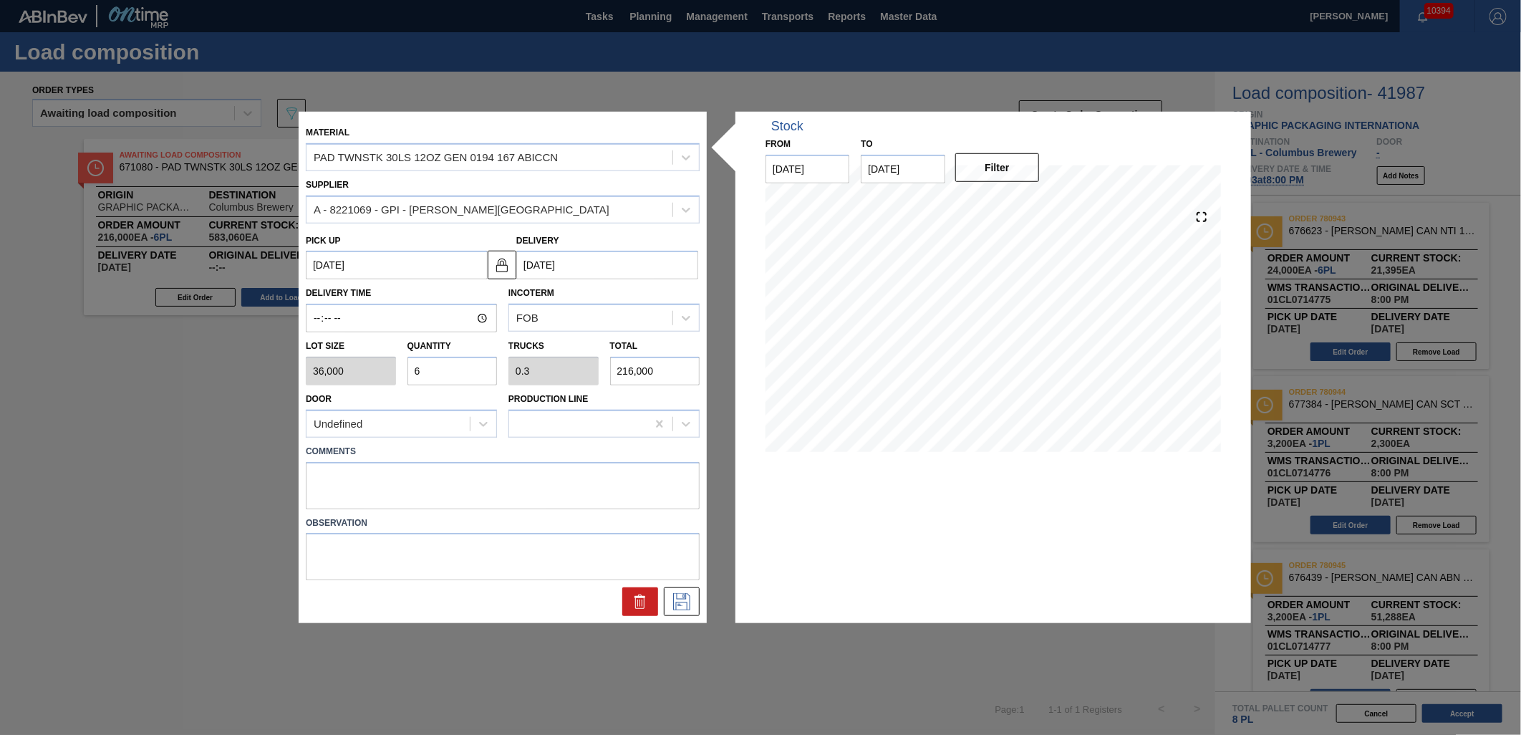
click at [437, 366] on input "6" at bounding box center [452, 371] width 90 height 29
type input "0"
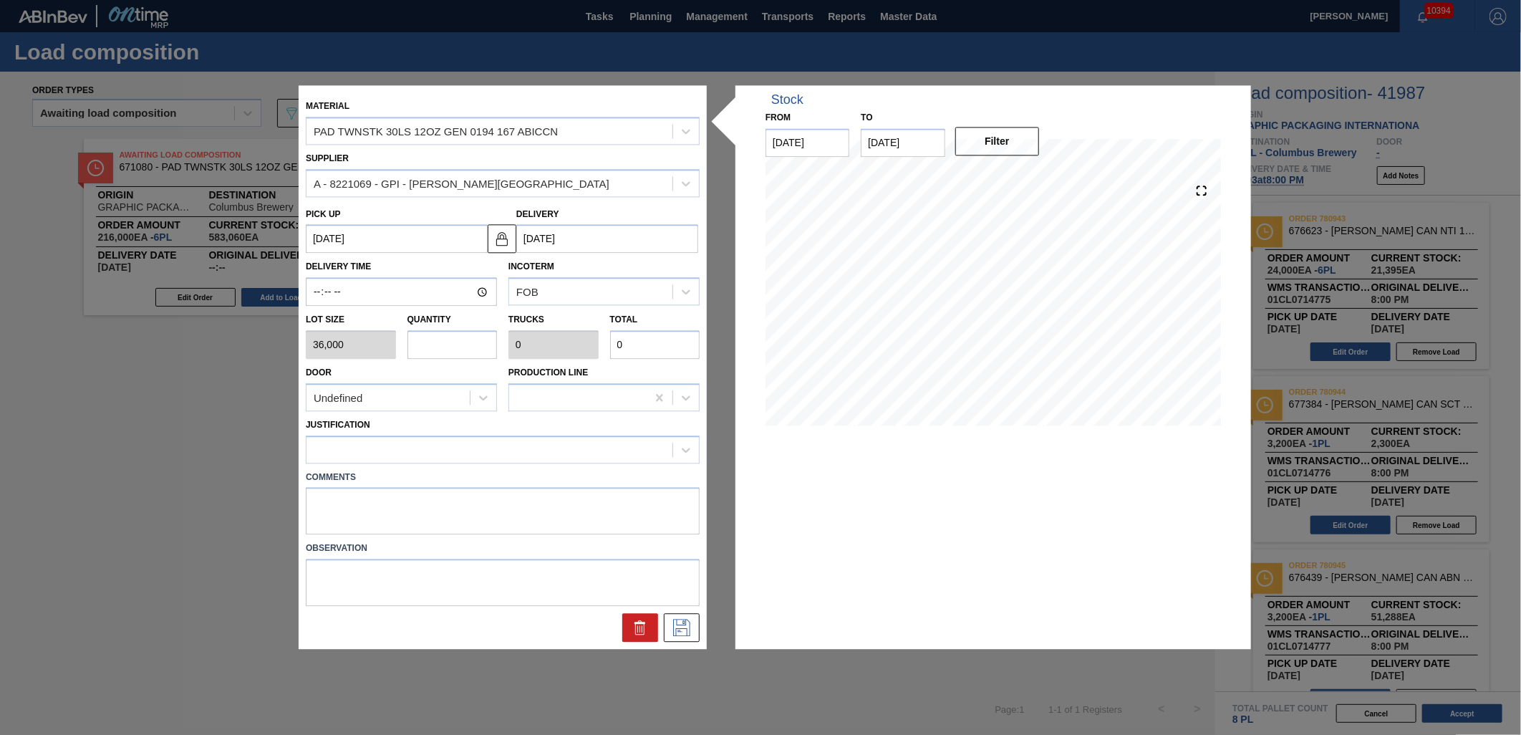
type input "3"
type input "0.15"
type input "108,000"
type input "3"
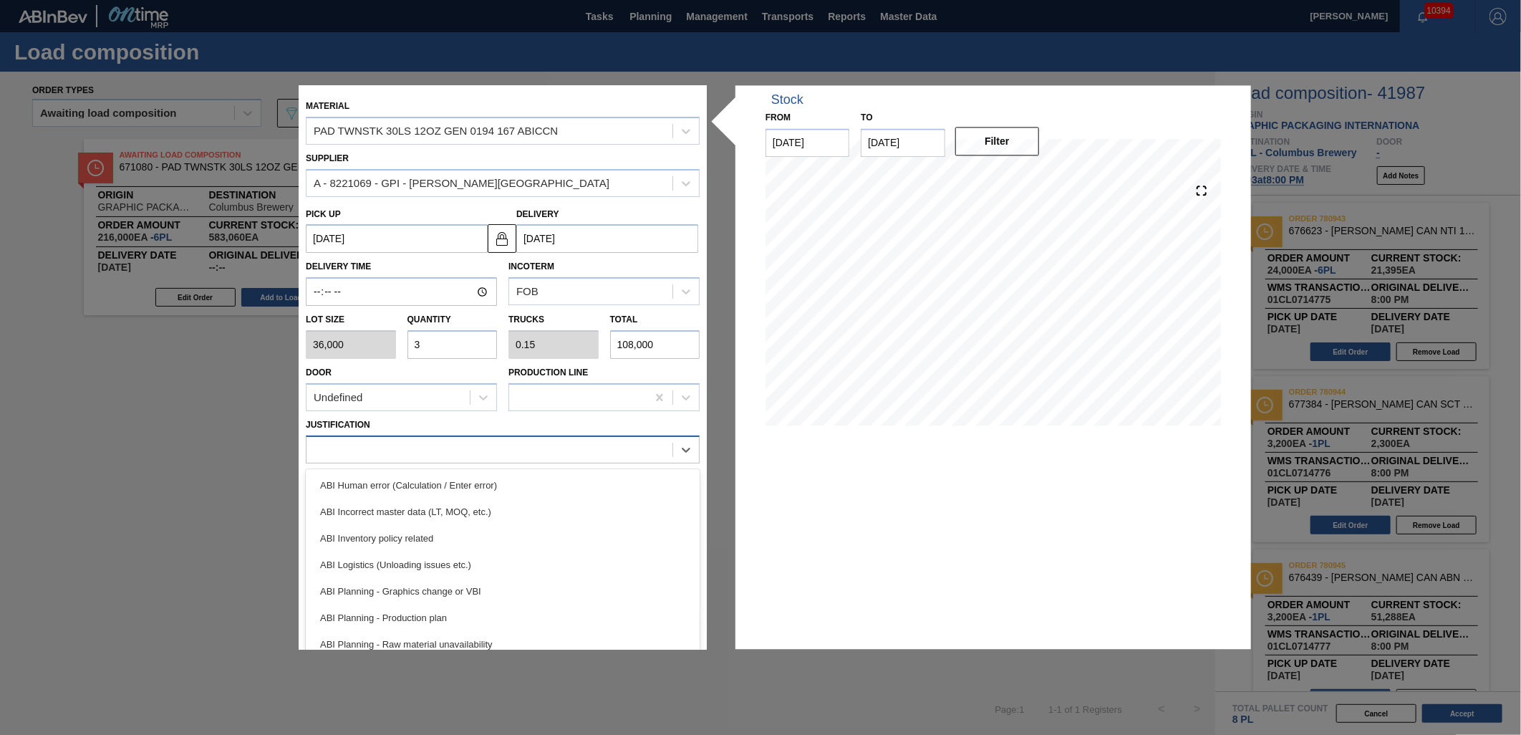
click at [573, 456] on div at bounding box center [489, 449] width 366 height 21
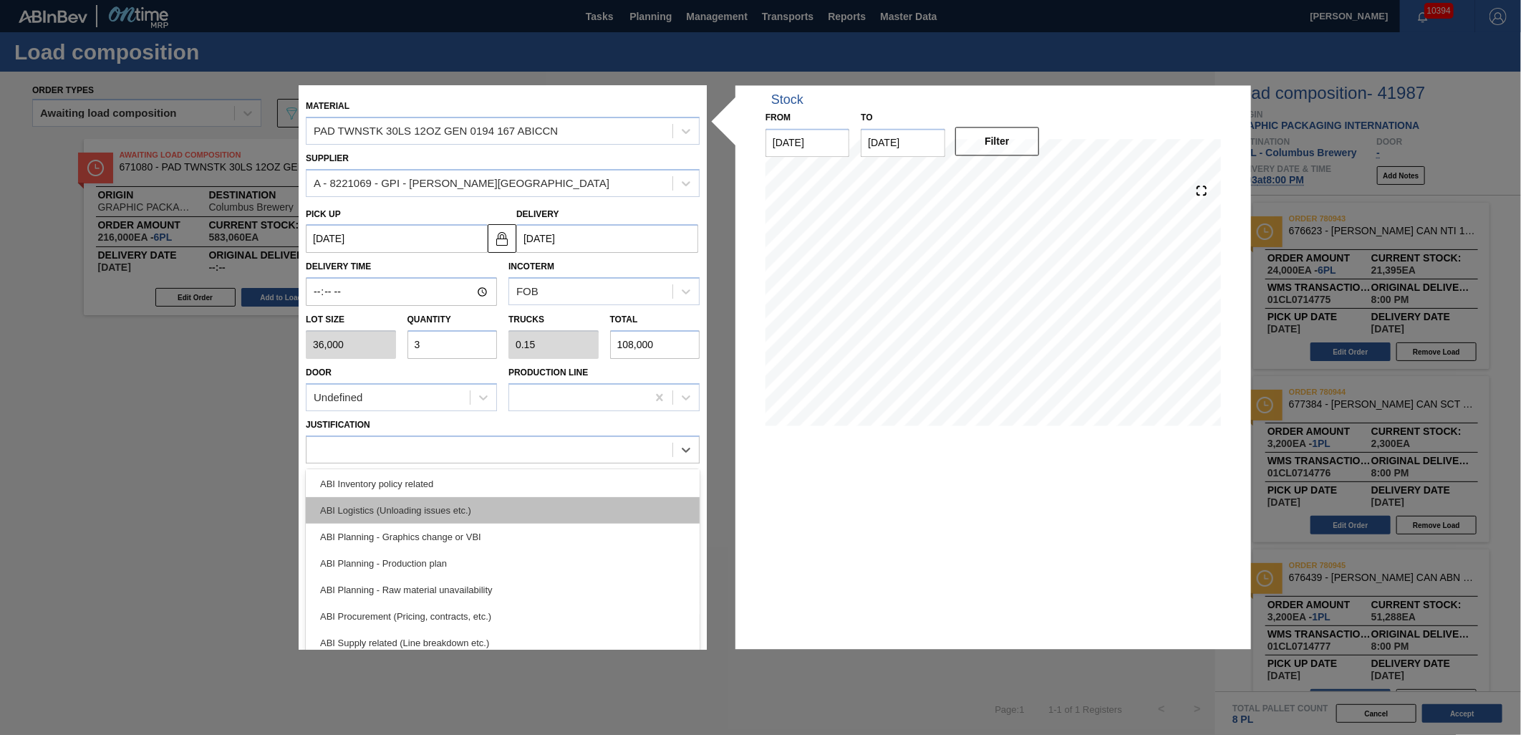
scroll to position [79, 0]
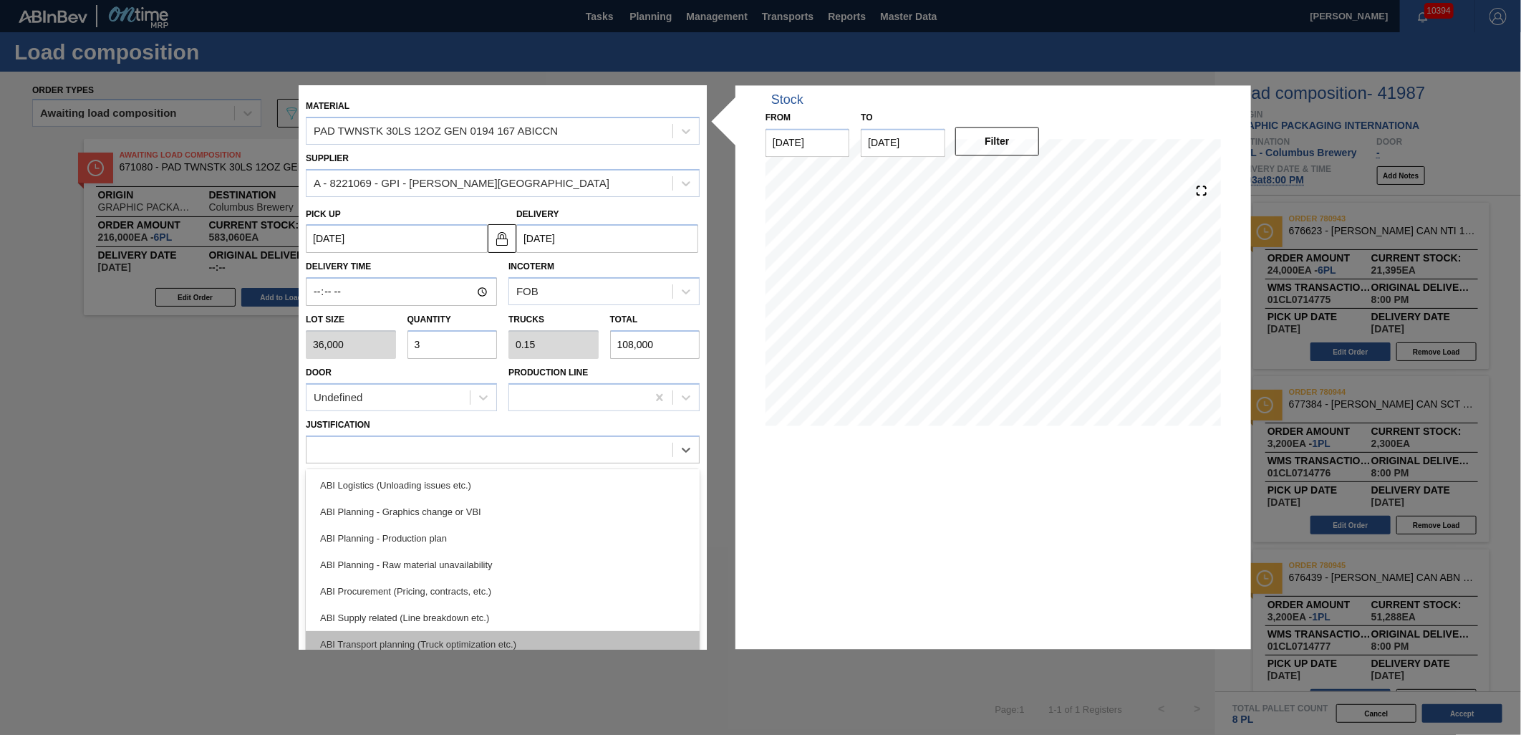
click at [510, 631] on div "ABI Transport planning (Truck optimization etc.)" at bounding box center [503, 644] width 394 height 26
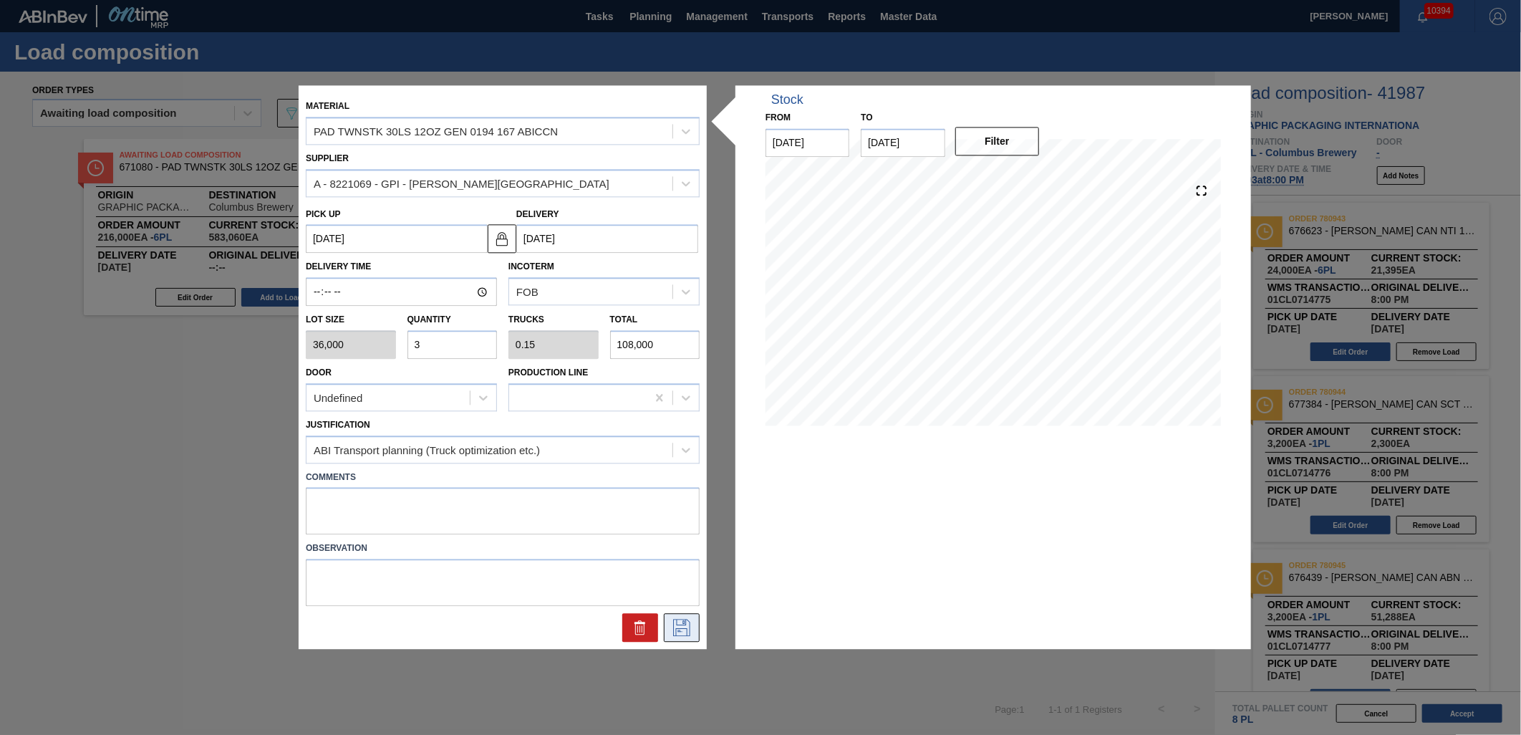
click at [674, 624] on icon at bounding box center [681, 627] width 17 height 17
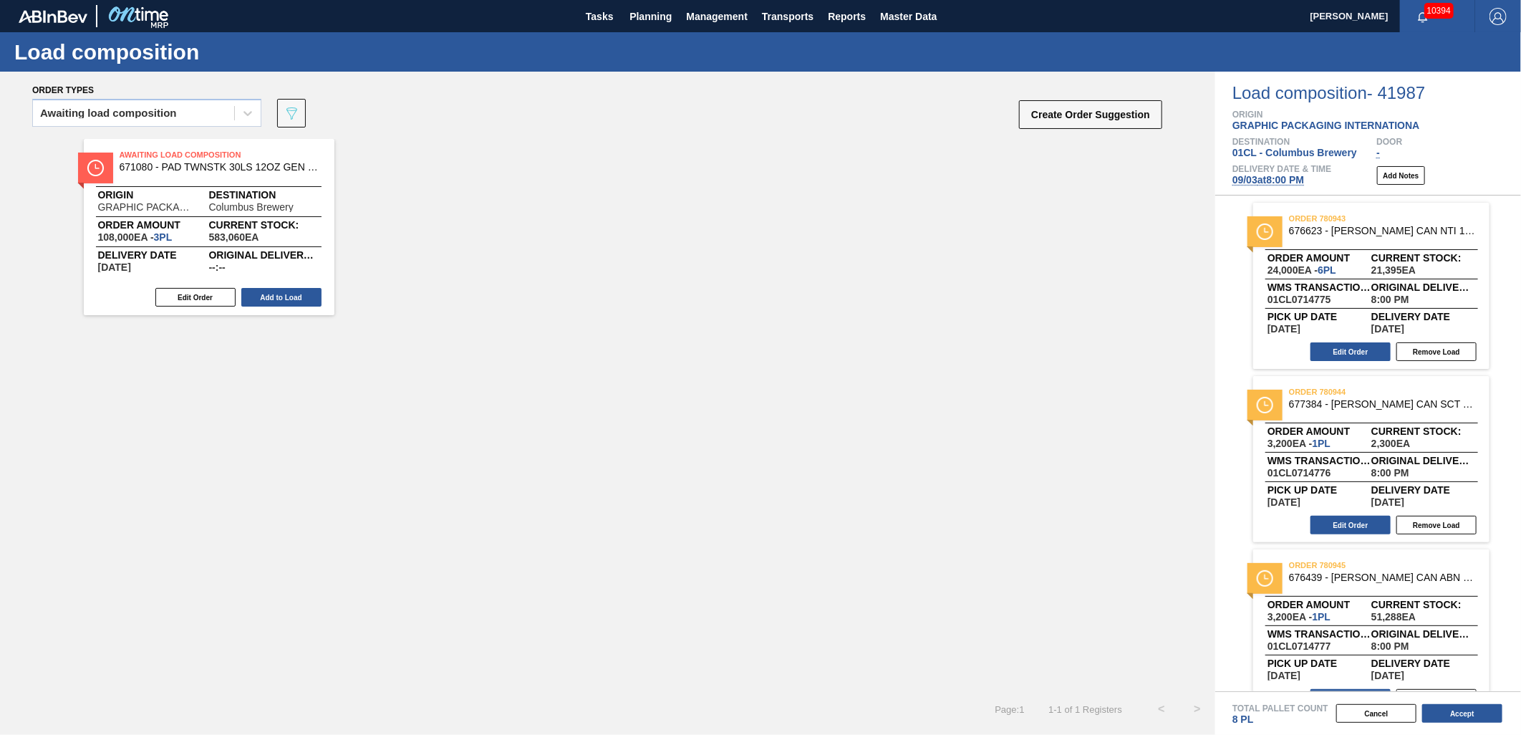
click at [294, 302] on button "Add to Load" at bounding box center [281, 297] width 80 height 19
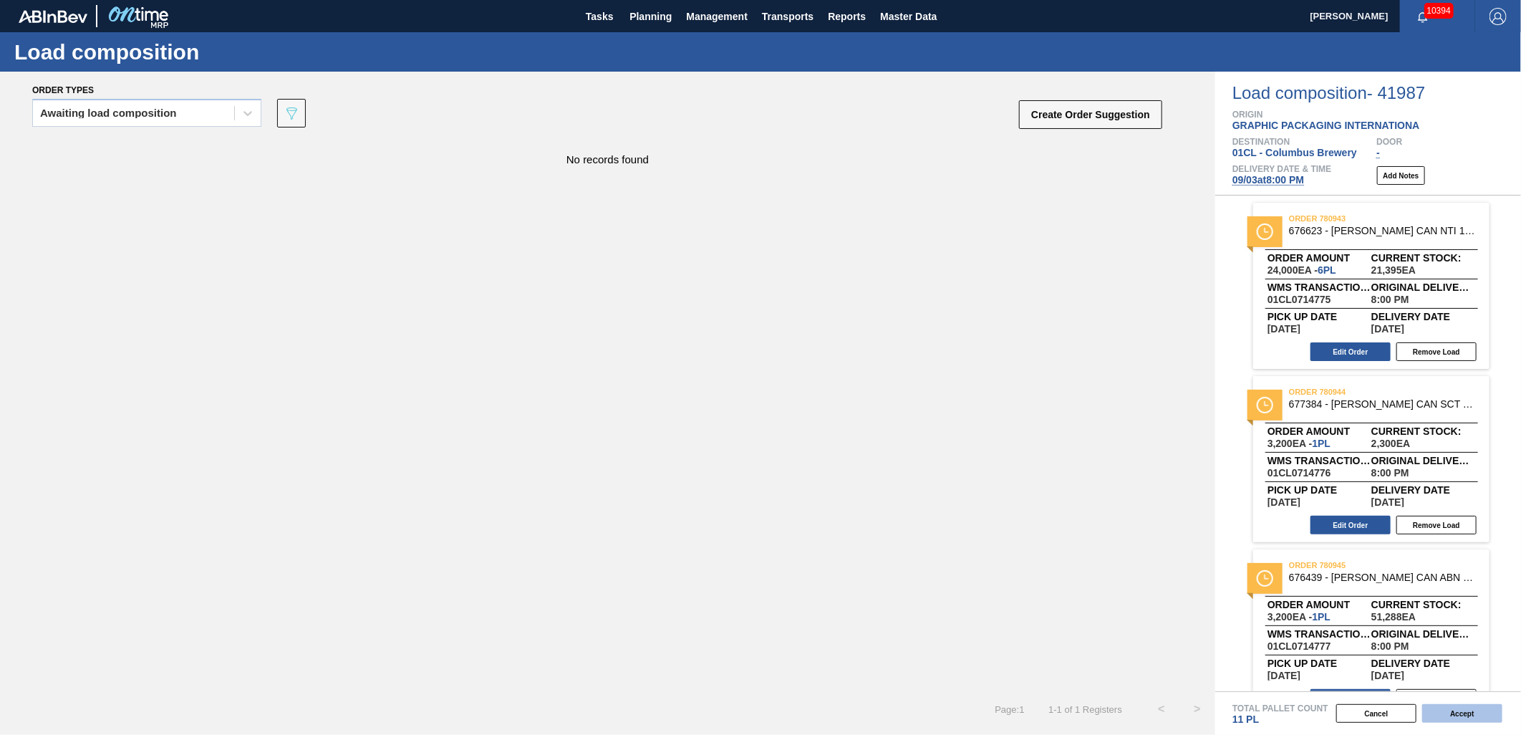
click at [1448, 711] on button "Accept" at bounding box center [1462, 713] width 80 height 19
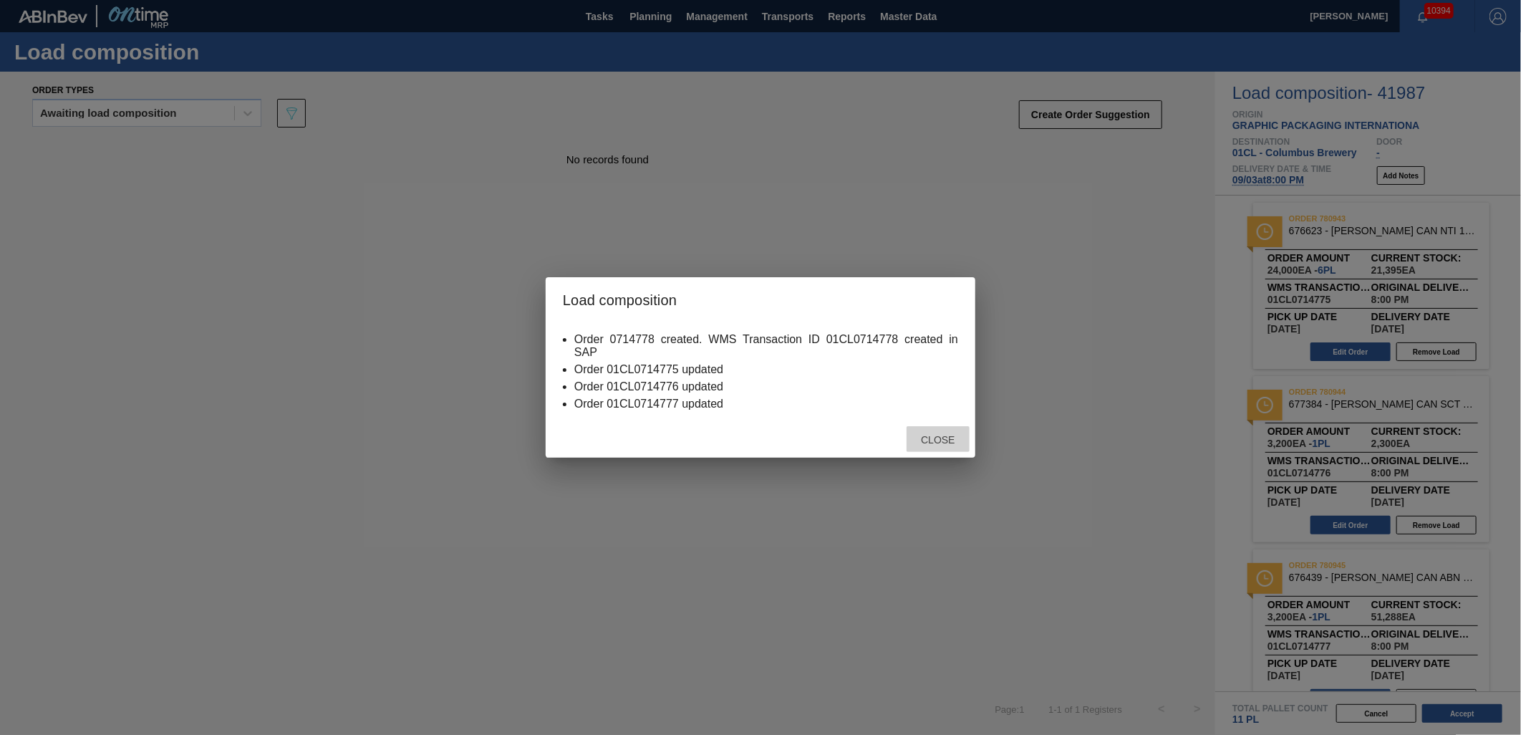
click at [938, 437] on span "Close" at bounding box center [937, 439] width 57 height 11
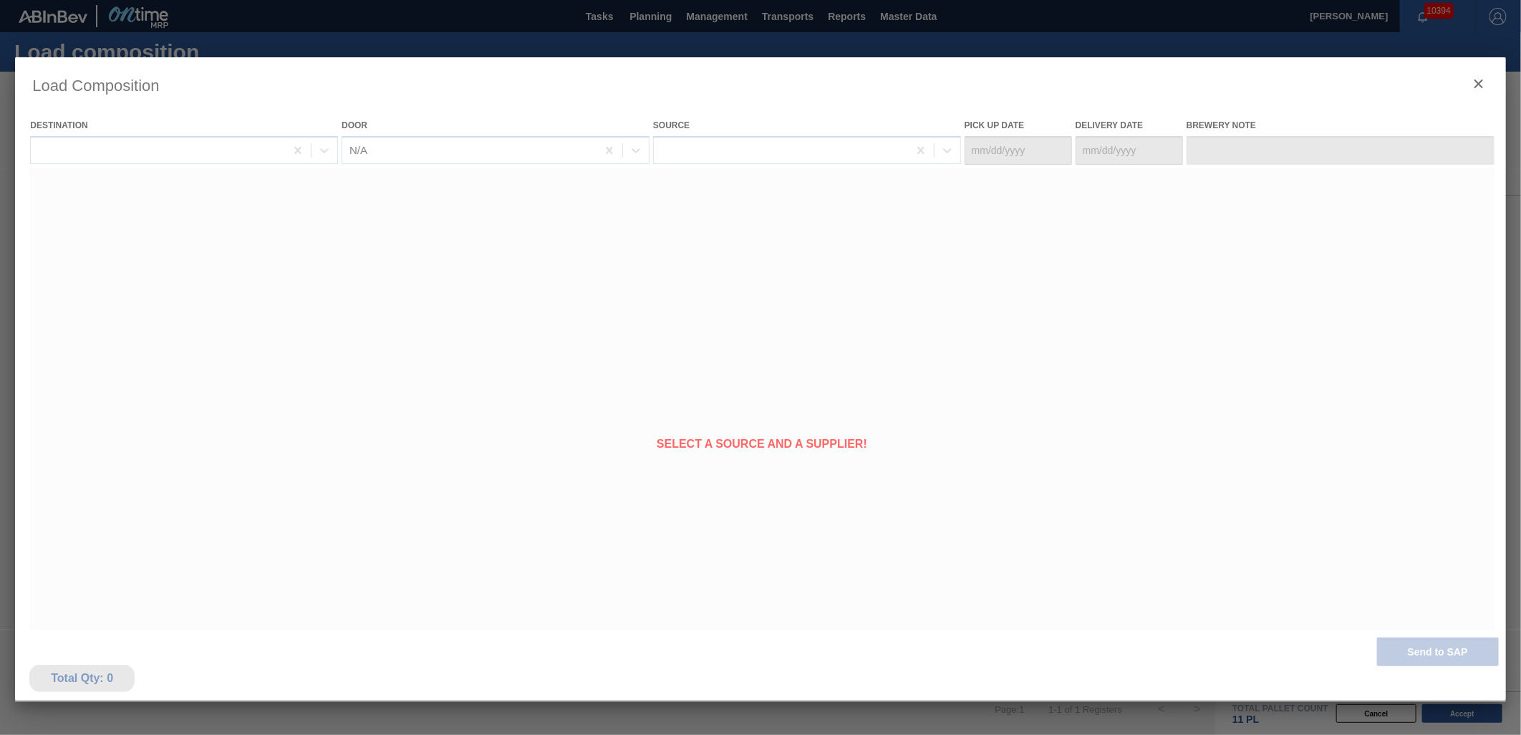
type Date "[DATE]"
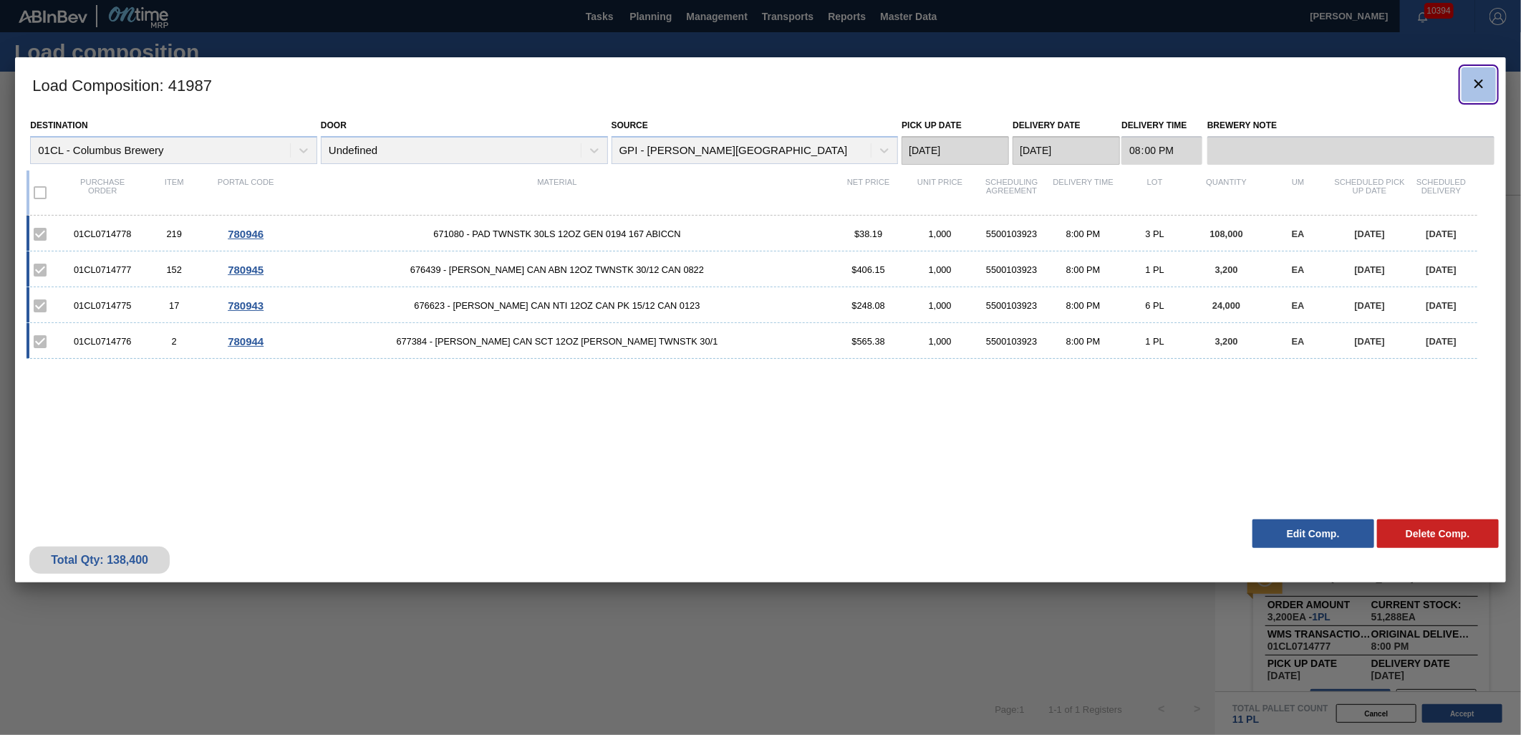
click at [1470, 89] on icon "botão de ícone" at bounding box center [1478, 83] width 17 height 17
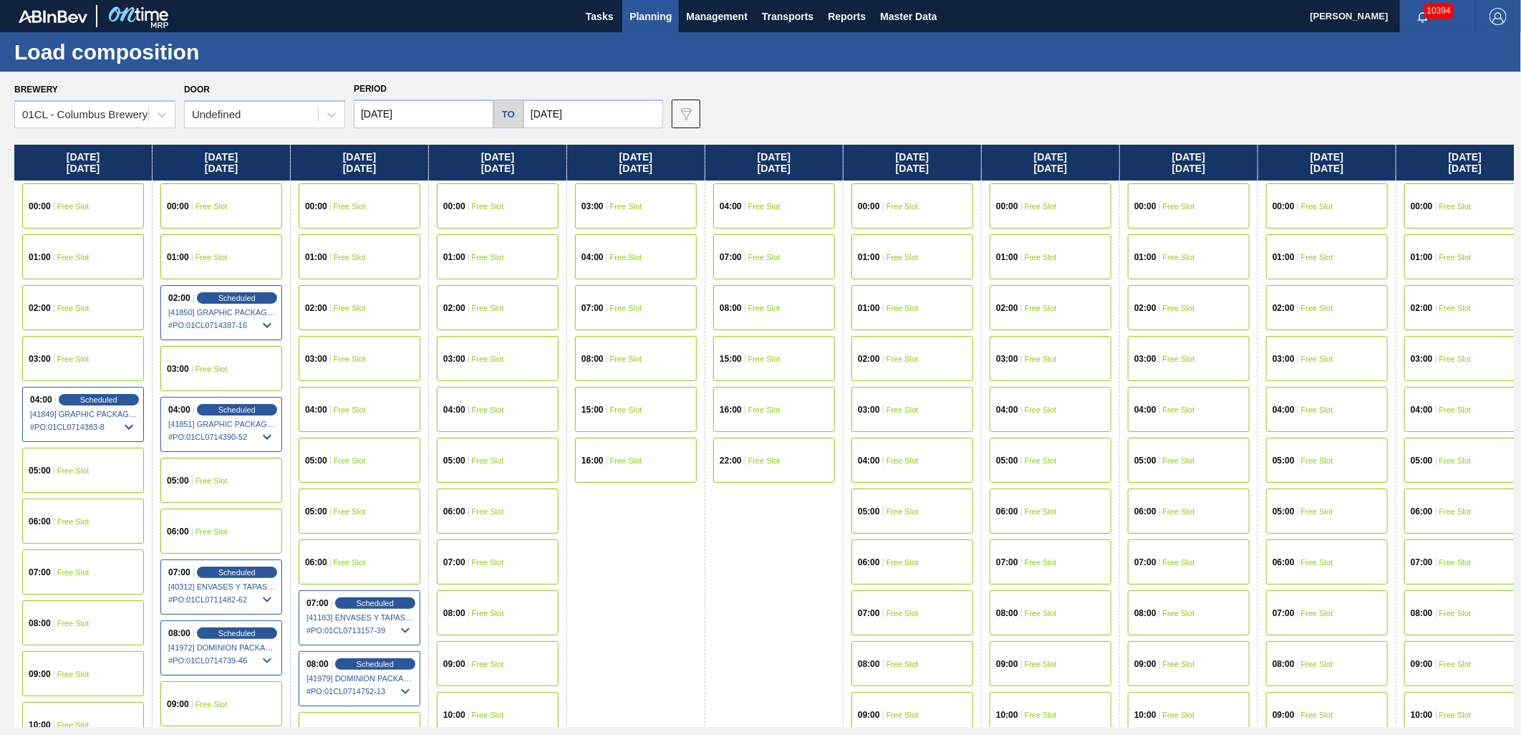
click at [488, 306] on span "Free Slot" at bounding box center [488, 308] width 32 height 9
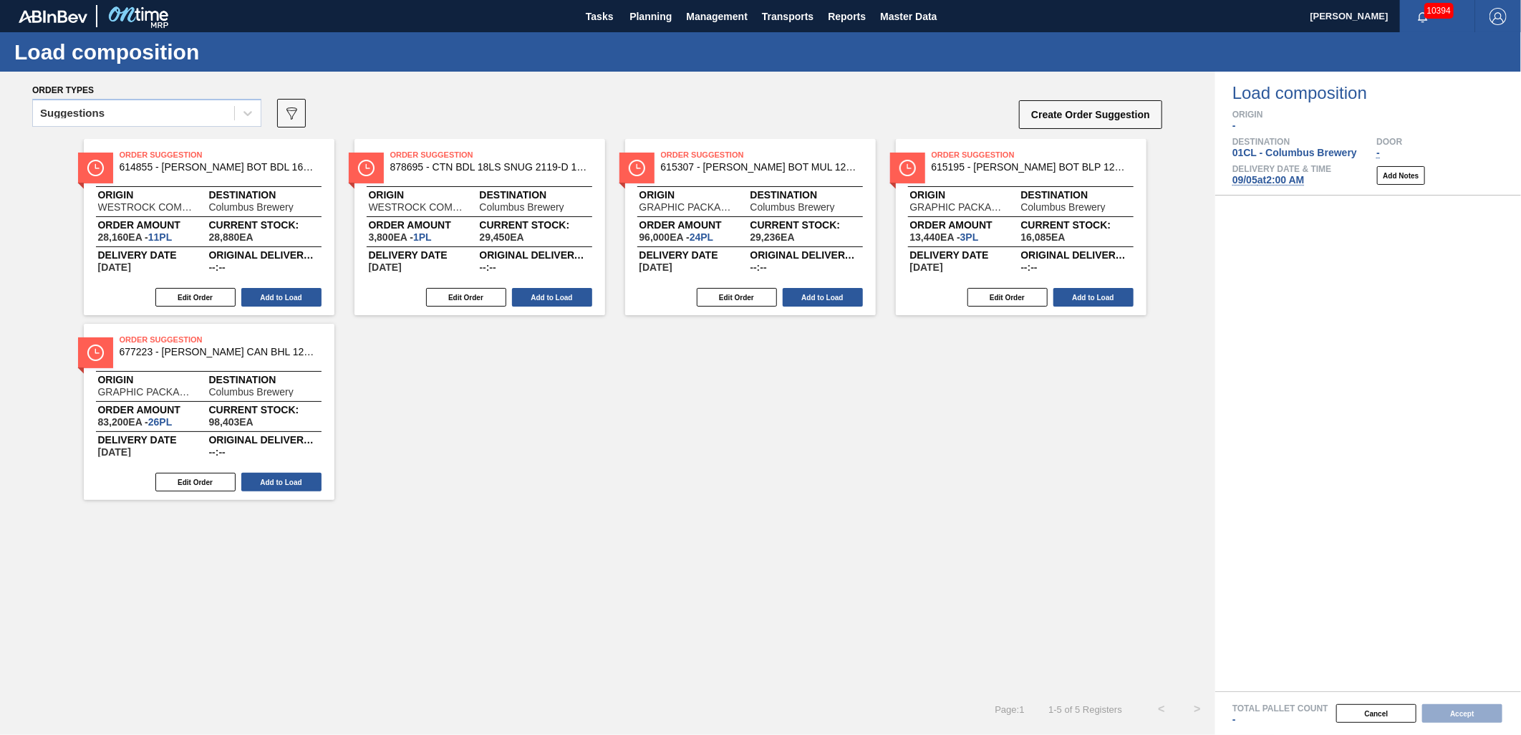
click at [184, 113] on div "Suggestions" at bounding box center [133, 113] width 201 height 21
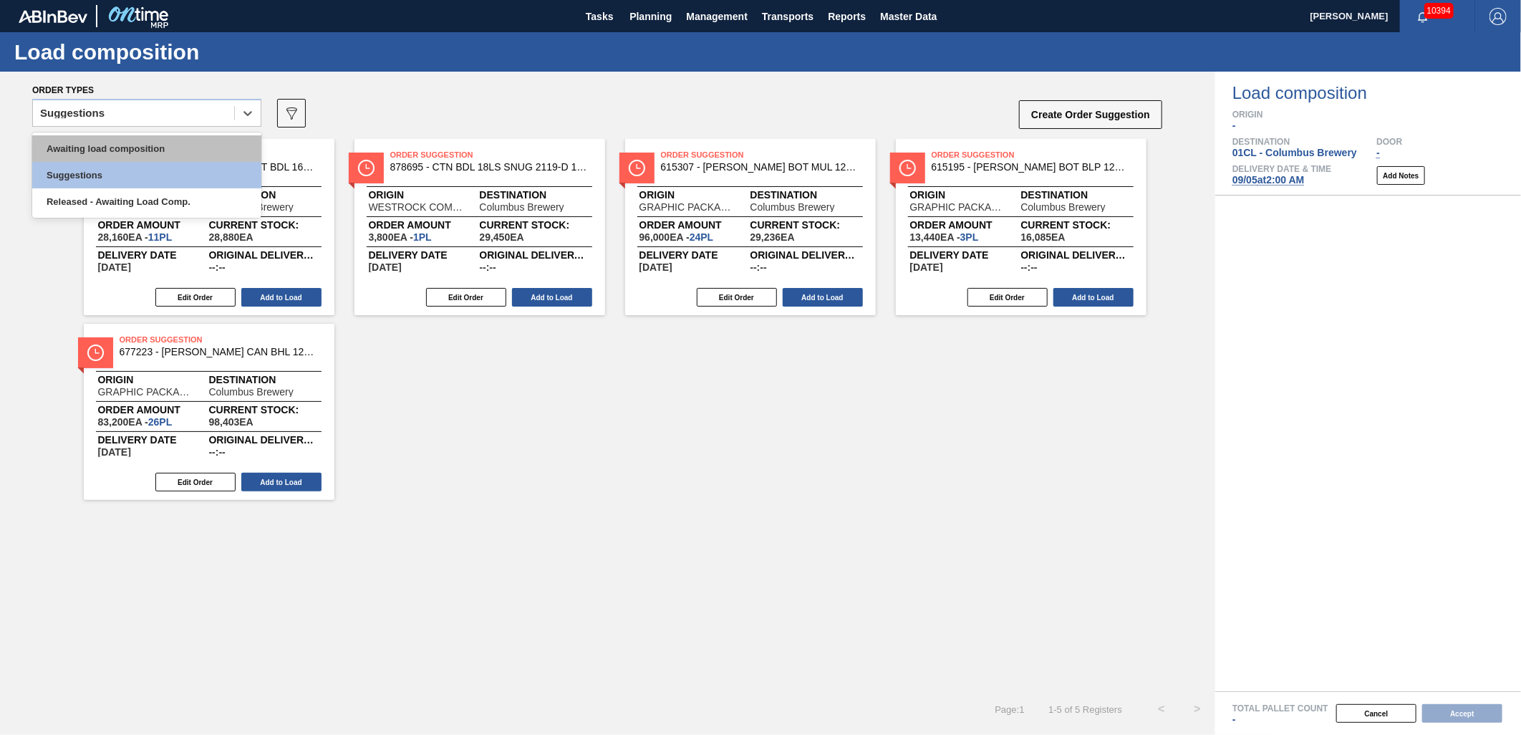
click at [151, 143] on div "Awaiting load composition" at bounding box center [146, 148] width 229 height 26
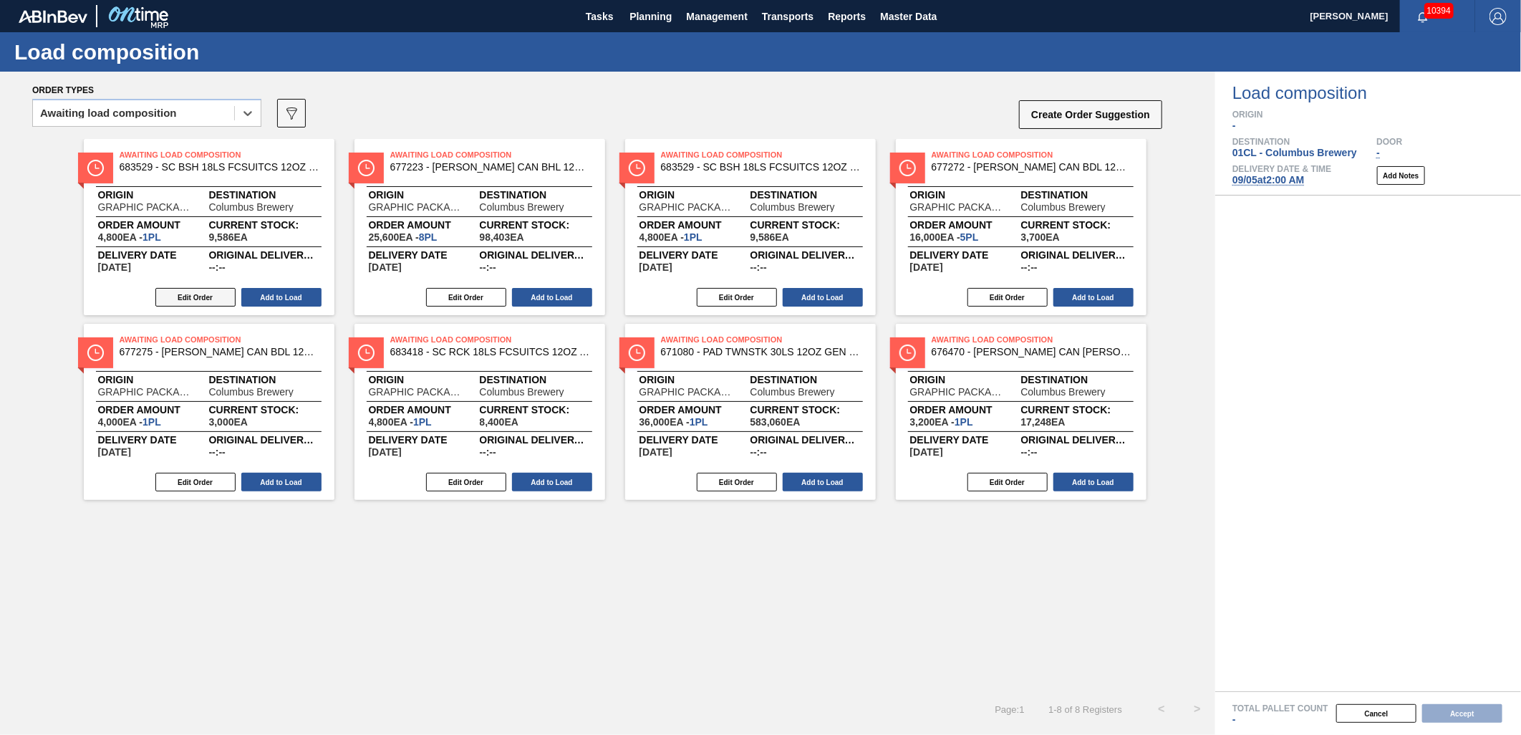
click at [187, 296] on button "Edit Order" at bounding box center [195, 297] width 80 height 19
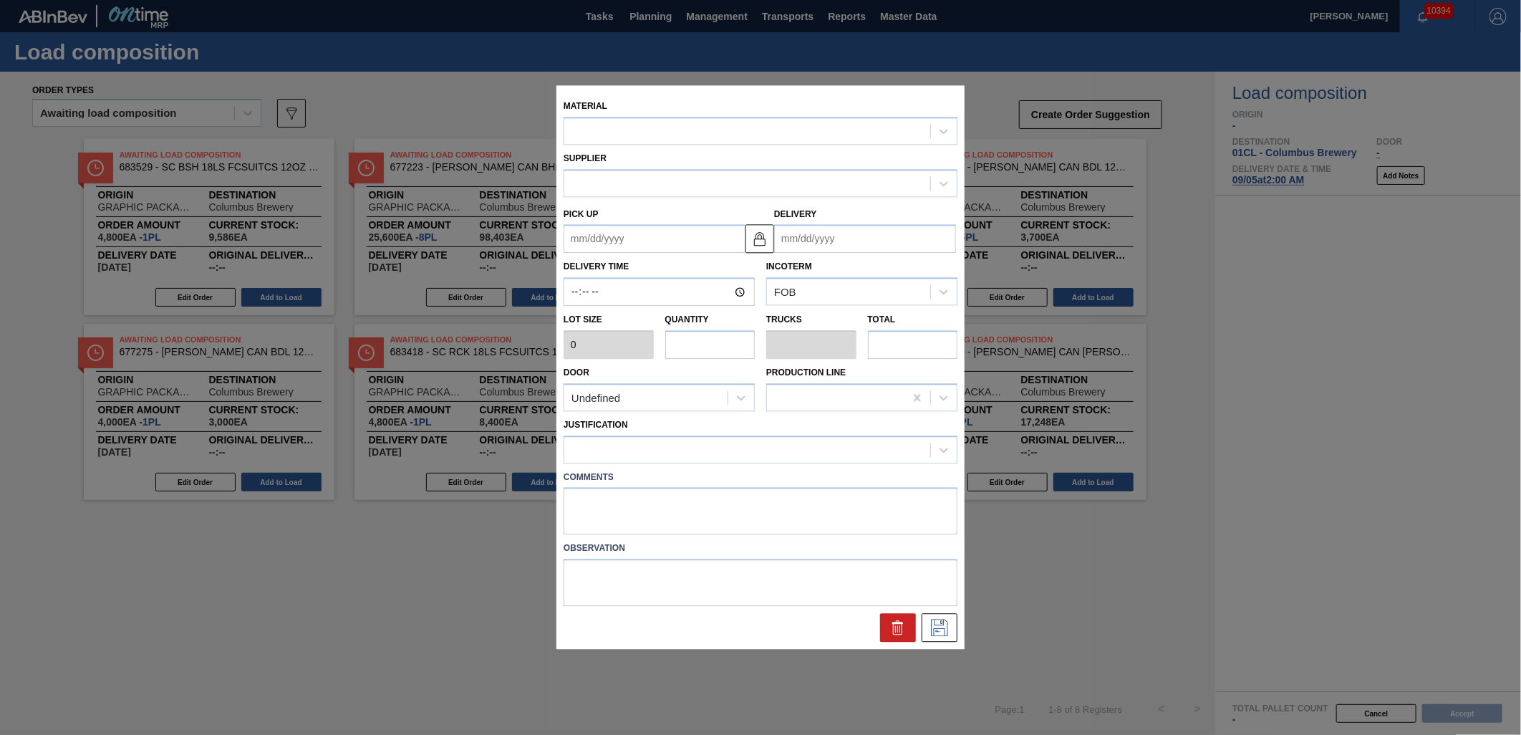
type input "4,800"
type input "1"
type input "0.038"
type input "4,800"
type up "[DATE]"
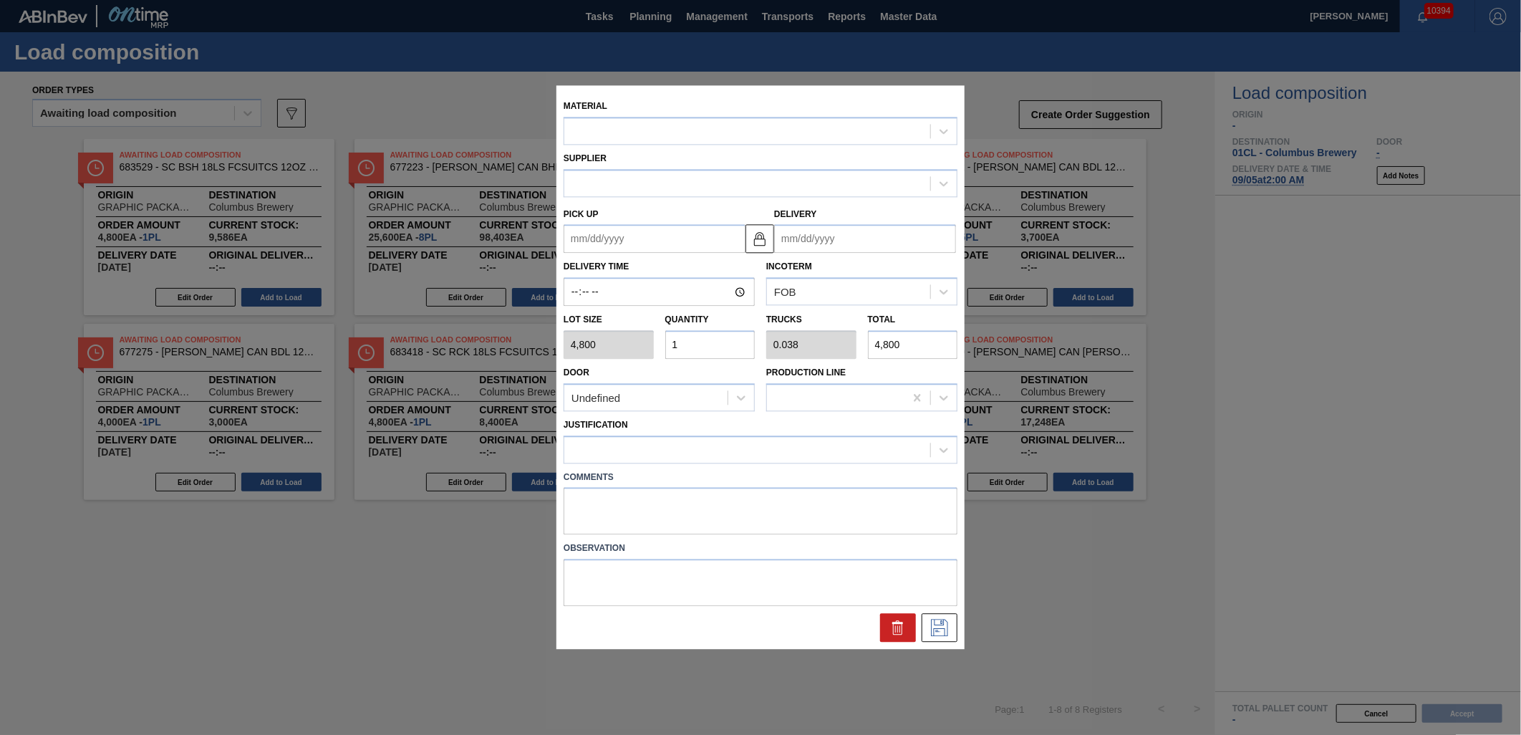
type input "[DATE]"
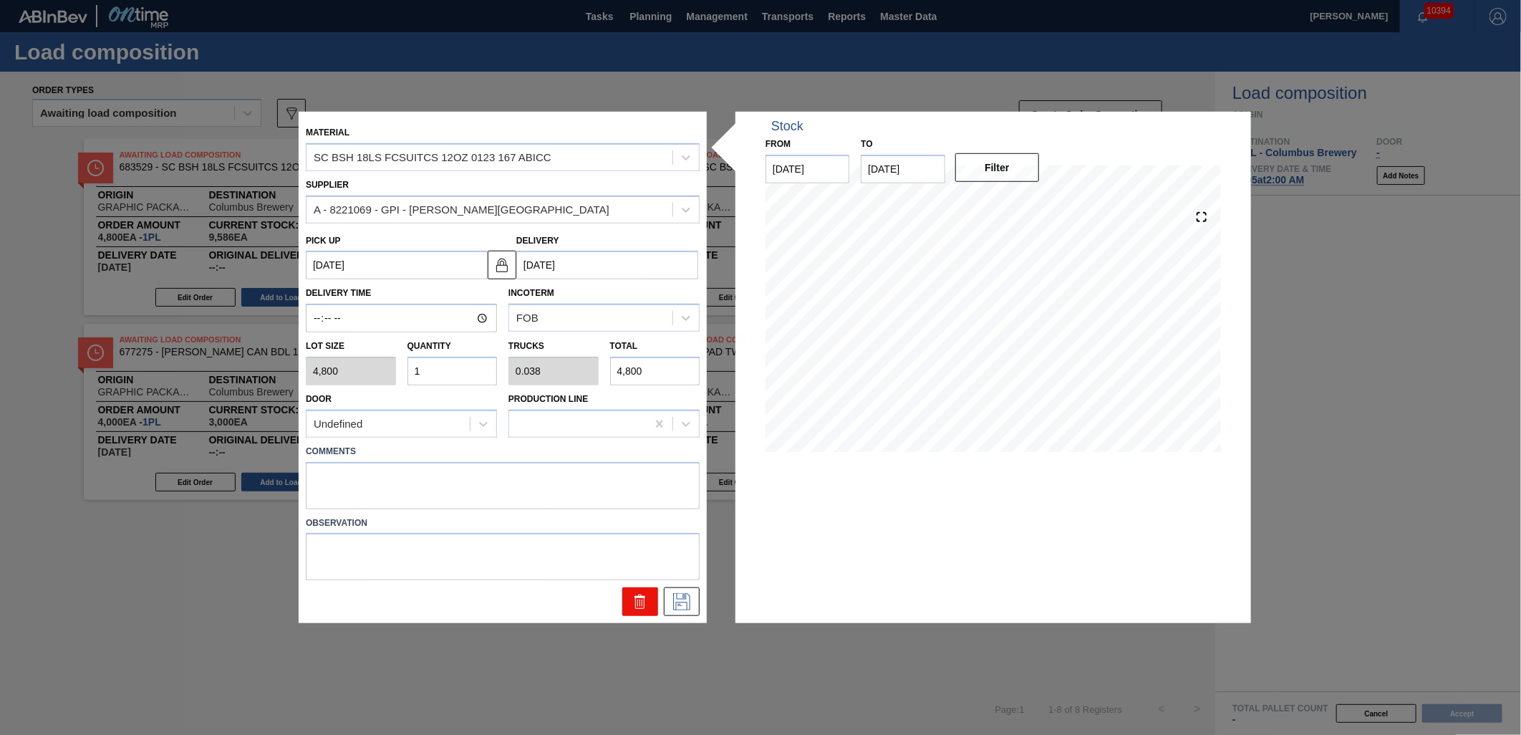
click at [637, 600] on icon at bounding box center [639, 601] width 17 height 17
click at [640, 597] on icon at bounding box center [639, 601] width 17 height 17
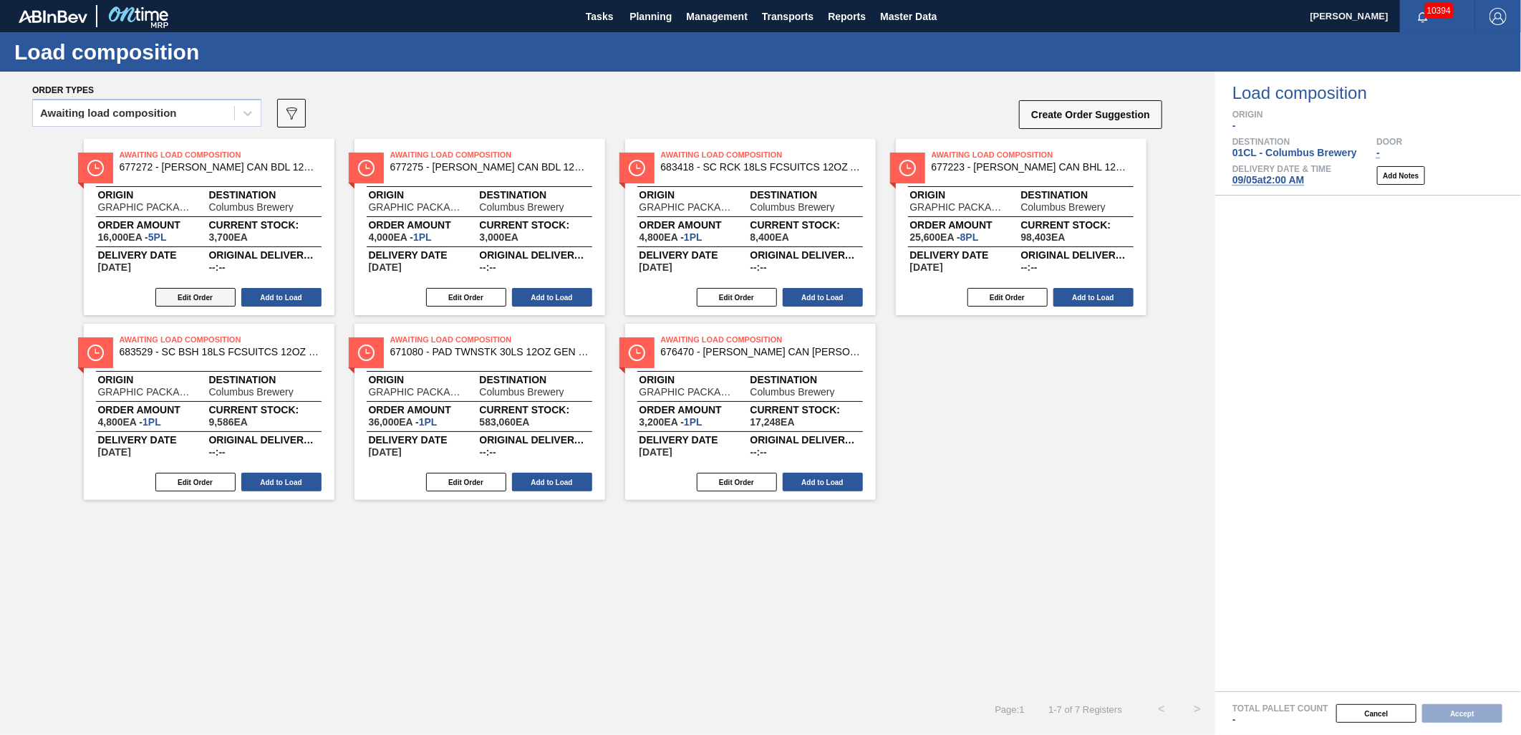
click at [191, 289] on button "Edit Order" at bounding box center [195, 297] width 80 height 19
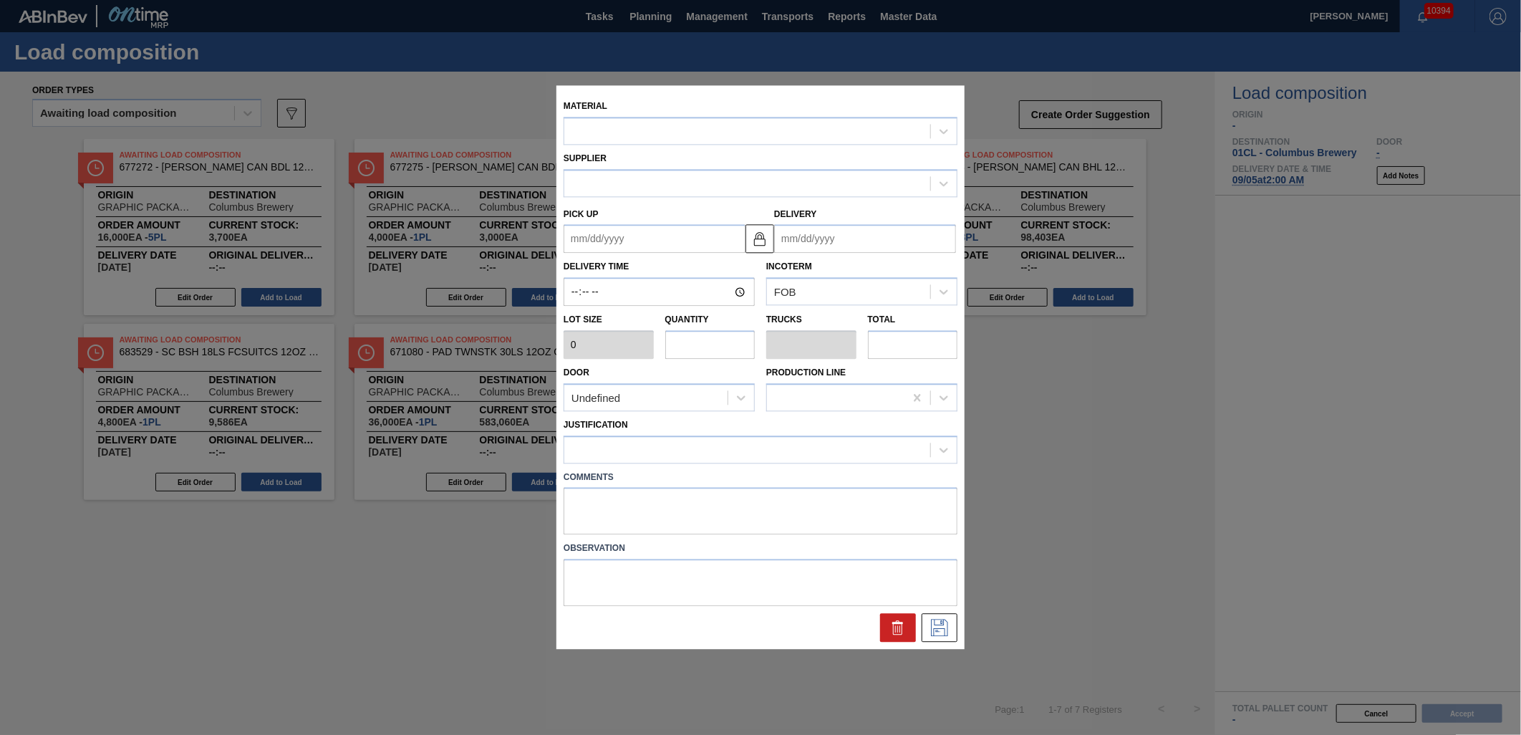
type input "3,200"
type input "5"
type input "0.192"
type input "16,000"
type up "[DATE]"
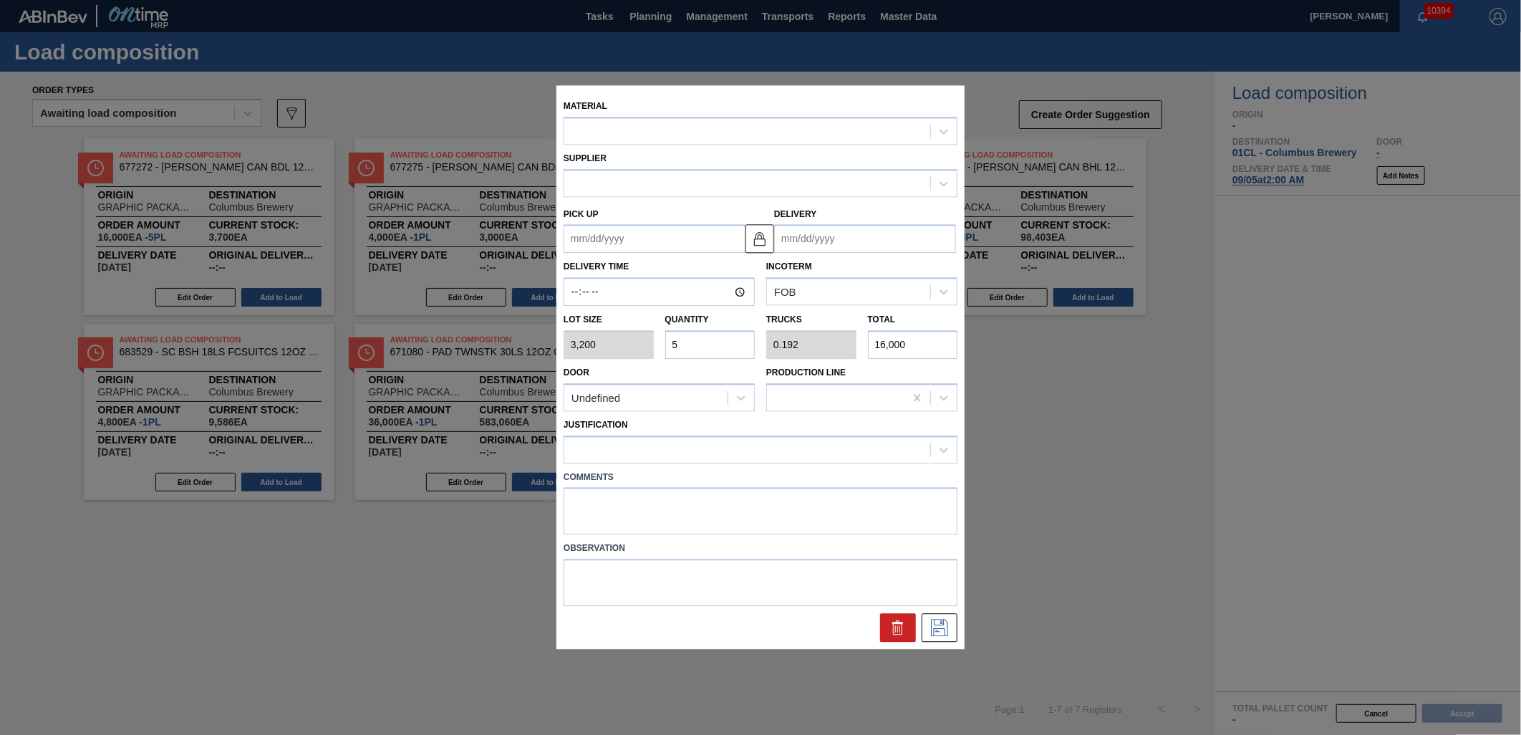
type input "[DATE]"
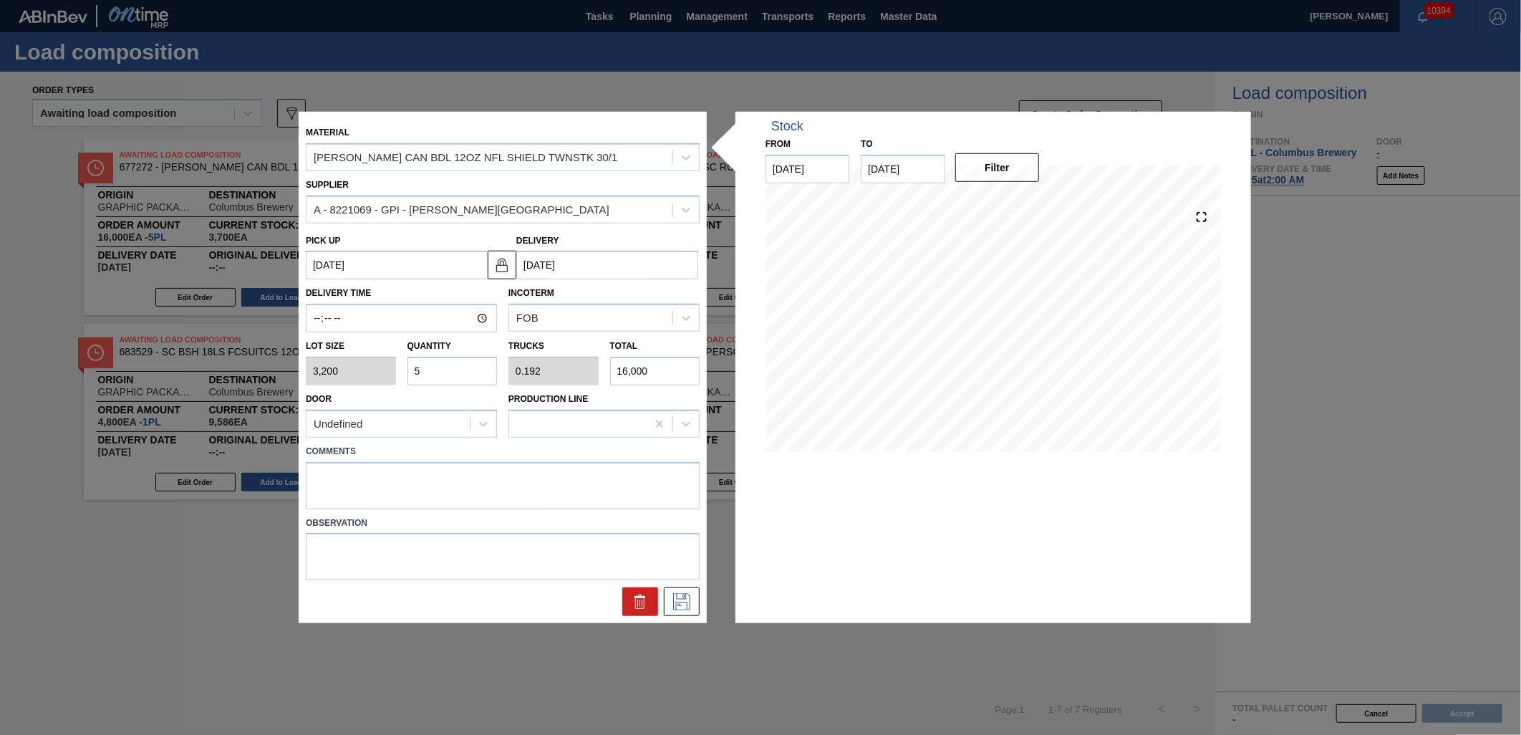
click at [663, 375] on input "16,000" at bounding box center [655, 371] width 90 height 29
click at [593, 367] on div "Lot size 3,200 Quantity 5 Trucks 0.192 Total 16,000" at bounding box center [502, 358] width 405 height 53
type input "0"
type input "1"
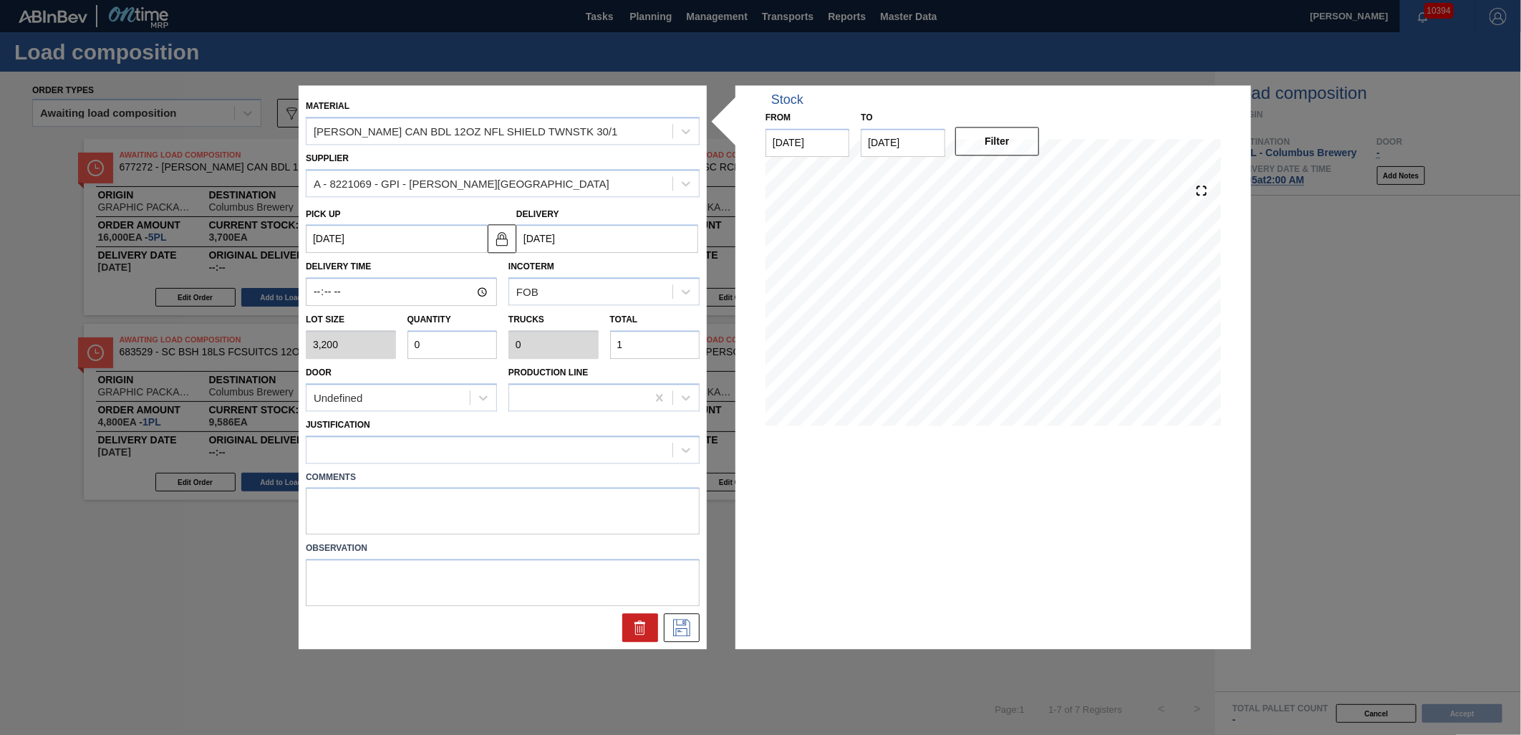
type input "0.004"
type input "14"
type input "0.046"
type input "0.002"
type input "148"
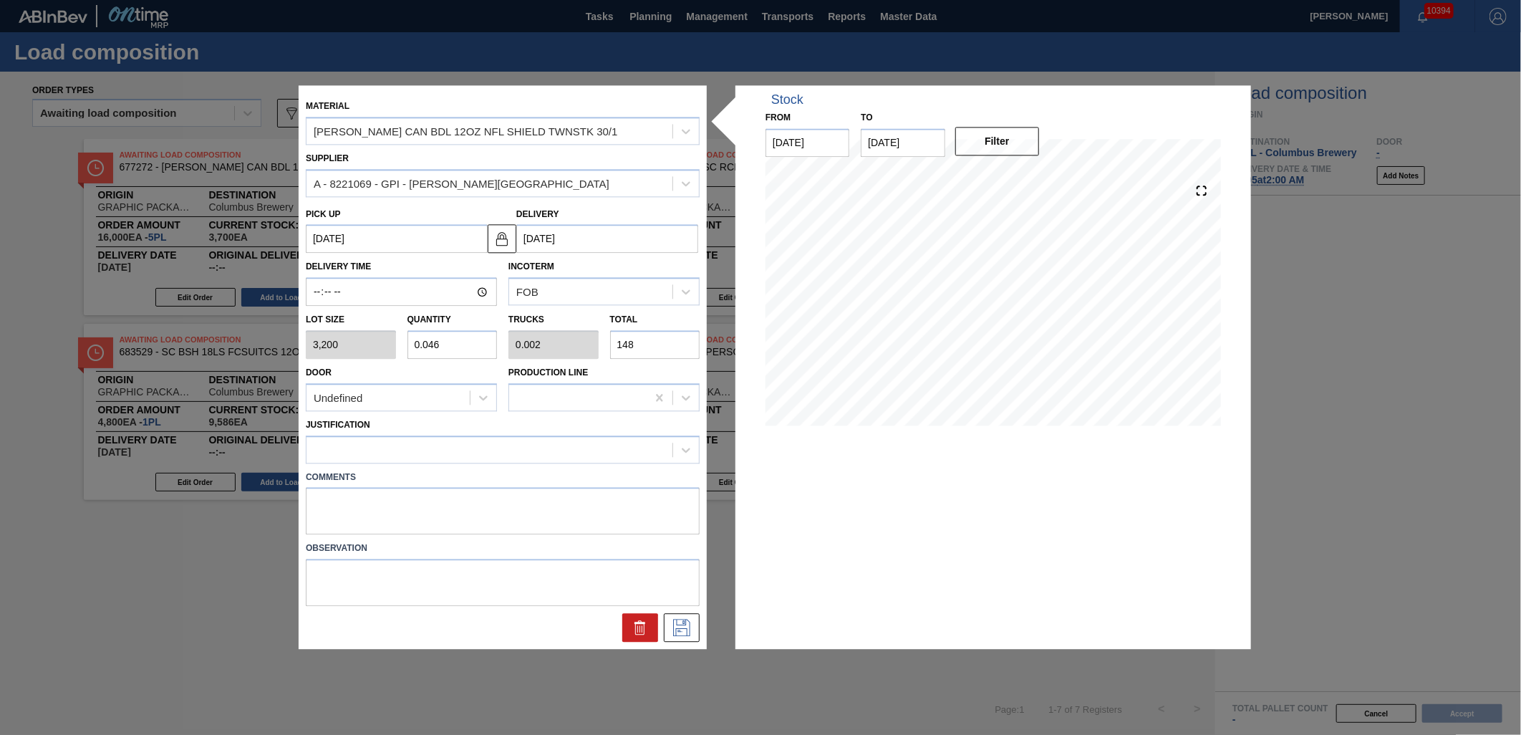
type input "0.463"
type input "0.018"
type input "1,480"
type input "4.625"
type input "0.178"
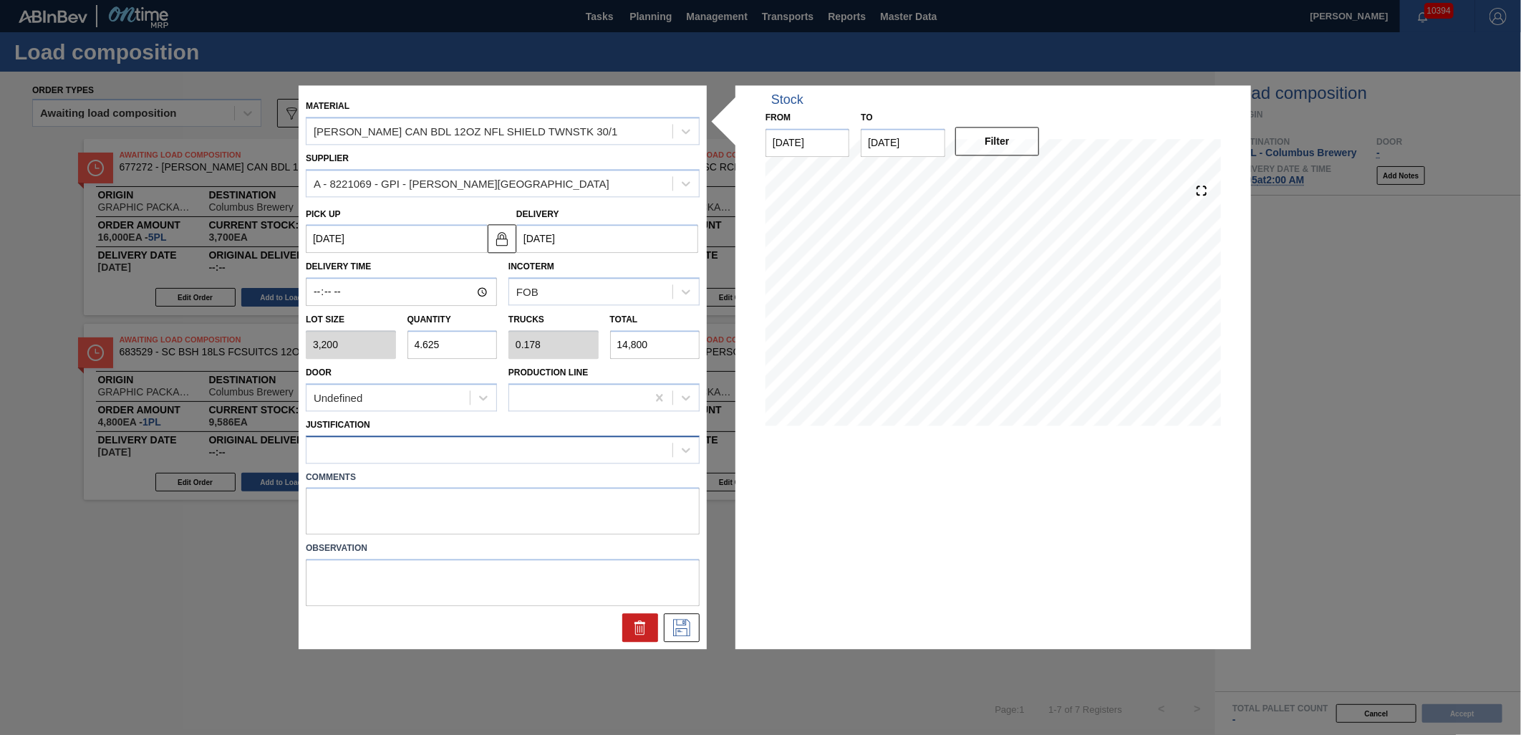
type input "14,800"
click at [541, 449] on div at bounding box center [489, 449] width 366 height 21
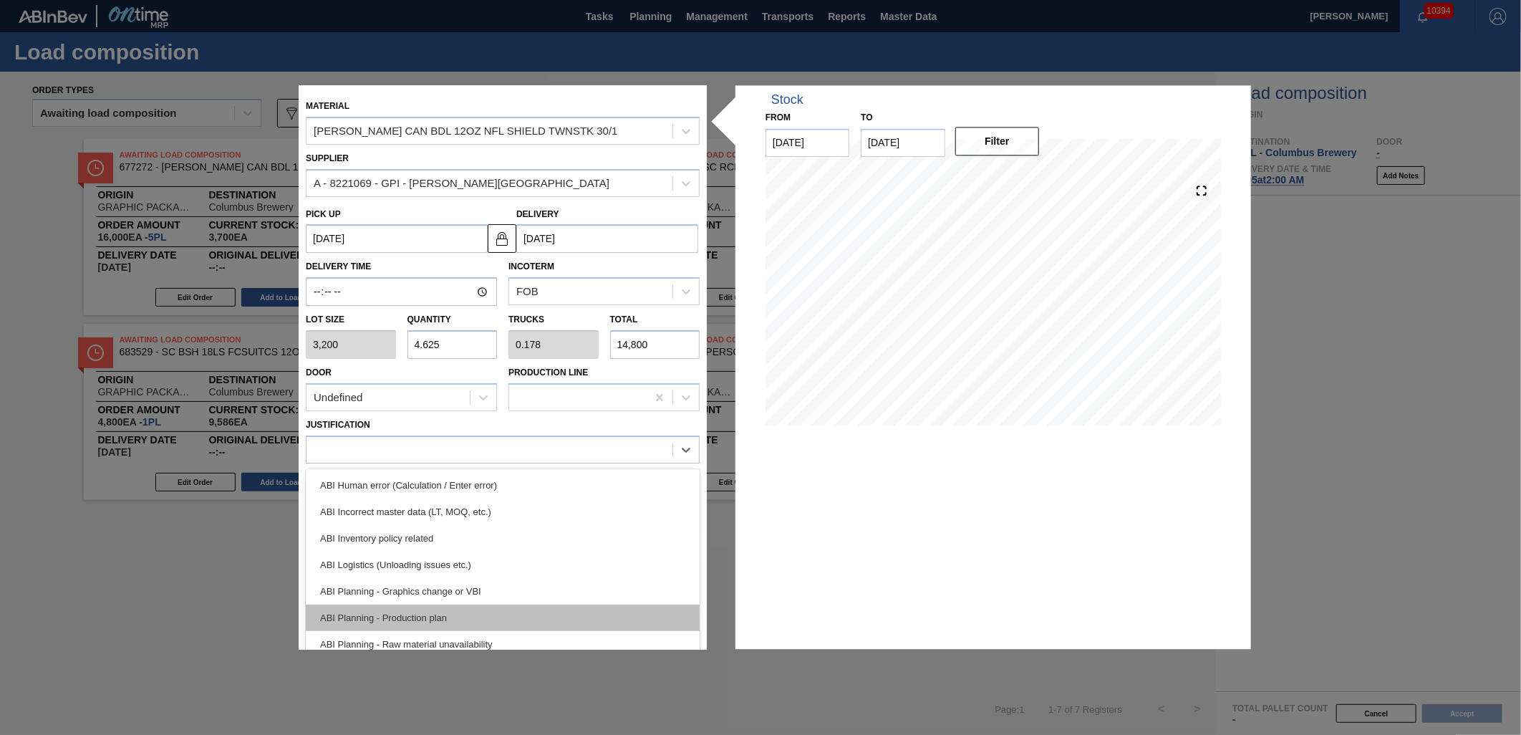
click at [523, 616] on div "ABI Planning - Production plan" at bounding box center [503, 617] width 394 height 26
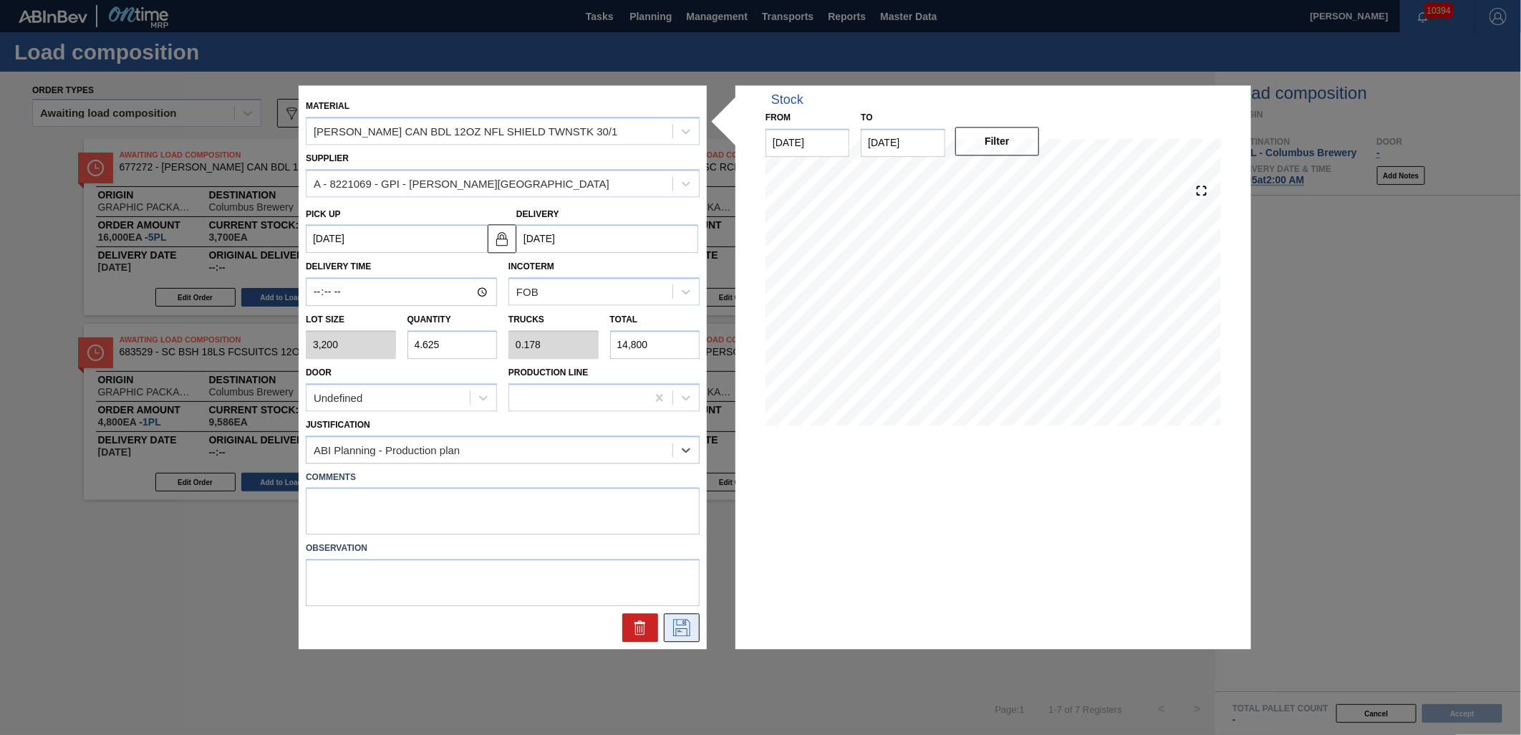
click at [680, 624] on icon at bounding box center [681, 627] width 23 height 17
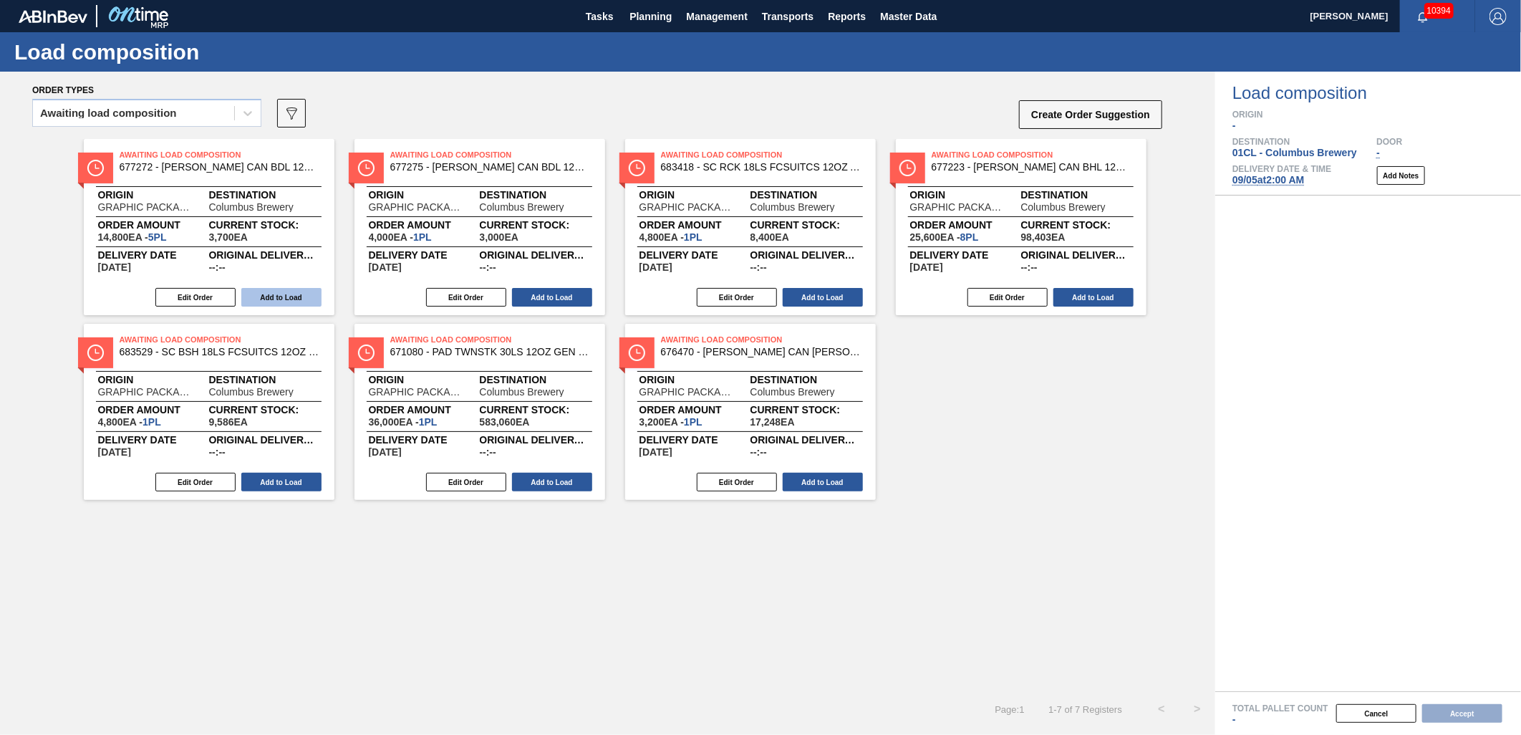
click at [276, 298] on button "Add to Load" at bounding box center [281, 297] width 80 height 19
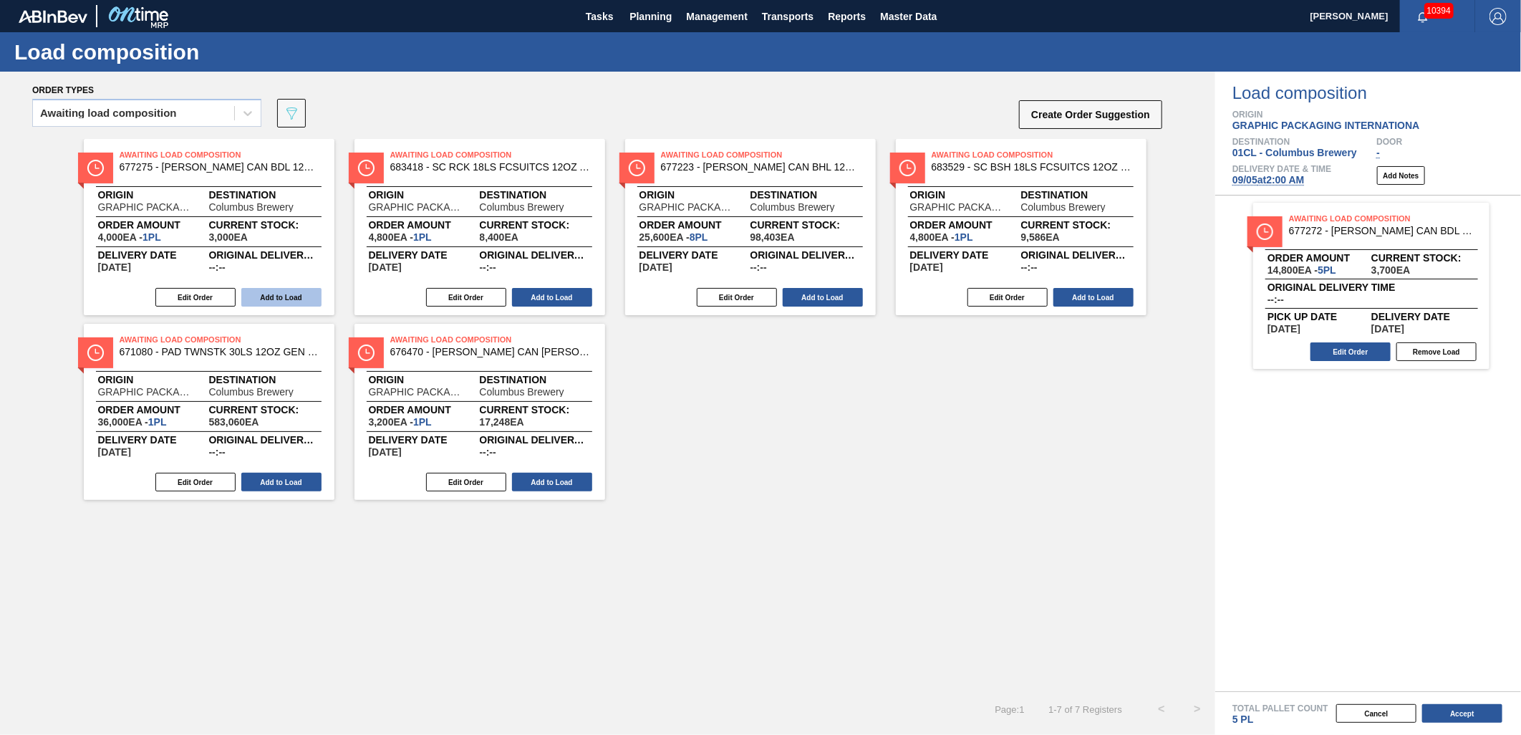
click at [277, 299] on button "Add to Load" at bounding box center [281, 297] width 80 height 19
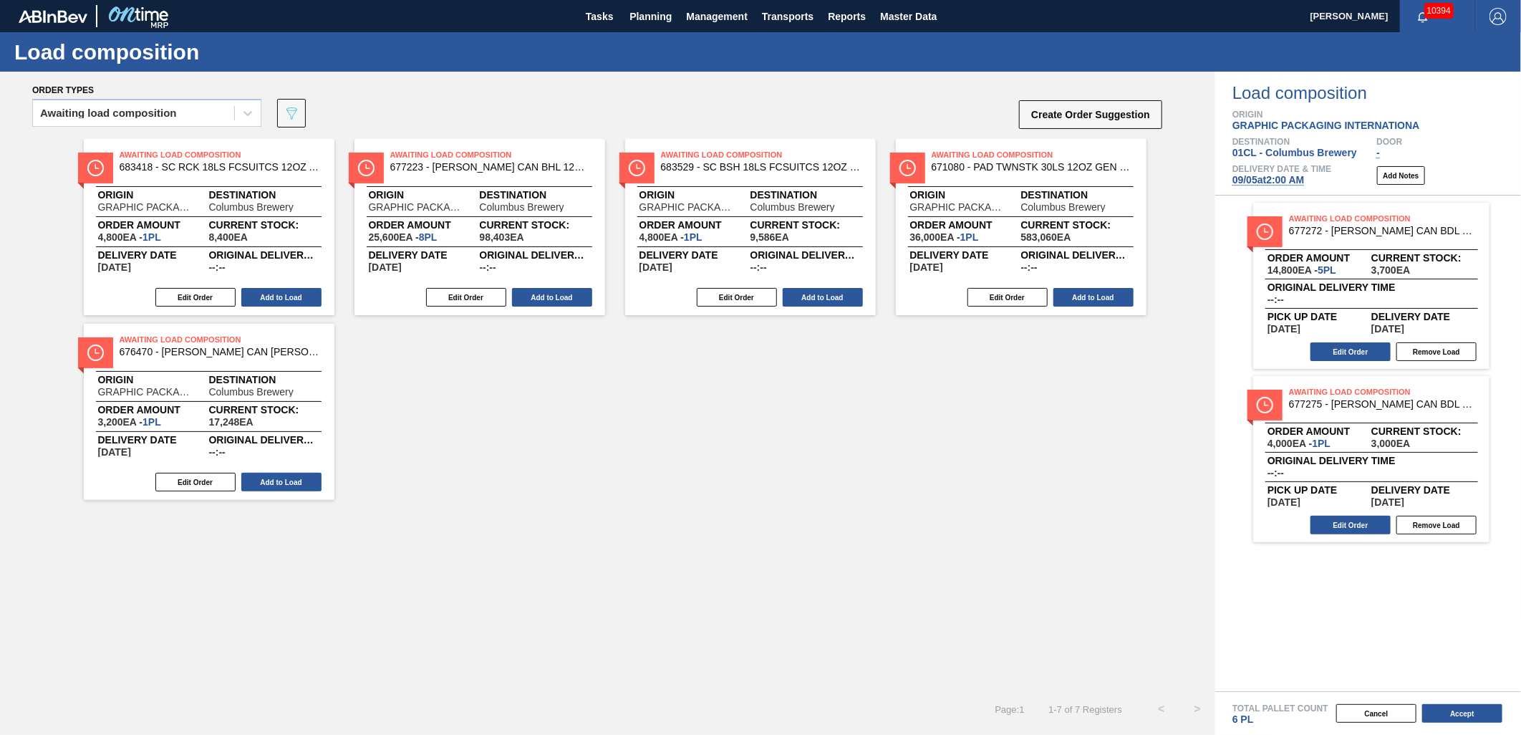
click at [277, 299] on button "Add to Load" at bounding box center [281, 297] width 80 height 19
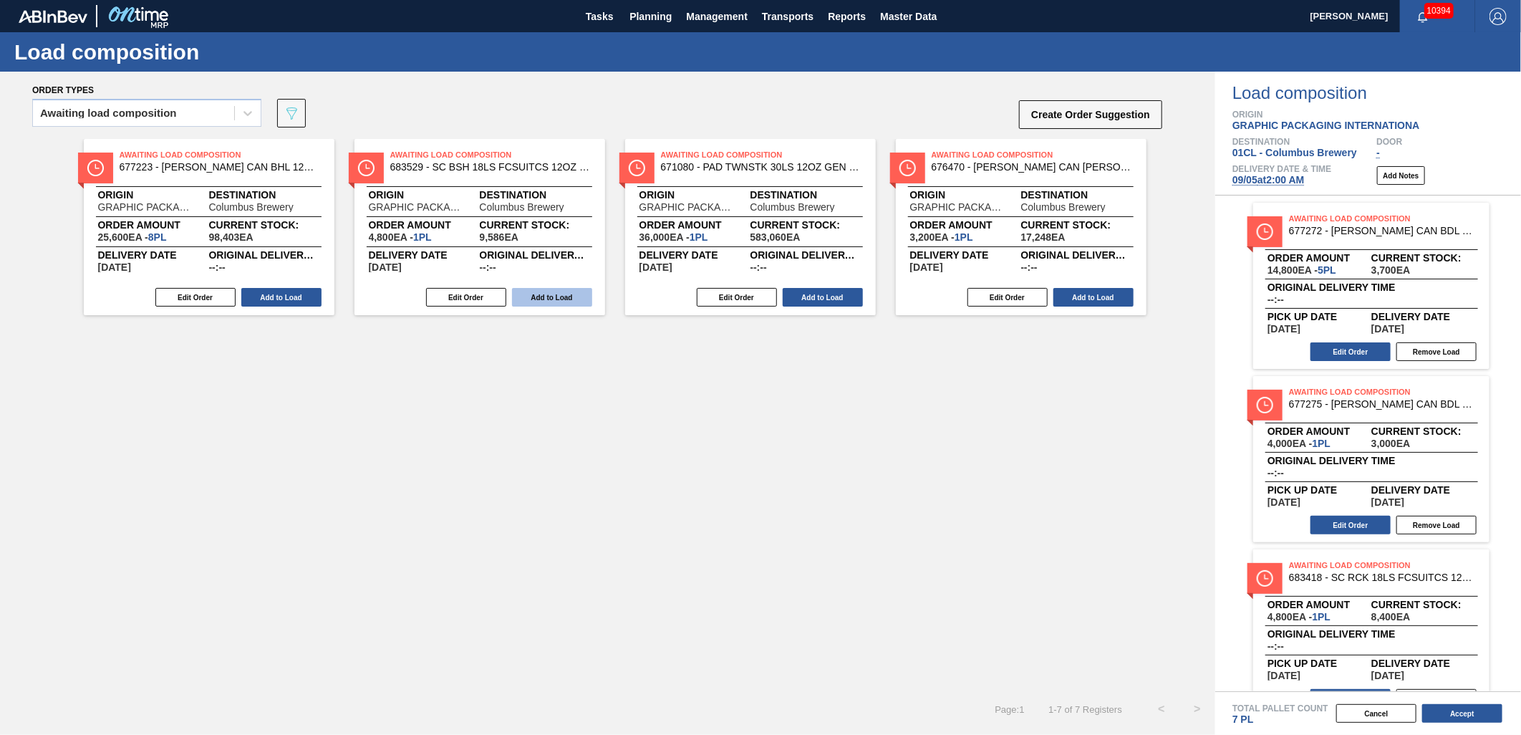
click at [531, 301] on button "Add to Load" at bounding box center [552, 297] width 80 height 19
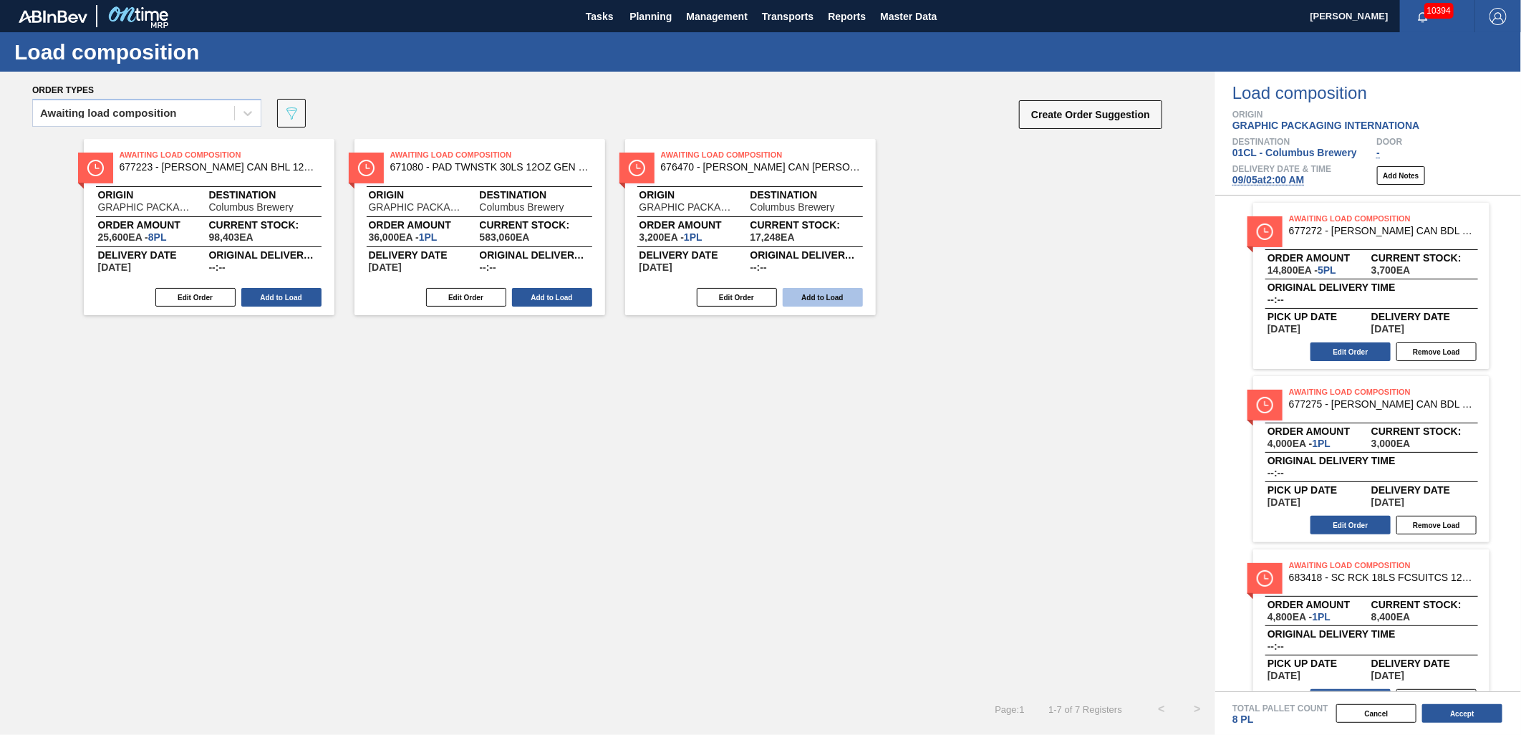
click at [822, 303] on button "Add to Load" at bounding box center [822, 297] width 80 height 19
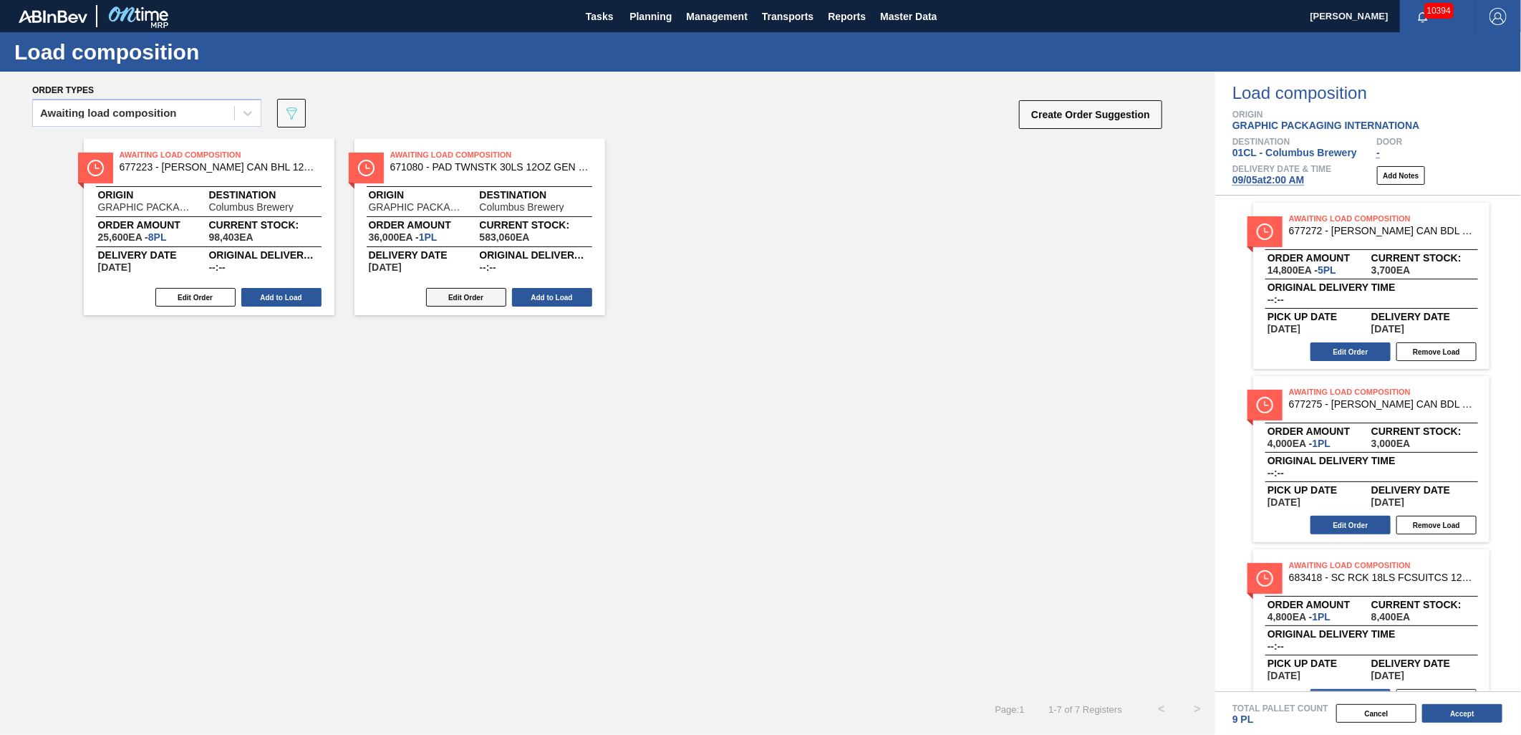
click at [434, 299] on button "Edit Order" at bounding box center [466, 297] width 80 height 19
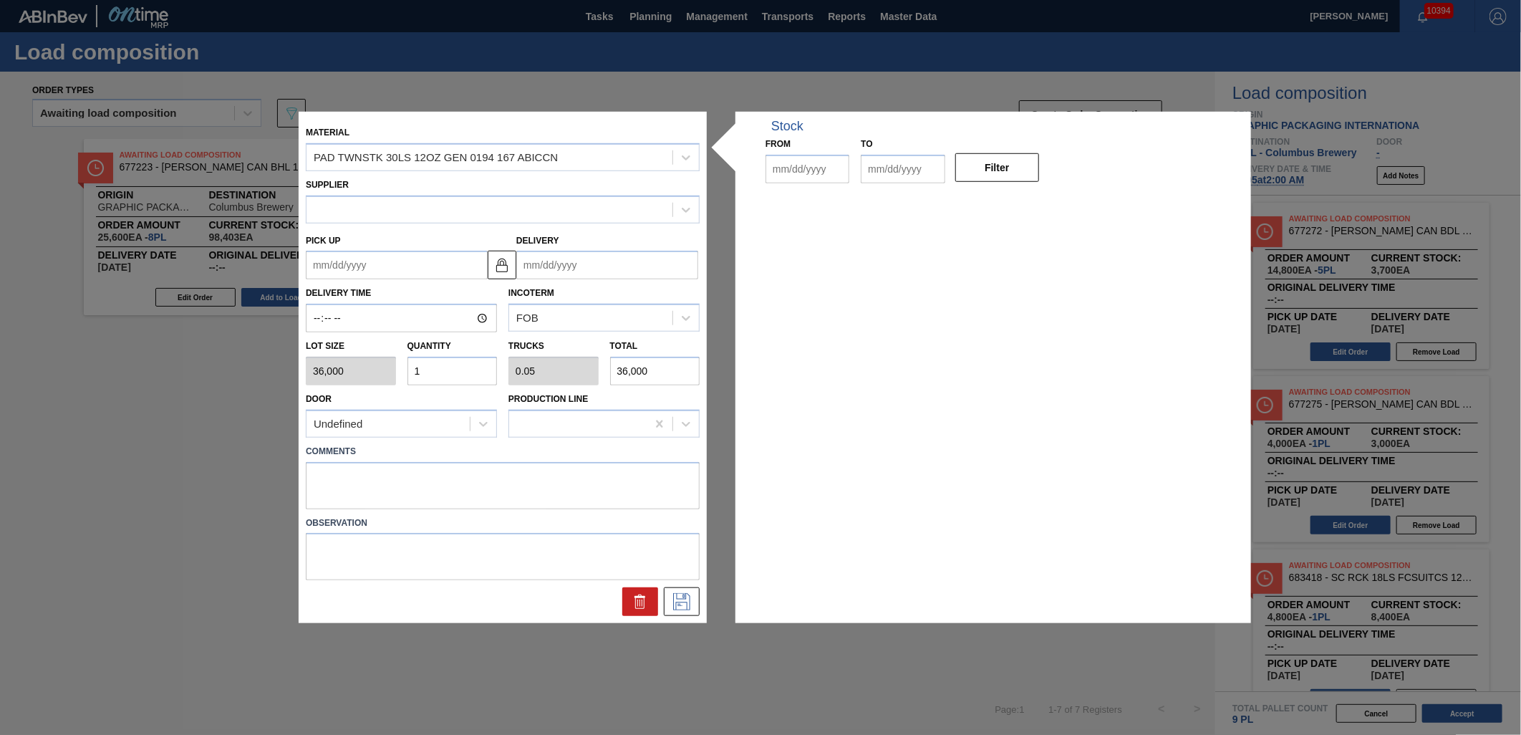
type input "36,000"
type input "1"
type input "0.05"
type input "36,000"
type up "[DATE]"
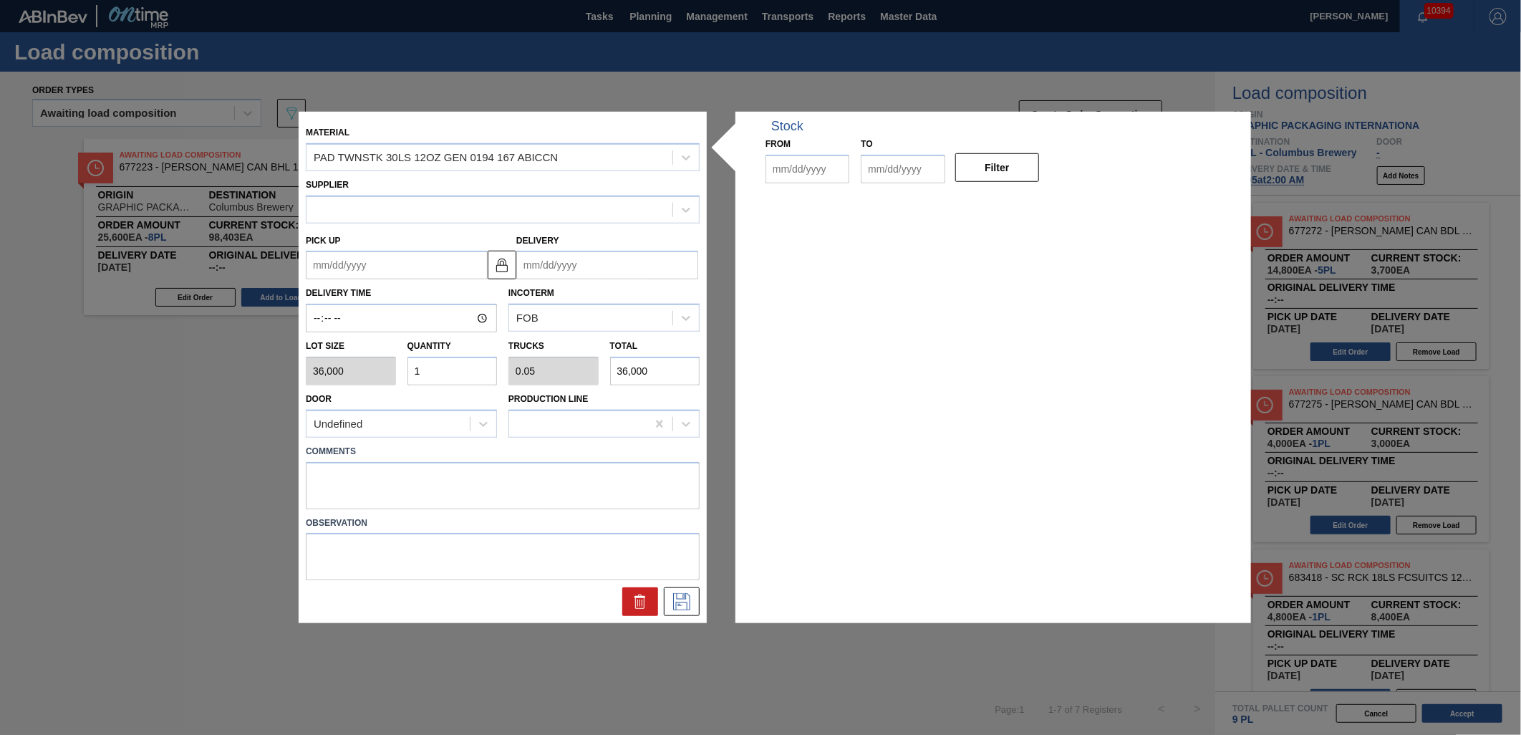
type input "[DATE]"
click at [454, 368] on input "1" at bounding box center [452, 371] width 90 height 29
type input "0"
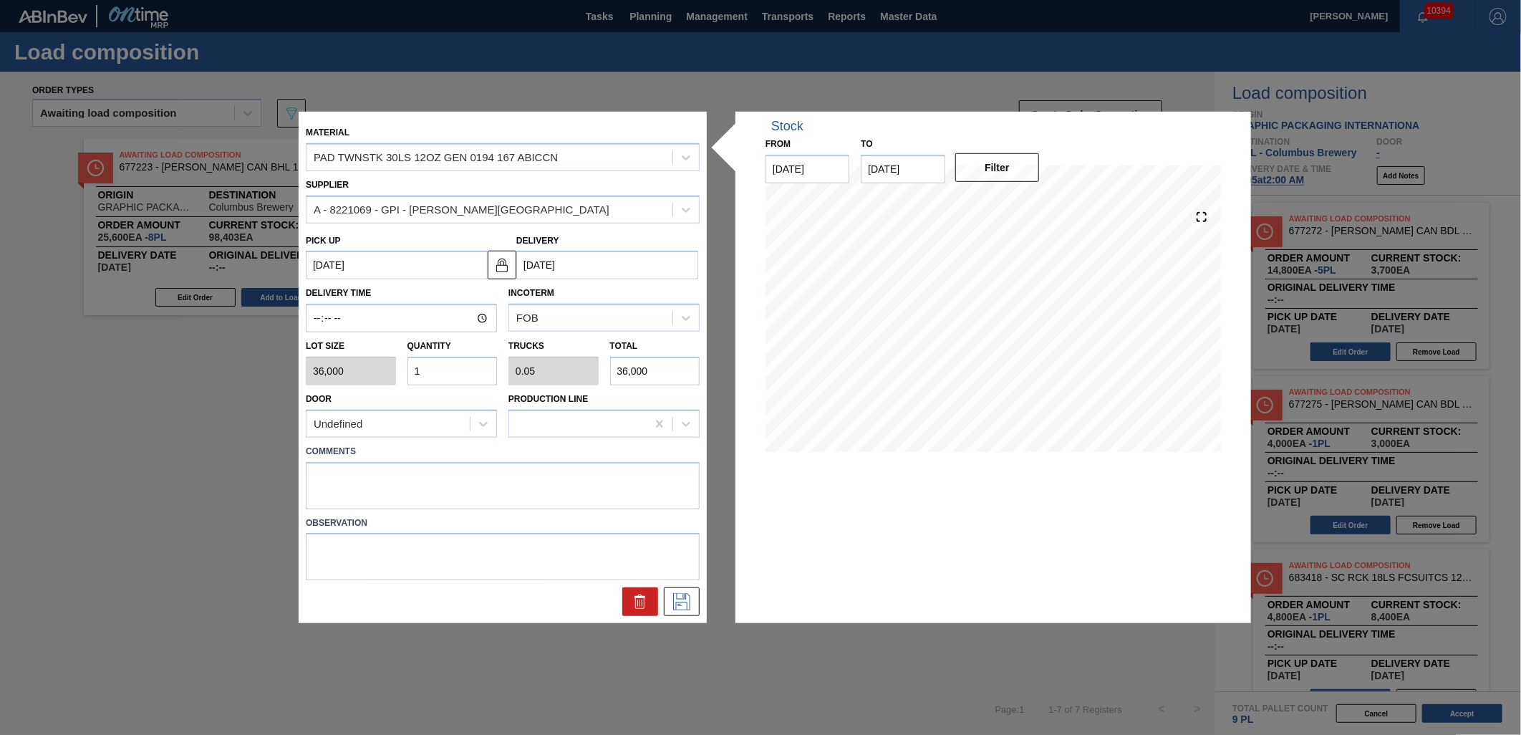
type input "0"
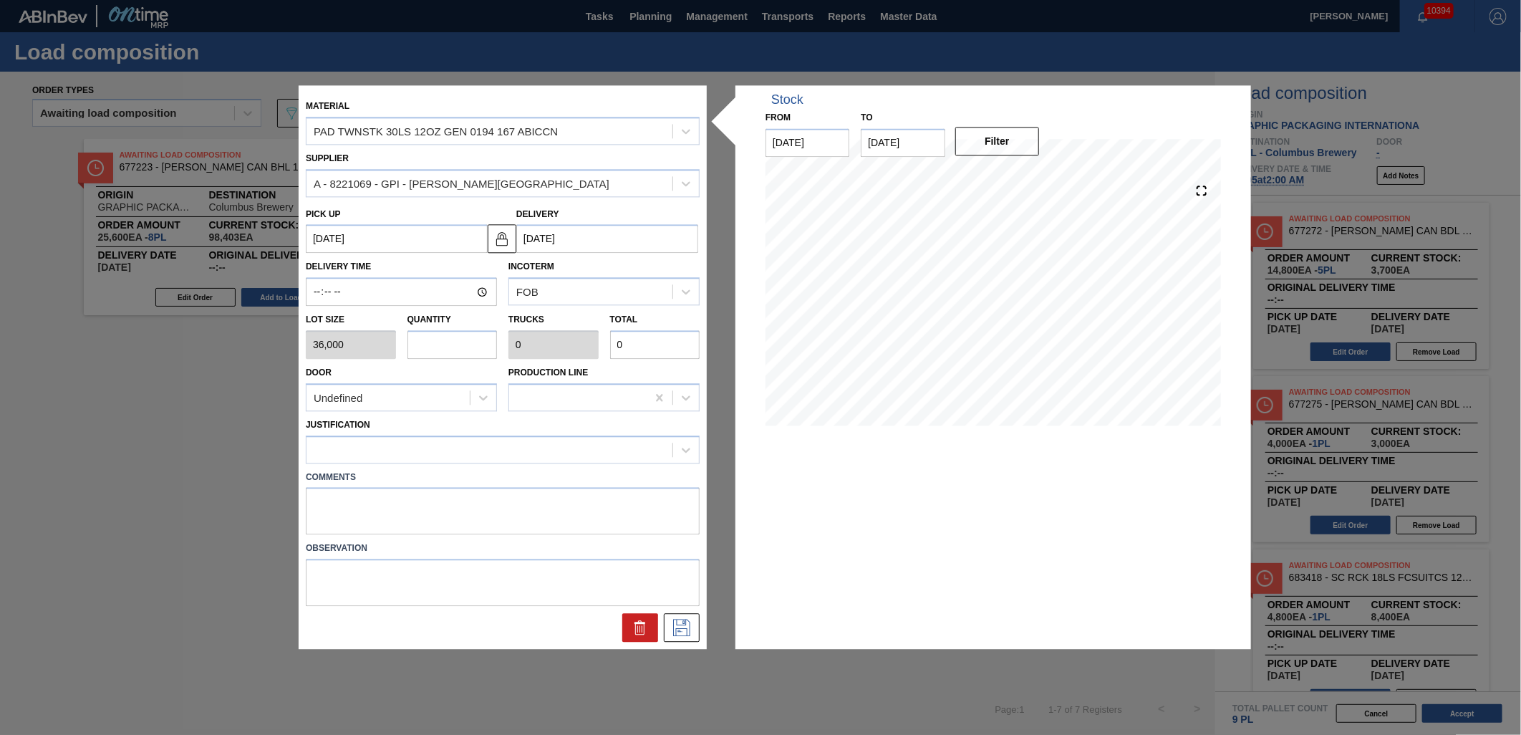
type input "3"
type input "0.15"
type input "108,000"
type input "3"
click at [578, 458] on div at bounding box center [489, 449] width 366 height 21
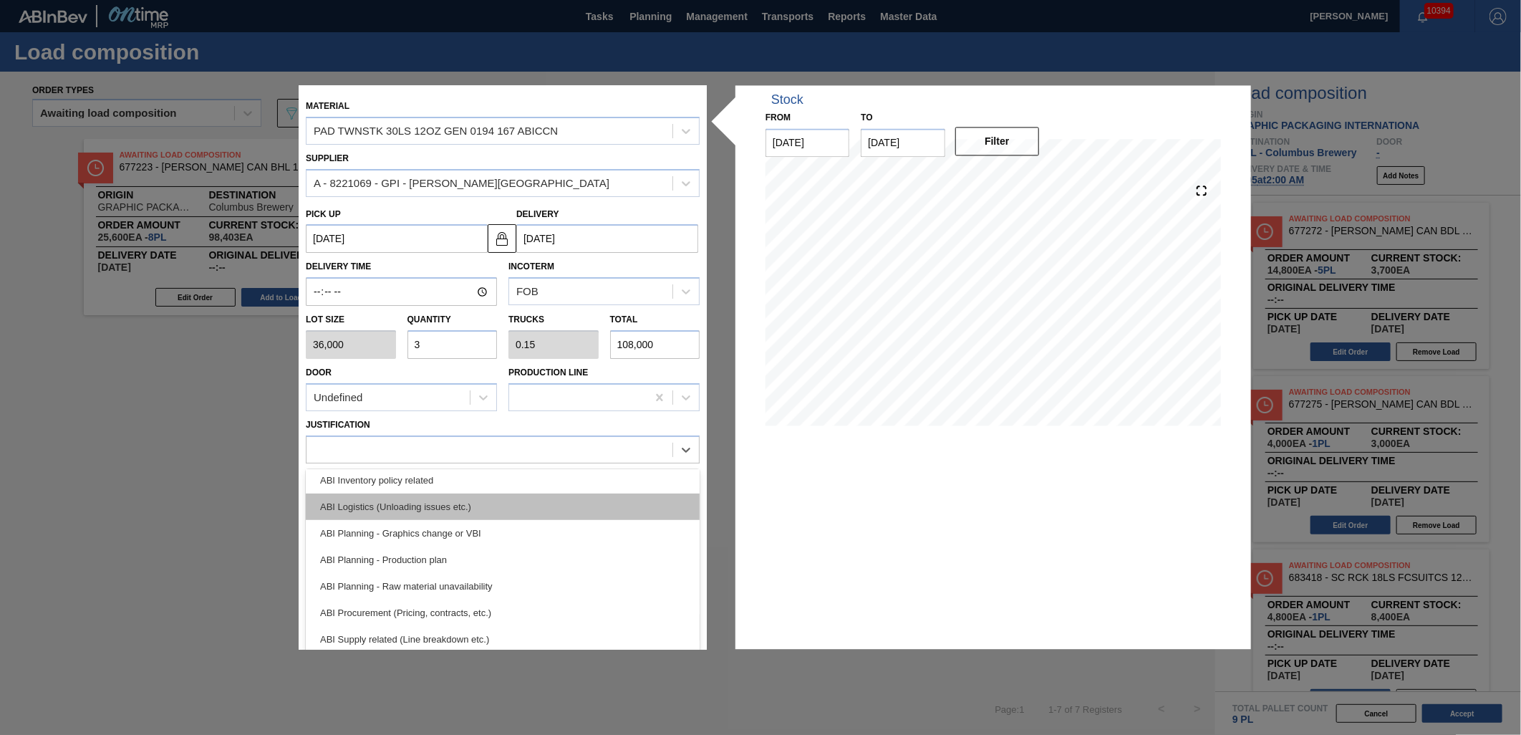
scroll to position [79, 0]
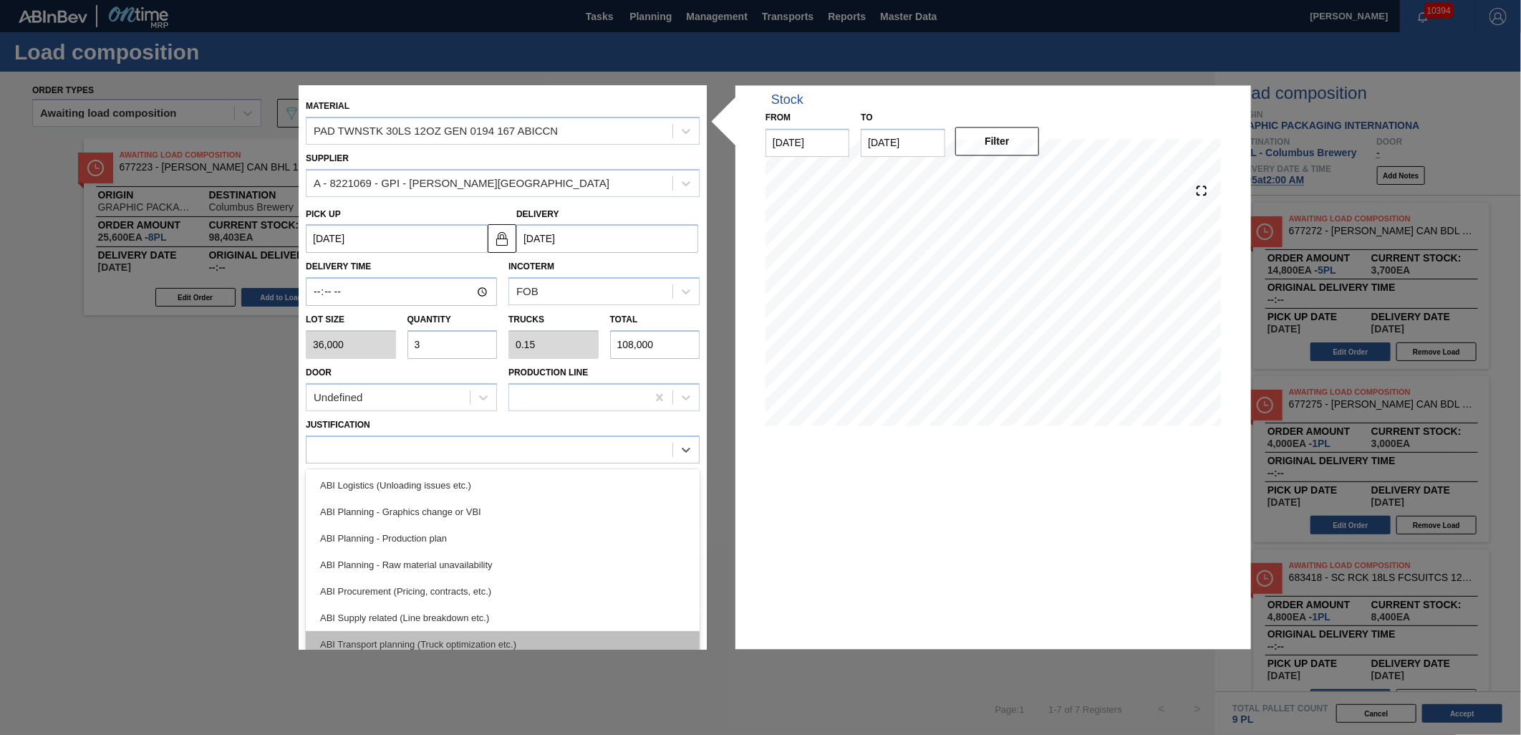
click at [516, 640] on div "ABI Transport planning (Truck optimization etc.)" at bounding box center [503, 644] width 394 height 26
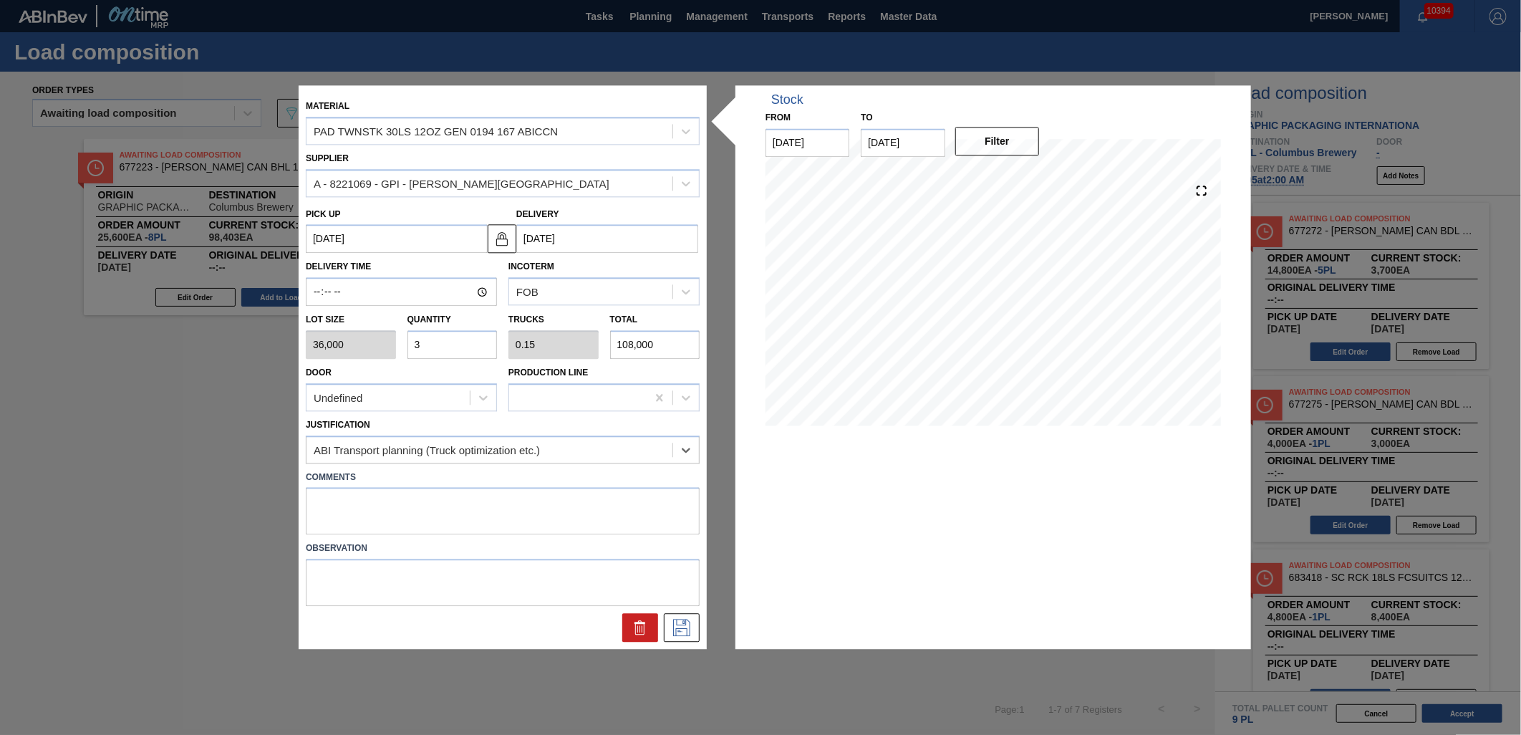
click at [702, 629] on div at bounding box center [502, 628] width 405 height 29
click at [696, 628] on button at bounding box center [682, 628] width 36 height 29
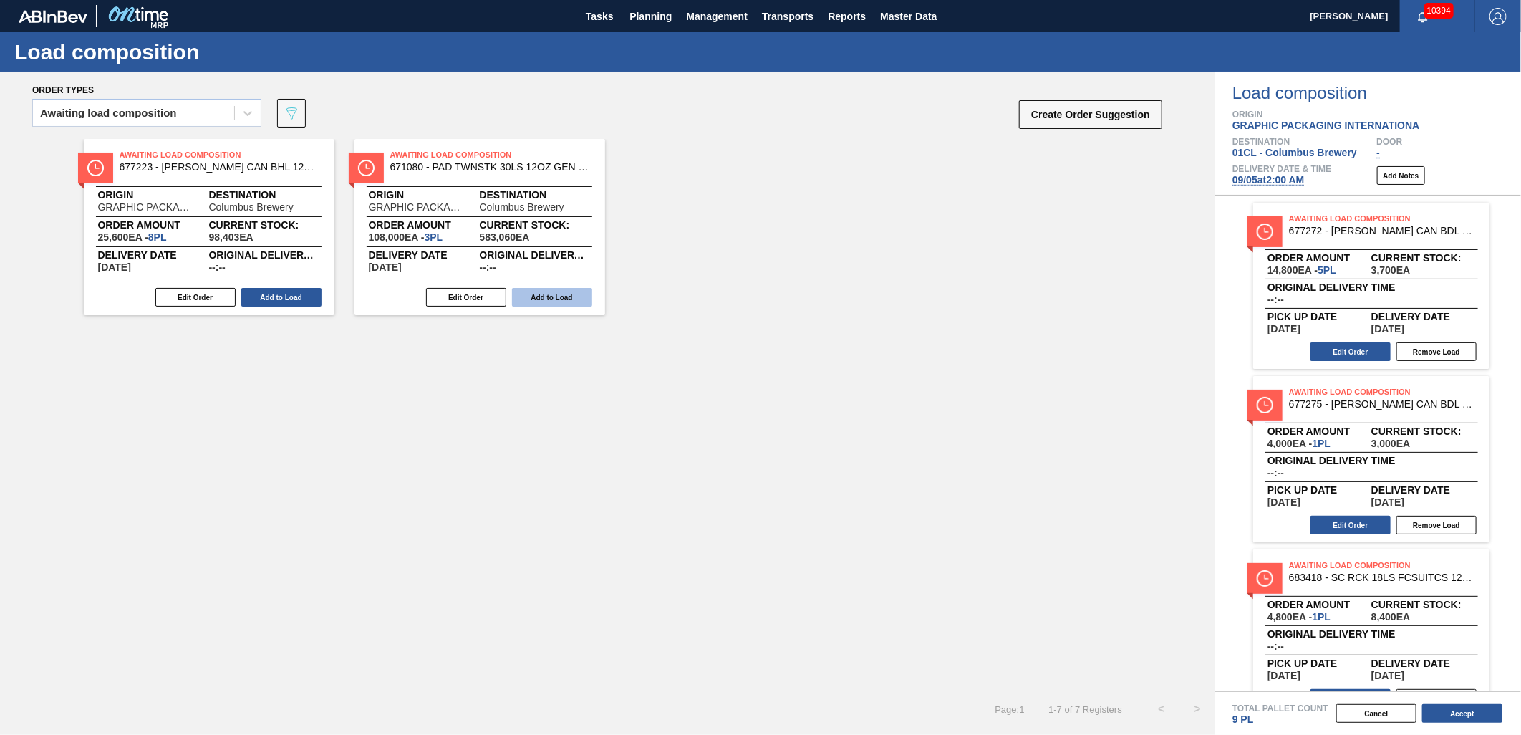
click at [551, 299] on button "Add to Load" at bounding box center [552, 297] width 80 height 19
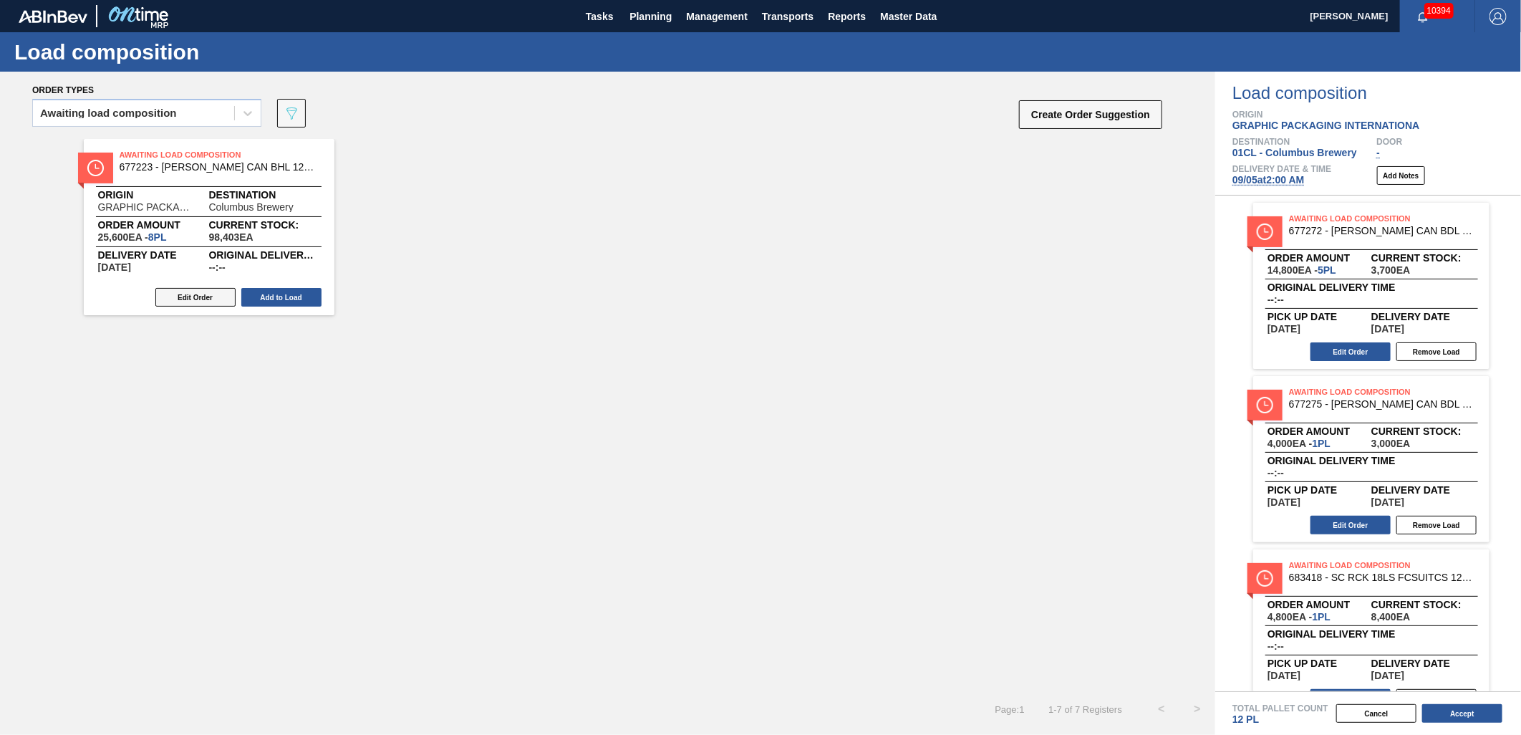
click at [185, 295] on button "Edit Order" at bounding box center [195, 297] width 80 height 19
click at [287, 297] on button "Add to Load" at bounding box center [281, 297] width 80 height 19
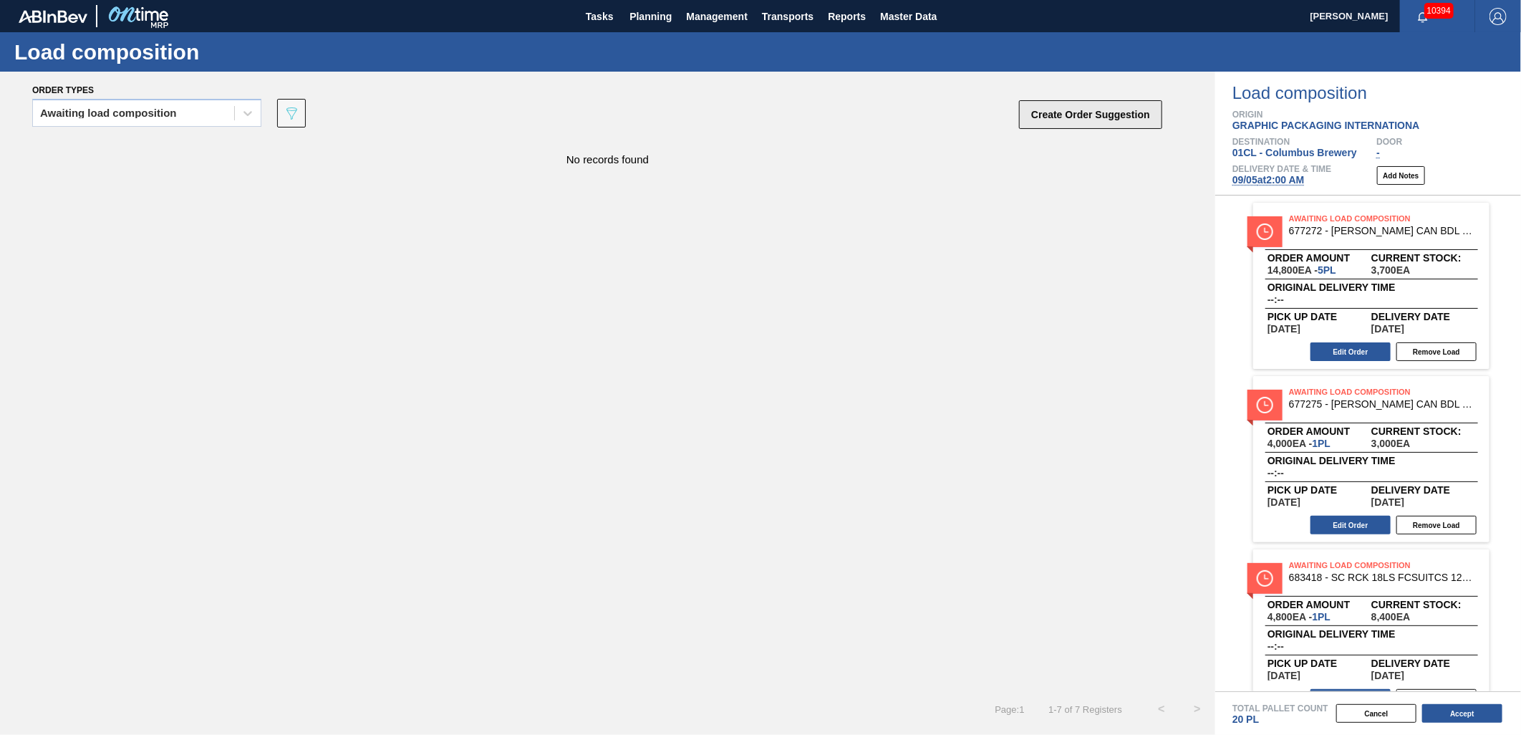
click at [1062, 112] on button "Create Order Suggestion" at bounding box center [1090, 114] width 143 height 29
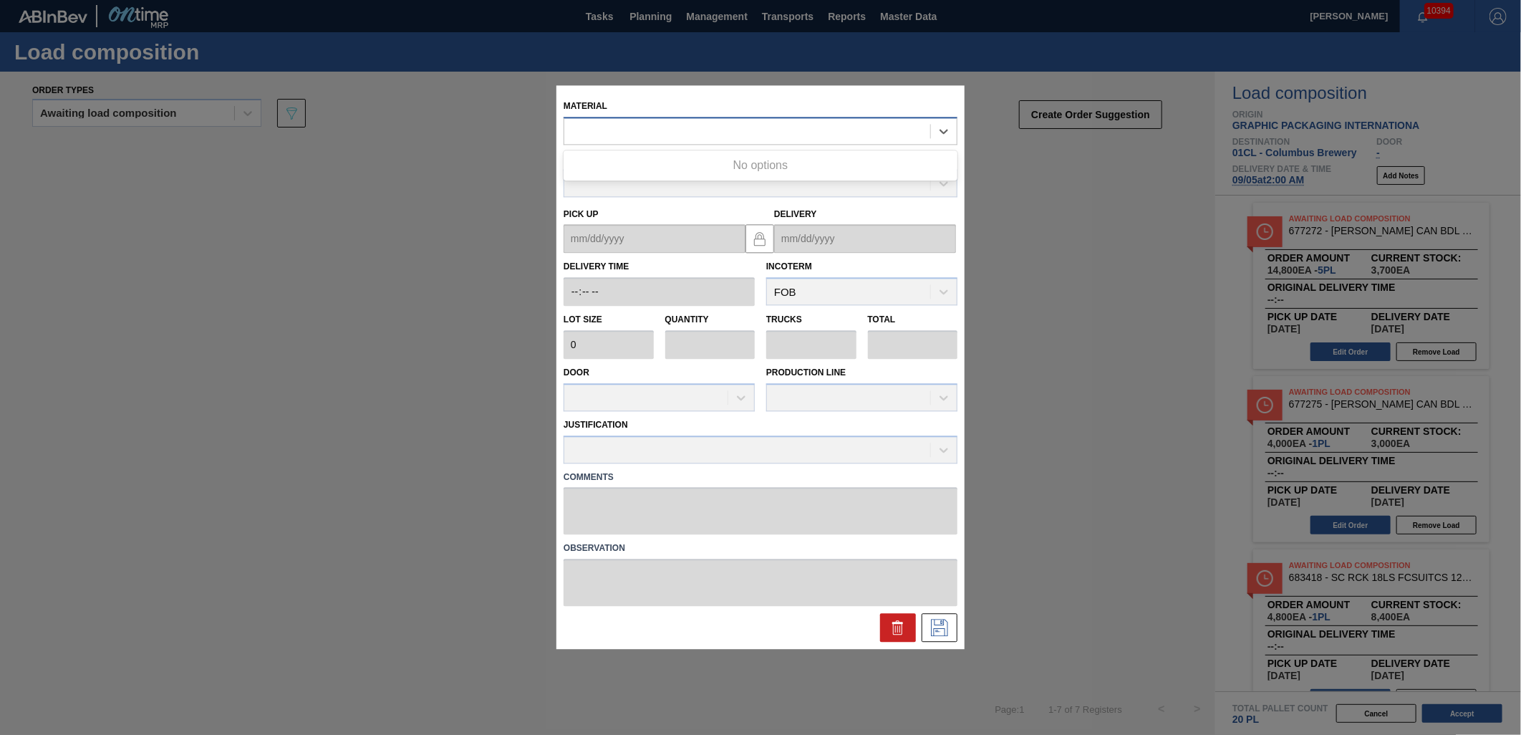
click at [728, 124] on div at bounding box center [747, 131] width 366 height 21
type input "615529"
click at [742, 152] on div "000000000000615529 - CARR BOT BDL 16OZ NFL-LIONS AL BOT 20/16" at bounding box center [760, 166] width 394 height 32
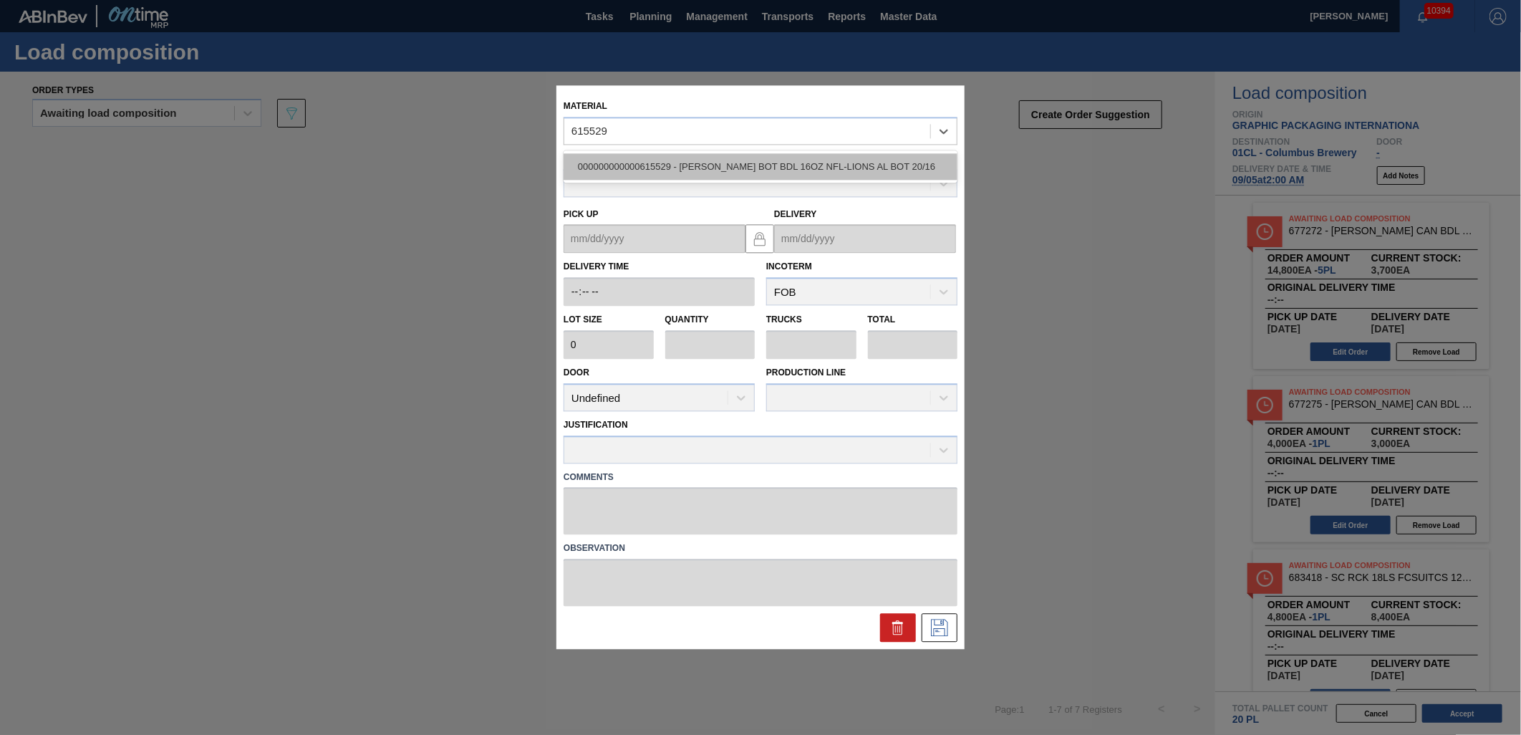
click at [739, 159] on div "000000000000615529 - CARR BOT BDL 16OZ NFL-LIONS AL BOT 20/16" at bounding box center [760, 166] width 394 height 26
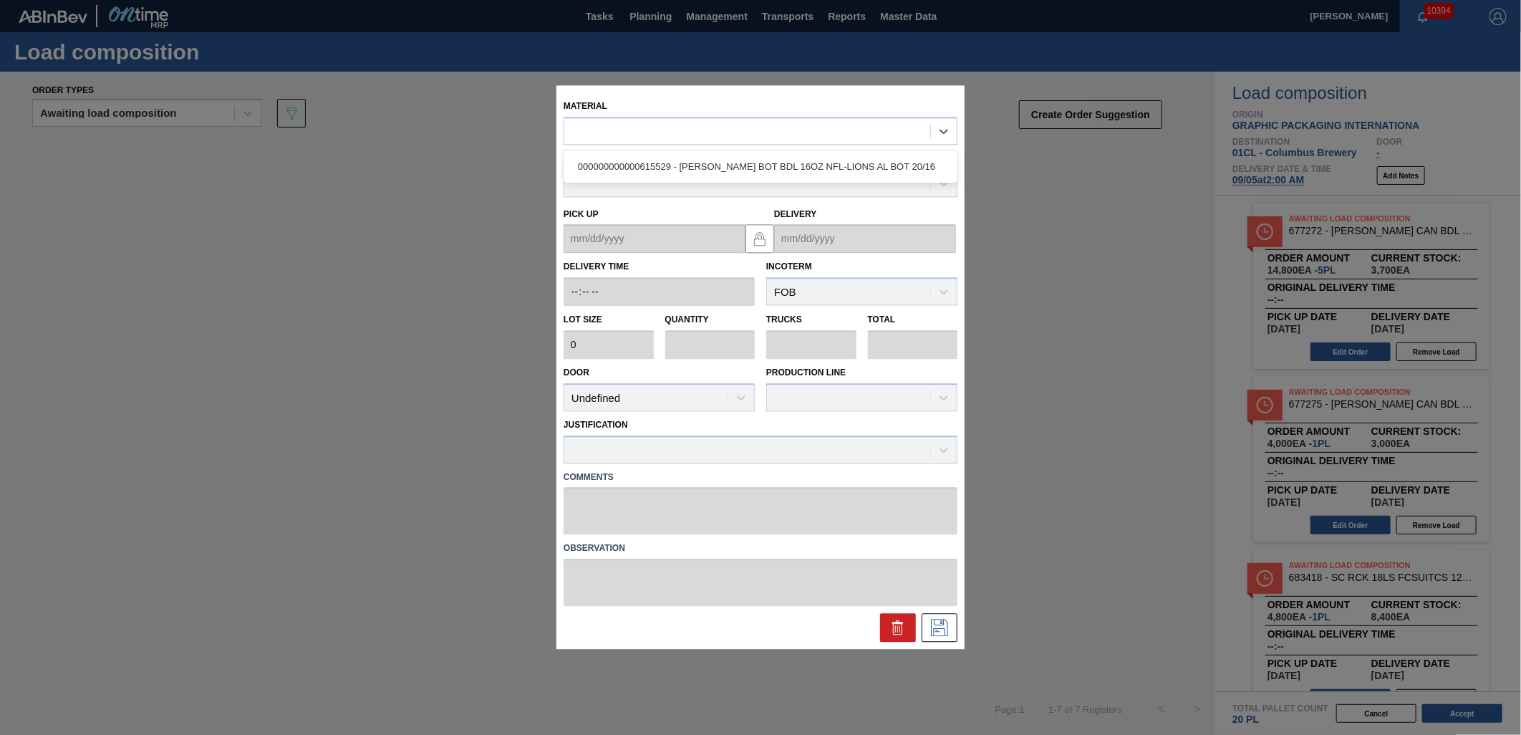
type input "2,040"
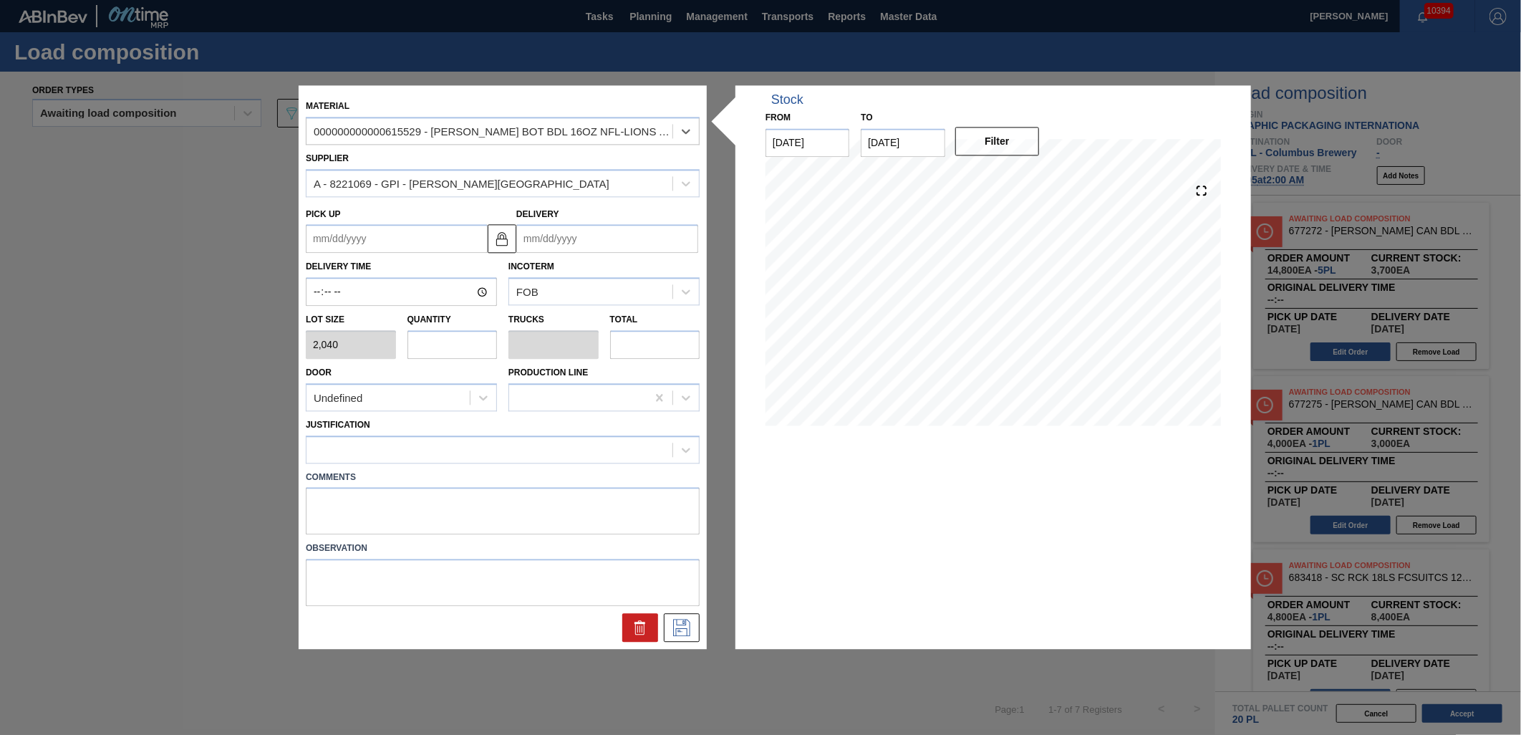
click at [620, 231] on input "Delivery" at bounding box center [607, 239] width 182 height 29
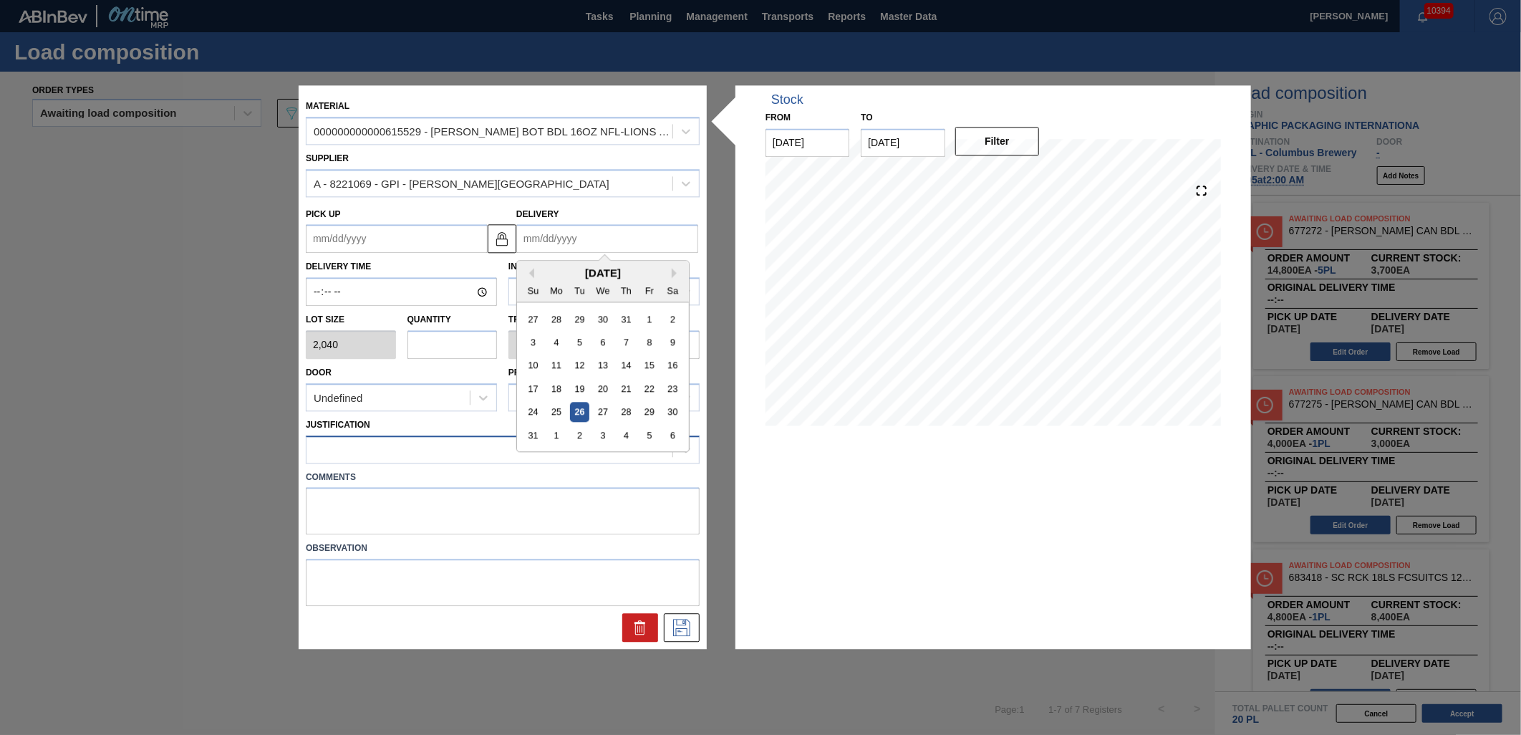
drag, startPoint x: 621, startPoint y: 435, endPoint x: 604, endPoint y: 434, distance: 16.5
click at [619, 435] on div "4" at bounding box center [625, 435] width 19 height 19
type up "[DATE]"
type input "[DATE]"
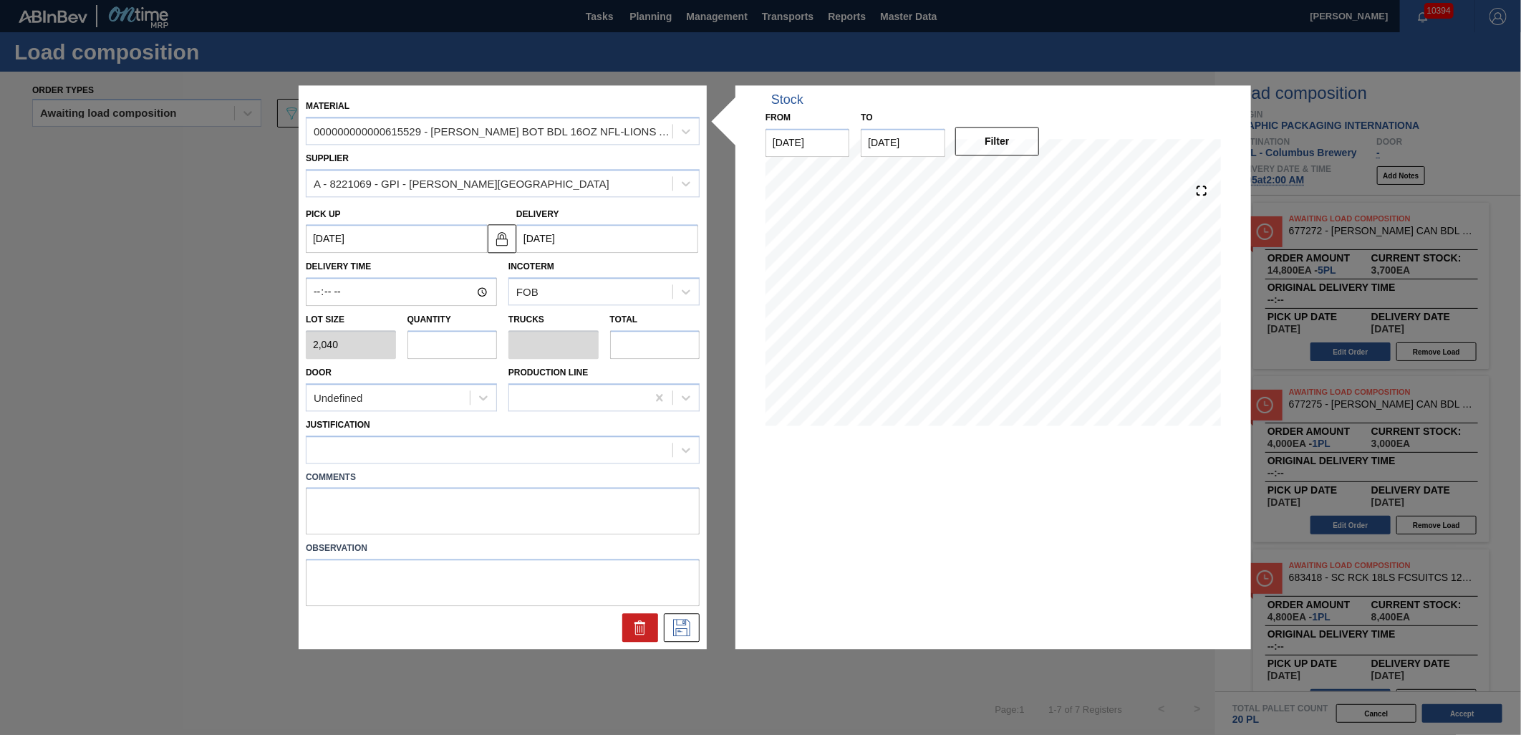
click at [447, 348] on input "text" at bounding box center [452, 344] width 90 height 29
type input "1"
click at [583, 442] on div at bounding box center [489, 449] width 366 height 21
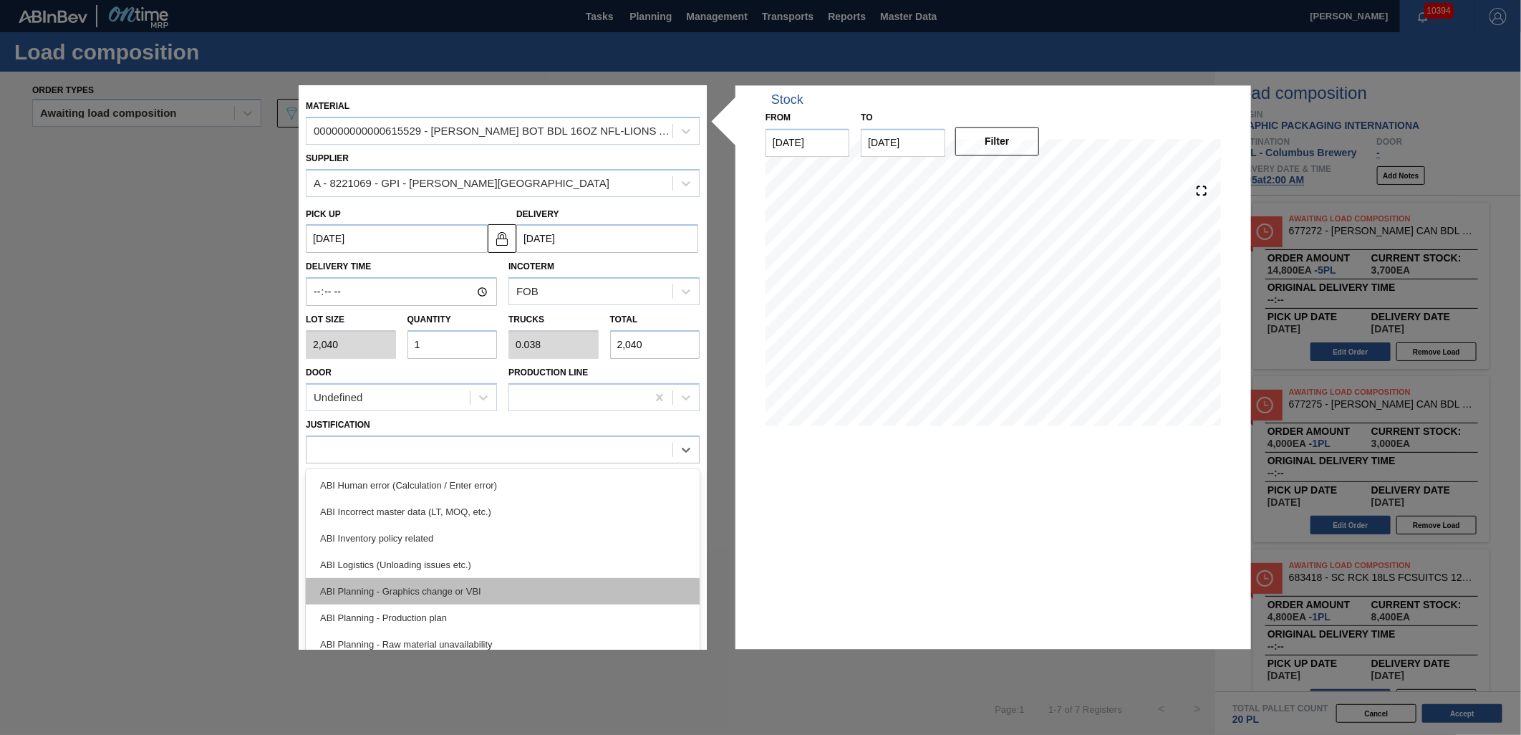
click at [558, 583] on div "ABI Planning - Graphics change or VBI" at bounding box center [503, 591] width 394 height 26
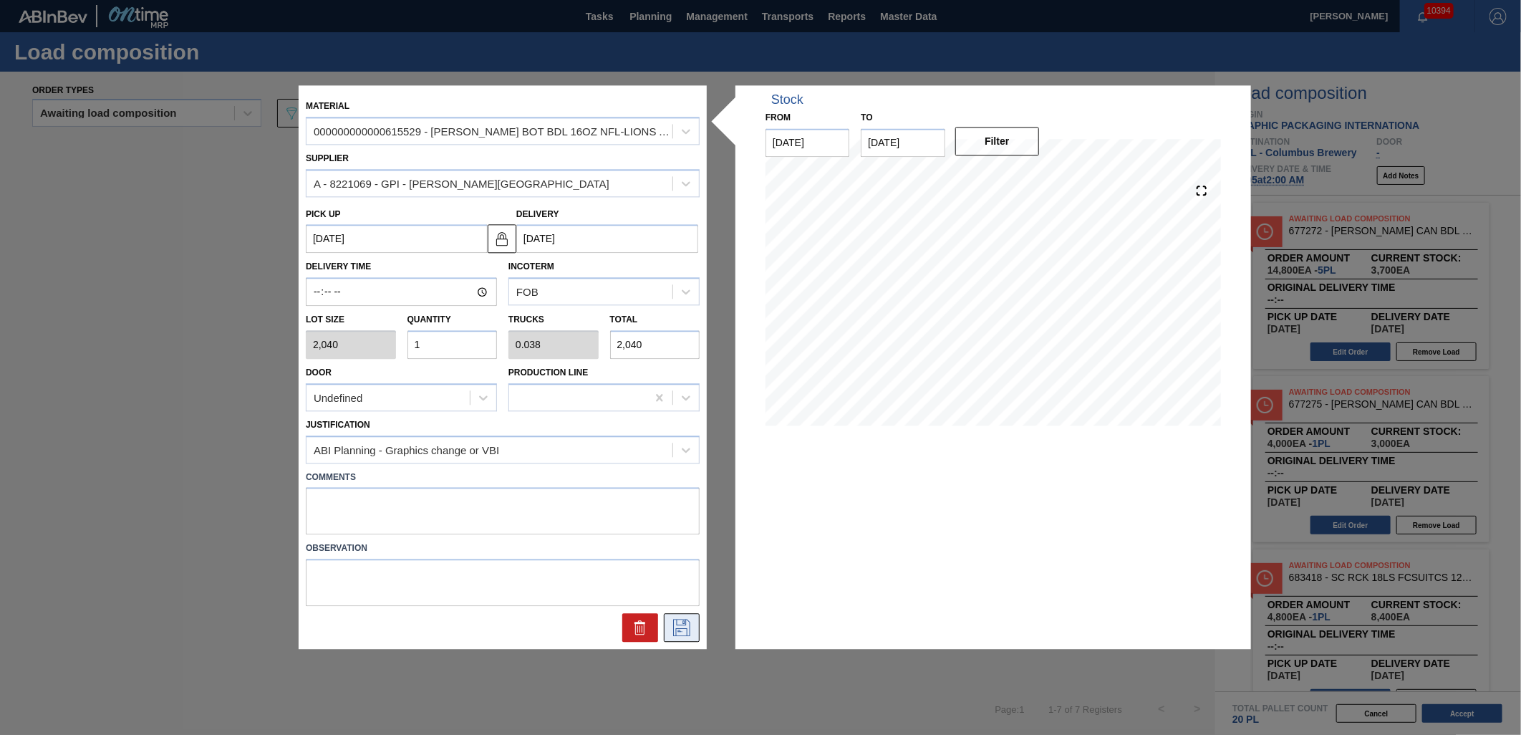
click at [678, 621] on icon at bounding box center [681, 627] width 23 height 17
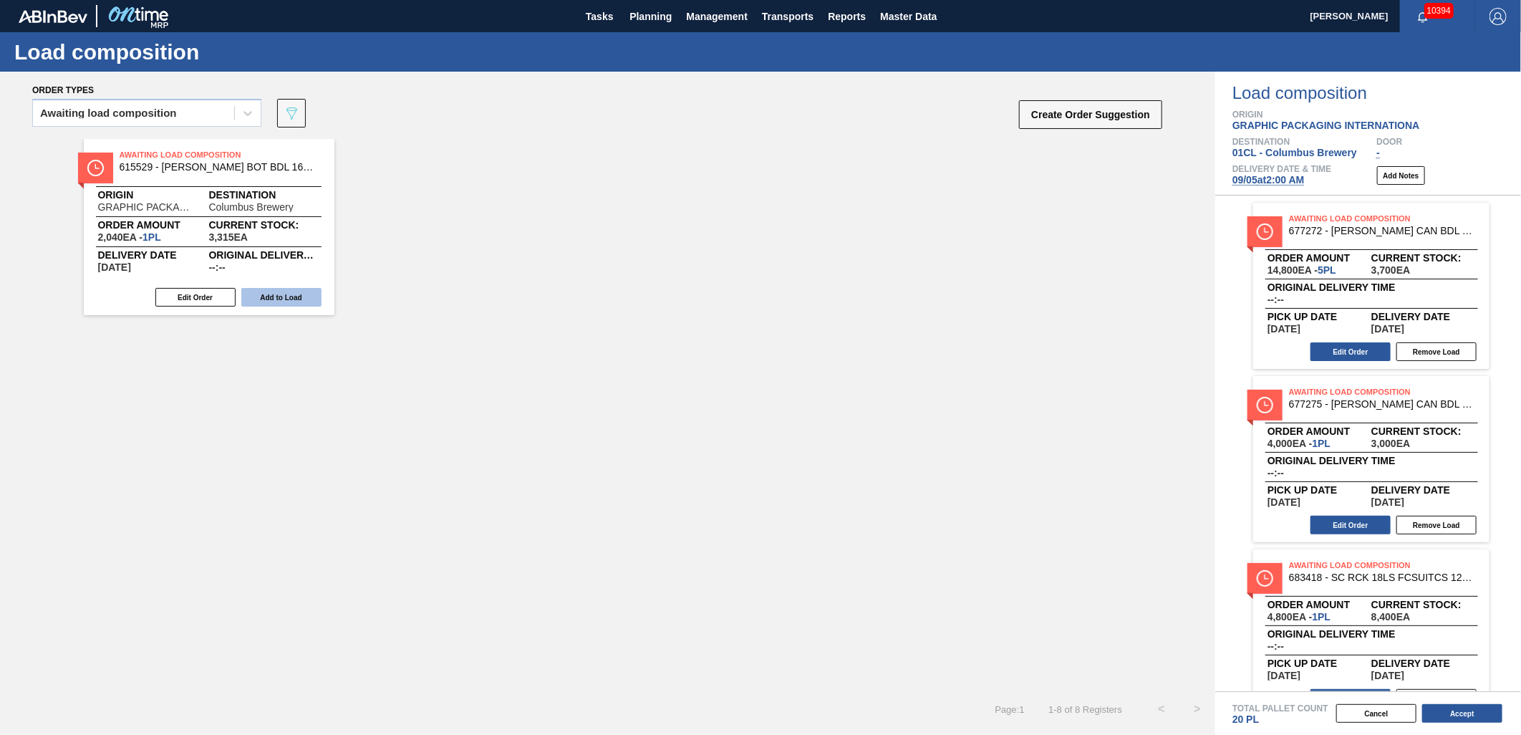
click at [299, 299] on button "Add to Load" at bounding box center [281, 297] width 80 height 19
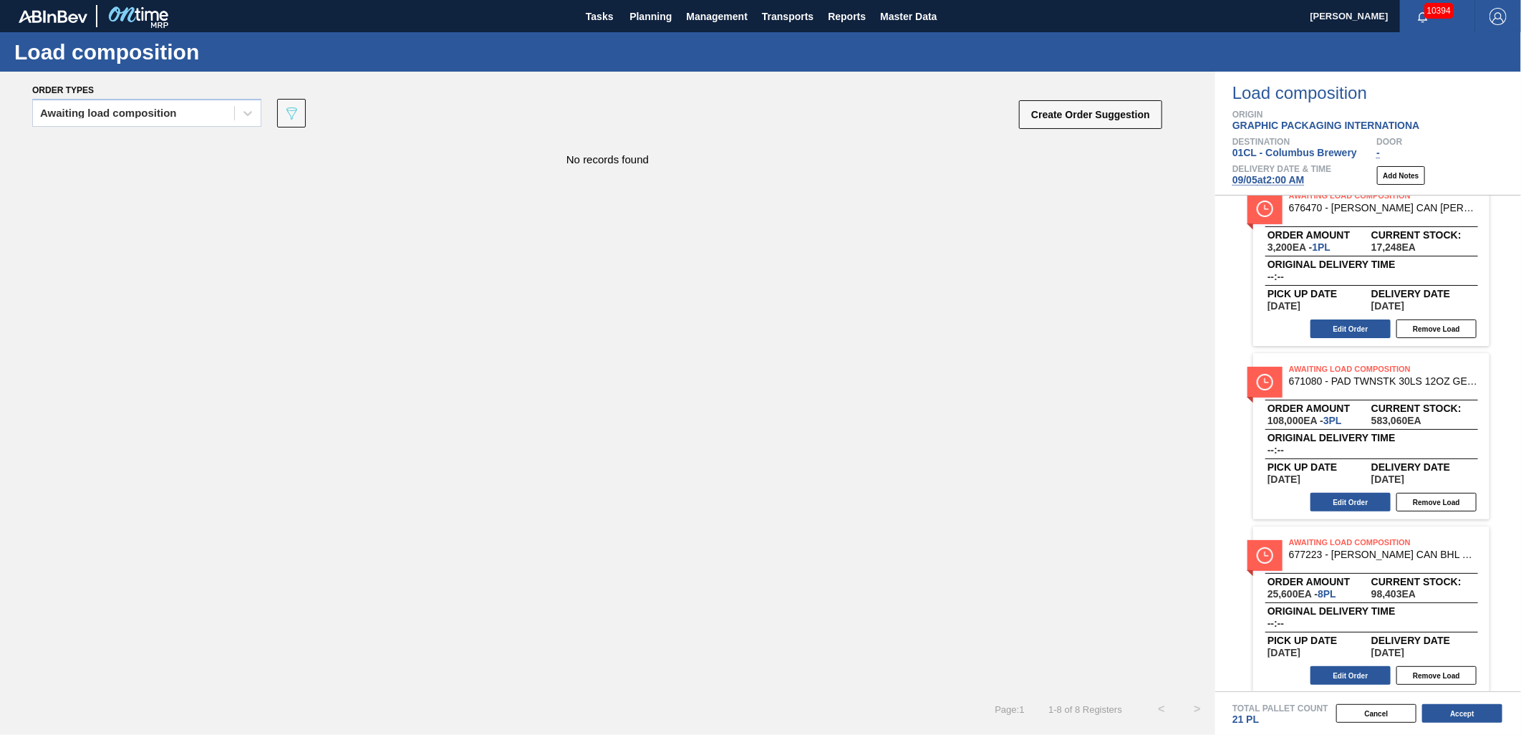
scroll to position [795, 0]
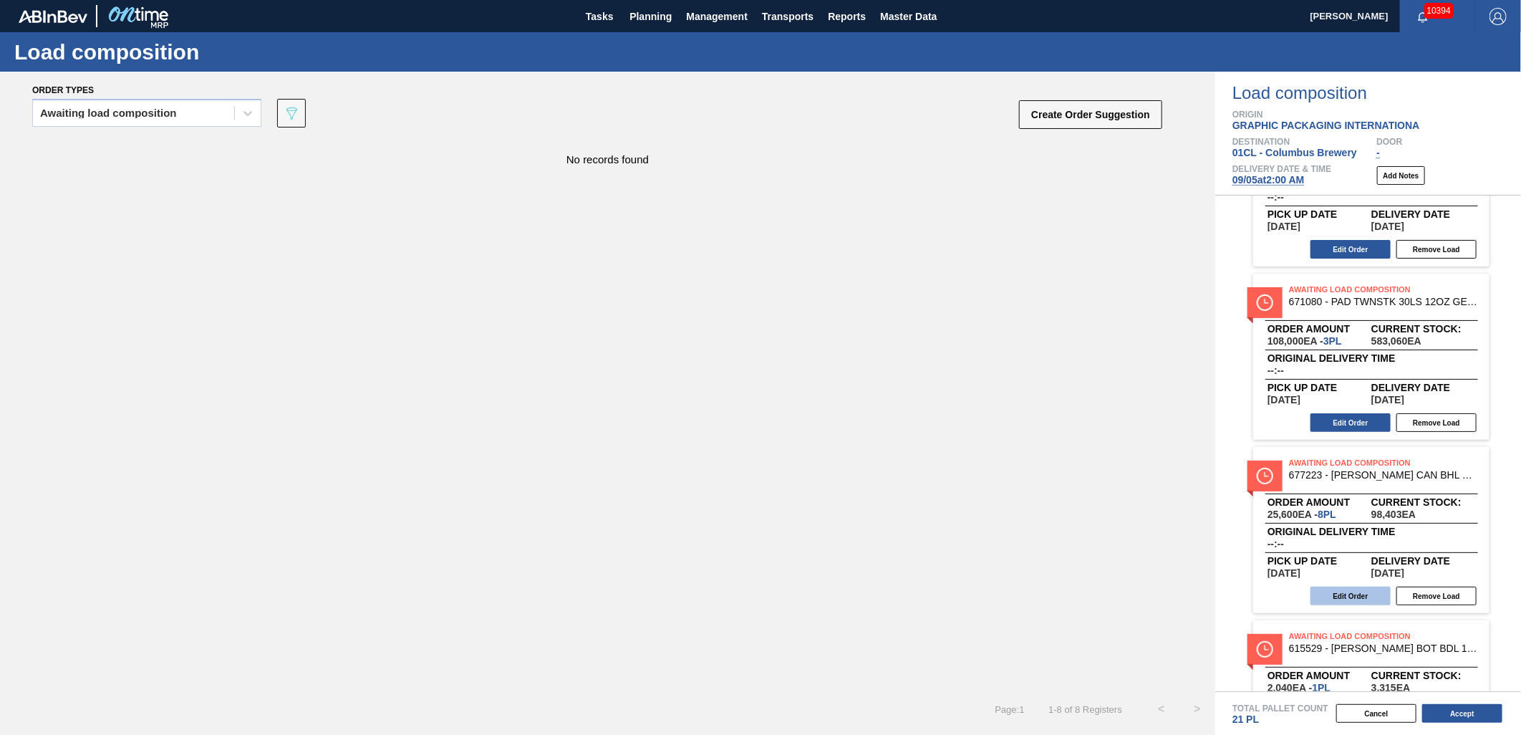
click at [1334, 596] on button "Edit Order" at bounding box center [1350, 595] width 80 height 19
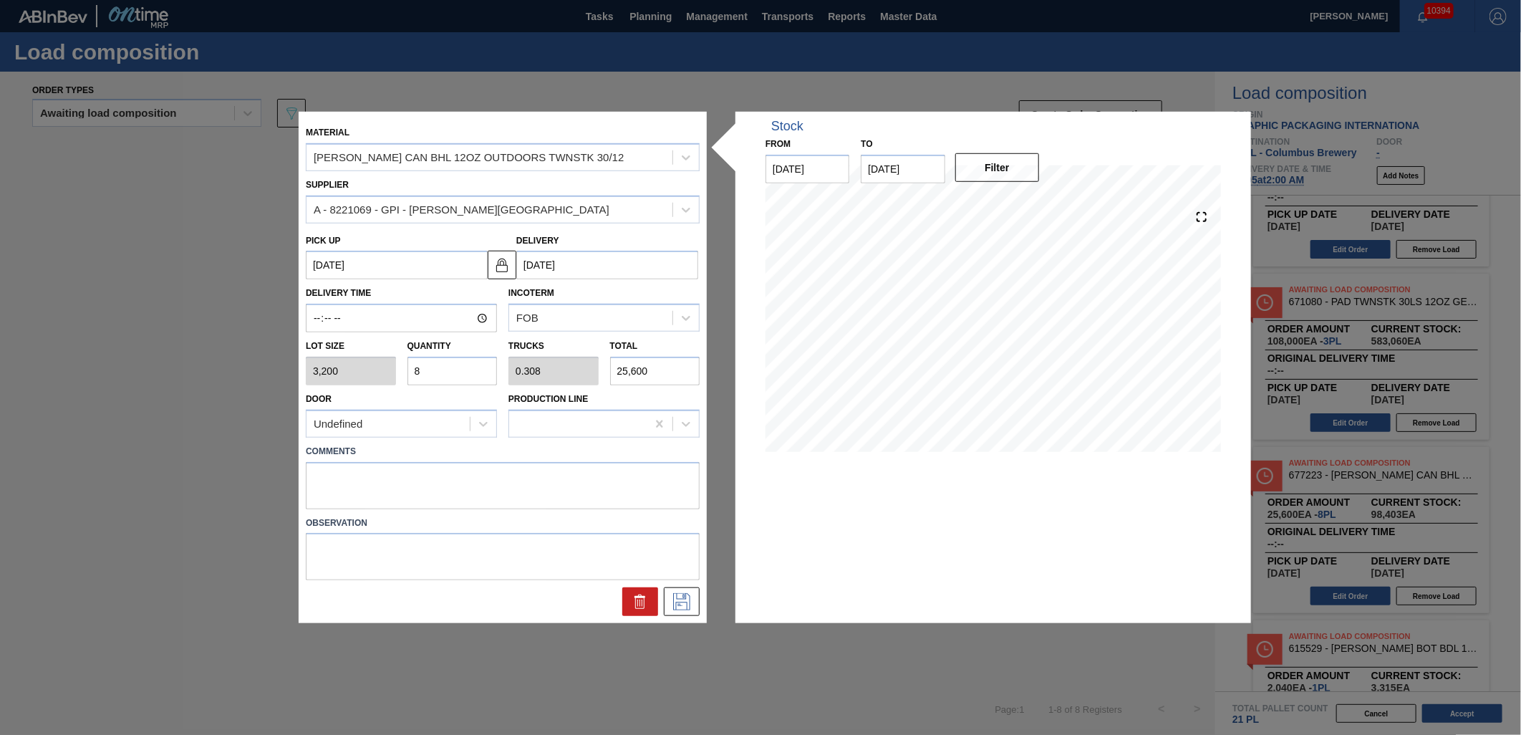
click at [452, 359] on input "8" at bounding box center [452, 371] width 90 height 29
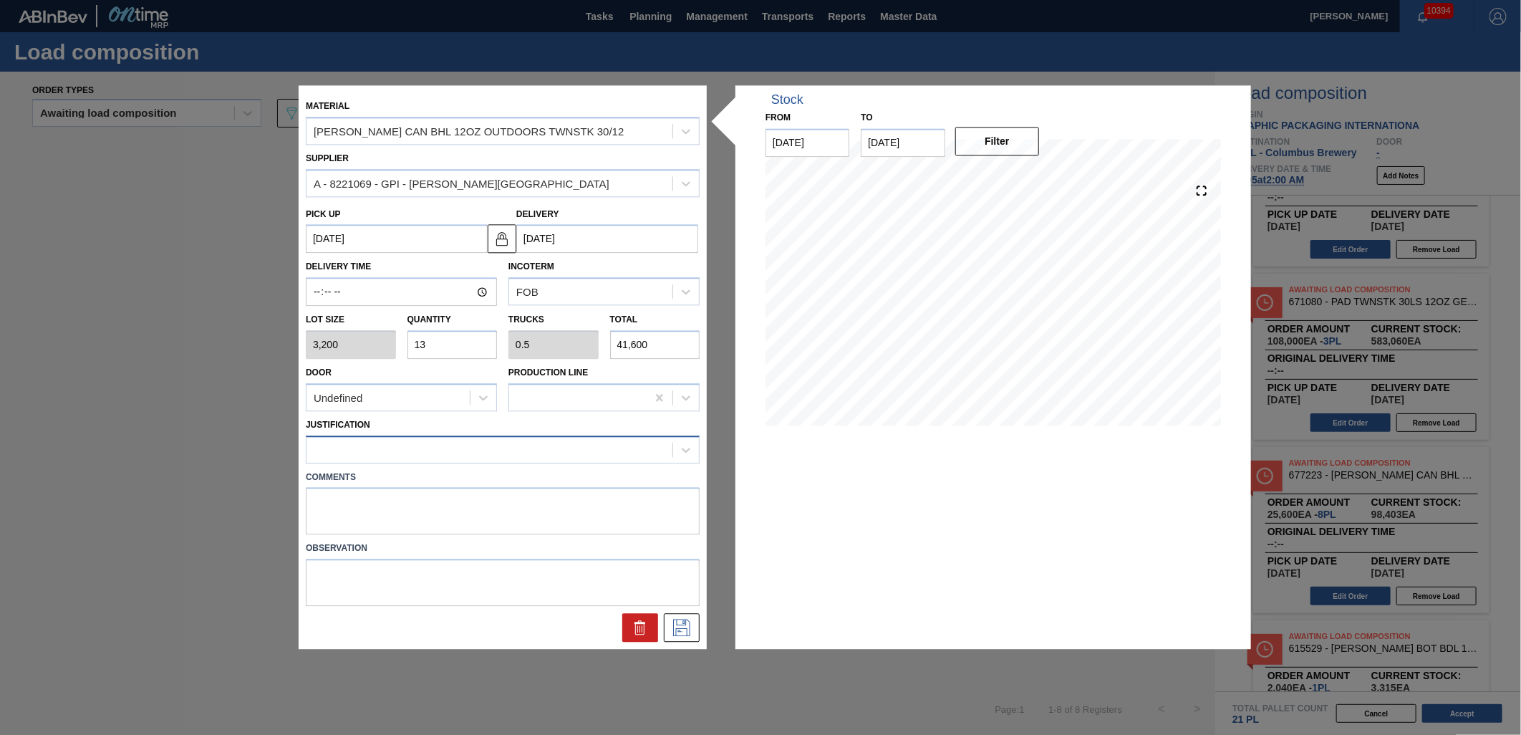
click at [510, 445] on div at bounding box center [489, 449] width 366 height 21
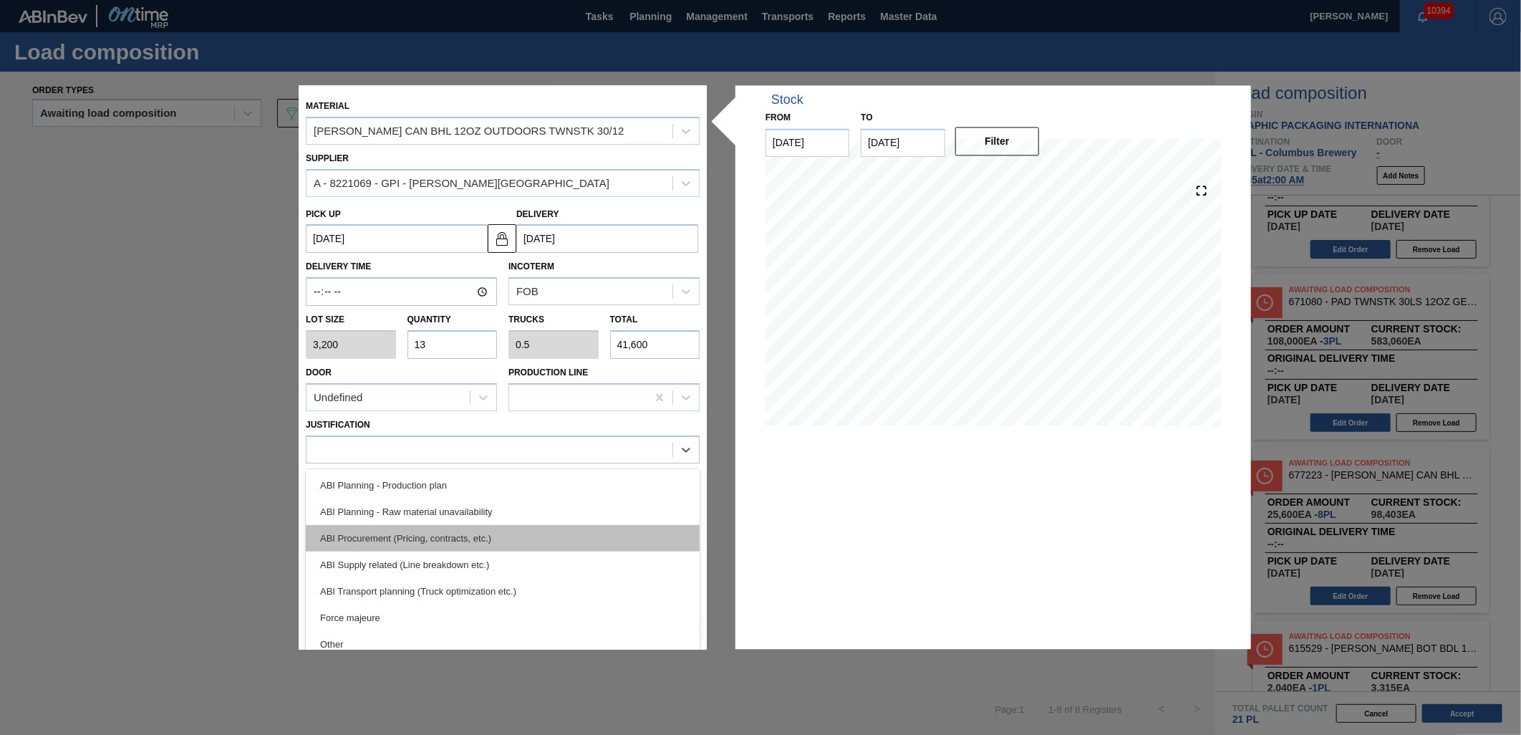
scroll to position [159, 0]
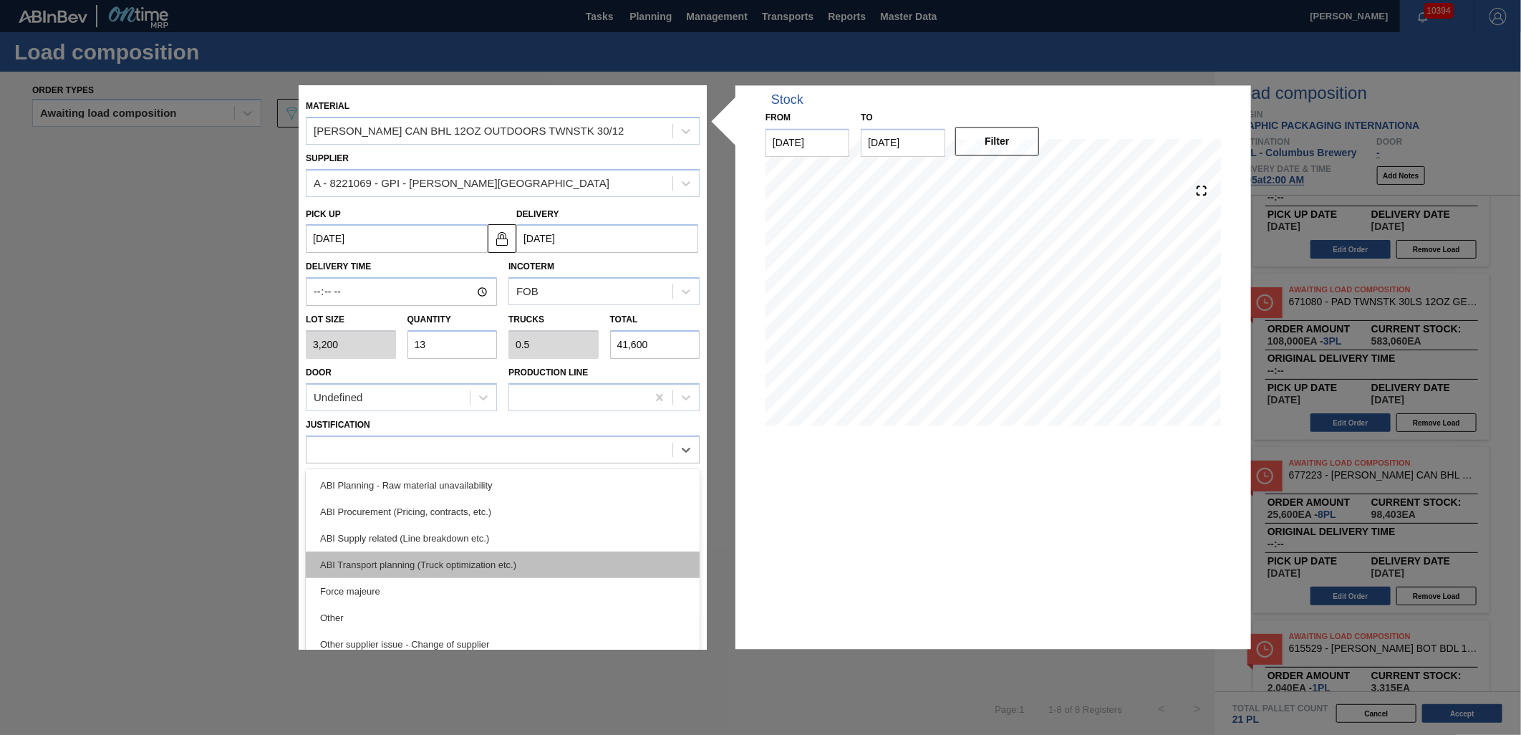
click at [510, 563] on div "ABI Transport planning (Truck optimization etc.)" at bounding box center [503, 564] width 394 height 26
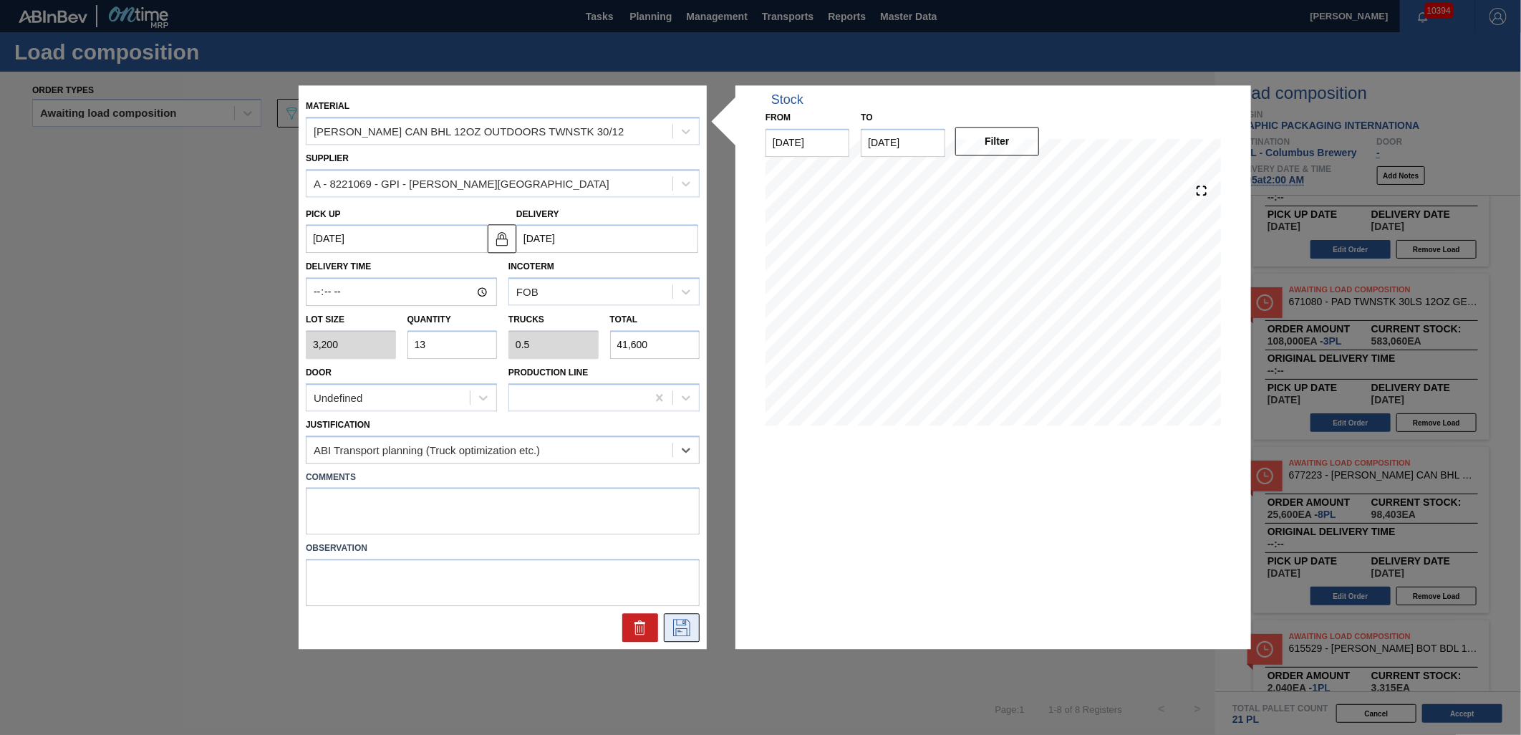
click at [680, 620] on icon at bounding box center [681, 627] width 23 height 17
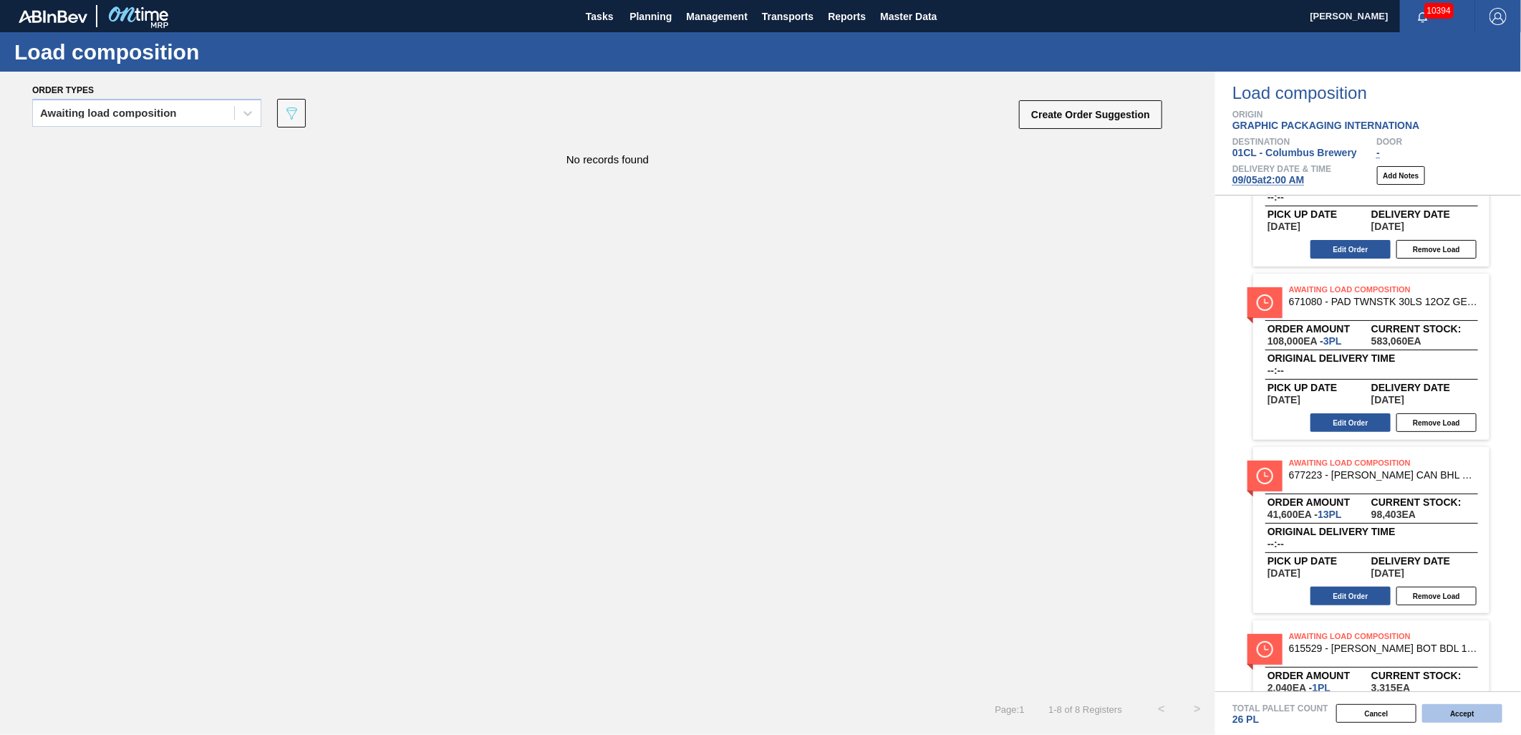
click at [1482, 714] on button "Accept" at bounding box center [1462, 713] width 80 height 19
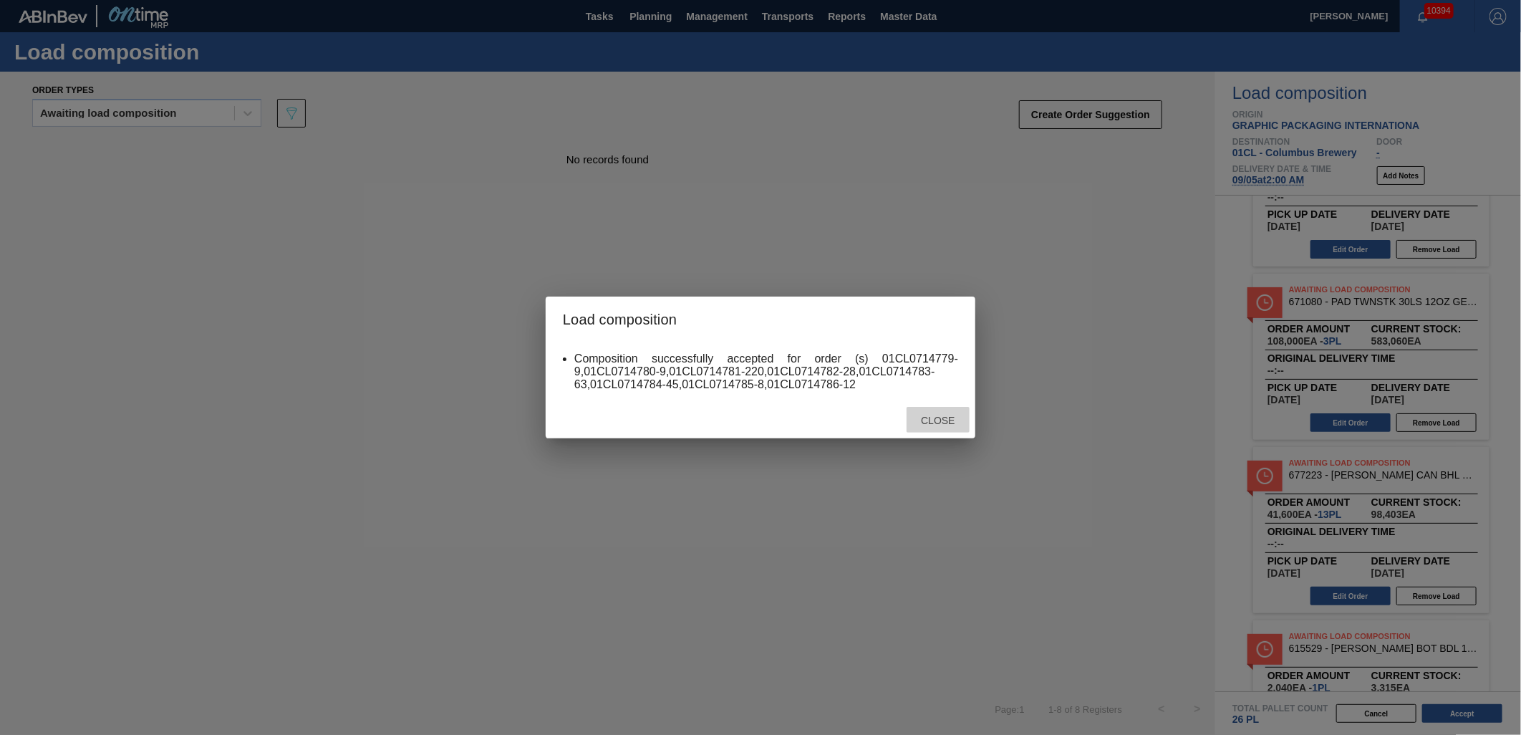
click at [943, 413] on div "Close" at bounding box center [937, 420] width 63 height 26
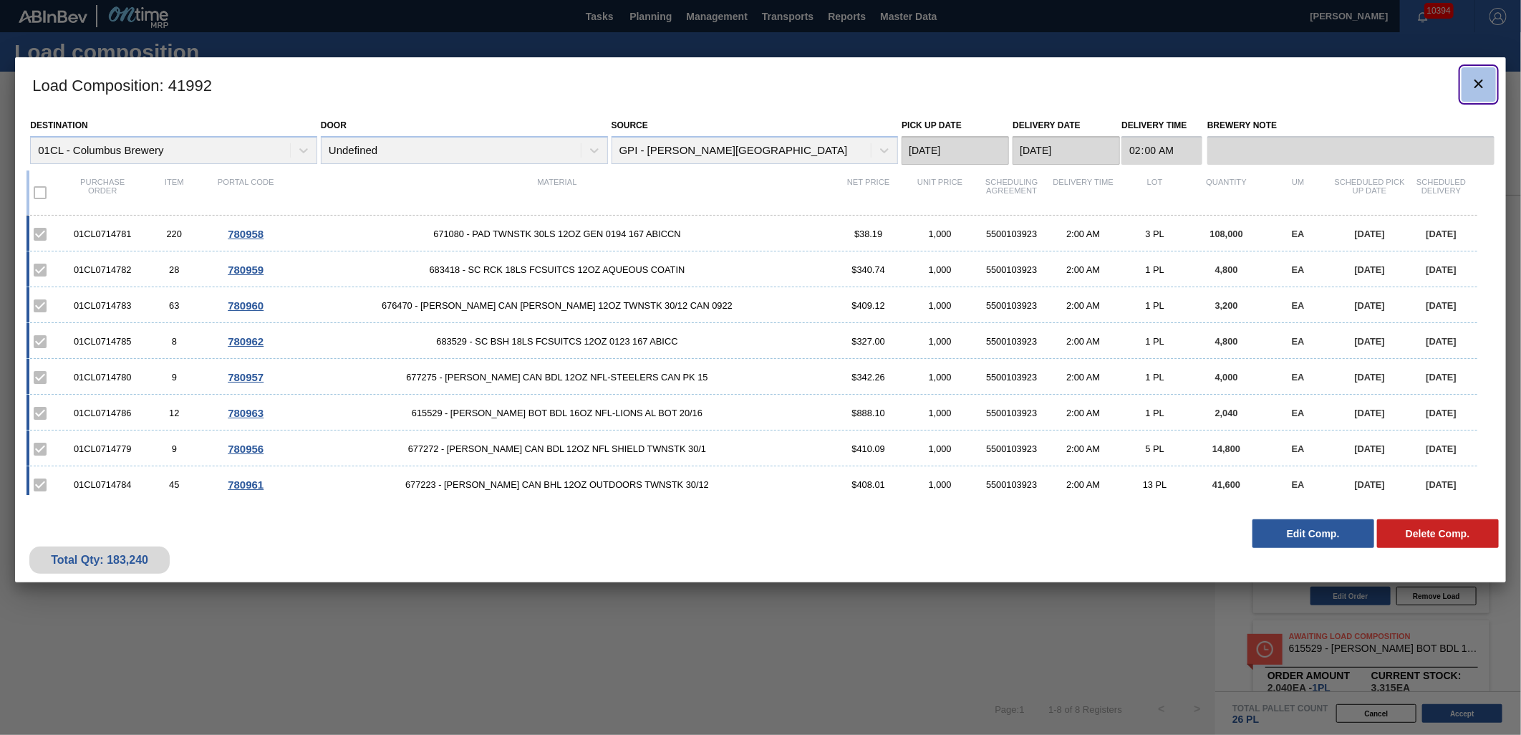
click at [1478, 80] on icon "botão de ícone" at bounding box center [1478, 83] width 17 height 17
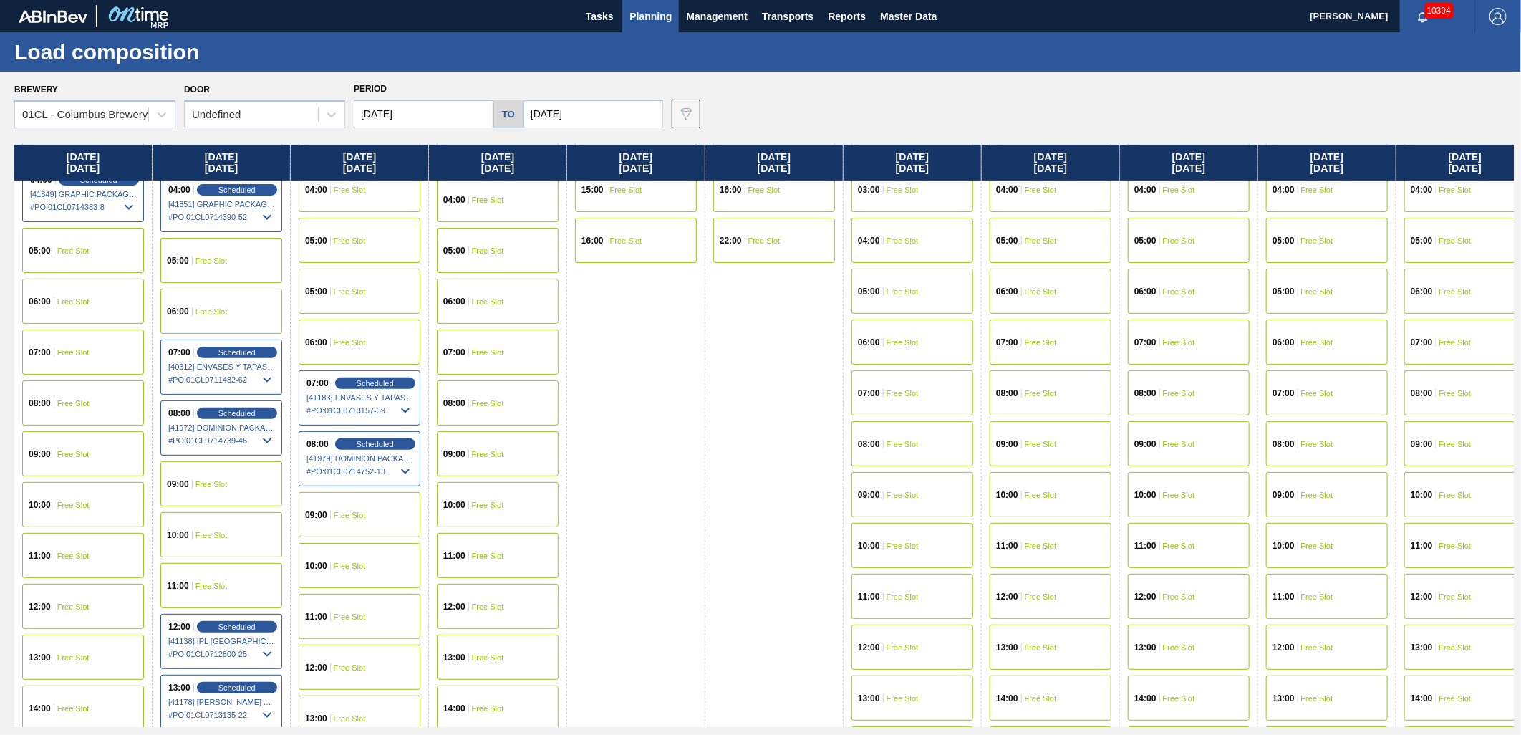
scroll to position [318, 0]
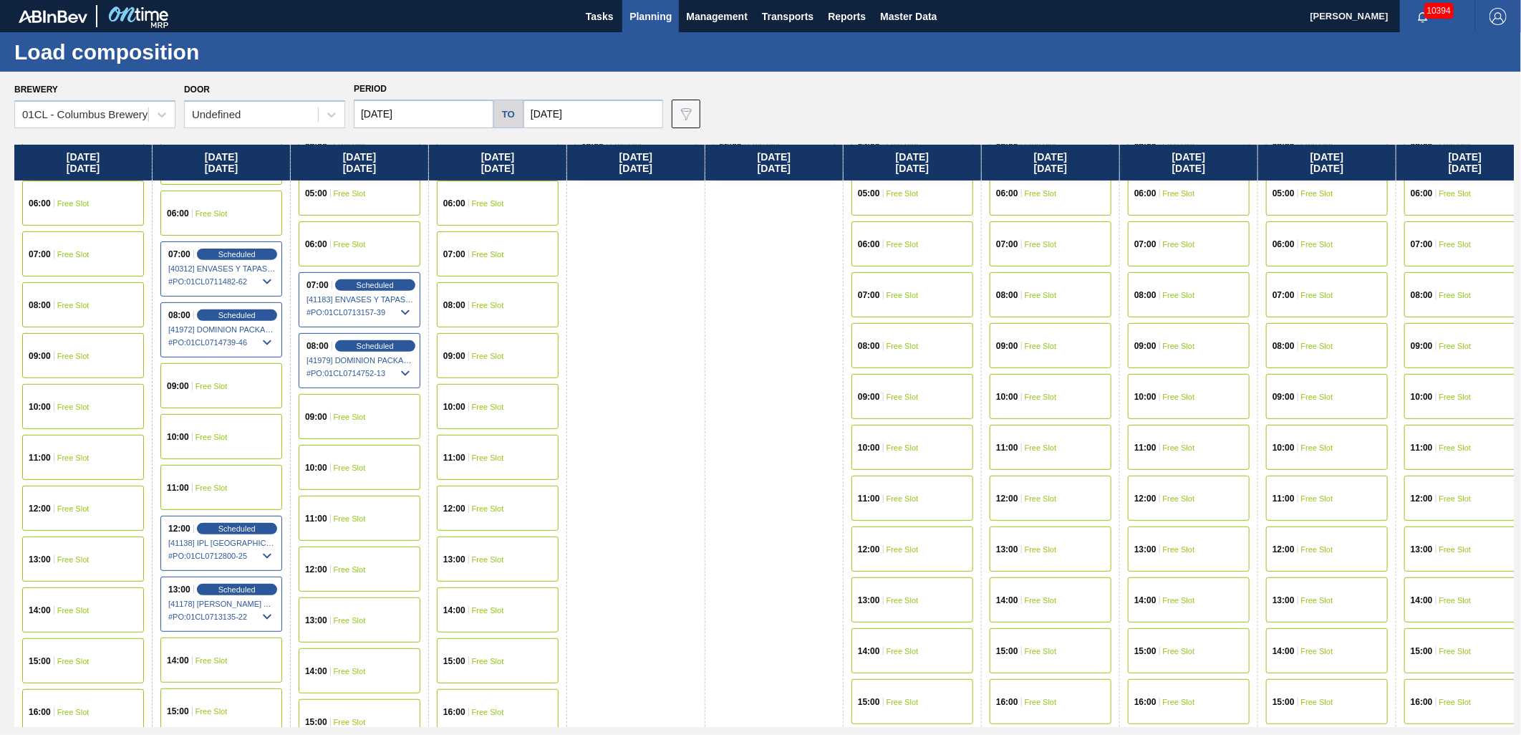
click at [215, 492] on div "11:00 Free Slot" at bounding box center [221, 487] width 122 height 45
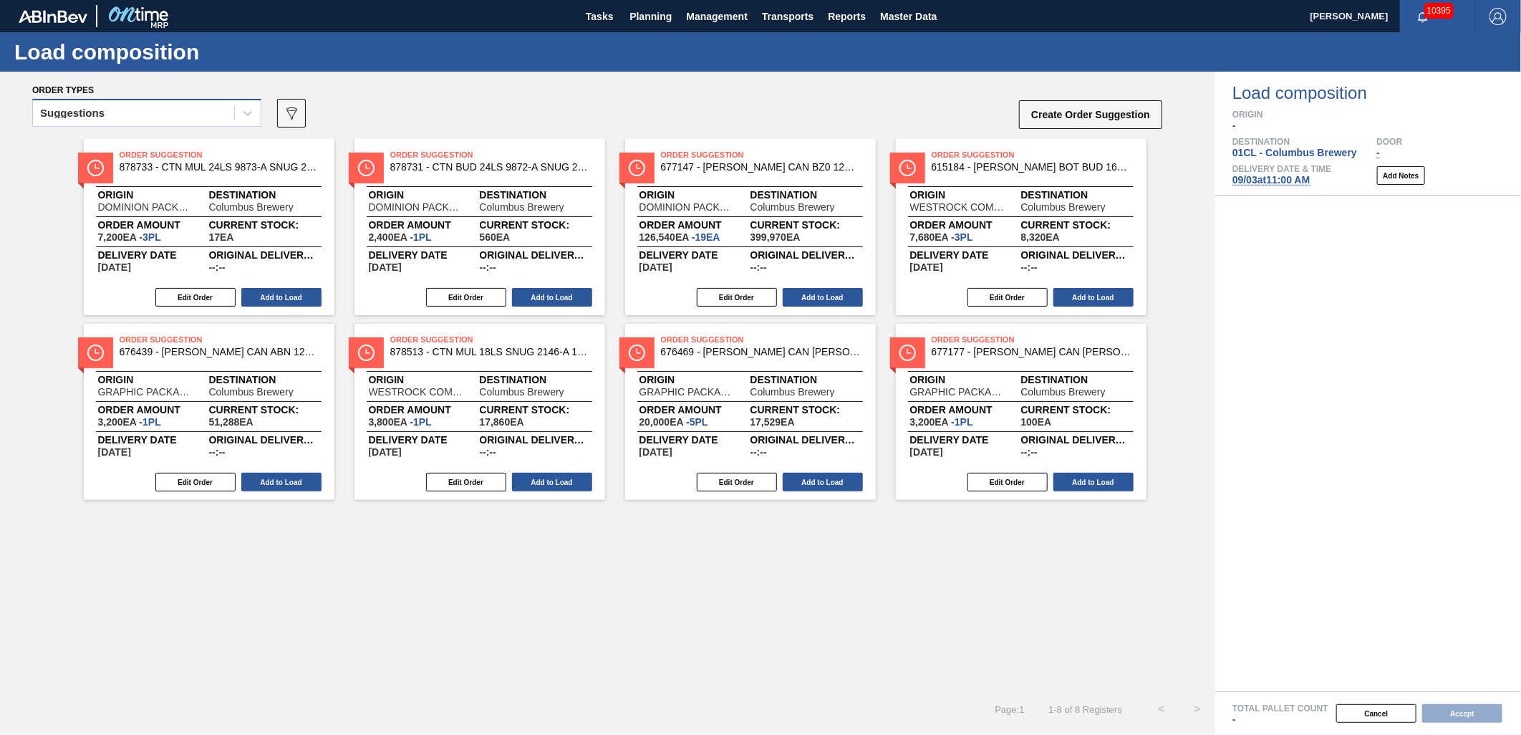
click at [202, 108] on div "Suggestions" at bounding box center [133, 113] width 201 height 21
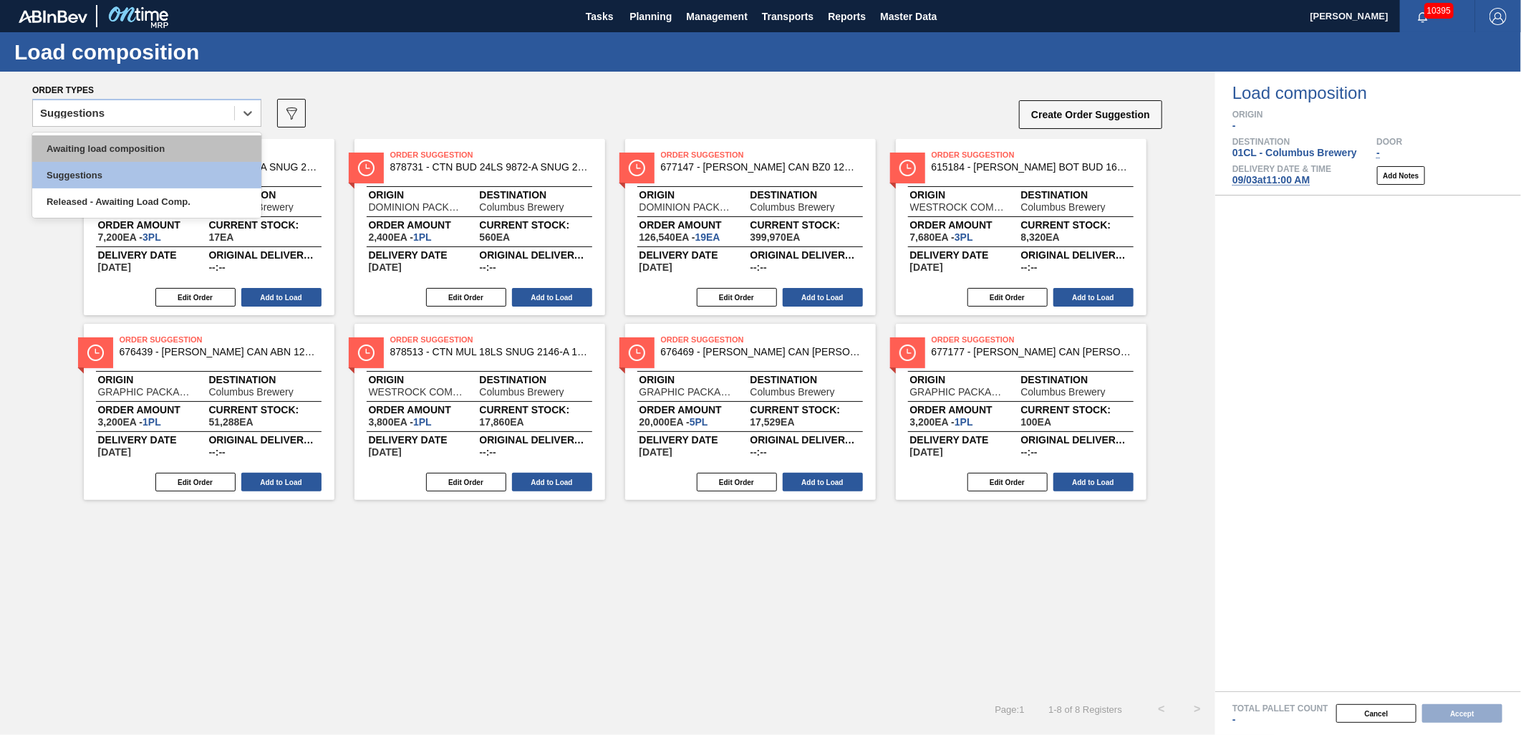
click at [141, 140] on div "Awaiting load composition" at bounding box center [146, 148] width 229 height 26
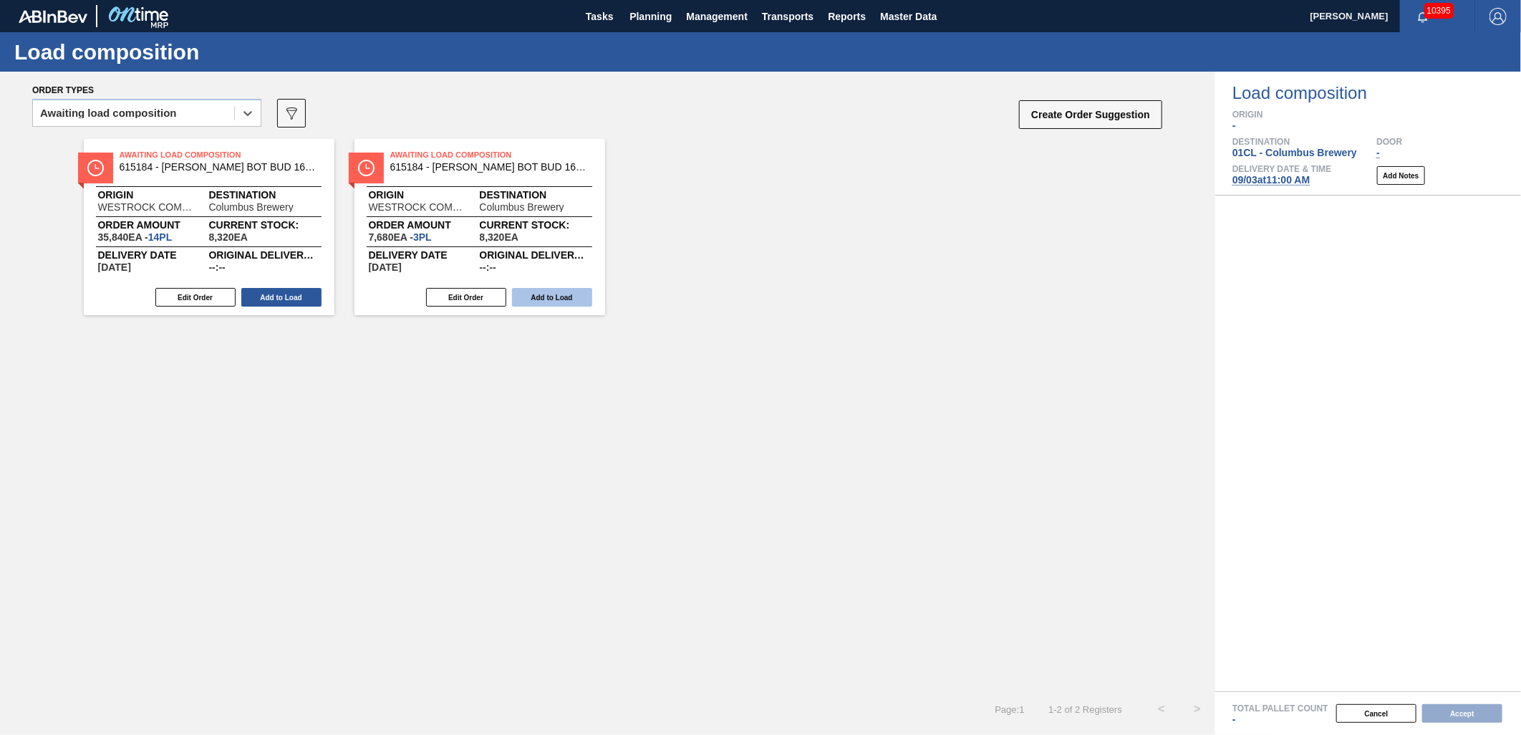
click at [557, 299] on button "Add to Load" at bounding box center [552, 297] width 80 height 19
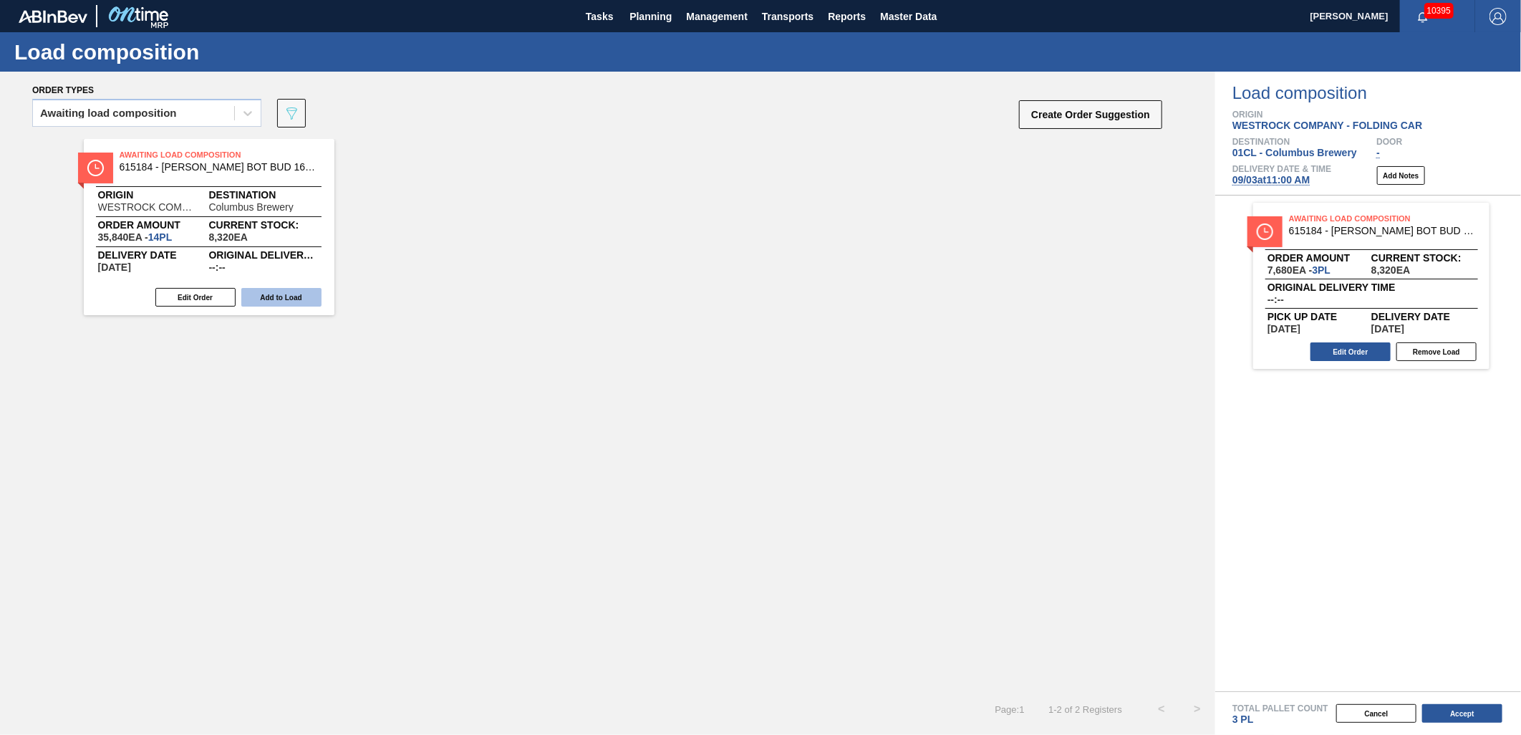
click at [277, 299] on button "Add to Load" at bounding box center [281, 297] width 80 height 19
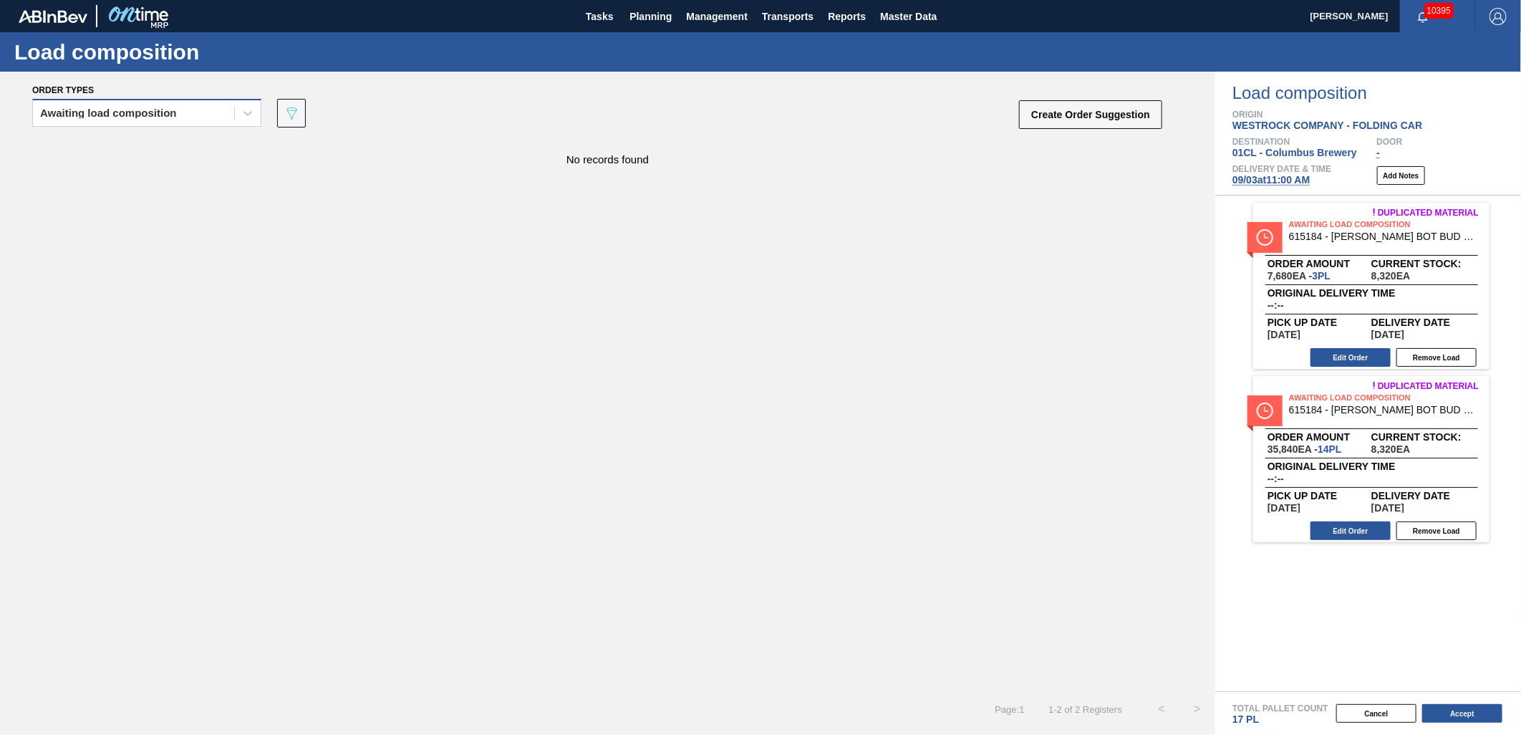
click at [203, 104] on div "Awaiting load composition" at bounding box center [133, 113] width 201 height 21
click at [180, 149] on div "Awaiting load composition" at bounding box center [146, 148] width 229 height 26
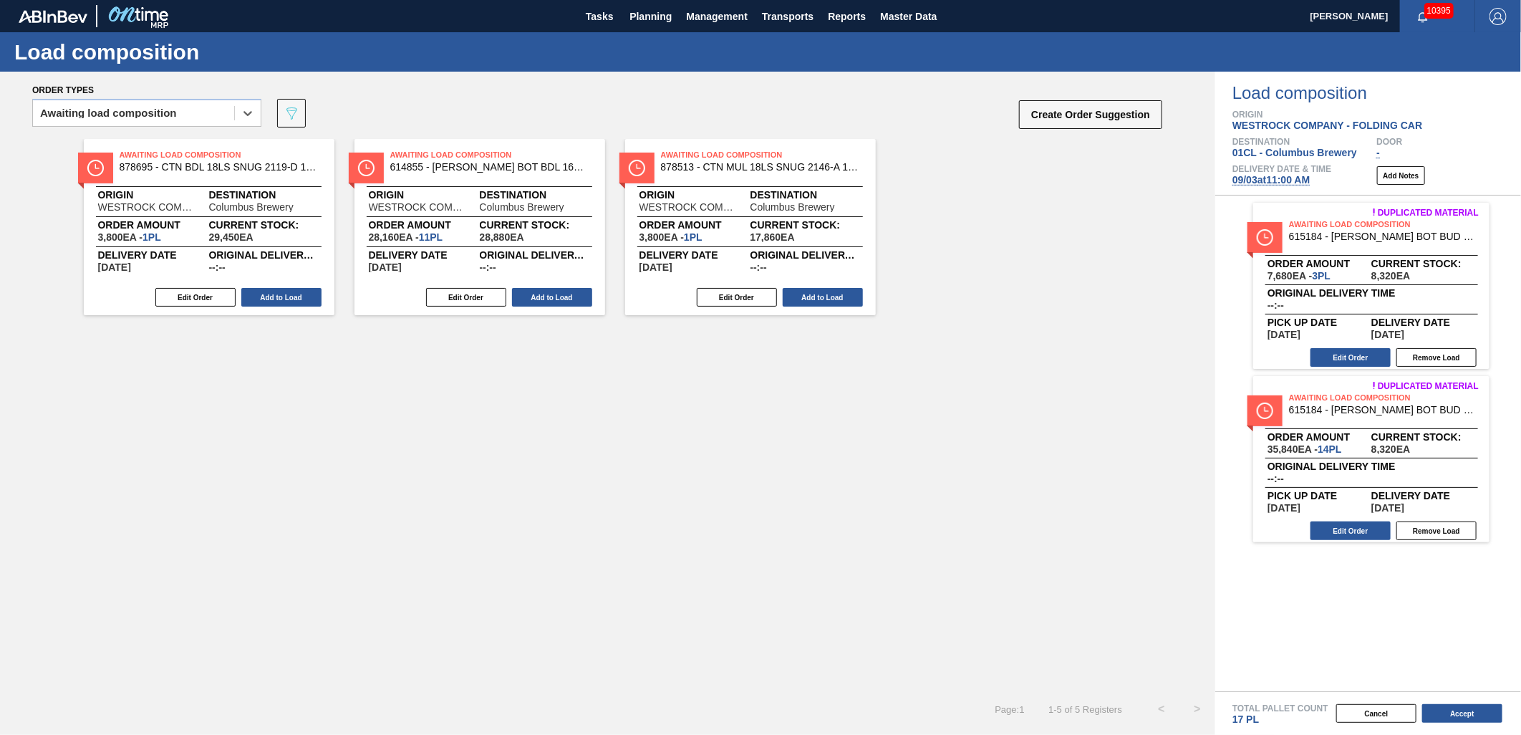
click at [813, 299] on button "Add to Load" at bounding box center [822, 297] width 80 height 19
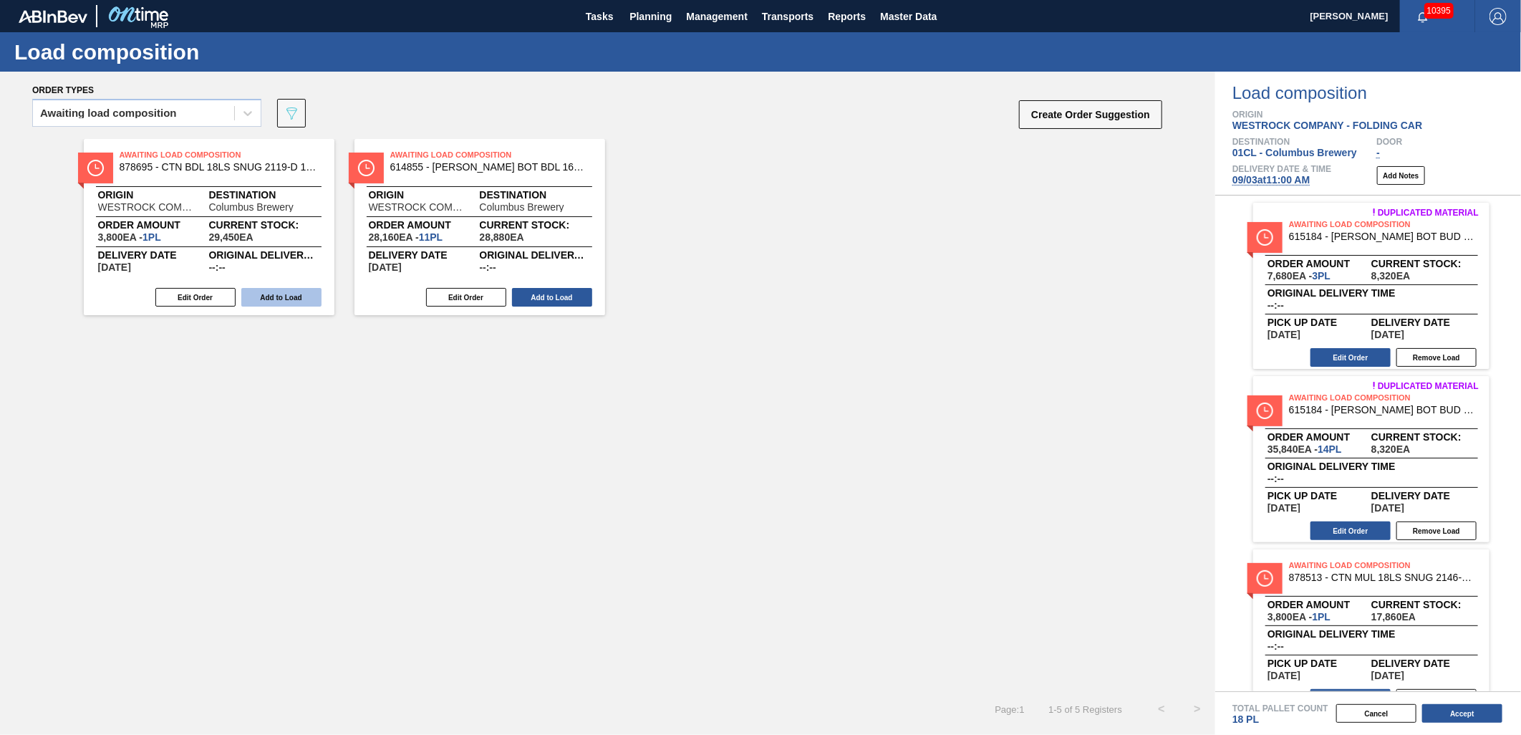
click at [292, 301] on button "Add to Load" at bounding box center [281, 297] width 80 height 19
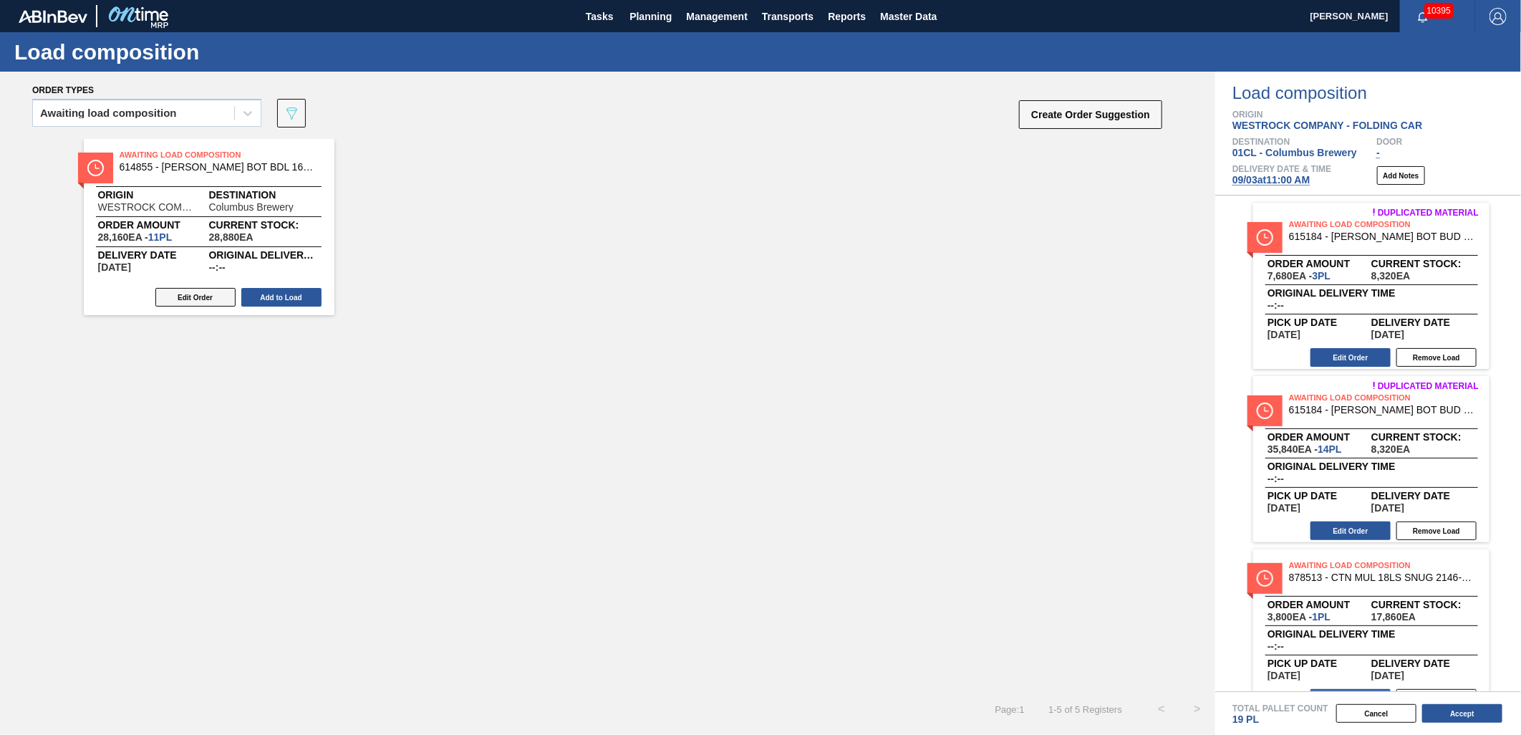
click at [213, 302] on button "Edit Order" at bounding box center [195, 297] width 80 height 19
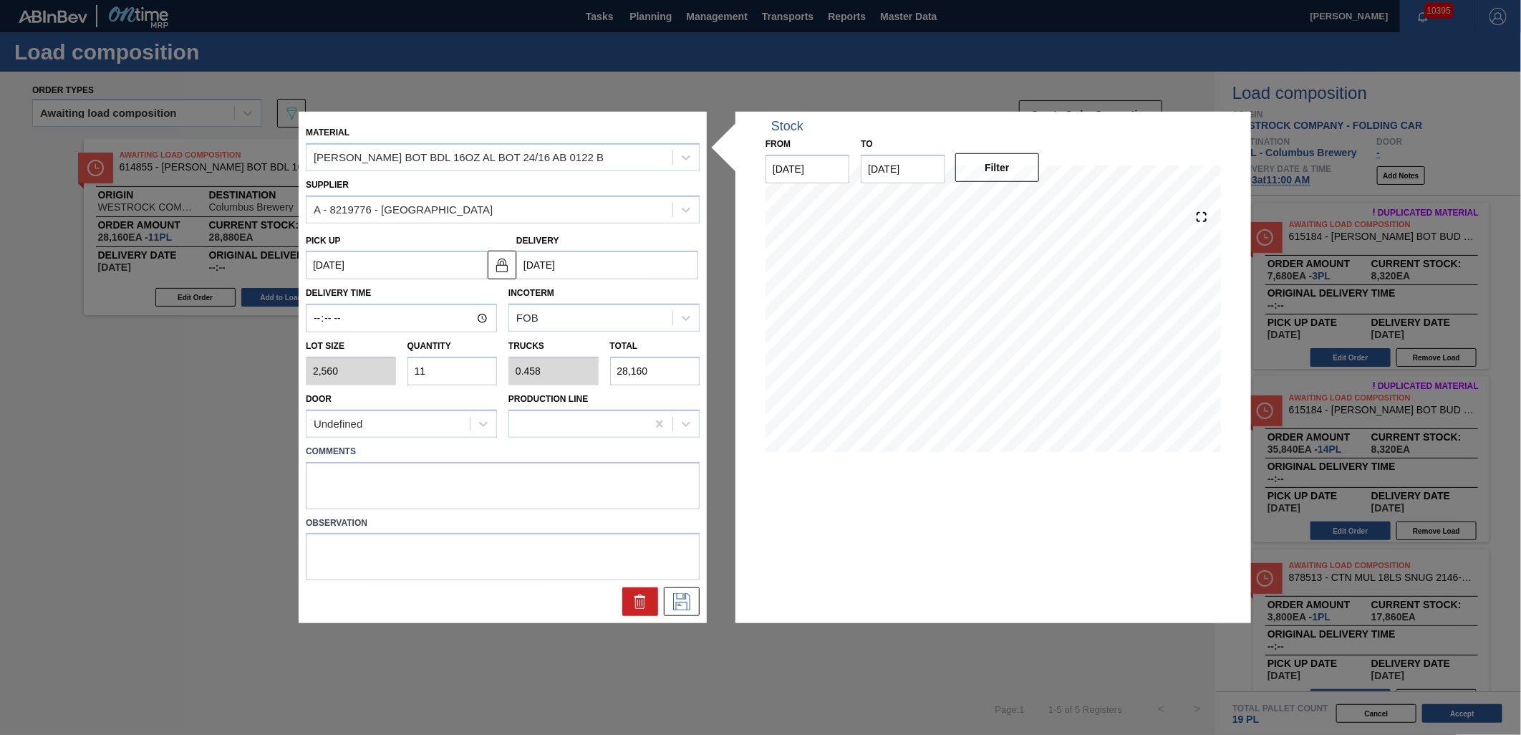
click at [474, 377] on input "11" at bounding box center [452, 371] width 90 height 29
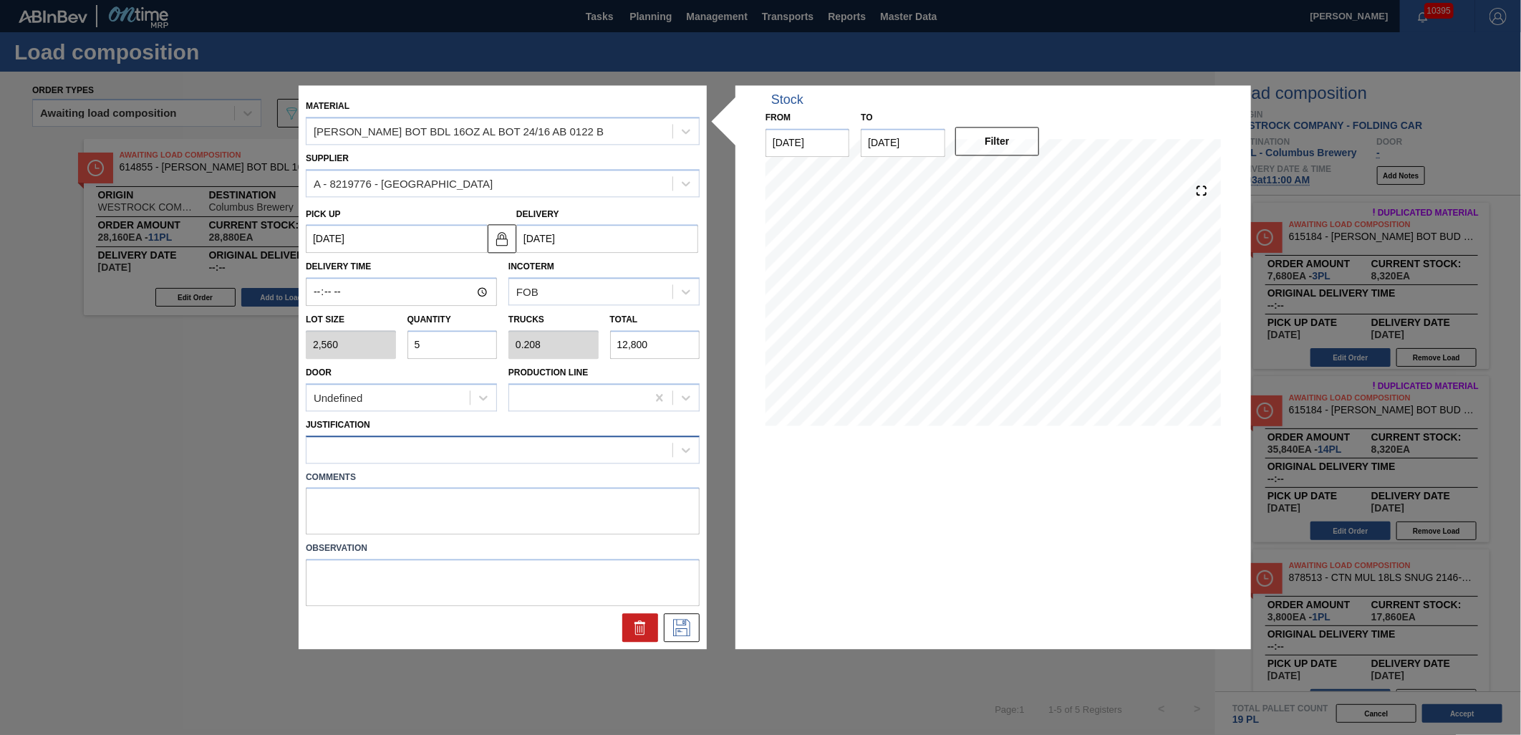
click at [430, 449] on div at bounding box center [489, 449] width 366 height 21
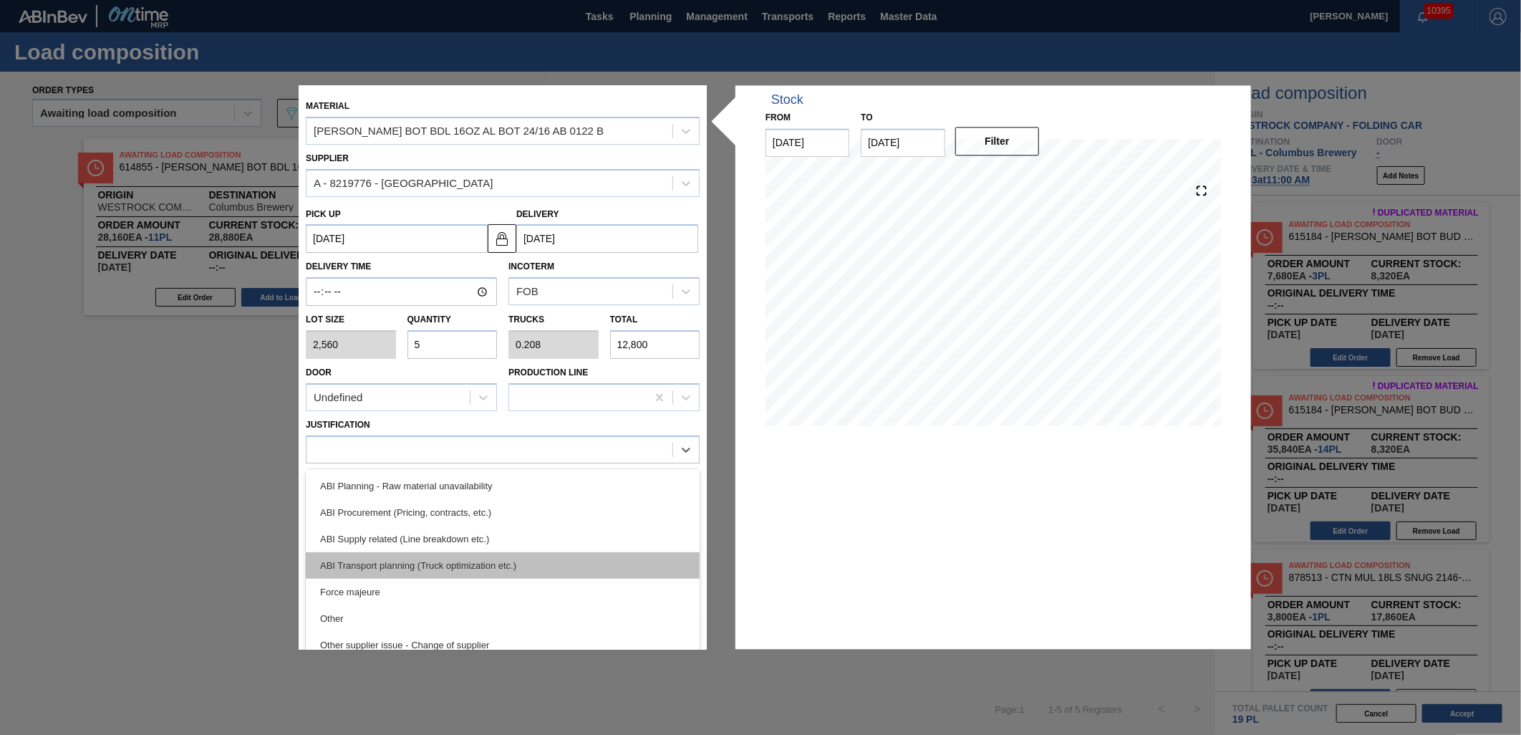
scroll to position [159, 0]
click at [523, 569] on div "ABI Transport planning (Truck optimization etc.)" at bounding box center [503, 564] width 394 height 26
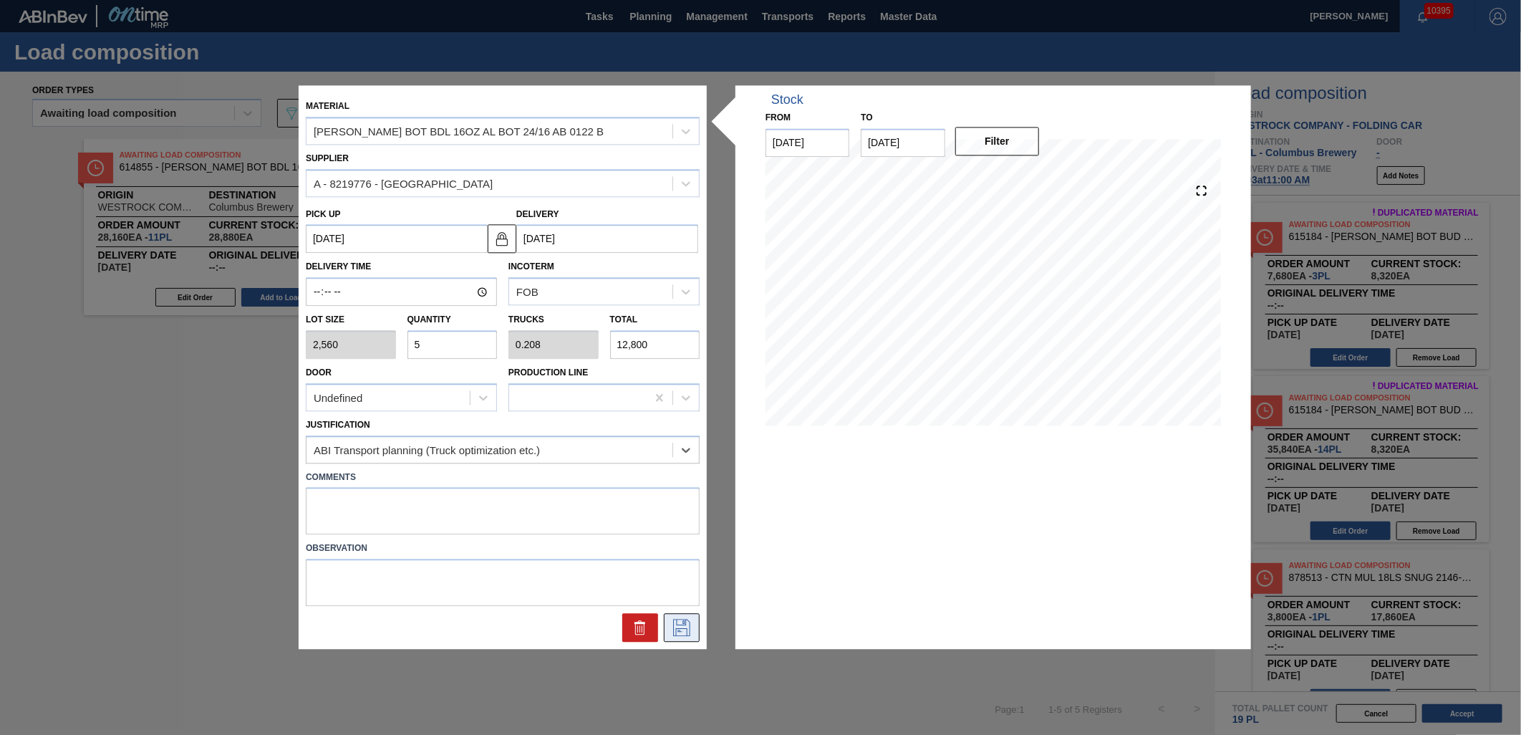
click at [691, 621] on icon at bounding box center [681, 627] width 23 height 17
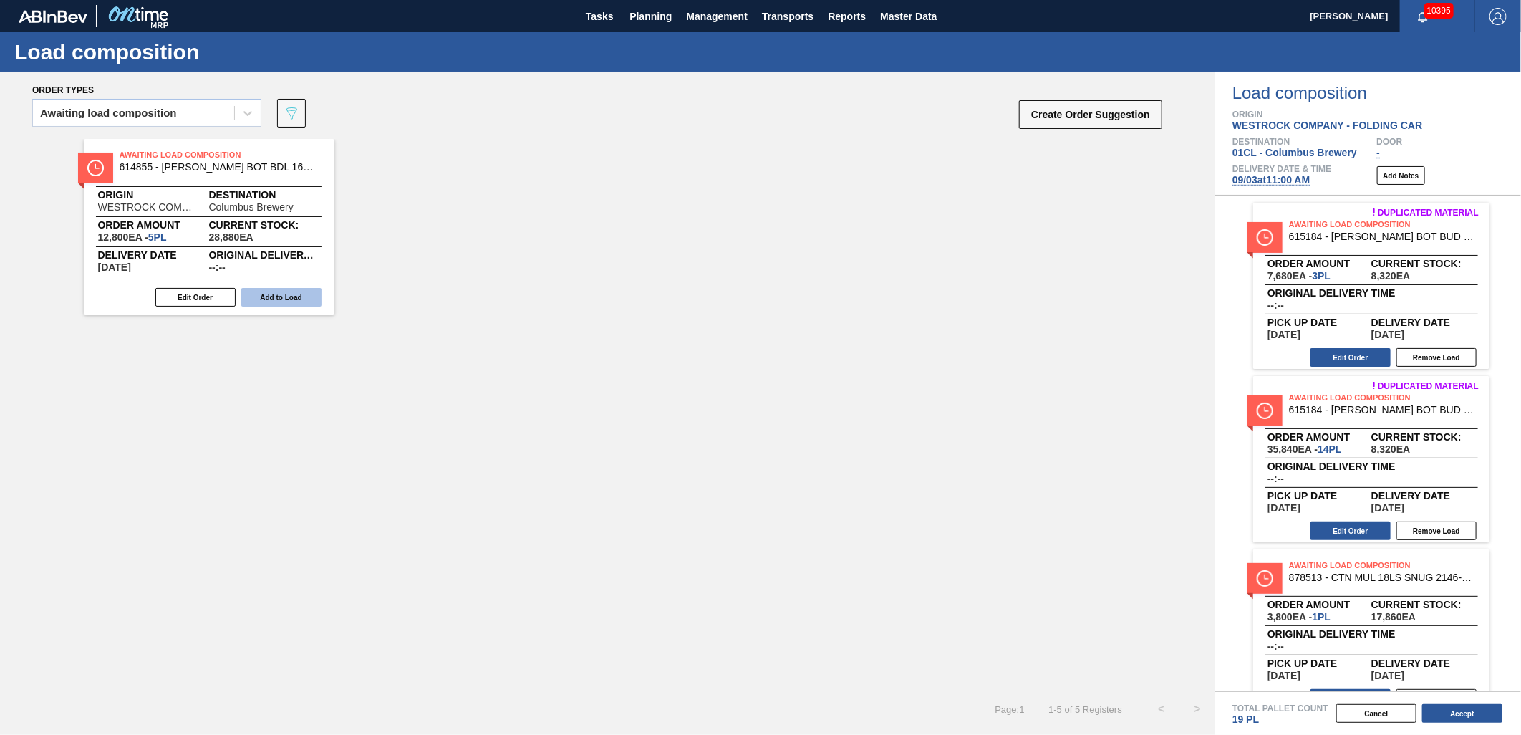
click at [269, 291] on button "Add to Load" at bounding box center [281, 297] width 80 height 19
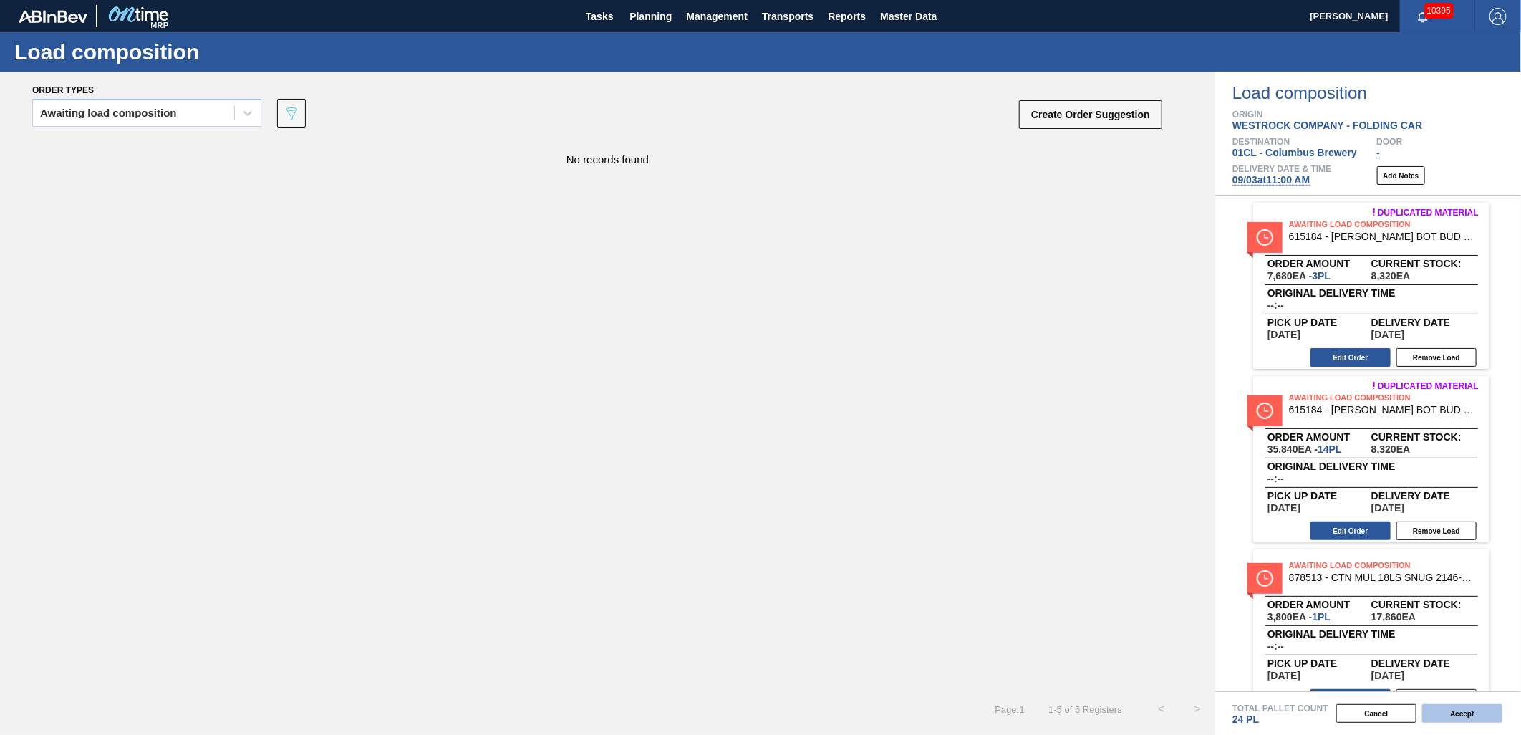
click at [1460, 713] on button "Accept" at bounding box center [1462, 713] width 80 height 19
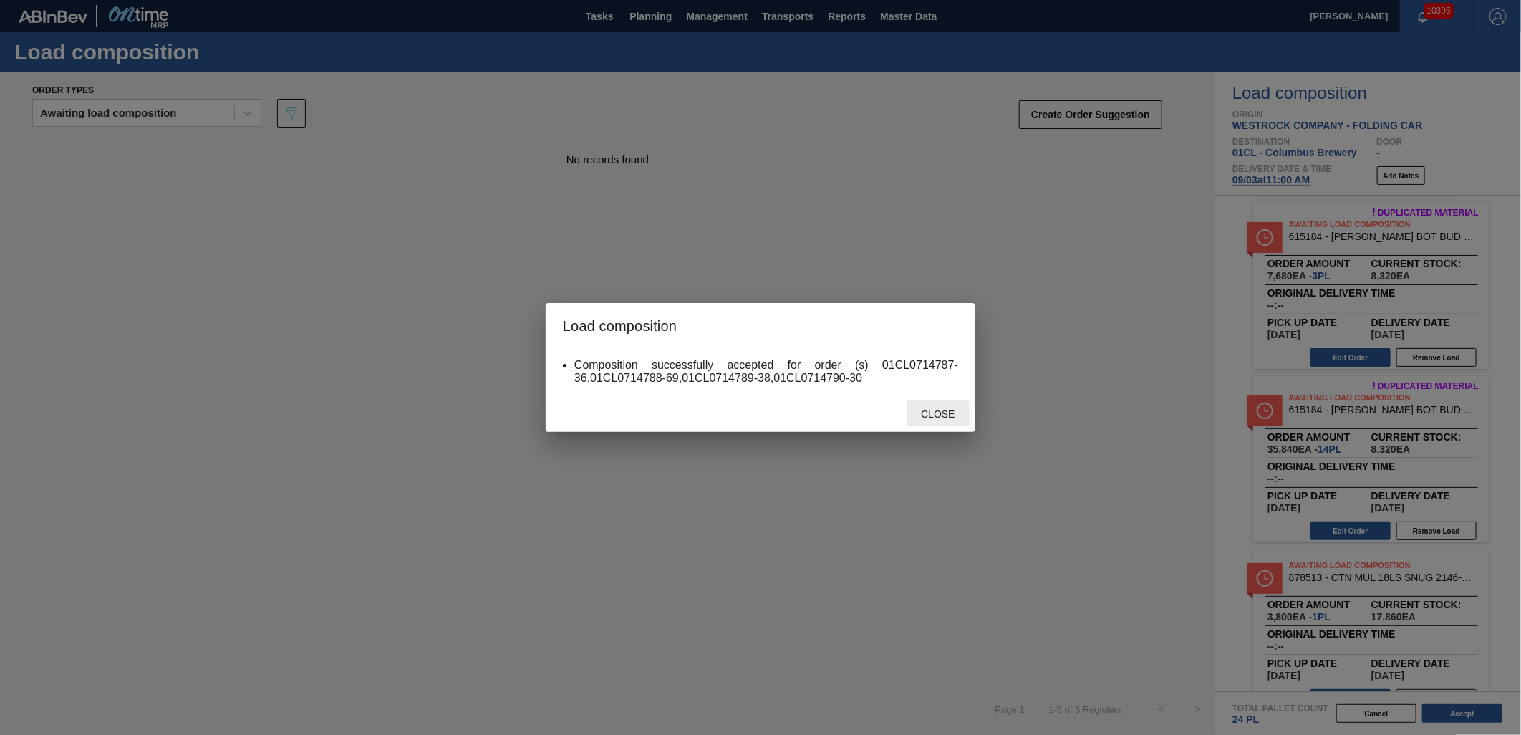
click at [950, 410] on span "Close" at bounding box center [937, 413] width 57 height 11
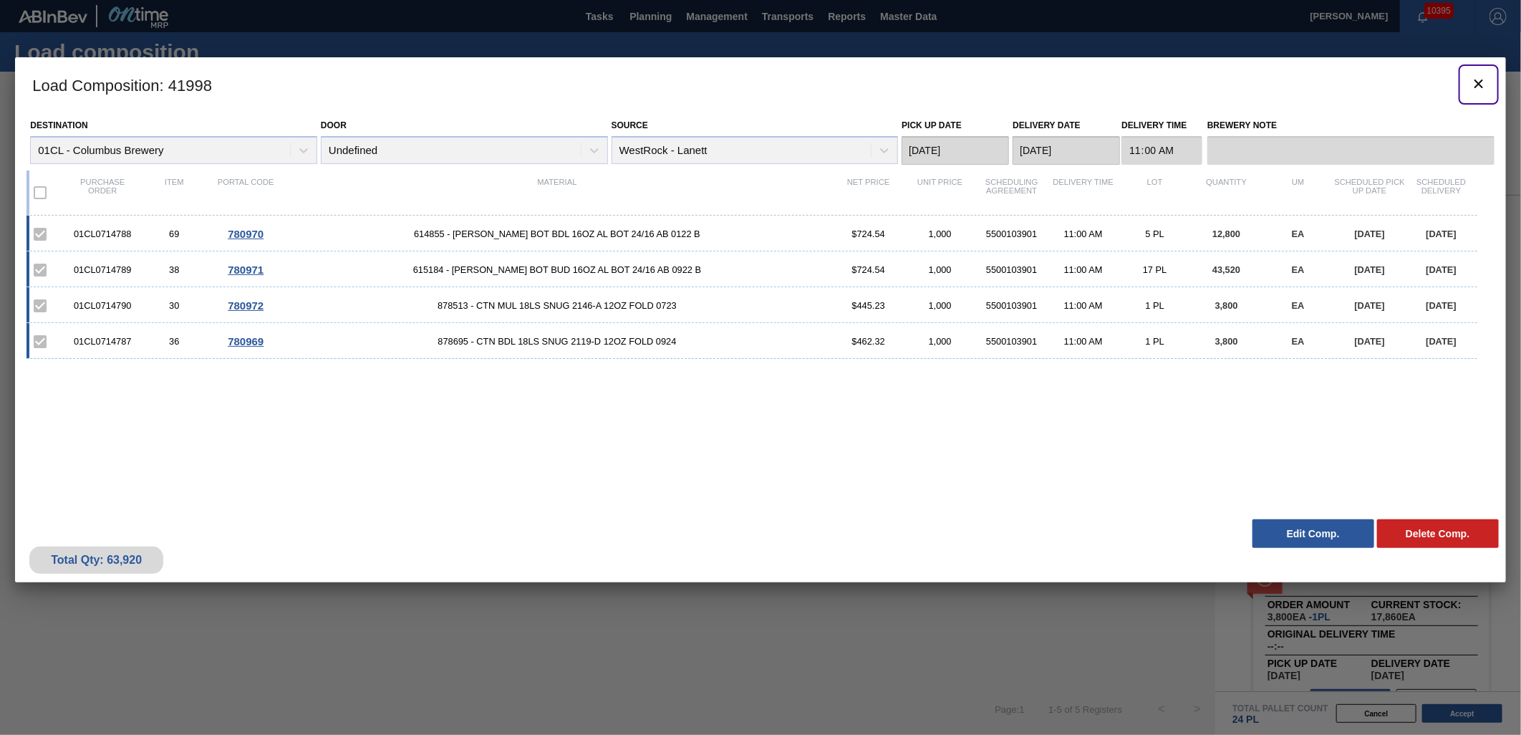
click at [1475, 86] on icon "botão de ícone" at bounding box center [1478, 83] width 17 height 17
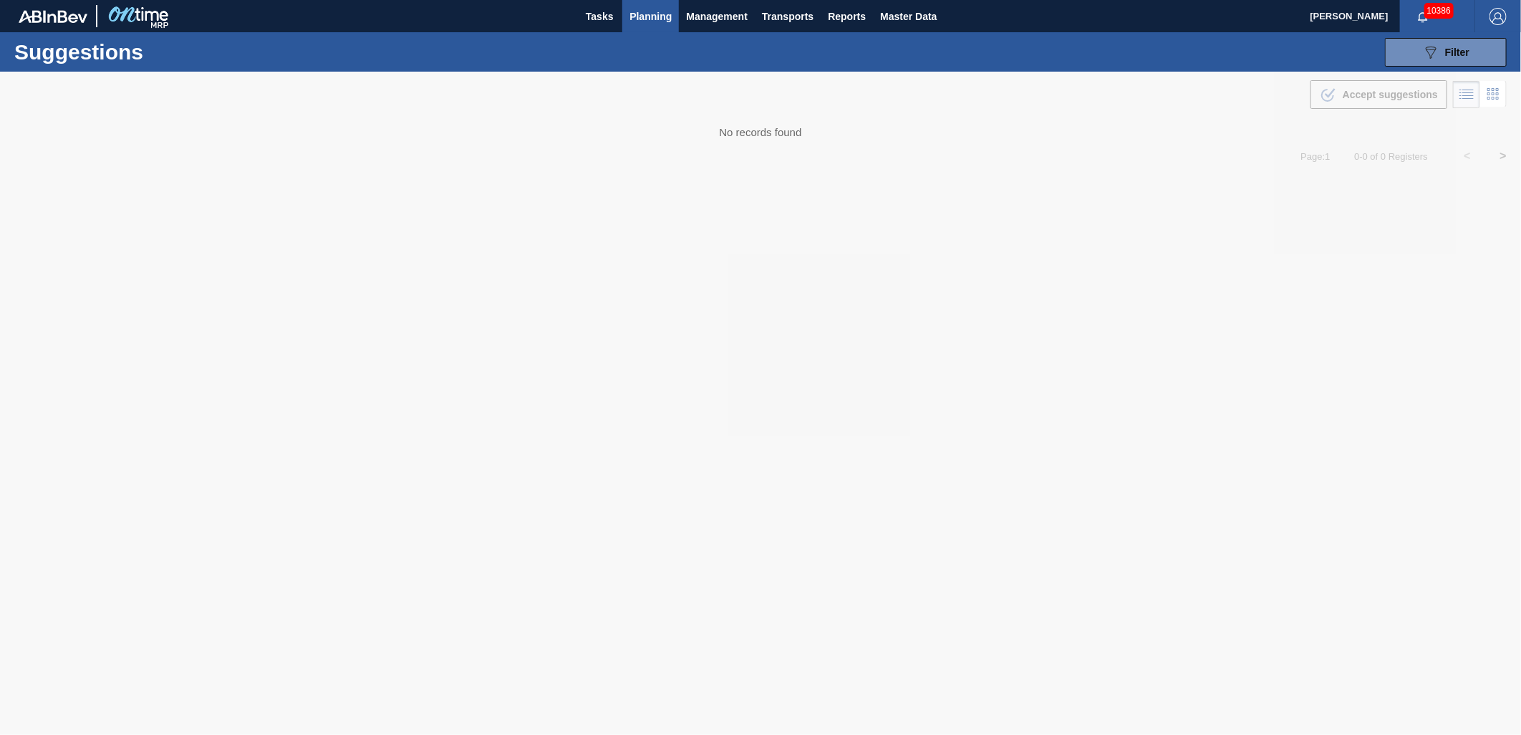
type from "[DATE]"
type to "[DATE]"
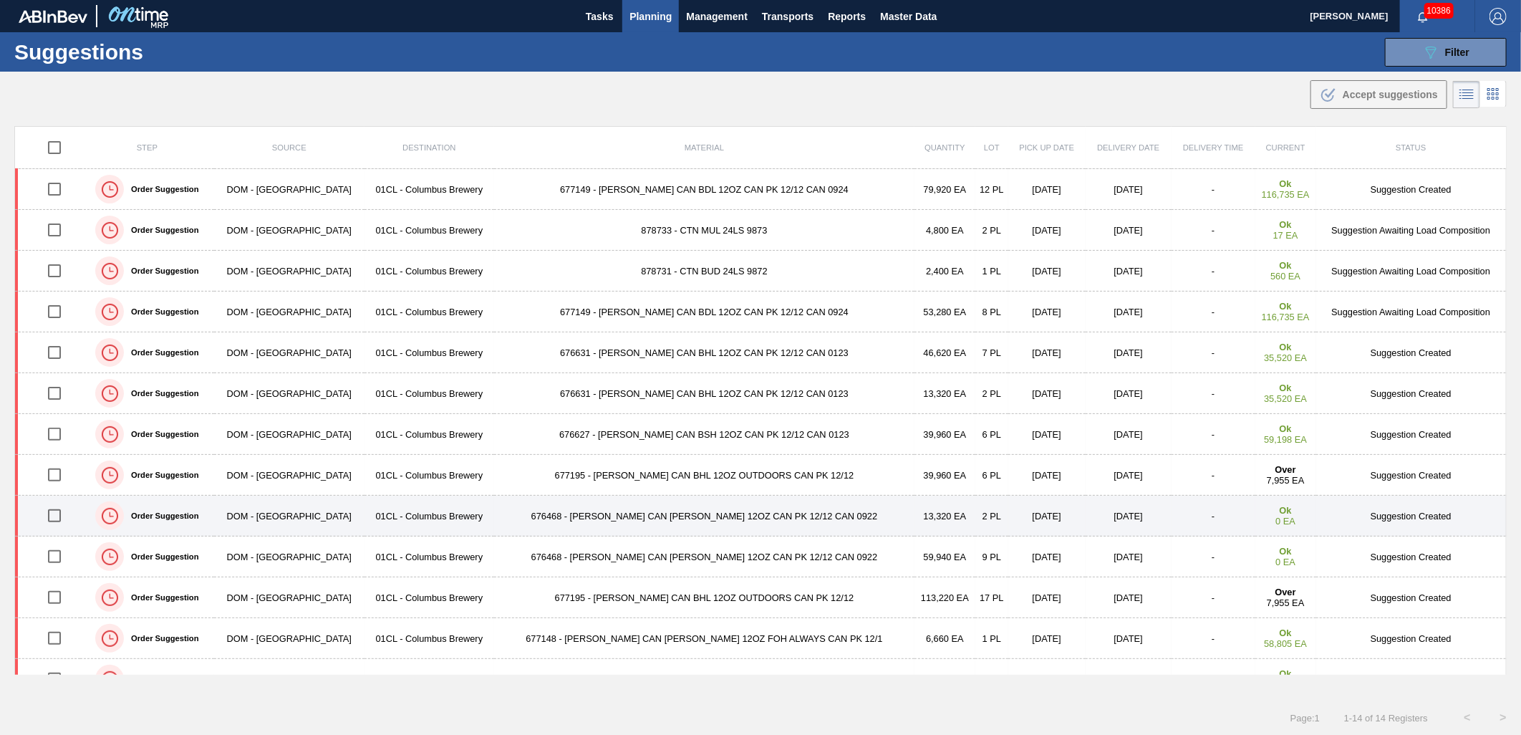
click at [63, 516] on input "checkbox" at bounding box center [54, 515] width 30 height 30
checkbox input "true"
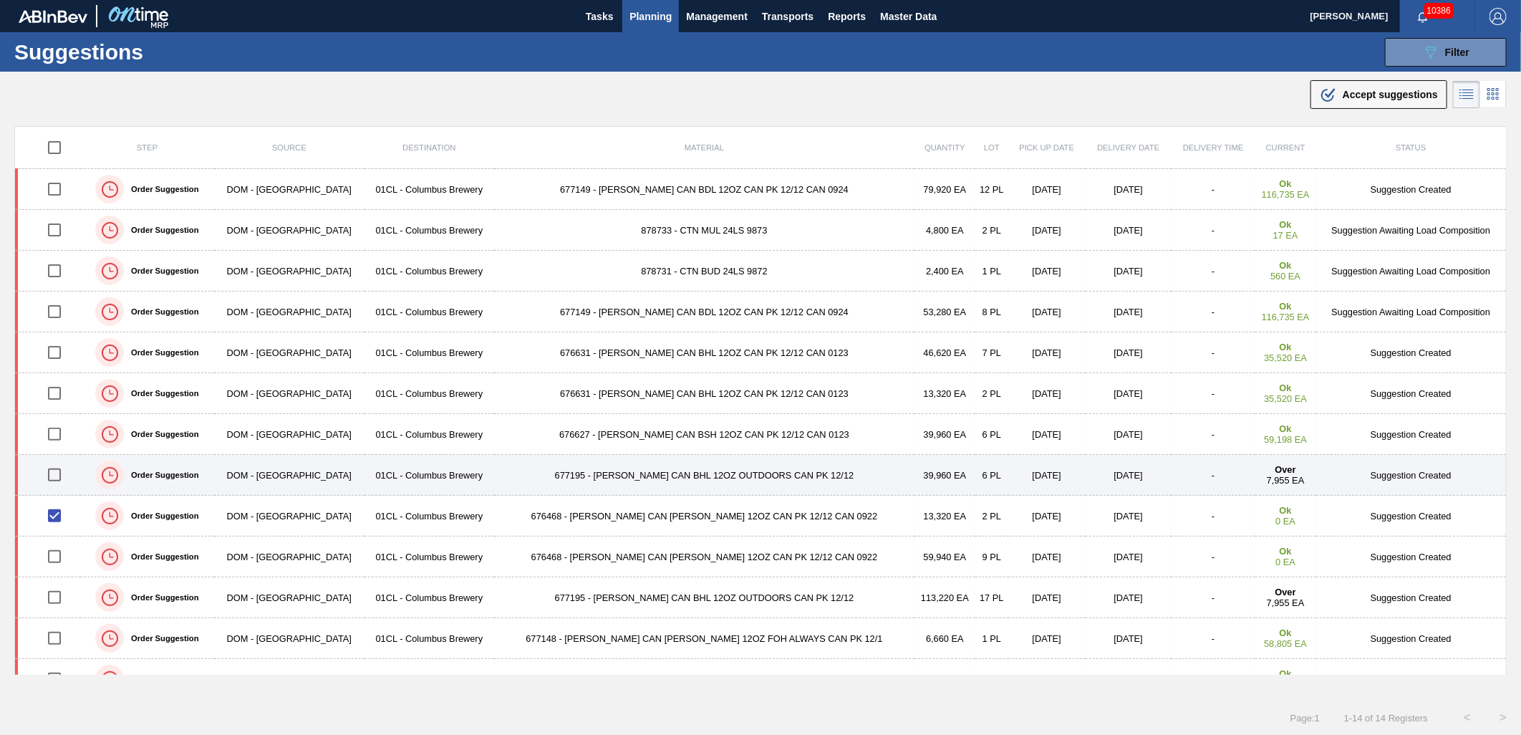
click at [54, 483] on input "checkbox" at bounding box center [54, 475] width 30 height 30
checkbox input "true"
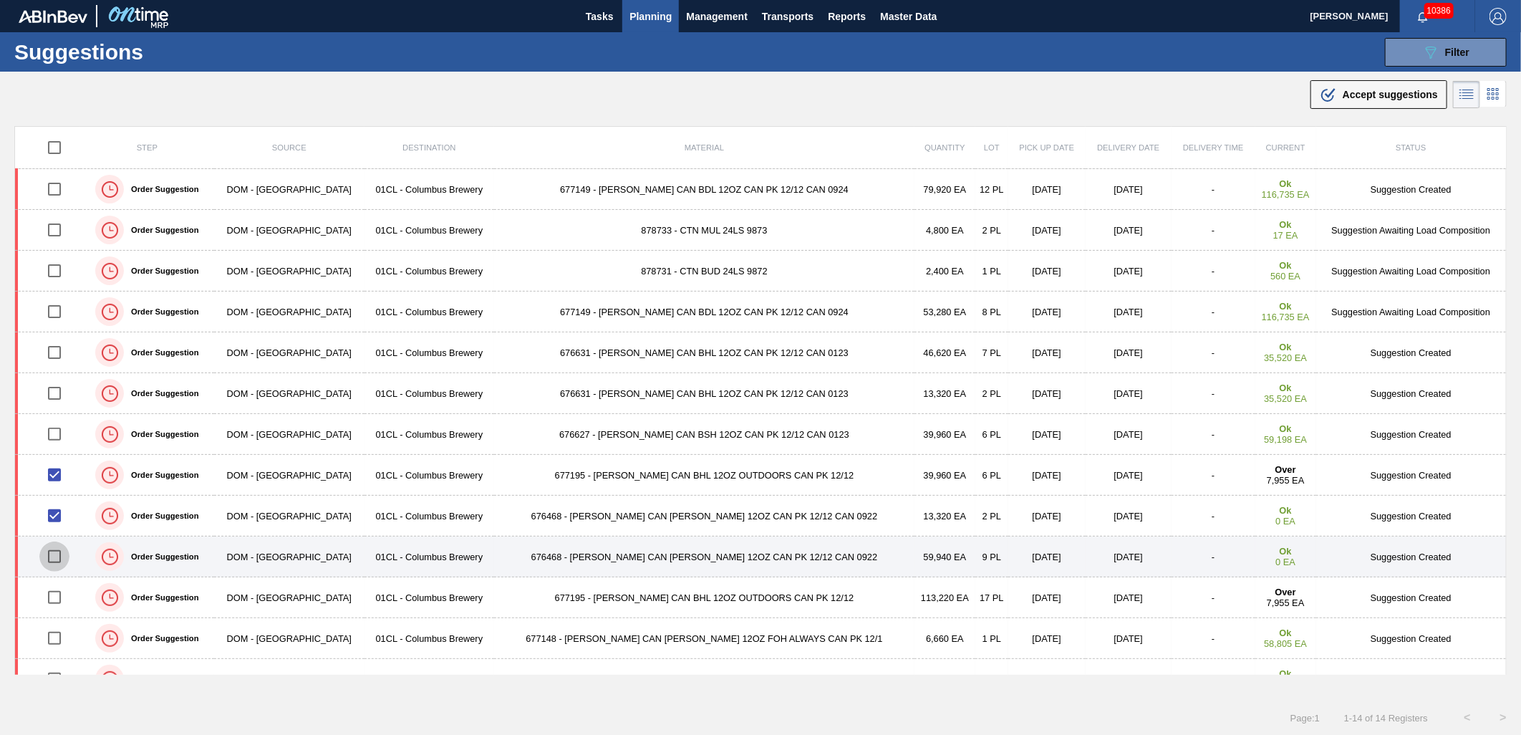
click at [61, 554] on input "checkbox" at bounding box center [54, 556] width 30 height 30
checkbox input "true"
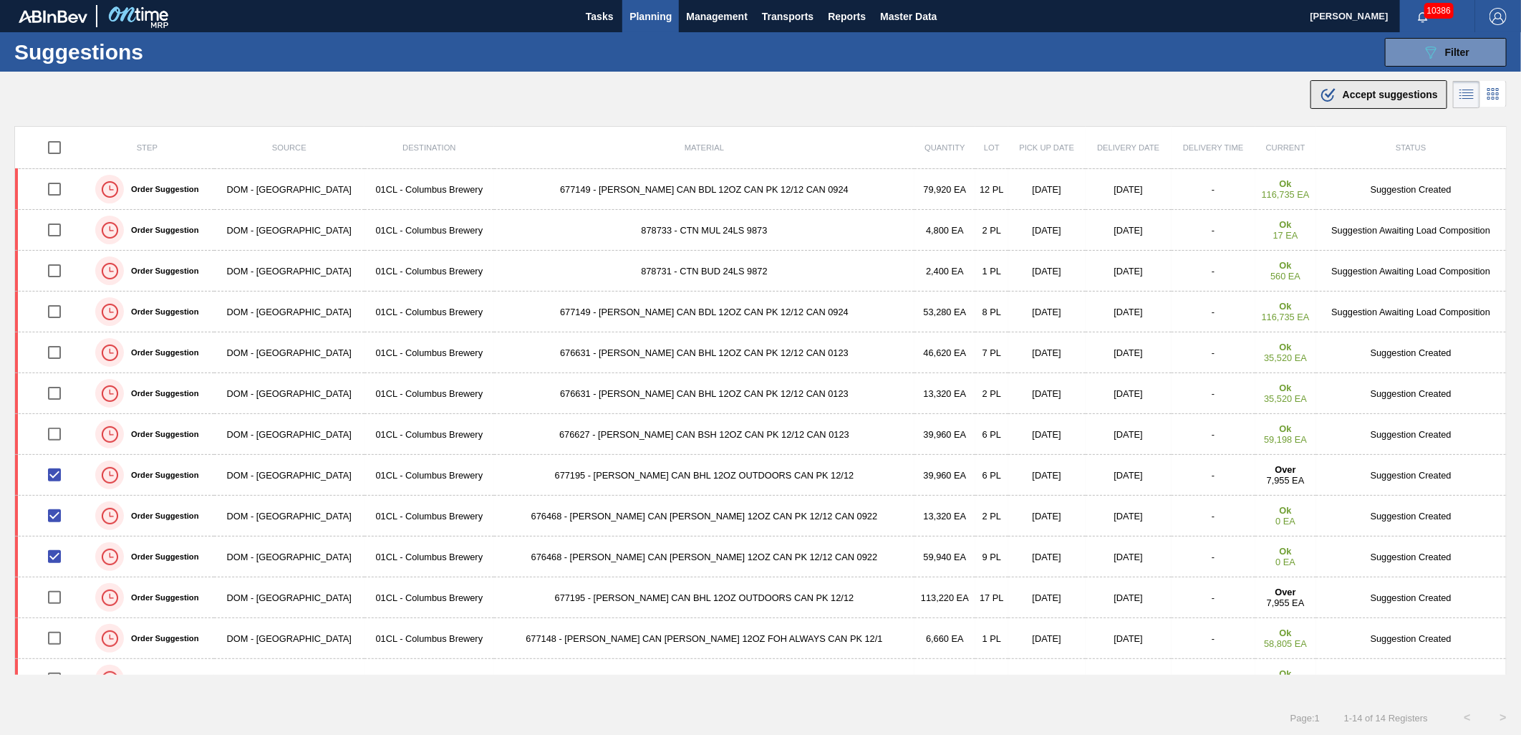
click at [1347, 102] on div ".b{fill:var(--color-action-default)} Accept suggestions" at bounding box center [1378, 94] width 118 height 17
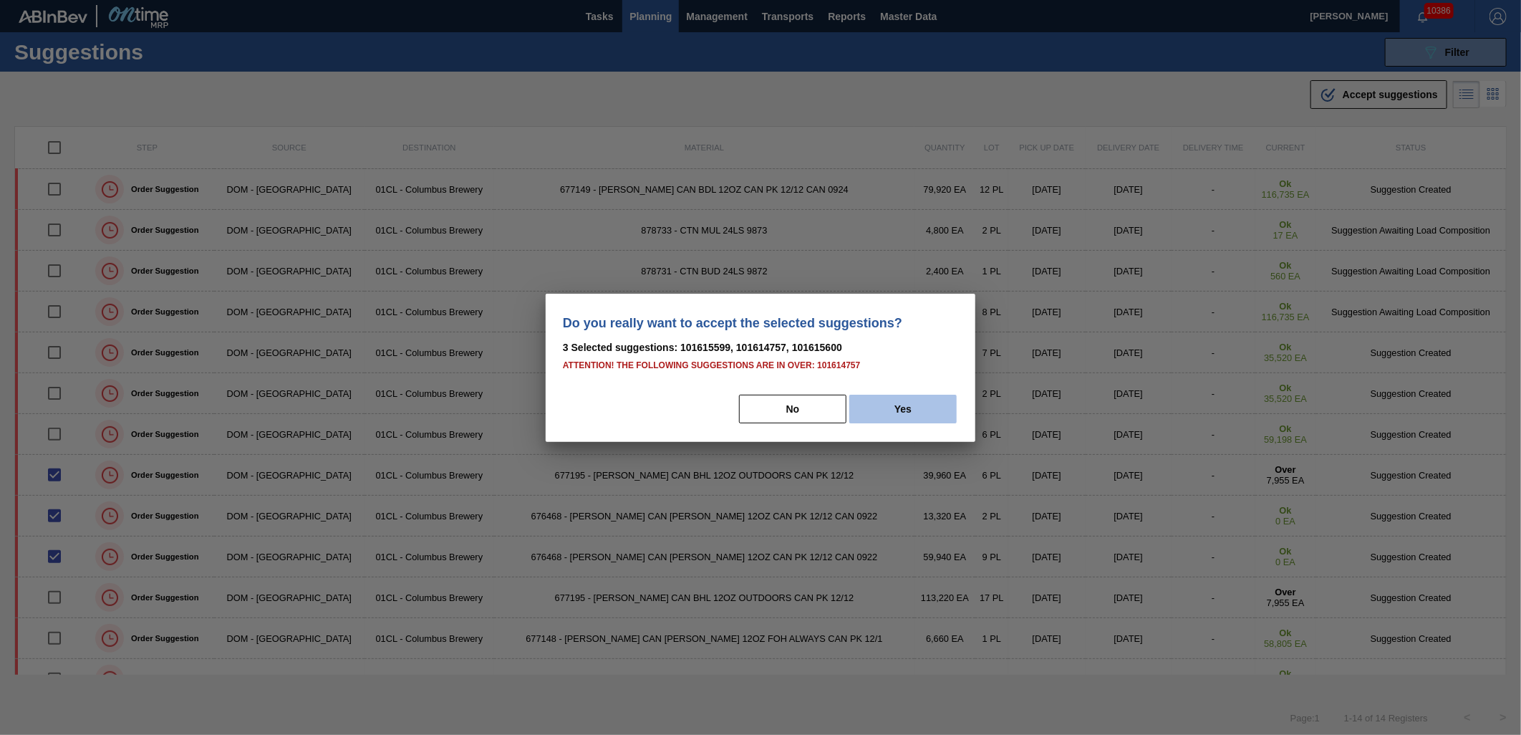
click at [910, 416] on button "Yes" at bounding box center [902, 408] width 107 height 29
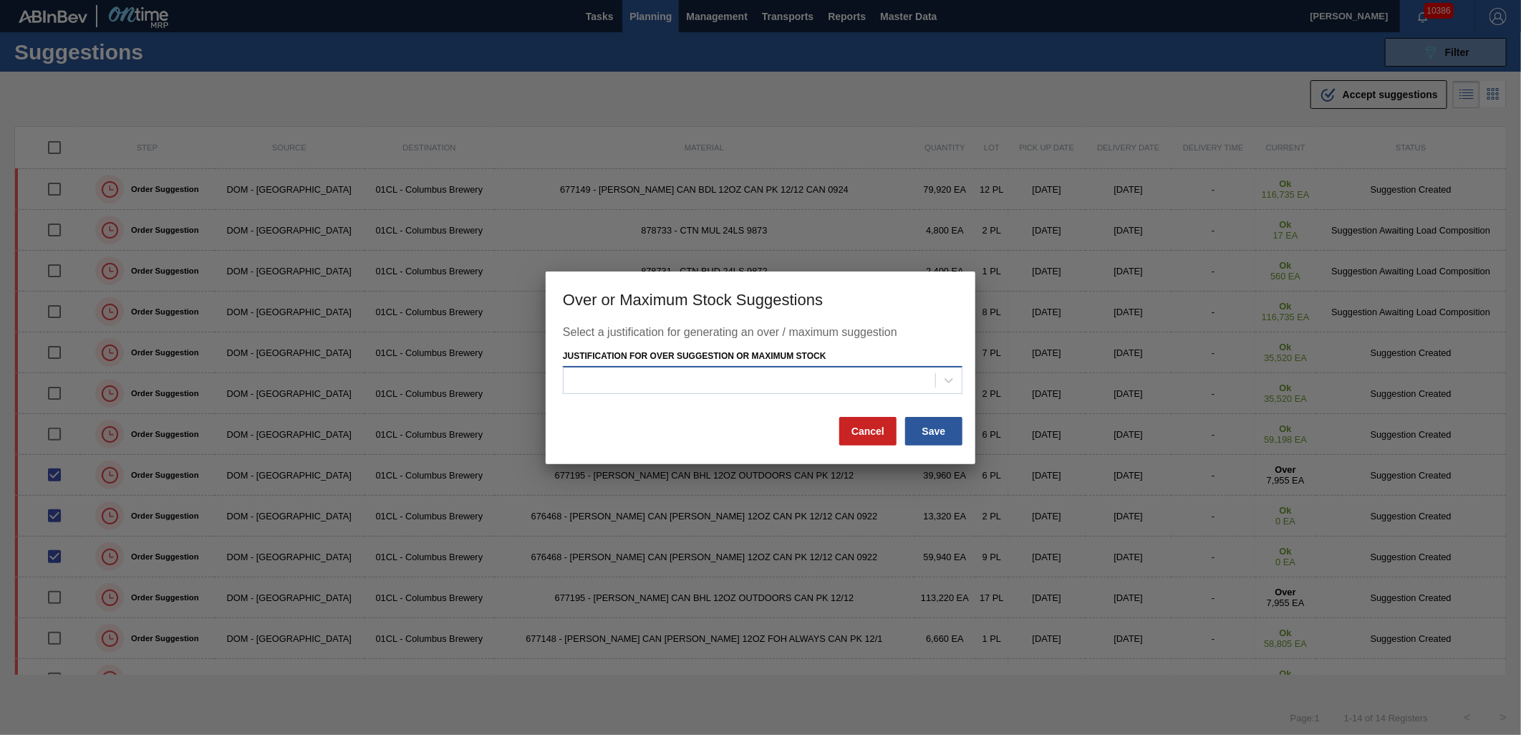
click at [840, 371] on div at bounding box center [749, 380] width 372 height 21
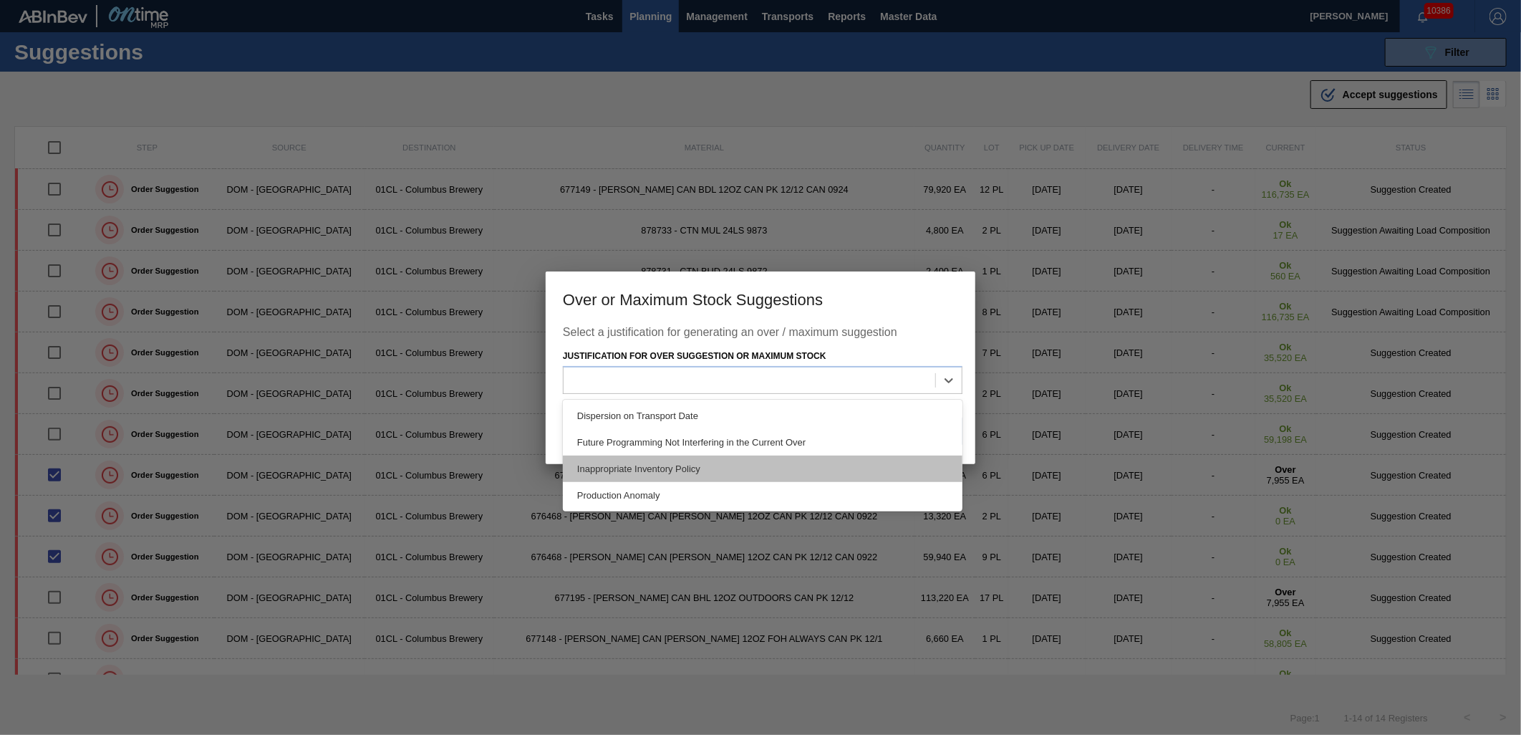
click at [757, 462] on div "Inappropriate Inventory Policy" at bounding box center [762, 468] width 399 height 26
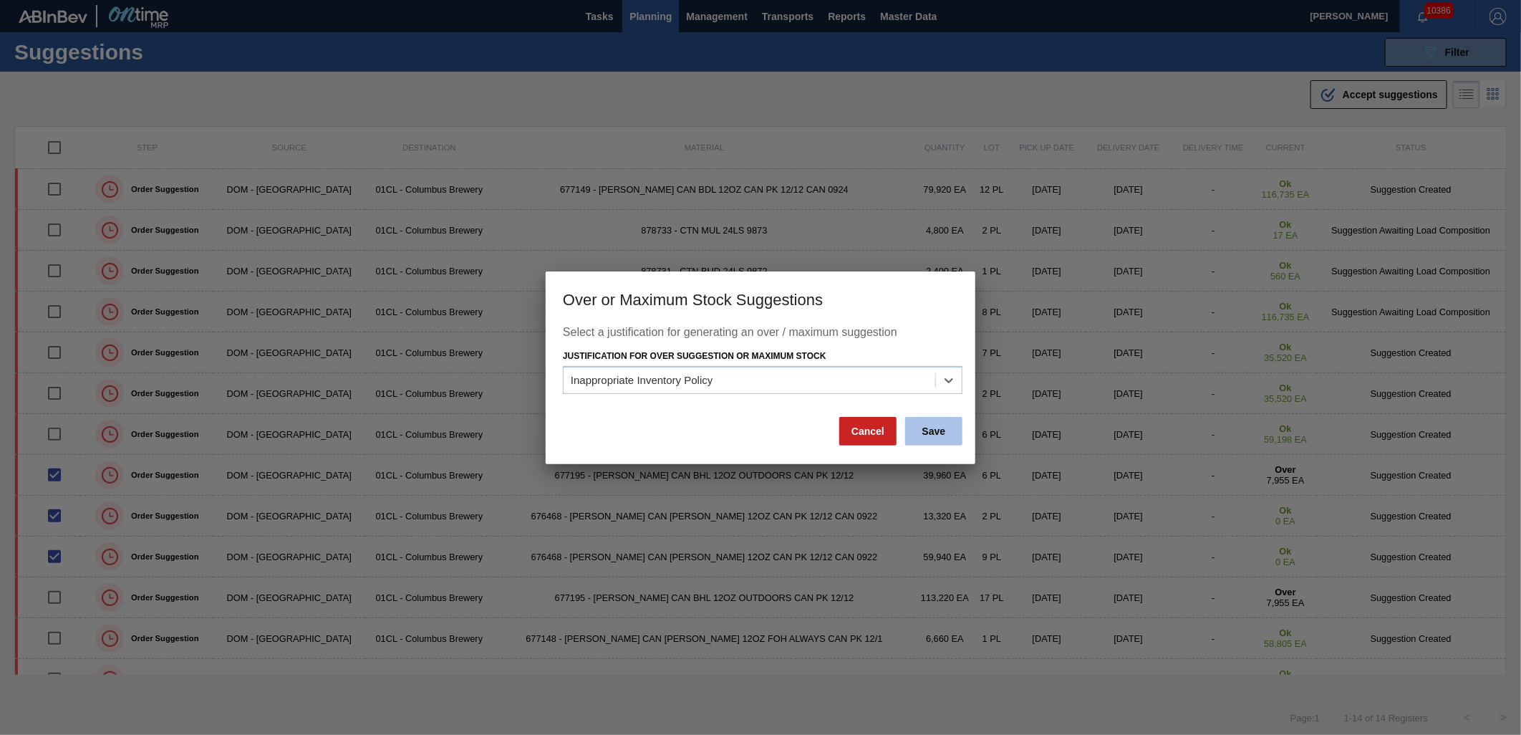
click at [932, 432] on button "Save" at bounding box center [933, 431] width 57 height 29
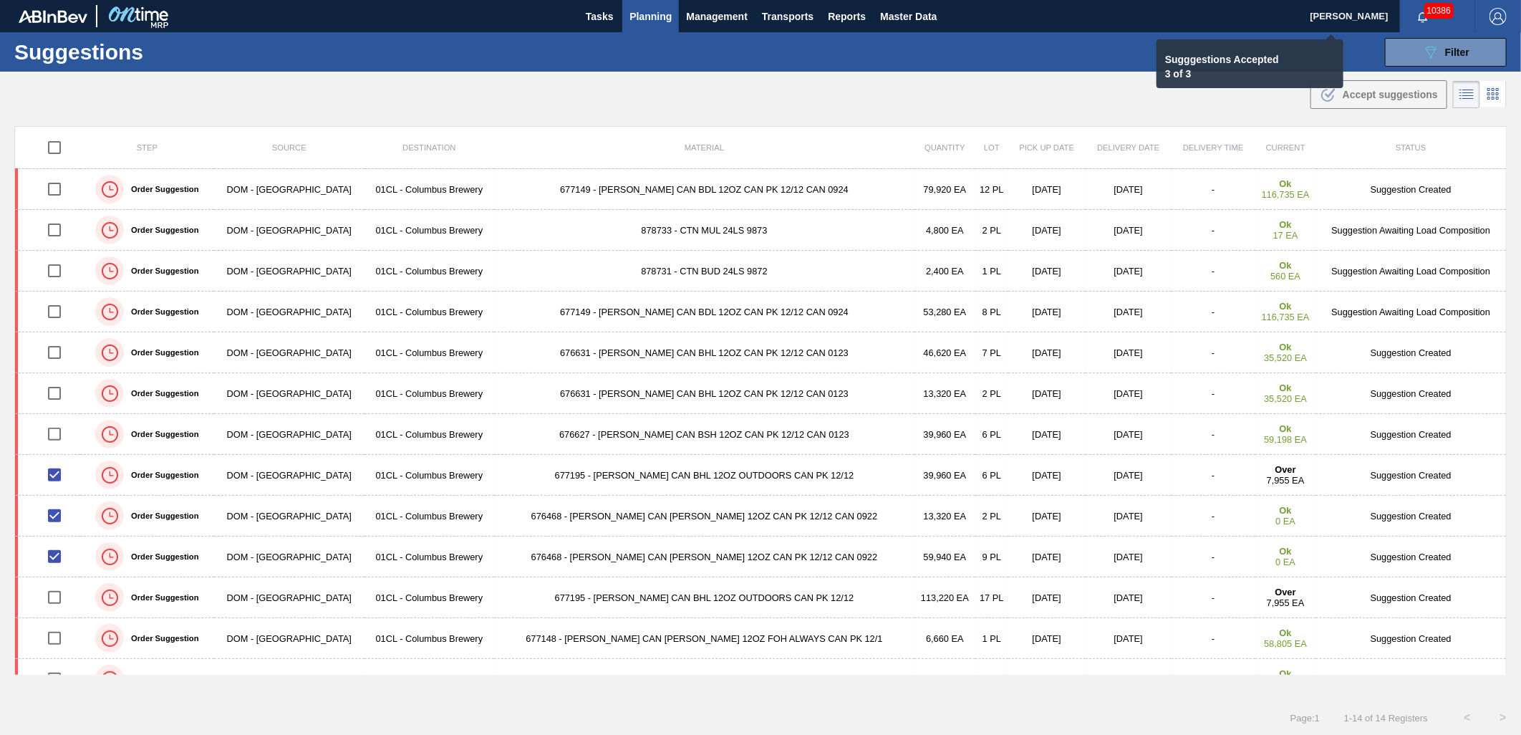
checkbox input "false"
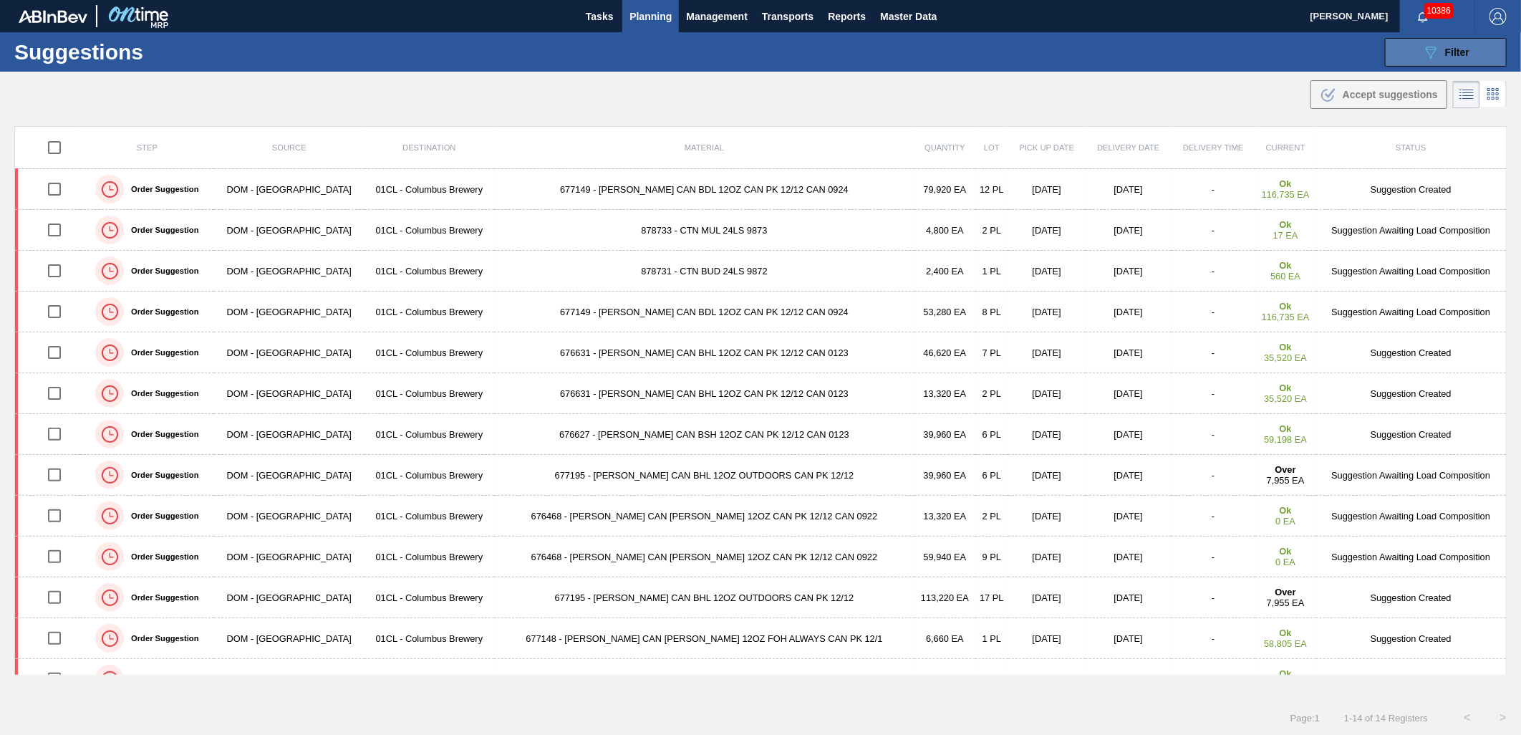
drag, startPoint x: 1455, startPoint y: 54, endPoint x: 1420, endPoint y: 62, distance: 35.8
click at [1455, 54] on span "Filter" at bounding box center [1457, 52] width 24 height 11
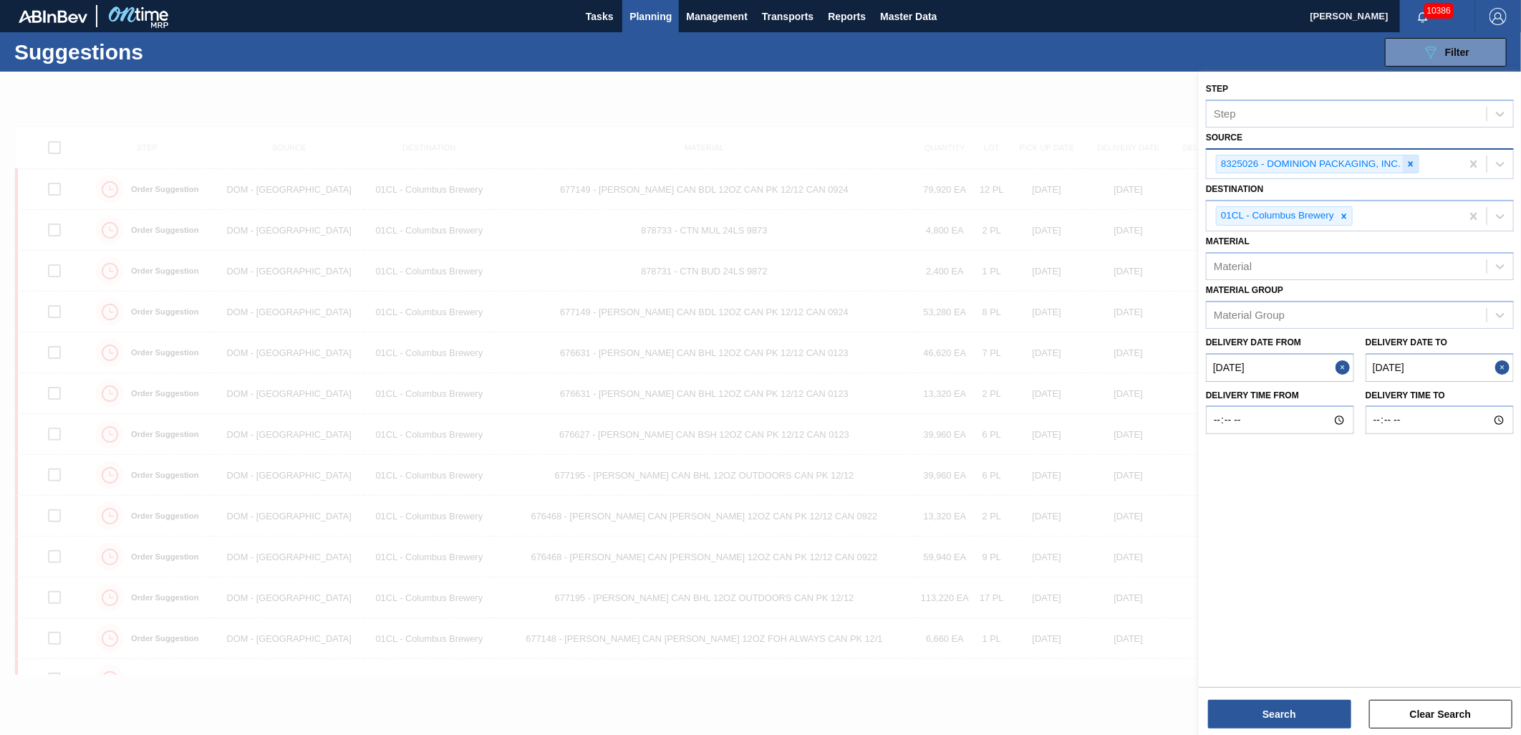
click at [1409, 163] on icon at bounding box center [1410, 164] width 10 height 10
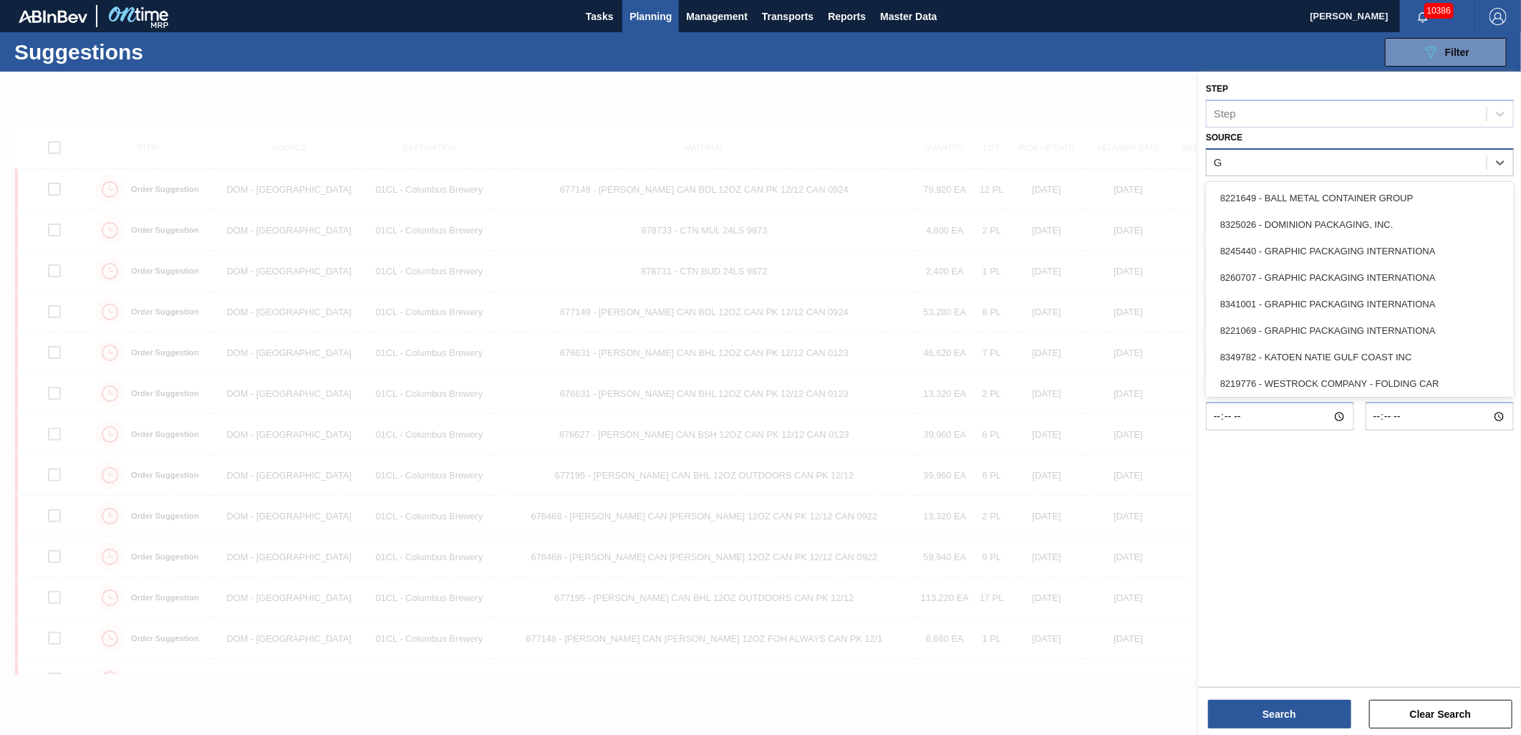
type input "Gr"
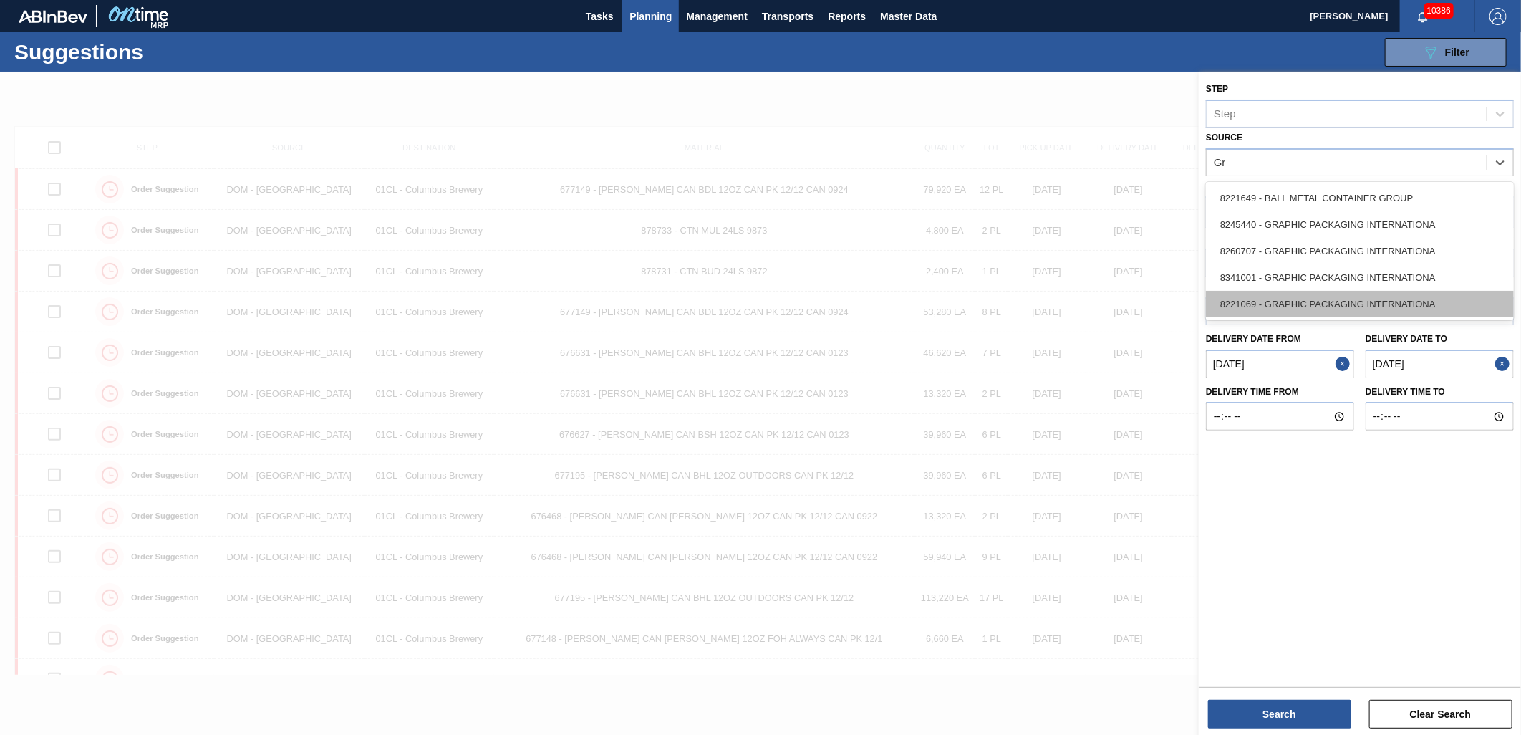
click at [1377, 299] on div "8221069 - GRAPHIC PACKAGING INTERNATIONA" at bounding box center [1360, 304] width 308 height 26
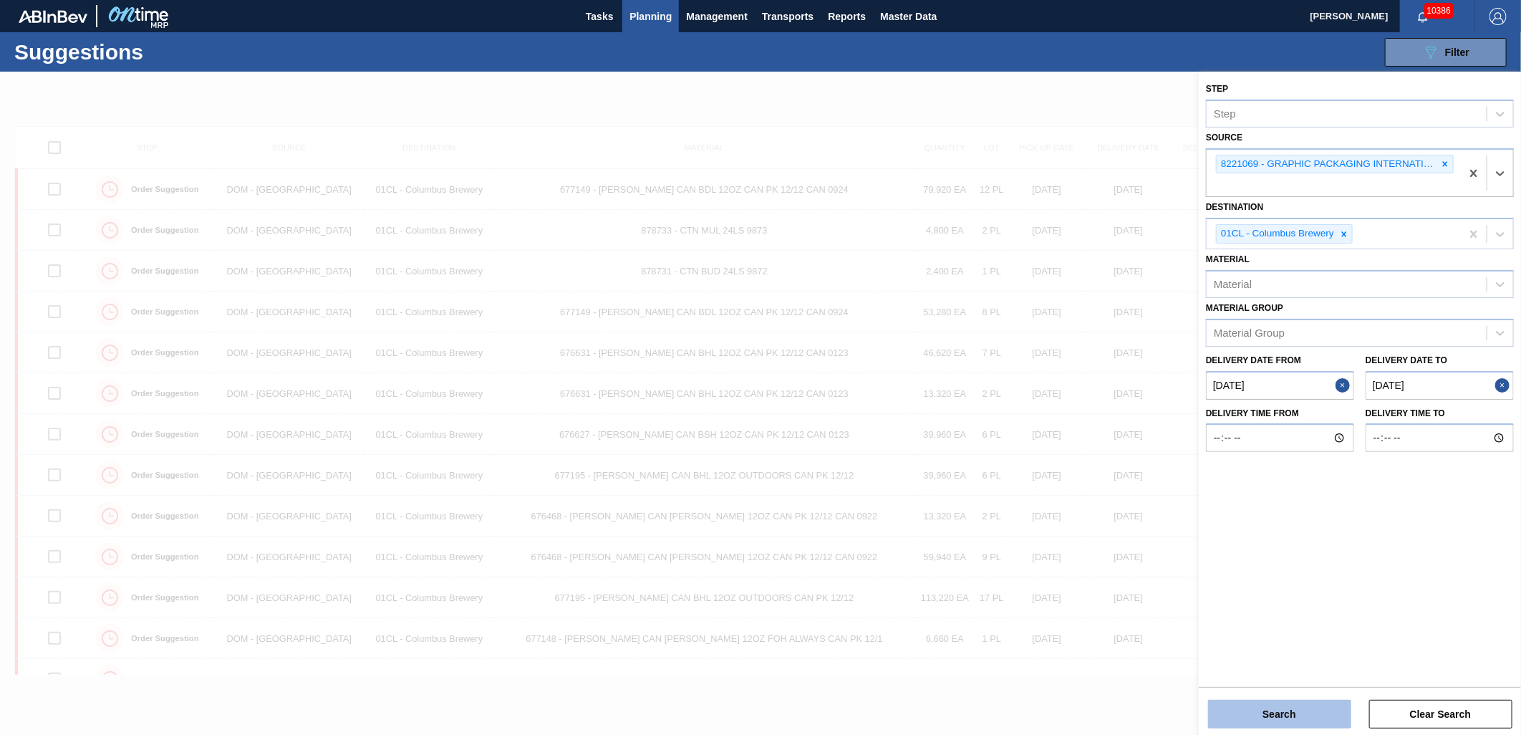
click at [1286, 713] on button "Search" at bounding box center [1279, 713] width 143 height 29
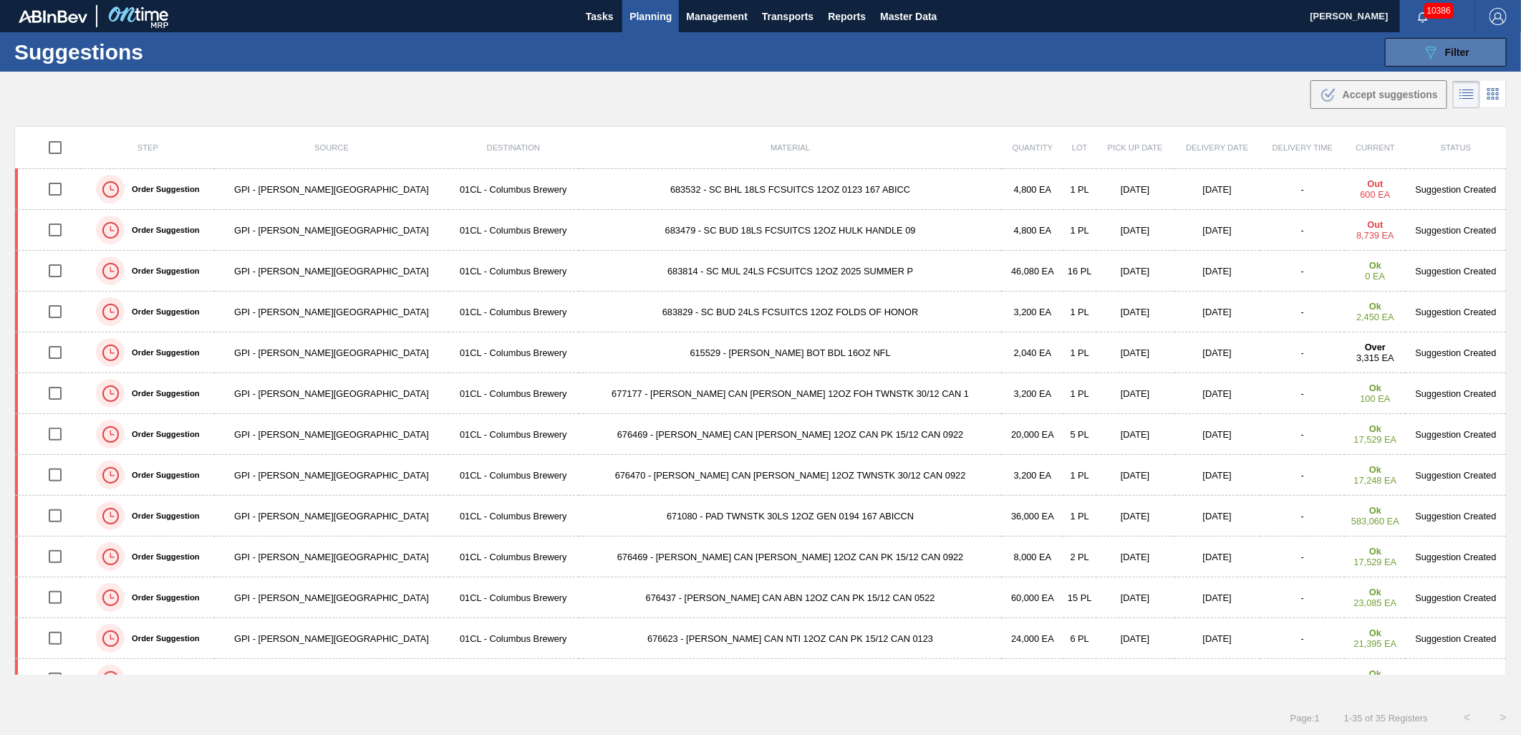
click at [1408, 52] on button "089F7B8B-B2A5-4AFE-B5C0-19BA573D28AC Filter" at bounding box center [1446, 52] width 122 height 29
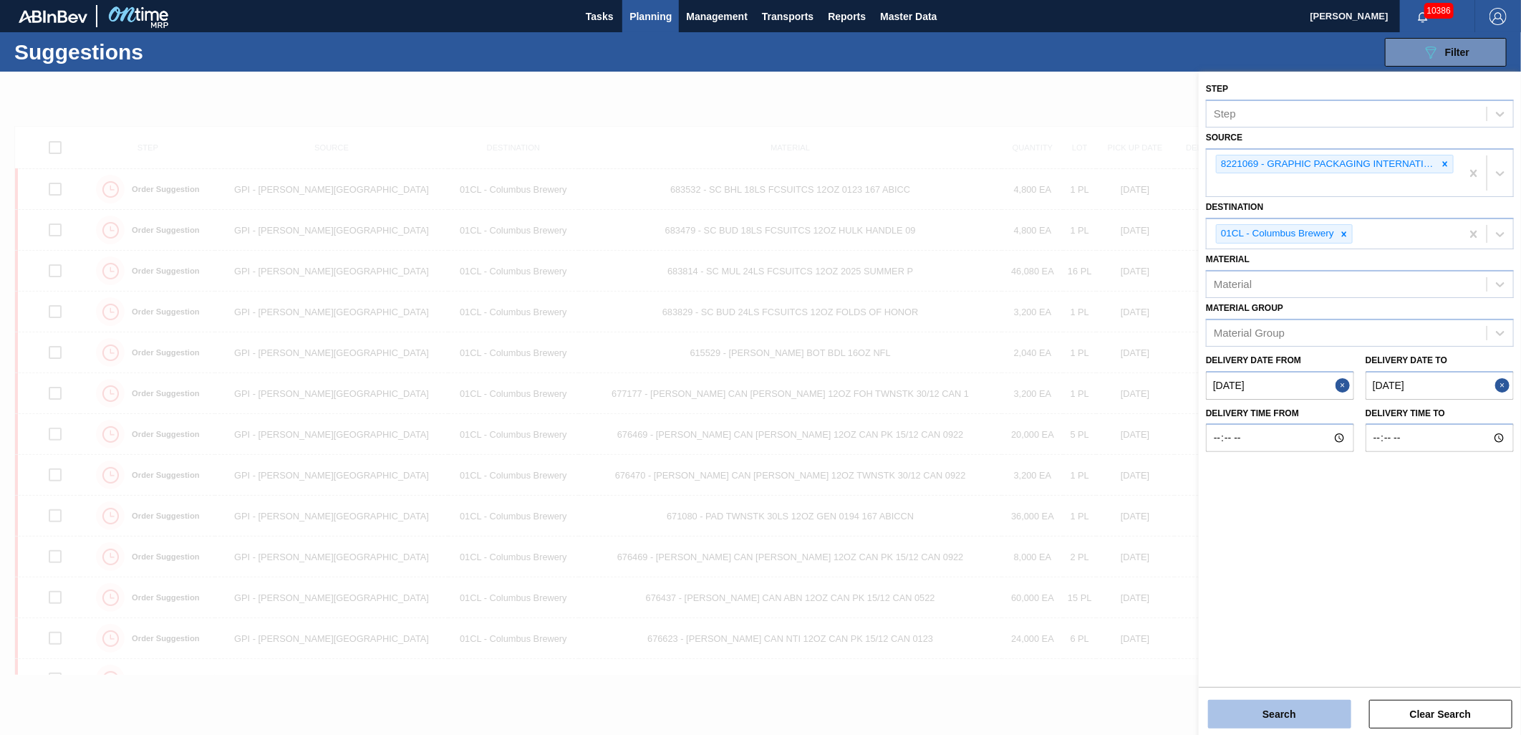
click at [1306, 719] on button "Search" at bounding box center [1279, 713] width 143 height 29
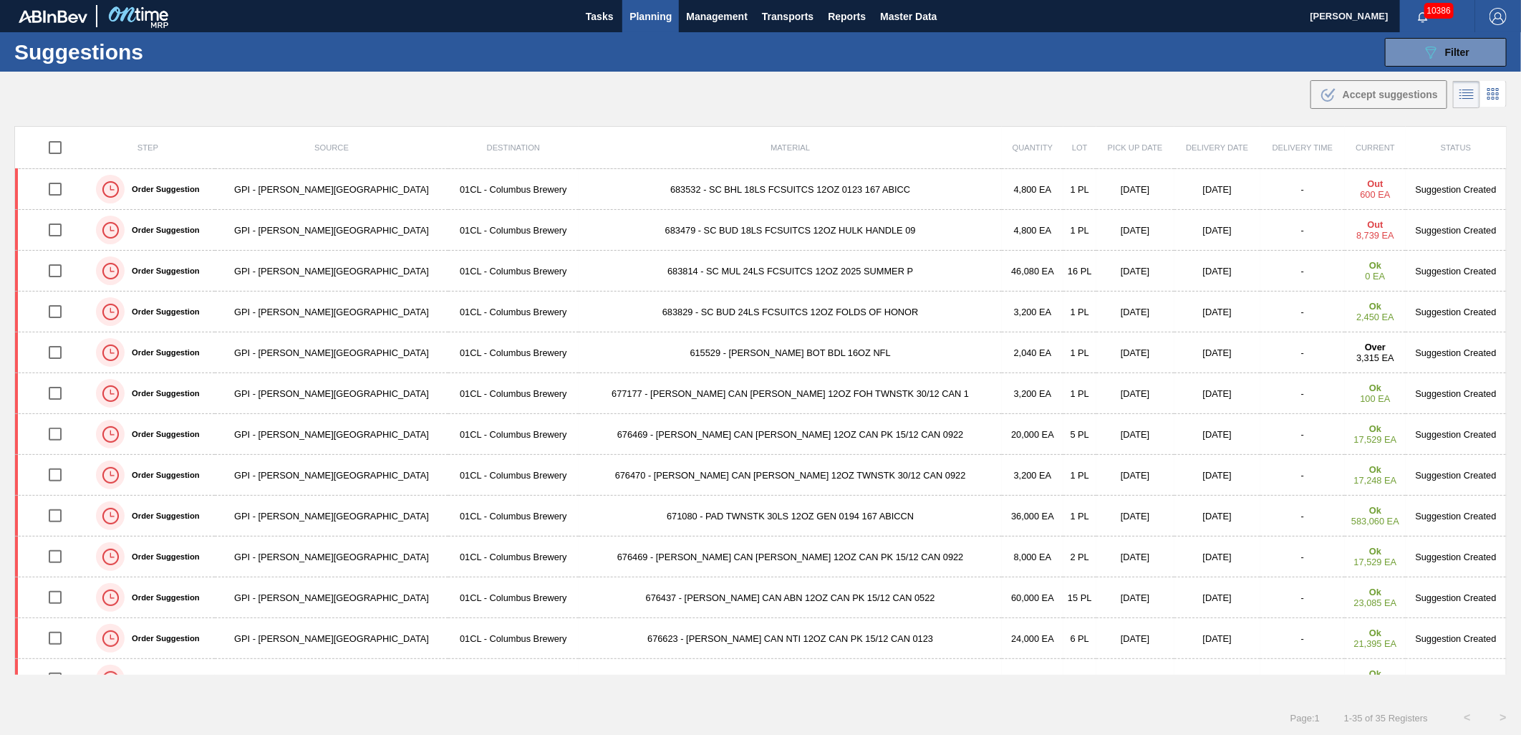
click at [785, 236] on td "683479 - SC BUD 18LS FCSUITCS 12OZ HULK HANDLE 09" at bounding box center [789, 230] width 423 height 41
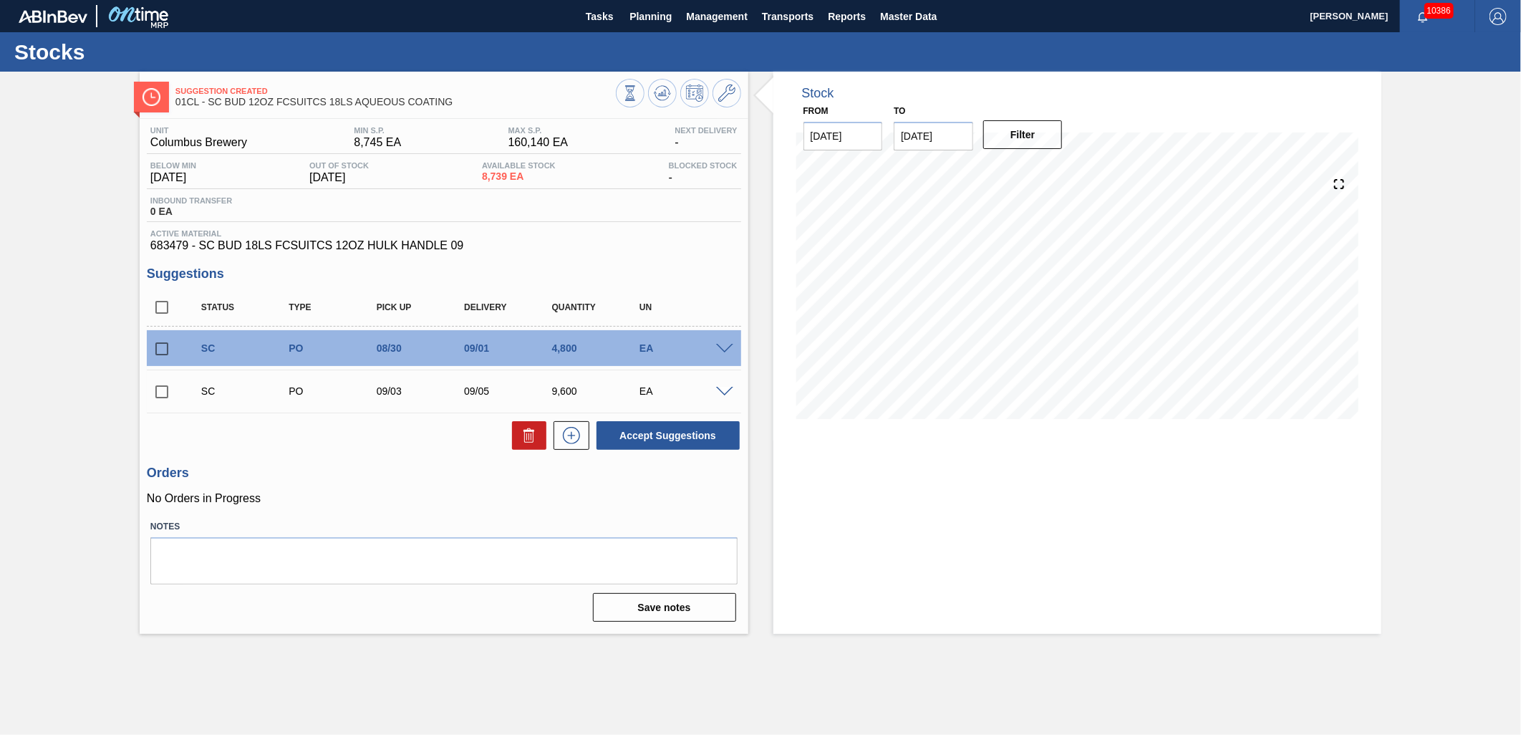
drag, startPoint x: 152, startPoint y: 349, endPoint x: 219, endPoint y: 362, distance: 67.8
click at [153, 349] on input "checkbox" at bounding box center [162, 349] width 30 height 30
click at [635, 440] on button "Accept Suggestions" at bounding box center [667, 435] width 143 height 29
checkbox input "false"
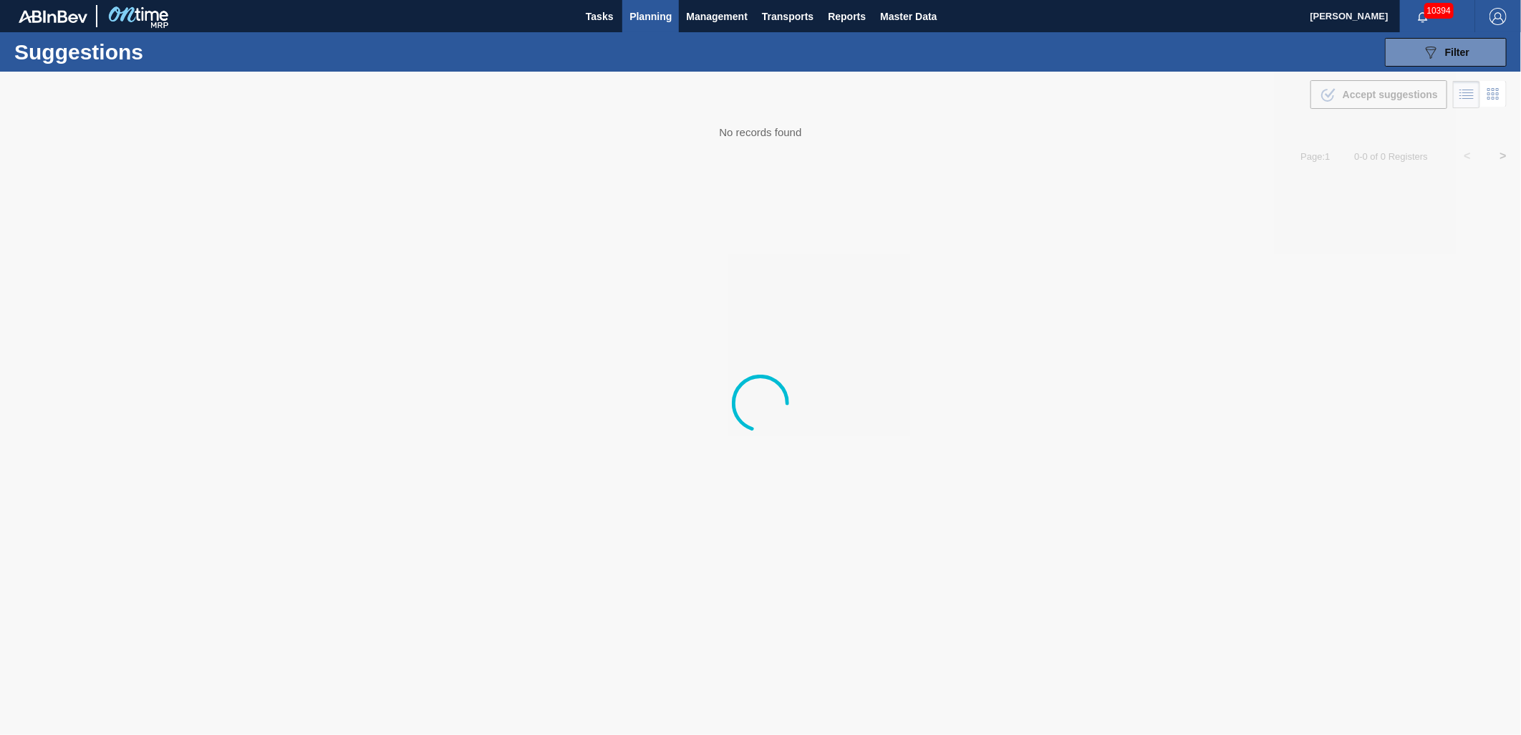
type from "[DATE]"
type to "[DATE]"
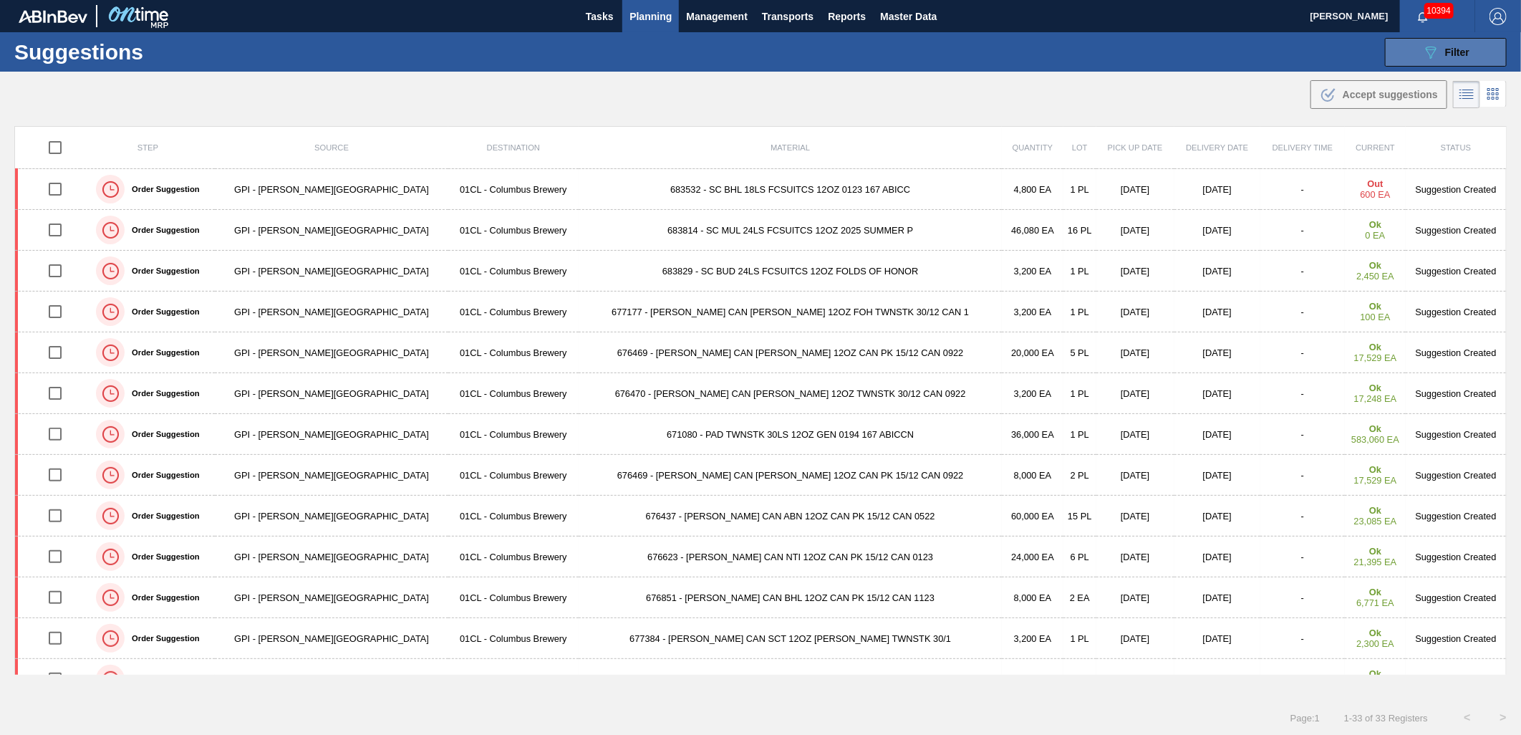
click at [1413, 56] on button "089F7B8B-B2A5-4AFE-B5C0-19BA573D28AC Filter" at bounding box center [1446, 52] width 122 height 29
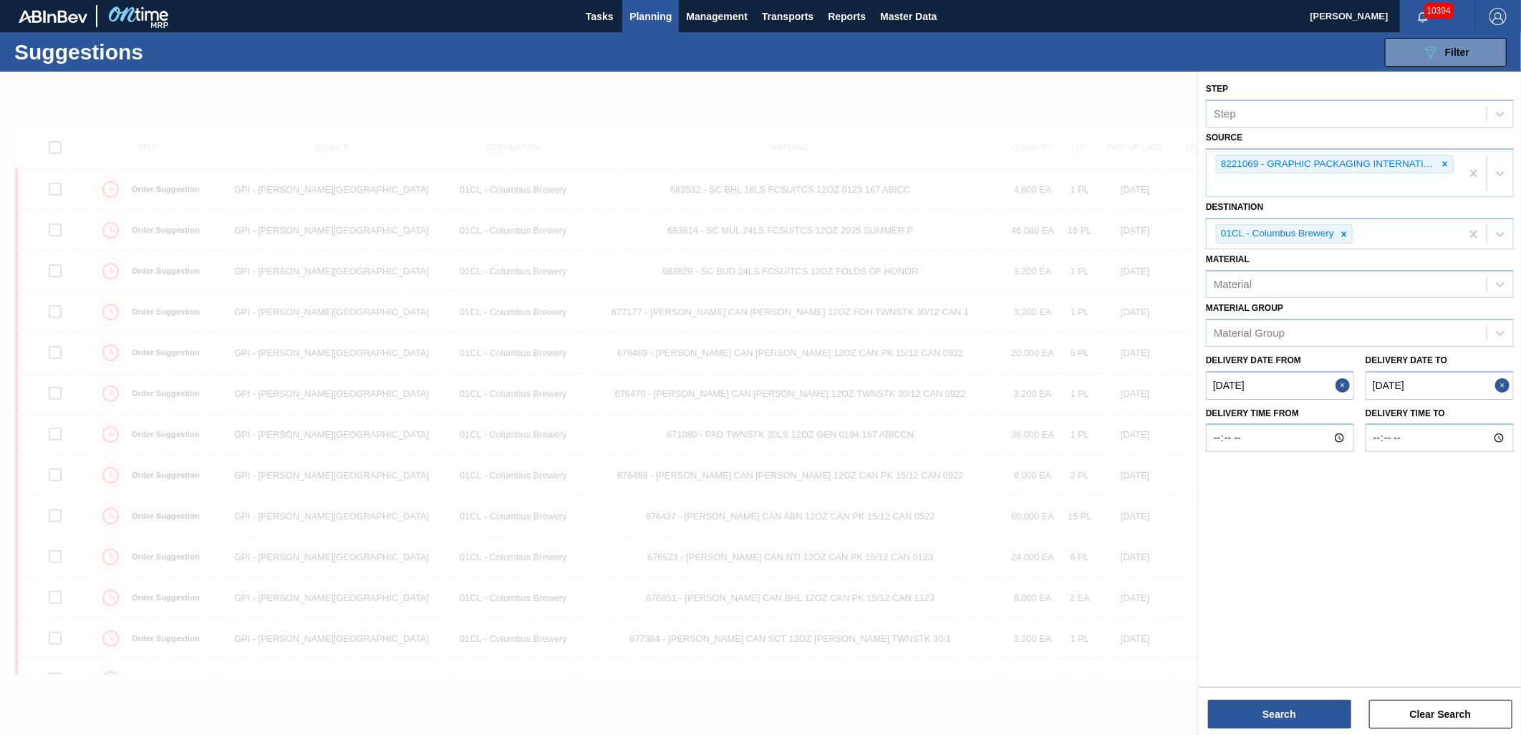
click at [1341, 384] on button "Close" at bounding box center [1344, 385] width 19 height 29
click at [1294, 377] on from "Delivery Date from" at bounding box center [1280, 385] width 148 height 29
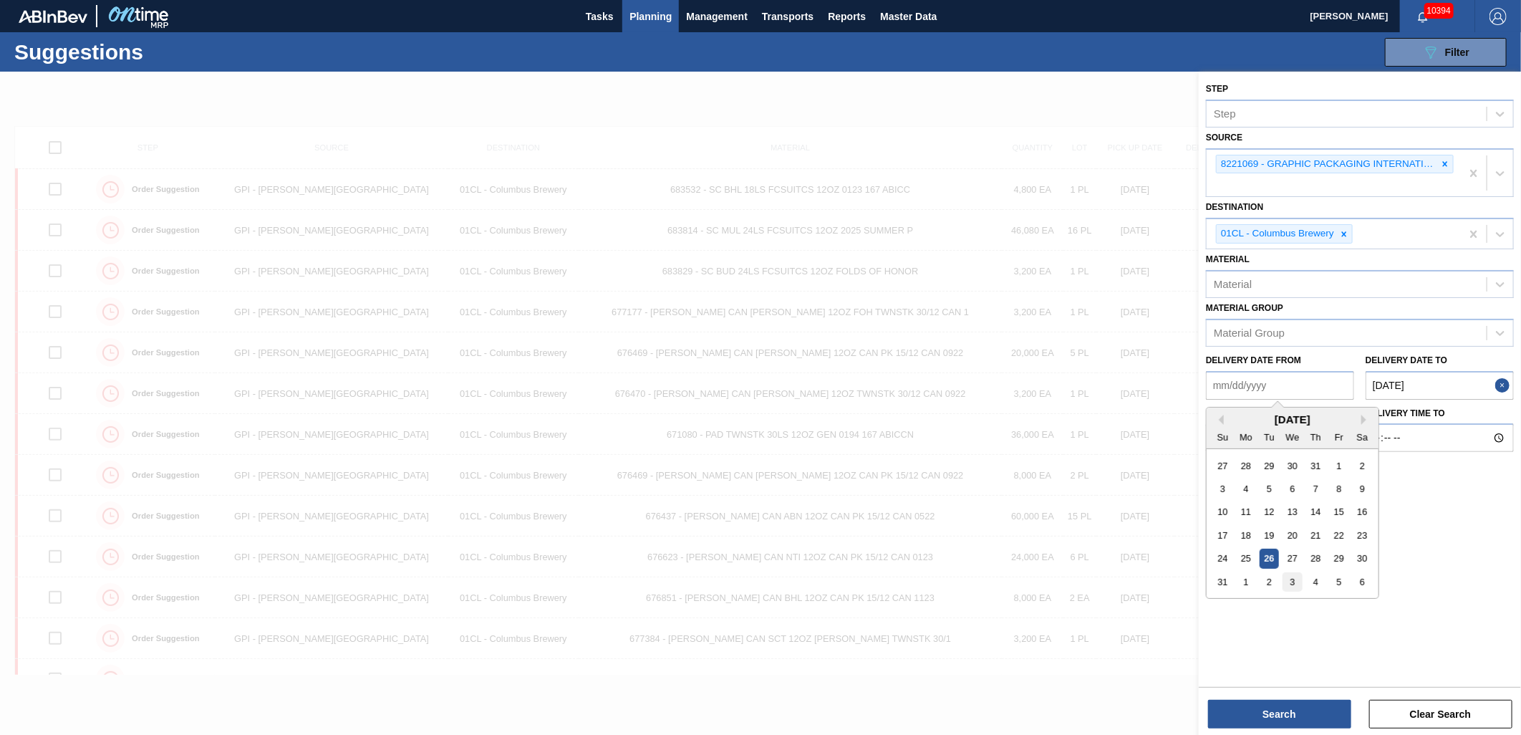
click at [1294, 577] on div "3" at bounding box center [1291, 581] width 19 height 19
type from "[DATE]"
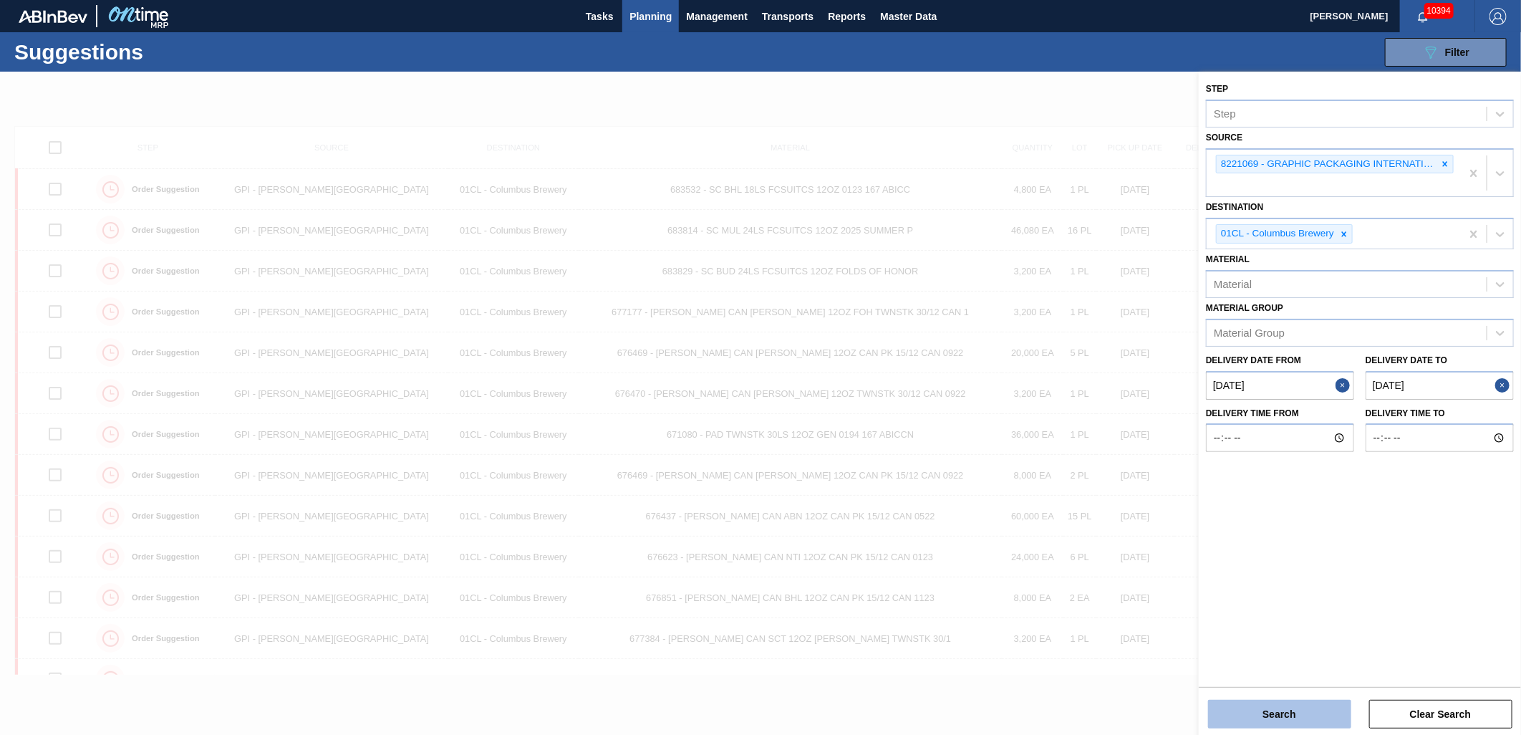
click at [1271, 717] on button "Search" at bounding box center [1279, 713] width 143 height 29
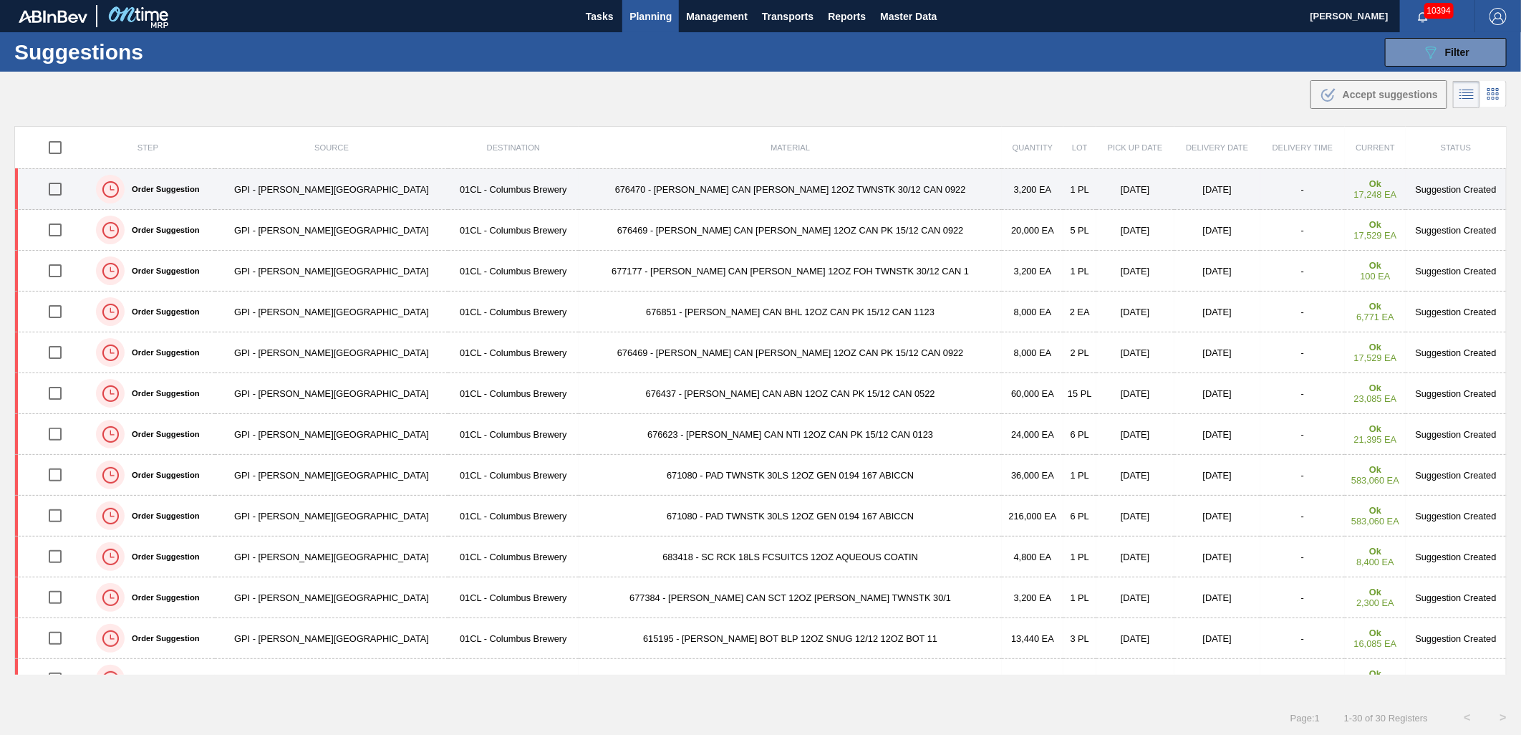
click at [66, 193] on input "checkbox" at bounding box center [55, 189] width 30 height 30
checkbox input "true"
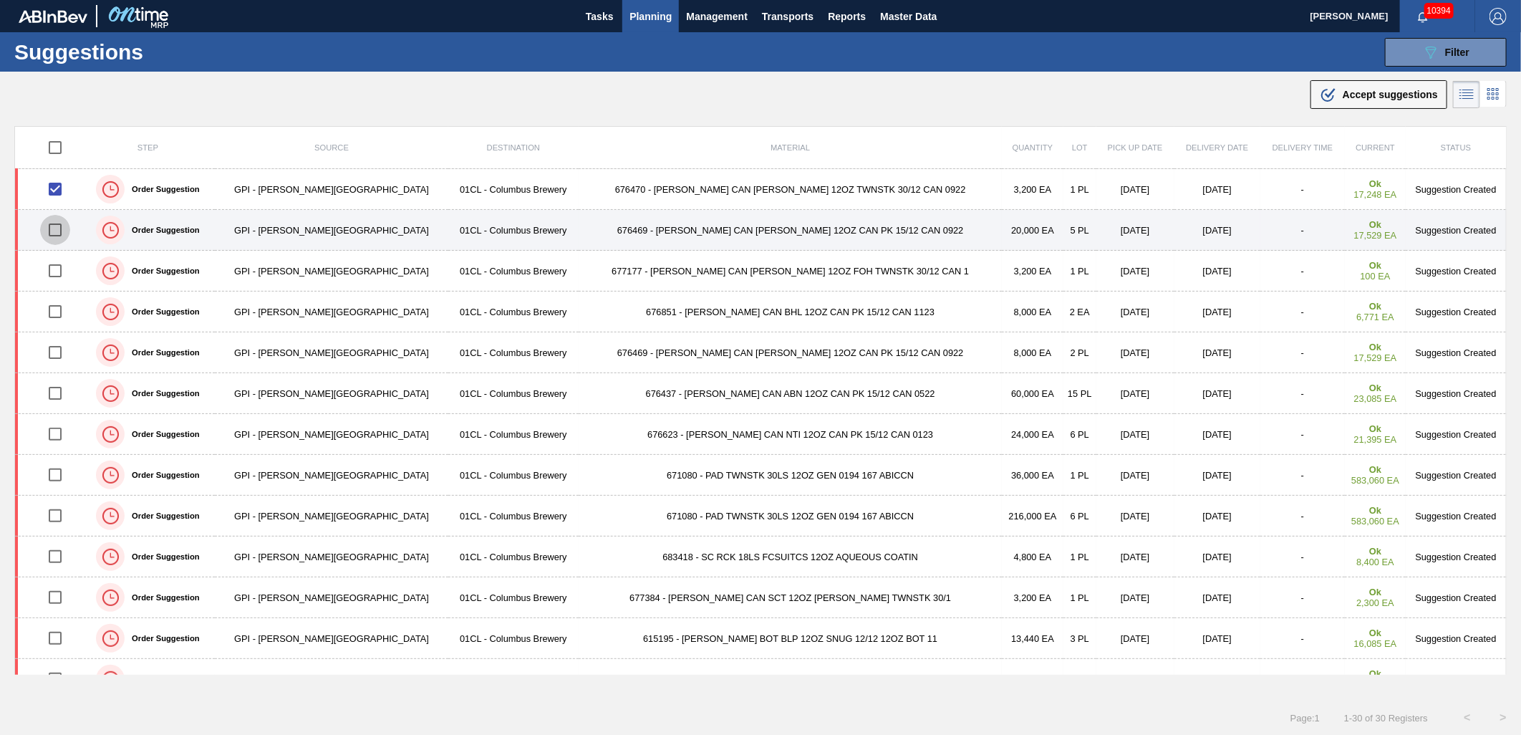
click at [67, 233] on input "checkbox" at bounding box center [55, 230] width 30 height 30
checkbox input "true"
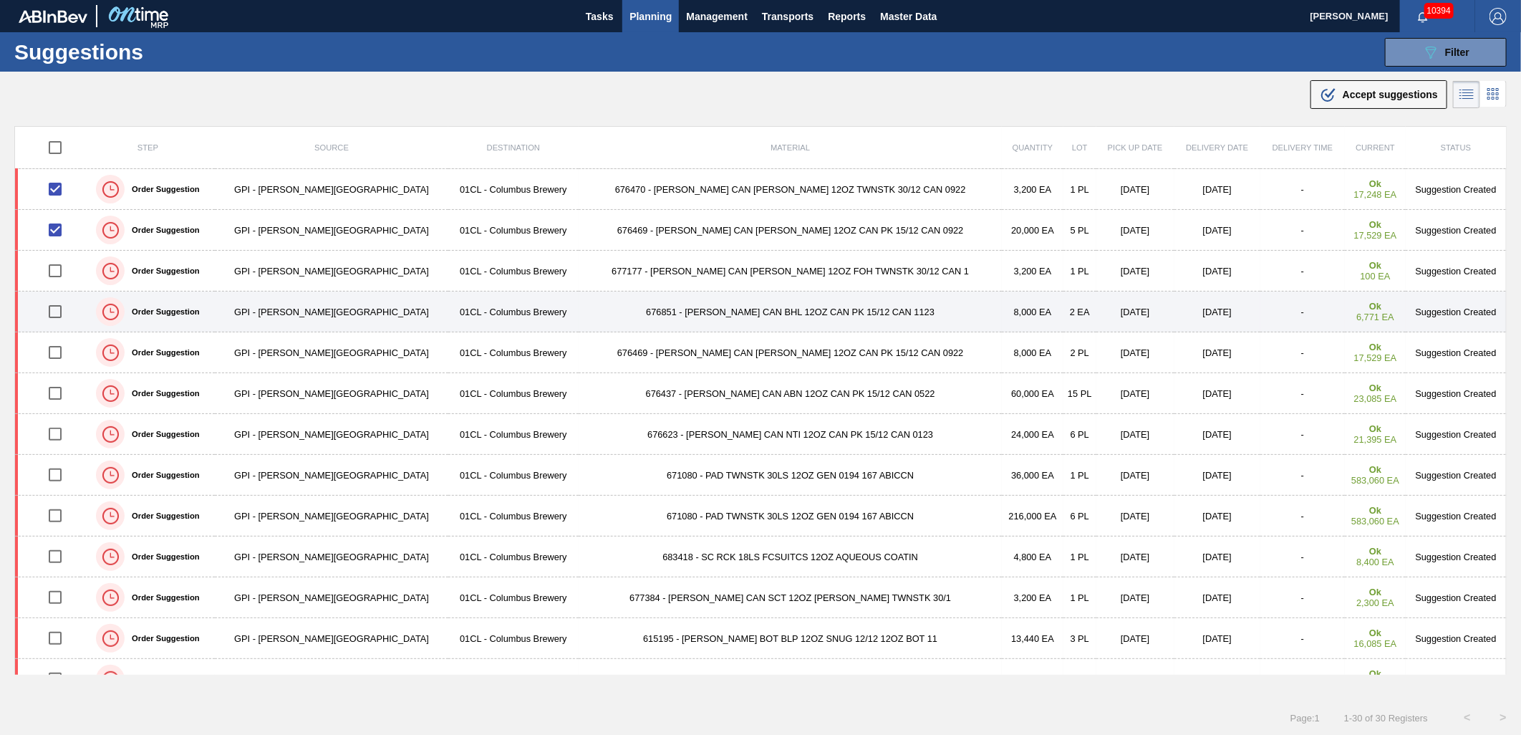
click at [54, 316] on input "checkbox" at bounding box center [55, 311] width 30 height 30
checkbox input "true"
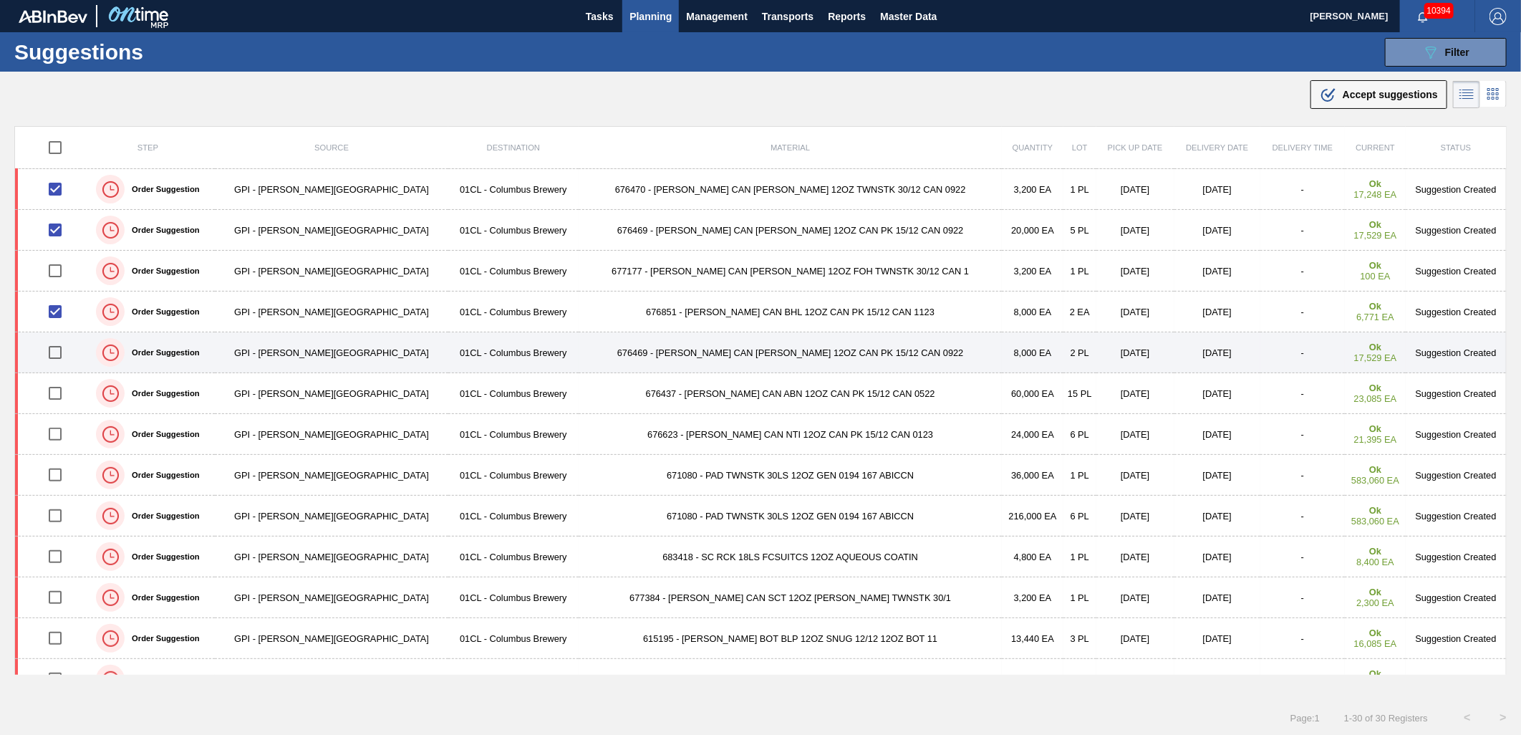
click at [42, 352] on div at bounding box center [55, 352] width 47 height 30
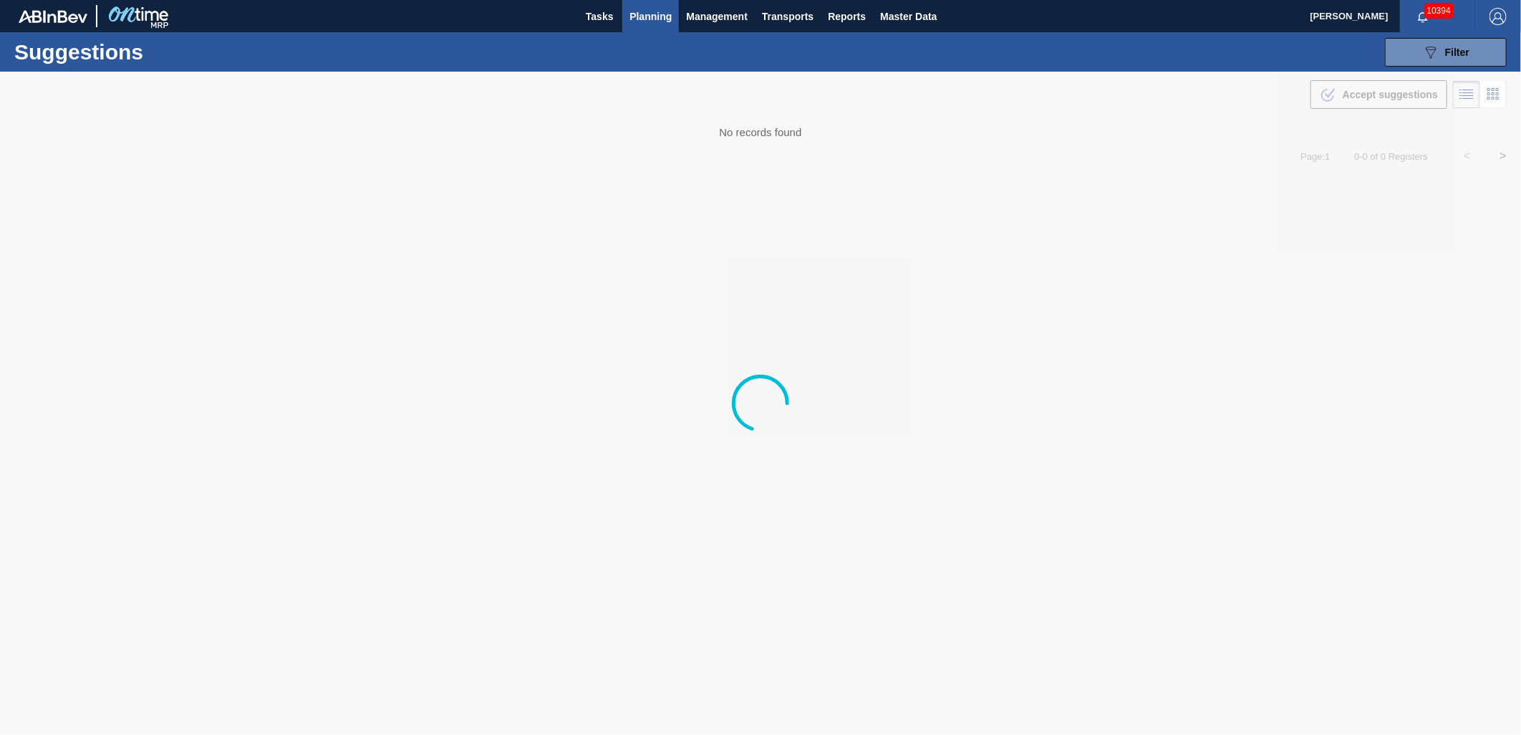
type from "[DATE]"
type to "[DATE]"
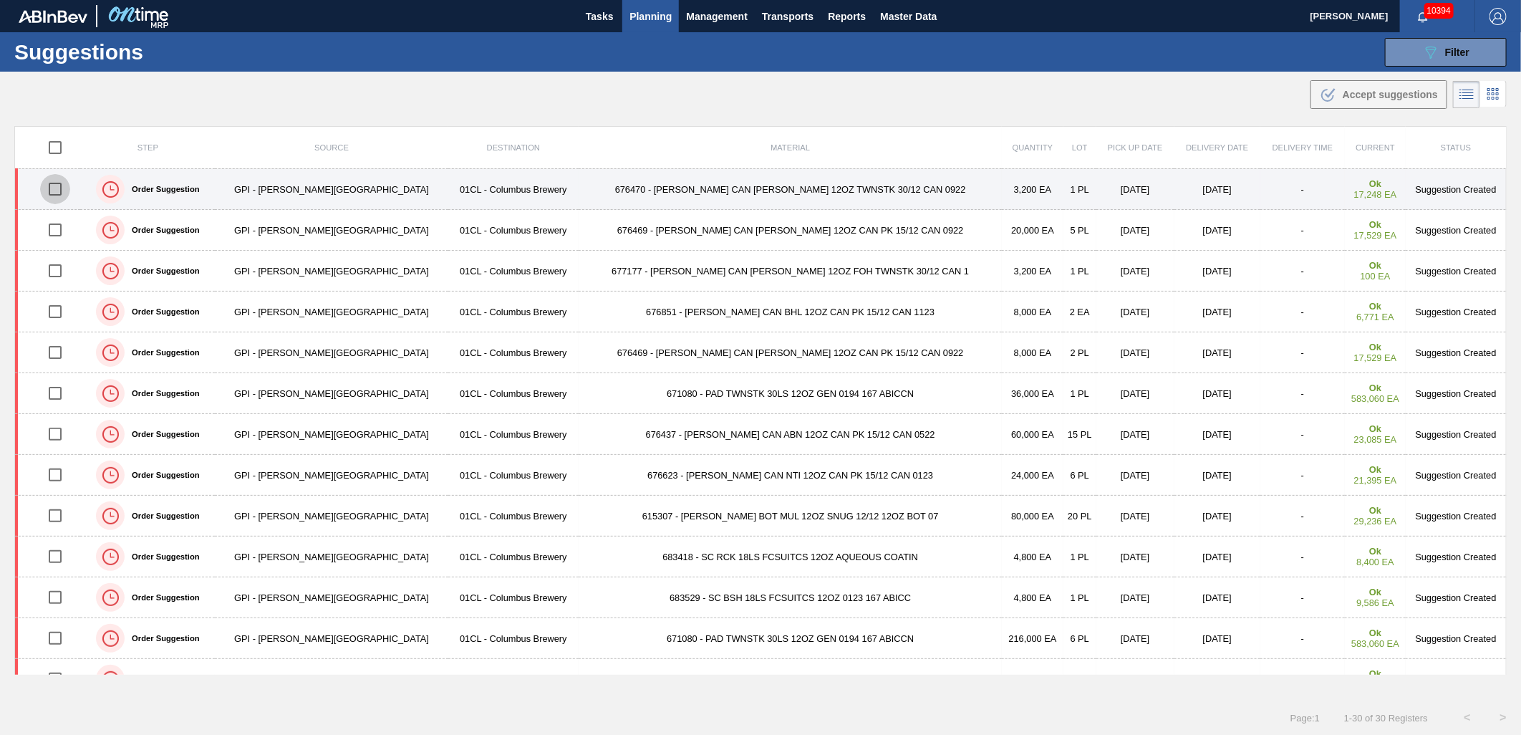
click at [65, 194] on input "checkbox" at bounding box center [55, 189] width 30 height 30
checkbox input "true"
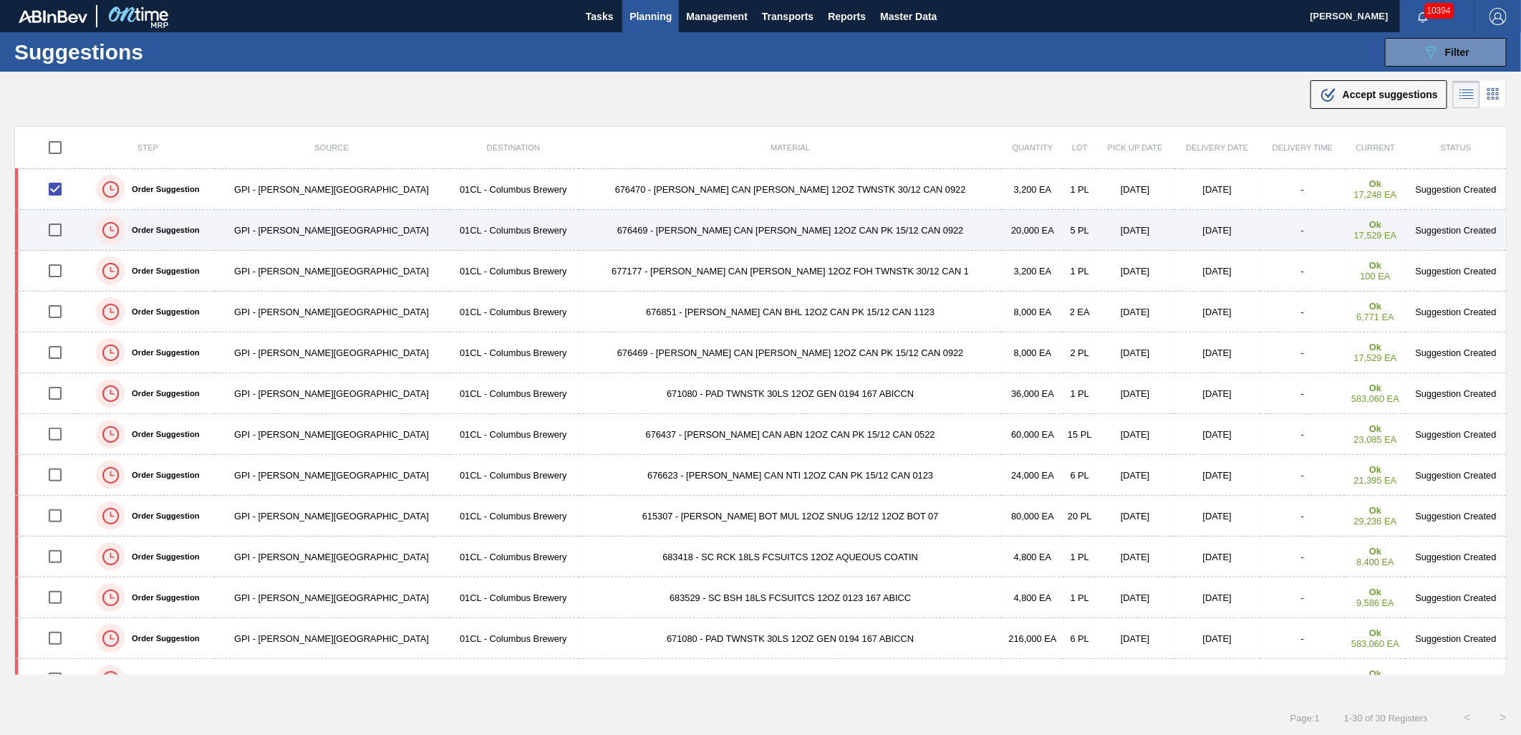
click at [64, 233] on input "checkbox" at bounding box center [55, 230] width 30 height 30
checkbox input "true"
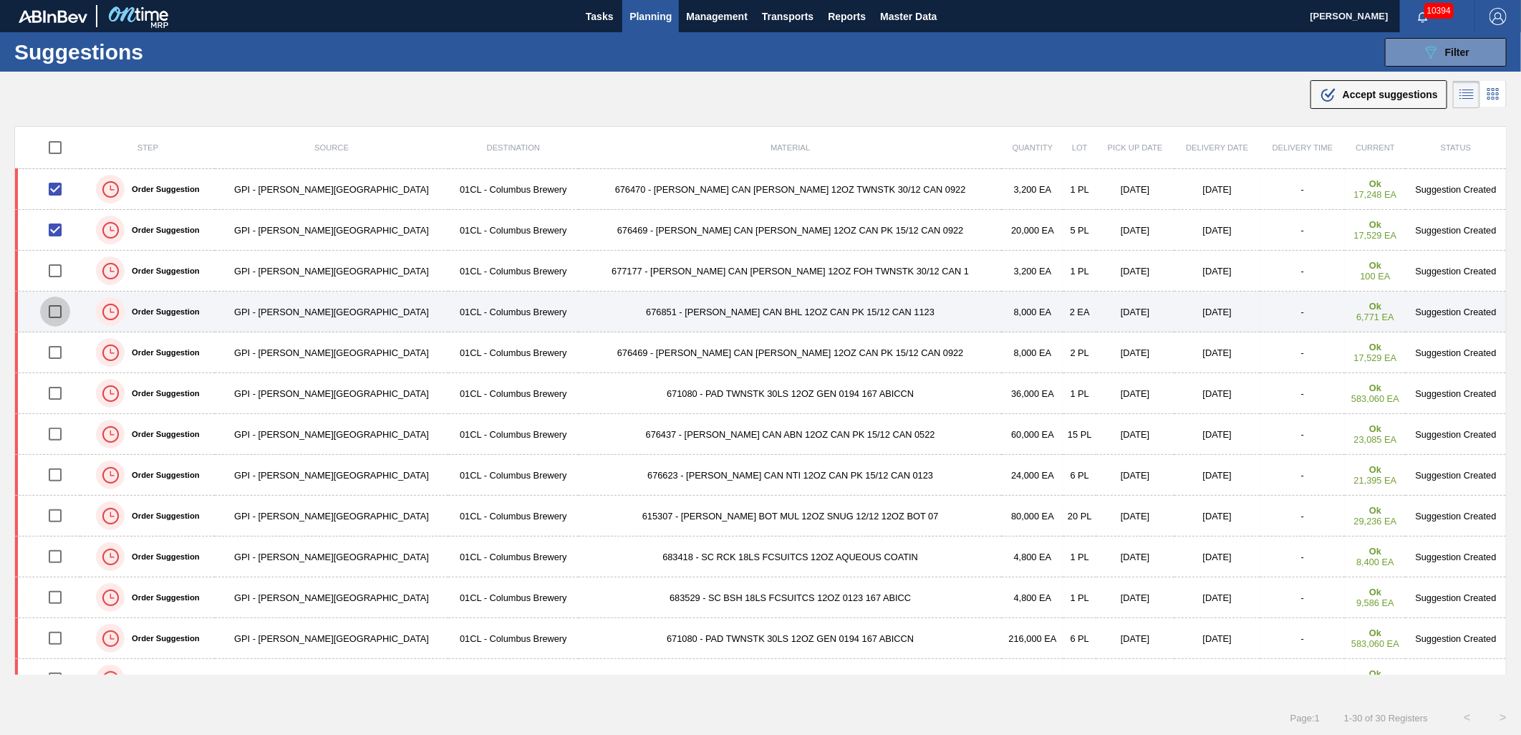
click at [62, 309] on input "checkbox" at bounding box center [55, 311] width 30 height 30
checkbox input "true"
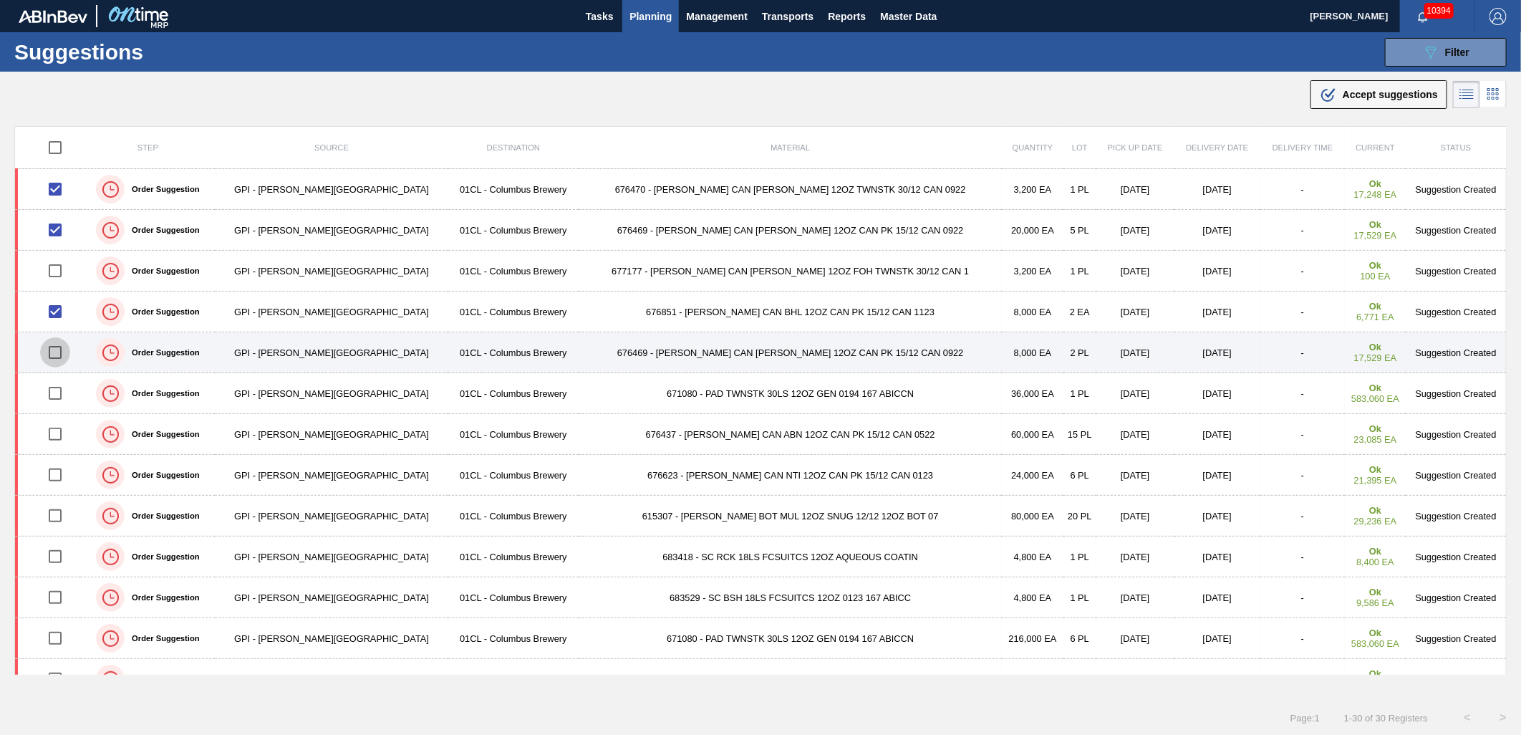
click at [53, 344] on input "checkbox" at bounding box center [55, 352] width 30 height 30
checkbox input "true"
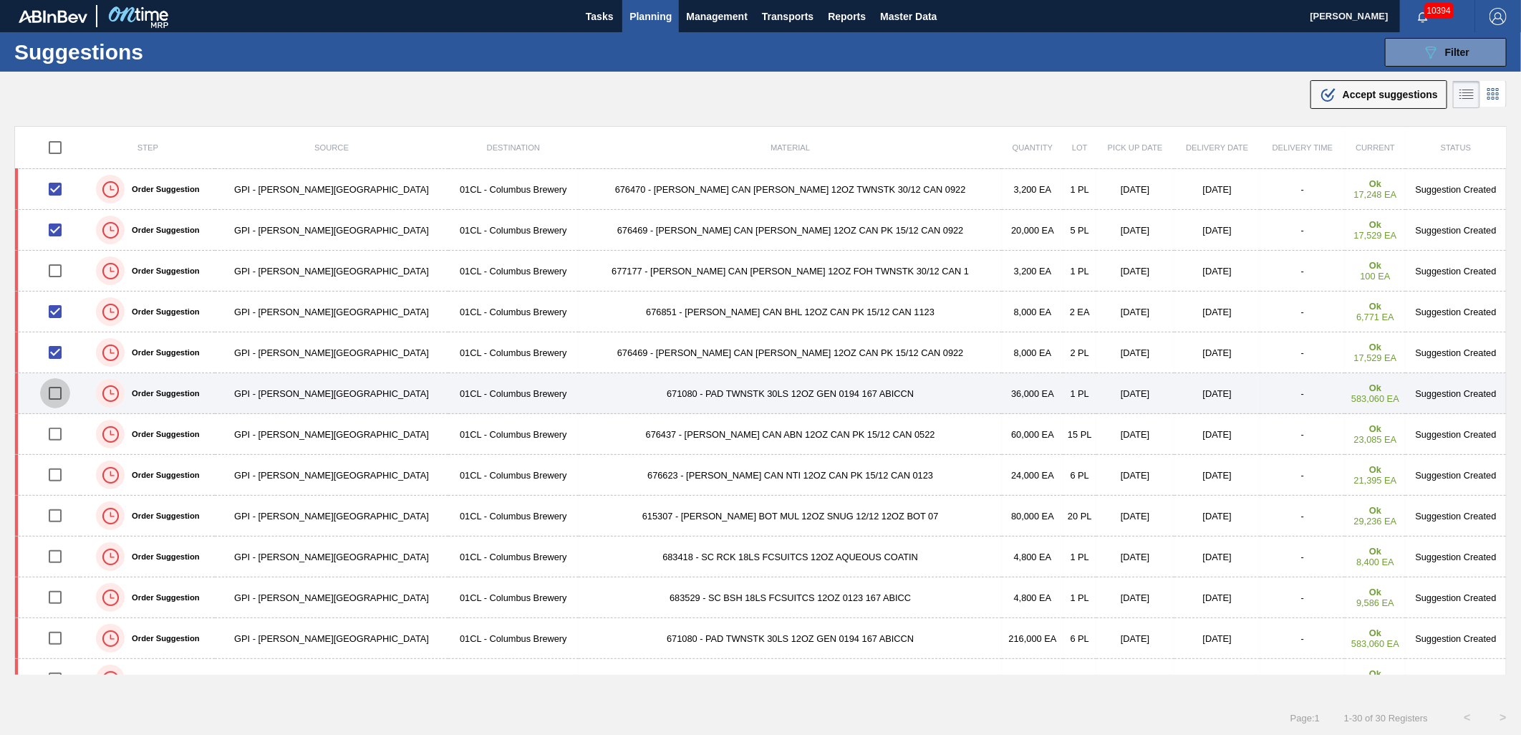
click at [51, 392] on input "checkbox" at bounding box center [55, 393] width 30 height 30
checkbox input "true"
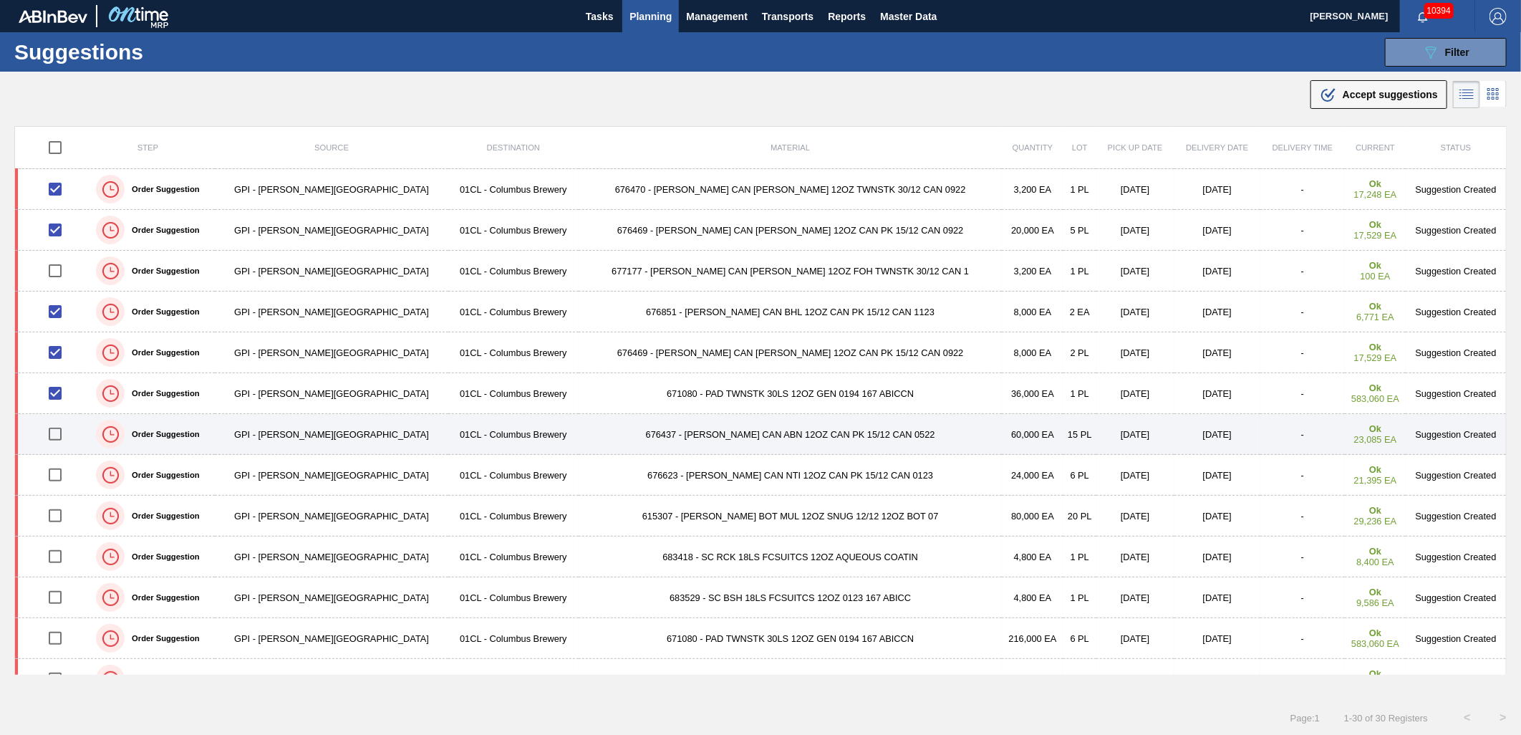
click at [64, 428] on input "checkbox" at bounding box center [55, 434] width 30 height 30
checkbox input "true"
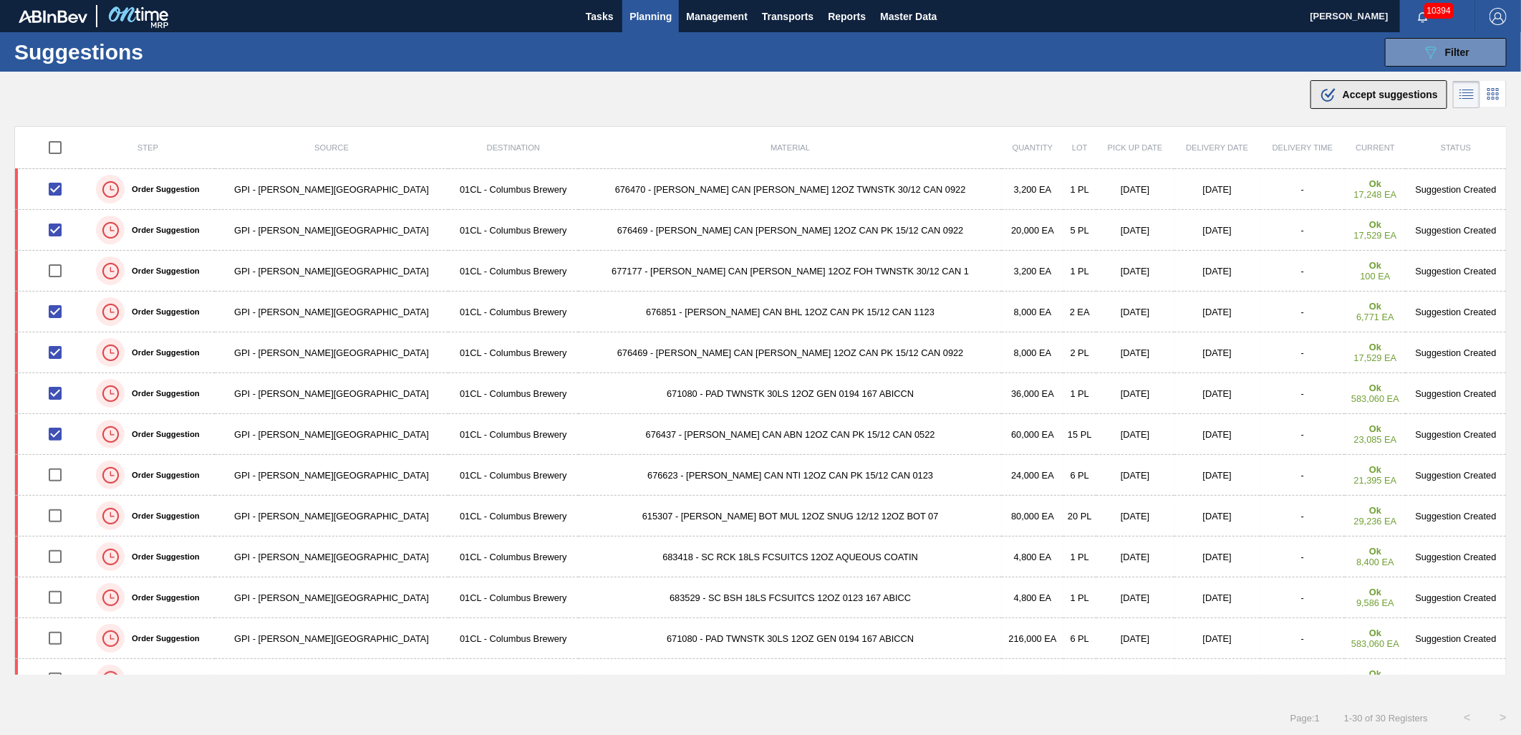
click at [1350, 95] on span "Accept suggestions" at bounding box center [1389, 94] width 95 height 11
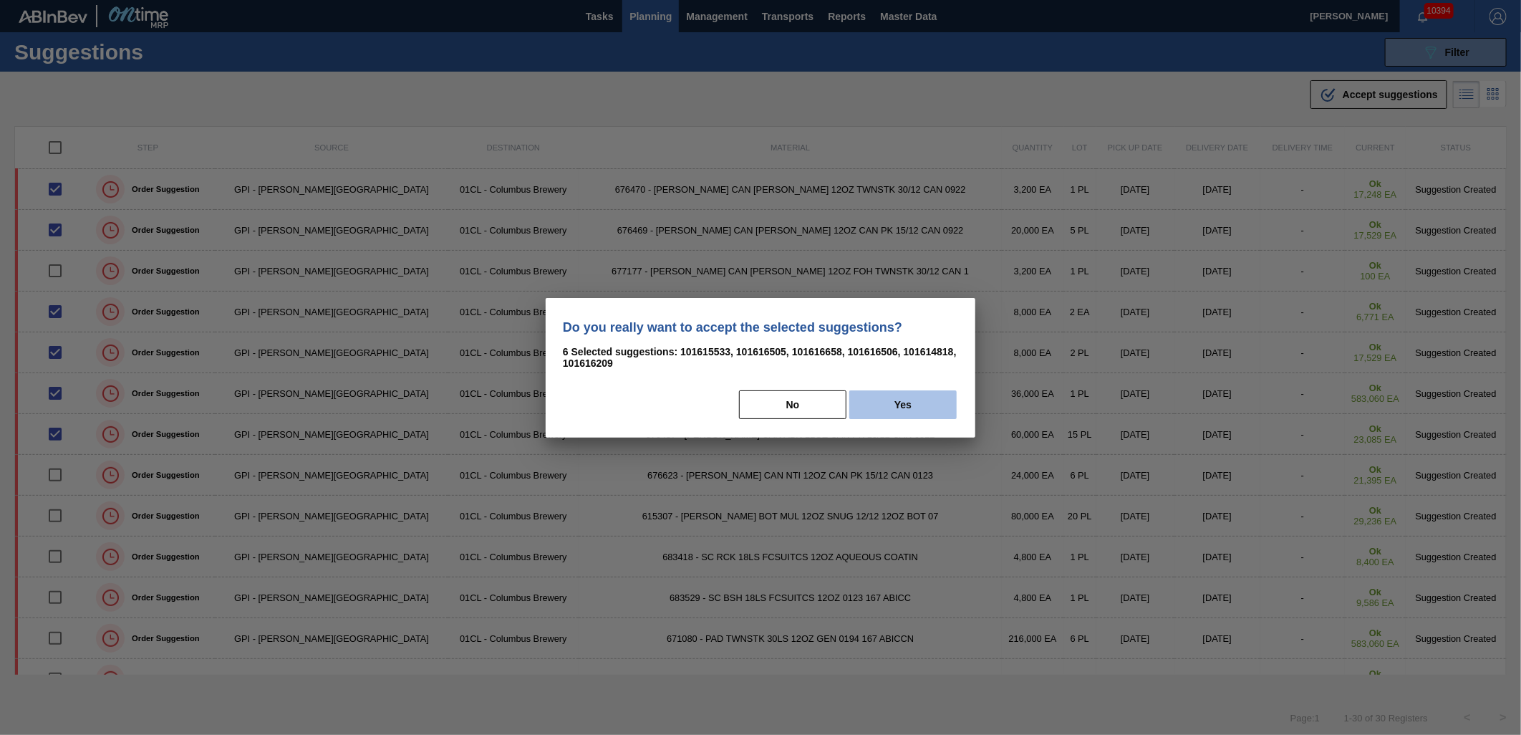
click at [886, 402] on button "Yes" at bounding box center [902, 404] width 107 height 29
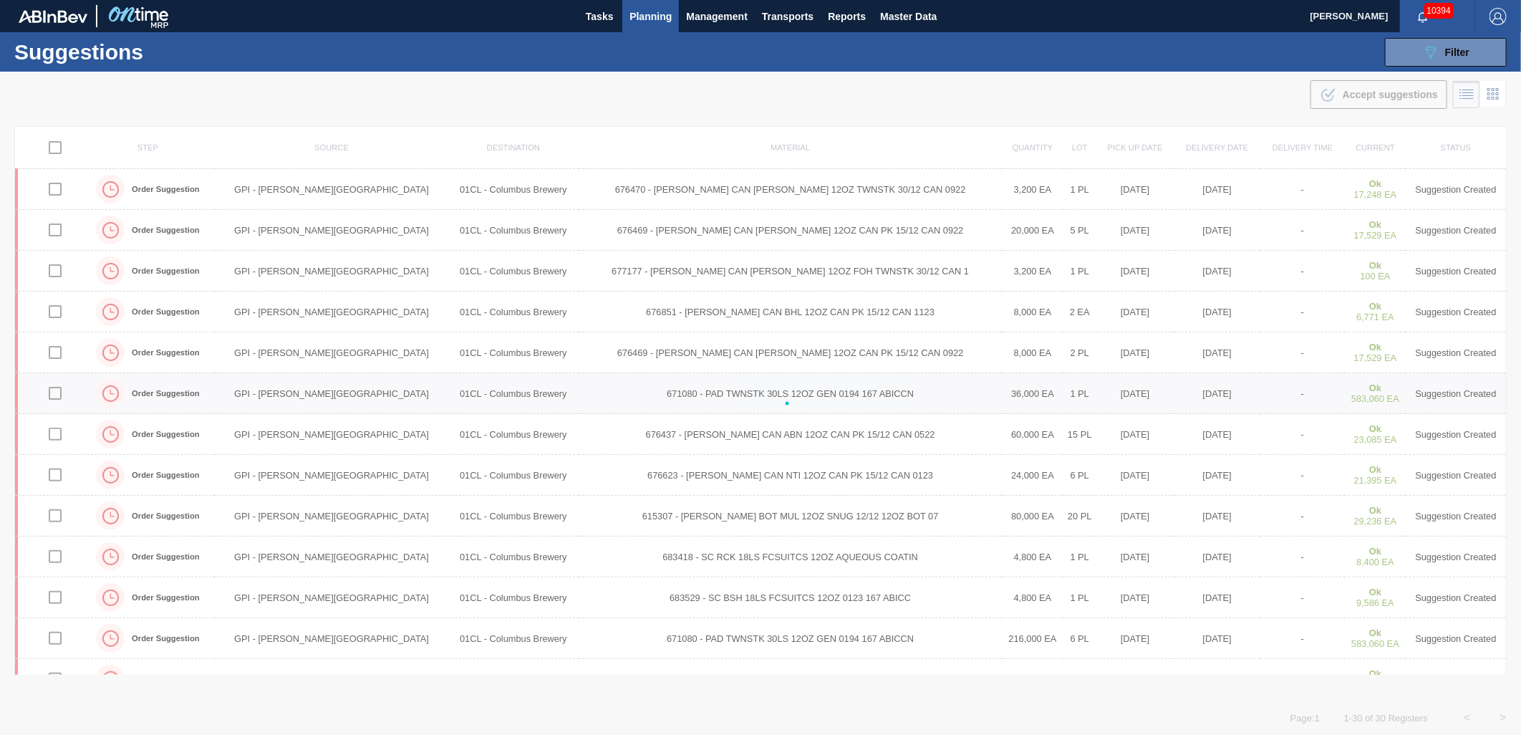
checkbox input "false"
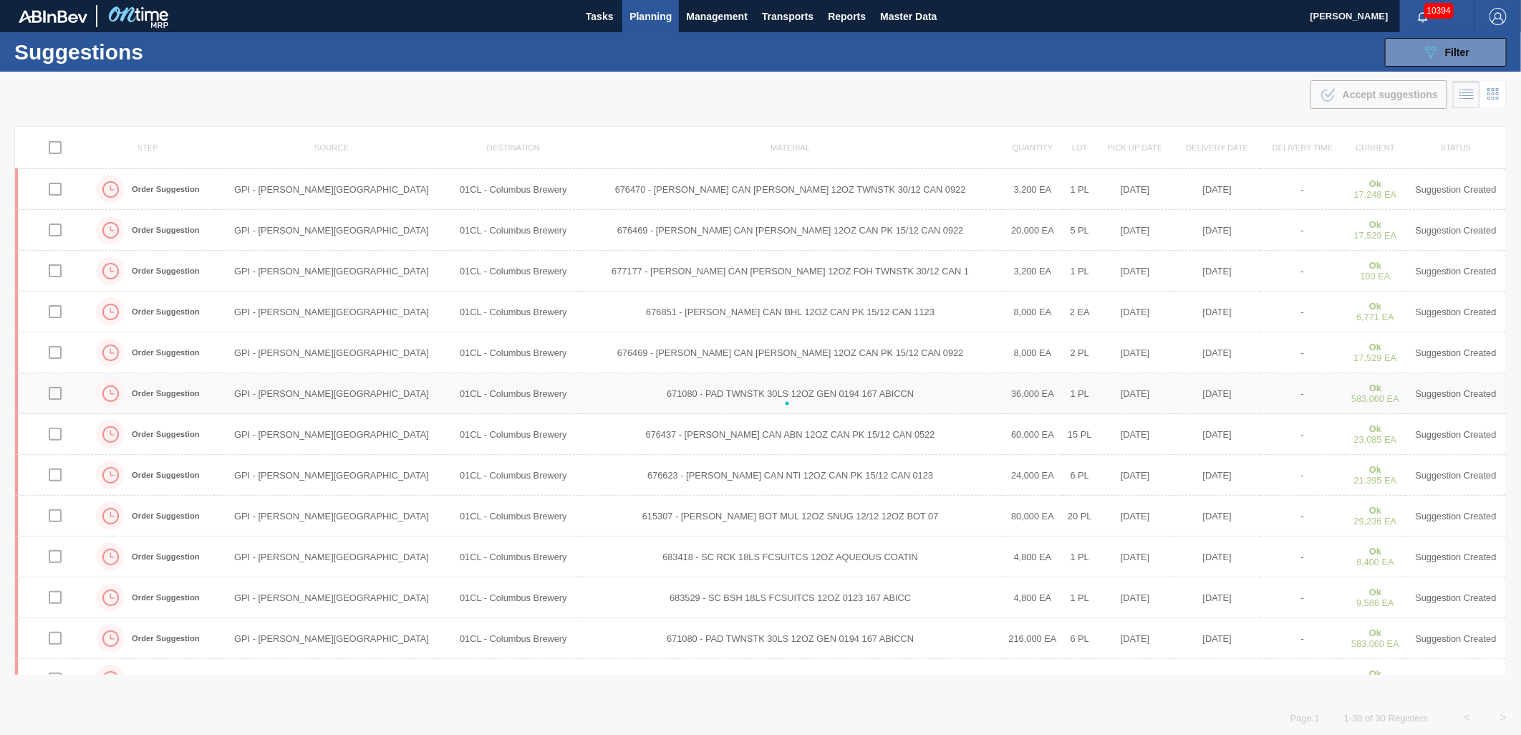
checkbox input "false"
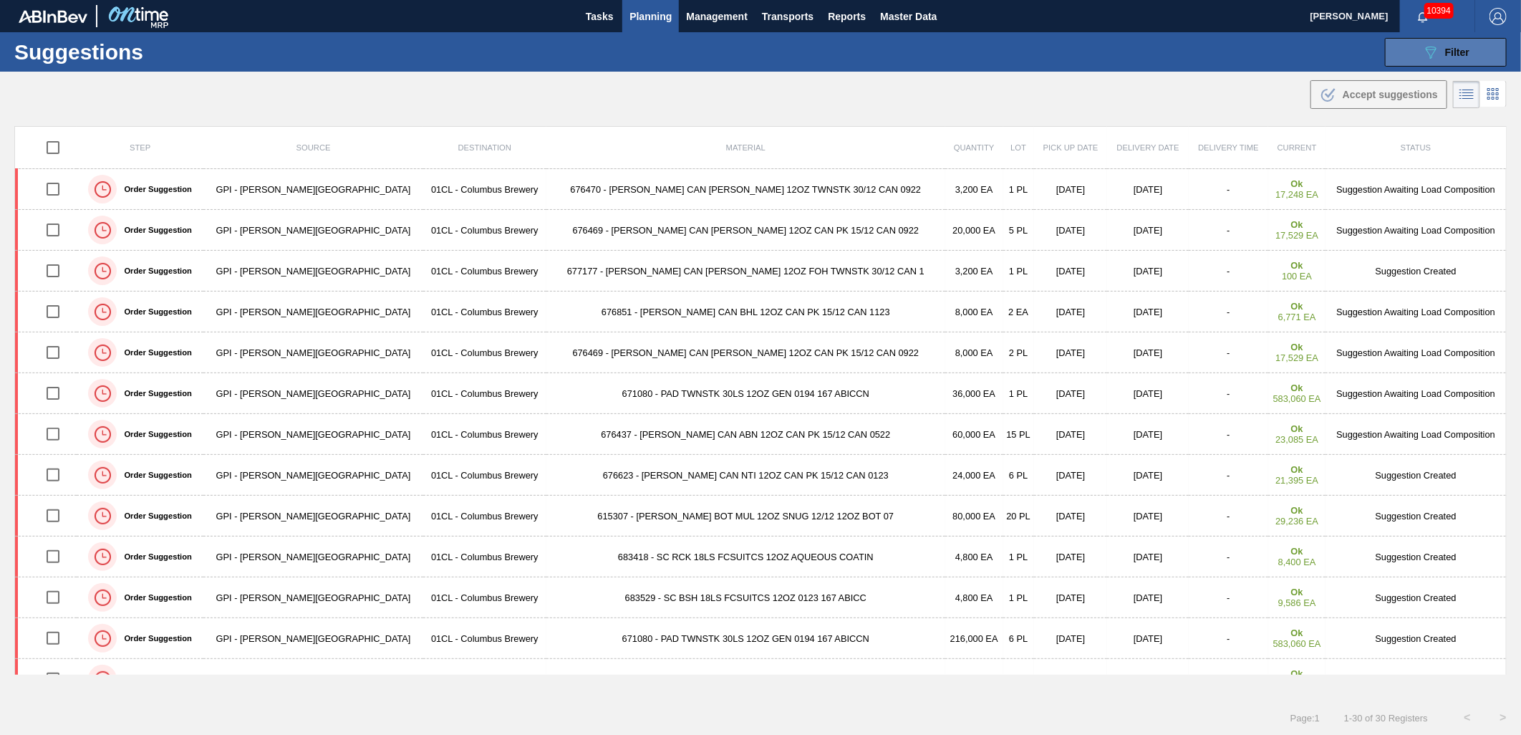
click at [1433, 64] on button "089F7B8B-B2A5-4AFE-B5C0-19BA573D28AC Filter" at bounding box center [1446, 52] width 122 height 29
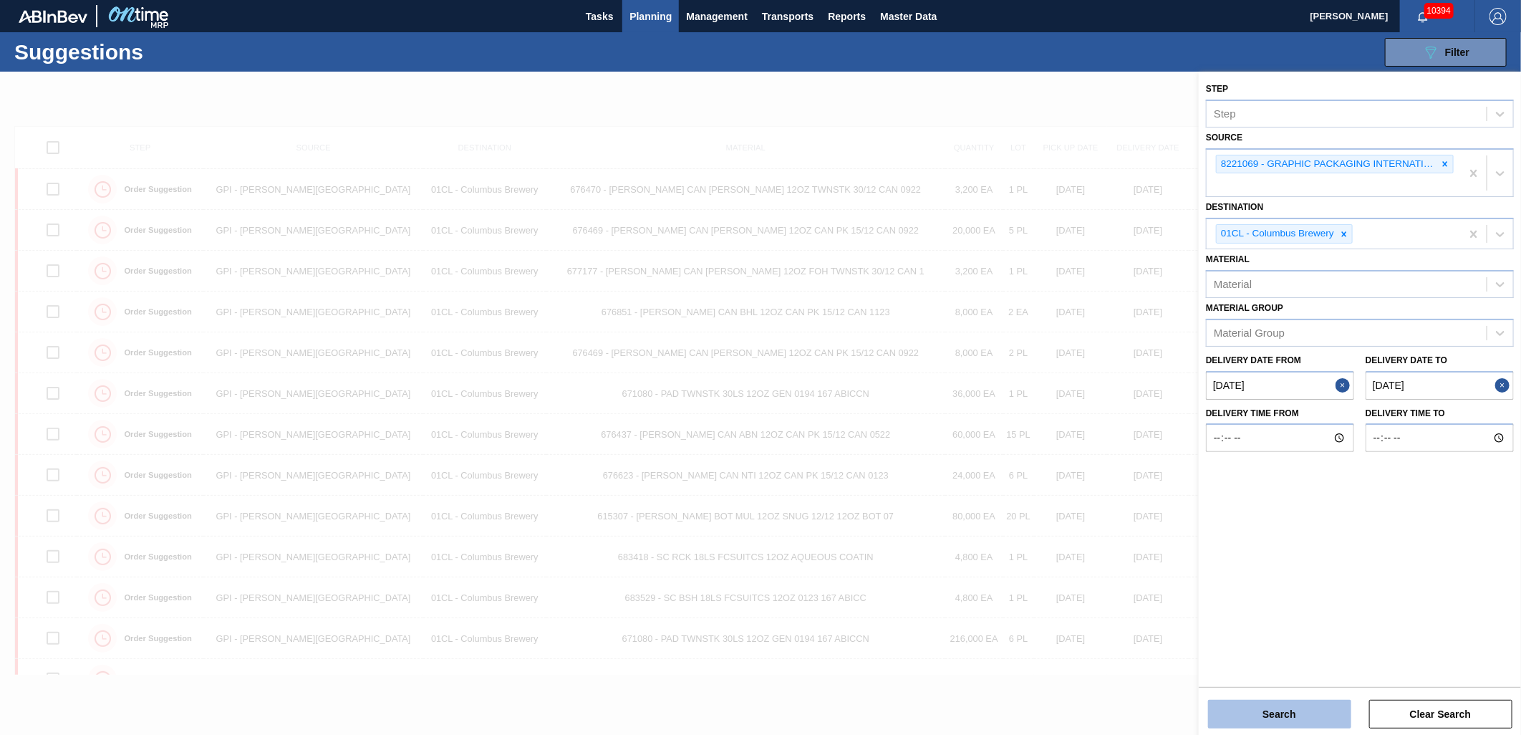
click at [1297, 712] on button "Search" at bounding box center [1279, 713] width 143 height 29
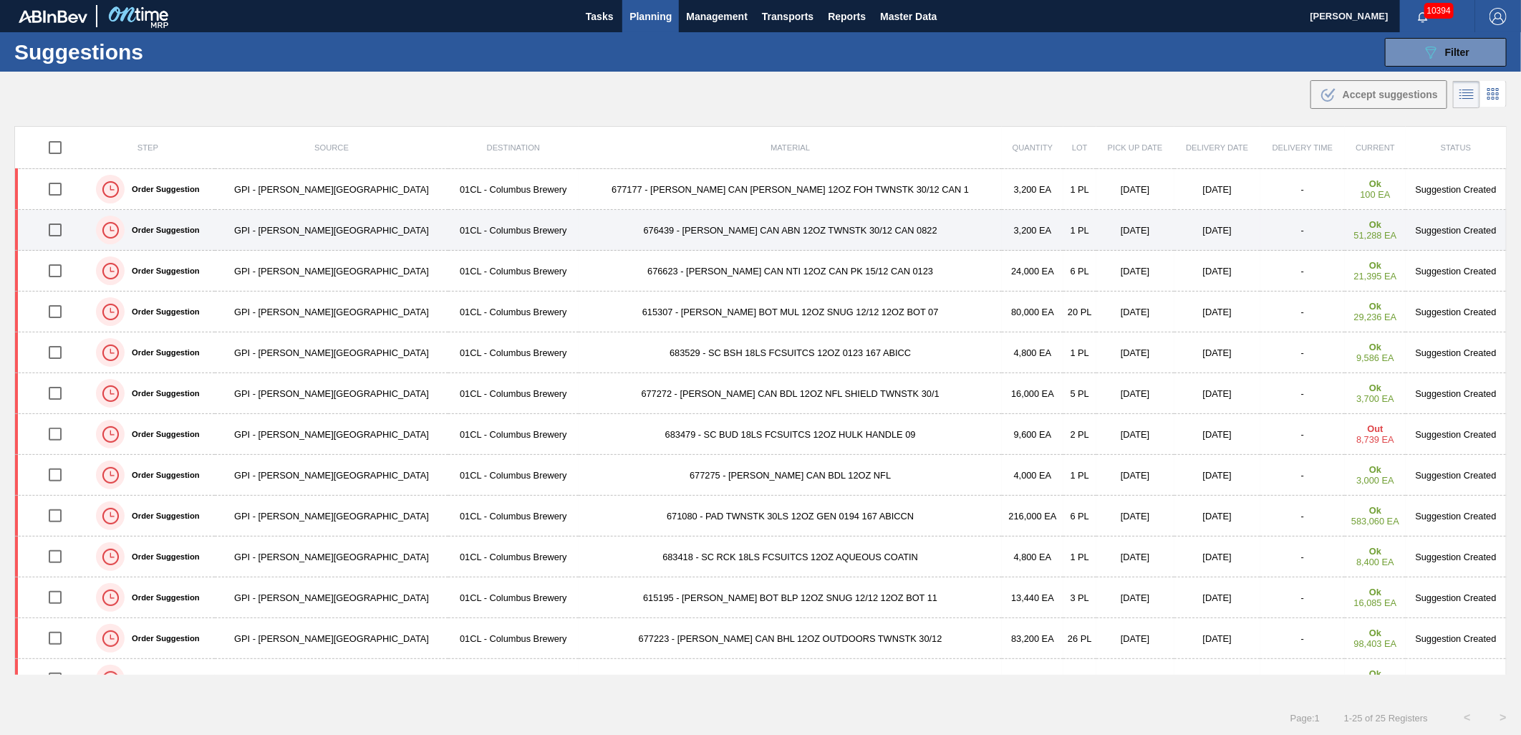
click at [57, 233] on input "checkbox" at bounding box center [55, 230] width 30 height 30
checkbox input "true"
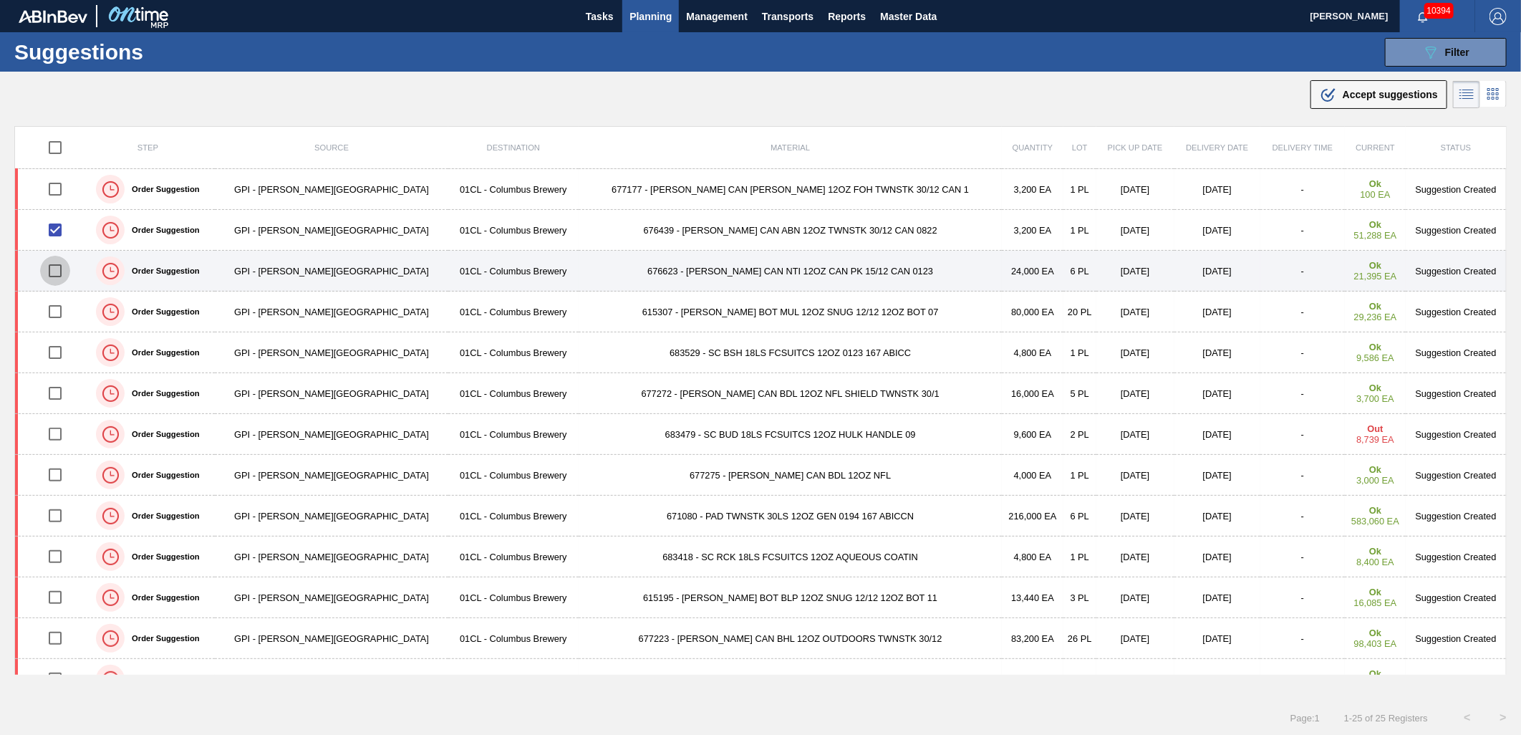
click at [68, 265] on input "checkbox" at bounding box center [55, 271] width 30 height 30
checkbox input "true"
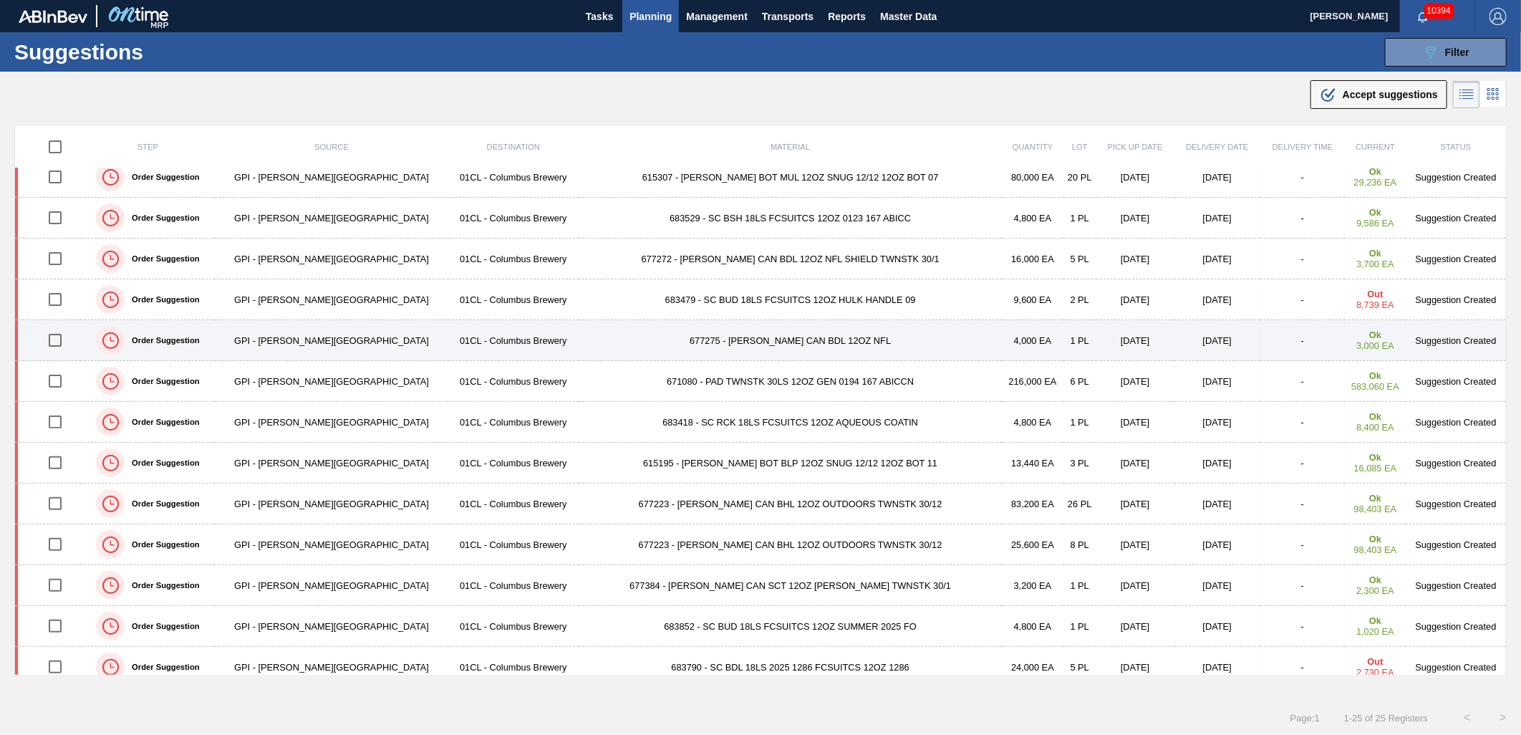
scroll to position [159, 0]
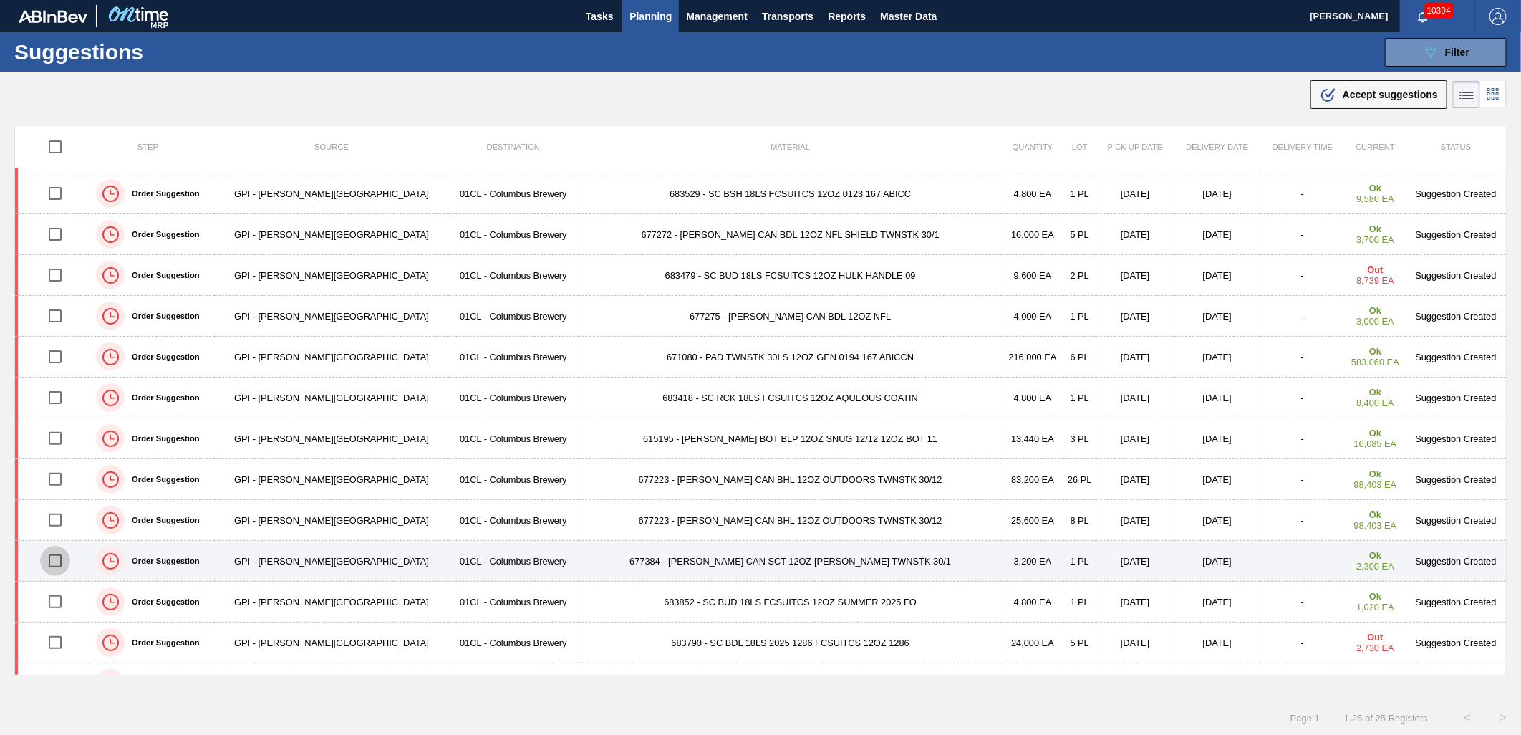
click at [66, 563] on input "checkbox" at bounding box center [55, 561] width 30 height 30
checkbox input "true"
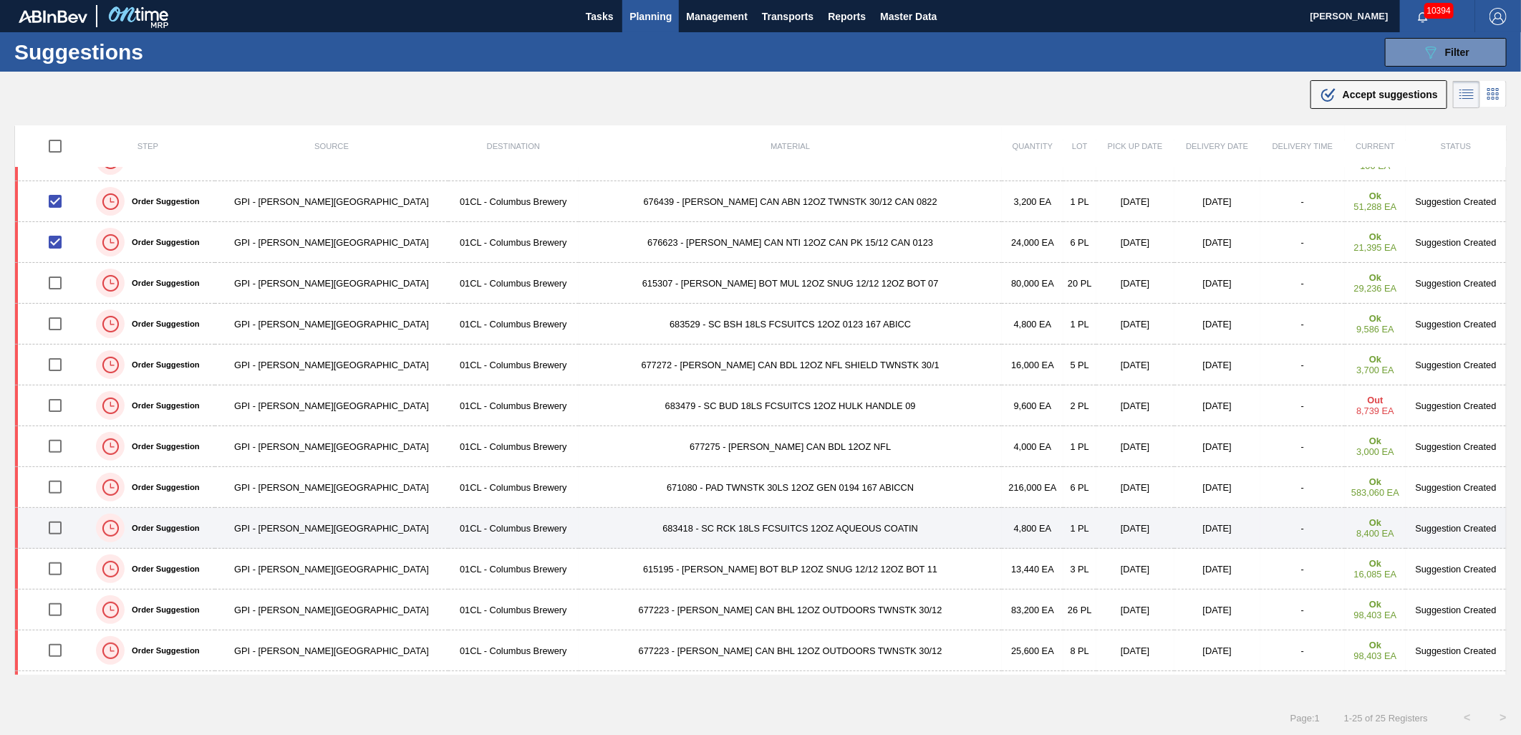
scroll to position [0, 0]
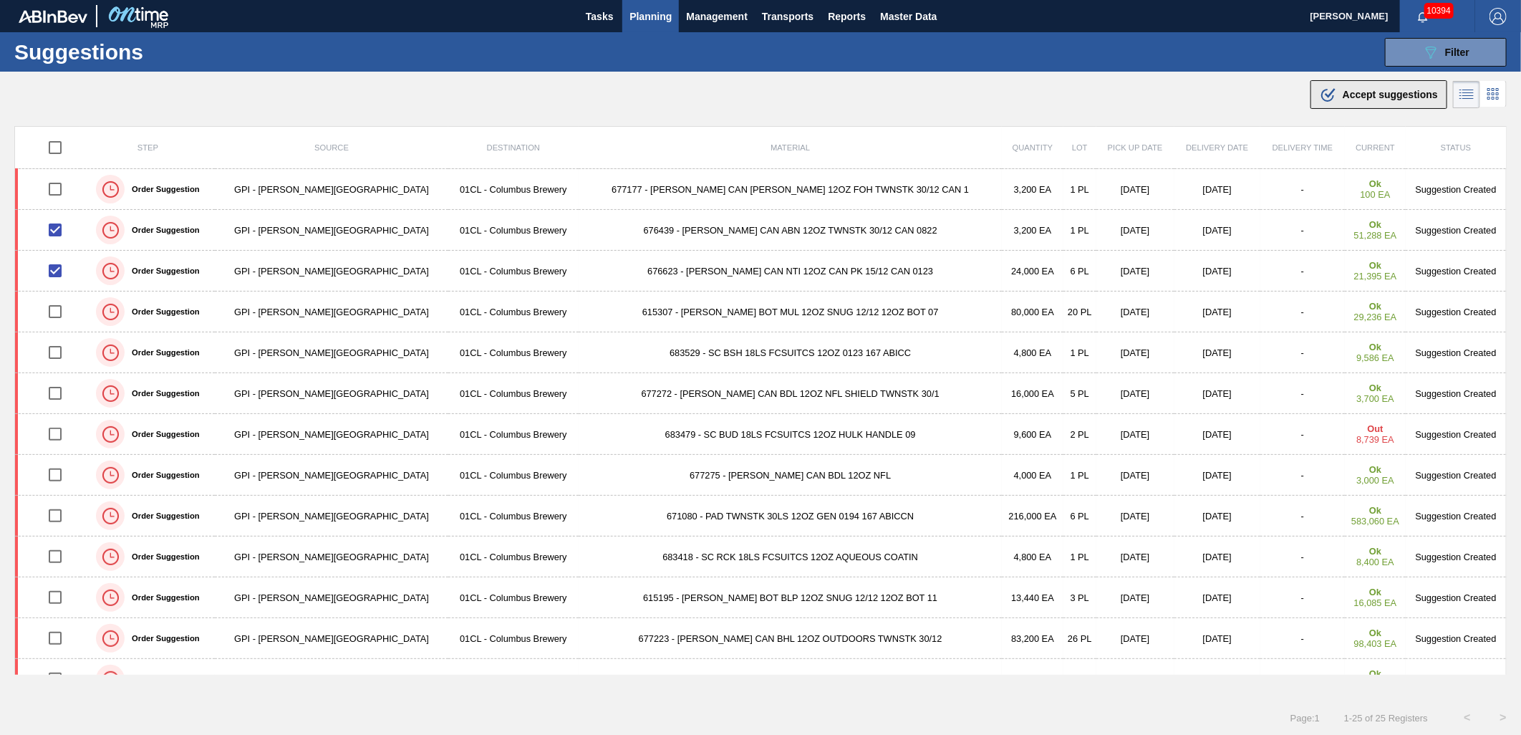
click at [1390, 95] on span "Accept suggestions" at bounding box center [1389, 94] width 95 height 11
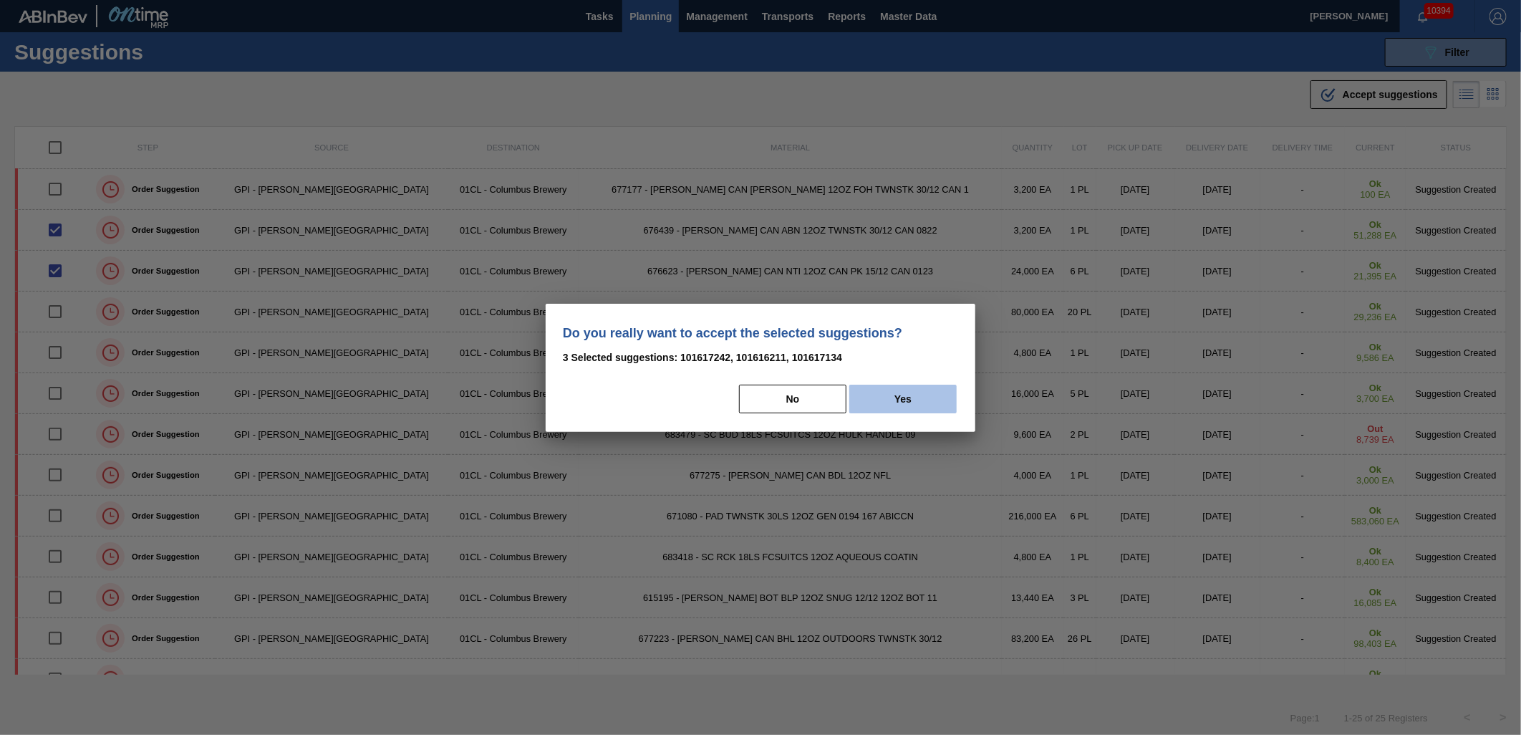
click at [885, 397] on button "Yes" at bounding box center [902, 398] width 107 height 29
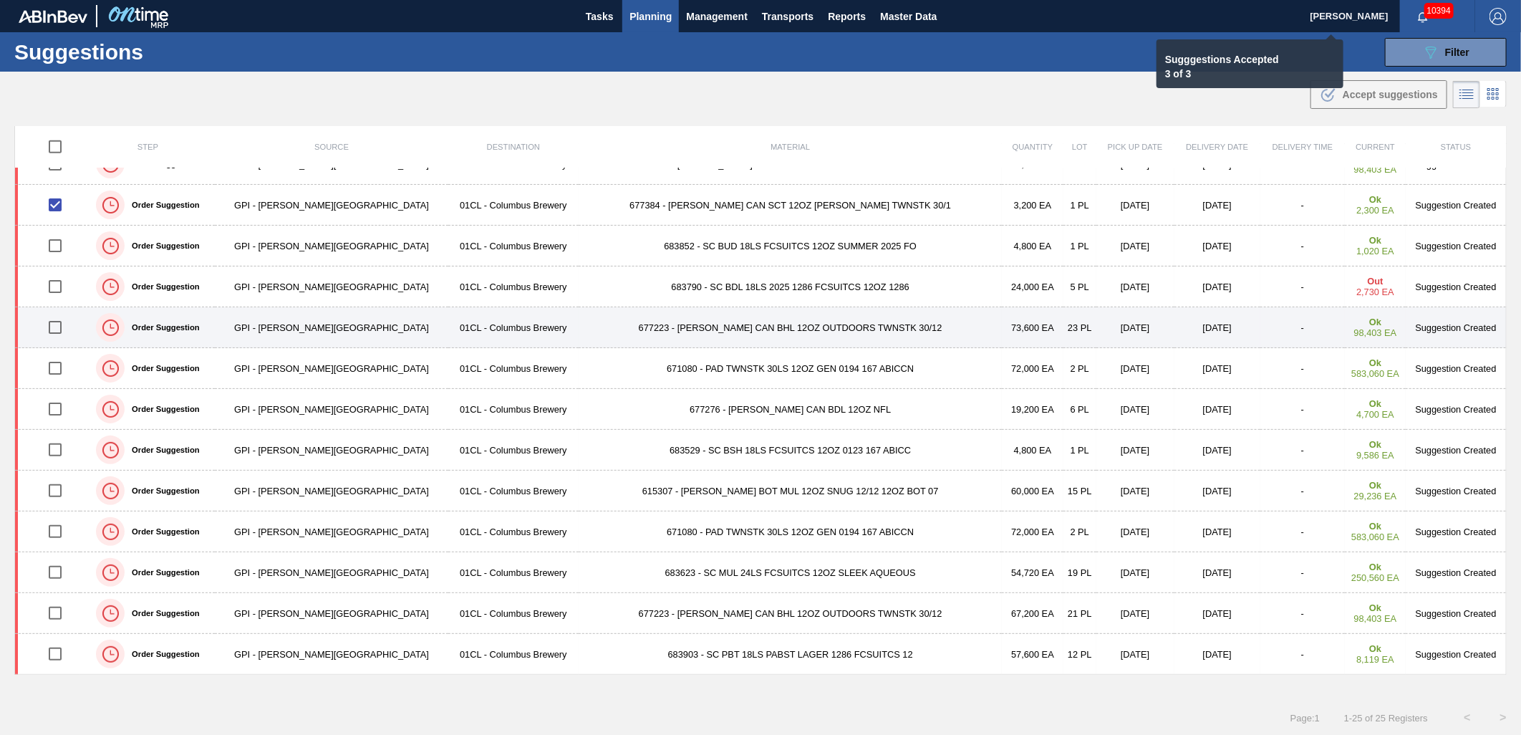
scroll to position [1, 0]
checkbox input "false"
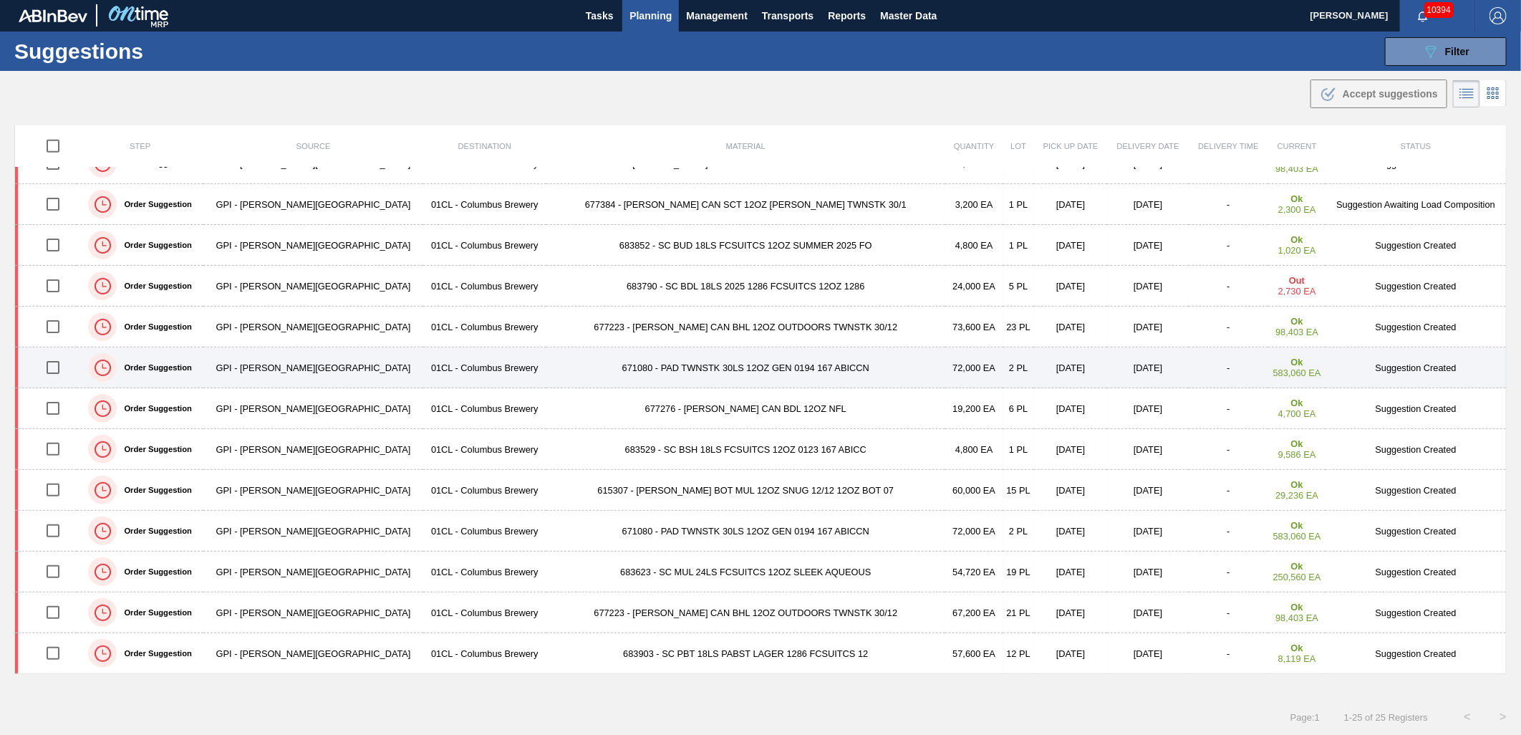
click at [41, 362] on div at bounding box center [53, 367] width 43 height 30
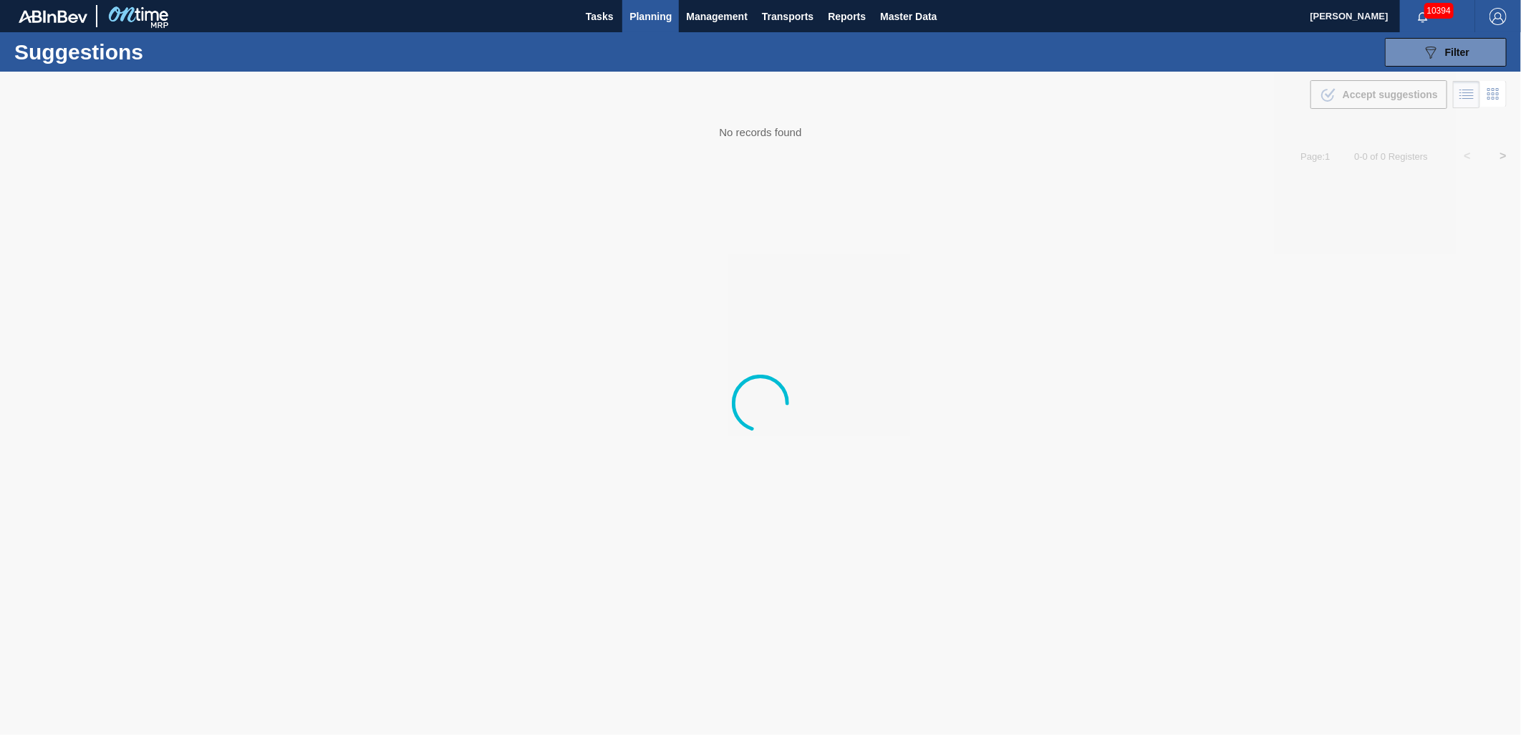
type from "[DATE]"
type to "[DATE]"
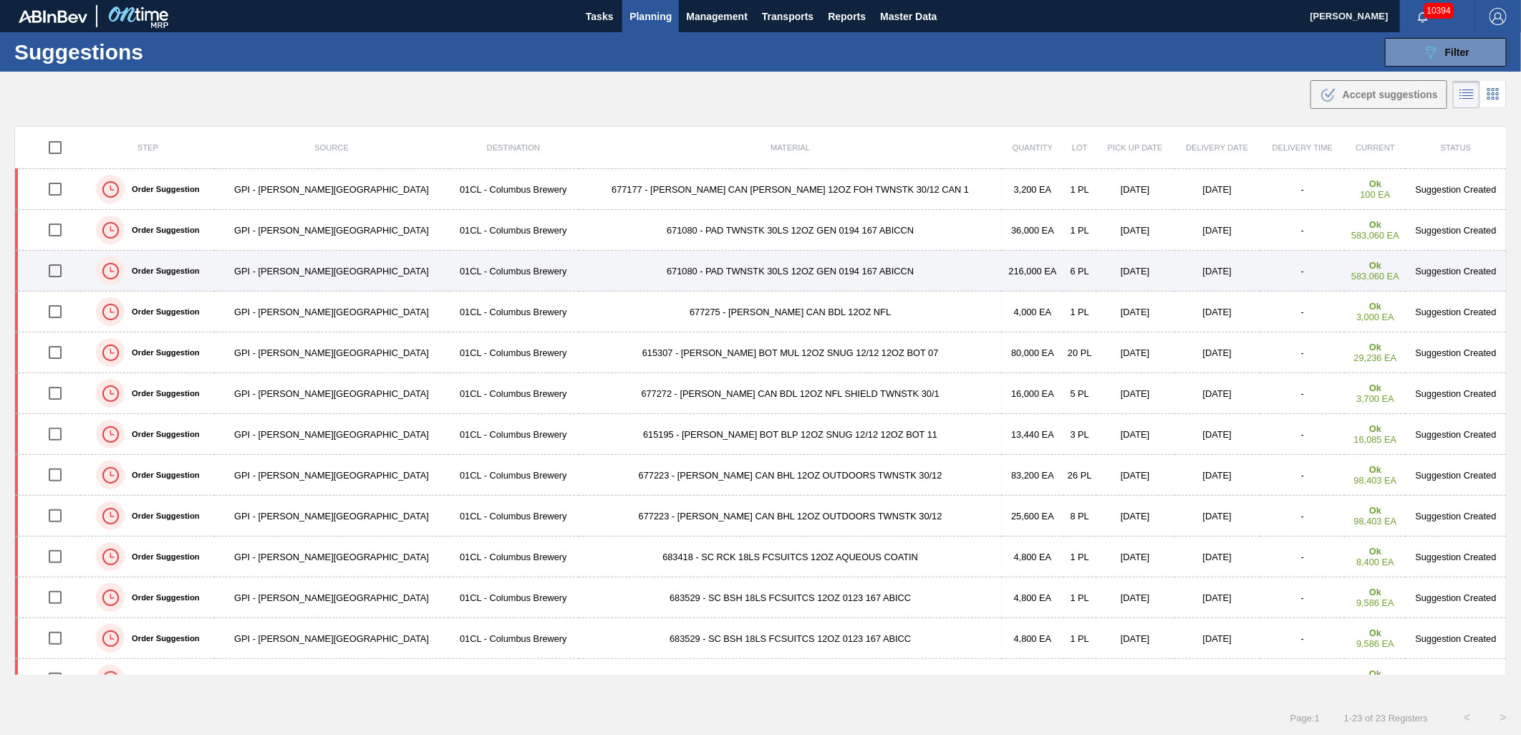
click at [58, 275] on input "checkbox" at bounding box center [55, 271] width 30 height 30
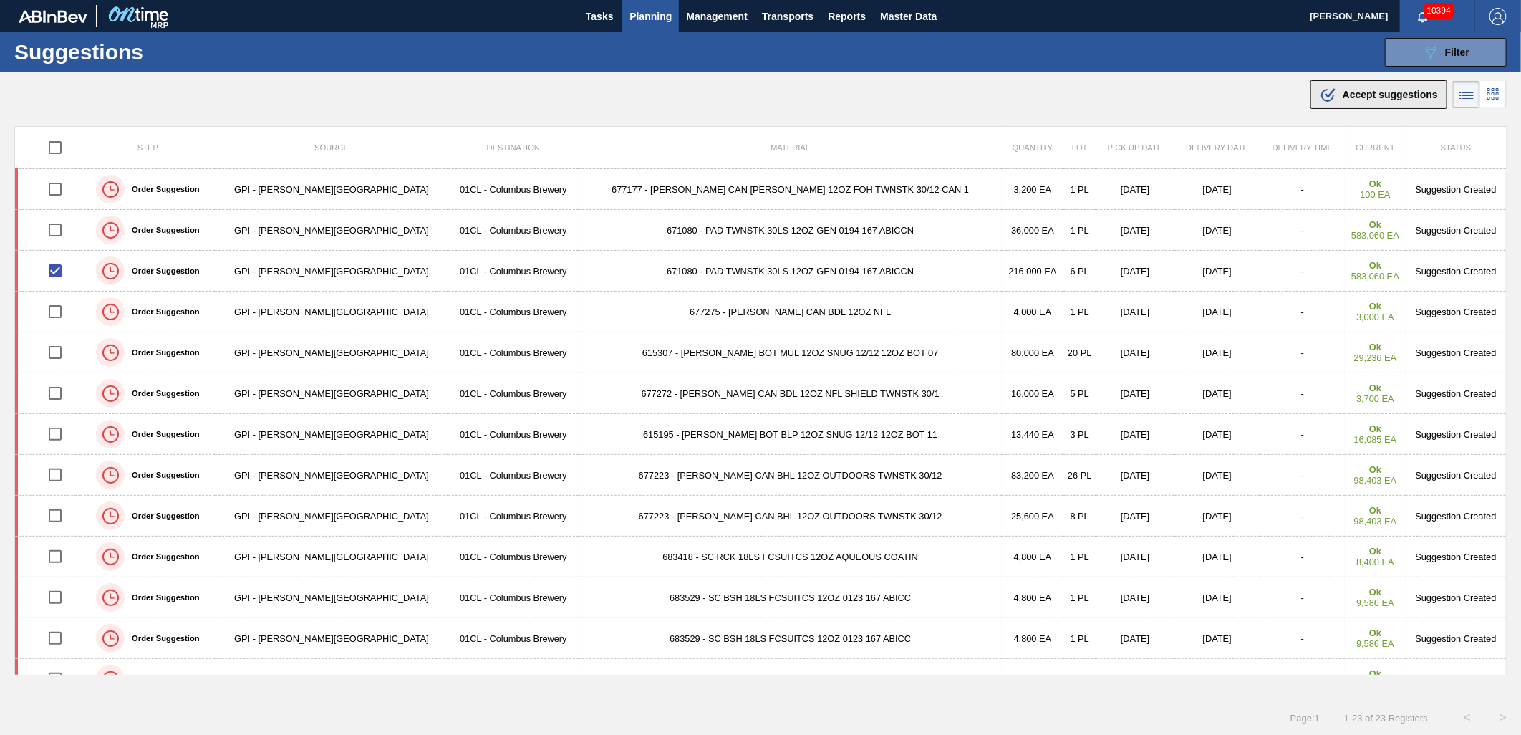
click at [1337, 94] on div ".b{fill:var(--color-action-default)} Accept suggestions" at bounding box center [1378, 94] width 118 height 17
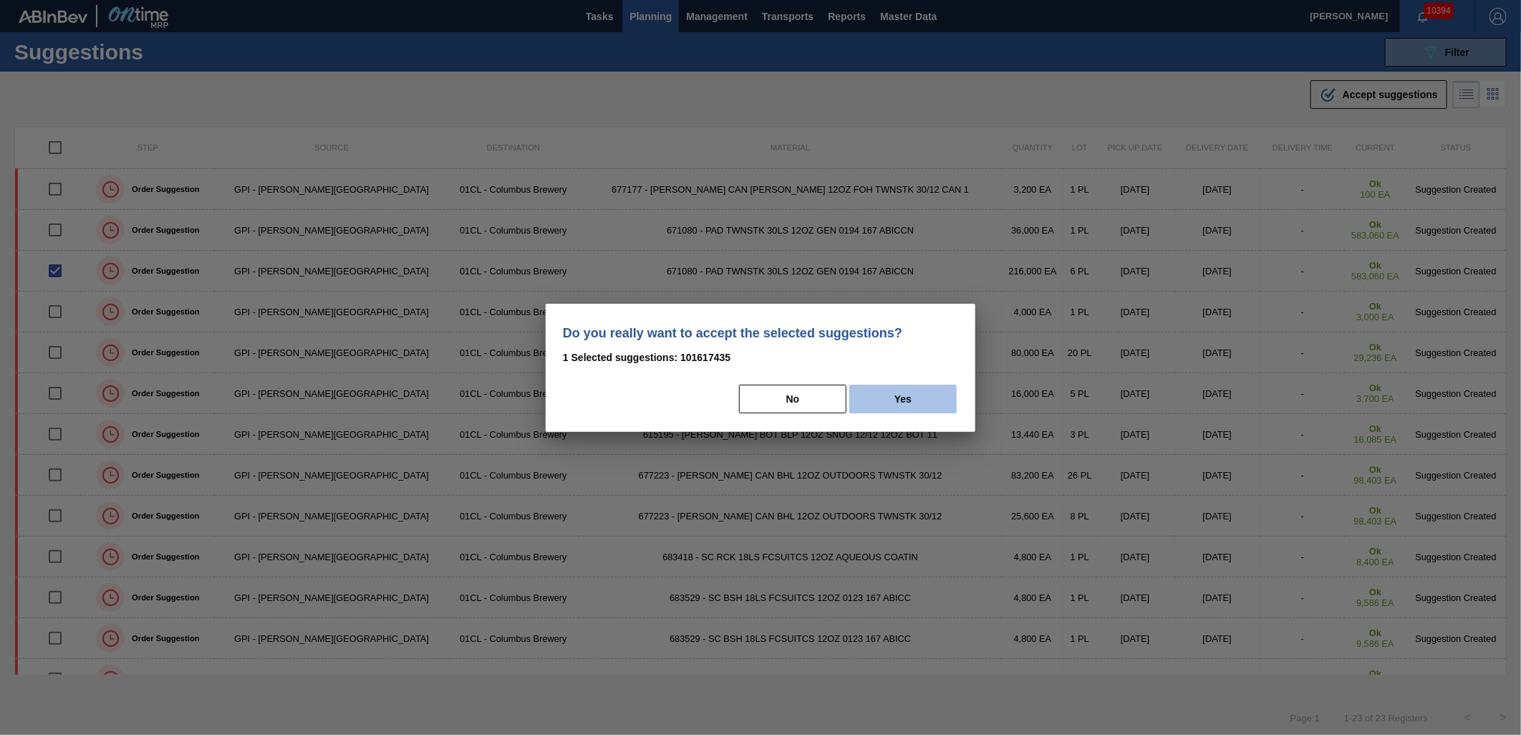
click at [934, 399] on button "Yes" at bounding box center [902, 398] width 107 height 29
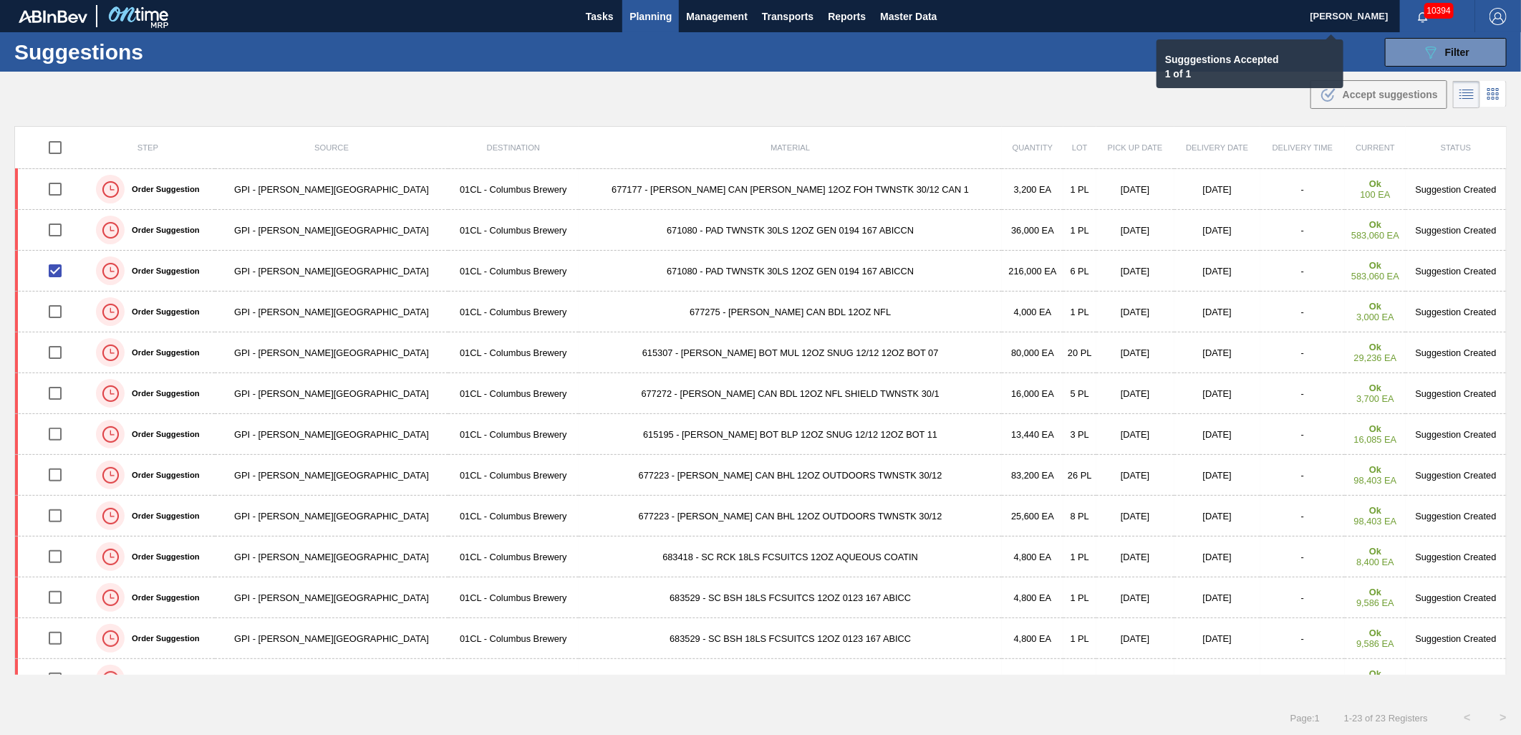
checkbox input "false"
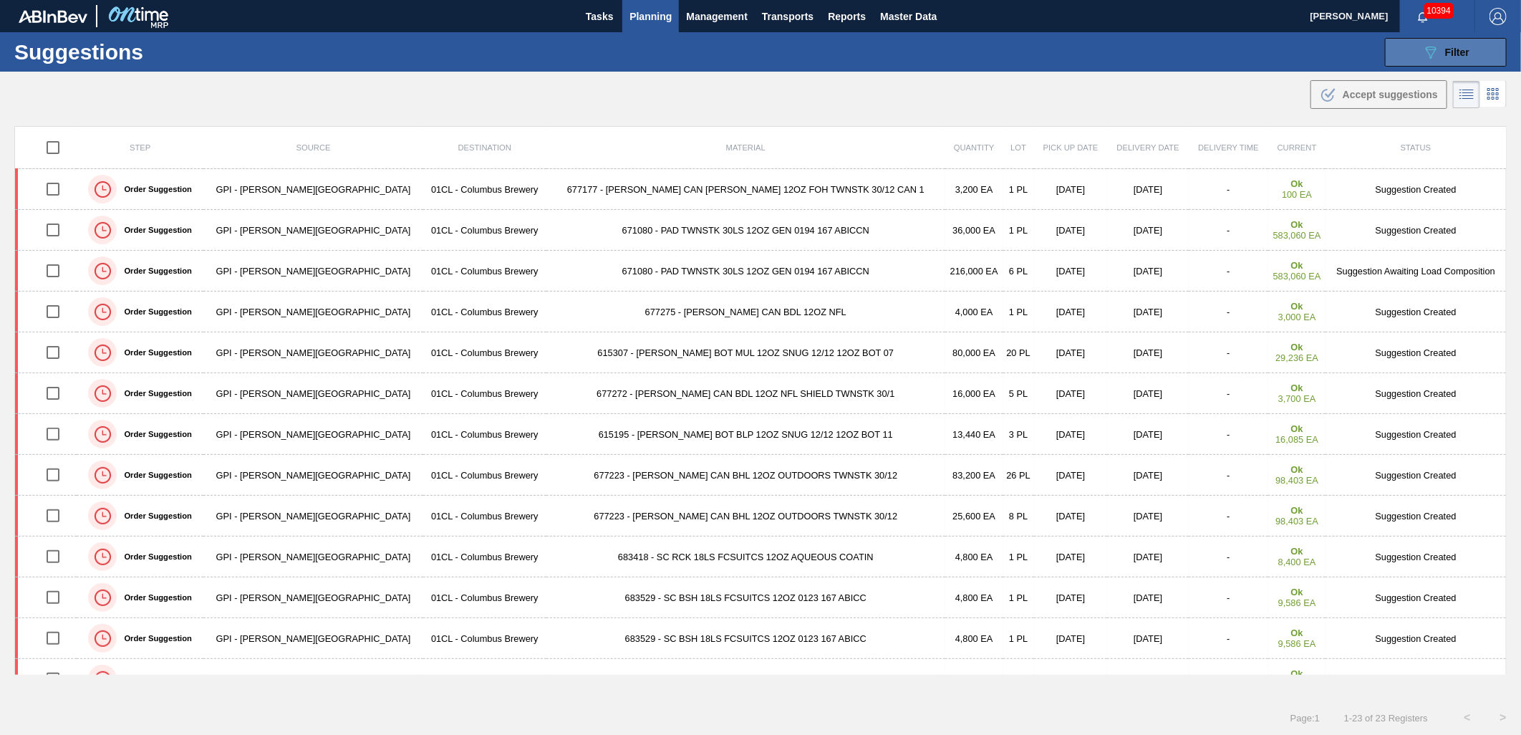
click at [1414, 45] on button "089F7B8B-B2A5-4AFE-B5C0-19BA573D28AC Filter" at bounding box center [1446, 52] width 122 height 29
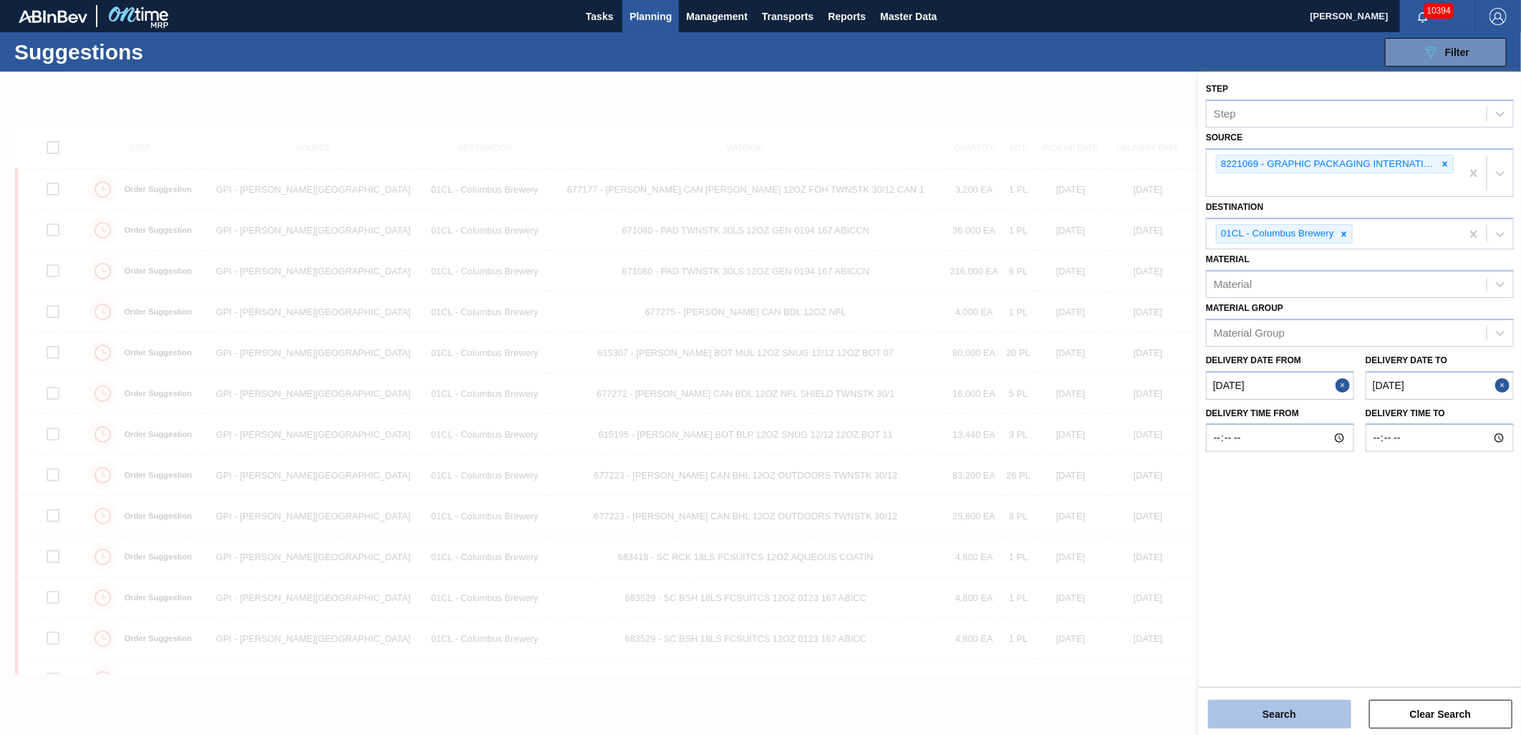
click at [1269, 709] on button "Search" at bounding box center [1279, 713] width 143 height 29
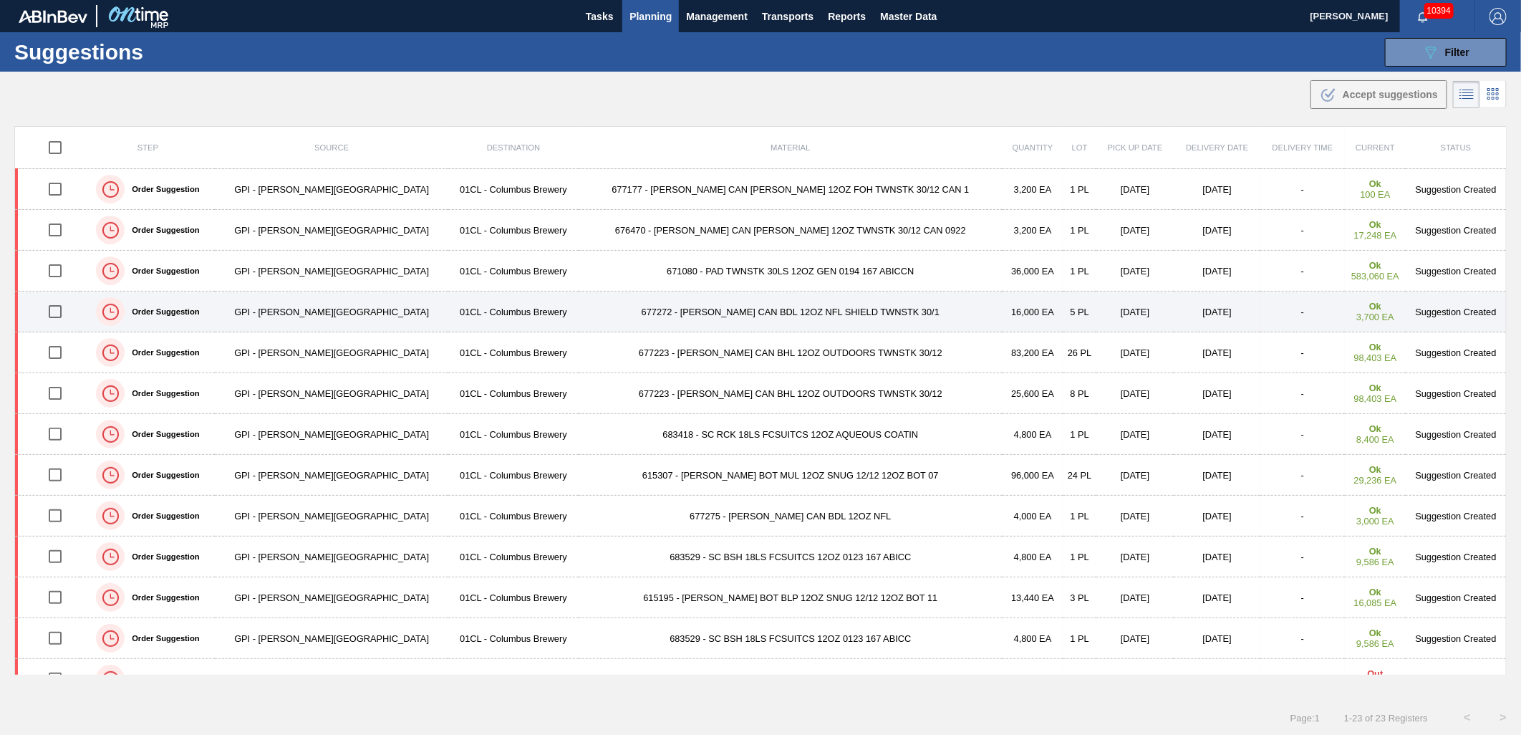
click at [66, 316] on input "checkbox" at bounding box center [55, 311] width 30 height 30
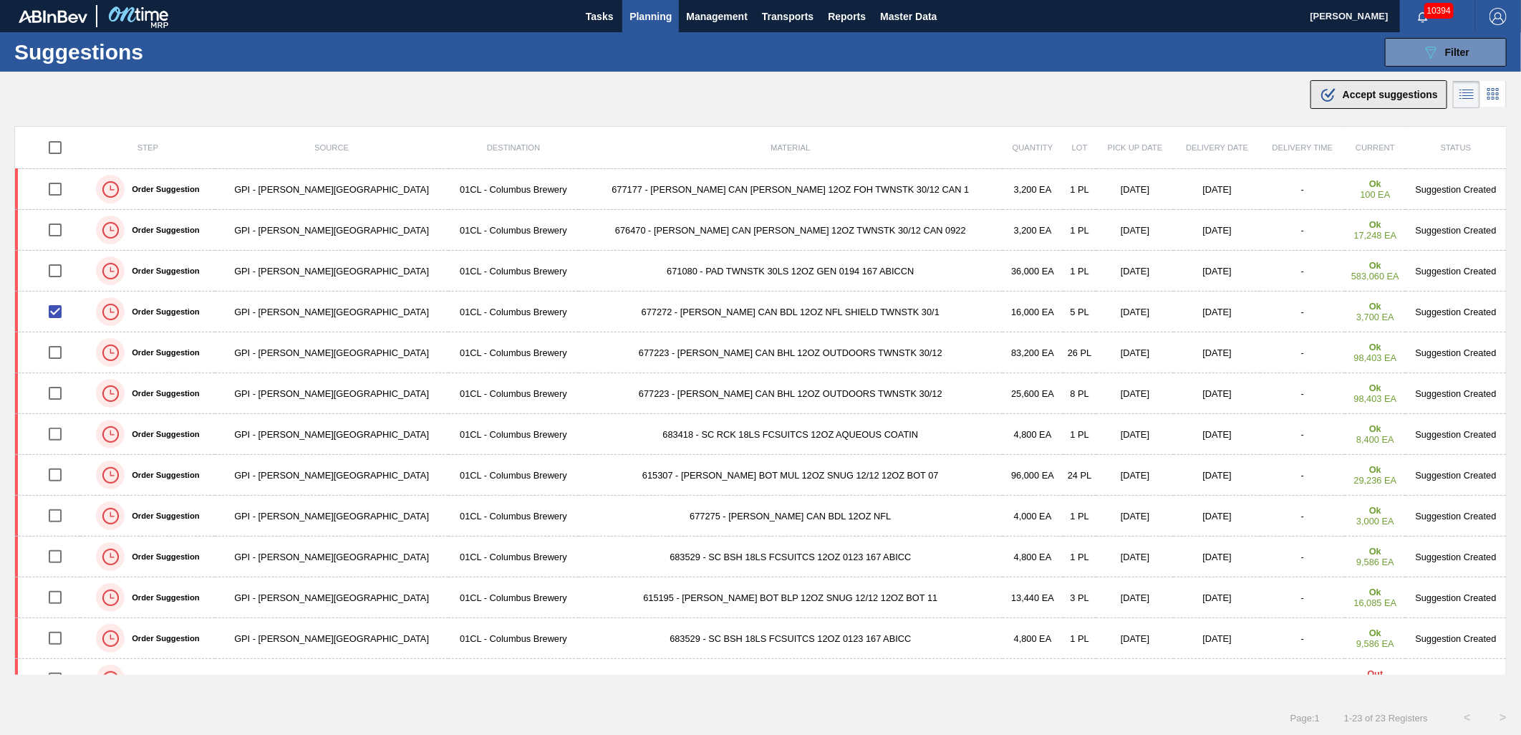
click at [1401, 100] on div ".b{fill:var(--color-action-default)} Accept suggestions" at bounding box center [1378, 94] width 118 height 17
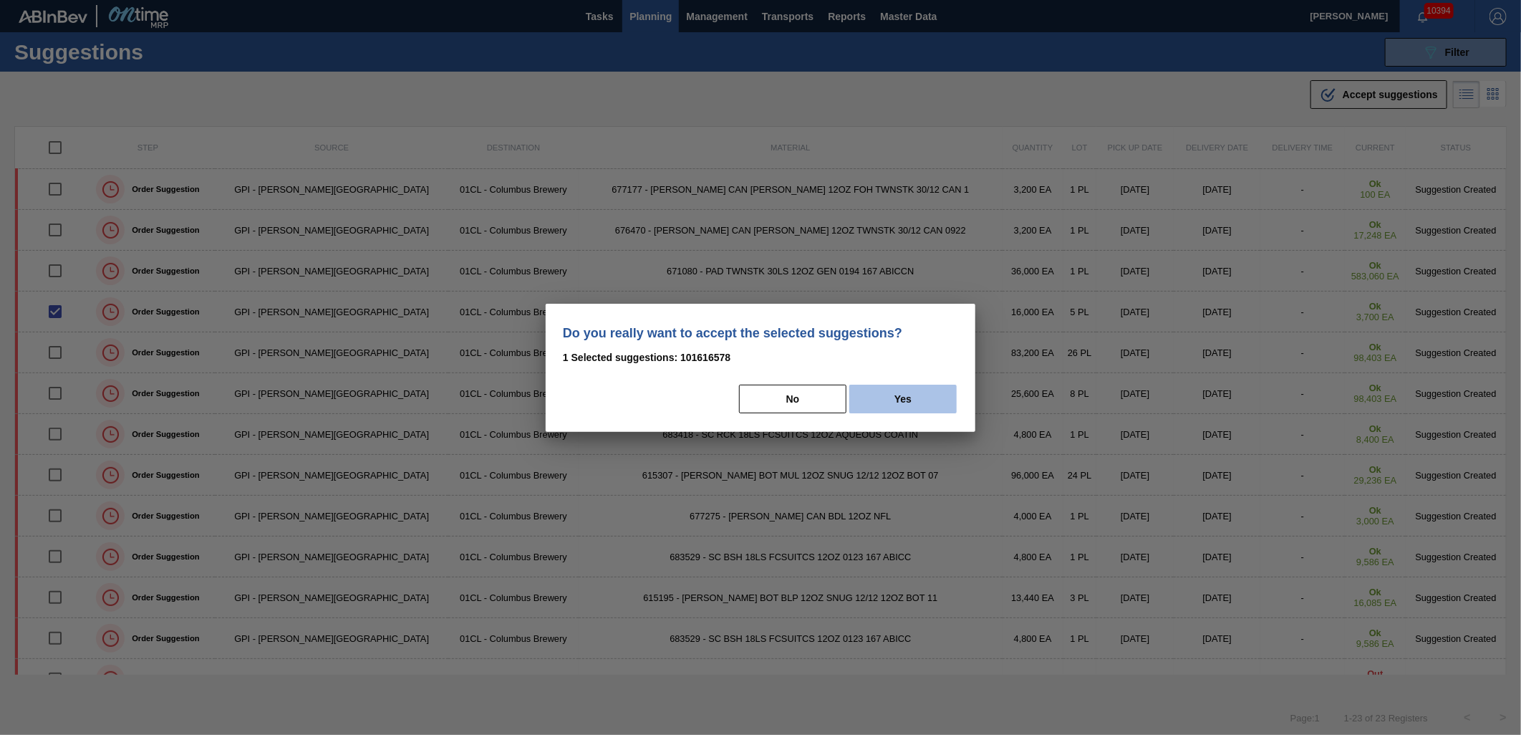
click at [924, 410] on button "Yes" at bounding box center [902, 398] width 107 height 29
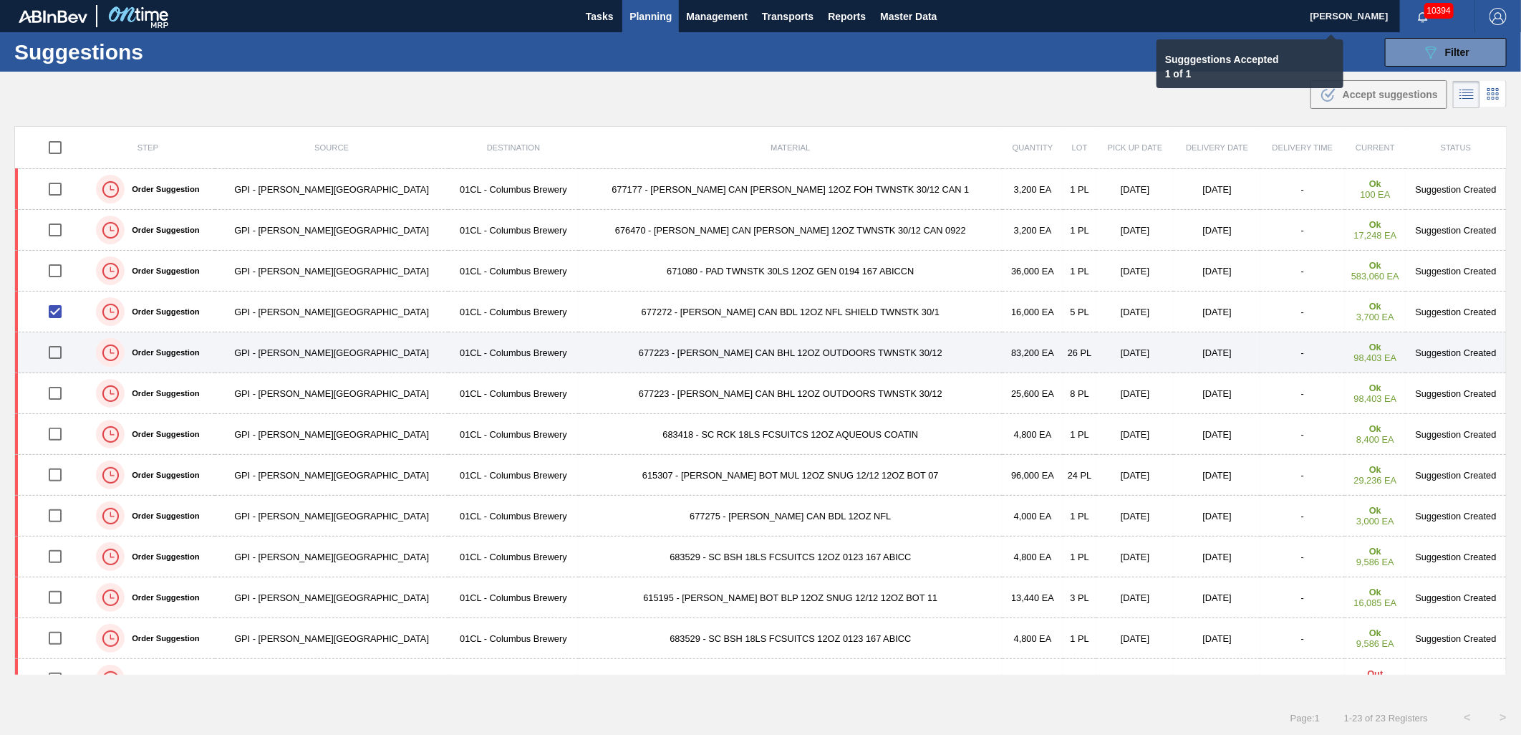
checkbox input "false"
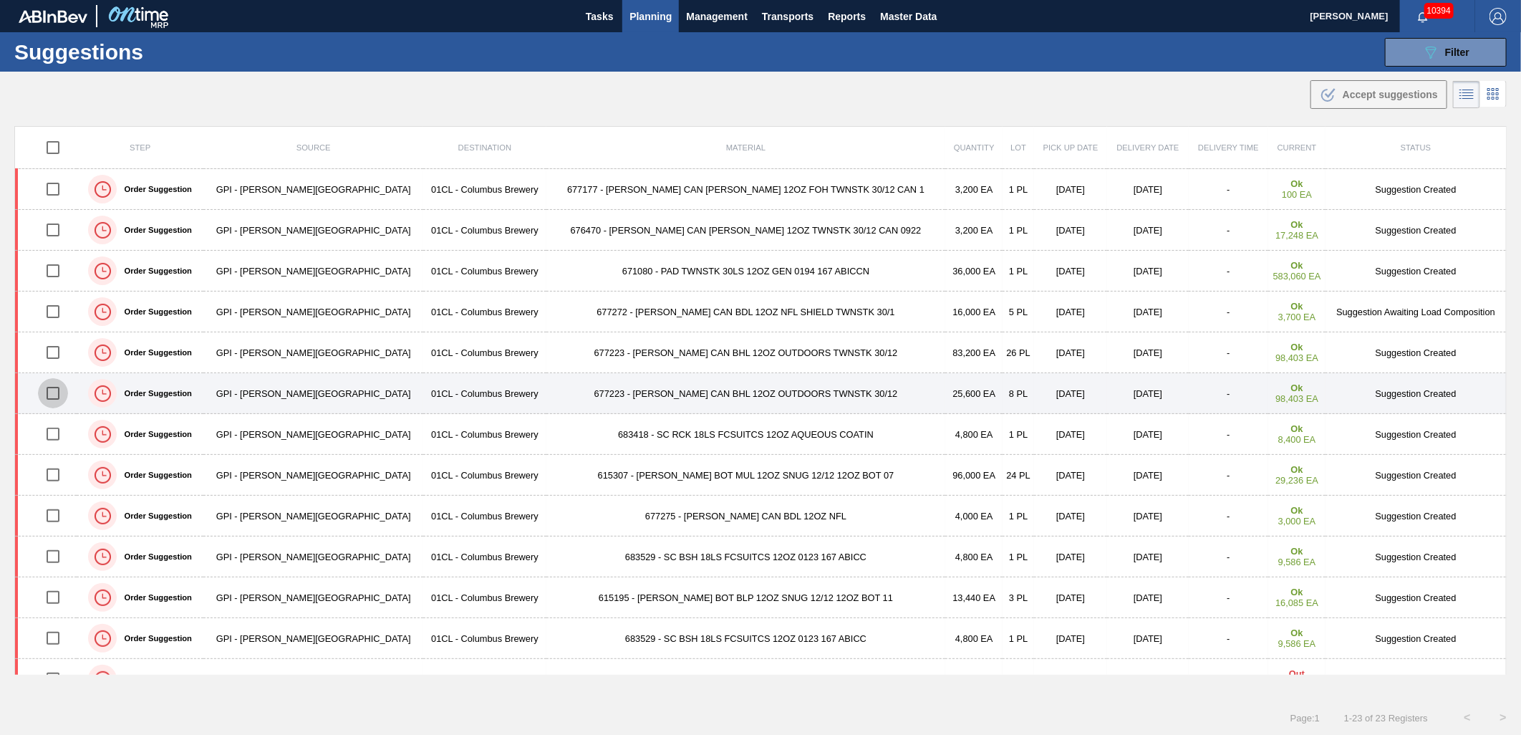
click at [63, 395] on input "checkbox" at bounding box center [53, 393] width 30 height 30
checkbox input "true"
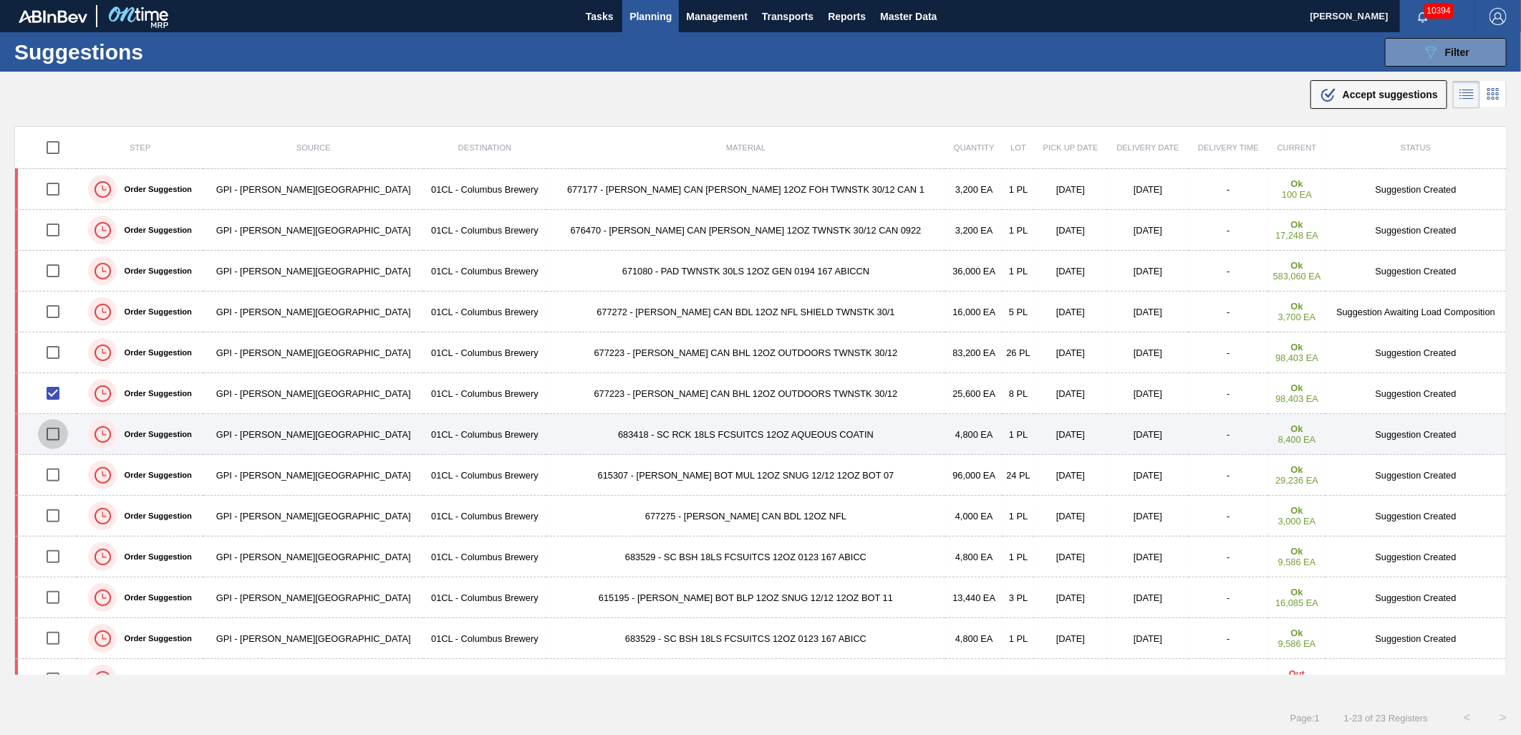
click at [56, 437] on input "checkbox" at bounding box center [53, 434] width 30 height 30
checkbox input "true"
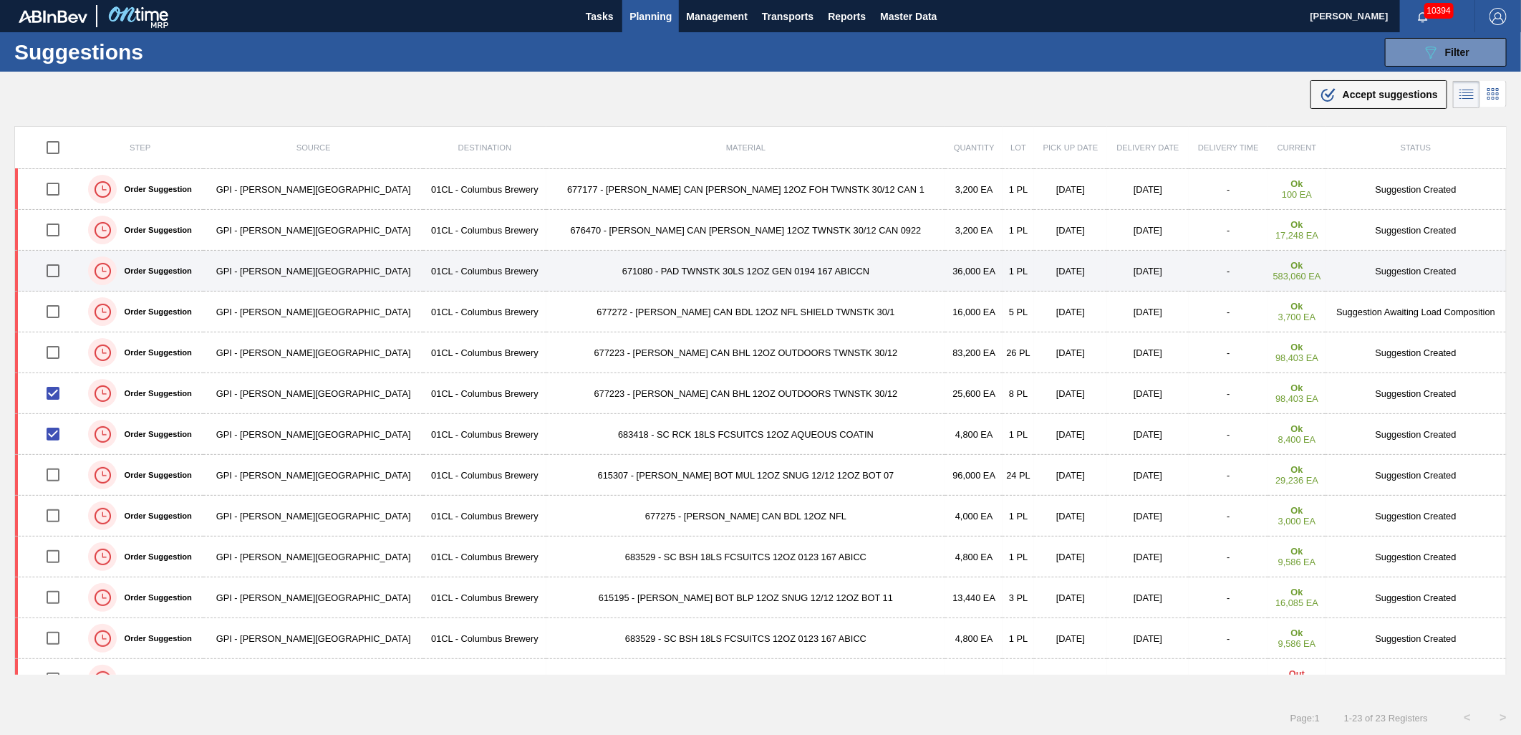
click at [57, 268] on input "checkbox" at bounding box center [53, 271] width 30 height 30
checkbox input "true"
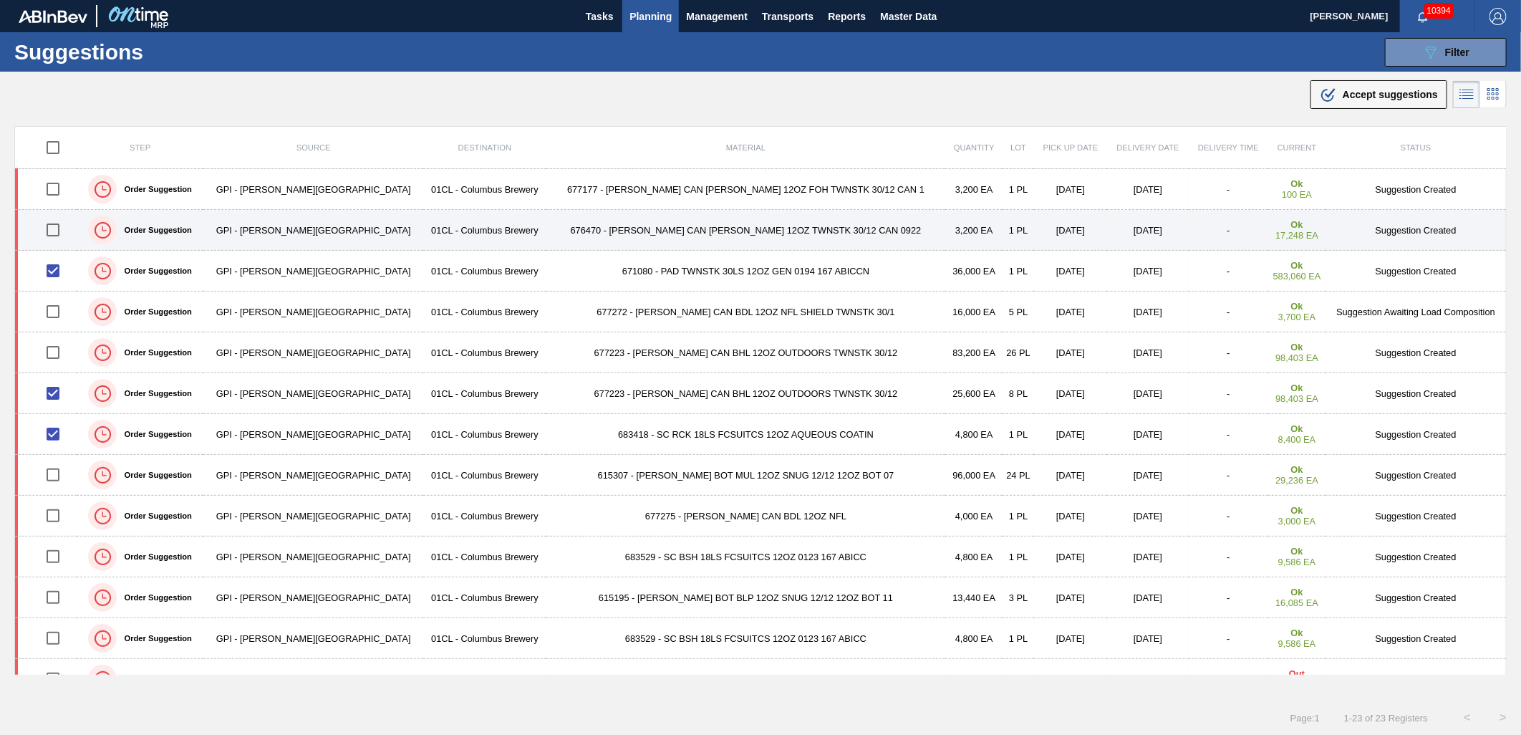
click at [52, 230] on input "checkbox" at bounding box center [53, 230] width 30 height 30
checkbox input "true"
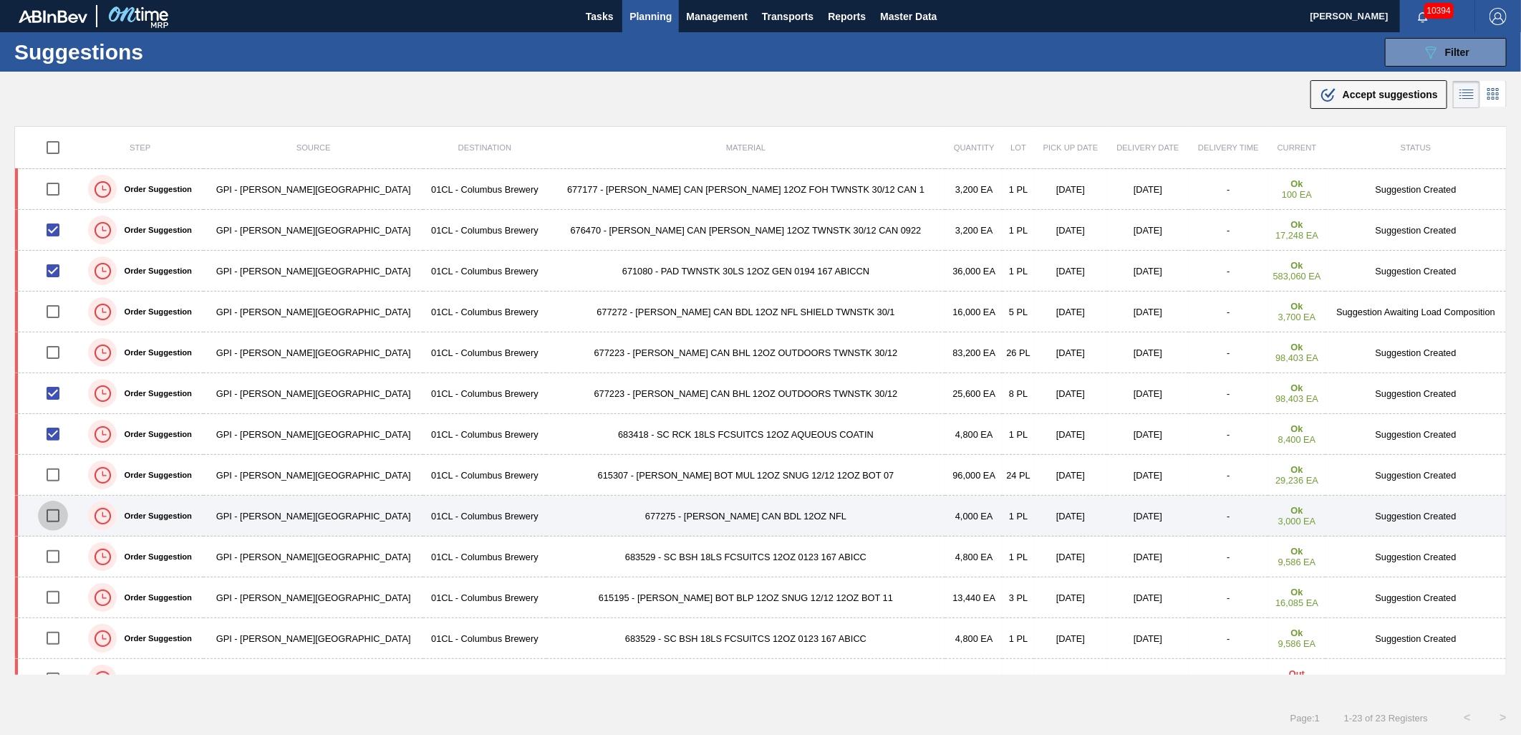
click at [59, 515] on input "checkbox" at bounding box center [53, 515] width 30 height 30
checkbox input "true"
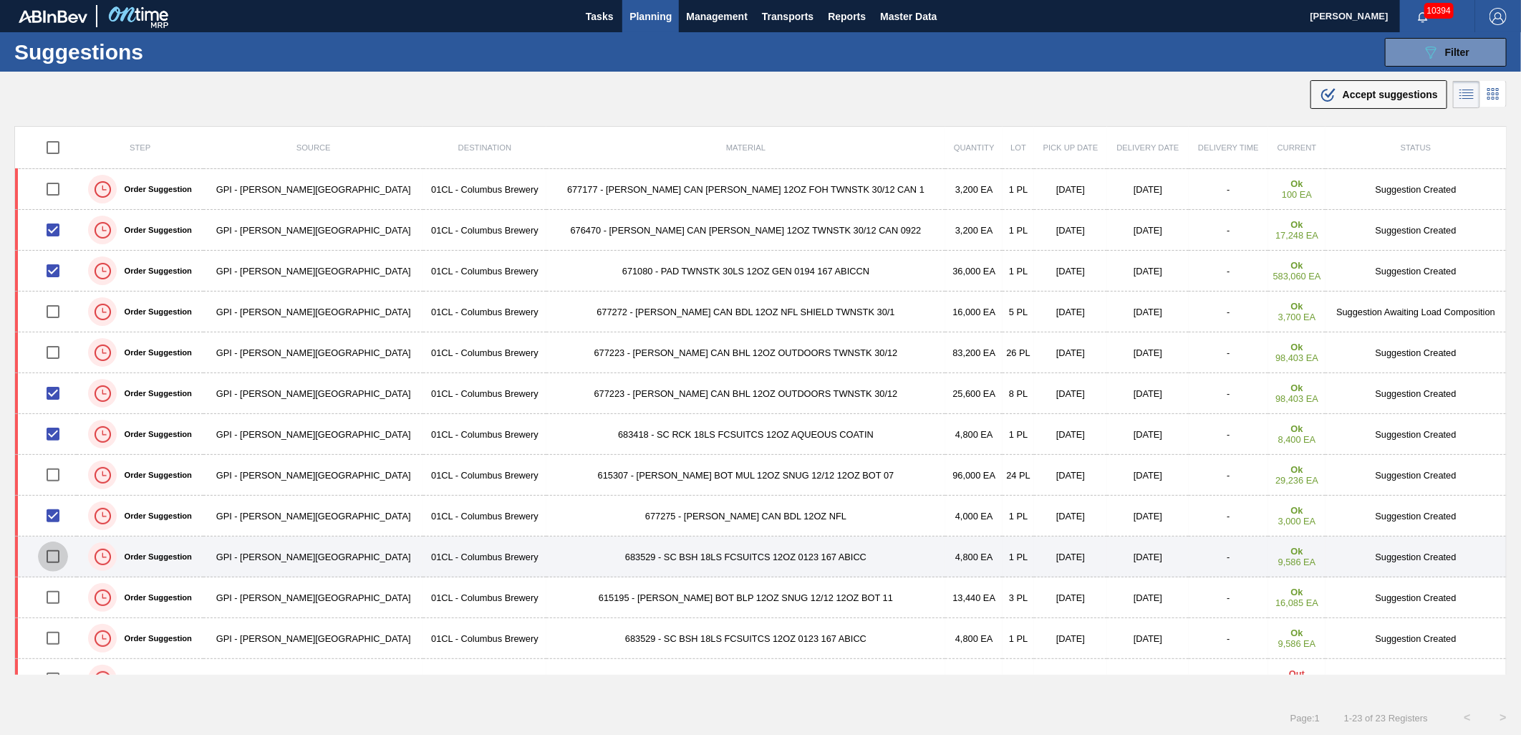
click at [55, 546] on input "checkbox" at bounding box center [53, 556] width 30 height 30
checkbox input "true"
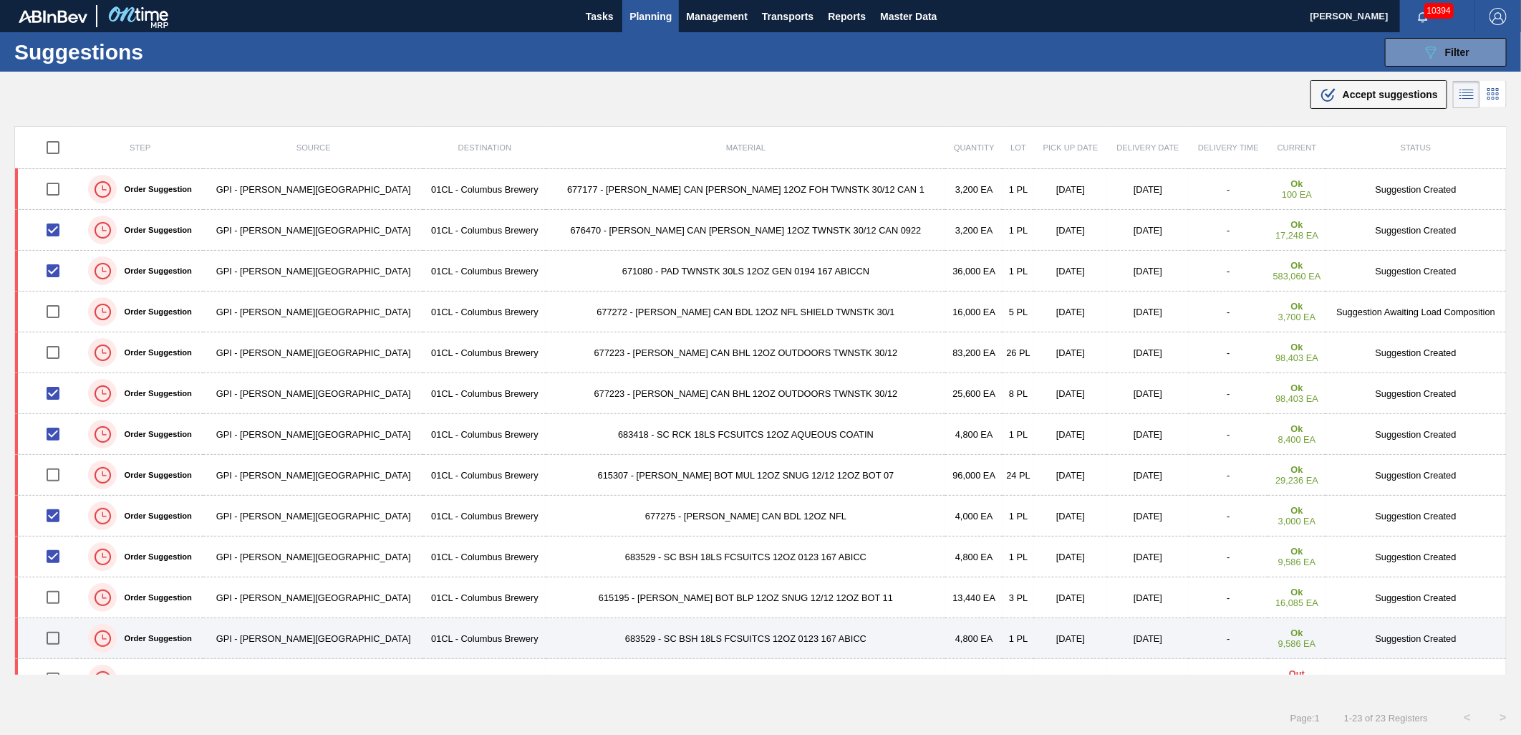
click at [61, 641] on input "checkbox" at bounding box center [53, 638] width 30 height 30
checkbox input "true"
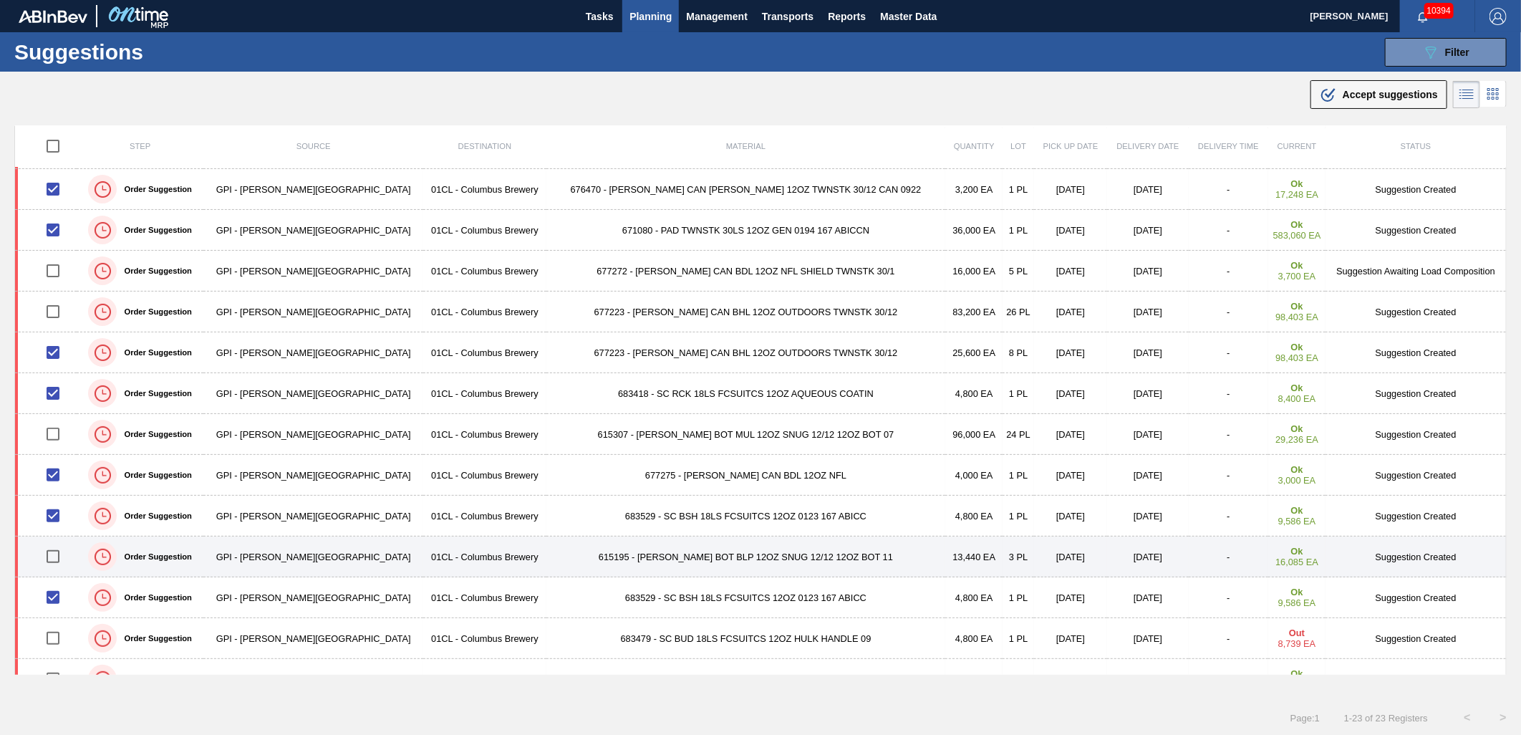
scroll to position [79, 0]
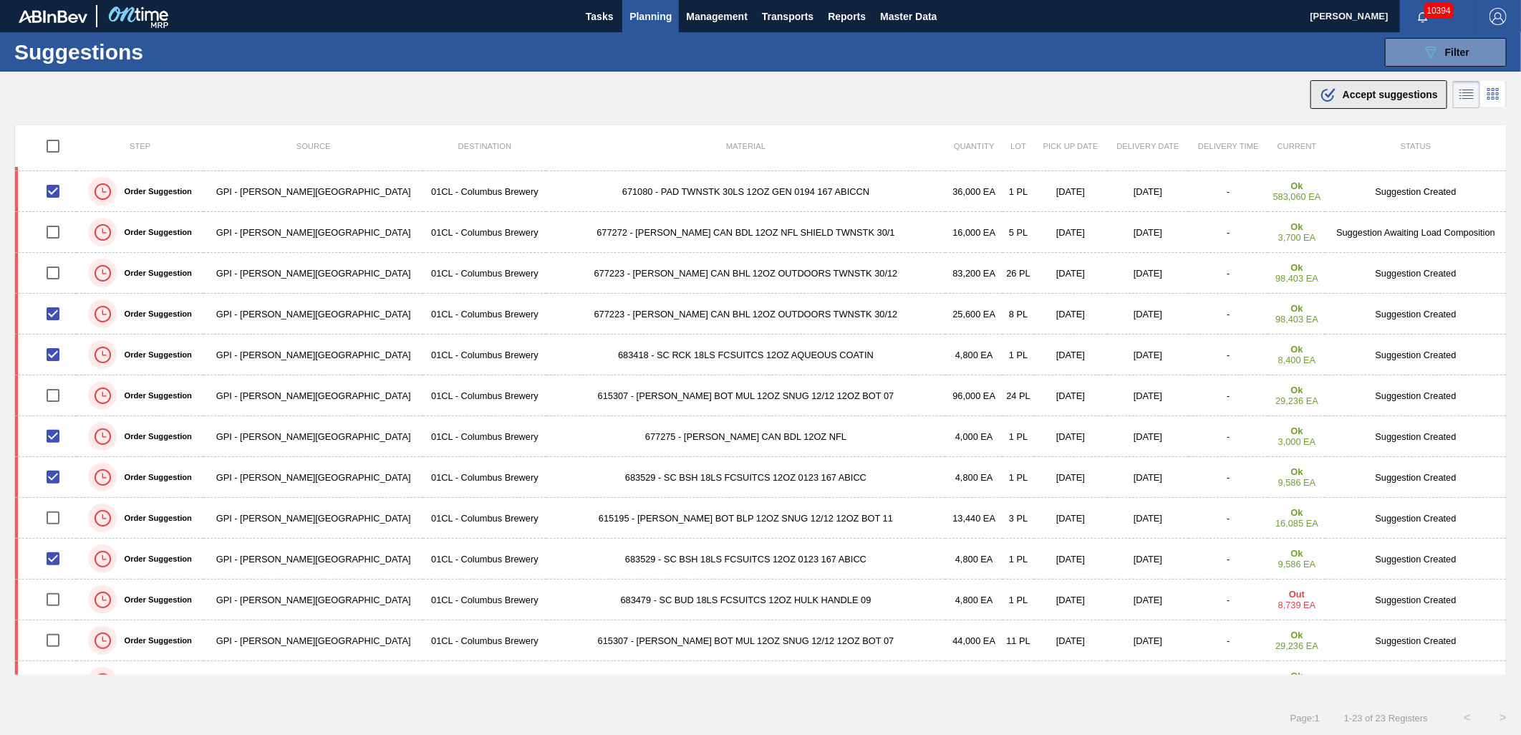
click at [1379, 93] on span "Accept suggestions" at bounding box center [1389, 94] width 95 height 11
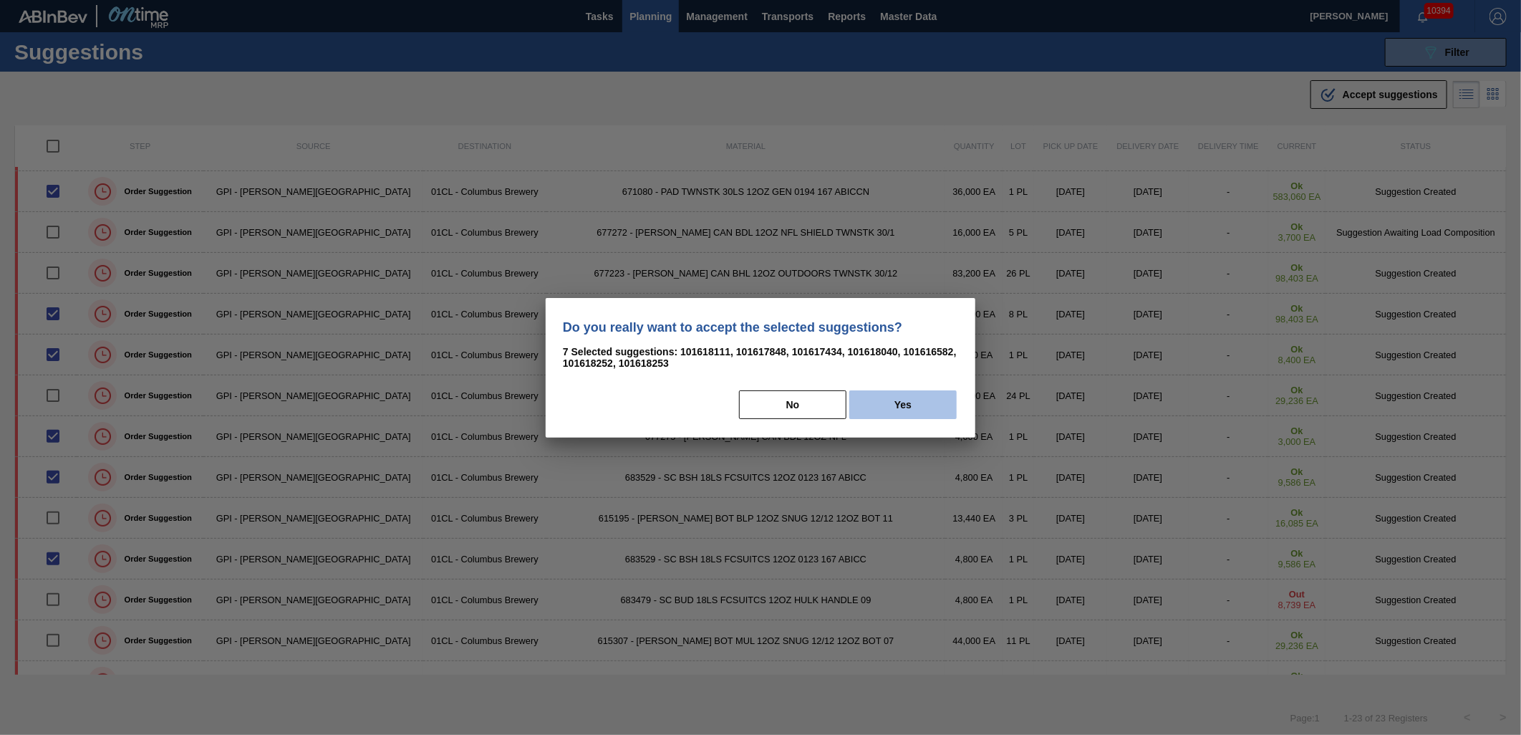
click at [889, 408] on button "Yes" at bounding box center [902, 404] width 107 height 29
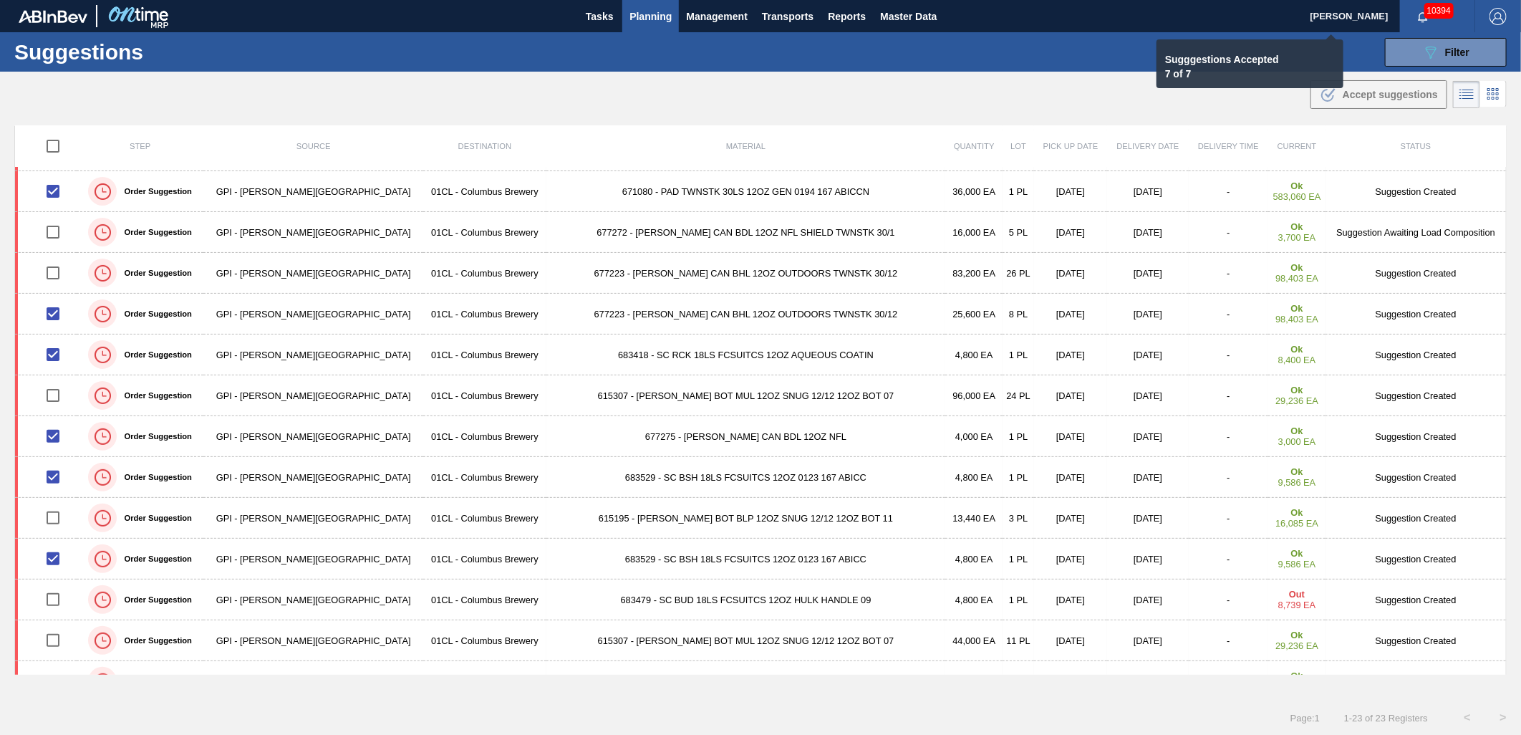
checkbox input "false"
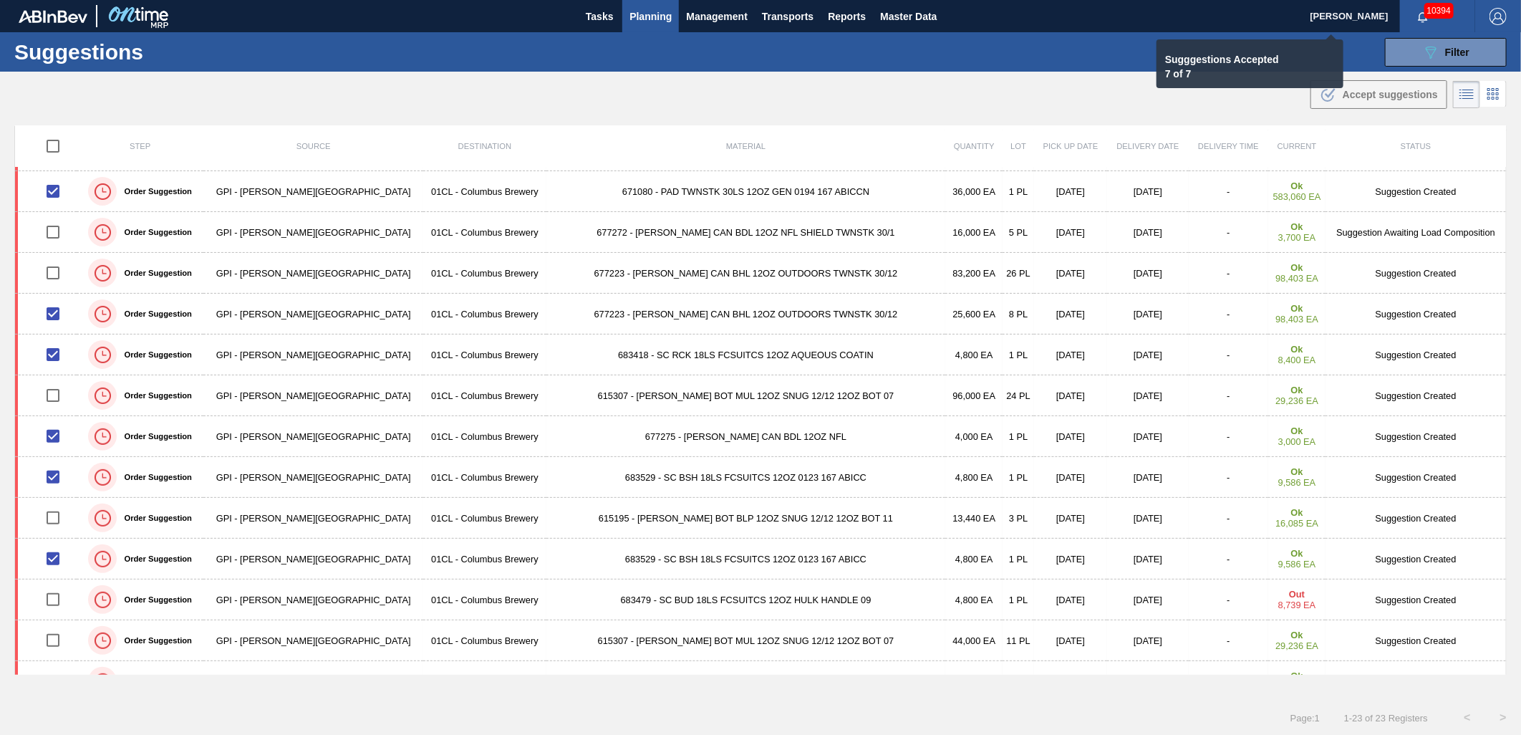
checkbox input "false"
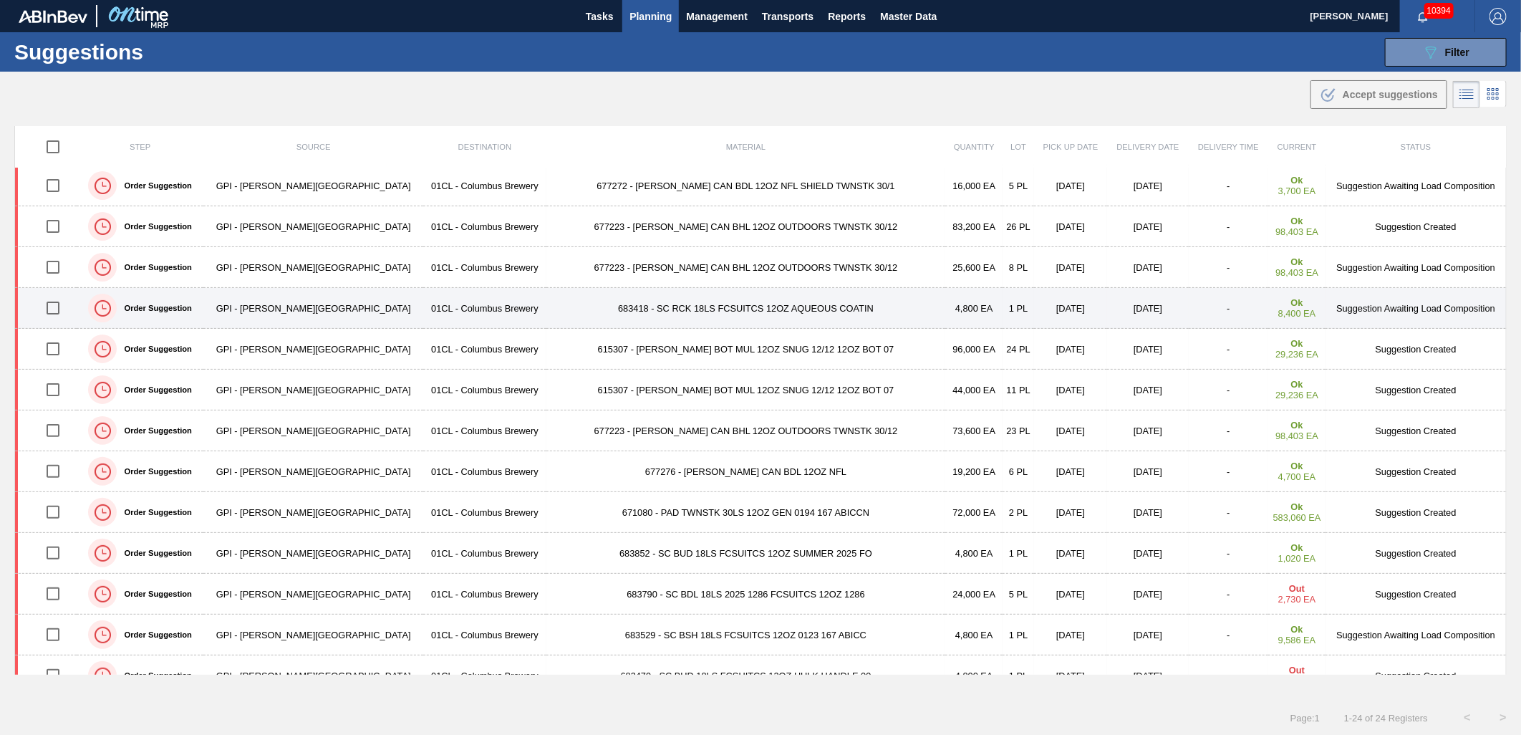
scroll to position [318, 0]
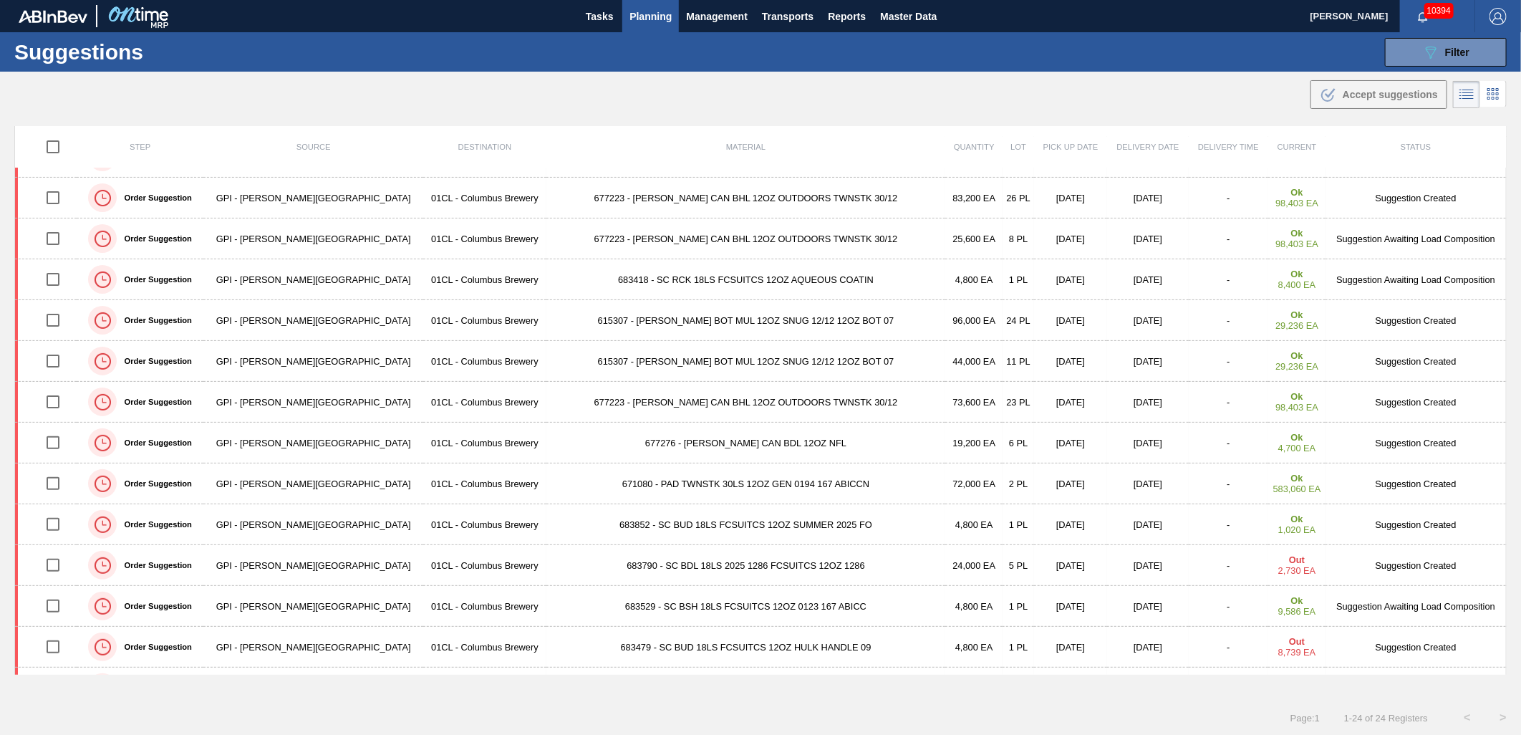
click at [618, 510] on td "683852 - SC BUD 18LS FCSUITCS 12OZ SUMMER 2025 FO" at bounding box center [745, 524] width 399 height 41
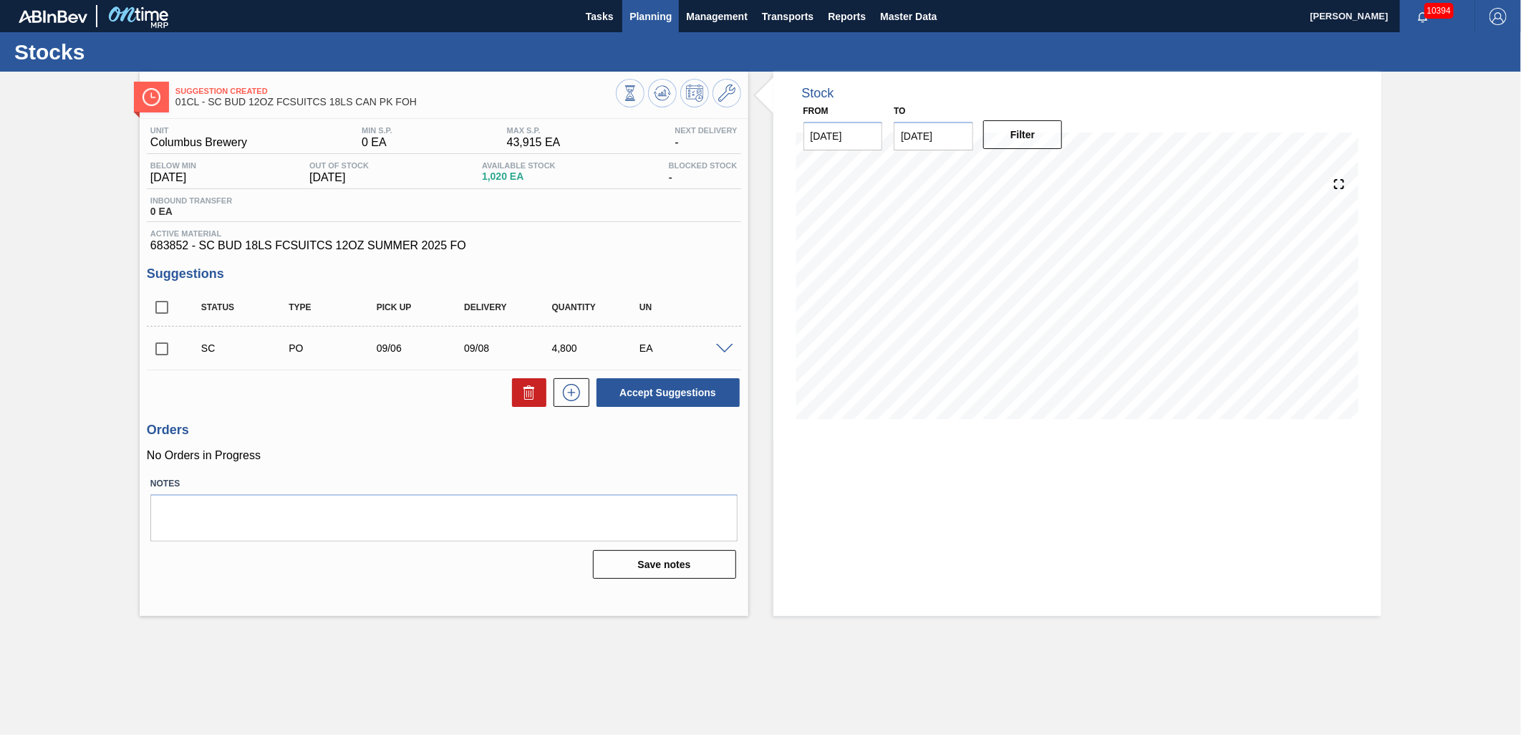
click at [655, 11] on span "Planning" at bounding box center [650, 16] width 42 height 17
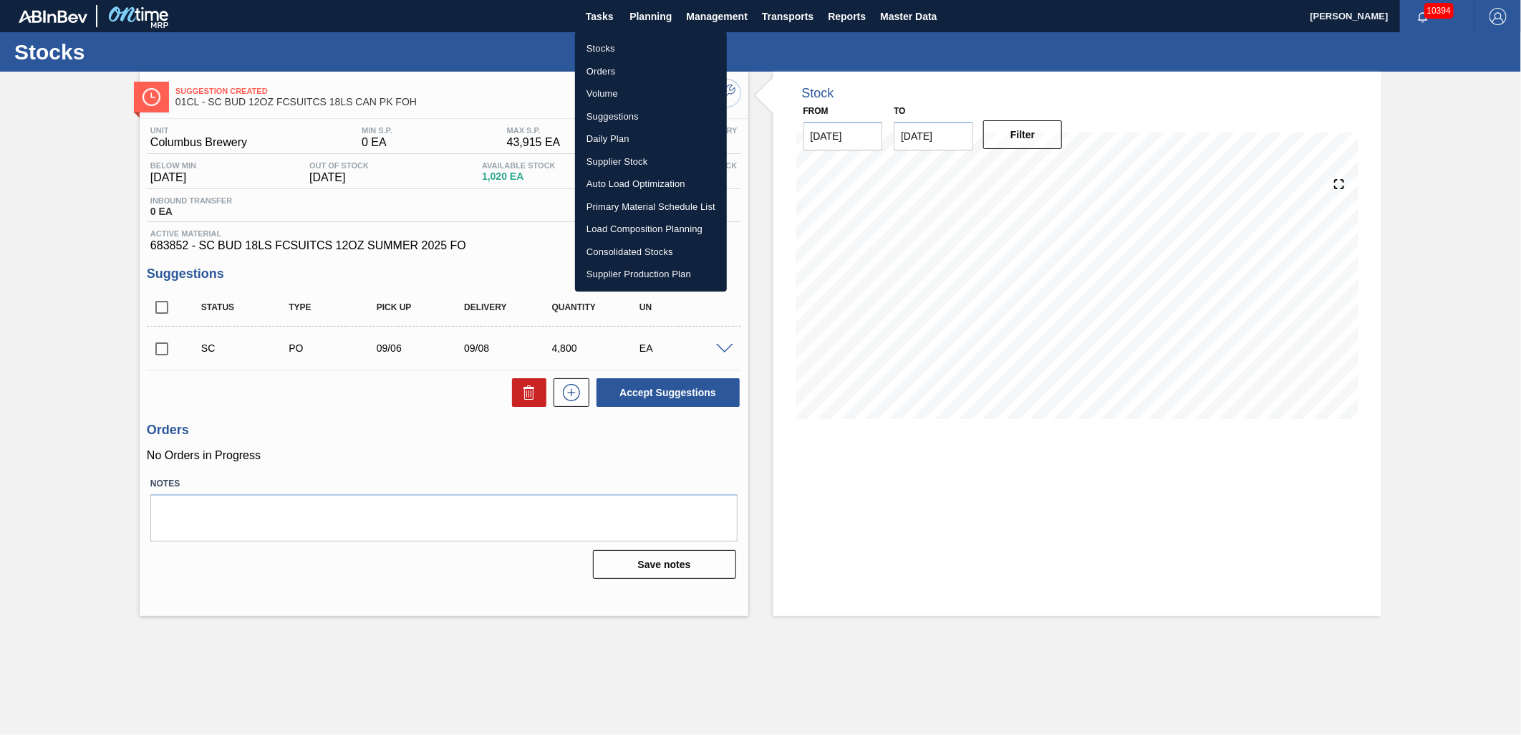
click at [642, 109] on li "Suggestions" at bounding box center [651, 116] width 152 height 23
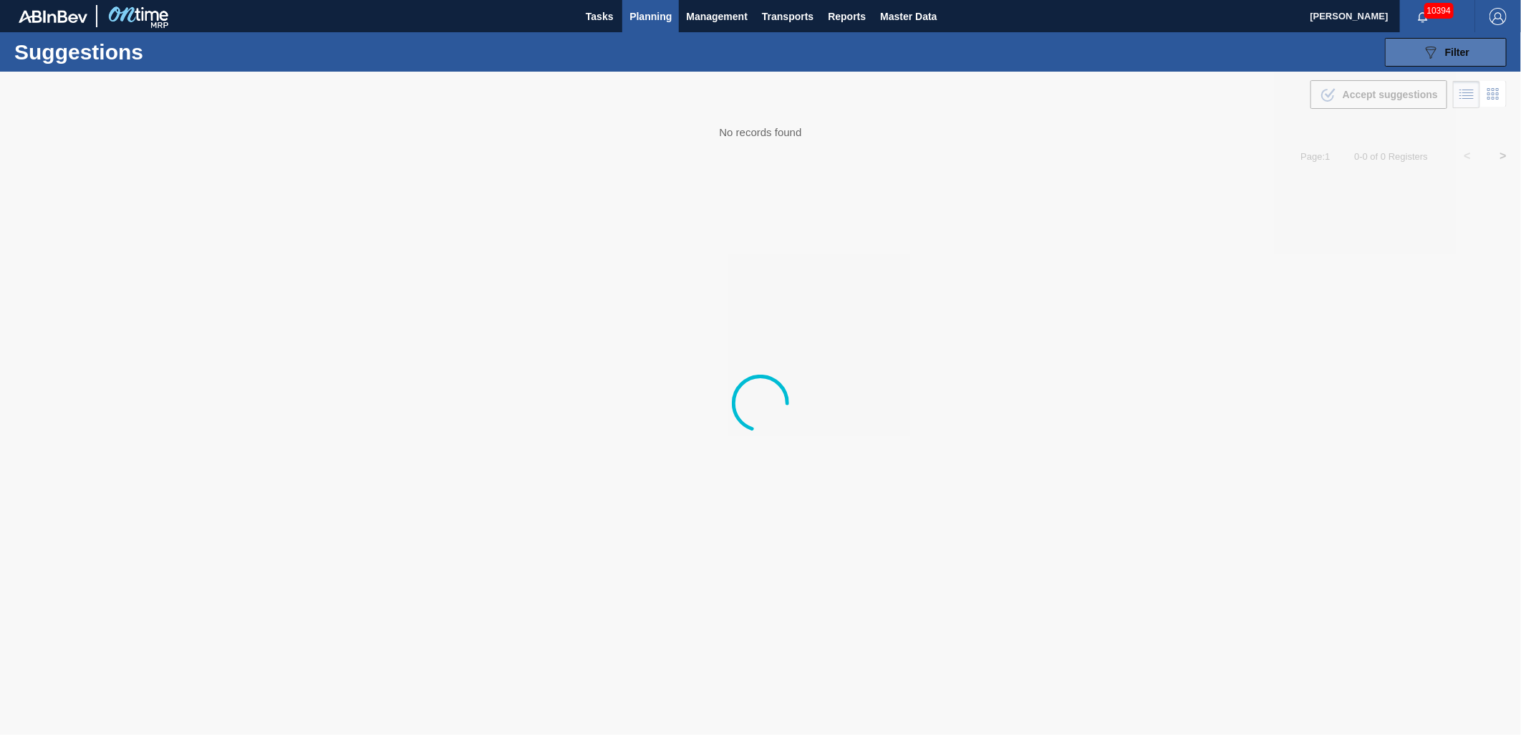
type from "[DATE]"
type to "[DATE]"
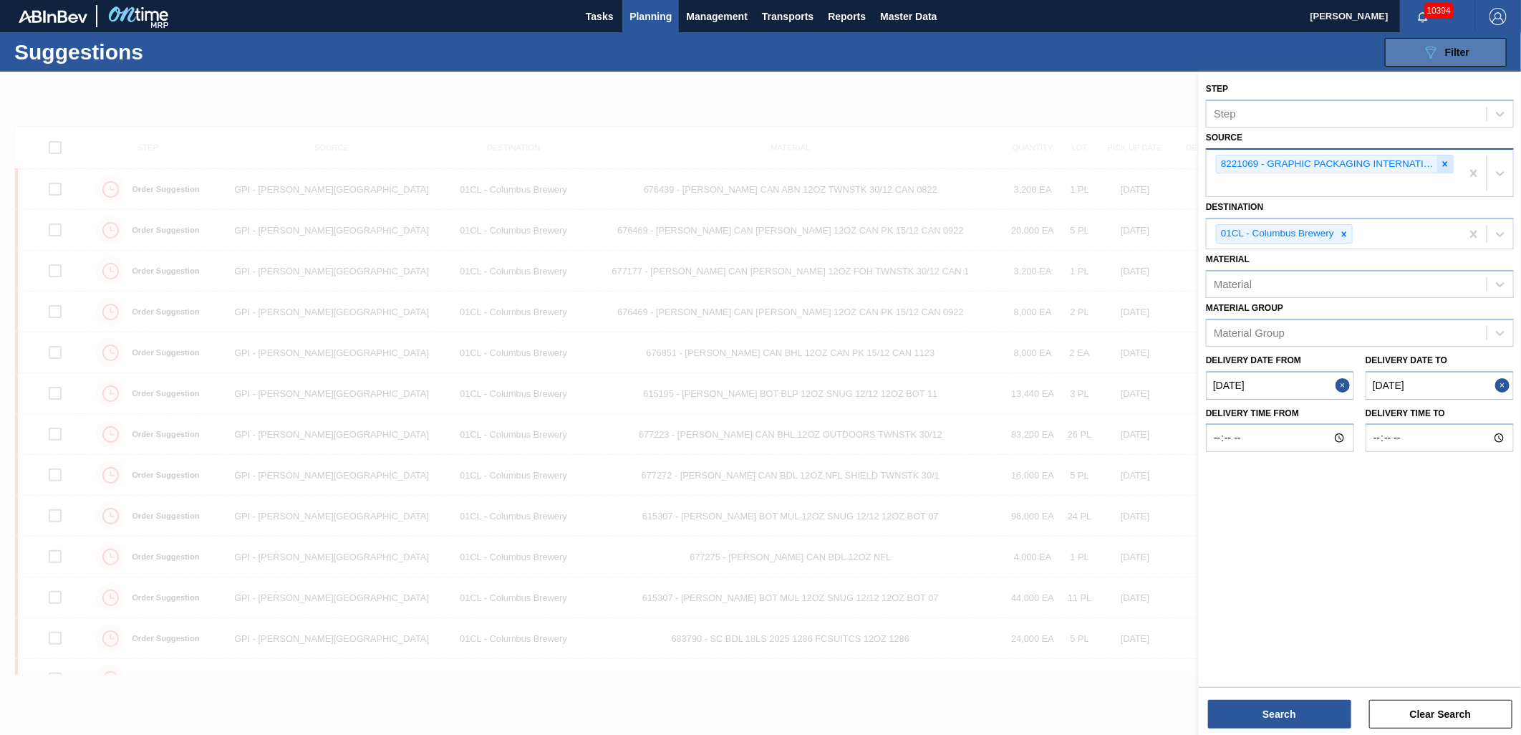
click at [1443, 163] on icon at bounding box center [1445, 163] width 5 height 5
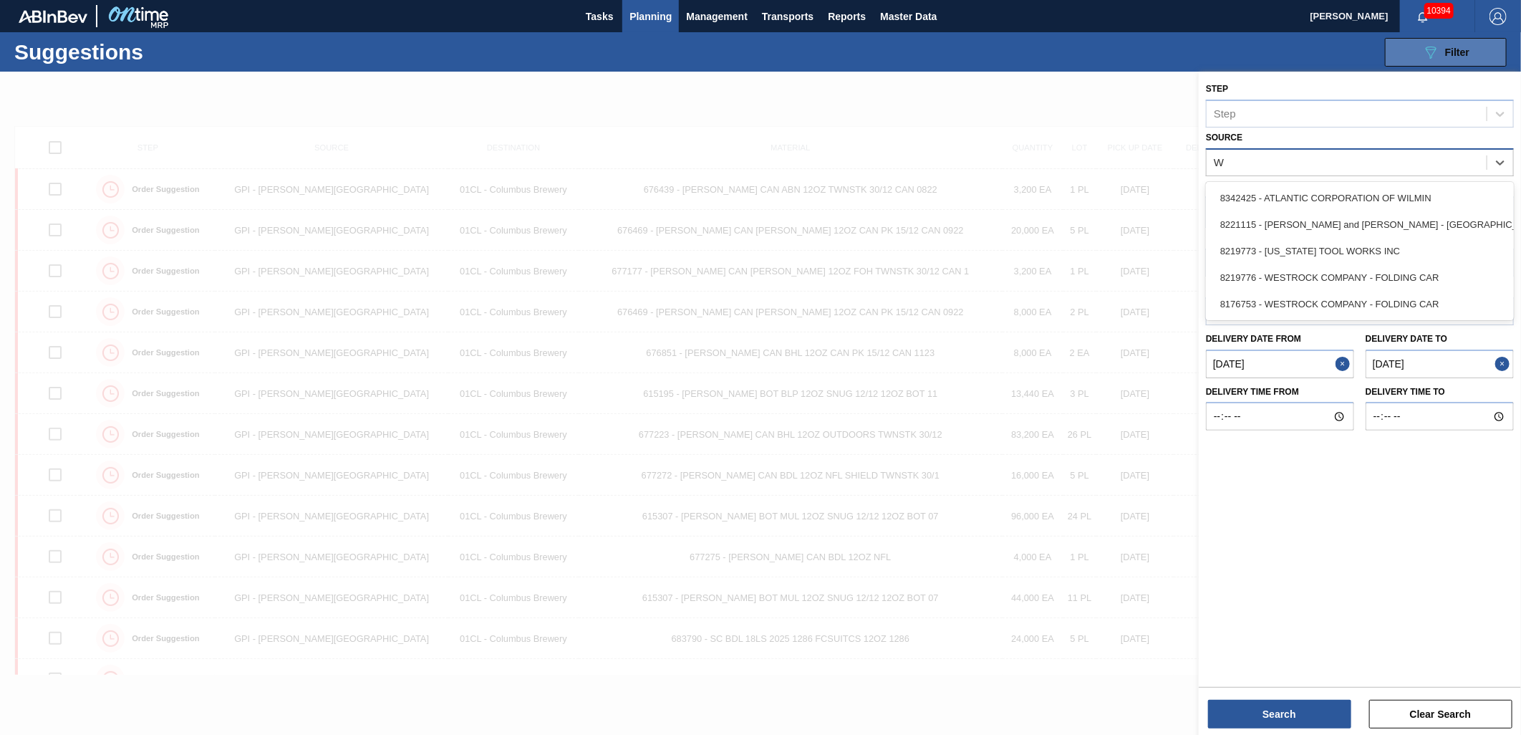
type input "WE"
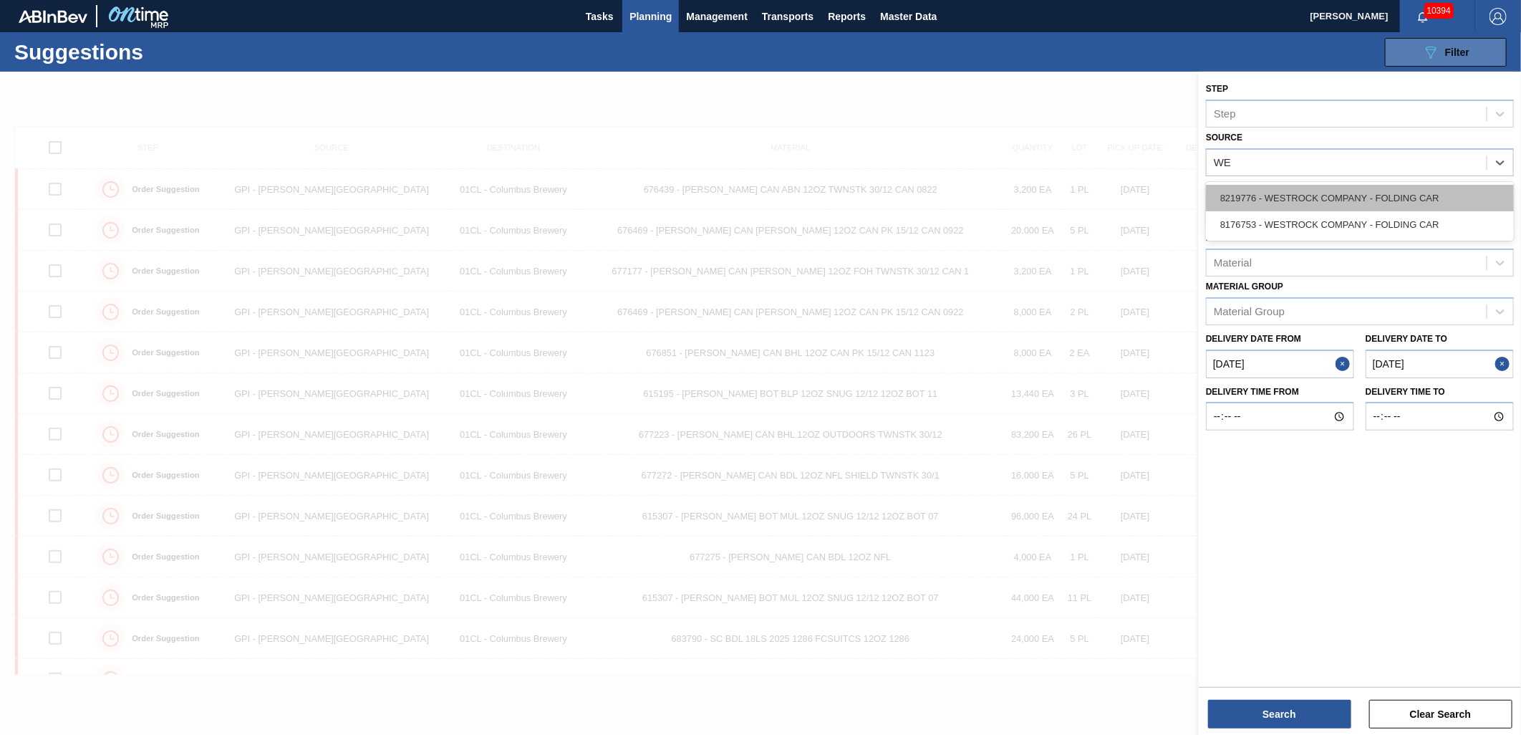
click at [1382, 190] on div "8219776 - WESTROCK COMPANY - FOLDING CAR" at bounding box center [1360, 198] width 308 height 26
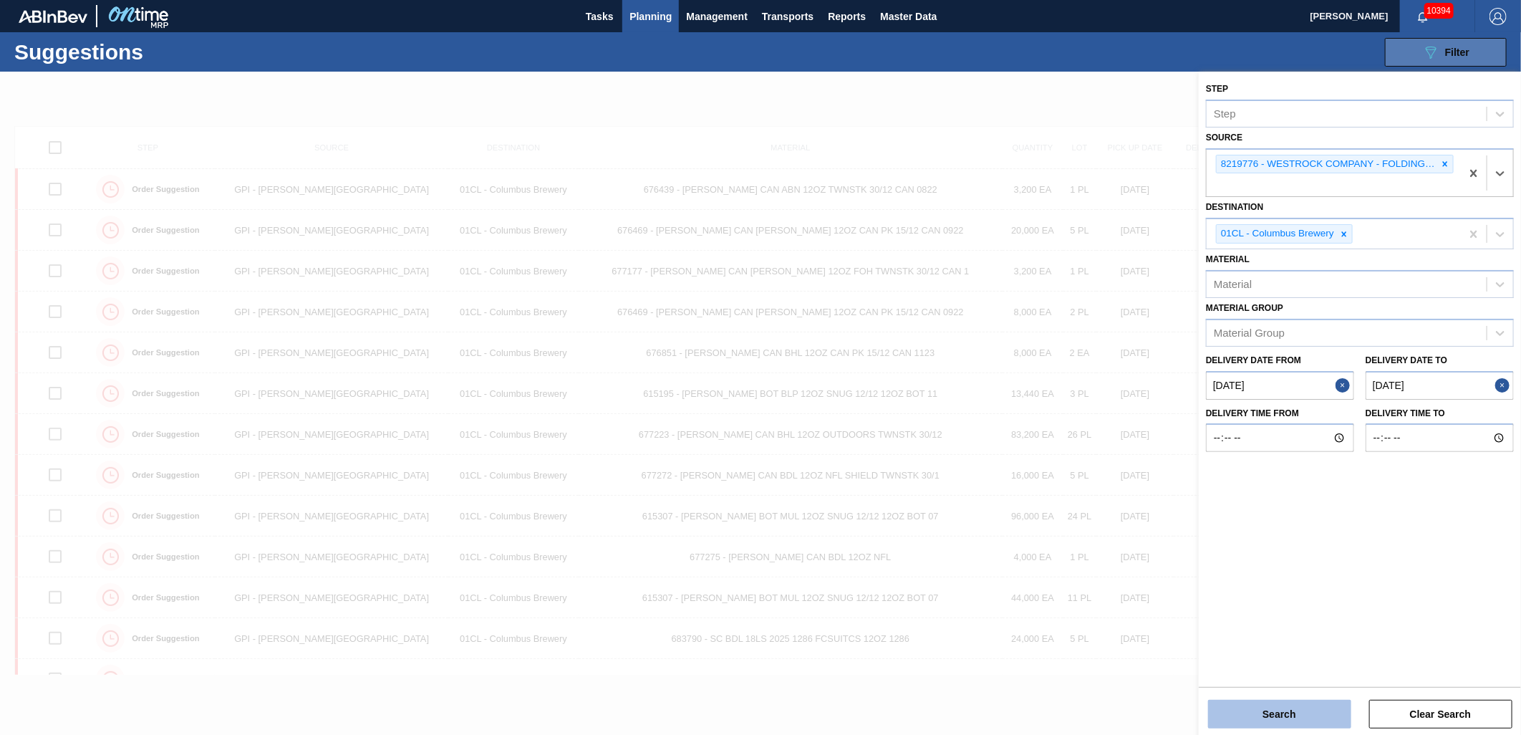
click at [1298, 712] on button "Search" at bounding box center [1279, 713] width 143 height 29
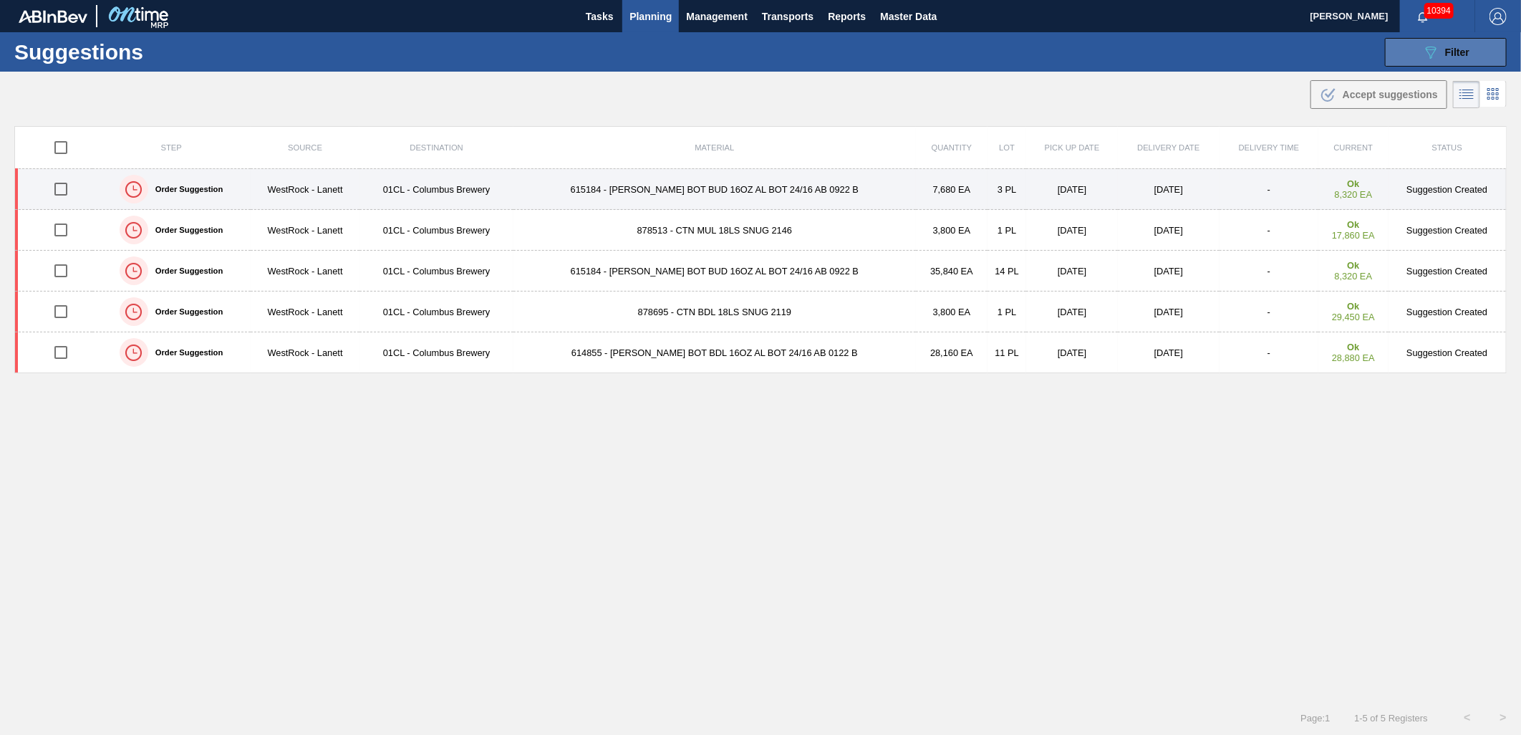
drag, startPoint x: 54, startPoint y: 193, endPoint x: 55, endPoint y: 202, distance: 8.7
click at [52, 194] on input "checkbox" at bounding box center [61, 189] width 30 height 30
checkbox input "true"
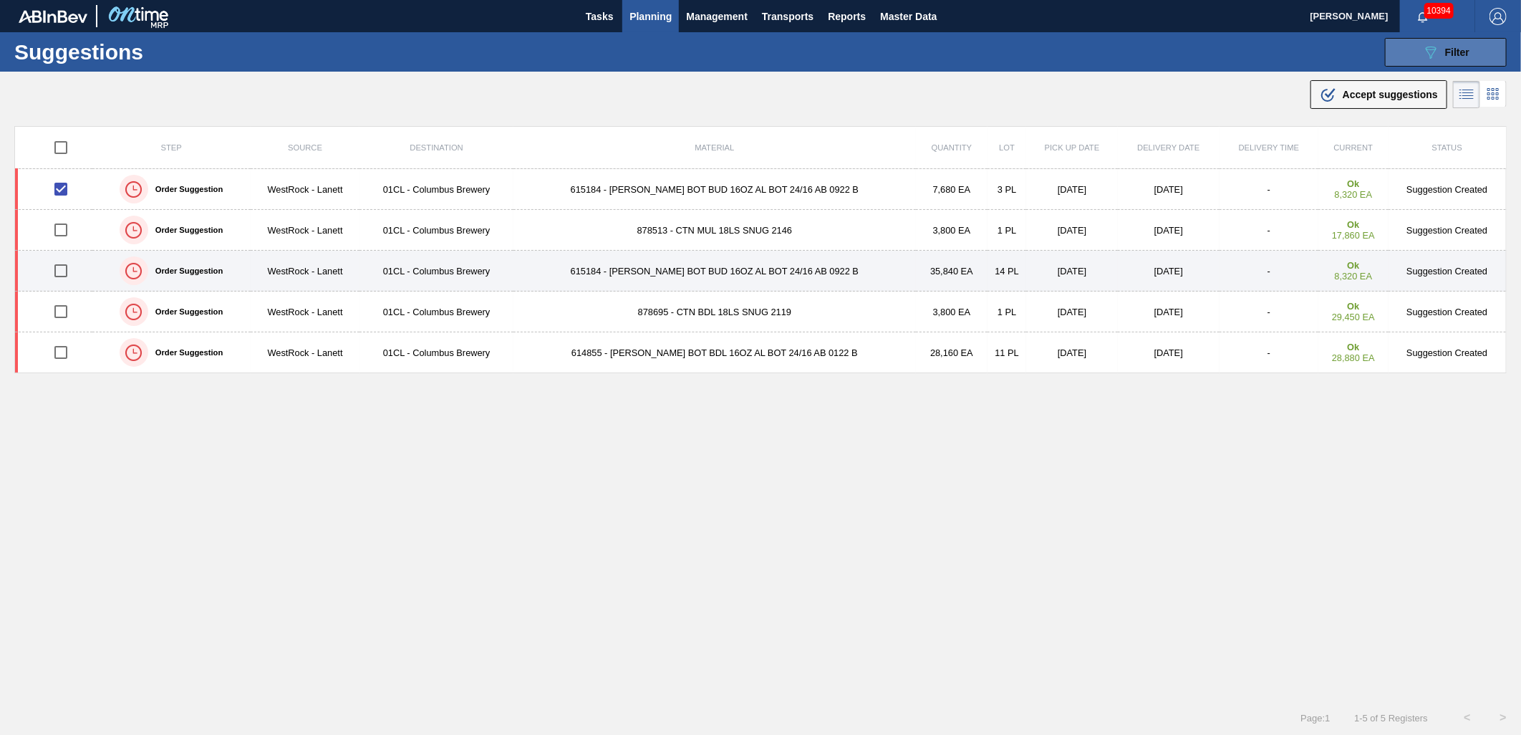
click at [62, 272] on input "checkbox" at bounding box center [61, 271] width 30 height 30
checkbox input "true"
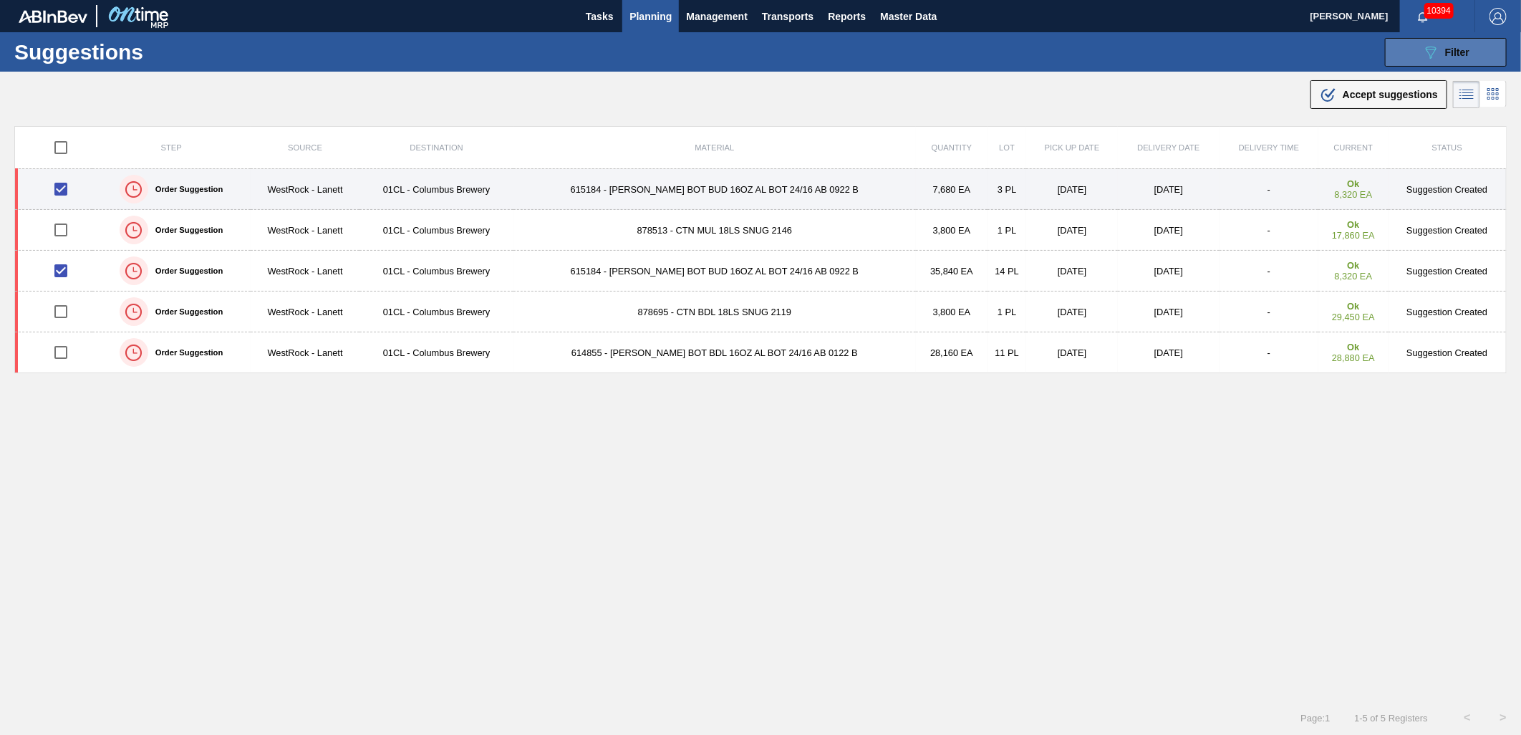
click at [667, 191] on td "615184 - [PERSON_NAME] BOT BUD 16OZ AL BOT 24/16 AB 0922 B" at bounding box center [714, 189] width 402 height 41
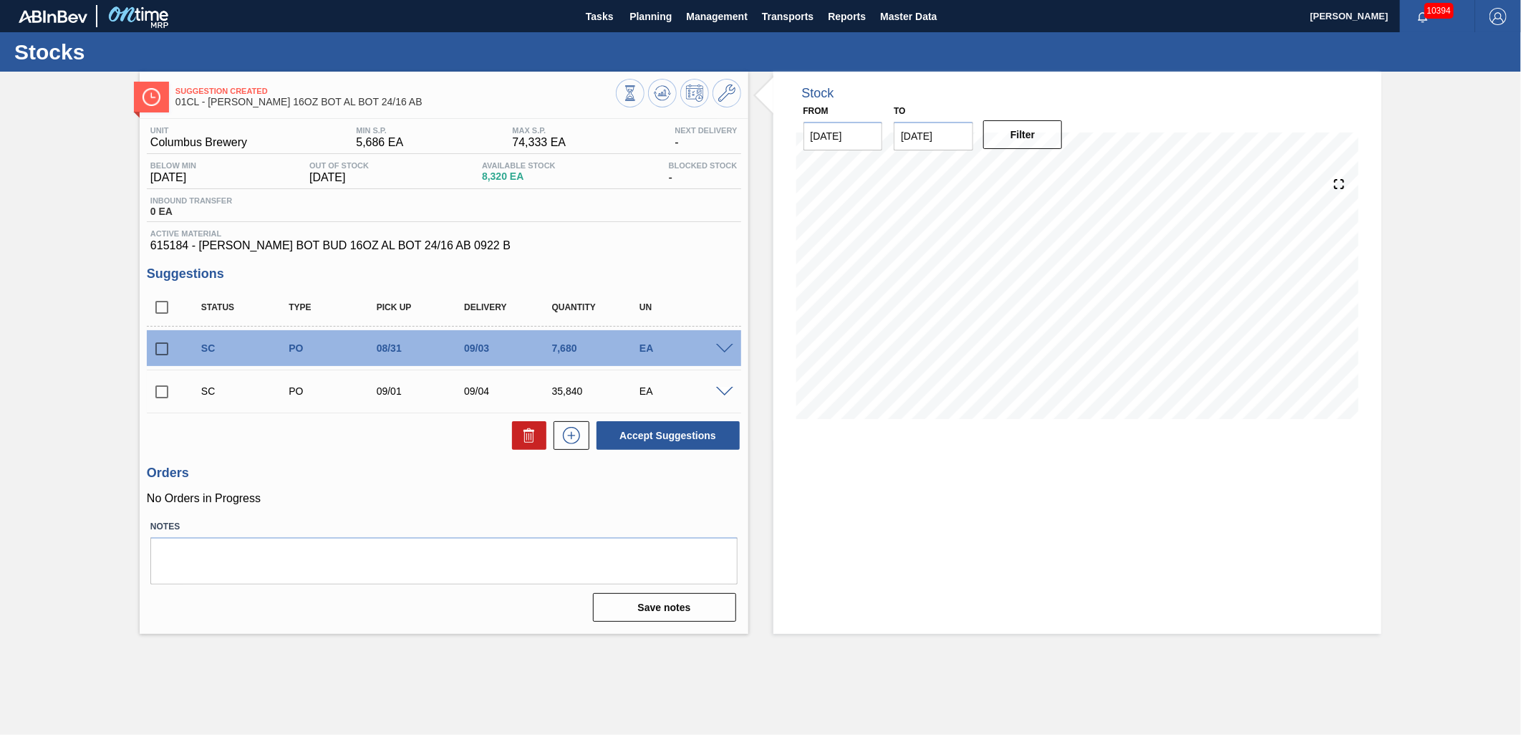
click at [161, 347] on input "checkbox" at bounding box center [162, 349] width 30 height 30
checkbox input "true"
click at [156, 398] on input "checkbox" at bounding box center [162, 392] width 30 height 30
checkbox input "true"
click at [646, 437] on button "Accept Suggestions" at bounding box center [667, 435] width 143 height 29
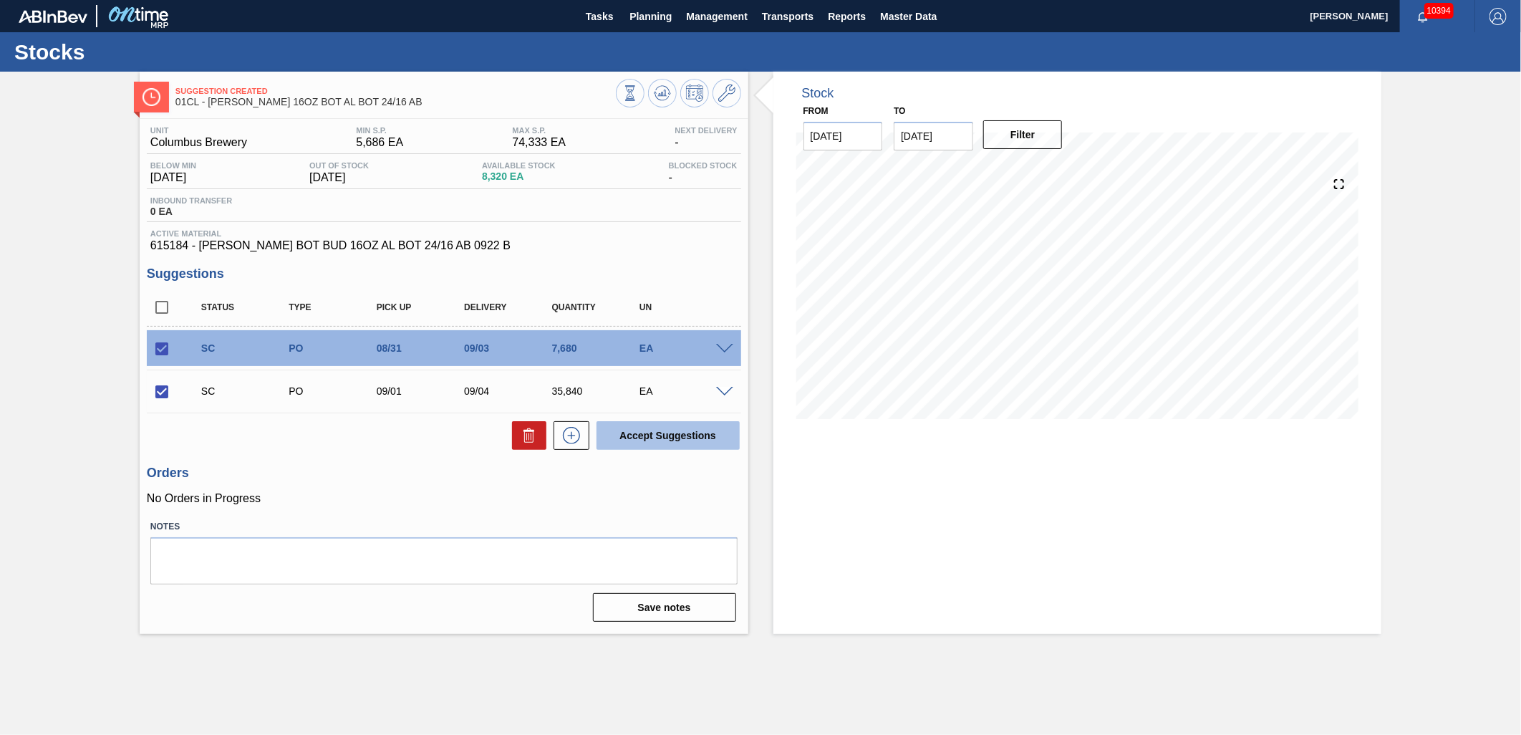
checkbox input "false"
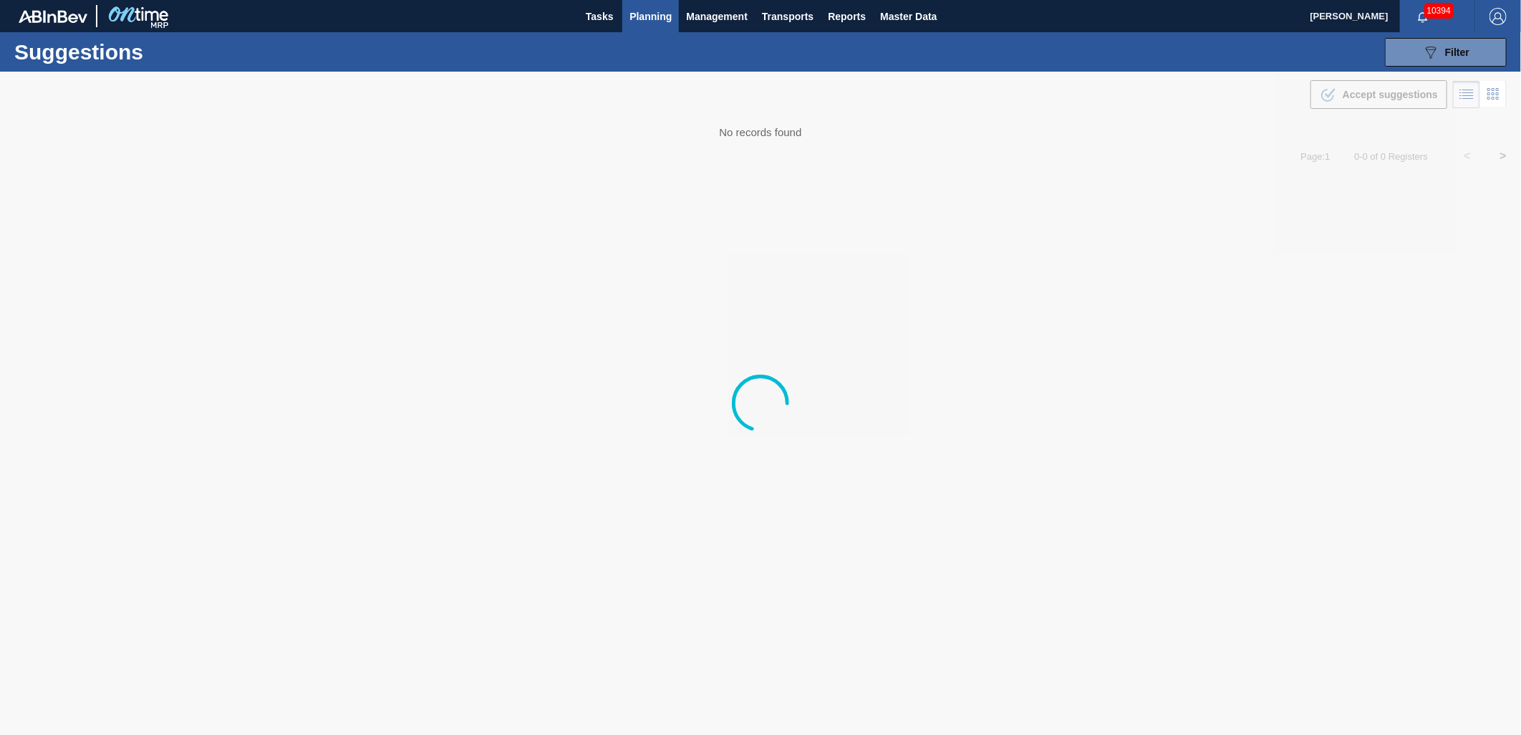
type from "[DATE]"
type to "[DATE]"
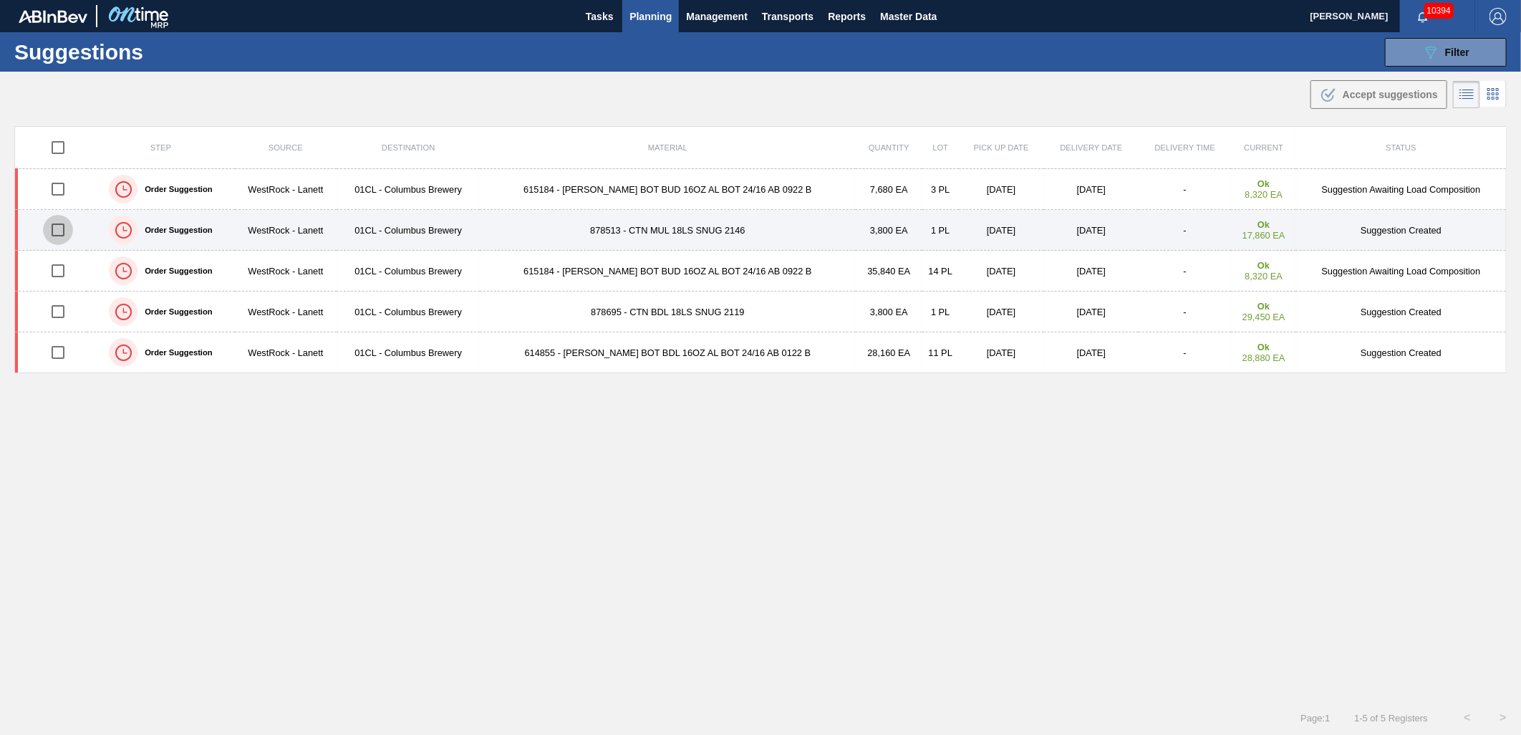
click at [60, 233] on input "checkbox" at bounding box center [58, 230] width 30 height 30
checkbox input "true"
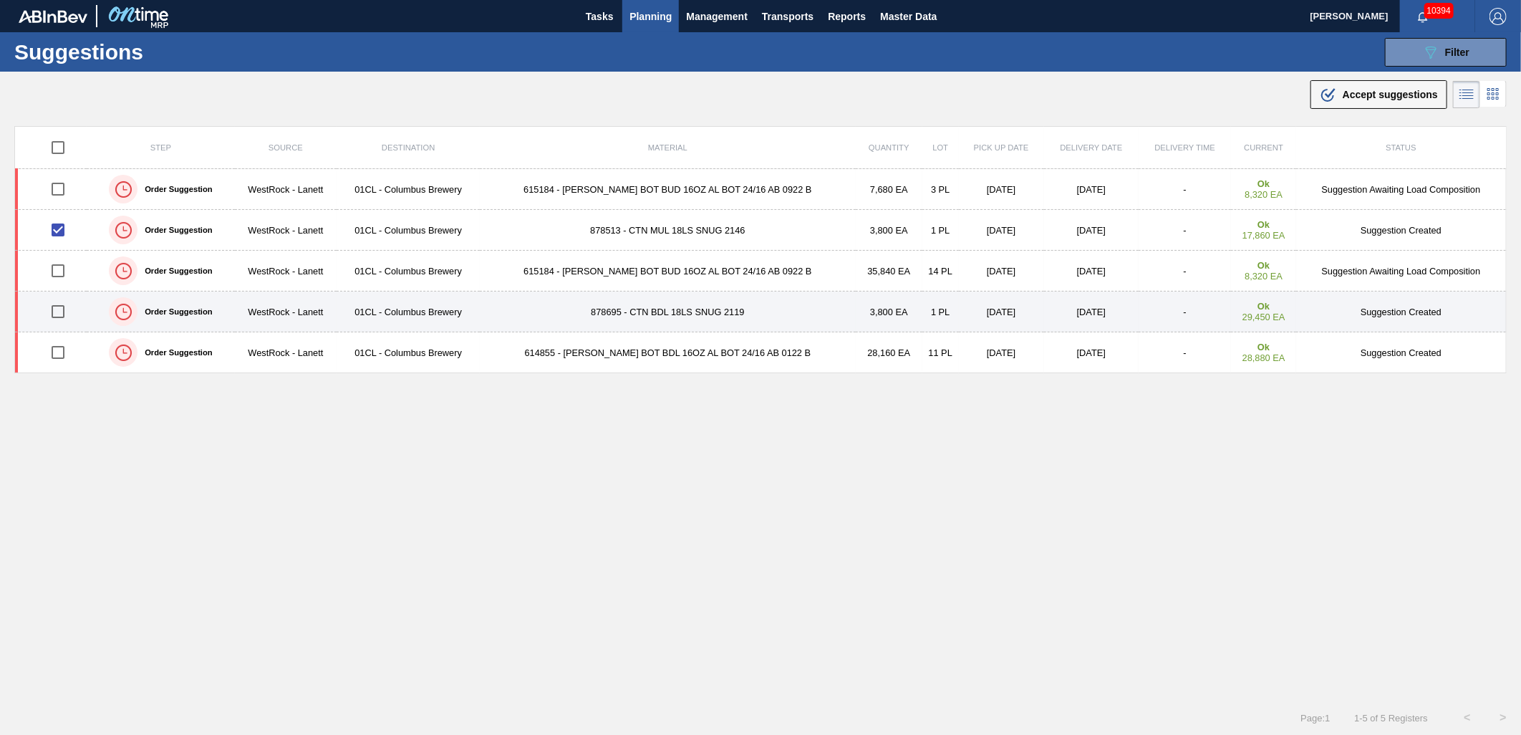
click at [510, 313] on td "878695 - CTN BDL 18LS SNUG 2119" at bounding box center [668, 311] width 376 height 41
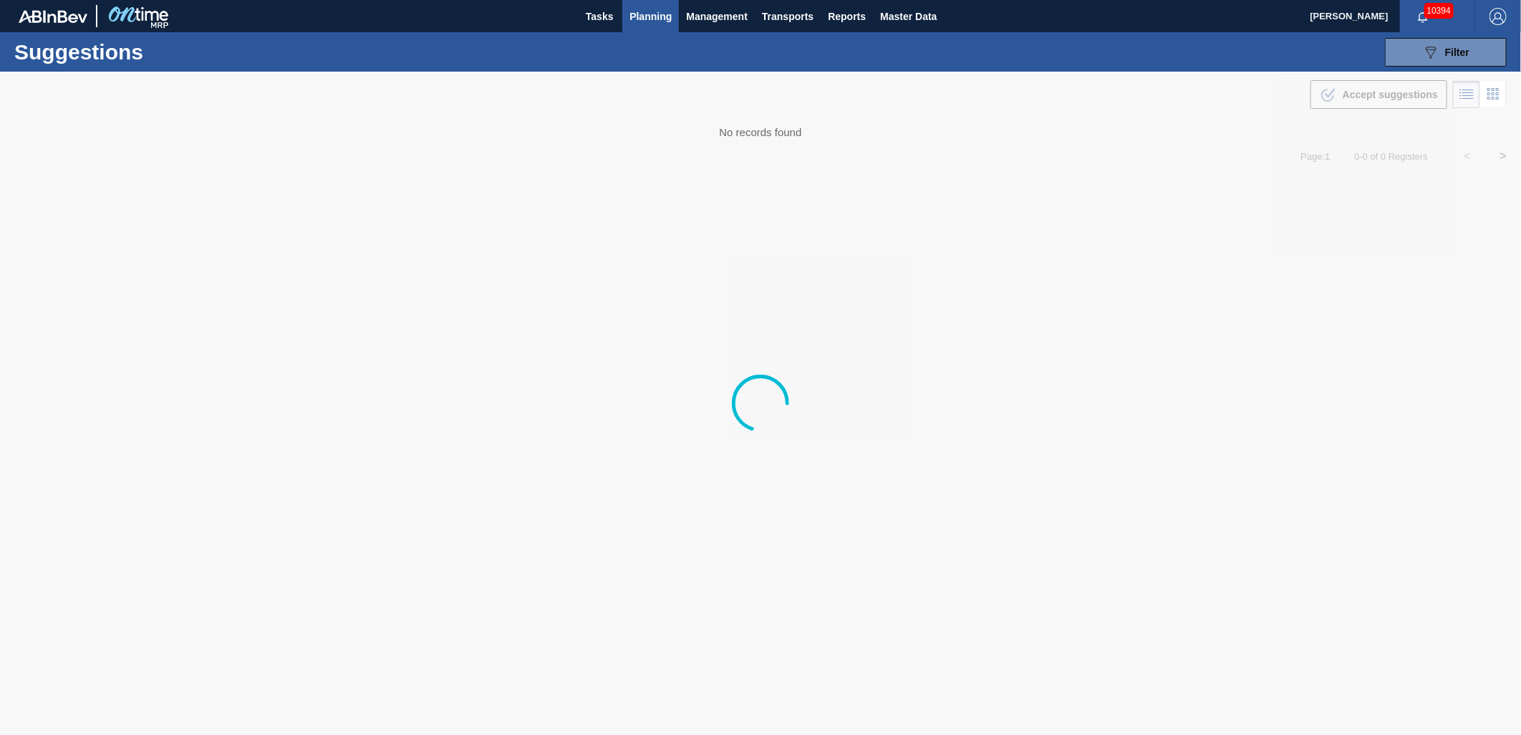
type from "[DATE]"
type to "[DATE]"
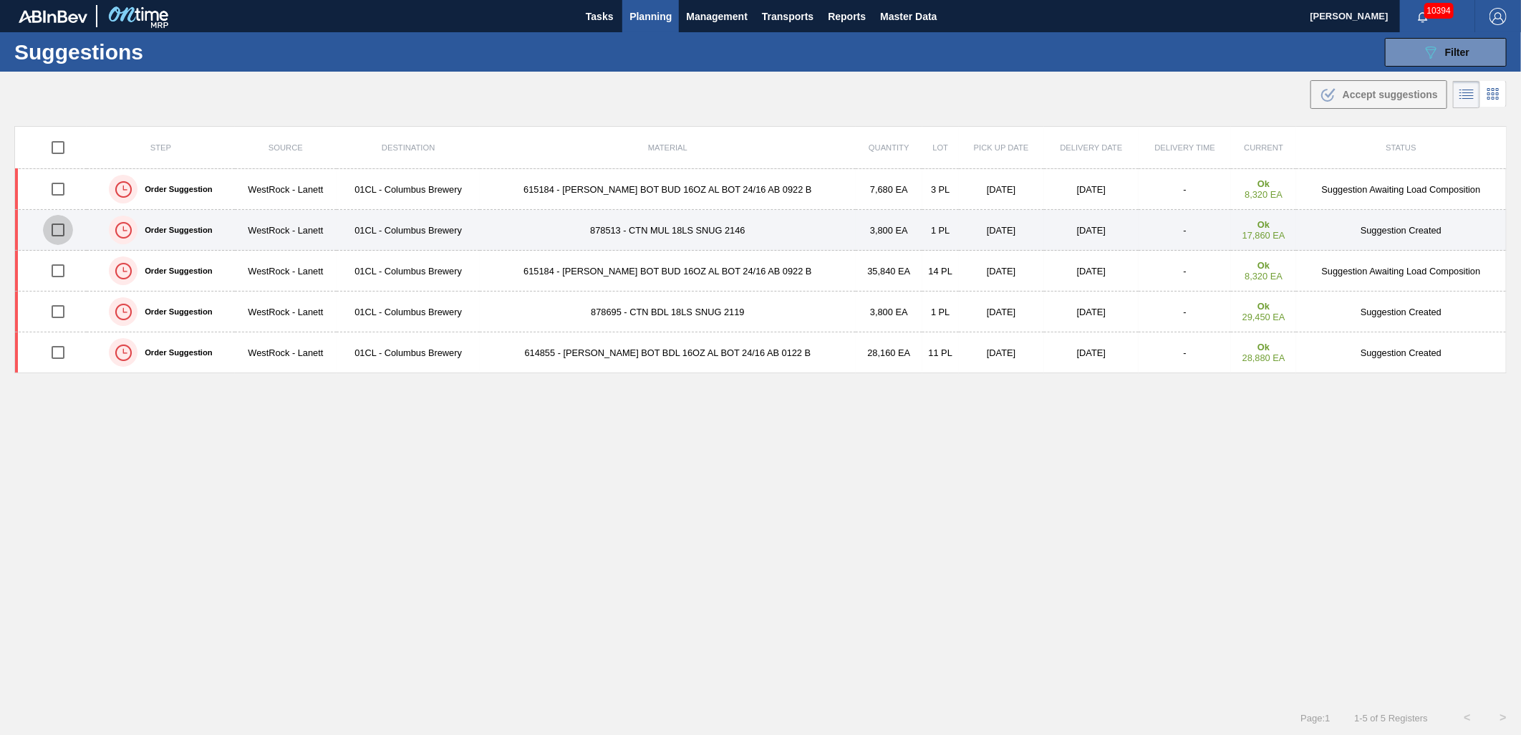
click at [60, 234] on input "checkbox" at bounding box center [58, 230] width 30 height 30
checkbox input "true"
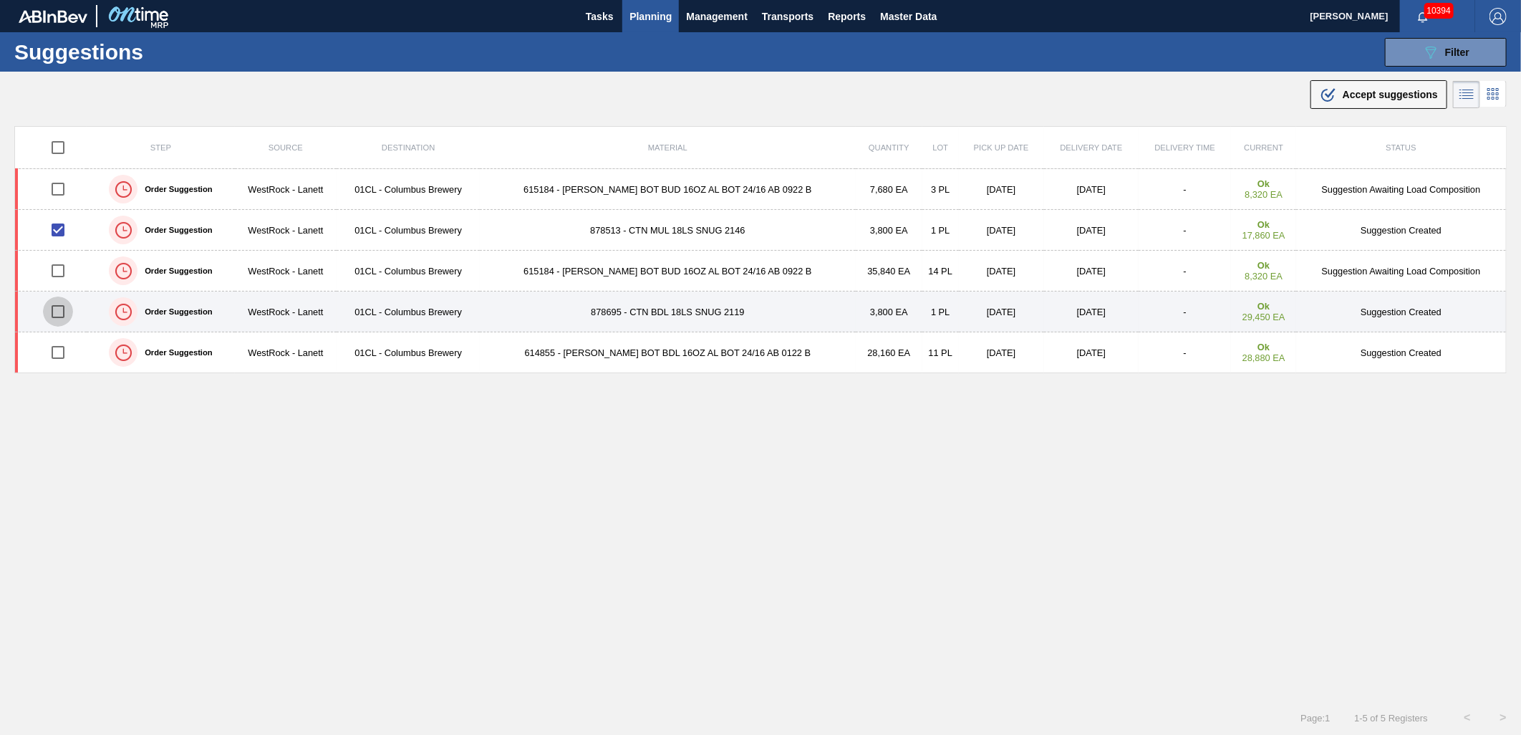
click at [58, 305] on input "checkbox" at bounding box center [58, 311] width 30 height 30
checkbox input "true"
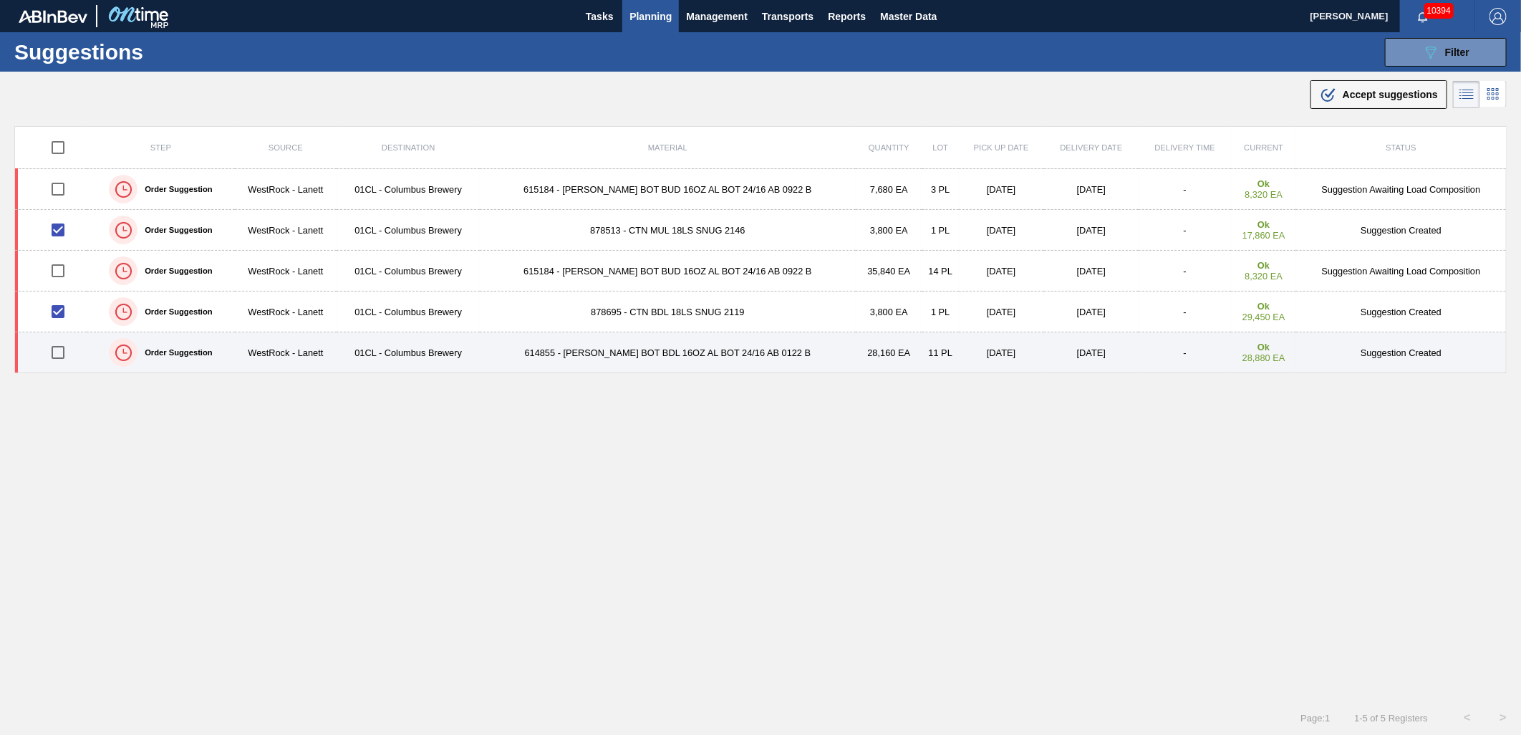
click at [62, 349] on input "checkbox" at bounding box center [58, 352] width 30 height 30
checkbox input "true"
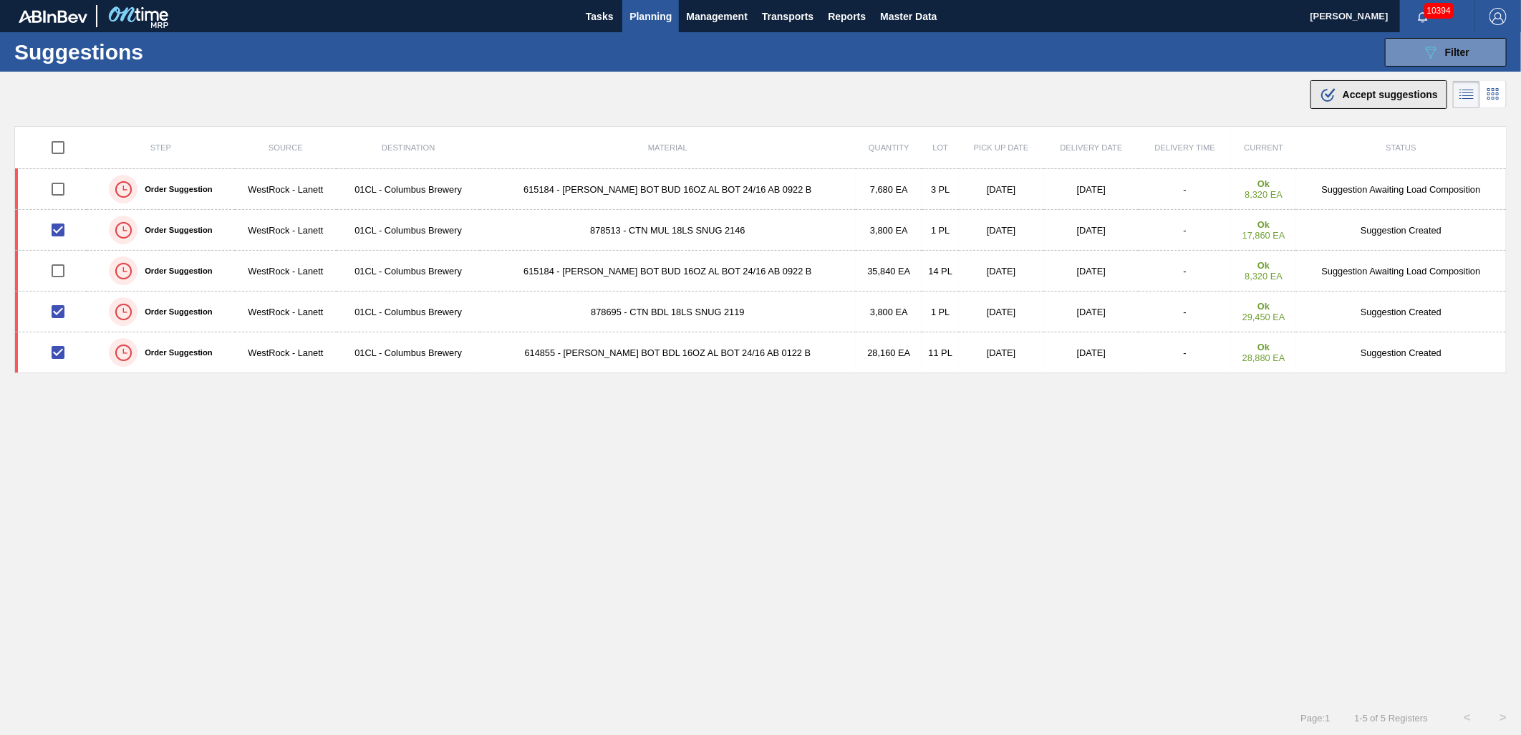
click at [1344, 99] on span "Accept suggestions" at bounding box center [1389, 94] width 95 height 11
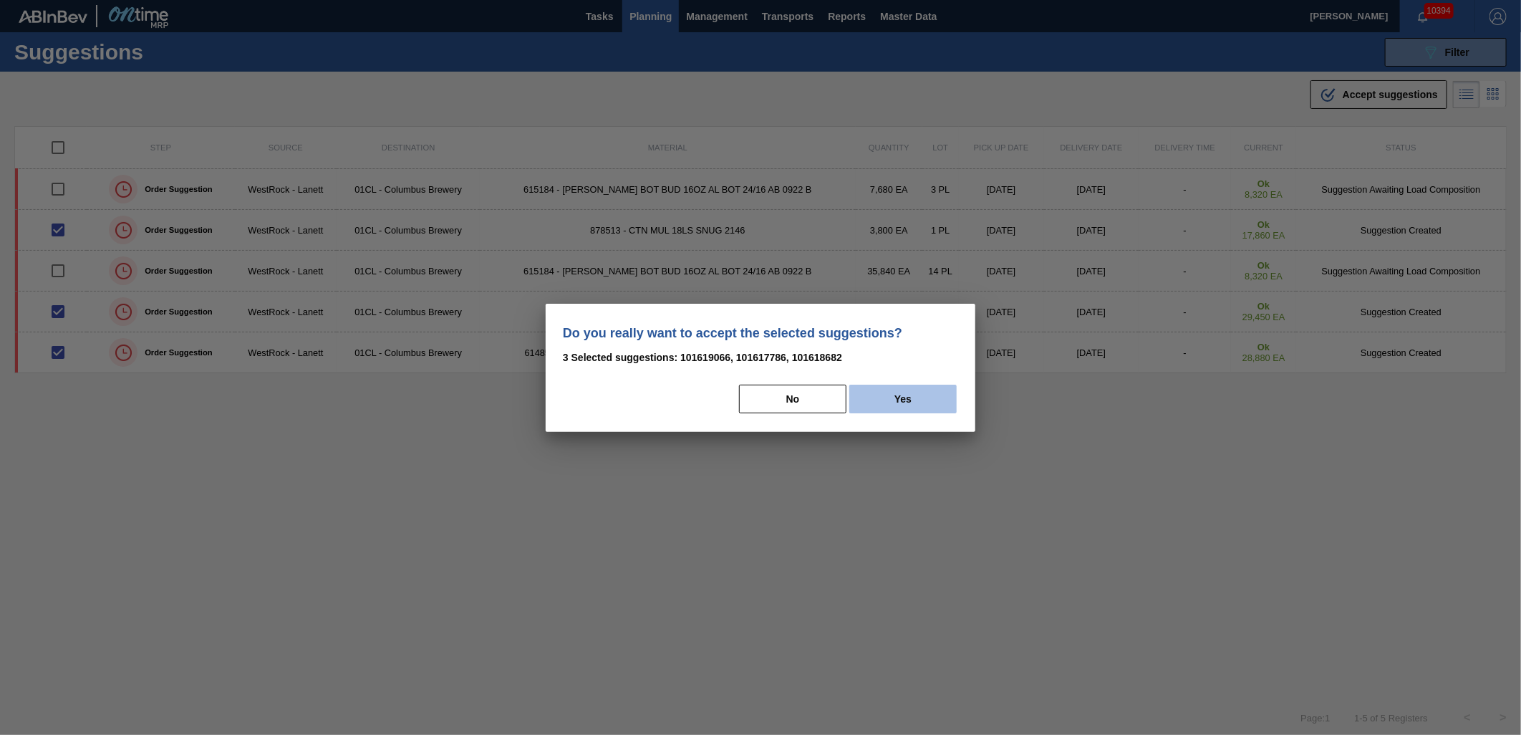
click at [934, 397] on button "Yes" at bounding box center [902, 398] width 107 height 29
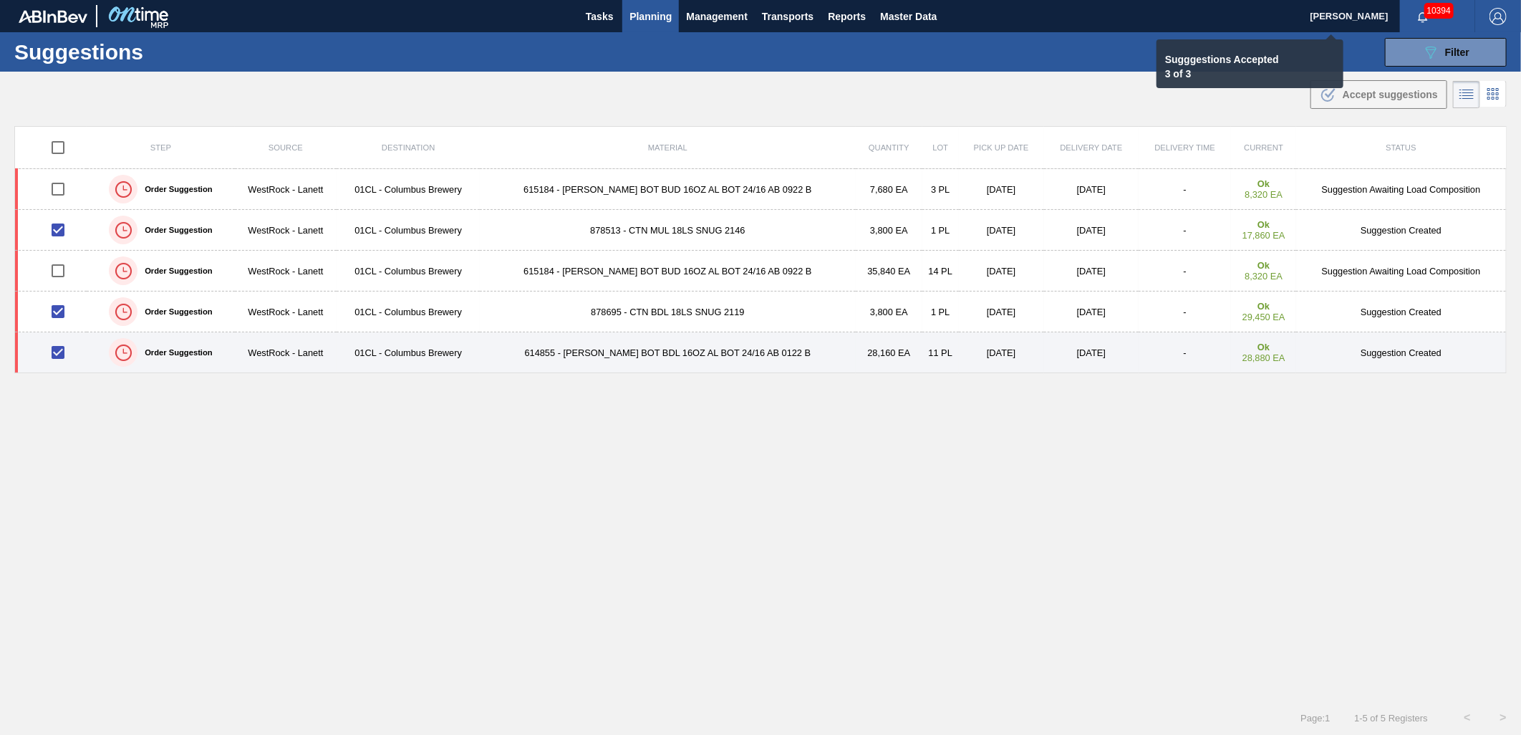
checkbox input "false"
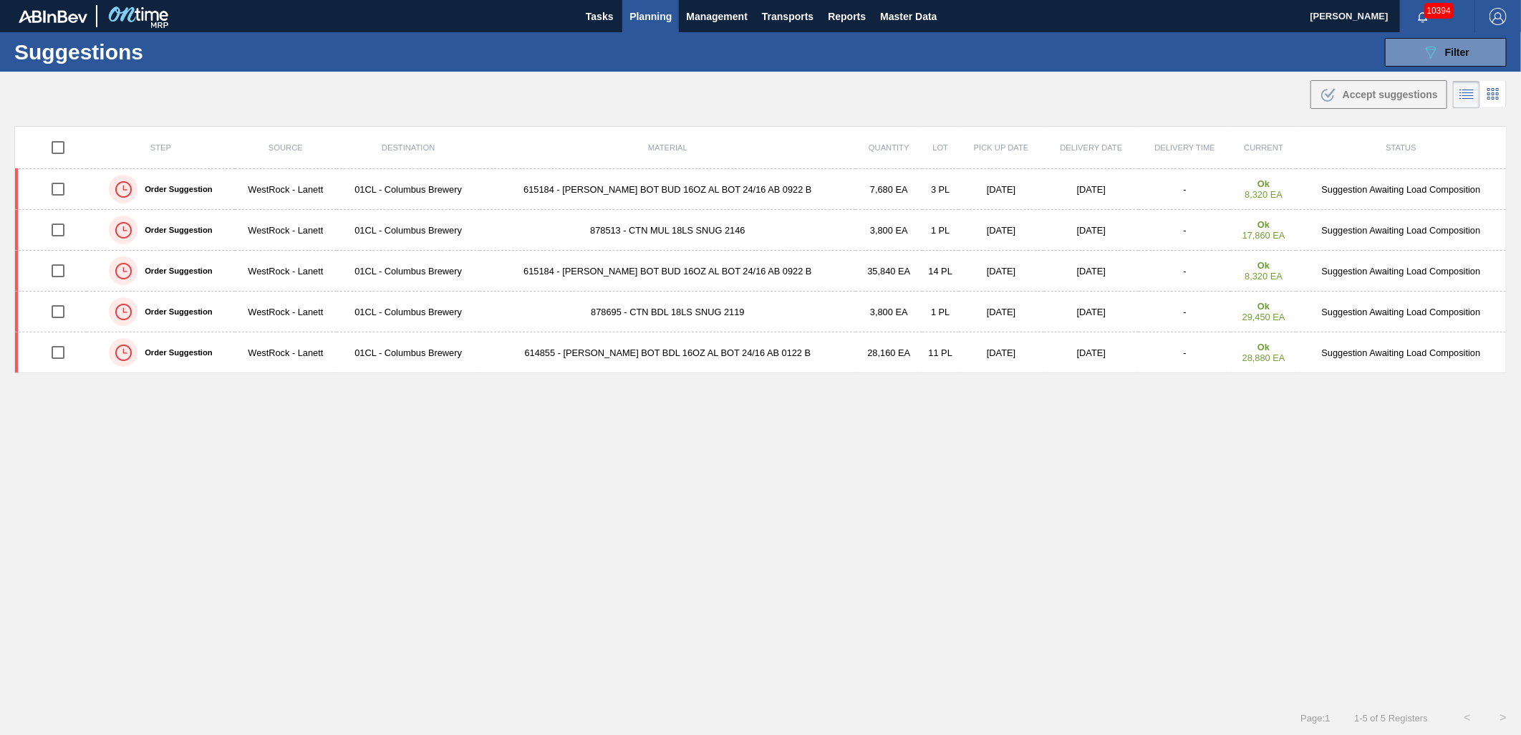
click at [635, 11] on span "Planning" at bounding box center [650, 16] width 42 height 17
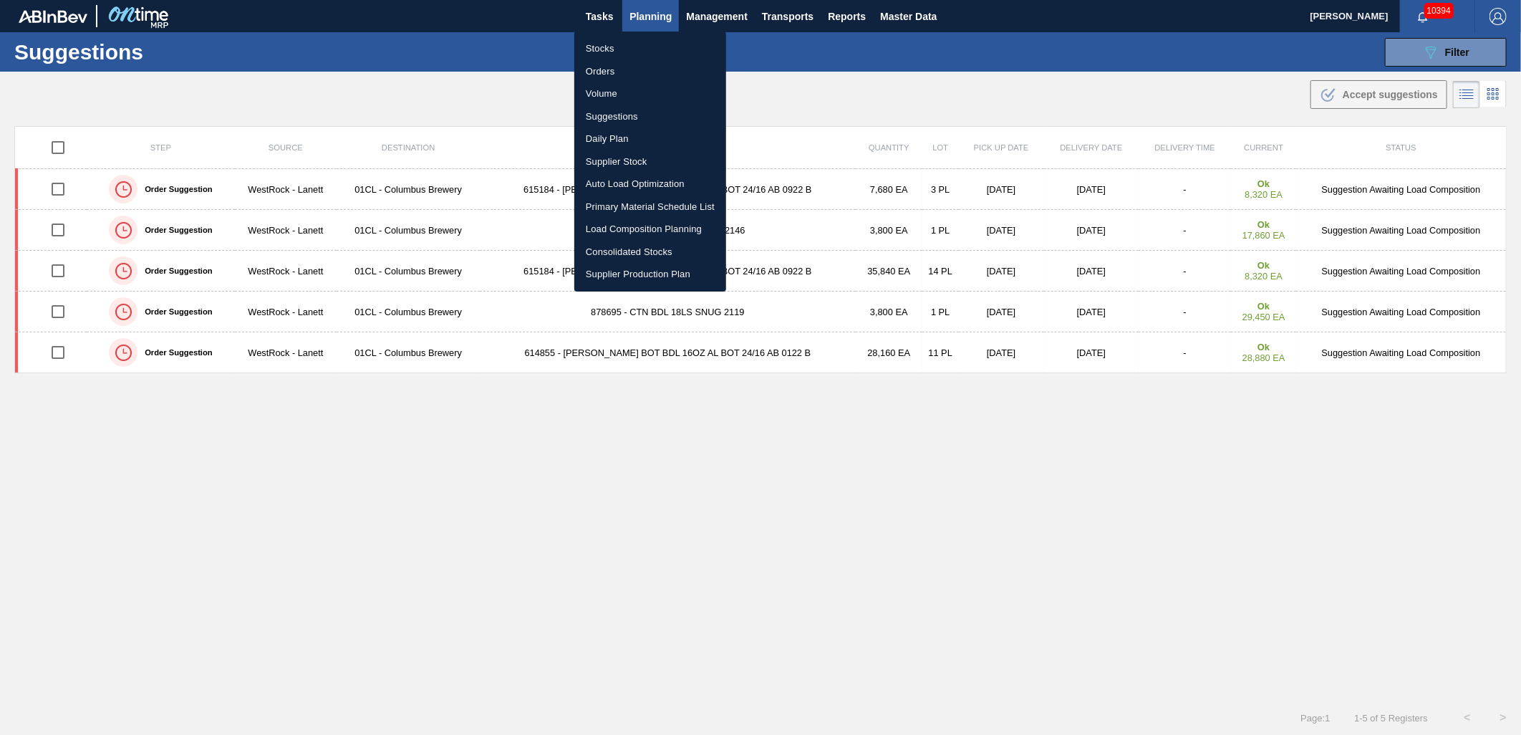
click at [621, 52] on li "Stocks" at bounding box center [650, 48] width 152 height 23
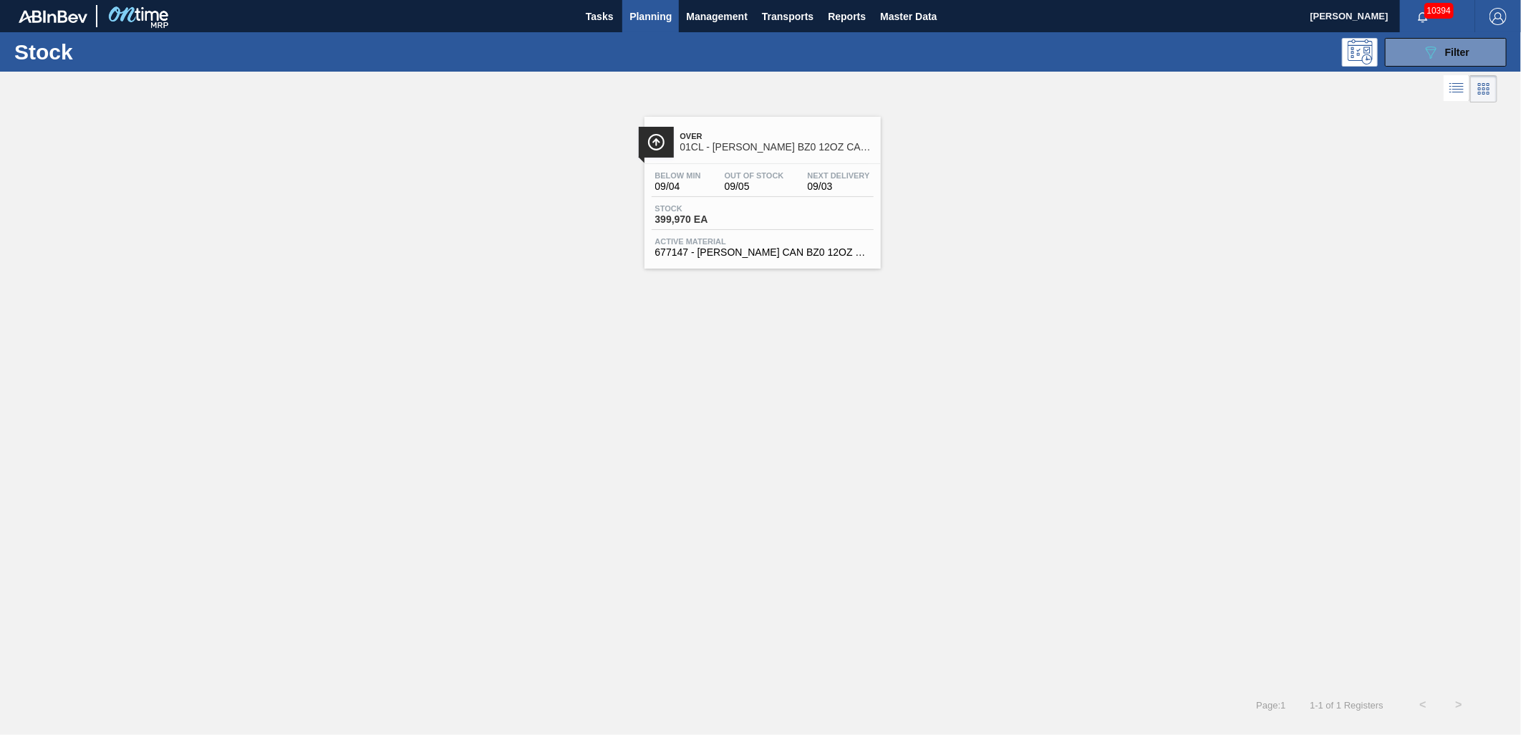
click at [652, 4] on button "Planning" at bounding box center [650, 16] width 57 height 32
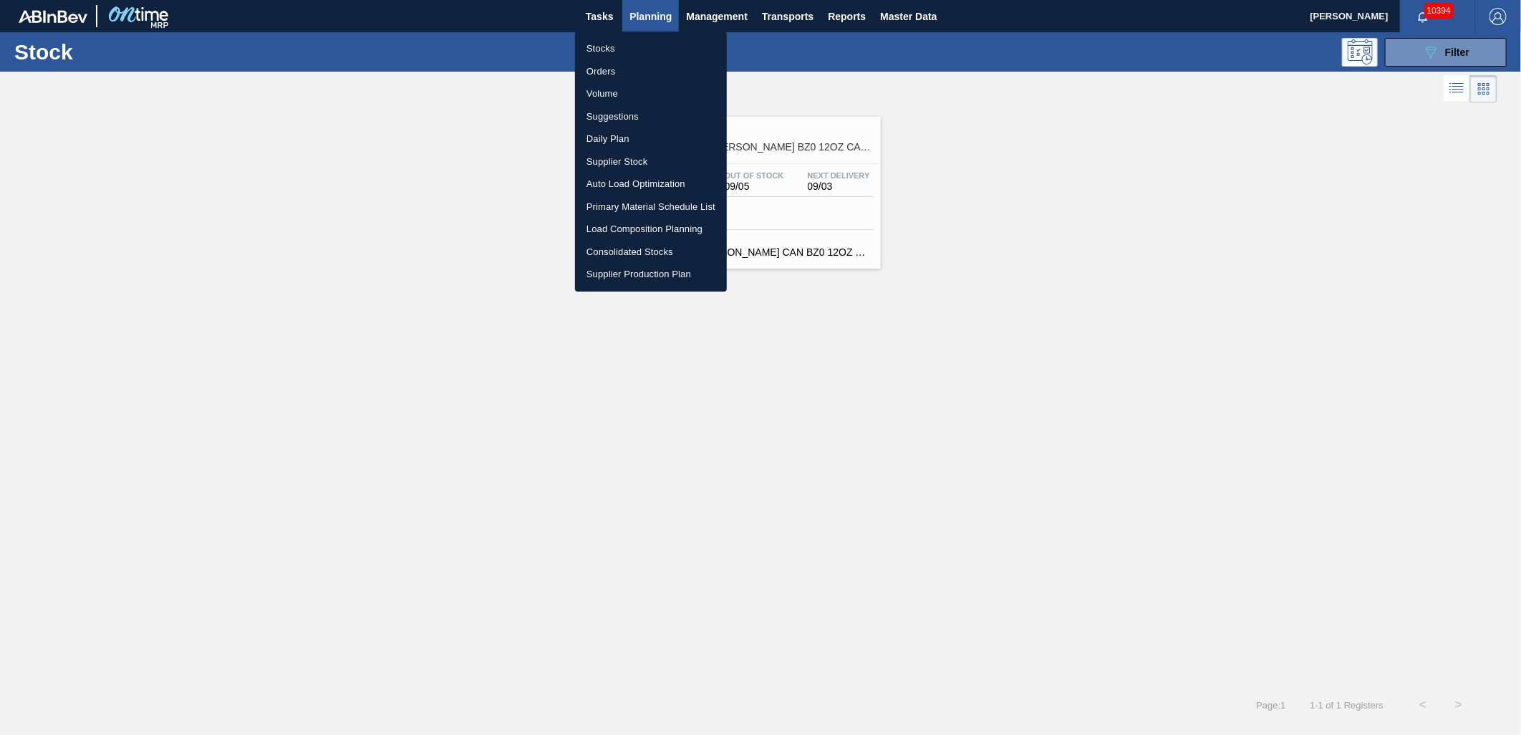
click at [634, 47] on li "Stocks" at bounding box center [651, 48] width 152 height 23
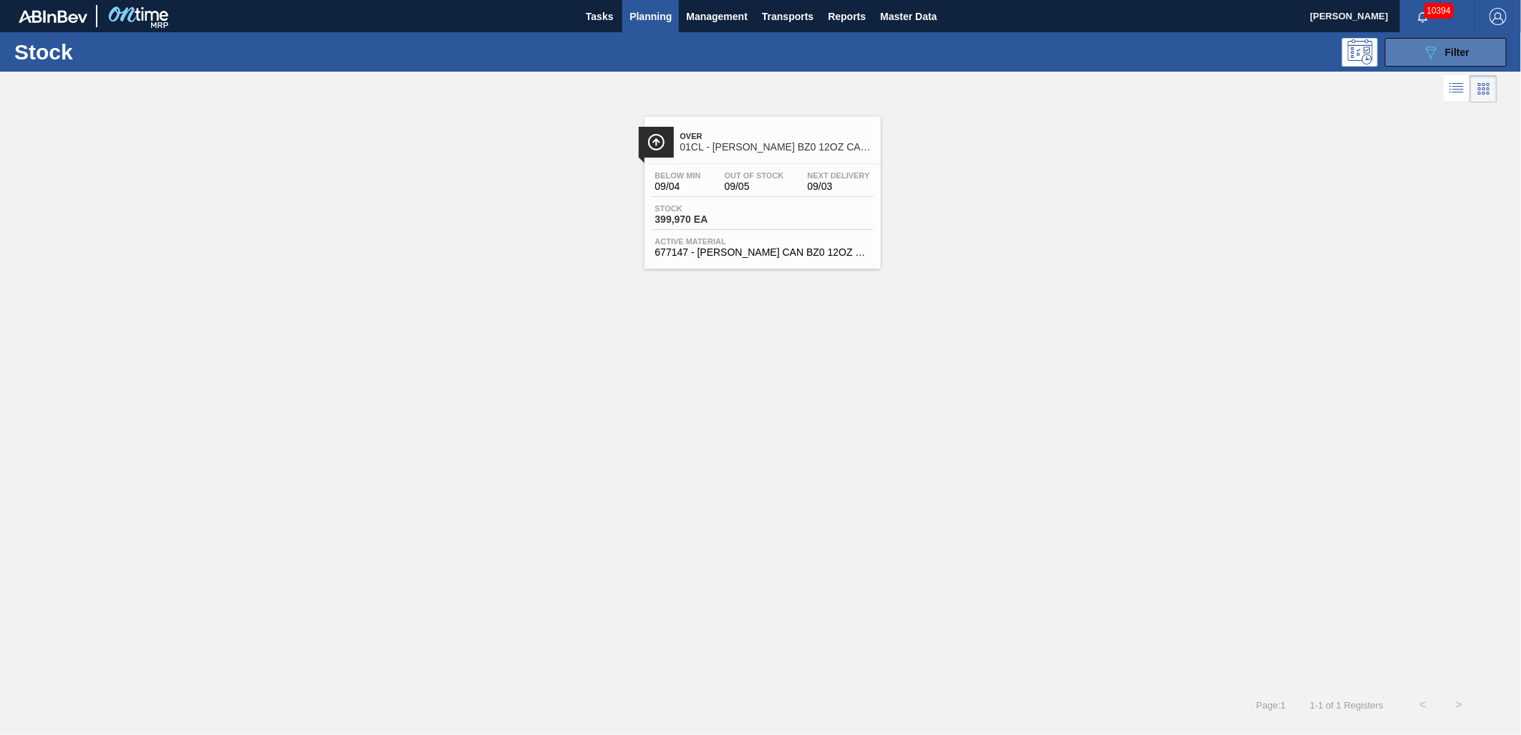
click at [1455, 55] on span "Filter" at bounding box center [1457, 52] width 24 height 11
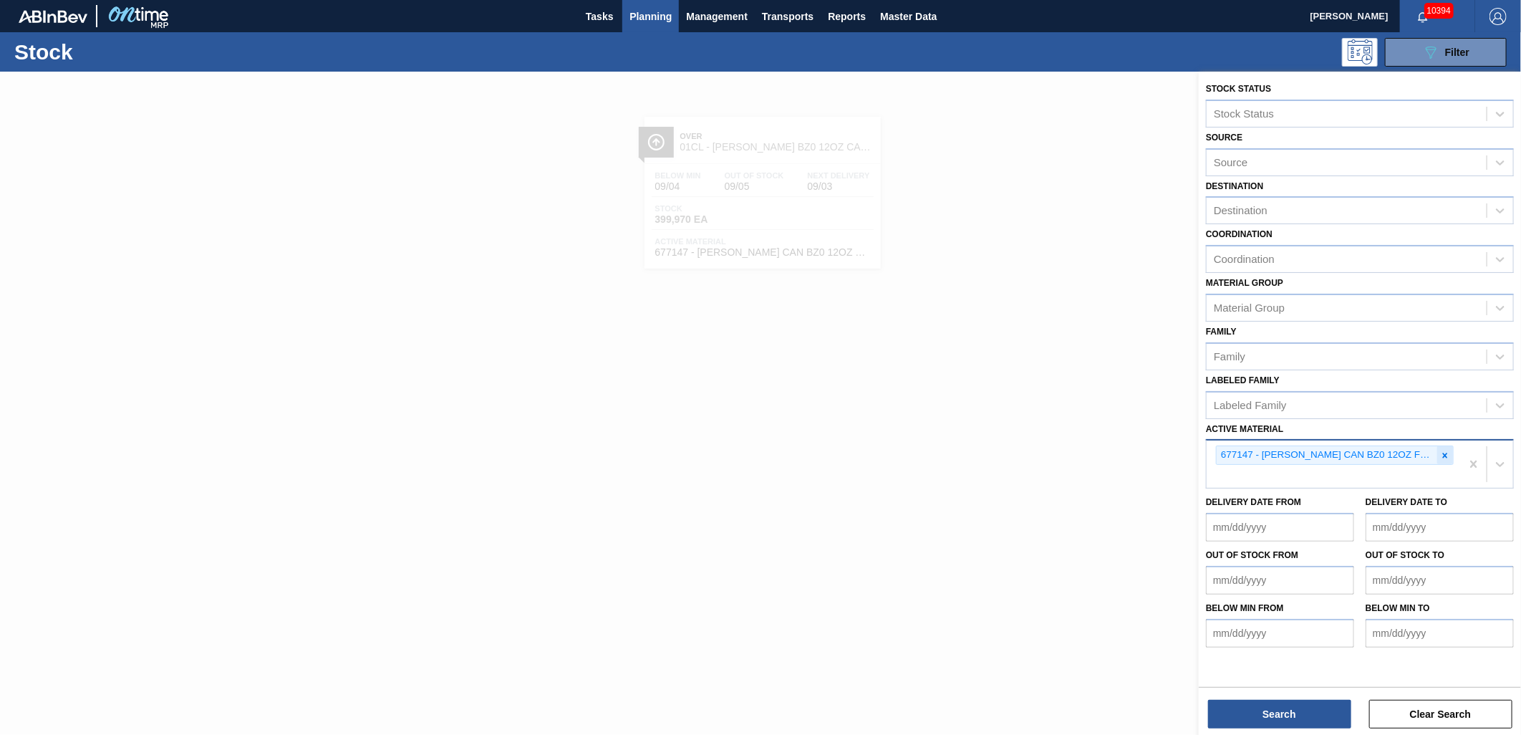
click at [1448, 451] on icon at bounding box center [1445, 455] width 10 height 10
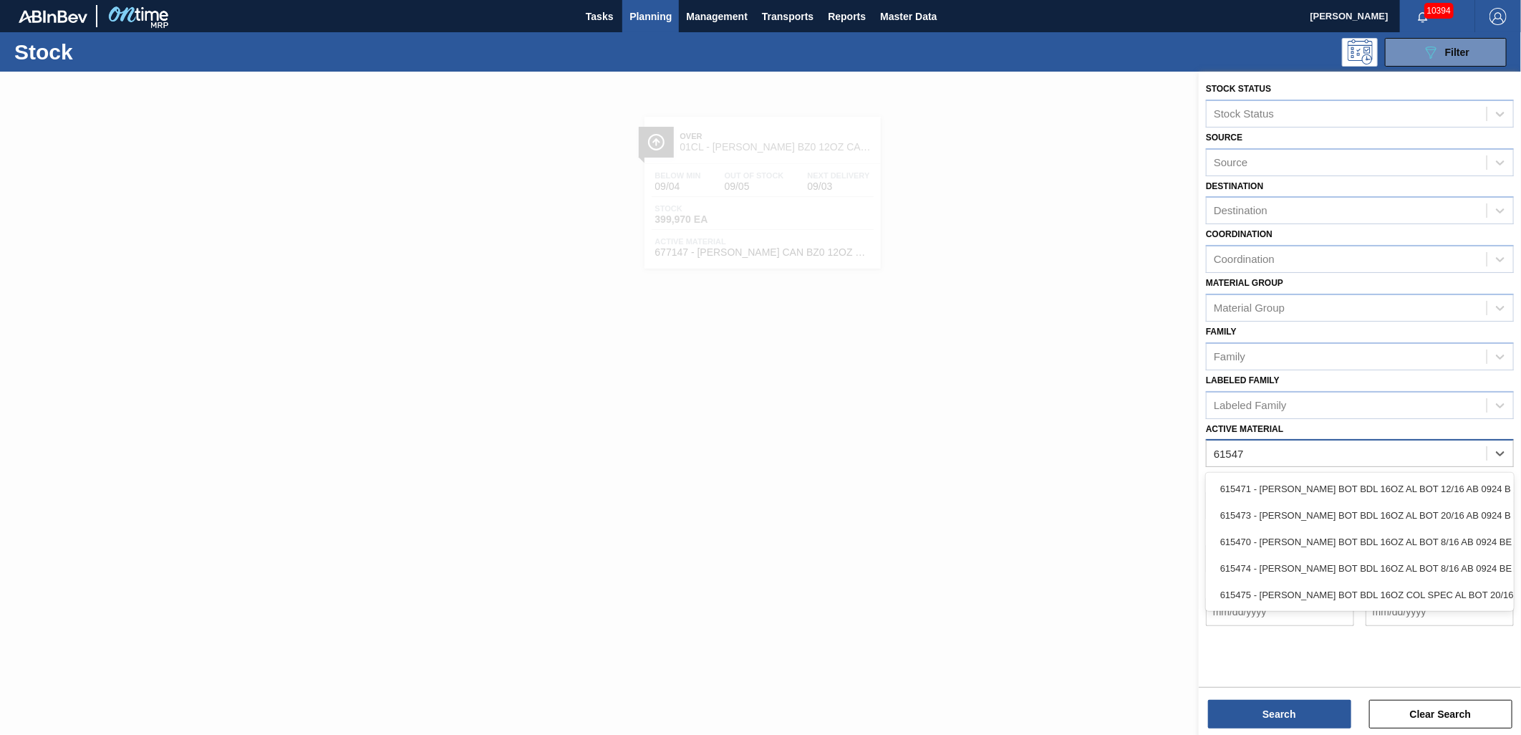
type Material "615475"
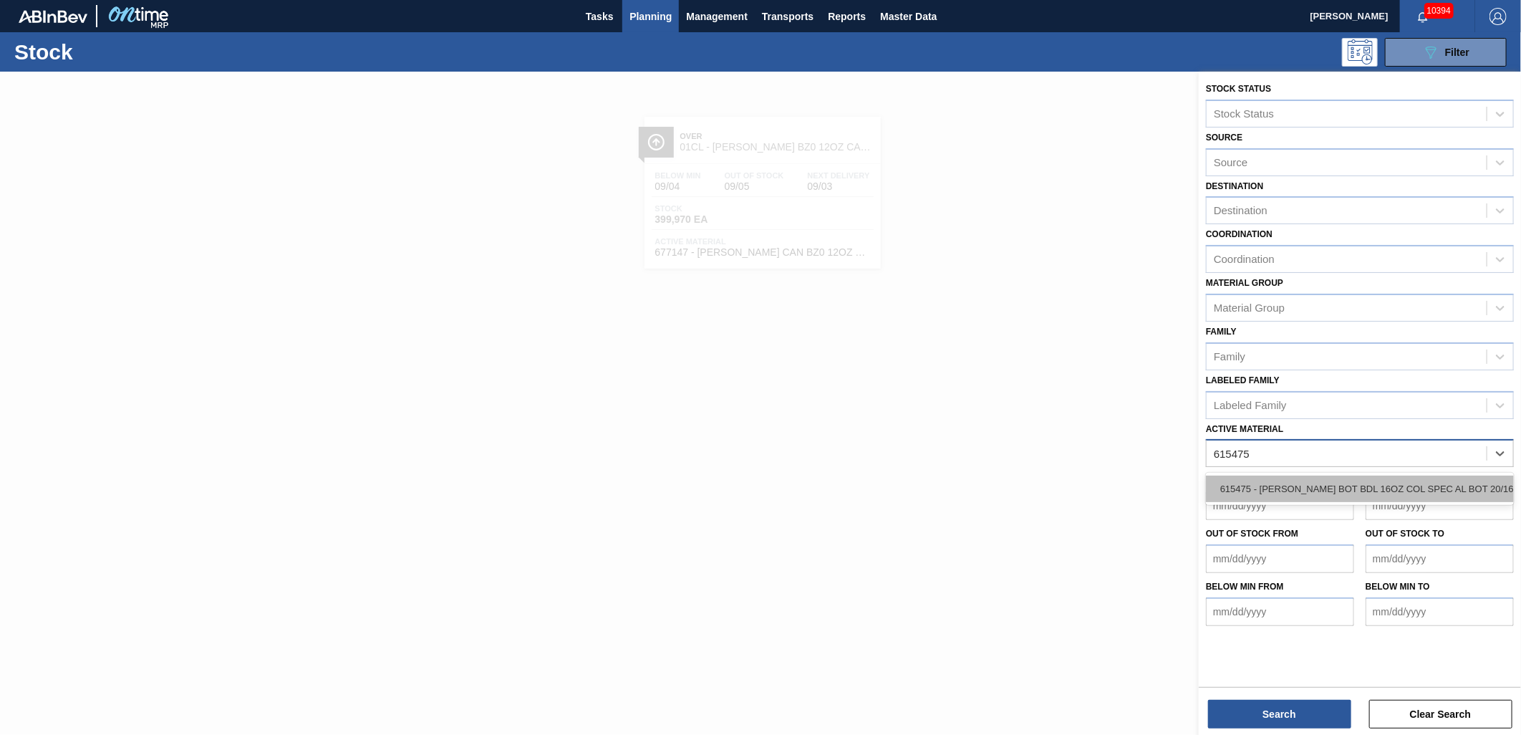
click at [1400, 480] on div "615475 - [PERSON_NAME] BOT BDL 16OZ COL SPEC AL BOT 20/16" at bounding box center [1360, 488] width 308 height 26
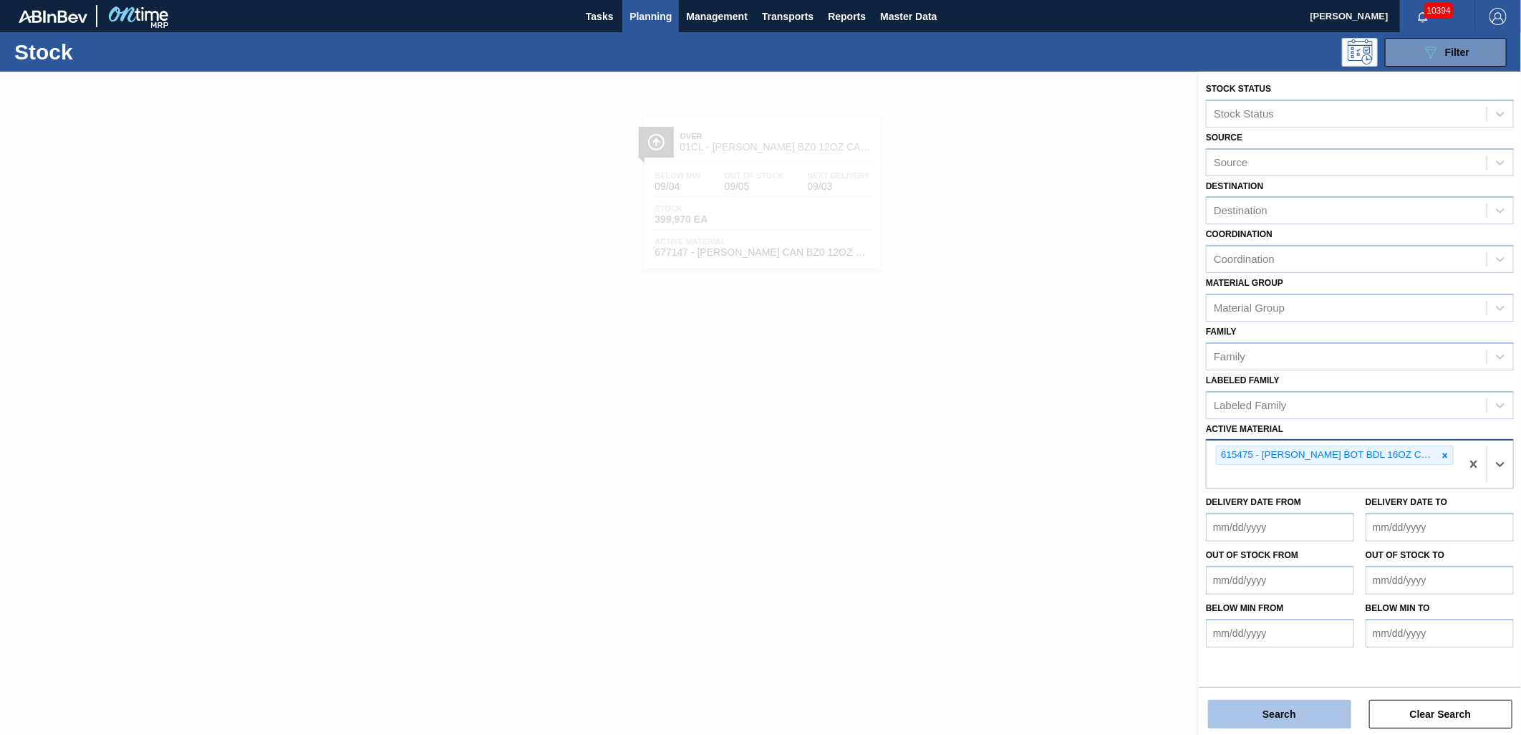
click at [1294, 705] on button "Search" at bounding box center [1279, 713] width 143 height 29
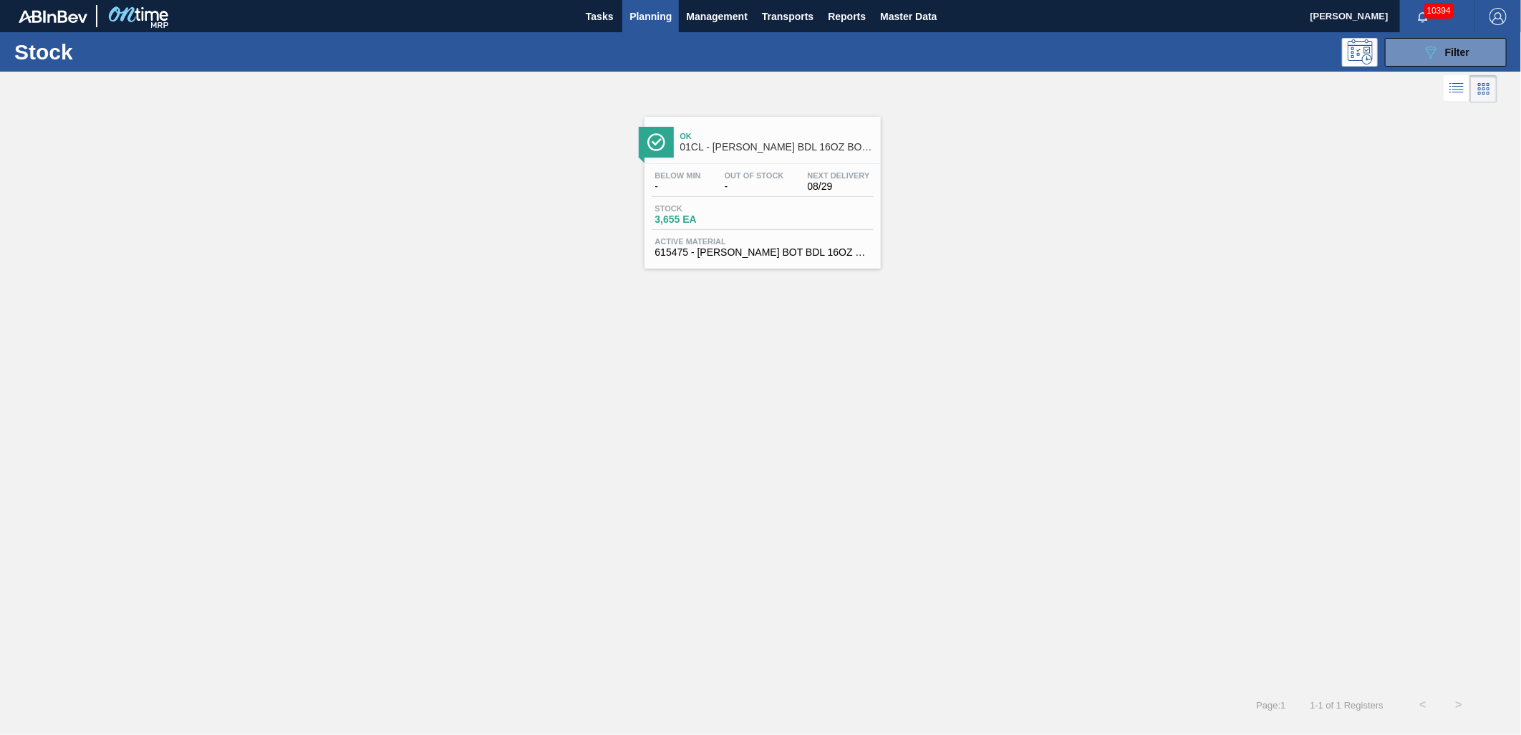
click at [733, 248] on span "615475 - [PERSON_NAME] BOT BDL 16OZ COL SPEC AL BOT 20/16" at bounding box center [762, 252] width 215 height 11
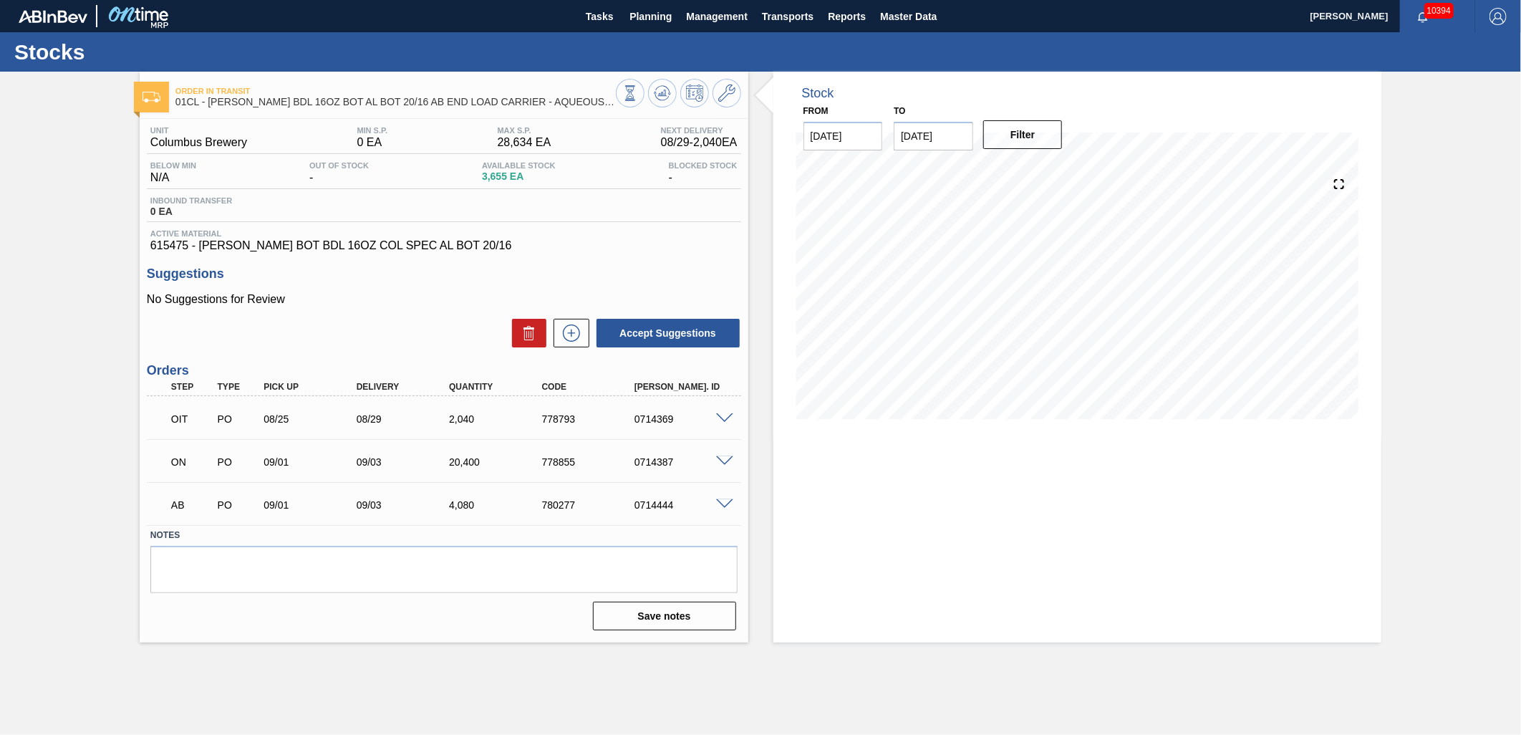
click at [725, 504] on span at bounding box center [724, 504] width 17 height 11
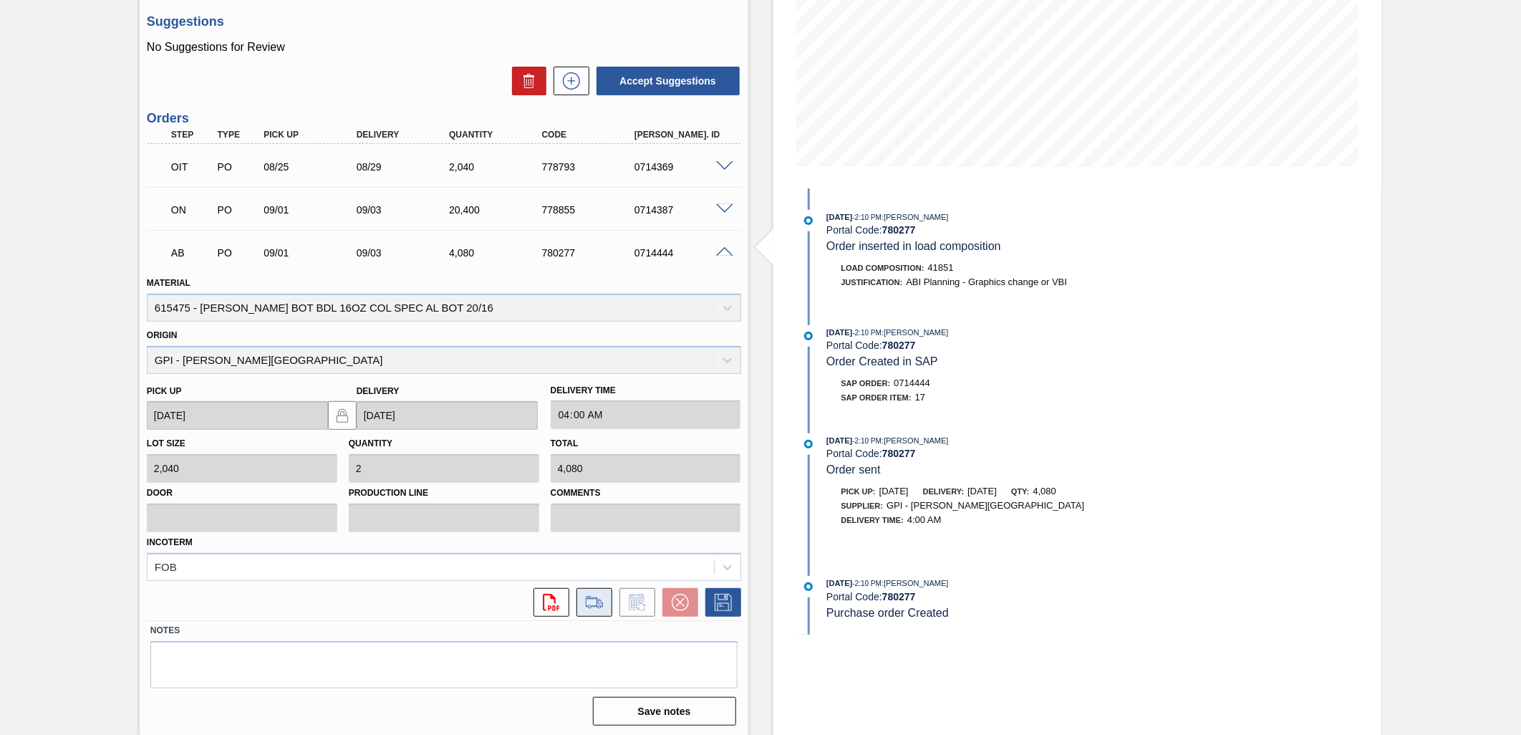
click at [596, 603] on icon at bounding box center [594, 602] width 16 height 10
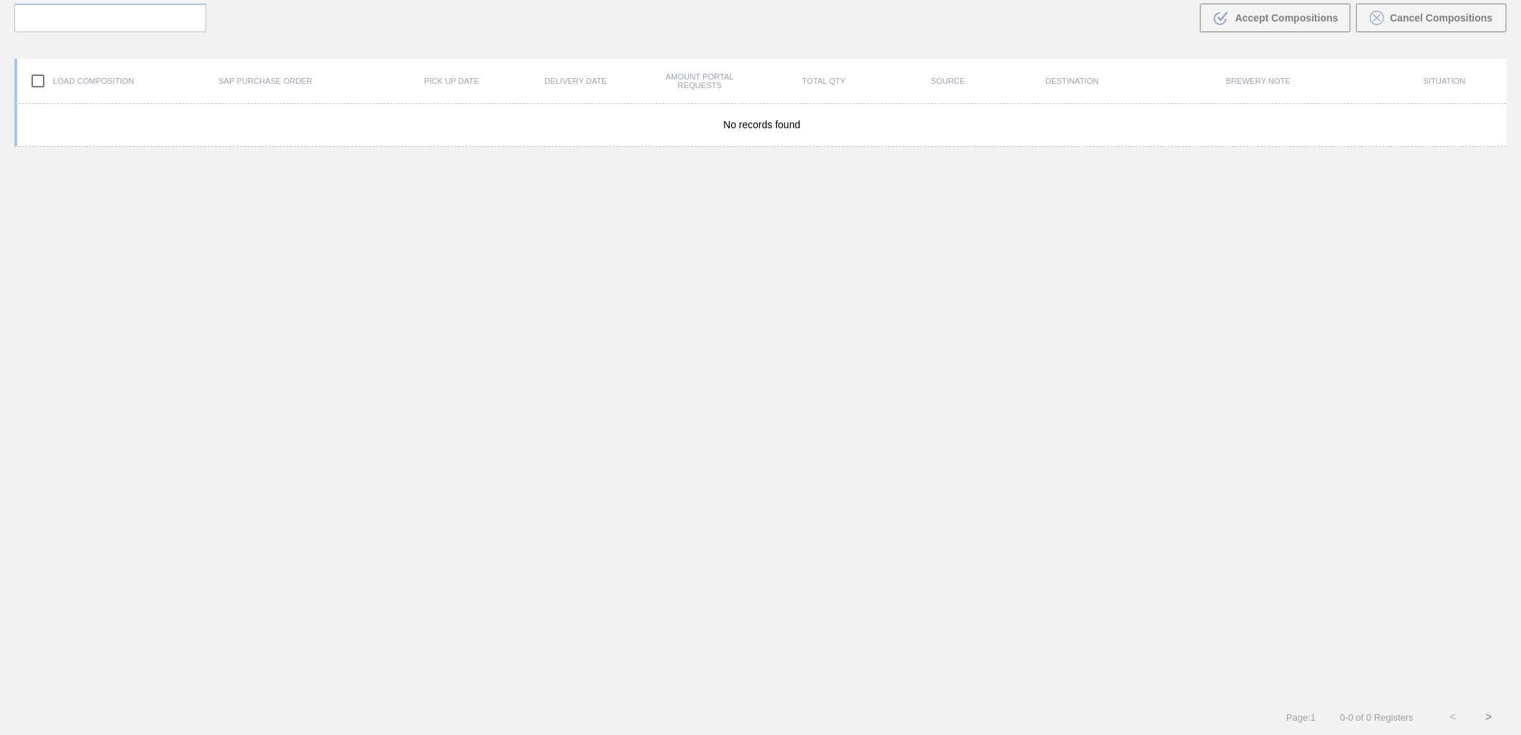
scroll to position [103, 0]
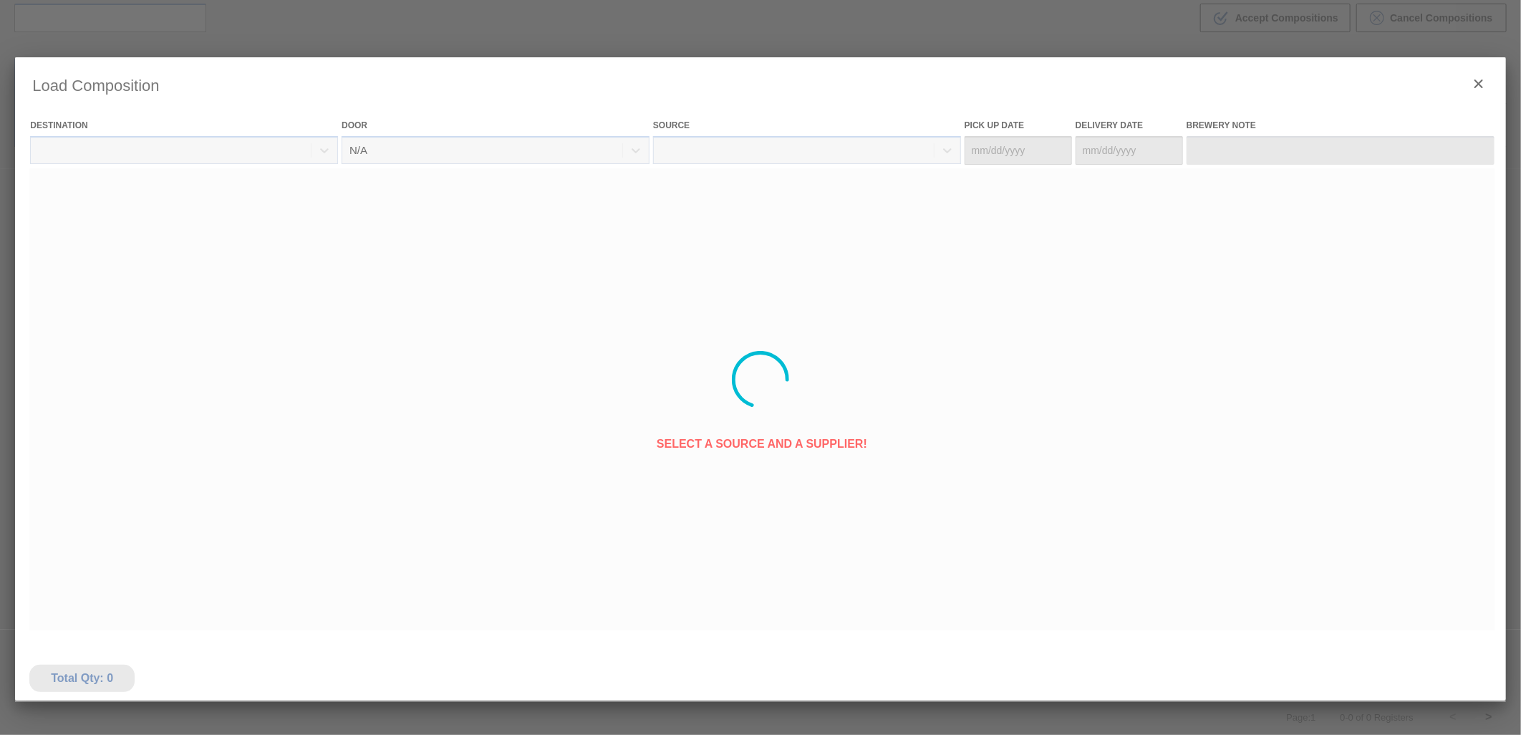
type Date "[DATE]"
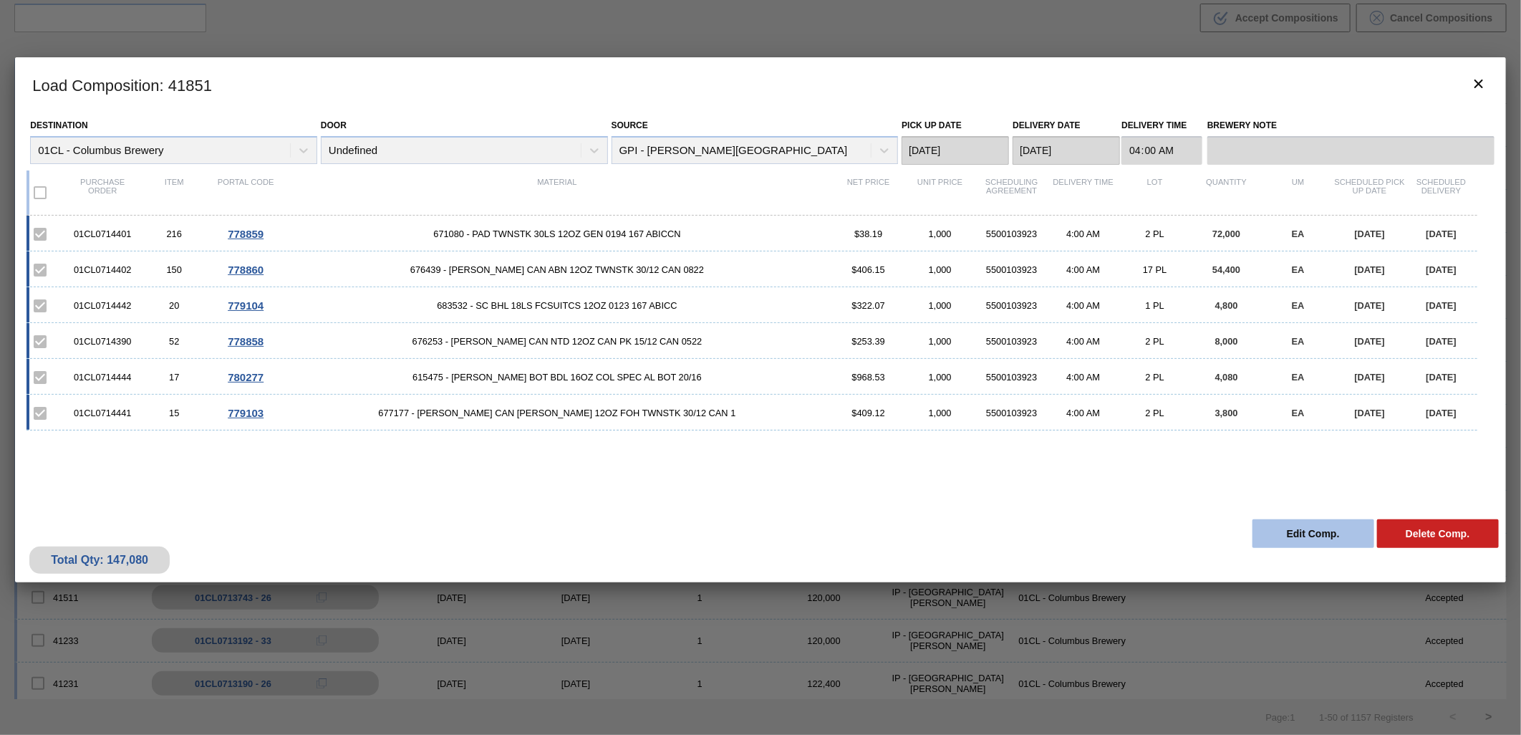
click at [1296, 527] on button "Edit Comp." at bounding box center [1313, 533] width 122 height 29
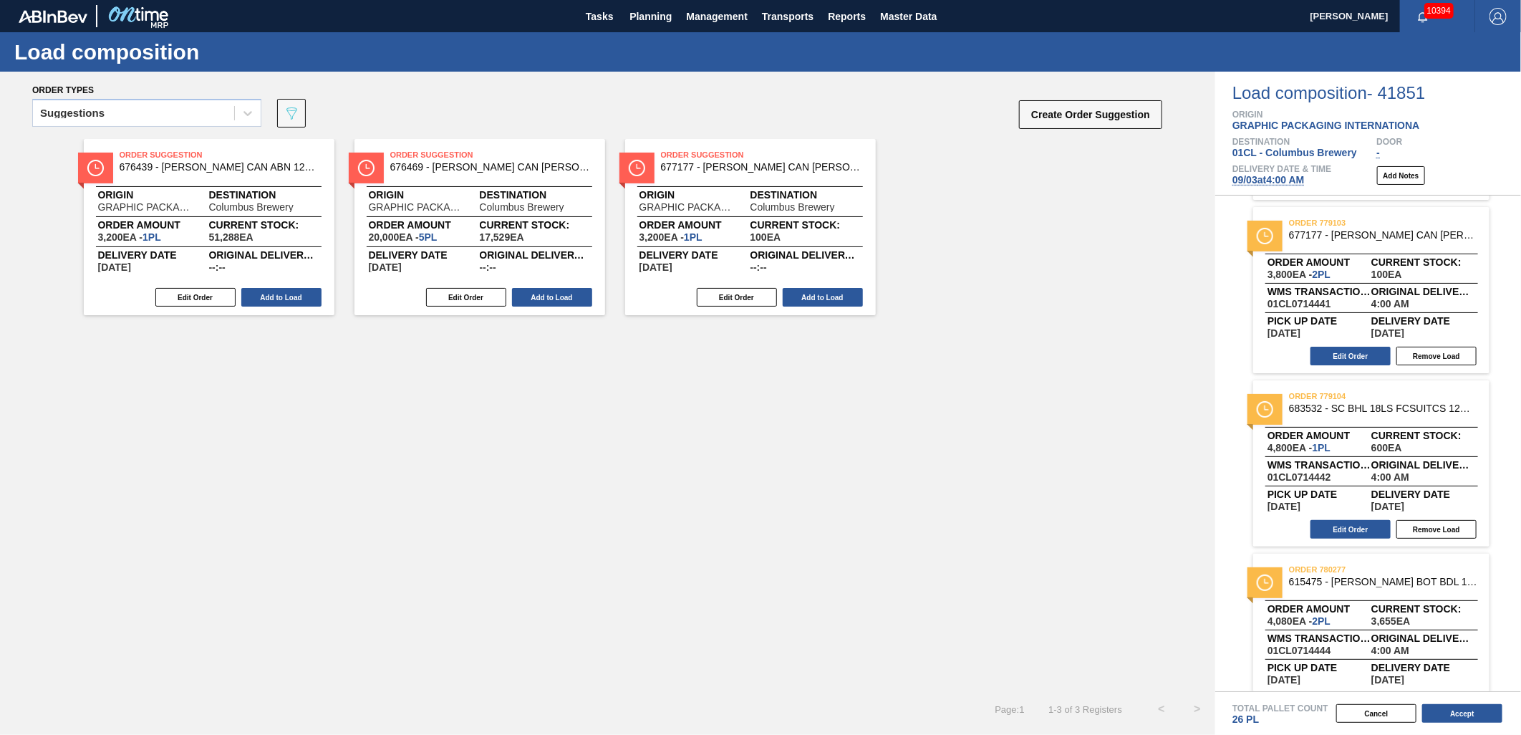
scroll to position [550, 0]
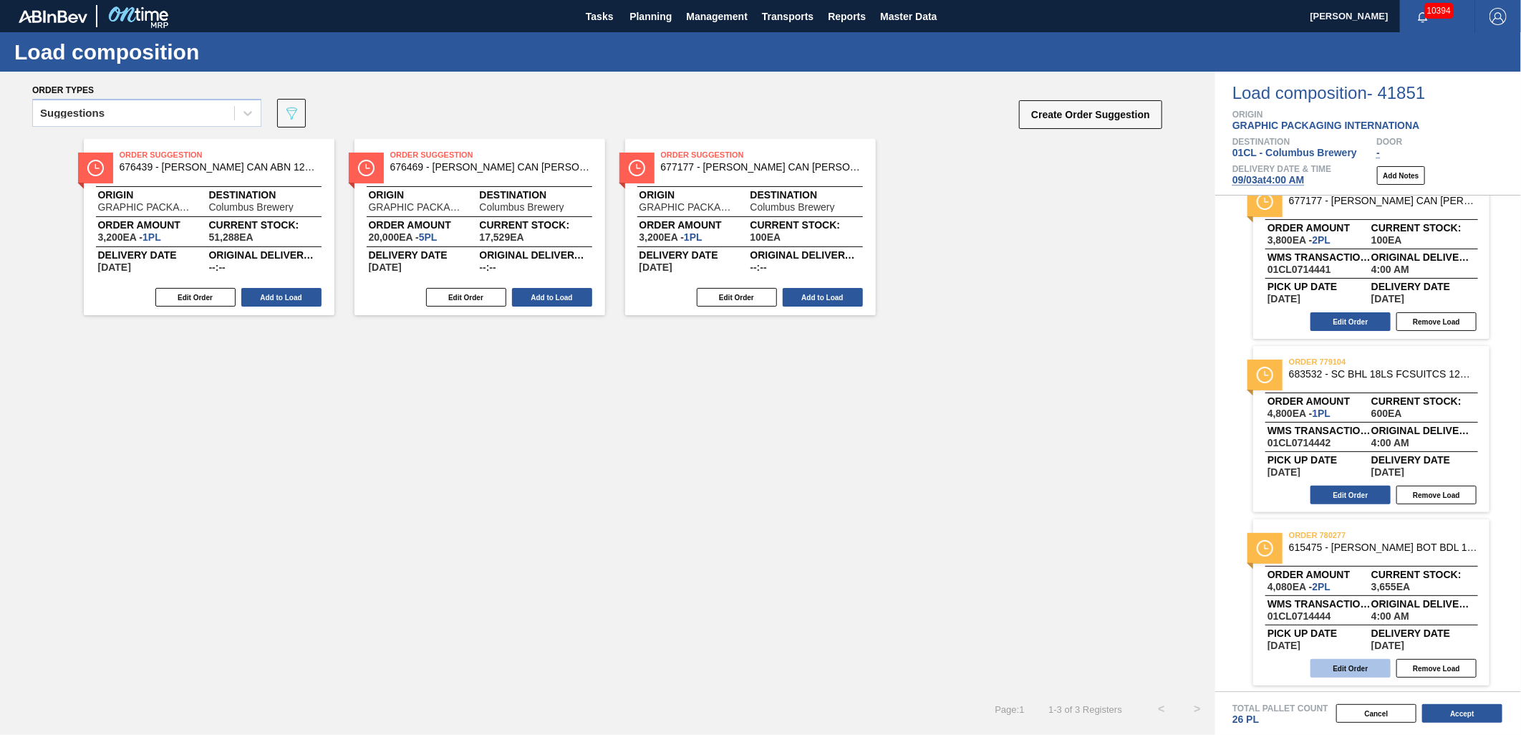
click at [1353, 671] on button "Edit Order" at bounding box center [1350, 668] width 80 height 19
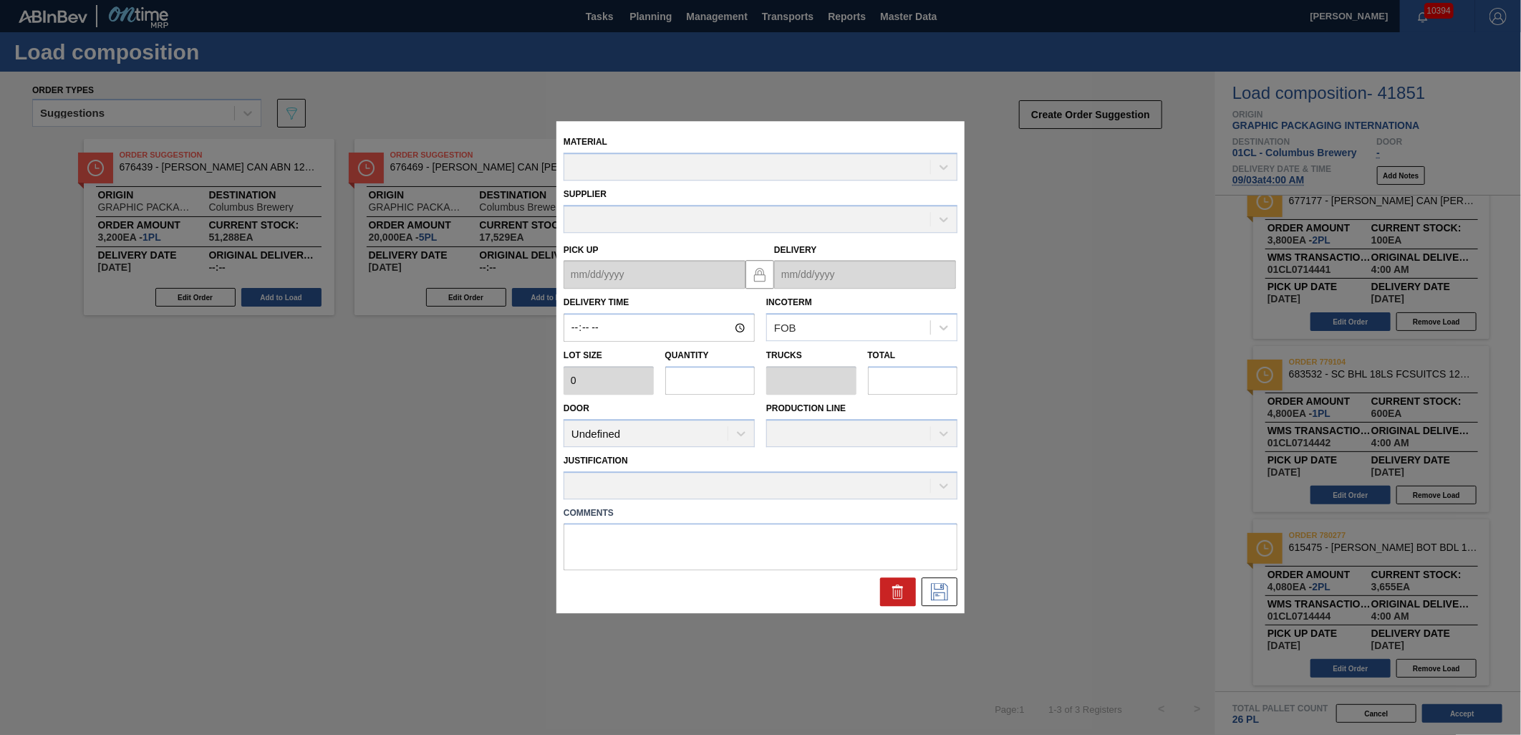
type input "04:00:00"
type input "2,040"
type input "2"
type input "0.077"
type input "4,080"
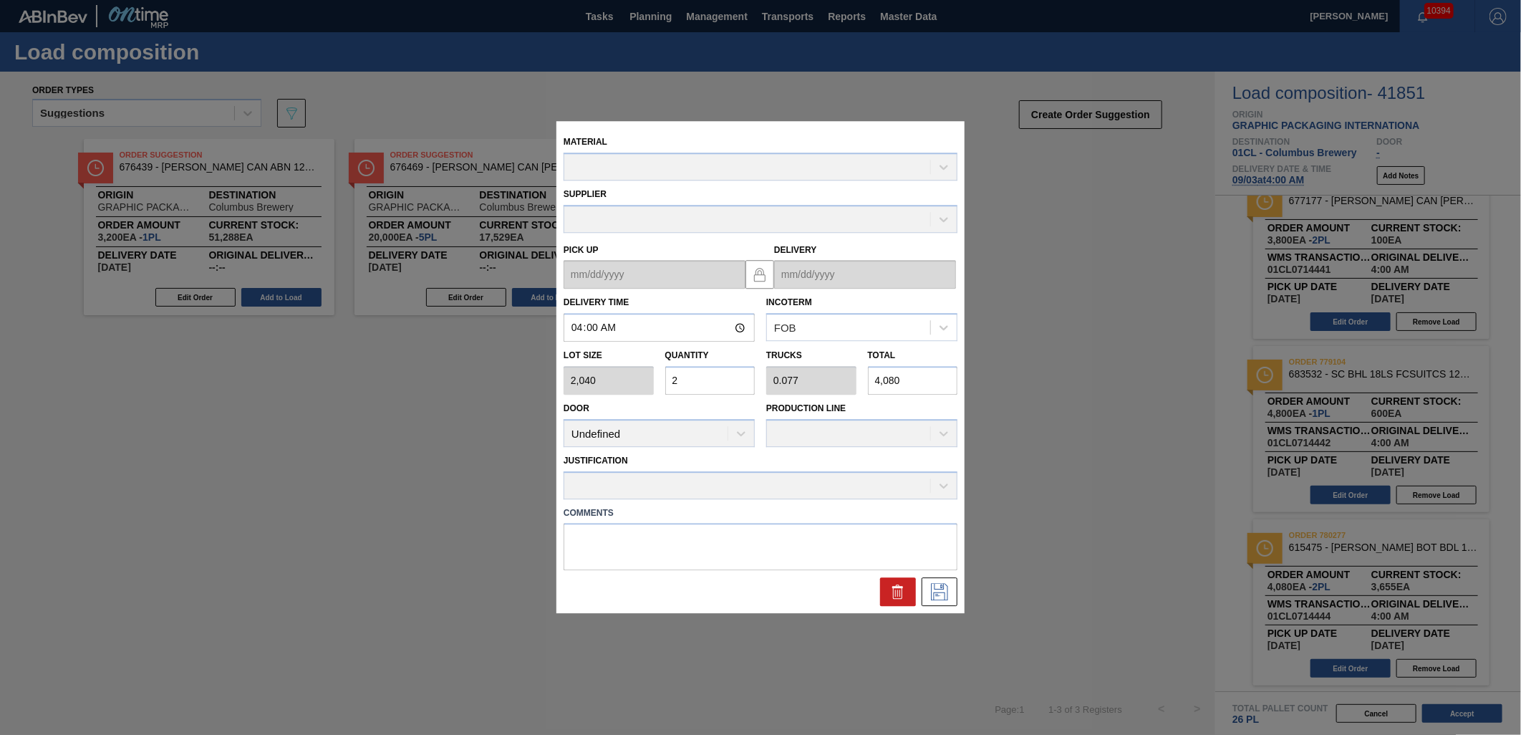
type up "[DATE]"
type input "[DATE]"
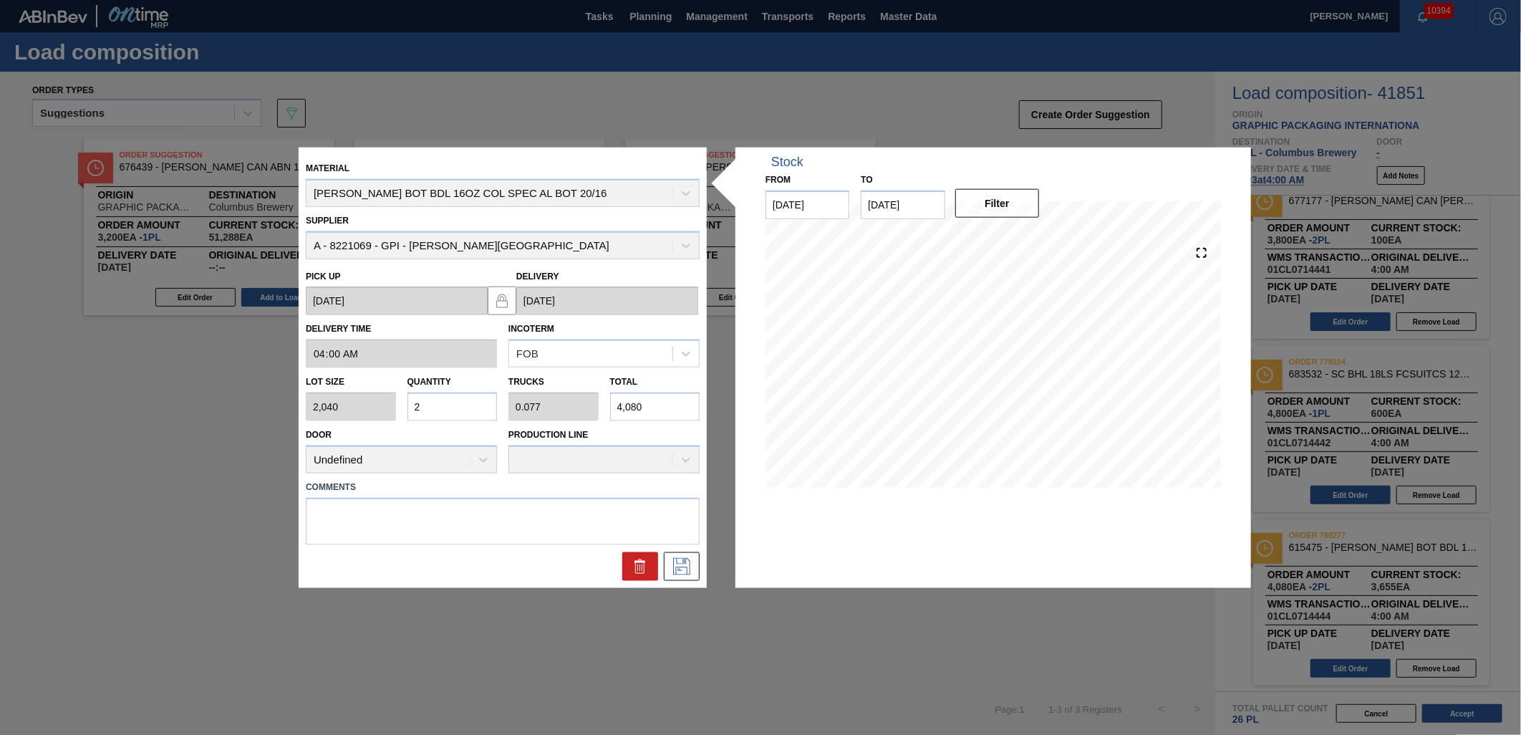
click at [663, 410] on input "4,080" at bounding box center [655, 406] width 90 height 29
click at [593, 397] on div "Lot size 2,040 Quantity 2 Trucks 0.077 Total 4,080" at bounding box center [502, 394] width 405 height 53
drag, startPoint x: 649, startPoint y: 399, endPoint x: 599, endPoint y: 401, distance: 49.4
click at [599, 401] on div "Lot size 2,040 Quantity 2 Trucks 0.077 Total 4,080" at bounding box center [502, 394] width 405 height 53
type input "0.002"
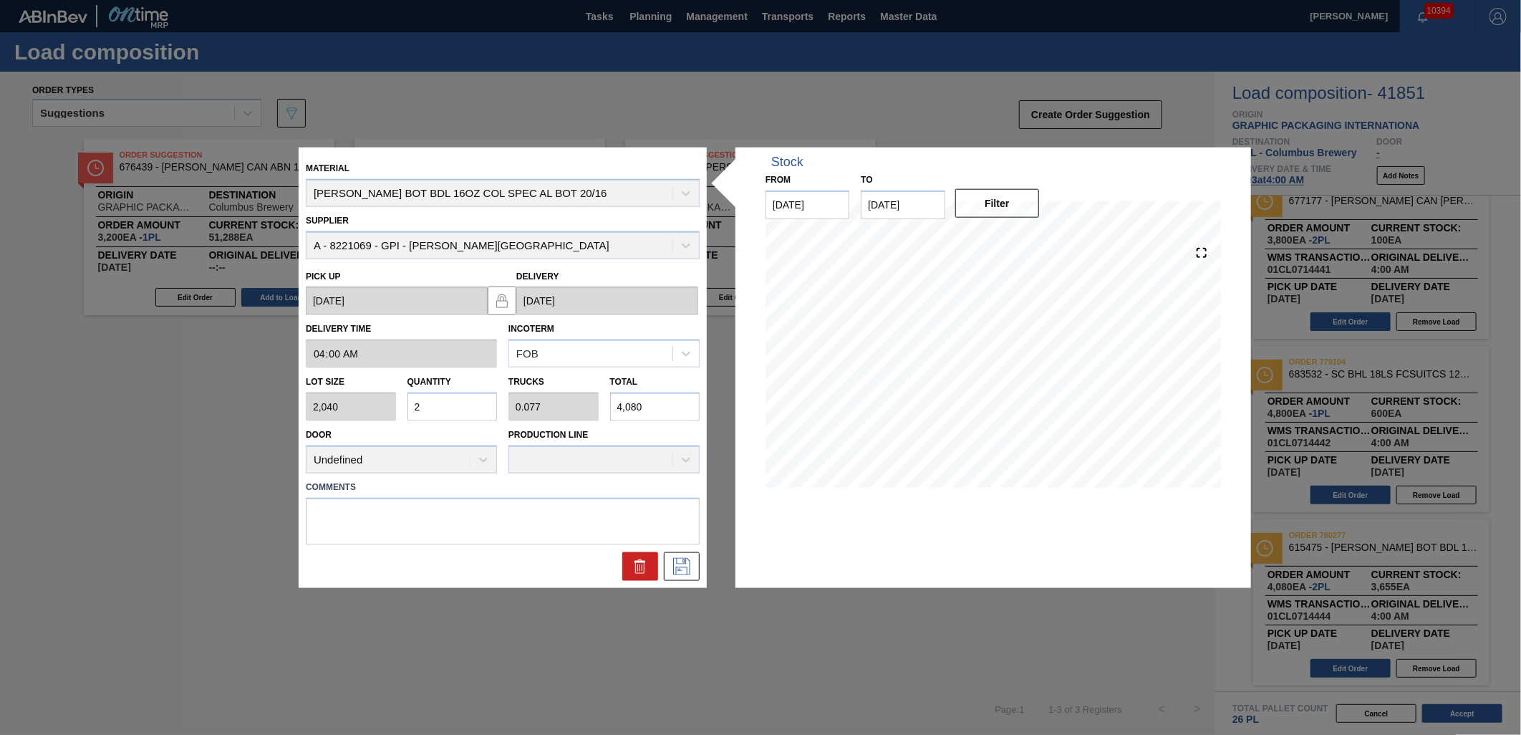
type input "0"
type input "5"
type input "0.027"
type input "0.001"
type input "56"
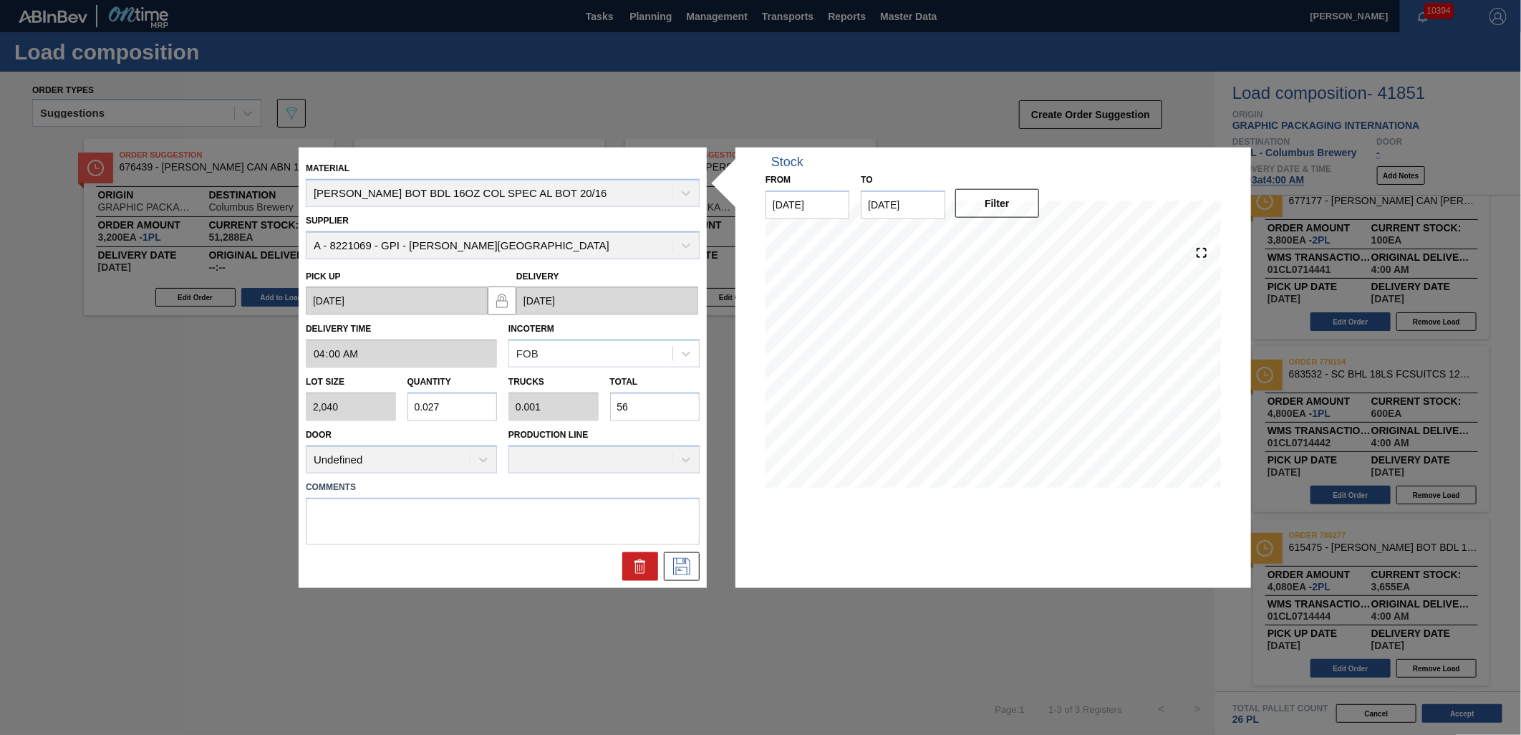
type input "0.275"
type input "0.011"
type input "561"
type input "2.75"
type input "0.106"
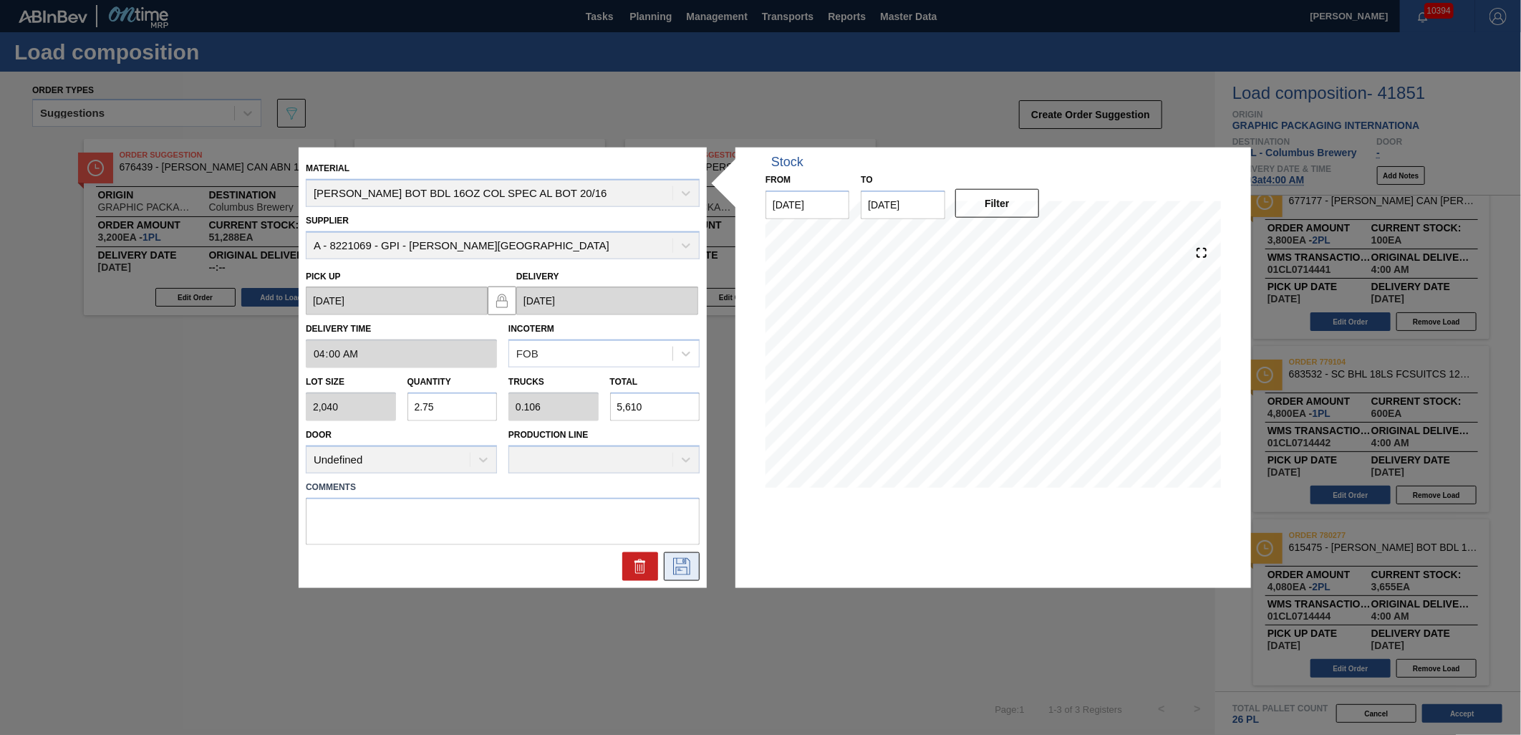
type input "5,610"
click at [684, 557] on icon at bounding box center [681, 565] width 23 height 17
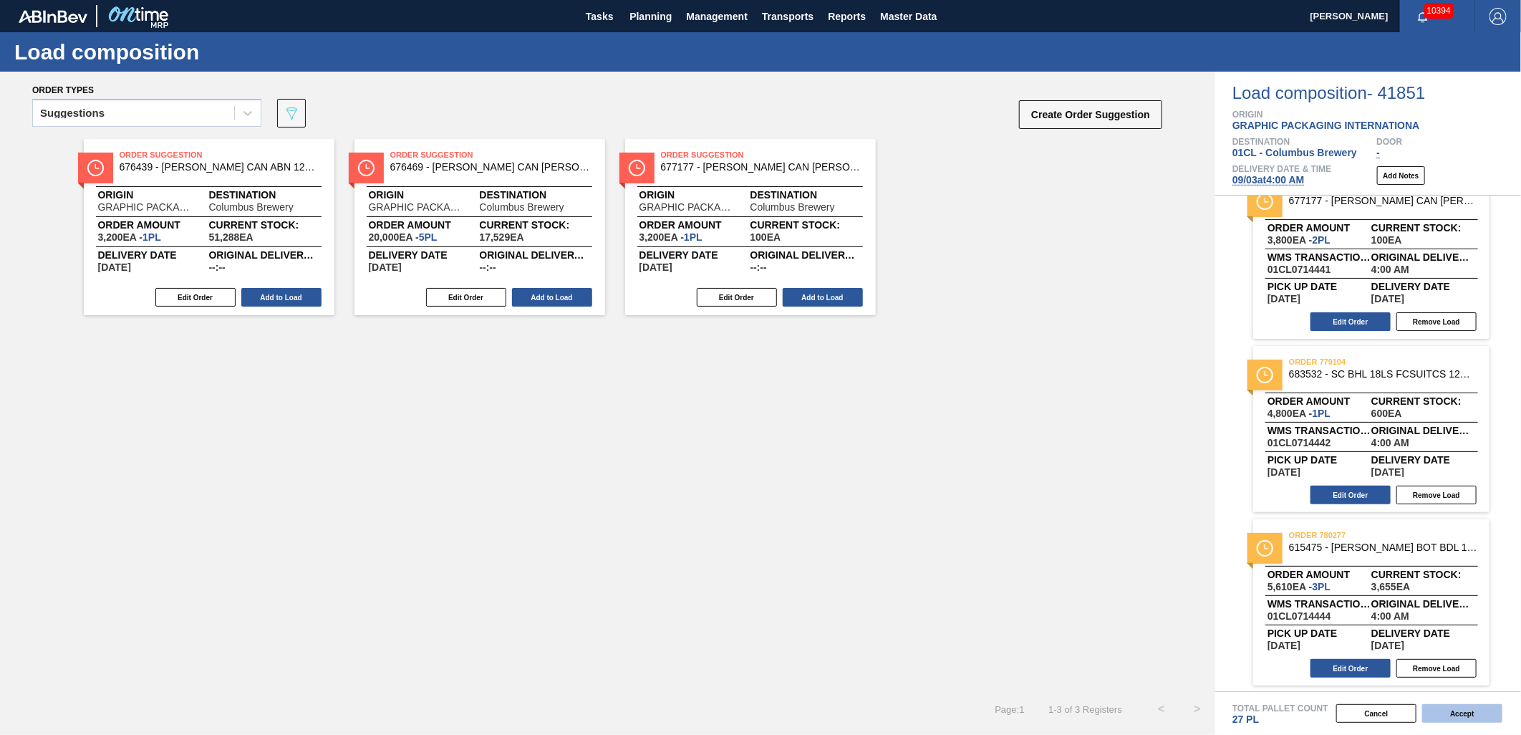
click at [1435, 712] on button "Accept" at bounding box center [1462, 713] width 80 height 19
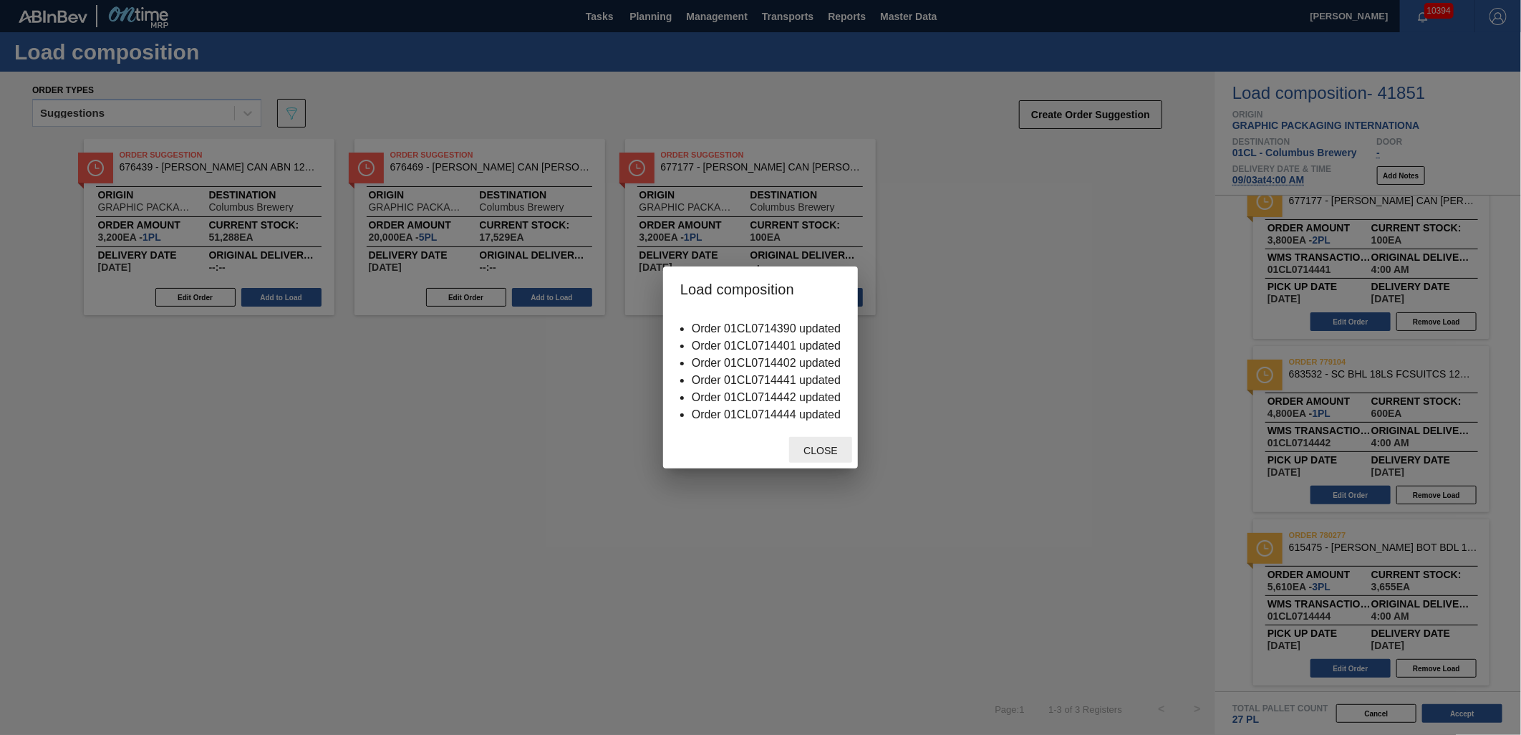
click at [818, 447] on span "Close" at bounding box center [820, 450] width 57 height 11
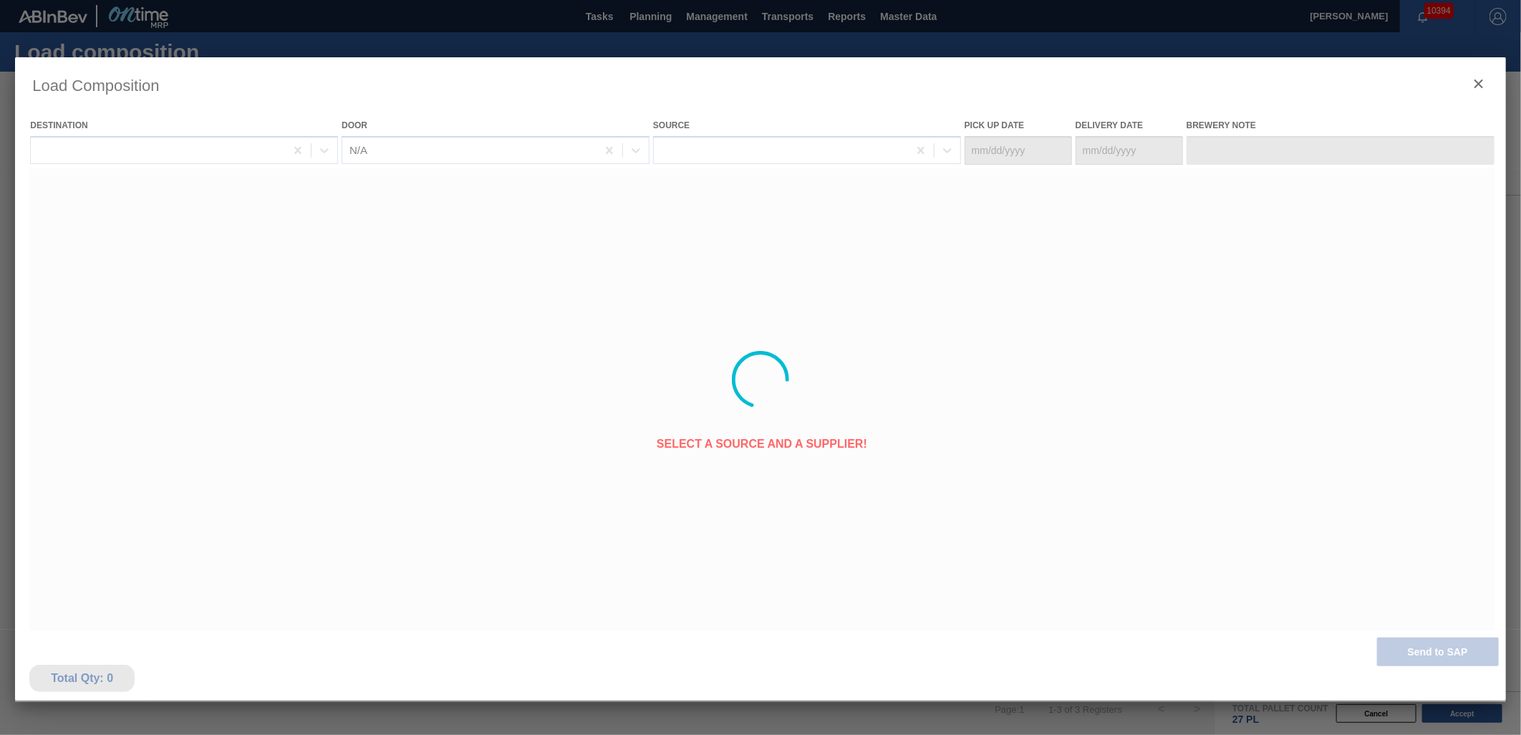
type Date "[DATE]"
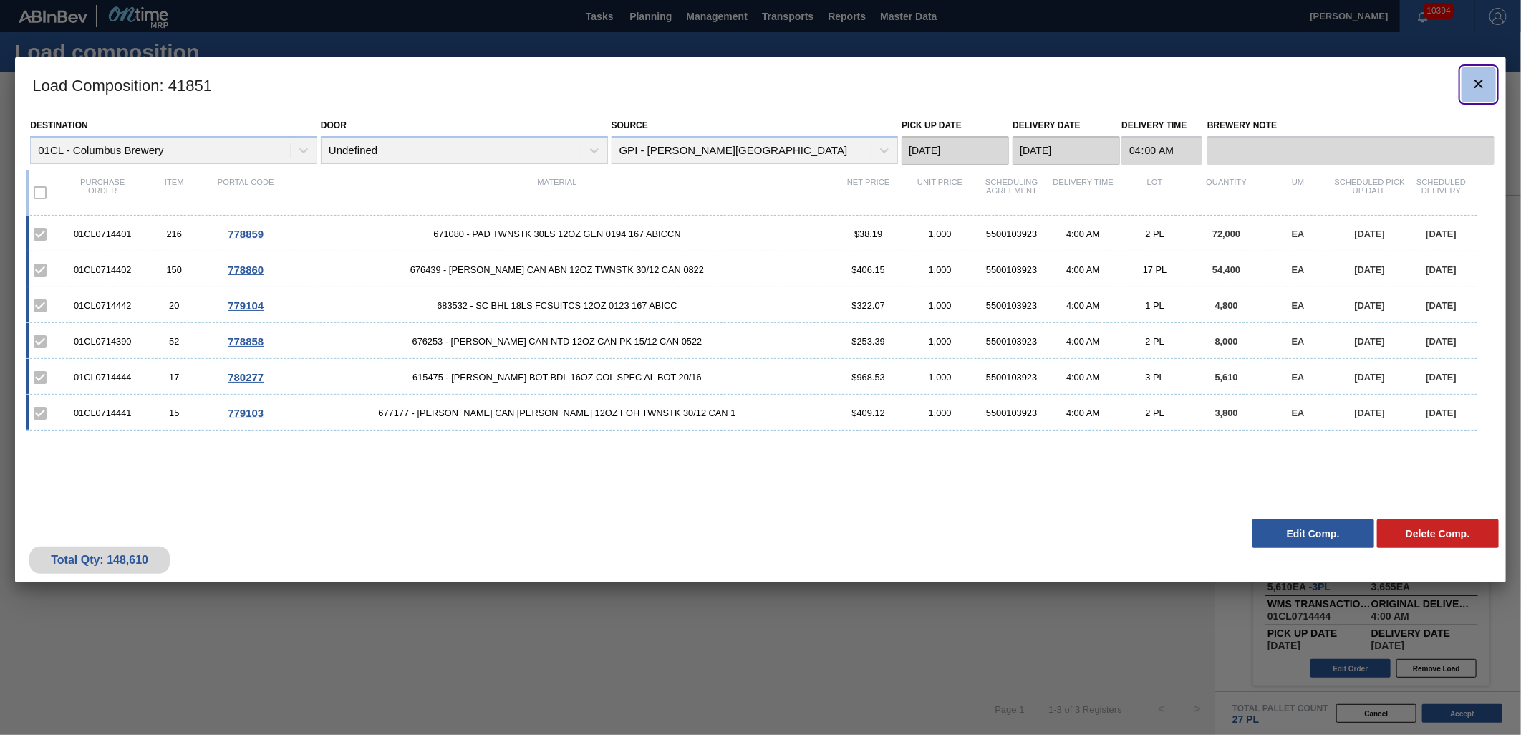
click at [1463, 82] on button "botão de ícone" at bounding box center [1478, 84] width 34 height 34
